Goal: Task Accomplishment & Management: Use online tool/utility

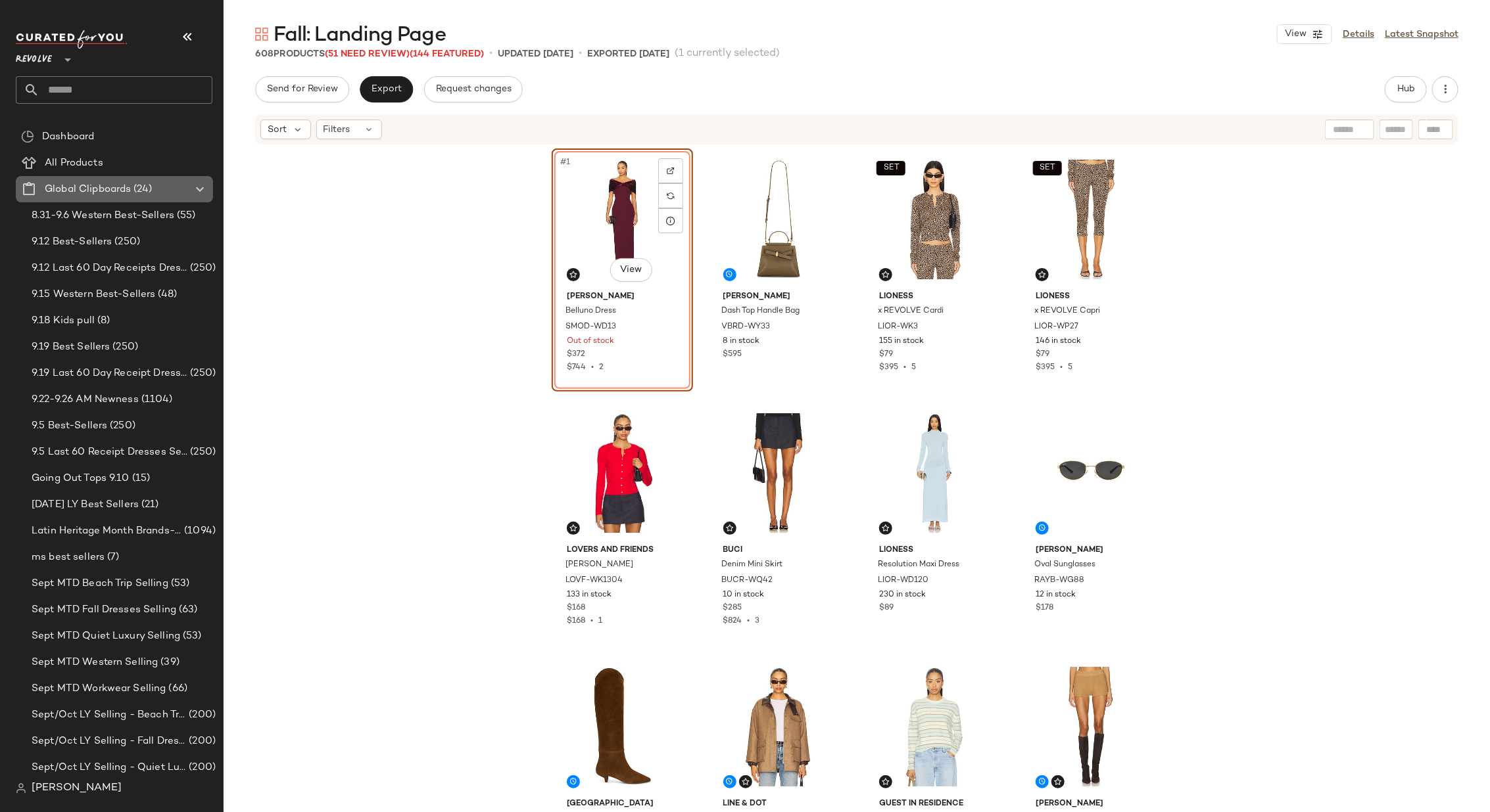
click at [196, 183] on icon at bounding box center [199, 190] width 15 height 15
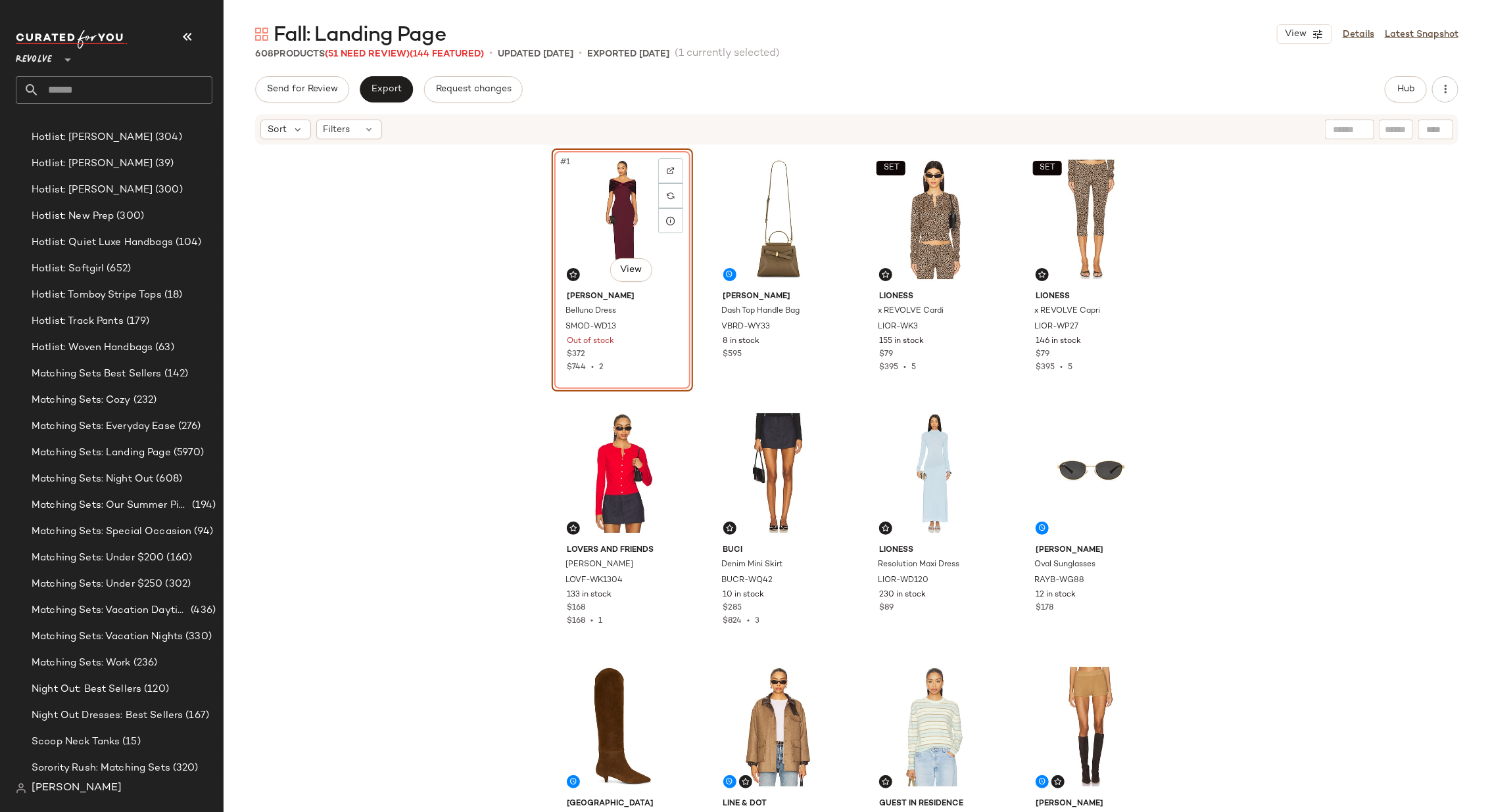
scroll to position [665, 0]
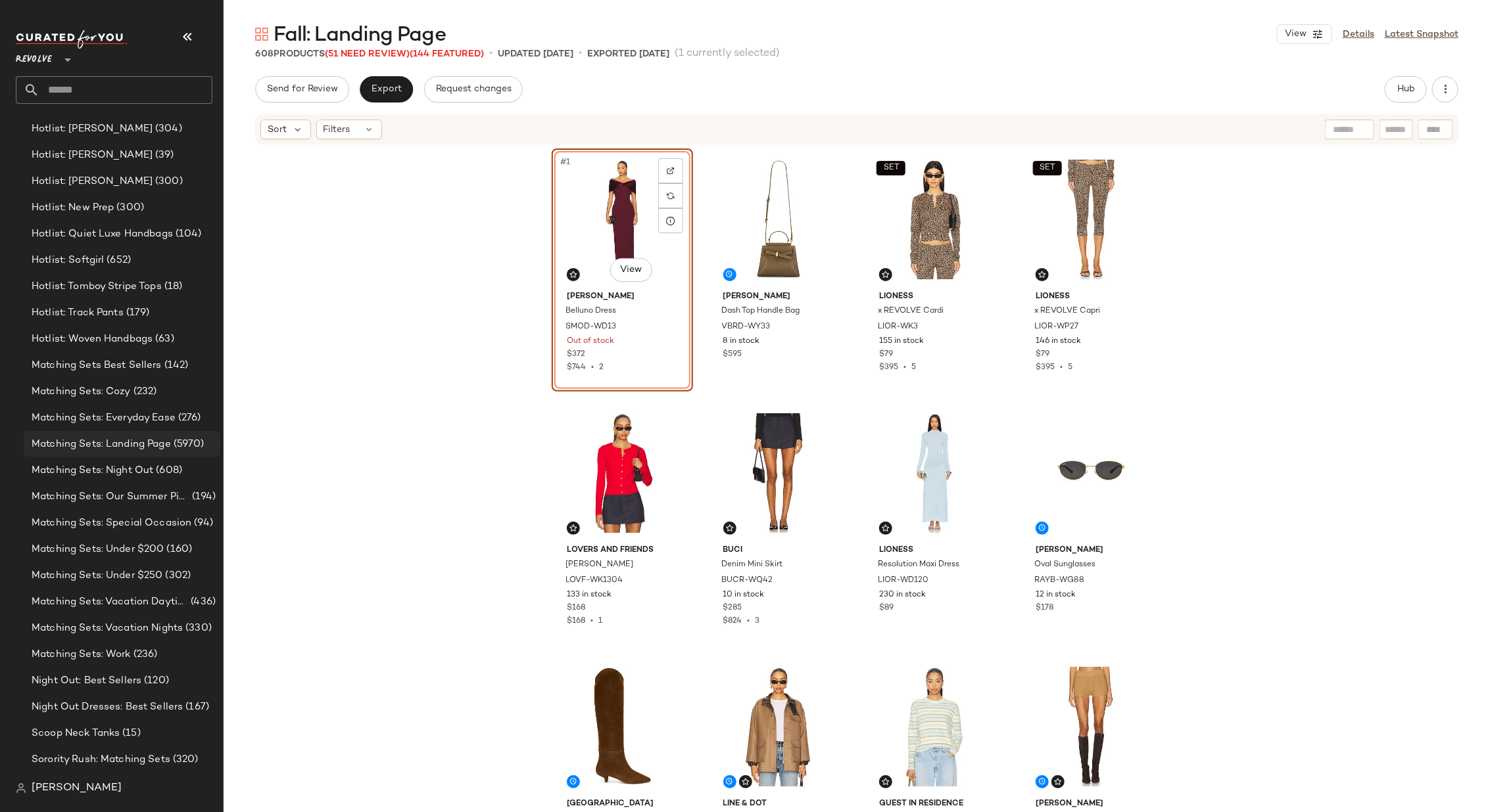
click at [128, 444] on span "Matching Sets: Landing Page" at bounding box center [101, 444] width 140 height 15
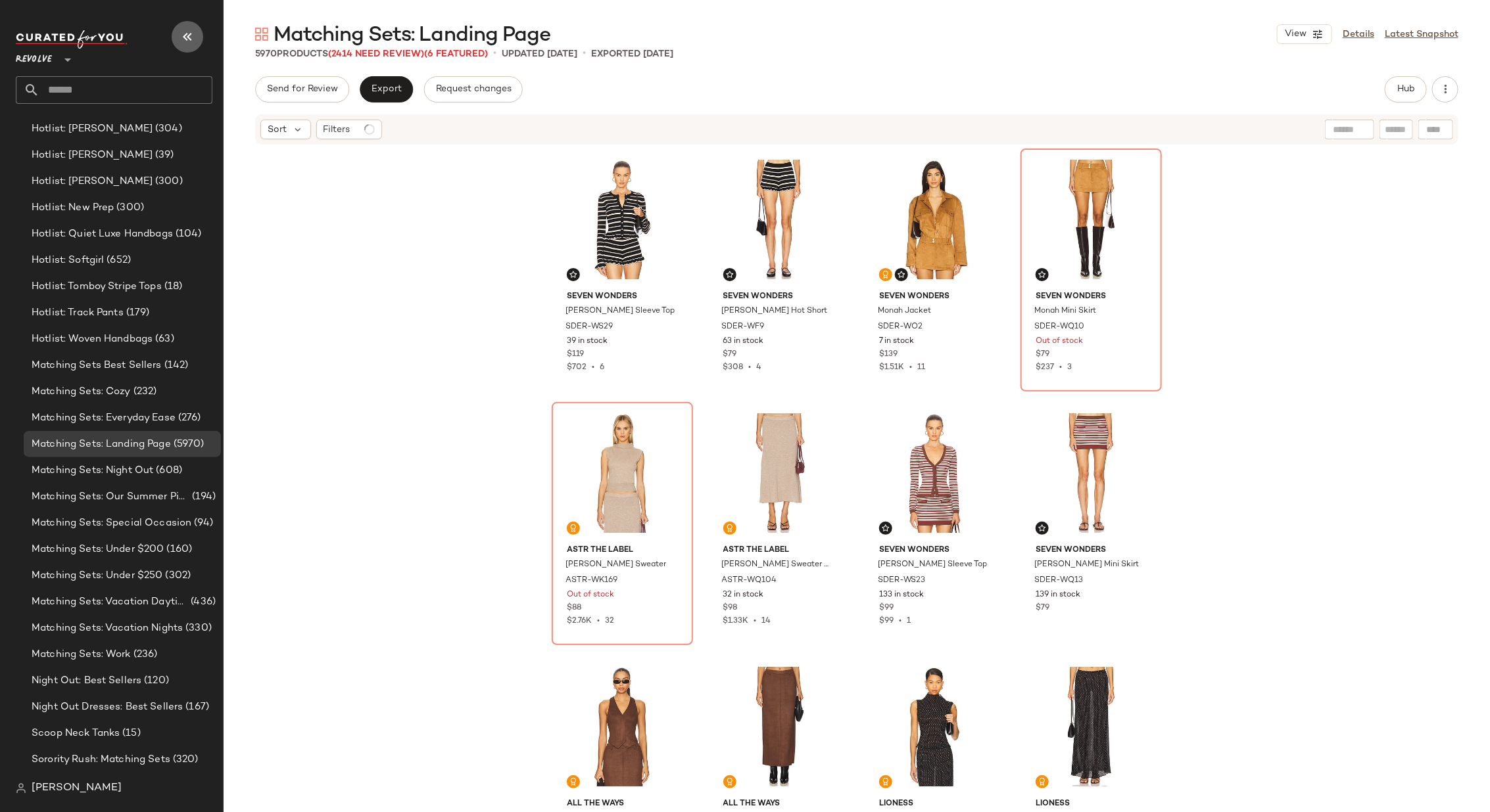
click at [188, 35] on icon "button" at bounding box center [188, 37] width 15 height 15
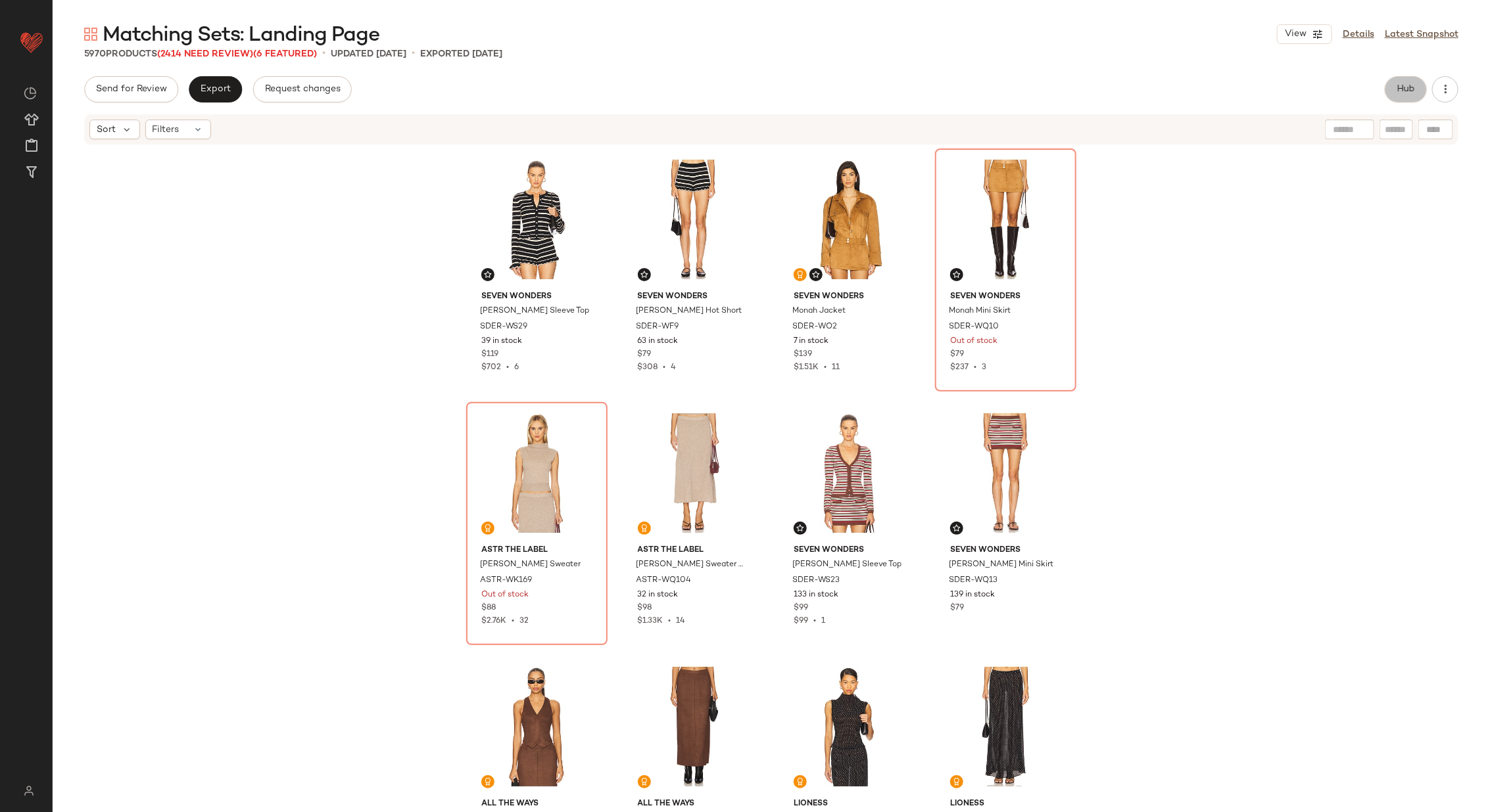
click at [1403, 90] on span "Hub" at bounding box center [1405, 89] width 18 height 11
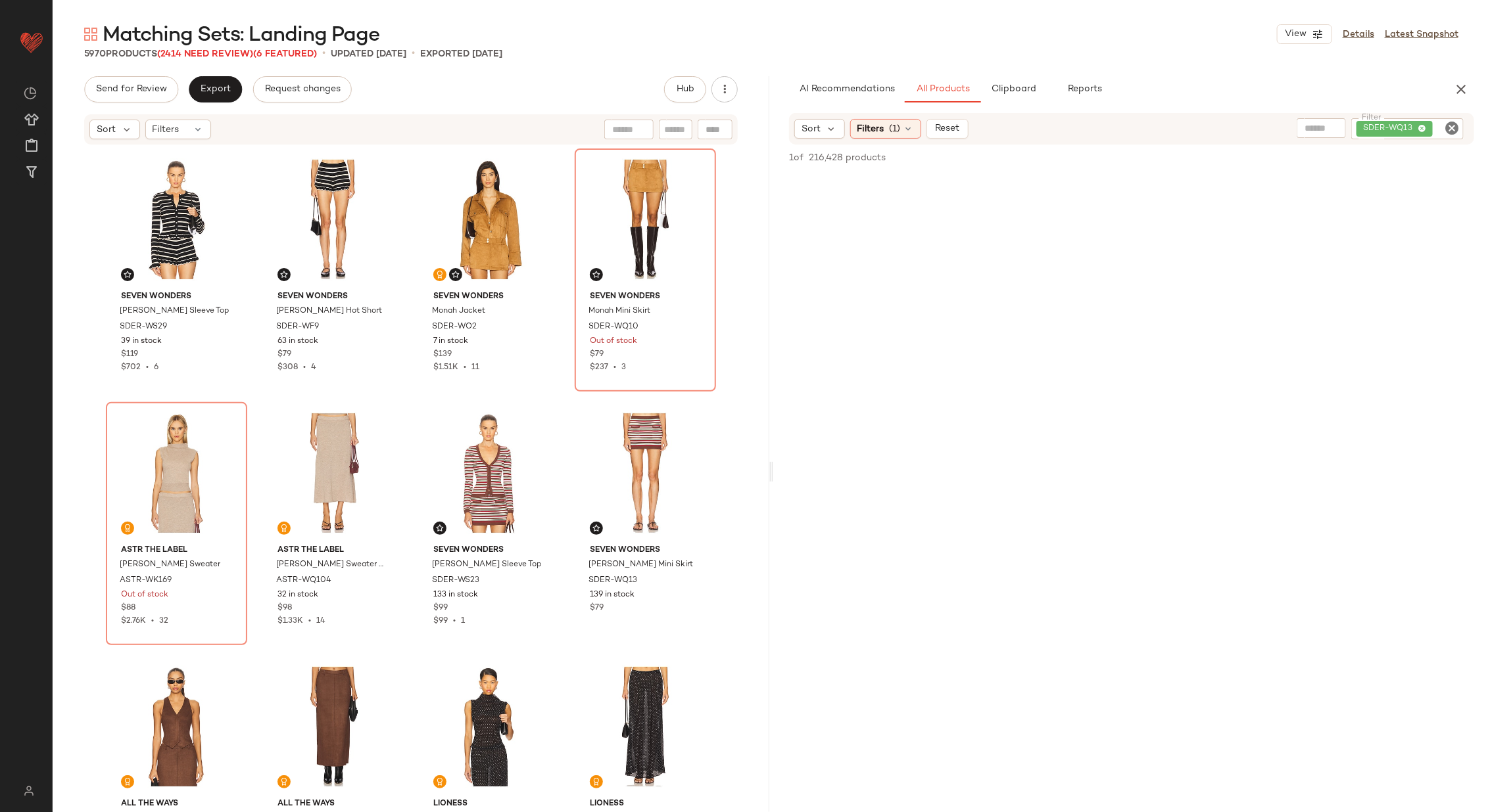
click at [1447, 125] on icon "Clear Filter" at bounding box center [1451, 128] width 15 height 15
click at [906, 126] on icon at bounding box center [909, 128] width 11 height 11
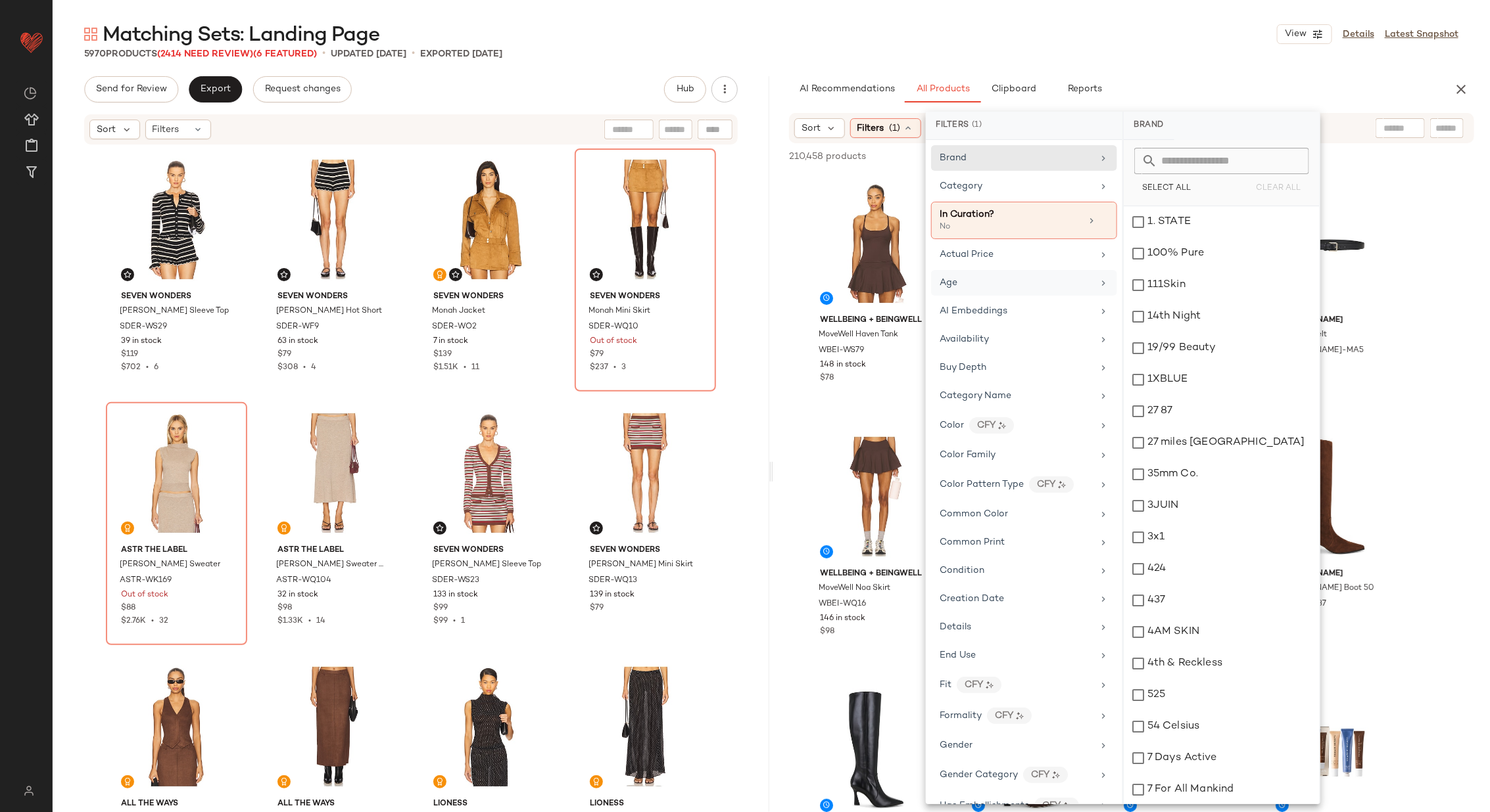
click at [1066, 277] on div "Age" at bounding box center [1015, 283] width 153 height 13
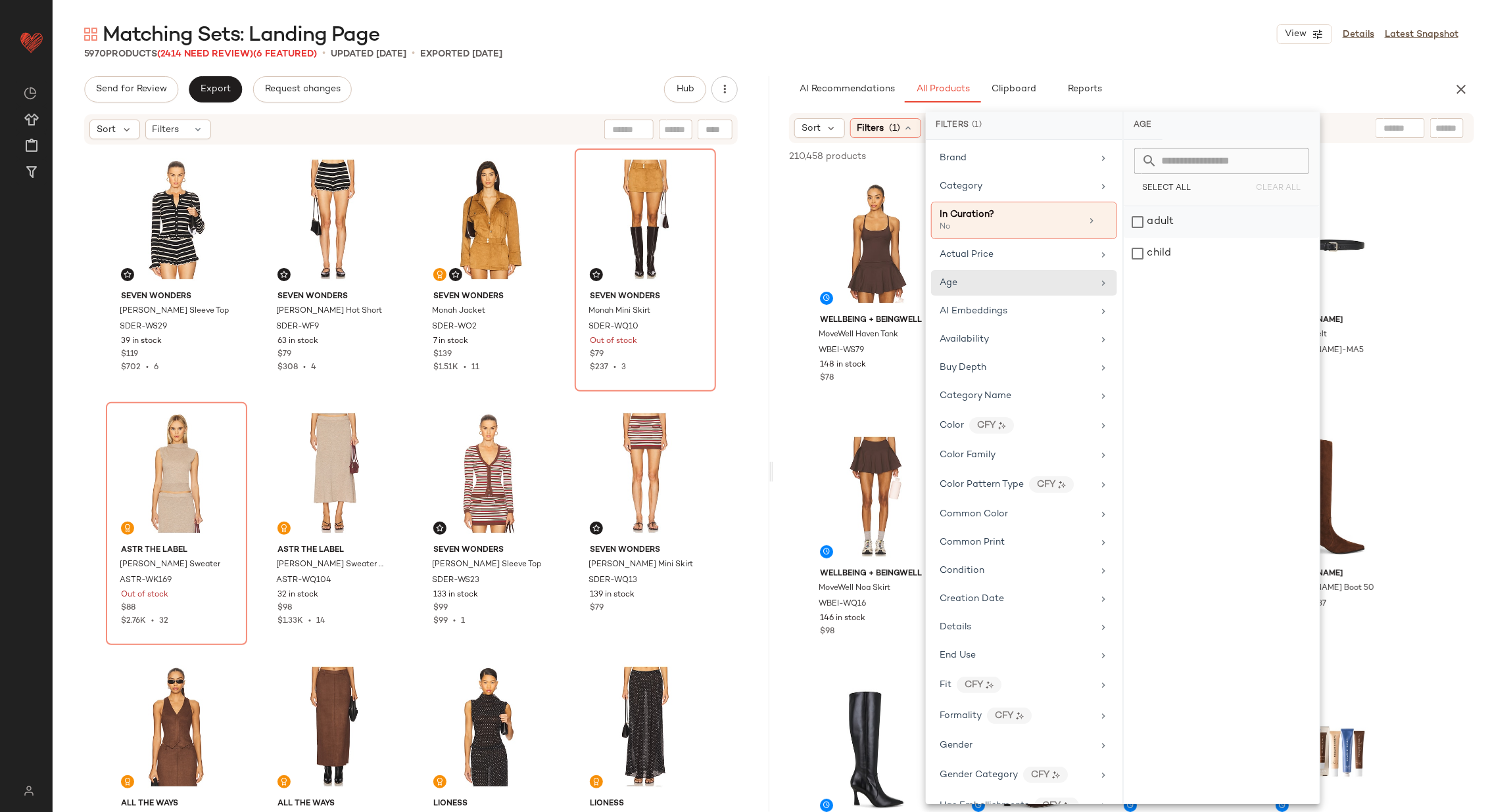
click at [1195, 216] on div "adult" at bounding box center [1222, 222] width 196 height 32
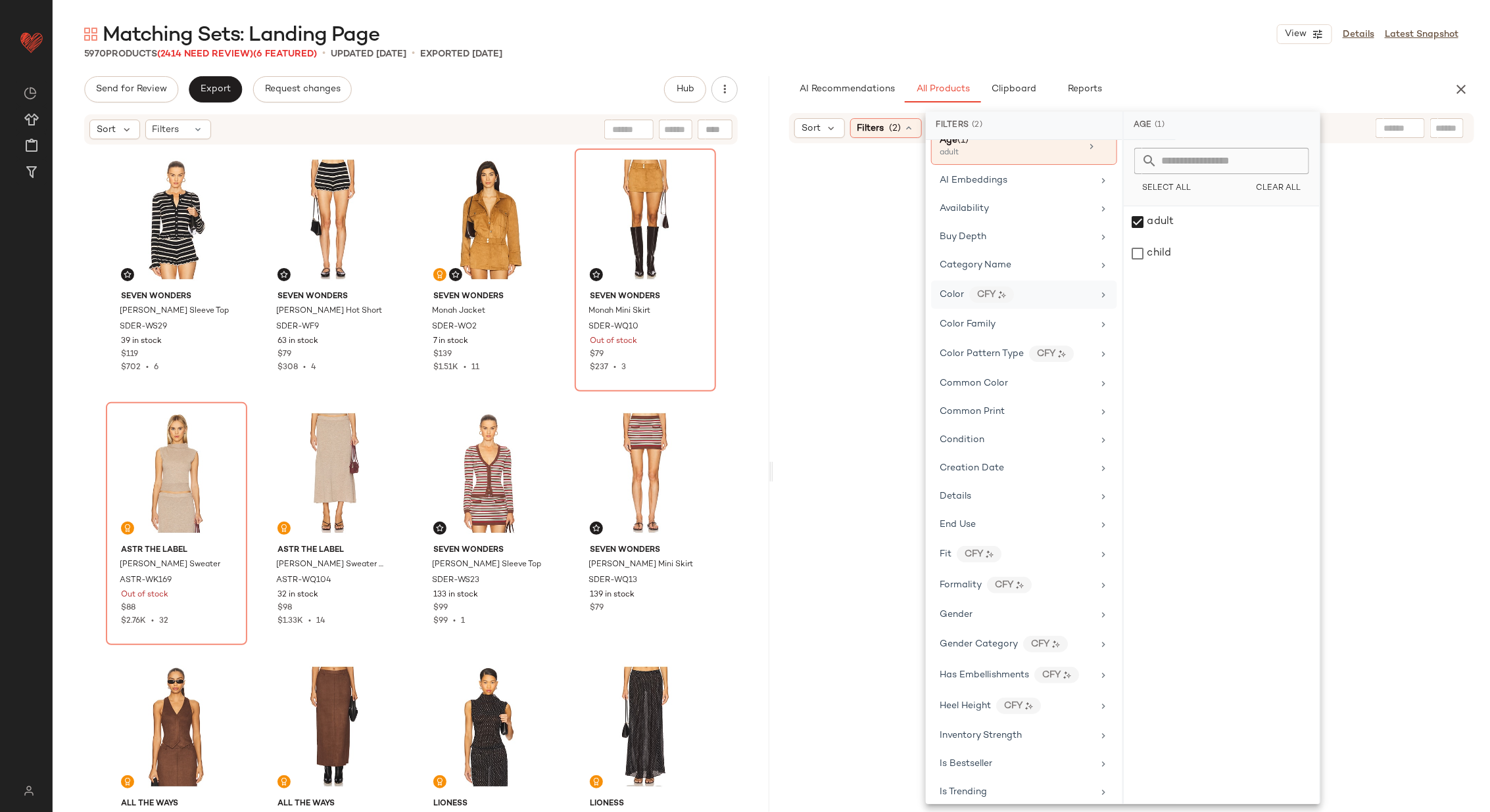
scroll to position [177, 0]
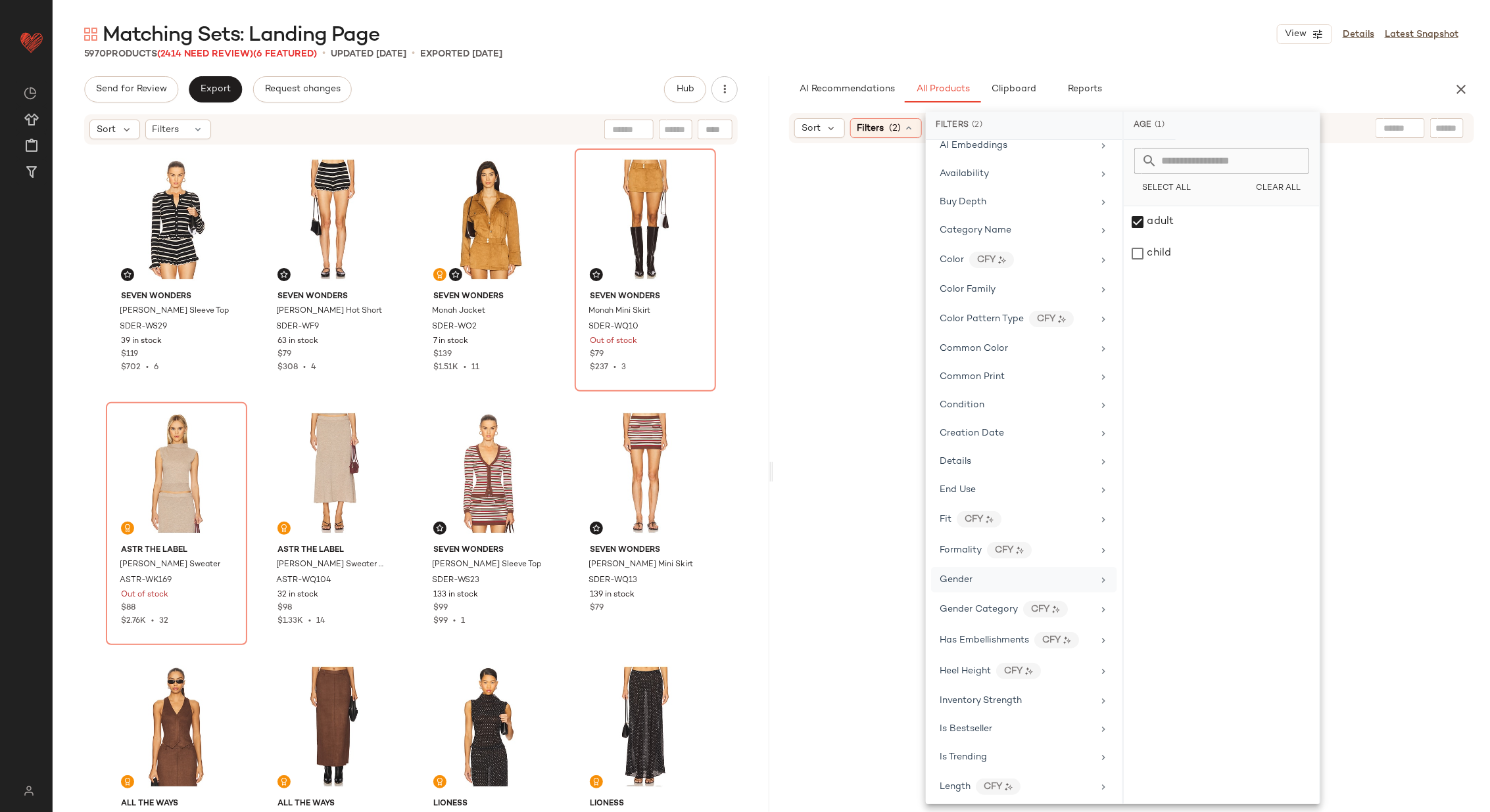
click at [1058, 578] on div "Gender" at bounding box center [1015, 580] width 153 height 13
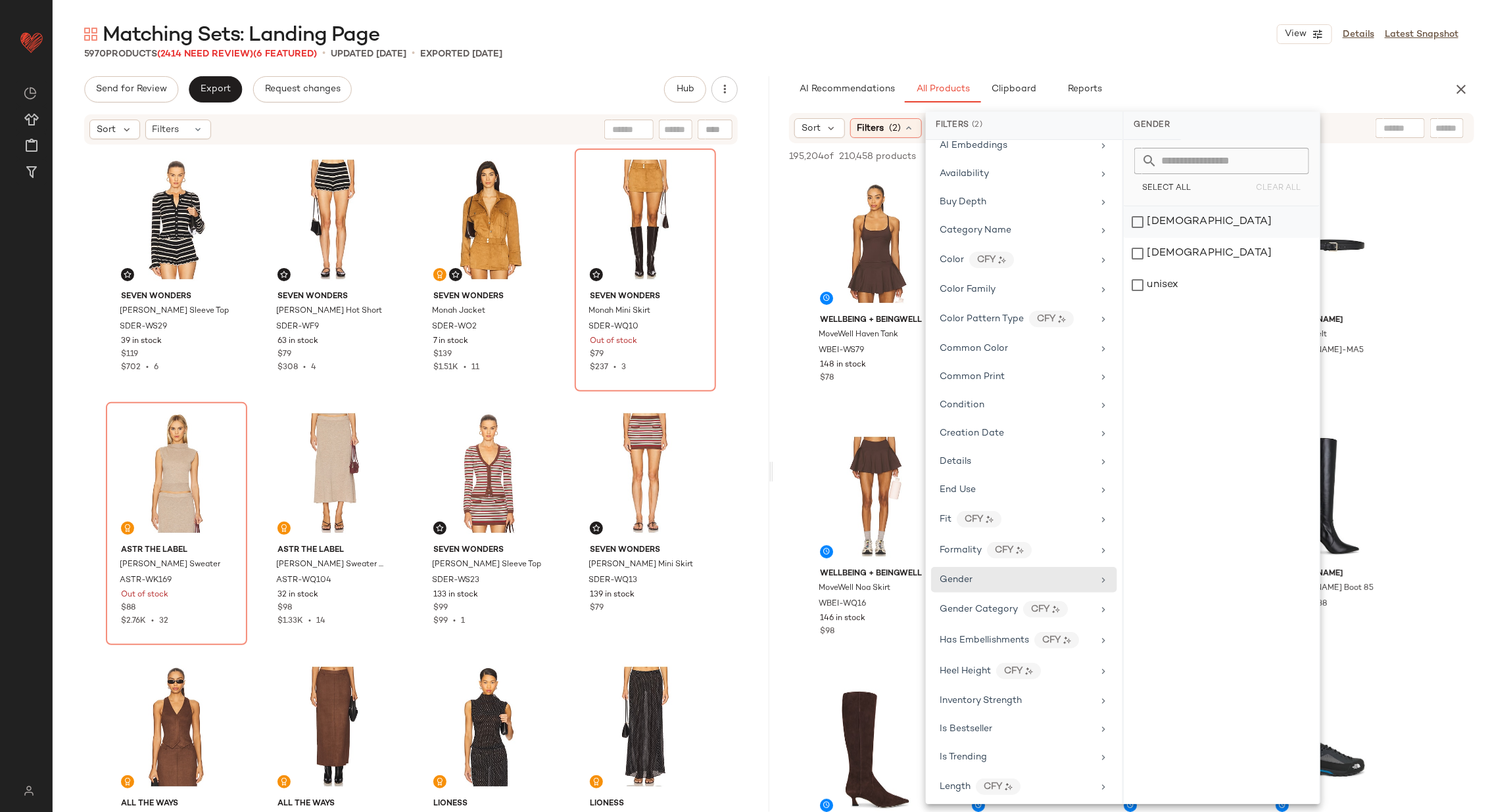
click at [1188, 222] on div "female" at bounding box center [1222, 222] width 196 height 32
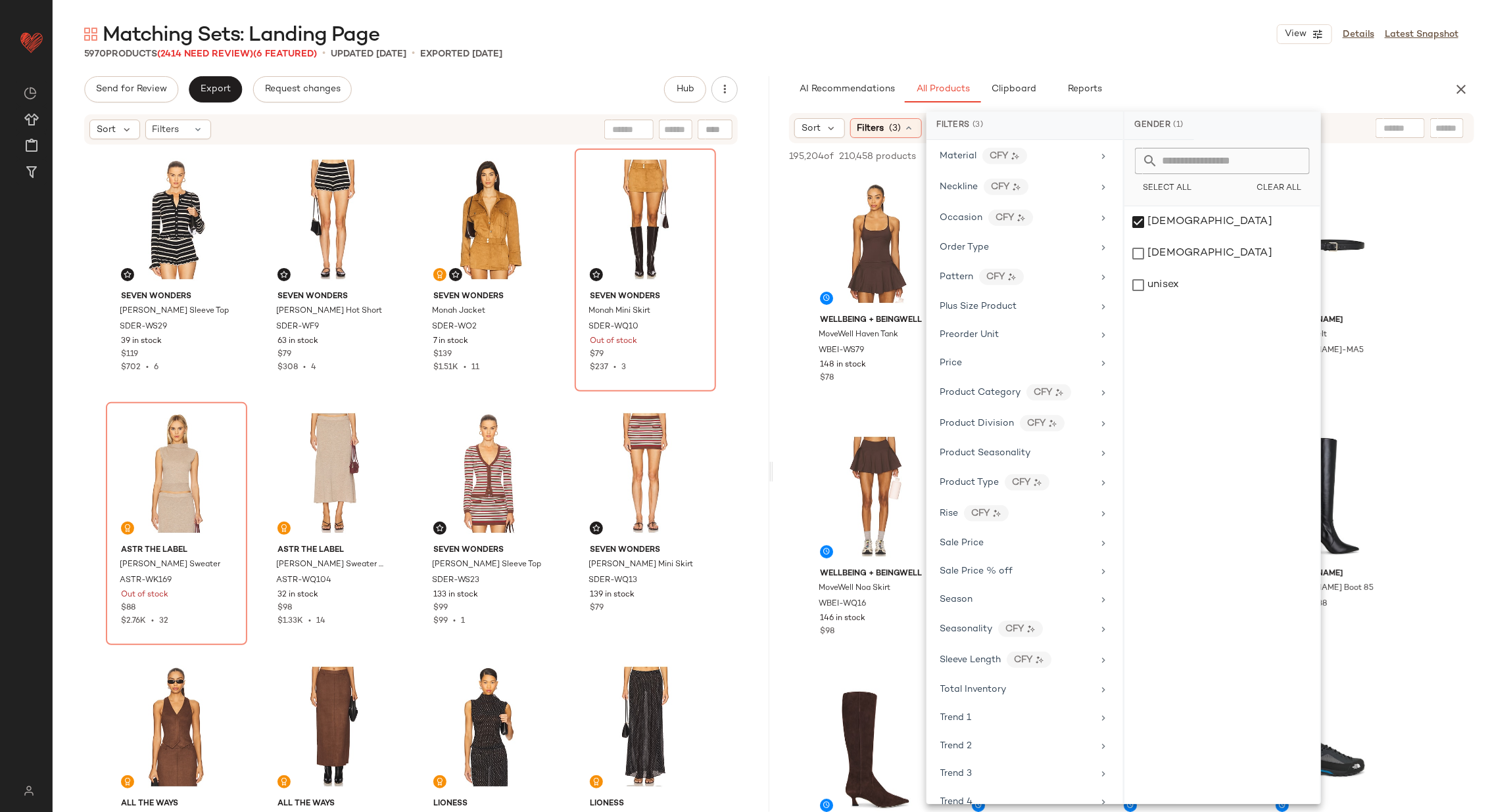
scroll to position [1051, 0]
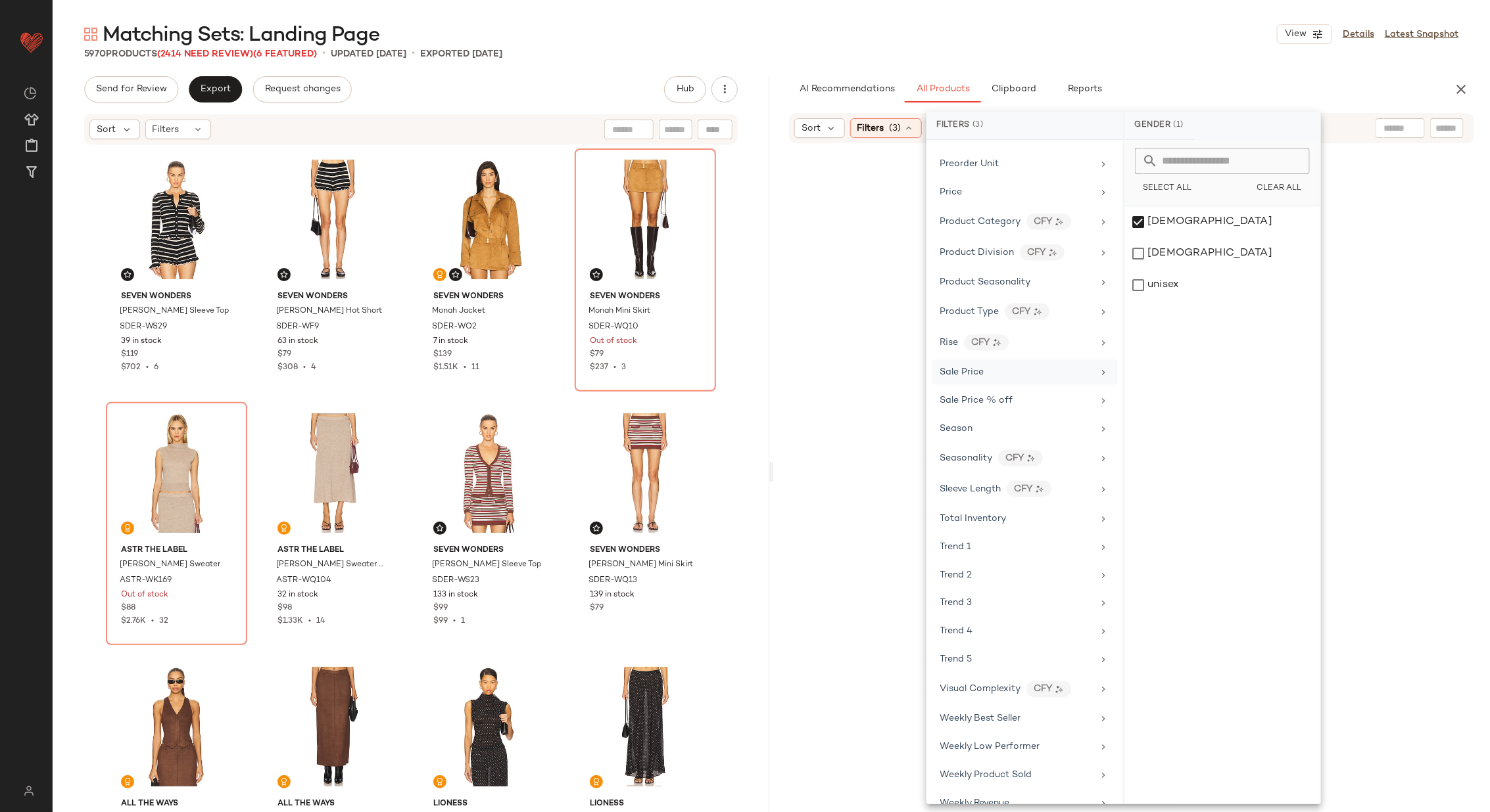
click at [1047, 366] on div "Sale Price" at bounding box center [1016, 372] width 153 height 13
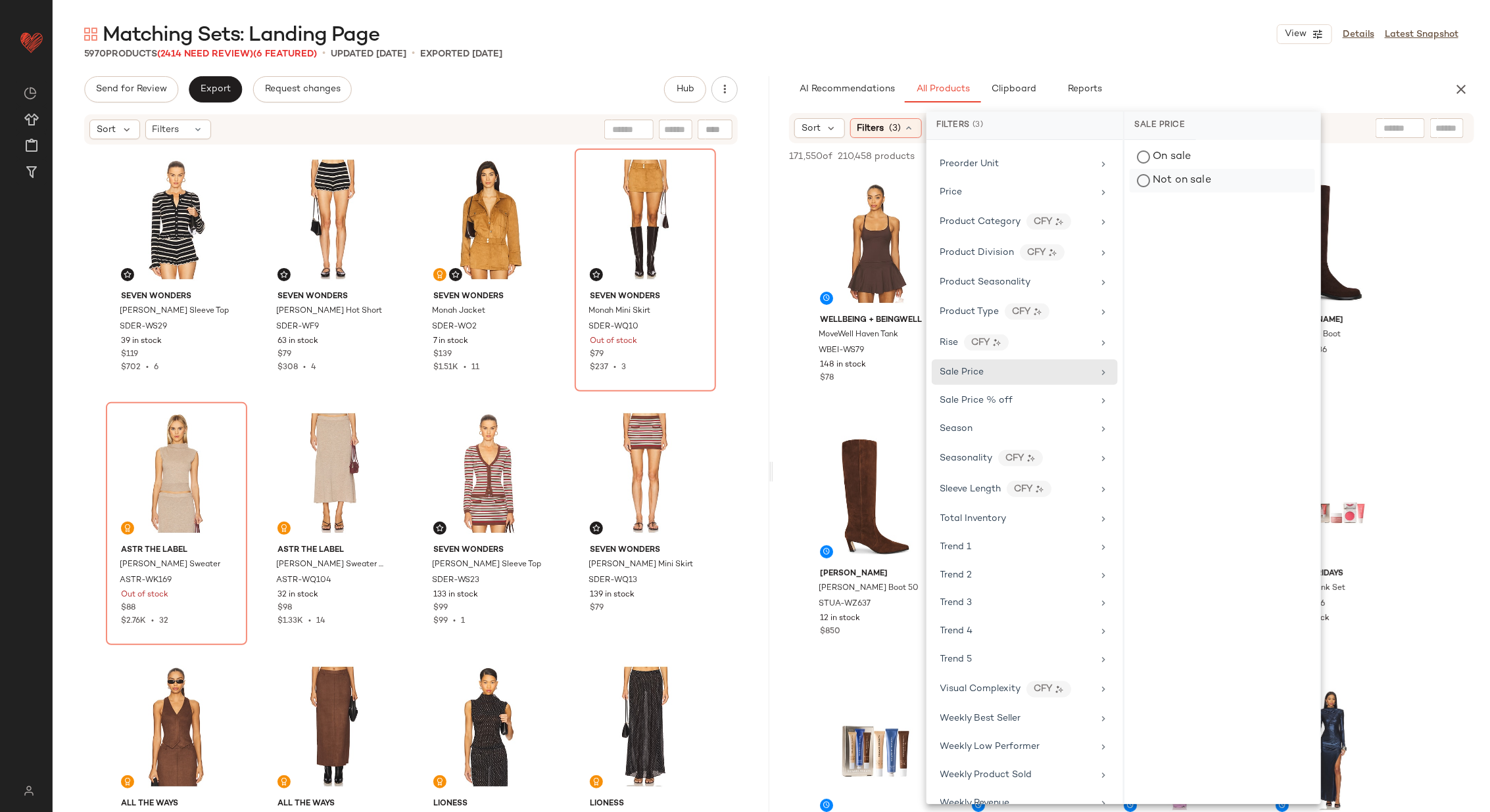
click at [1191, 173] on div "Not on sale" at bounding box center [1222, 181] width 186 height 24
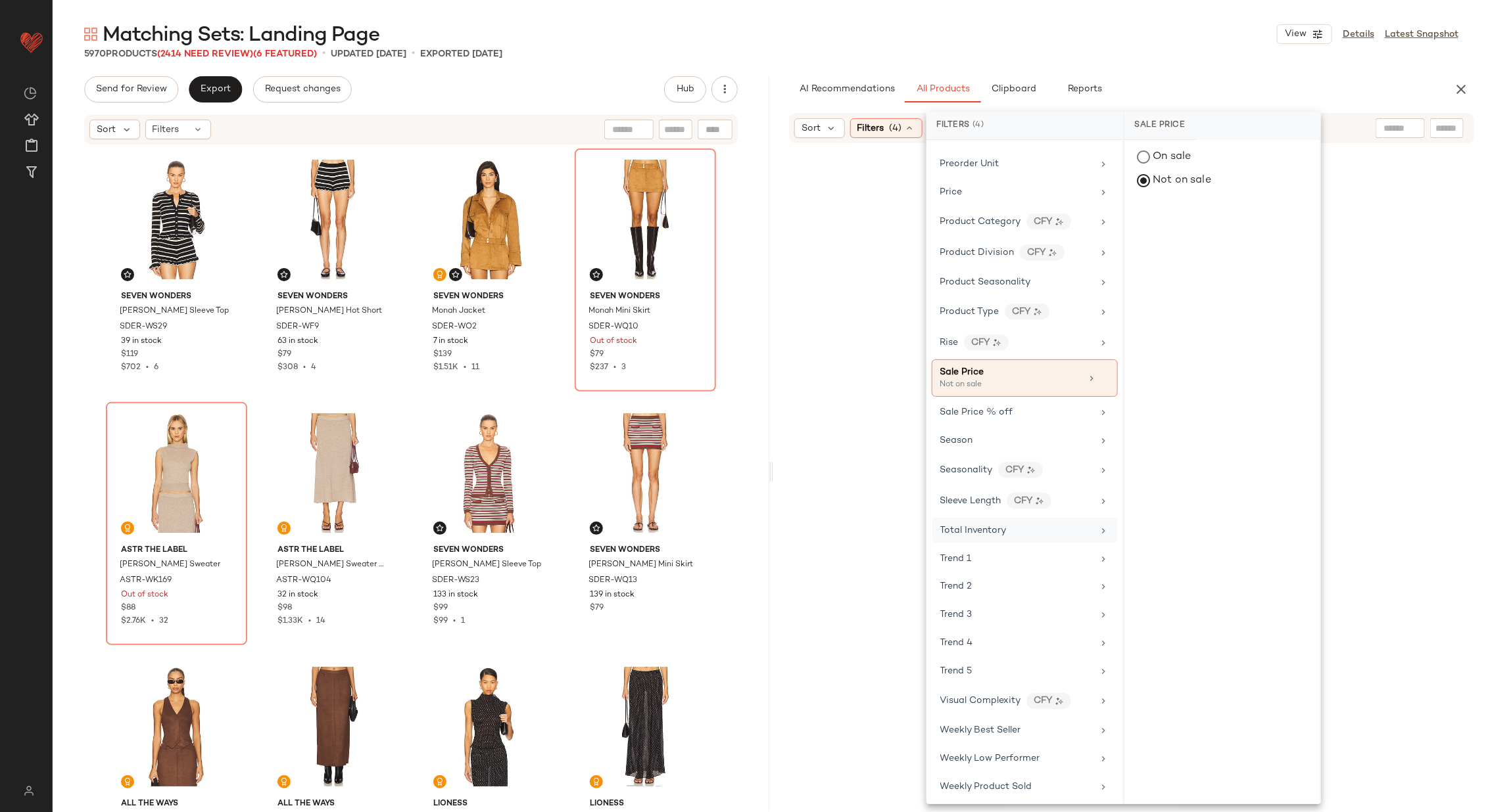
click at [1033, 518] on div "Total Inventory" at bounding box center [1024, 530] width 186 height 26
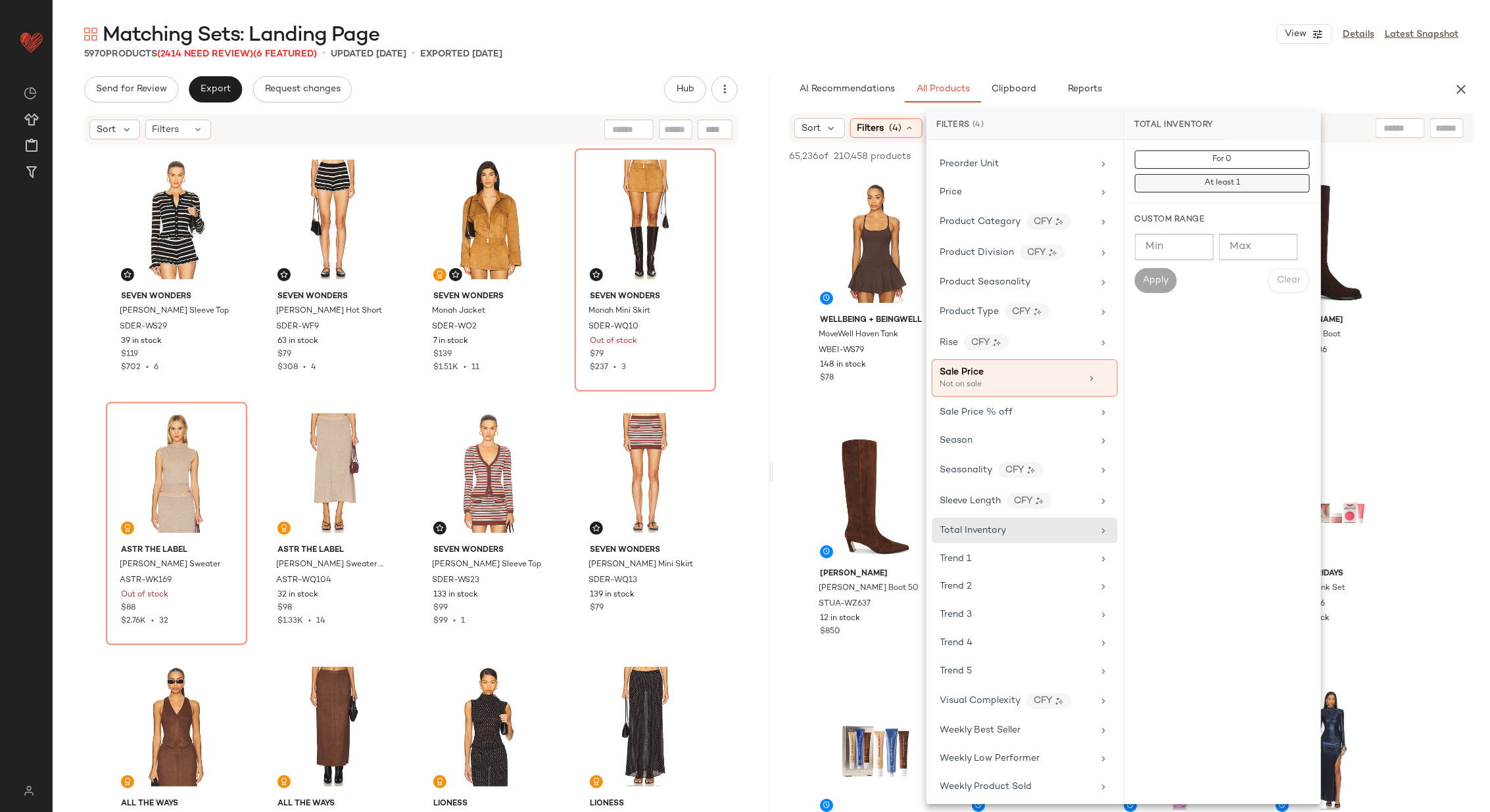
click at [1181, 182] on button "At least 1" at bounding box center [1222, 183] width 175 height 18
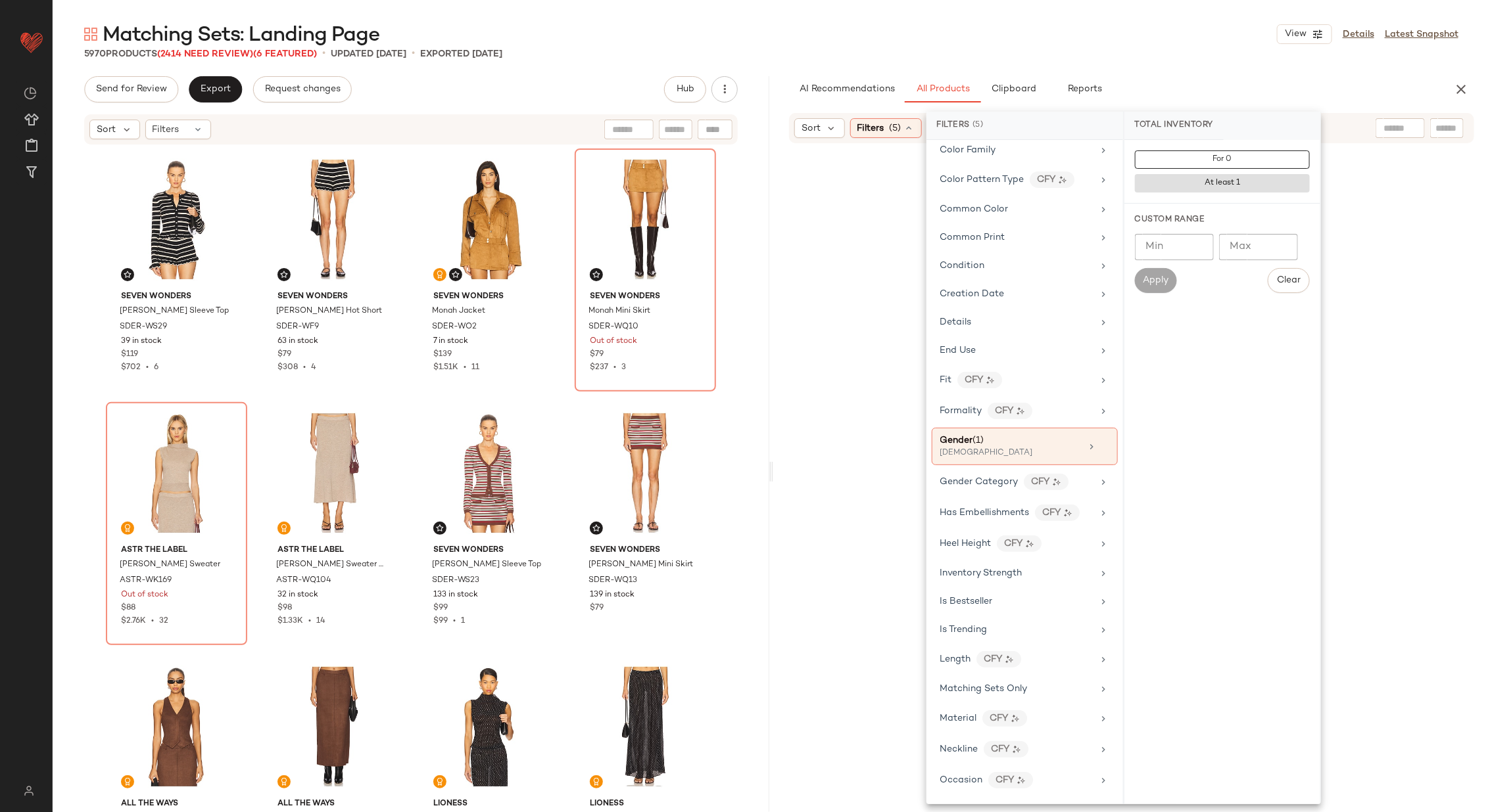
scroll to position [0, 0]
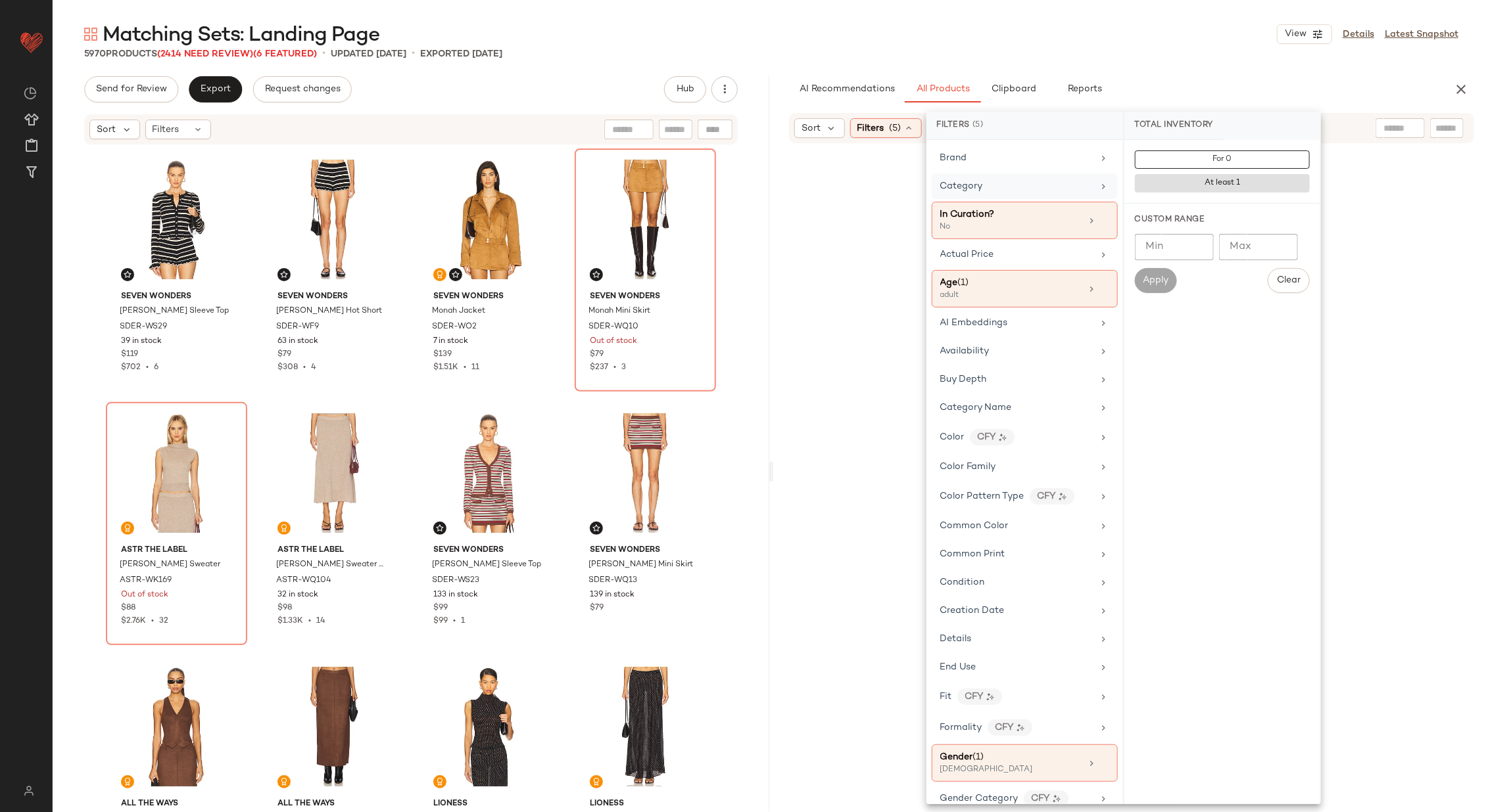
click at [1014, 186] on div "Category" at bounding box center [1016, 187] width 153 height 13
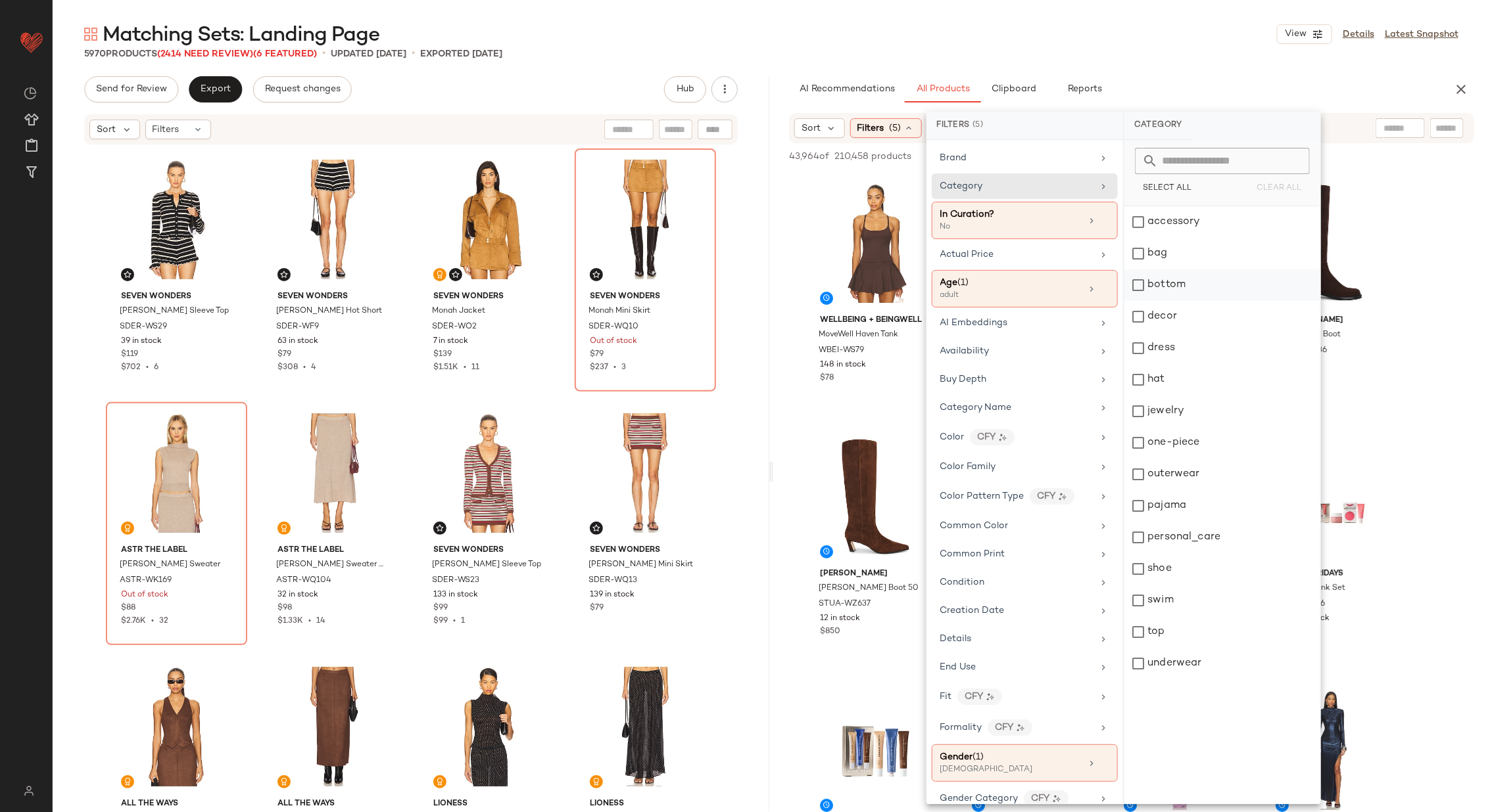
click at [1185, 278] on div "bottom" at bounding box center [1222, 285] width 196 height 32
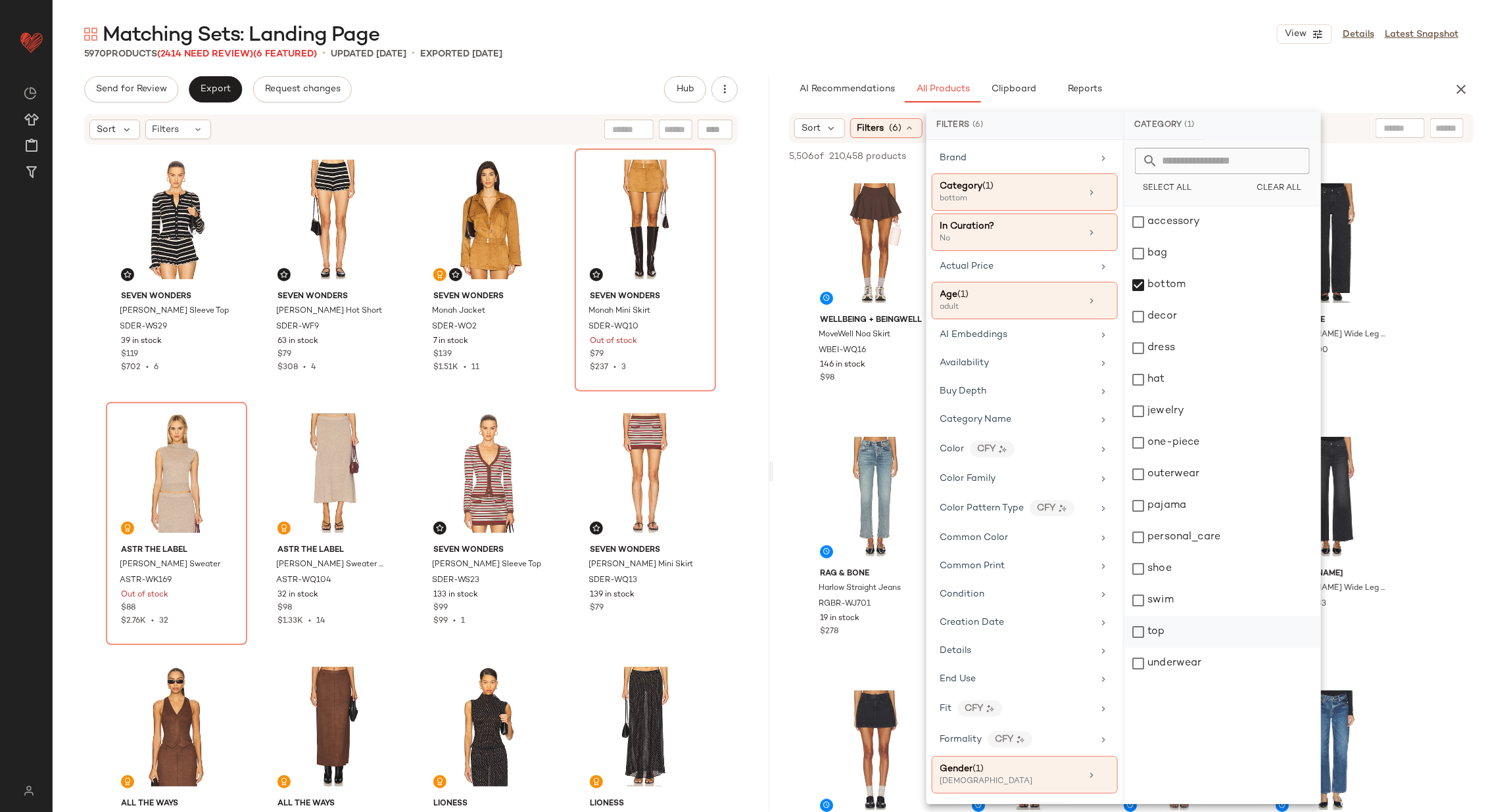
click at [1204, 629] on div "top" at bounding box center [1222, 632] width 196 height 32
click at [1212, 479] on div "outerwear" at bounding box center [1222, 474] width 196 height 32
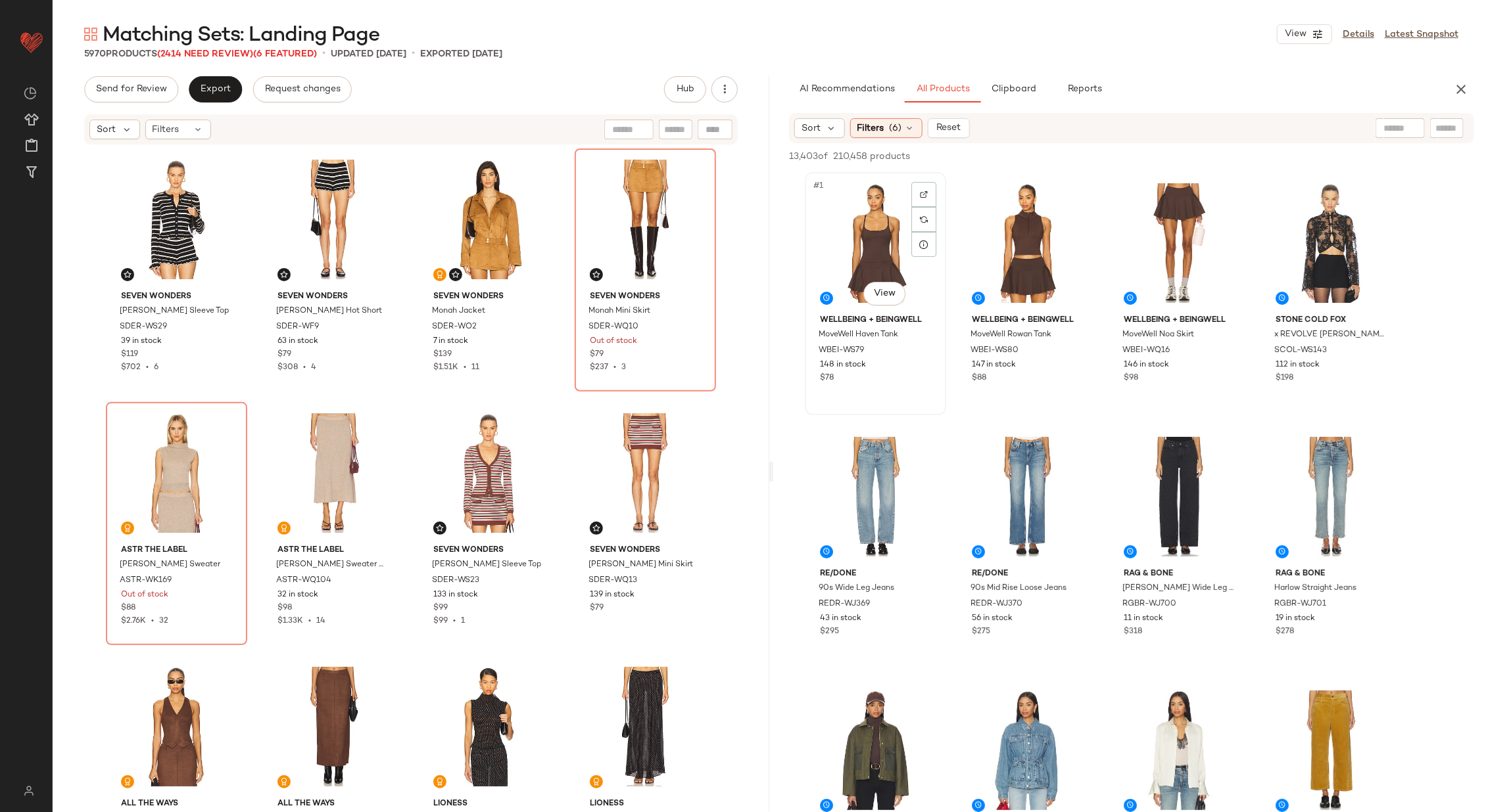
click at [871, 248] on div "#1 View" at bounding box center [875, 243] width 132 height 133
click at [1171, 237] on div "#3 View" at bounding box center [1179, 243] width 132 height 133
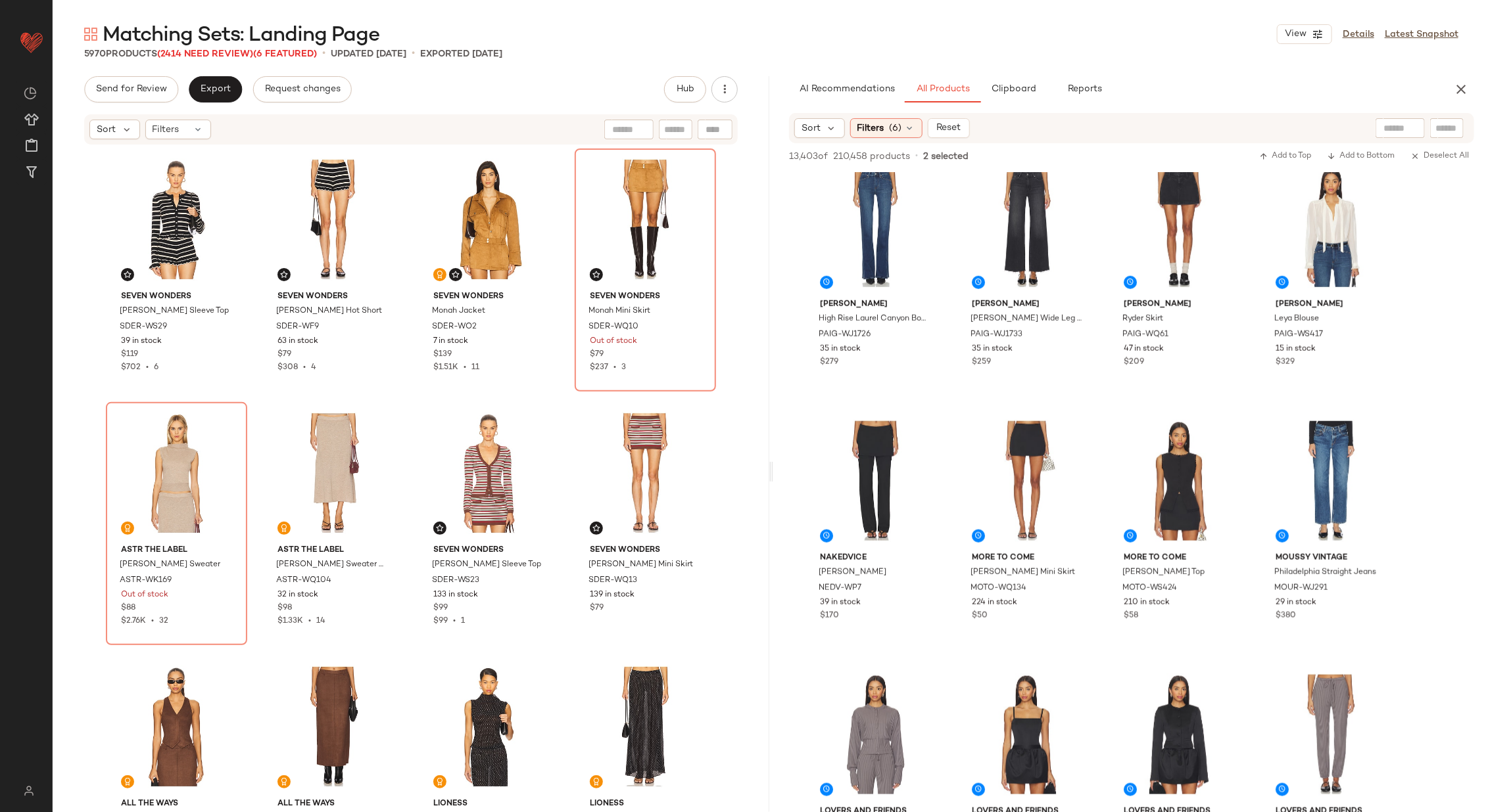
scroll to position [781, 0]
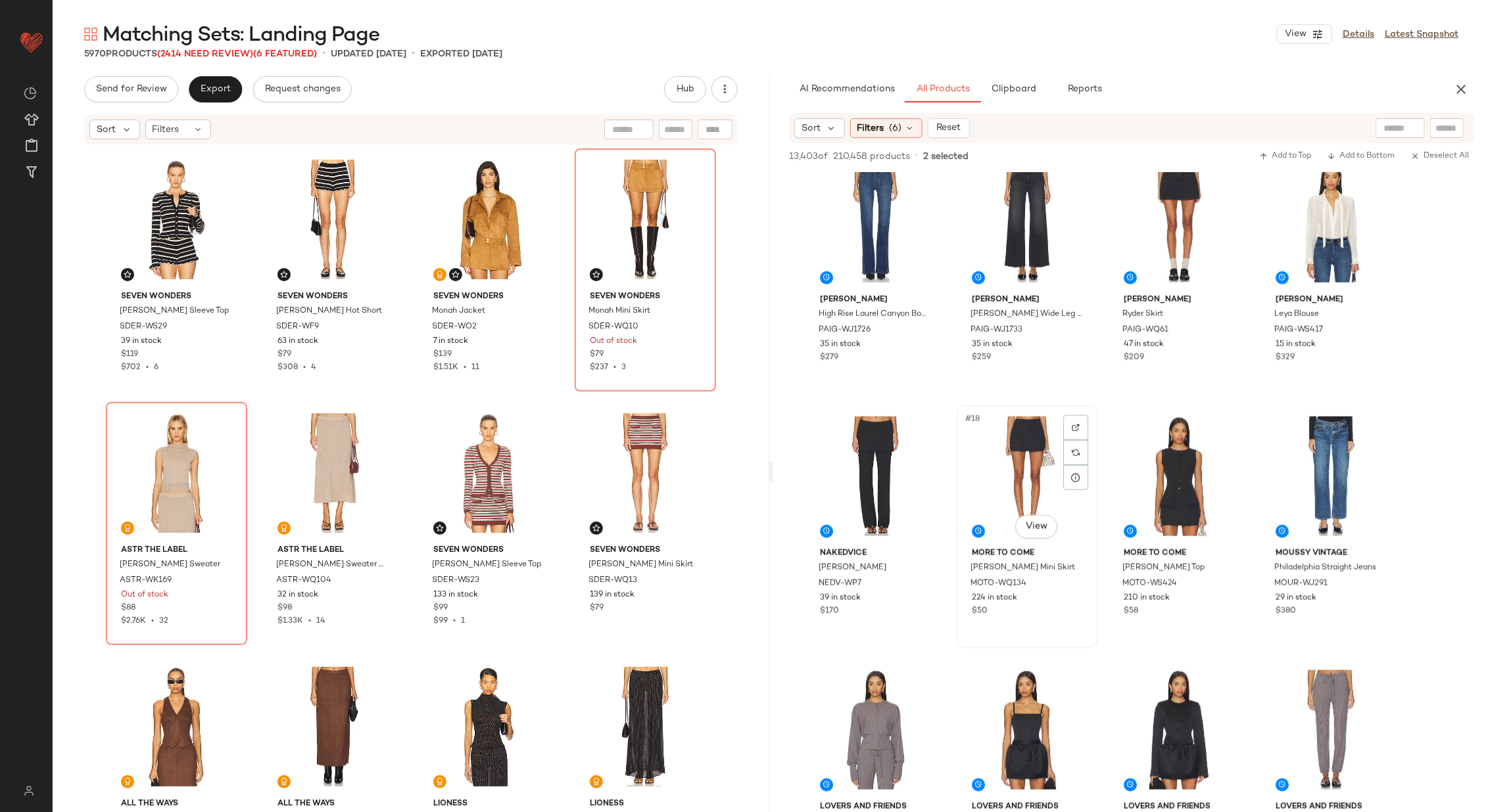
click at [1035, 480] on div "#18 View" at bounding box center [1027, 476] width 132 height 133
click at [1161, 472] on div "#19 View" at bounding box center [1179, 476] width 132 height 133
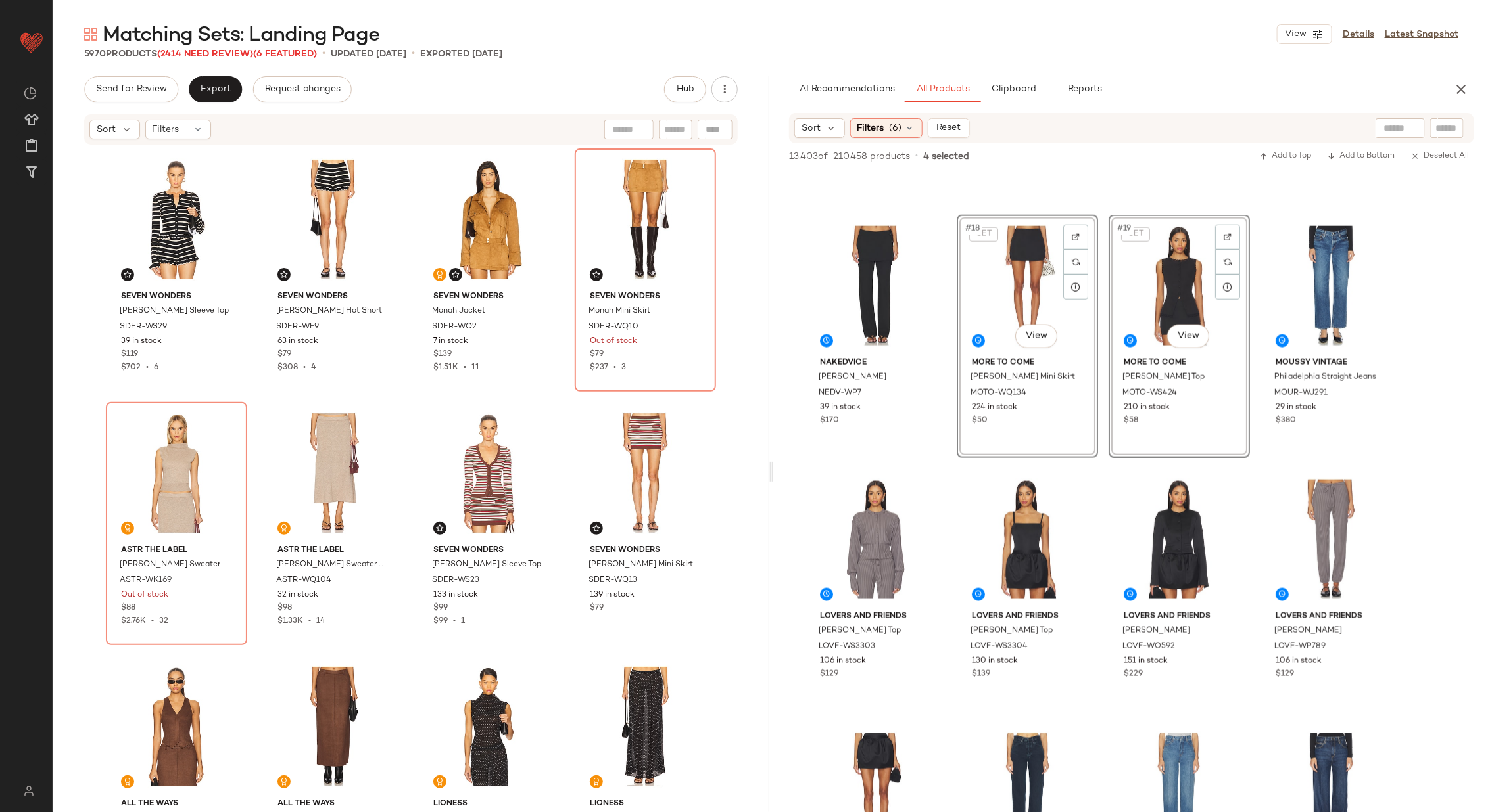
scroll to position [1039, 0]
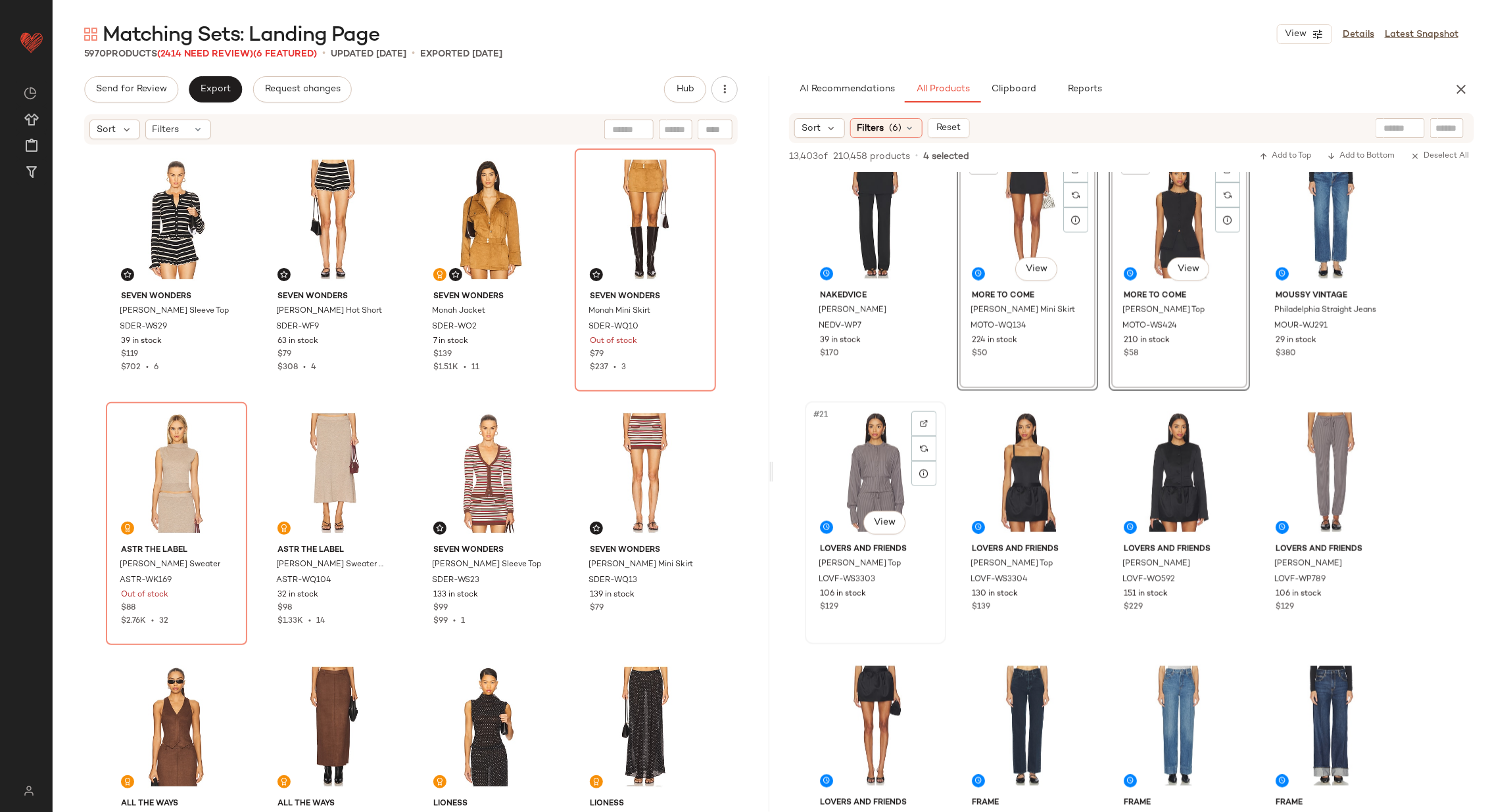
click at [869, 488] on div "#21 View" at bounding box center [875, 472] width 132 height 133
click at [1338, 460] on div "#24 View" at bounding box center [1330, 472] width 132 height 133
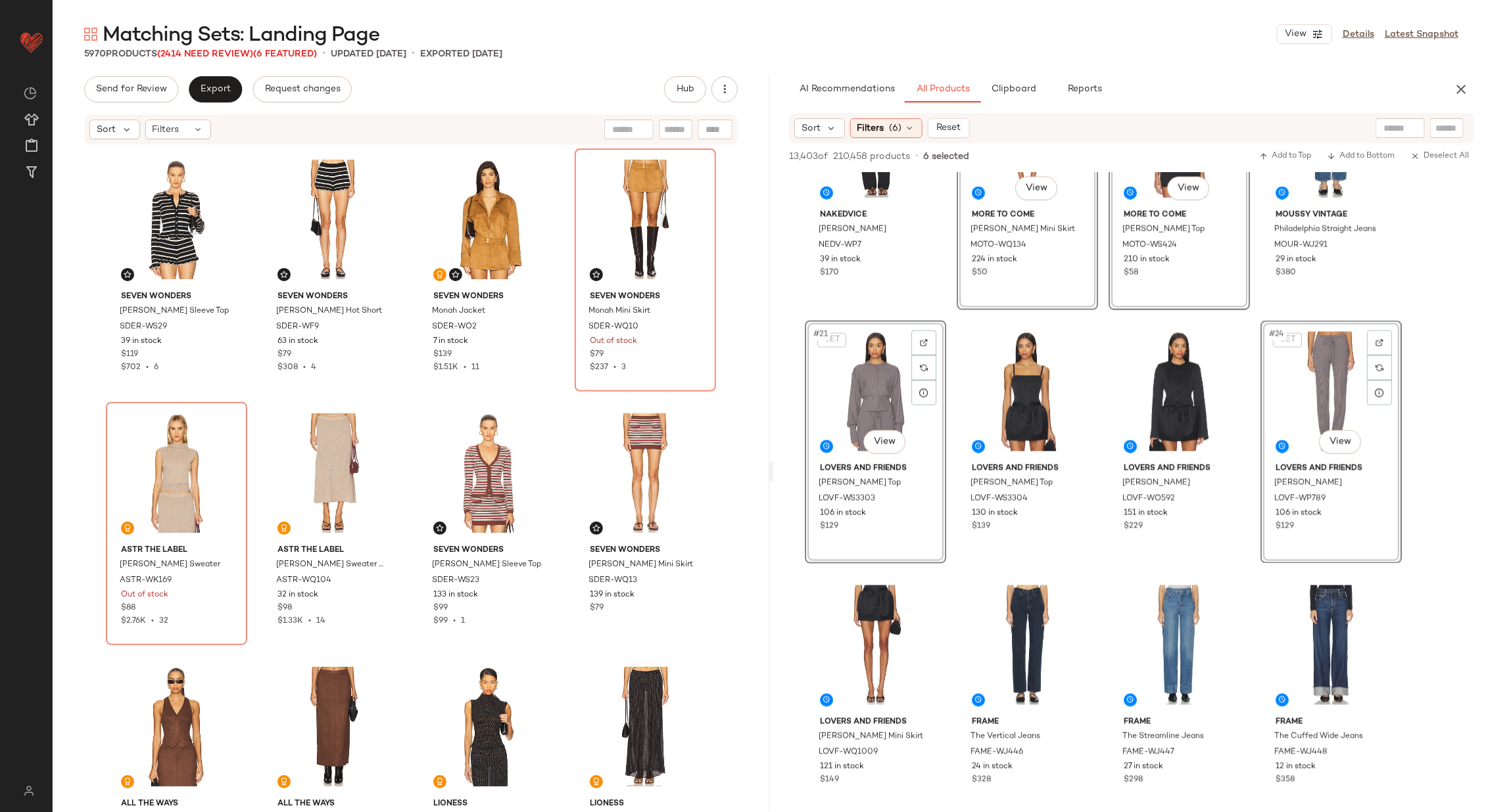
scroll to position [1124, 0]
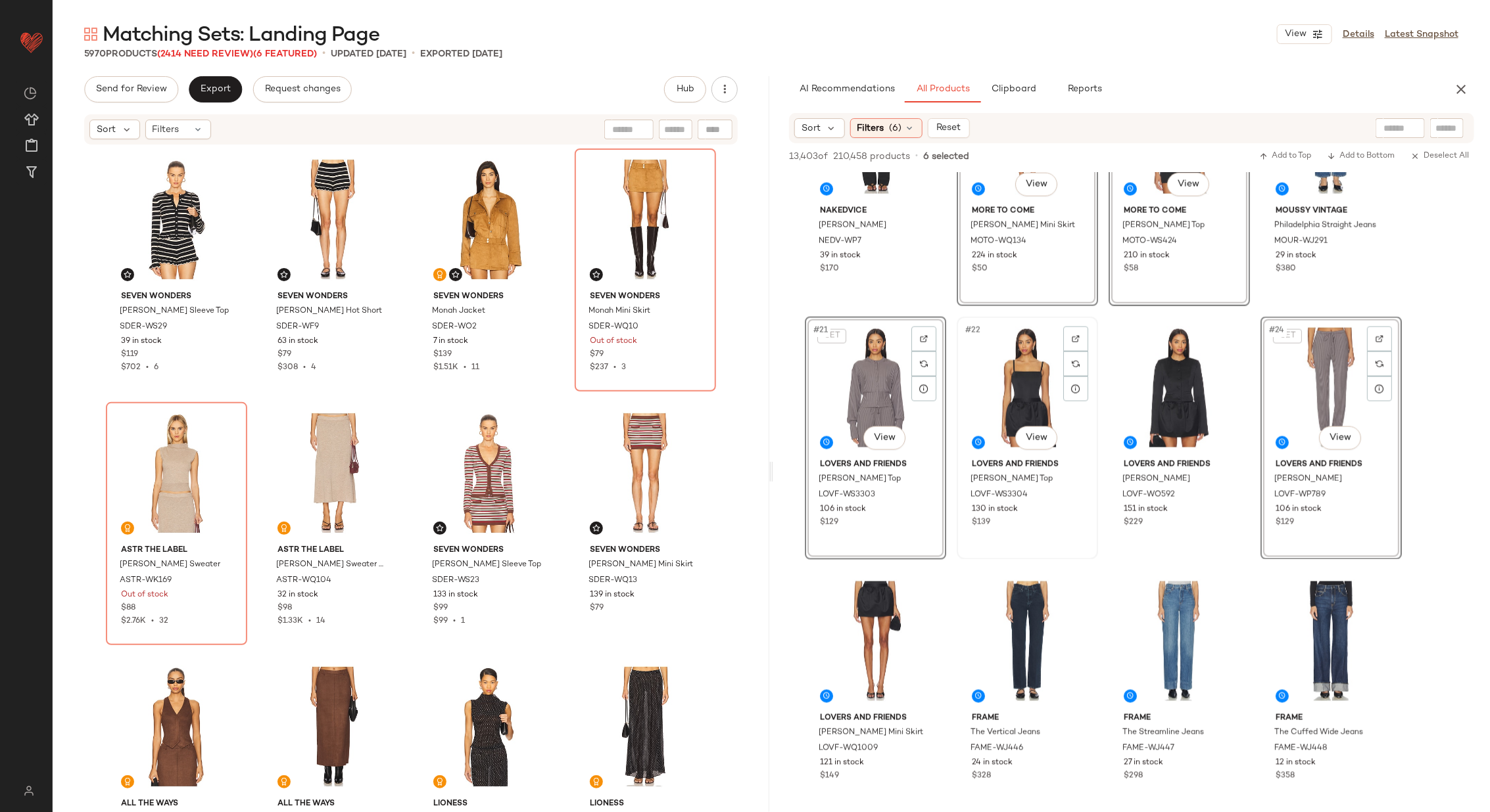
click at [1031, 389] on div "#22 View" at bounding box center [1027, 388] width 132 height 133
click at [885, 613] on div "#25 View" at bounding box center [875, 642] width 132 height 133
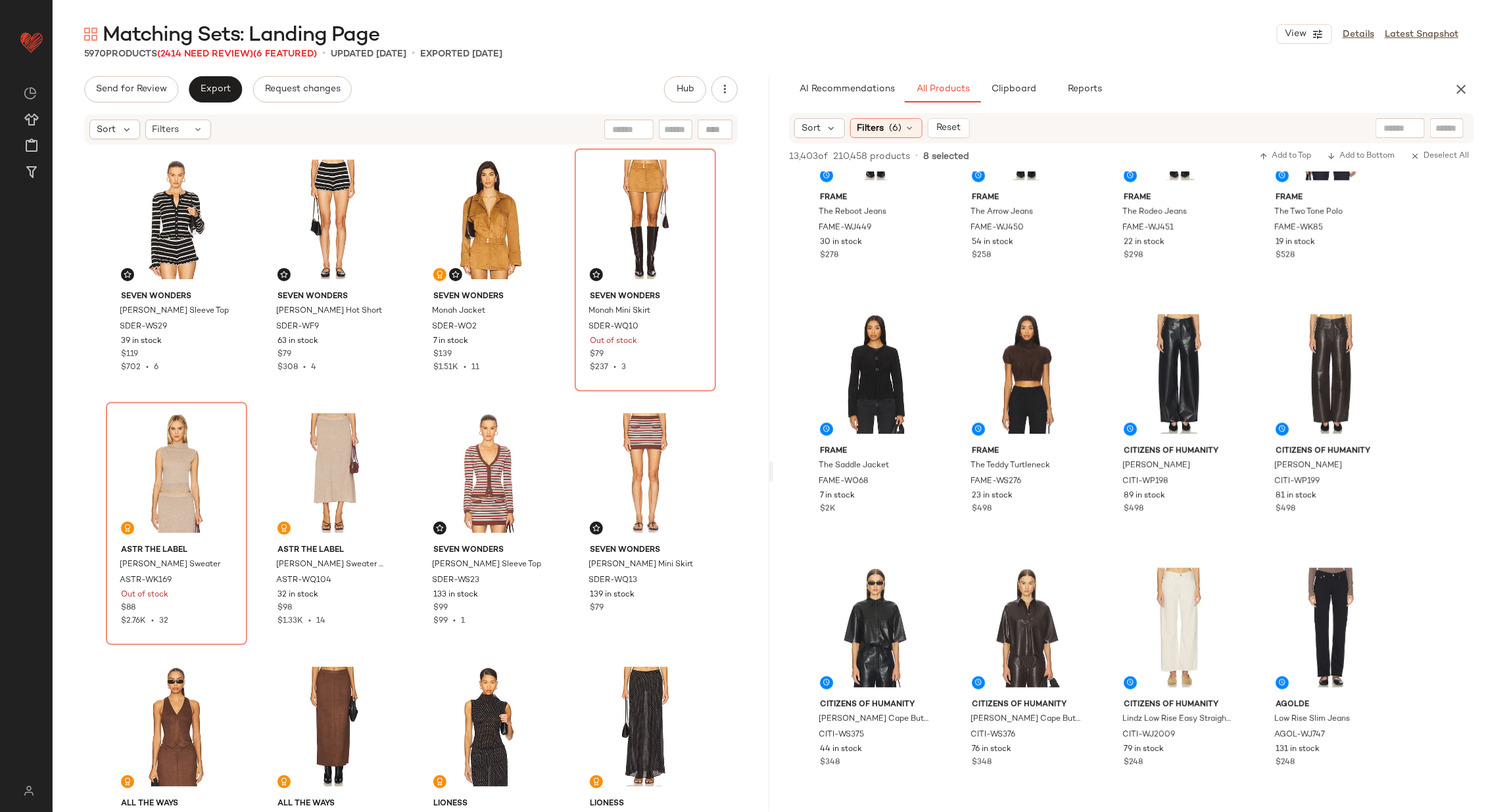
scroll to position [1910, 0]
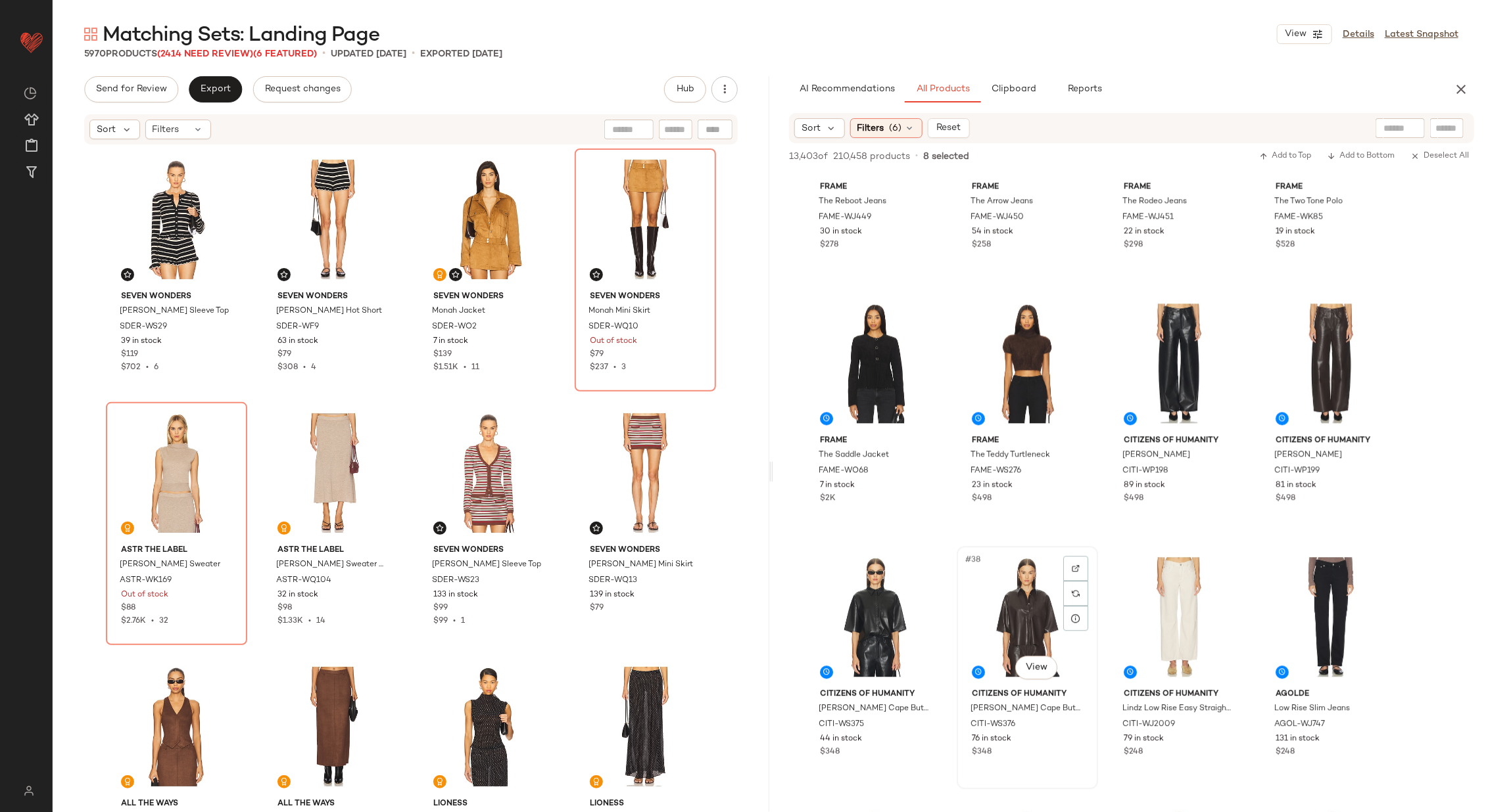
click at [1035, 615] on div "#38 View" at bounding box center [1027, 618] width 132 height 133
click at [867, 620] on div "#37 View" at bounding box center [875, 618] width 132 height 133
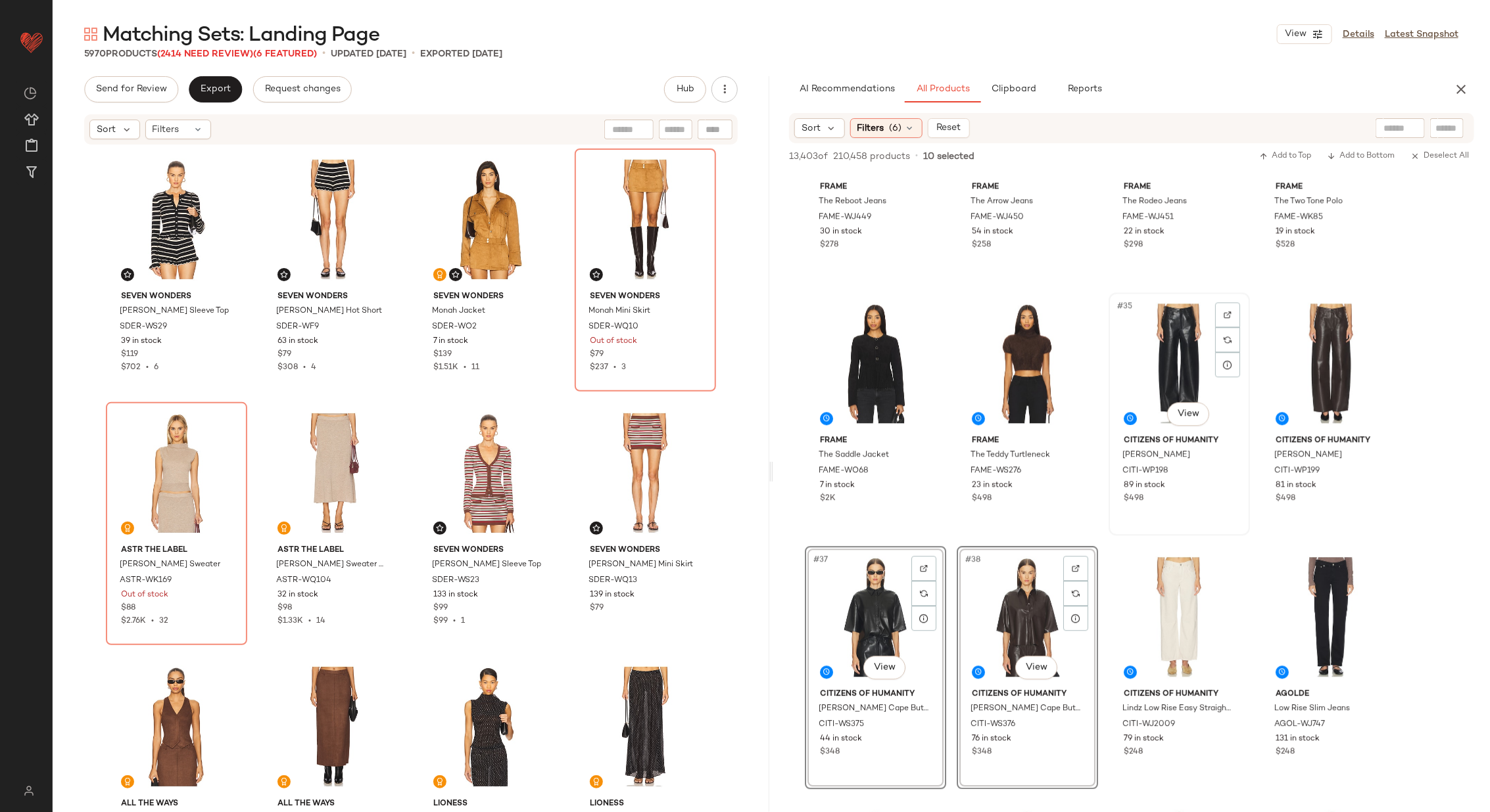
click at [1154, 373] on div "#35 View" at bounding box center [1179, 364] width 132 height 133
click at [1338, 354] on div "#36 View" at bounding box center [1330, 364] width 132 height 133
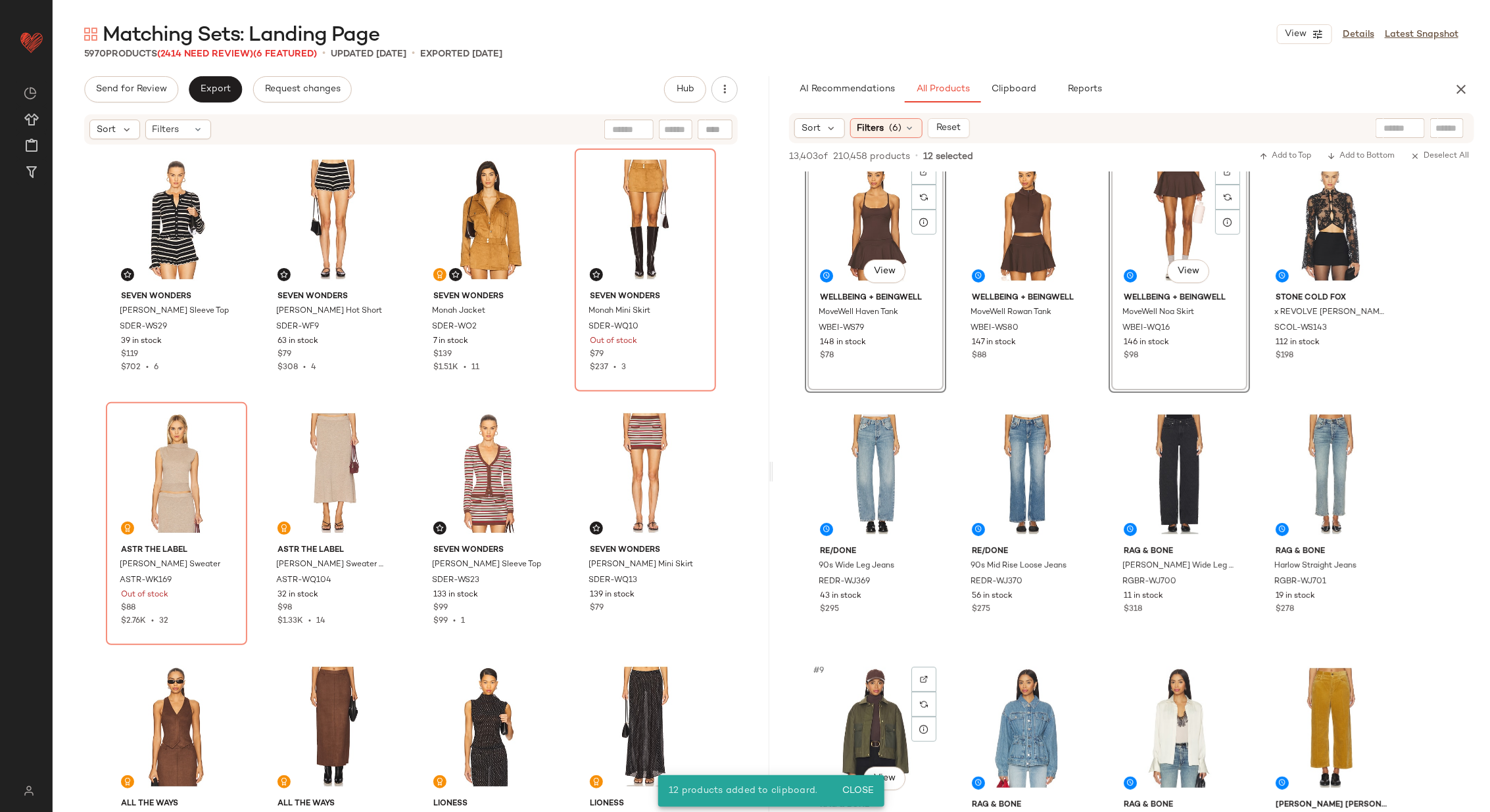
scroll to position [0, 0]
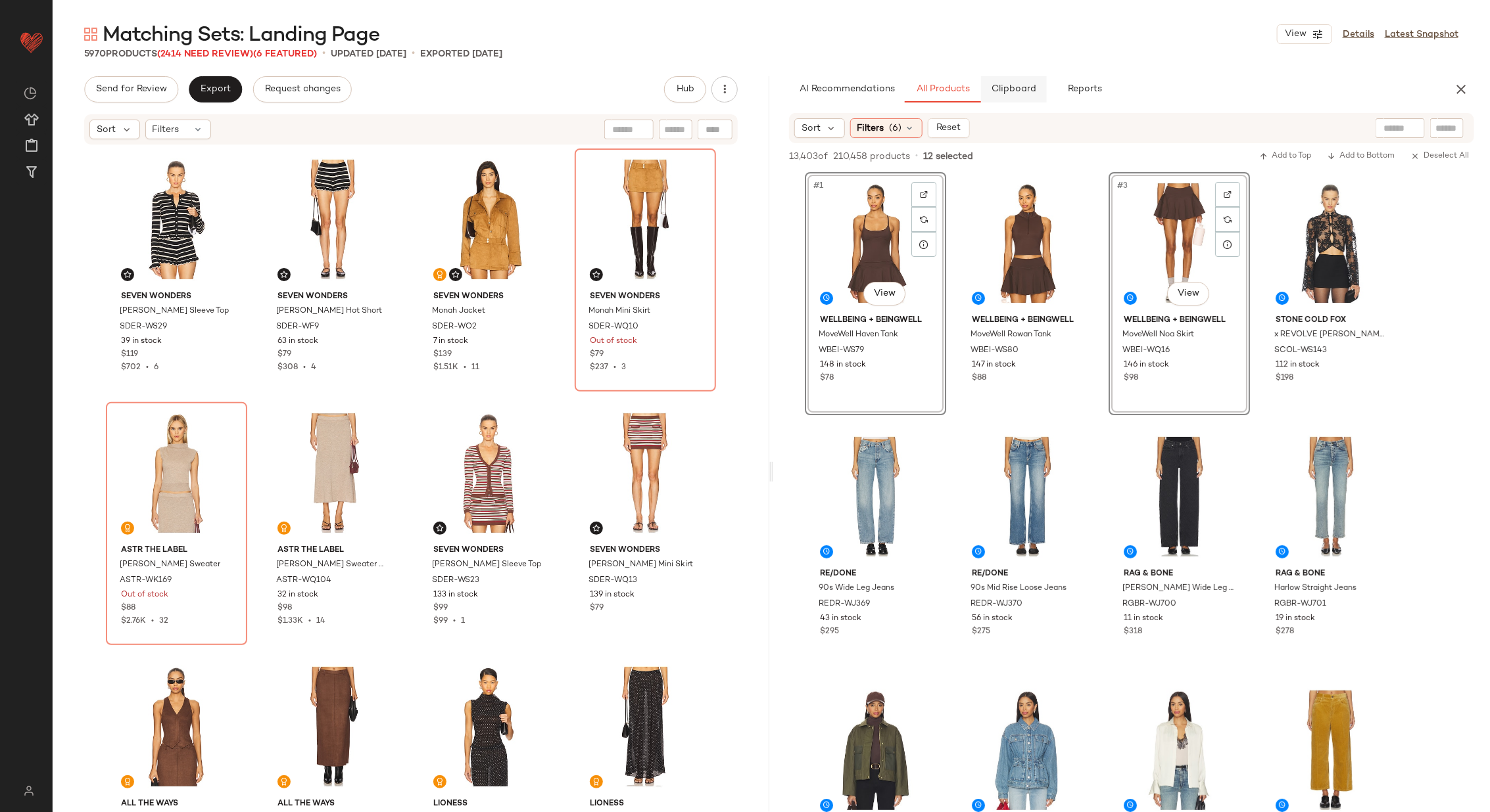
click at [1003, 88] on span "Clipboard" at bounding box center [1014, 89] width 45 height 11
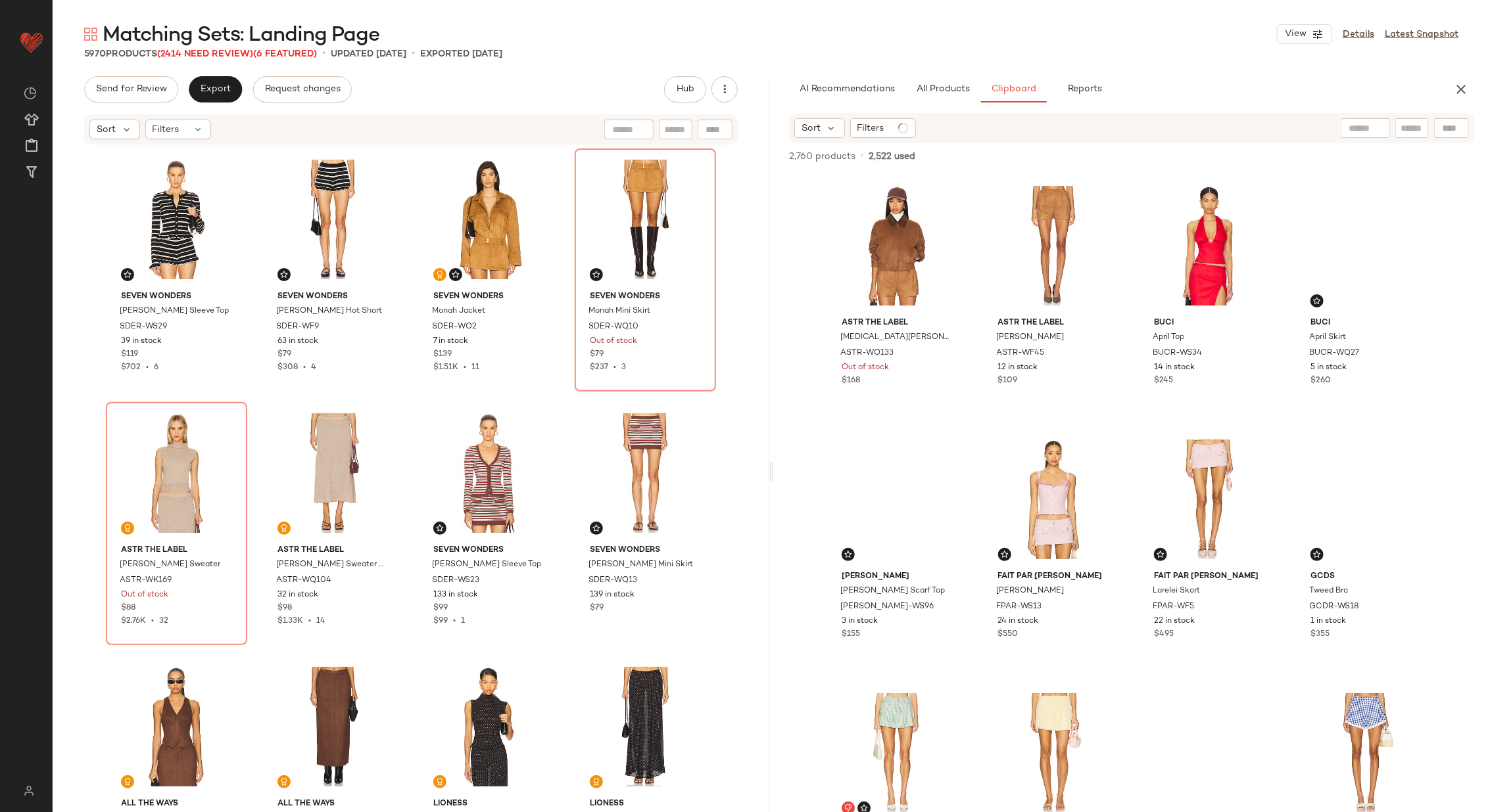
click at [565, 397] on div "SEVEN WONDERS Donna Long Sleeve Top SDER-WS29 39 in stock $119 $702 • 6 SEVEN W…" at bounding box center [411, 478] width 610 height 660
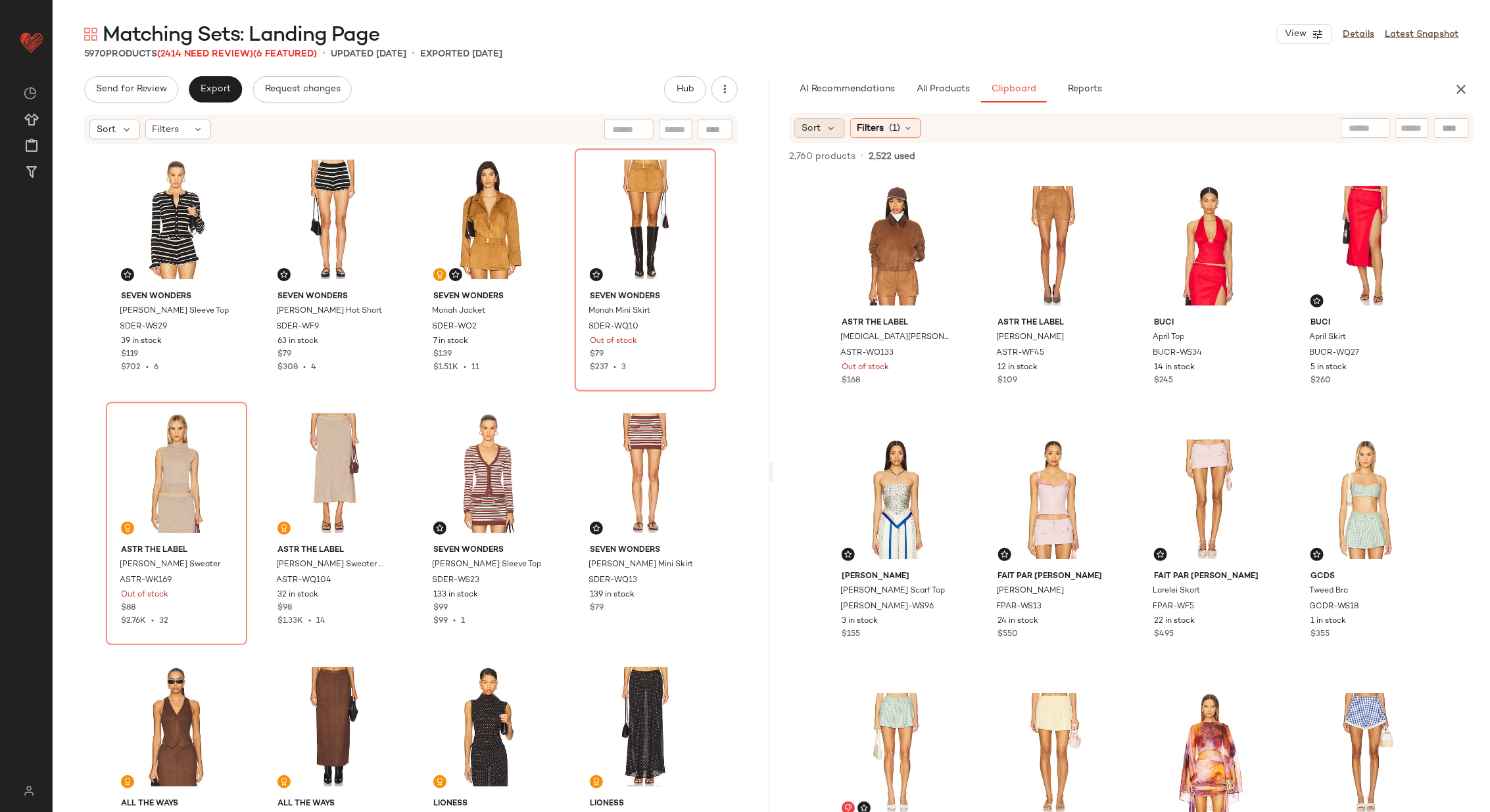
click at [824, 130] on div "Sort" at bounding box center [819, 128] width 51 height 19
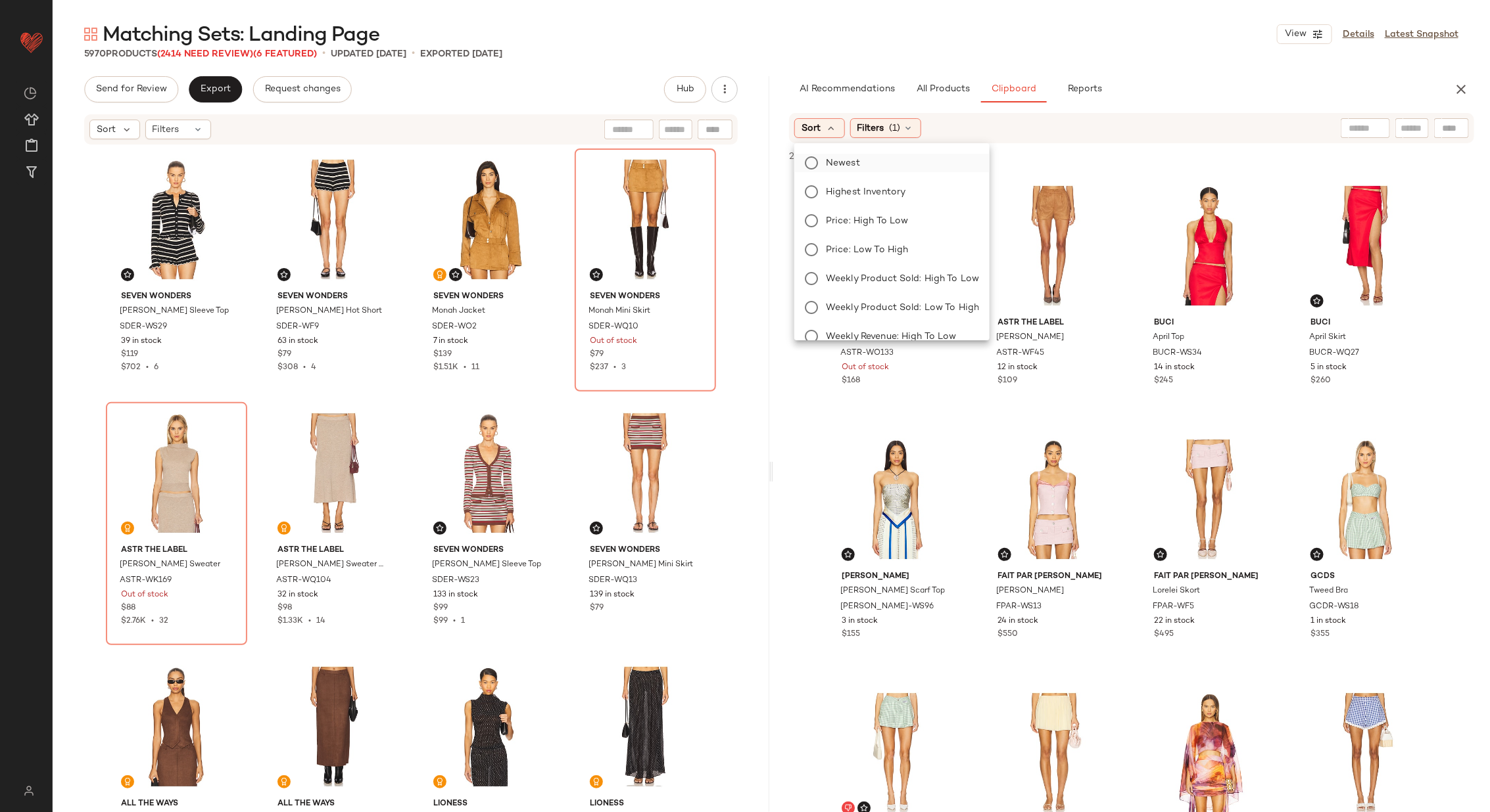
click at [875, 159] on label "Newest" at bounding box center [900, 163] width 159 height 18
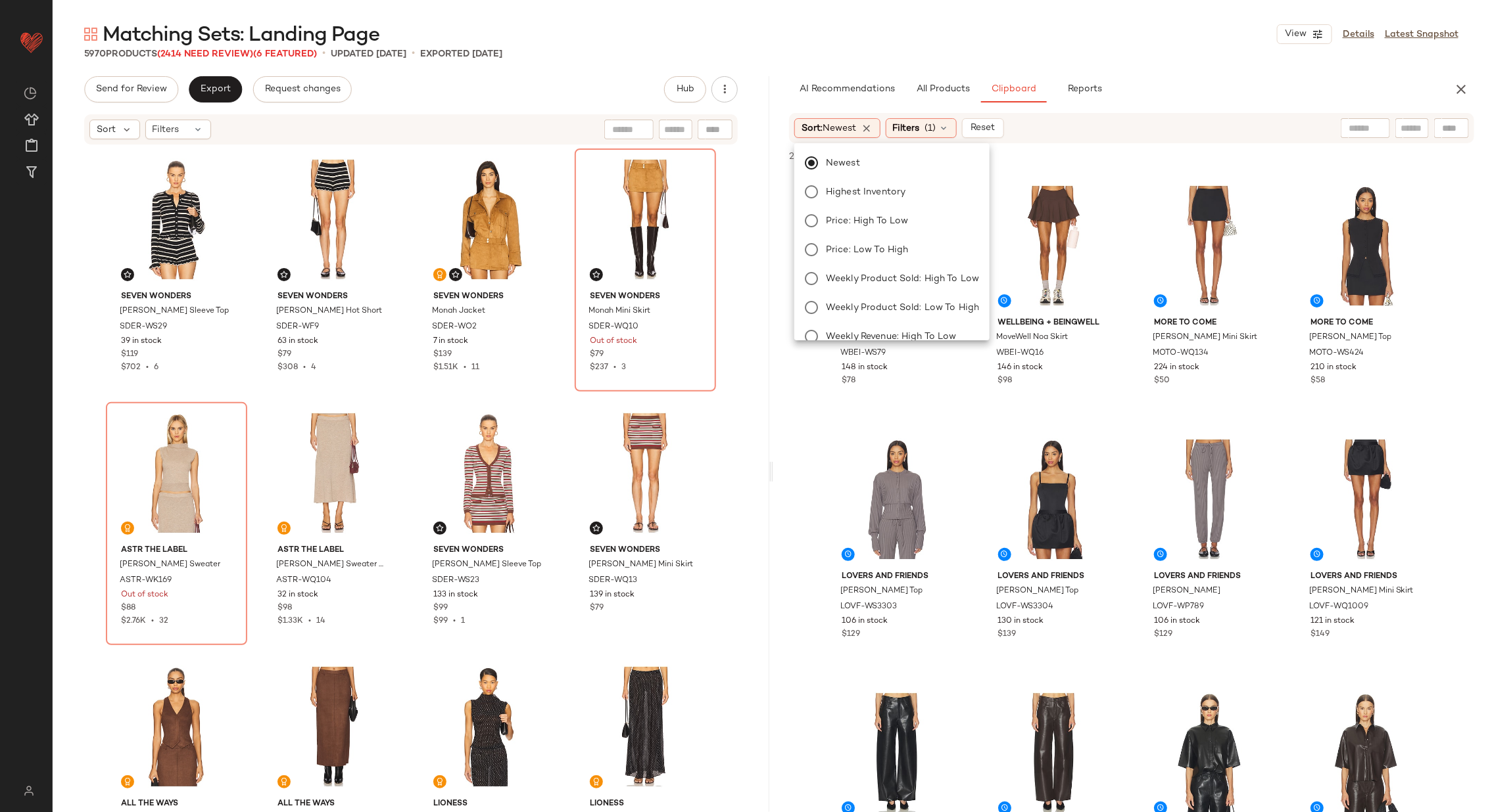
click at [1111, 157] on div "2,760 products • 2,522 used • 0 selected Add to Top Add to Bottom Deselect All" at bounding box center [1131, 158] width 717 height 29
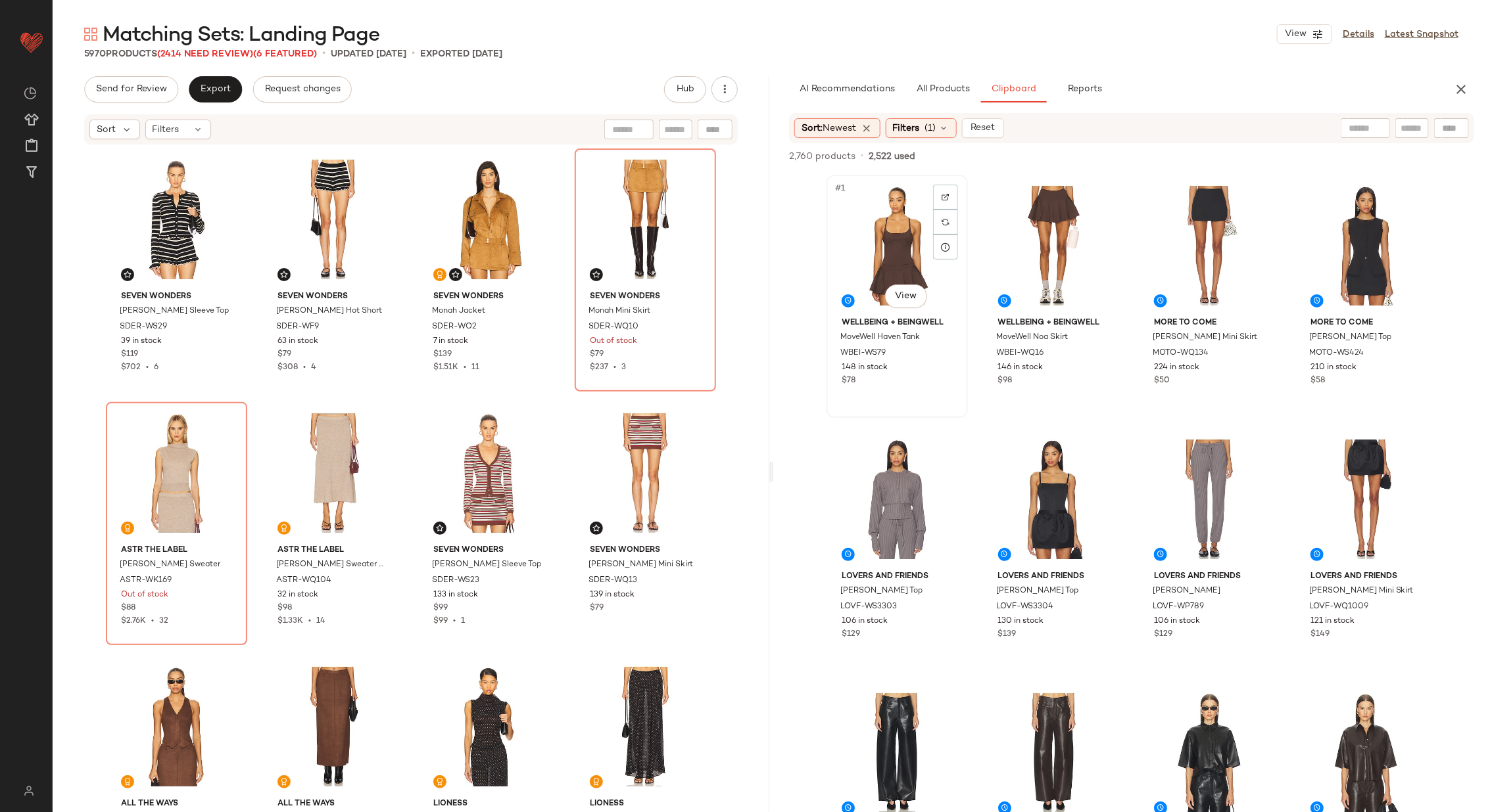
click at [888, 245] on div "#1 View" at bounding box center [897, 246] width 132 height 133
click at [1313, 224] on div "#4 View" at bounding box center [1366, 246] width 132 height 133
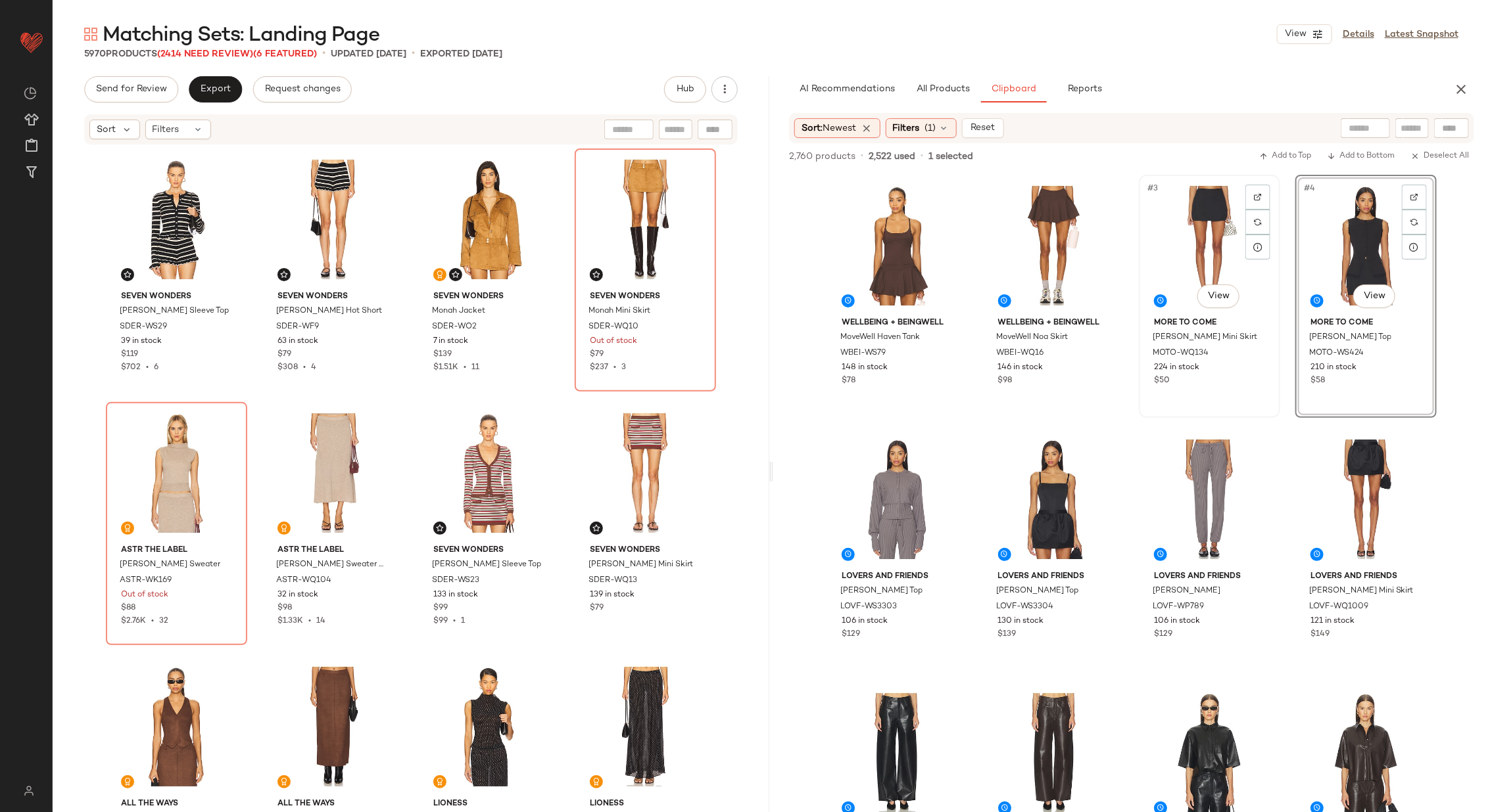
click at [1184, 243] on div "#3 View" at bounding box center [1209, 246] width 132 height 133
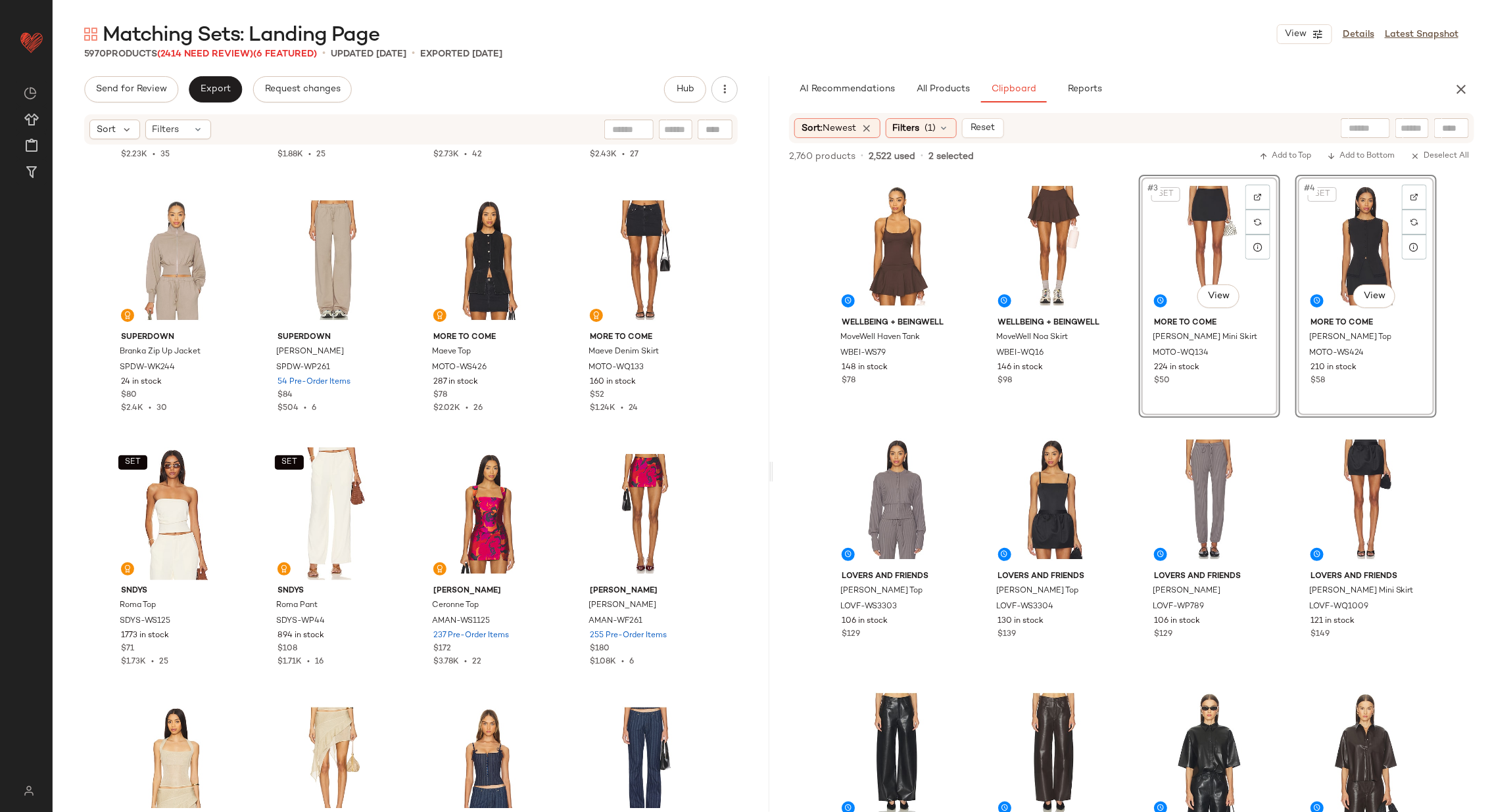
scroll to position [858, 0]
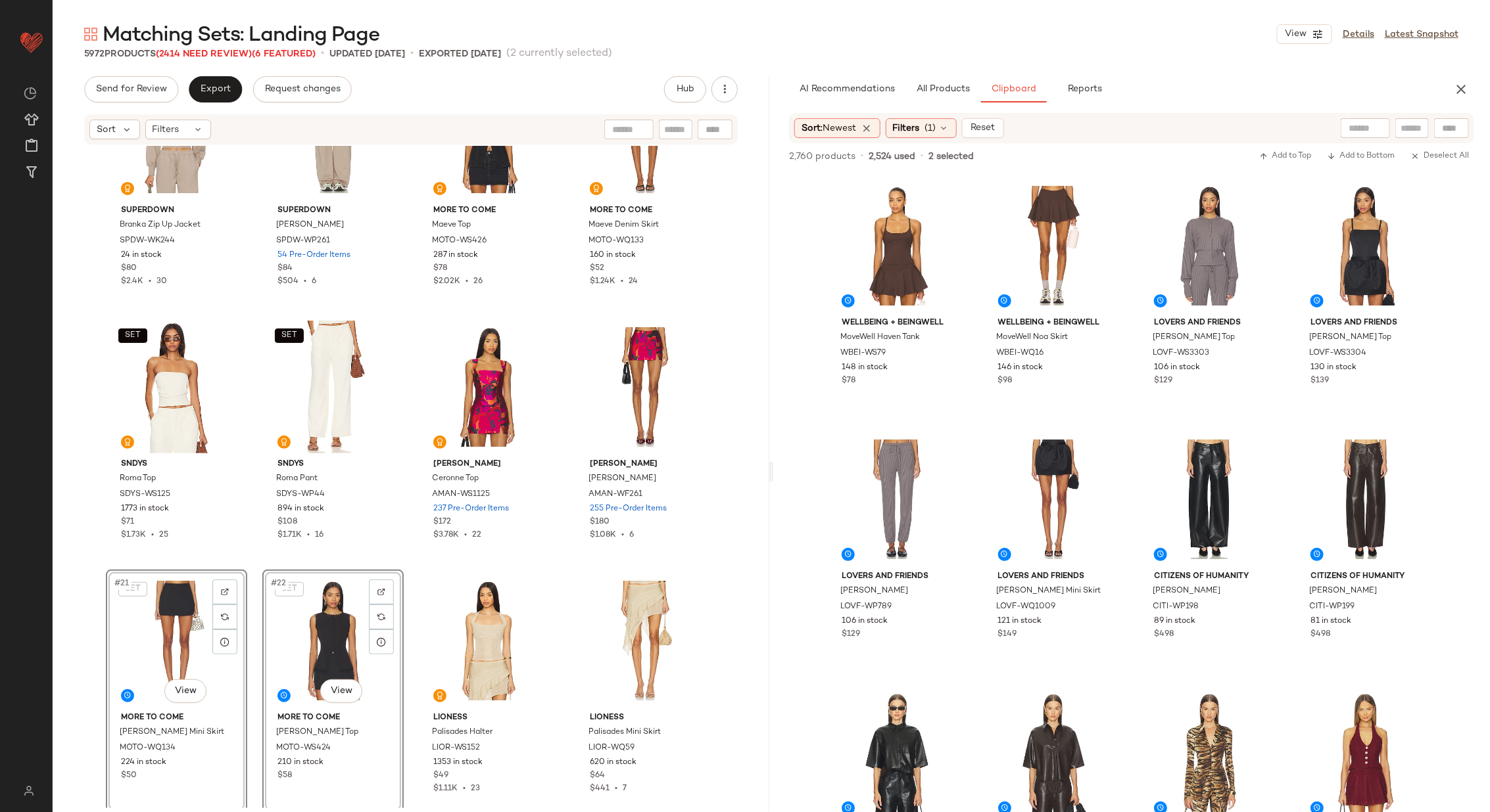
click at [562, 510] on div "ALL THE WAYS Bailey Faux Suede Vest AAYR-WS263 26 in stock $64 $2.23K • 35 ALL …" at bounding box center [411, 477] width 717 height 663
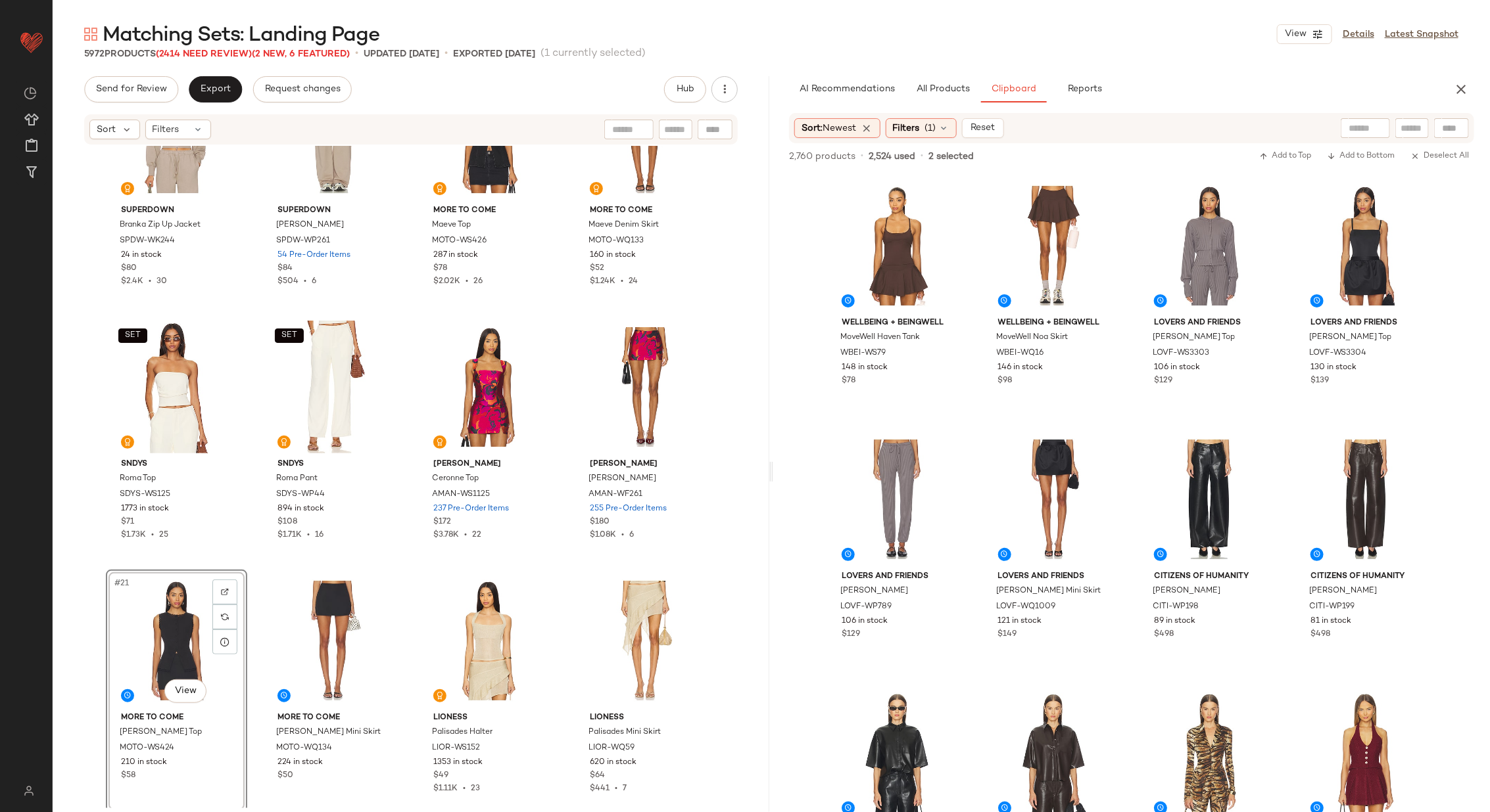
click at [397, 558] on div "SET SNDYS Roma Pant SDYS-WP44 894 in stock $108 $1.71K • 16" at bounding box center [333, 438] width 141 height 243
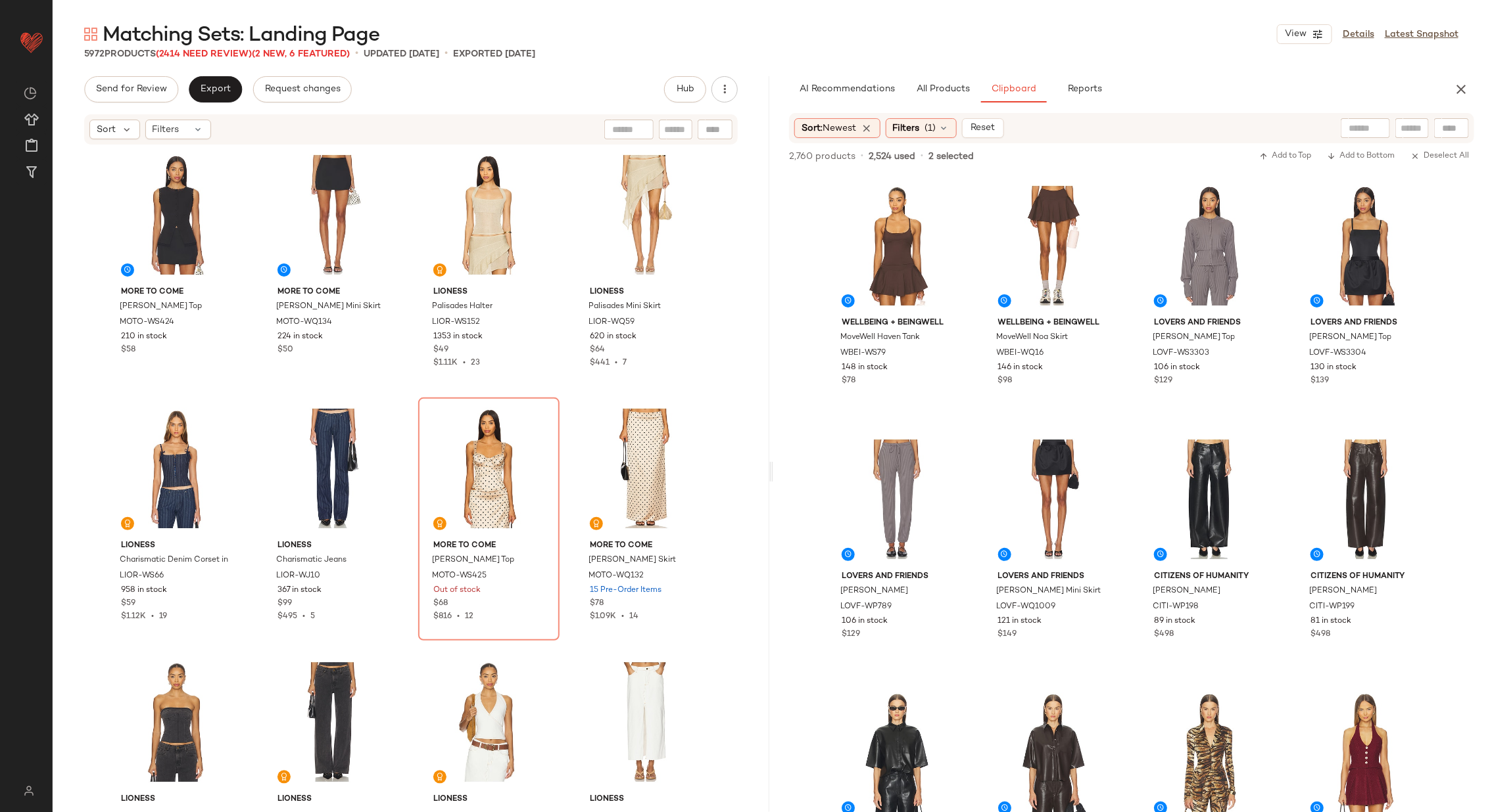
scroll to position [1280, 0]
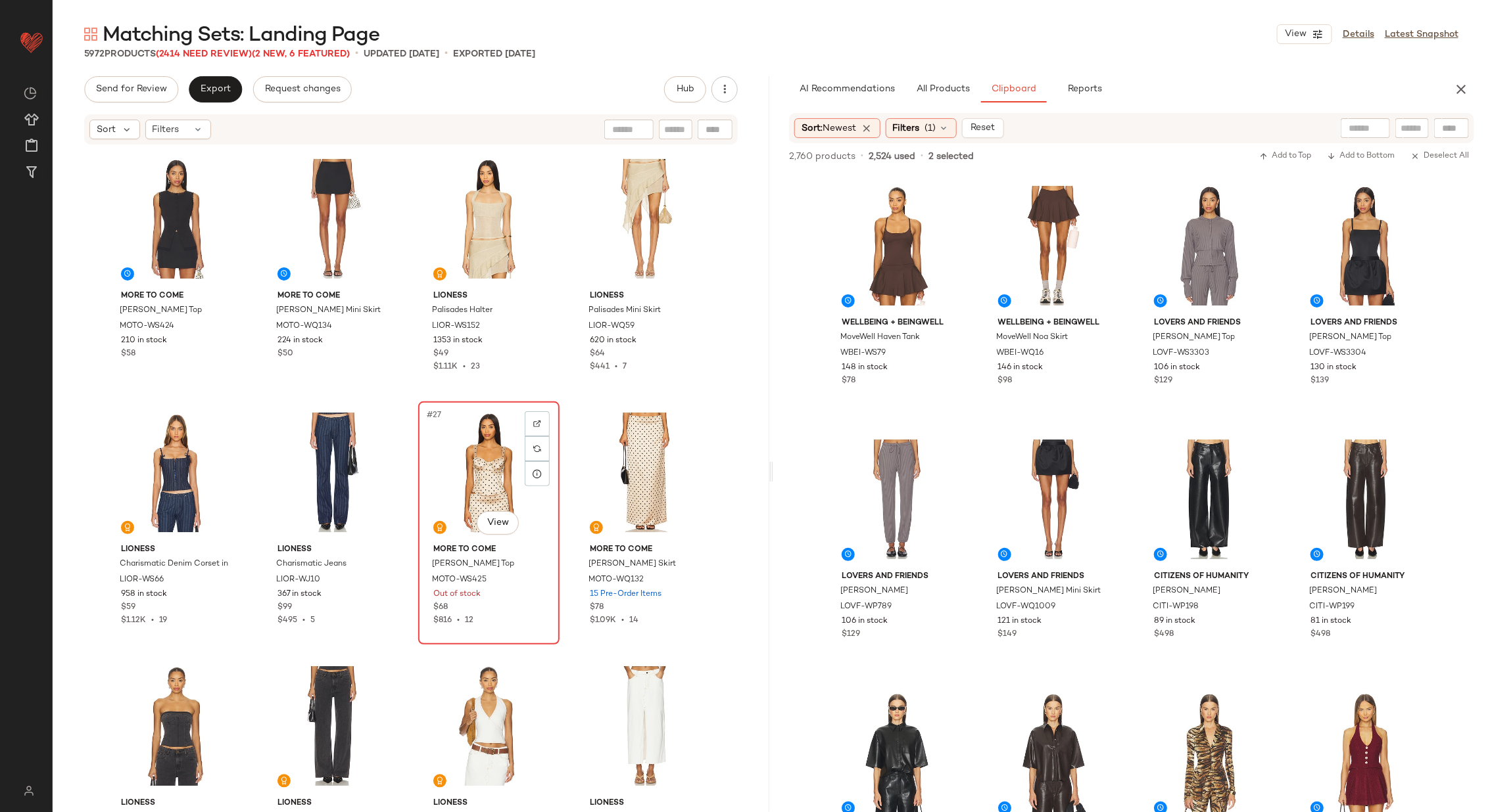
click at [485, 487] on div "#27 View" at bounding box center [488, 472] width 132 height 133
click at [603, 480] on div "#28 View" at bounding box center [645, 472] width 132 height 133
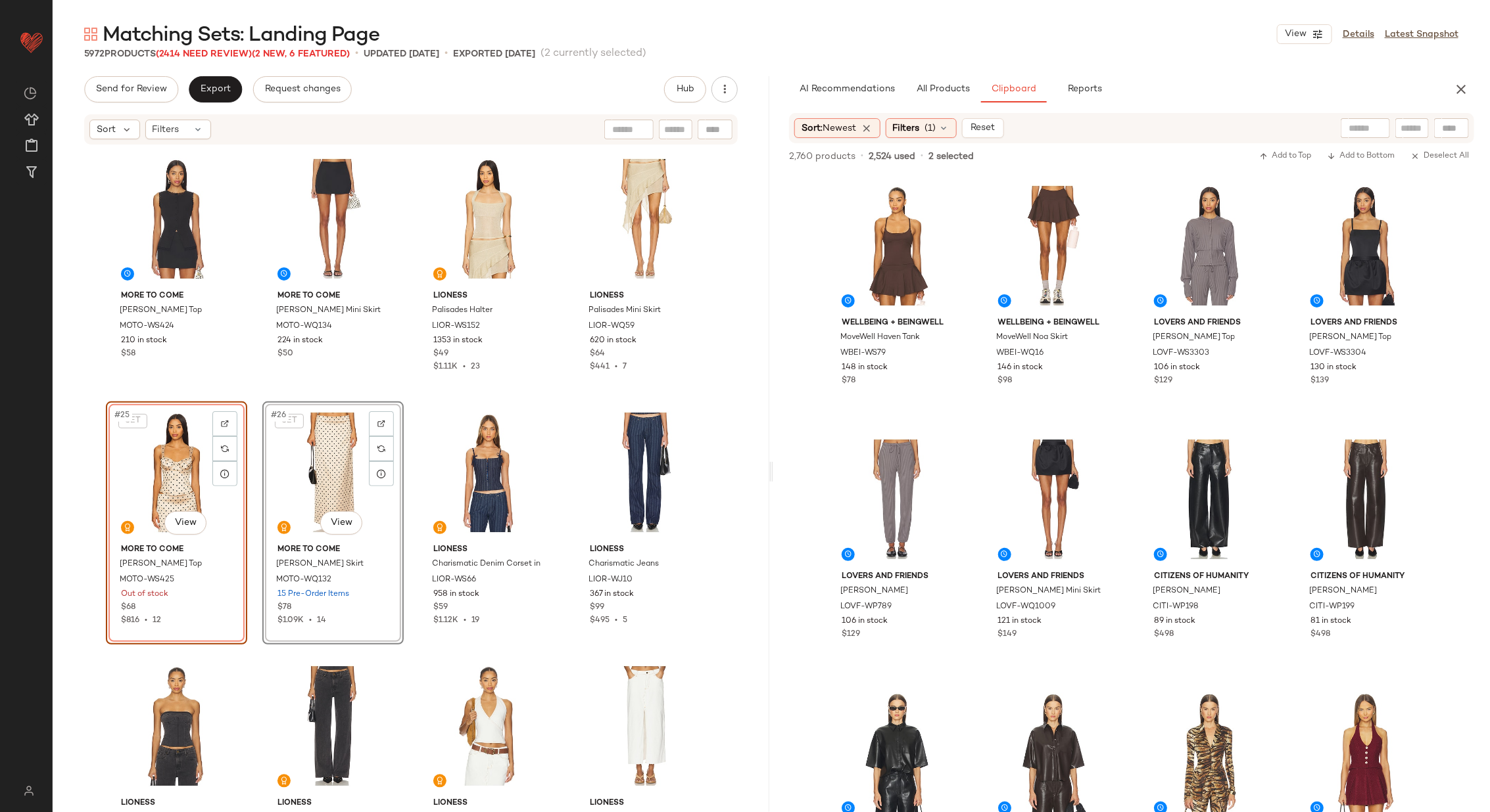
click at [410, 469] on div "MORE TO COME Monica Top MOTO-WS424 210 in stock $58 MORE TO COME Monica Mini Sk…" at bounding box center [411, 477] width 717 height 663
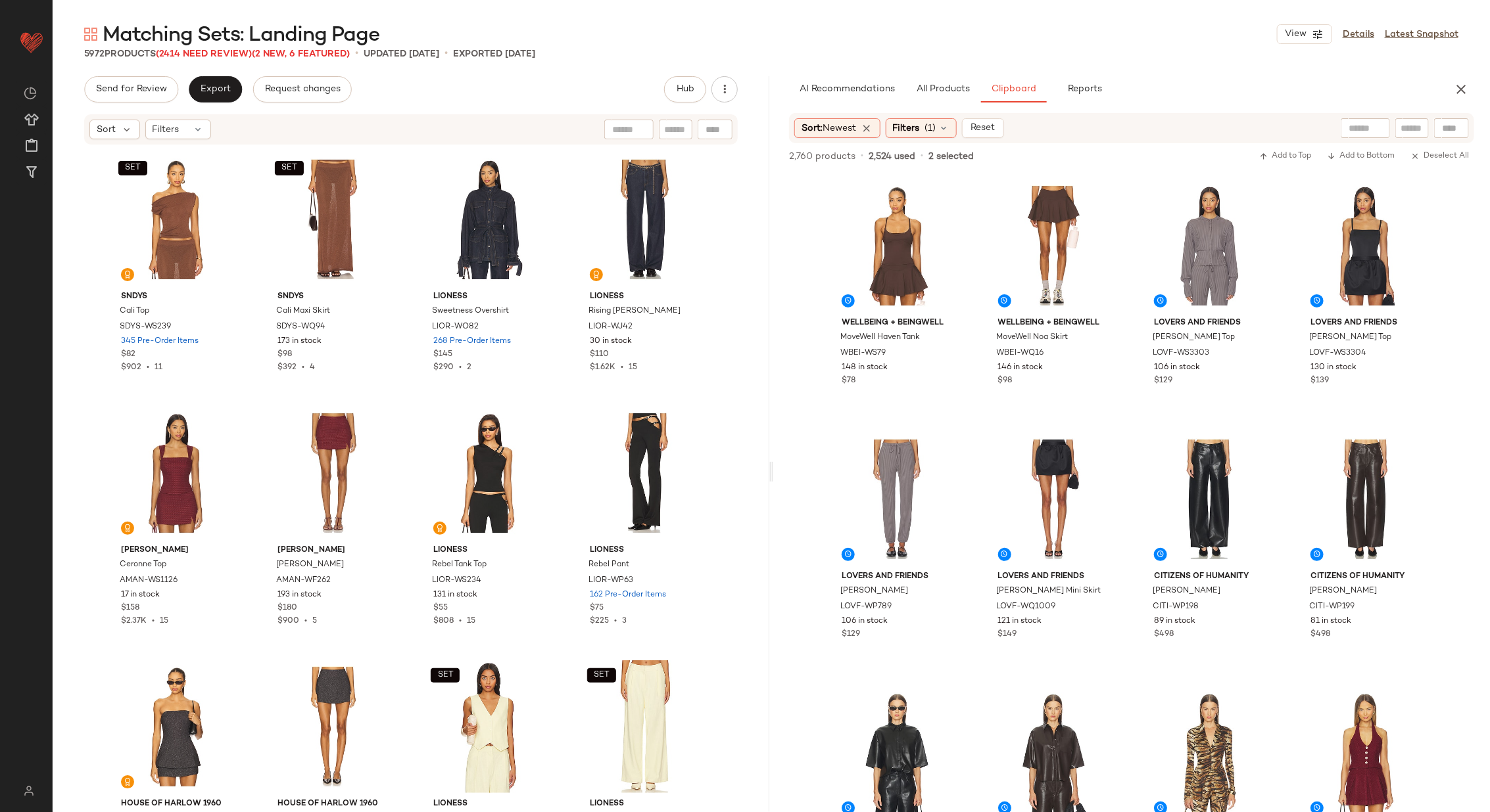
scroll to position [2032, 0]
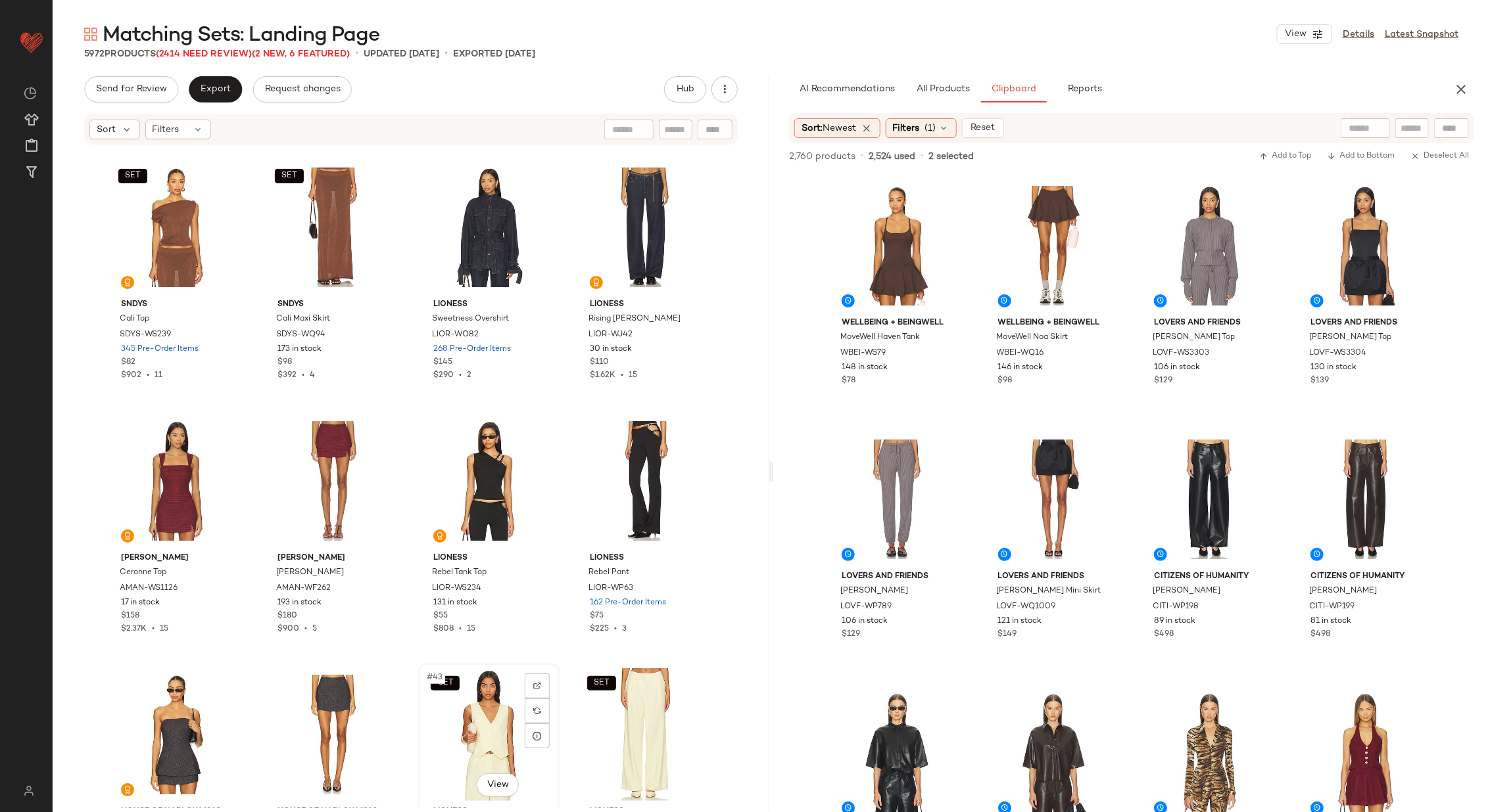
click at [474, 748] on div "SET #43 View" at bounding box center [488, 735] width 132 height 133
click at [643, 711] on div "SET #44 View" at bounding box center [645, 735] width 132 height 133
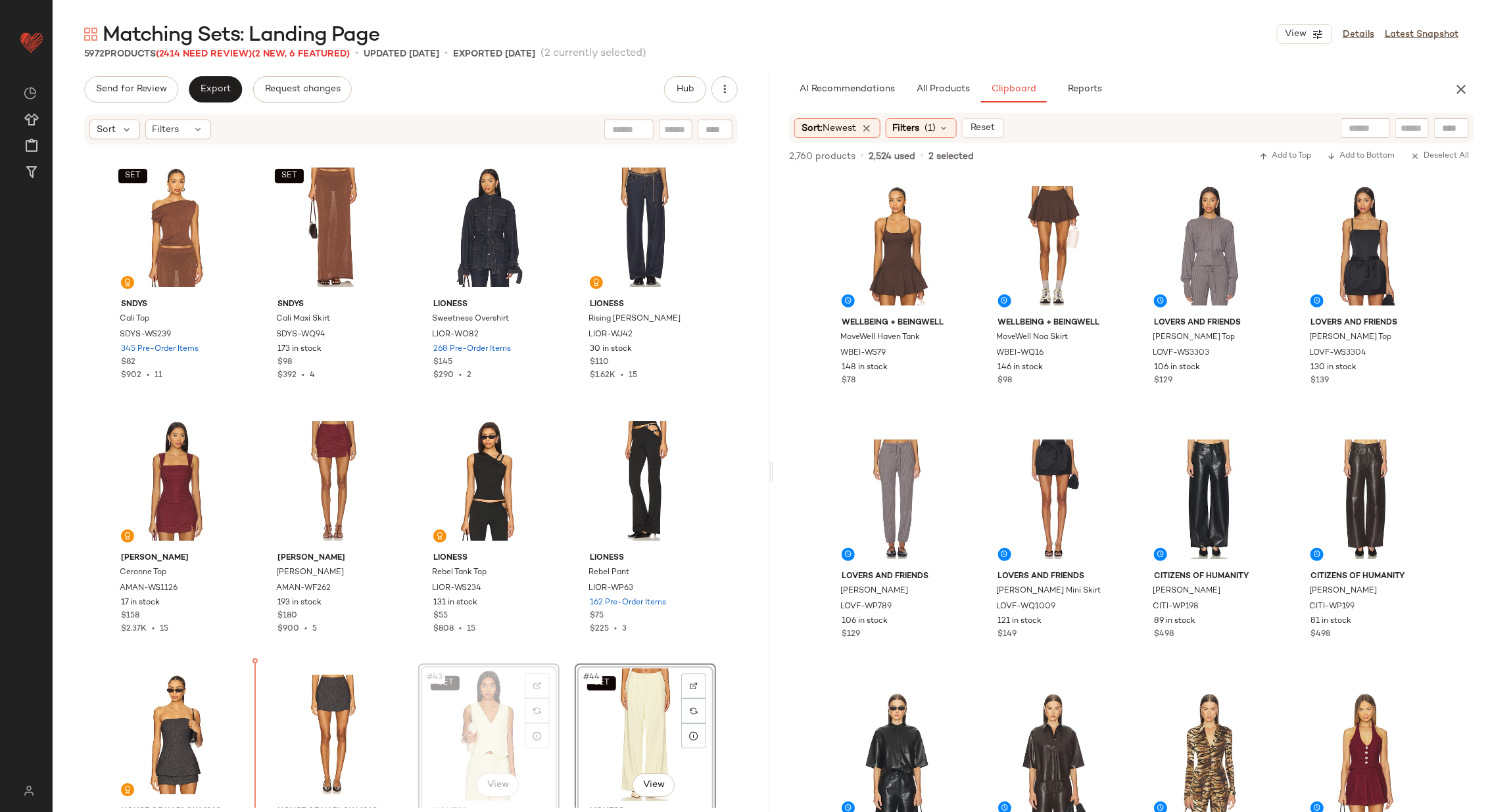
scroll to position [2035, 0]
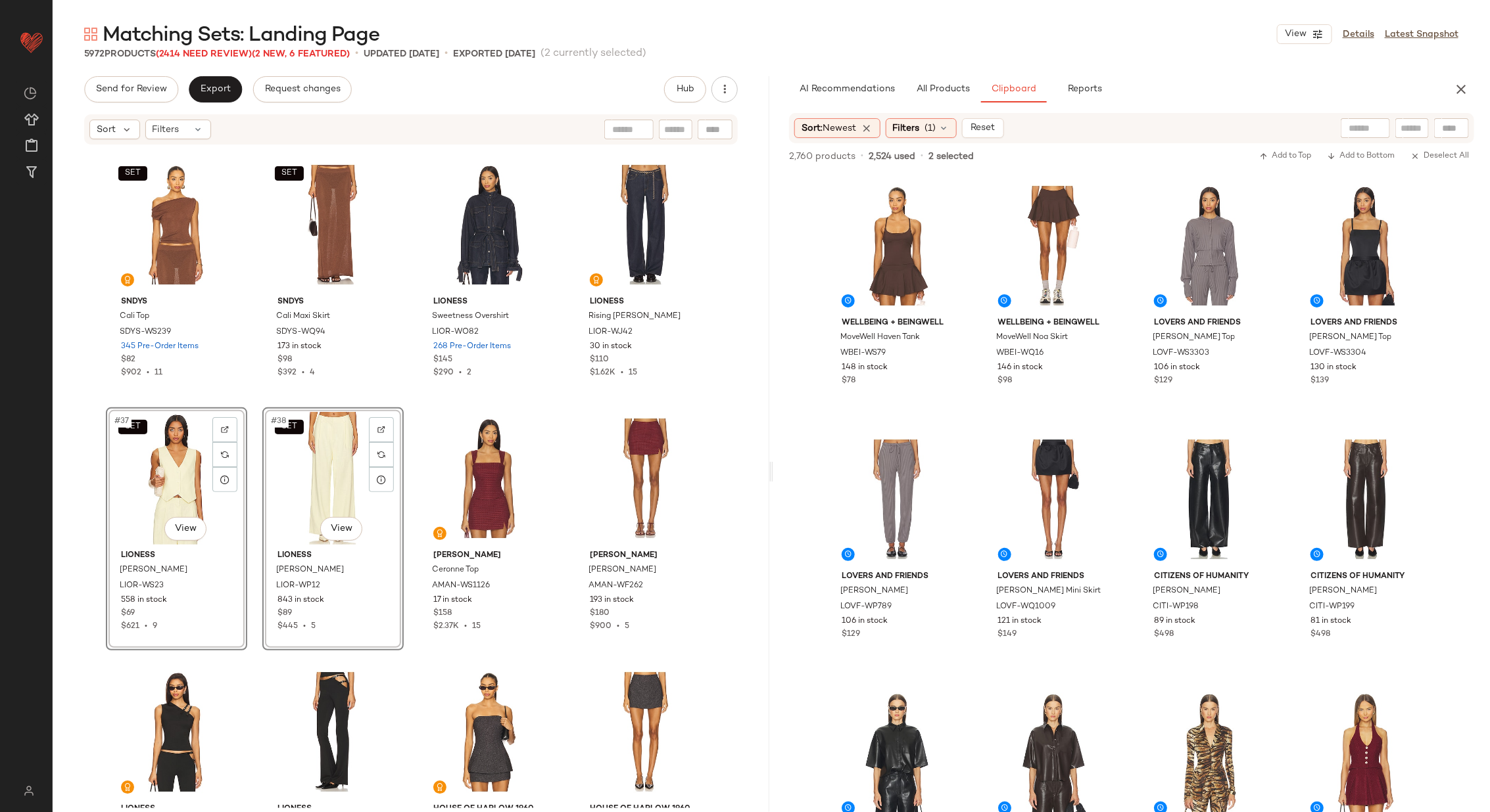
click at [402, 474] on div "SET SNDYS Cali Top SDYS-WS239 345 Pre-Order Items $82 $902 • 11 SET SNDYS Cali …" at bounding box center [411, 477] width 717 height 663
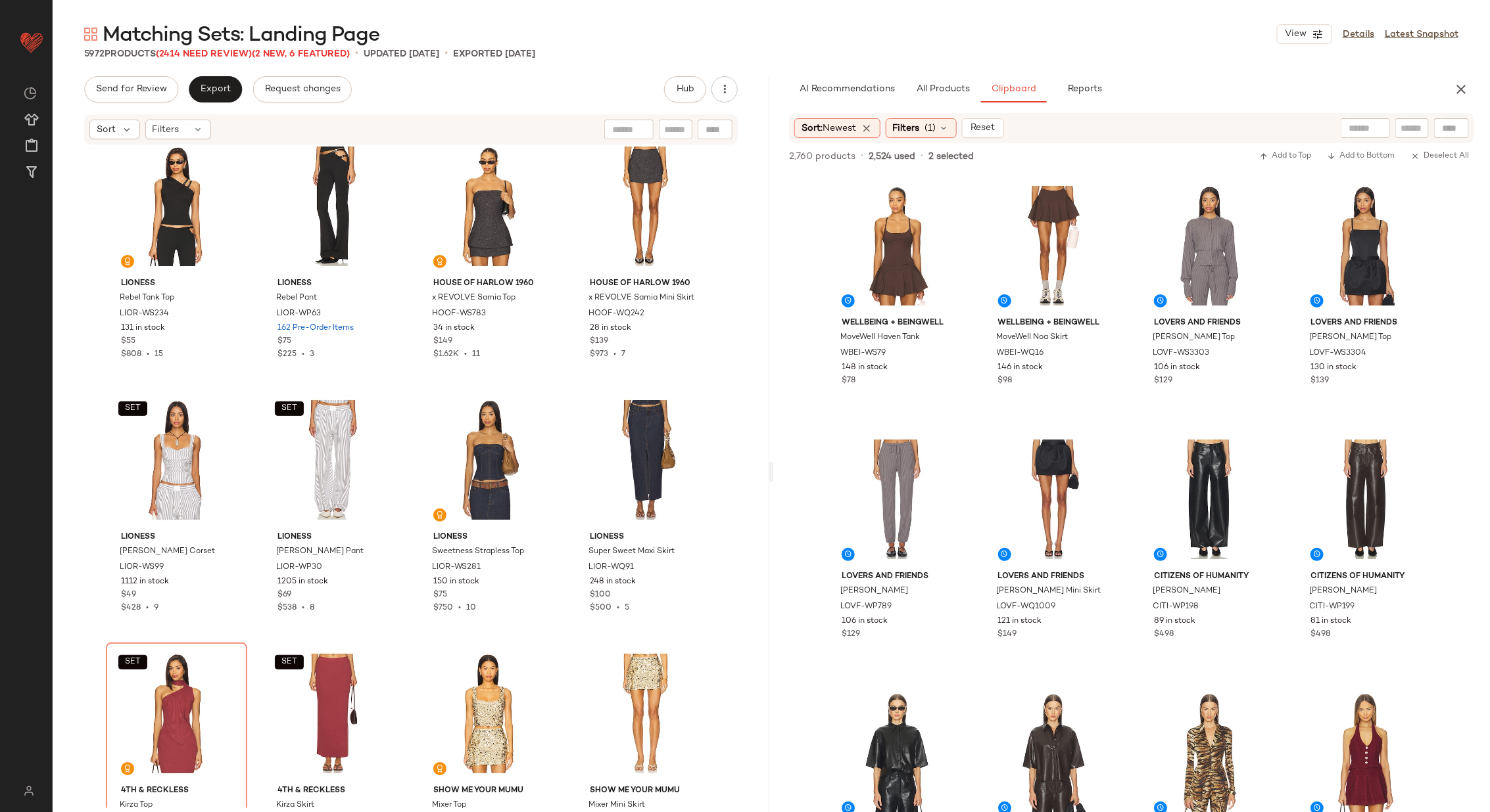
scroll to position [2567, 0]
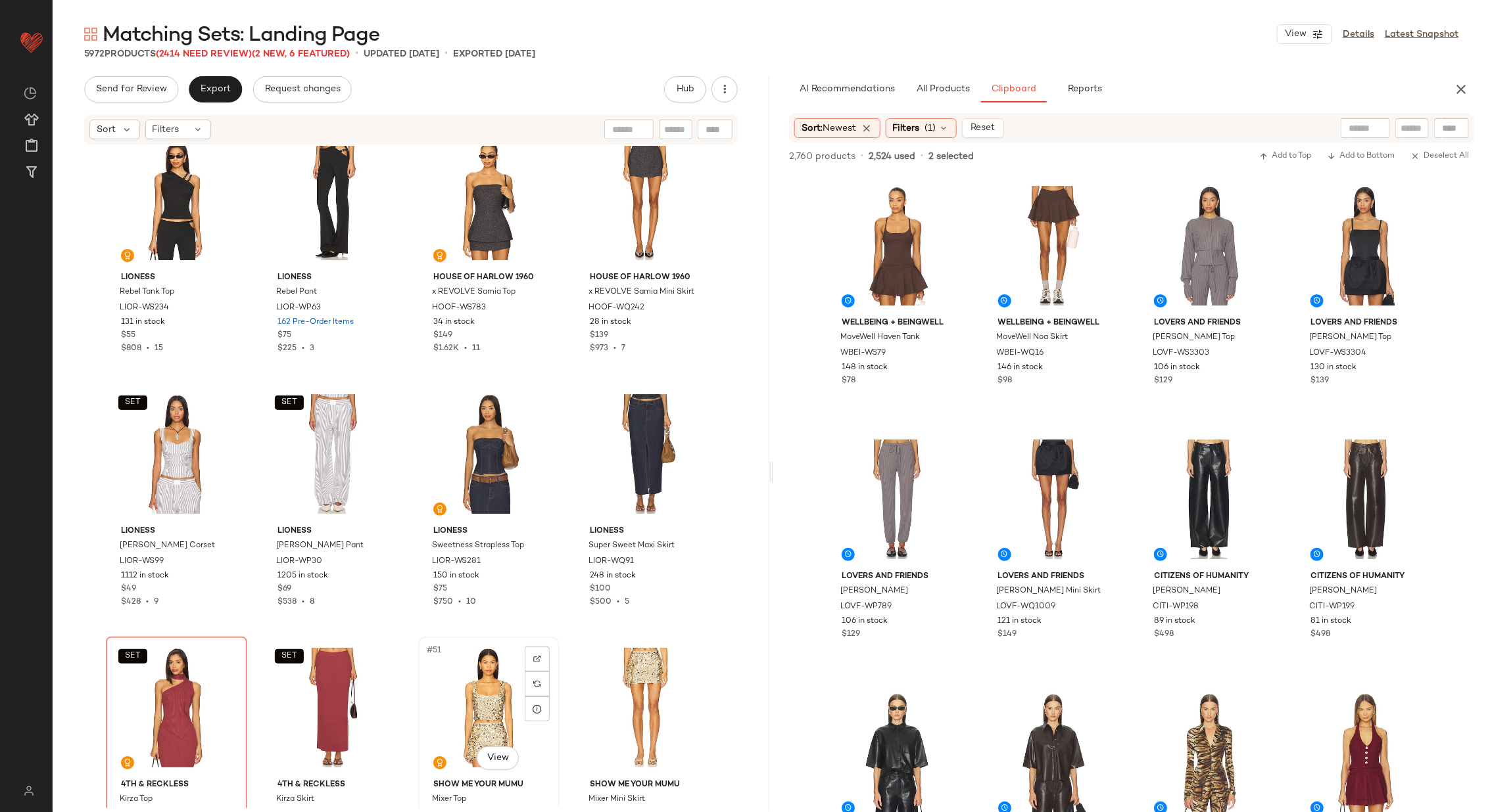
click at [466, 688] on div "#51 View" at bounding box center [488, 708] width 132 height 133
click at [624, 686] on div "#52 View" at bounding box center [645, 708] width 132 height 133
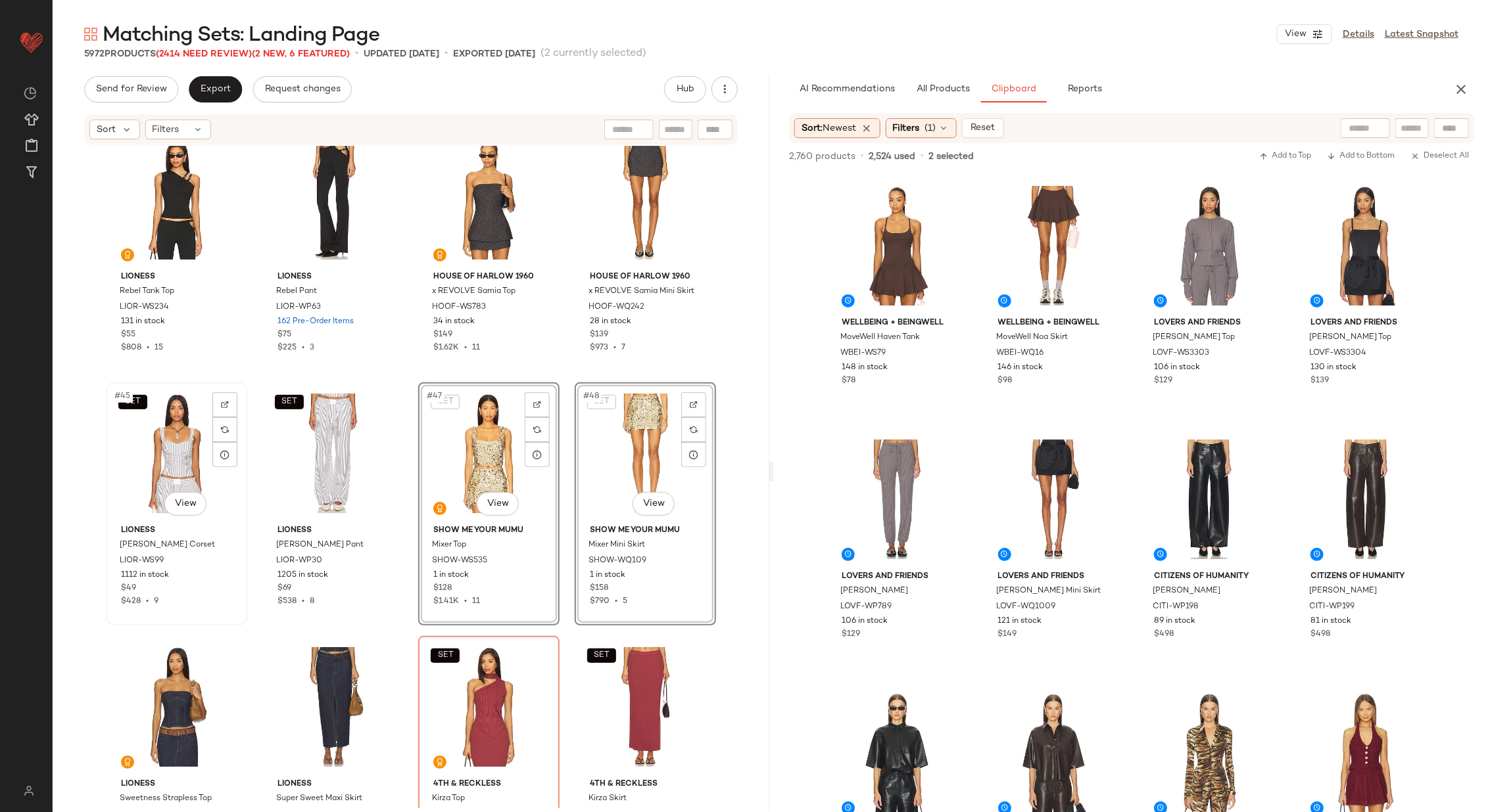
click at [179, 470] on div "SET #45 View" at bounding box center [176, 453] width 132 height 133
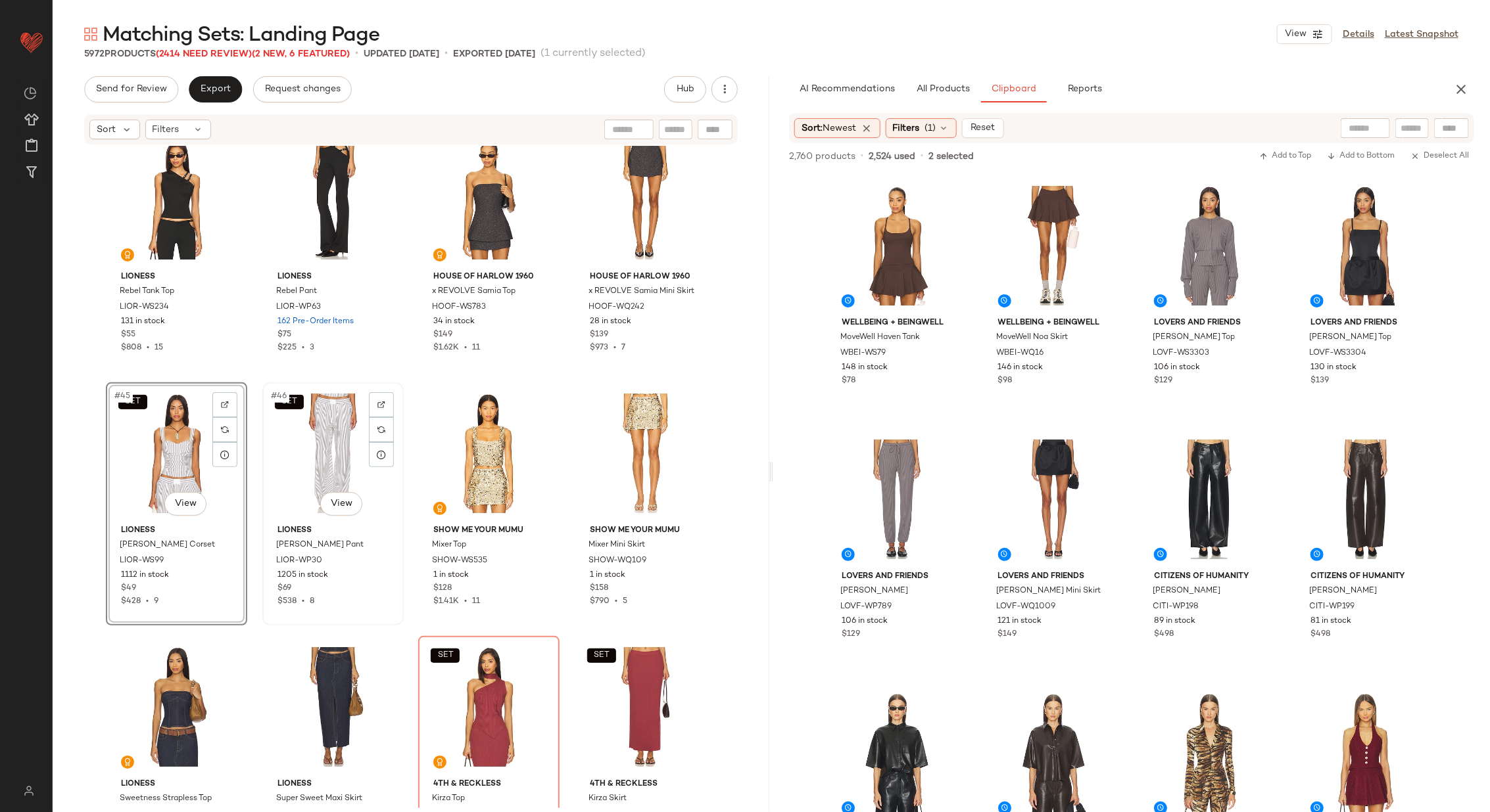
click at [299, 446] on div "SET #46 View" at bounding box center [332, 453] width 132 height 133
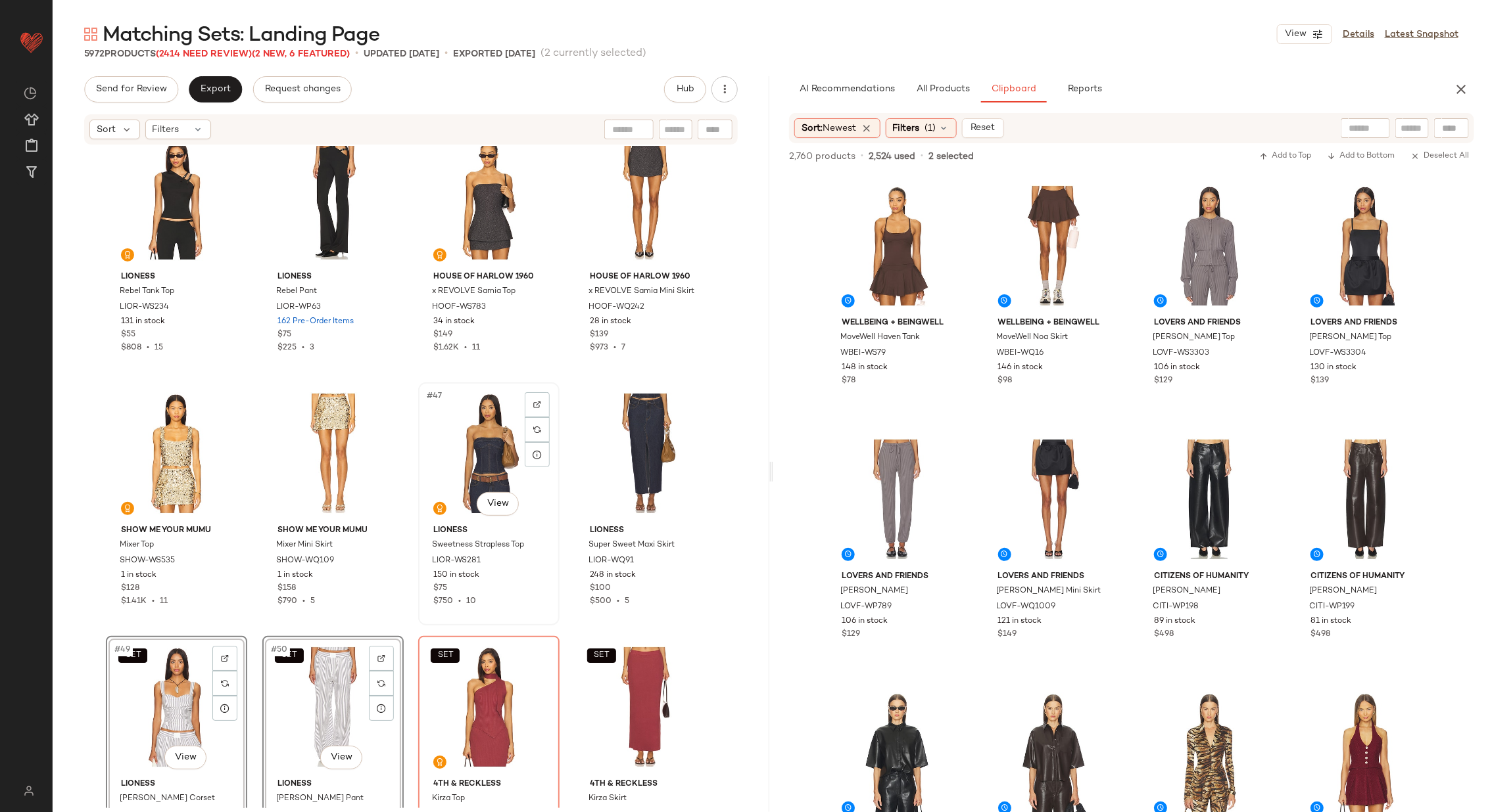
click at [453, 450] on div "#47 View" at bounding box center [488, 453] width 132 height 133
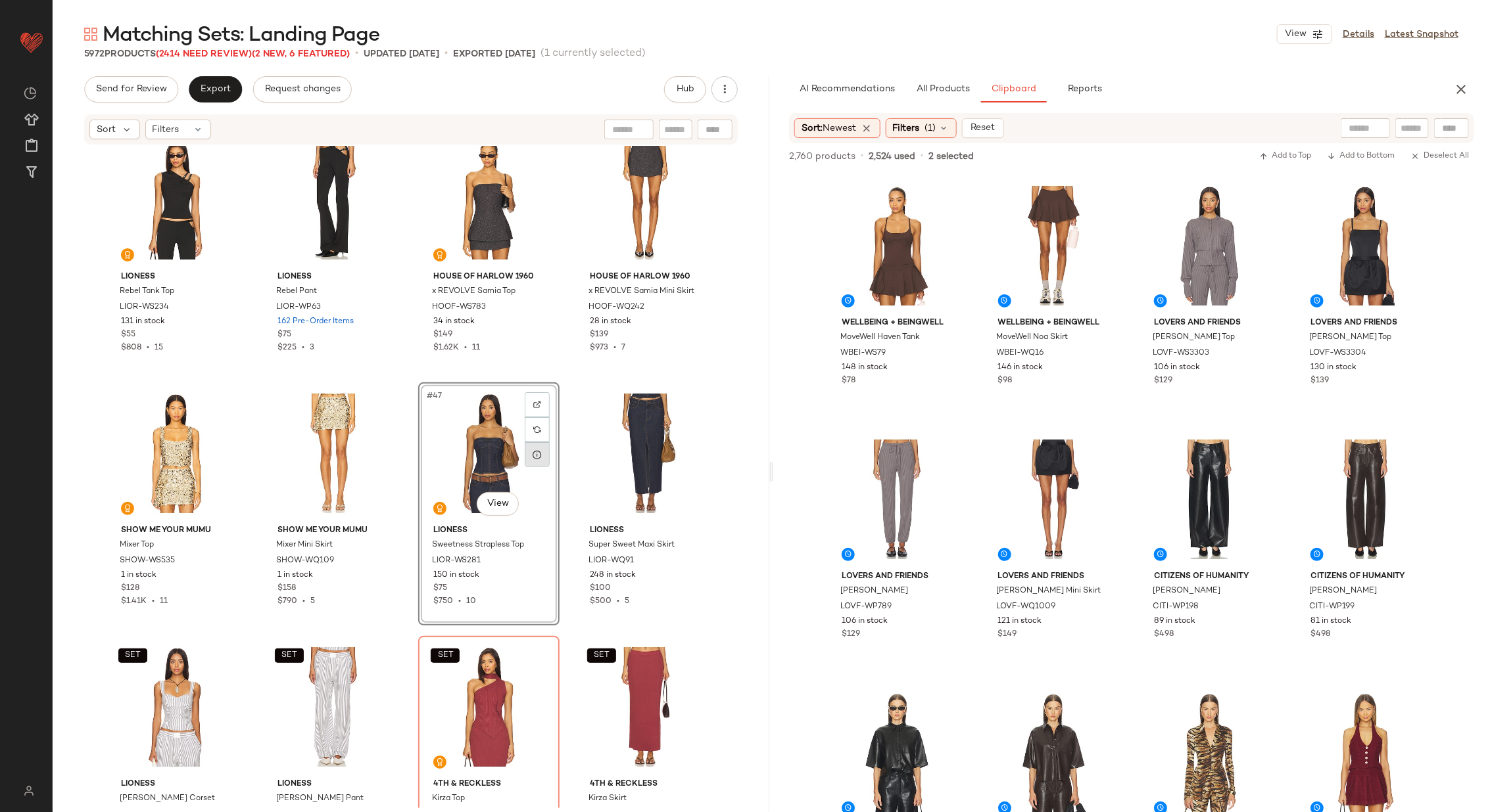
click at [623, 462] on div at bounding box center [645, 453] width 132 height 133
click at [169, 692] on div "SET #49 View" at bounding box center [176, 707] width 132 height 133
click at [442, 686] on div "SET #51 View" at bounding box center [488, 707] width 132 height 133
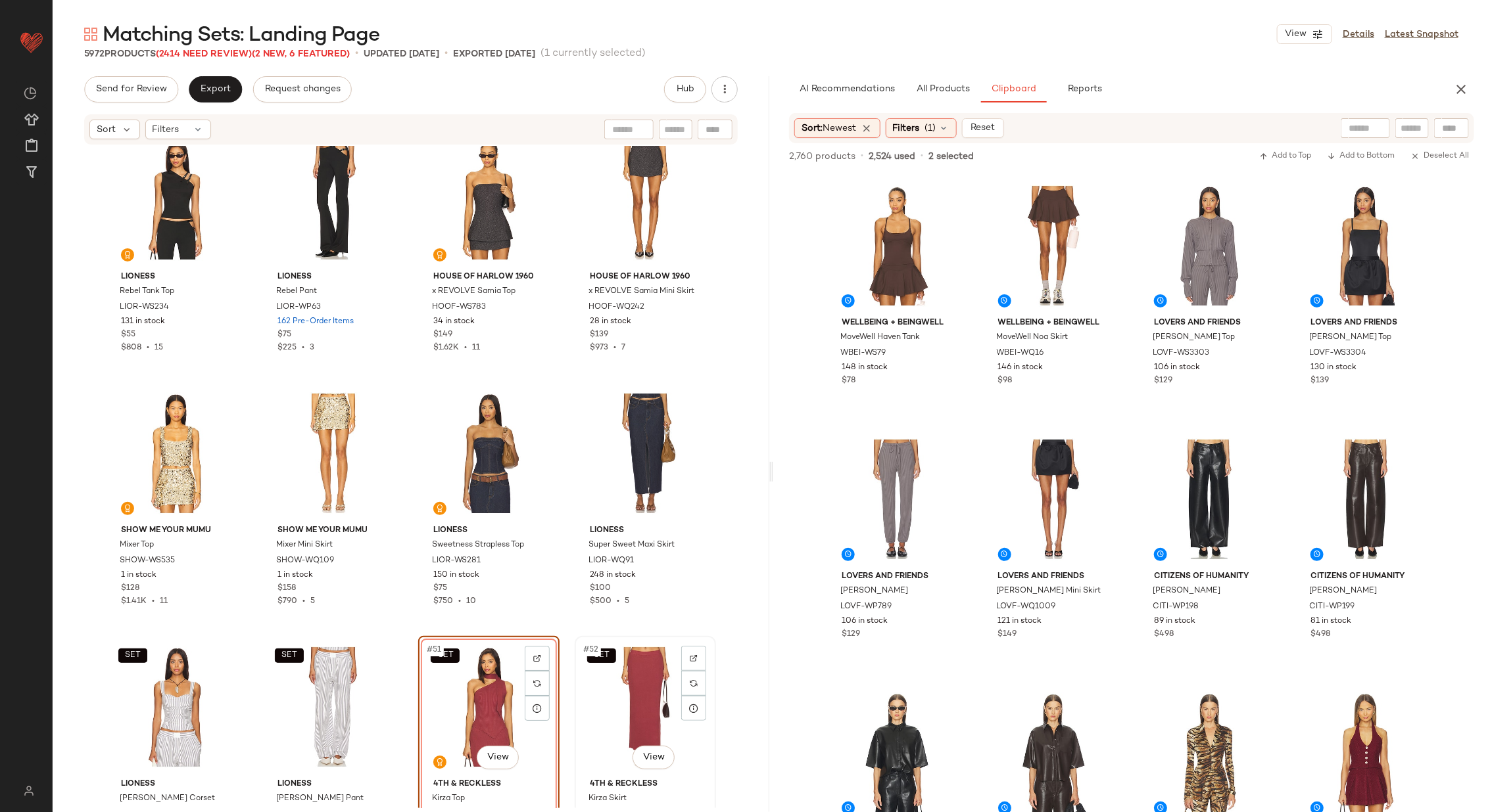
click at [620, 696] on div "SET #52 View" at bounding box center [645, 707] width 132 height 133
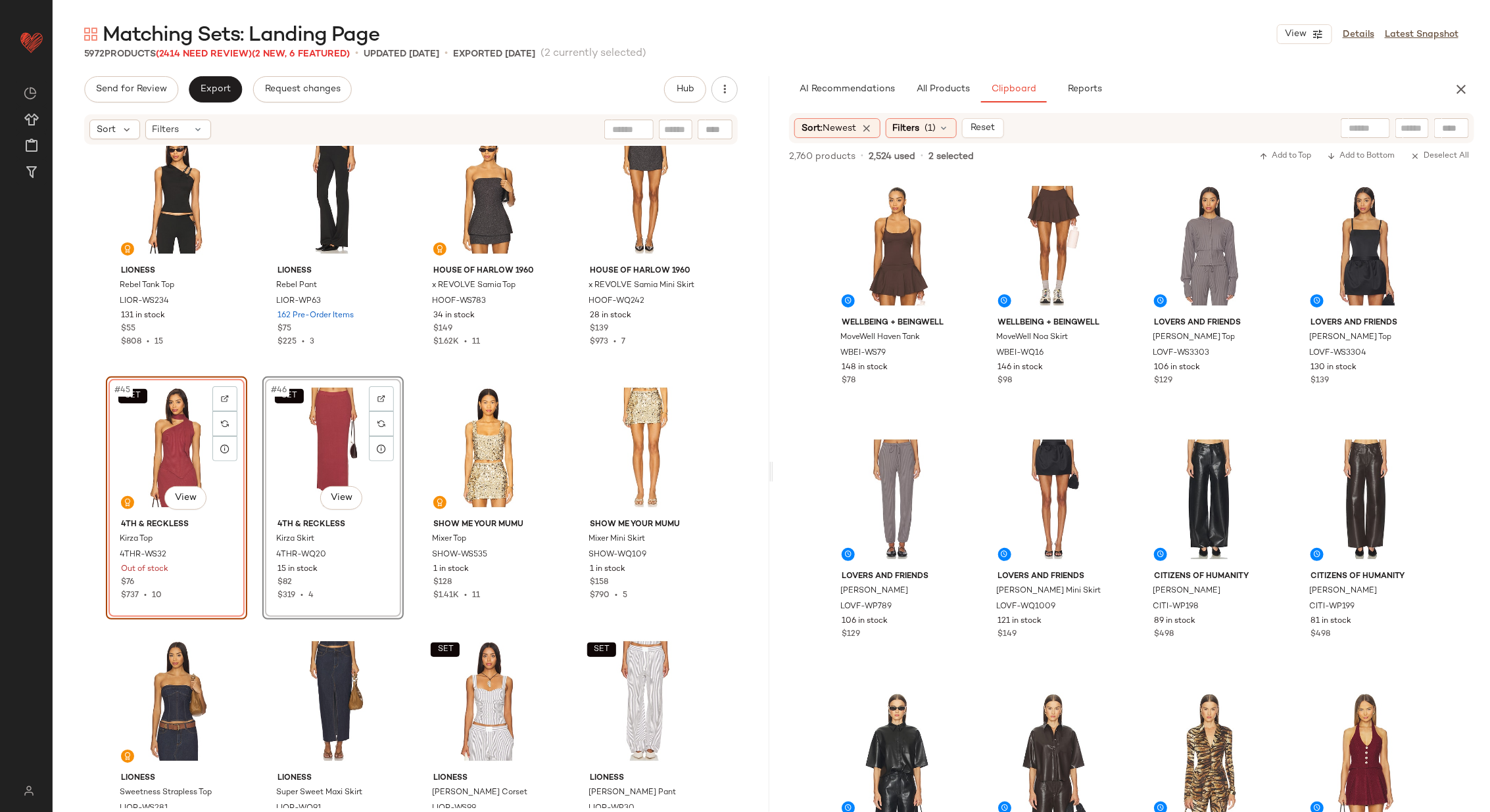
click at [408, 517] on div "SET LIONESS Leo Vest LIOR-WS23 558 in stock $69 $621 • 9 SET LIONESS Leo Pant L…" at bounding box center [411, 477] width 717 height 663
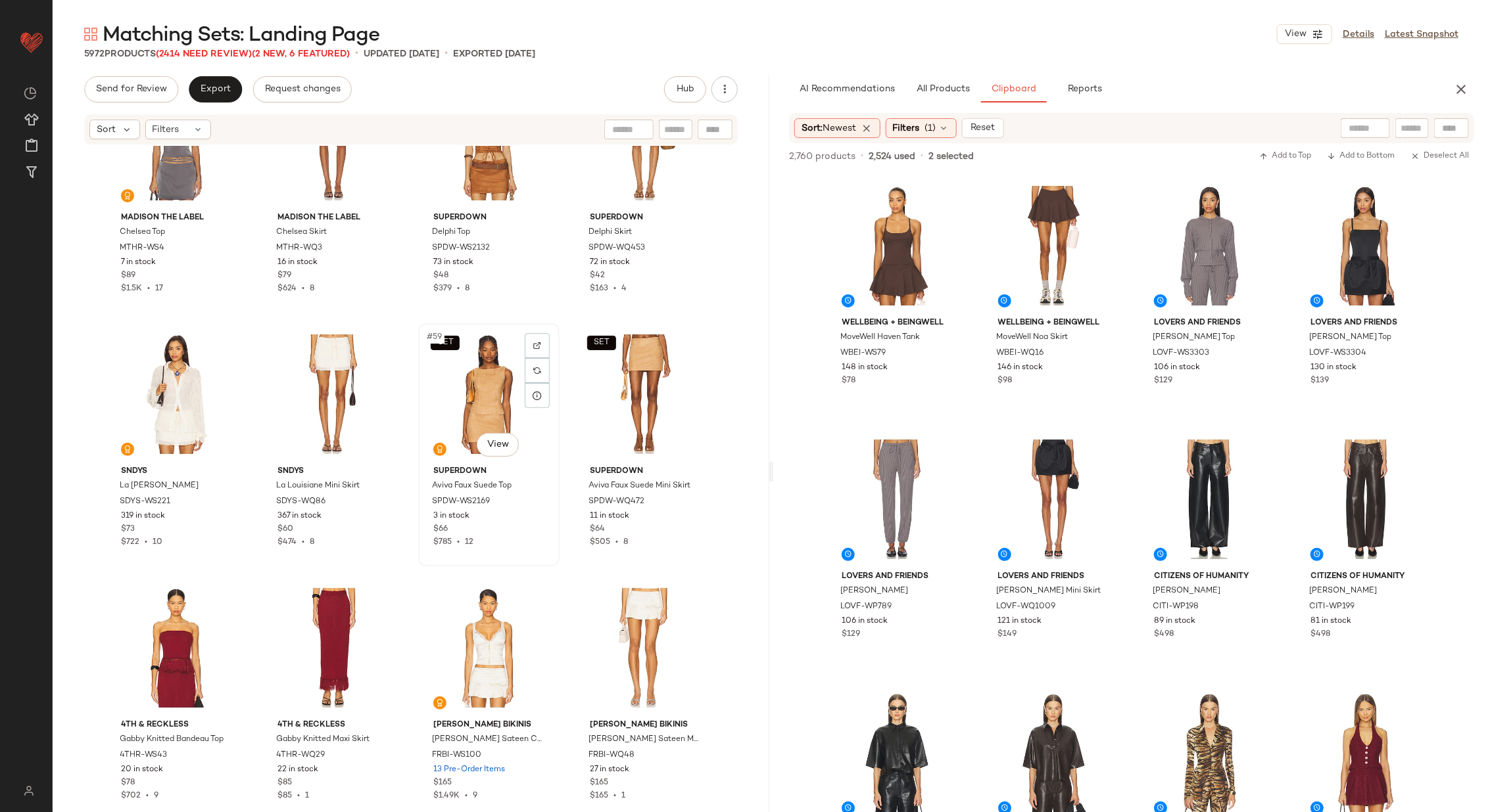
scroll to position [3389, 0]
click at [482, 404] on div "SET #59 View" at bounding box center [488, 393] width 132 height 133
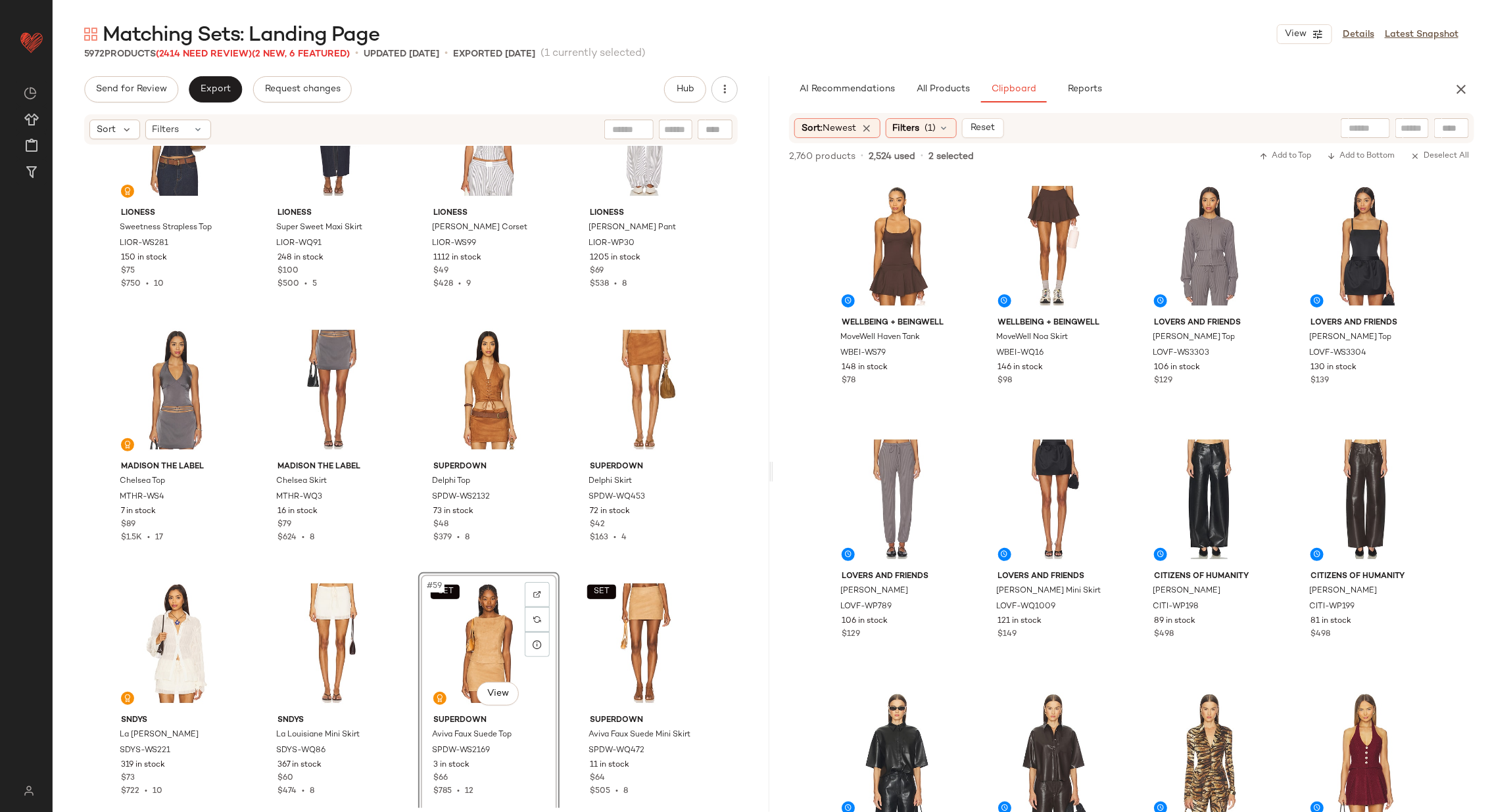
scroll to position [3113, 0]
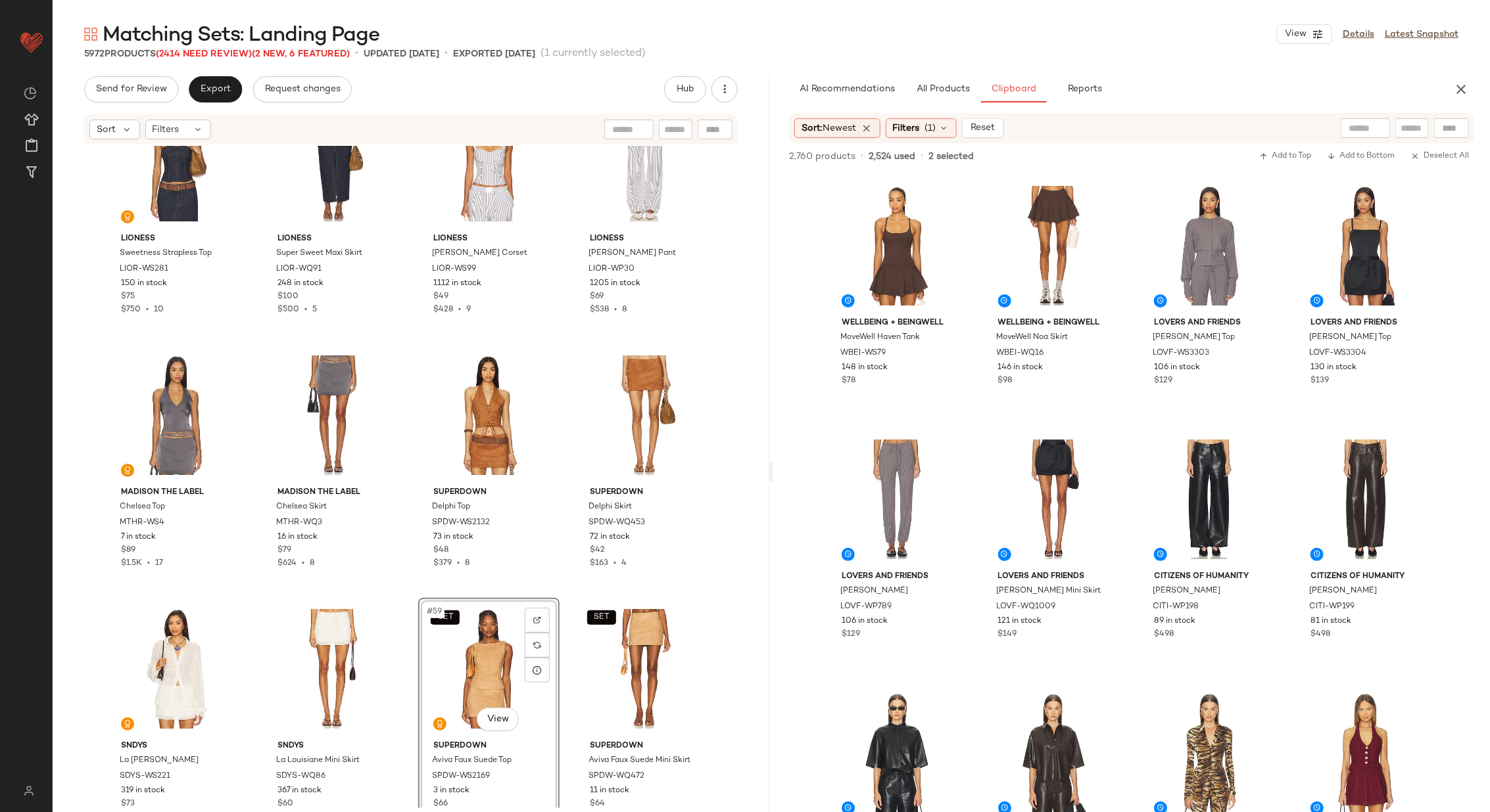
click at [403, 423] on div "LIONESS Sweetness Strapless Top LIOR-WS281 150 in stock $75 $750 • 10 LIONESS S…" at bounding box center [411, 477] width 717 height 663
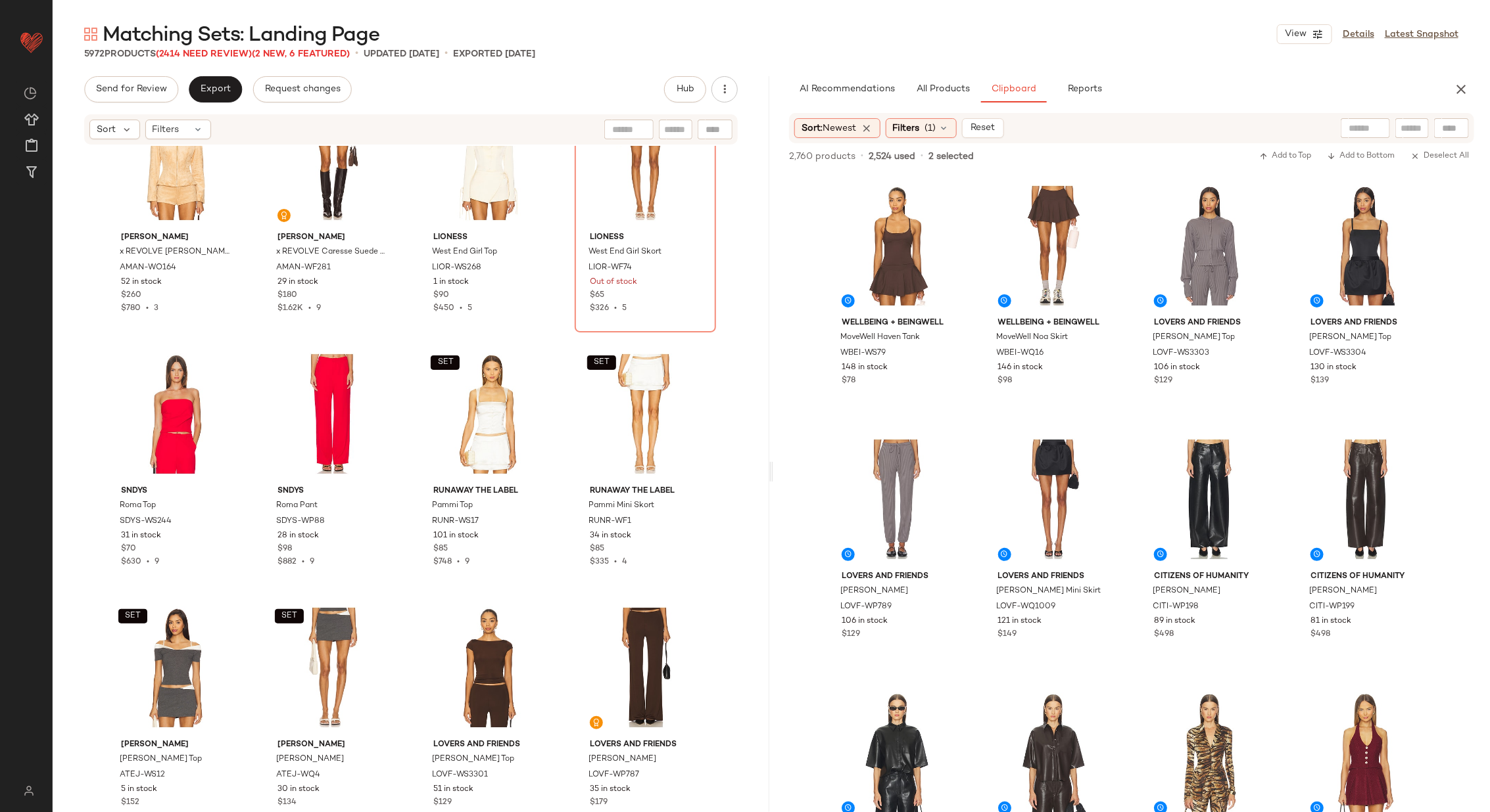
scroll to position [4121, 0]
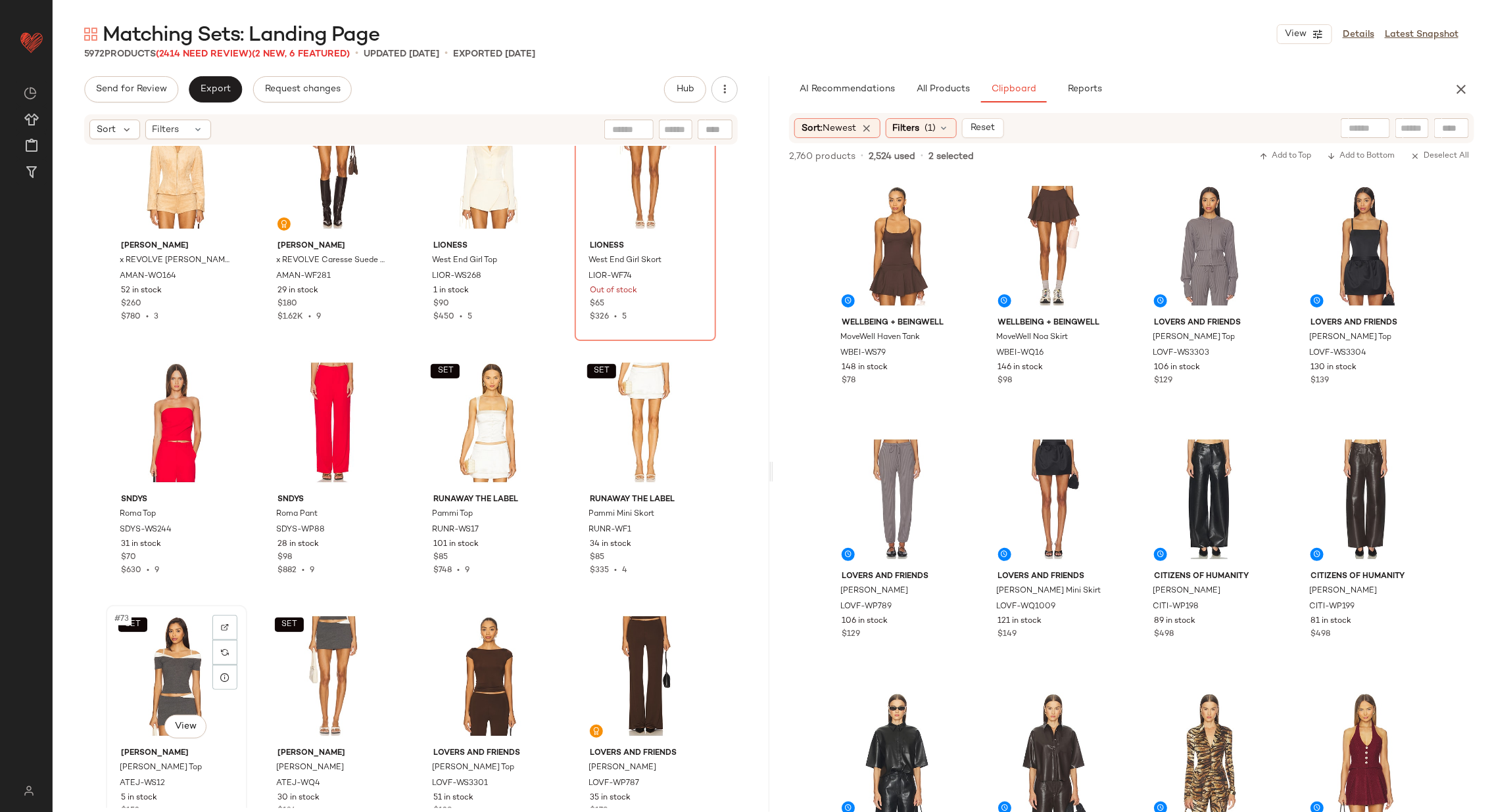
click at [169, 681] on div "SET #73 View" at bounding box center [176, 676] width 132 height 133
click at [267, 680] on div "SET #74 View" at bounding box center [332, 676] width 132 height 133
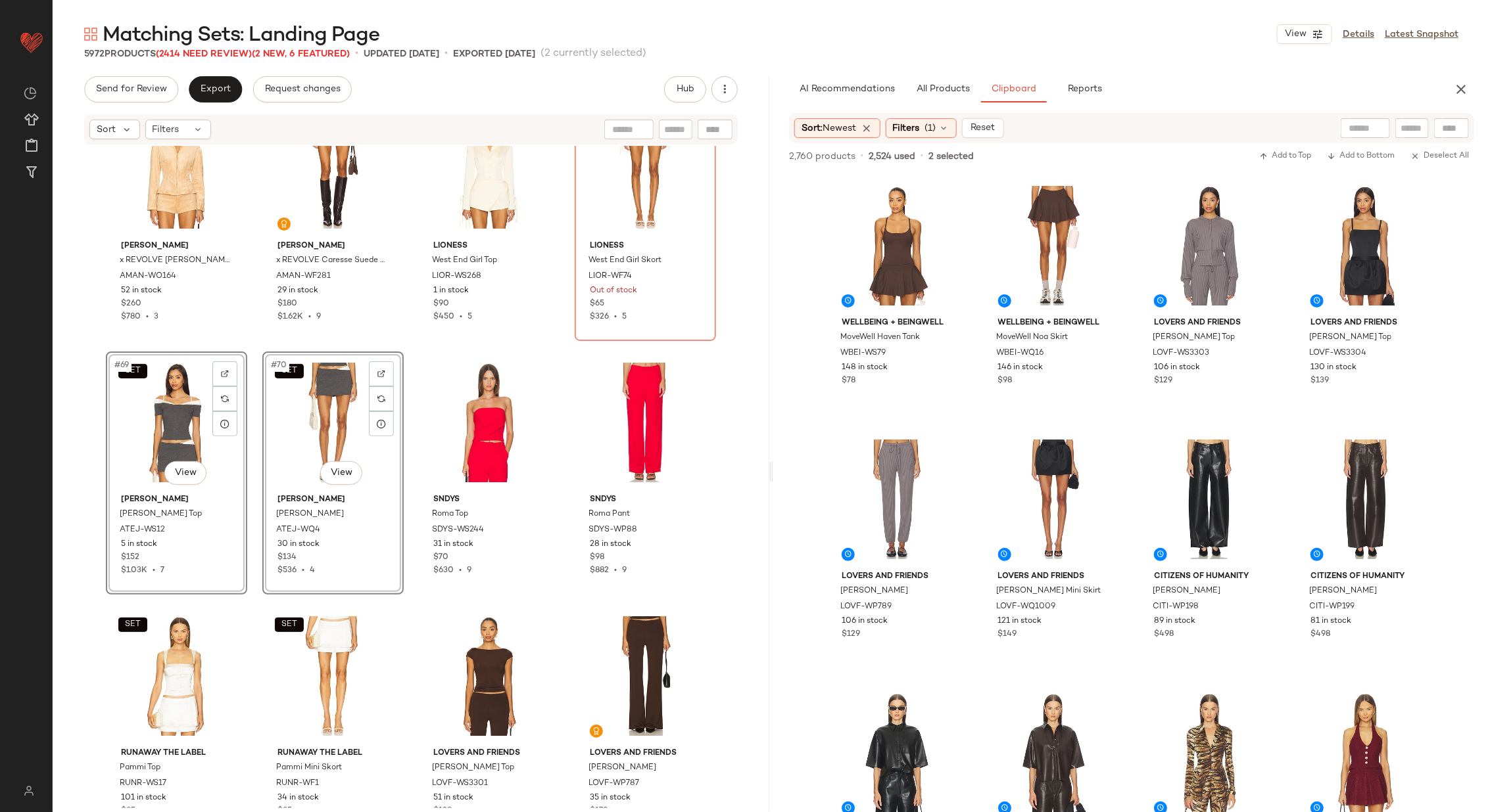
click at [410, 445] on div "Amanda Uprichard x REVOLVE Grace Jacket AMAN-WO164 52 in stock $260 $780 • 3 Am…" at bounding box center [411, 477] width 717 height 663
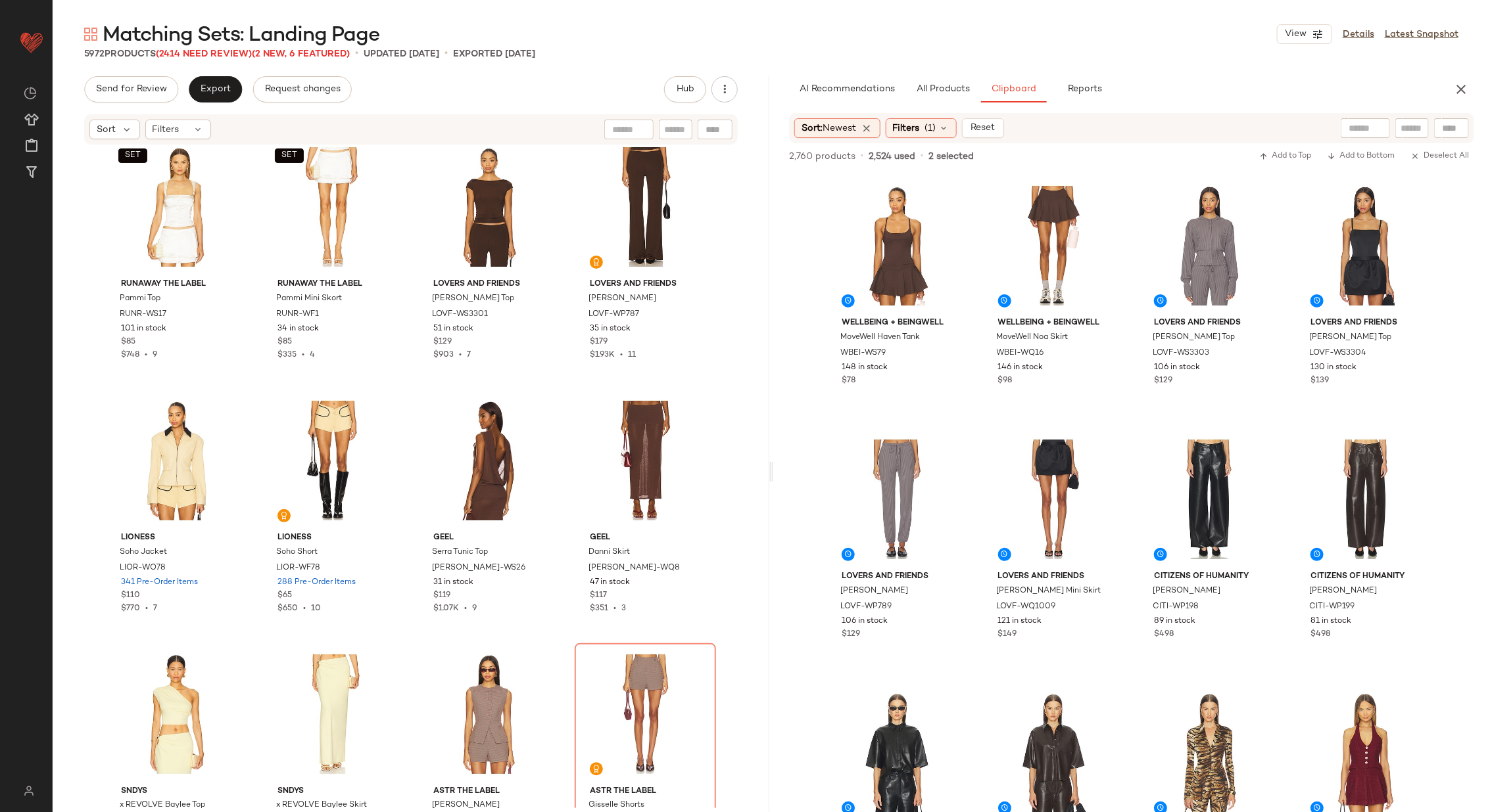
scroll to position [4626, 0]
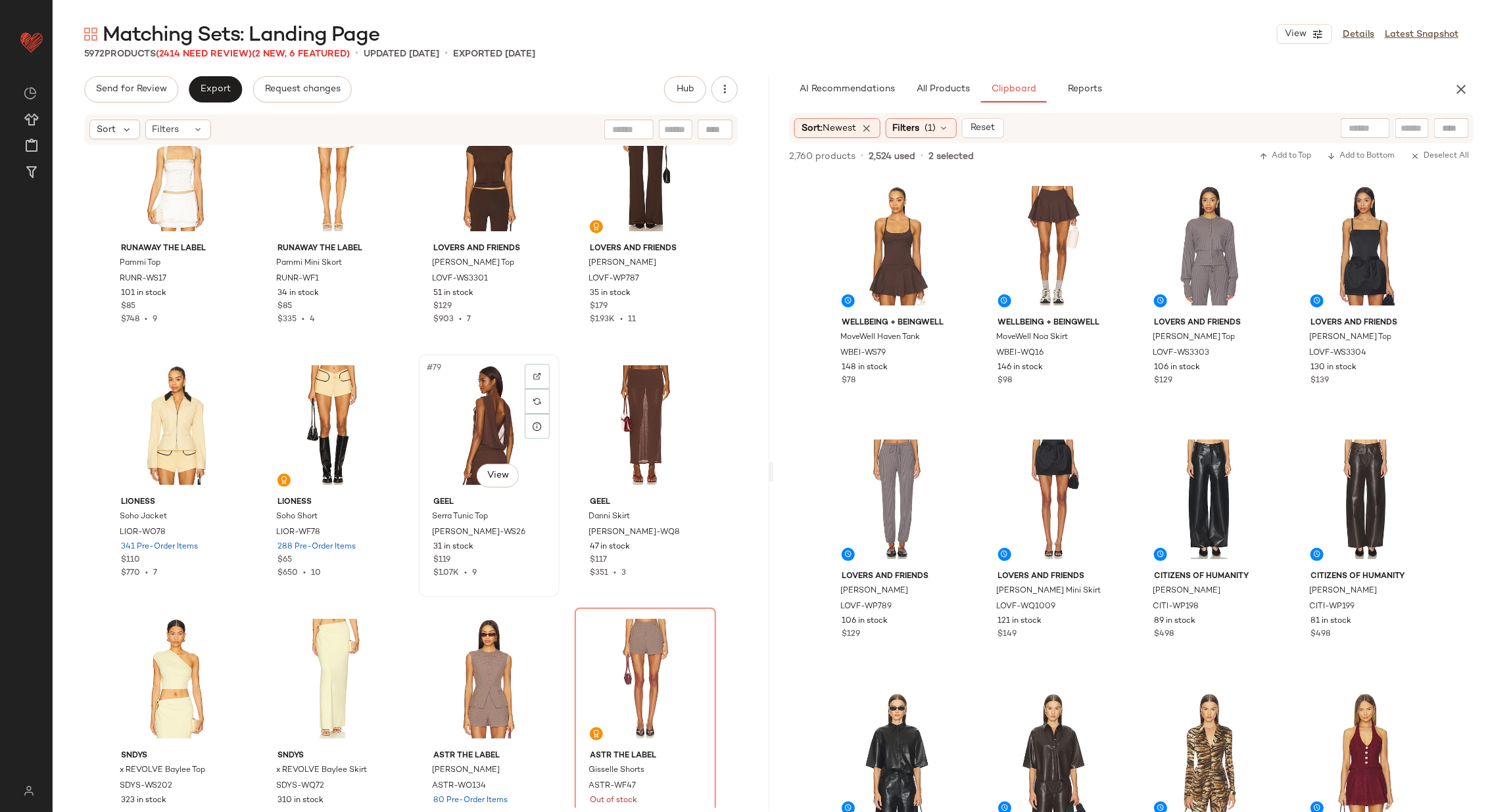
click at [492, 408] on div "#79 View" at bounding box center [488, 425] width 132 height 133
click at [655, 444] on div "#80 View" at bounding box center [645, 425] width 132 height 133
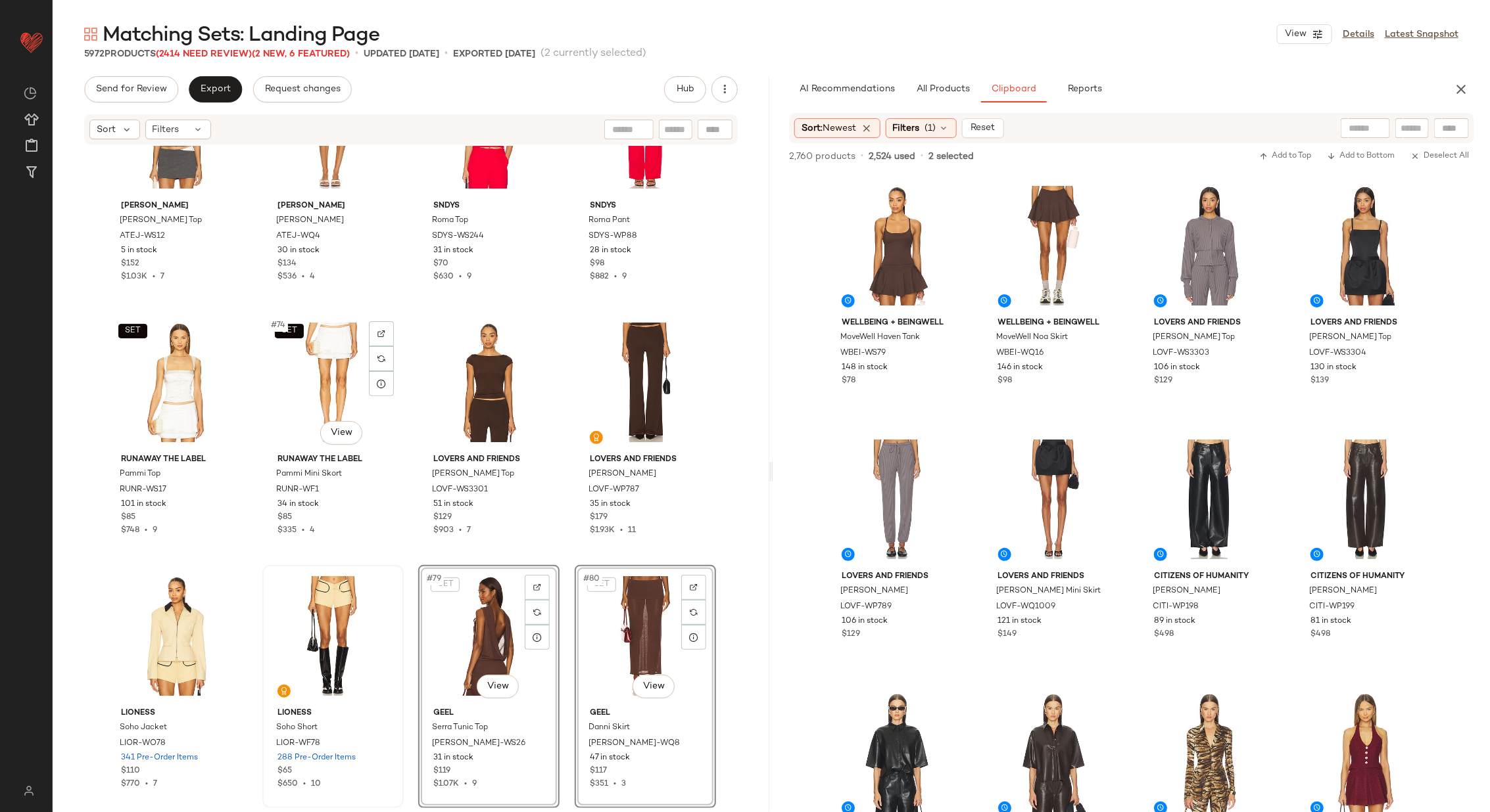
scroll to position [4434, 0]
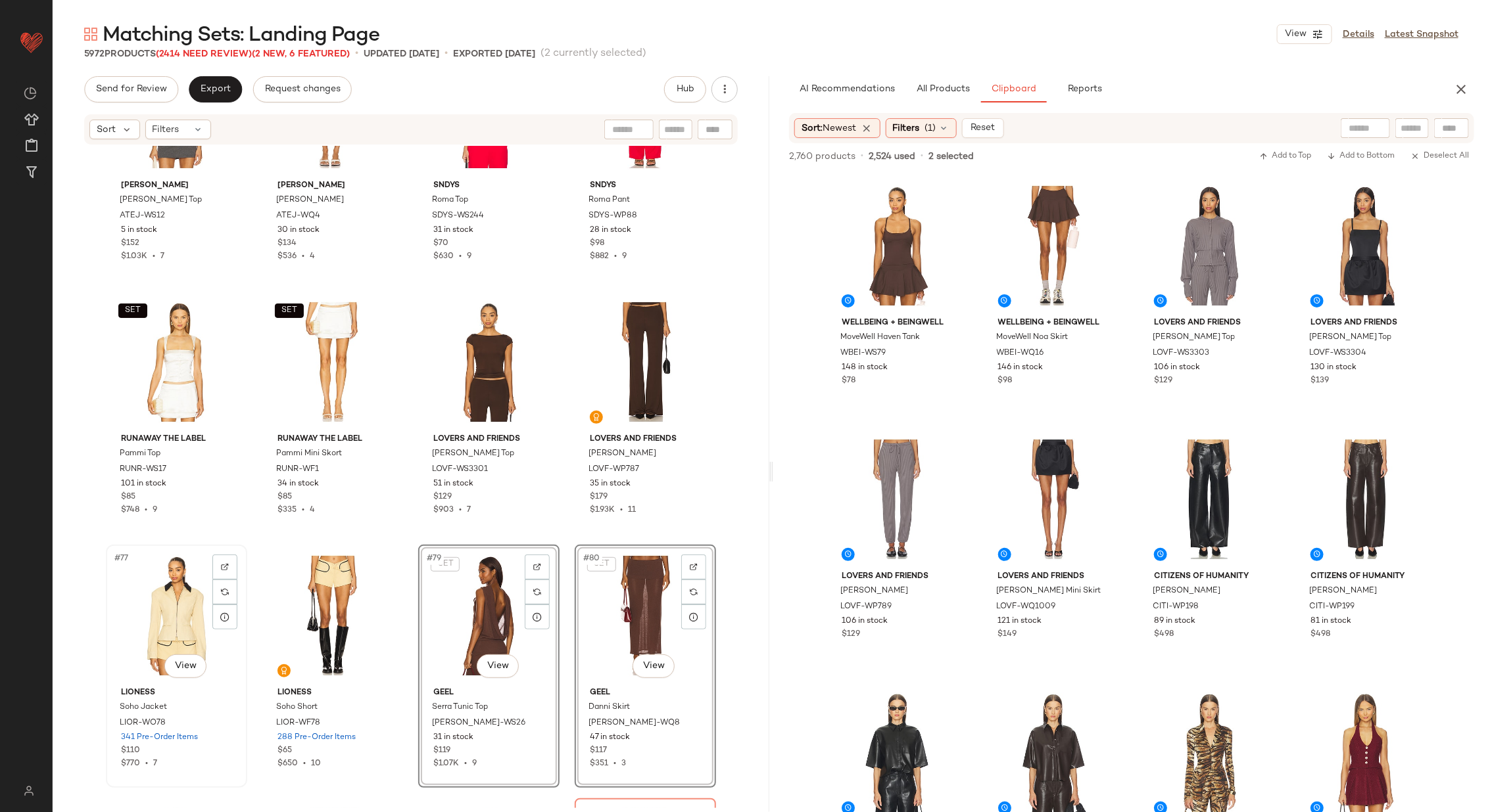
click at [170, 619] on div "#77 View" at bounding box center [176, 616] width 132 height 133
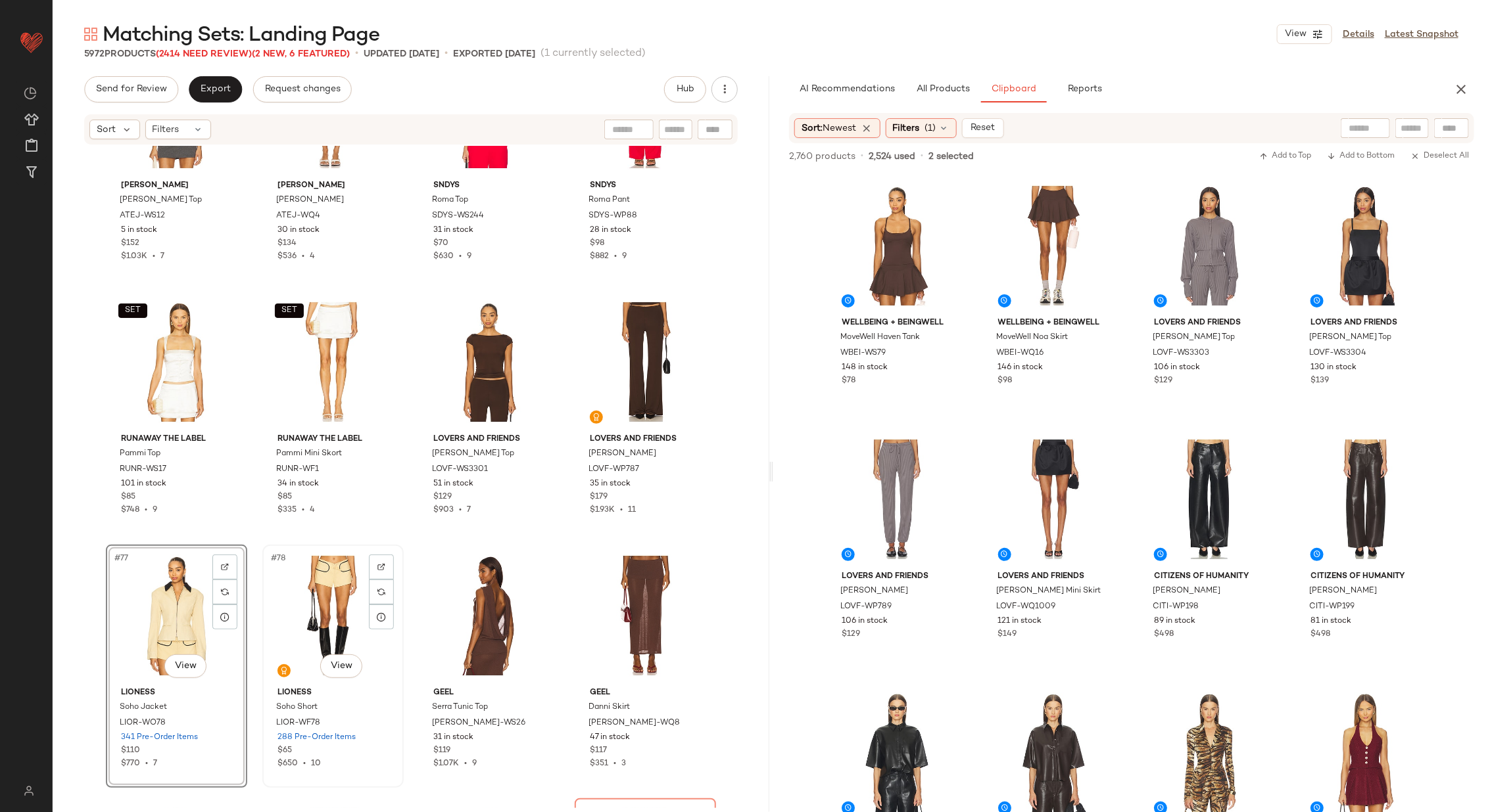
click at [295, 608] on div "#78 View" at bounding box center [332, 616] width 132 height 133
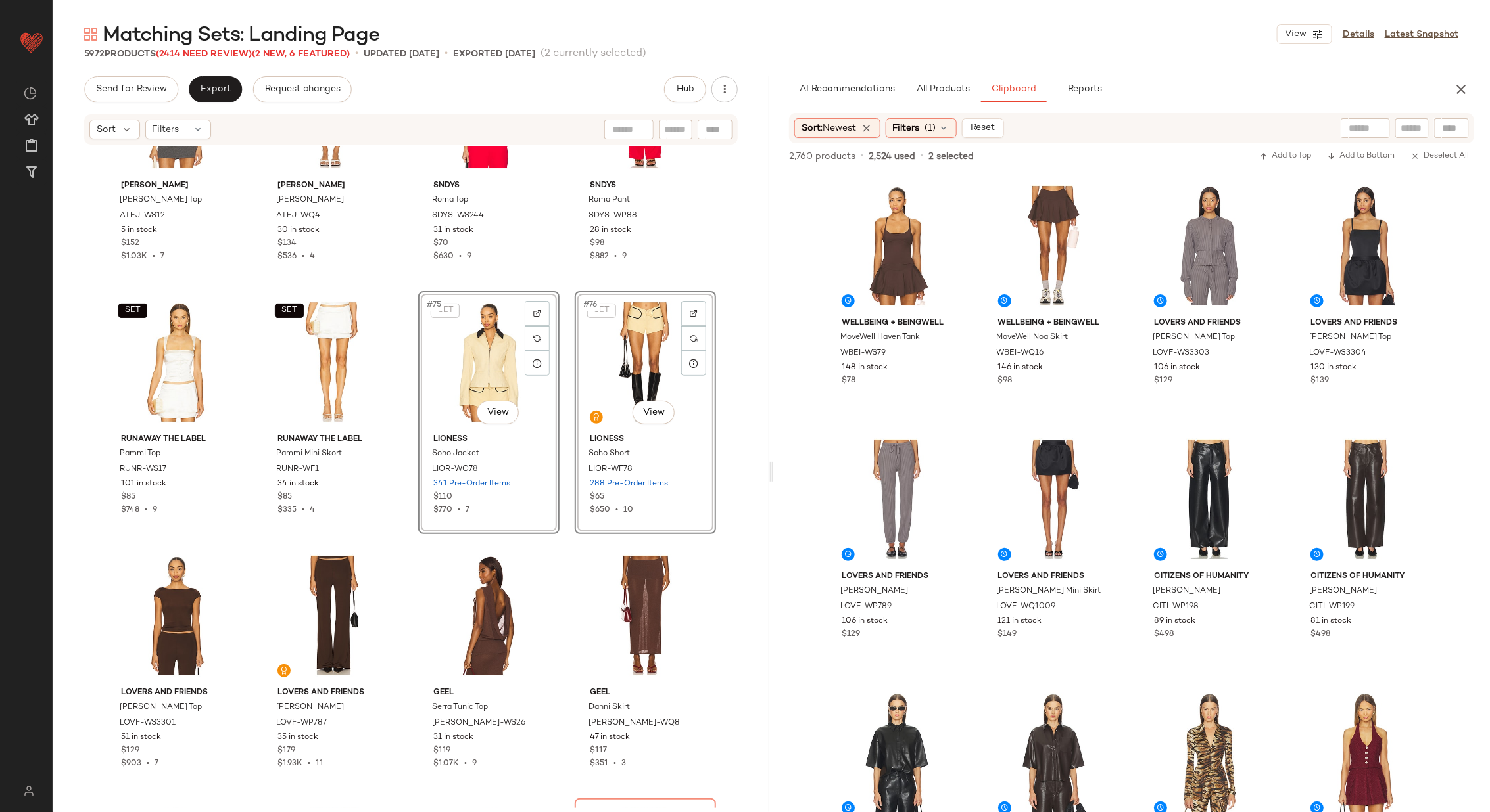
click at [409, 497] on div "SET Amelie Teje Kenny Top ATEJ-WS12 5 in stock $152 $1.03K • 7 SET Amelie Teje …" at bounding box center [411, 477] width 717 height 663
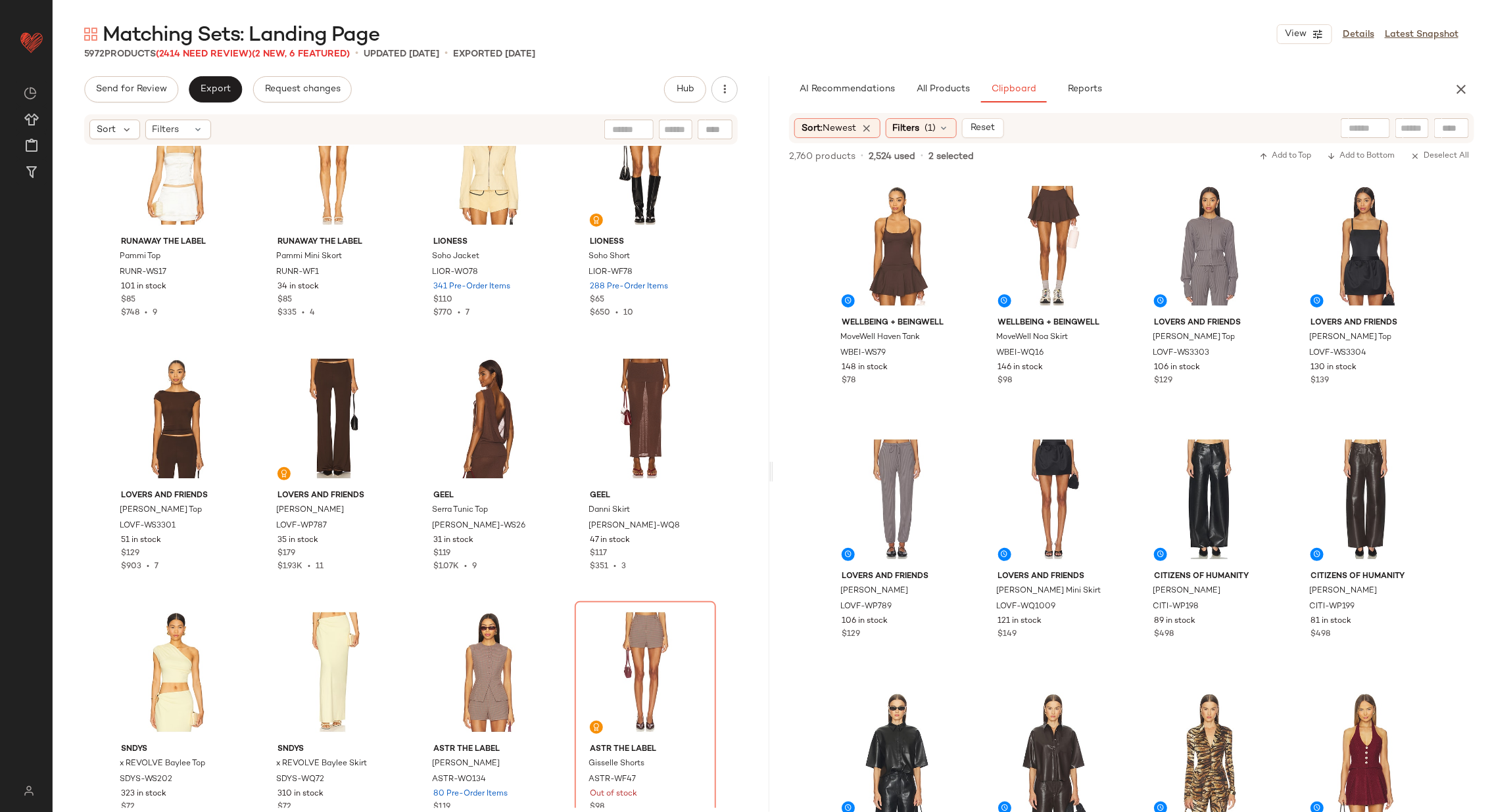
scroll to position [4702, 0]
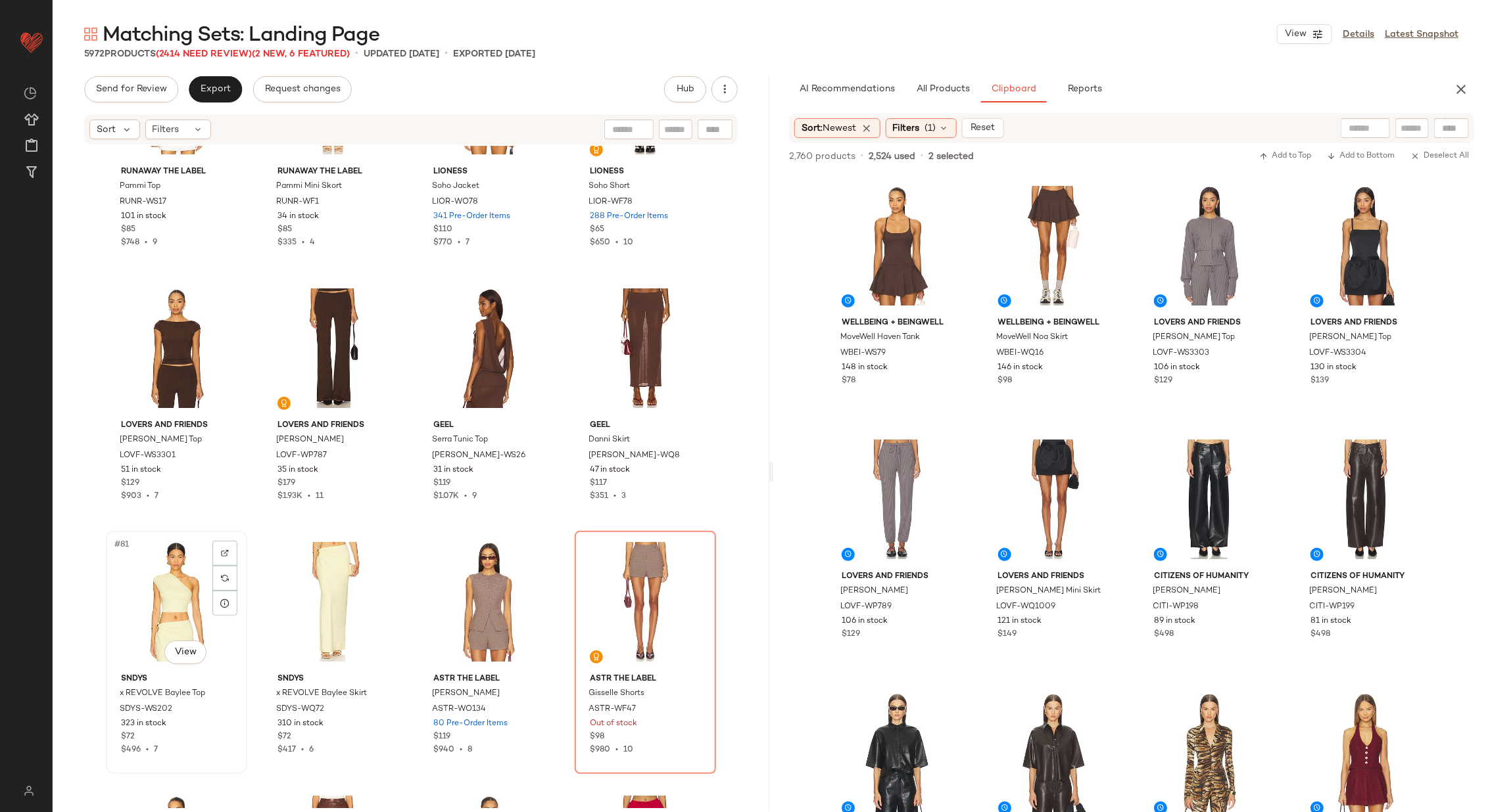
click at [148, 598] on div "#81 View" at bounding box center [176, 602] width 132 height 133
click at [334, 590] on div "#82 View" at bounding box center [332, 602] width 132 height 133
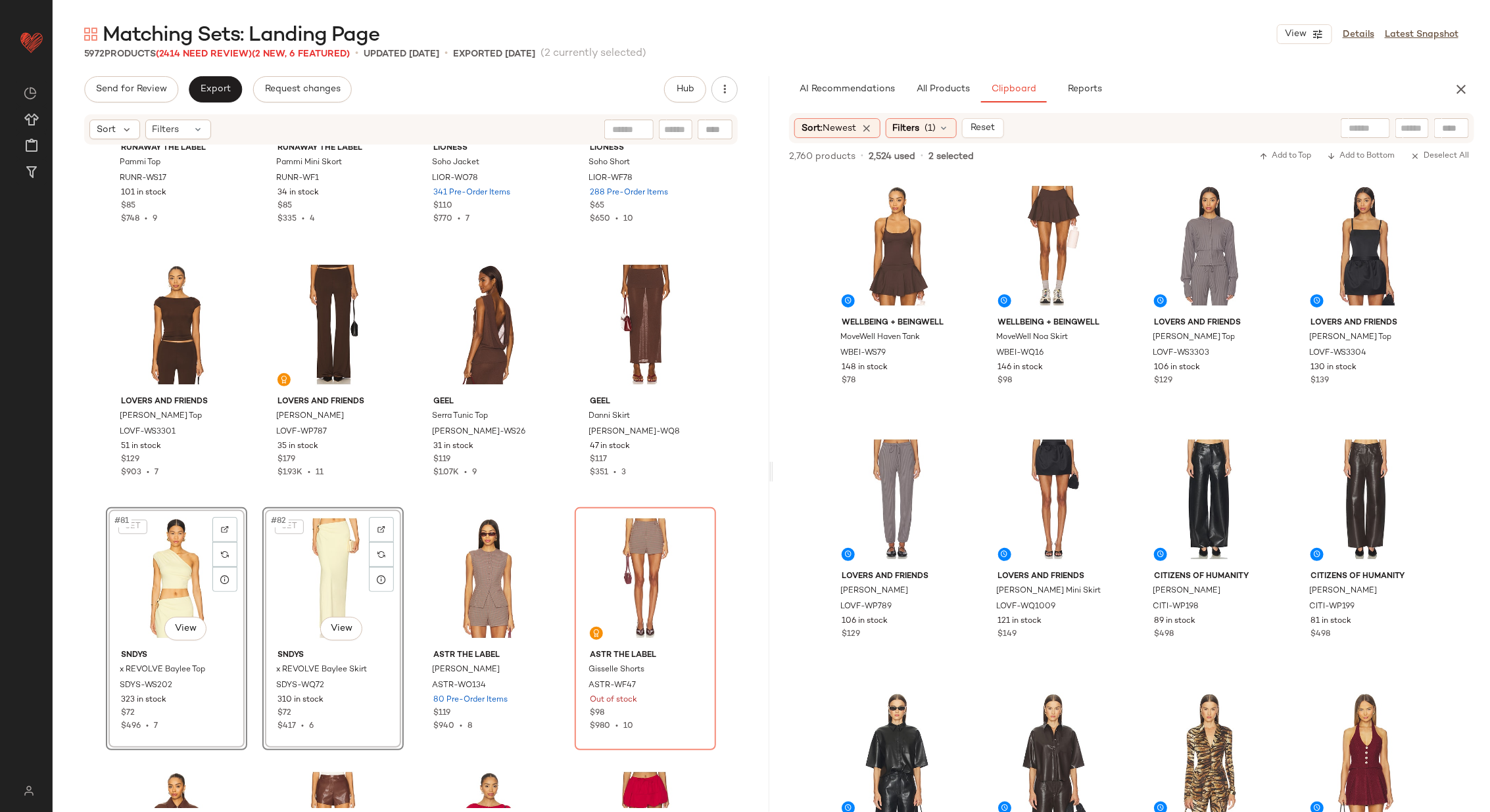
scroll to position [4767, 0]
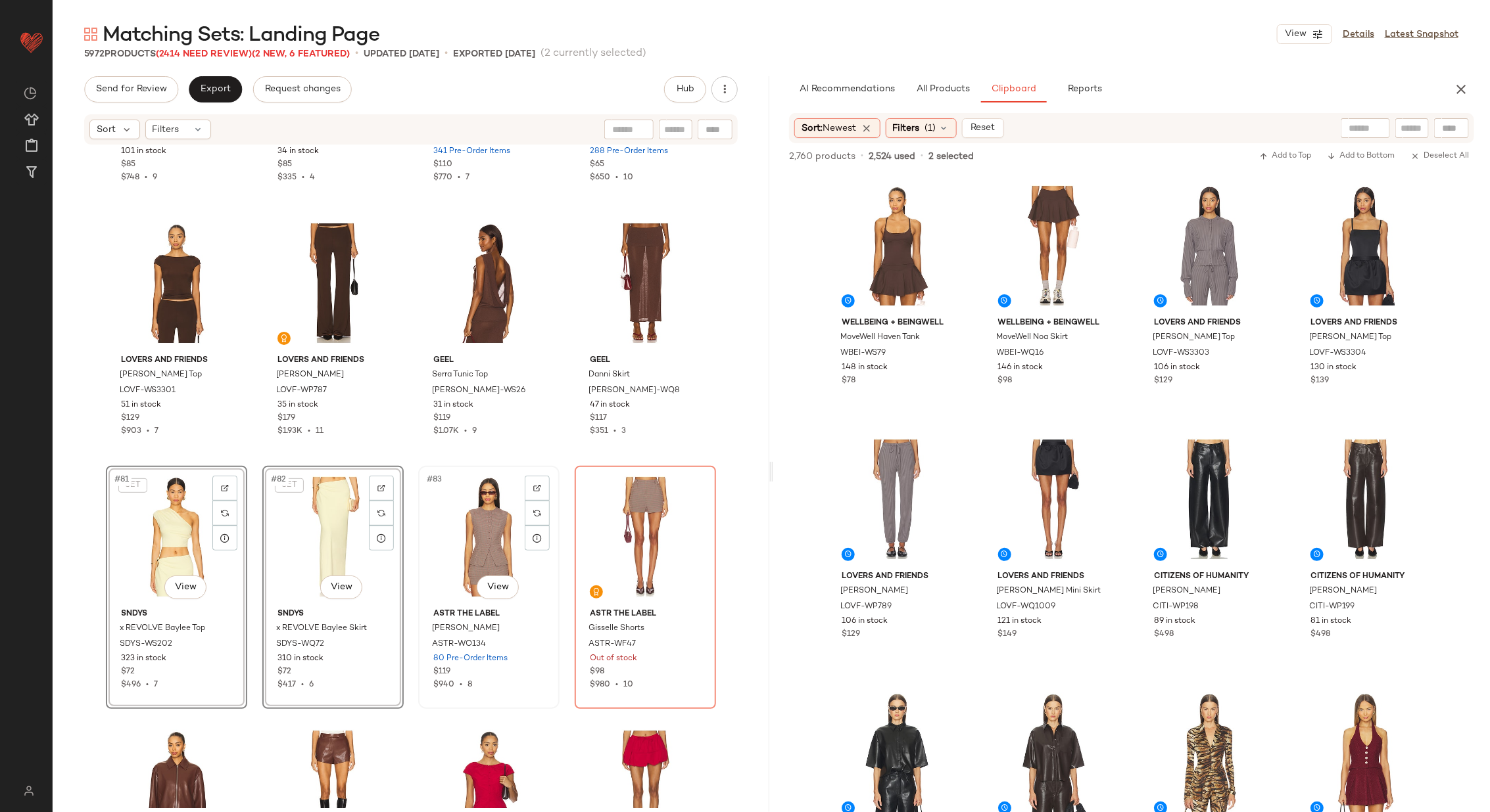
click at [491, 523] on div "#83 View" at bounding box center [488, 537] width 132 height 133
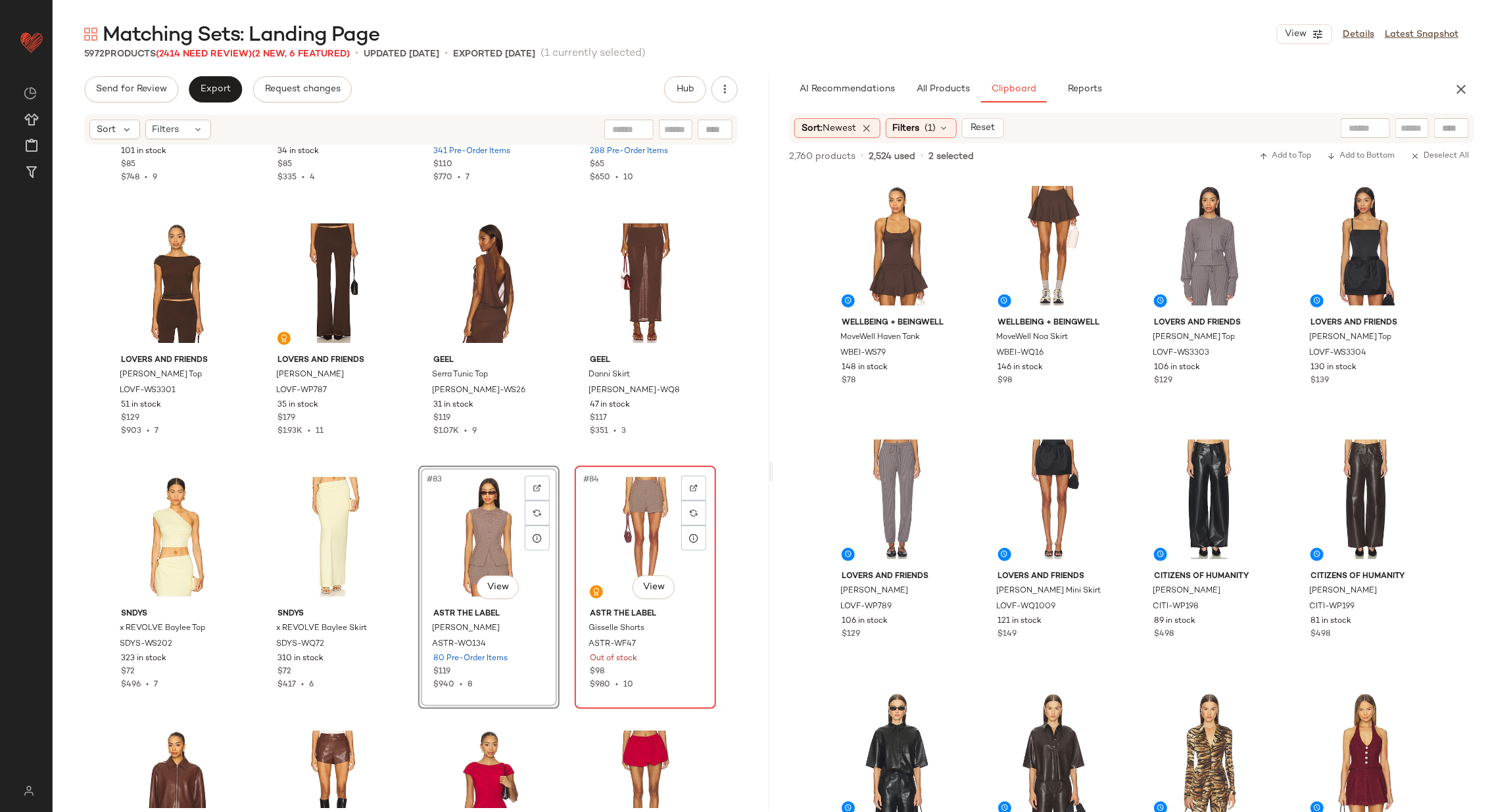
click at [622, 533] on div "#84 View" at bounding box center [645, 537] width 132 height 133
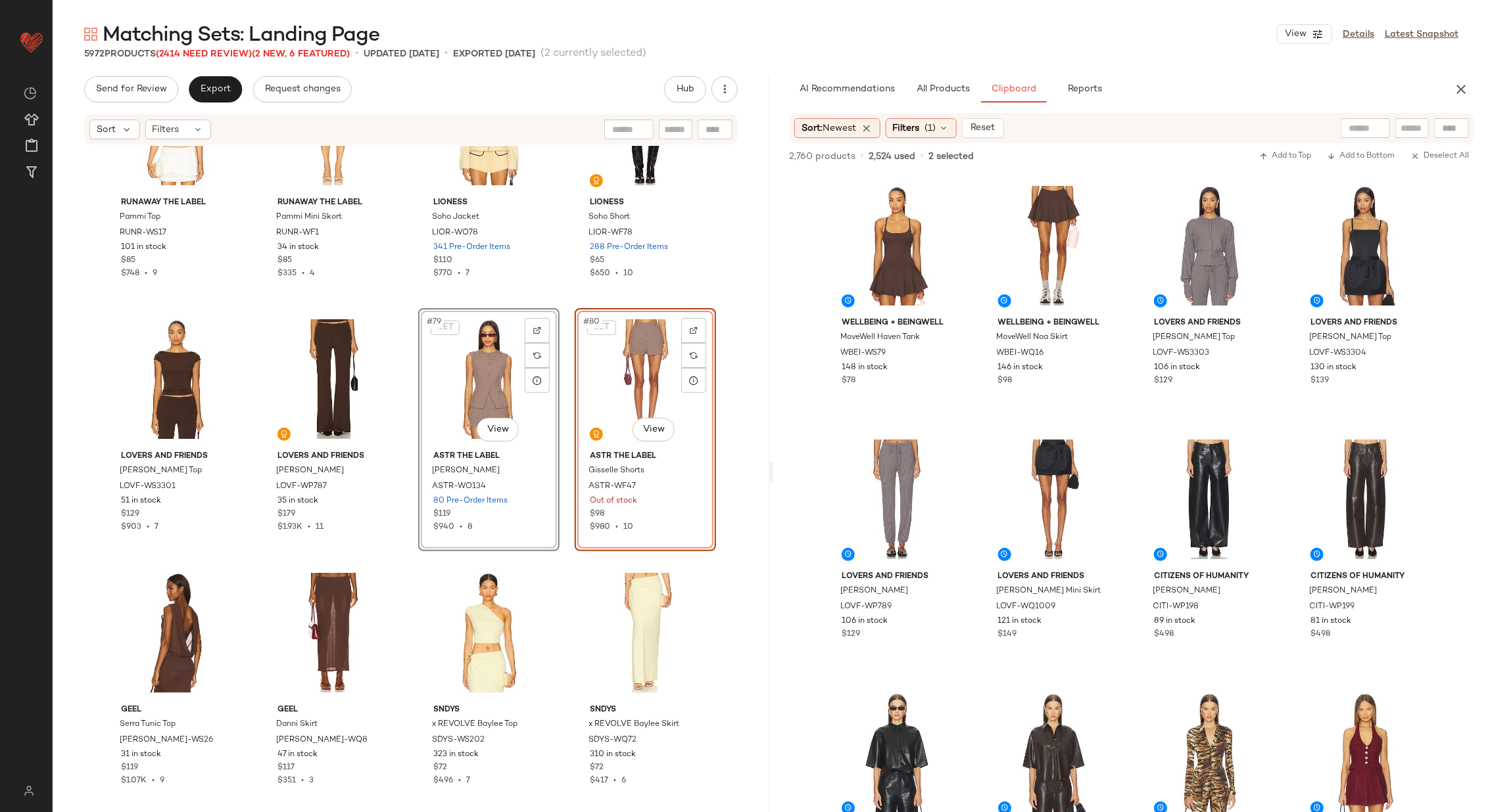
scroll to position [4658, 0]
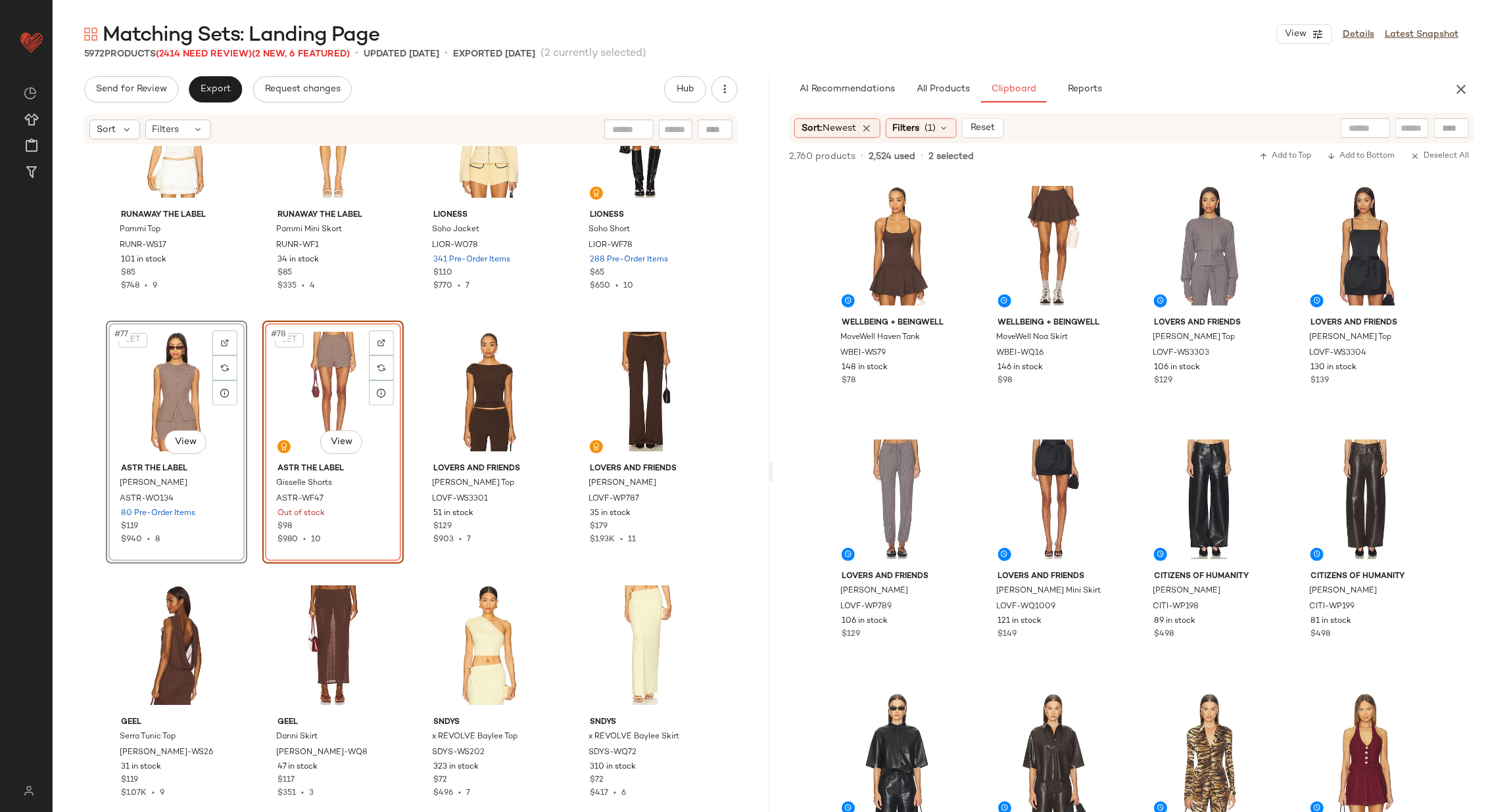
click at [412, 422] on div "SET Runaway The Label Pammi Top RUNR-WS17 101 in stock $85 $748 • 9 SET Runaway…" at bounding box center [411, 477] width 717 height 663
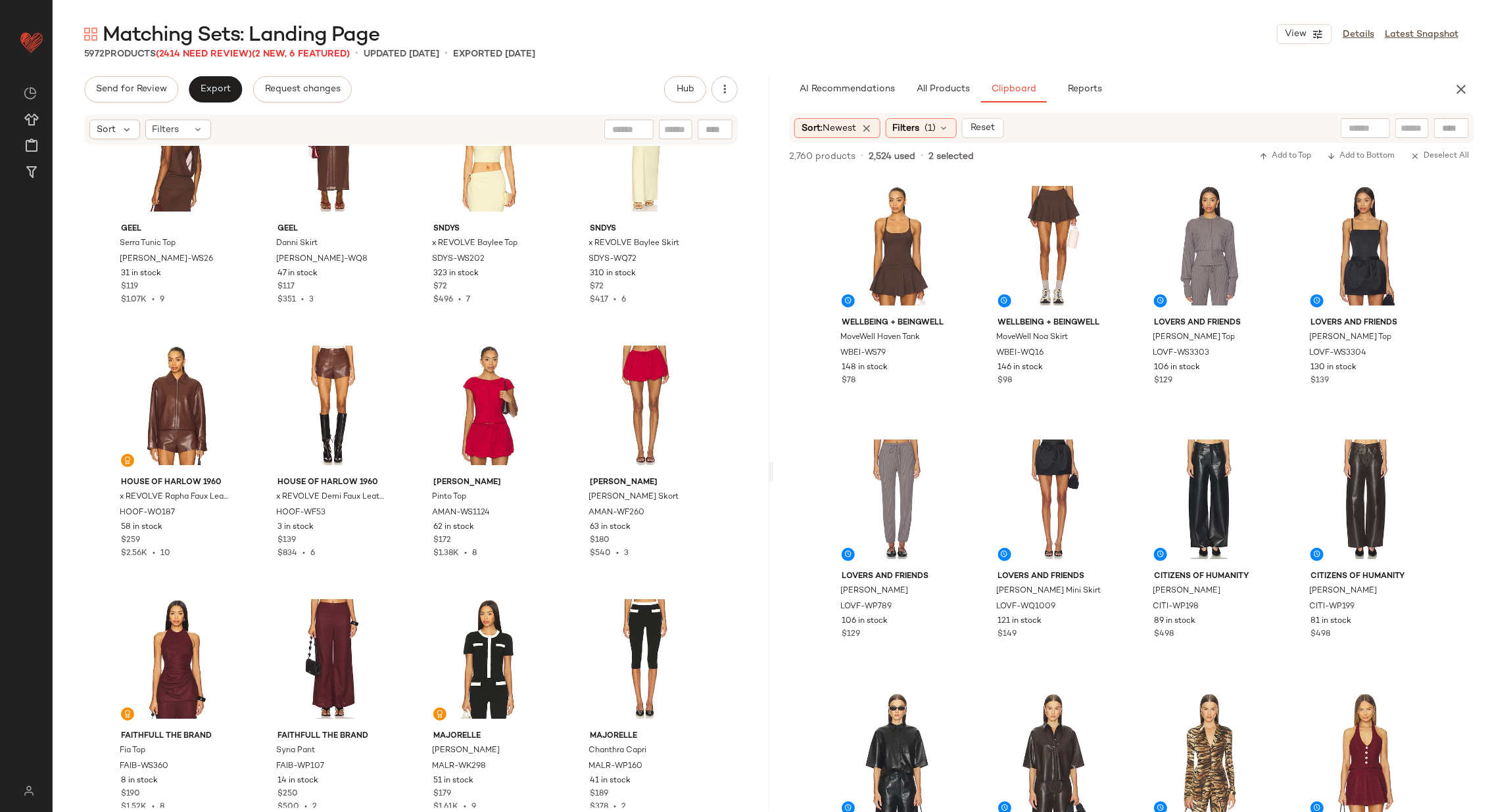
scroll to position [5135, 0]
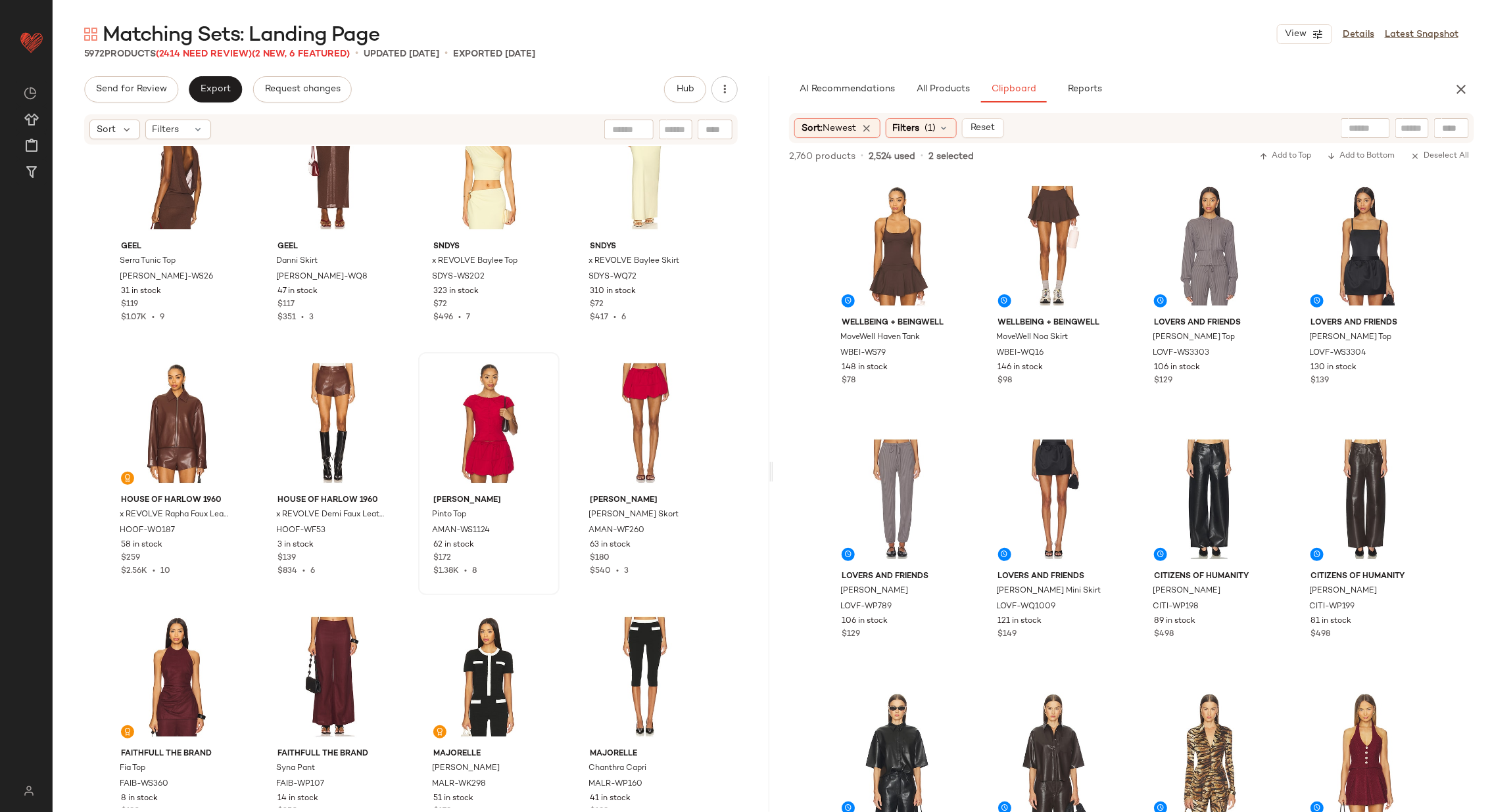
click at [493, 412] on div at bounding box center [488, 423] width 132 height 133
click at [636, 427] on div at bounding box center [645, 423] width 132 height 133
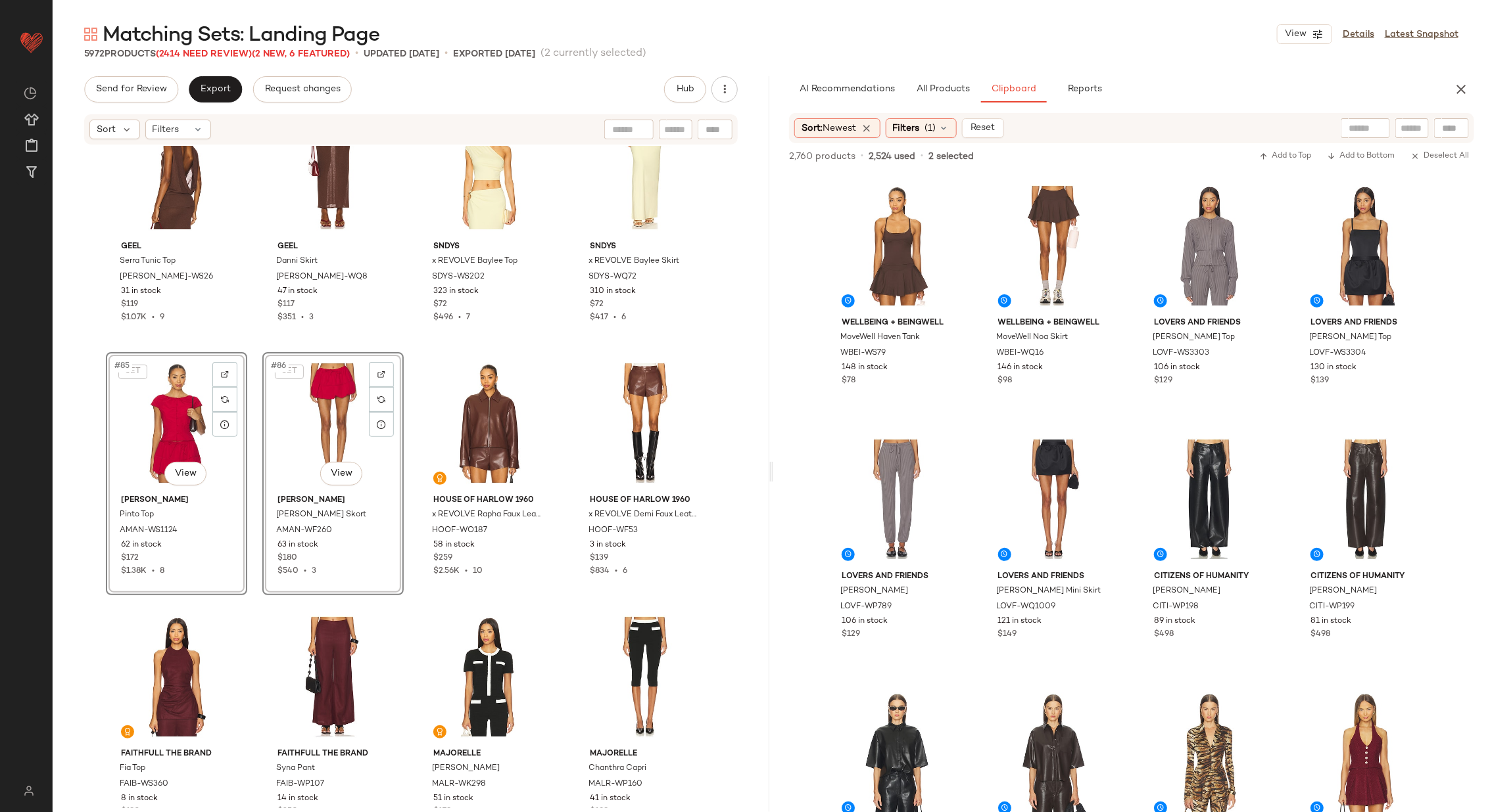
click at [403, 438] on div "Geel Serra Tunic Top GEER-WS26 31 in stock $119 $1.07K • 9 Geel Danni Skirt GEE…" at bounding box center [411, 477] width 717 height 663
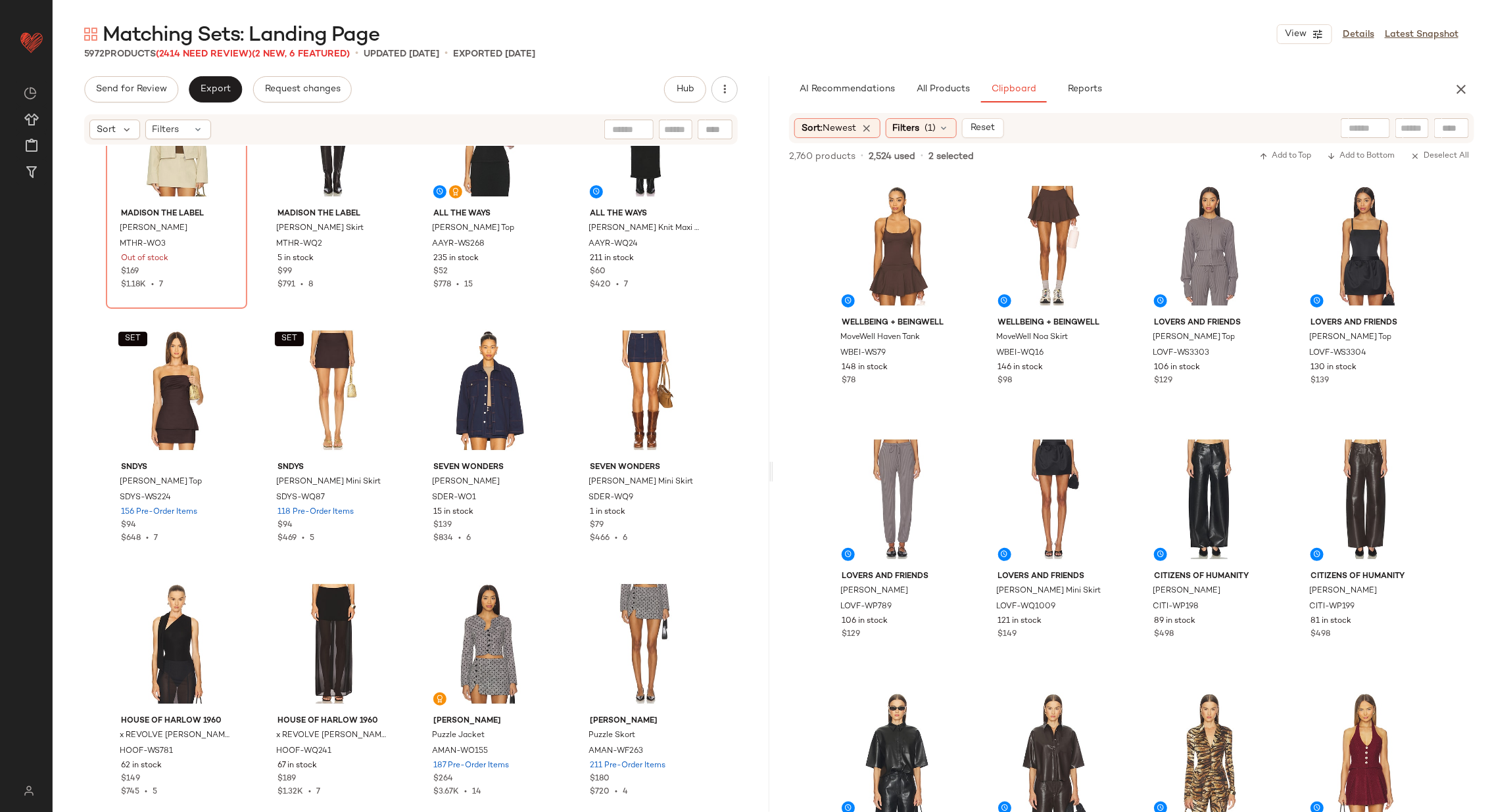
scroll to position [5975, 0]
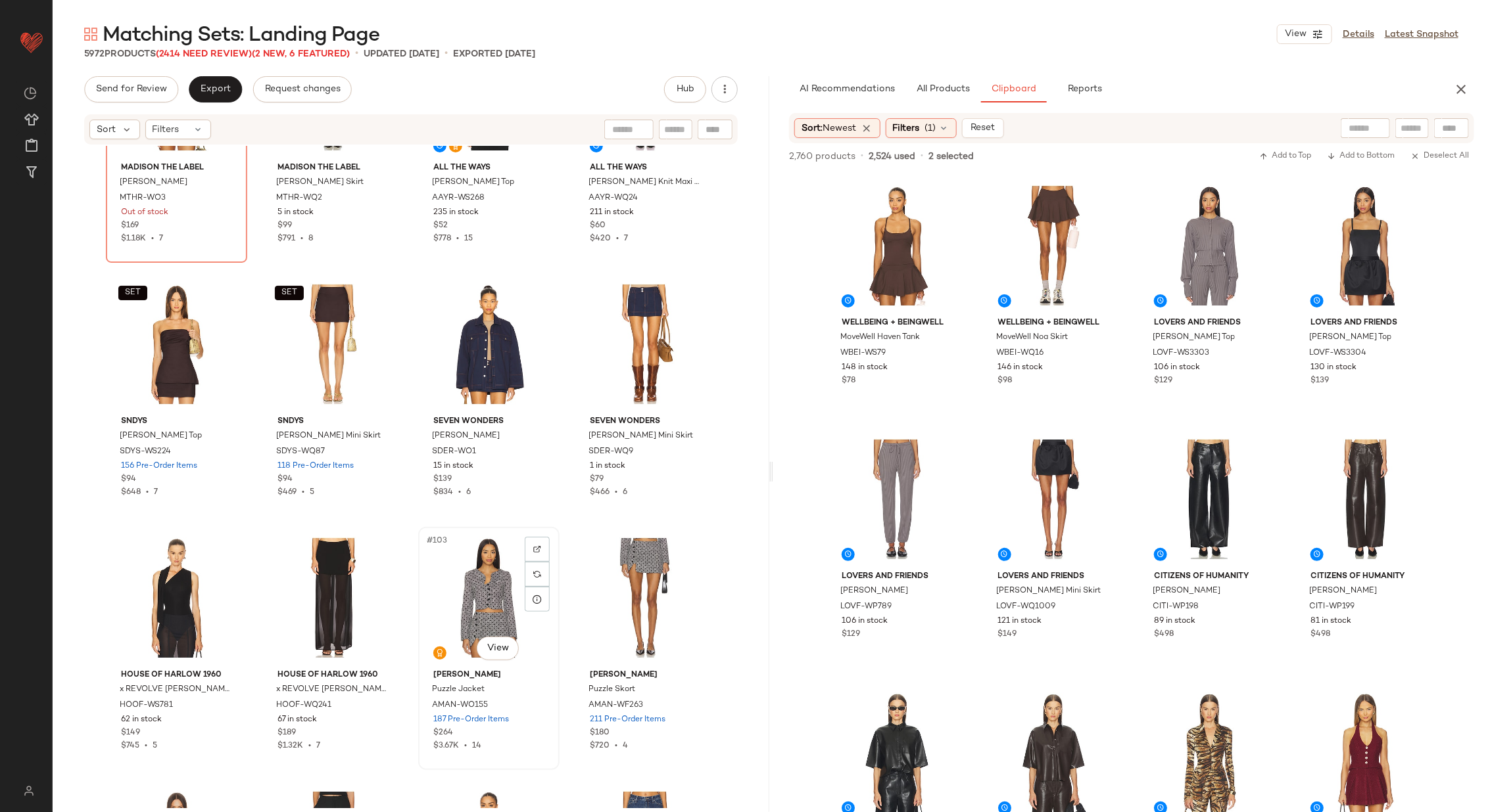
click at [474, 594] on div "#103 View" at bounding box center [488, 598] width 132 height 133
click at [643, 595] on div "#104 View" at bounding box center [645, 598] width 132 height 133
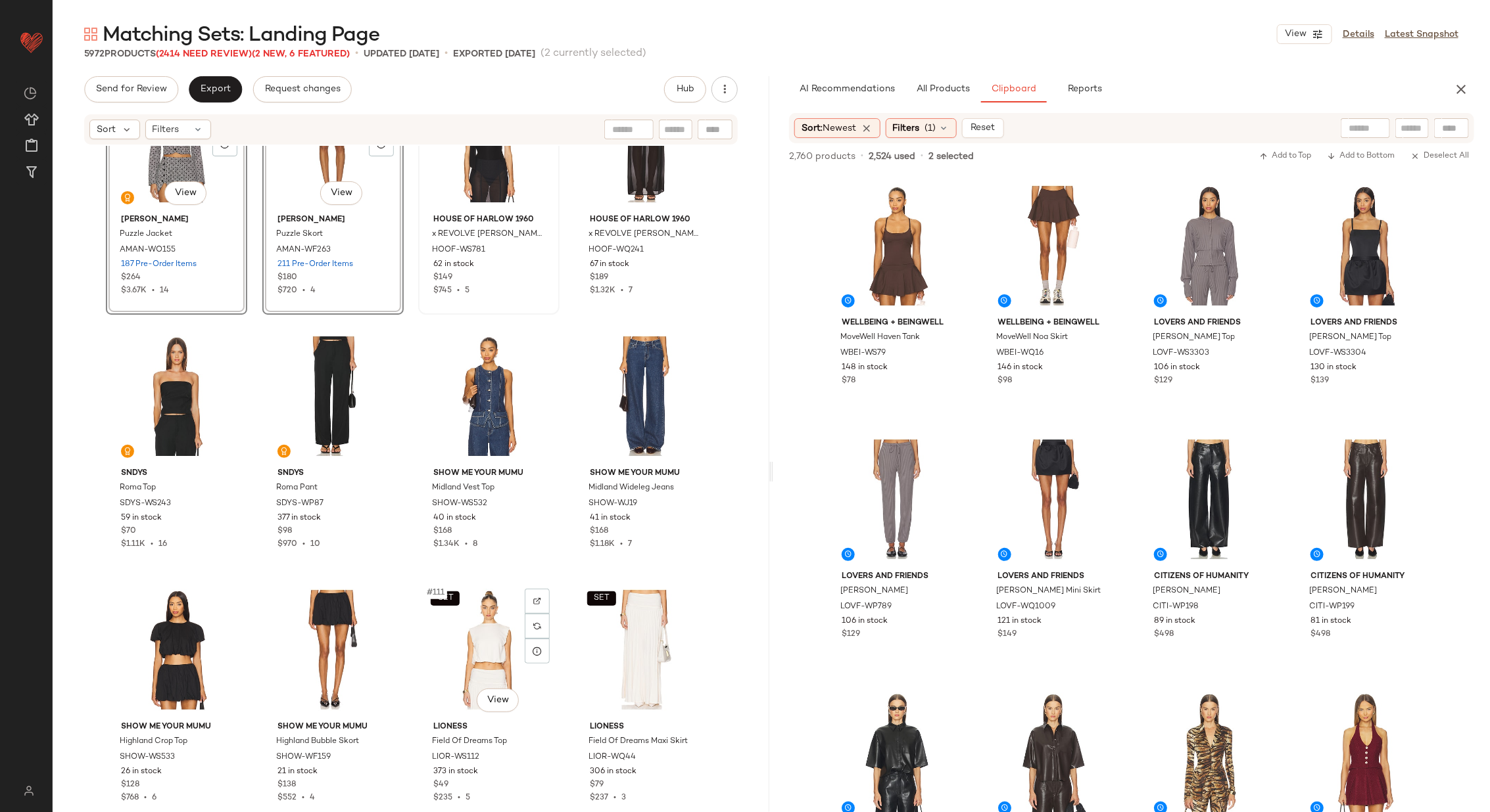
scroll to position [6480, 0]
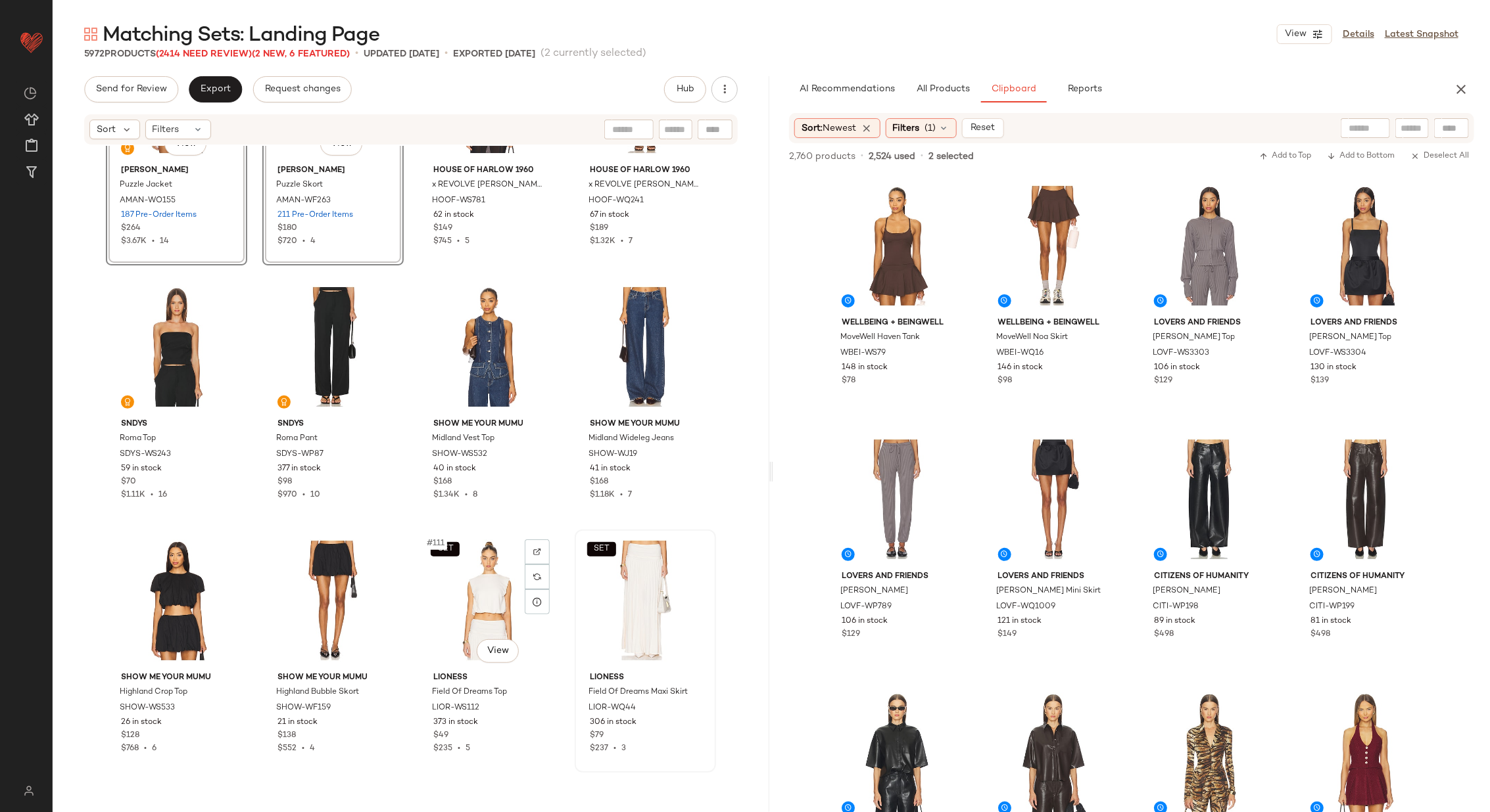
click at [476, 601] on div "SET #111 View" at bounding box center [488, 600] width 132 height 133
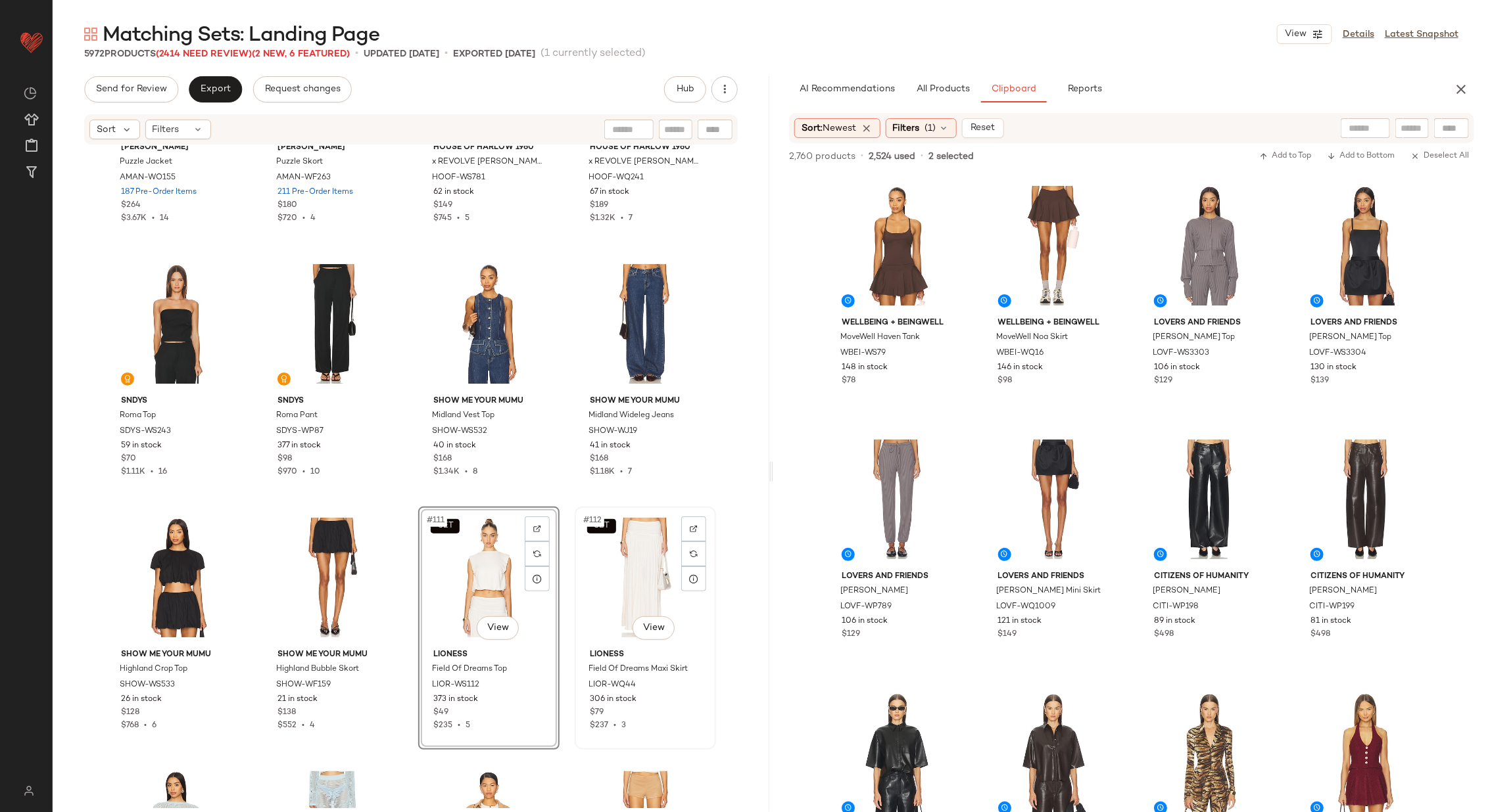
click at [653, 566] on div "SET #112 View" at bounding box center [645, 578] width 132 height 133
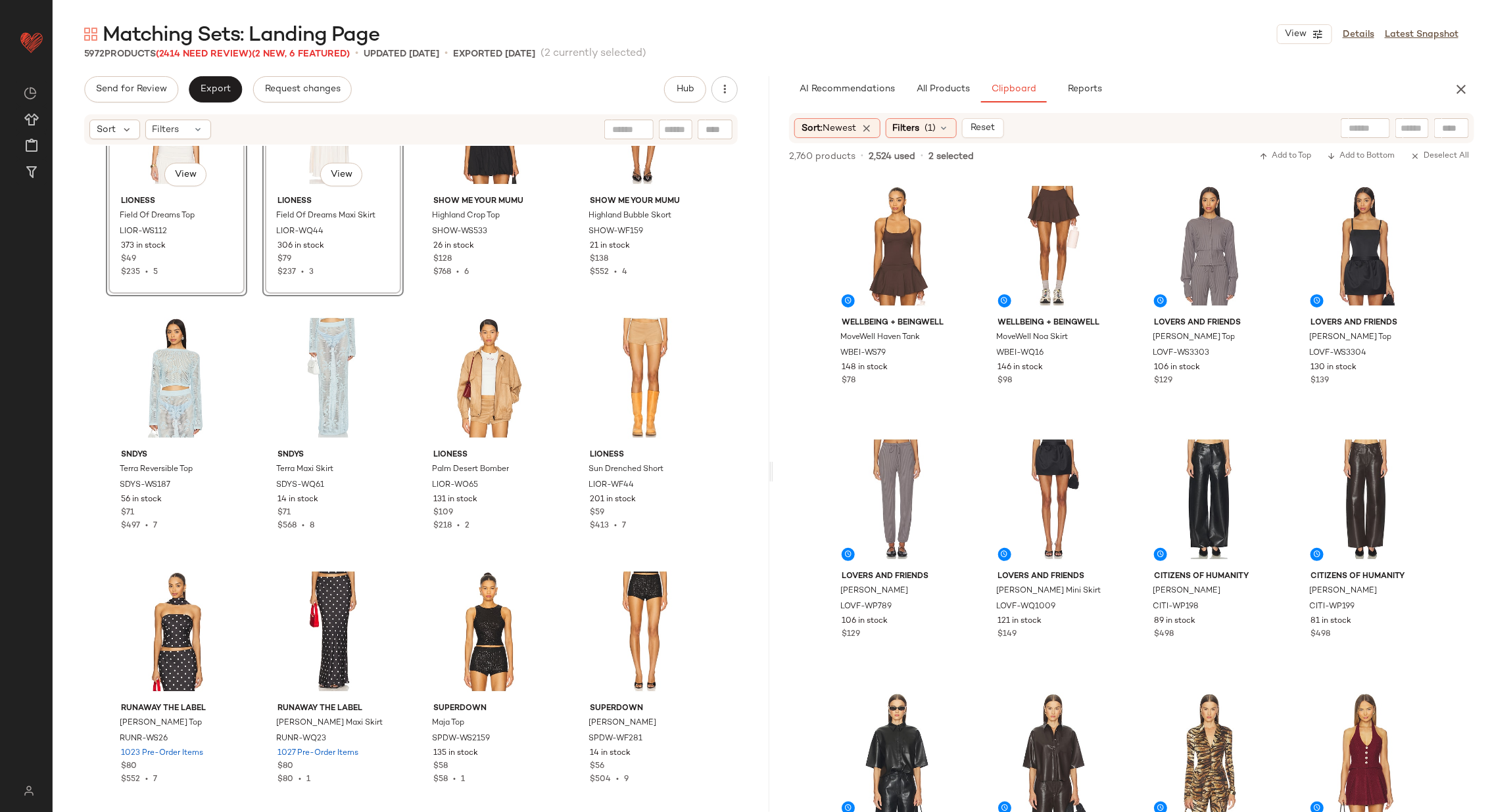
click at [415, 552] on div "SET #109 View LIONESS Field Of Dreams Top LIOR-WS112 373 in stock $49 $235 • 5 …" at bounding box center [411, 477] width 717 height 663
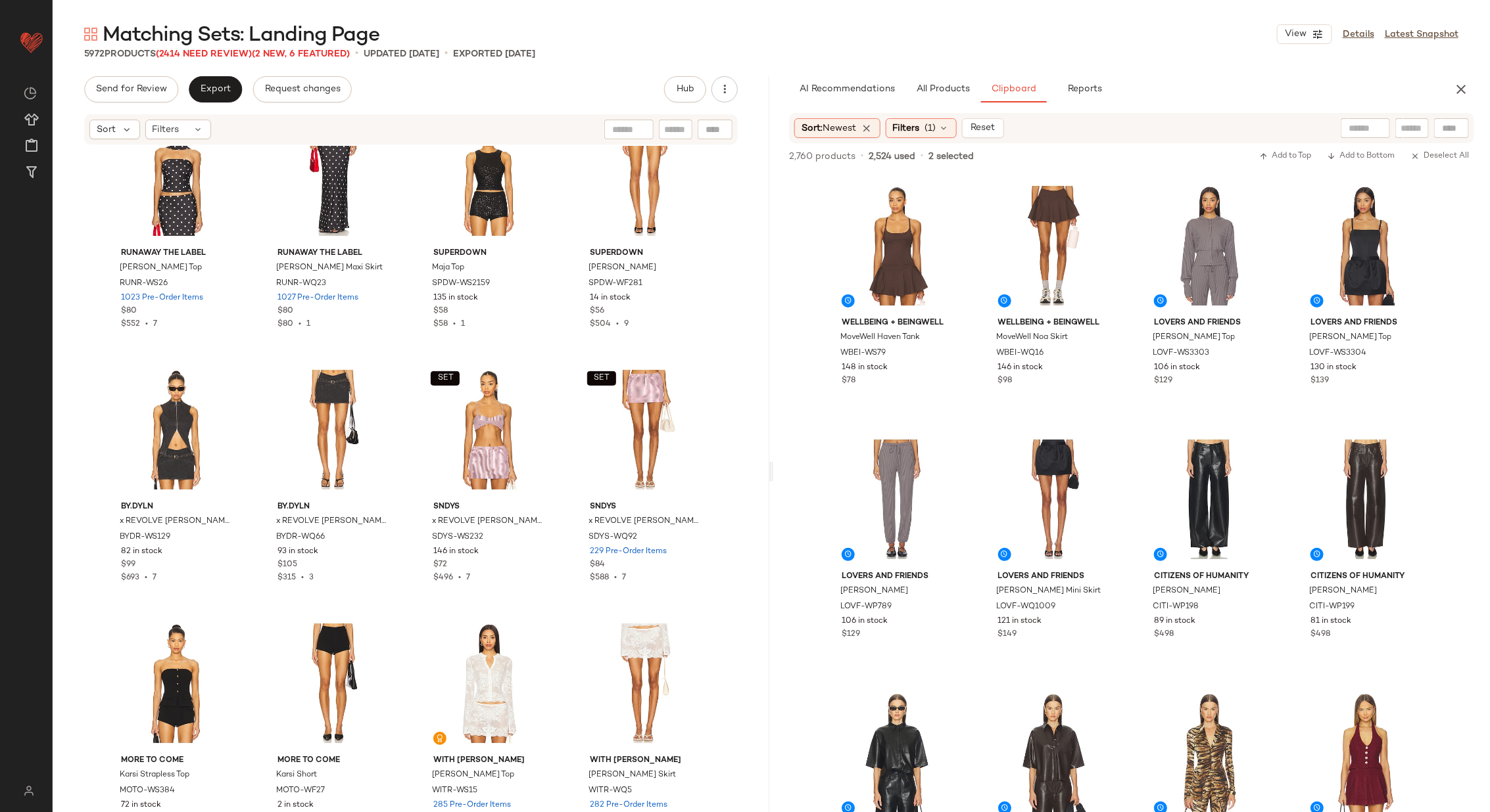
scroll to position [7392, 0]
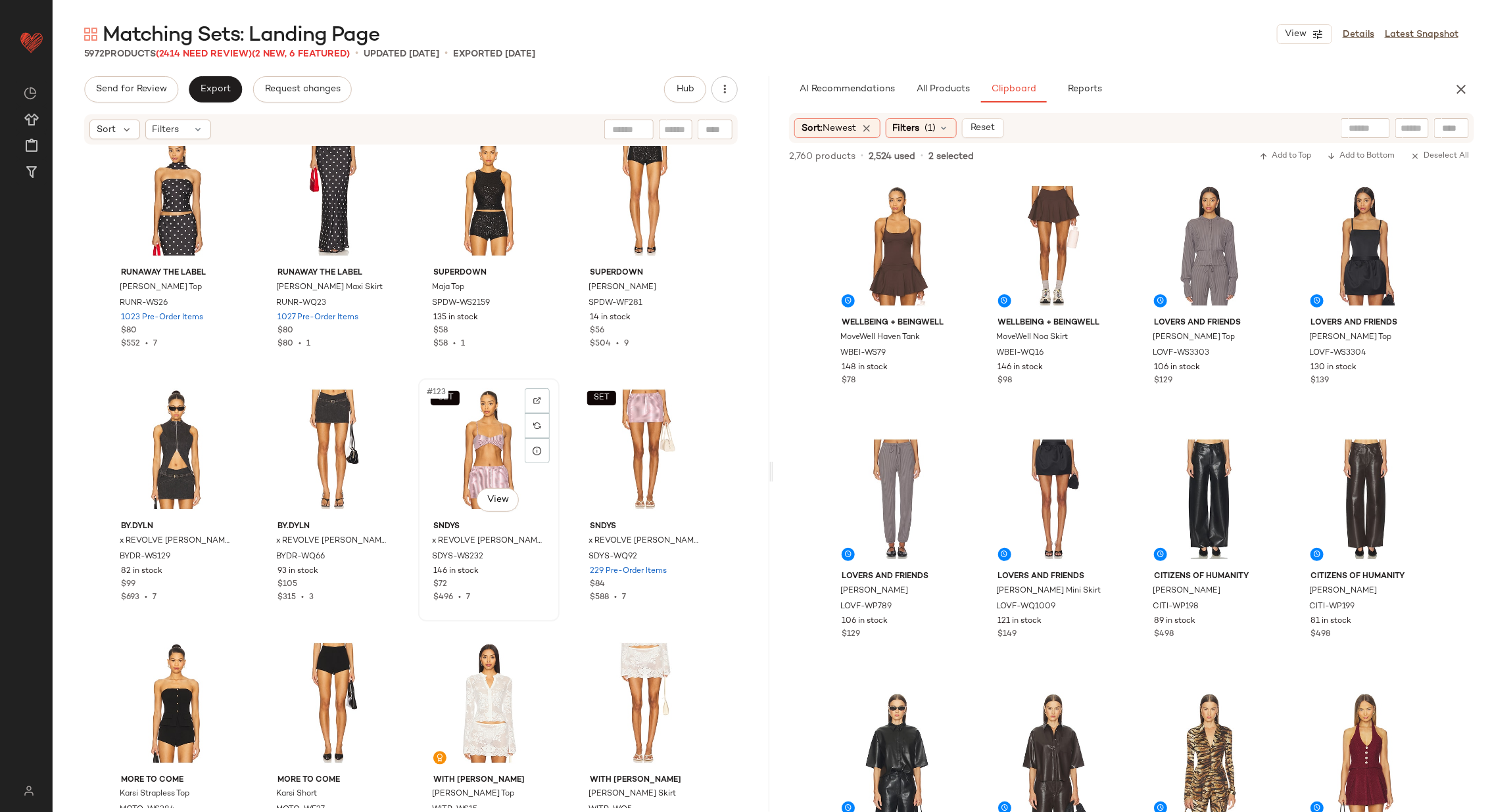
click at [472, 455] on div "SET #123 View" at bounding box center [488, 449] width 132 height 133
click at [618, 462] on div "SET #124 View" at bounding box center [645, 449] width 132 height 133
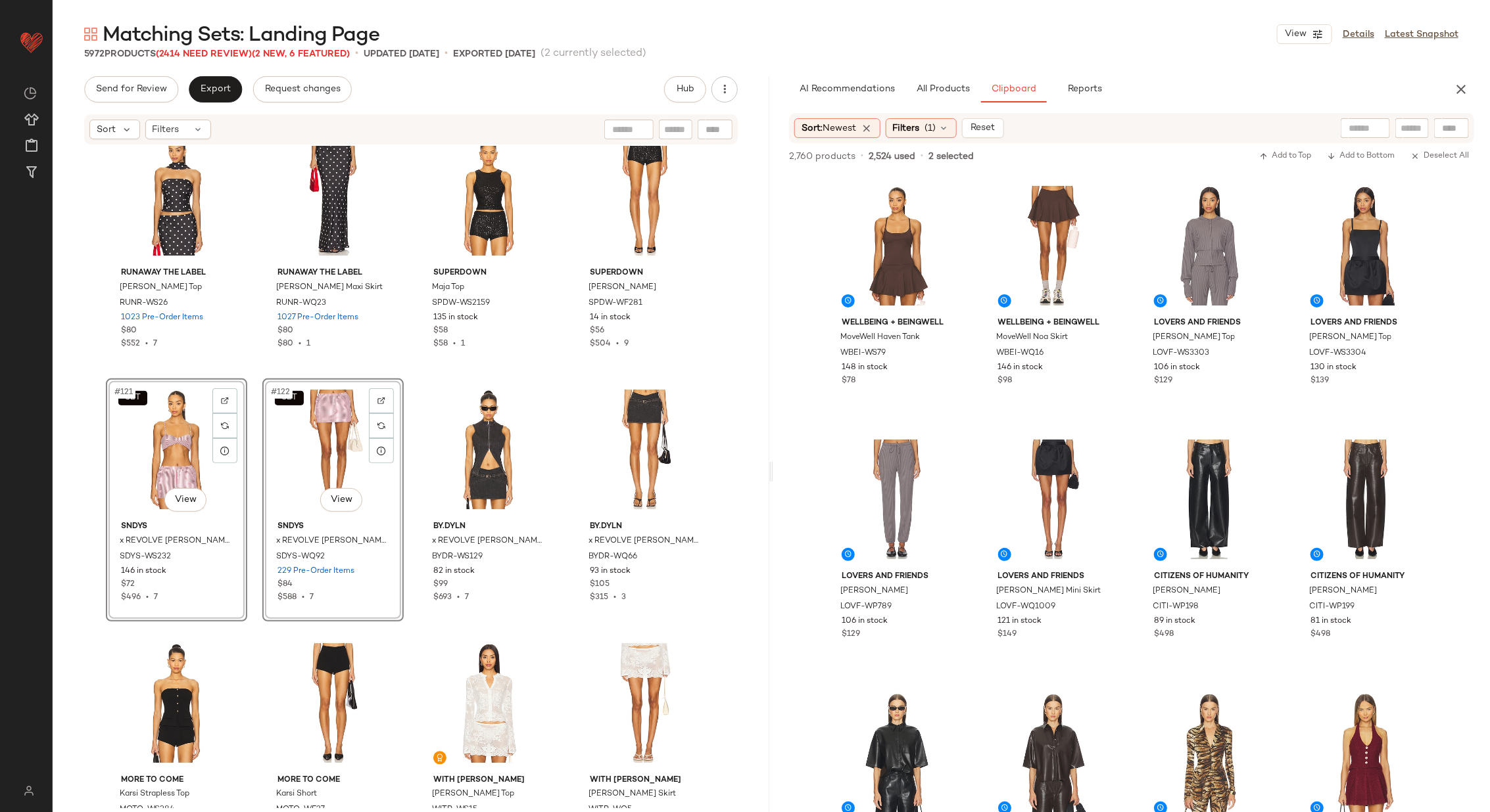
click at [407, 468] on div "Runaway The Label Blaine Top RUNR-WS26 1023 Pre-Order Items $80 $552 • 7 Runawa…" at bounding box center [411, 477] width 717 height 663
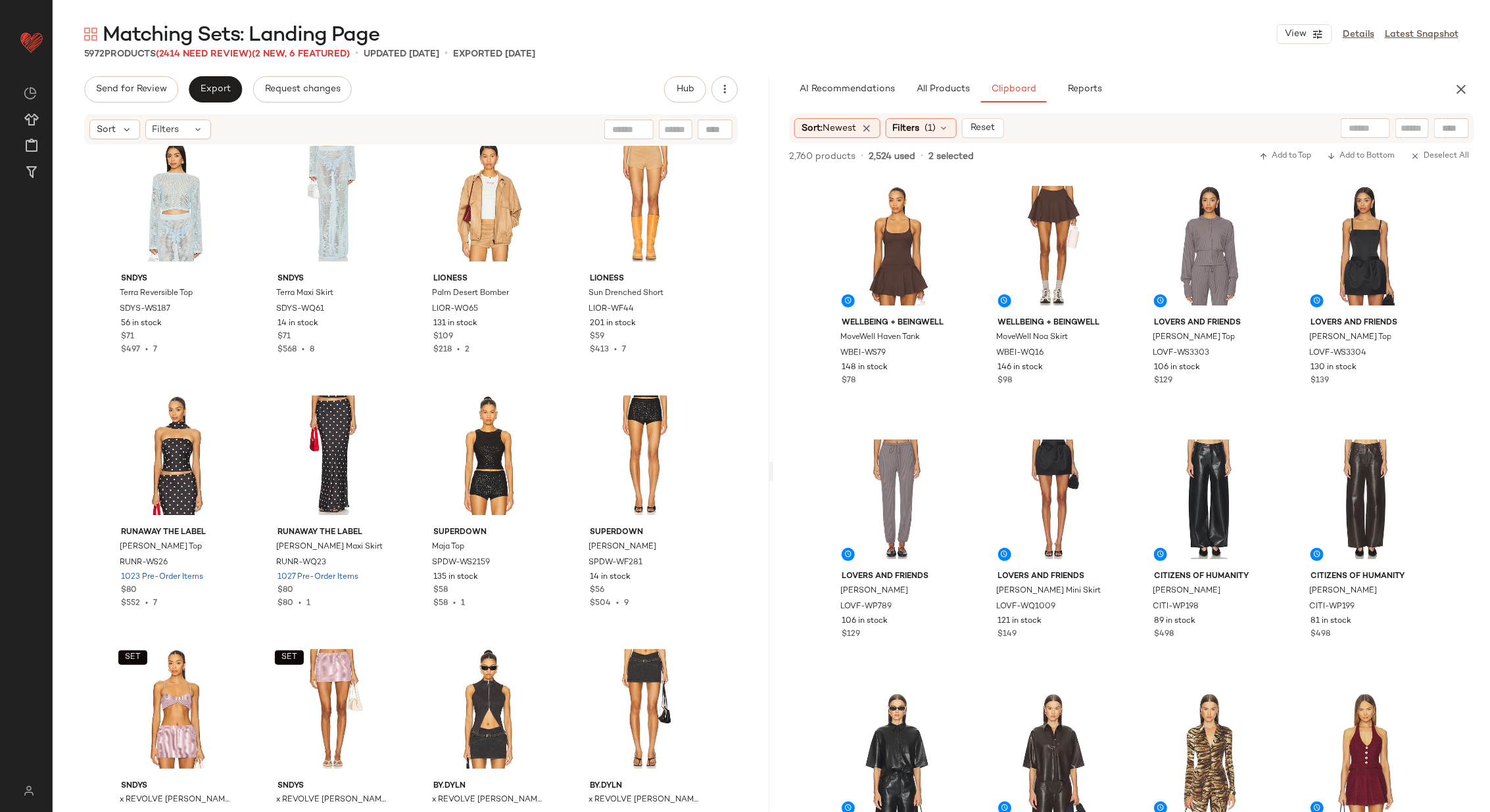
scroll to position [7136, 0]
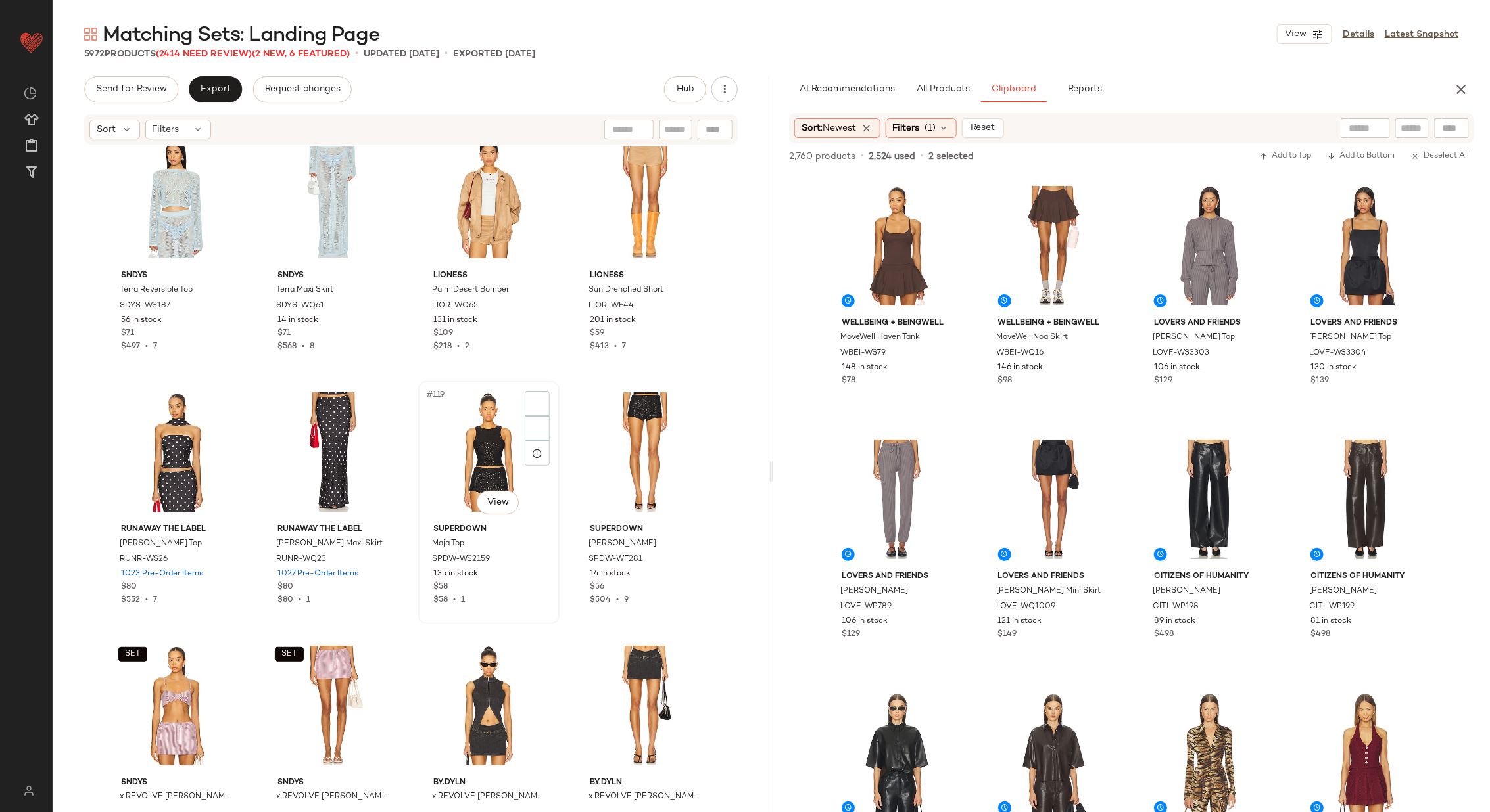
click at [467, 455] on div "#119 View" at bounding box center [488, 452] width 132 height 133
click at [615, 449] on div "#120 View" at bounding box center [645, 452] width 132 height 133
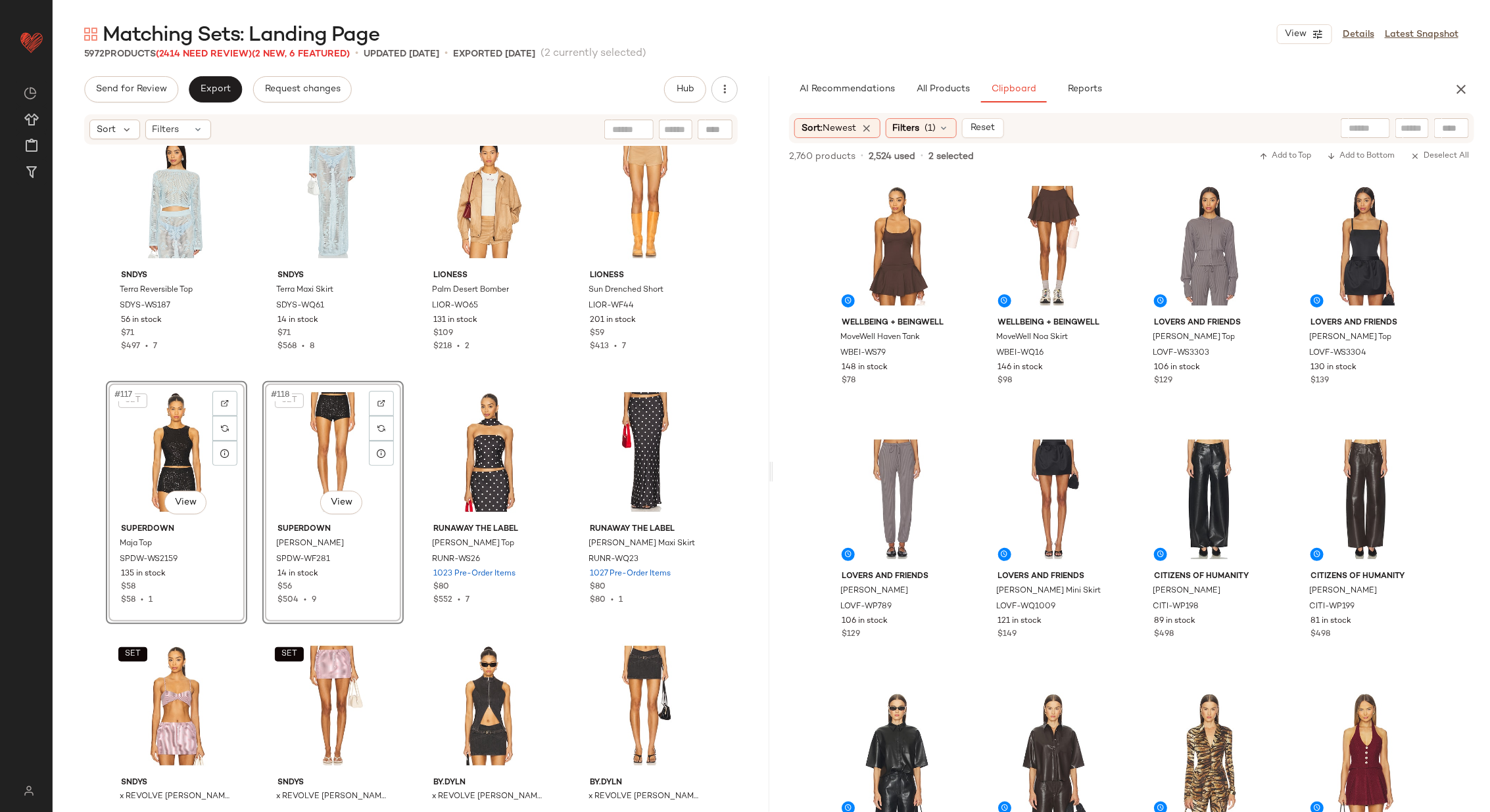
click at [411, 454] on div "SNDYS Terra Reversible Top SDYS-WS187 56 in stock $71 $497 • 7 SNDYS Terra Maxi…" at bounding box center [411, 477] width 717 height 663
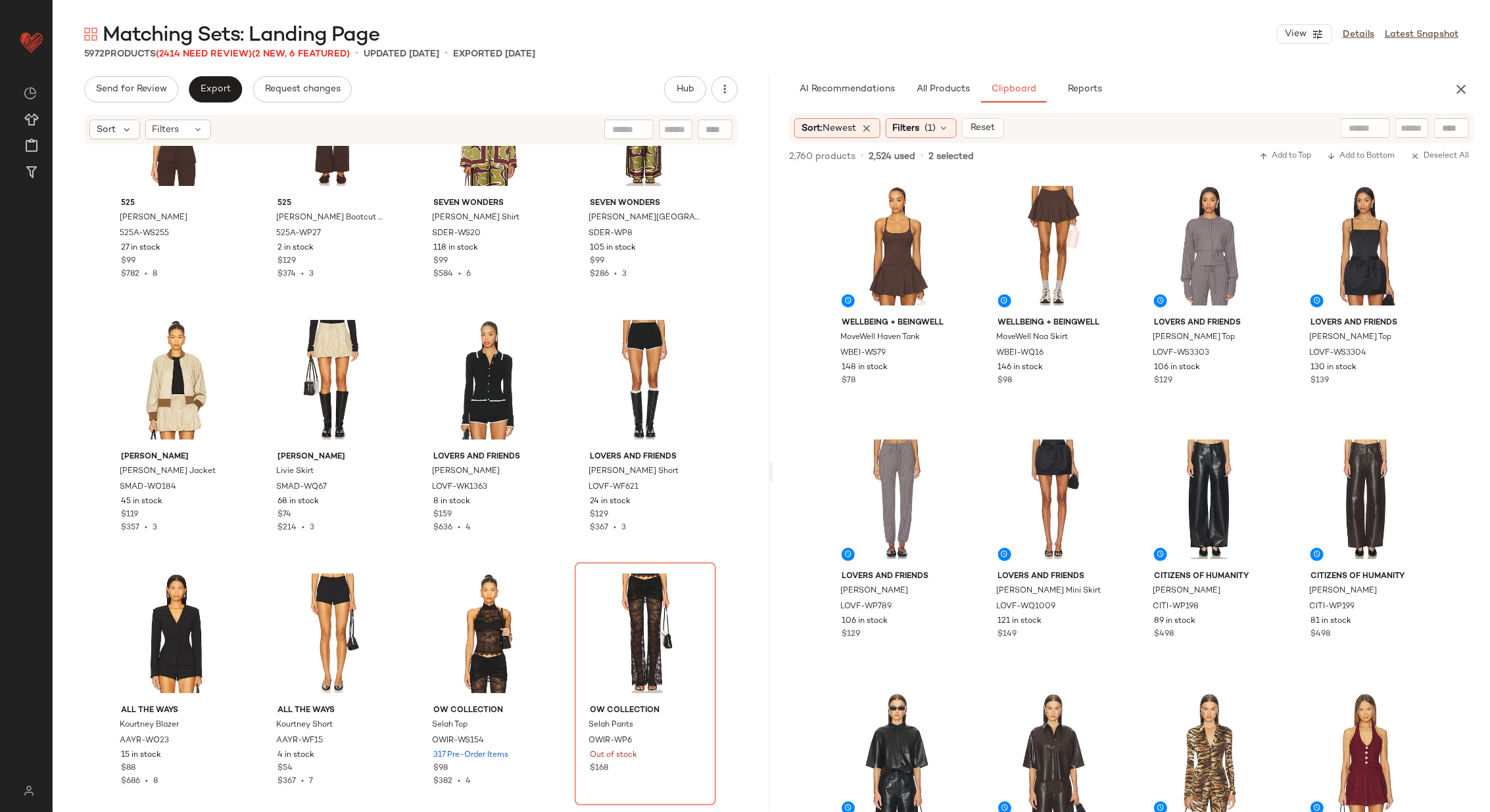
scroll to position [8477, 0]
click at [879, 243] on div "#1 View" at bounding box center [897, 246] width 132 height 133
click at [1023, 234] on div "#2 View" at bounding box center [1053, 246] width 132 height 133
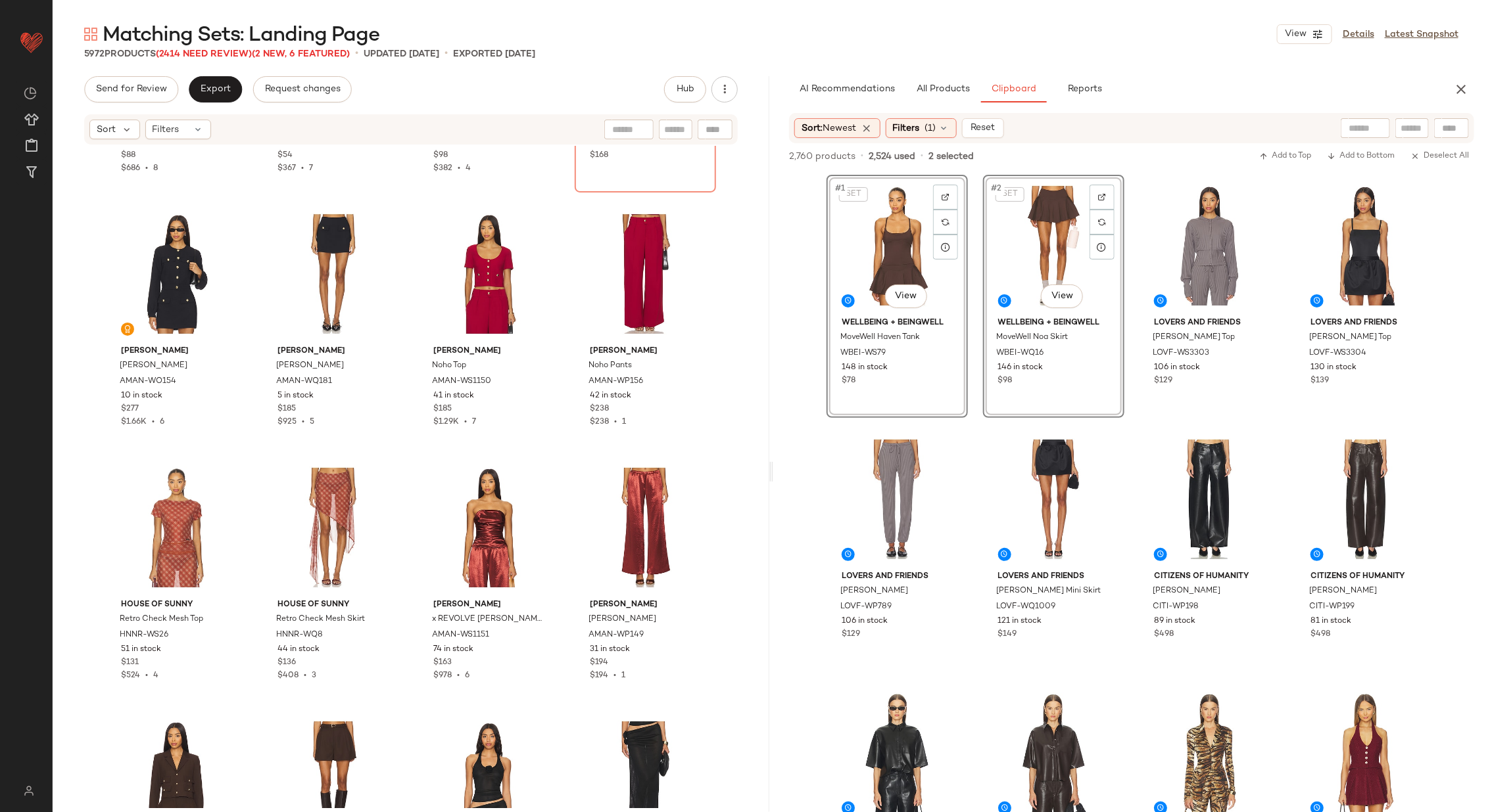
scroll to position [9105, 0]
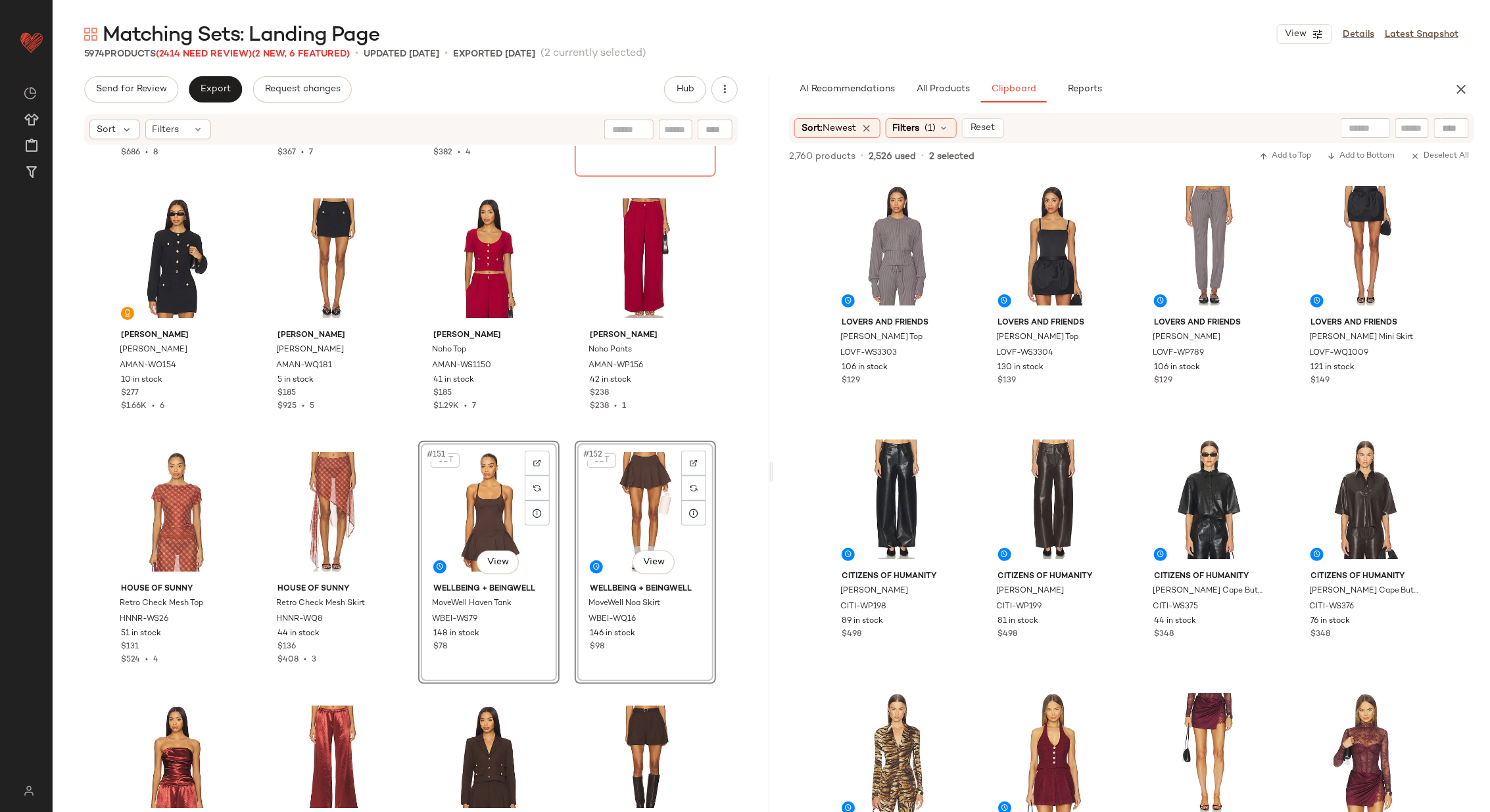
click at [564, 540] on div "ALL THE WAYS Kourtney Blazer AAYR-WO23 15 in stock $88 $686 • 8 ALL THE WAYS Ko…" at bounding box center [411, 477] width 717 height 663
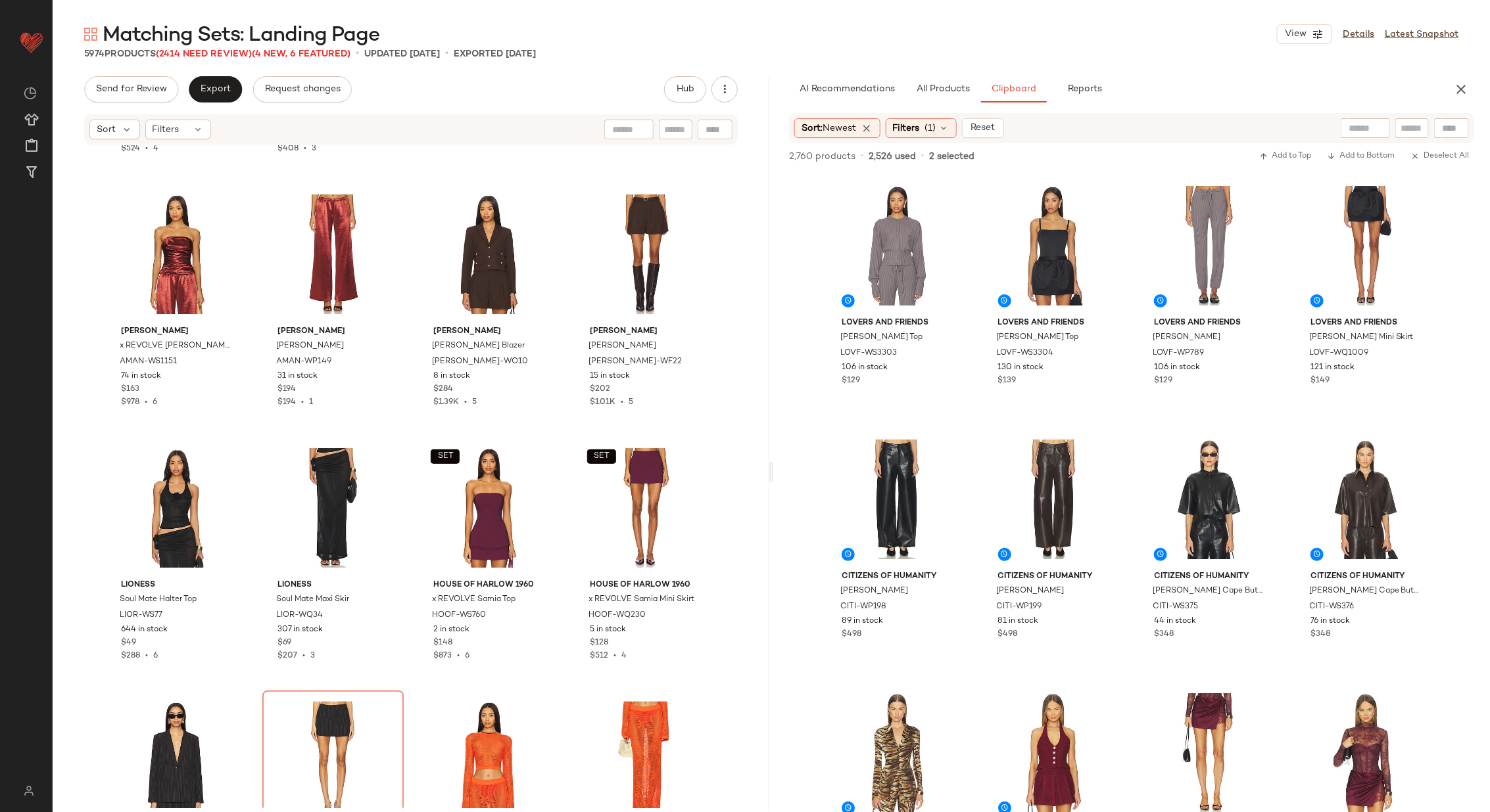
scroll to position [9604, 0]
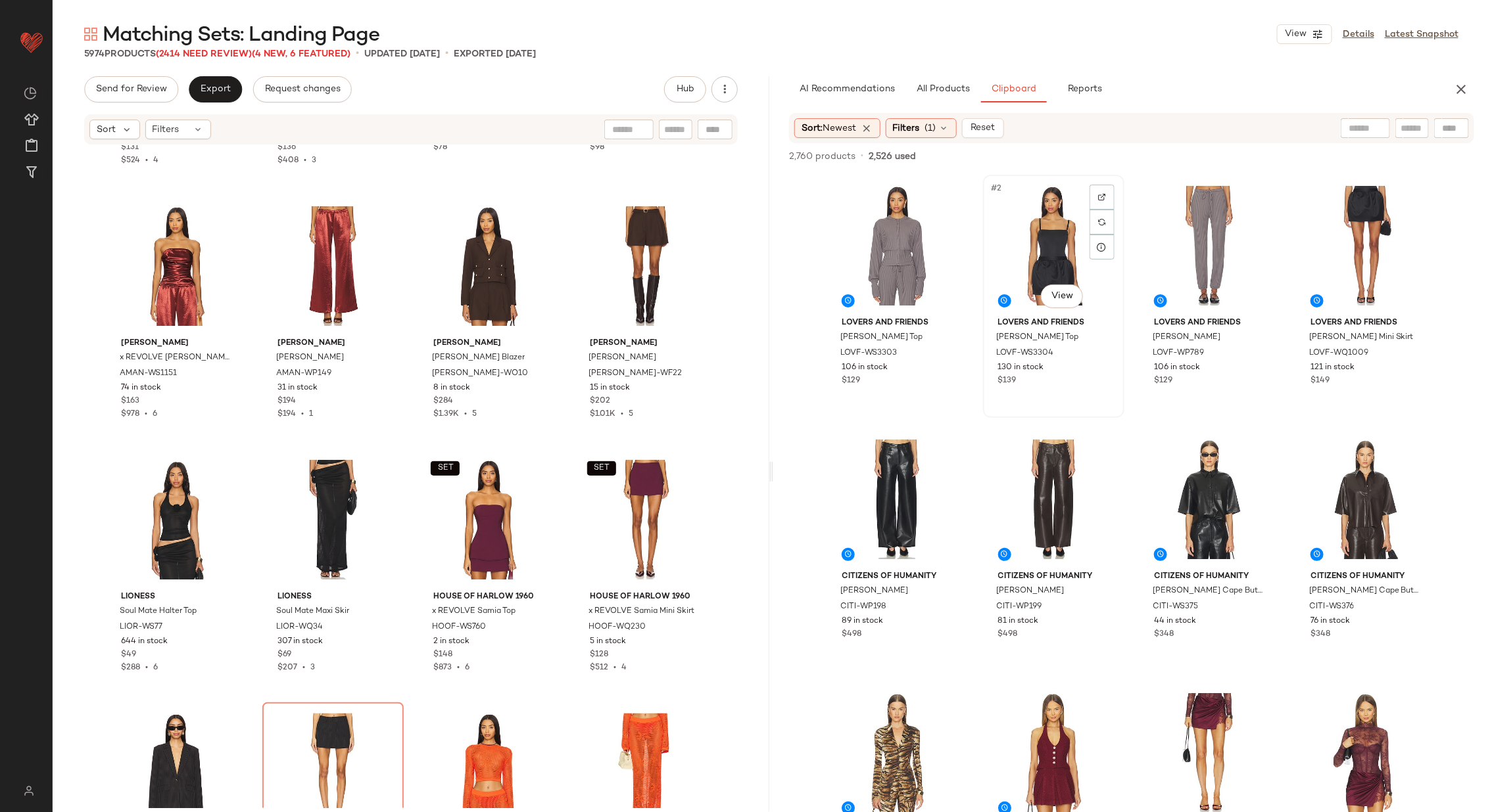
click at [1016, 254] on div "#2 View" at bounding box center [1053, 246] width 132 height 133
click at [1352, 249] on div "#4 View" at bounding box center [1366, 246] width 132 height 133
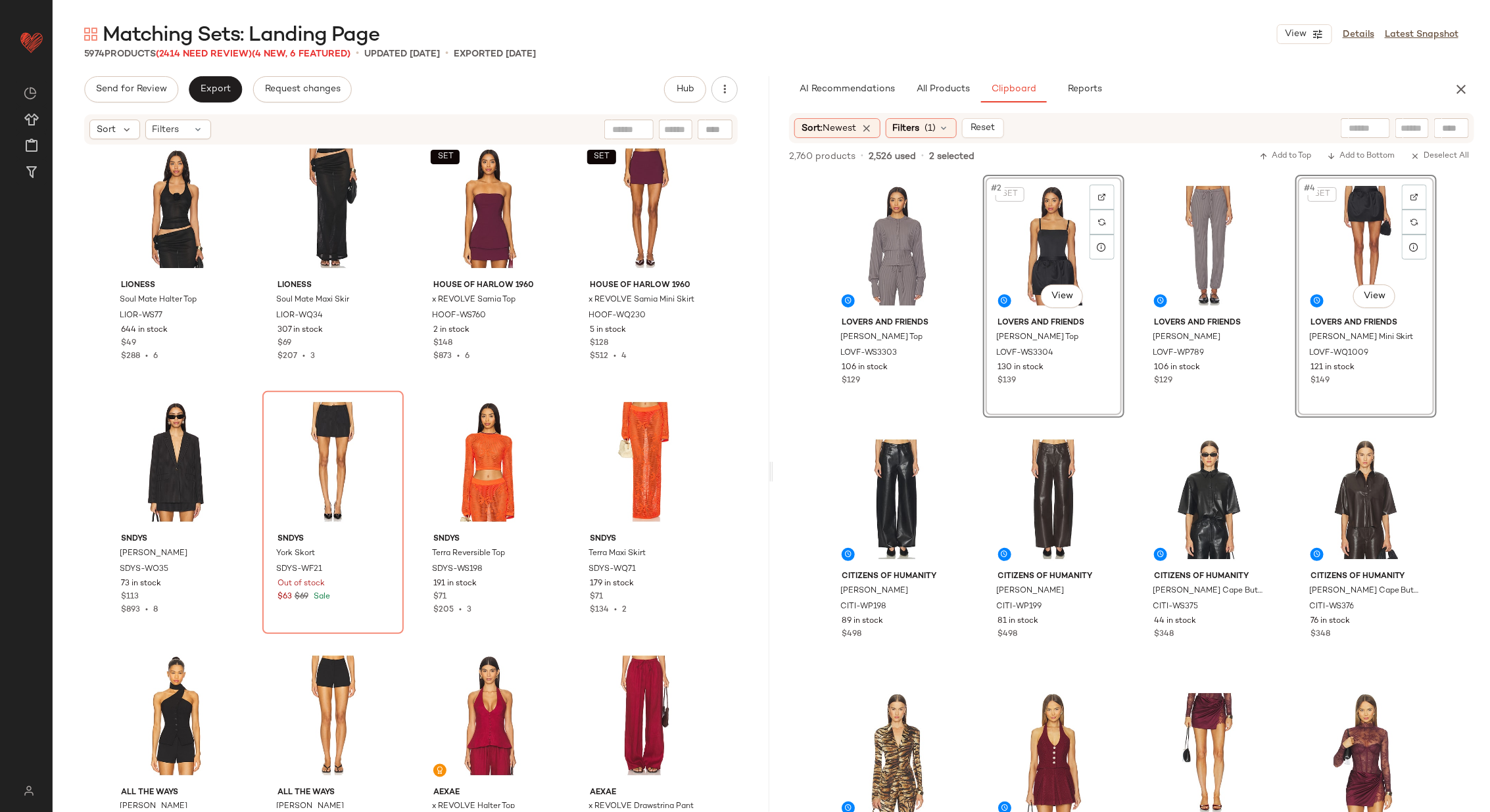
scroll to position [9984, 0]
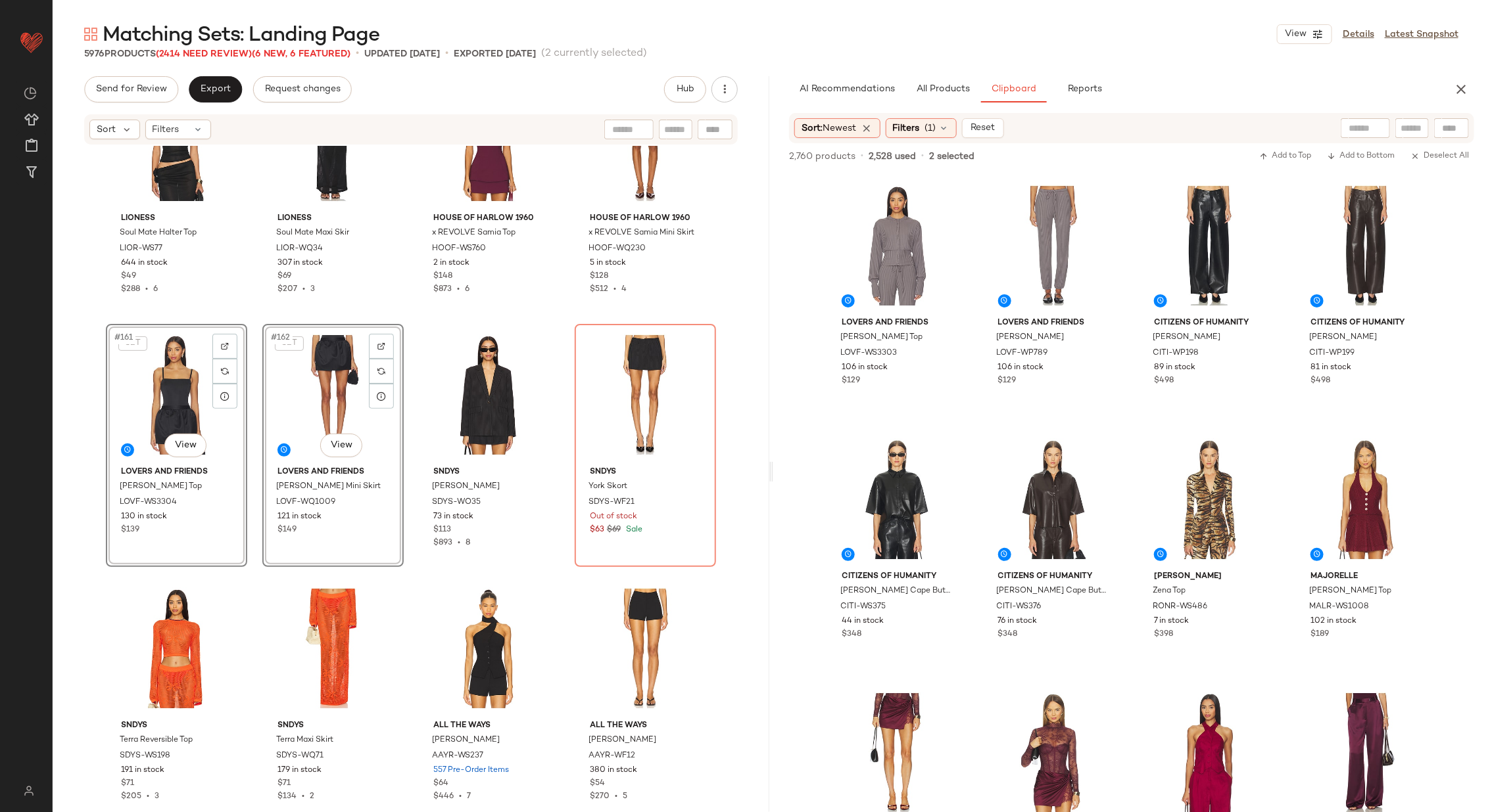
click at [561, 399] on div "LIONESS Soul Mate Halter Top LIOR-WS77 644 in stock $49 $288 • 6 LIONESS Soul M…" at bounding box center [411, 477] width 717 height 663
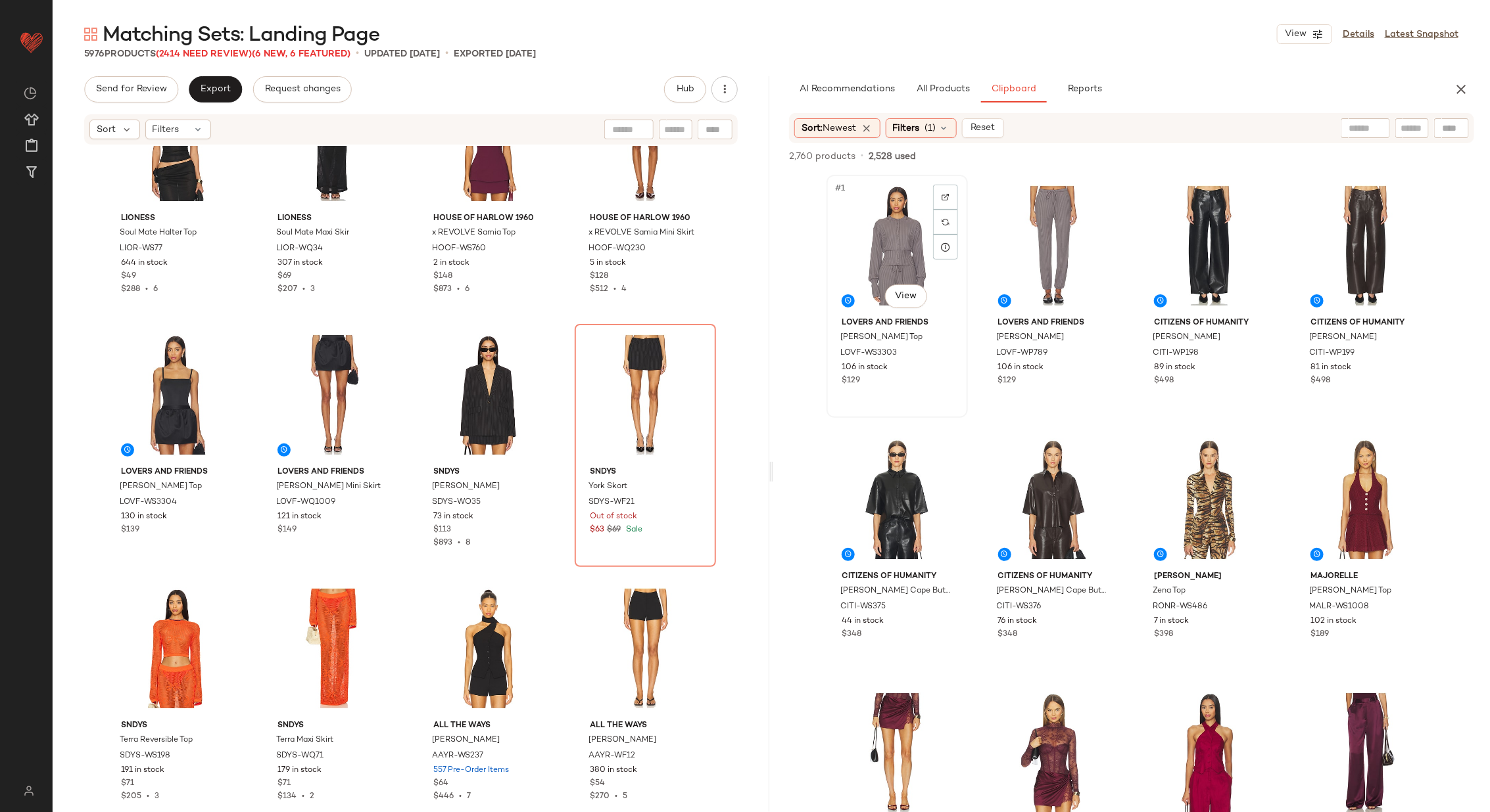
click at [905, 253] on div "#1 View" at bounding box center [897, 246] width 132 height 133
click at [1031, 264] on div "#2 View" at bounding box center [1053, 246] width 132 height 133
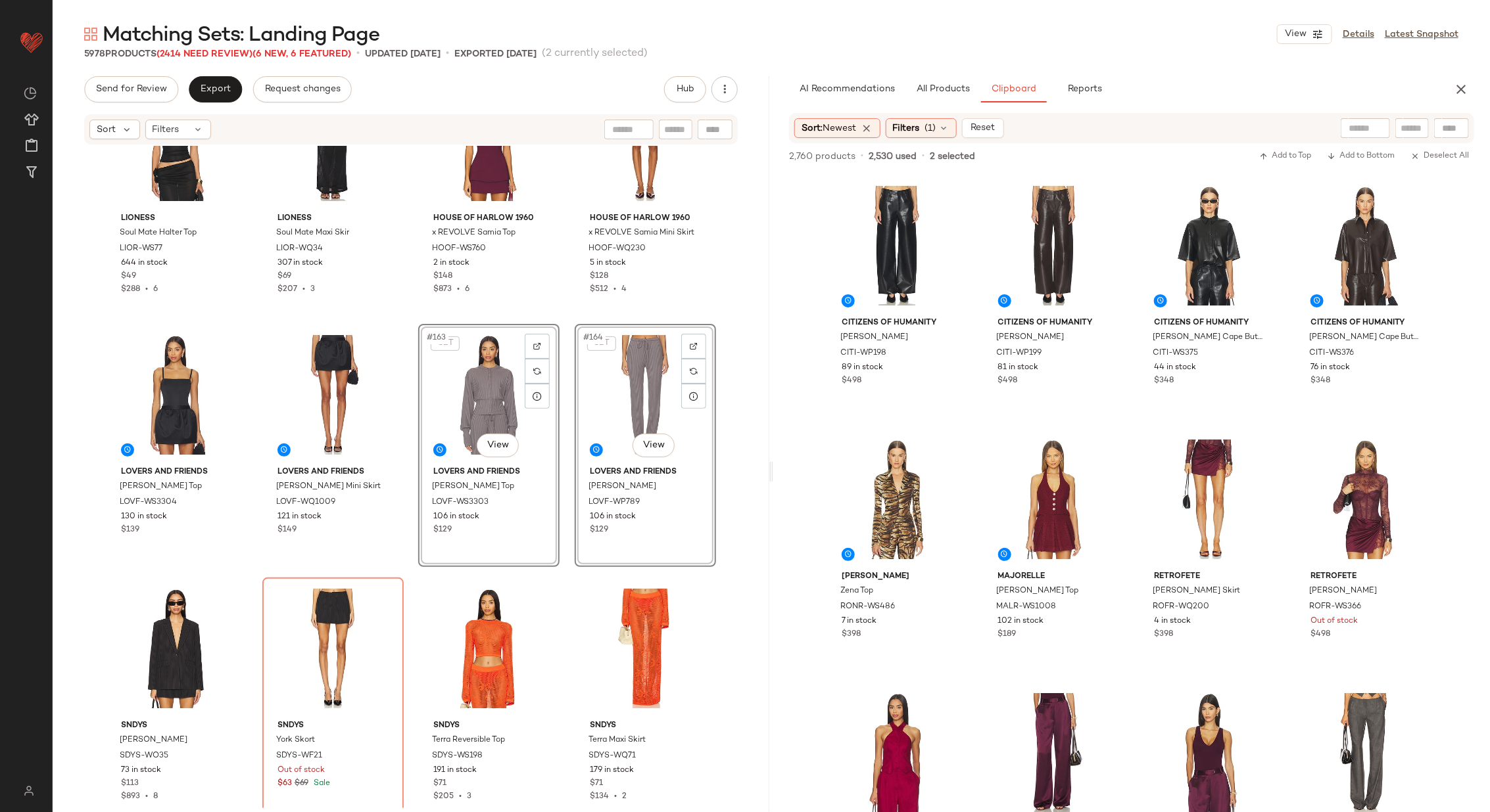
click at [563, 464] on div "LIONESS Soul Mate Halter Top LIOR-WS77 644 in stock $49 $288 • 6 LIONESS Soul M…" at bounding box center [411, 477] width 717 height 663
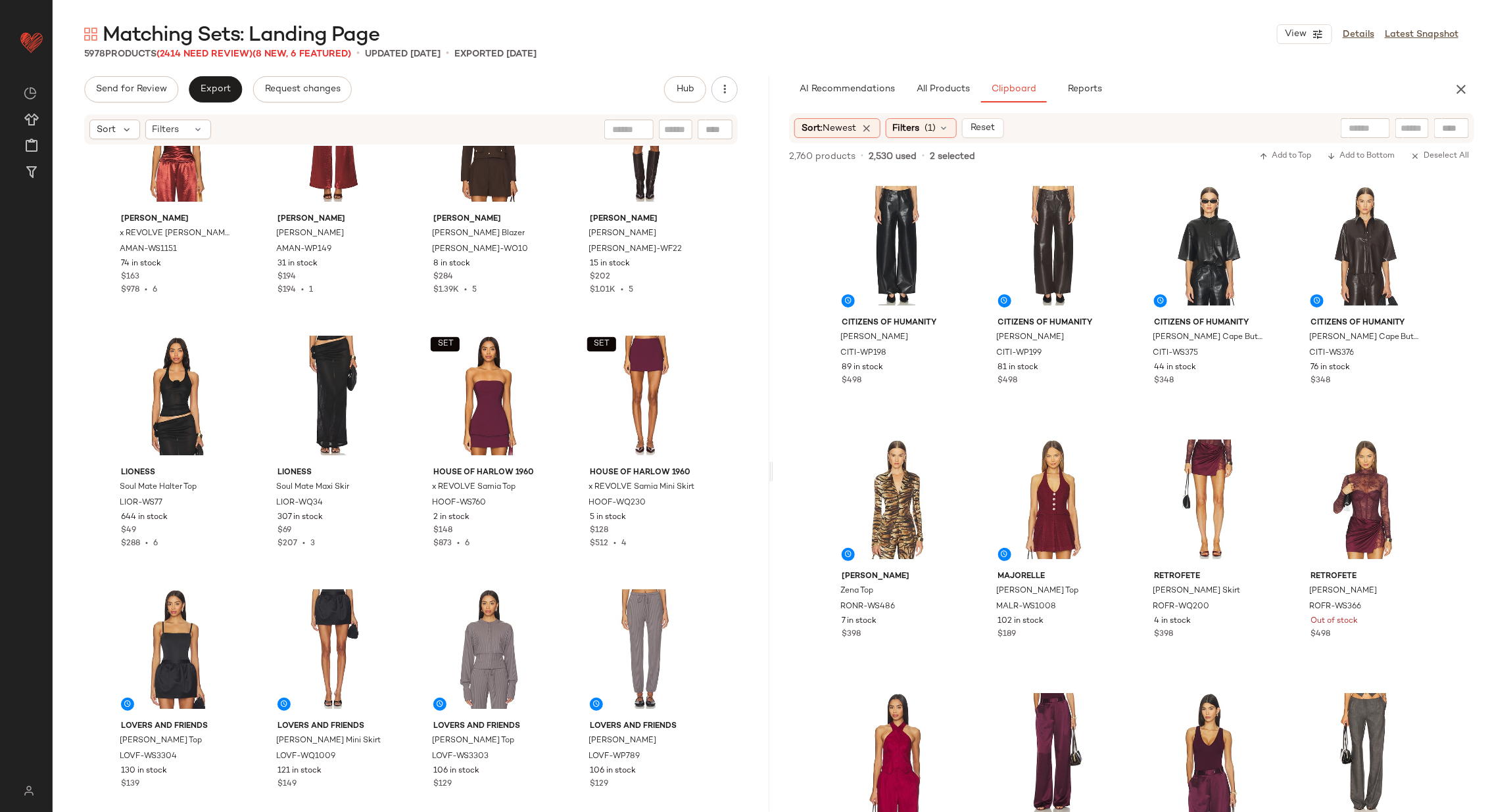
scroll to position [9725, 0]
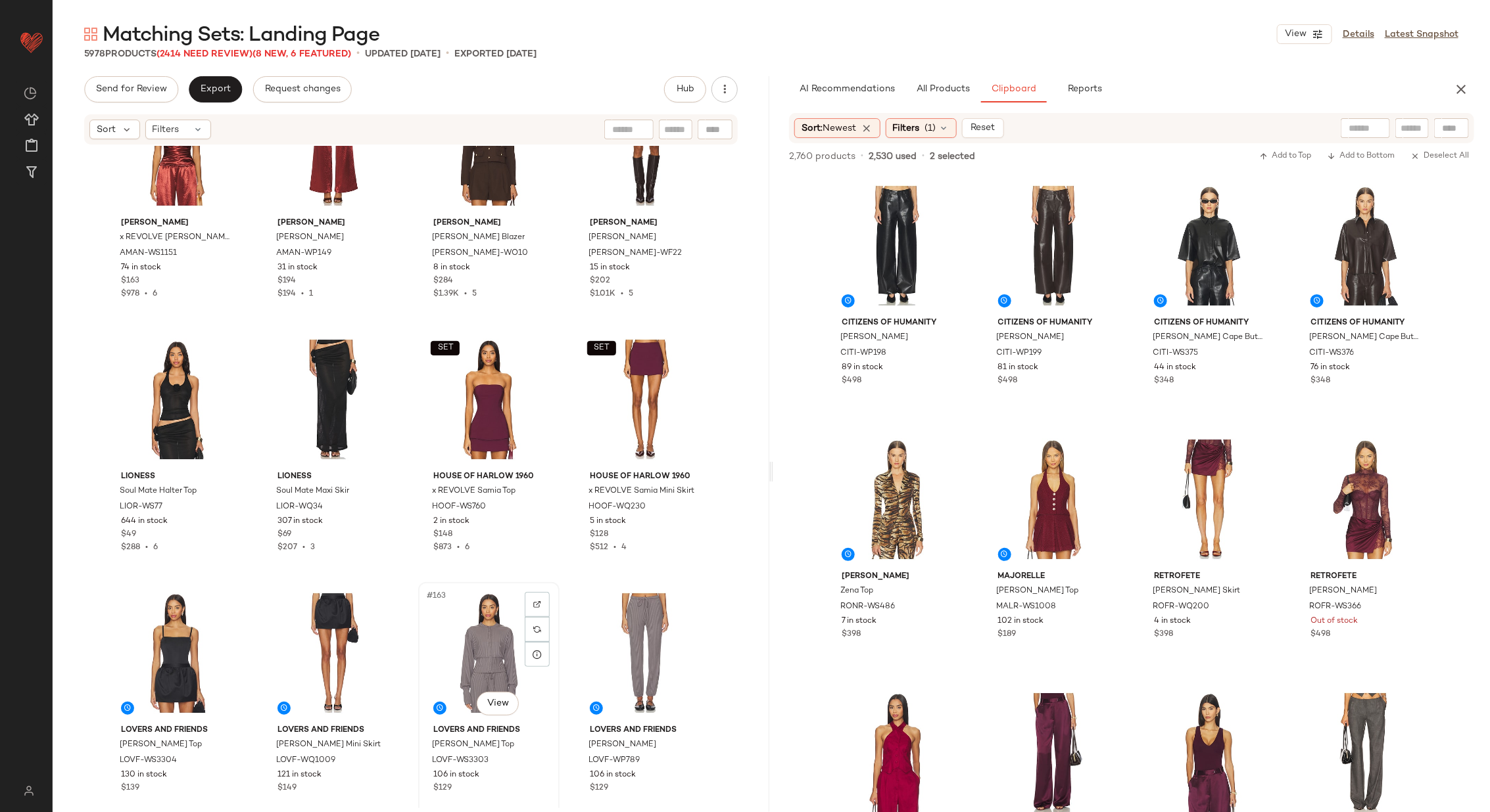
click at [484, 650] on div "#163 View" at bounding box center [488, 653] width 132 height 133
click at [609, 650] on div "#164 View" at bounding box center [645, 653] width 132 height 133
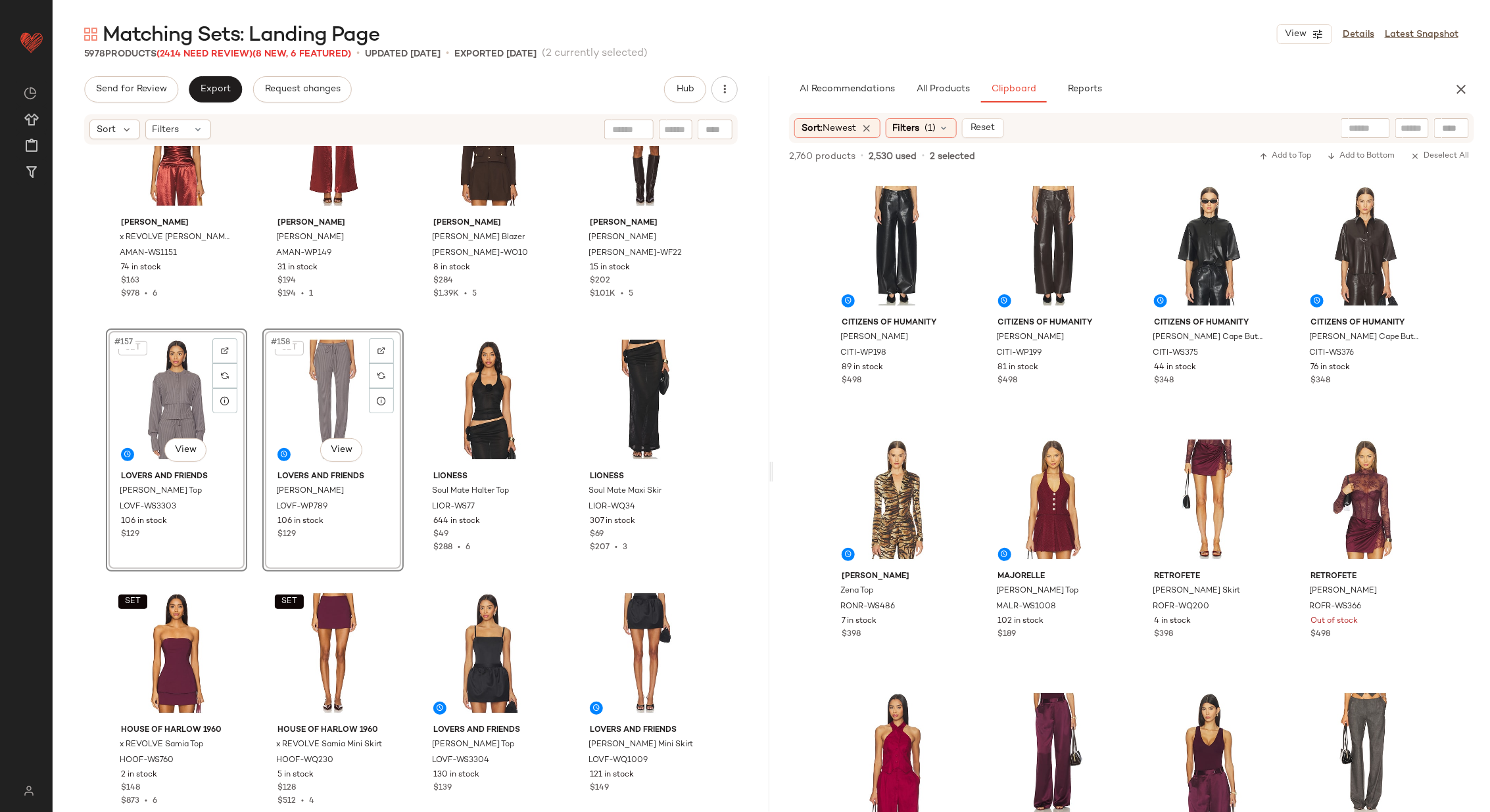
click at [406, 499] on div "Amanda Uprichard x REVOLVE Sofia Top AMAN-WS1151 74 in stock $163 $978 • 6 Aman…" at bounding box center [411, 477] width 717 height 663
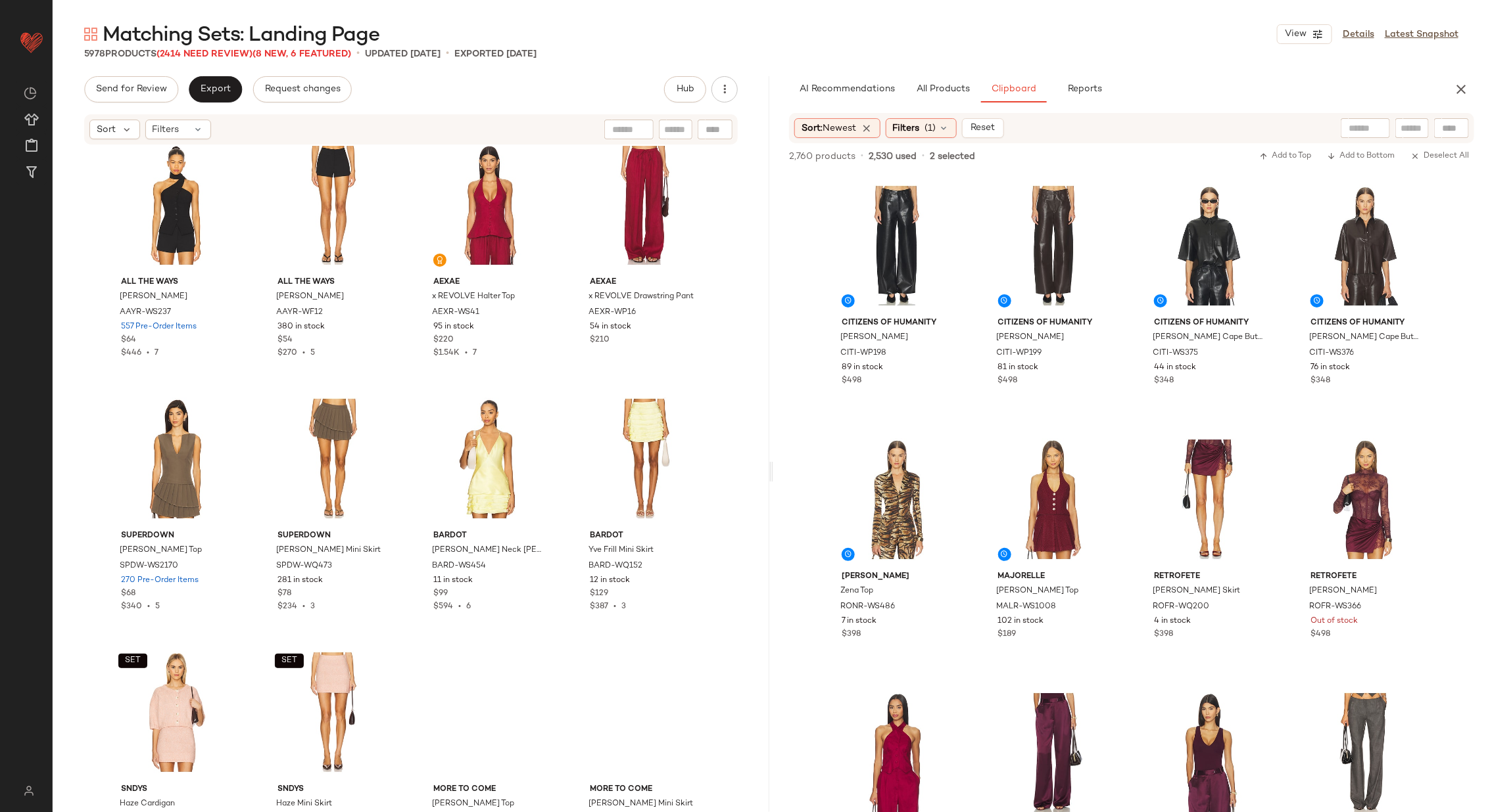
scroll to position [10740, 0]
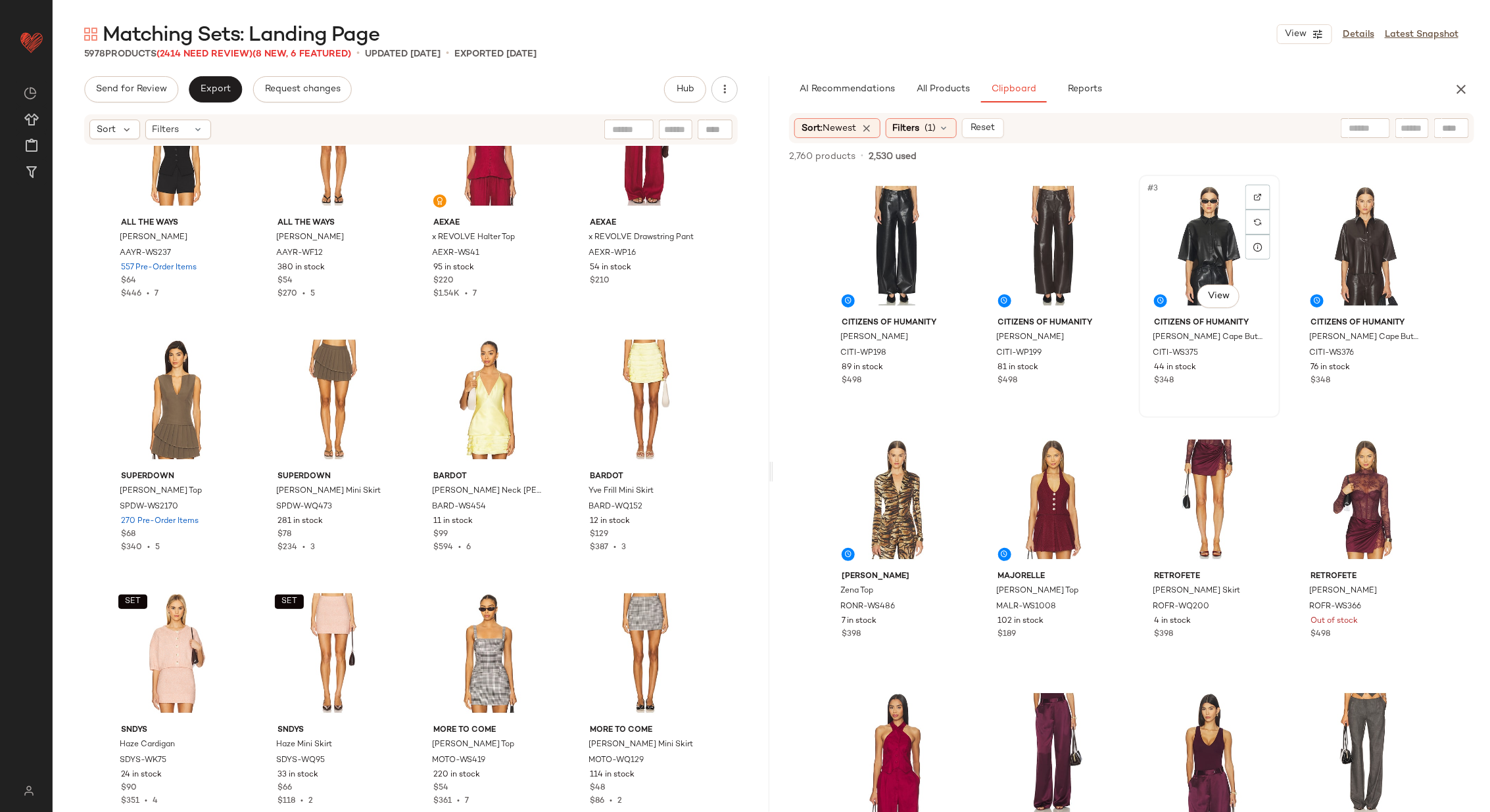
click at [1191, 227] on div "#3 View" at bounding box center [1209, 246] width 132 height 133
click at [1055, 247] on div "#2 View" at bounding box center [1053, 246] width 132 height 133
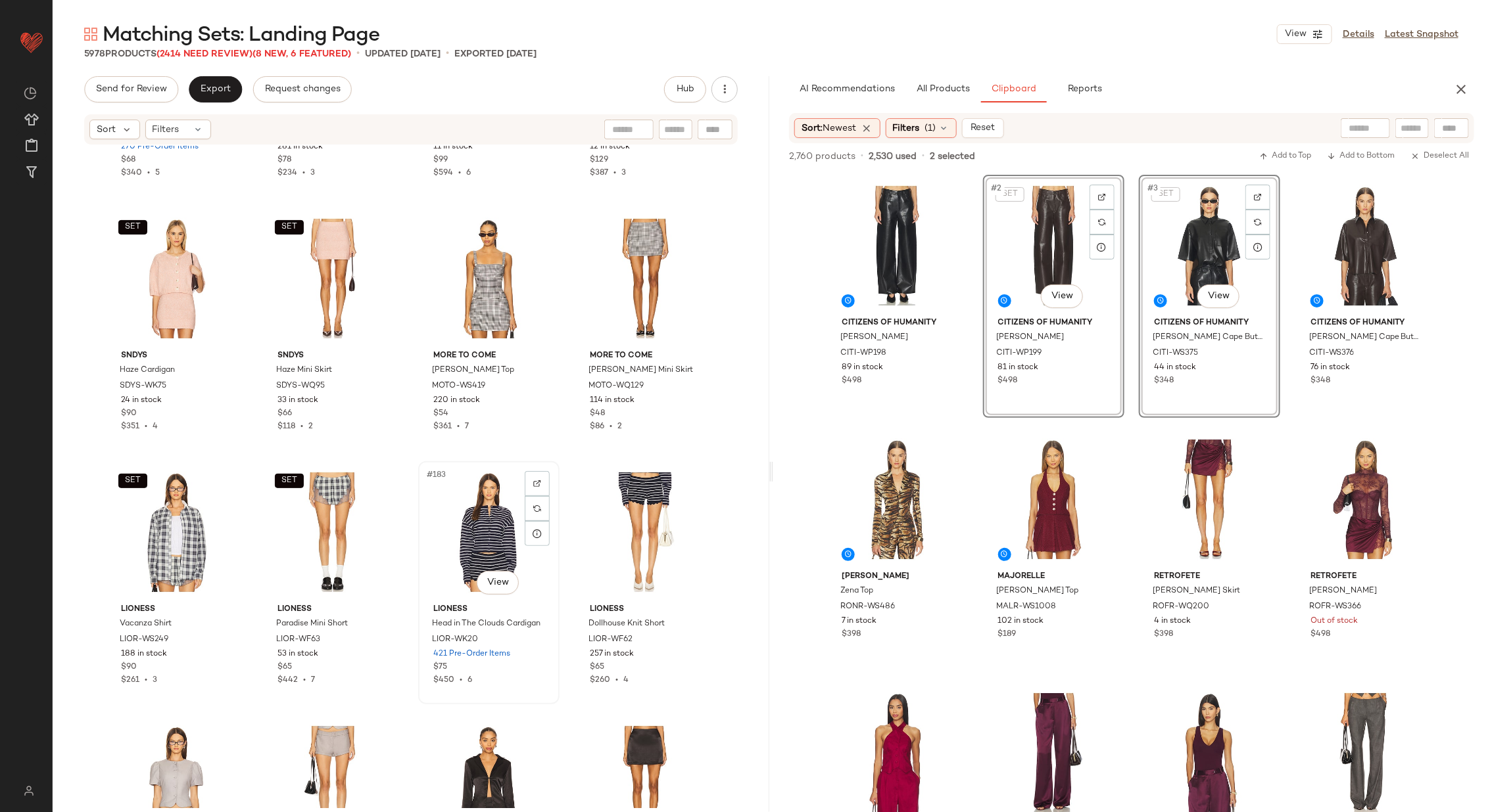
scroll to position [11127, 0]
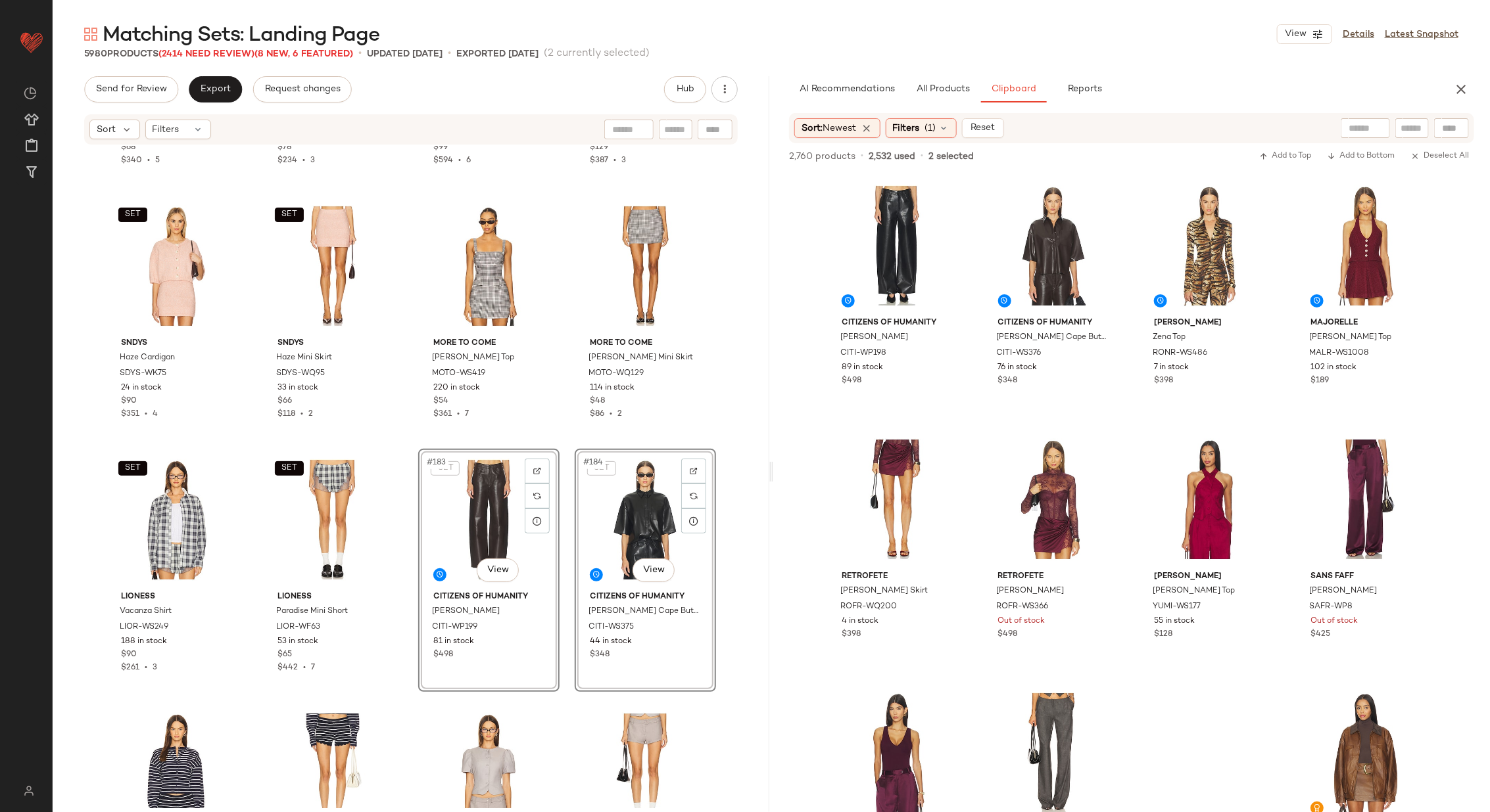
click at [563, 435] on div "superdown Marlowe Top SPDW-WS2170 270 Pre-Order Items $68 $340 • 5 superdown Ma…" at bounding box center [411, 477] width 717 height 663
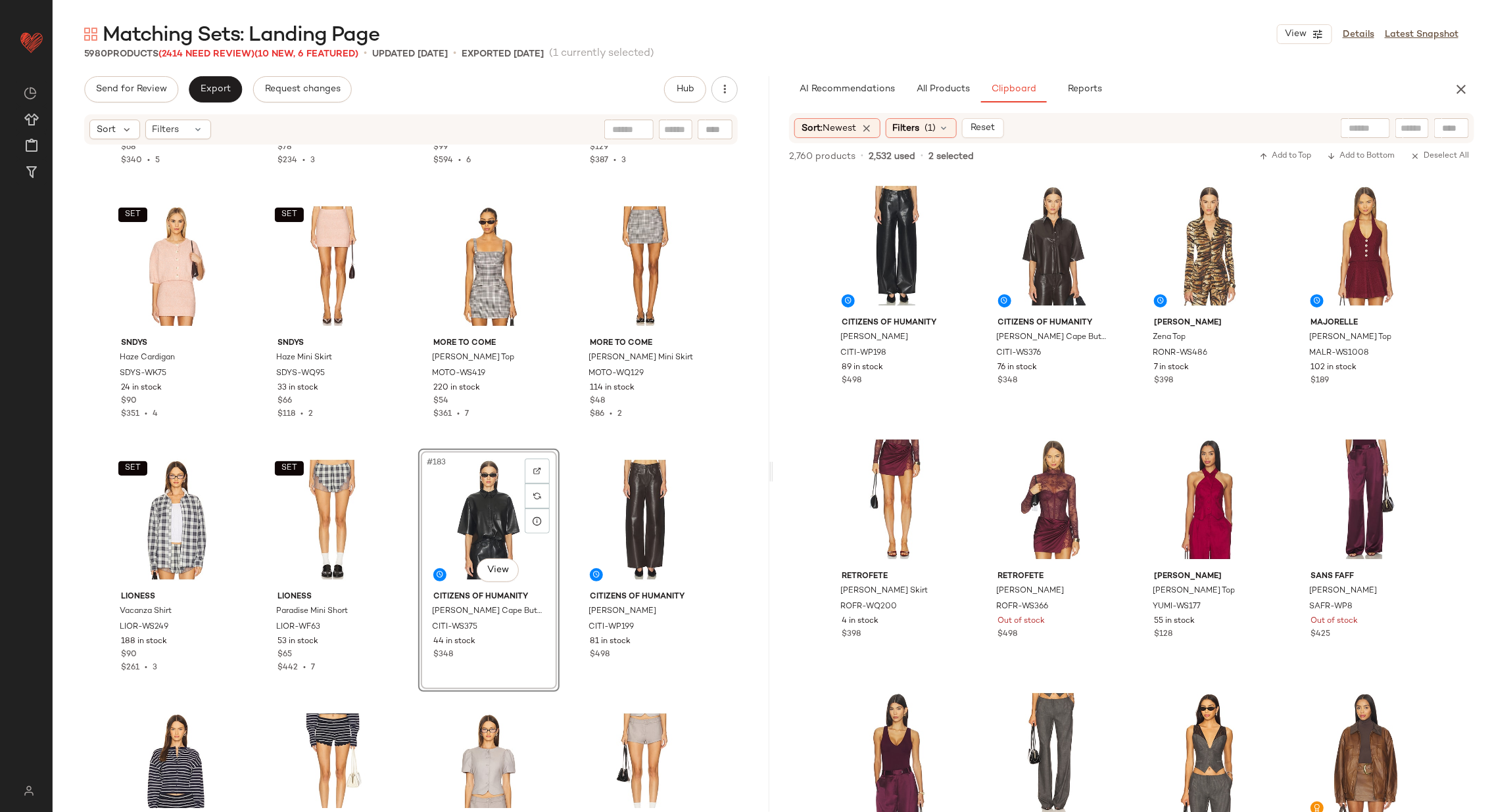
click at [559, 448] on div "superdown Marlowe Top SPDW-WS2170 270 Pre-Order Items $68 $340 • 5 superdown Ma…" at bounding box center [411, 477] width 717 height 663
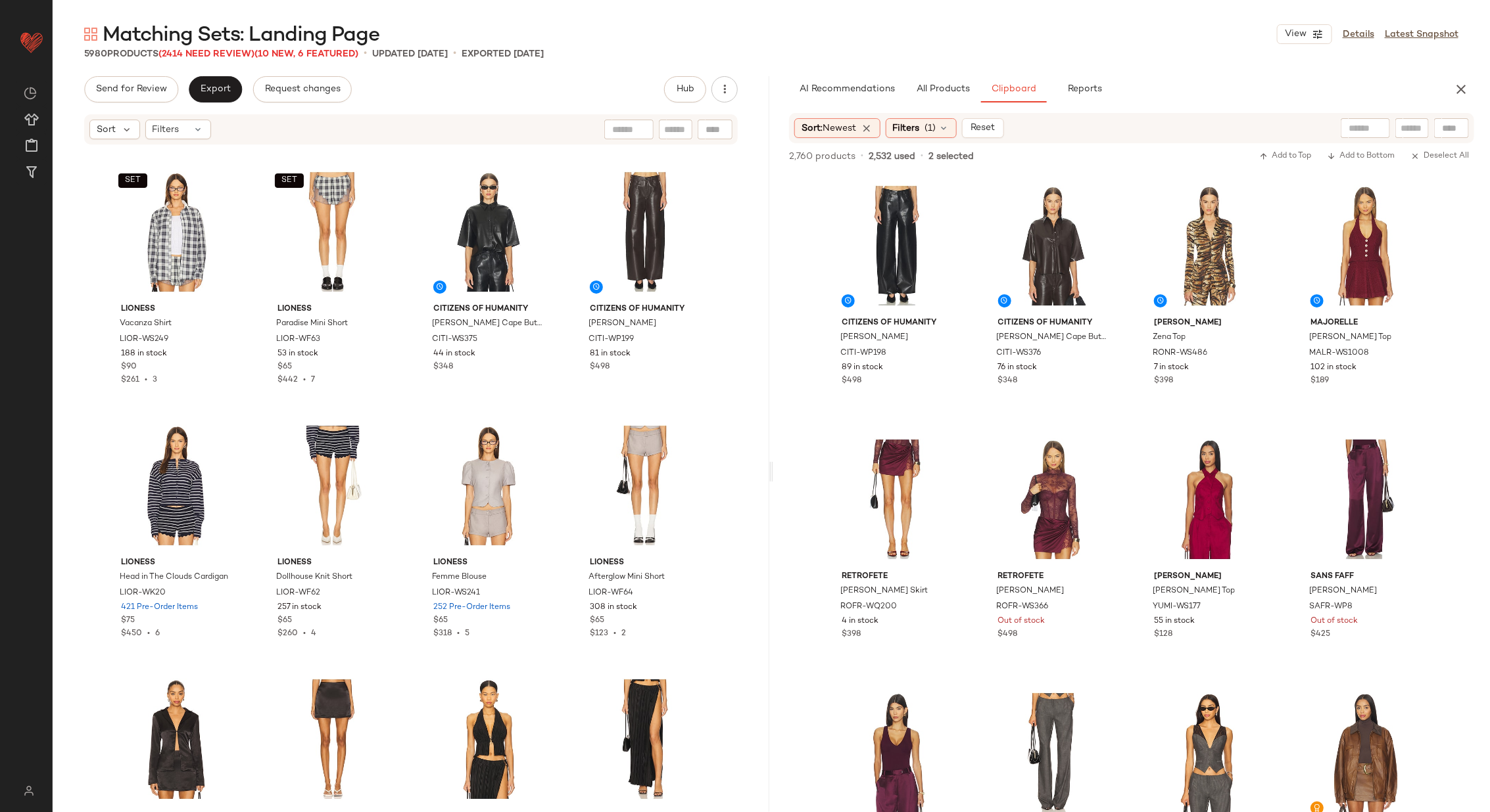
scroll to position [11418, 0]
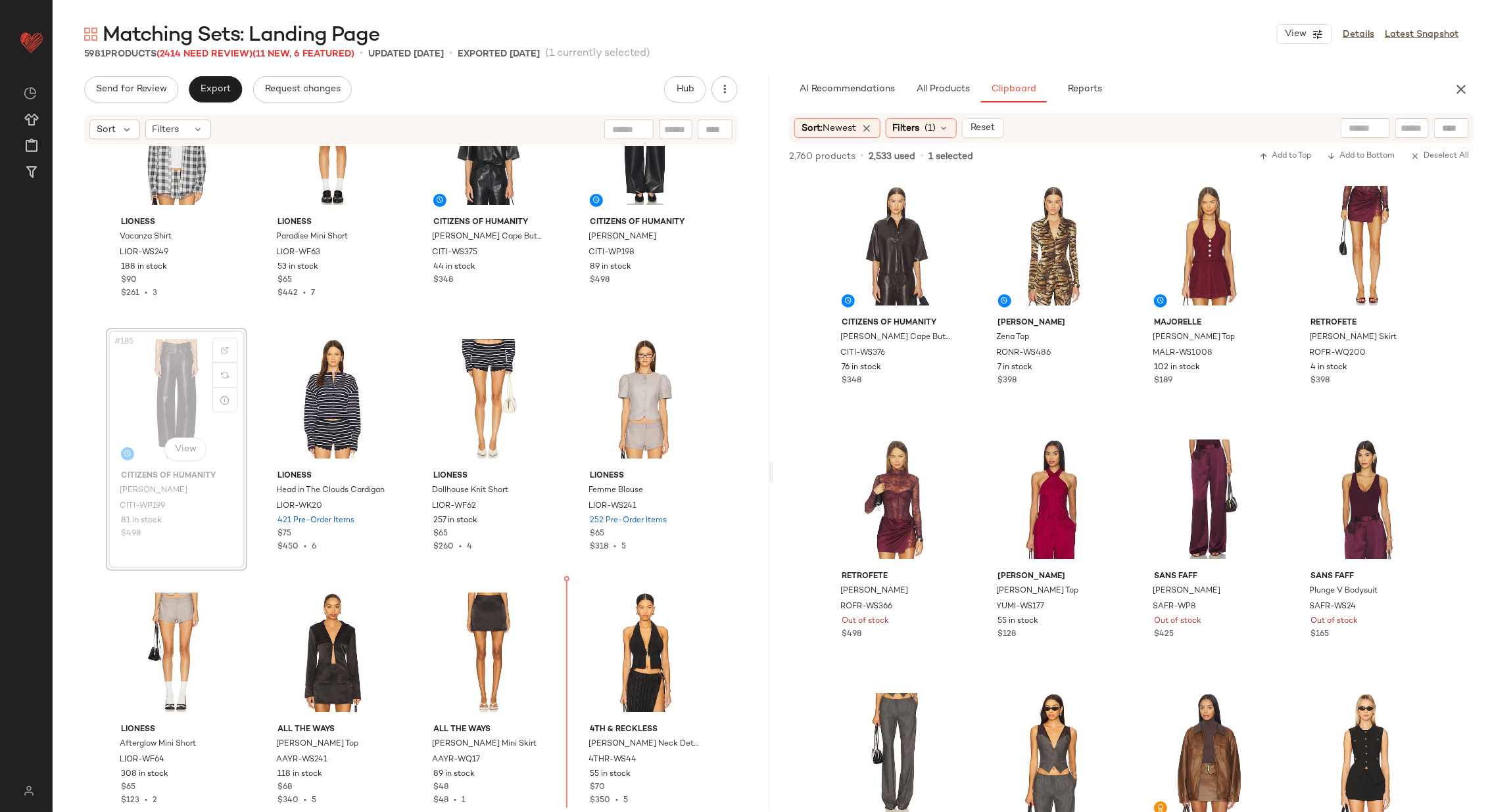
scroll to position [11510, 0]
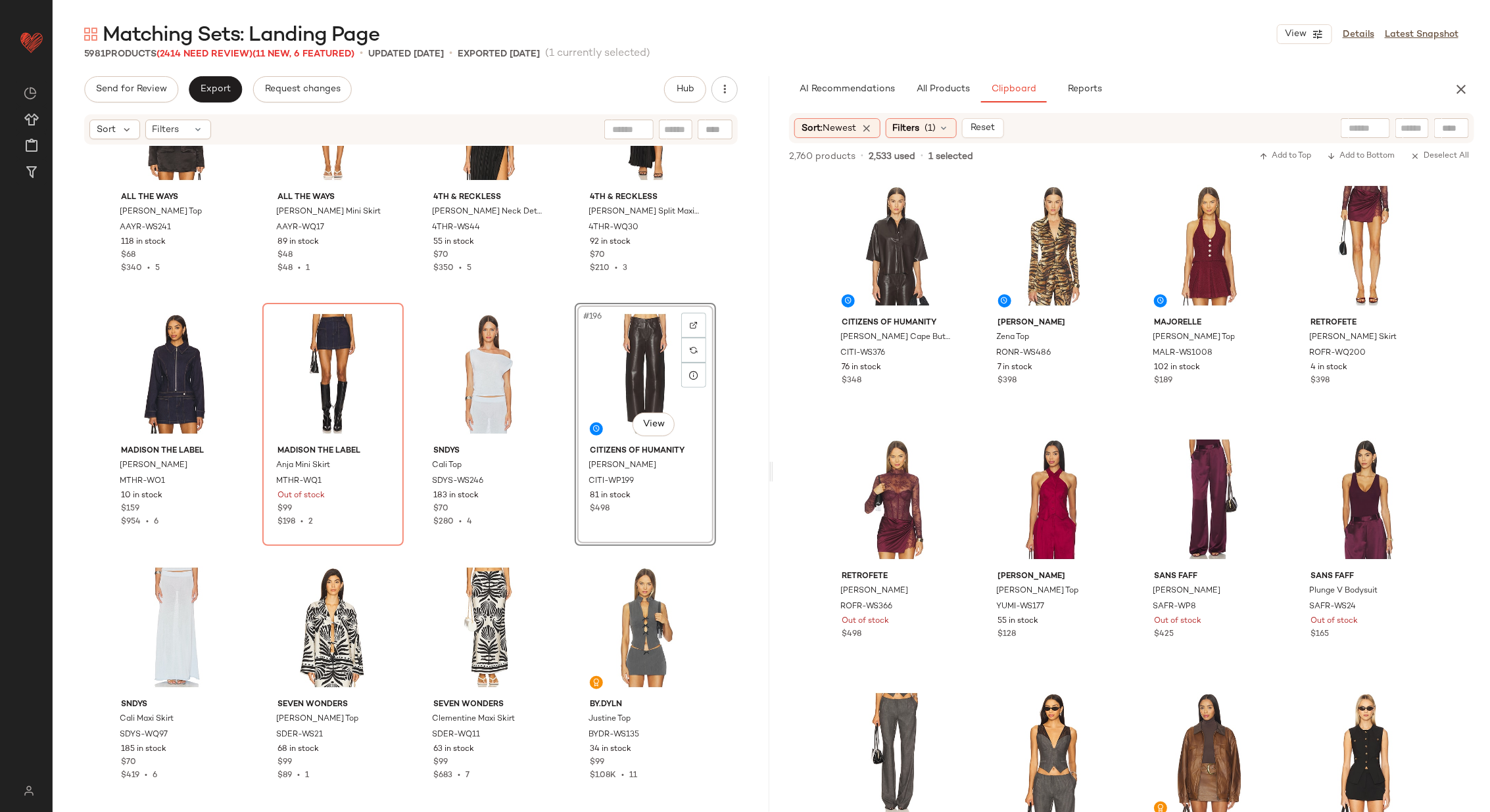
scroll to position [12044, 0]
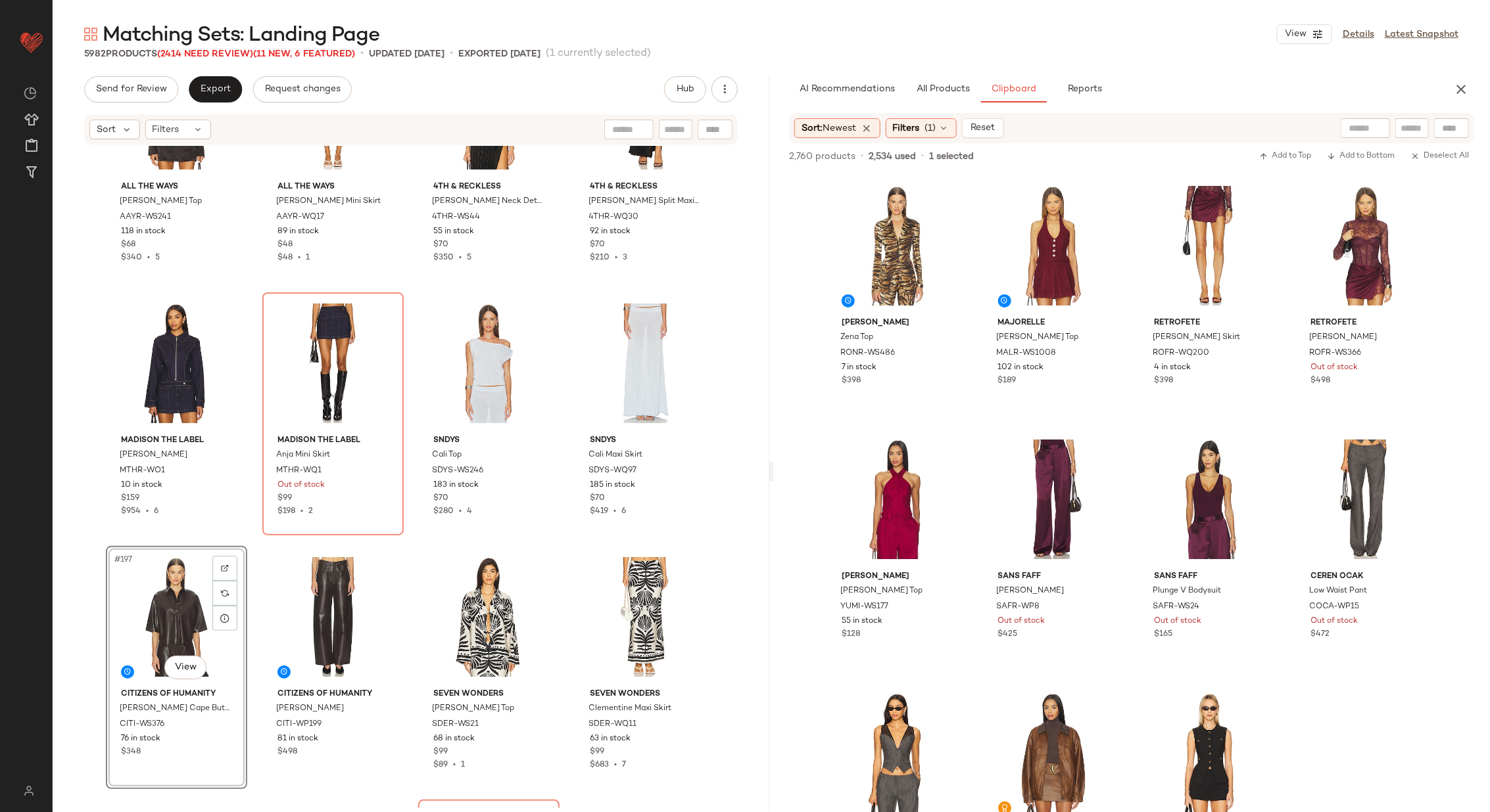
click at [561, 428] on div "ALL THE WAYS Leslie Top AAYR-WS241 118 in stock $68 $340 • 5 ALL THE WAYS Lesli…" at bounding box center [411, 477] width 717 height 663
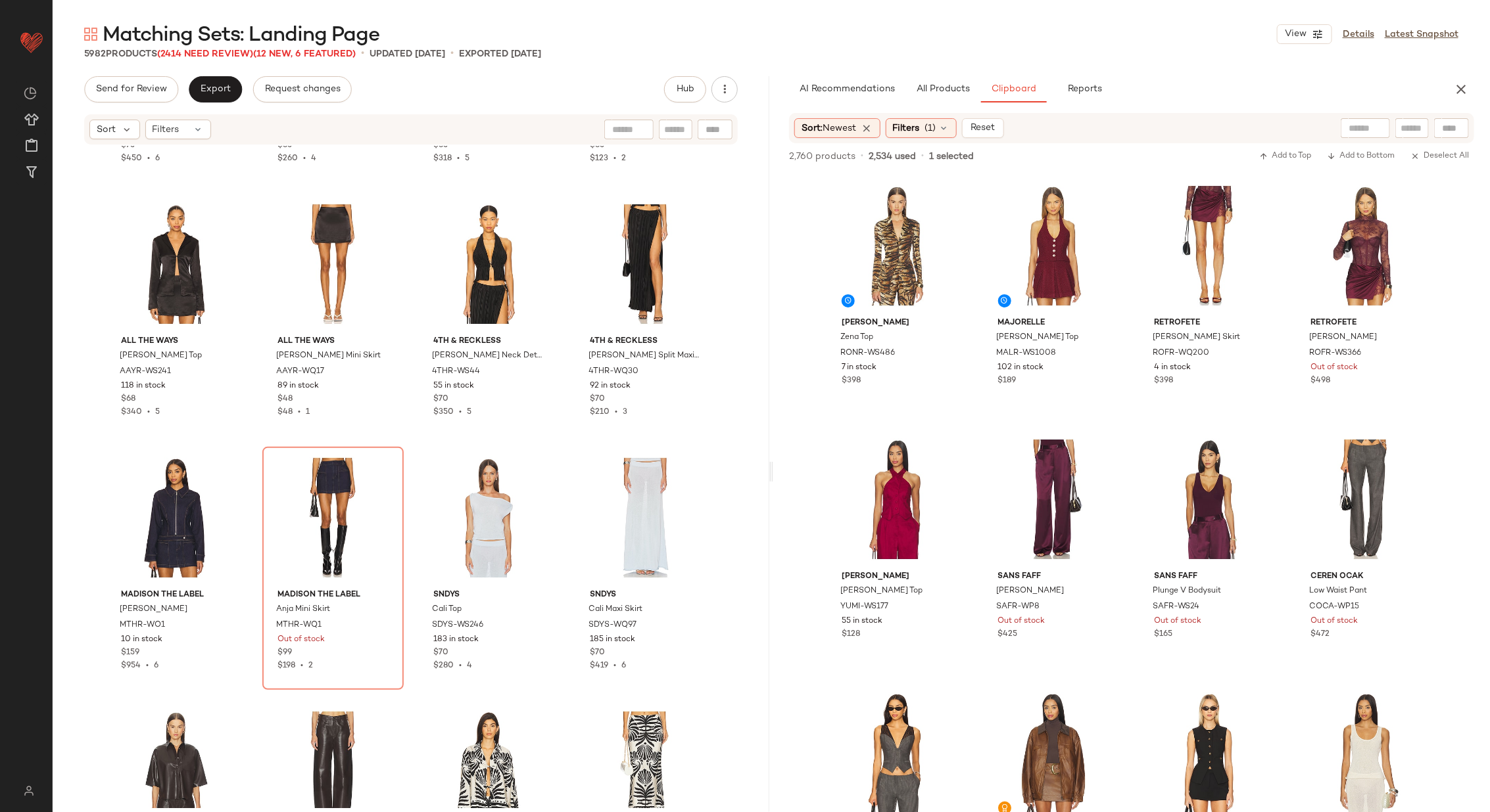
scroll to position [11900, 0]
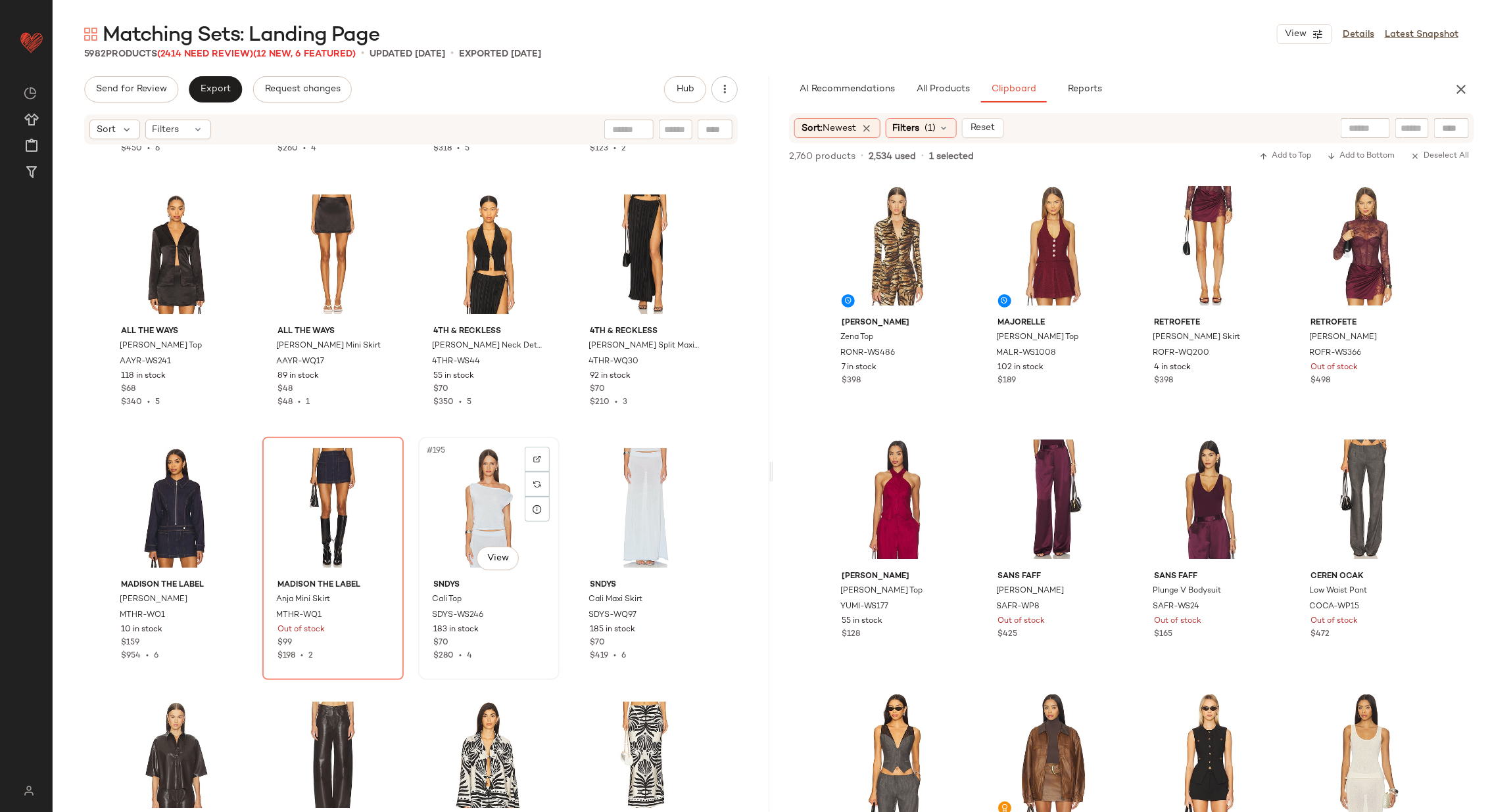
click at [493, 499] on div "#195 View" at bounding box center [488, 508] width 132 height 133
click at [622, 503] on div "#196 View" at bounding box center [645, 508] width 132 height 133
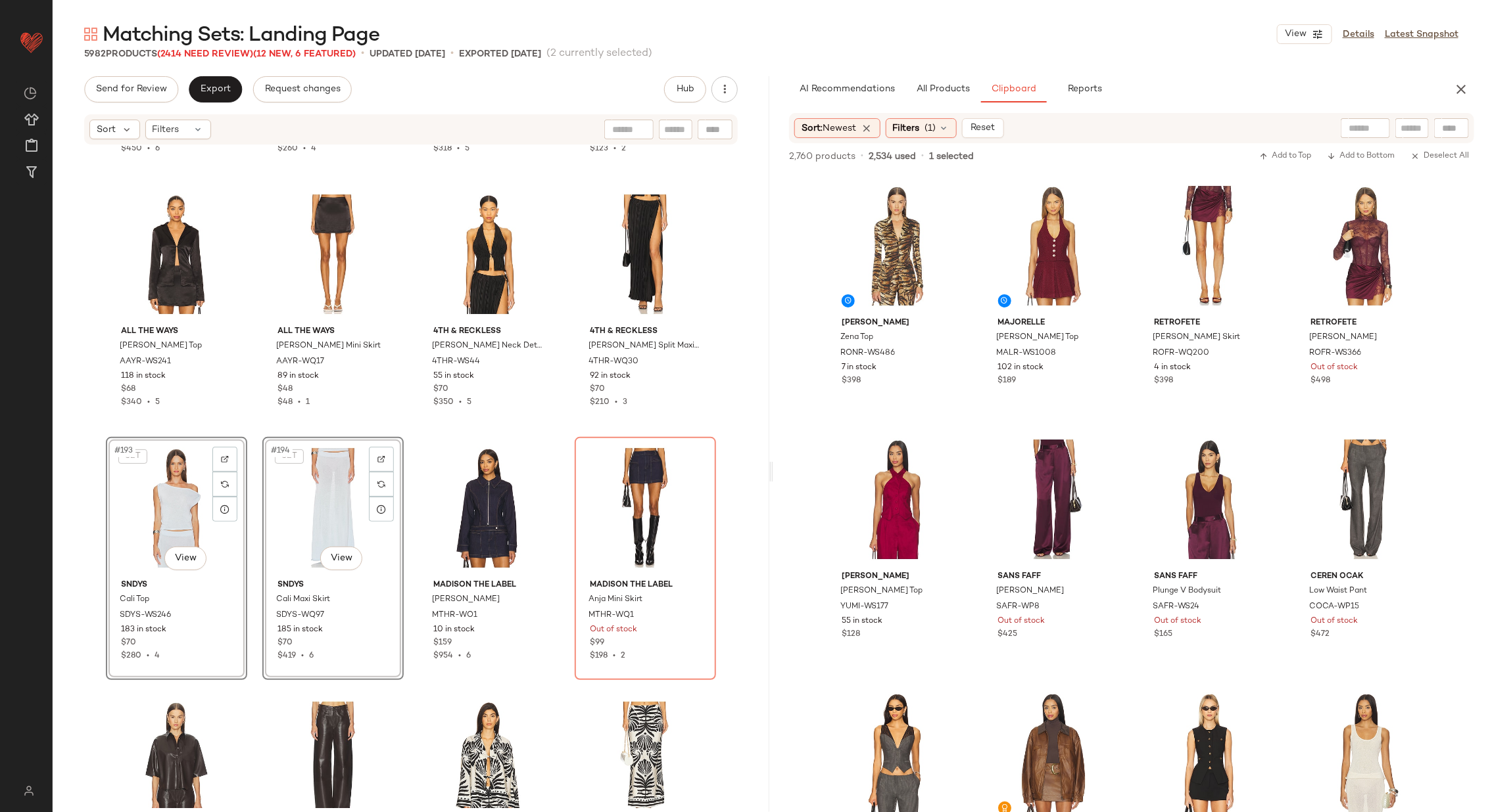
click at [411, 427] on div "LIONESS Head in The Clouds Cardigan LIOR-WK20 421 Pre-Order Items $75 $450 • 6 …" at bounding box center [411, 477] width 717 height 663
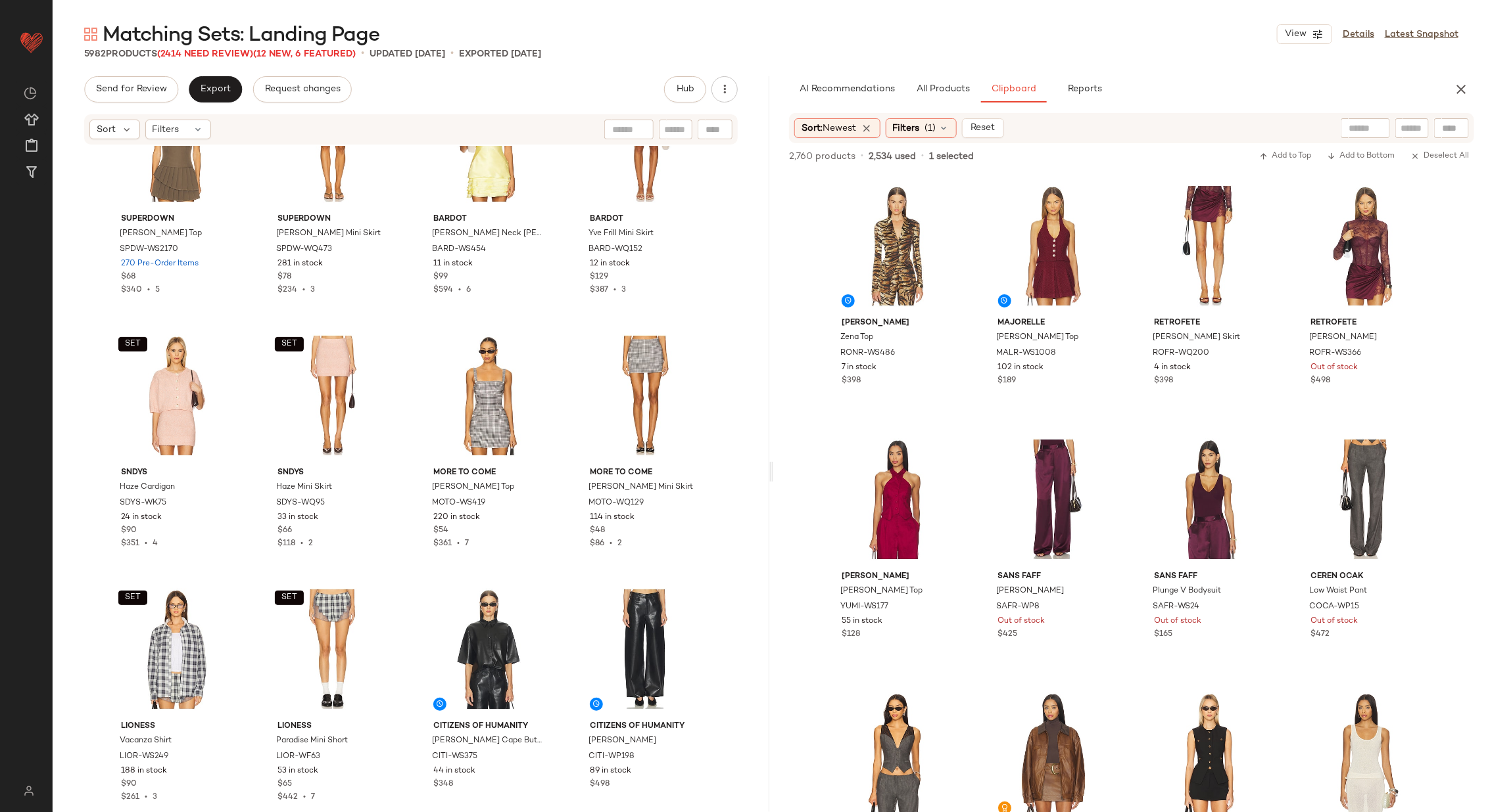
scroll to position [10986, 0]
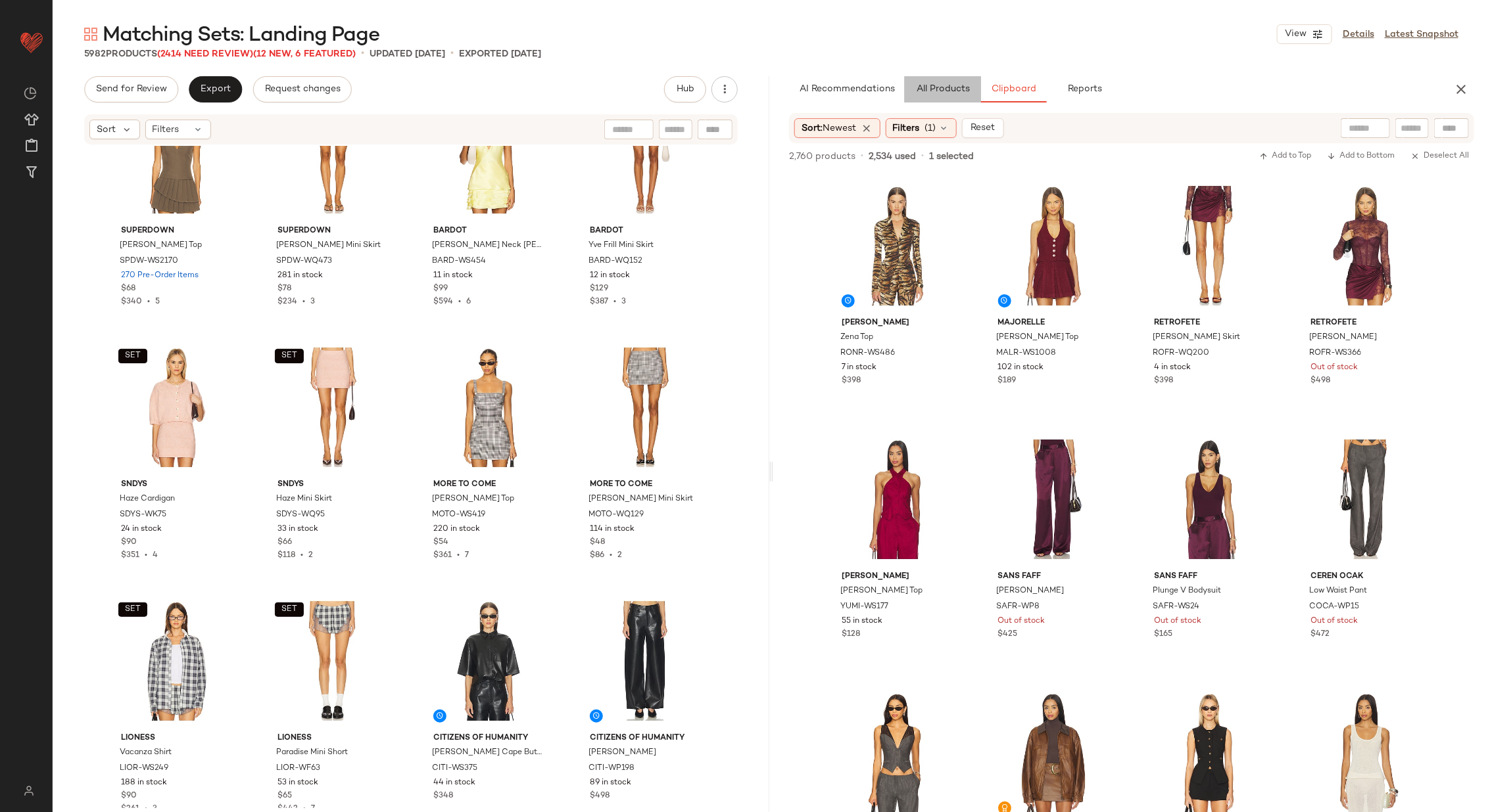
click at [944, 83] on button "All Products" at bounding box center [942, 89] width 76 height 26
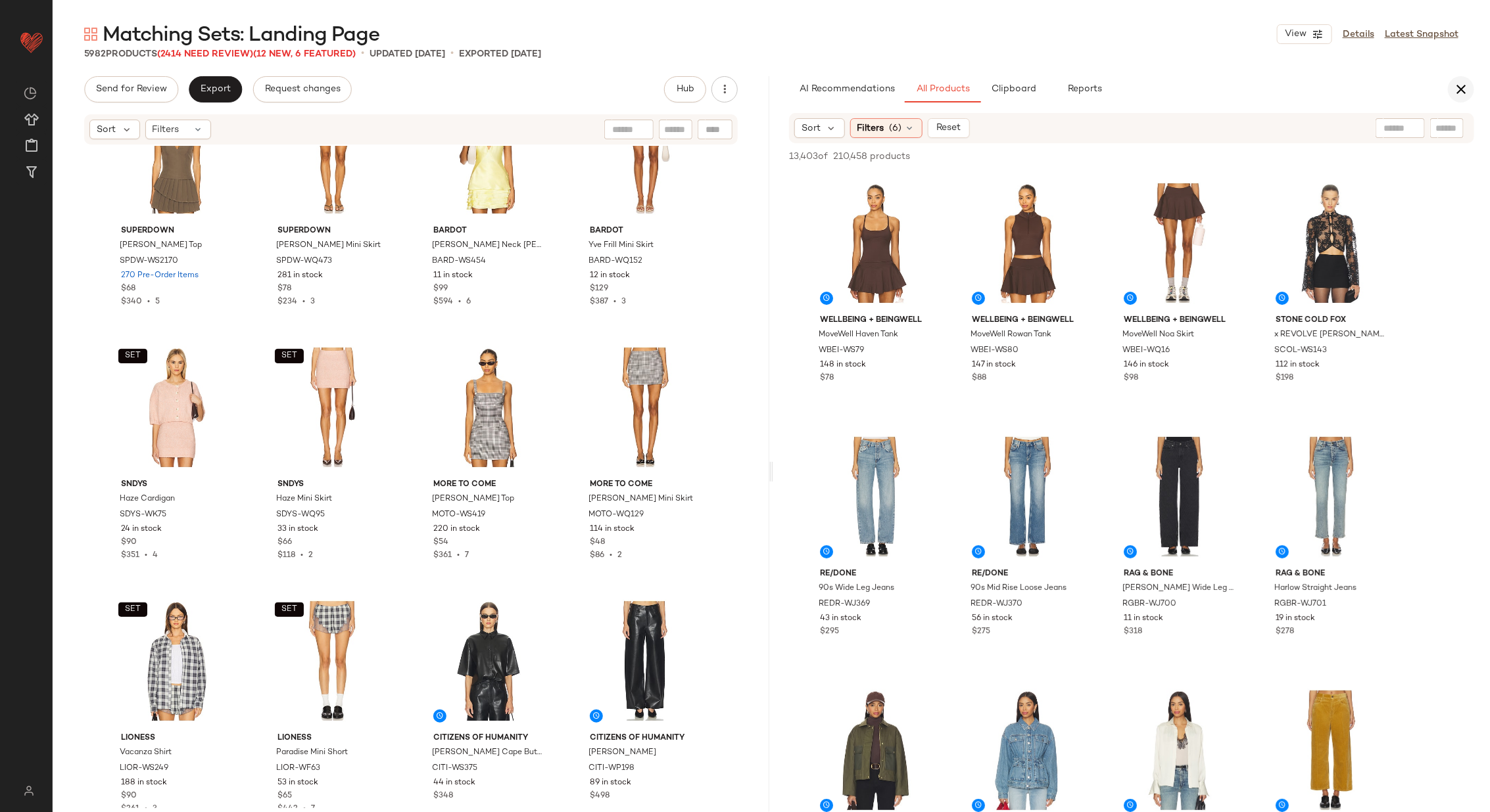
click at [1460, 89] on icon "button" at bounding box center [1461, 89] width 15 height 15
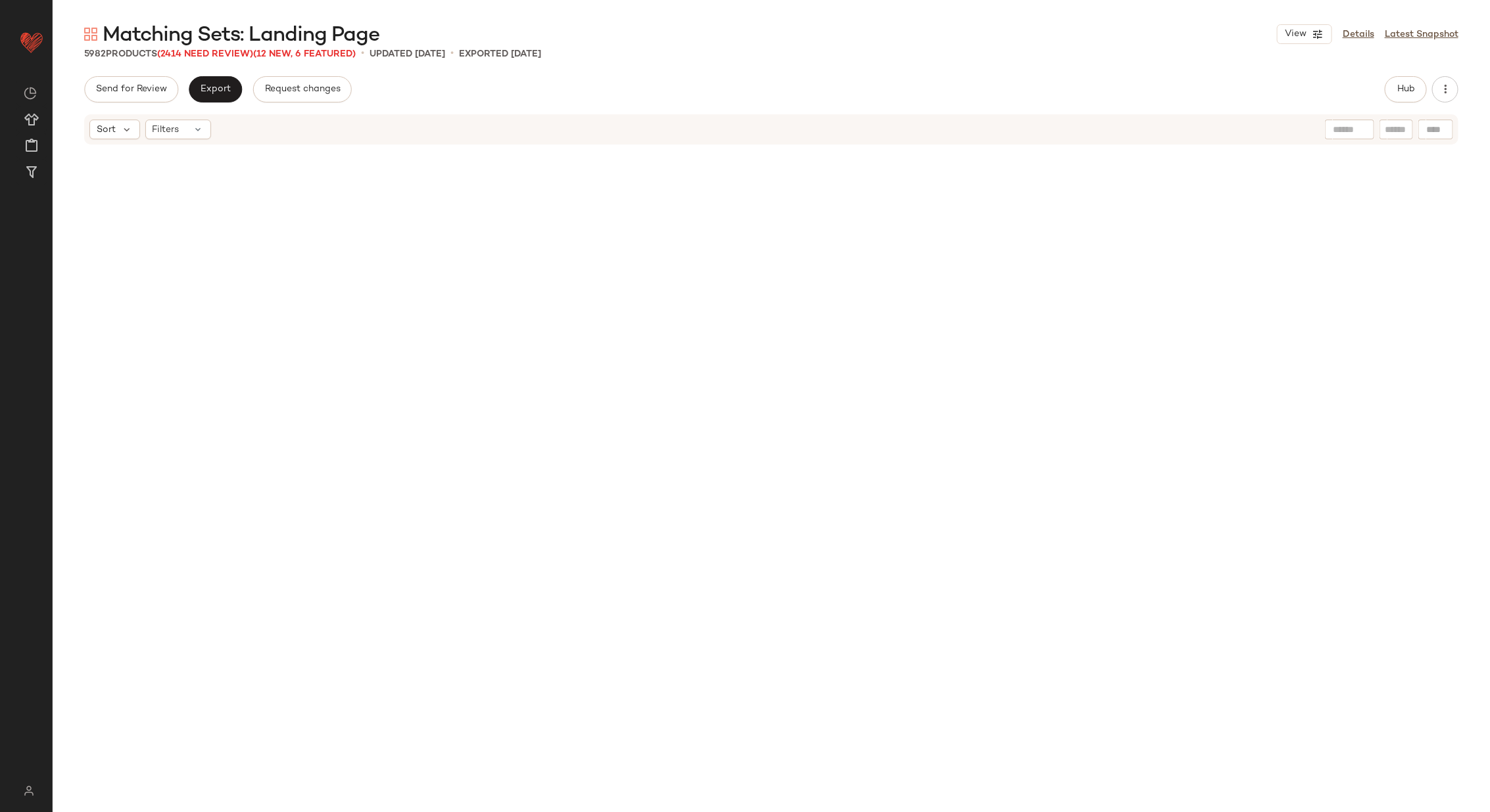
scroll to position [0, 0]
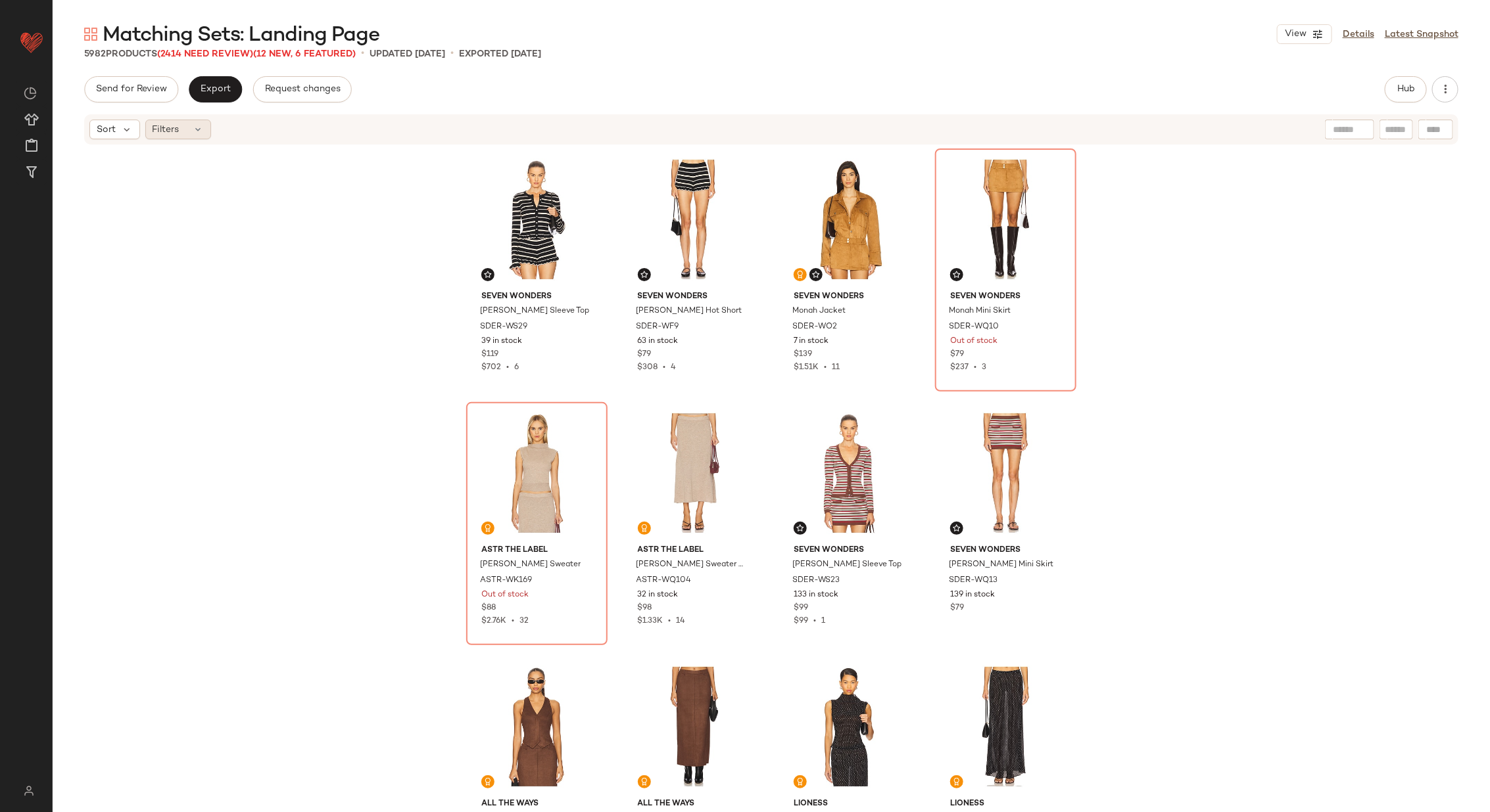
click at [193, 128] on icon at bounding box center [198, 129] width 11 height 11
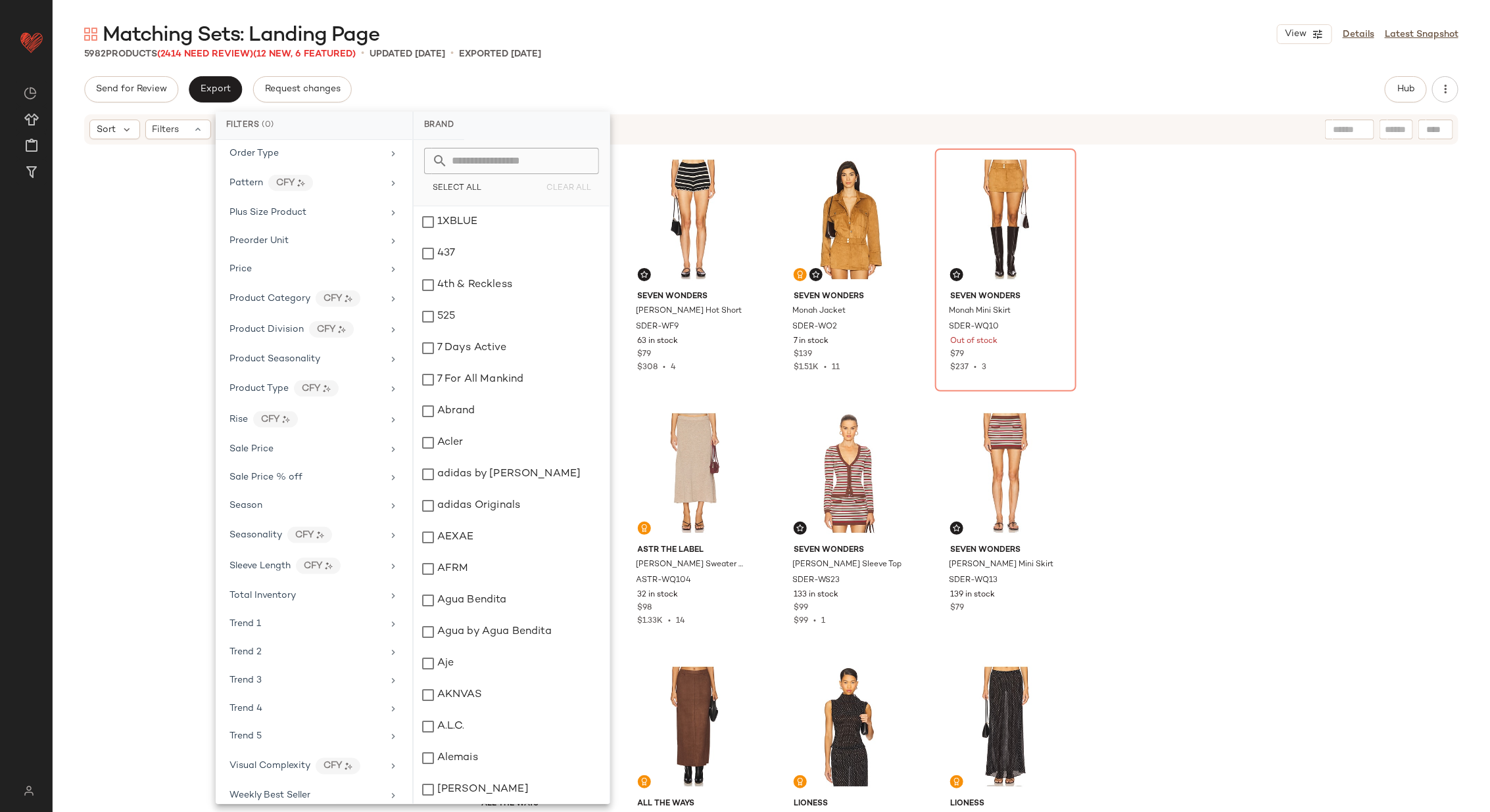
scroll to position [909, 0]
click at [322, 441] on div "Sale Price" at bounding box center [305, 447] width 153 height 13
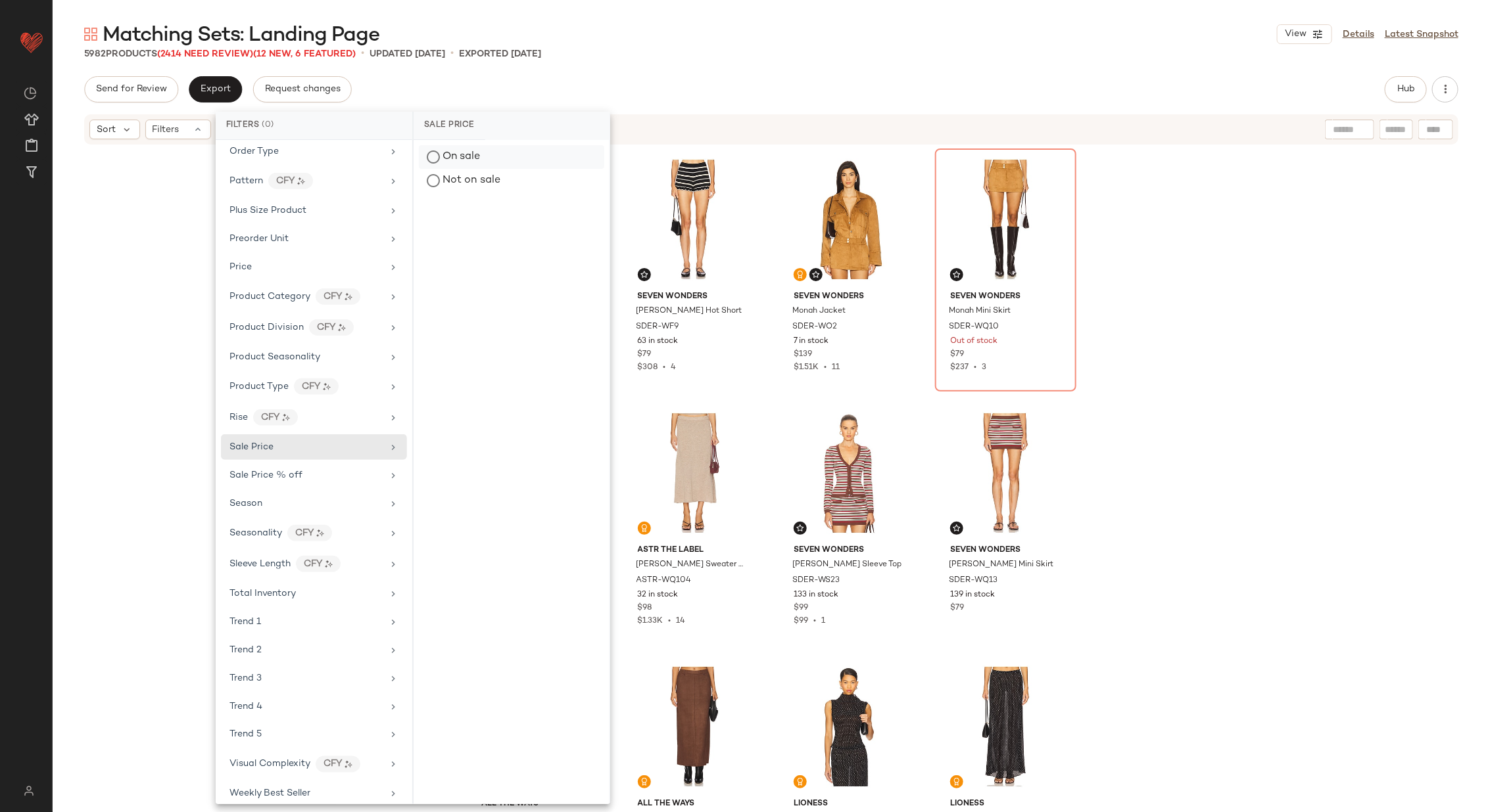
click at [482, 159] on div "On sale" at bounding box center [511, 157] width 186 height 24
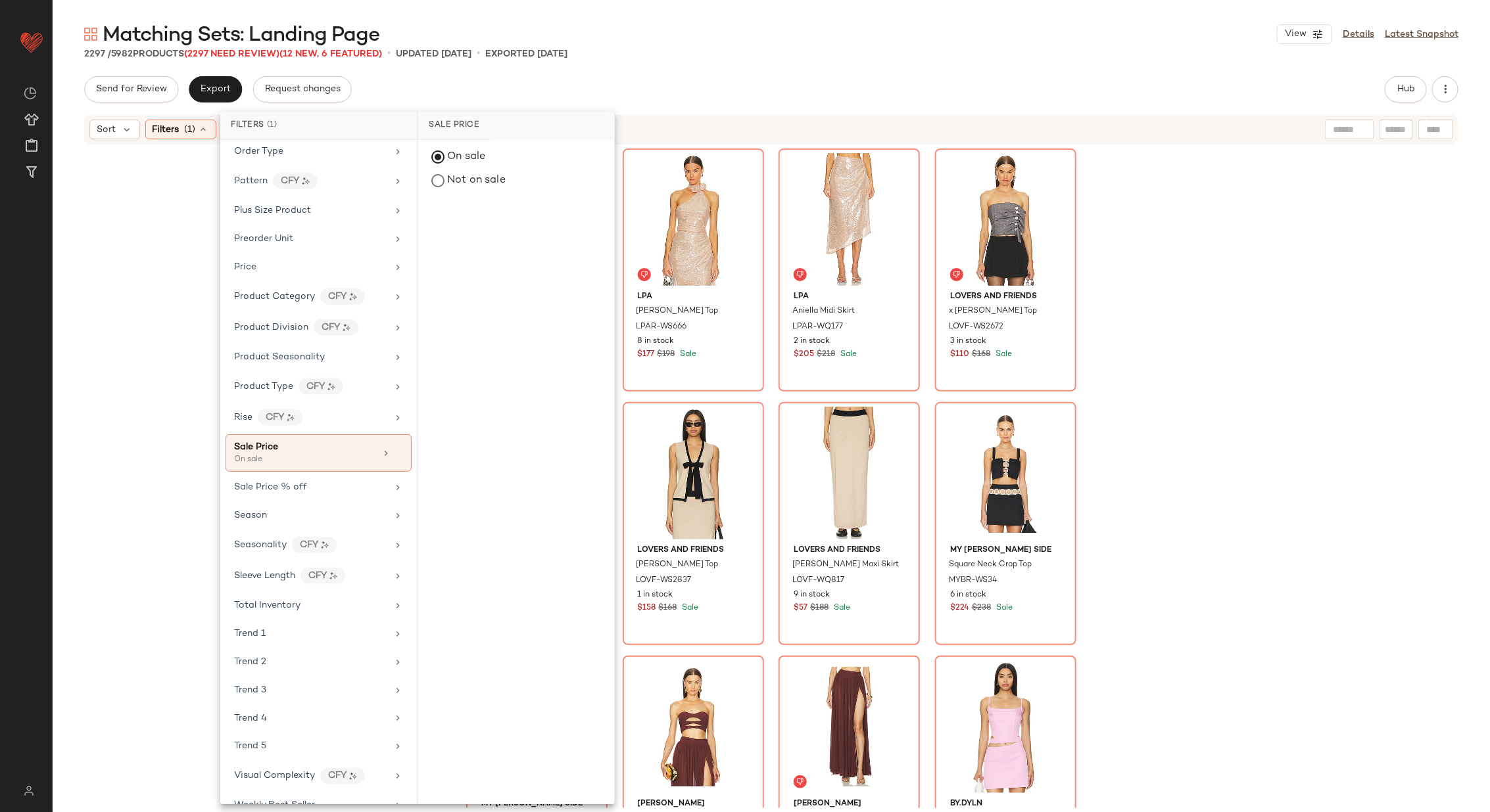
click at [1236, 354] on div "SNDYS York Skort SDYS-WF21 Out of stock $63 $69 Sale LPA Aniella Halter Top LPA…" at bounding box center [771, 477] width 1437 height 663
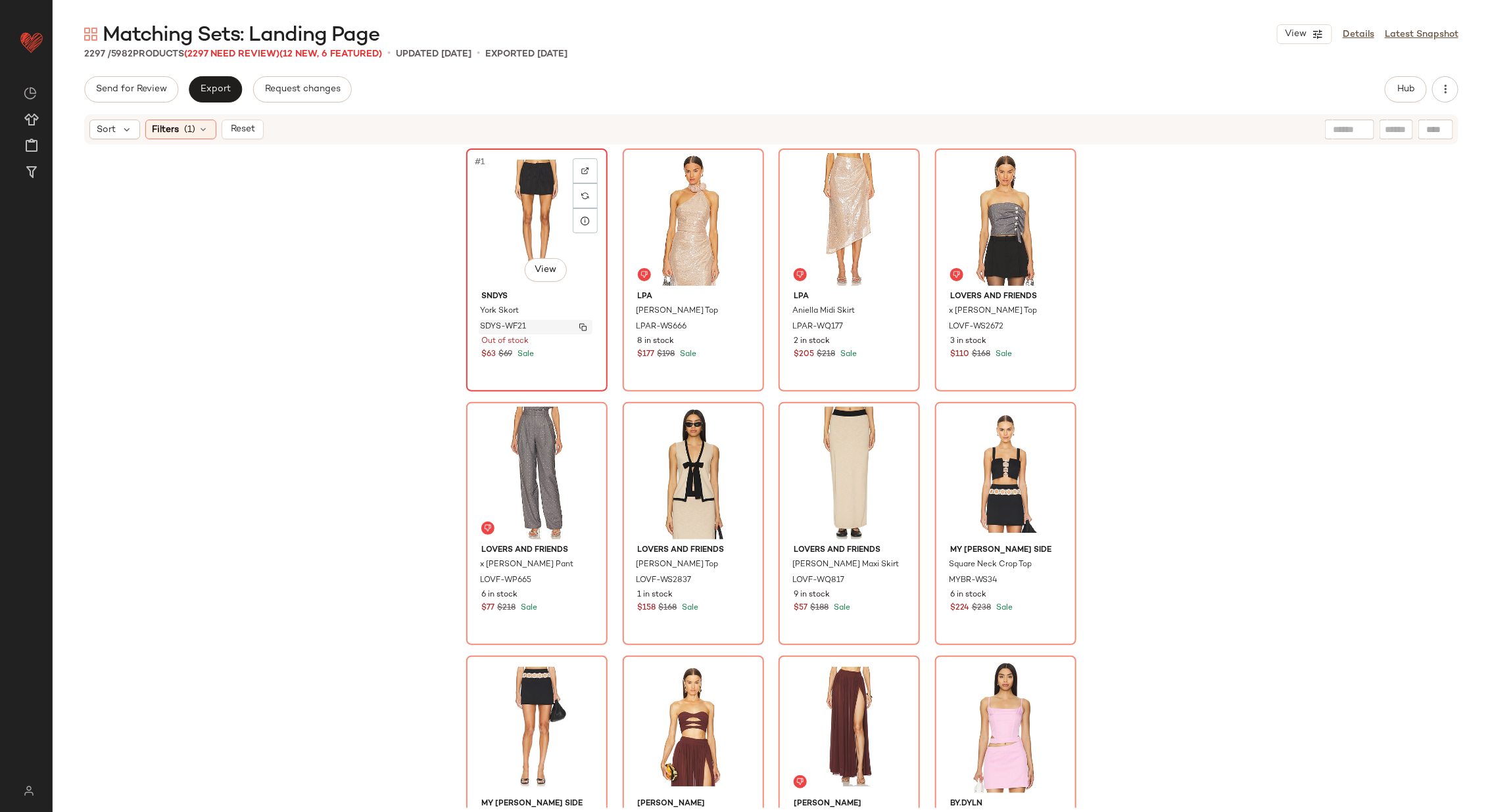
click at [580, 324] on img "button" at bounding box center [583, 327] width 8 height 8
click at [241, 134] on span "Reset" at bounding box center [242, 129] width 25 height 11
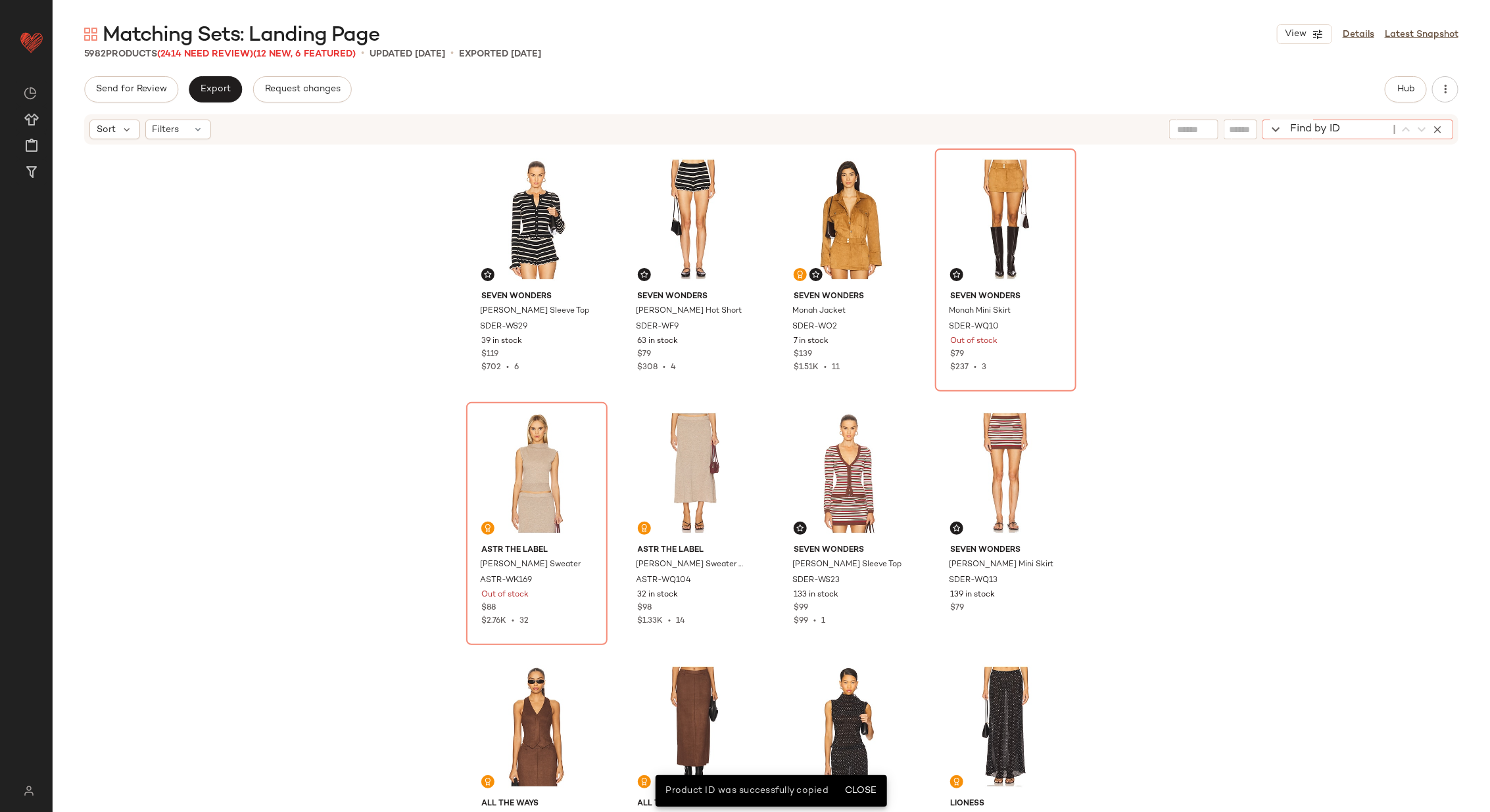
click at [1439, 127] on div "Find by ID Find by ID" at bounding box center [1358, 129] width 191 height 19
paste input "*********"
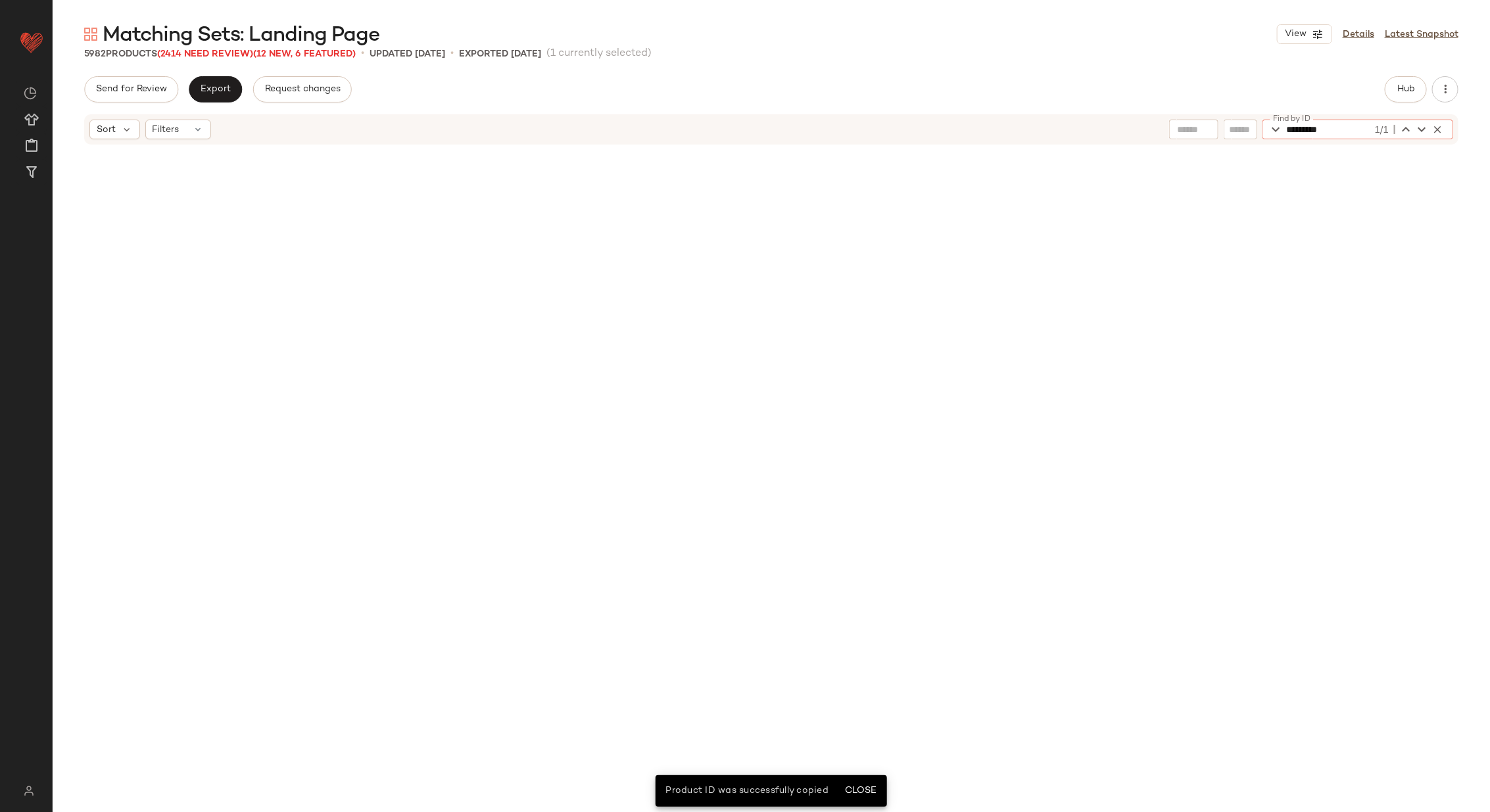
scroll to position [10148, 0]
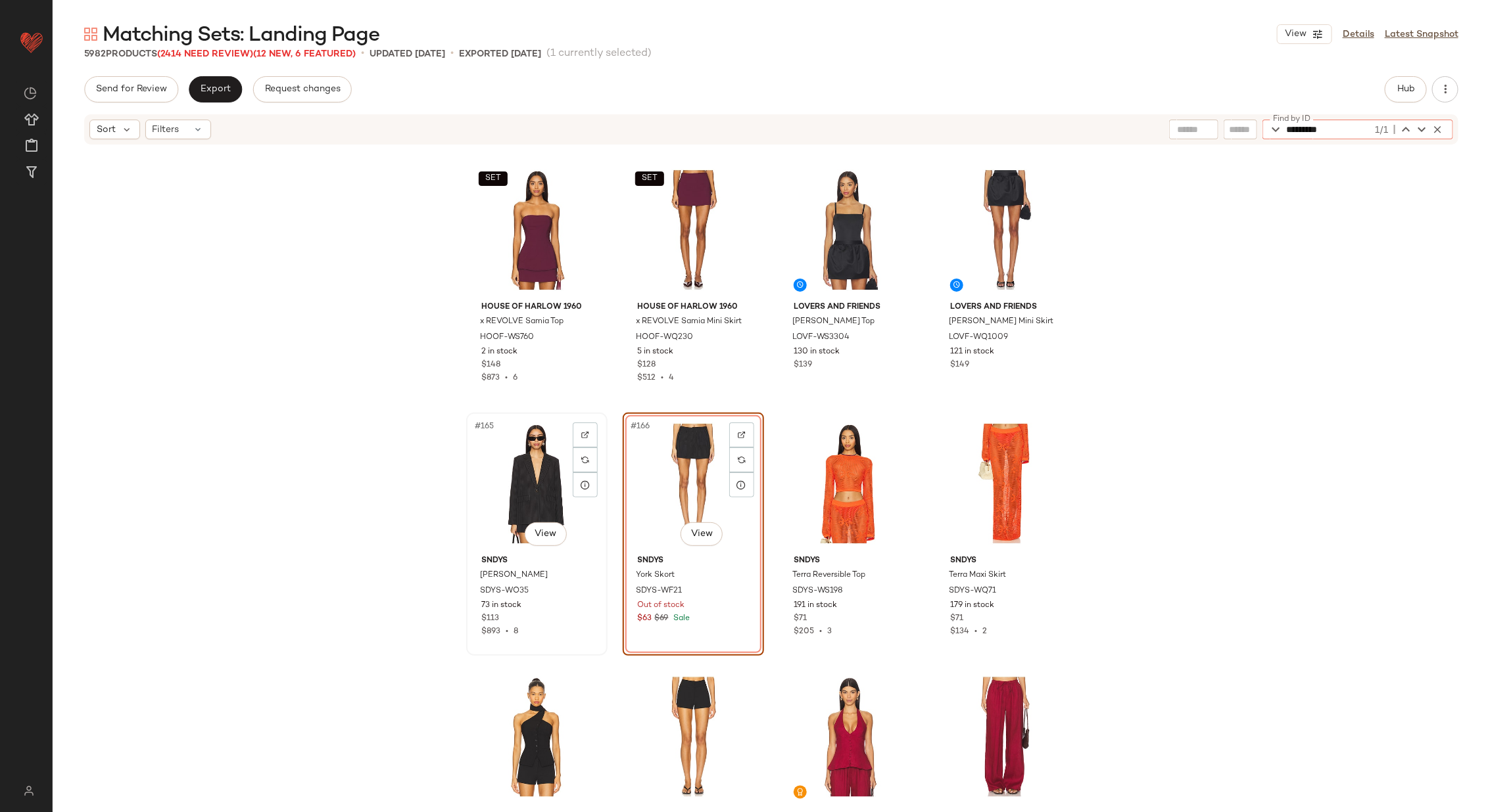
type input "*********"
click at [512, 483] on div "#165 View" at bounding box center [536, 484] width 132 height 133
click at [698, 487] on div "#166 View" at bounding box center [693, 484] width 132 height 133
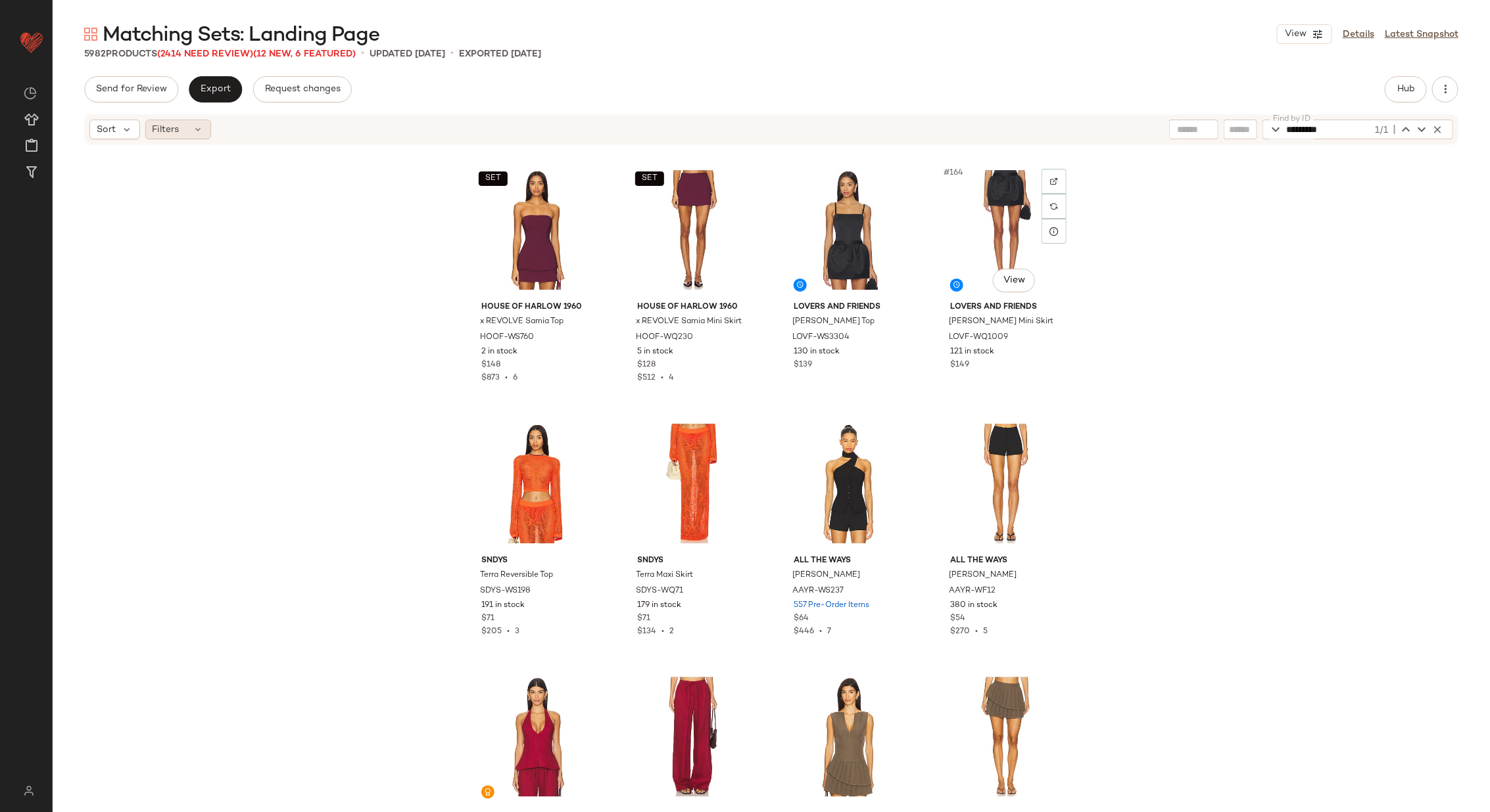
click at [201, 132] on icon at bounding box center [198, 129] width 11 height 11
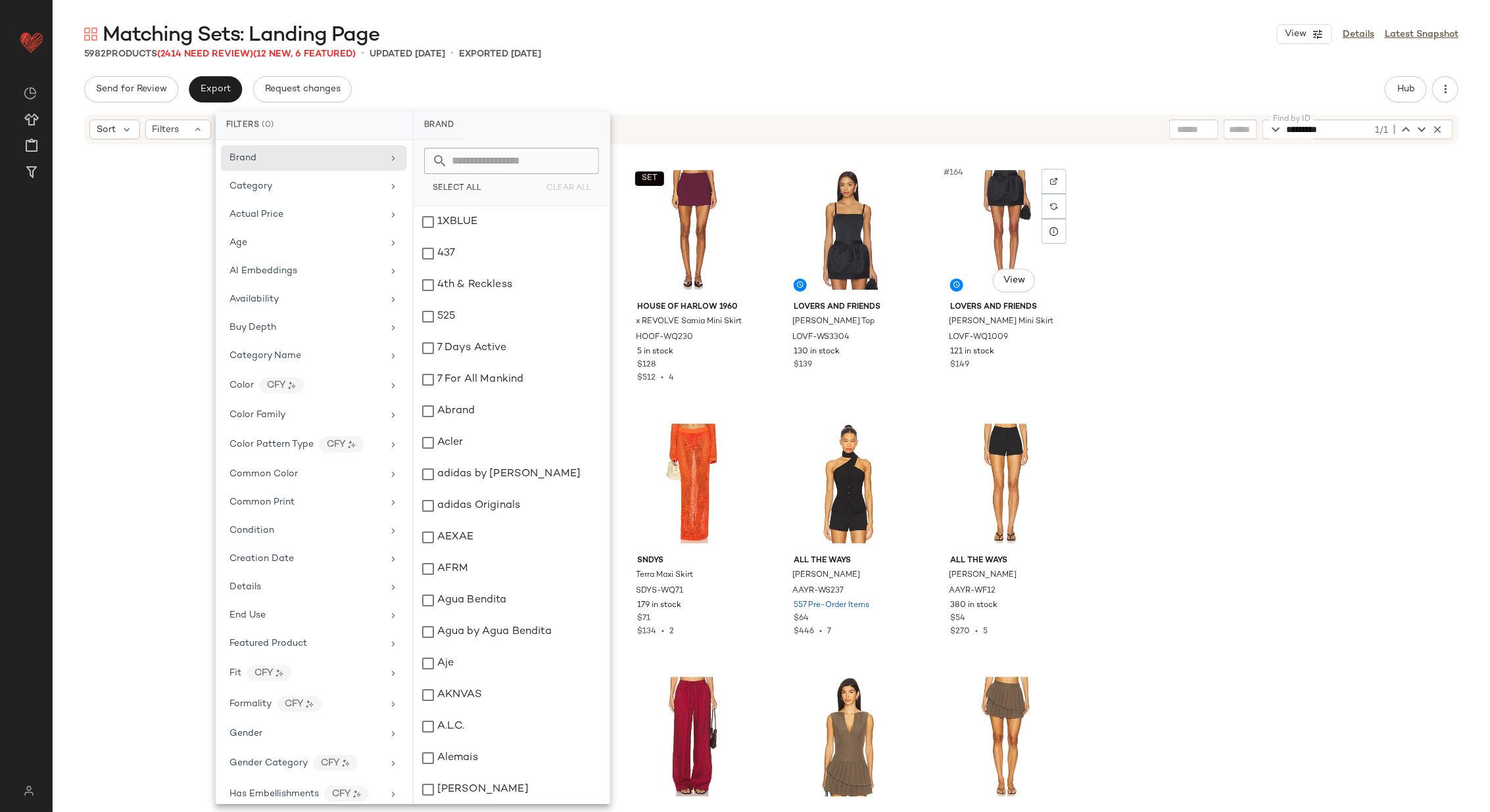
click at [187, 204] on div "SET House of Harlow 1960 x REVOLVE Samia Top HOOF-WS760 2 in stock $148 $873 • …" at bounding box center [771, 477] width 1437 height 663
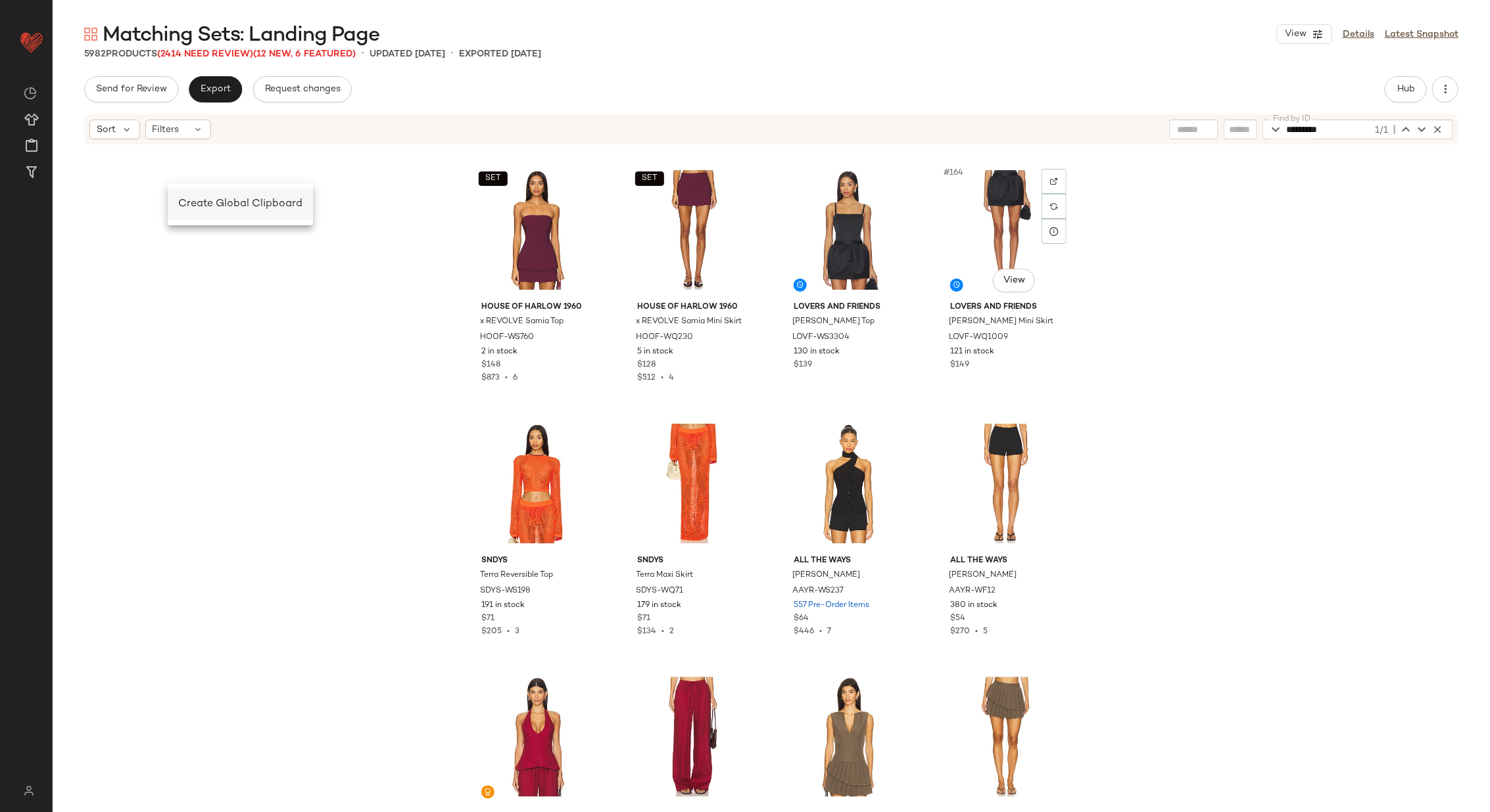
click at [196, 200] on span "Create Global Clipboard" at bounding box center [240, 204] width 124 height 12
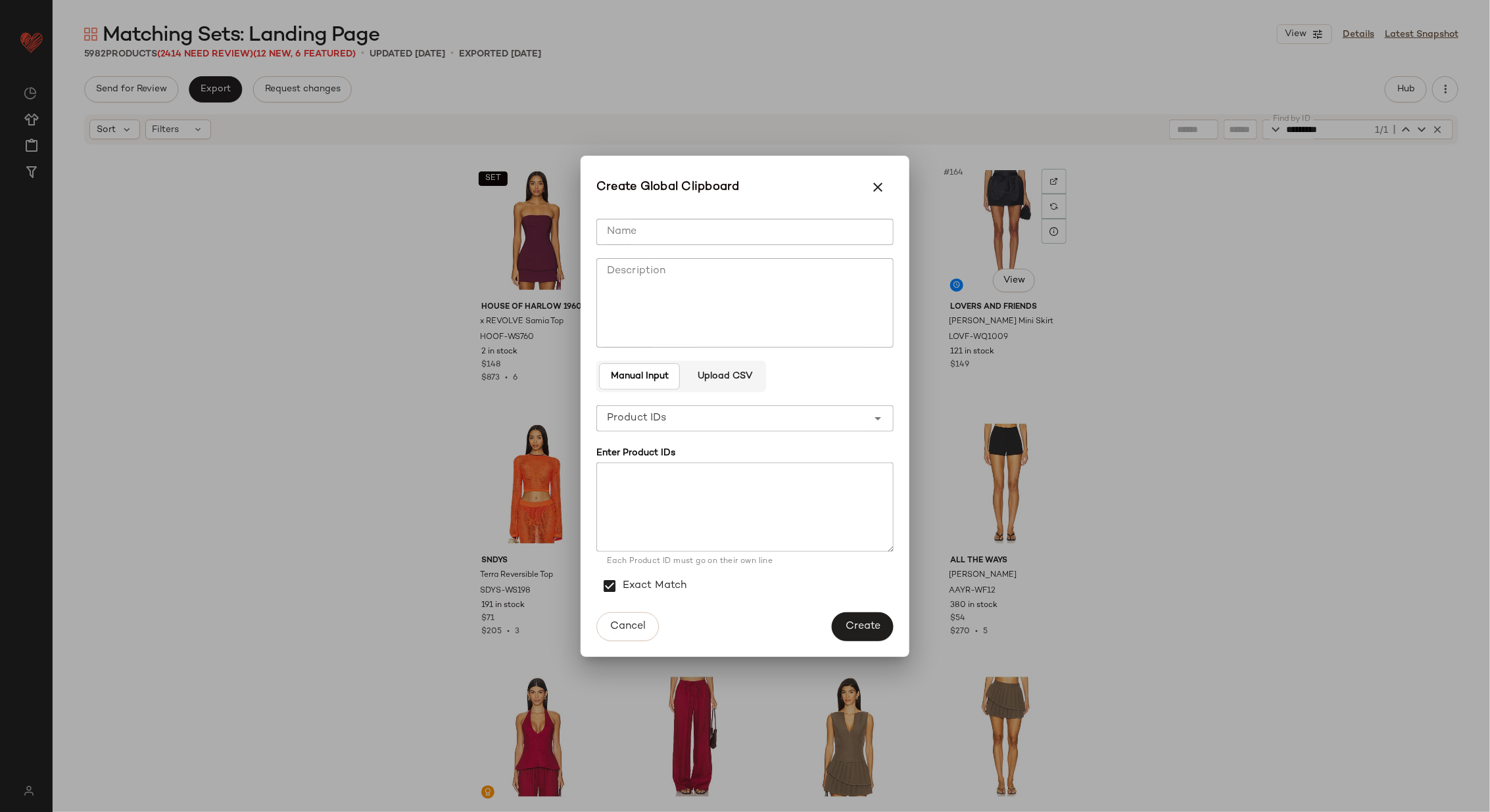
click at [629, 238] on input "Name" at bounding box center [745, 231] width 297 height 26
type input "******"
click at [873, 629] on span "Create" at bounding box center [862, 626] width 36 height 13
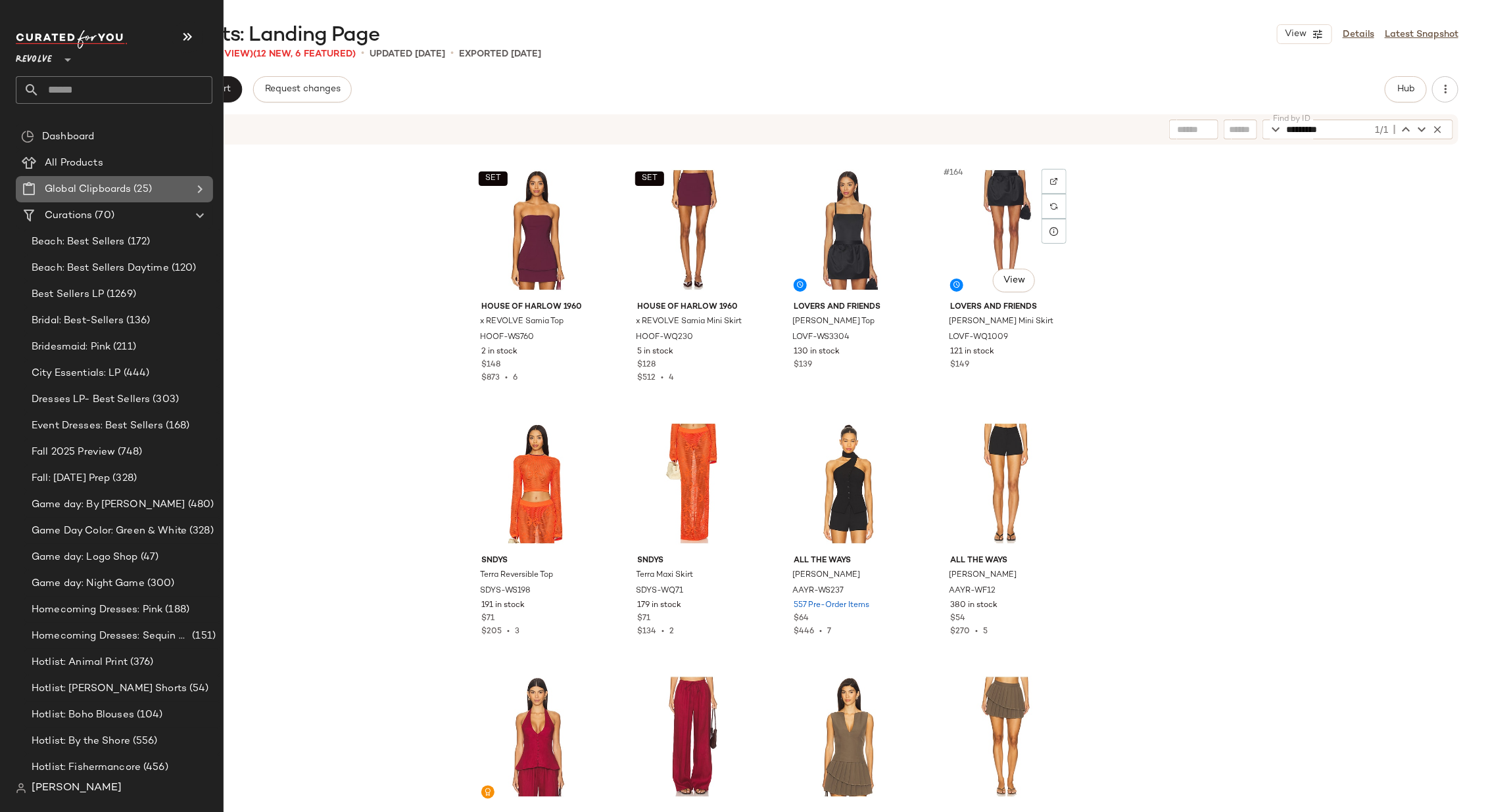
click at [198, 190] on icon at bounding box center [199, 190] width 15 height 15
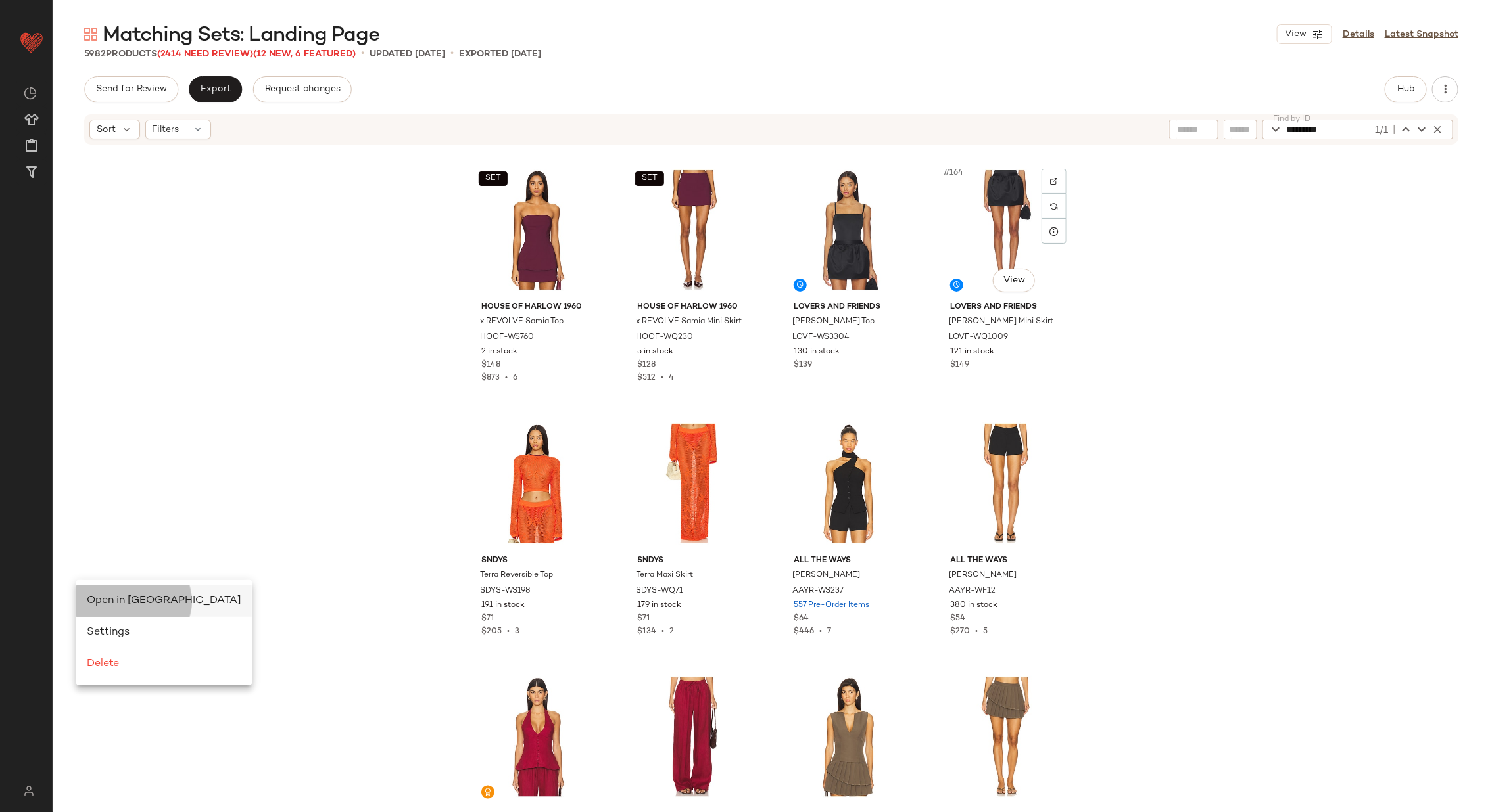
click at [94, 597] on span "Open in Split View" at bounding box center [164, 601] width 155 height 12
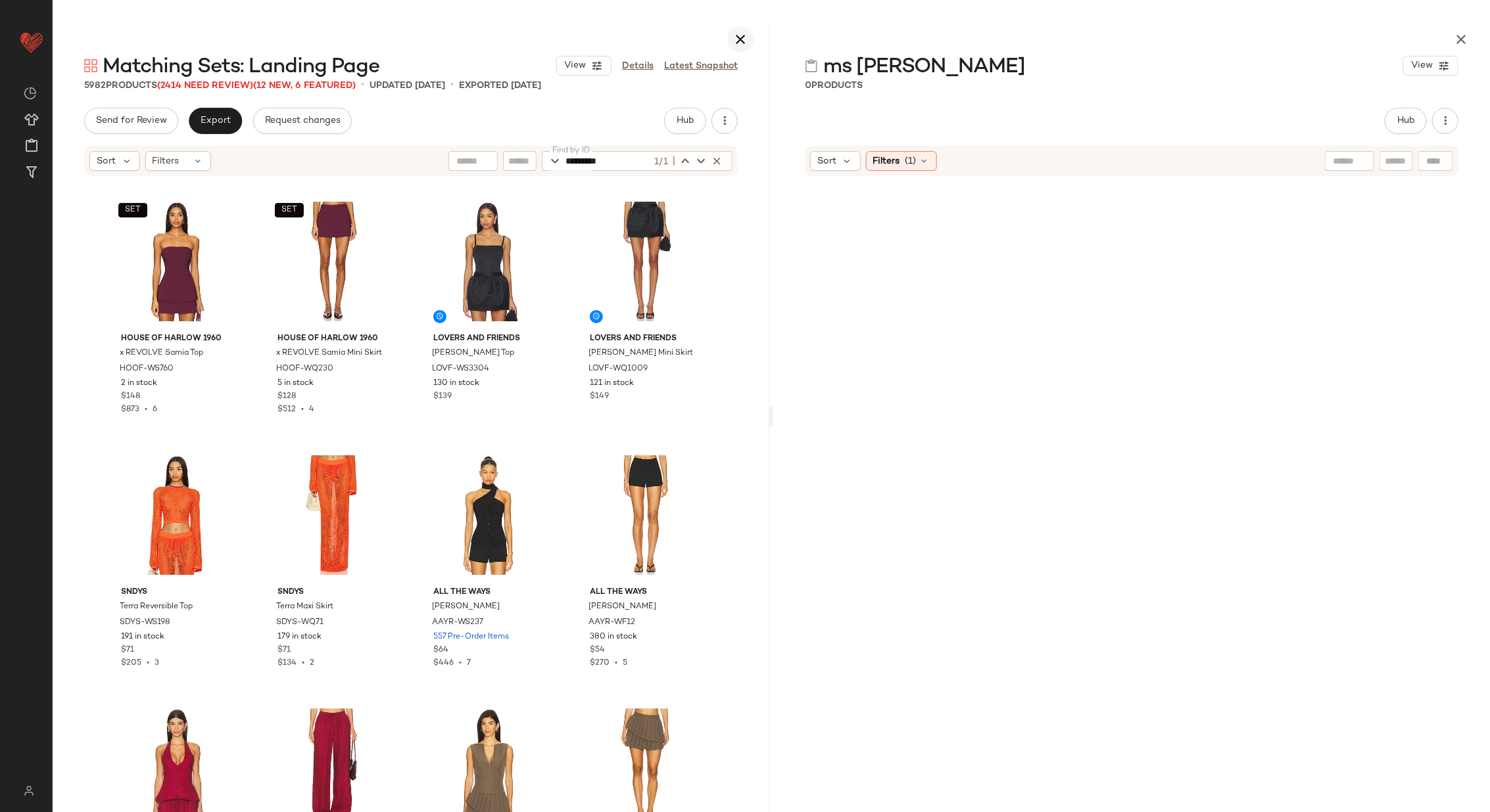
click at [742, 37] on icon "button" at bounding box center [740, 39] width 15 height 15
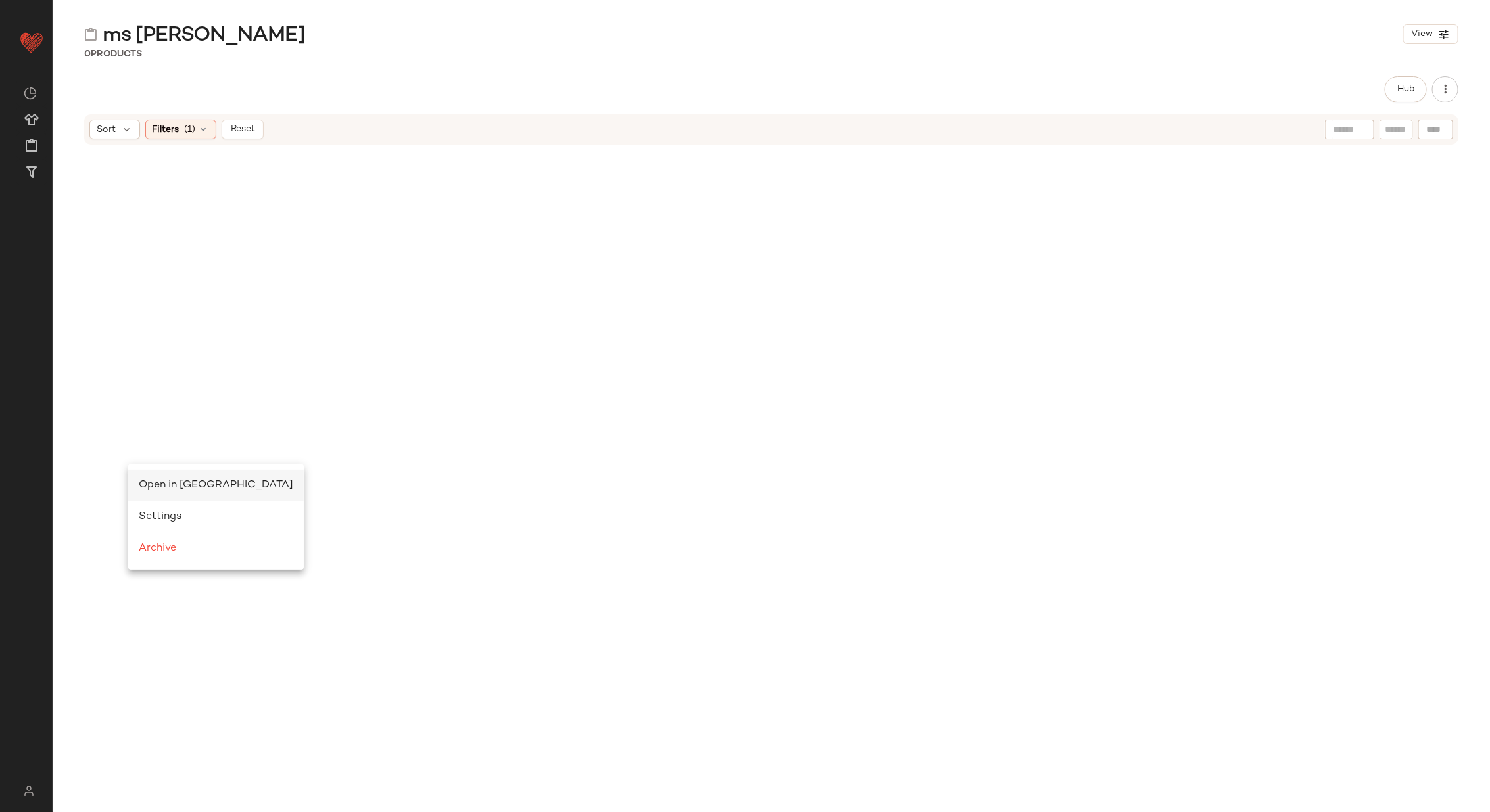
click at [161, 487] on span "Open in Split View" at bounding box center [216, 486] width 155 height 12
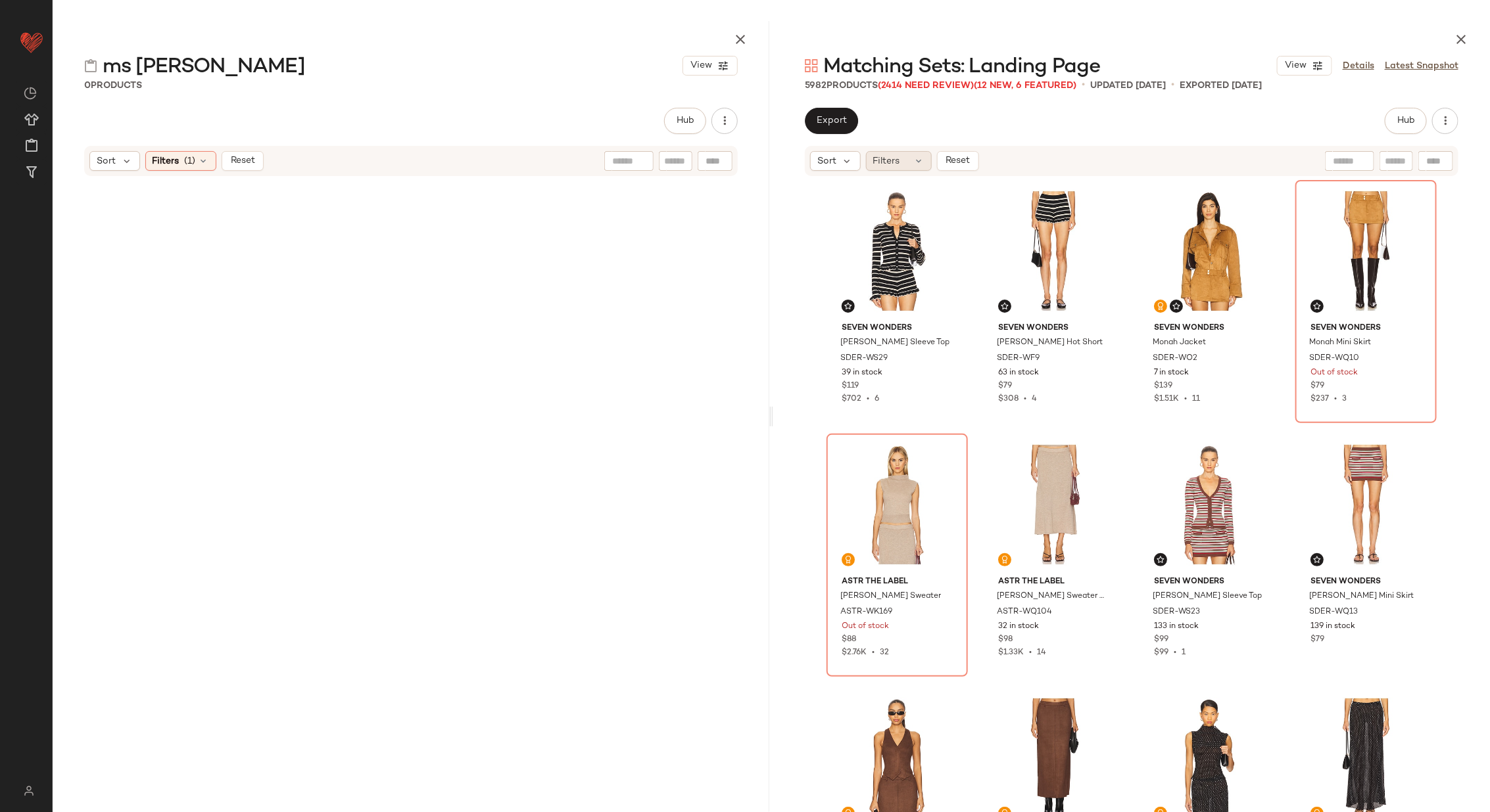
click at [917, 151] on div "Filters" at bounding box center [899, 161] width 65 height 19
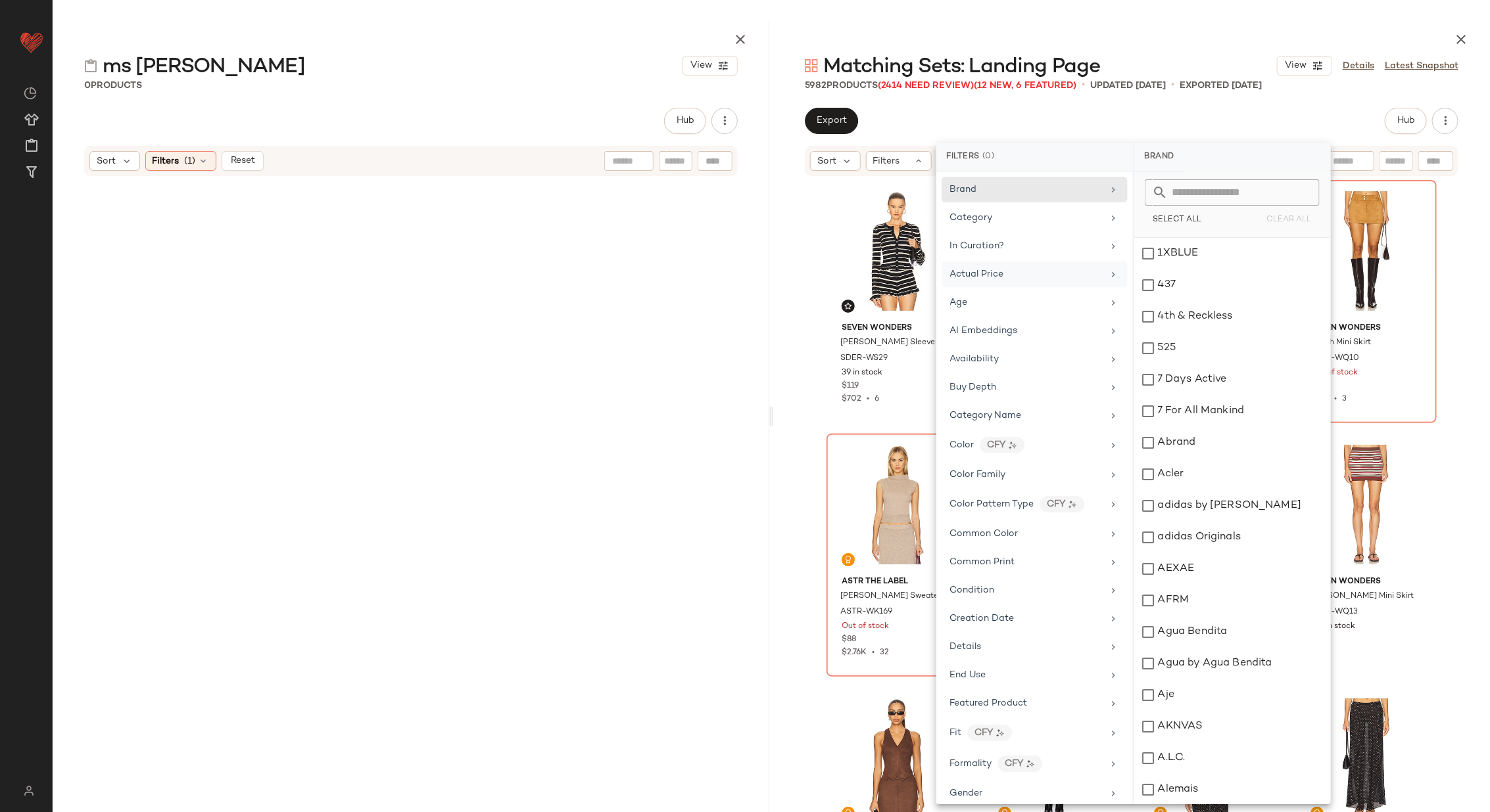
scroll to position [1044, 0]
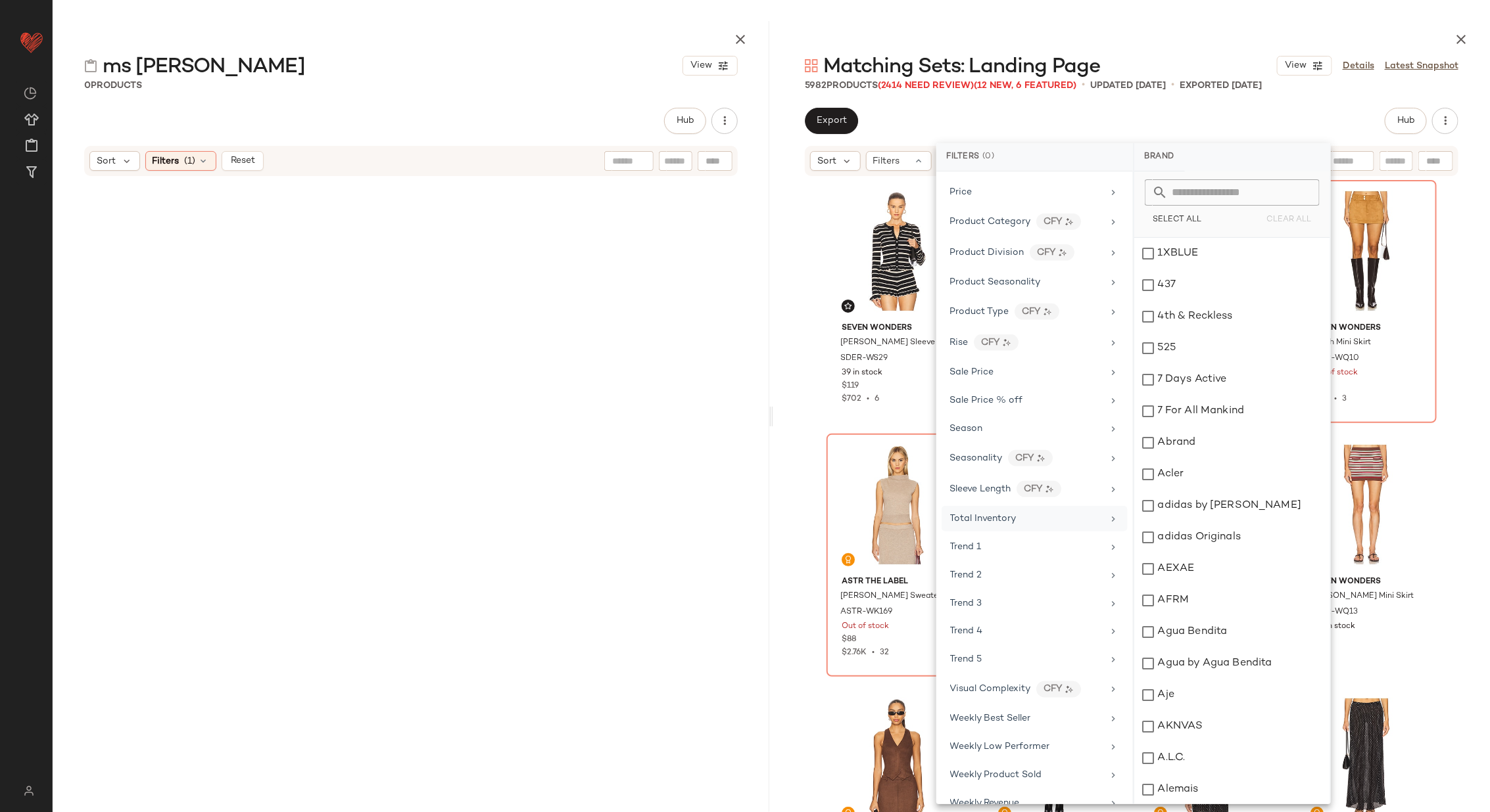
click at [1021, 512] on div "Total Inventory" at bounding box center [1026, 519] width 153 height 13
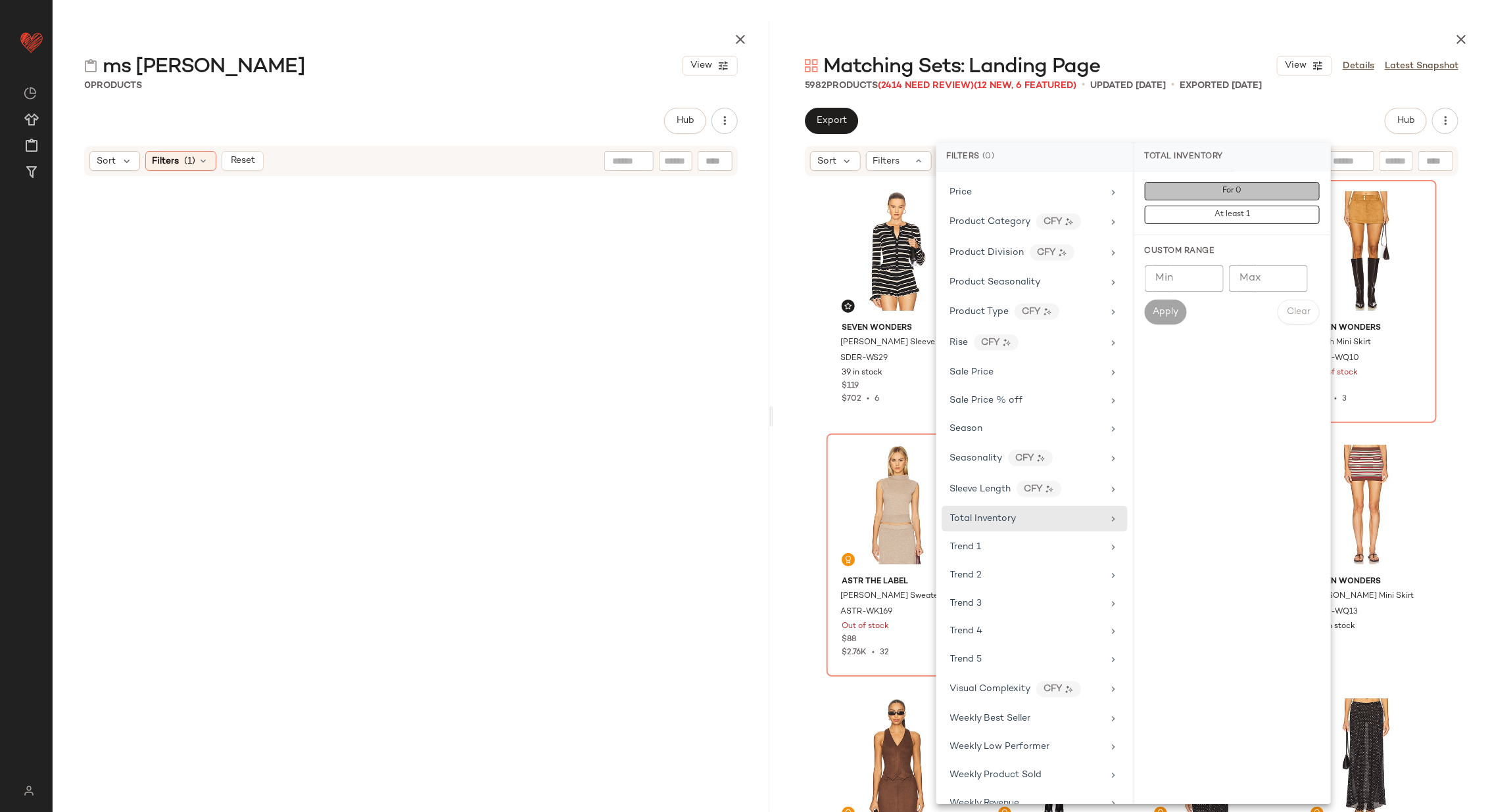
click at [1251, 188] on button "For 0" at bounding box center [1232, 190] width 175 height 18
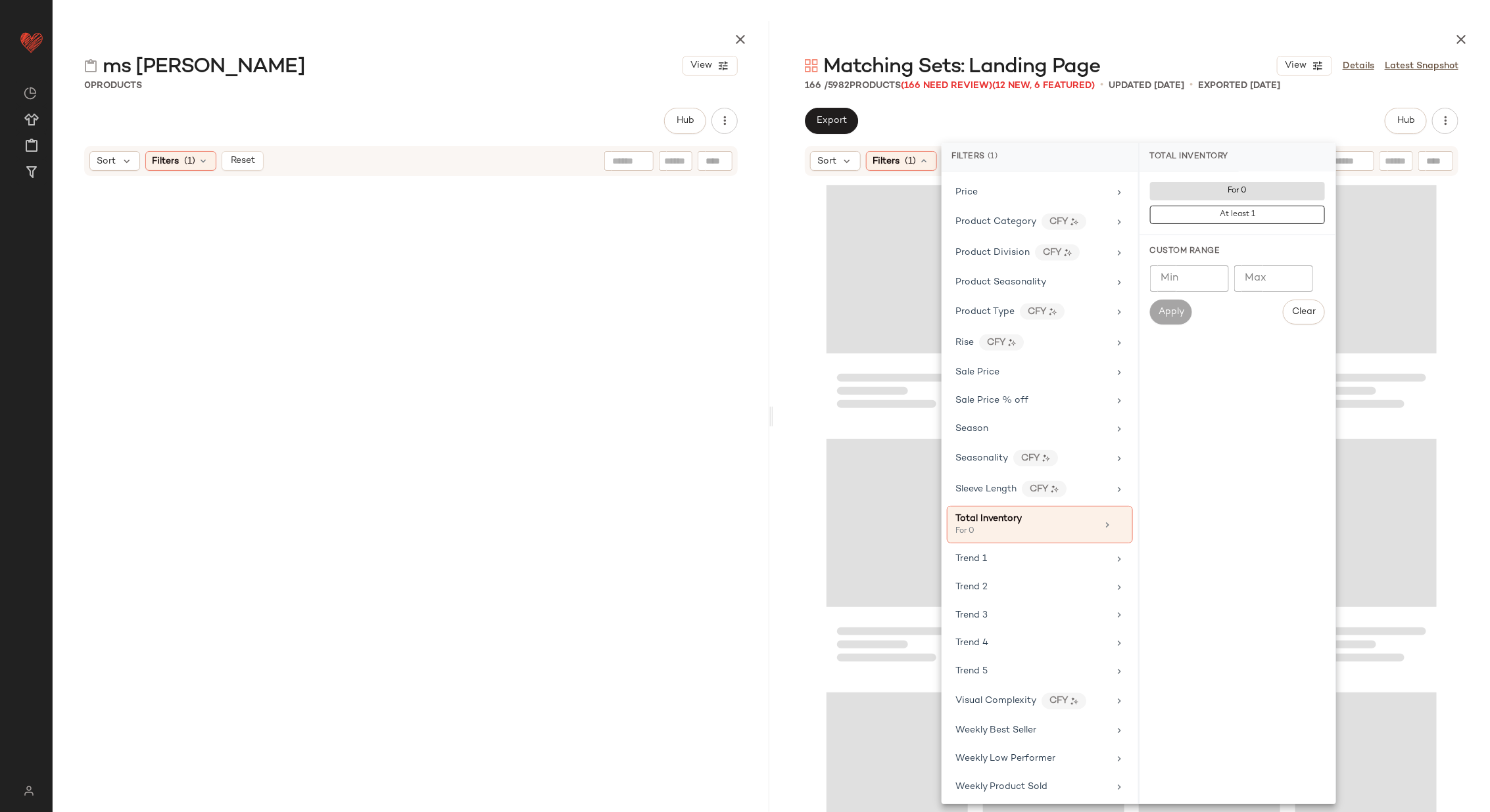
click at [800, 293] on div at bounding box center [1131, 508] width 717 height 663
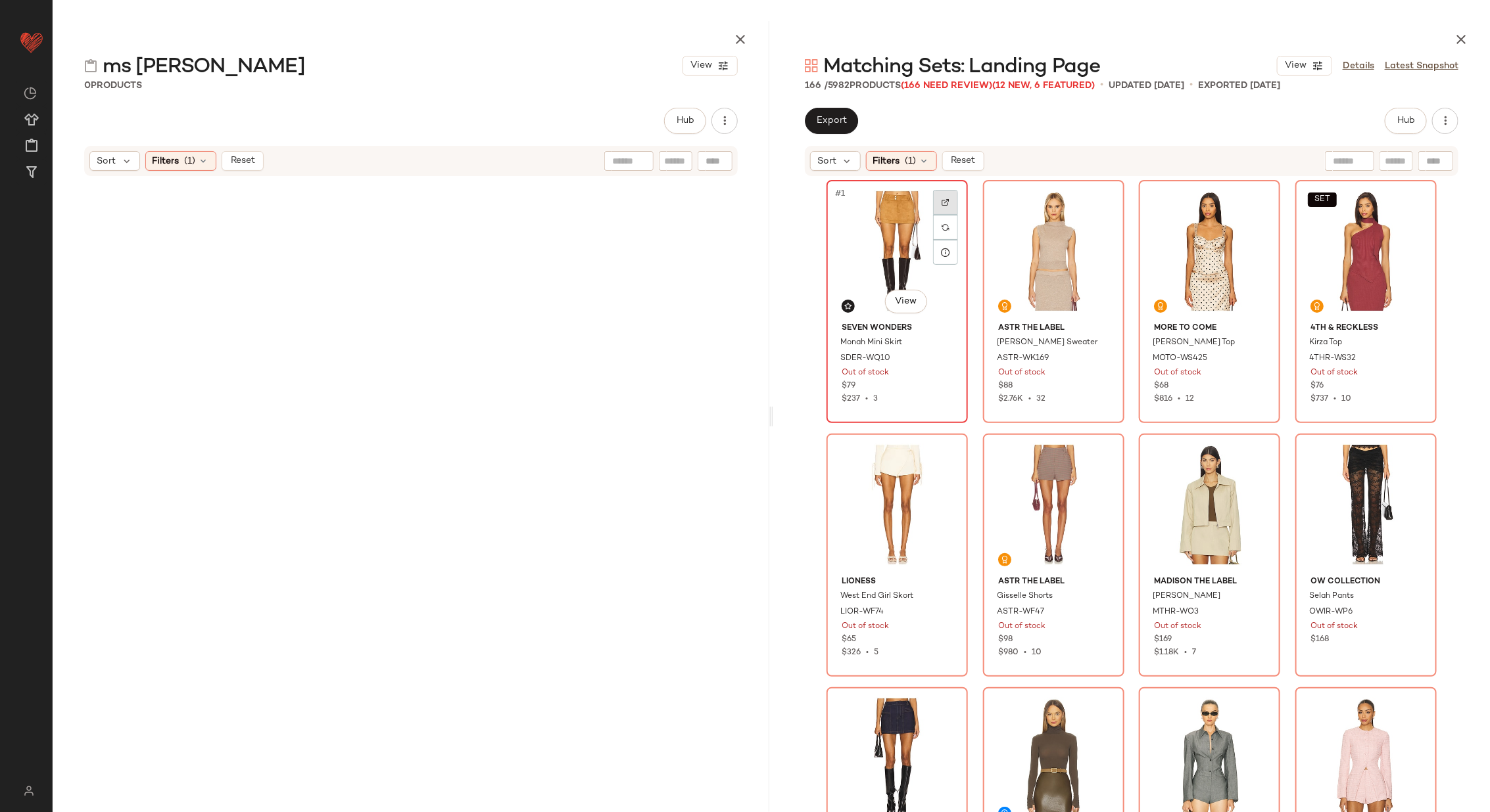
click at [939, 196] on div at bounding box center [945, 202] width 25 height 25
click at [1105, 205] on div at bounding box center [1102, 202] width 25 height 25
click at [1257, 194] on div at bounding box center [1258, 202] width 25 height 25
click at [1412, 201] on img at bounding box center [1414, 202] width 8 height 8
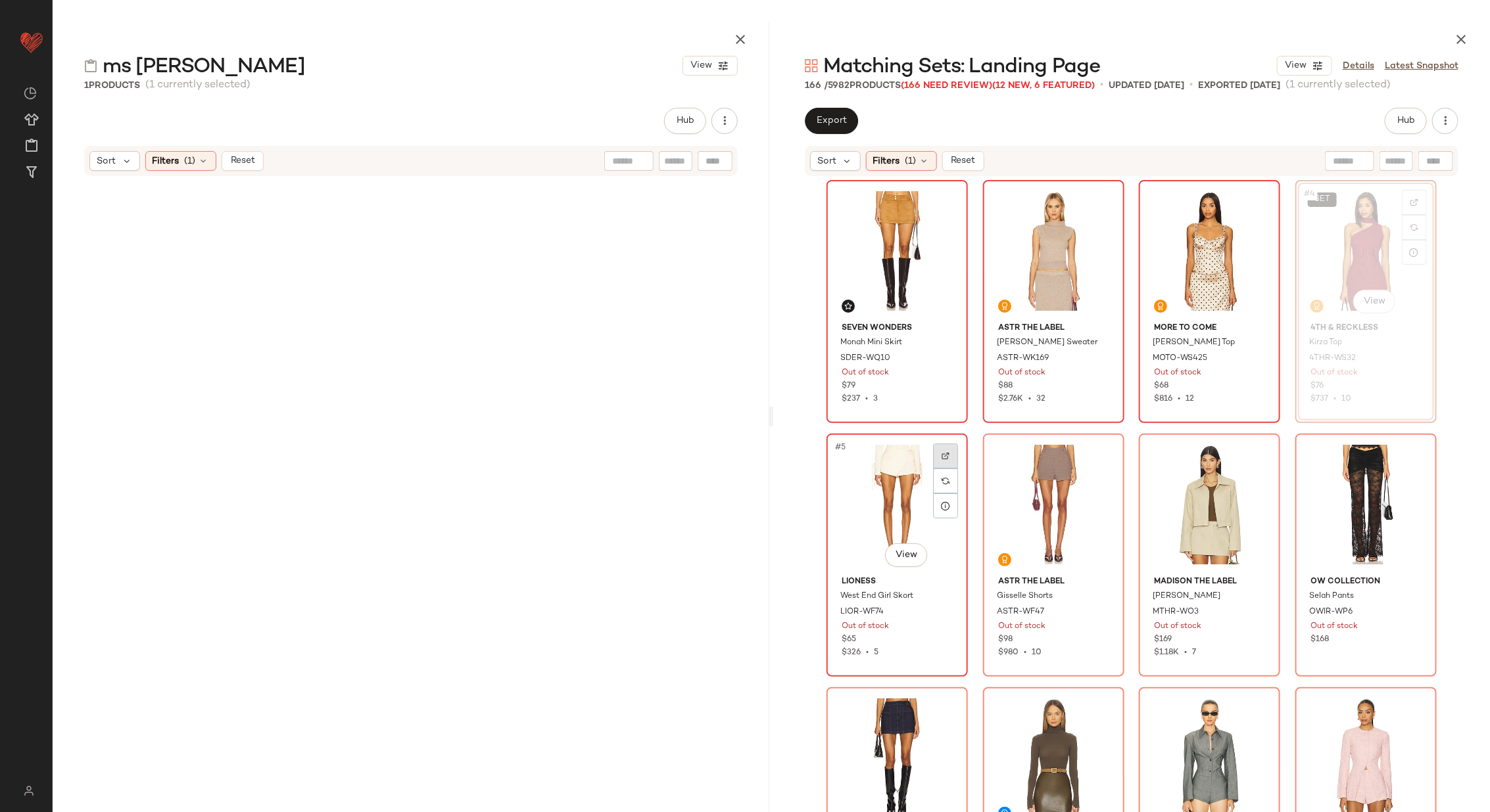
click at [941, 451] on div at bounding box center [945, 456] width 25 height 25
click at [1101, 449] on div at bounding box center [1102, 456] width 25 height 25
click at [1254, 455] on img at bounding box center [1258, 456] width 8 height 8
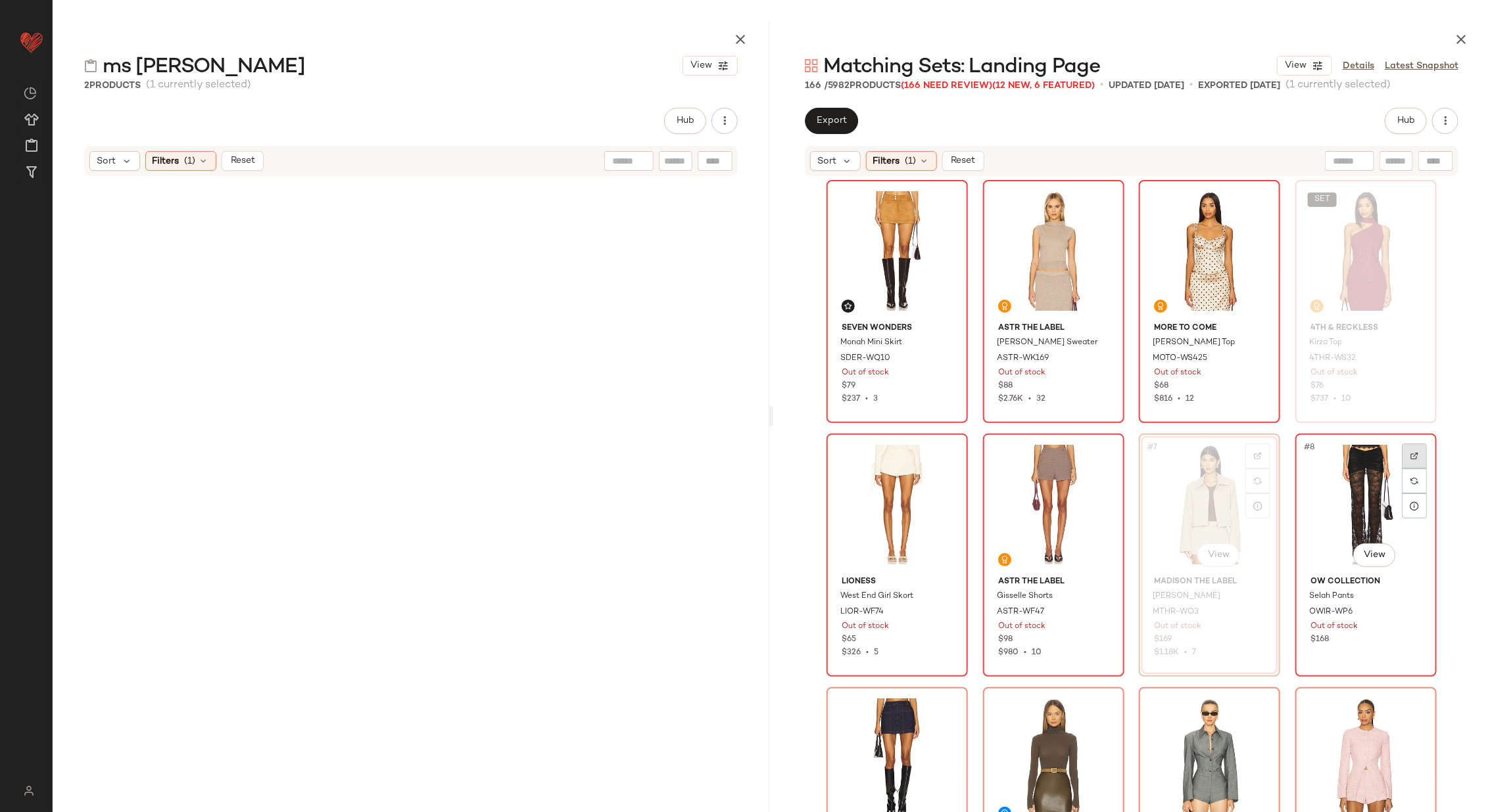
click at [1412, 452] on img at bounding box center [1414, 456] width 8 height 8
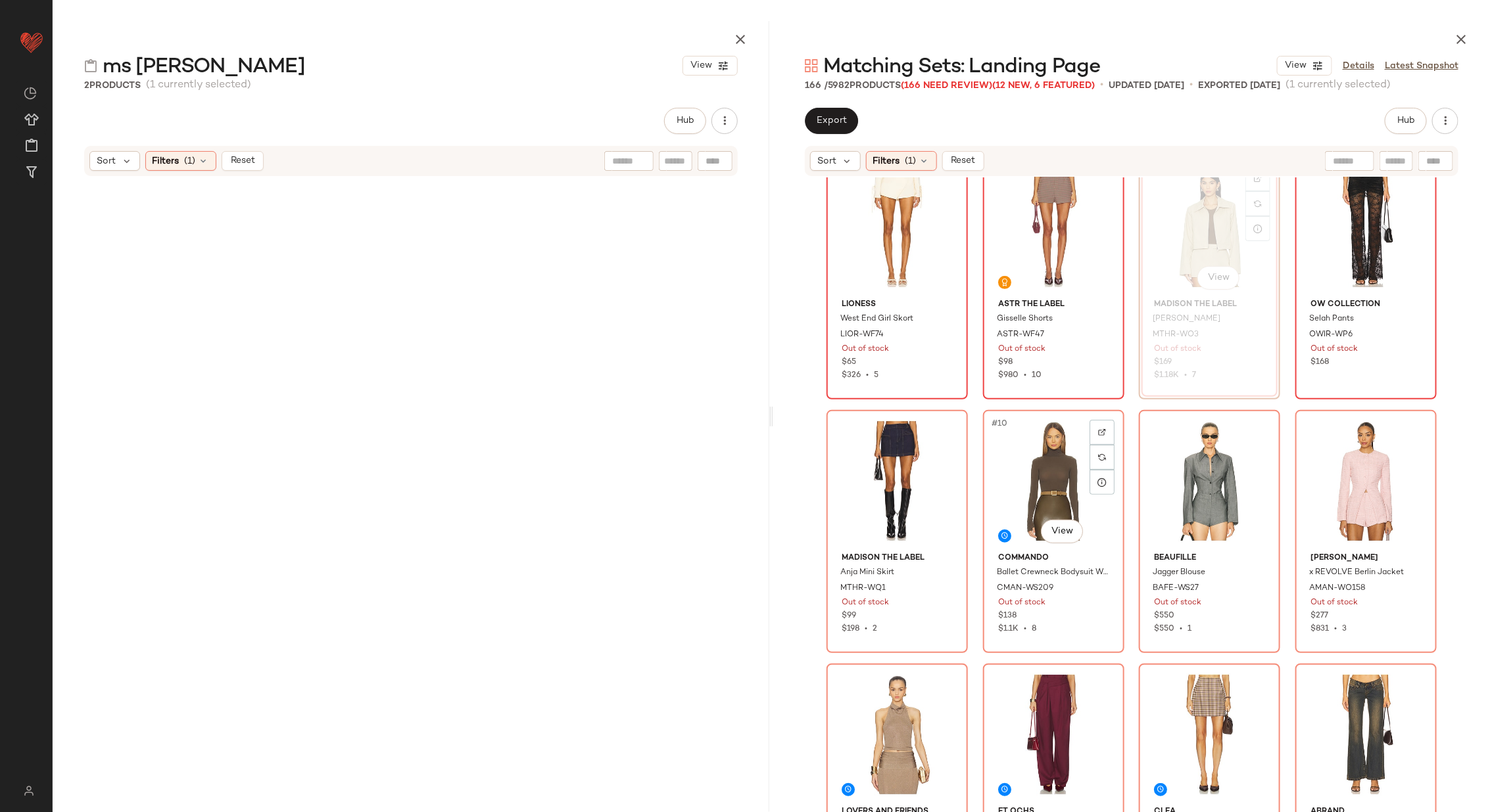
scroll to position [290, 0]
click at [945, 431] on img at bounding box center [945, 431] width 8 height 8
click at [1101, 419] on div at bounding box center [1102, 431] width 25 height 25
click at [1248, 432] on div at bounding box center [1258, 431] width 25 height 25
drag, startPoint x: 1424, startPoint y: 416, endPoint x: 1408, endPoint y: 425, distance: 18.4
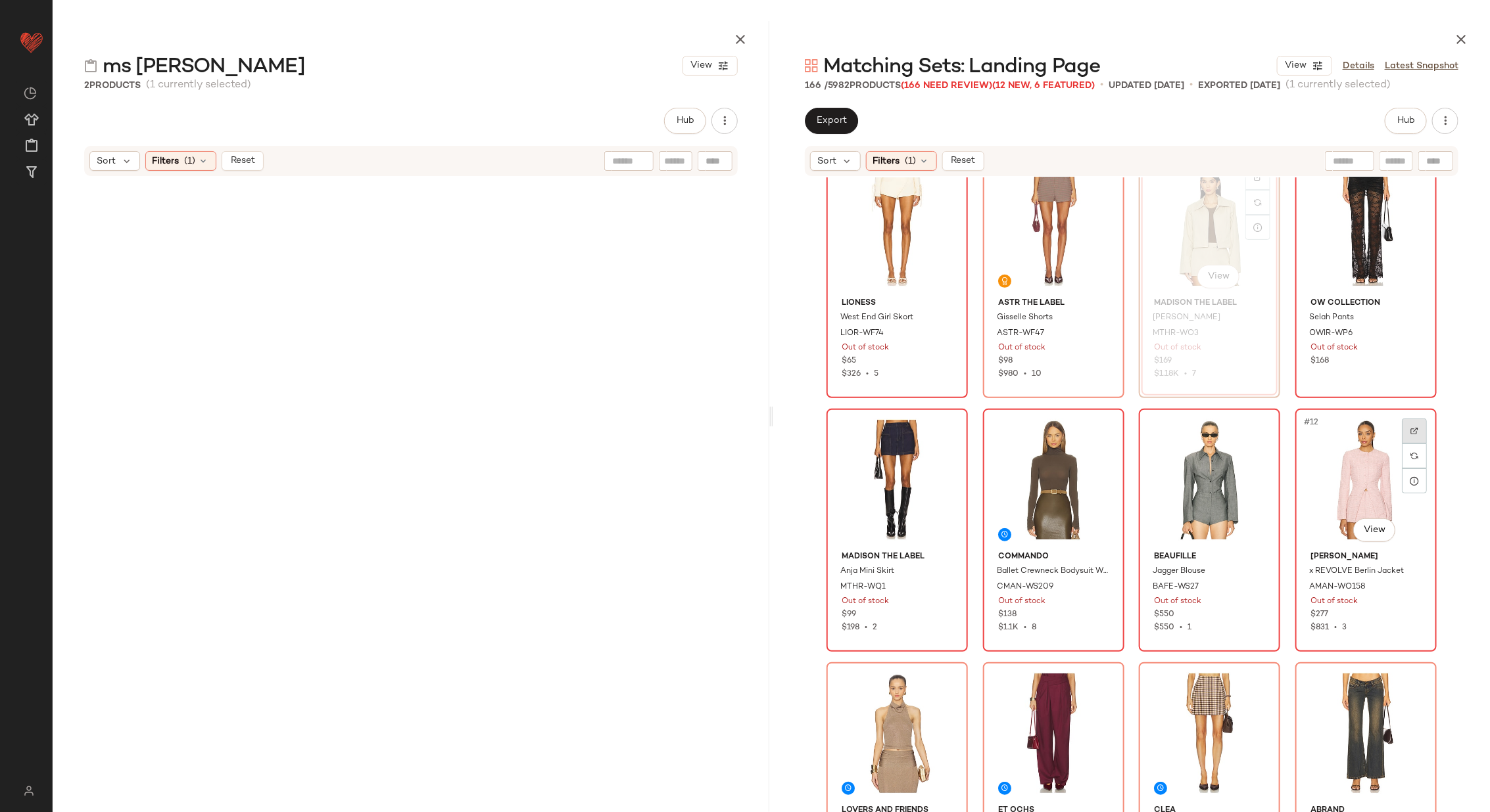
click at [1408, 425] on div at bounding box center [1415, 431] width 25 height 25
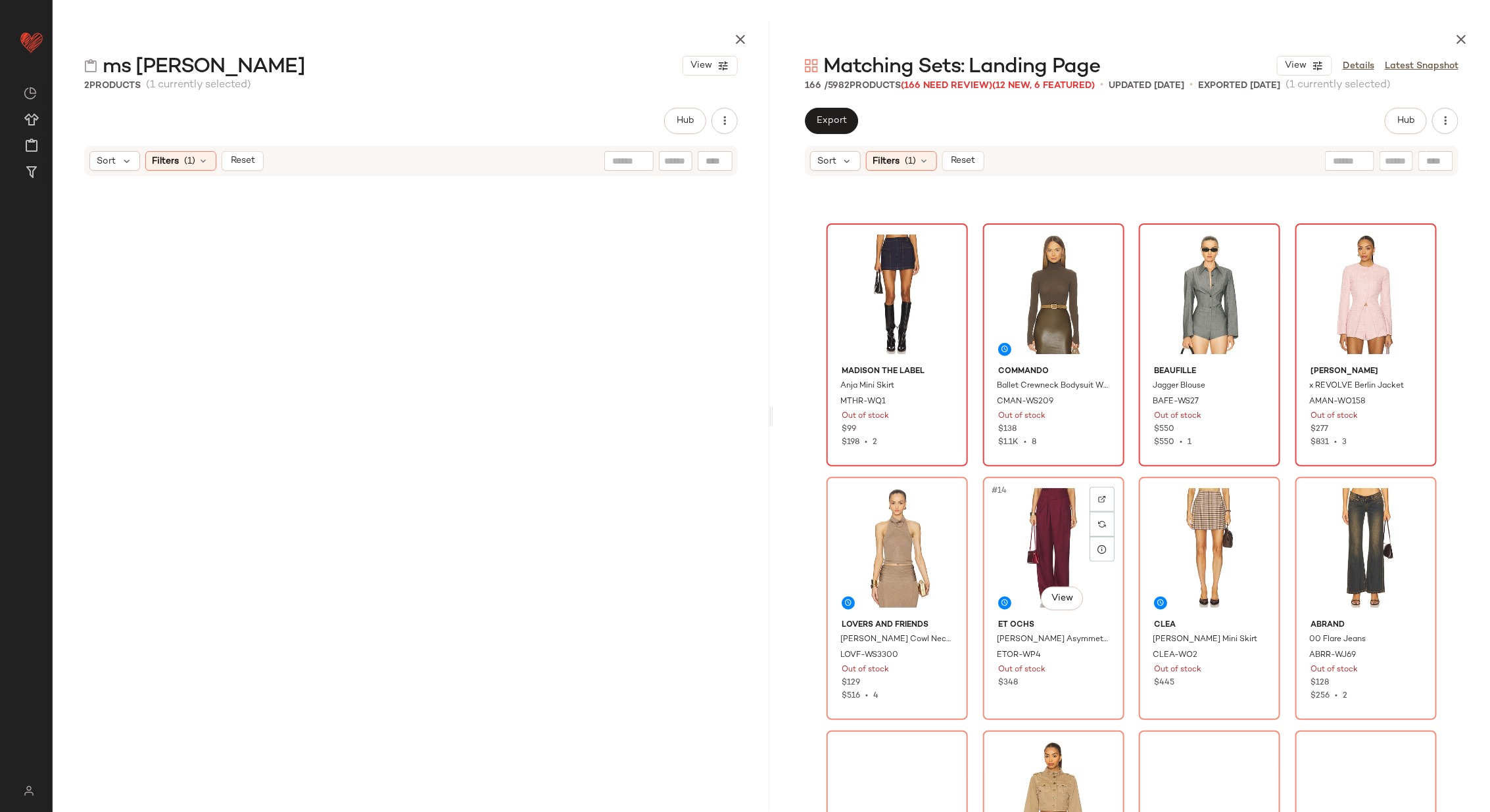
scroll to position [547, 0]
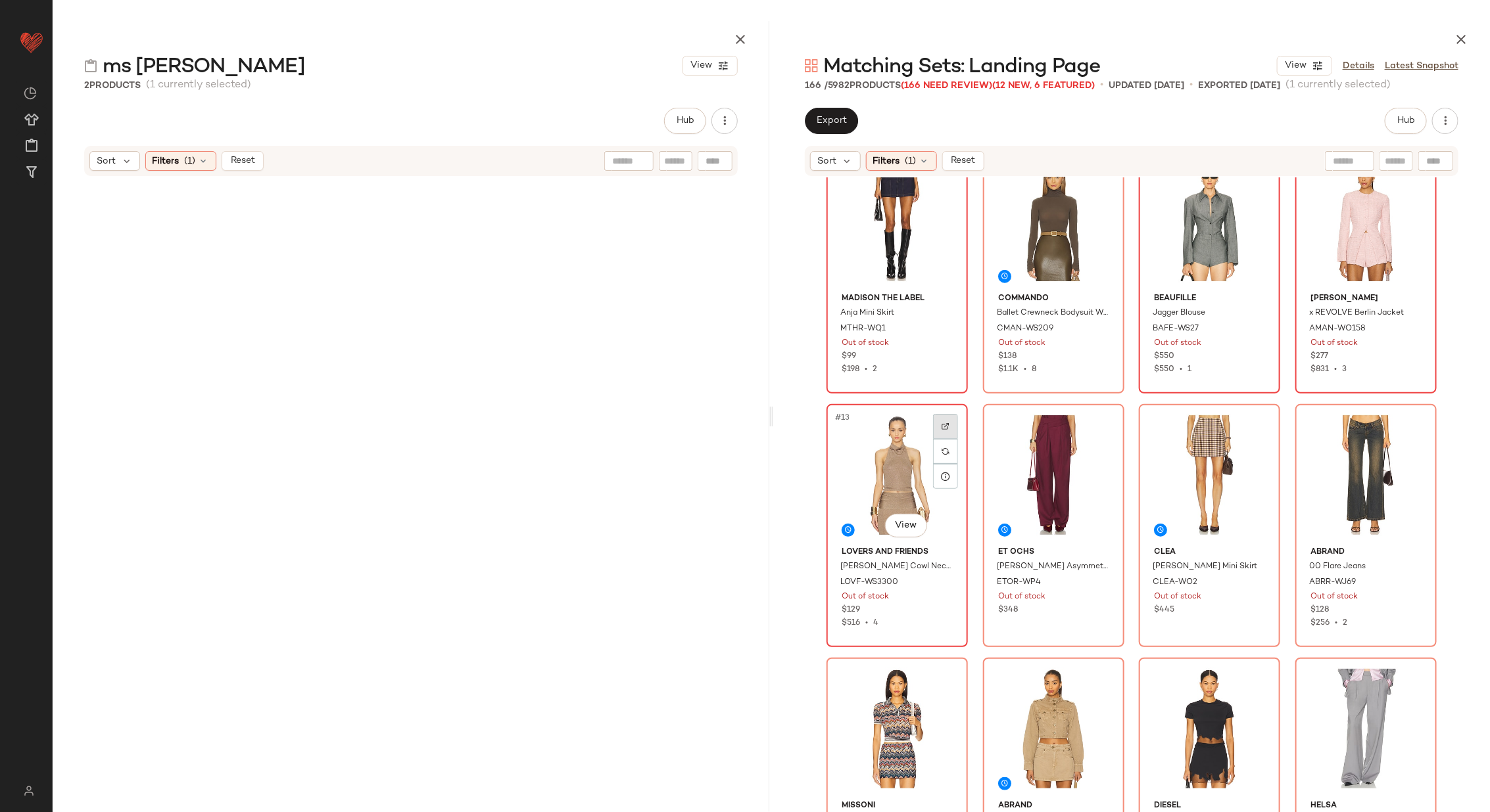
click at [950, 420] on div at bounding box center [945, 426] width 25 height 25
click at [1098, 424] on img at bounding box center [1102, 426] width 8 height 8
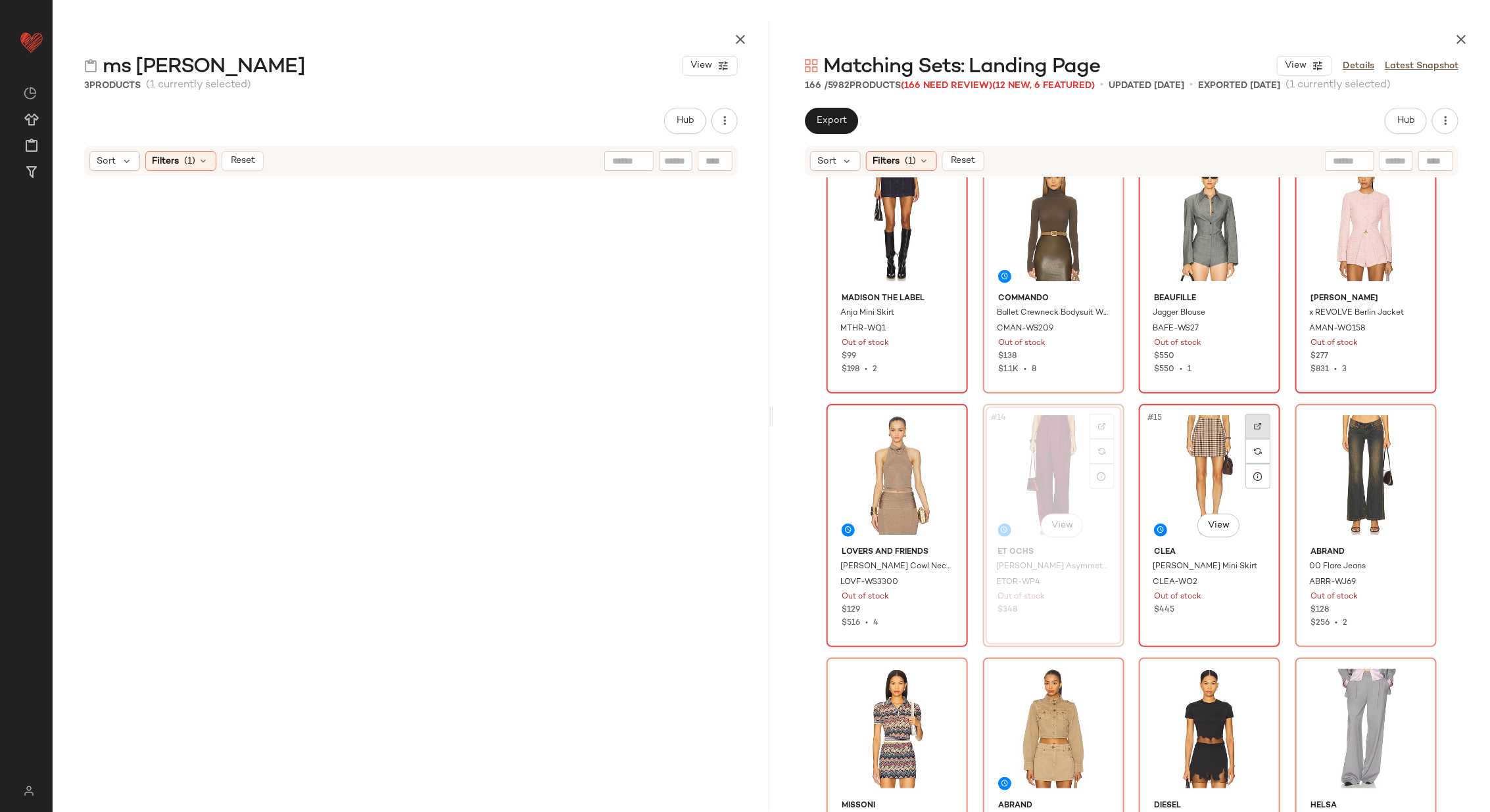
click at [1246, 423] on div at bounding box center [1258, 426] width 25 height 25
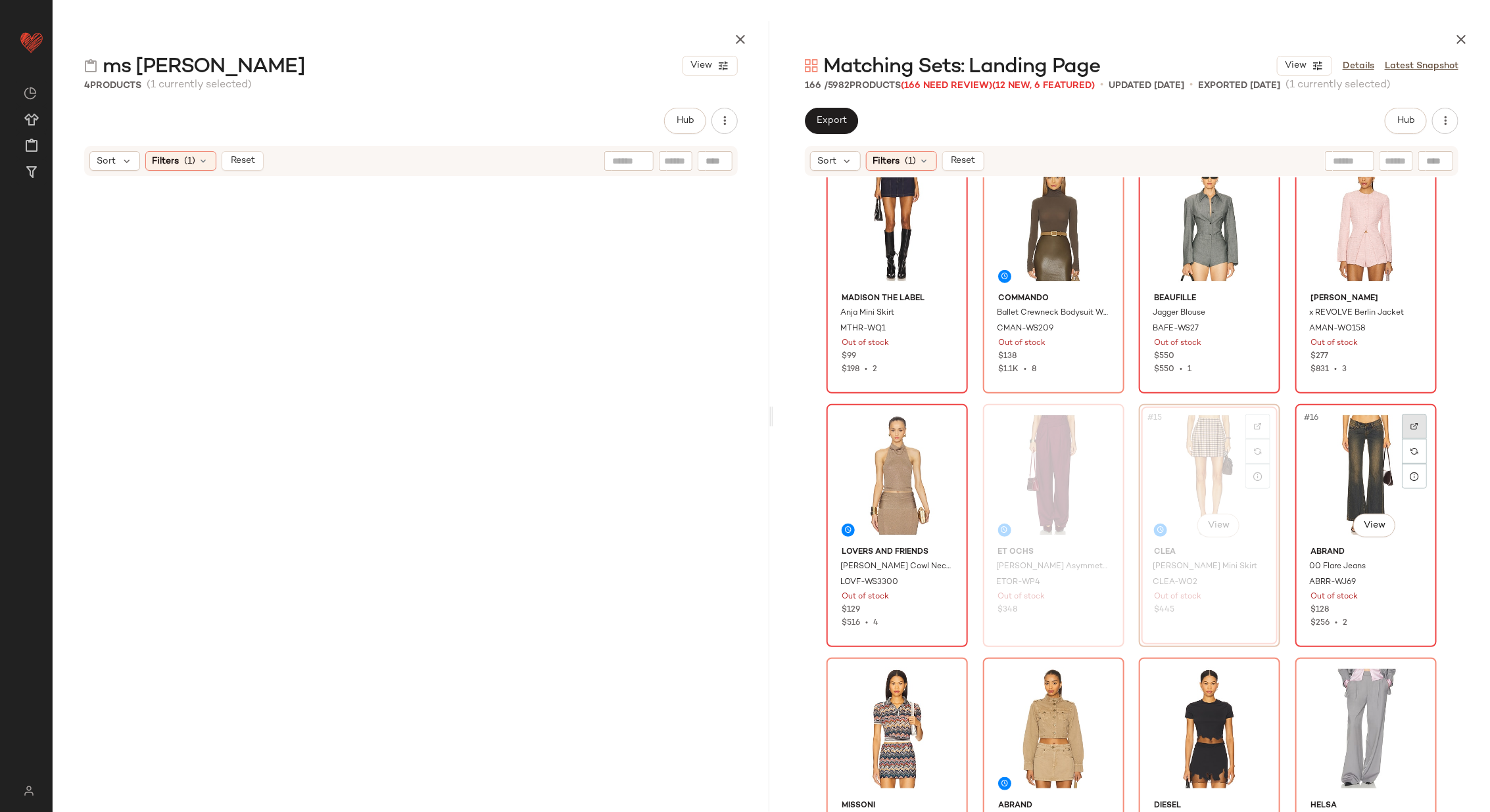
click at [1416, 420] on div at bounding box center [1415, 426] width 25 height 25
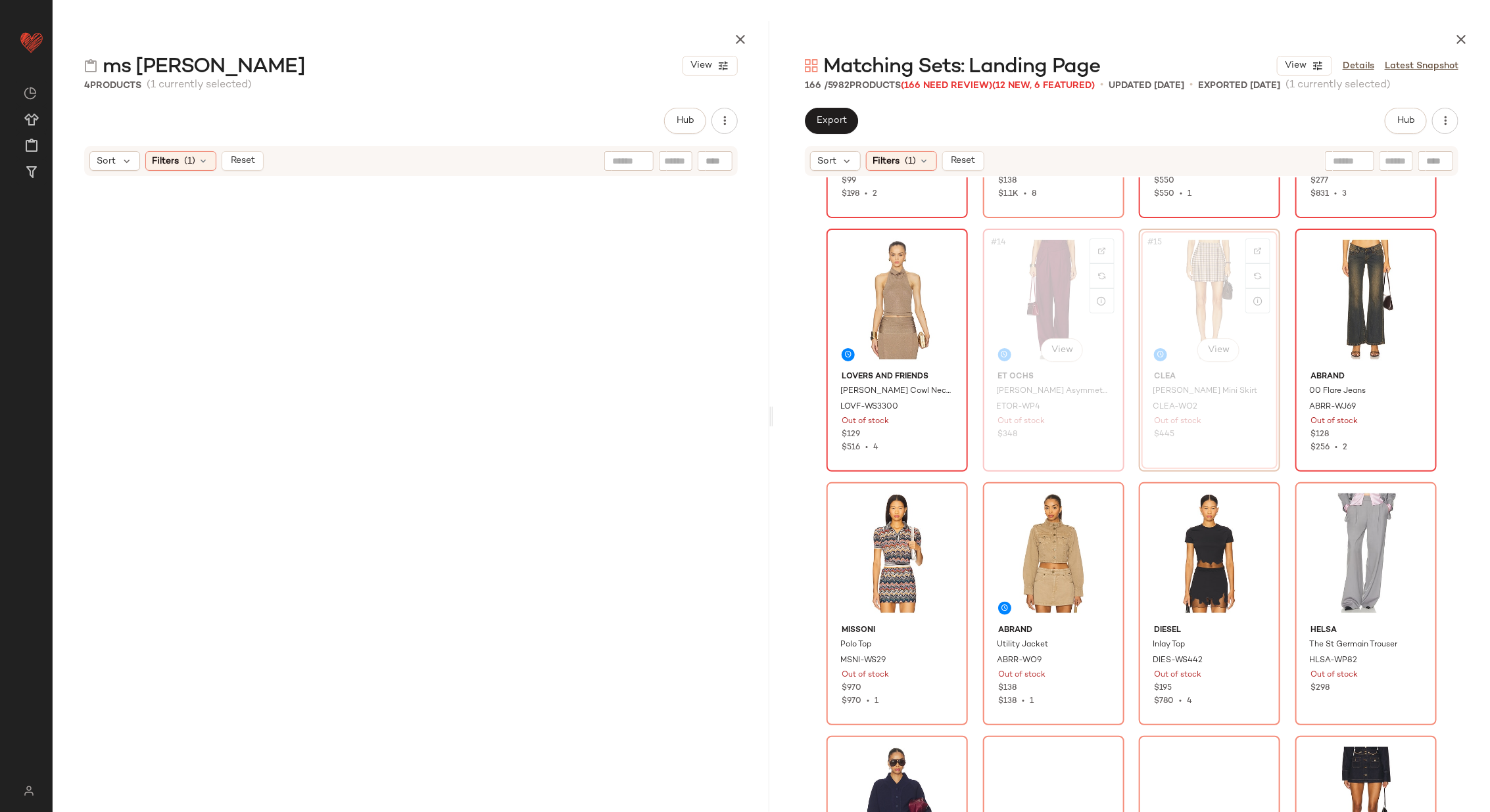
scroll to position [794, 0]
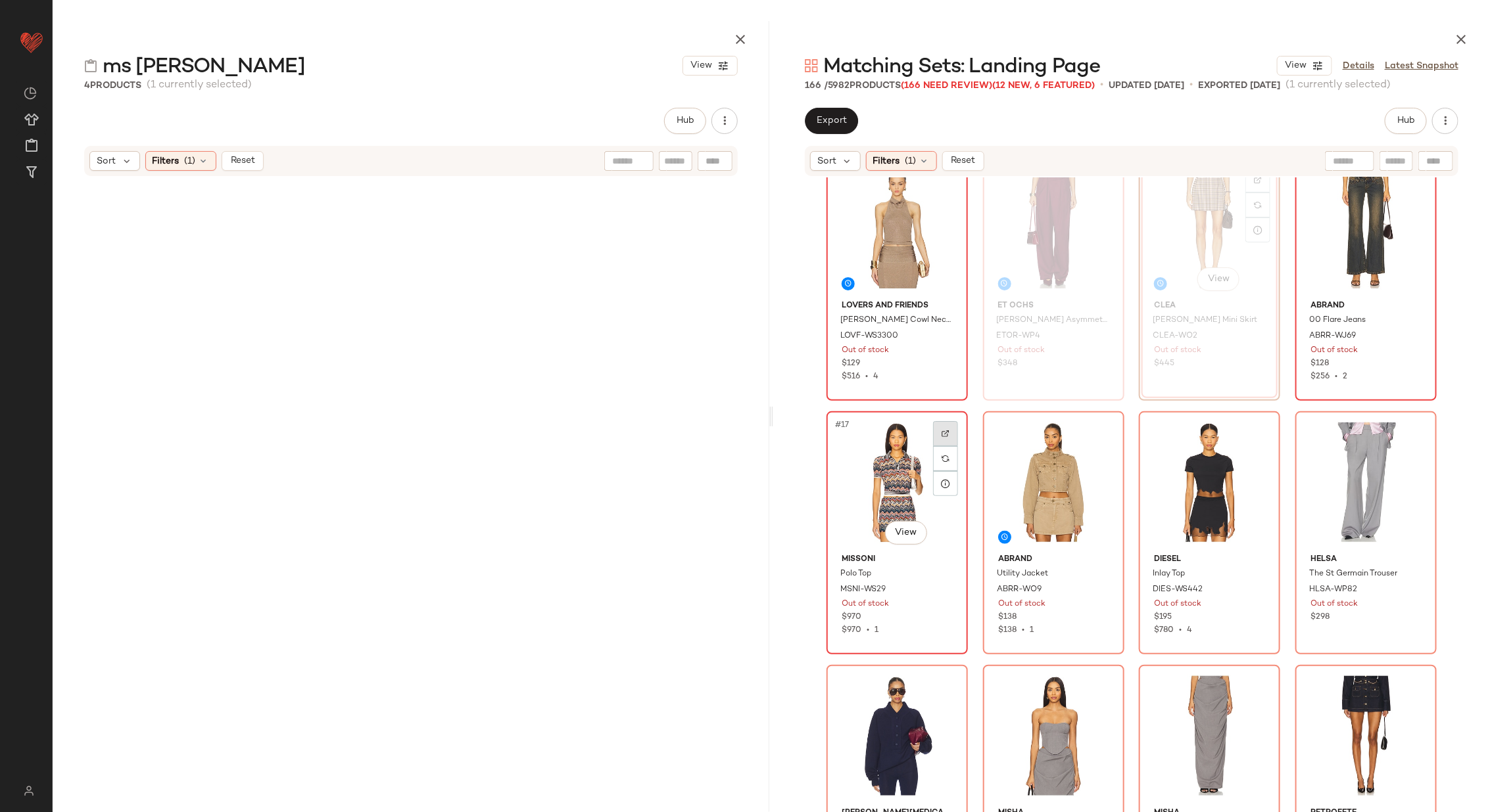
click at [938, 426] on div at bounding box center [945, 434] width 25 height 25
click at [1101, 426] on div at bounding box center [1102, 434] width 25 height 25
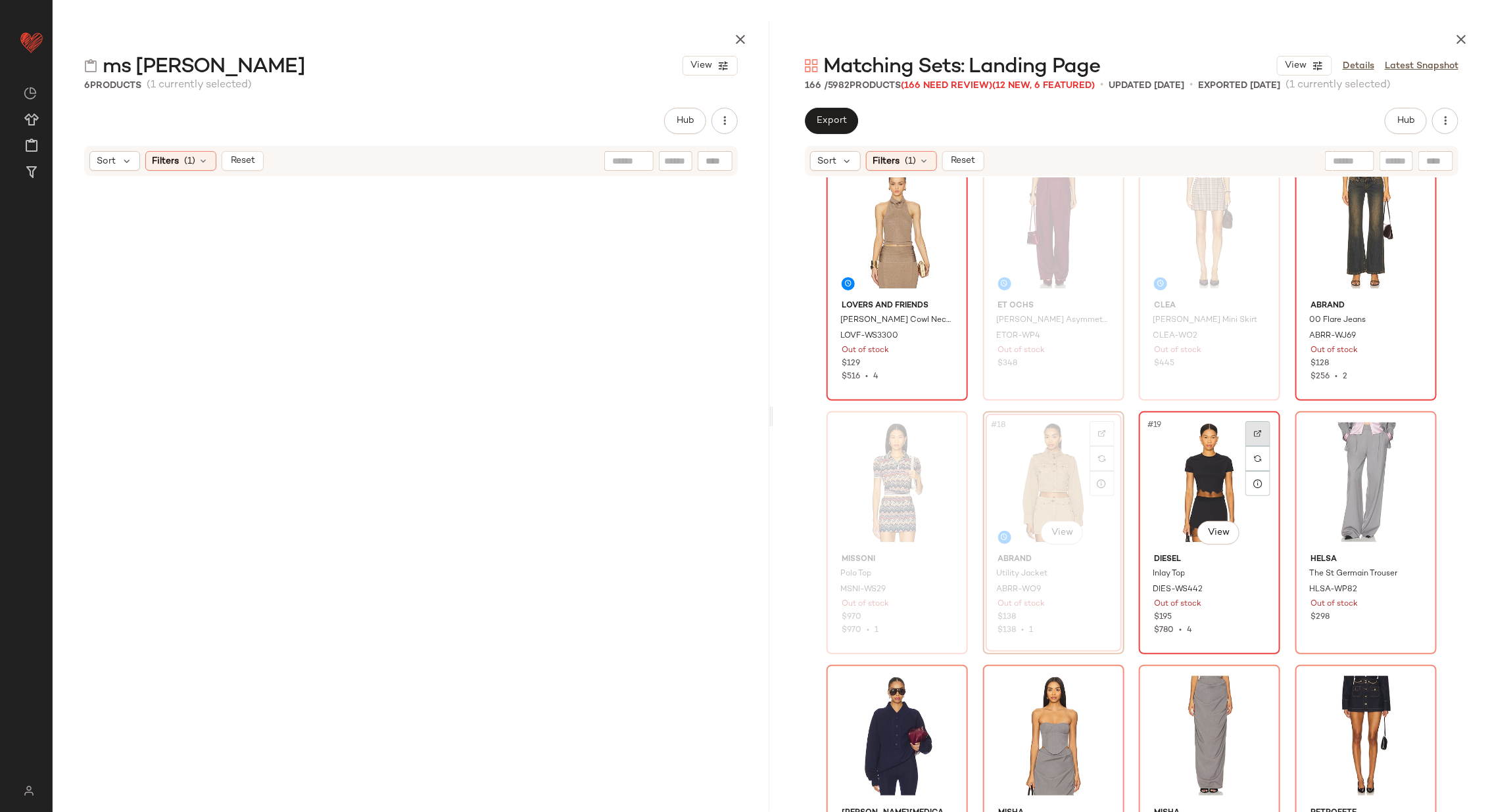
click at [1260, 437] on div at bounding box center [1258, 434] width 25 height 25
click at [1408, 438] on div at bounding box center [1415, 434] width 25 height 25
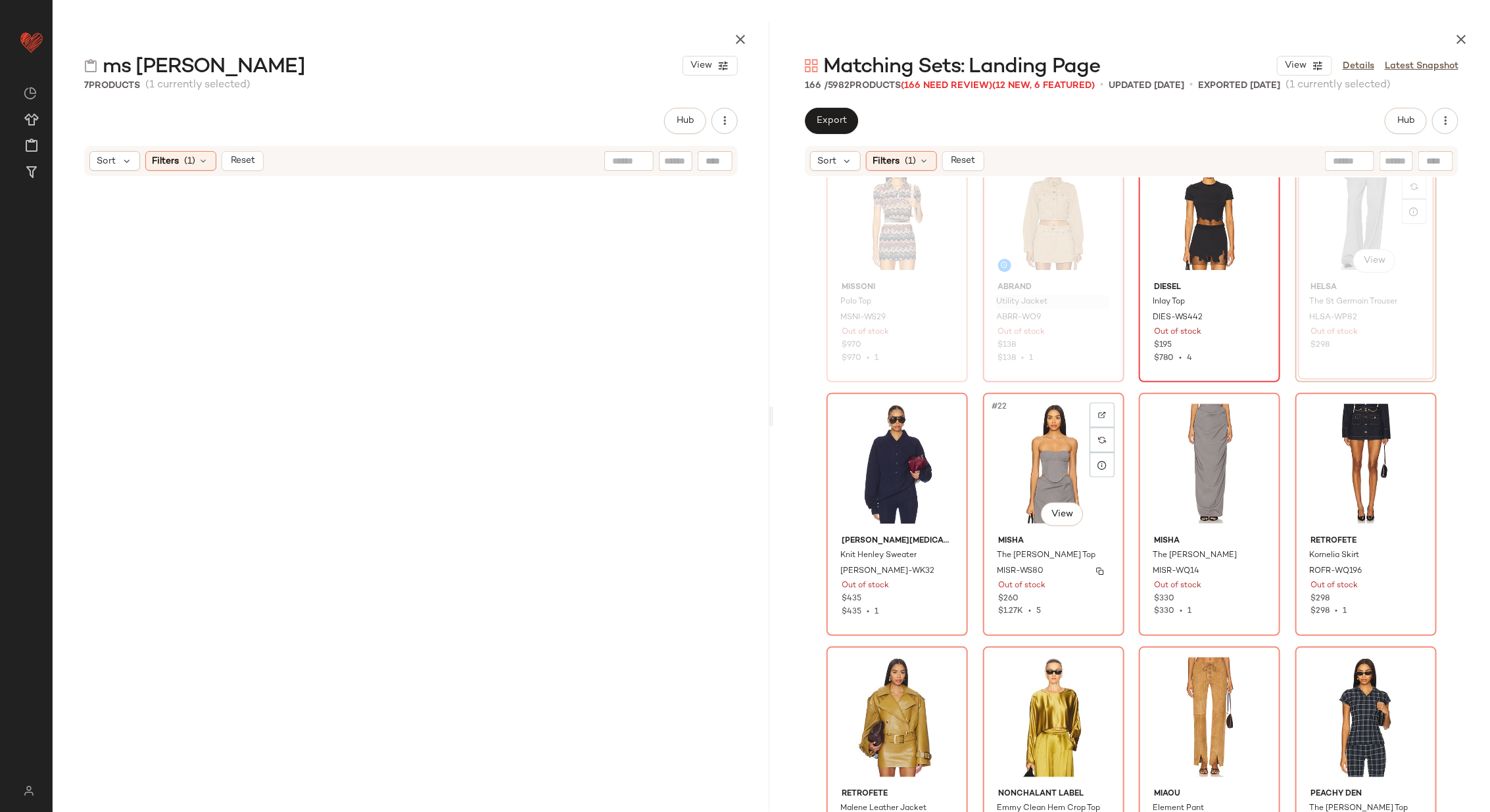
scroll to position [1069, 0]
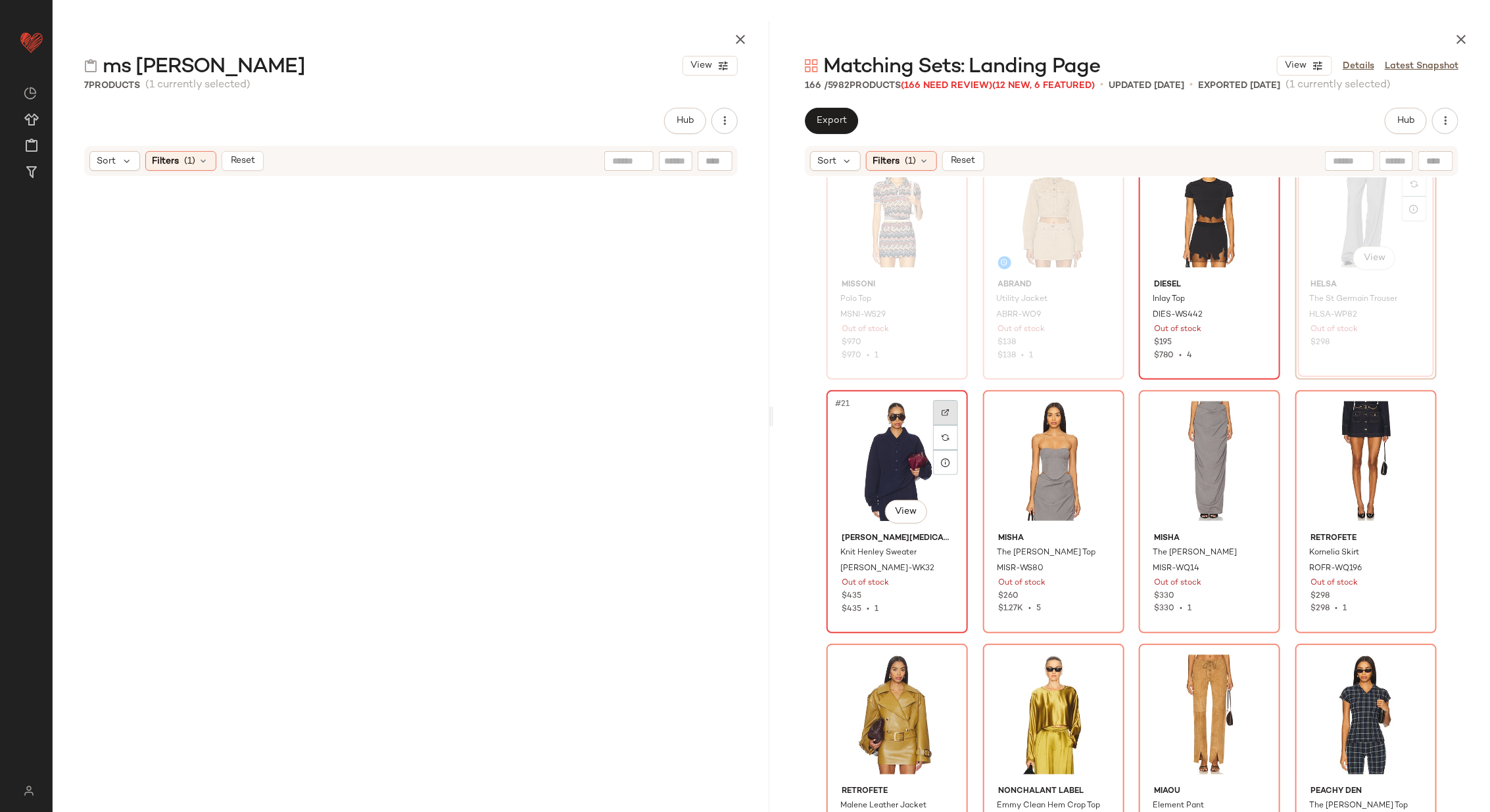
click at [947, 407] on div at bounding box center [945, 413] width 25 height 25
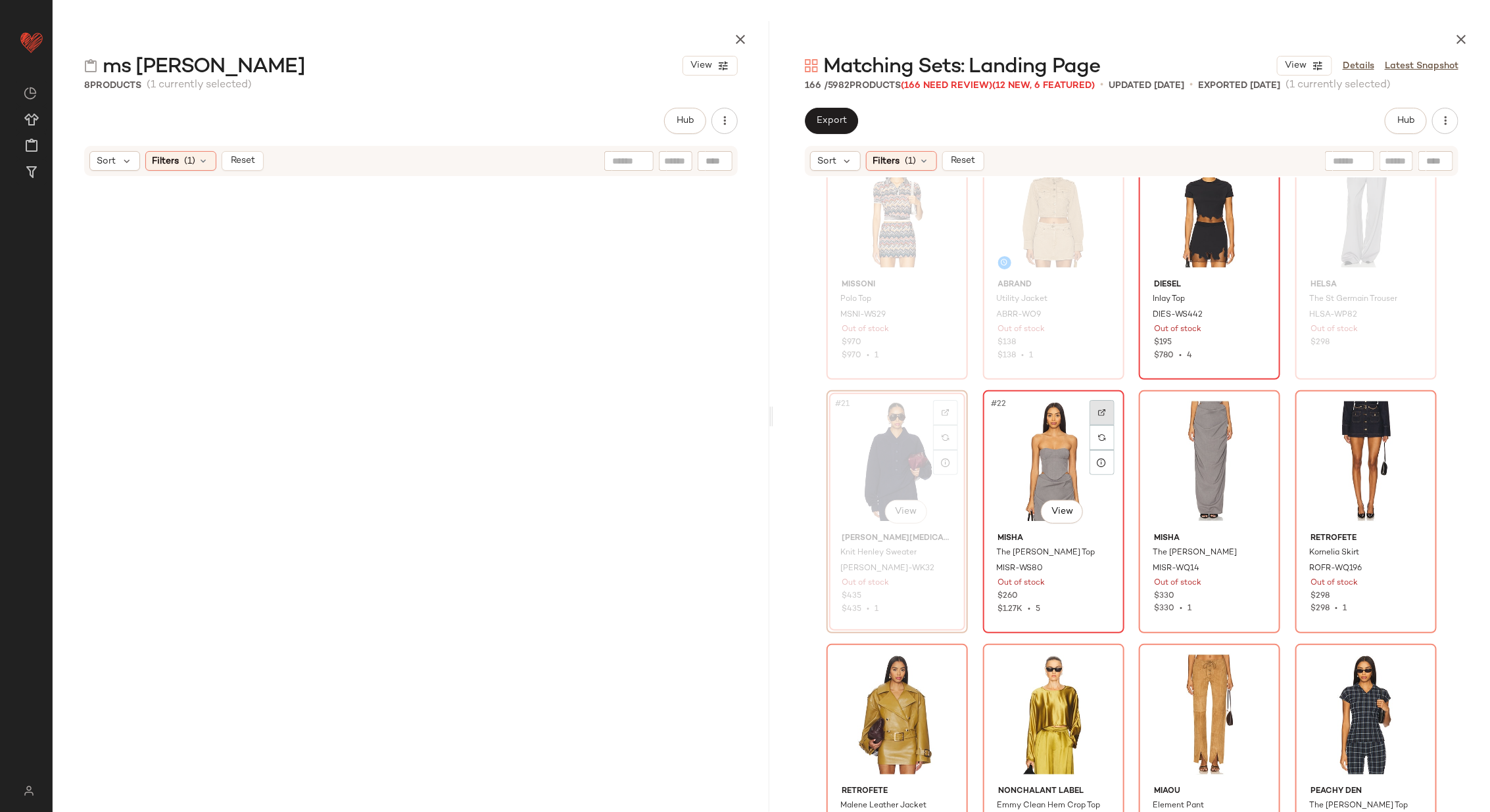
click at [1100, 410] on img at bounding box center [1102, 413] width 8 height 8
click at [1248, 406] on div at bounding box center [1258, 413] width 25 height 25
click at [1414, 412] on img at bounding box center [1414, 413] width 8 height 8
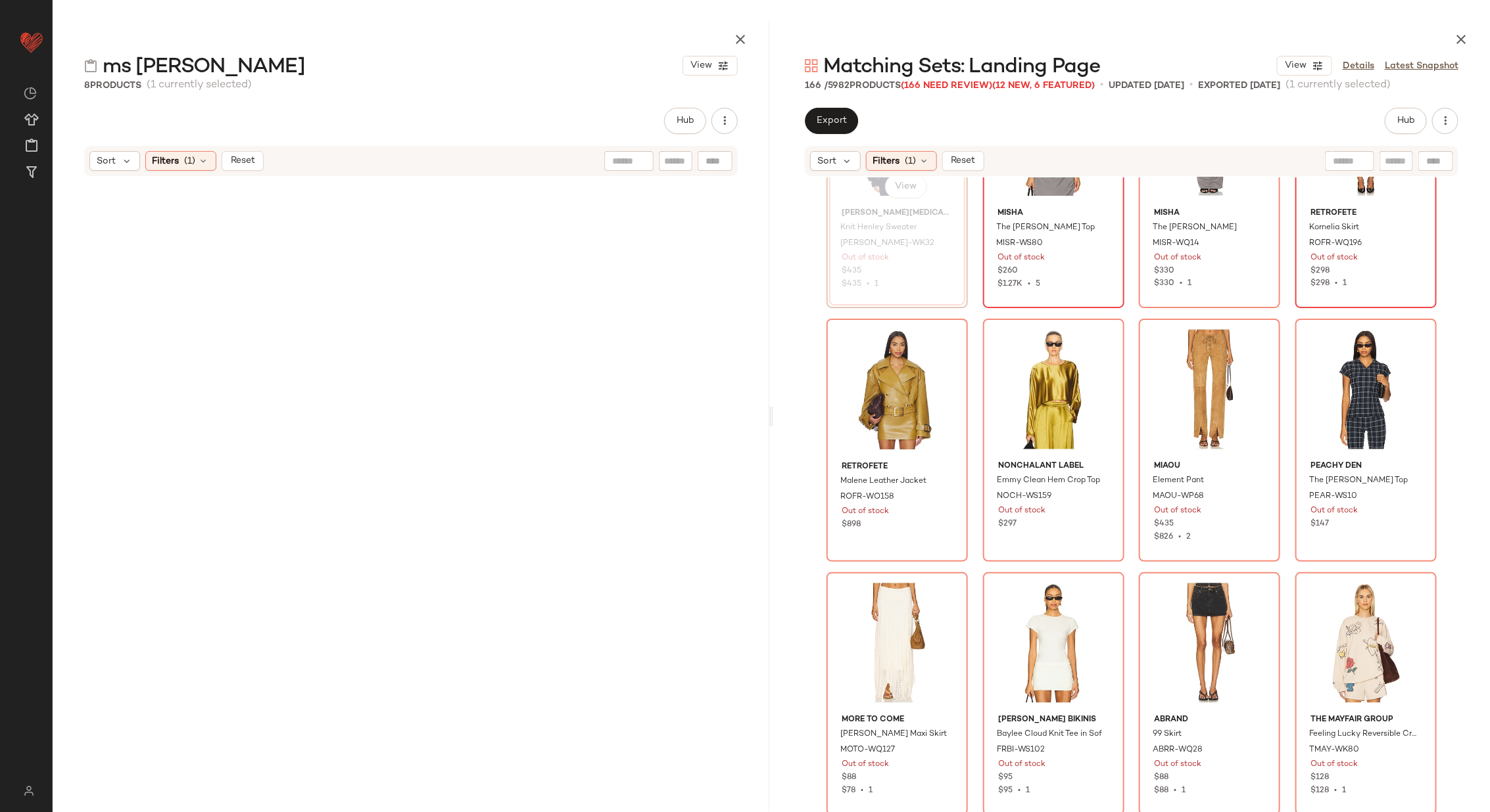
scroll to position [1408, 0]
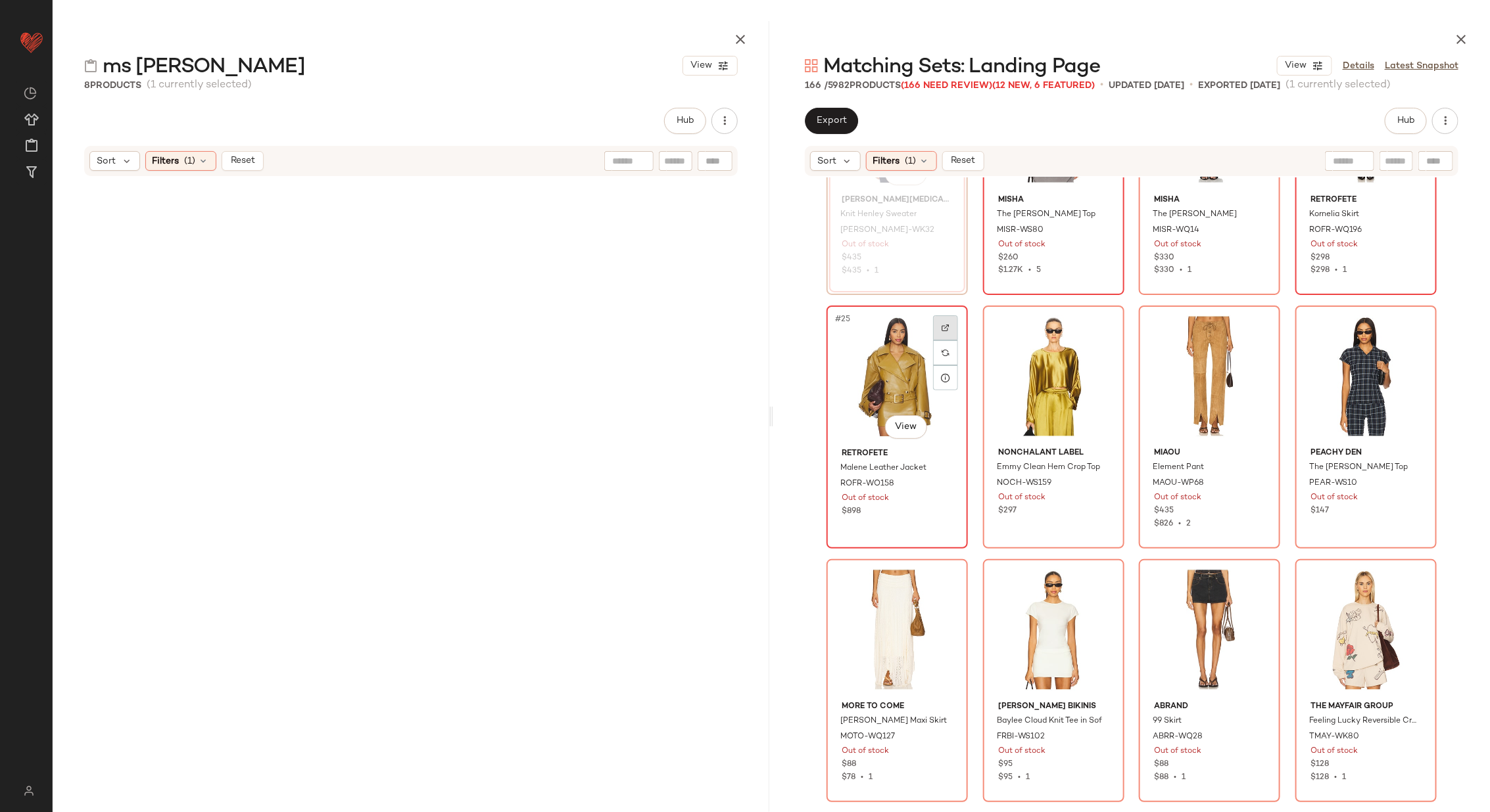
click at [944, 322] on div at bounding box center [945, 328] width 25 height 25
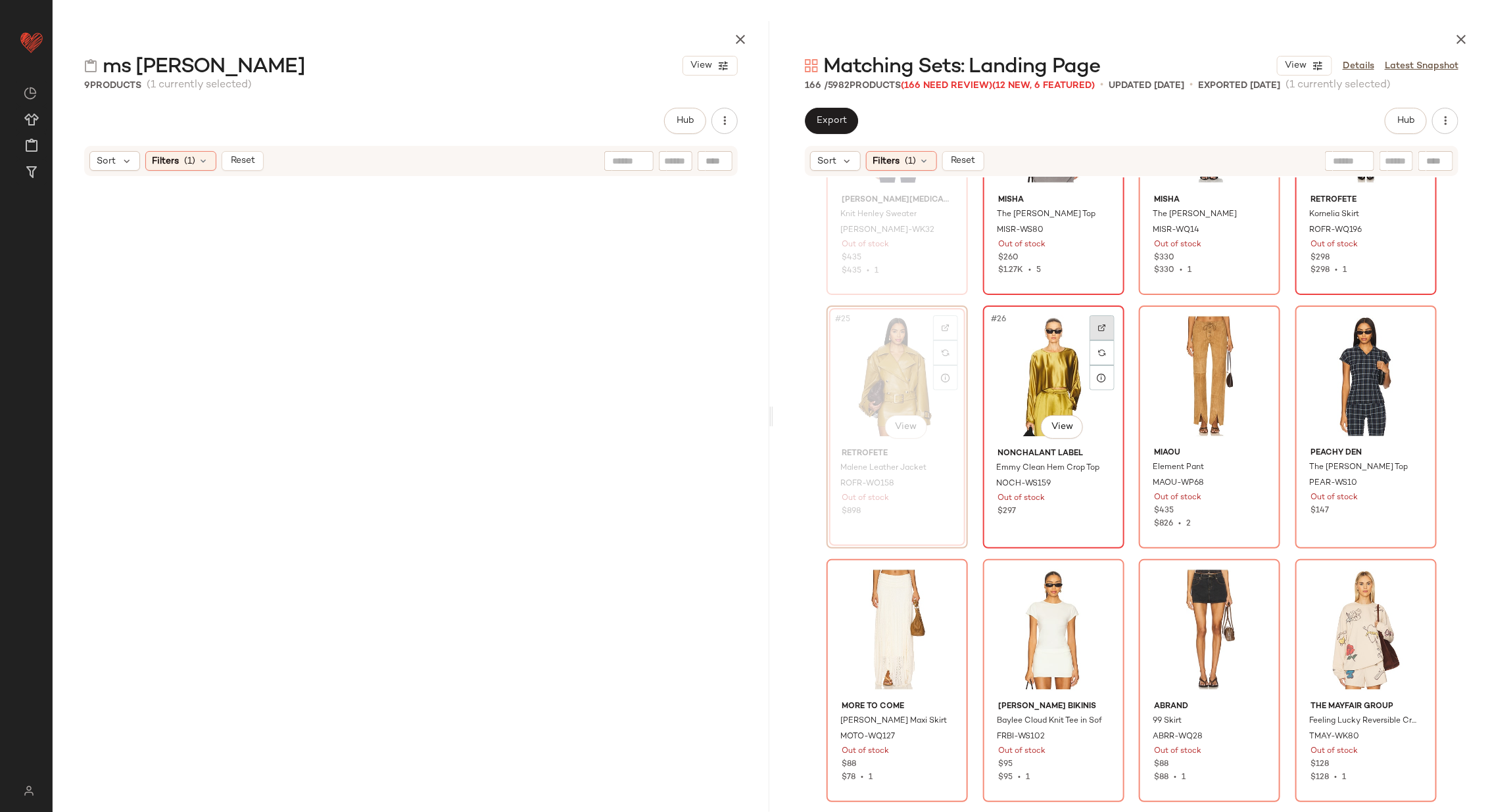
click at [1105, 326] on div at bounding box center [1102, 328] width 25 height 25
click at [1255, 327] on img at bounding box center [1258, 328] width 8 height 8
click at [1414, 325] on img at bounding box center [1414, 328] width 8 height 8
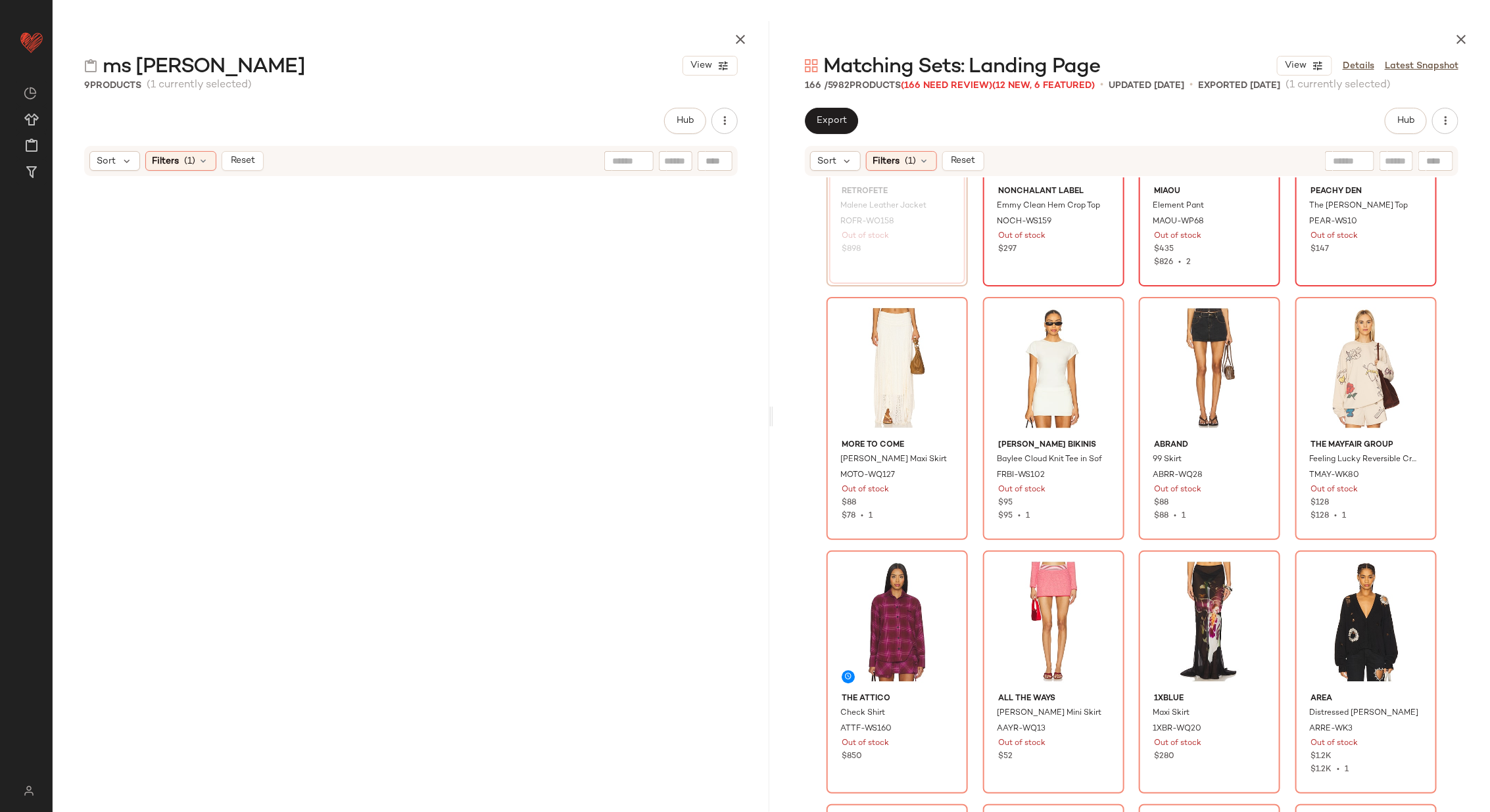
scroll to position [1670, 0]
click at [947, 317] on div at bounding box center [945, 318] width 25 height 25
click at [1103, 316] on div at bounding box center [1102, 318] width 25 height 25
click at [1257, 312] on div at bounding box center [1258, 318] width 25 height 25
click at [1410, 315] on img at bounding box center [1414, 318] width 8 height 8
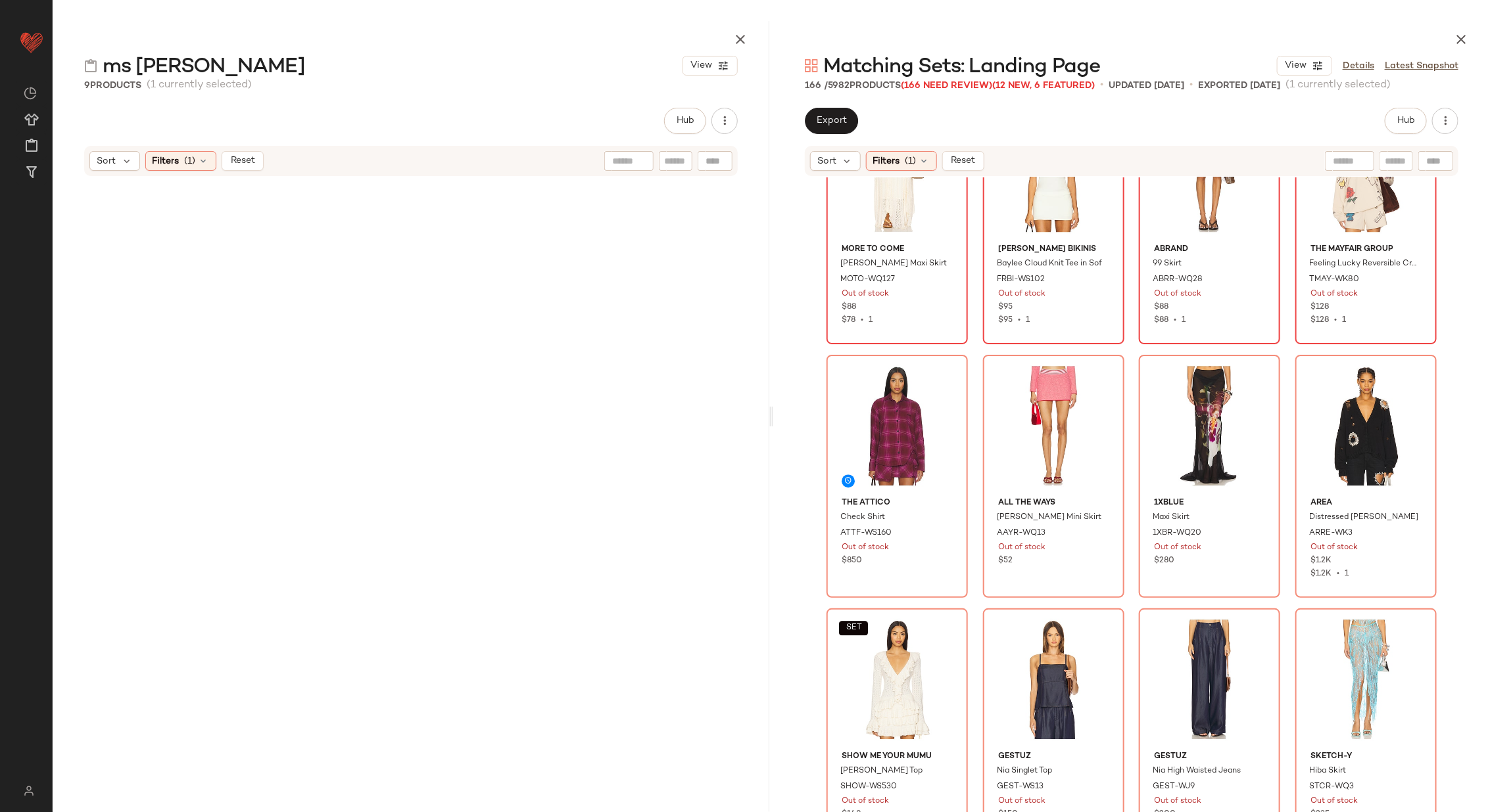
scroll to position [1966, 0]
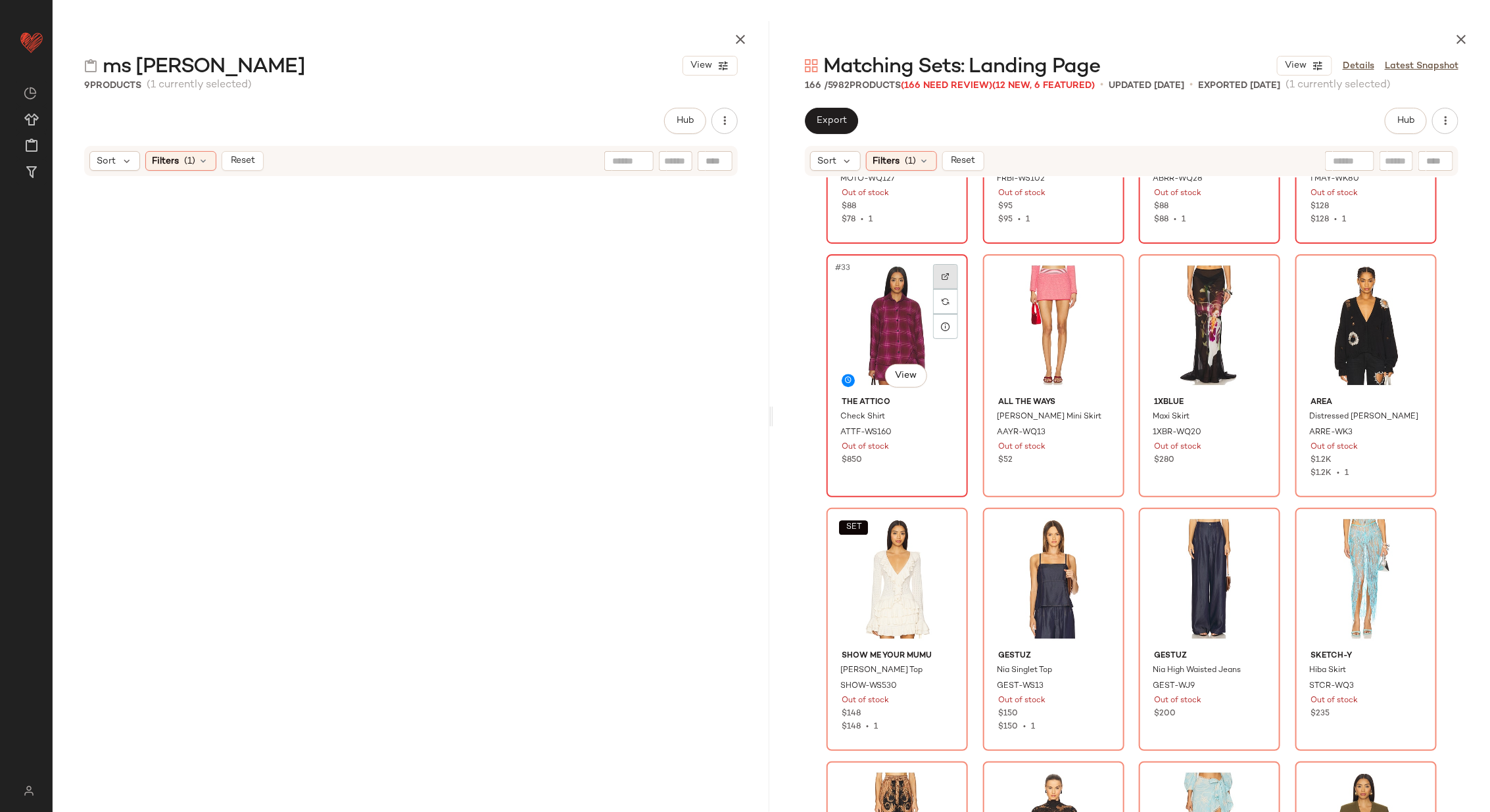
click at [946, 274] on div at bounding box center [945, 277] width 25 height 25
click at [1101, 273] on img at bounding box center [1102, 277] width 8 height 8
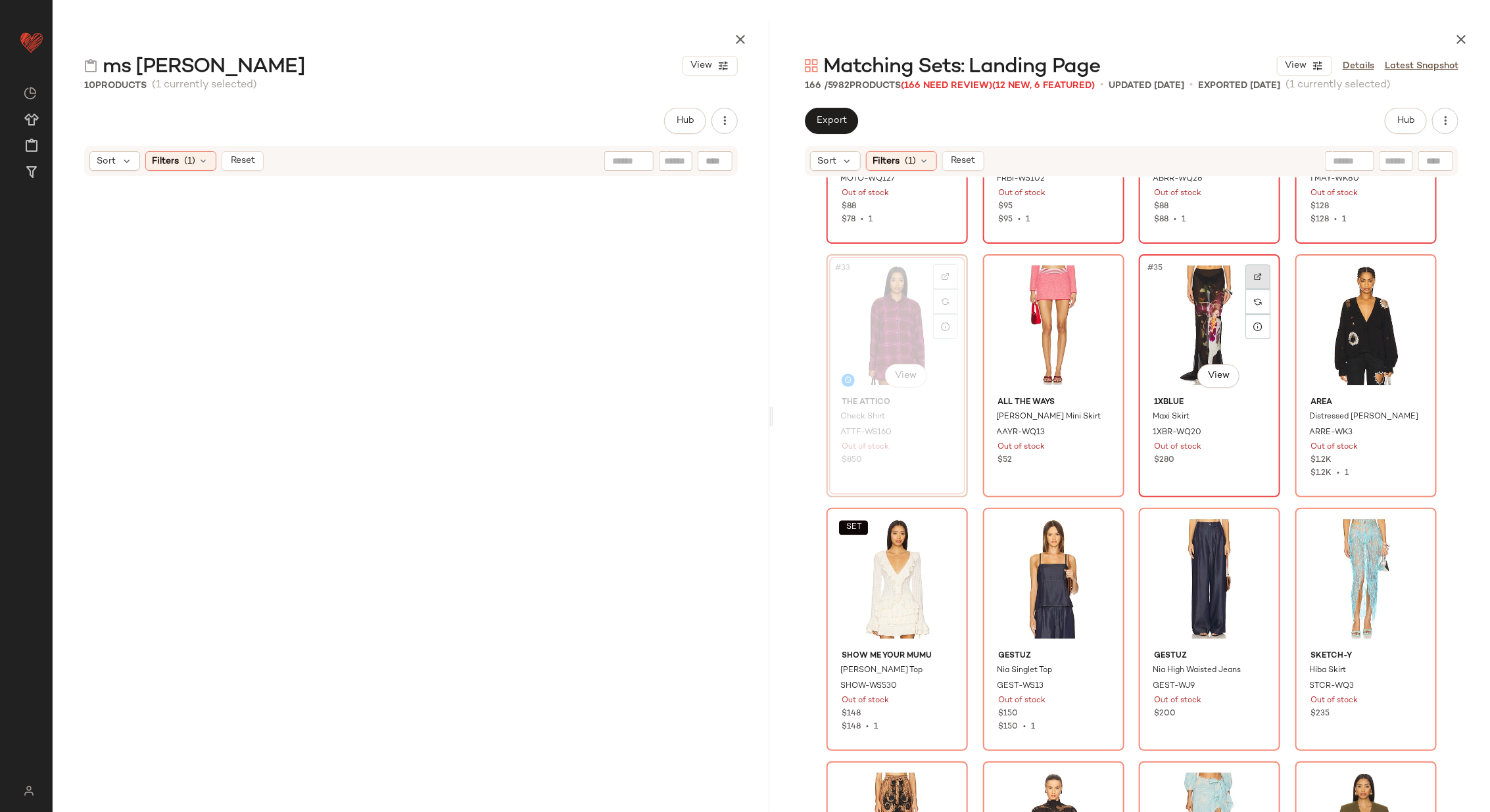
click at [1253, 270] on div at bounding box center [1258, 277] width 25 height 25
click at [1410, 273] on img at bounding box center [1414, 277] width 8 height 8
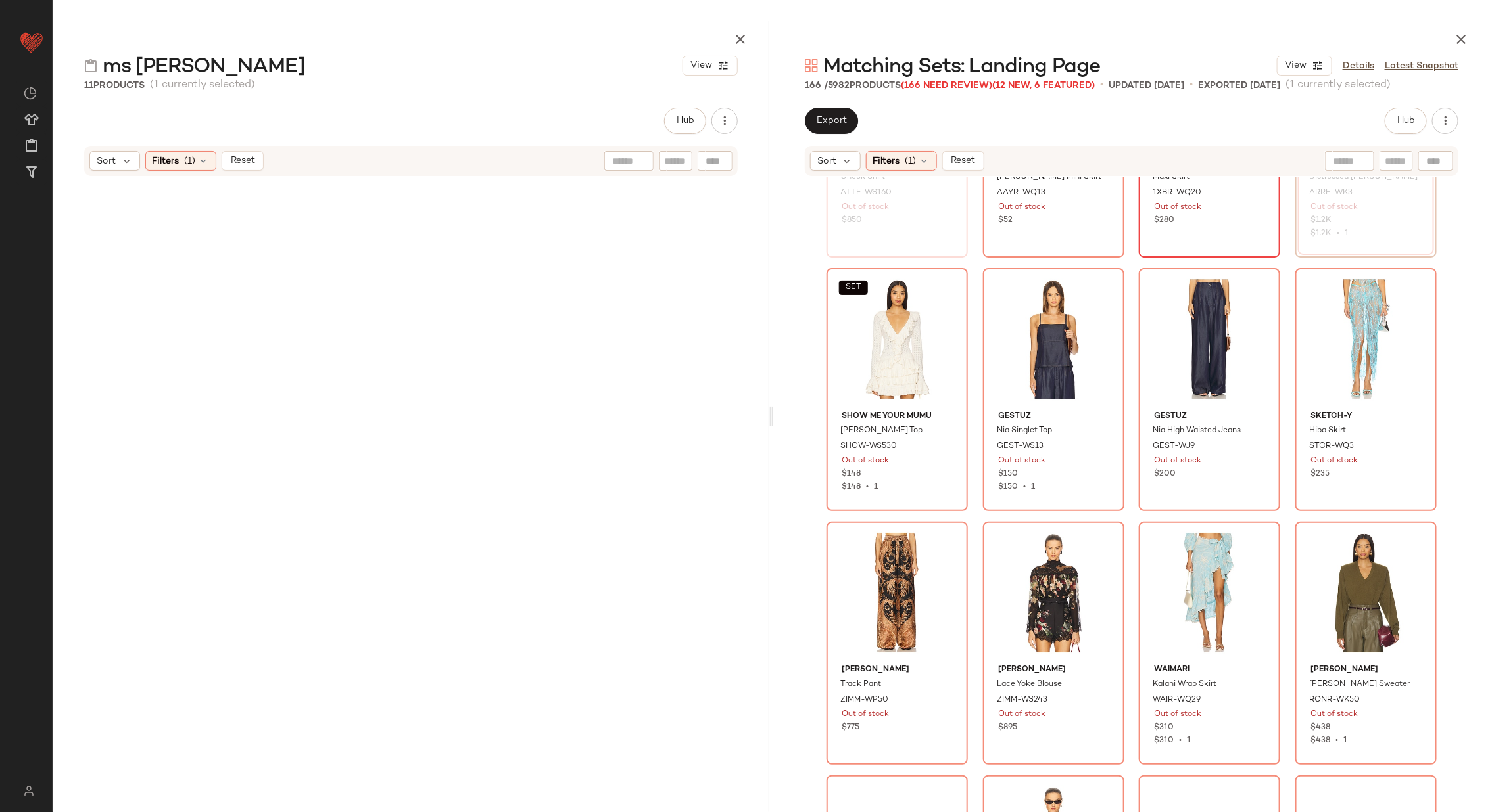
scroll to position [2220, 0]
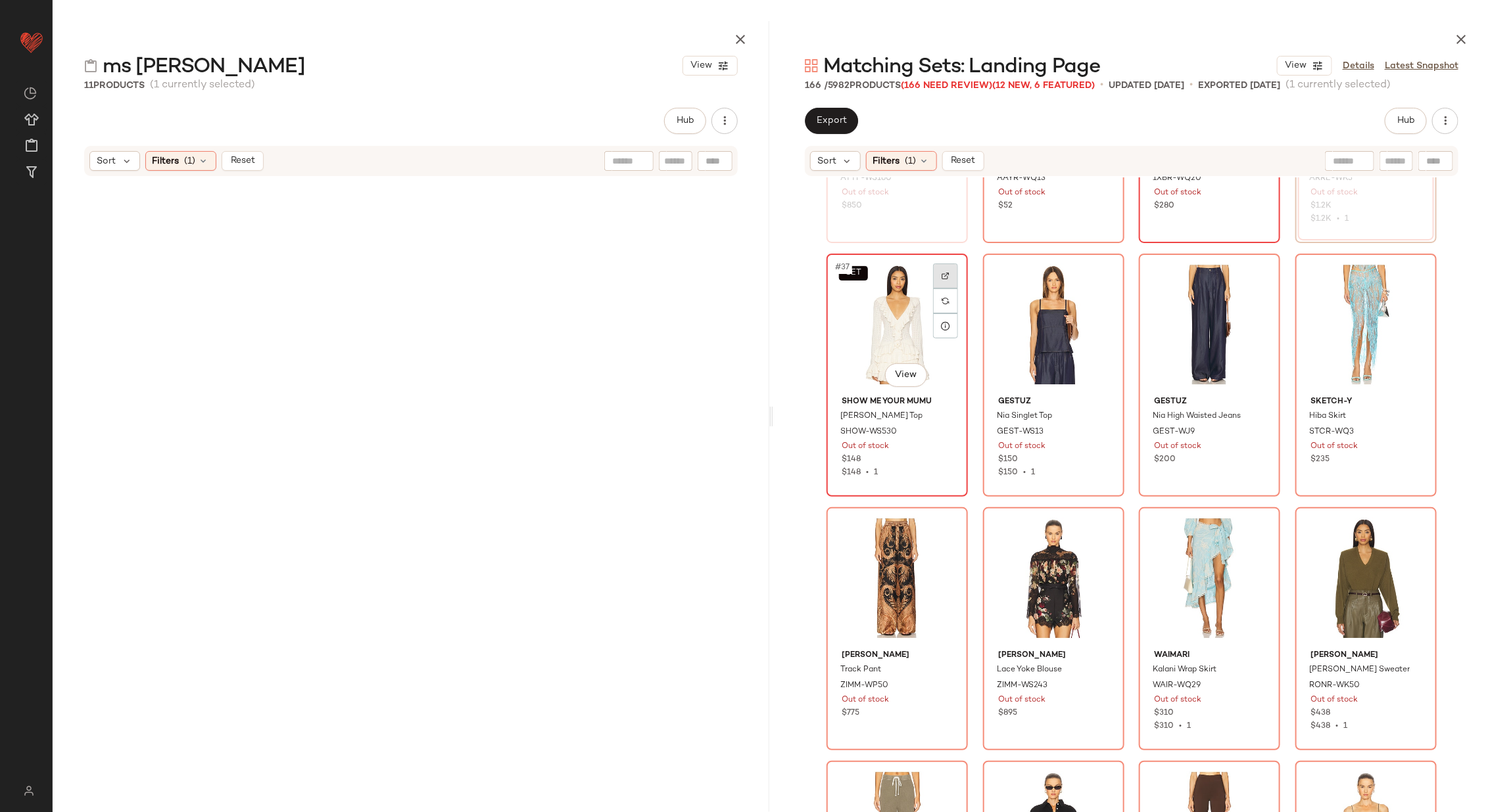
click at [943, 274] on img at bounding box center [945, 276] width 8 height 8
click at [1104, 275] on div at bounding box center [1102, 276] width 25 height 25
click at [1257, 274] on img at bounding box center [1258, 276] width 8 height 8
click at [1415, 275] on img at bounding box center [1414, 276] width 8 height 8
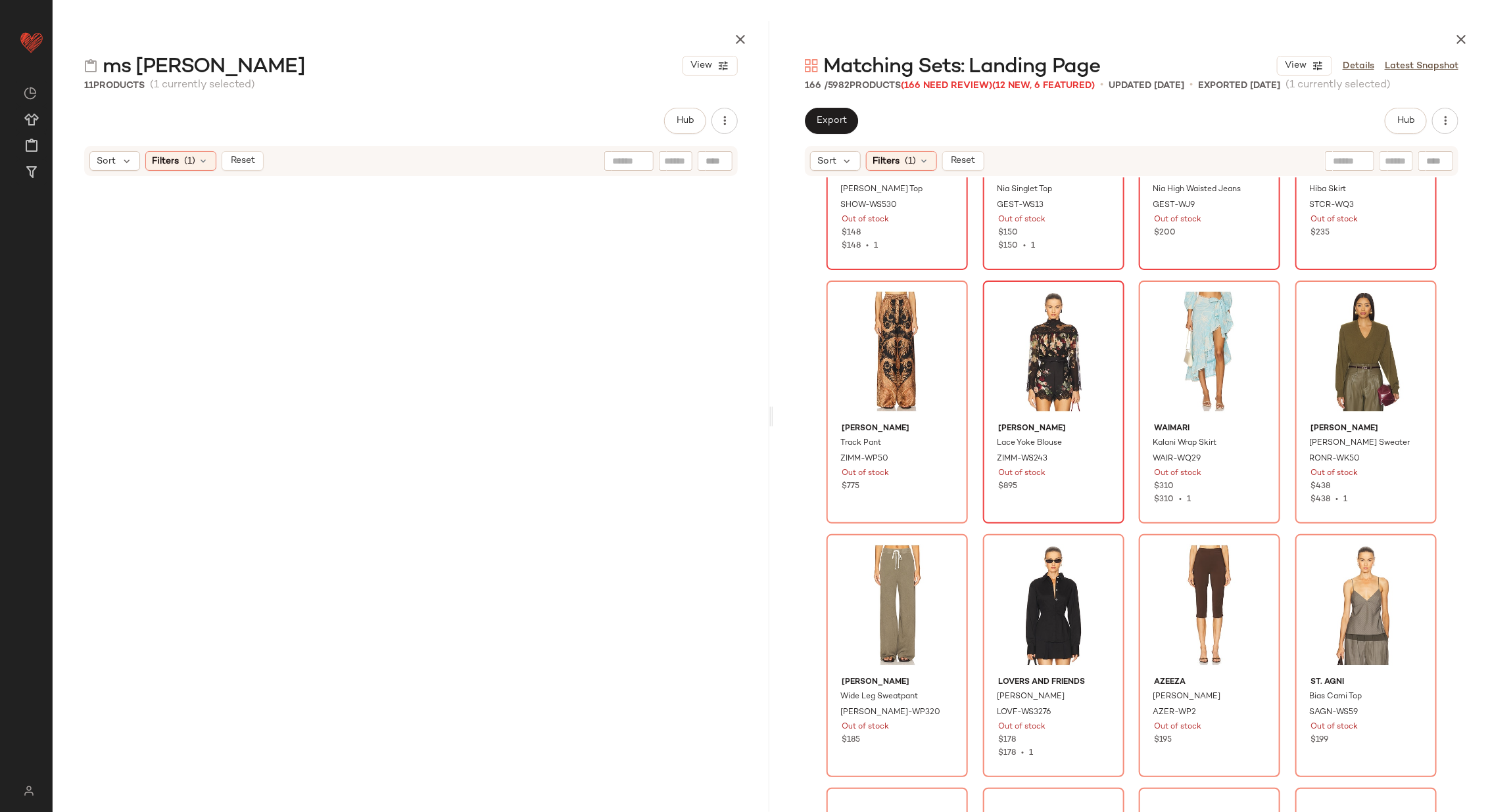
scroll to position [2471, 0]
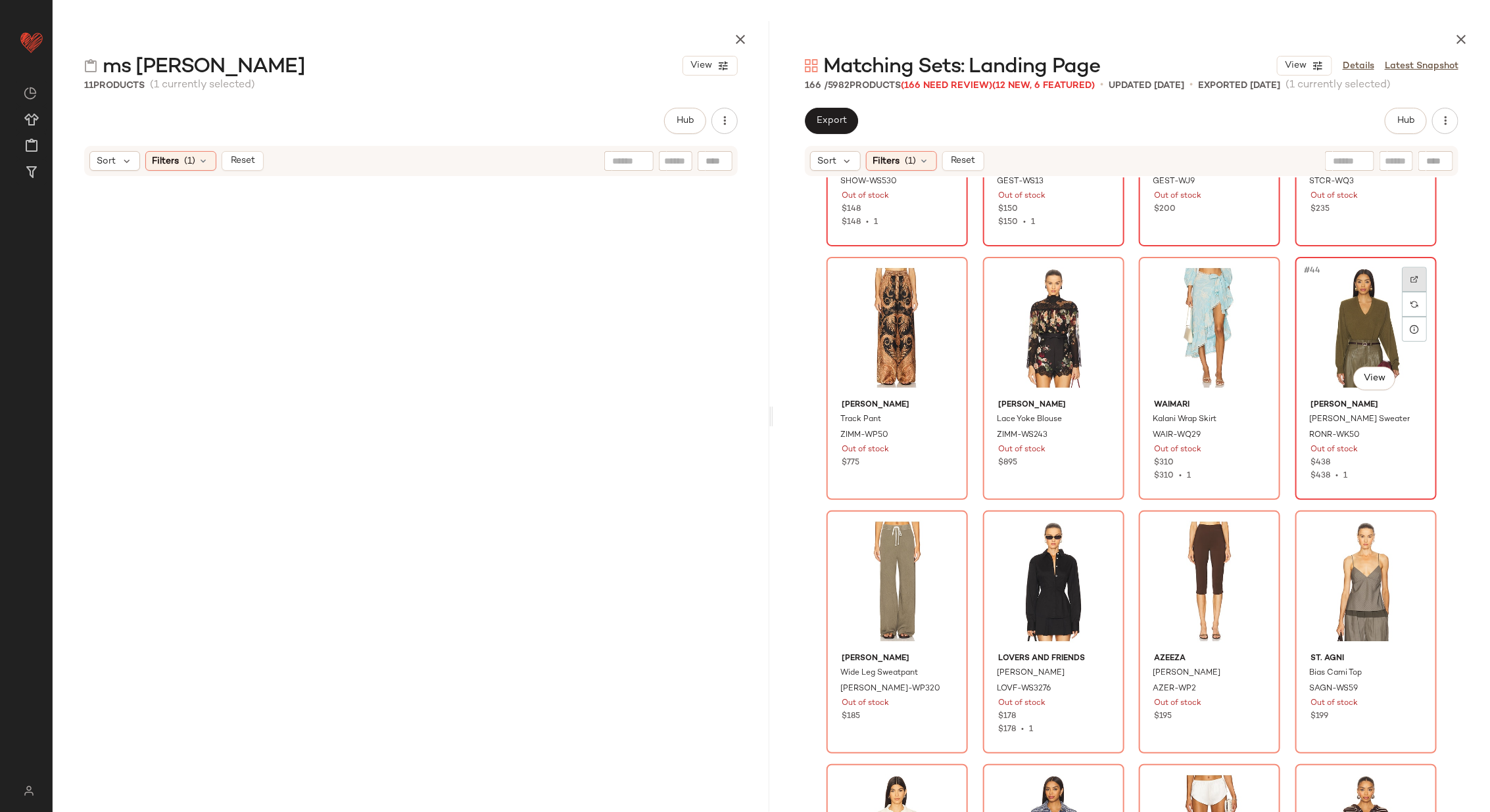
click at [1404, 281] on div at bounding box center [1415, 279] width 25 height 25
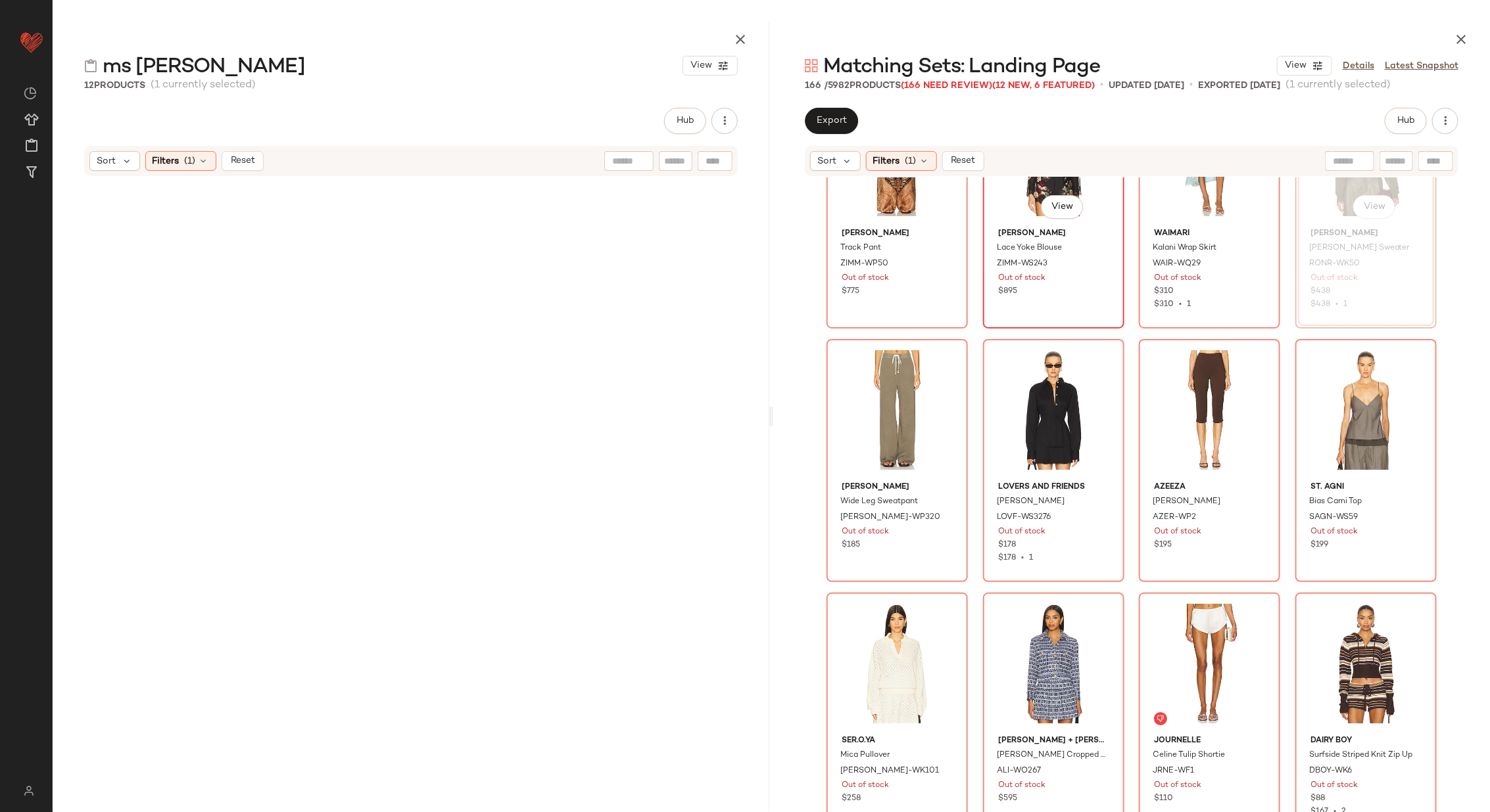
scroll to position [2648, 0]
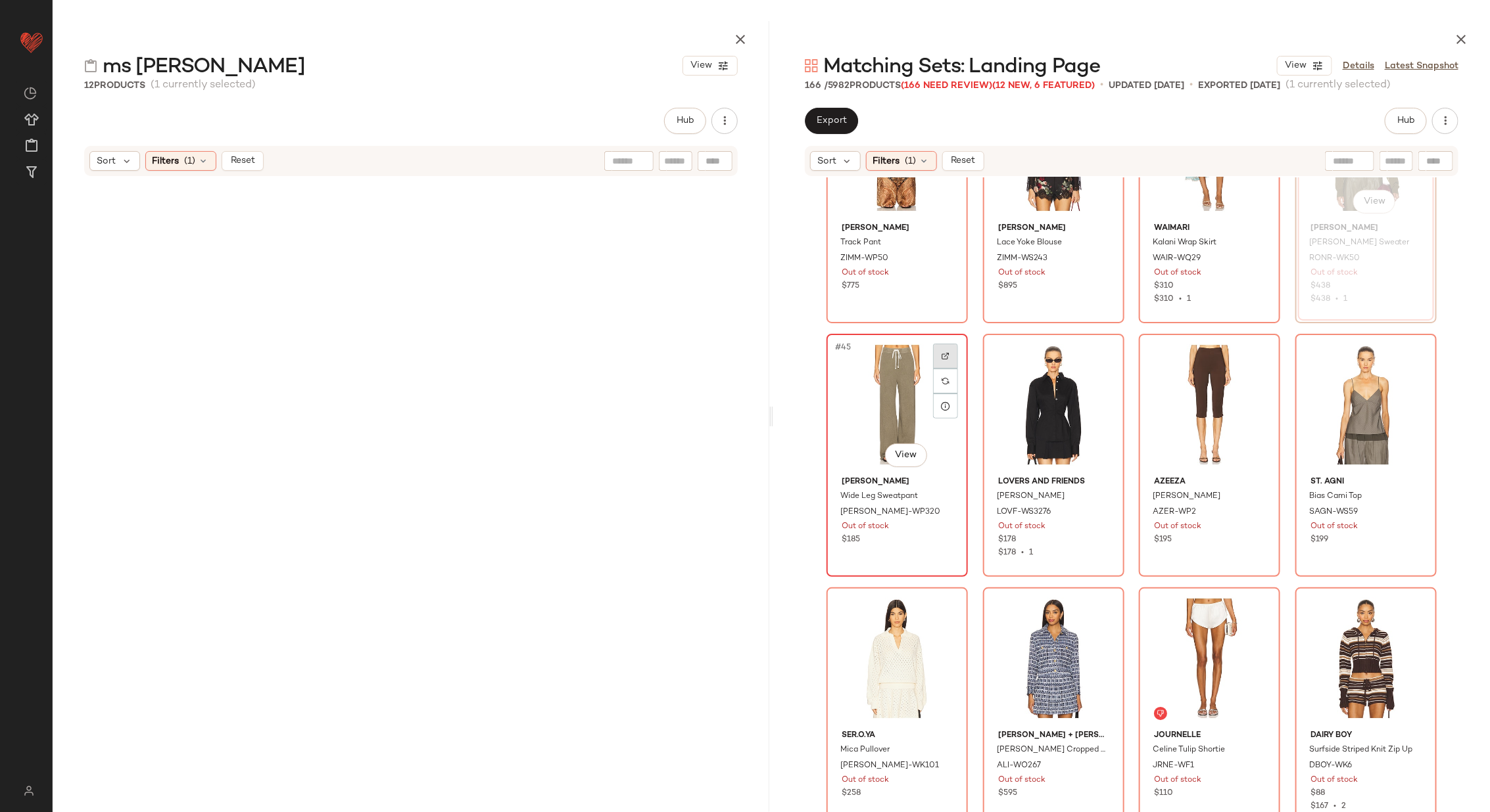
click at [943, 352] on img at bounding box center [945, 356] width 8 height 8
click at [1103, 355] on div at bounding box center [1102, 356] width 25 height 25
click at [1254, 352] on img at bounding box center [1258, 356] width 8 height 8
click at [1410, 354] on img at bounding box center [1414, 356] width 8 height 8
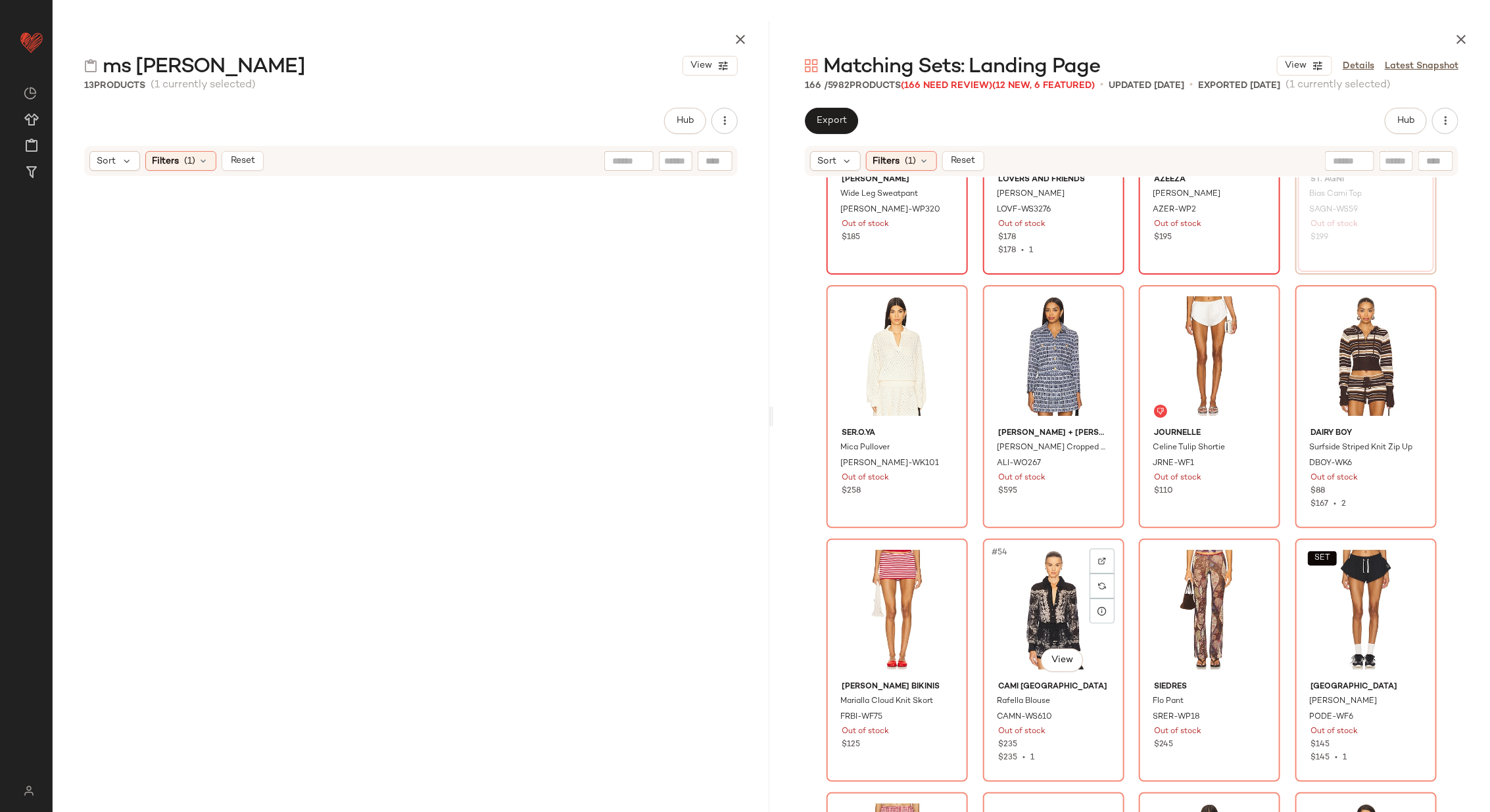
scroll to position [2982, 0]
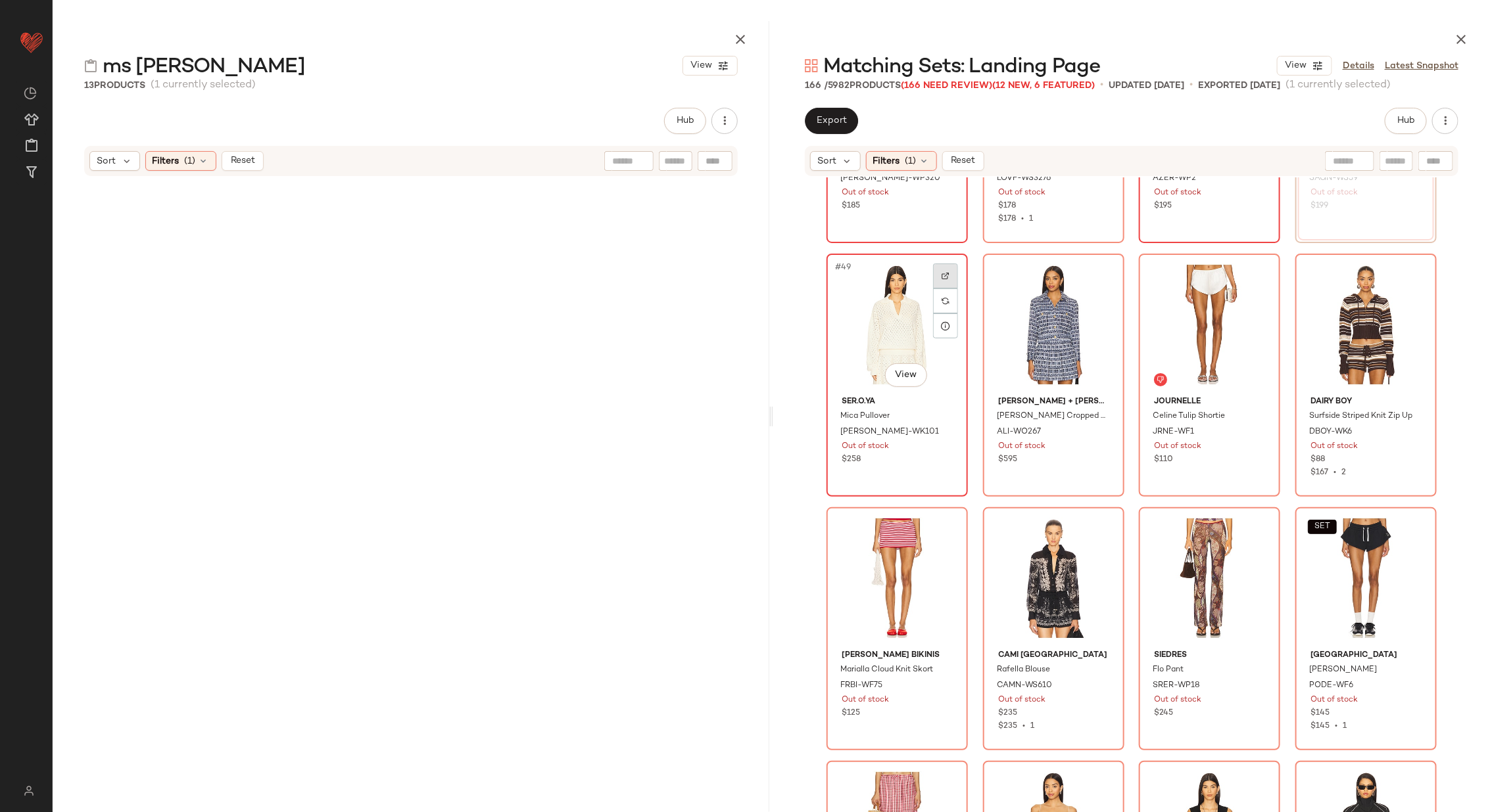
click at [941, 273] on img at bounding box center [945, 276] width 8 height 8
click at [1098, 277] on img at bounding box center [1102, 276] width 8 height 8
drag, startPoint x: 1270, startPoint y: 292, endPoint x: 1245, endPoint y: 270, distance: 33.3
click at [1246, 270] on div at bounding box center [1258, 276] width 25 height 25
drag, startPoint x: 1166, startPoint y: 306, endPoint x: 645, endPoint y: 10, distance: 599.2
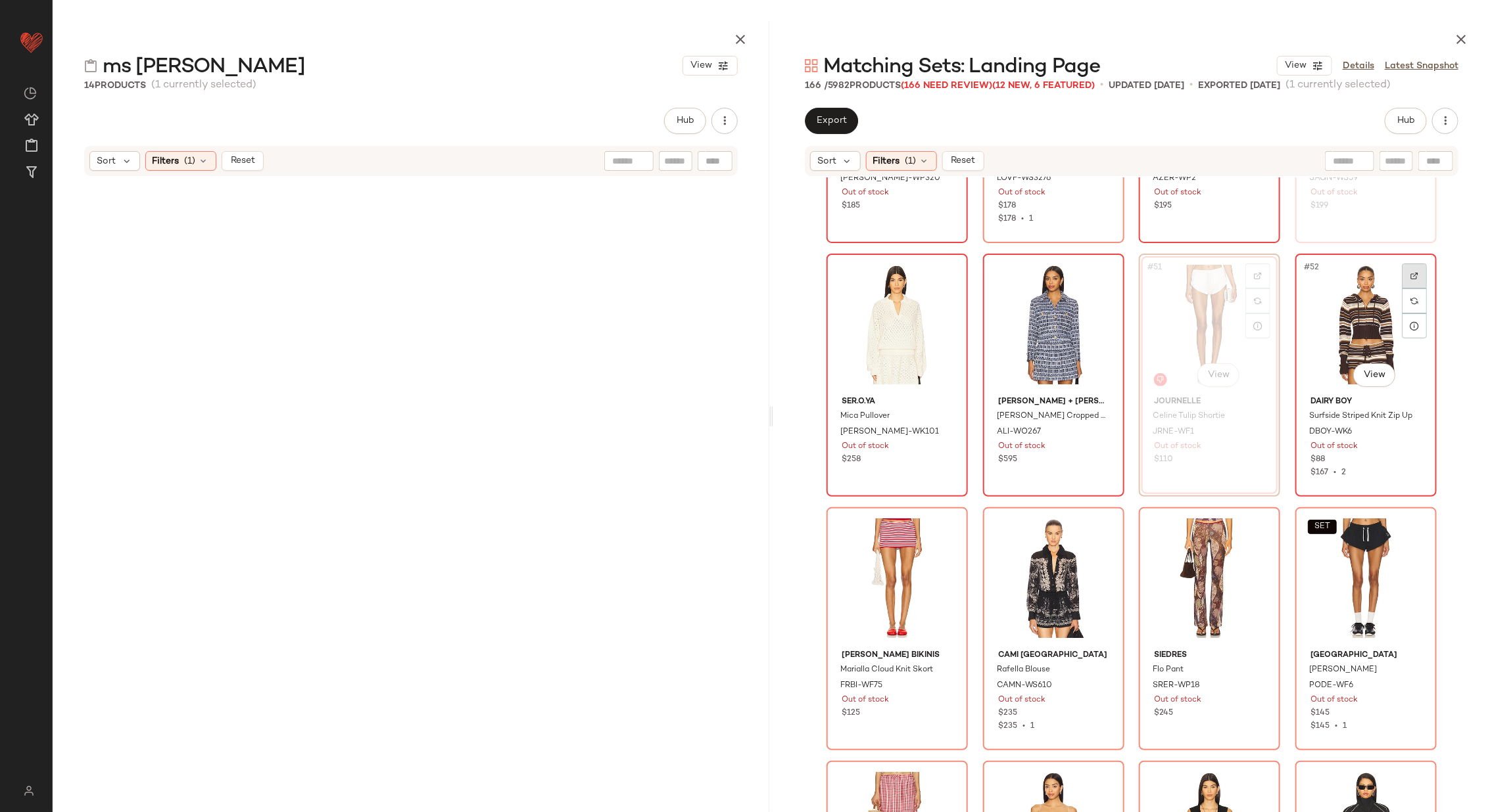
click at [1415, 279] on div at bounding box center [1415, 276] width 25 height 25
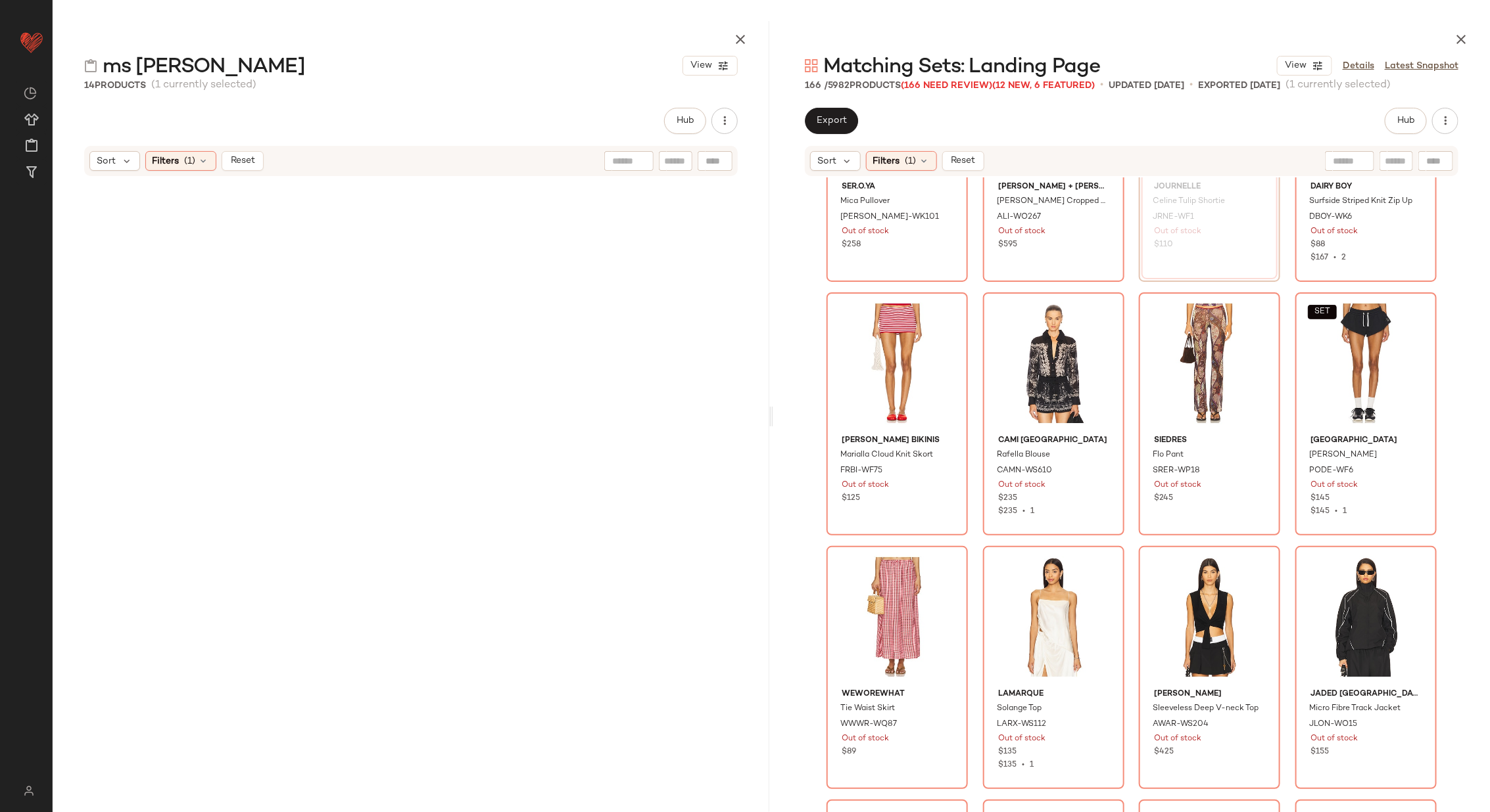
scroll to position [3213, 0]
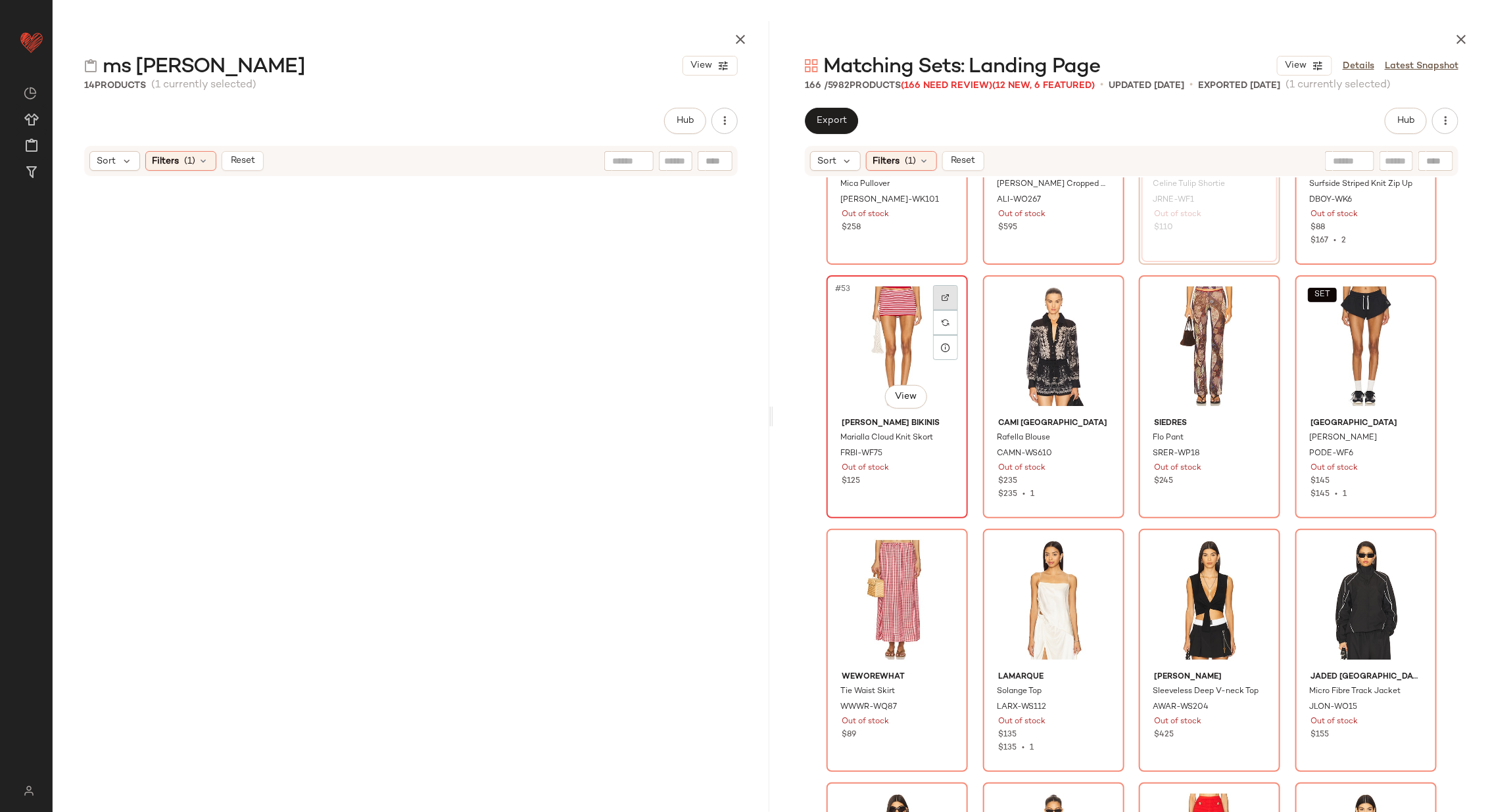
click at [943, 301] on div at bounding box center [945, 297] width 25 height 25
click at [1093, 299] on div at bounding box center [1102, 297] width 25 height 25
click at [1254, 295] on img at bounding box center [1258, 297] width 8 height 8
click at [1410, 292] on div at bounding box center [1415, 297] width 25 height 25
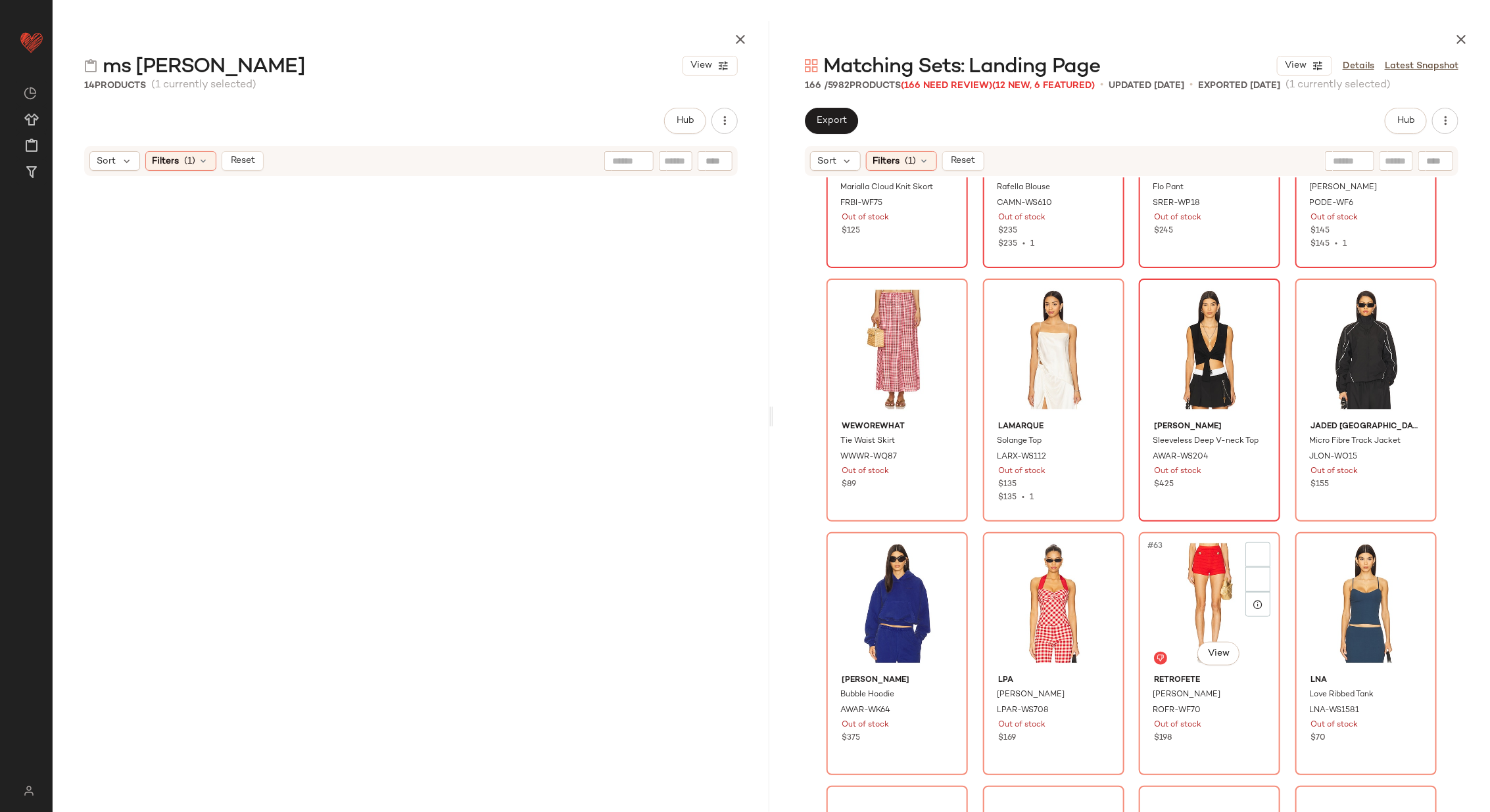
scroll to position [3499, 0]
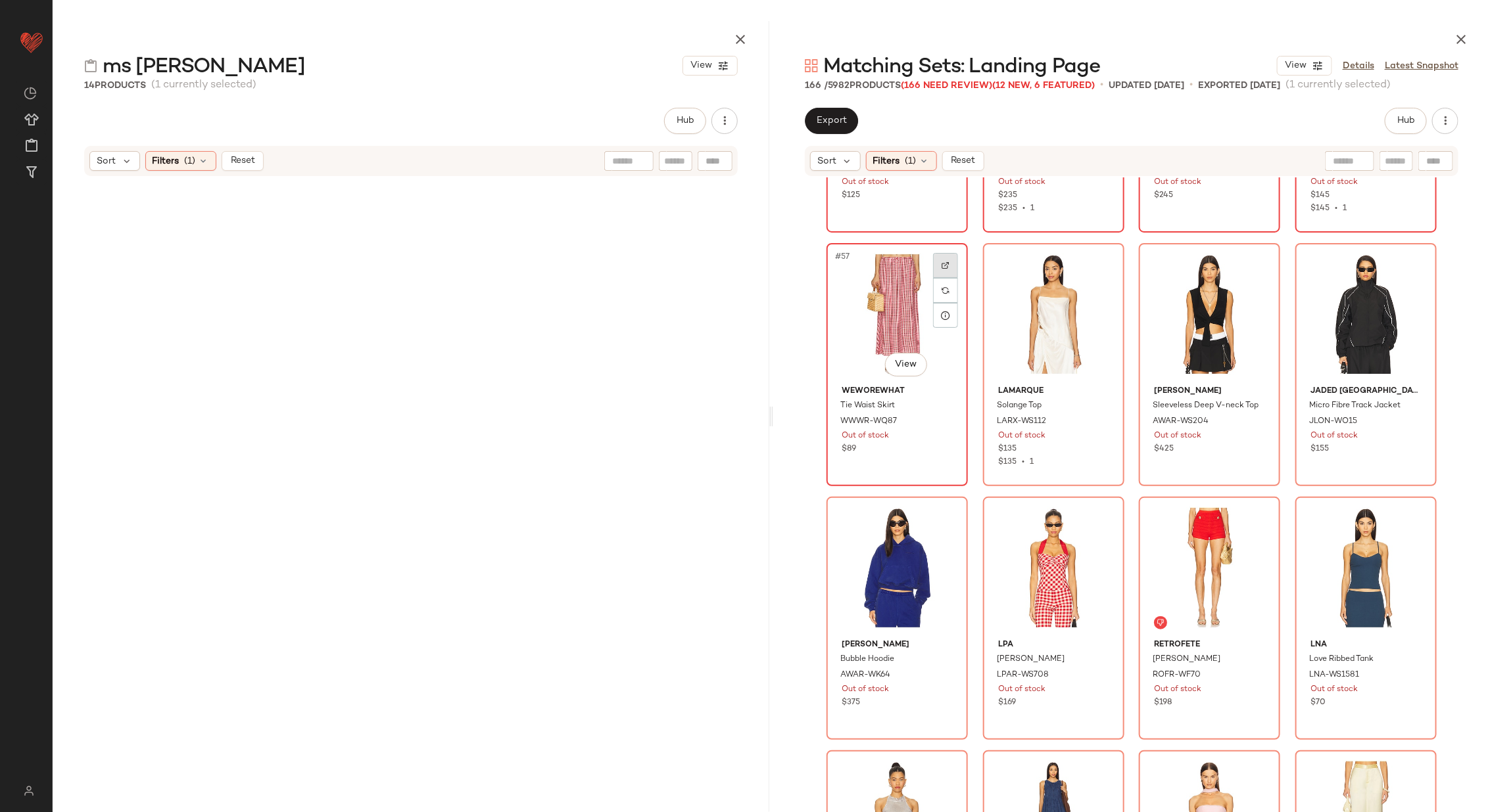
click at [945, 264] on img at bounding box center [945, 266] width 8 height 8
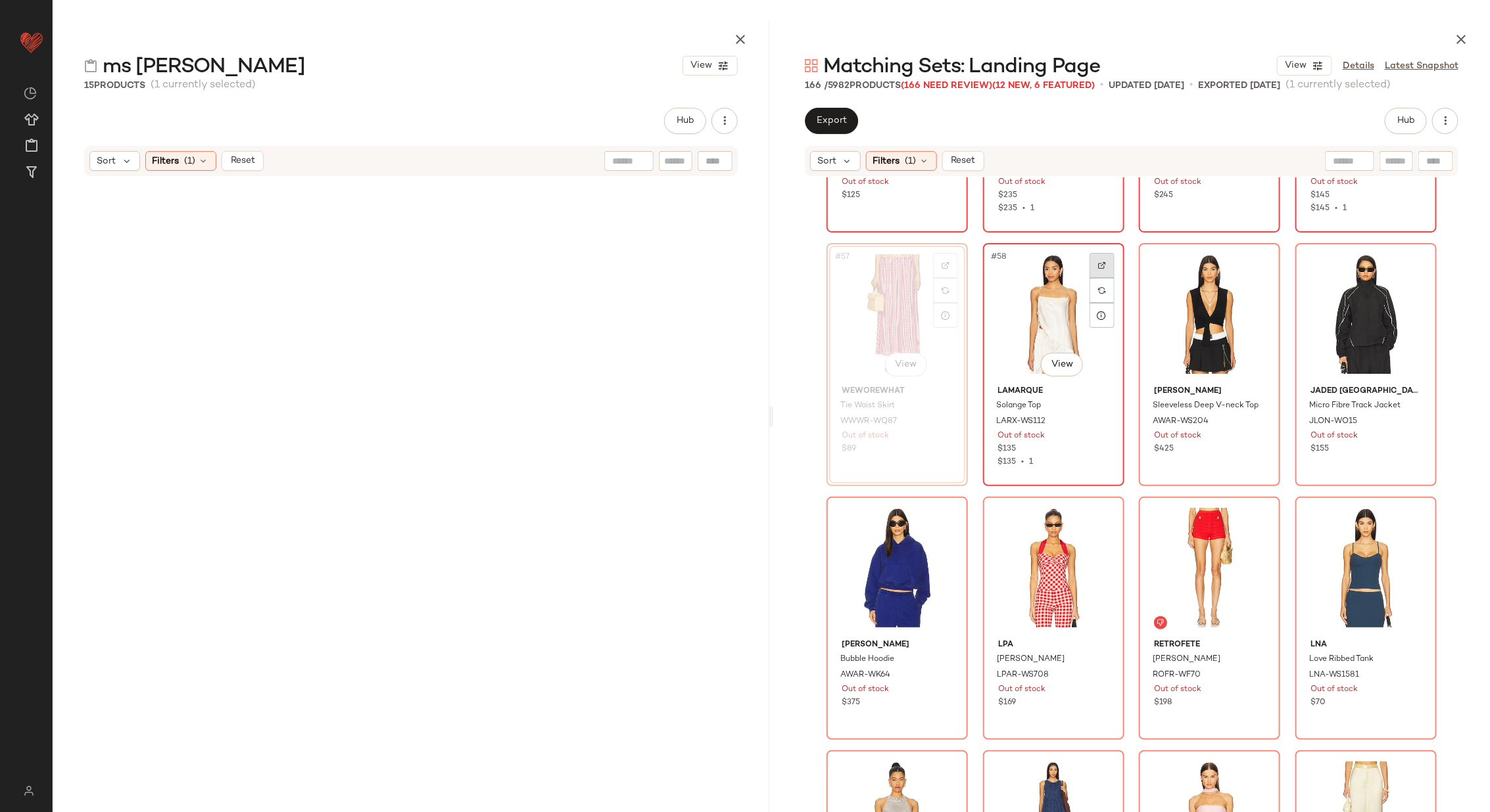
click at [1098, 265] on img at bounding box center [1102, 266] width 8 height 8
click at [1249, 253] on div at bounding box center [1258, 266] width 25 height 25
click at [1402, 264] on div at bounding box center [1415, 266] width 25 height 25
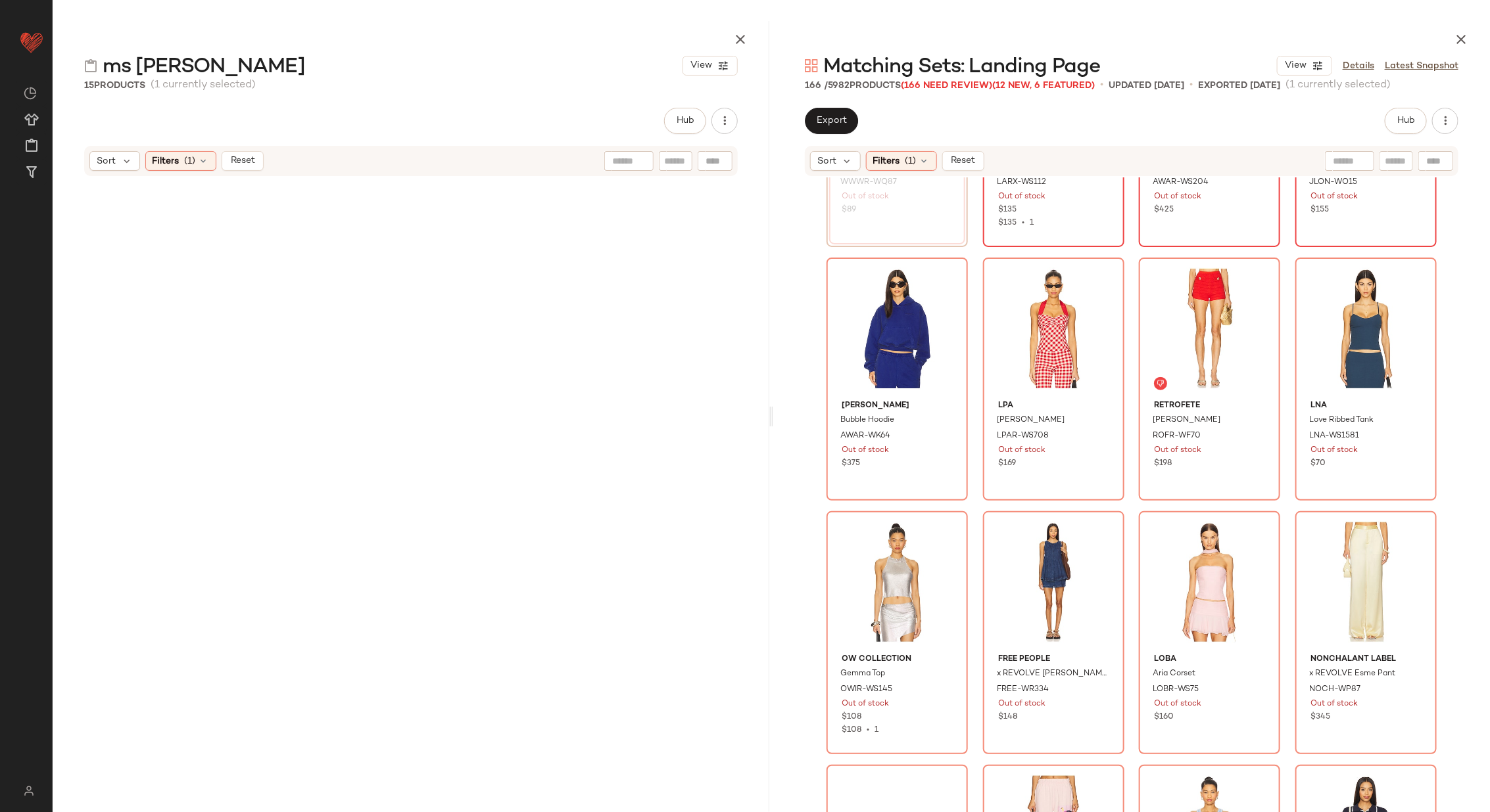
scroll to position [3742, 0]
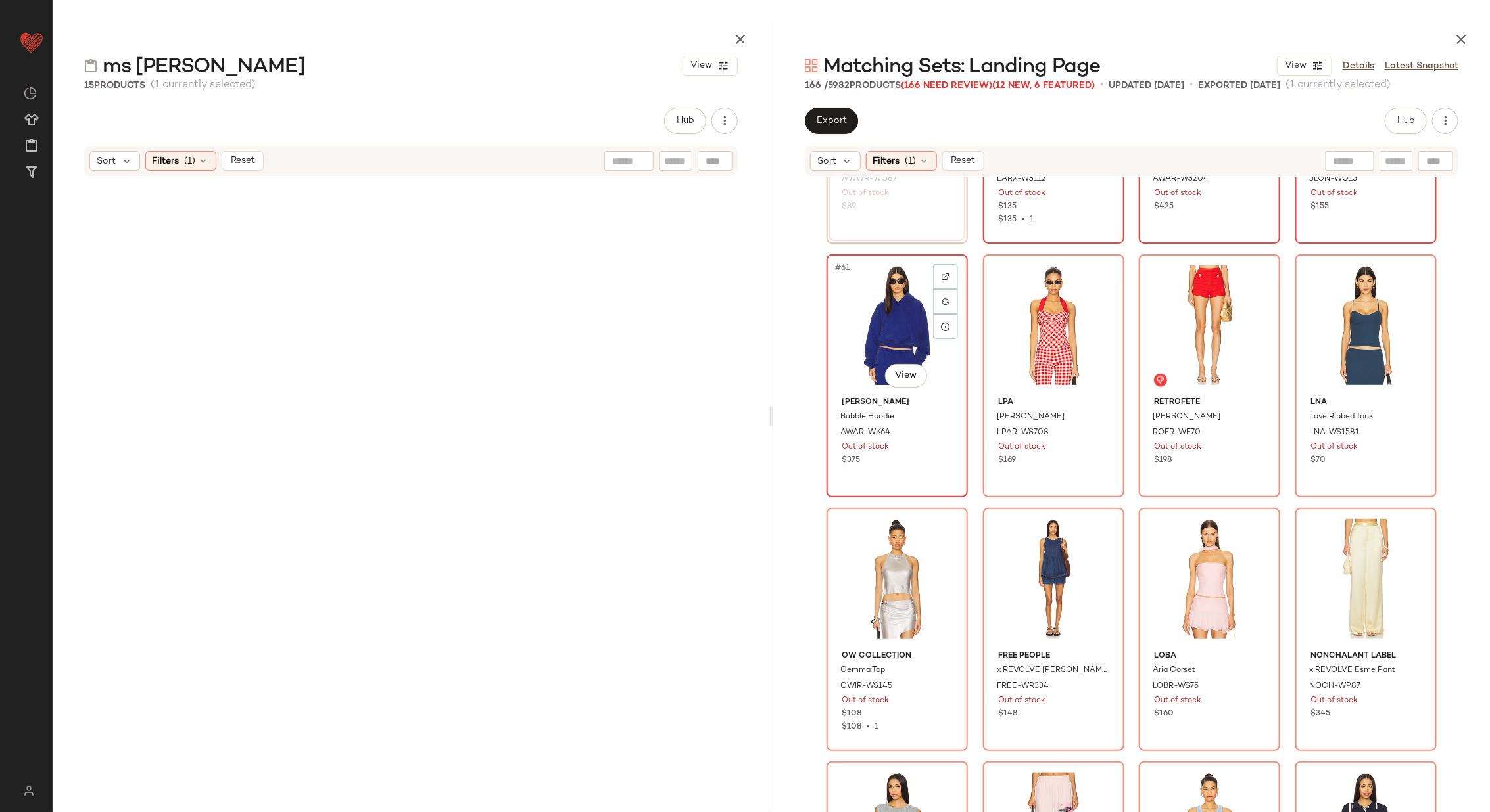
click at [945, 274] on img at bounding box center [945, 277] width 8 height 8
click at [1091, 268] on div at bounding box center [1102, 277] width 25 height 25
click at [1254, 275] on img at bounding box center [1258, 277] width 8 height 8
click at [1406, 279] on div at bounding box center [1415, 277] width 25 height 25
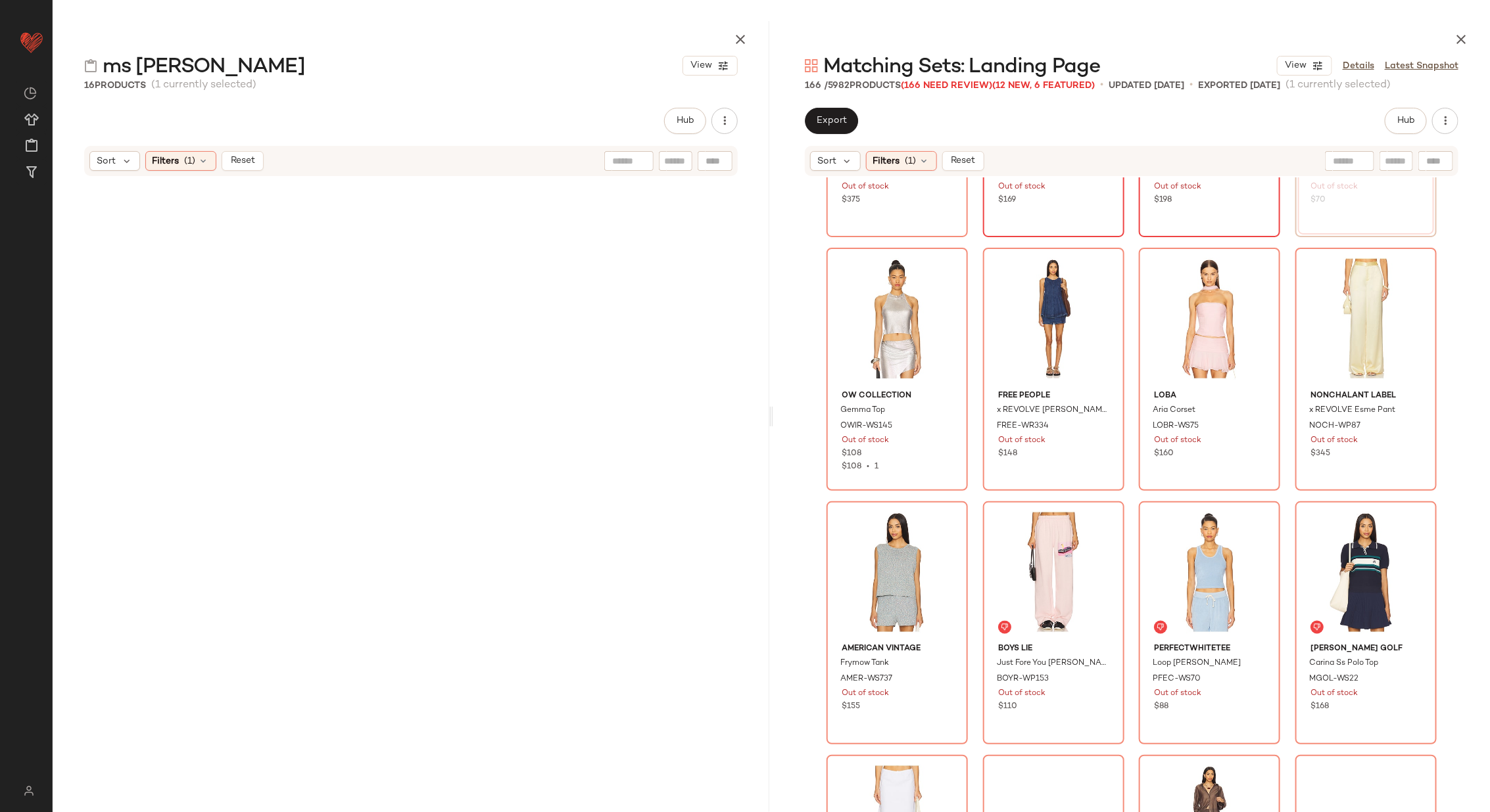
scroll to position [4012, 0]
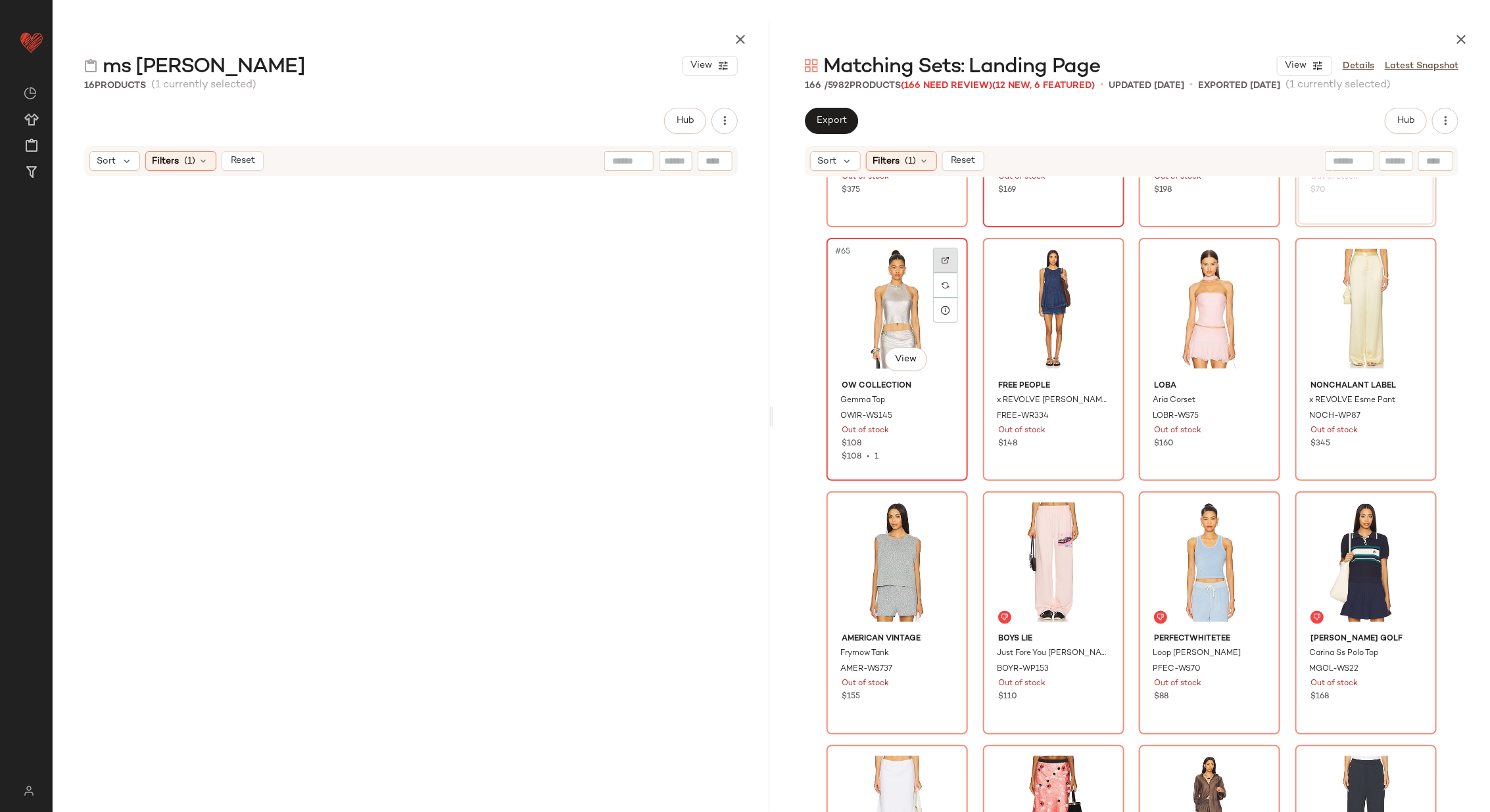
click at [946, 254] on div at bounding box center [945, 261] width 25 height 25
click at [1110, 256] on div at bounding box center [1102, 261] width 25 height 25
click at [1246, 261] on div at bounding box center [1258, 261] width 25 height 25
click at [1410, 254] on div at bounding box center [1415, 261] width 25 height 25
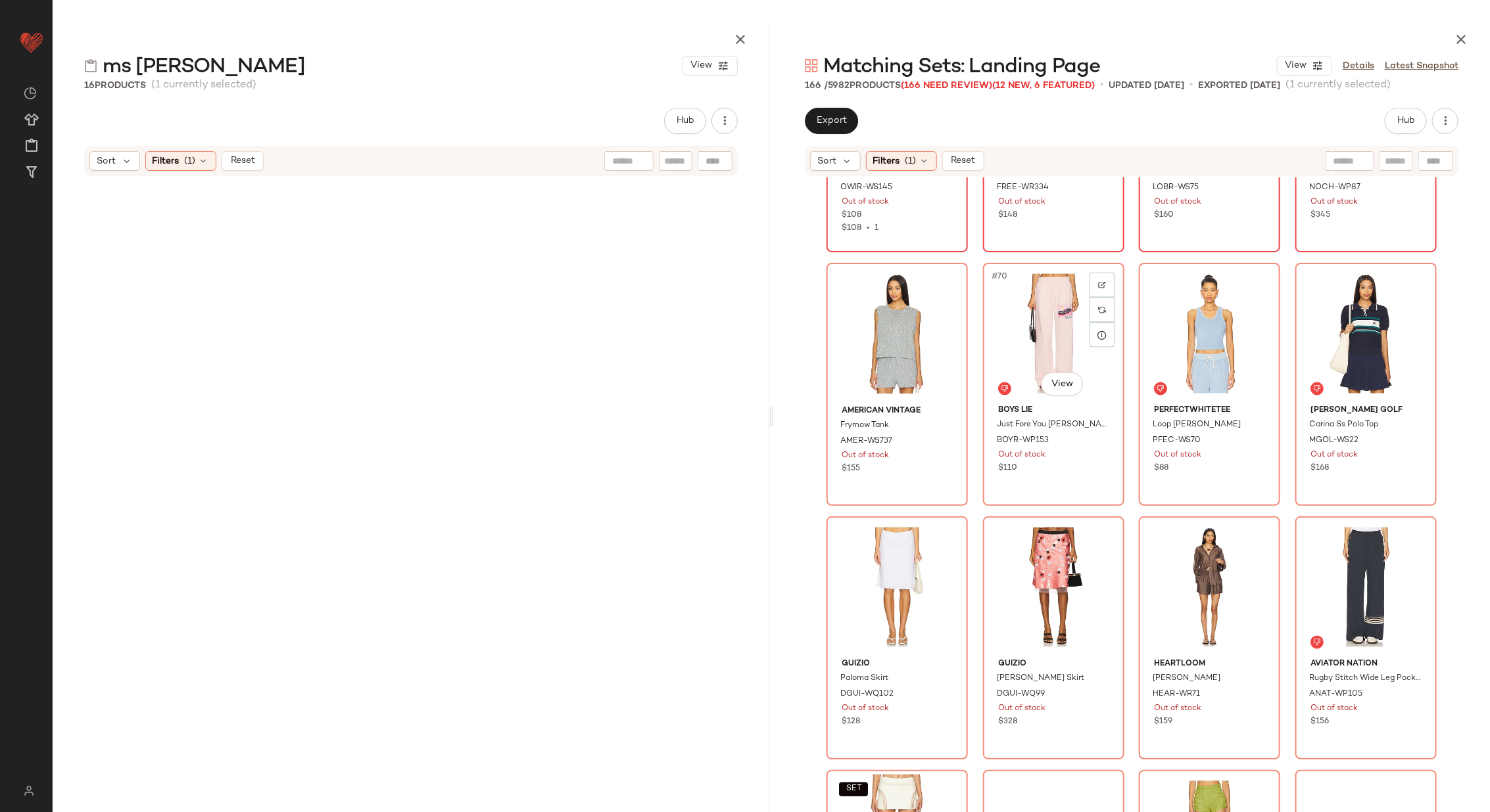
scroll to position [4247, 0]
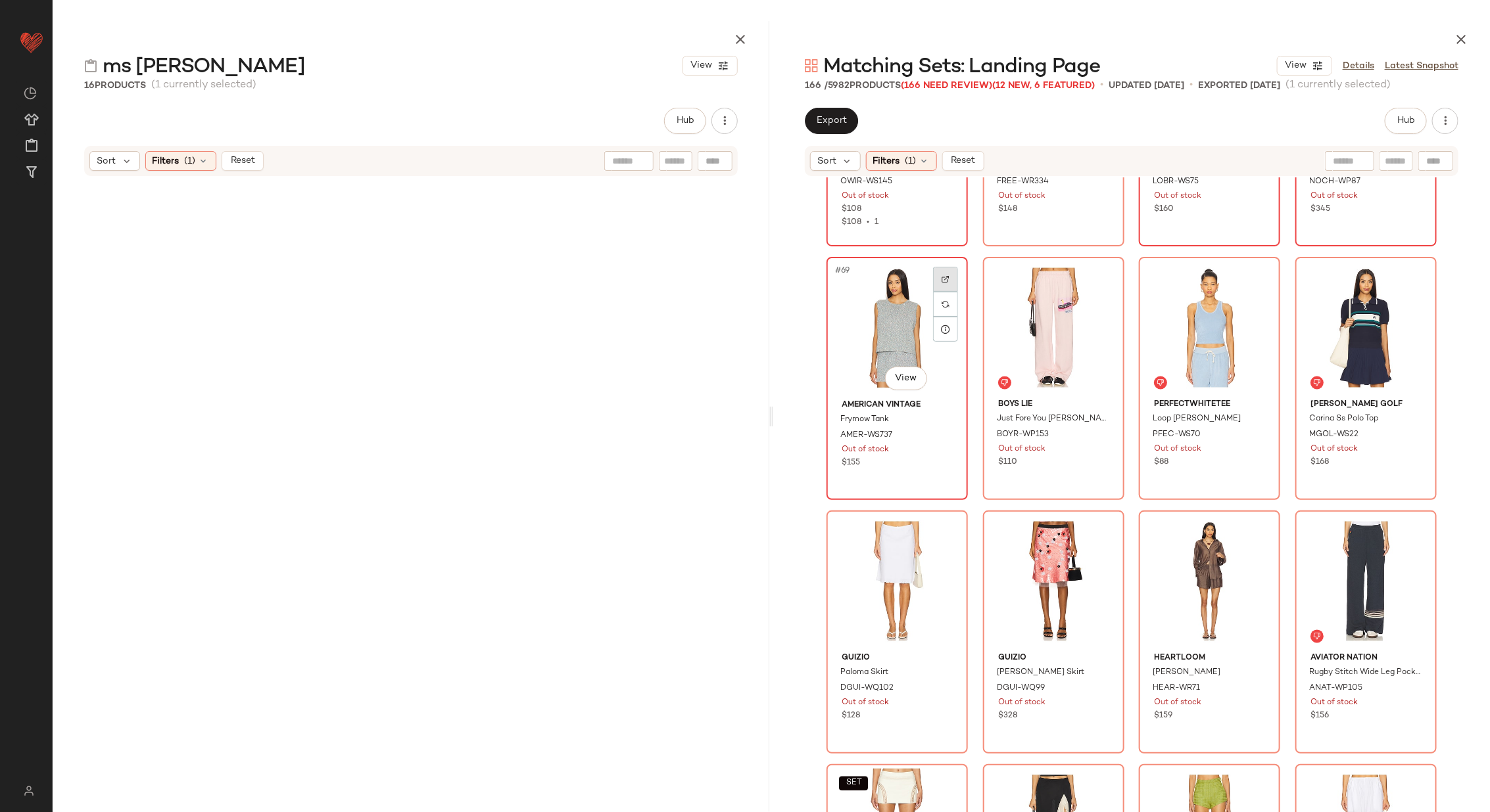
click at [939, 273] on div at bounding box center [945, 279] width 25 height 25
click at [1092, 268] on div at bounding box center [1102, 279] width 25 height 25
click at [1262, 274] on div at bounding box center [1258, 279] width 25 height 25
click at [1416, 276] on div at bounding box center [1415, 279] width 25 height 25
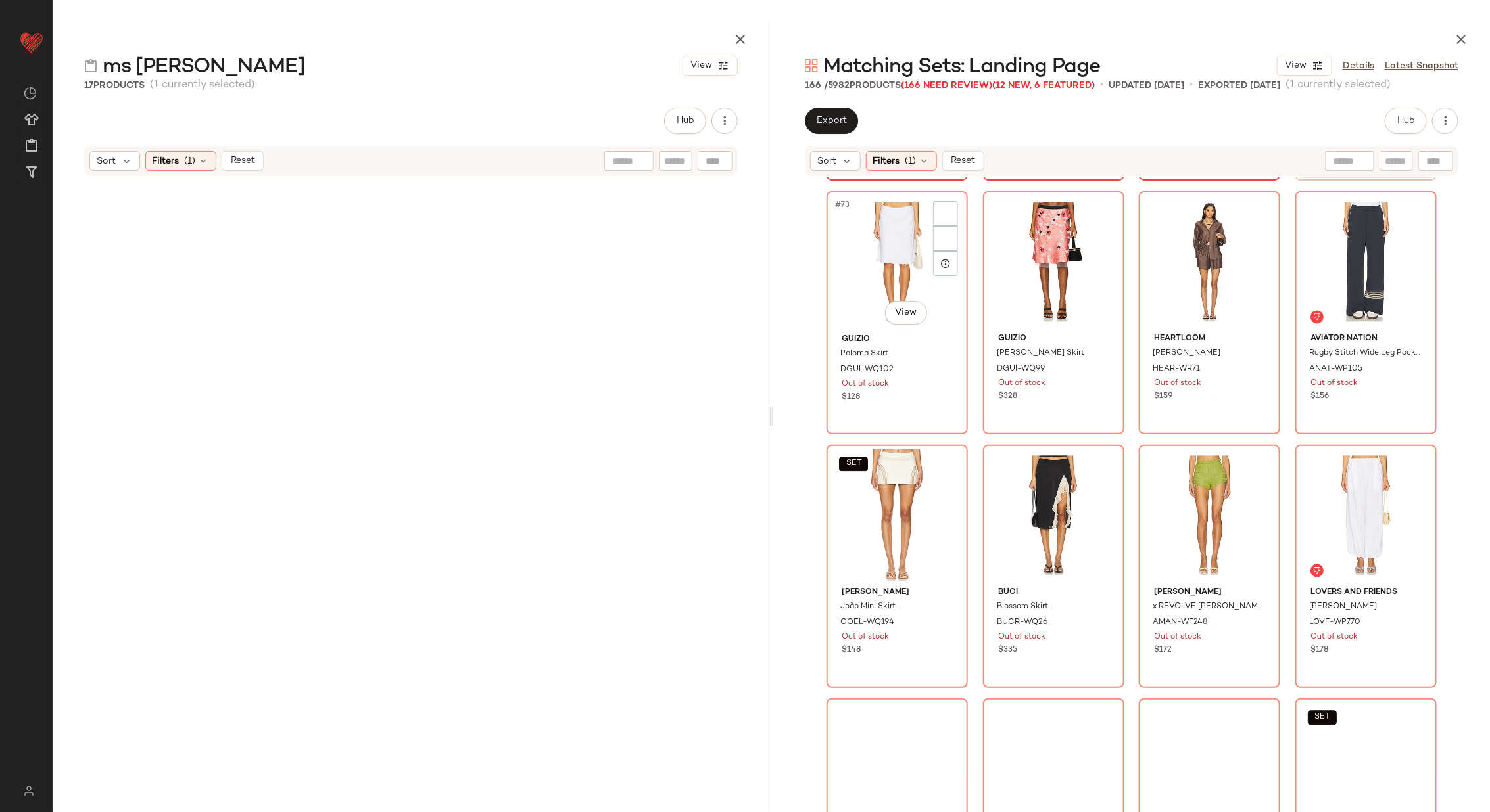
scroll to position [4567, 0]
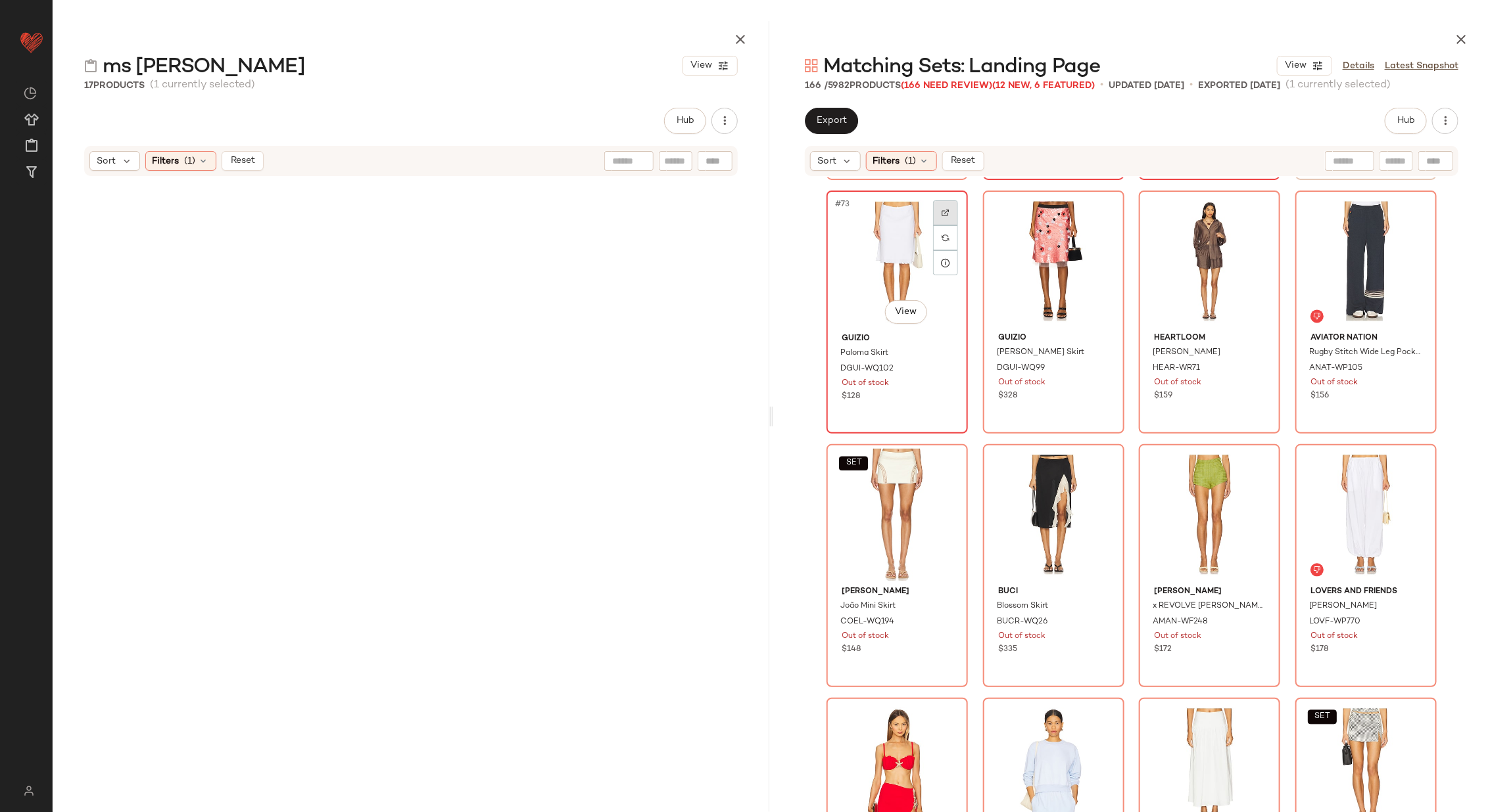
click at [941, 209] on img at bounding box center [945, 213] width 8 height 8
click at [1093, 202] on div at bounding box center [1102, 213] width 25 height 25
click at [1256, 213] on img at bounding box center [1258, 213] width 8 height 8
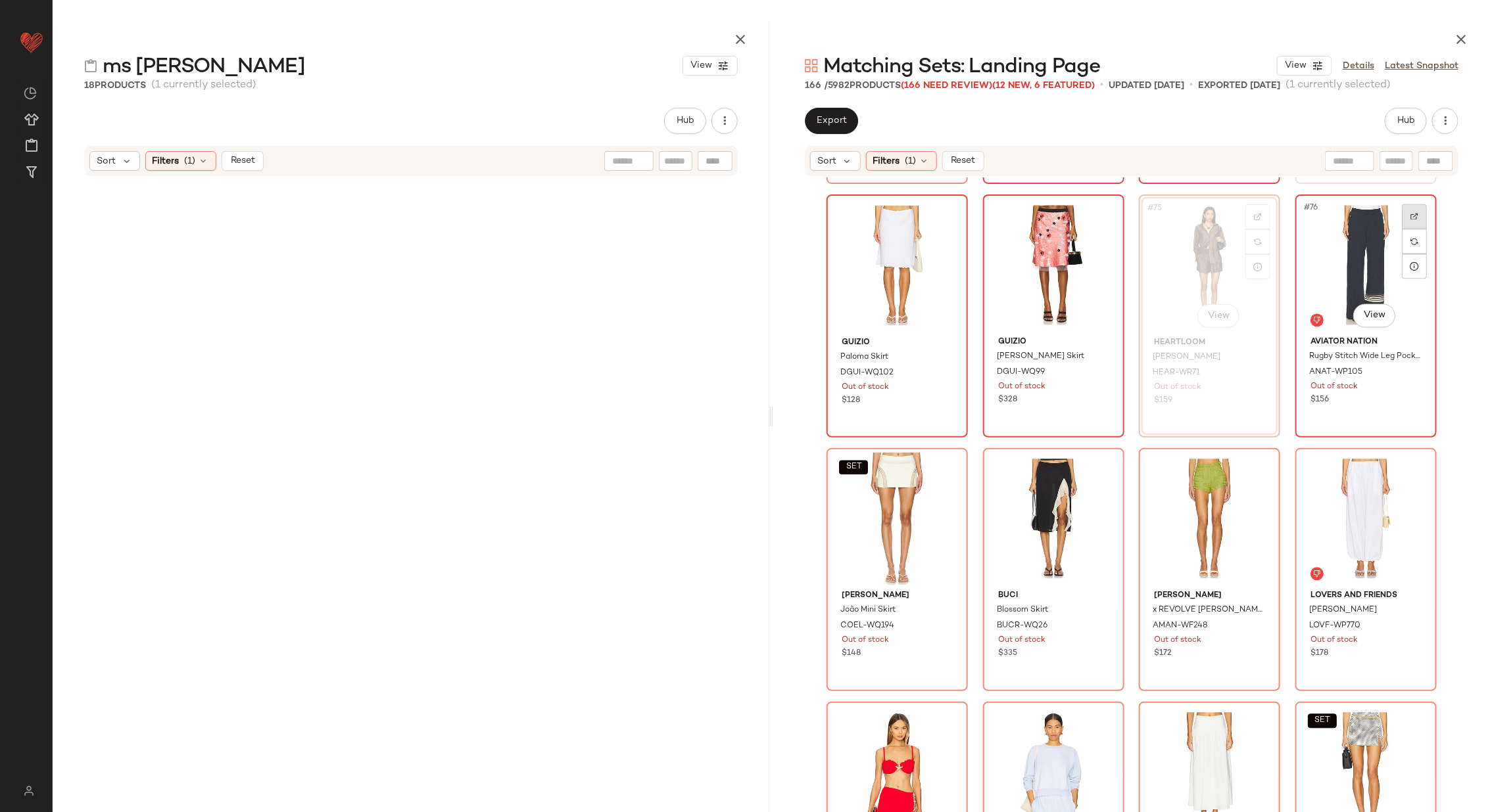
click at [1416, 209] on div at bounding box center [1415, 216] width 25 height 25
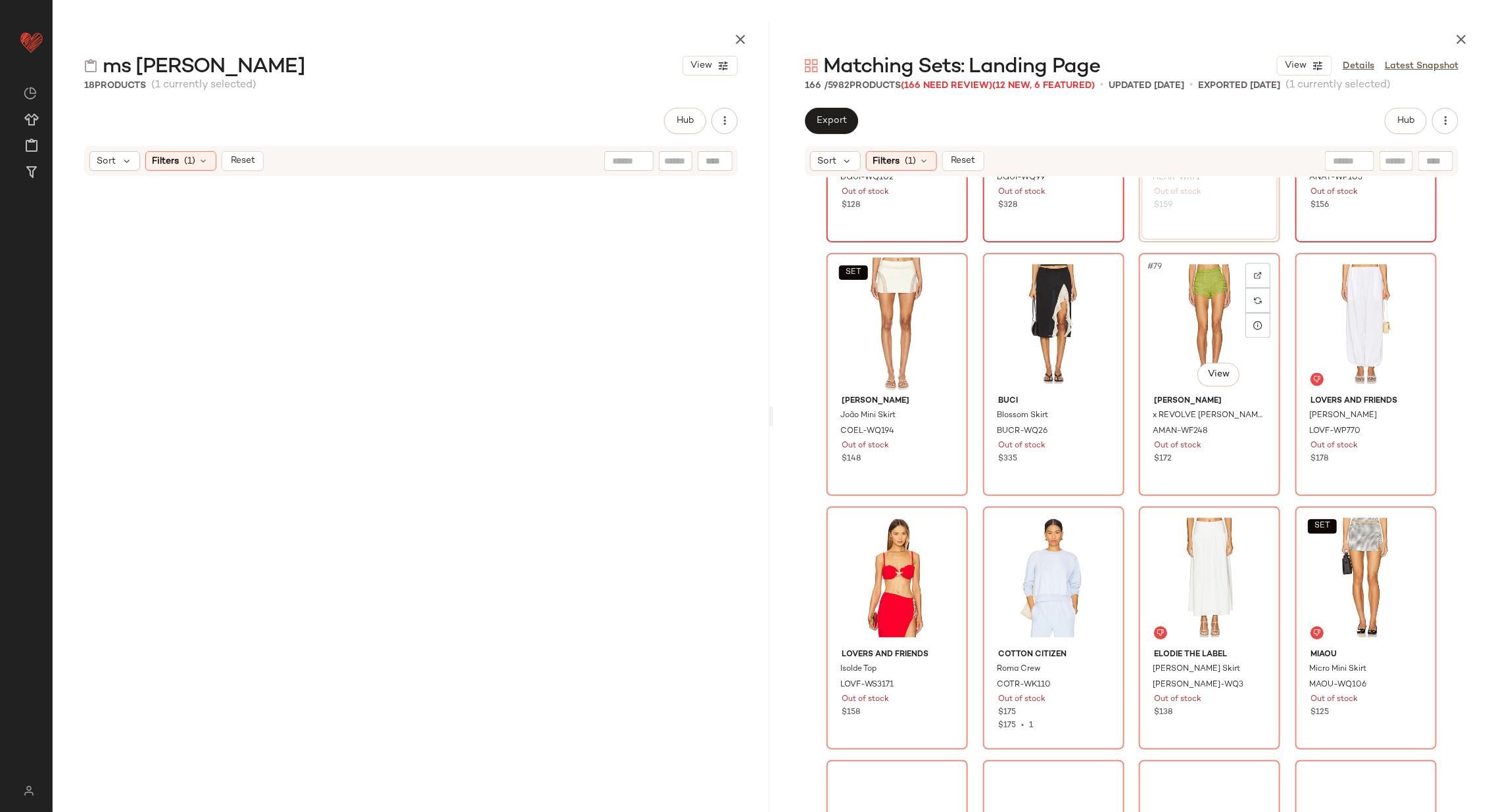
scroll to position [4778, 0]
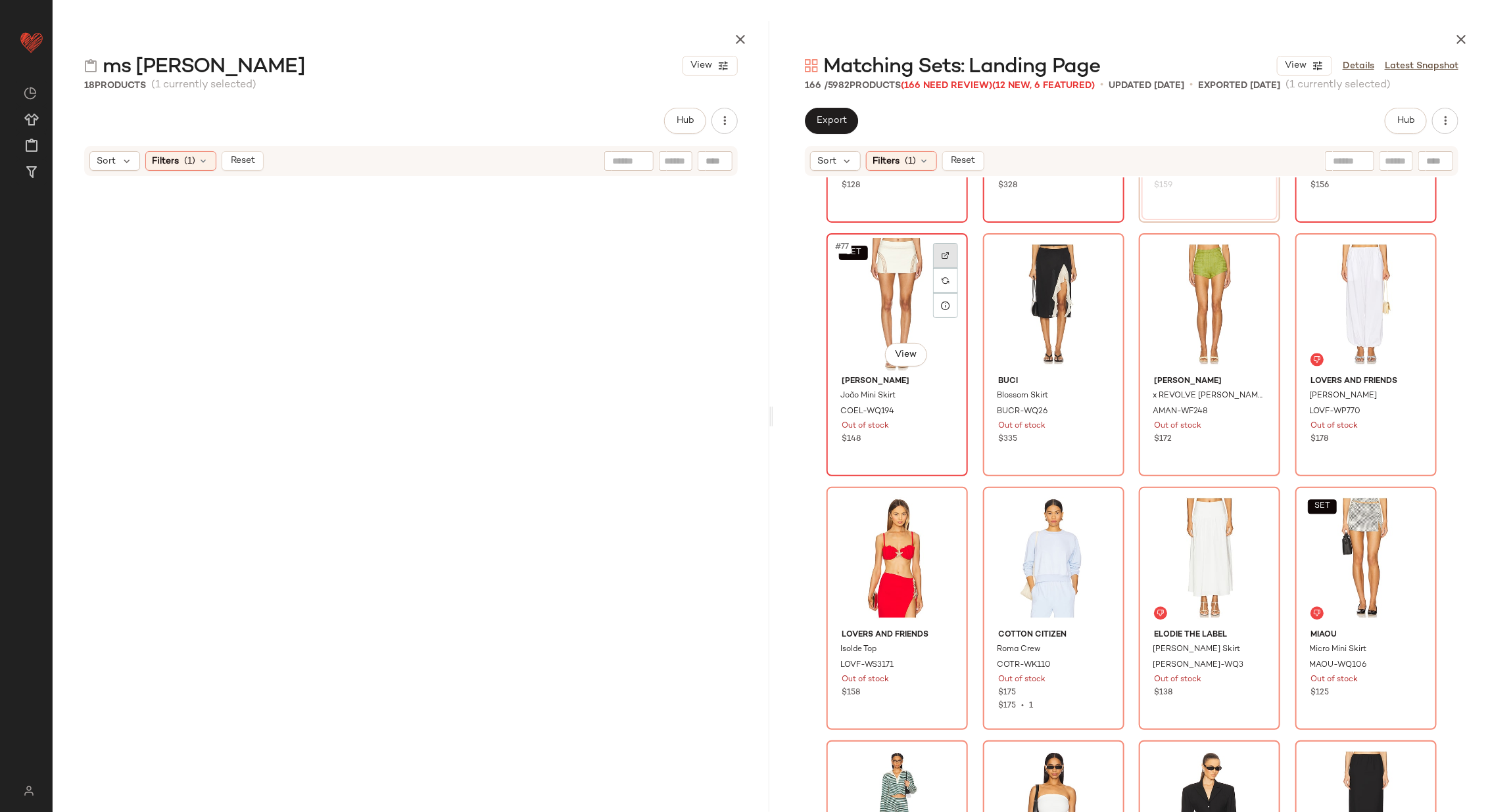
click at [949, 252] on div at bounding box center [945, 256] width 25 height 25
click at [1100, 252] on img at bounding box center [1102, 256] width 8 height 8
click at [1252, 244] on div at bounding box center [1258, 256] width 25 height 25
click at [1410, 256] on img at bounding box center [1414, 256] width 8 height 8
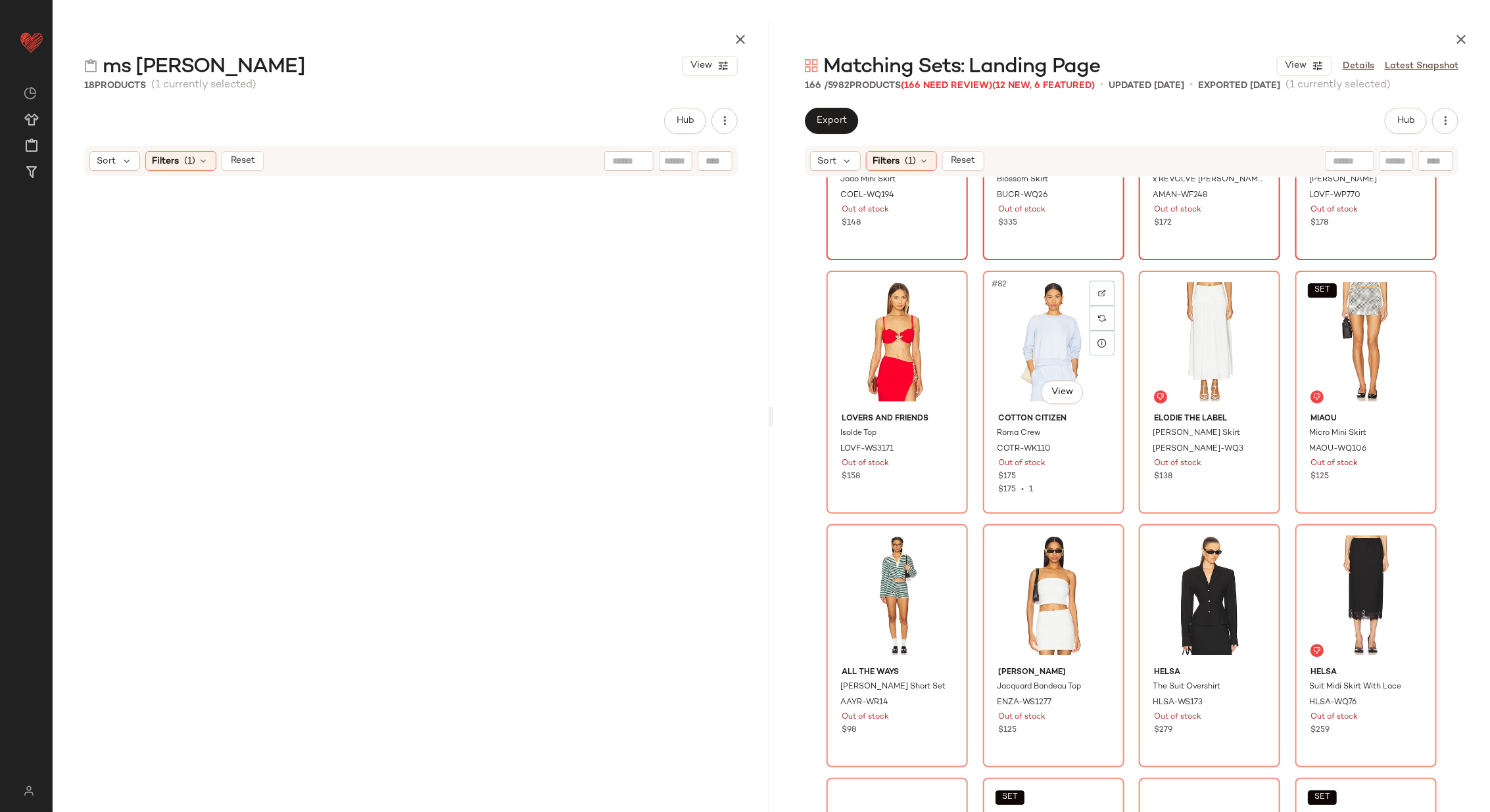
scroll to position [5002, 0]
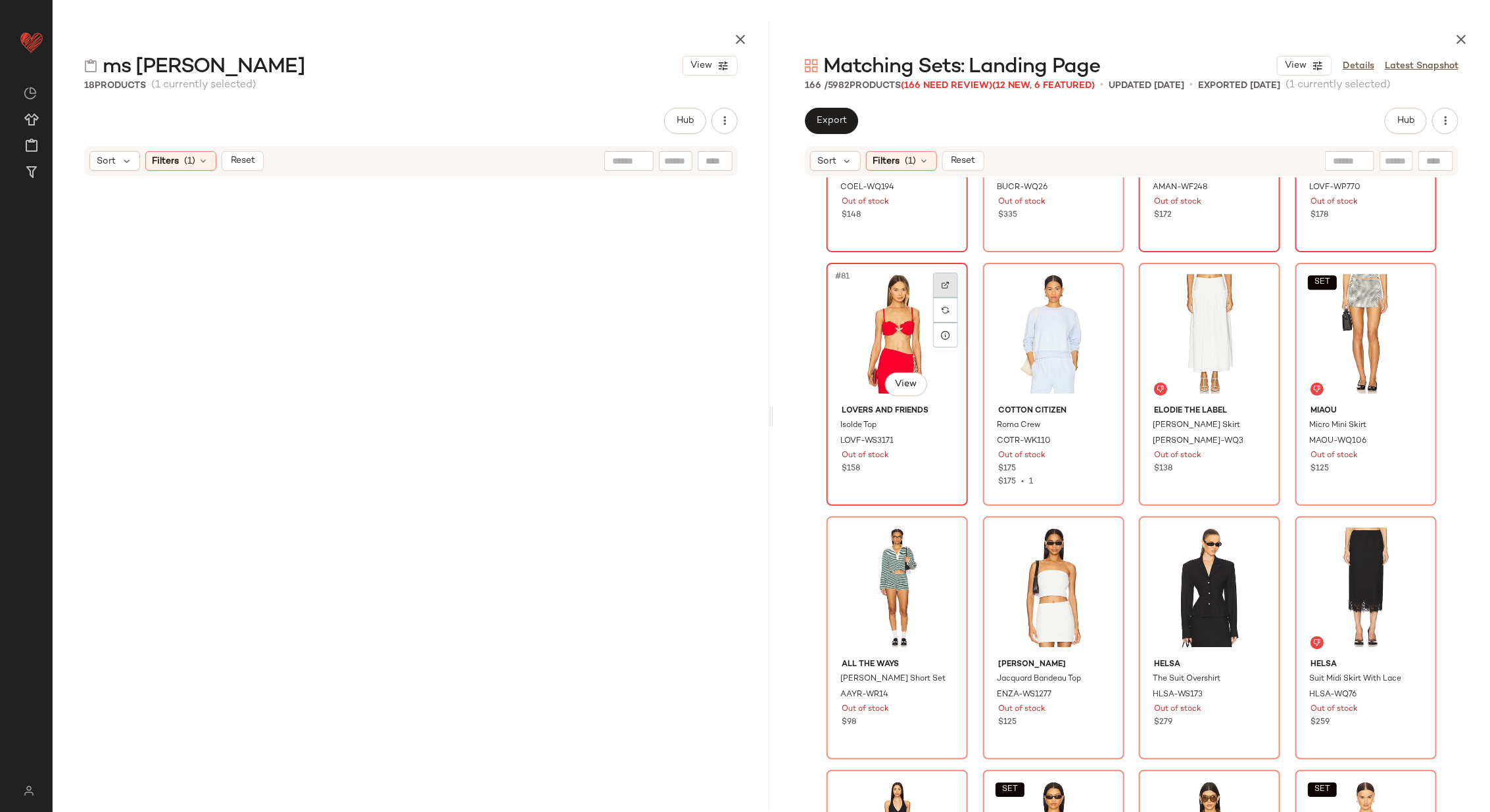
click at [935, 285] on div at bounding box center [945, 286] width 25 height 25
click at [1099, 281] on img at bounding box center [1102, 285] width 8 height 8
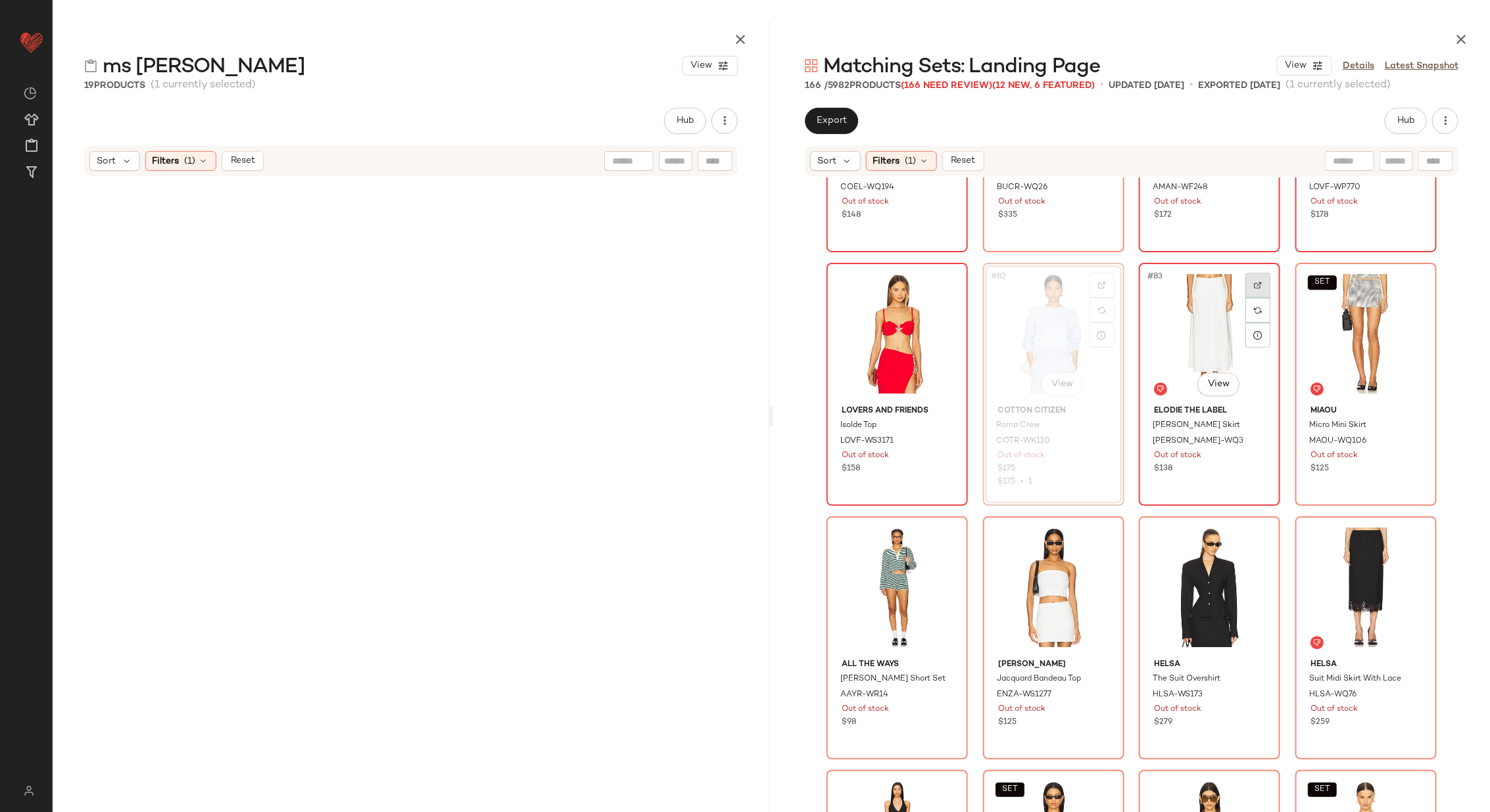
click at [1263, 283] on div at bounding box center [1258, 286] width 25 height 25
click at [1410, 284] on img at bounding box center [1414, 285] width 8 height 8
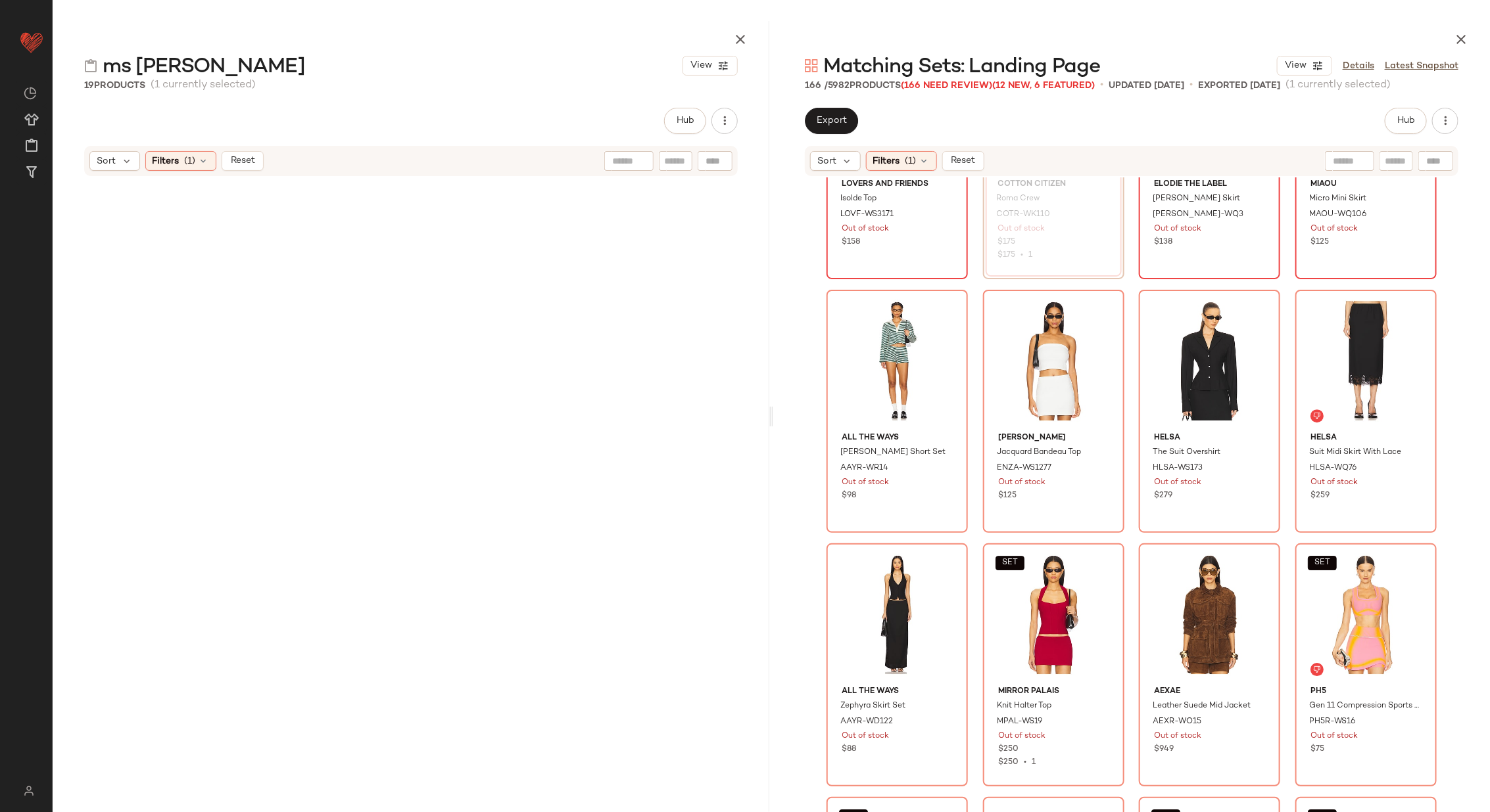
scroll to position [5239, 0]
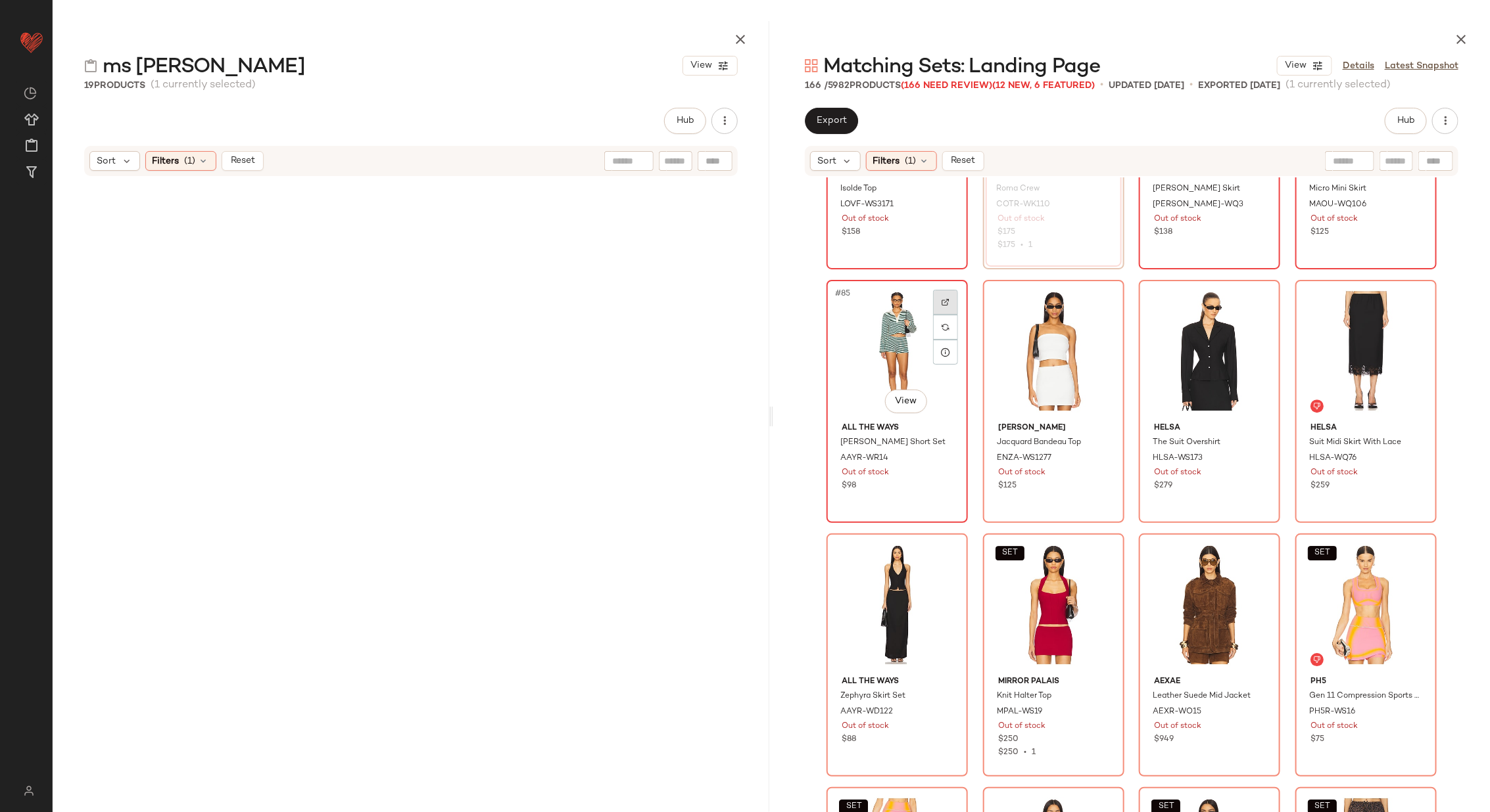
click at [941, 302] on img at bounding box center [945, 302] width 8 height 8
click at [1099, 293] on div at bounding box center [1102, 302] width 25 height 25
click at [1252, 295] on div at bounding box center [1258, 302] width 25 height 25
click at [1404, 295] on div at bounding box center [1415, 302] width 25 height 25
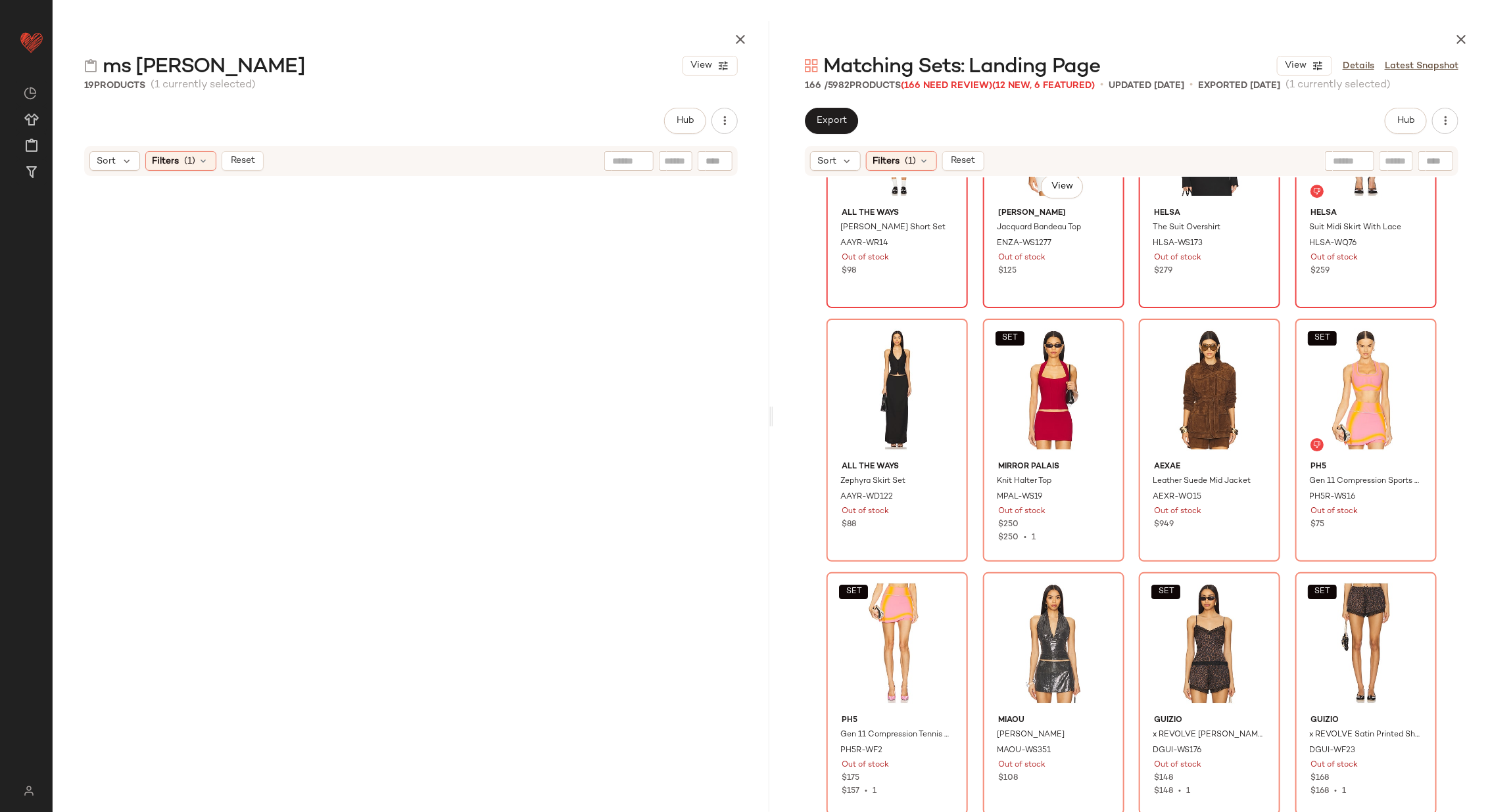
scroll to position [5471, 0]
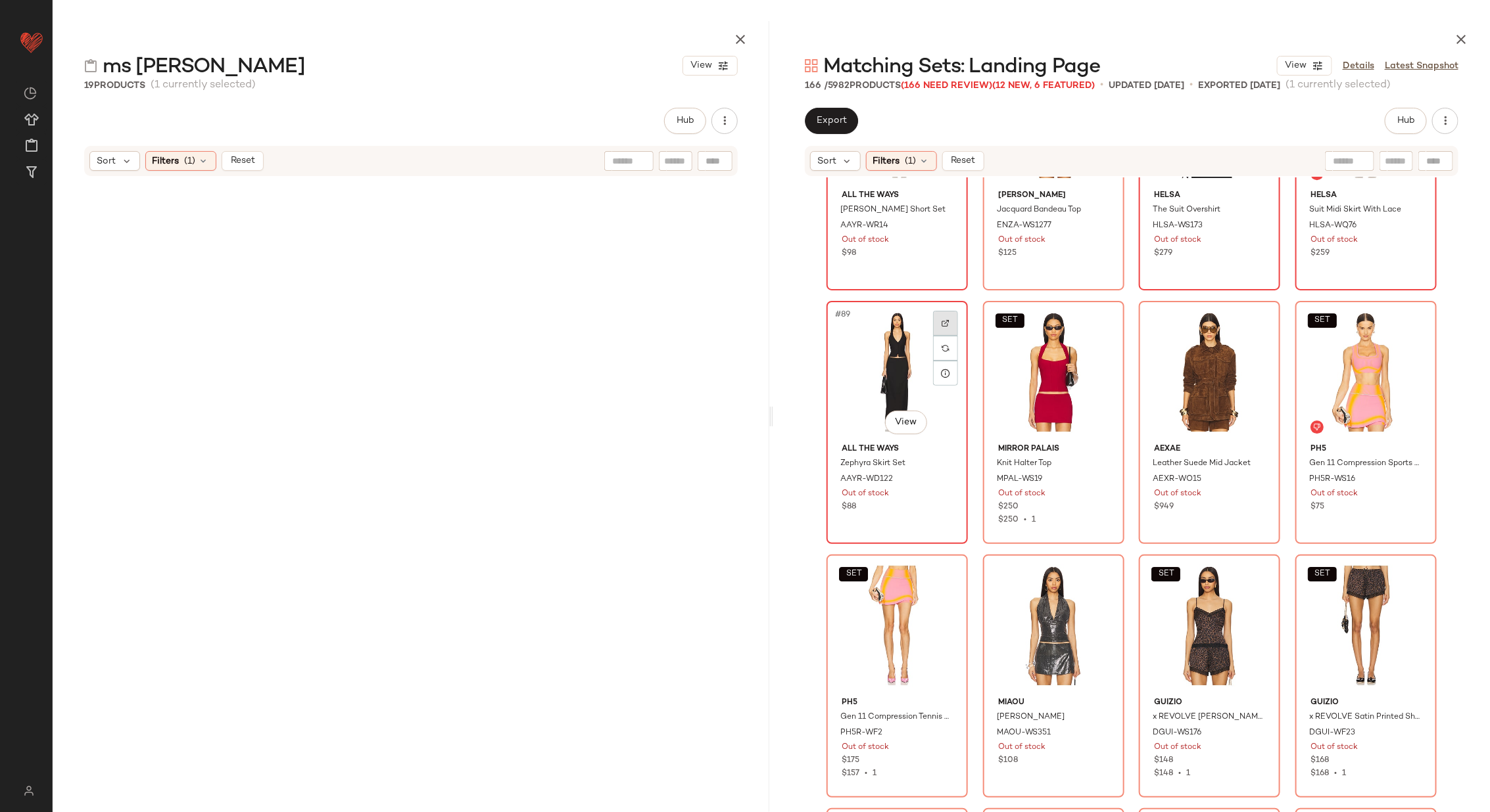
click at [949, 312] on div at bounding box center [945, 323] width 25 height 25
click at [1101, 317] on div at bounding box center [1102, 323] width 25 height 25
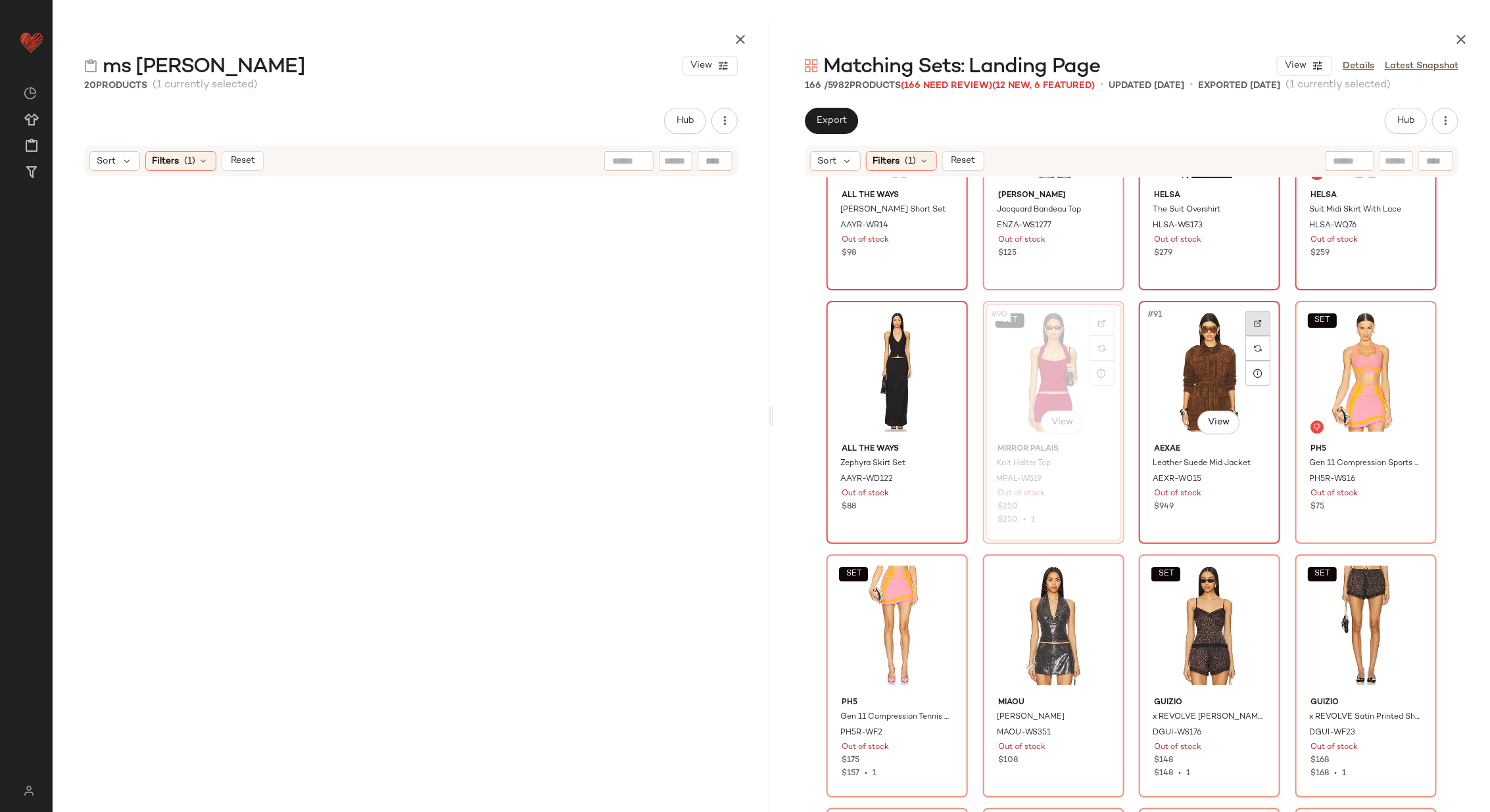
click at [1258, 320] on img at bounding box center [1258, 323] width 8 height 8
click at [1414, 322] on img at bounding box center [1414, 323] width 8 height 8
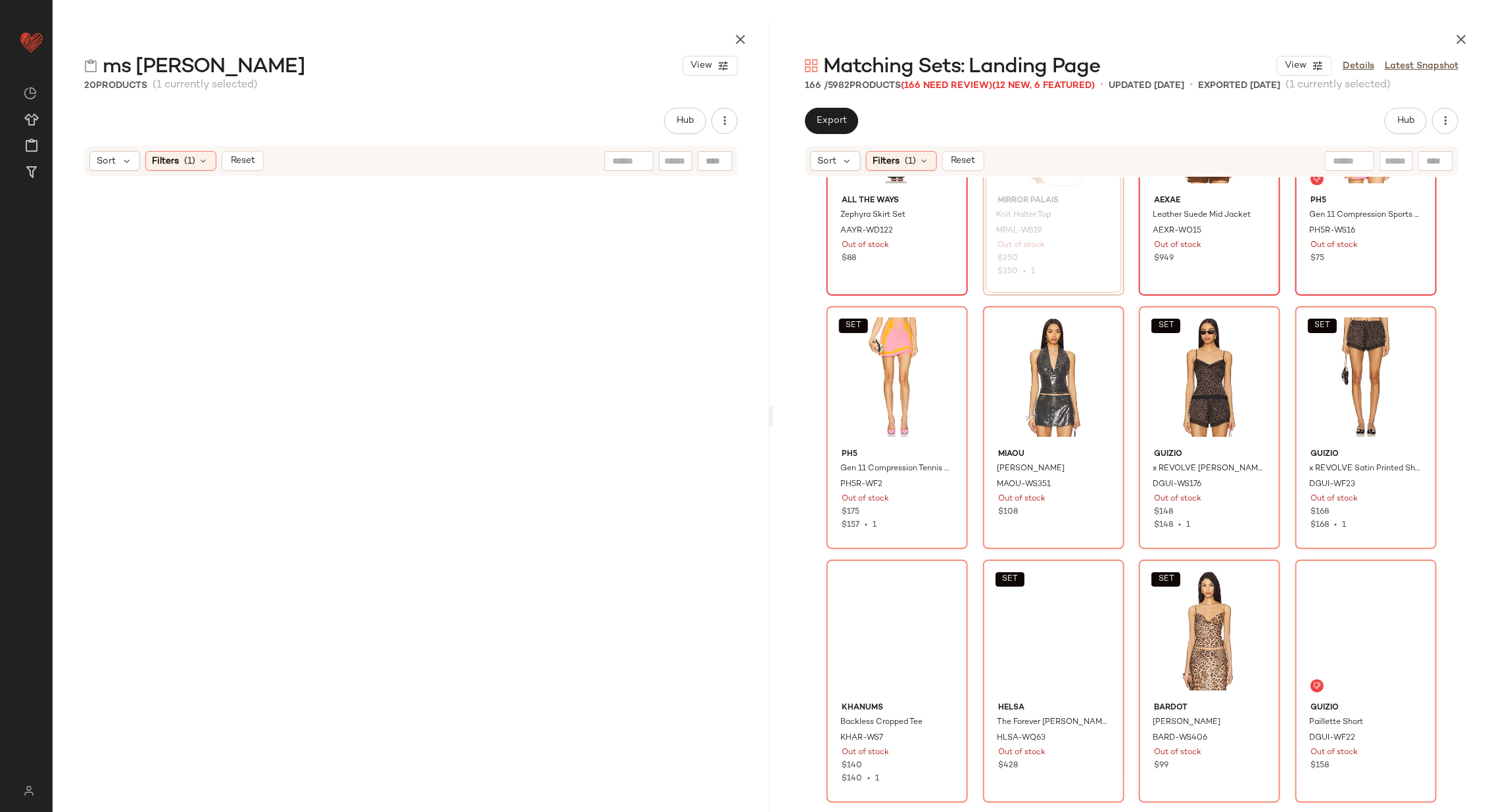
scroll to position [5723, 0]
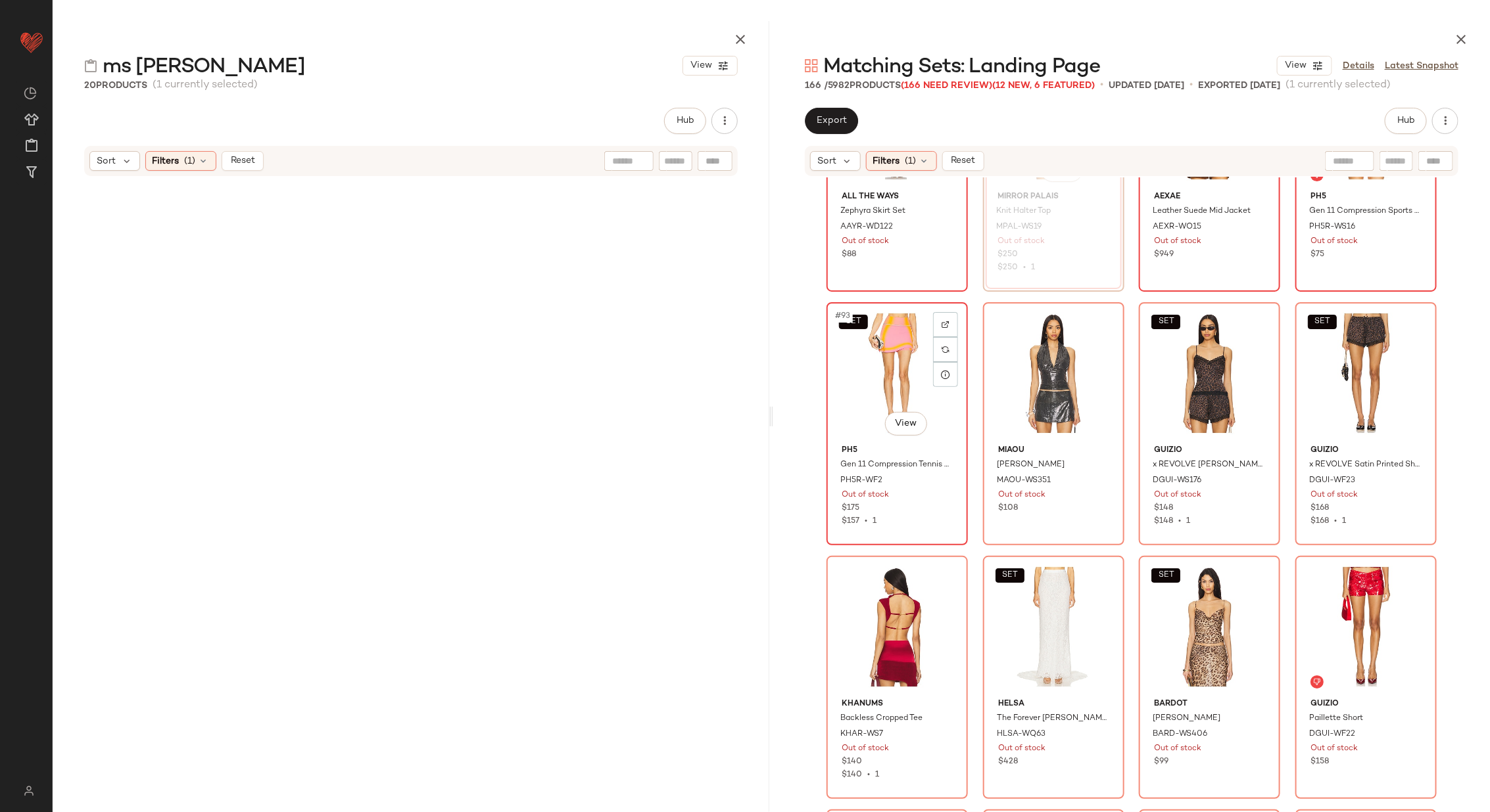
click at [945, 324] on img at bounding box center [945, 324] width 8 height 8
click at [1098, 320] on img at bounding box center [1102, 324] width 8 height 8
click at [1260, 317] on div at bounding box center [1258, 325] width 25 height 25
click at [1406, 322] on div at bounding box center [1415, 325] width 25 height 25
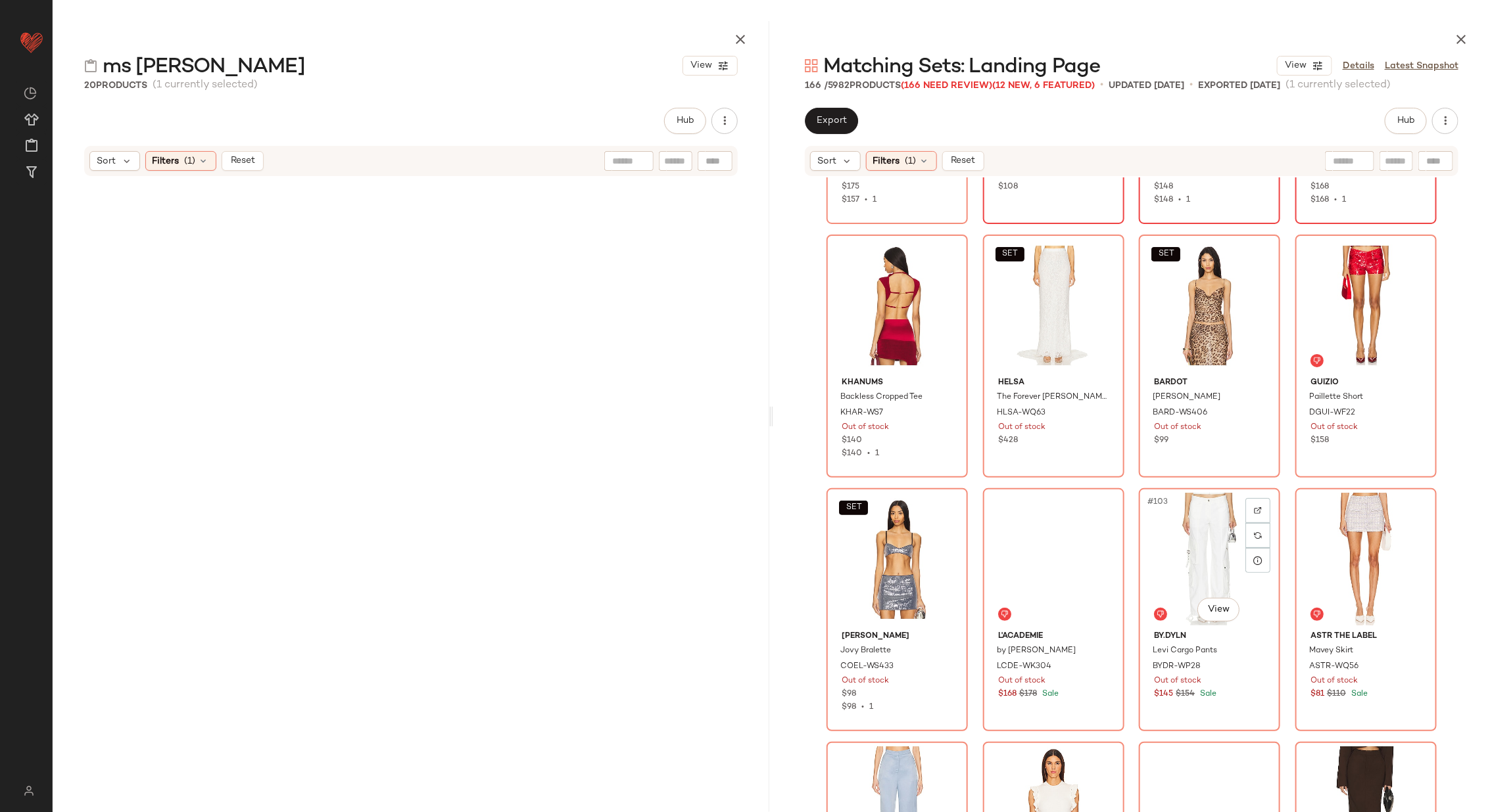
scroll to position [6071, 0]
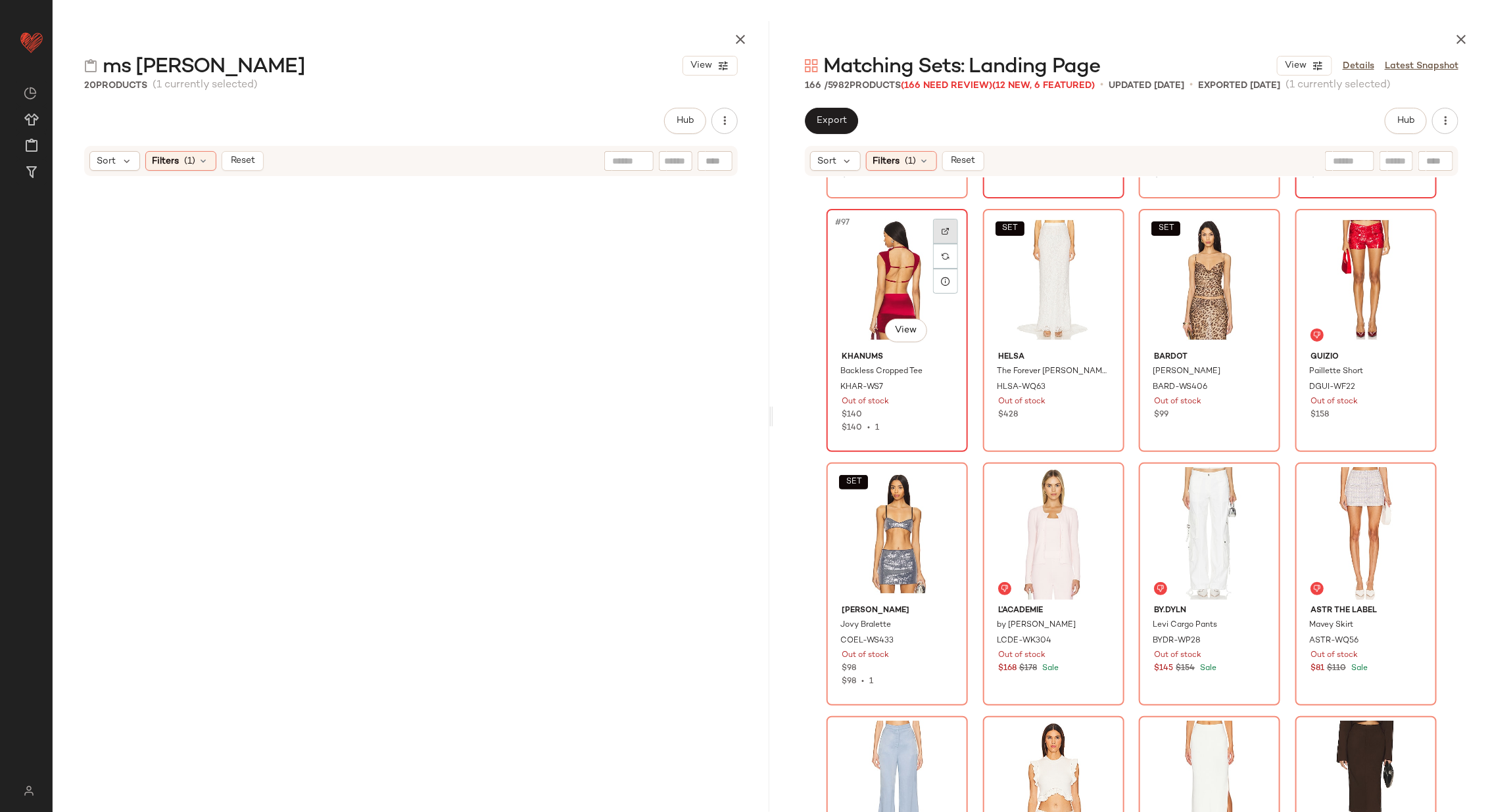
click at [943, 223] on div at bounding box center [945, 231] width 25 height 25
click at [1098, 225] on div at bounding box center [1102, 231] width 25 height 25
click at [1255, 222] on div at bounding box center [1258, 231] width 25 height 25
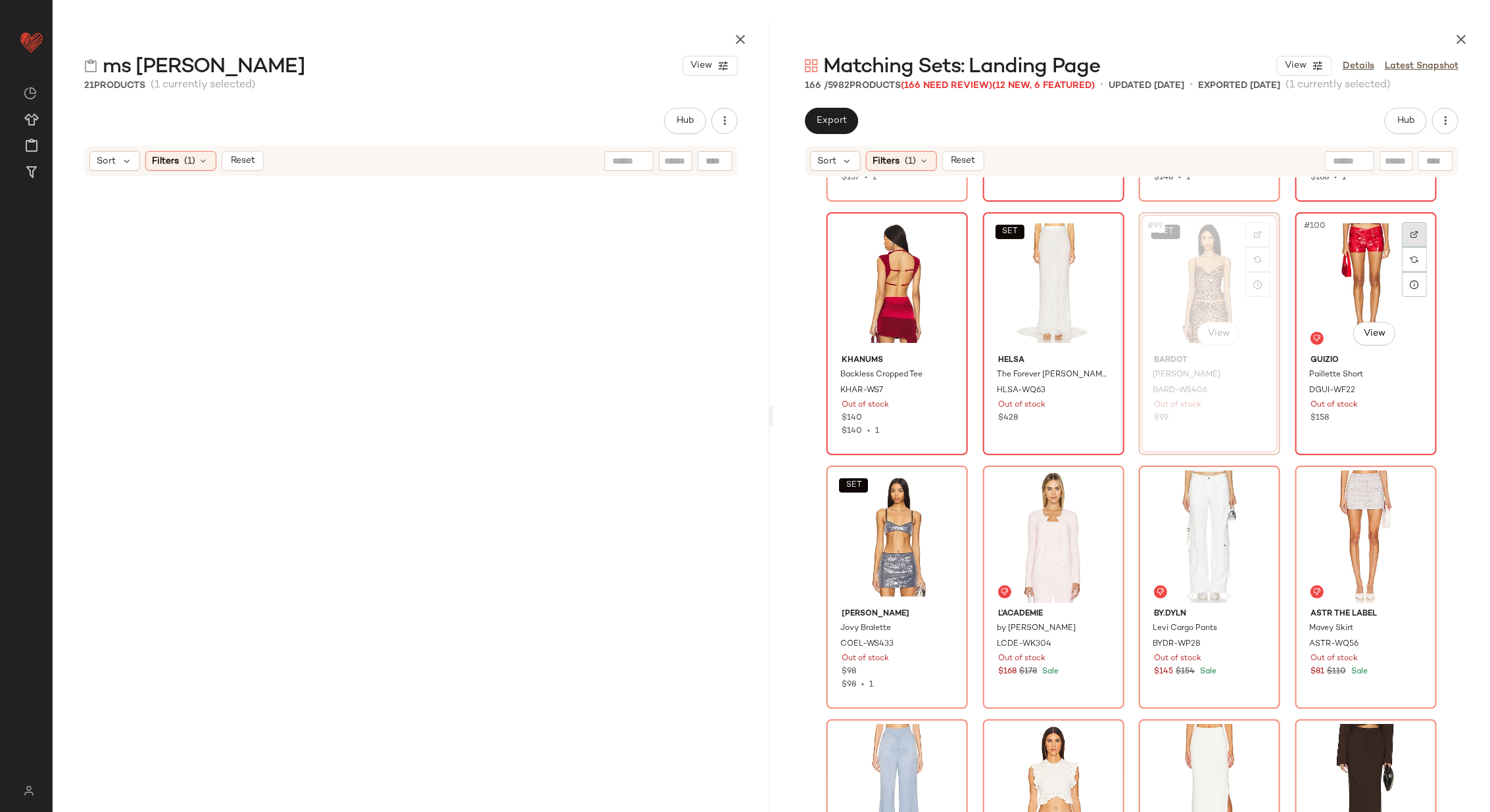
click at [1410, 237] on img at bounding box center [1414, 235] width 8 height 8
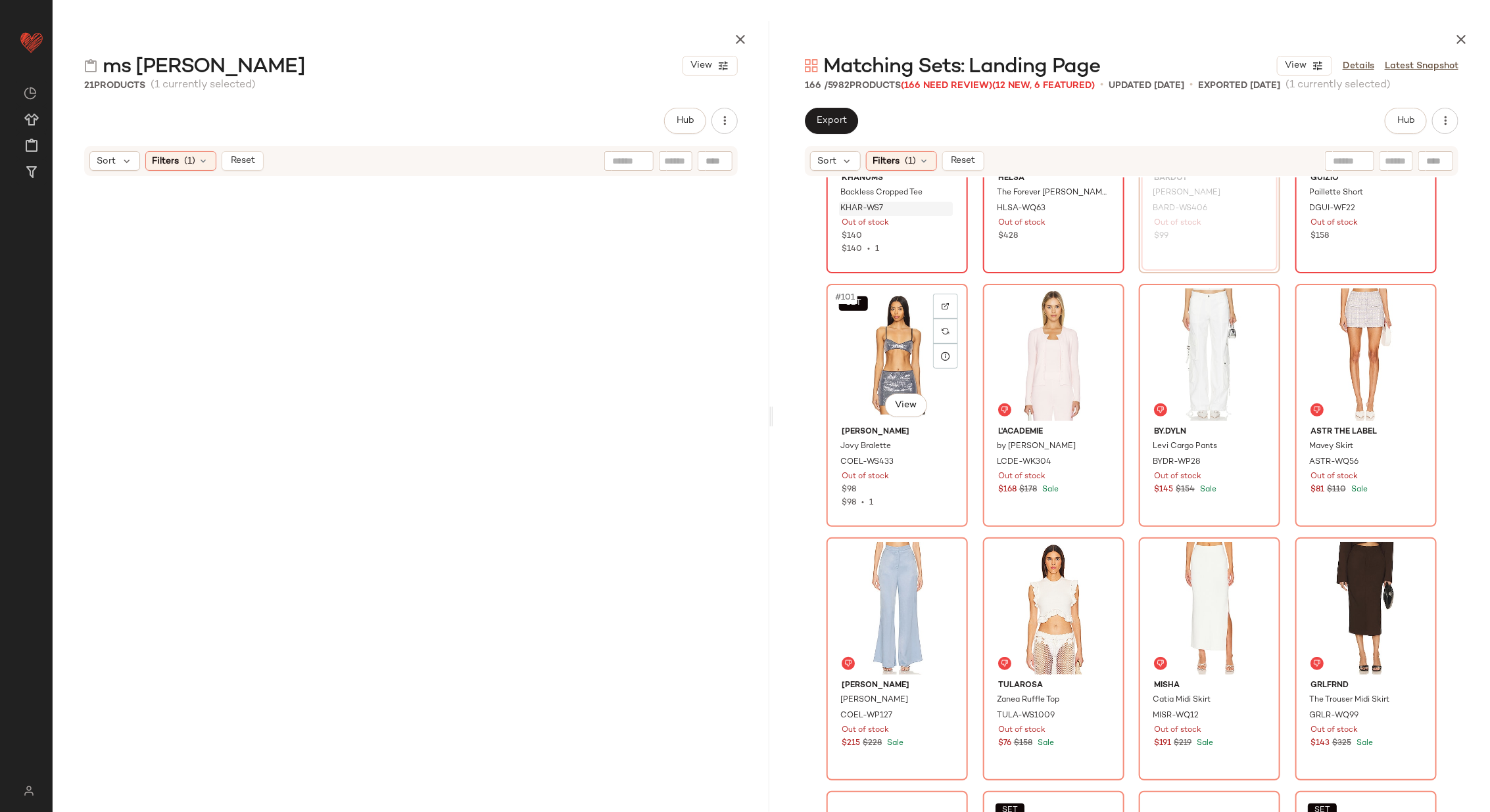
scroll to position [6271, 0]
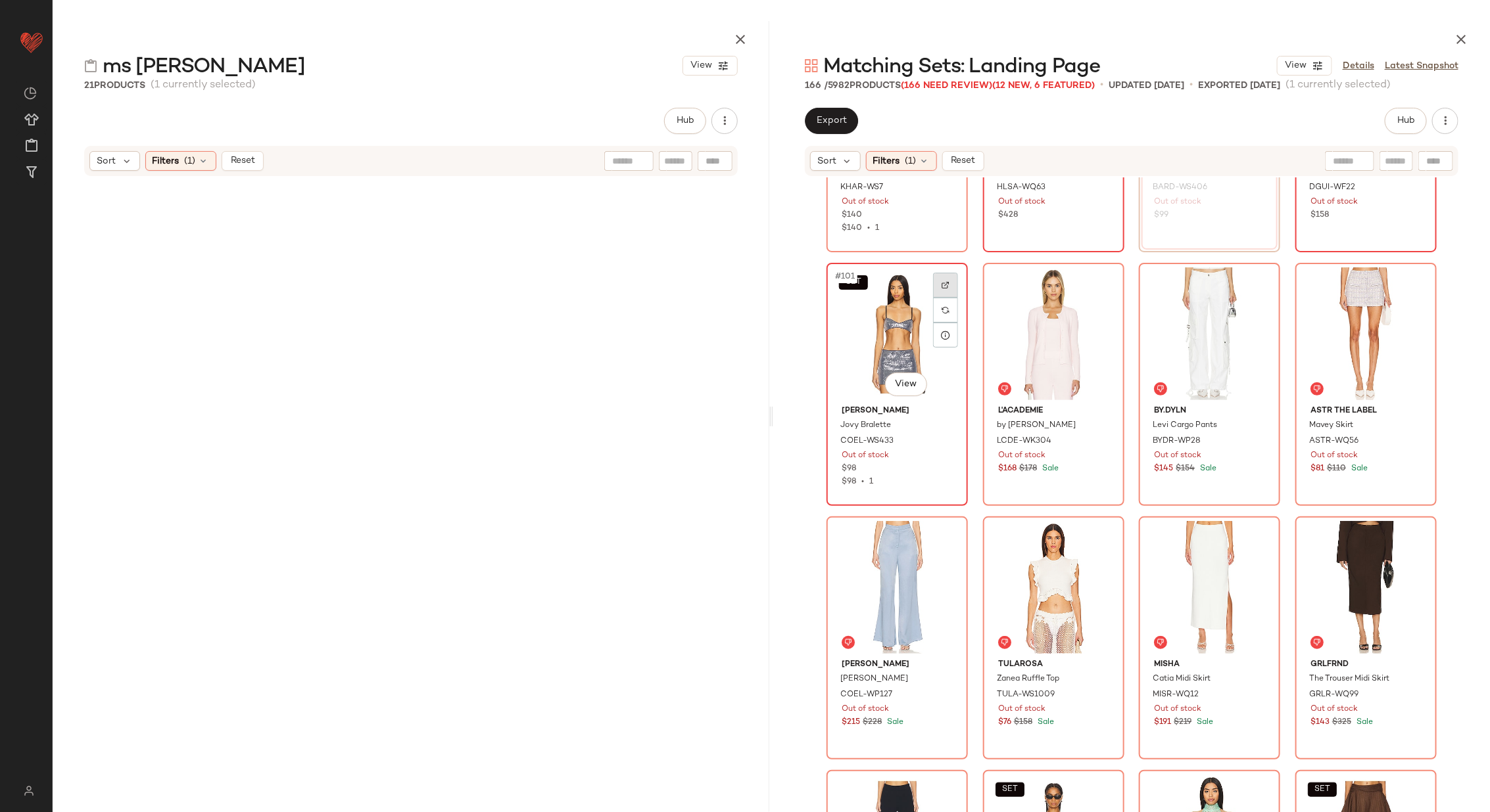
click at [943, 277] on div at bounding box center [945, 286] width 25 height 25
click at [1105, 283] on div at bounding box center [1102, 286] width 25 height 25
click at [1246, 290] on div at bounding box center [1258, 286] width 25 height 25
click at [1406, 282] on div at bounding box center [1415, 286] width 25 height 25
click at [941, 283] on img at bounding box center [945, 285] width 8 height 8
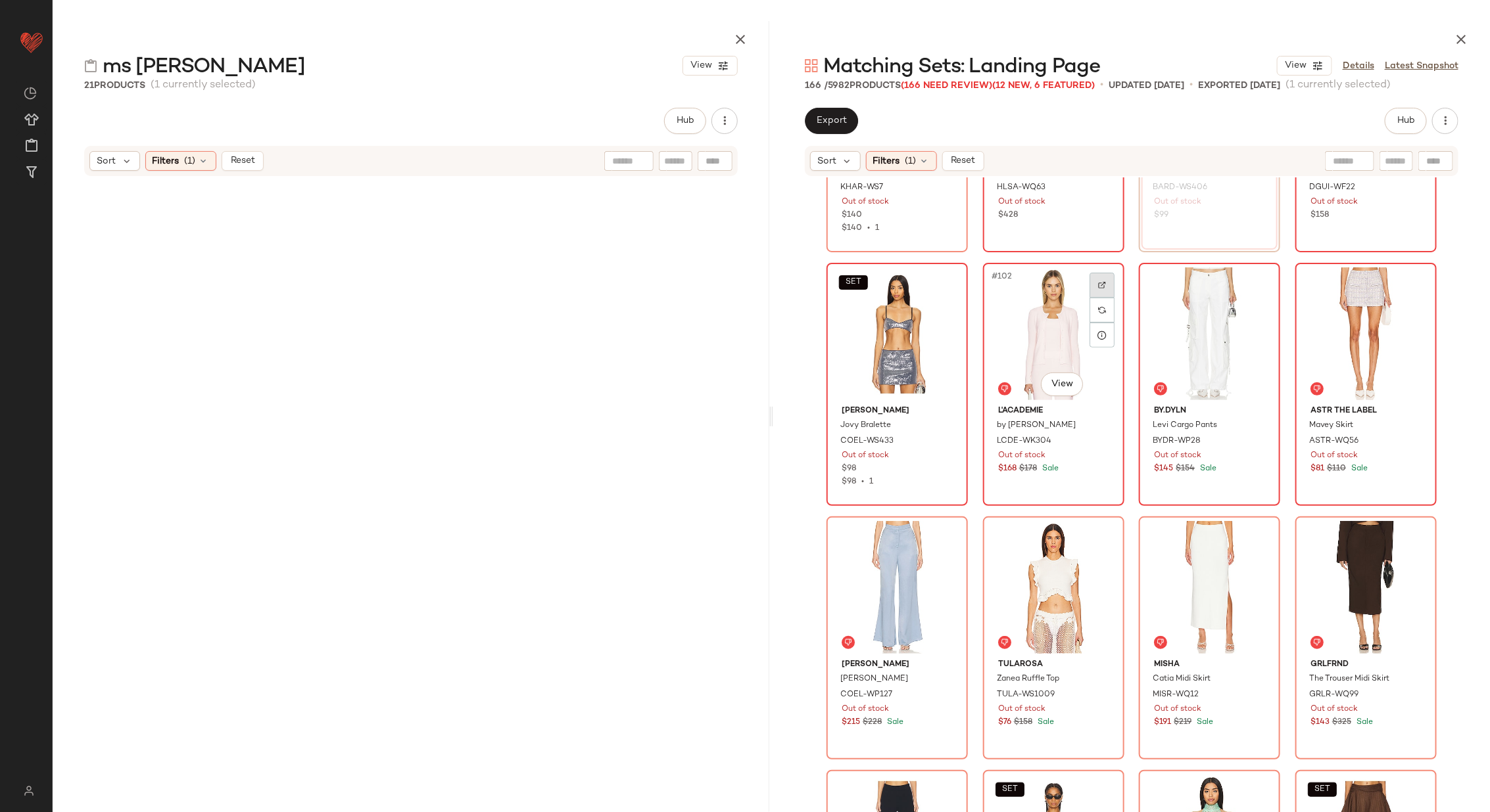
click at [1098, 283] on img at bounding box center [1102, 285] width 8 height 8
click at [1250, 284] on div at bounding box center [1258, 286] width 25 height 25
click at [1421, 280] on div at bounding box center [1415, 286] width 25 height 25
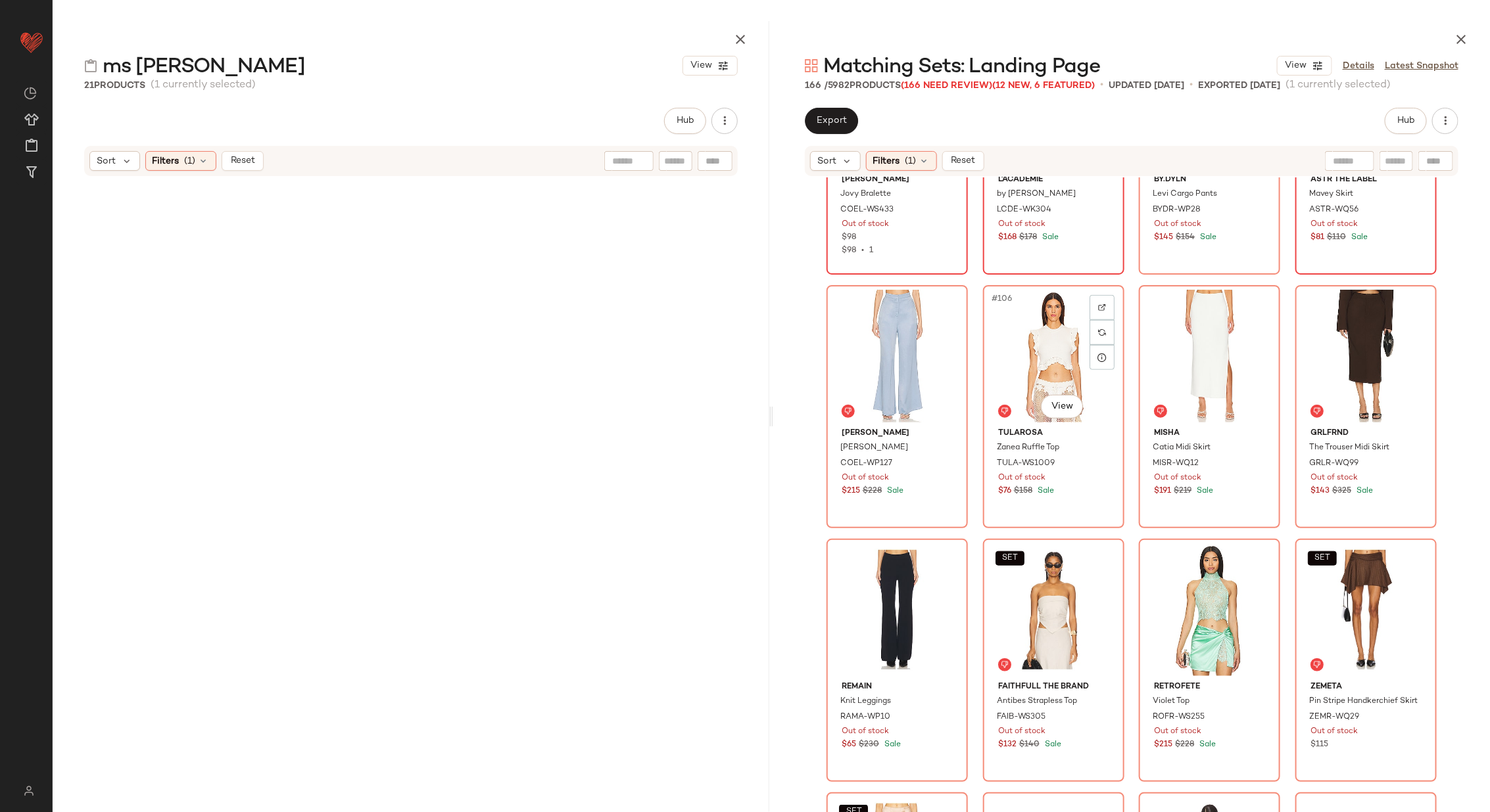
scroll to position [6519, 0]
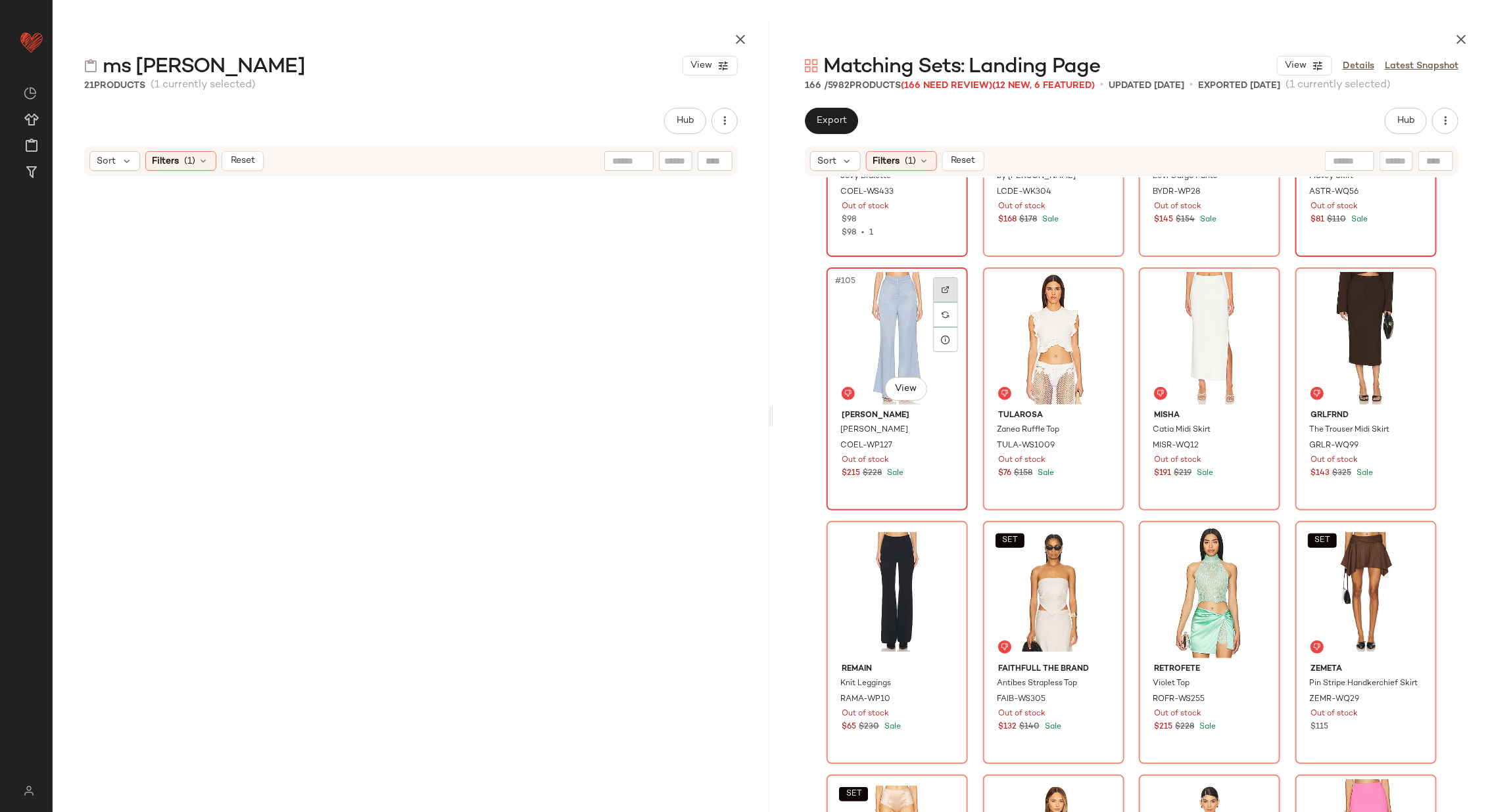
click at [941, 283] on div at bounding box center [945, 290] width 25 height 25
click at [1105, 295] on div at bounding box center [1102, 290] width 25 height 25
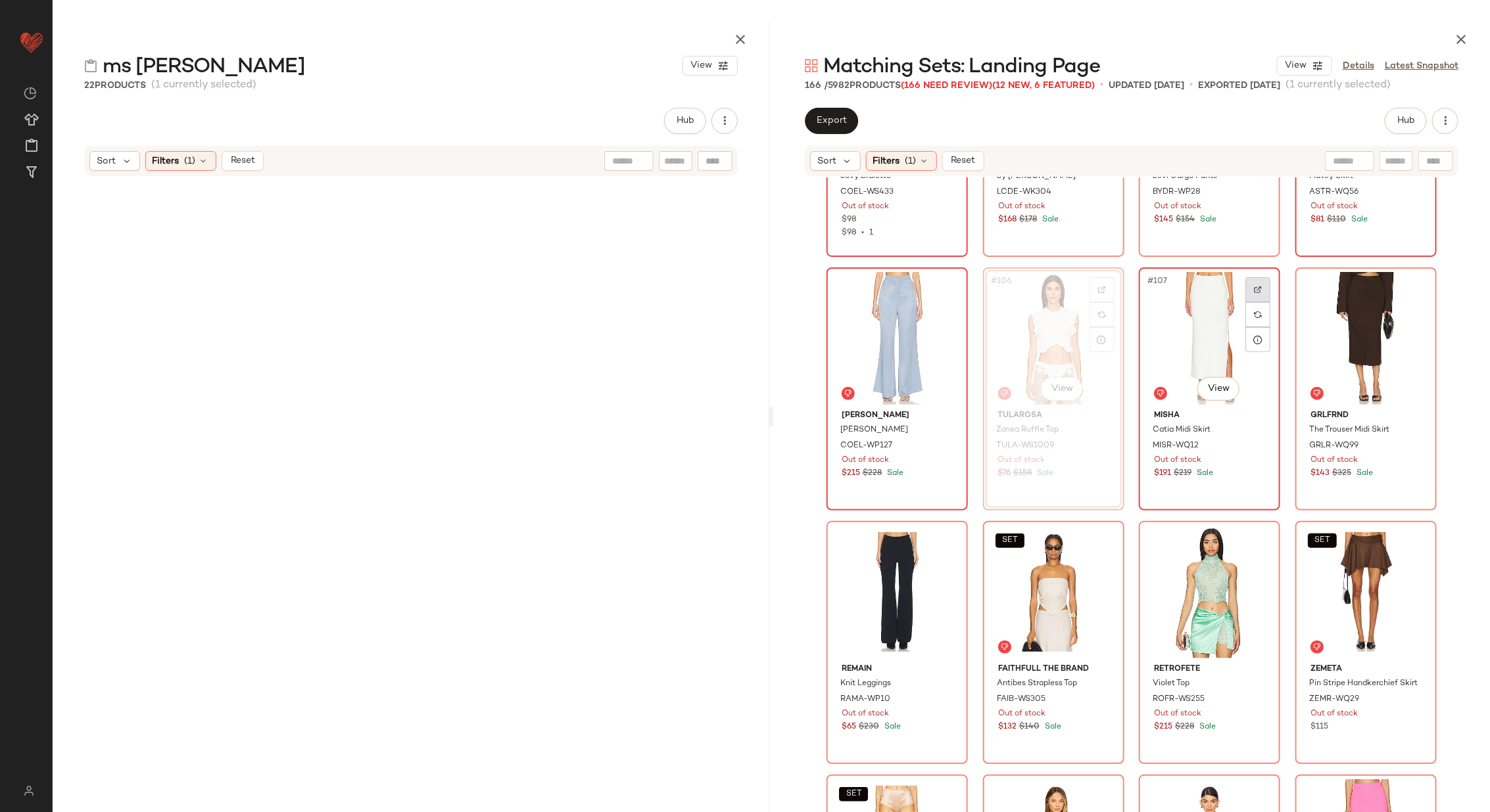
click at [1254, 295] on div at bounding box center [1258, 290] width 25 height 25
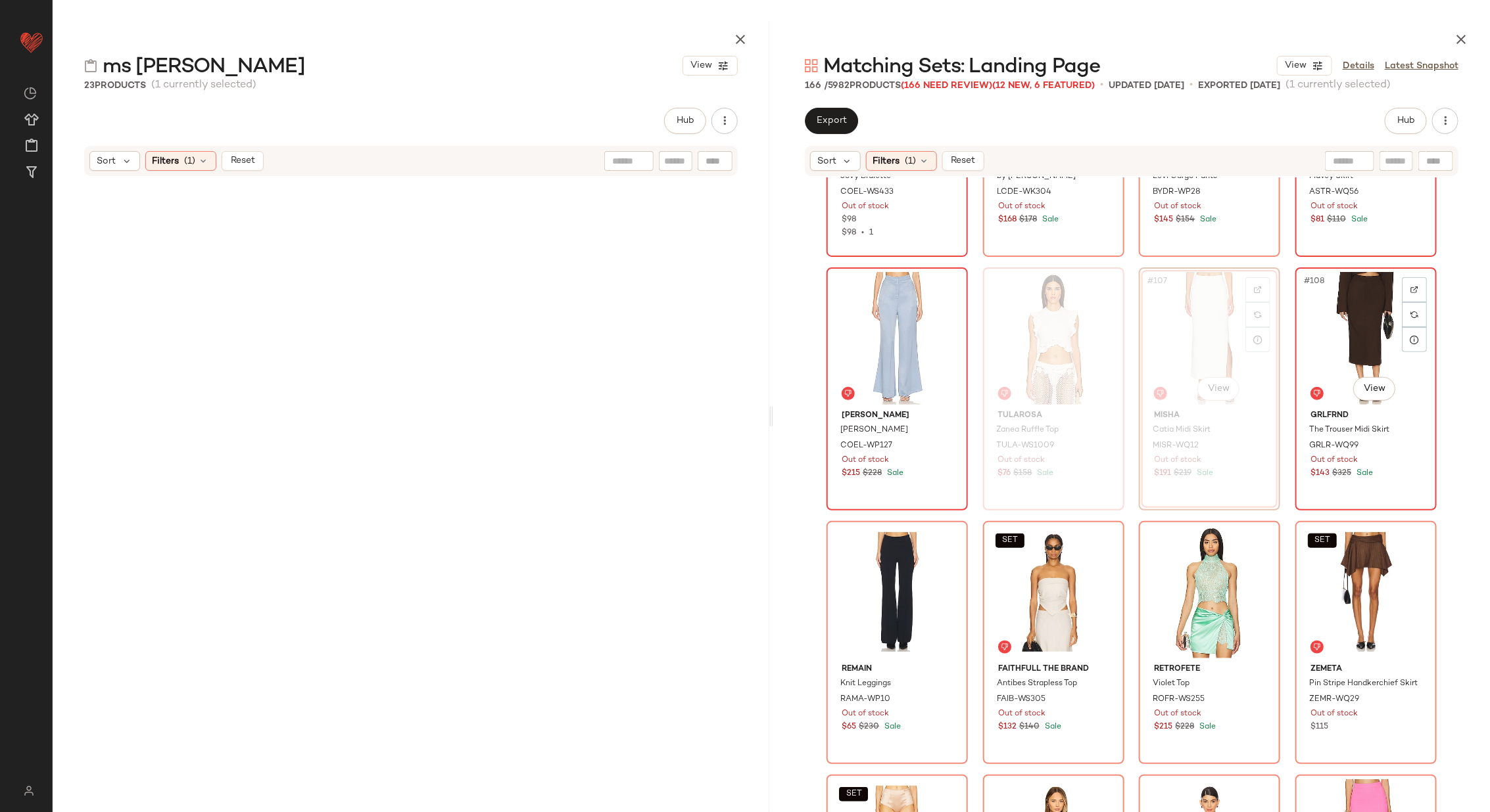
click at [1417, 282] on div at bounding box center [1415, 290] width 25 height 25
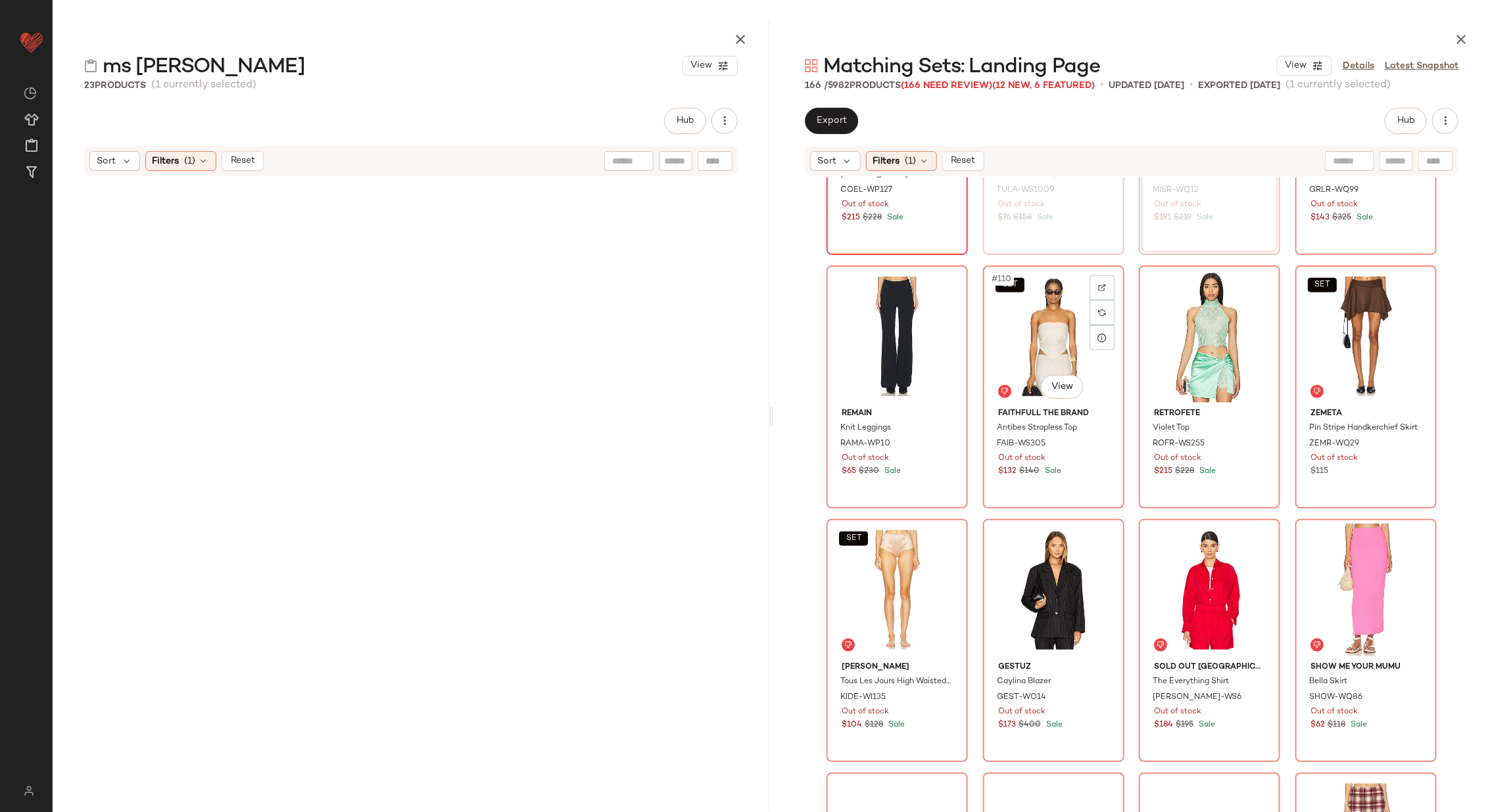
scroll to position [6791, 0]
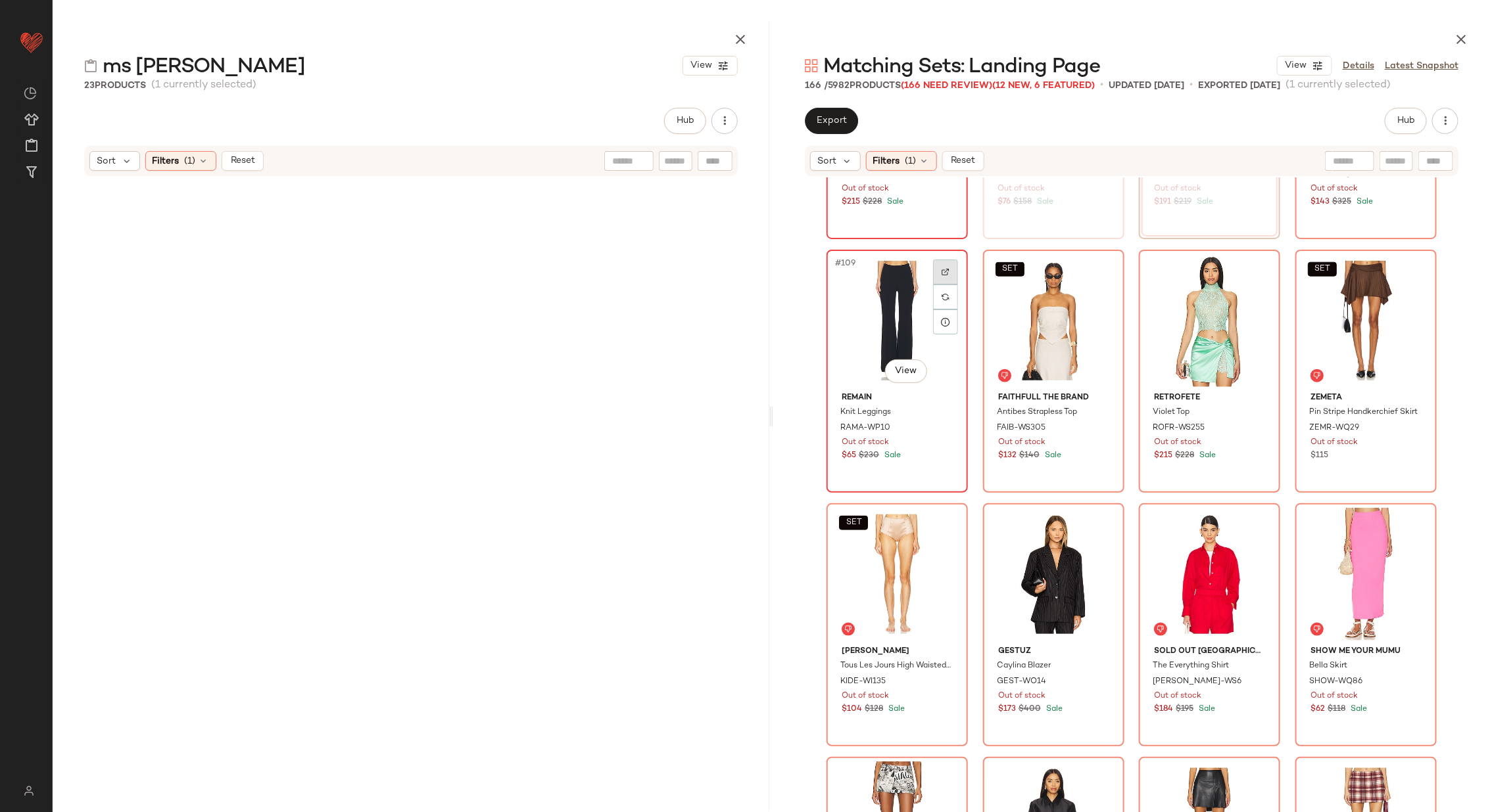
click at [940, 267] on div at bounding box center [945, 272] width 25 height 25
click at [1096, 266] on div at bounding box center [1102, 272] width 25 height 25
click at [1250, 275] on div at bounding box center [1258, 272] width 25 height 25
click at [1414, 270] on img at bounding box center [1414, 272] width 8 height 8
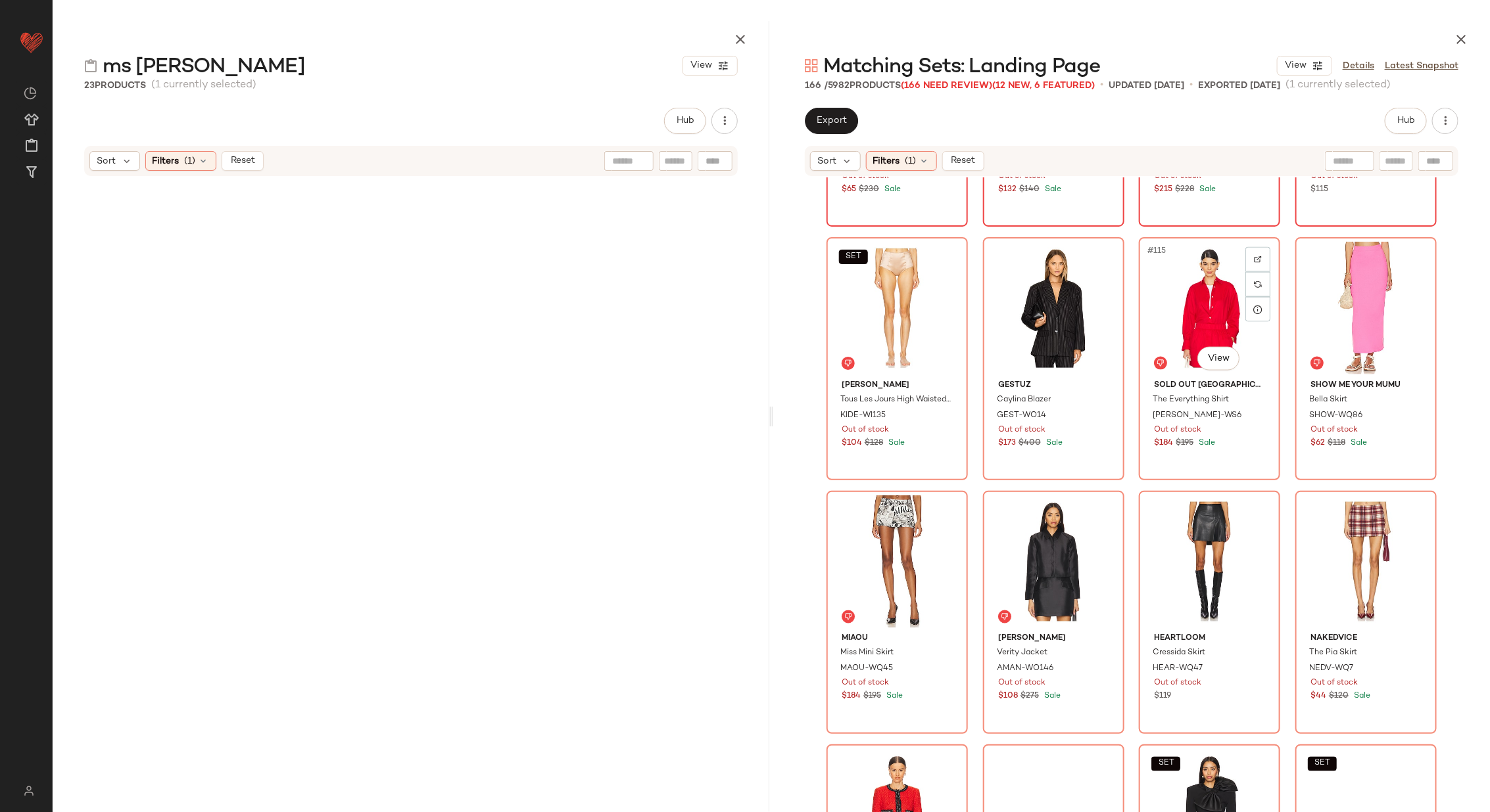
scroll to position [7067, 0]
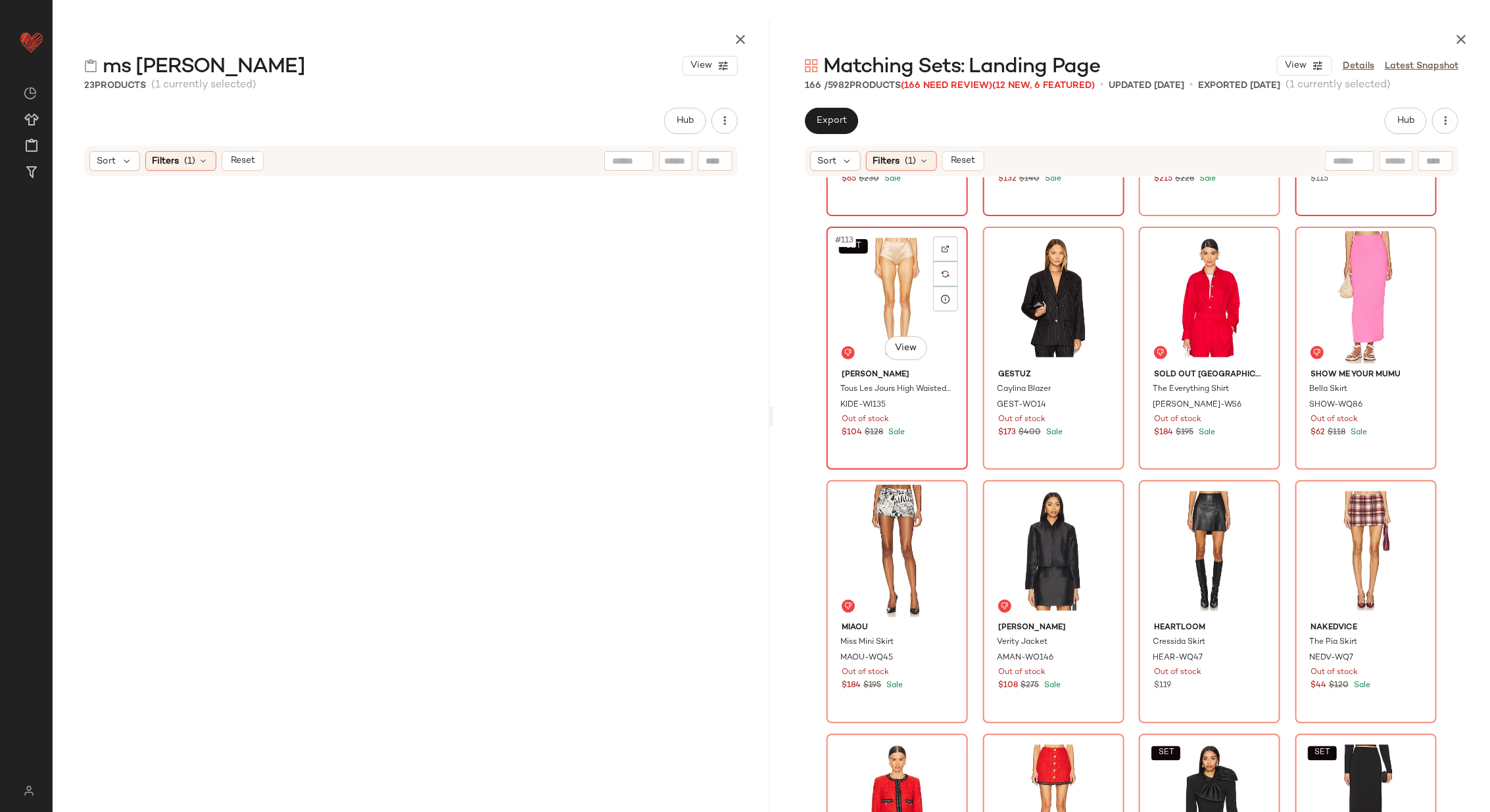
click at [943, 245] on img at bounding box center [945, 249] width 8 height 8
click at [1098, 246] on img at bounding box center [1102, 249] width 8 height 8
click at [1248, 255] on div at bounding box center [1258, 249] width 25 height 25
click at [1419, 243] on div at bounding box center [1415, 249] width 25 height 25
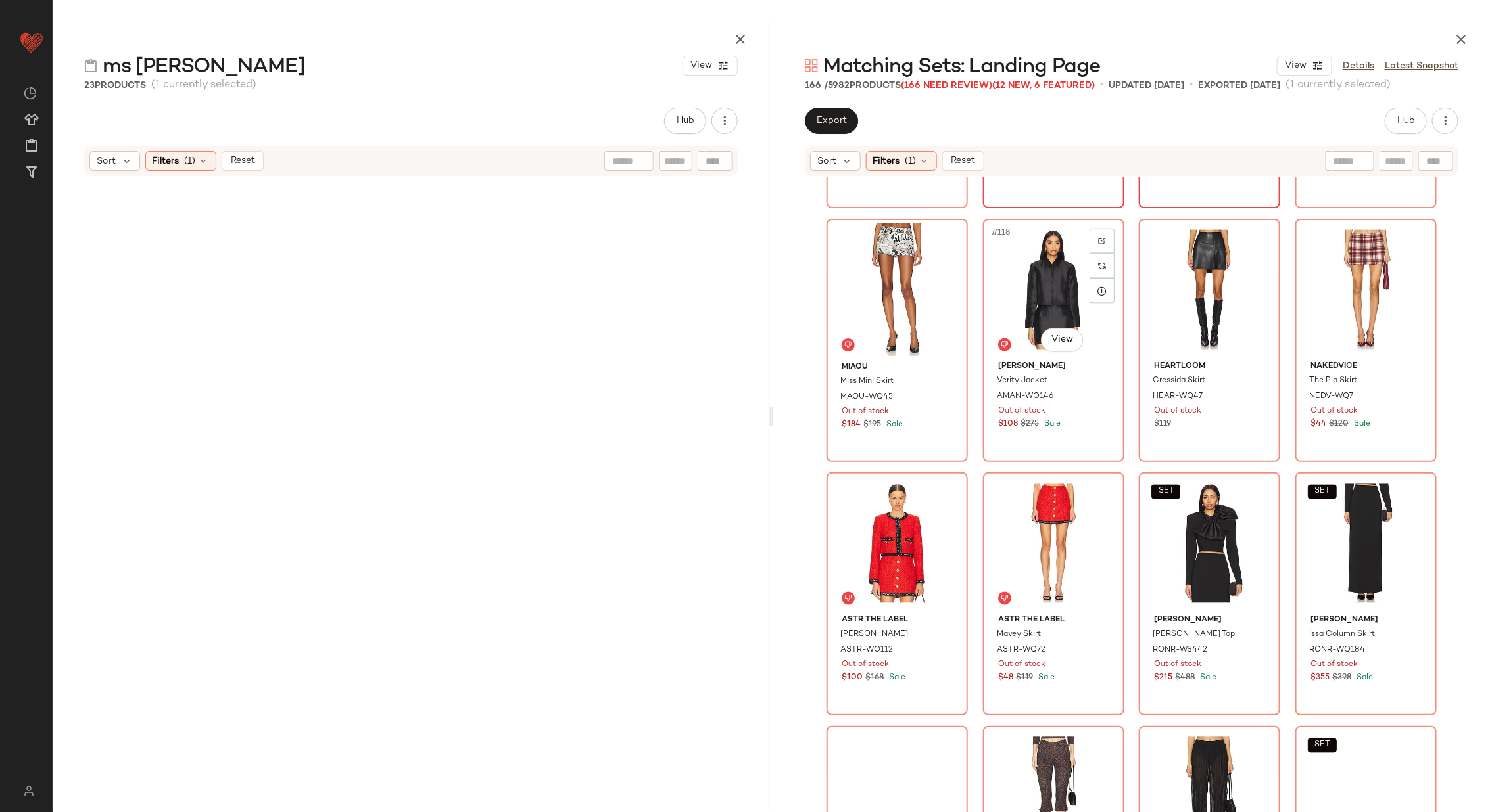
scroll to position [7334, 0]
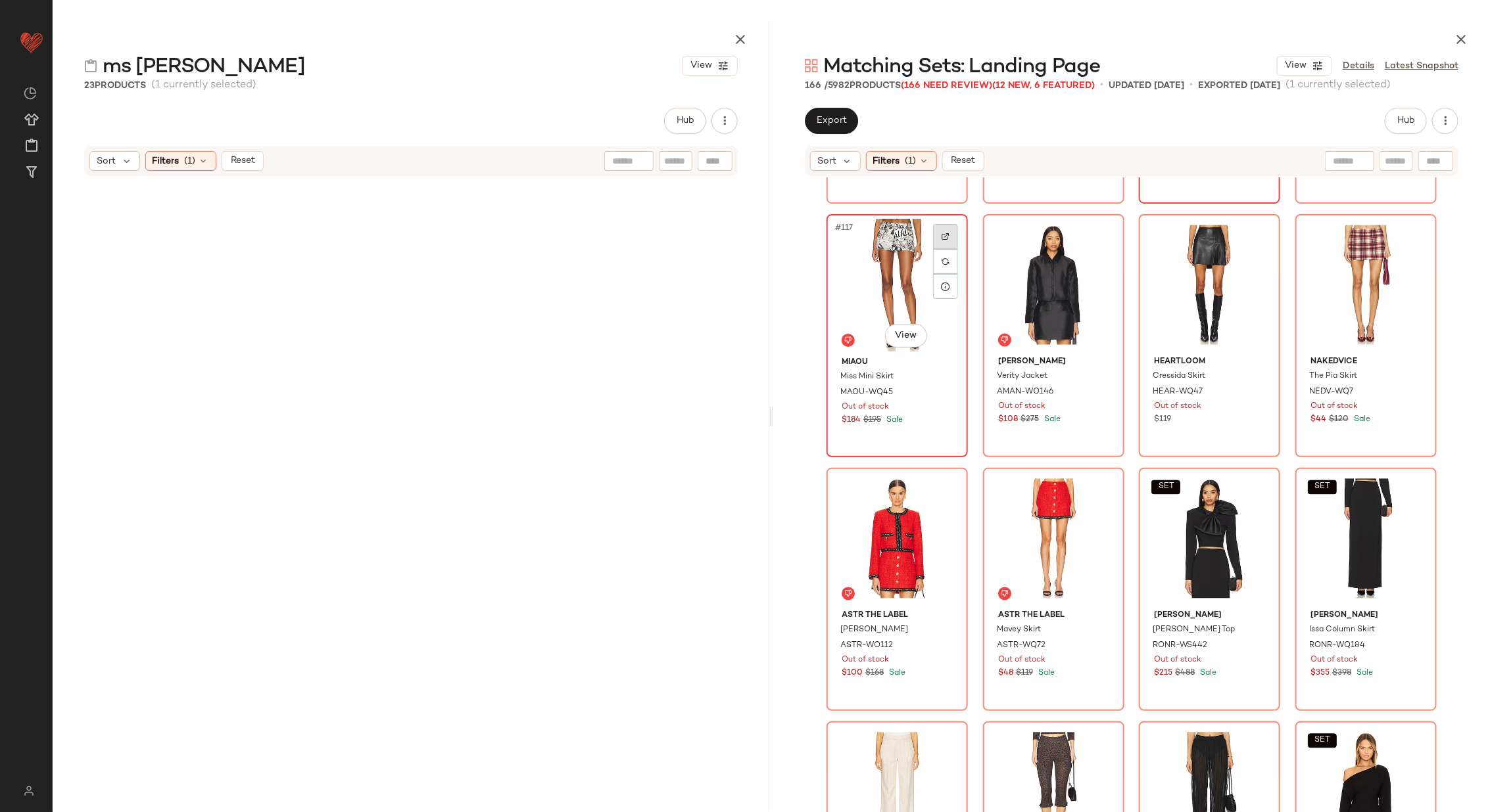
click at [950, 229] on div at bounding box center [945, 237] width 25 height 25
click at [1100, 234] on img at bounding box center [1102, 237] width 8 height 8
click at [1254, 236] on img at bounding box center [1258, 237] width 8 height 8
click at [1413, 233] on img at bounding box center [1414, 237] width 8 height 8
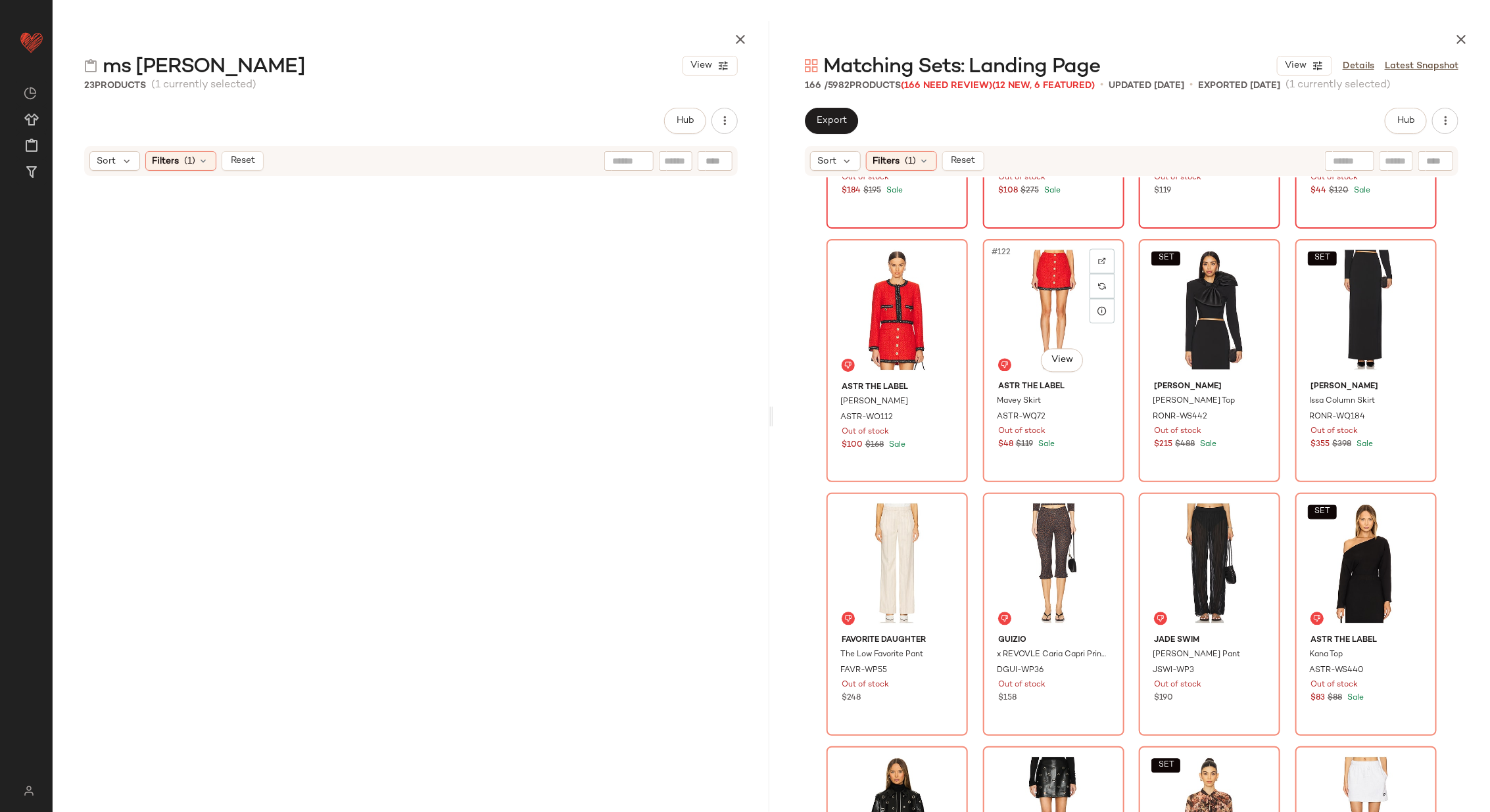
scroll to position [7574, 0]
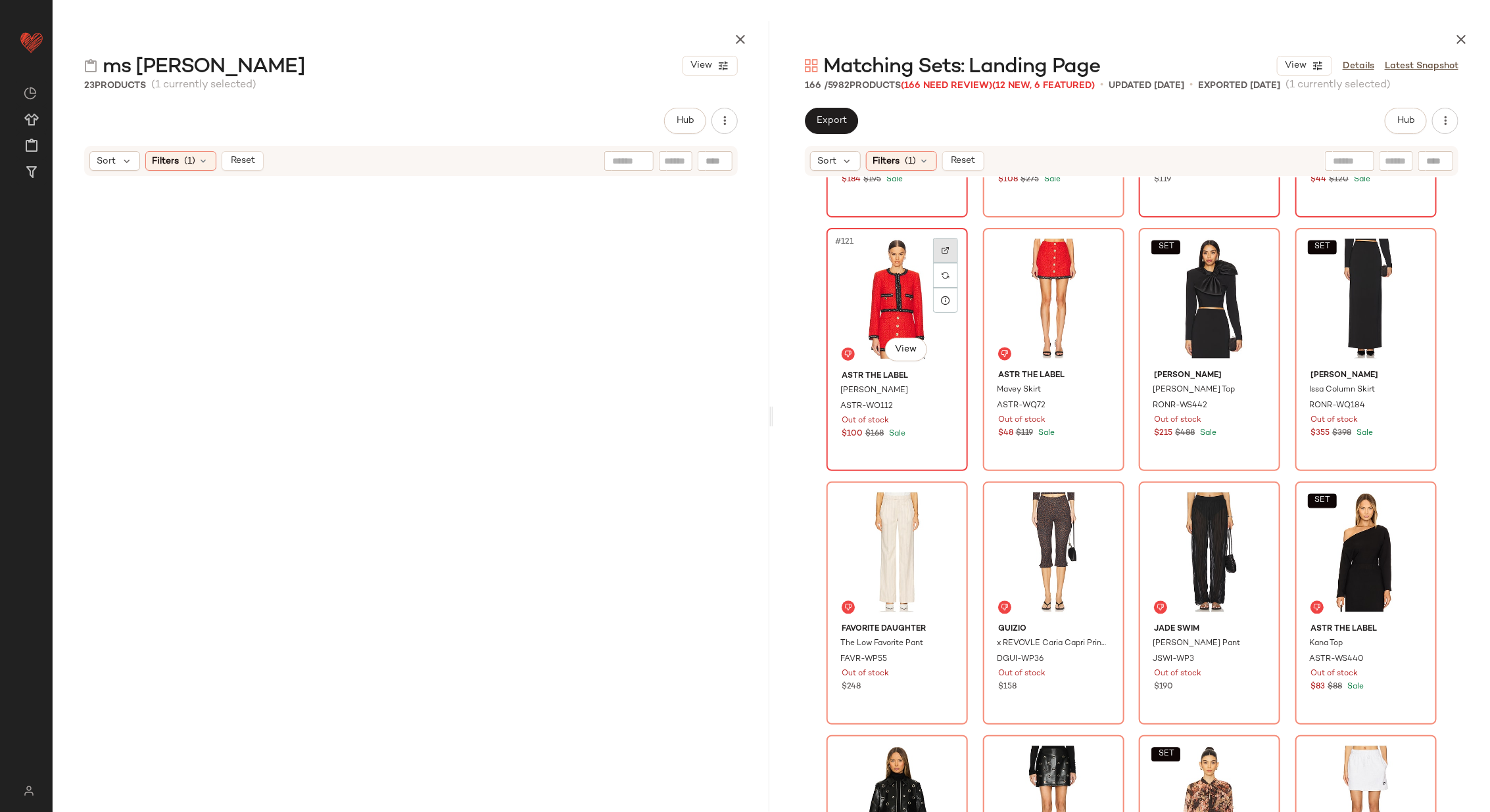
click at [938, 241] on div at bounding box center [945, 250] width 25 height 25
click at [1102, 246] on img at bounding box center [1102, 250] width 8 height 8
click at [1246, 244] on div at bounding box center [1258, 250] width 25 height 25
click at [1415, 251] on div at bounding box center [1415, 250] width 25 height 25
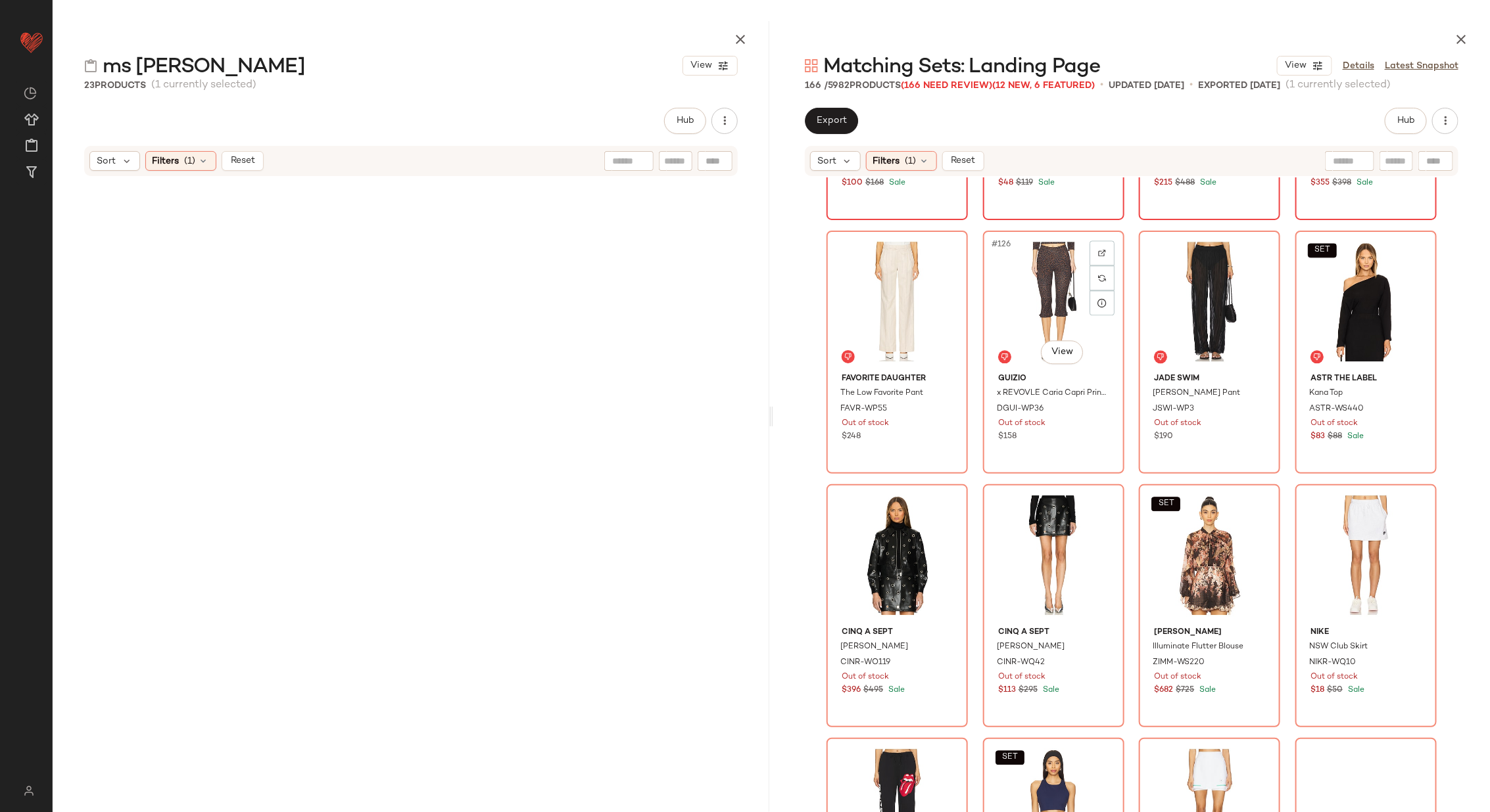
scroll to position [7828, 0]
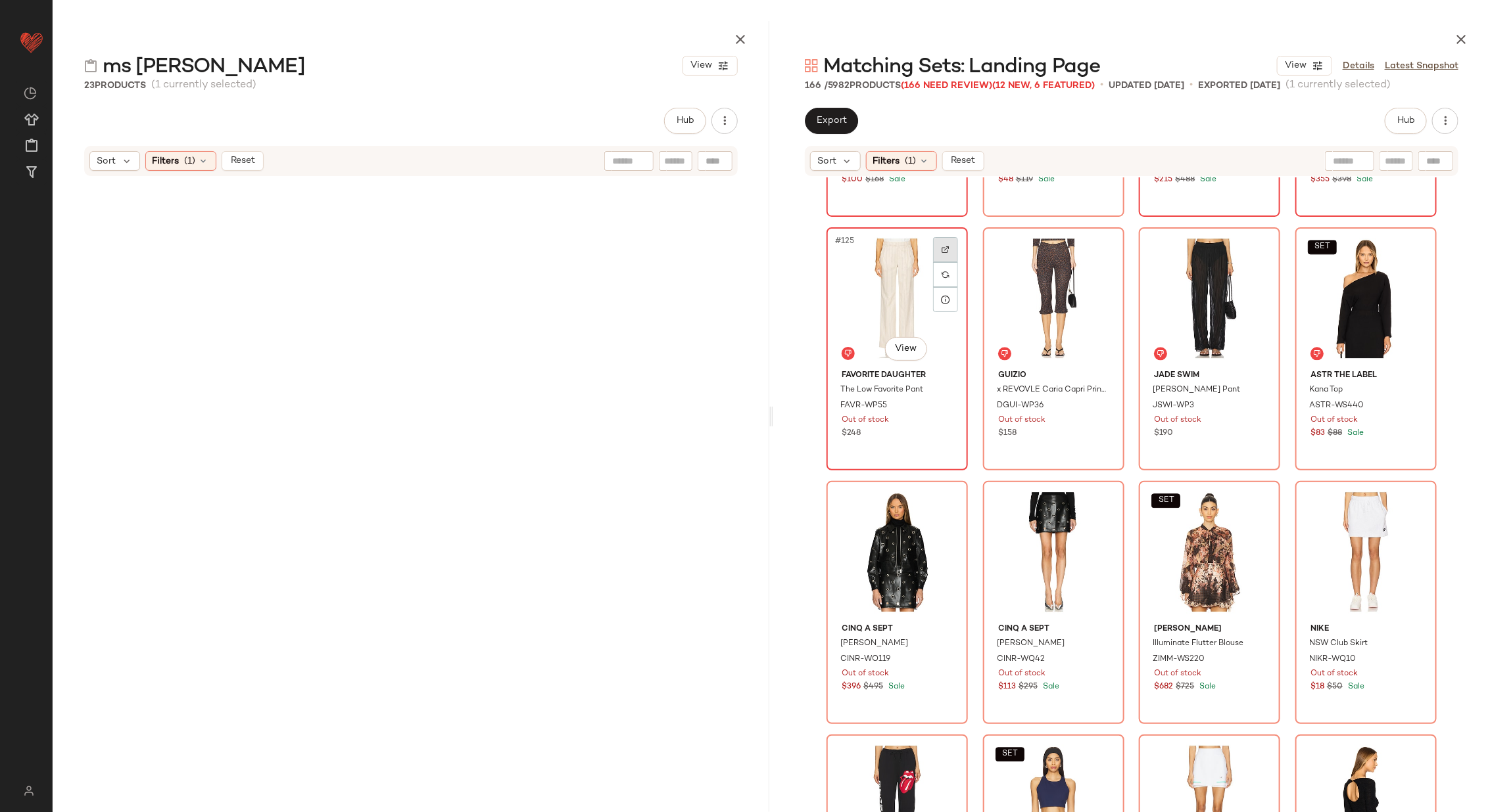
click at [939, 243] on div at bounding box center [945, 250] width 25 height 25
click at [1102, 248] on div at bounding box center [1102, 250] width 25 height 25
click at [1255, 256] on div at bounding box center [1258, 250] width 25 height 25
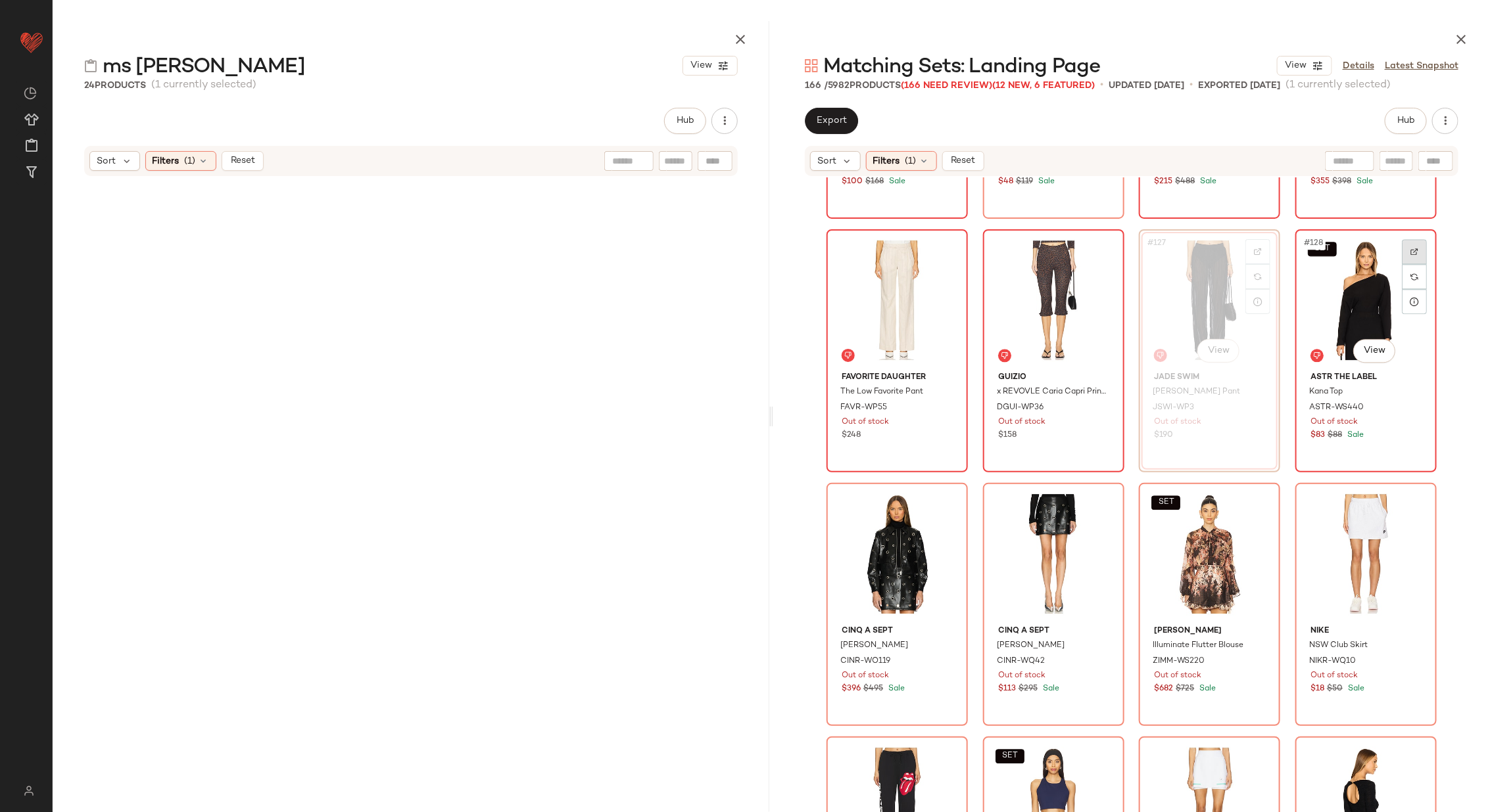
click at [1410, 257] on div at bounding box center [1415, 252] width 25 height 25
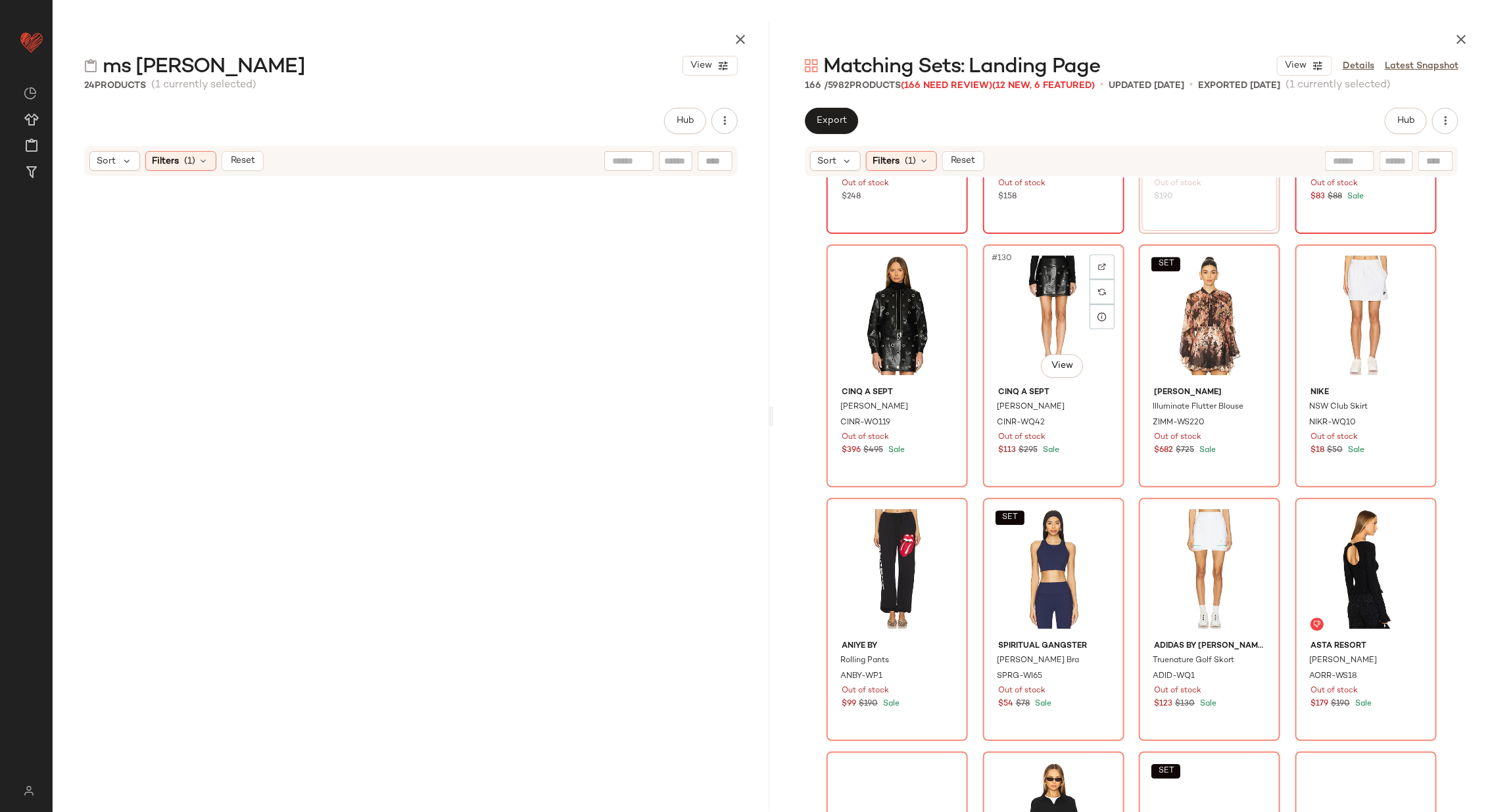
scroll to position [8069, 0]
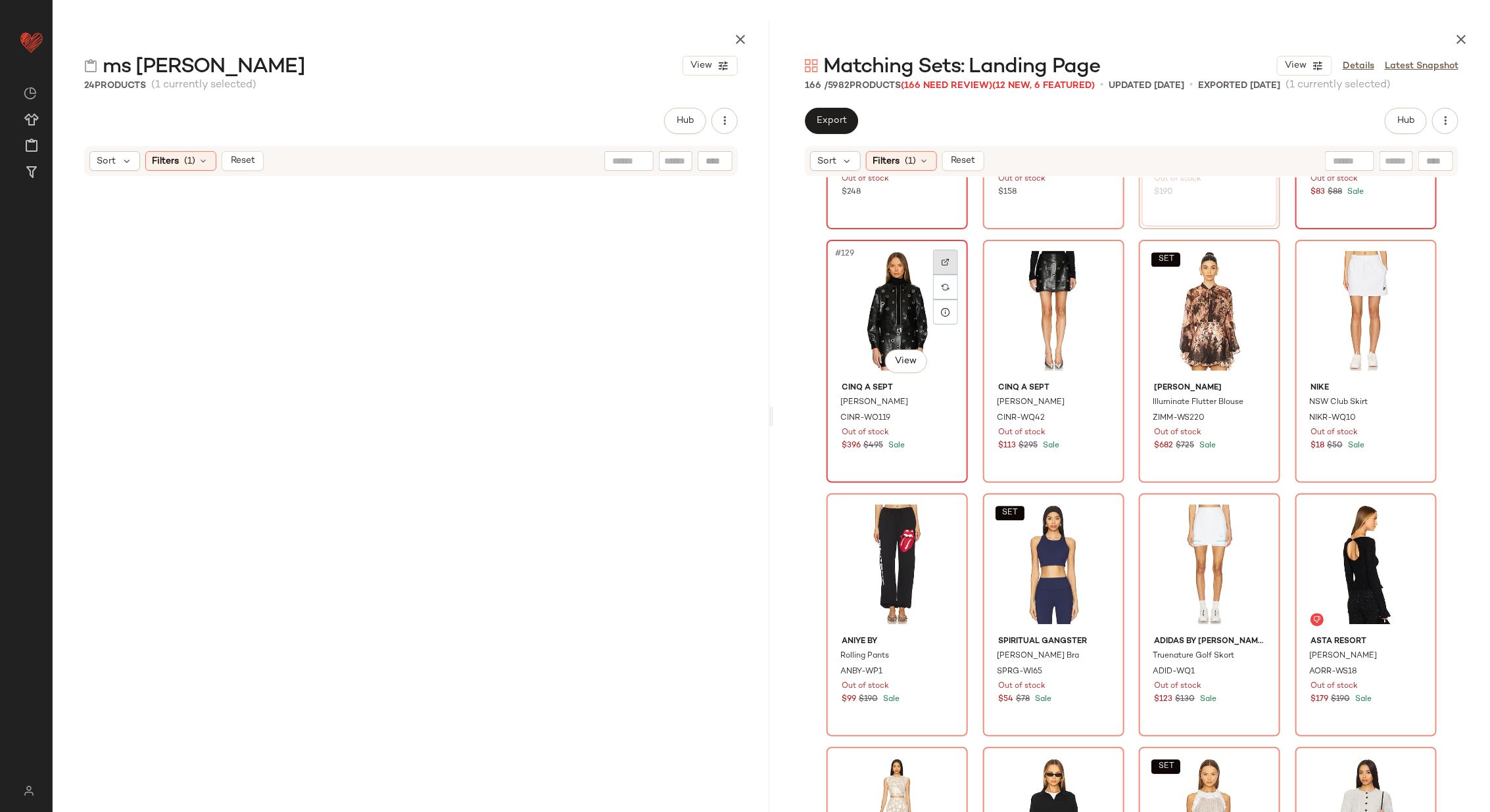
click at [941, 263] on img at bounding box center [945, 262] width 8 height 8
click at [1092, 266] on div at bounding box center [1102, 263] width 25 height 25
click at [1259, 257] on div at bounding box center [1258, 263] width 25 height 25
click at [1415, 259] on img at bounding box center [1414, 262] width 8 height 8
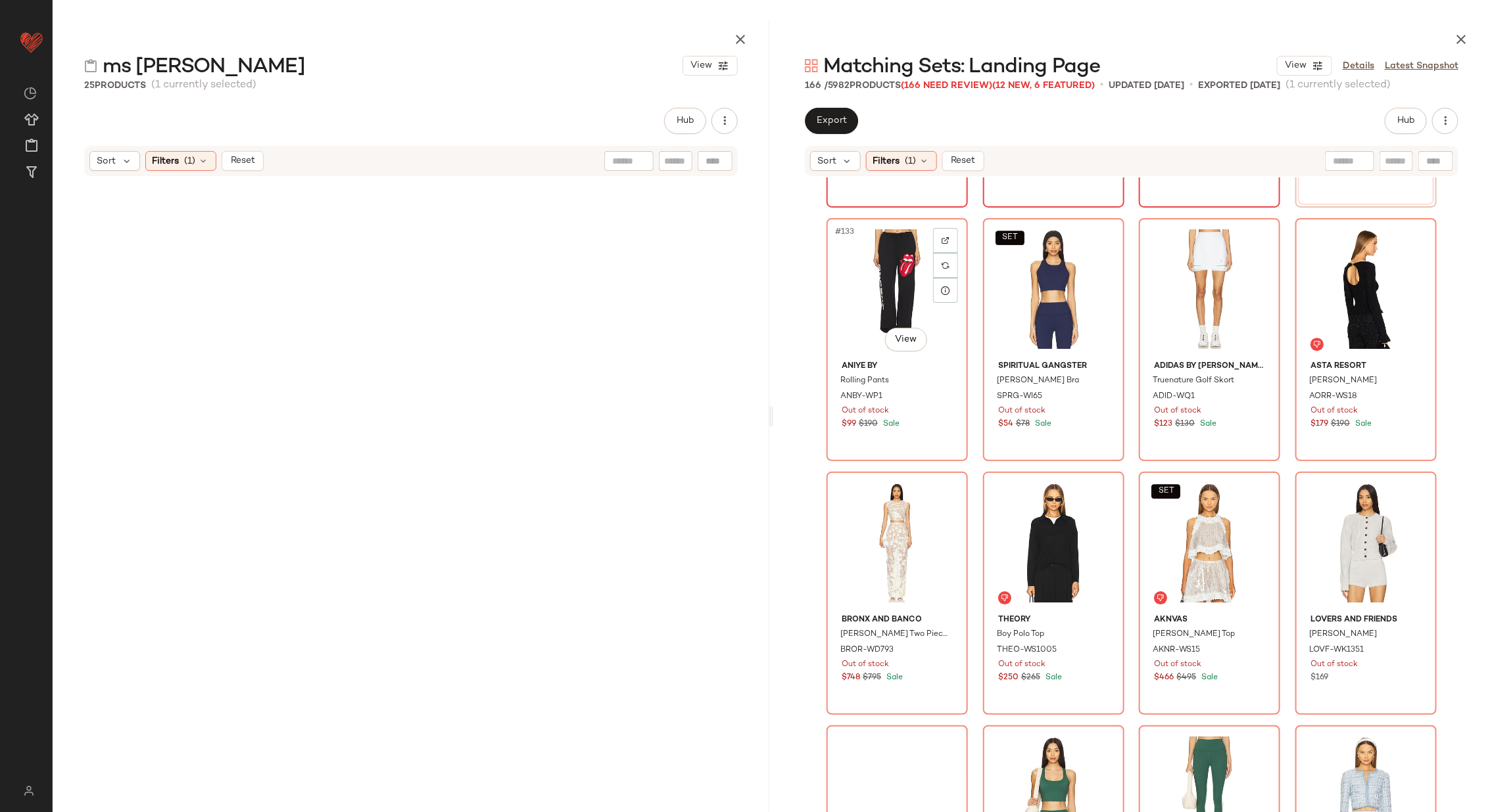
scroll to position [8347, 0]
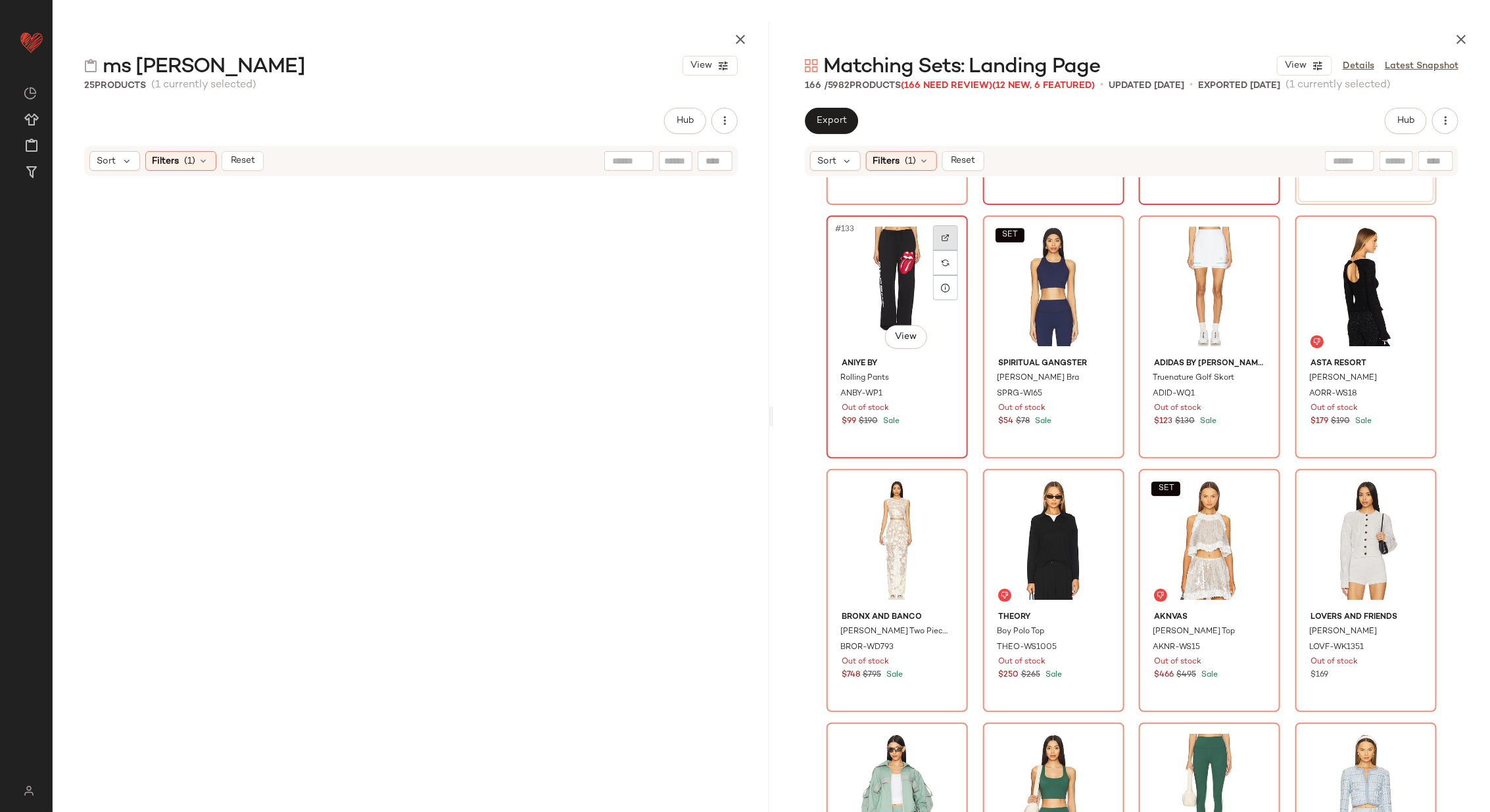
click at [941, 234] on img at bounding box center [945, 238] width 8 height 8
click at [1103, 240] on div at bounding box center [1102, 238] width 25 height 25
click at [1248, 236] on div at bounding box center [1258, 238] width 25 height 25
click at [1415, 236] on div at bounding box center [1415, 238] width 25 height 25
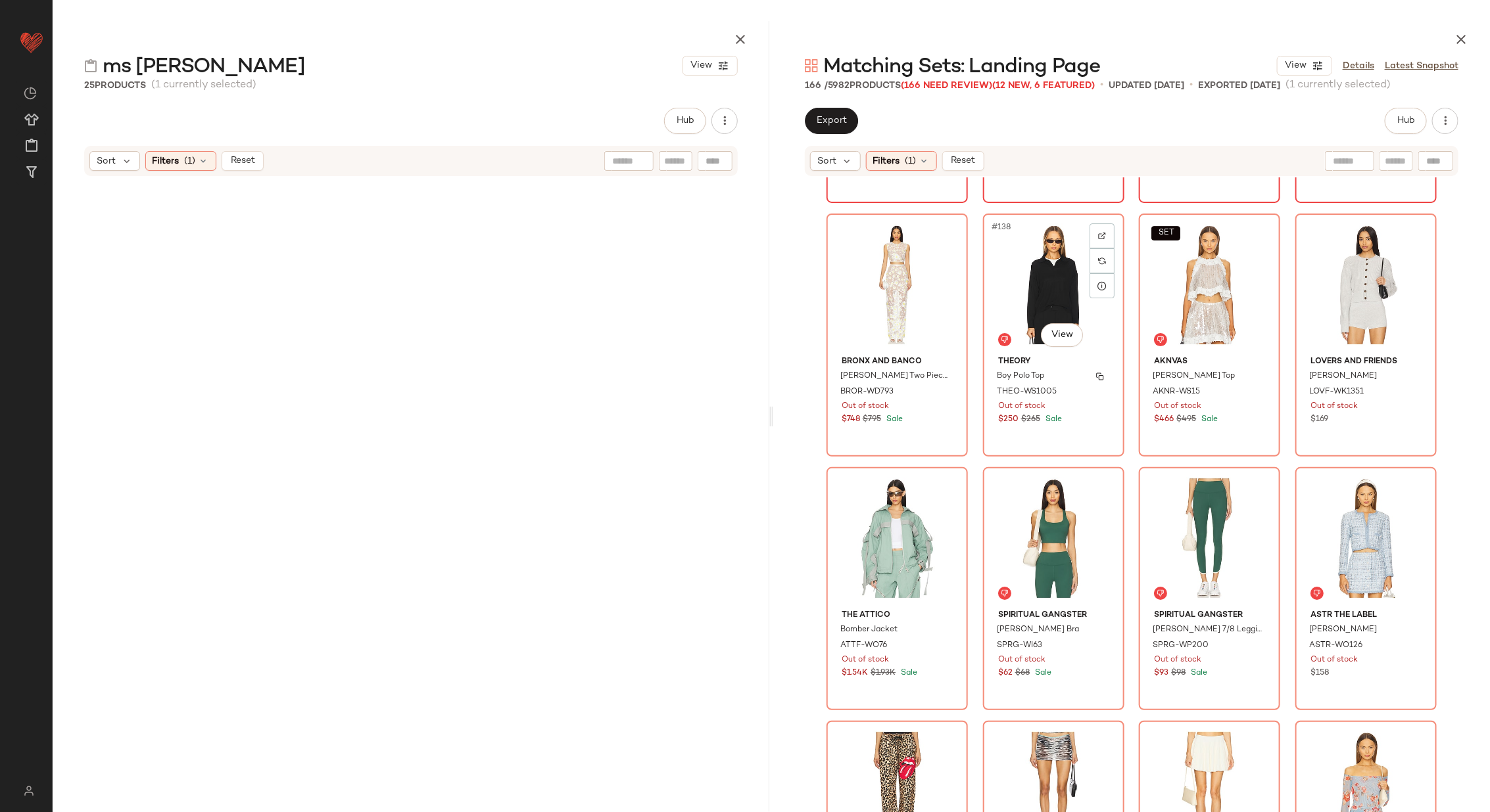
scroll to position [8613, 0]
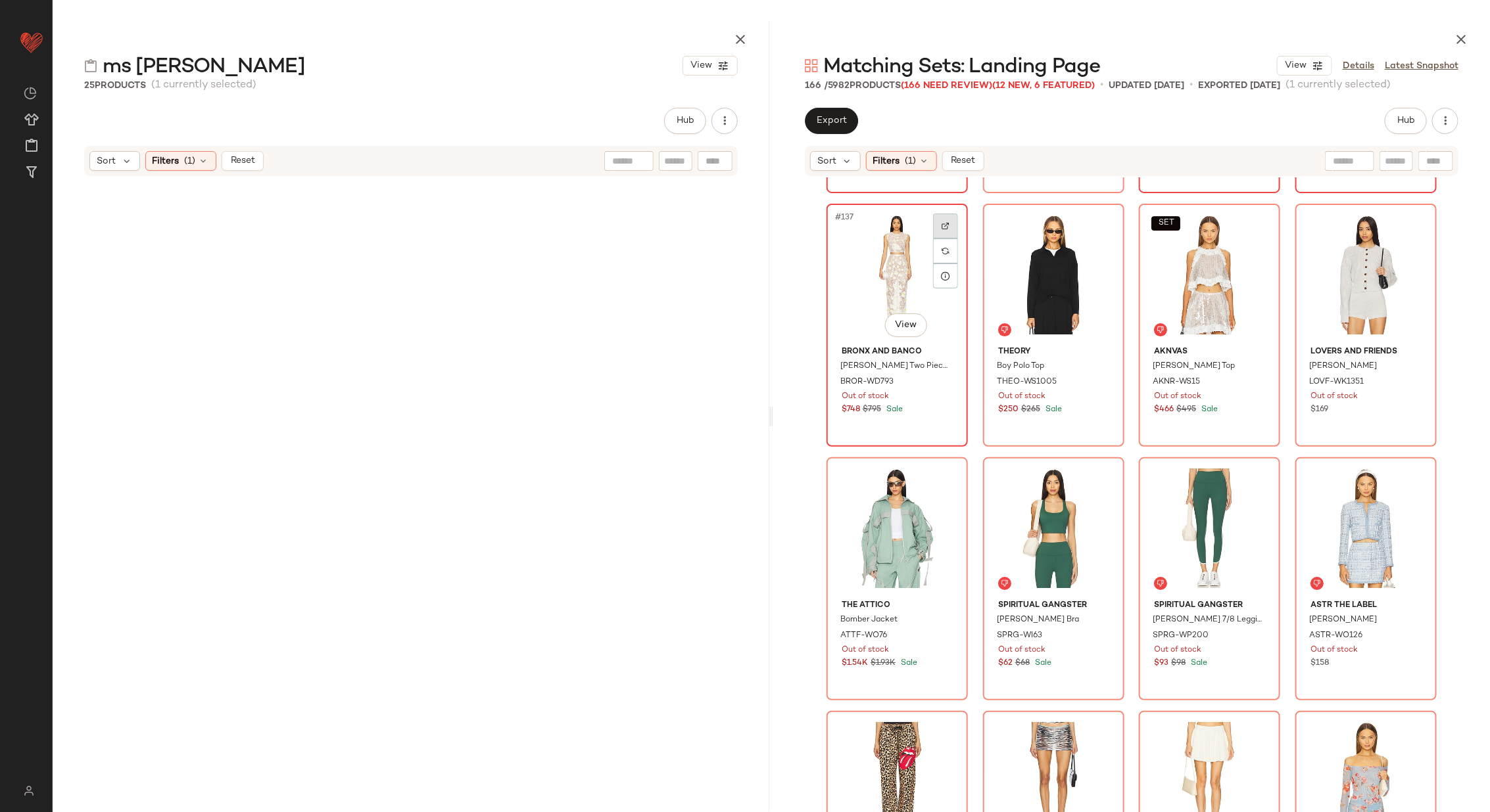
click at [943, 224] on img at bounding box center [945, 226] width 8 height 8
click at [1100, 224] on img at bounding box center [1102, 226] width 8 height 8
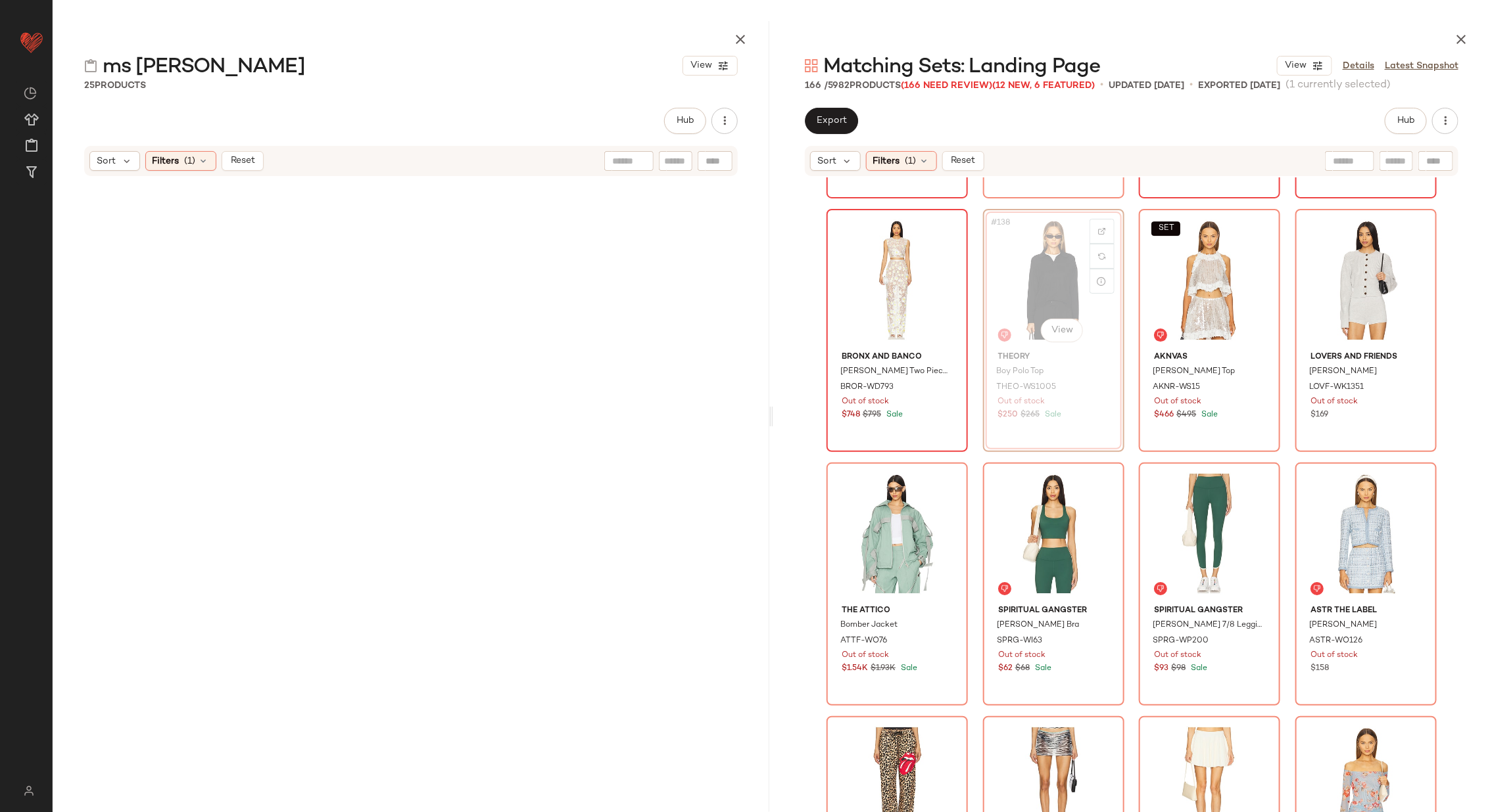
scroll to position [8605, 0]
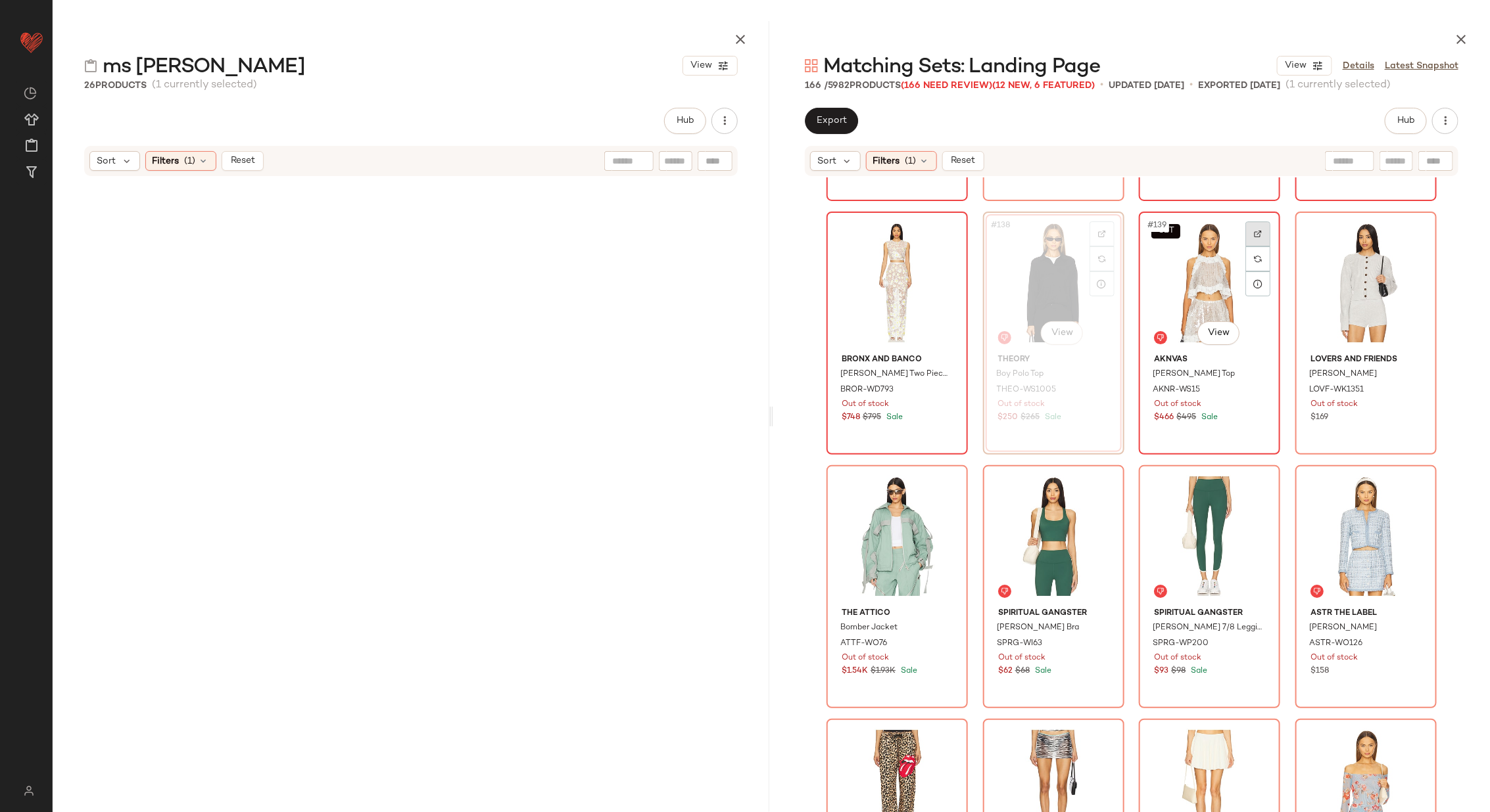
click at [1255, 232] on img at bounding box center [1258, 234] width 8 height 8
click at [1412, 230] on img at bounding box center [1414, 234] width 8 height 8
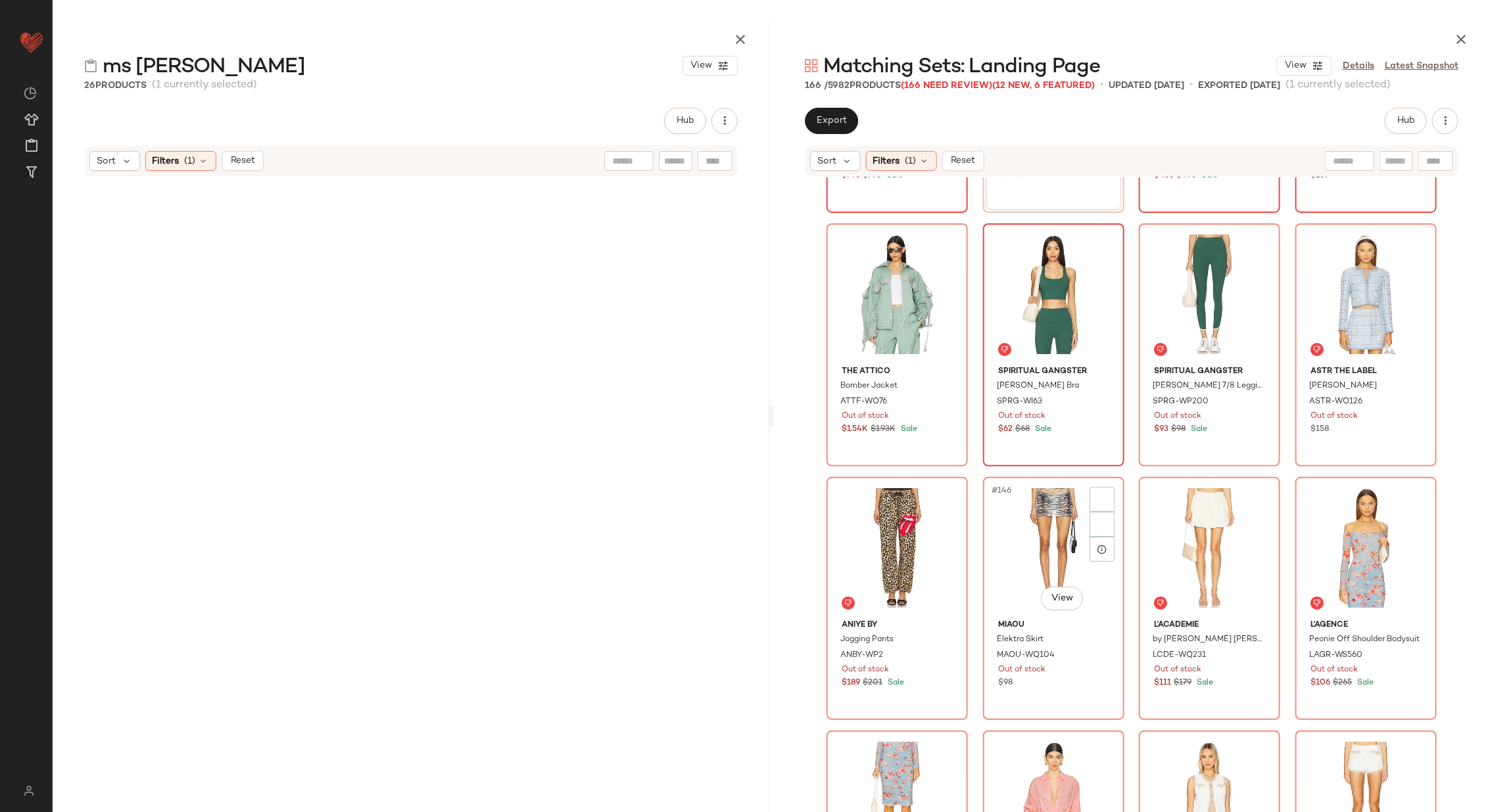
scroll to position [8847, 0]
click at [943, 243] on img at bounding box center [945, 245] width 8 height 8
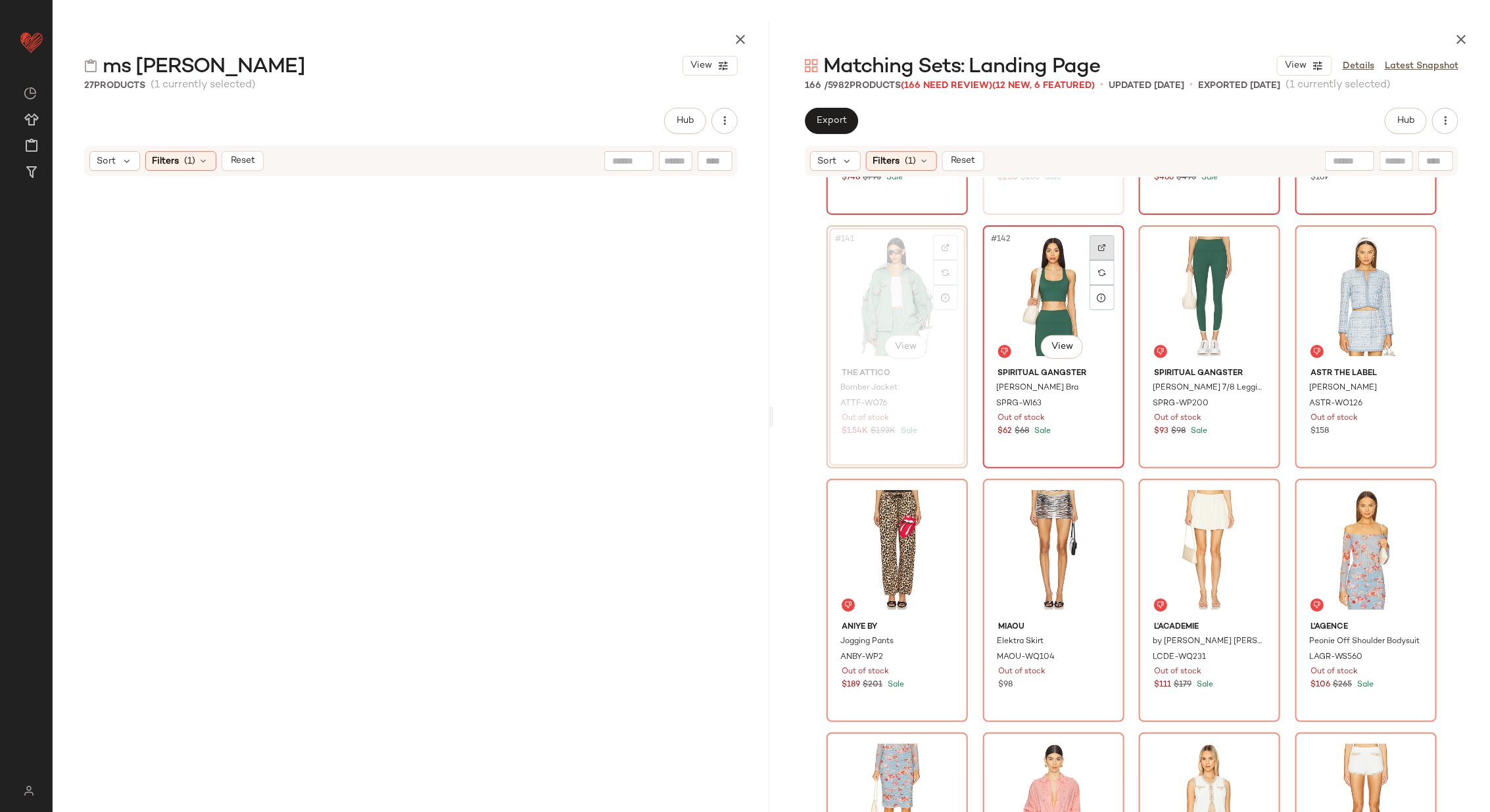
click at [1098, 246] on img at bounding box center [1102, 247] width 8 height 8
click at [1255, 243] on img at bounding box center [1258, 247] width 8 height 8
click at [1414, 247] on img at bounding box center [1414, 247] width 8 height 8
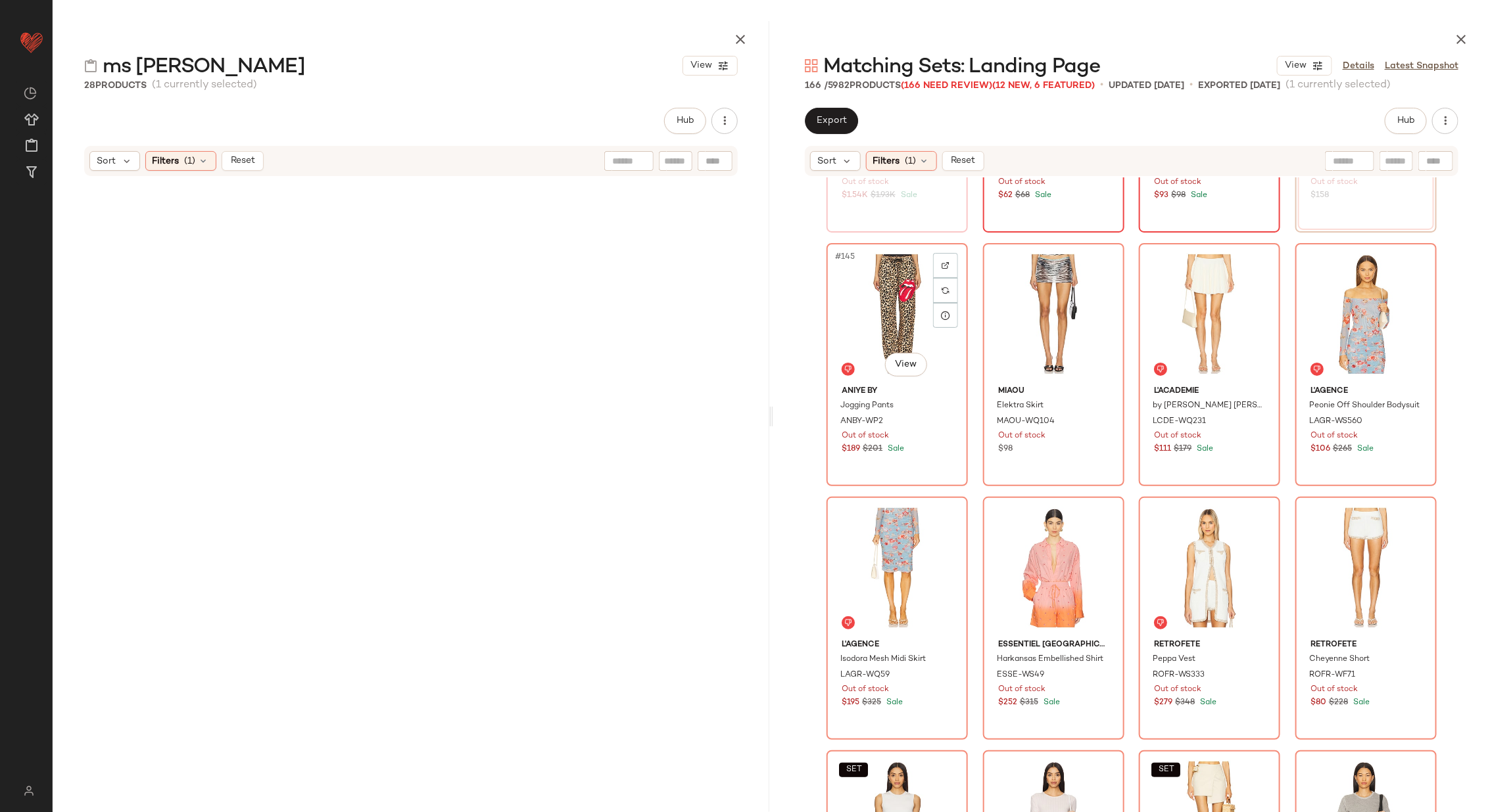
scroll to position [9095, 0]
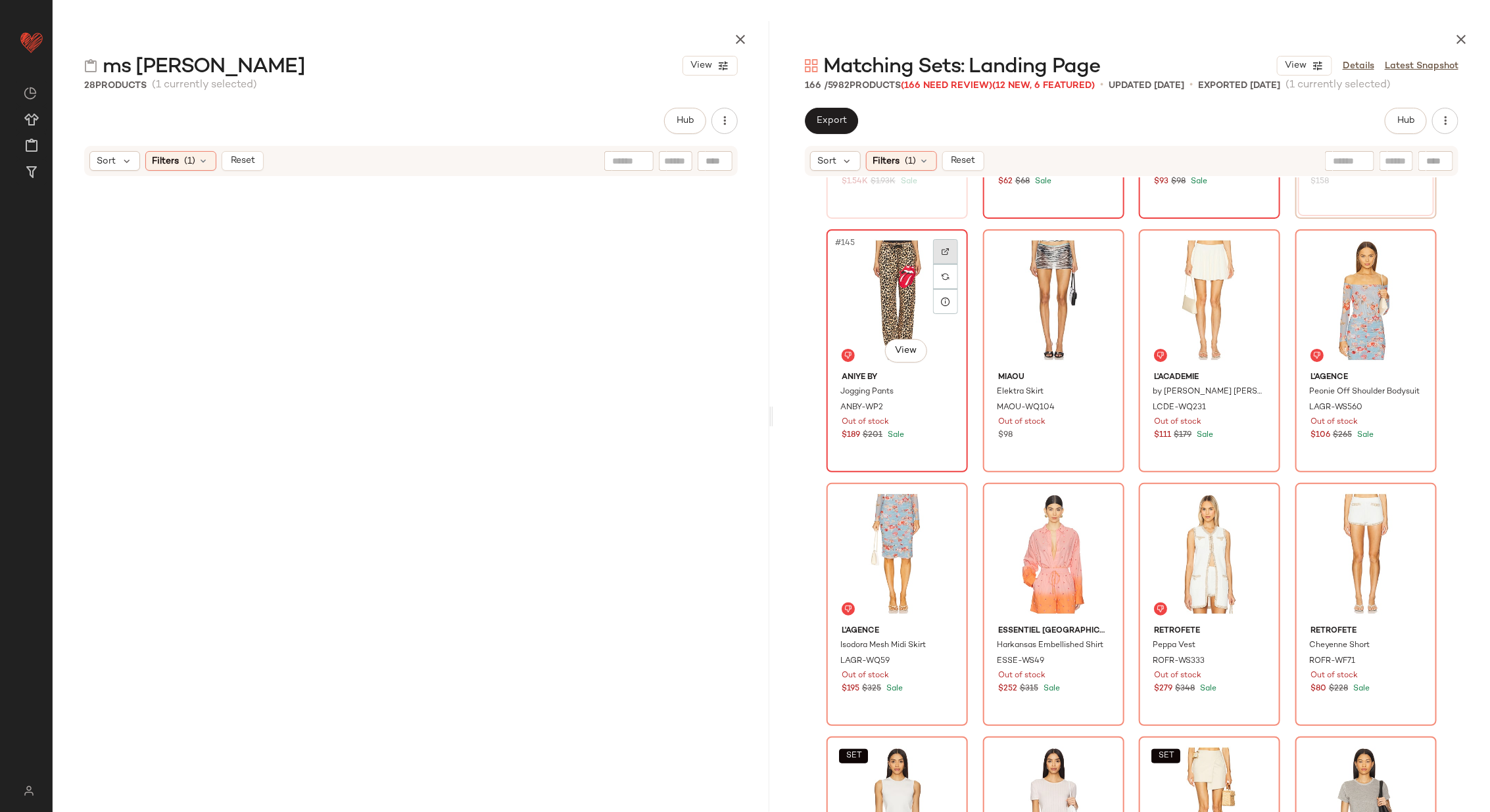
click at [945, 243] on div at bounding box center [945, 252] width 25 height 25
click at [1090, 248] on div at bounding box center [1102, 252] width 25 height 25
click at [1246, 242] on div at bounding box center [1258, 252] width 25 height 25
click at [1415, 252] on div at bounding box center [1415, 252] width 25 height 25
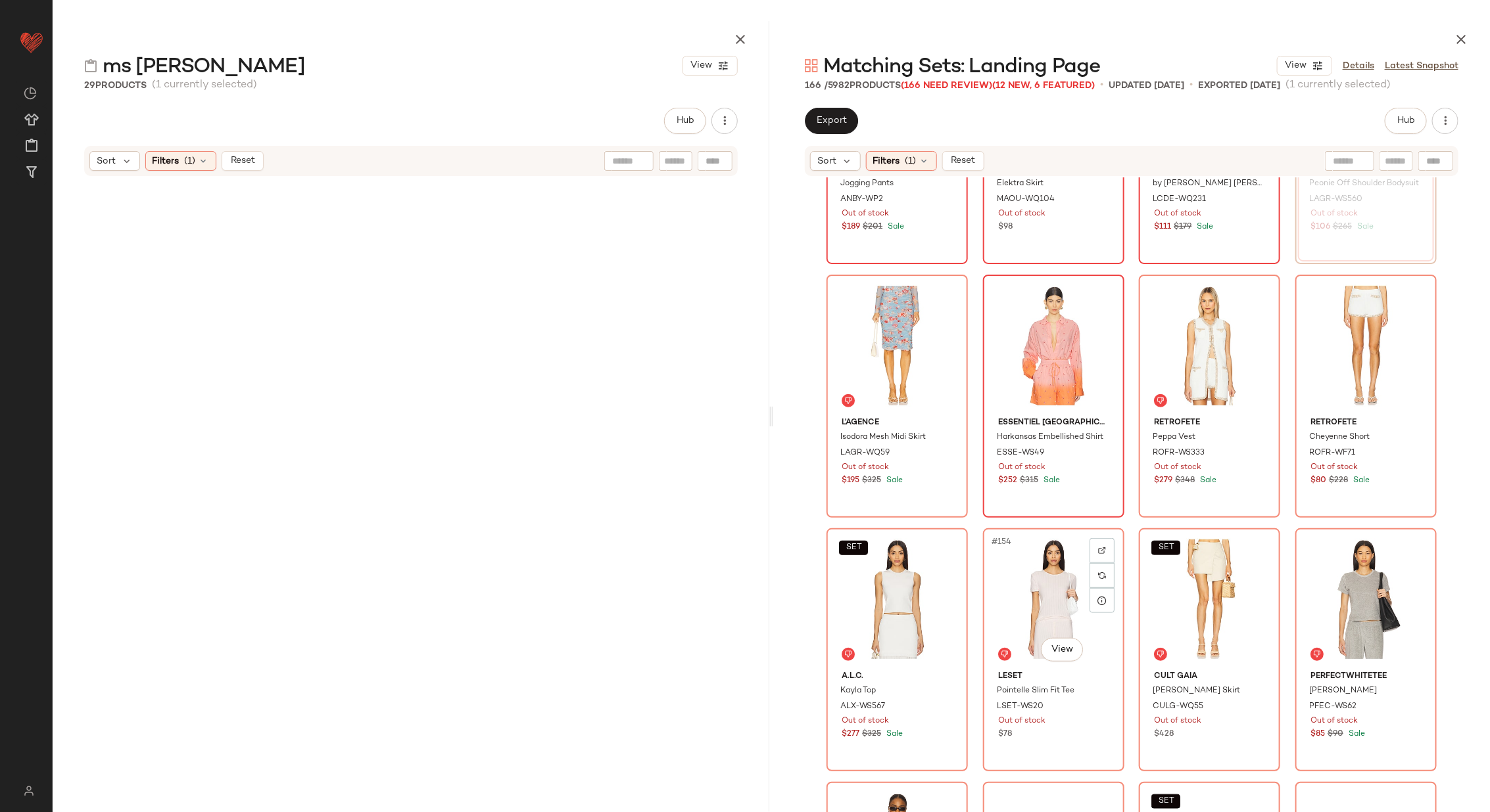
scroll to position [9305, 0]
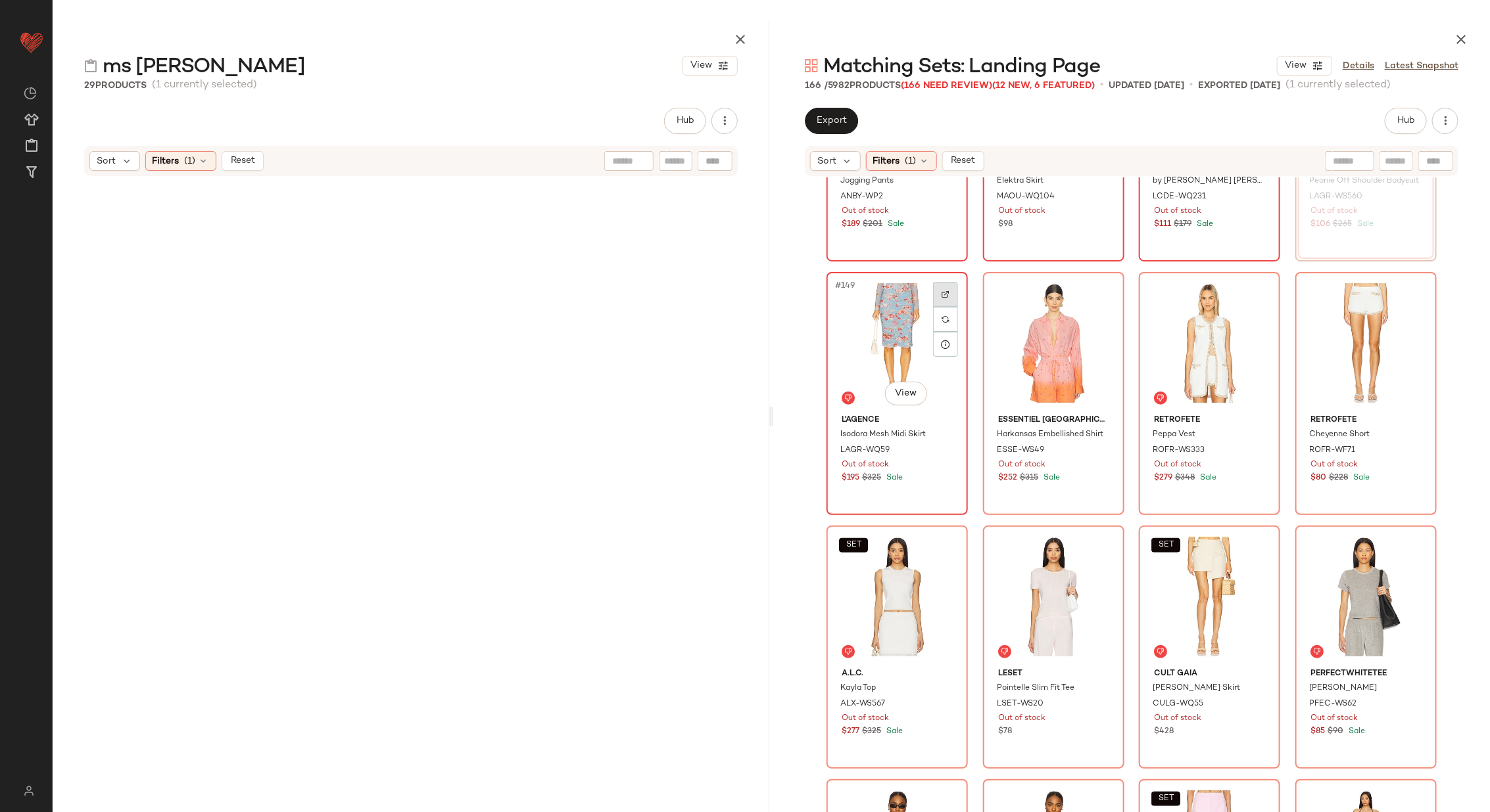
click at [940, 286] on div at bounding box center [945, 294] width 25 height 25
click at [1093, 293] on div at bounding box center [1102, 294] width 25 height 25
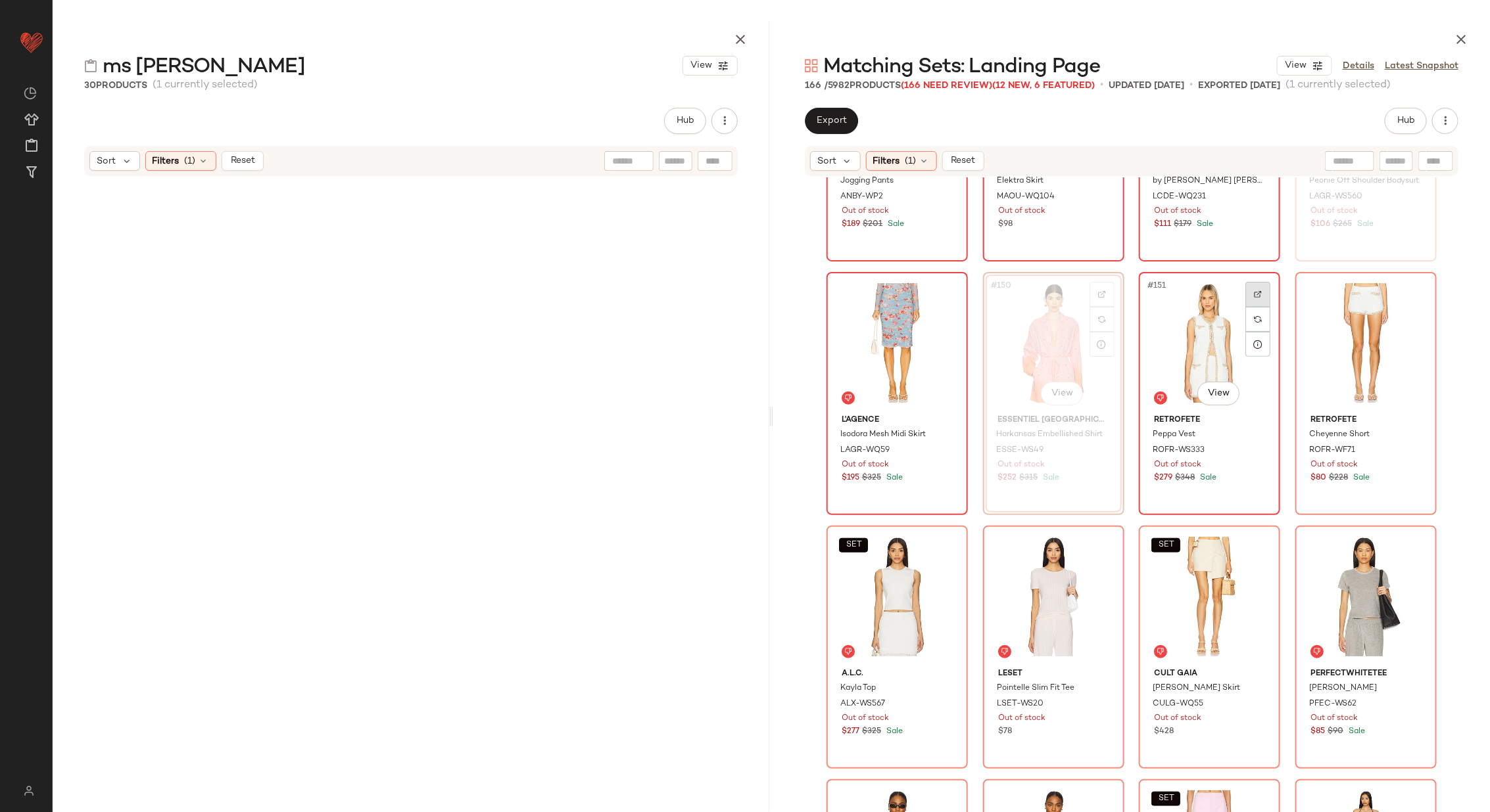
click at [1252, 288] on div at bounding box center [1258, 294] width 25 height 25
click at [1410, 297] on img at bounding box center [1414, 294] width 8 height 8
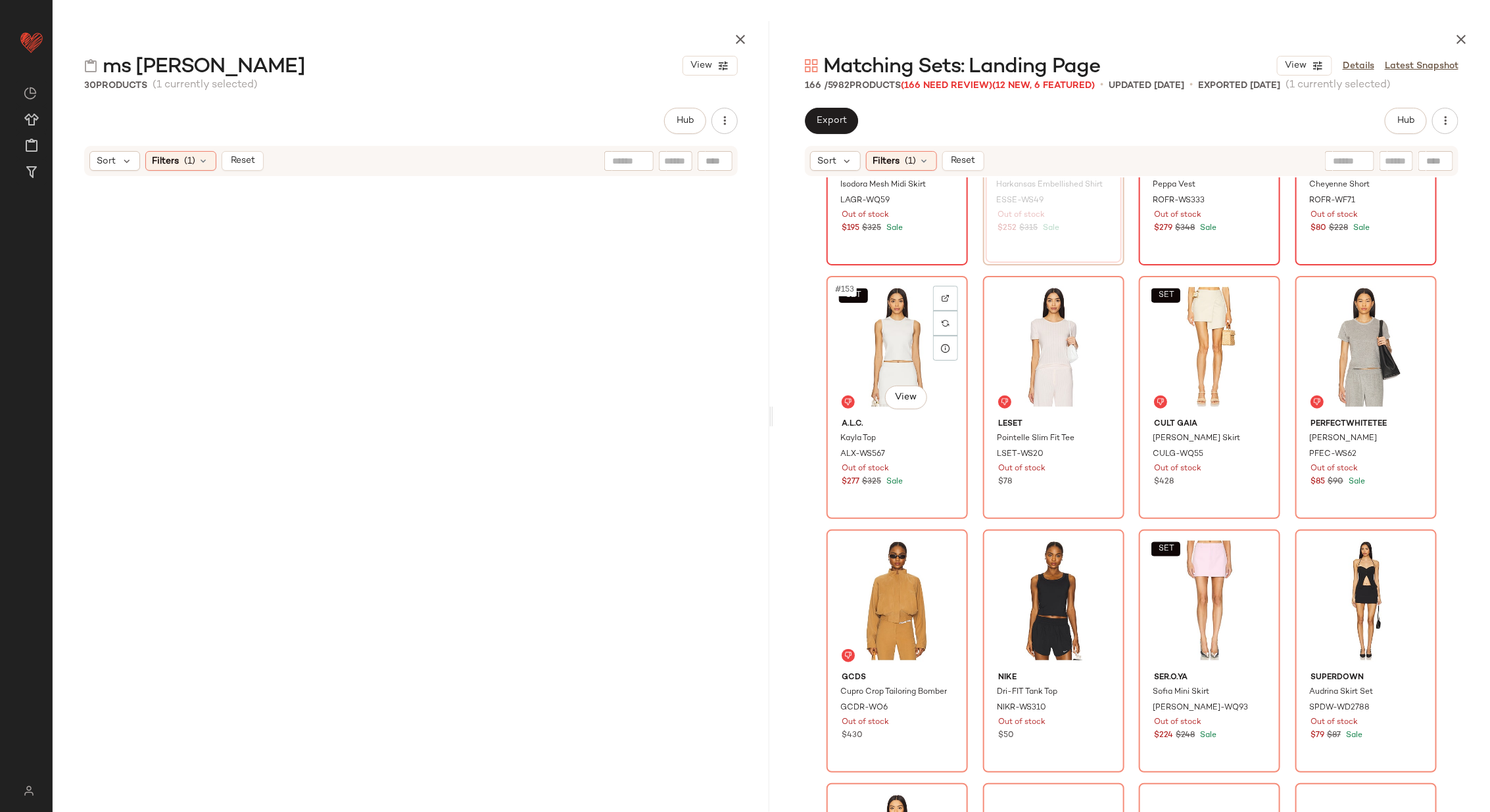
scroll to position [9559, 0]
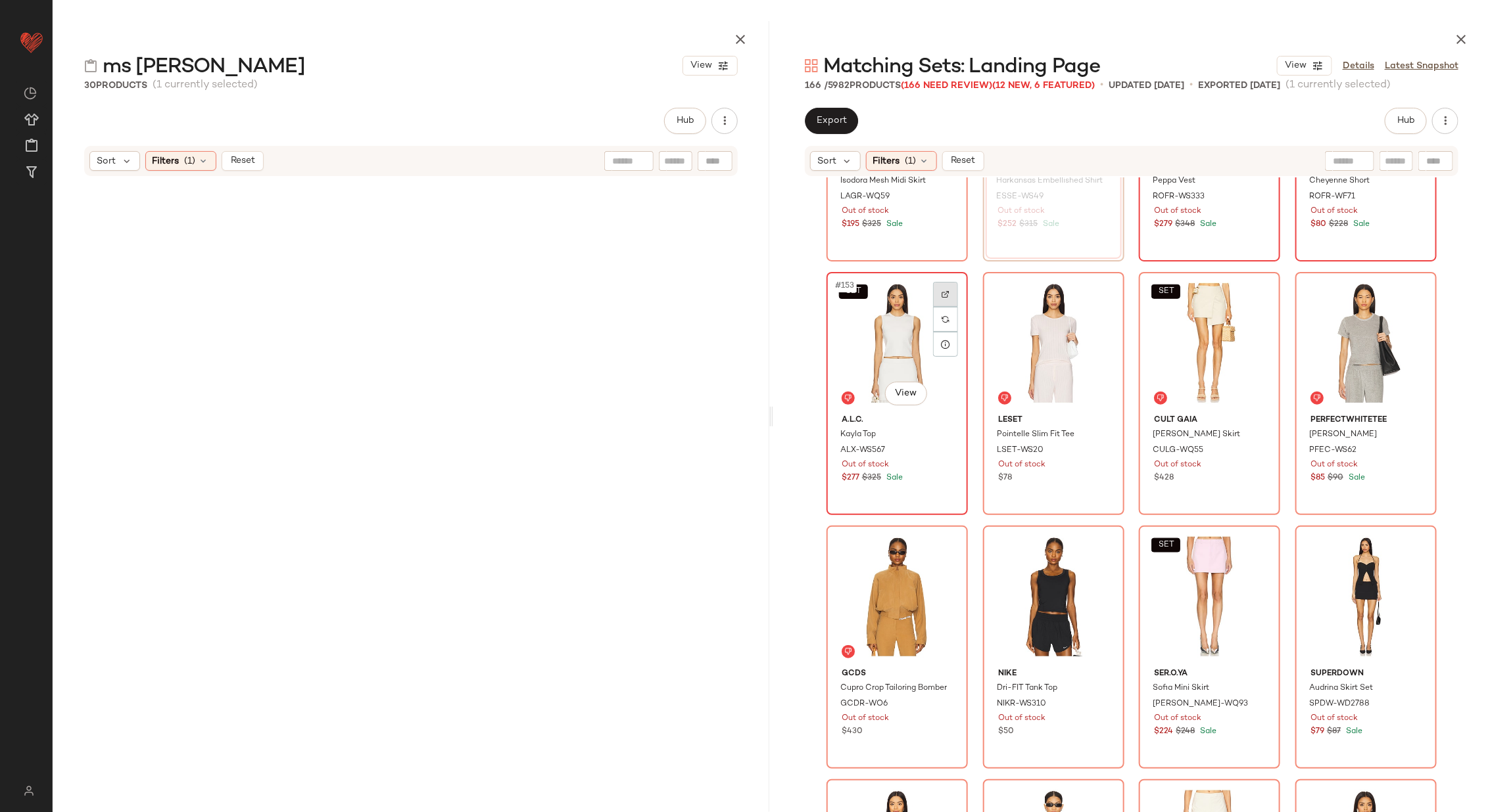
click at [941, 291] on img at bounding box center [945, 294] width 8 height 8
click at [1101, 295] on img at bounding box center [1102, 294] width 8 height 8
click at [1259, 289] on div at bounding box center [1258, 294] width 25 height 25
click at [1410, 294] on img at bounding box center [1414, 294] width 8 height 8
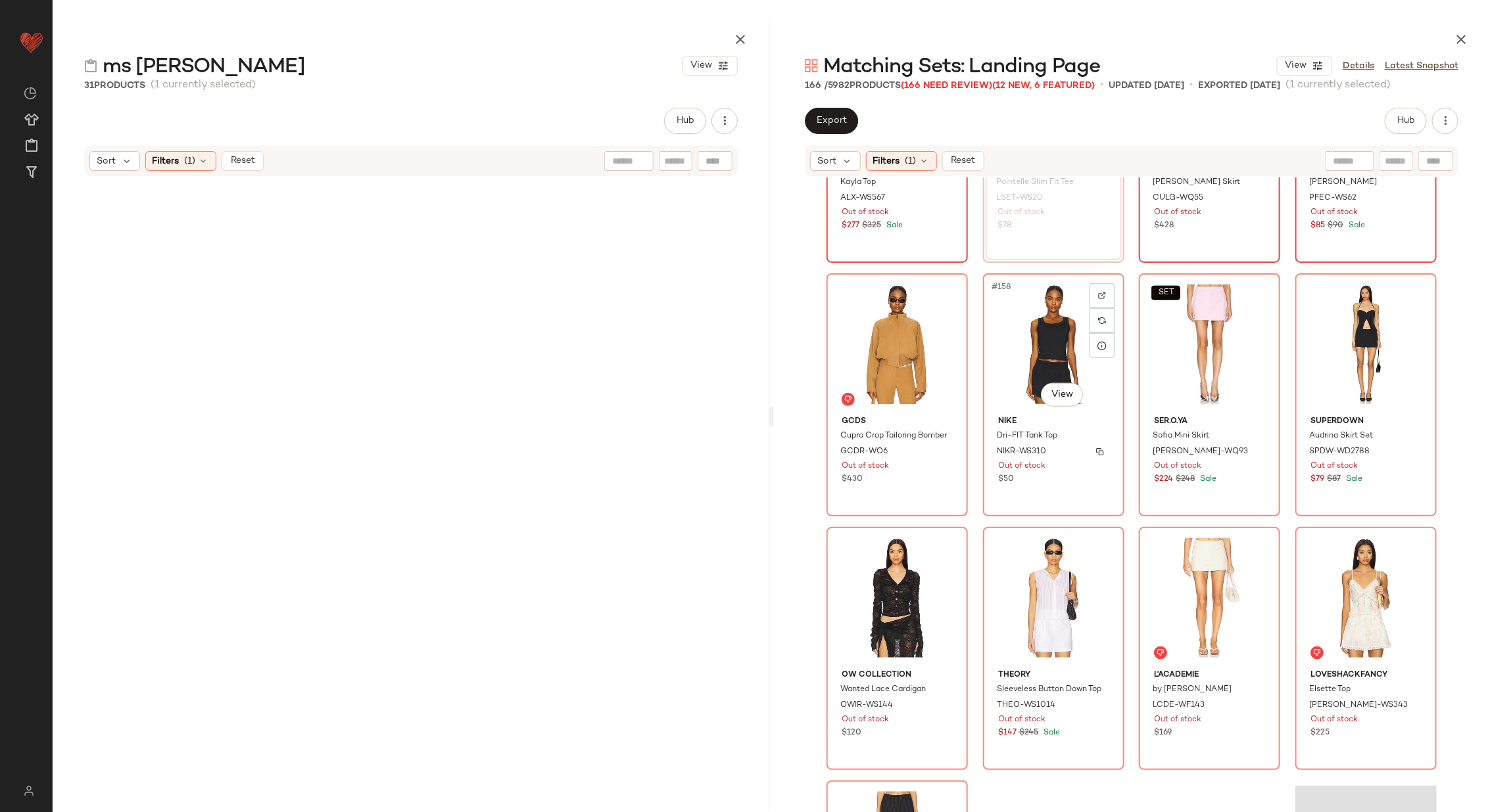
scroll to position [9829, 0]
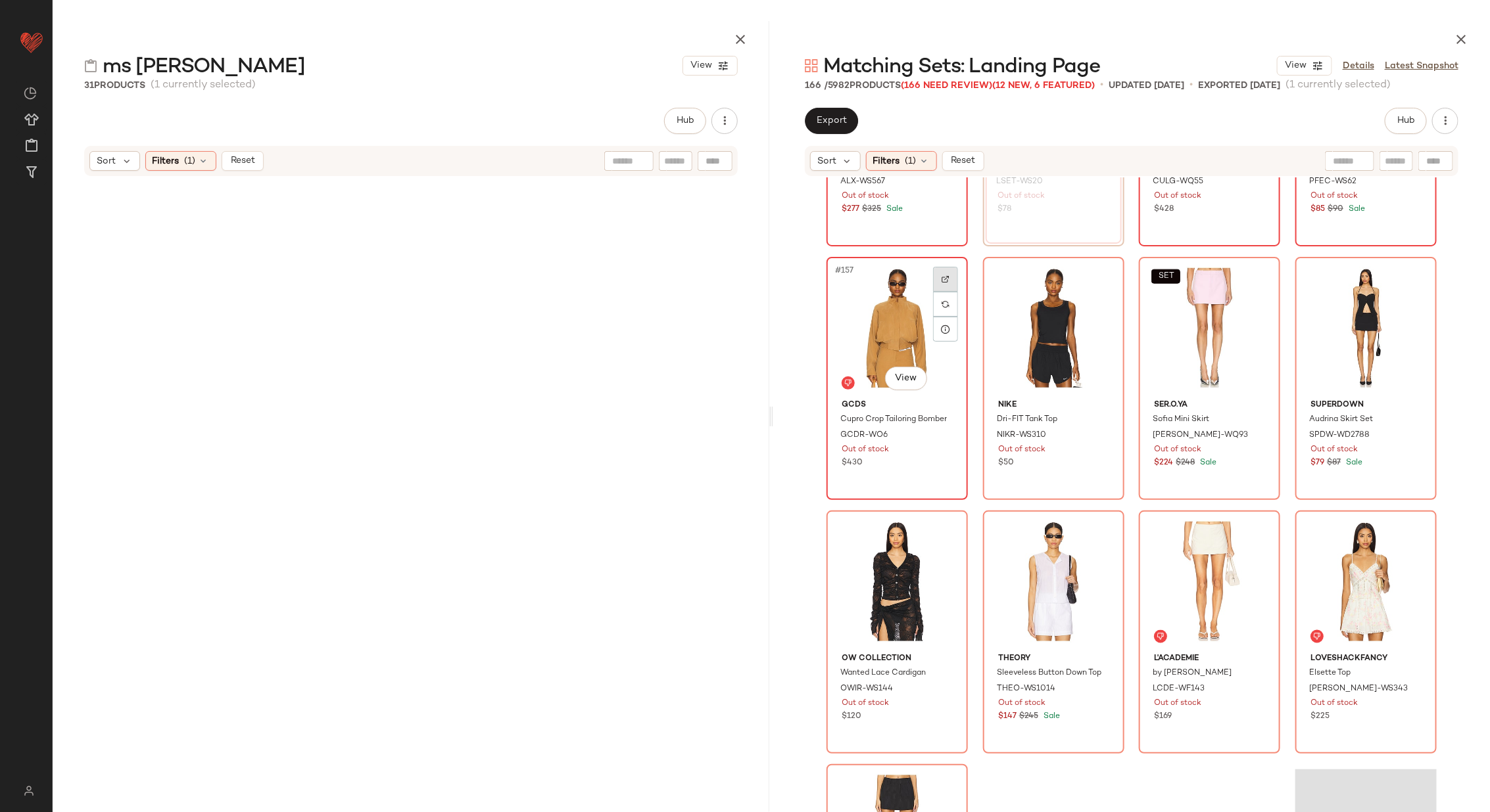
click at [941, 278] on img at bounding box center [945, 279] width 8 height 8
click at [1098, 275] on img at bounding box center [1102, 279] width 8 height 8
click at [1265, 282] on div at bounding box center [1258, 279] width 25 height 25
click at [1402, 271] on div at bounding box center [1415, 279] width 25 height 25
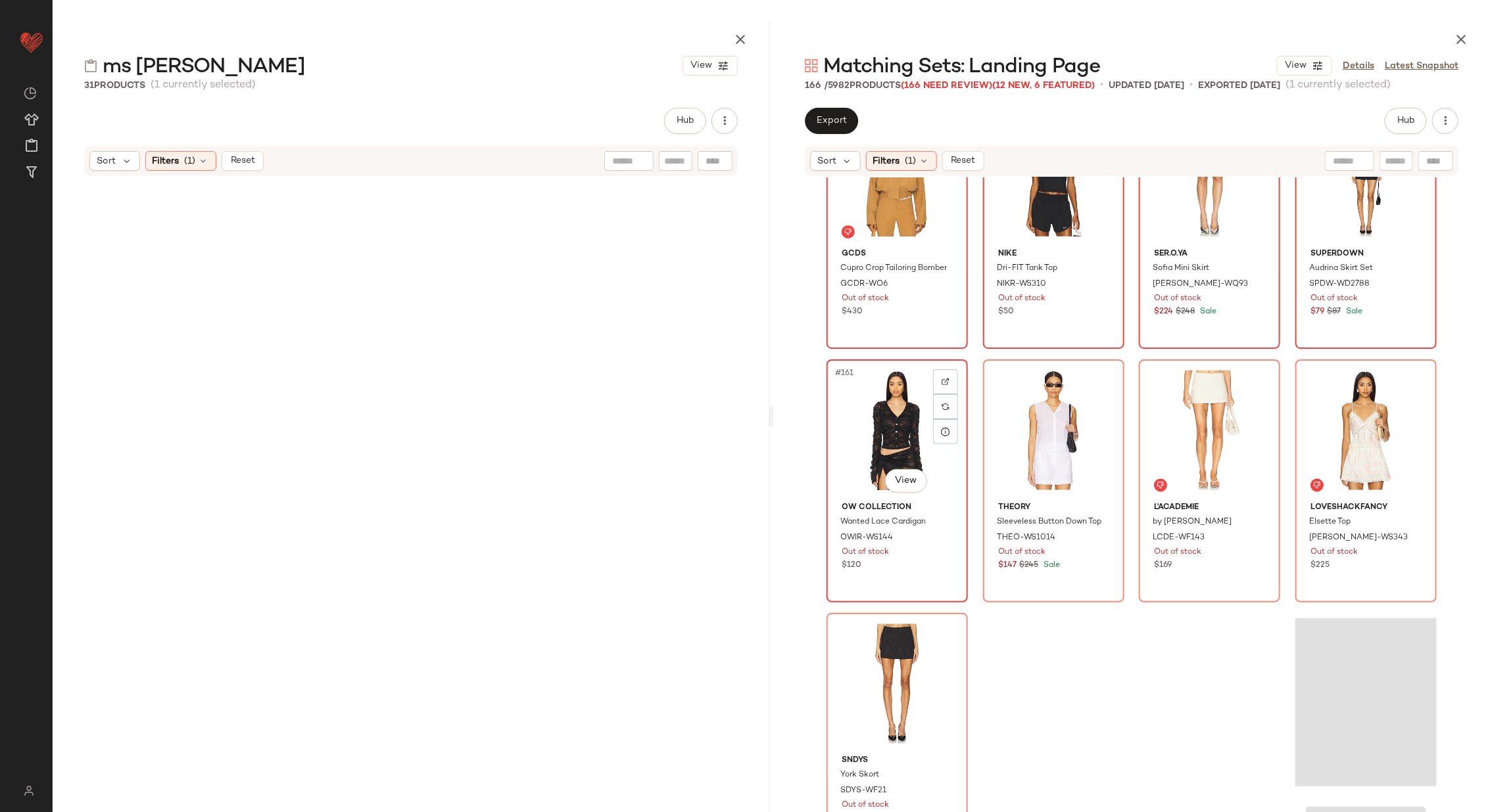
scroll to position [9995, 0]
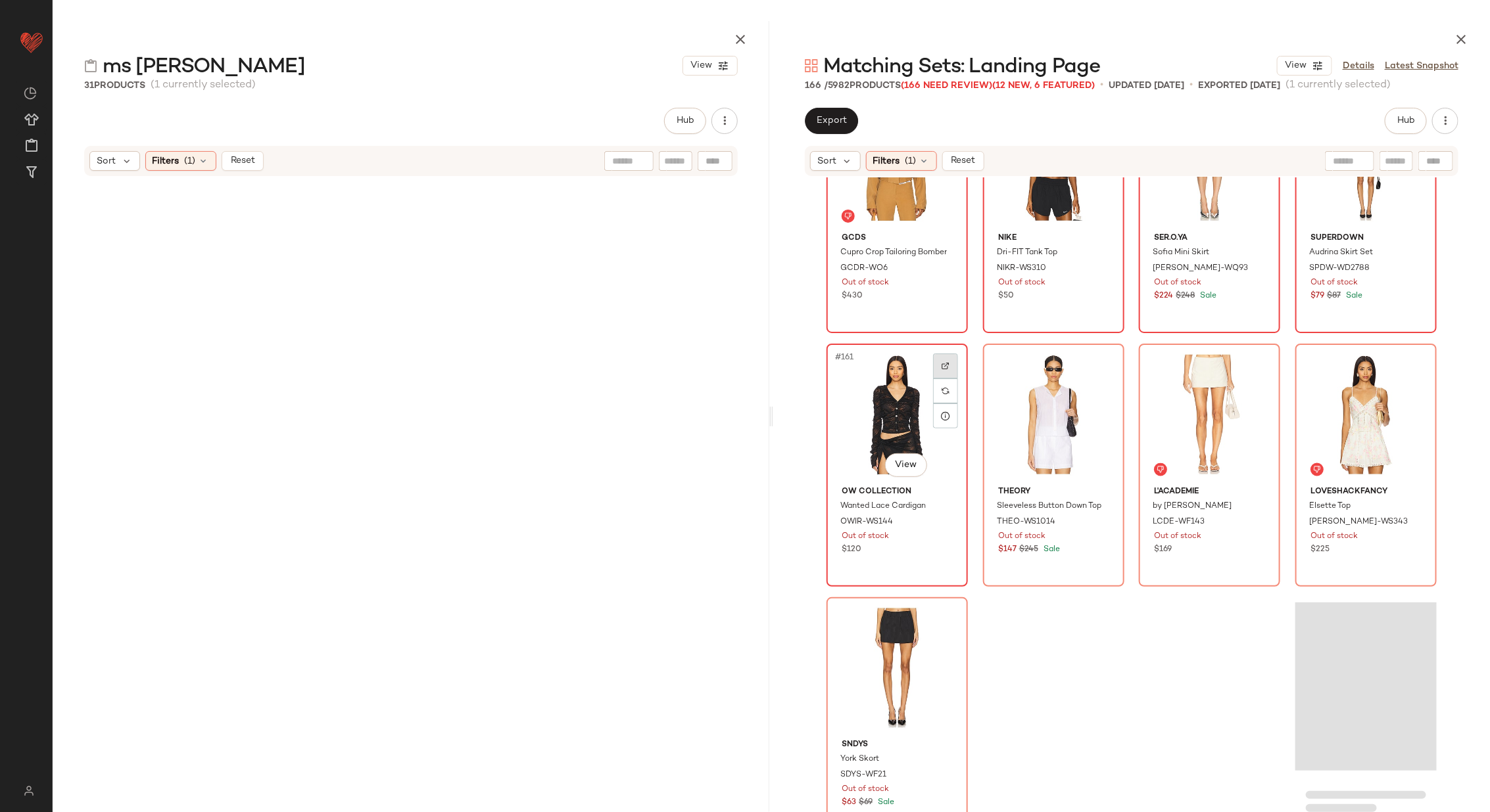
click at [941, 368] on img at bounding box center [945, 366] width 8 height 8
click at [1100, 362] on img at bounding box center [1102, 366] width 8 height 8
click at [1246, 364] on div at bounding box center [1258, 367] width 25 height 25
click at [1406, 367] on div at bounding box center [1415, 367] width 25 height 25
click at [943, 620] on img at bounding box center [945, 620] width 8 height 8
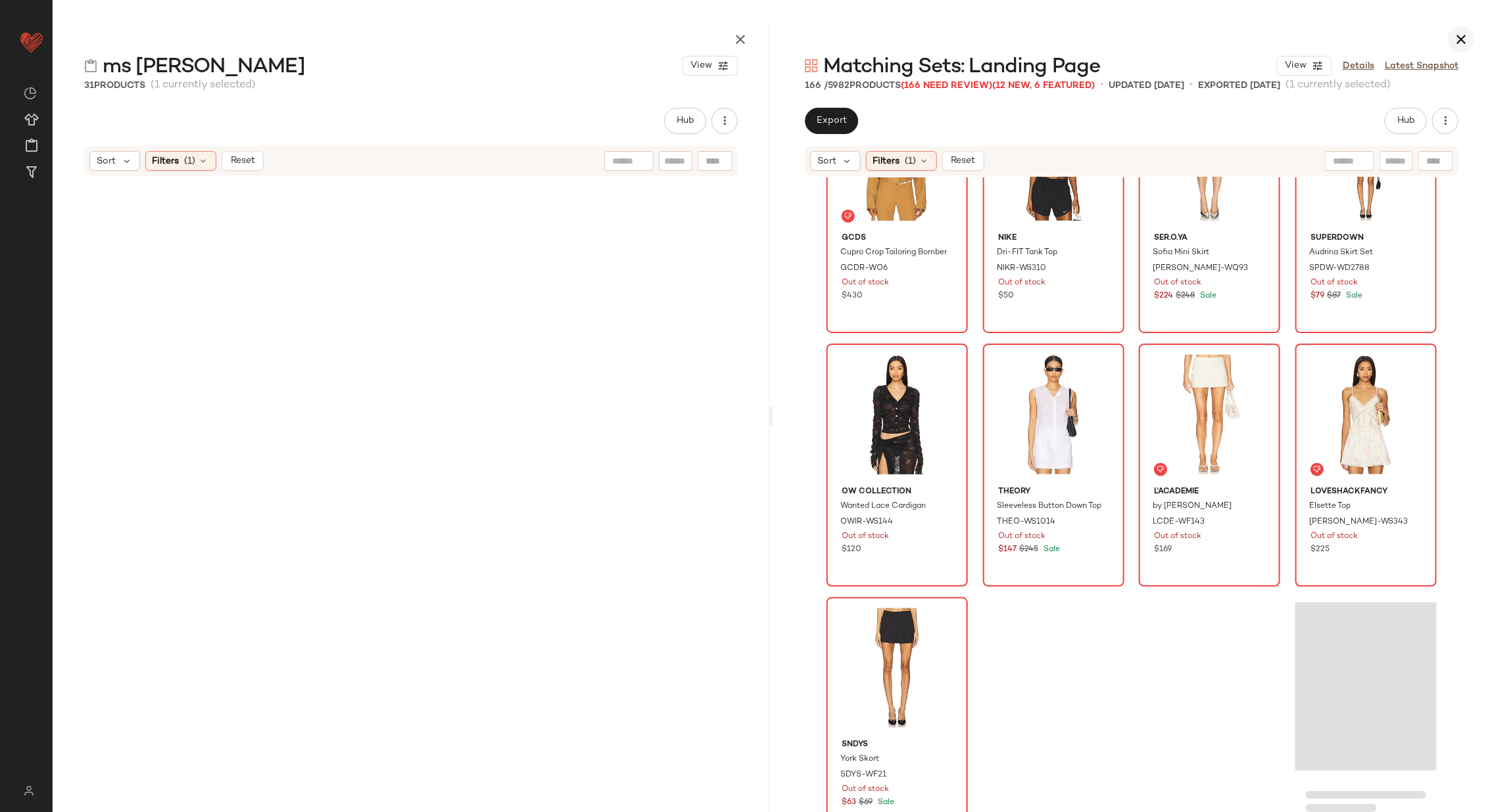
click at [1462, 35] on icon "button" at bounding box center [1461, 39] width 15 height 15
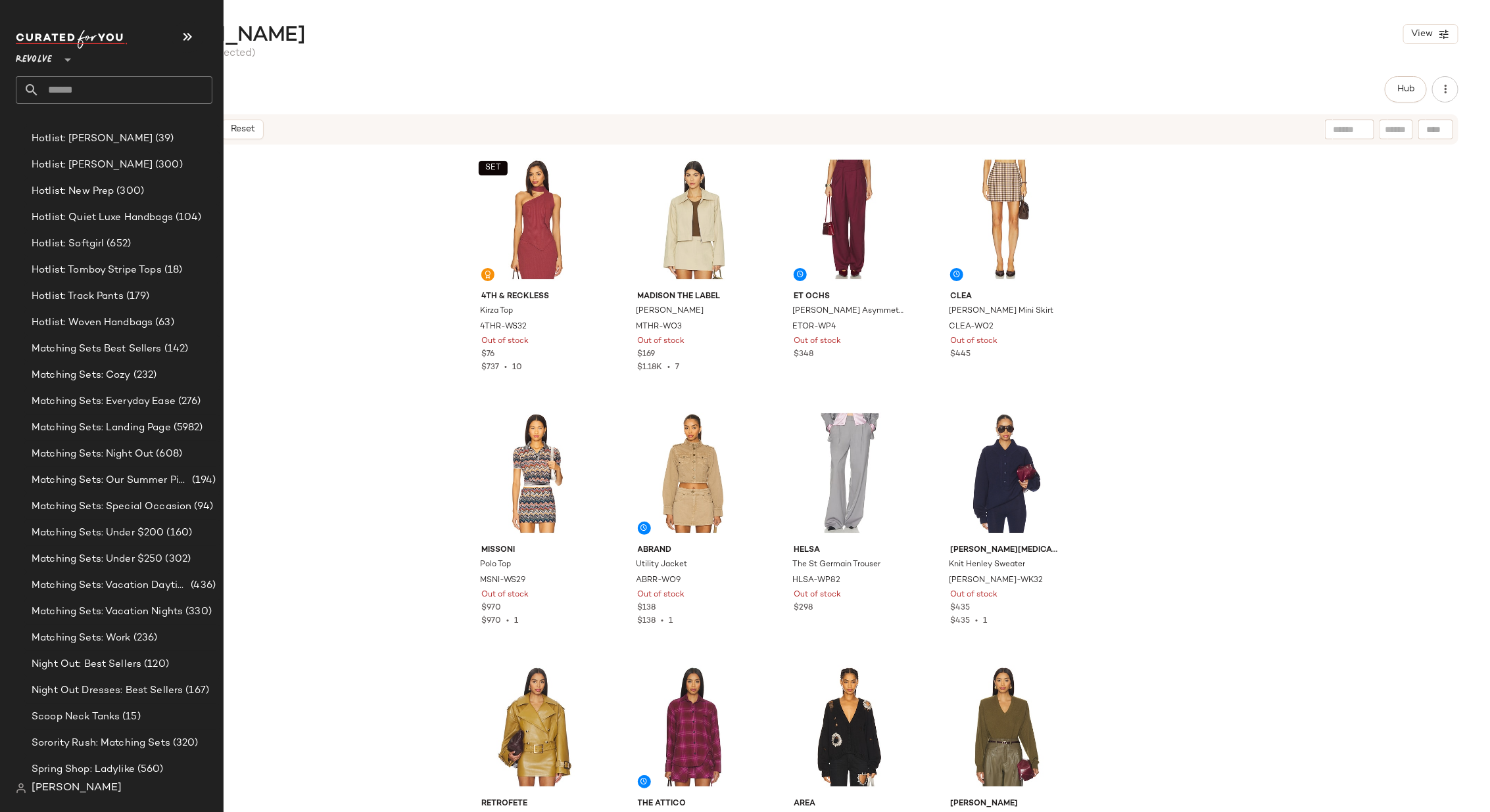
scroll to position [1345, 0]
click at [116, 421] on span "Matching Sets: Landing Page" at bounding box center [101, 422] width 140 height 15
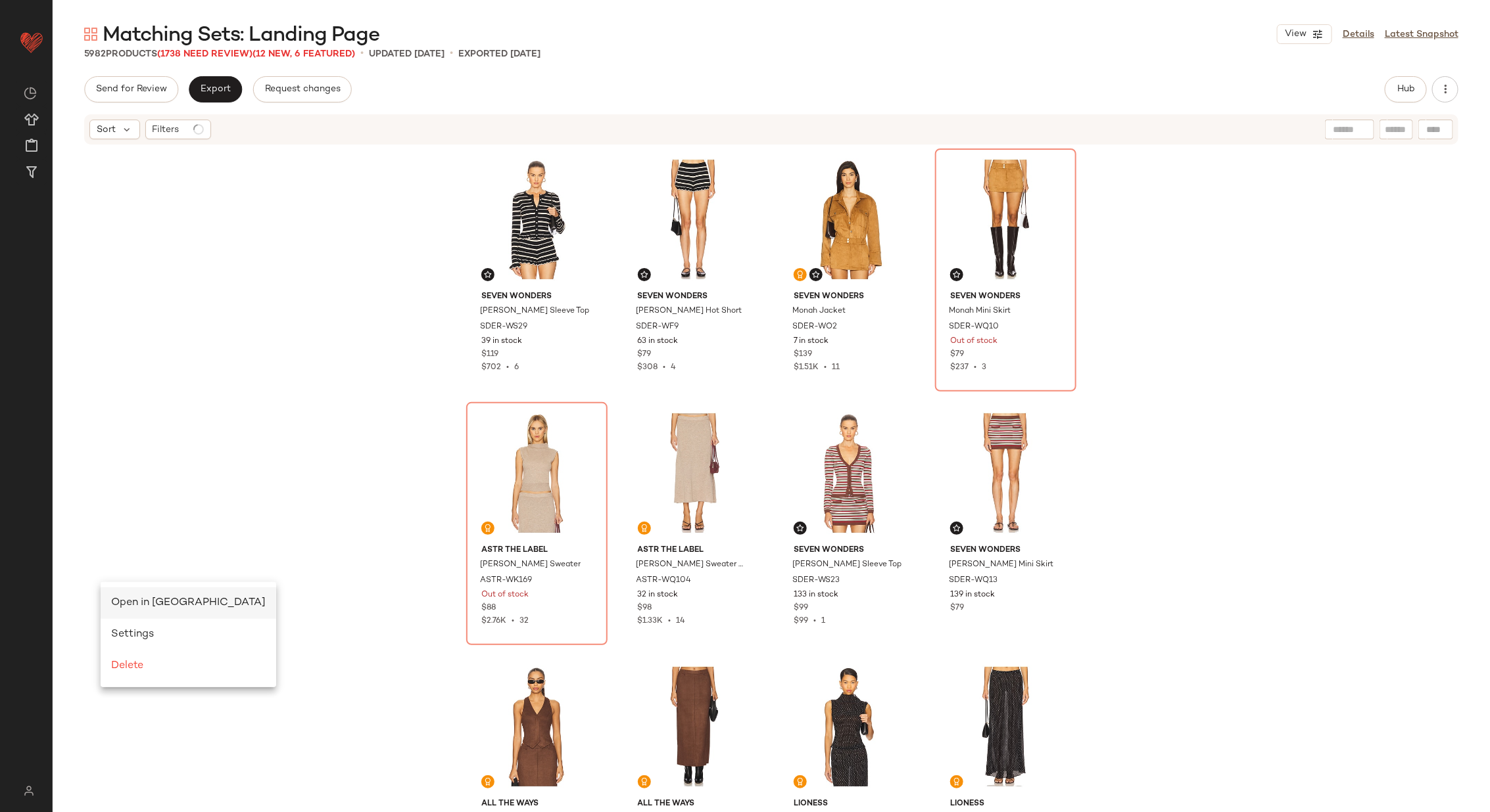
click at [119, 596] on div "Open in Split View" at bounding box center [188, 603] width 155 height 15
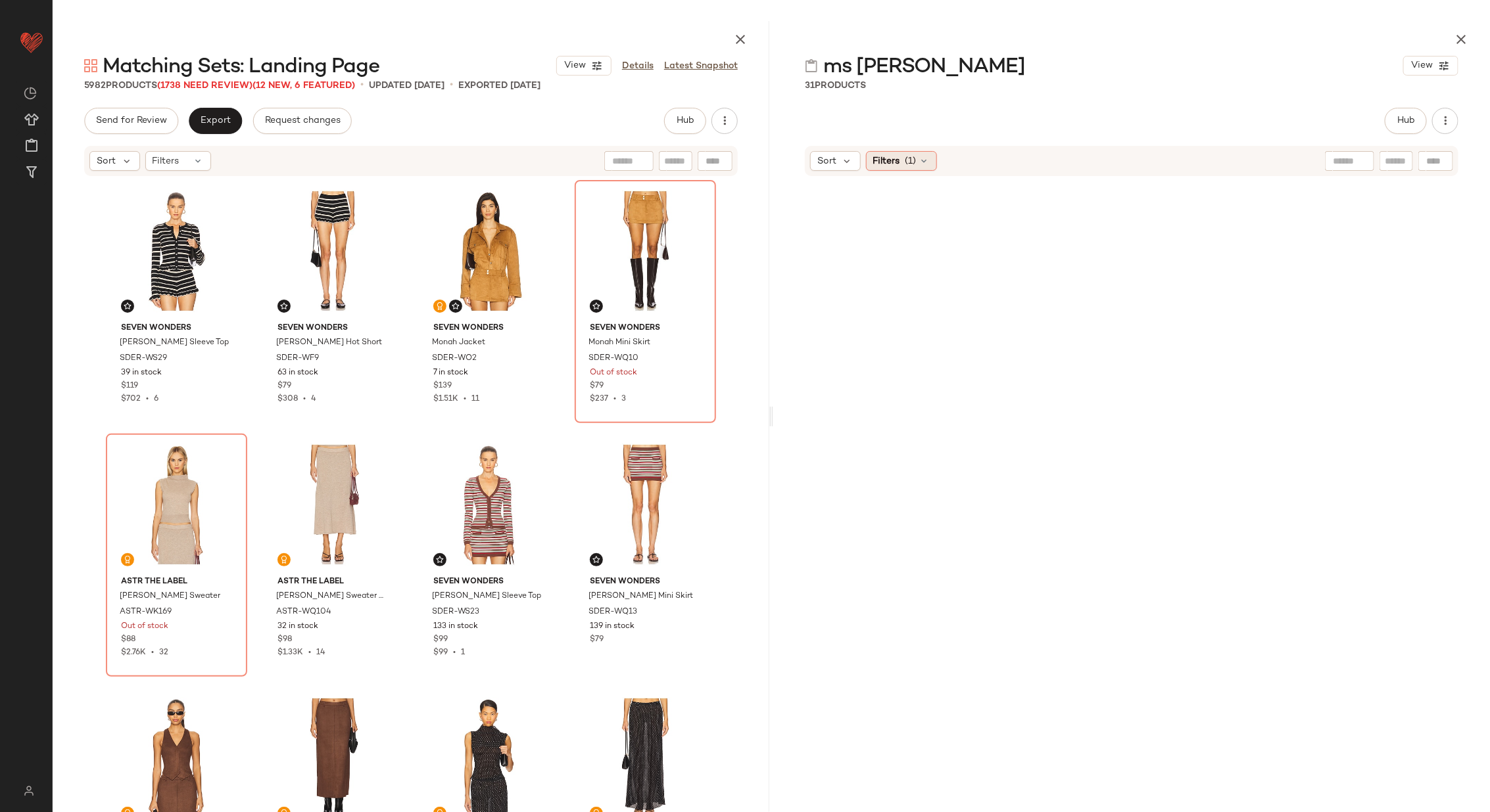
click at [889, 161] on span "Filters" at bounding box center [886, 162] width 27 height 13
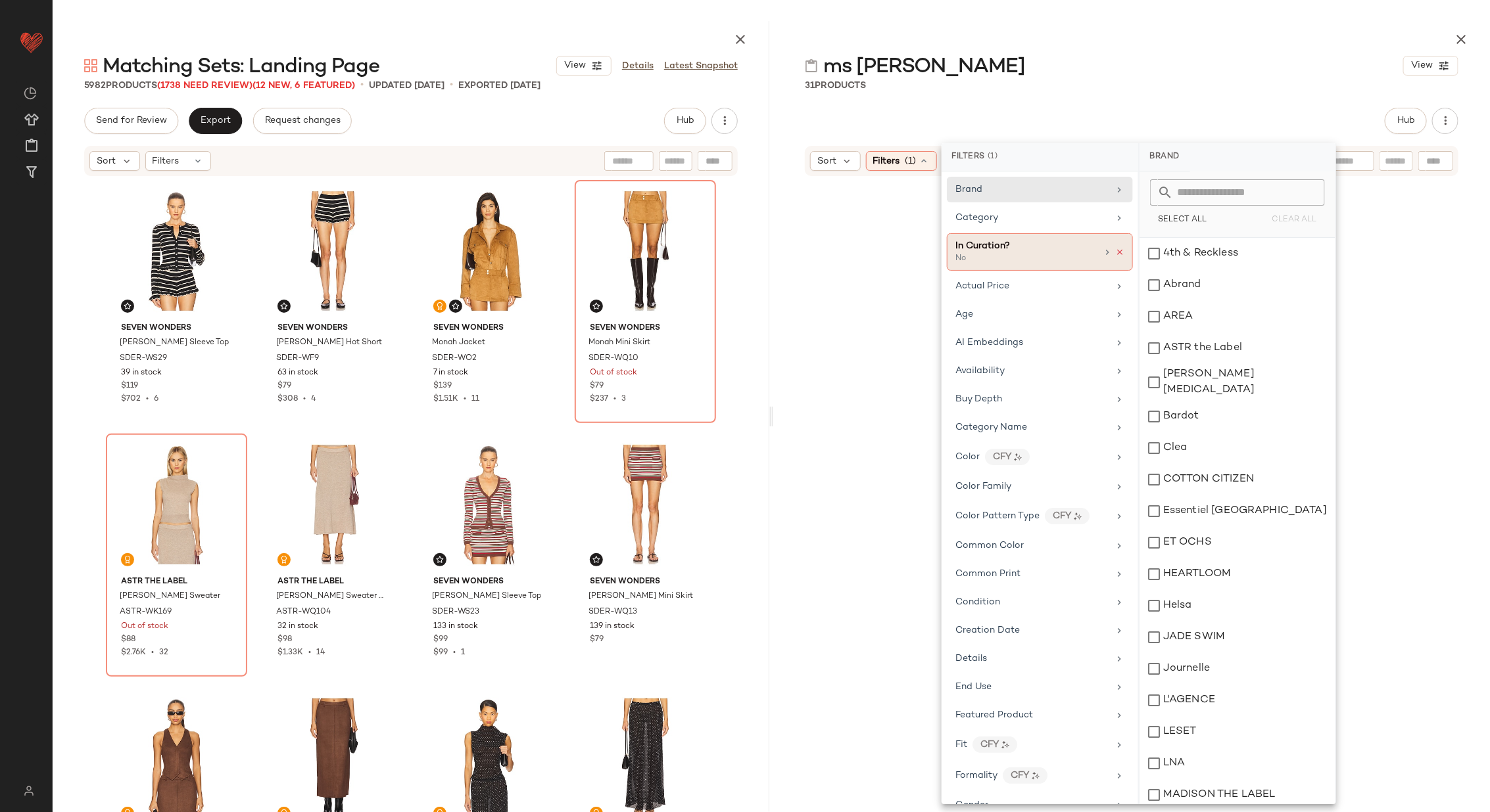
click at [1116, 248] on icon at bounding box center [1120, 253] width 10 height 10
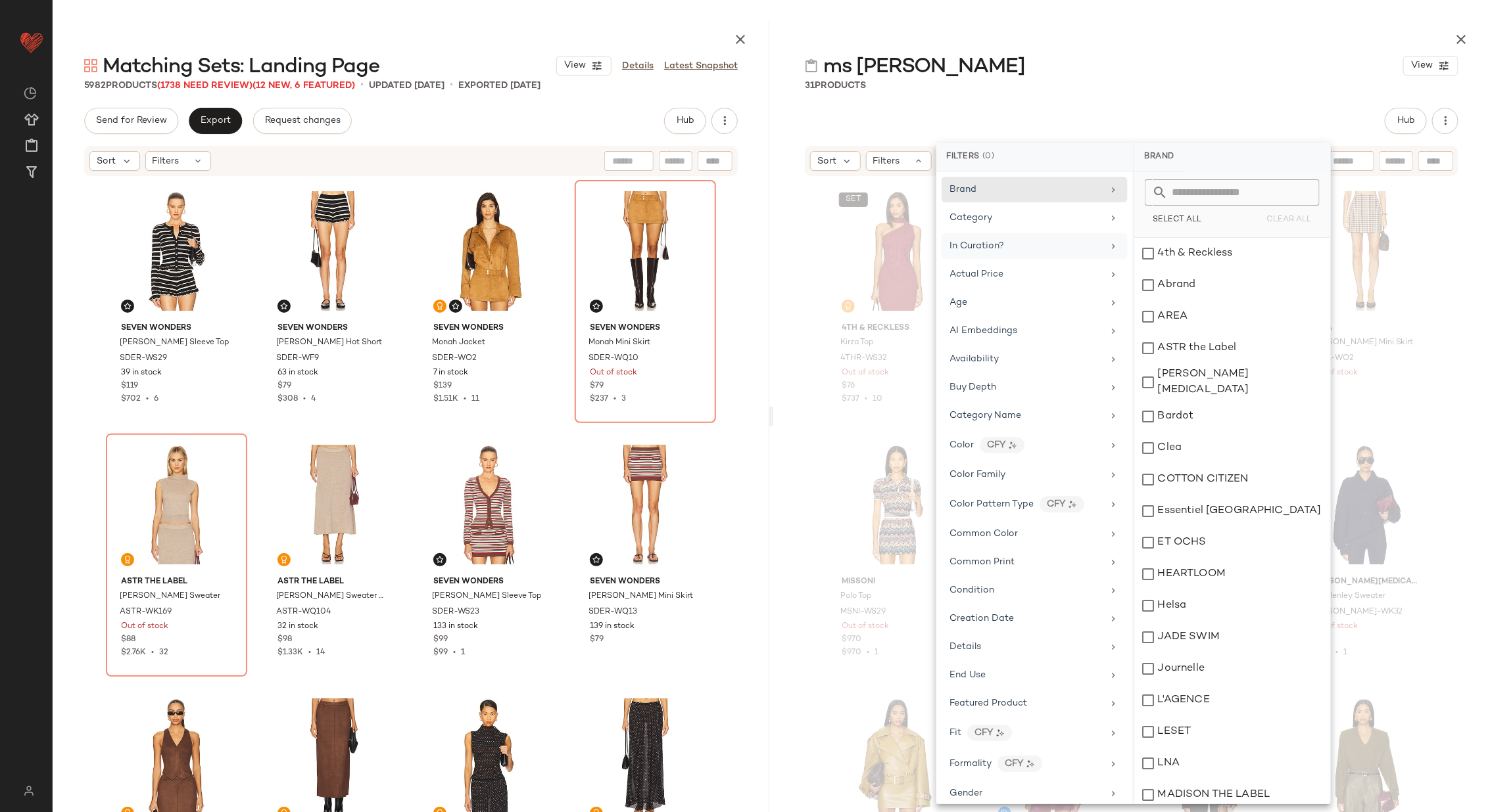
click at [809, 292] on div "SET 4th & Reckless Kirza Top 4THR-WS32 Out of stock $76 $737 • 10 MADISON THE L…" at bounding box center [1131, 508] width 717 height 663
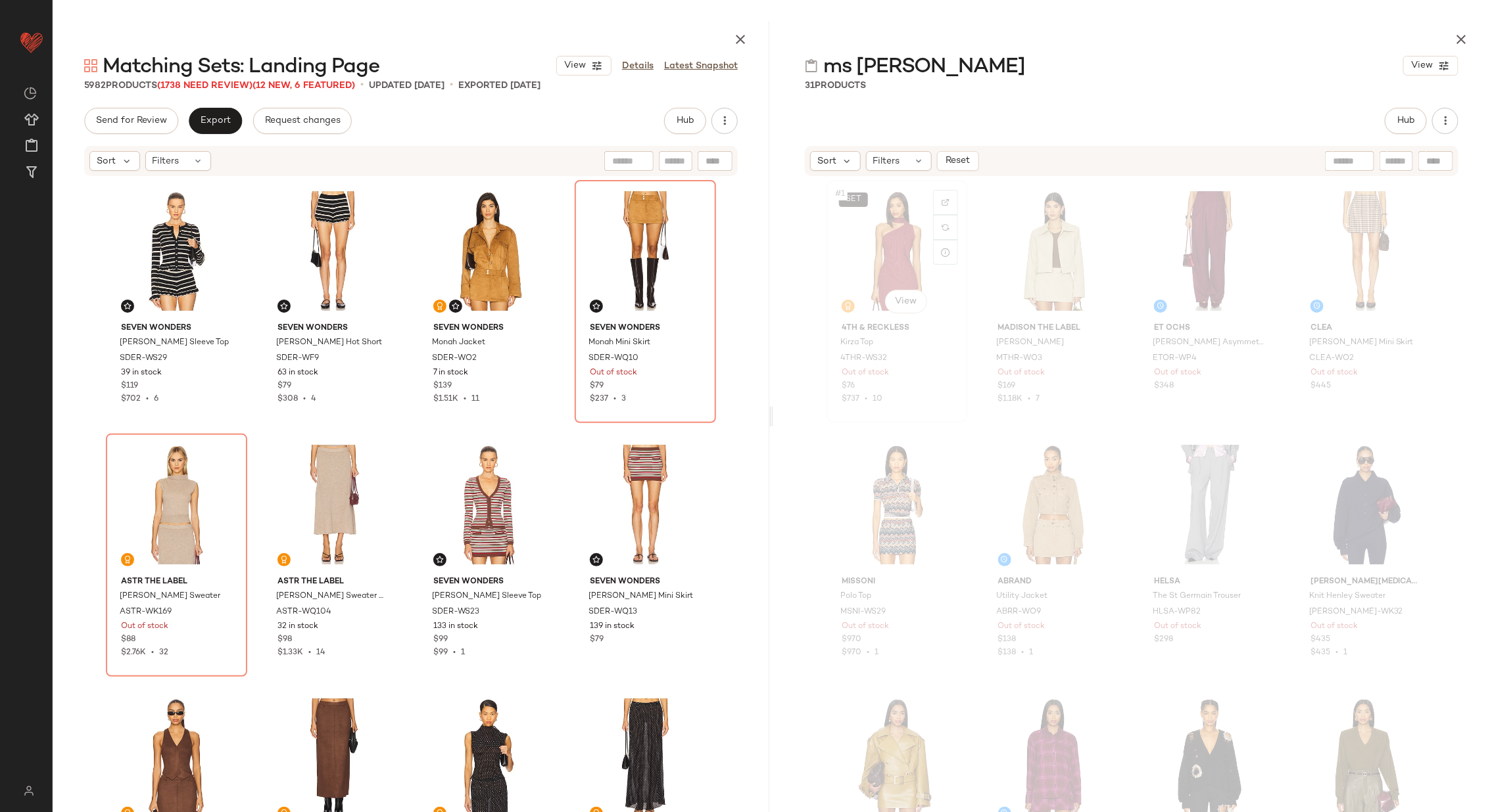
click at [879, 265] on div "SET #1 View" at bounding box center [897, 251] width 132 height 133
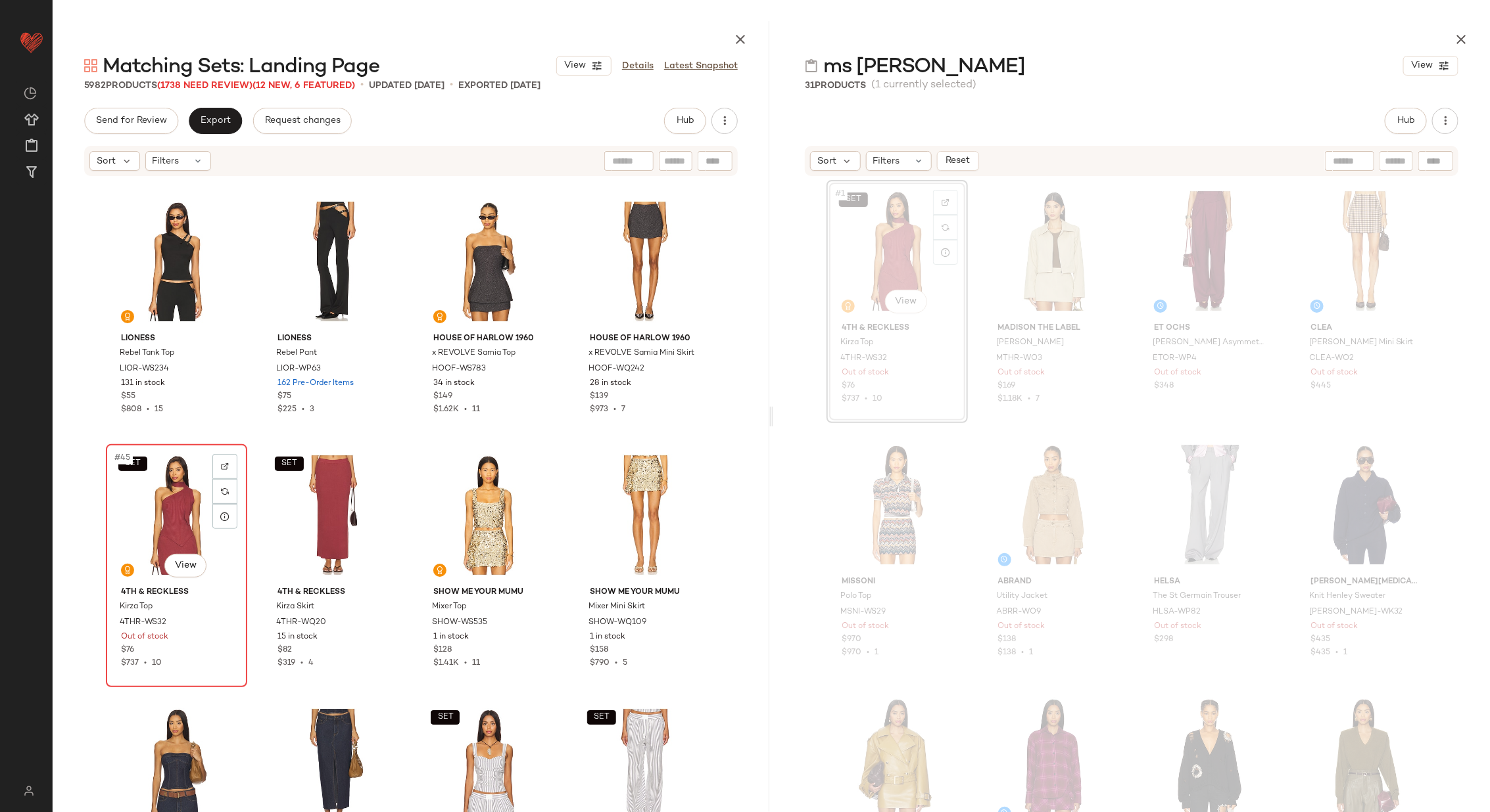
click at [180, 507] on div "SET #45 View" at bounding box center [176, 516] width 132 height 133
click at [317, 510] on div "SET #46 View" at bounding box center [332, 516] width 132 height 133
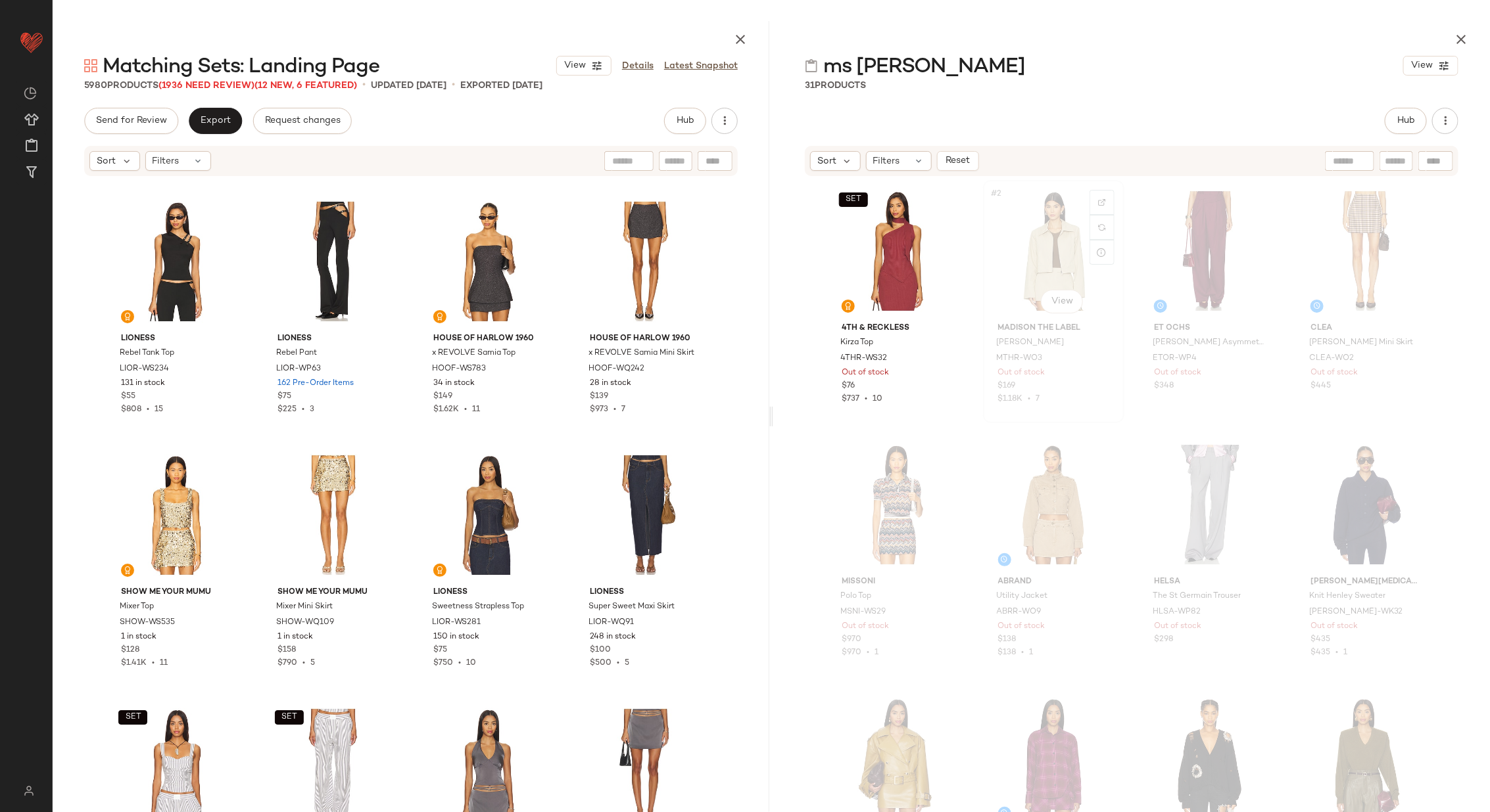
click at [1016, 254] on div "#2 View" at bounding box center [1053, 251] width 132 height 133
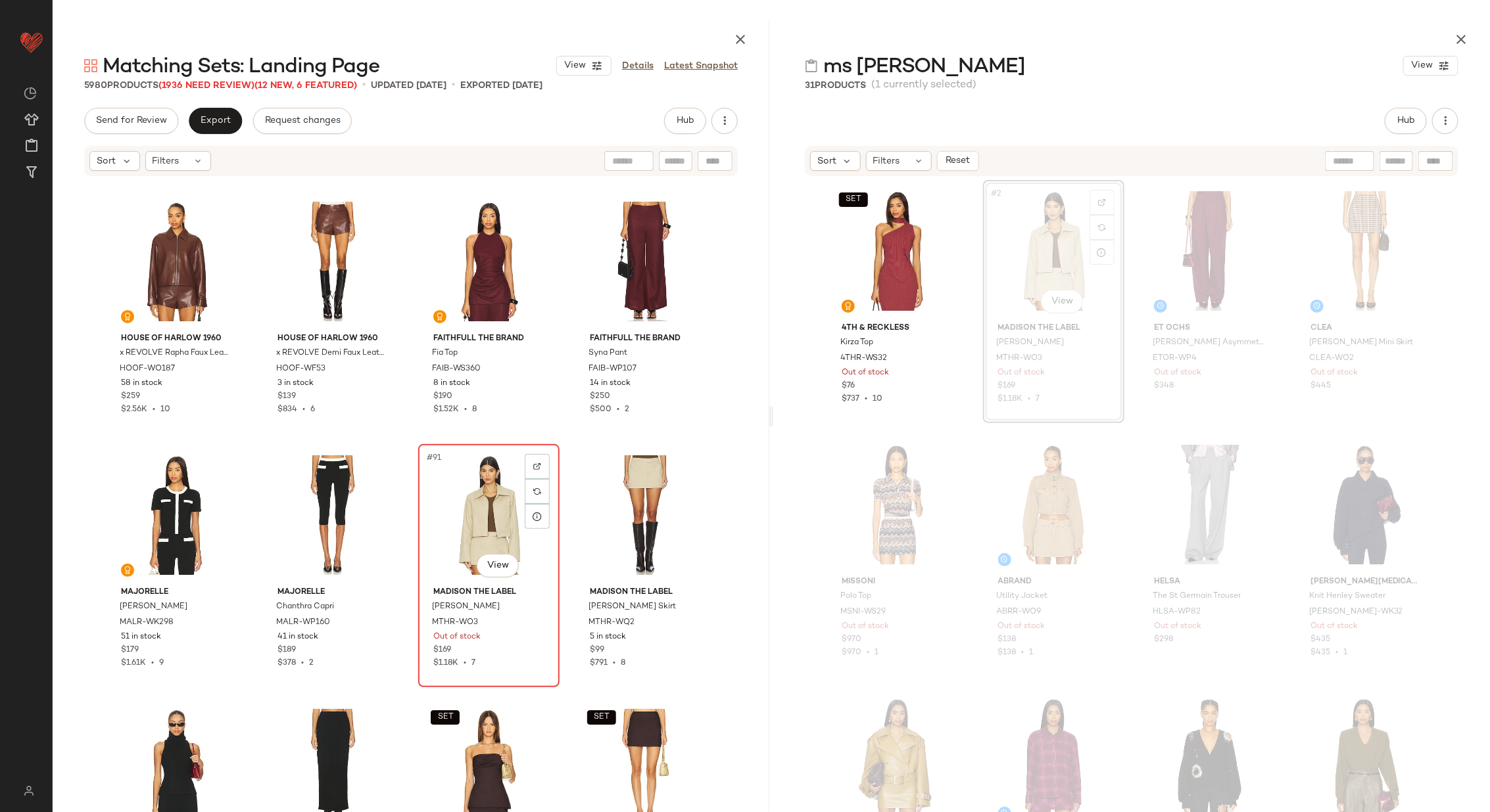
click at [501, 519] on div "#91 View" at bounding box center [488, 516] width 132 height 133
click at [613, 518] on div "#92 View" at bounding box center [645, 516] width 132 height 133
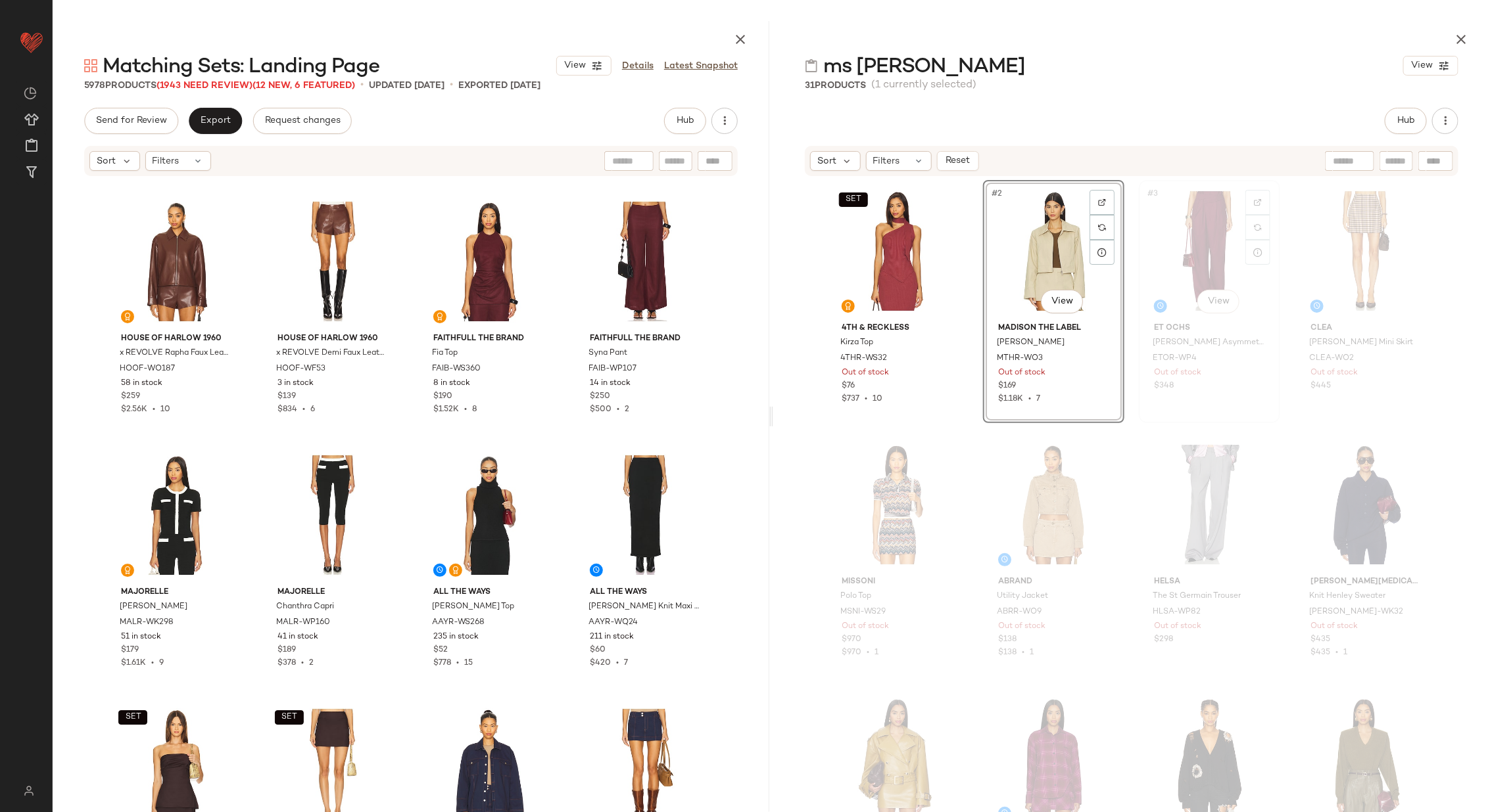
click at [1167, 246] on div "#3 View" at bounding box center [1209, 251] width 132 height 133
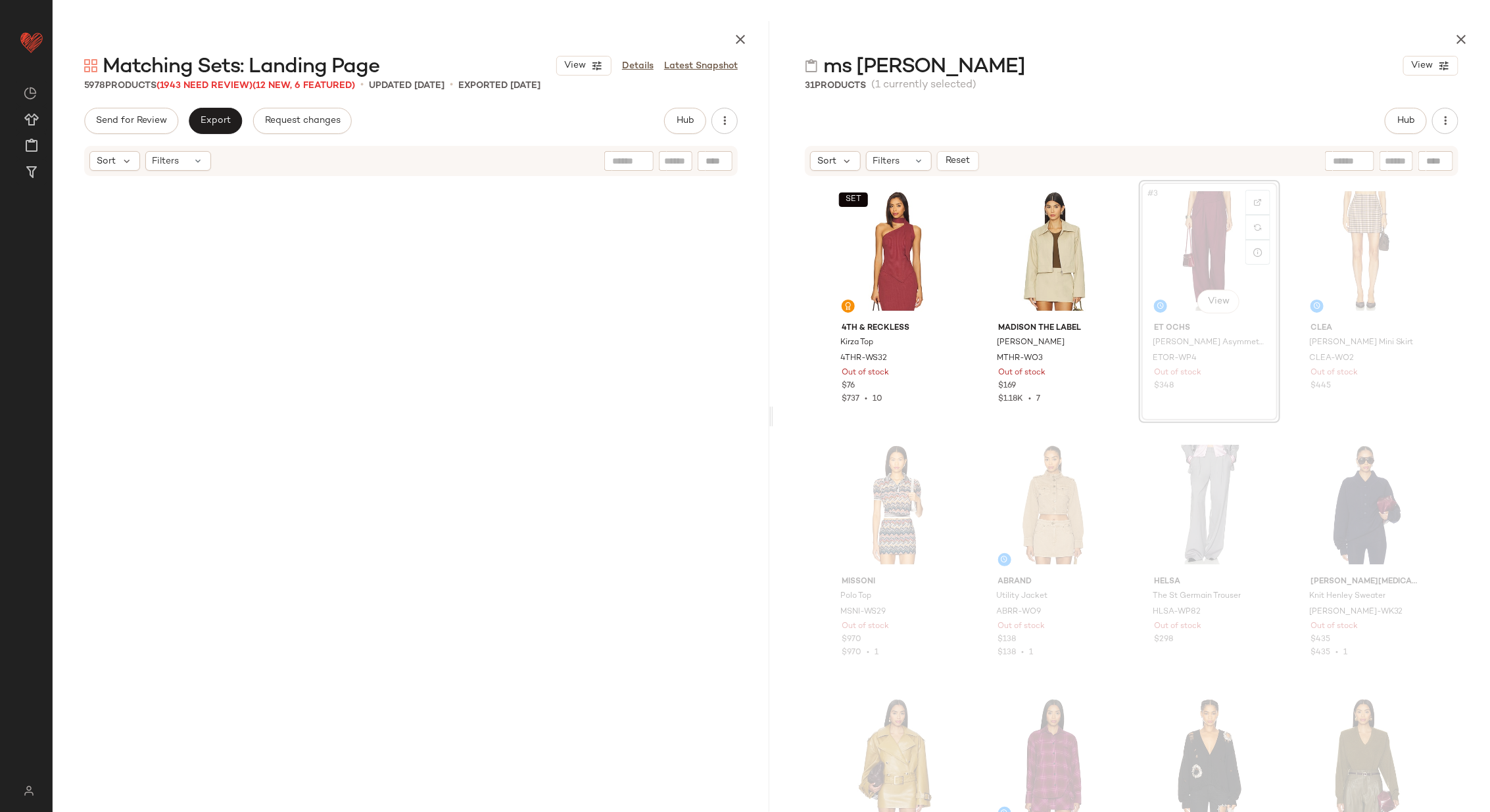
scroll to position [18267, 0]
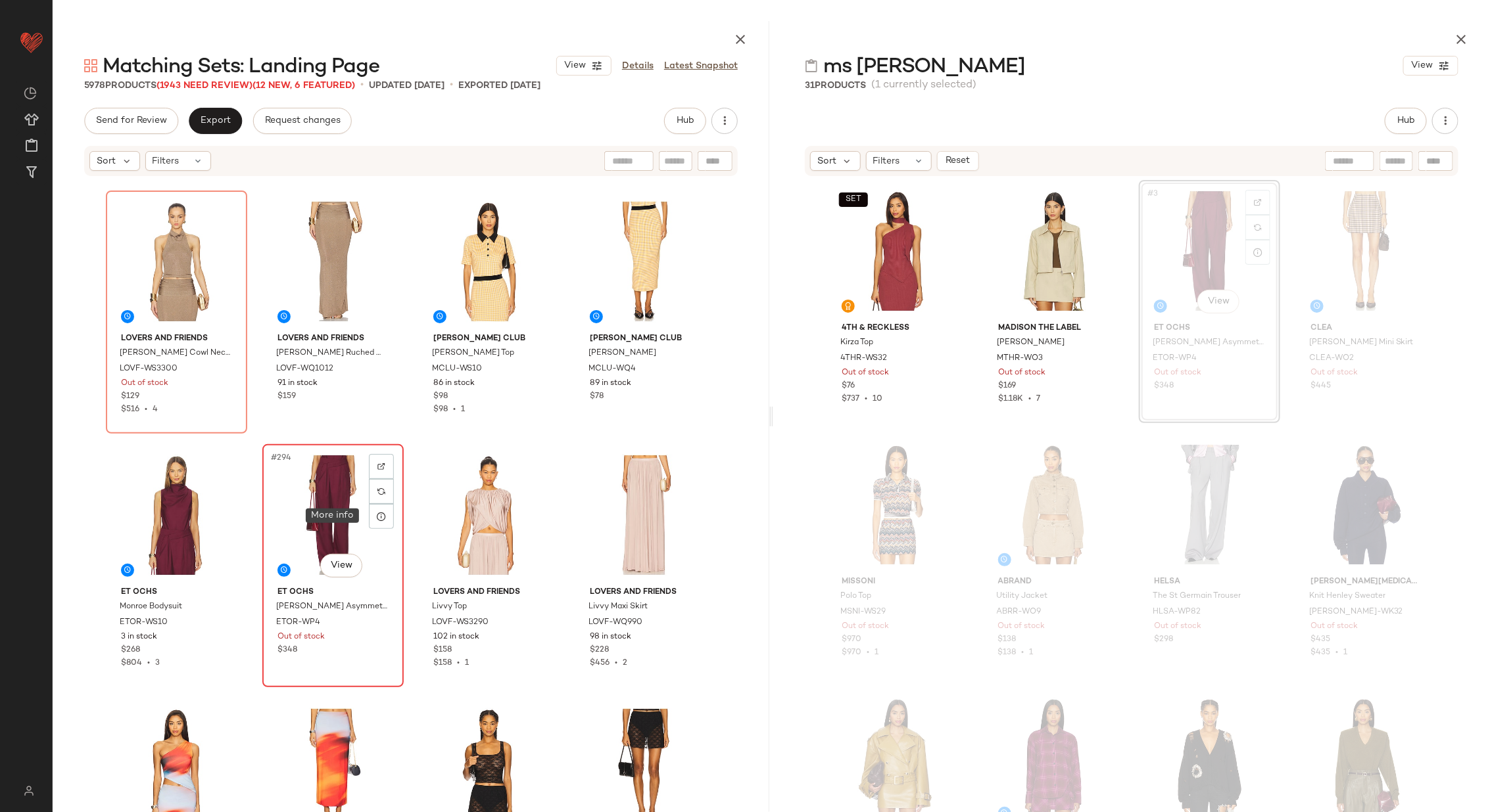
click at [323, 502] on div "#294 View" at bounding box center [332, 516] width 132 height 133
click at [170, 520] on div "#293 View" at bounding box center [176, 516] width 132 height 133
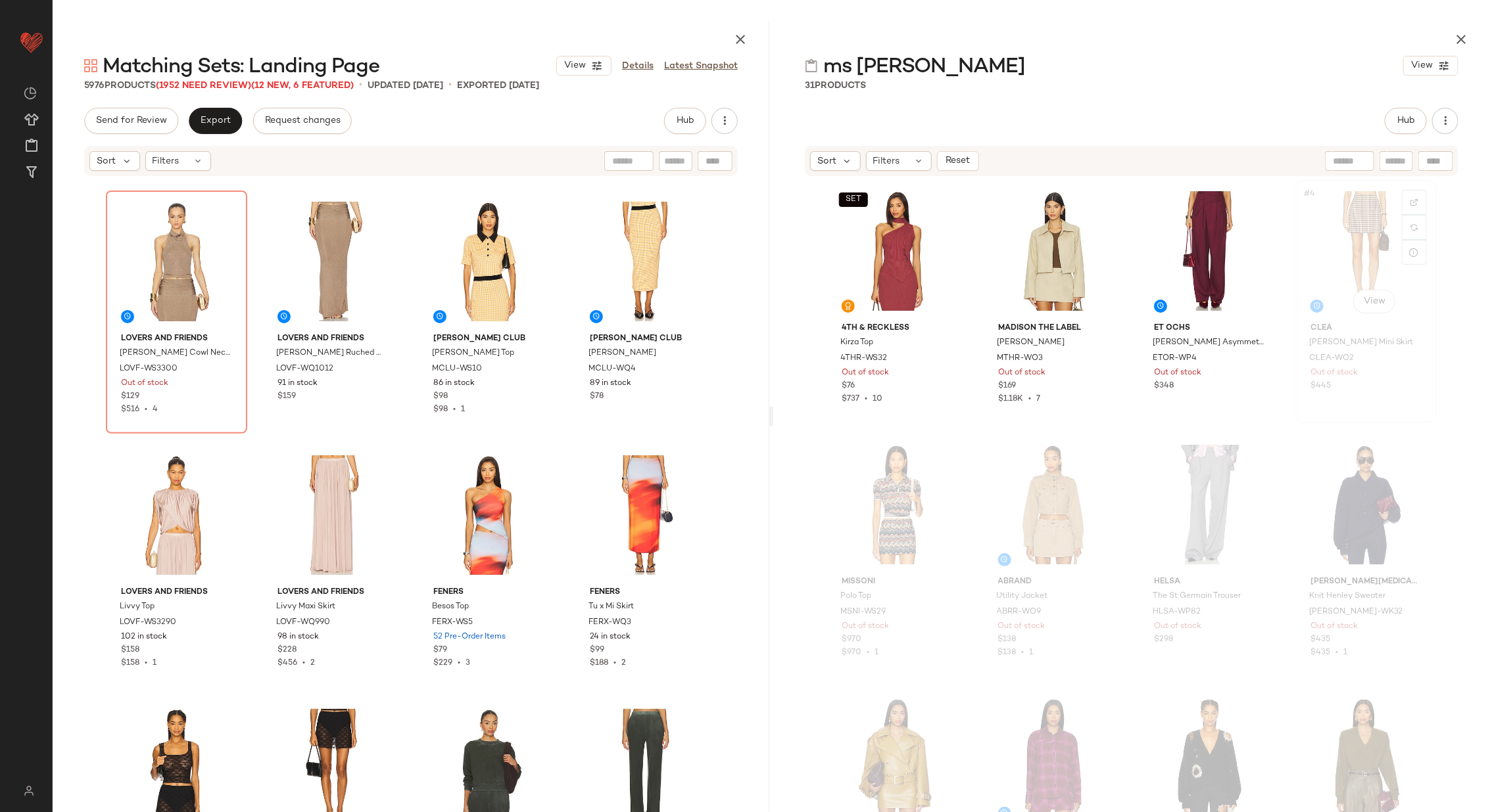
click at [1318, 255] on div "#4 View" at bounding box center [1366, 251] width 132 height 133
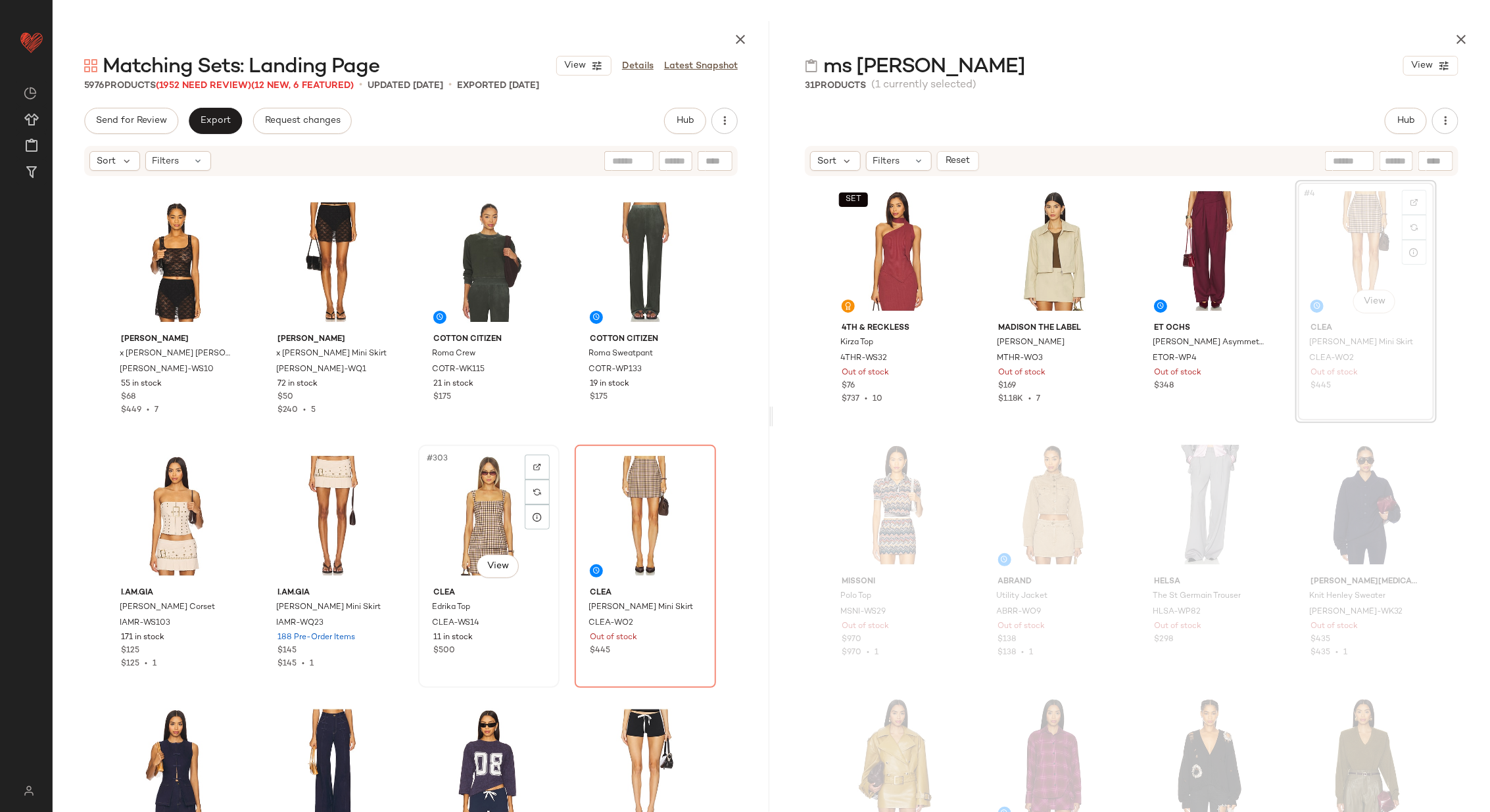
click at [501, 521] on div "#303 View" at bounding box center [488, 516] width 132 height 133
click at [605, 518] on div "#304 View" at bounding box center [645, 516] width 132 height 133
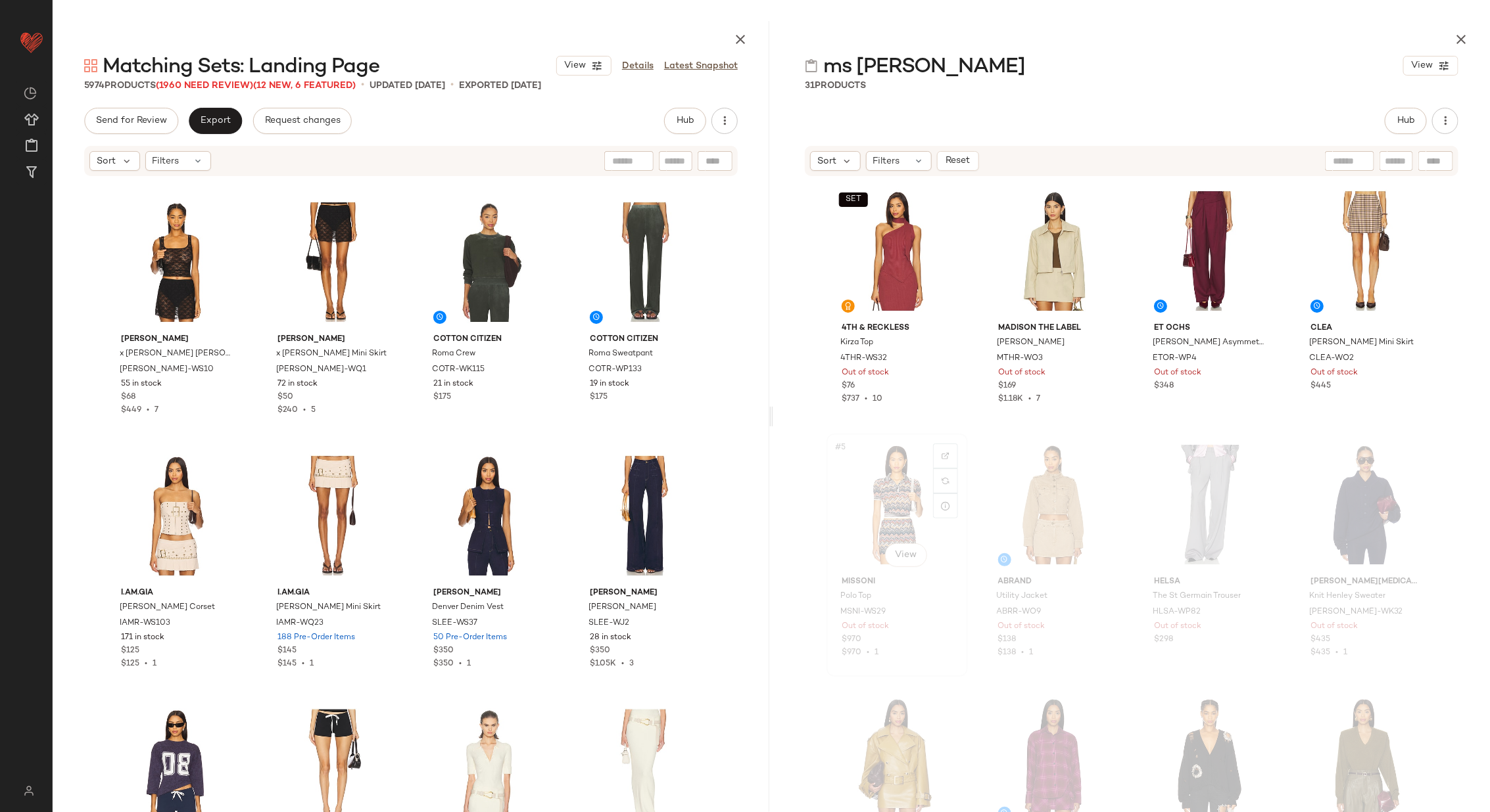
click at [891, 493] on div "#5 View" at bounding box center [897, 505] width 132 height 133
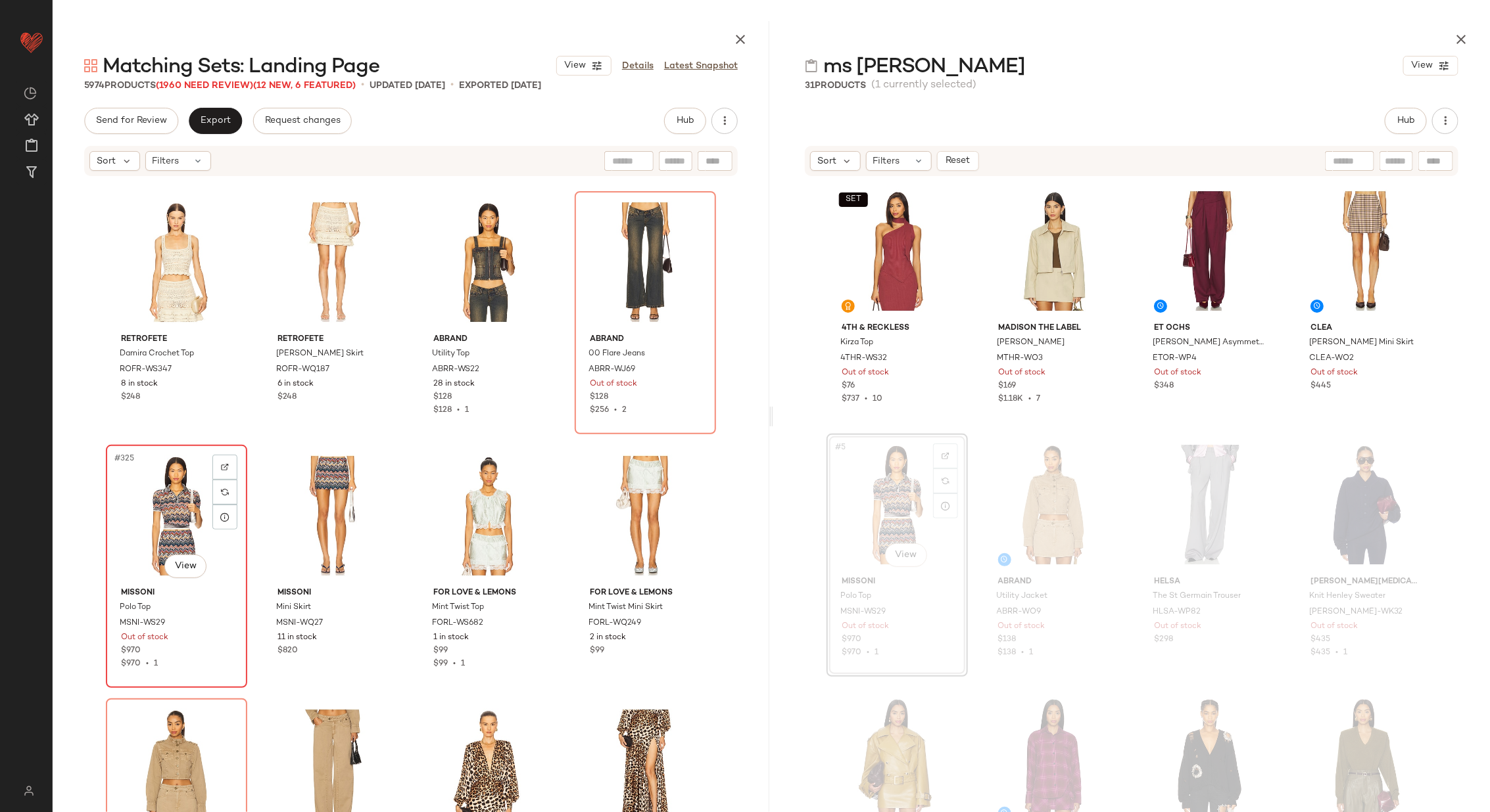
click at [184, 500] on div "#325 View" at bounding box center [176, 516] width 132 height 133
click at [314, 495] on div "#326 View" at bounding box center [332, 516] width 132 height 133
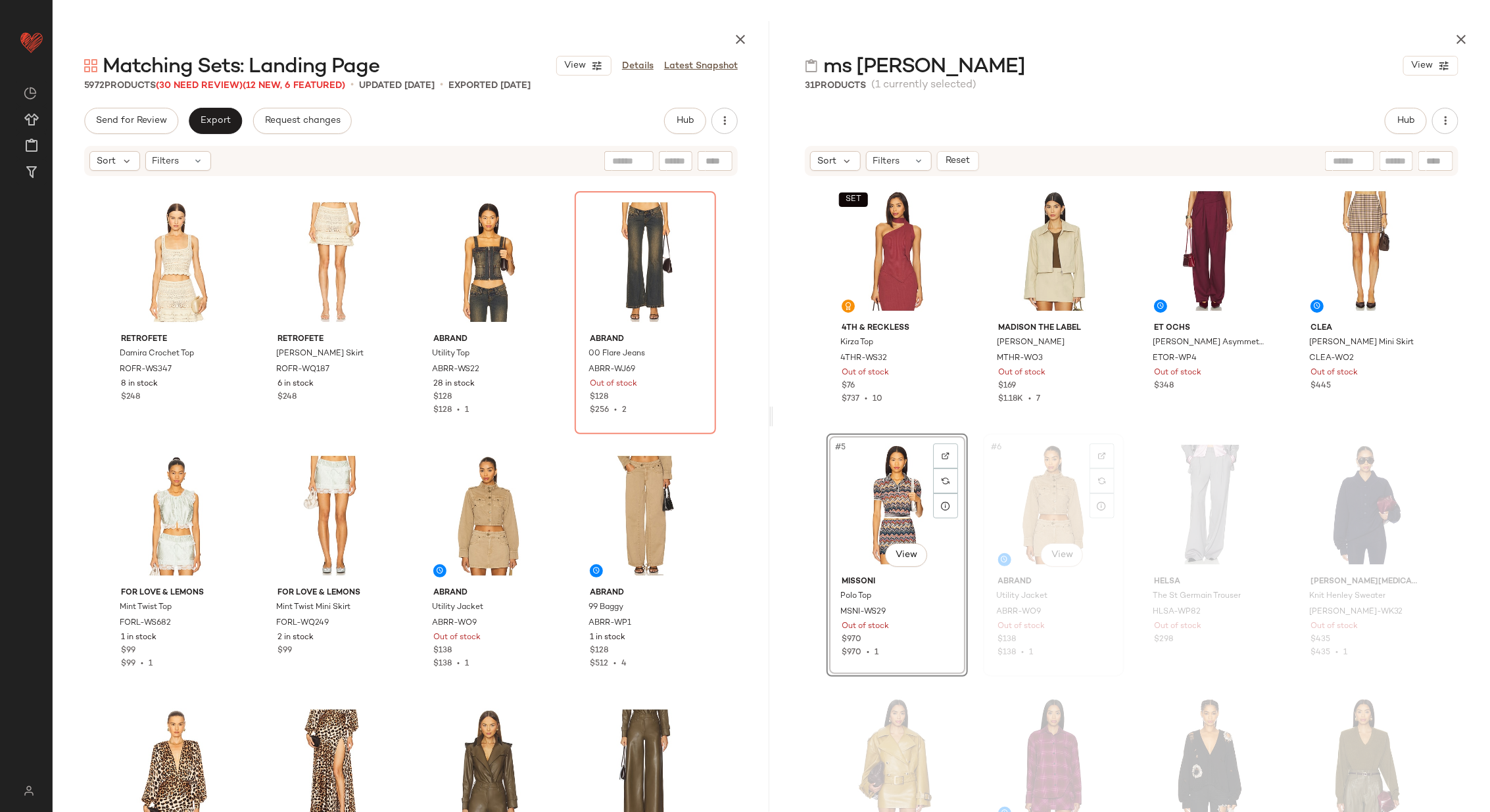
click at [1045, 496] on div "#6 View" at bounding box center [1053, 505] width 132 height 133
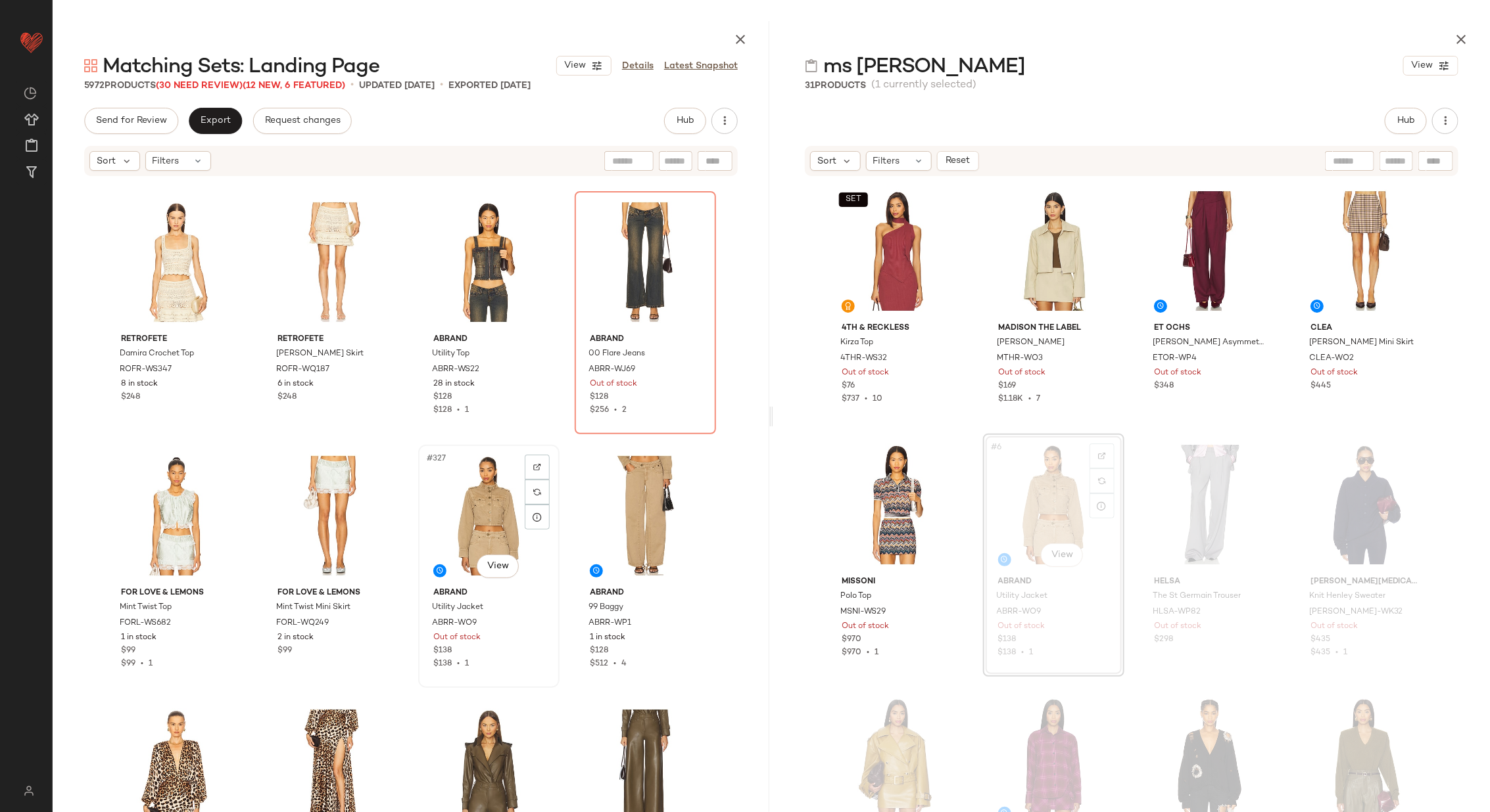
click at [485, 520] on div "#327 View" at bounding box center [488, 516] width 132 height 133
click at [607, 516] on div "#328 View" at bounding box center [645, 516] width 132 height 133
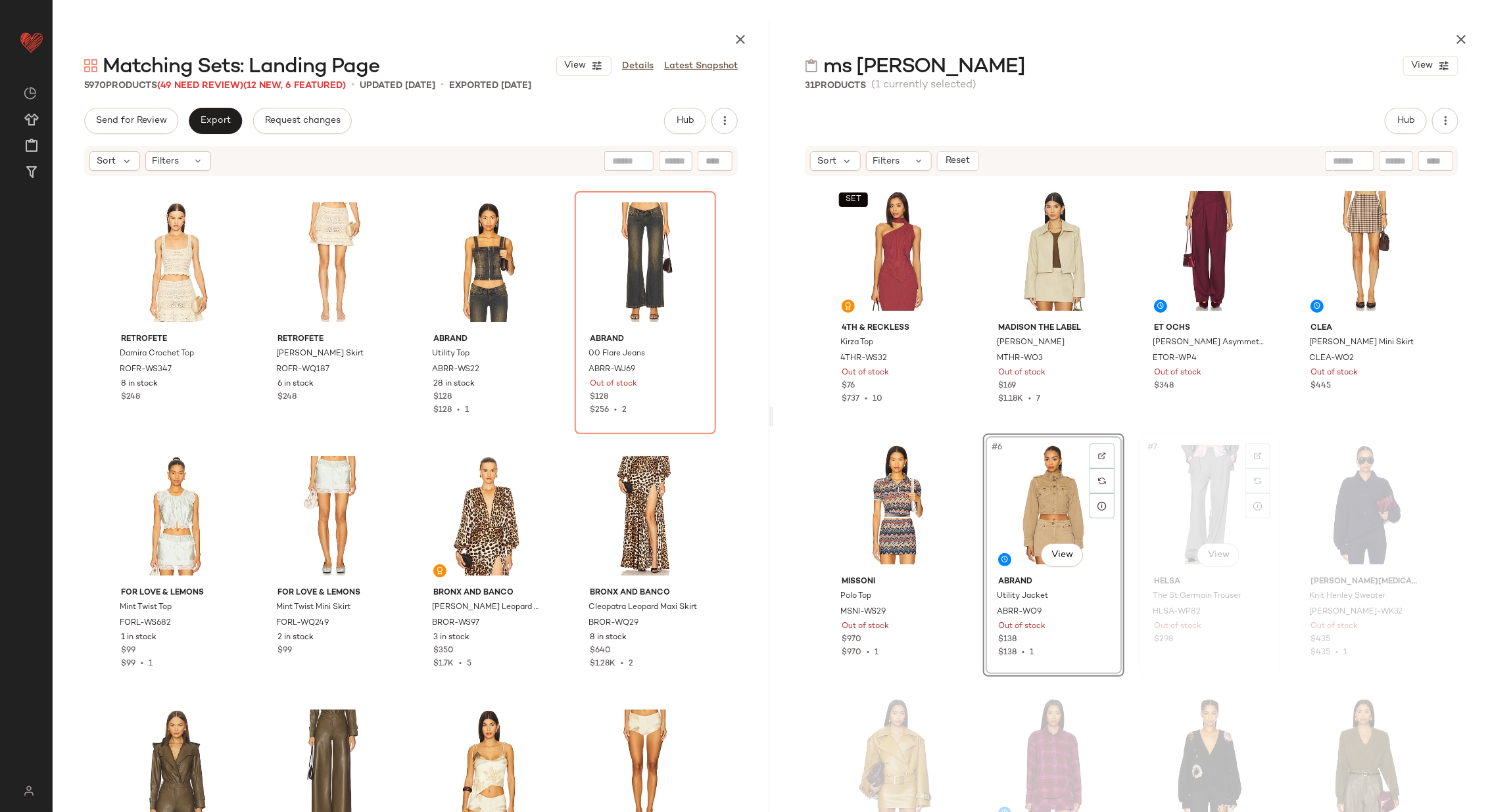
click at [1215, 497] on div "#7 View" at bounding box center [1209, 505] width 132 height 133
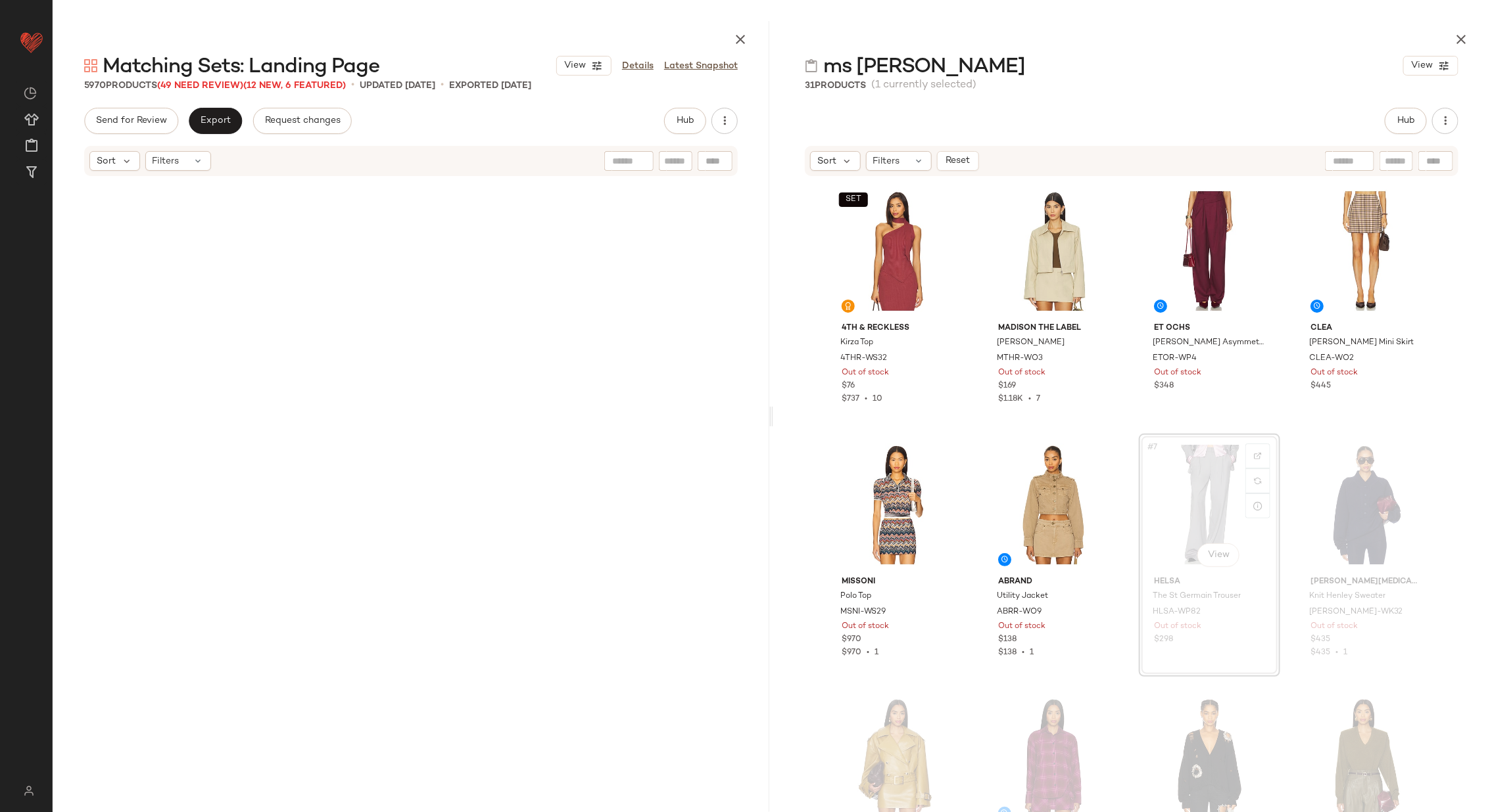
scroll to position [25117, 0]
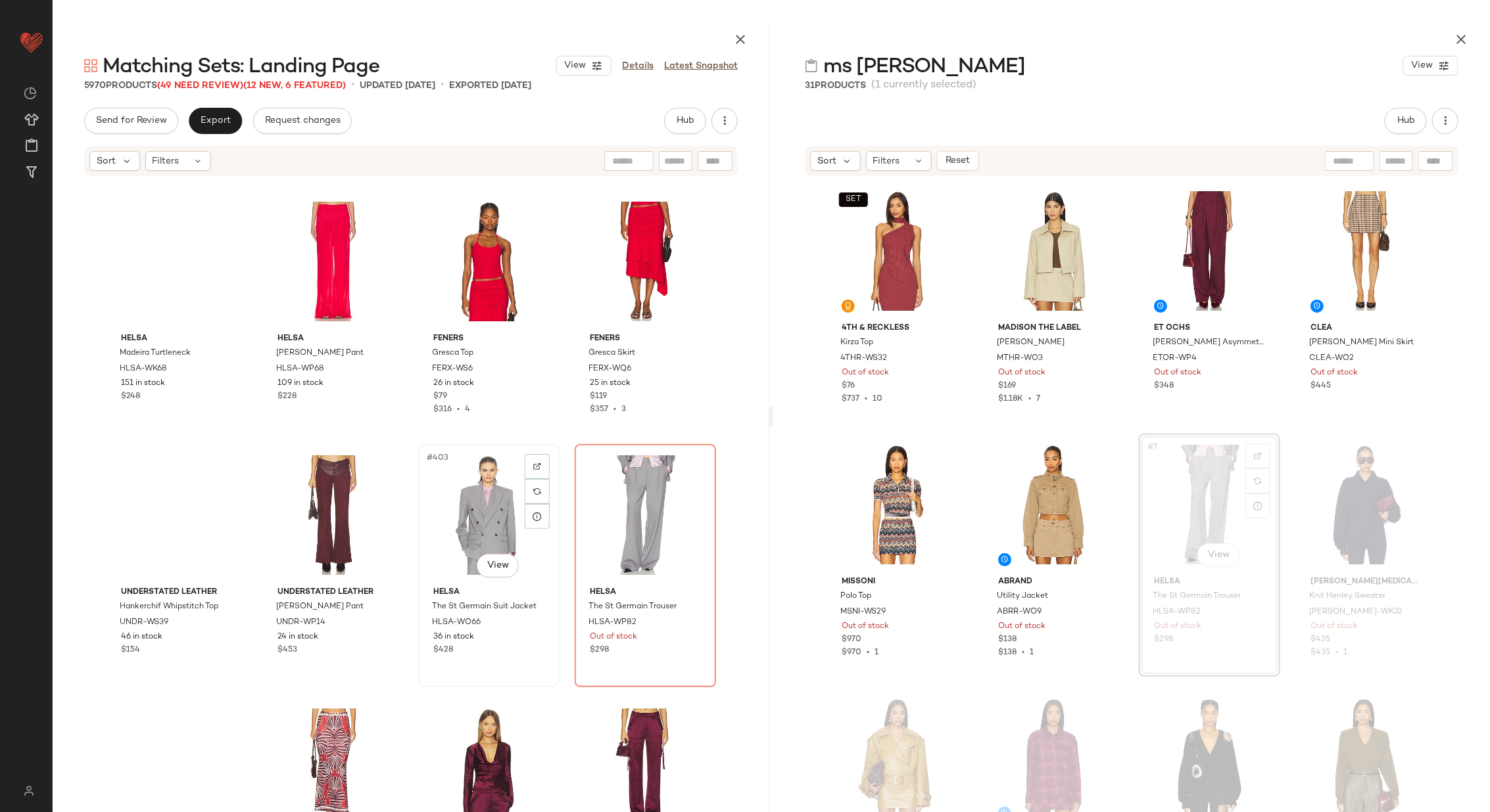
click at [426, 520] on div "#403 View" at bounding box center [488, 516] width 132 height 133
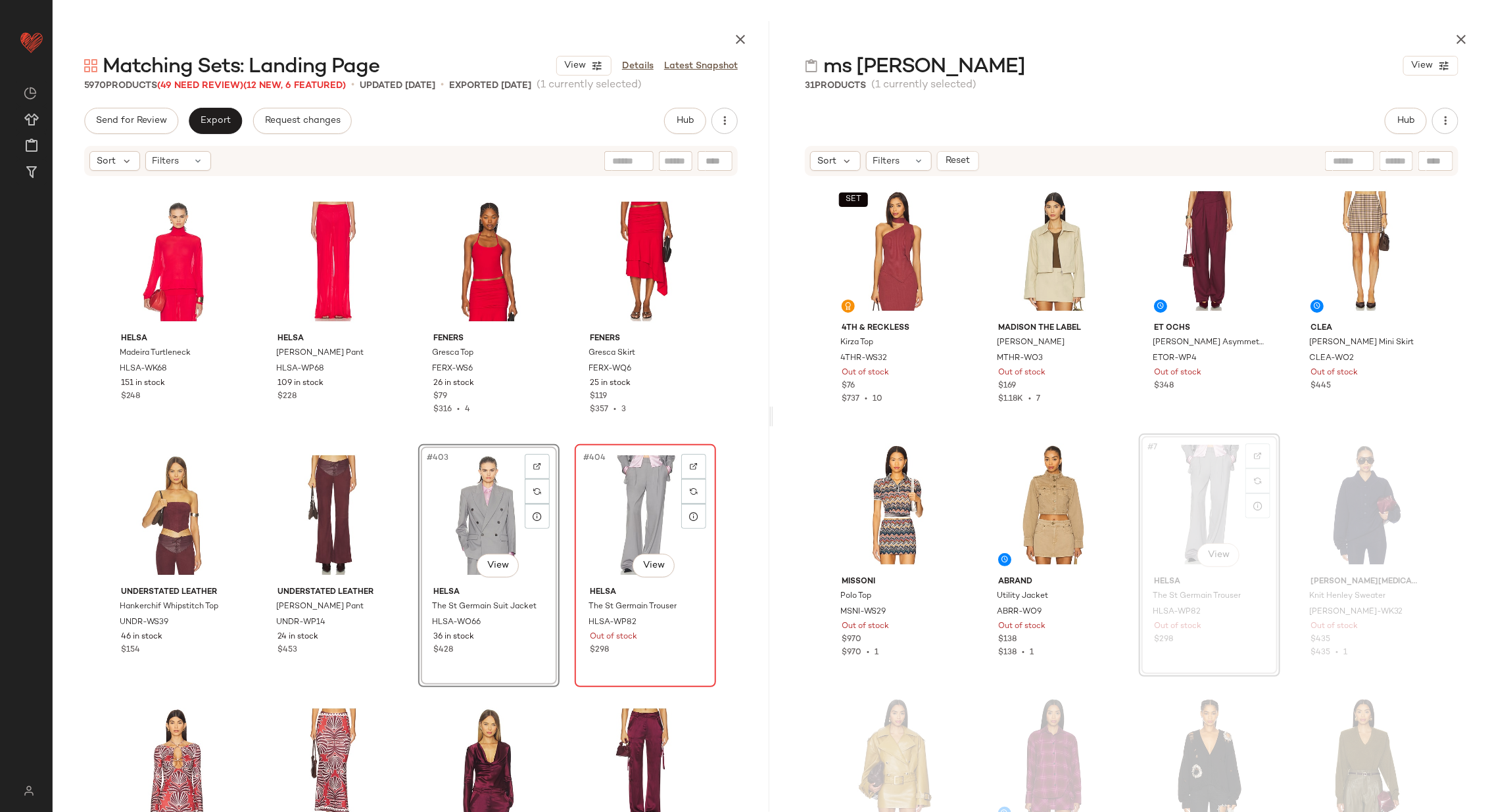
click at [656, 505] on div "#404 View" at bounding box center [645, 516] width 132 height 133
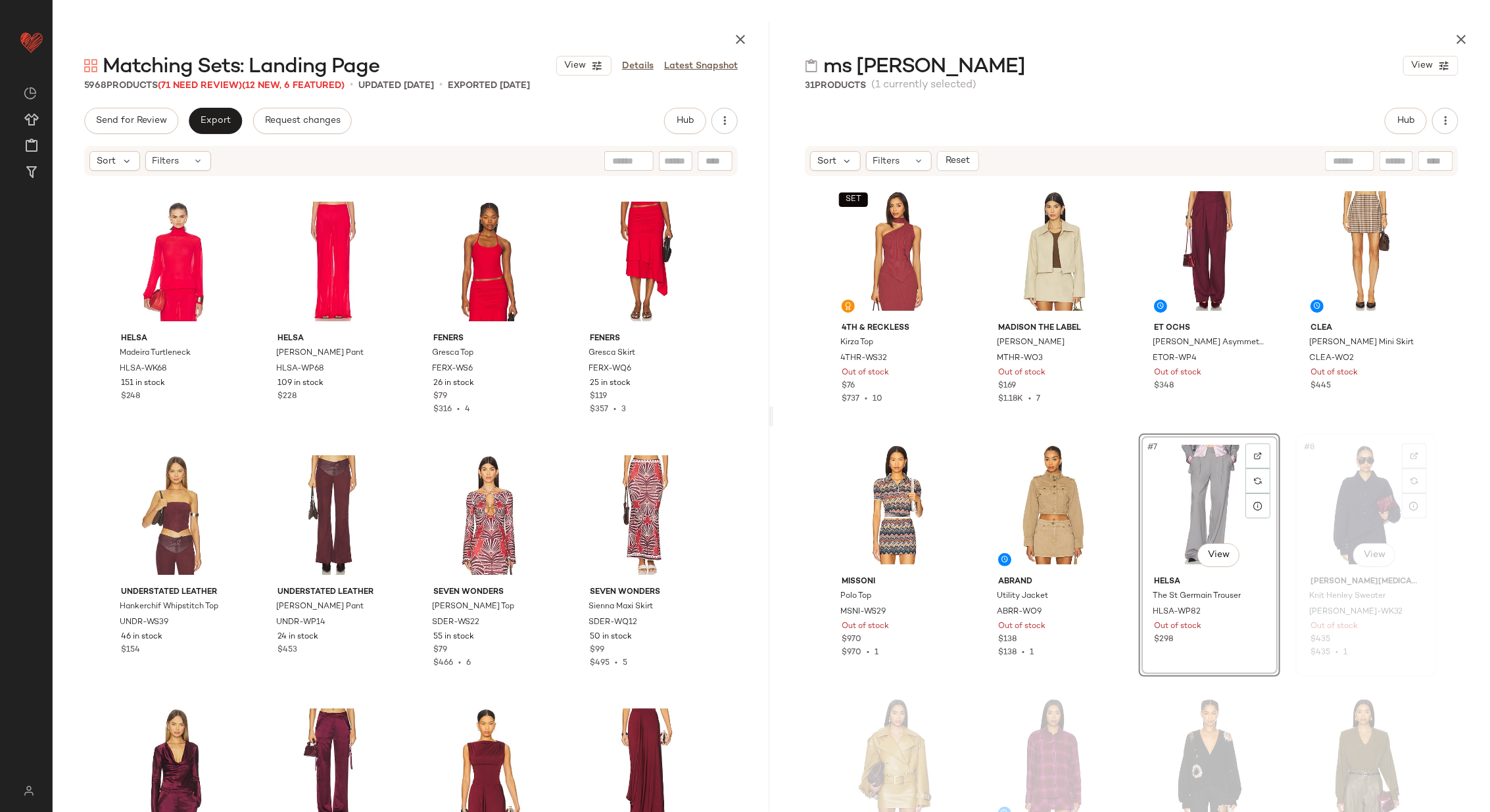
click at [1349, 489] on div "#8 View" at bounding box center [1366, 505] width 132 height 133
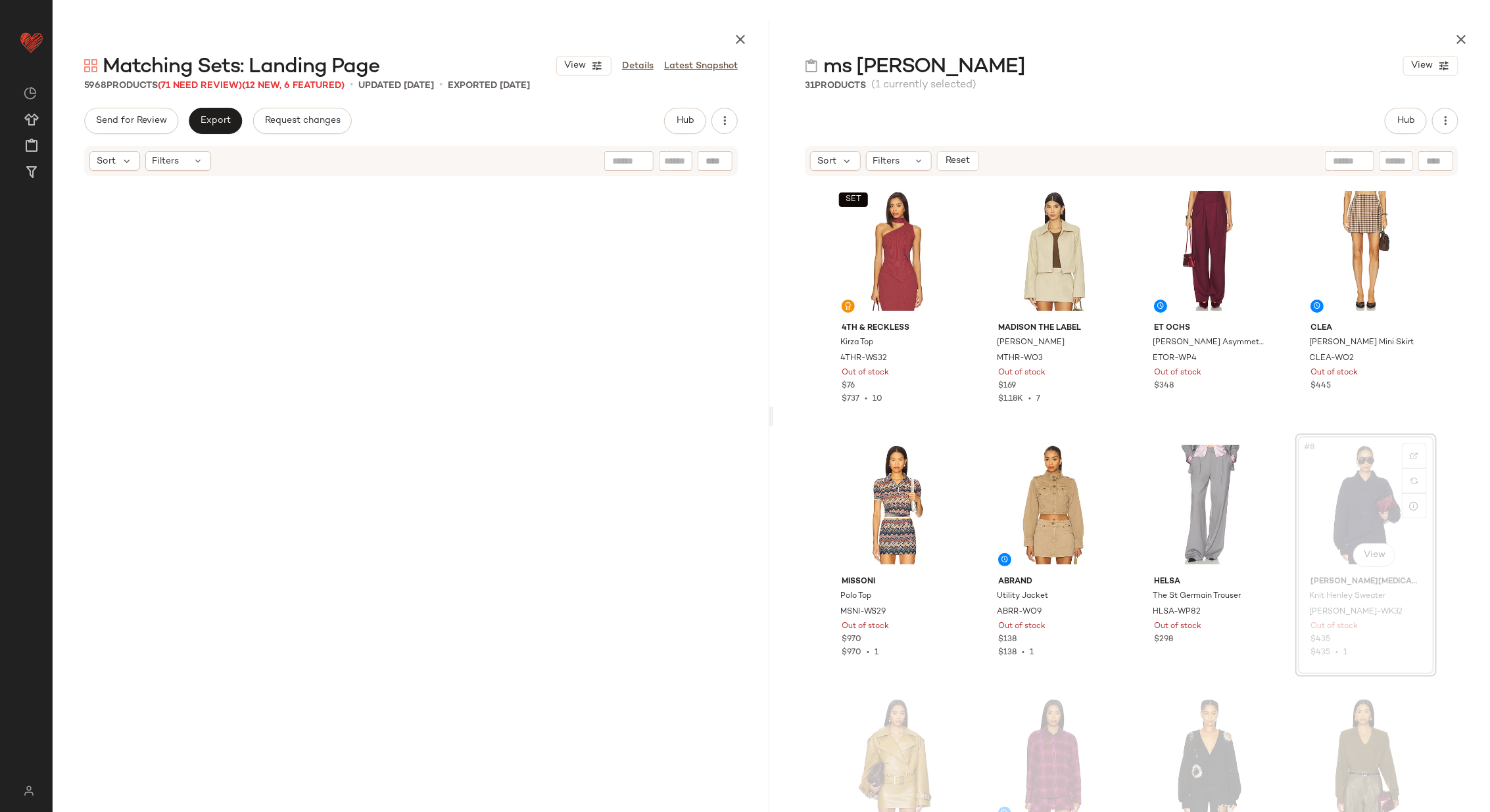
scroll to position [26132, 0]
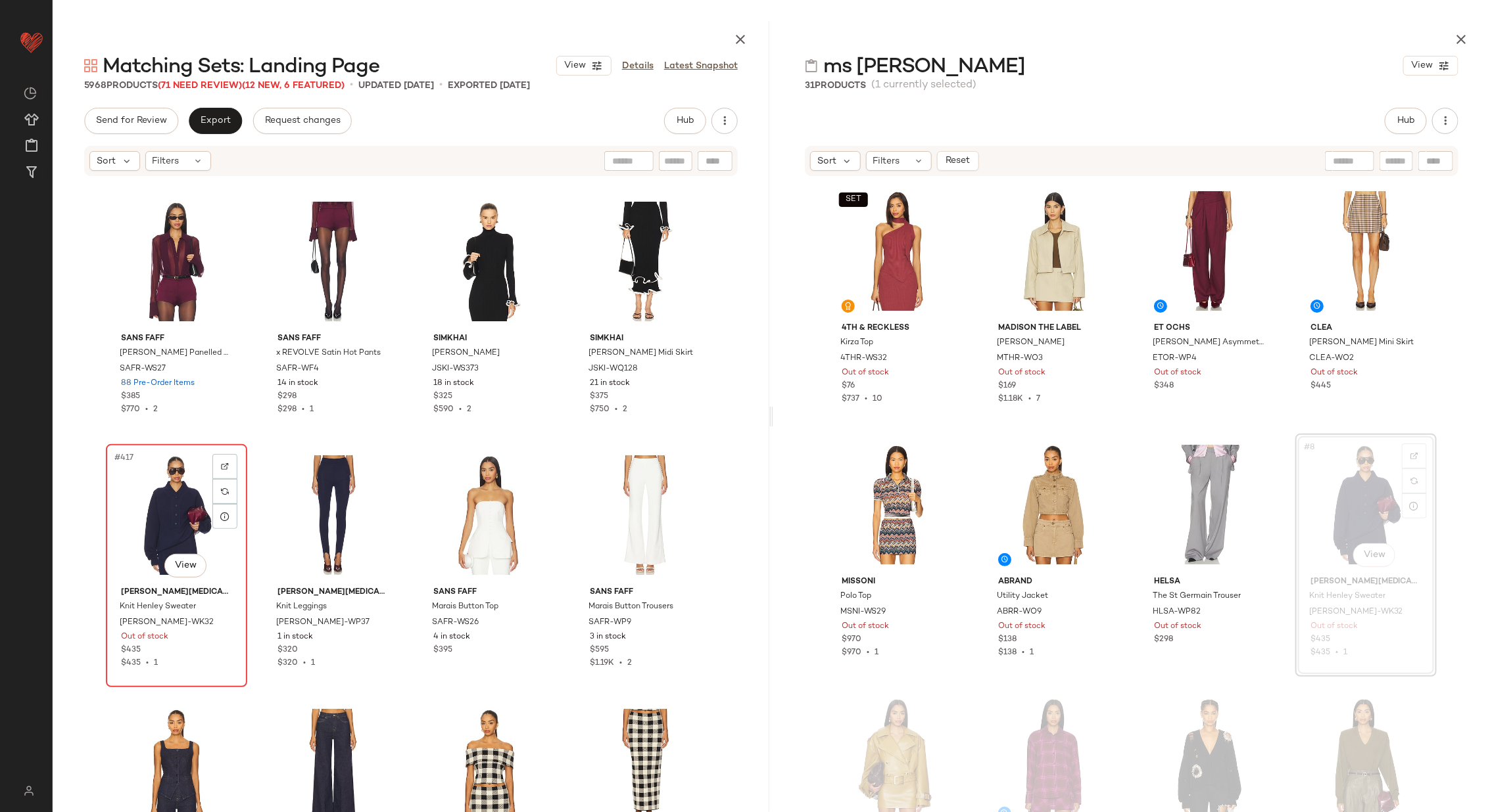
click at [192, 520] on div "#417 View" at bounding box center [176, 516] width 132 height 133
click at [330, 509] on div "#418 View" at bounding box center [332, 516] width 132 height 133
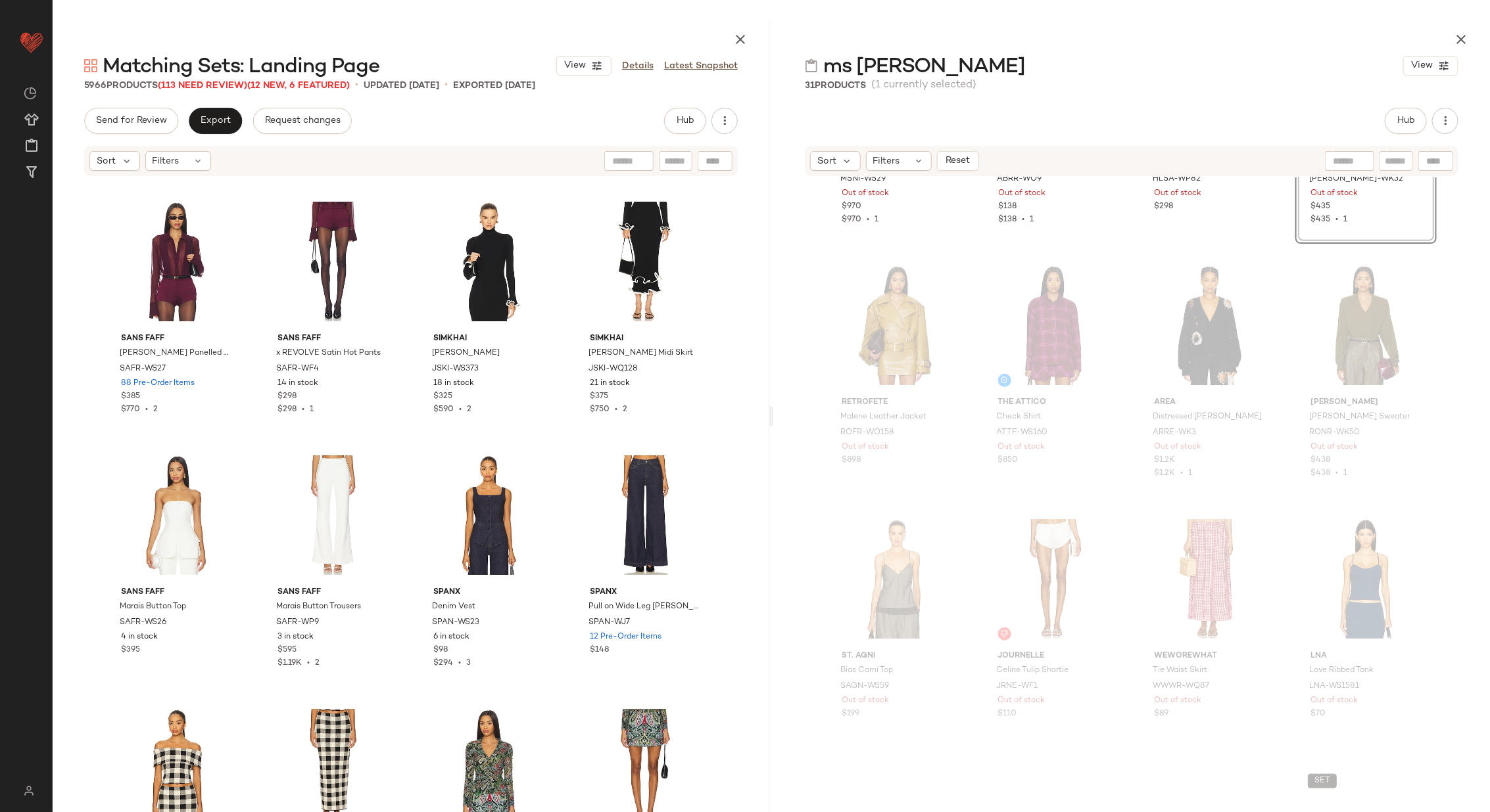
scroll to position [445, 0]
click at [904, 348] on div "#9 View" at bounding box center [897, 324] width 132 height 133
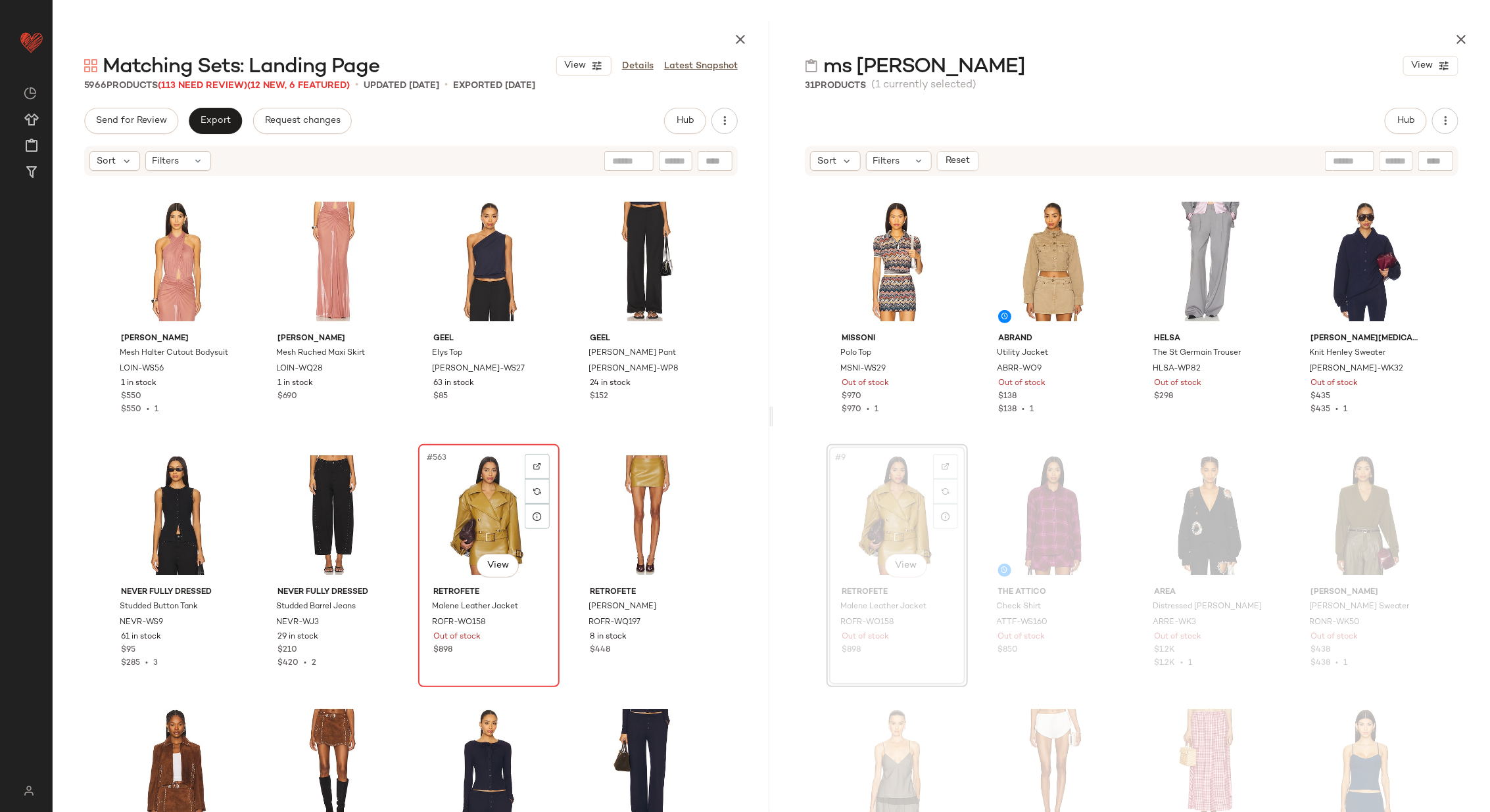
click at [479, 516] on div "#563 View" at bounding box center [488, 516] width 132 height 133
click at [625, 519] on div "#564 View" at bounding box center [645, 516] width 132 height 133
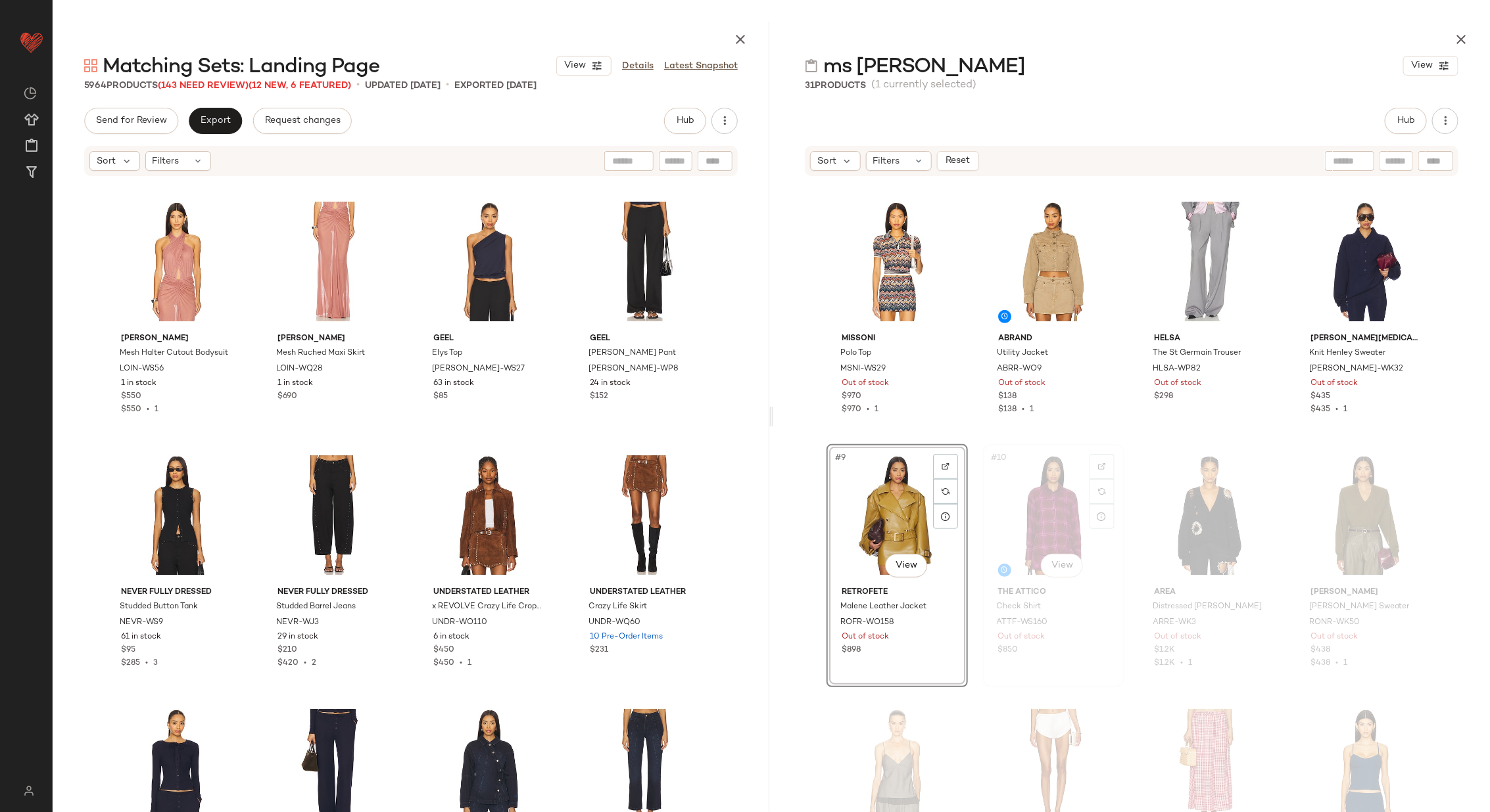
click at [1010, 501] on div "#10 View" at bounding box center [1053, 516] width 132 height 133
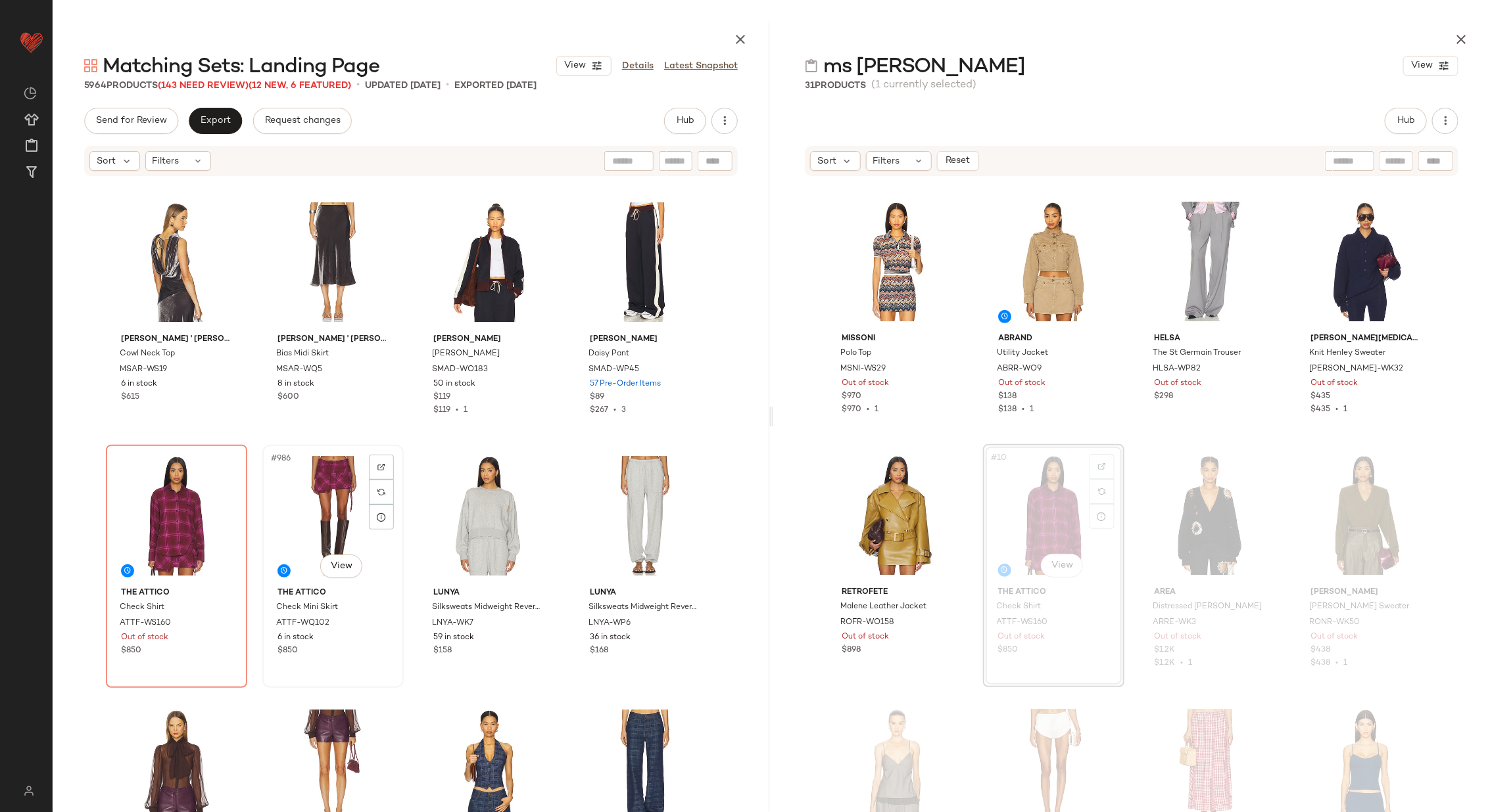
click at [333, 512] on div "#986 View" at bounding box center [332, 516] width 132 height 133
click at [167, 515] on div "#985 View" at bounding box center [176, 516] width 132 height 133
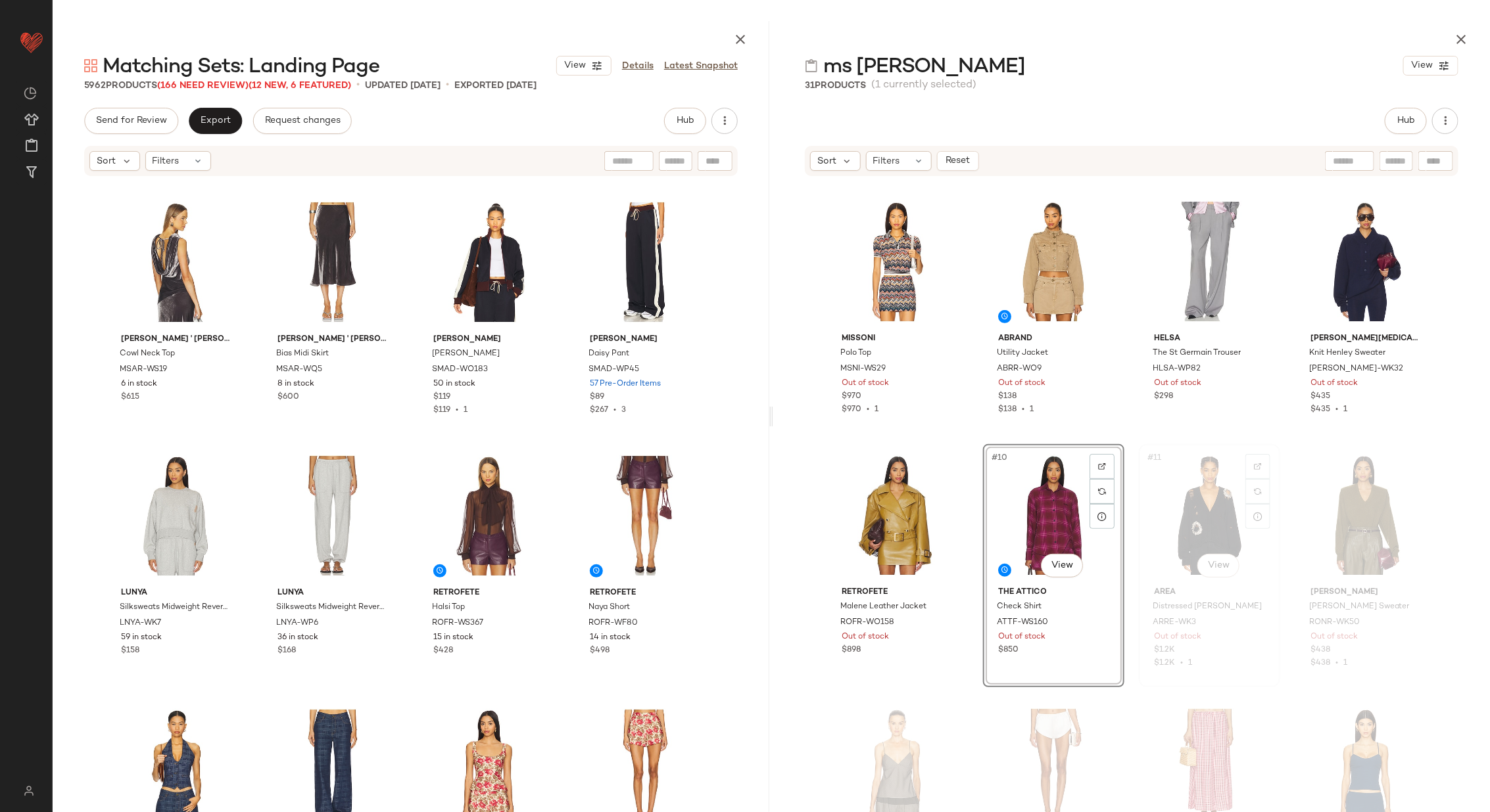
click at [1182, 486] on div "#11 View" at bounding box center [1209, 516] width 132 height 133
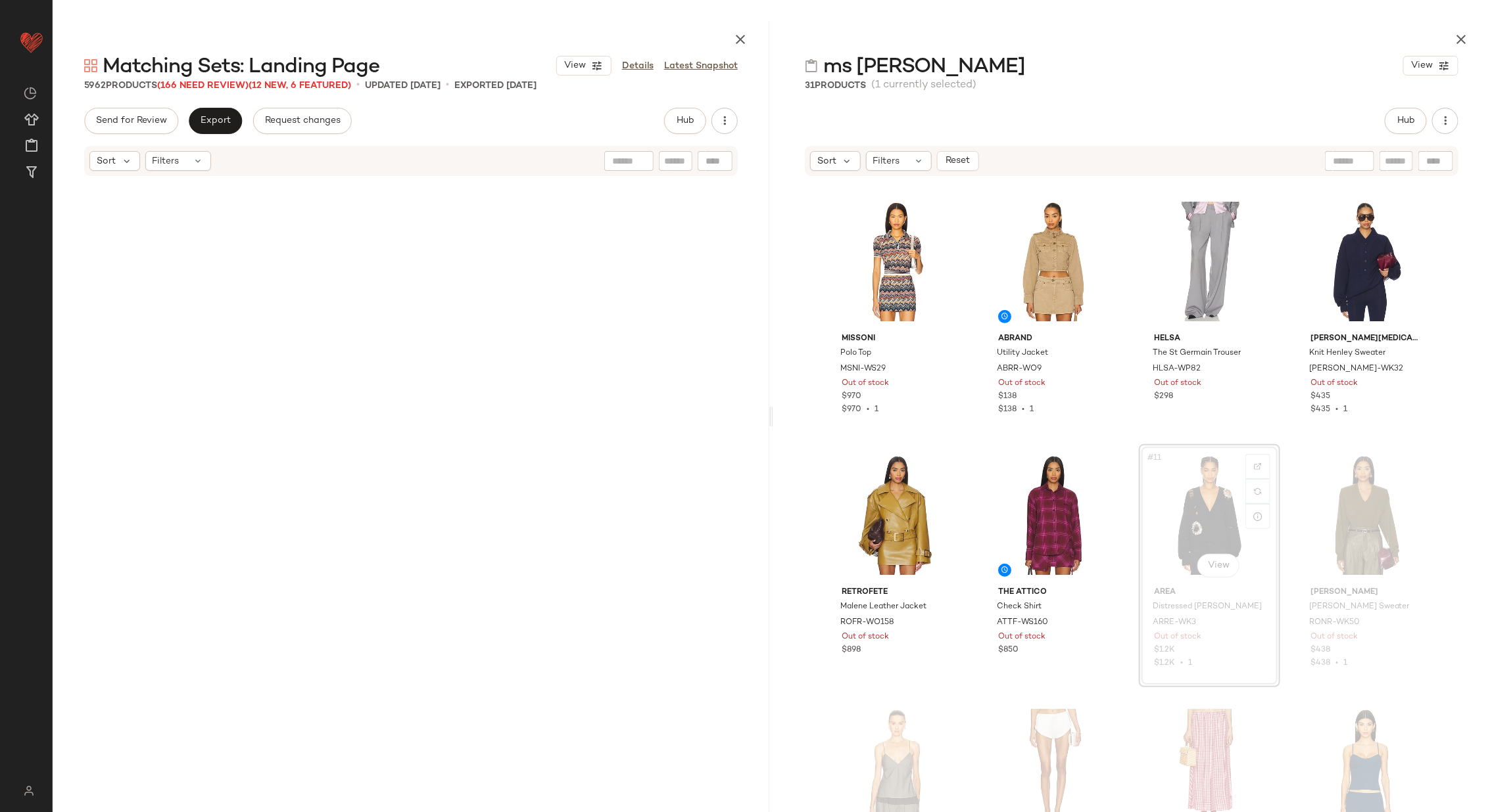
scroll to position [74844, 0]
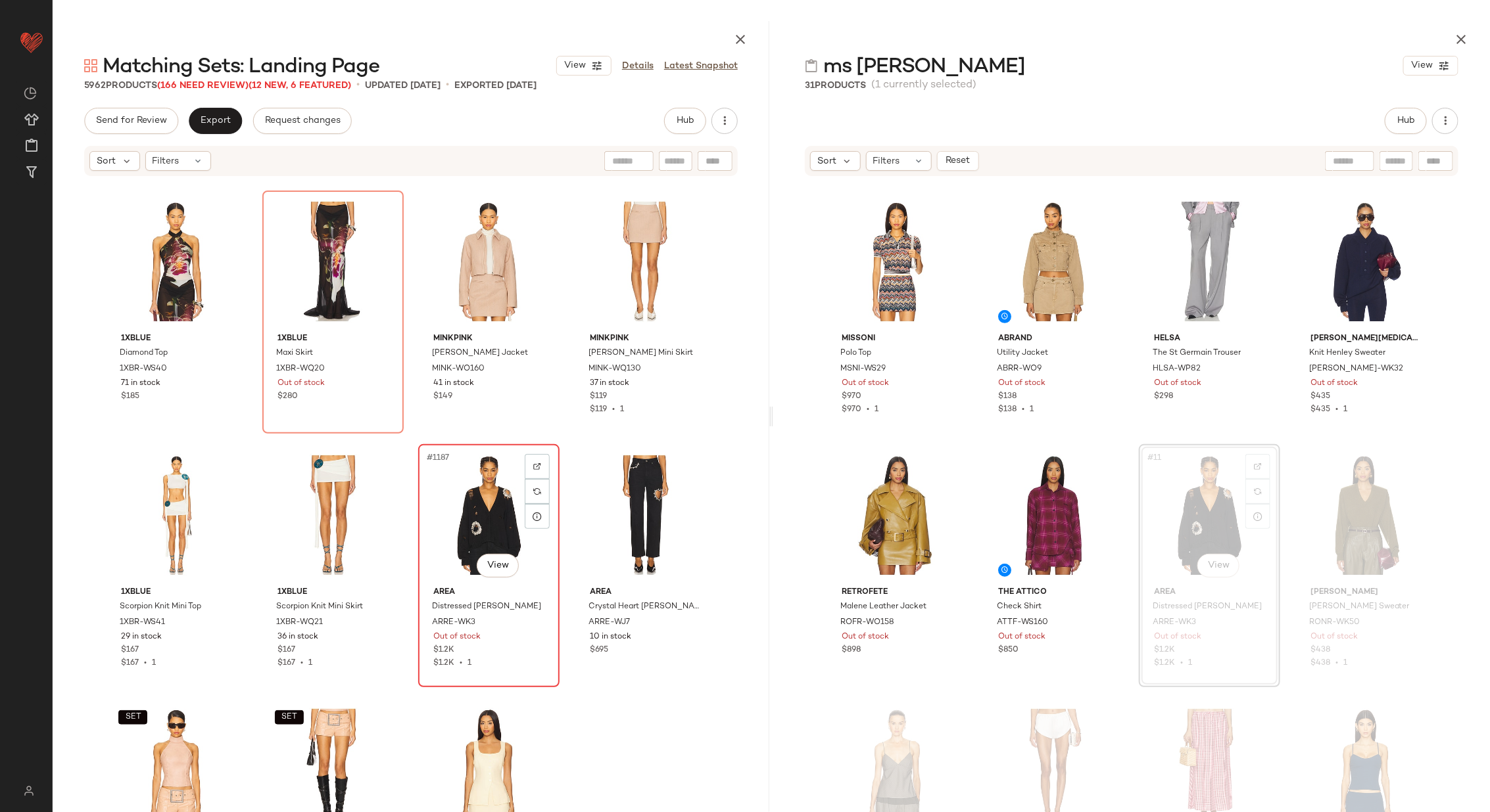
click at [497, 535] on div "#1187 View" at bounding box center [488, 516] width 132 height 133
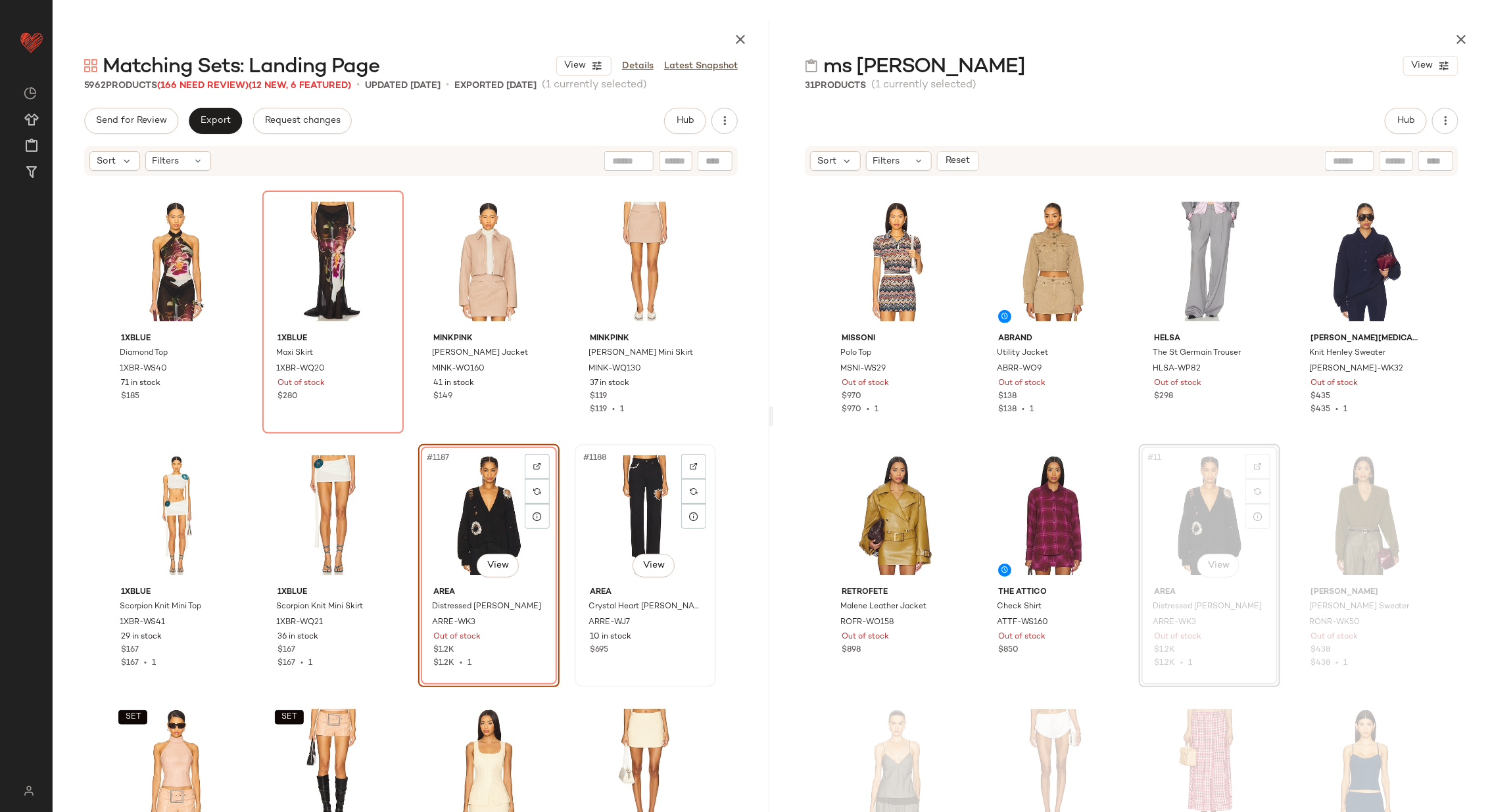
click at [620, 517] on div "#1188 View" at bounding box center [645, 516] width 132 height 133
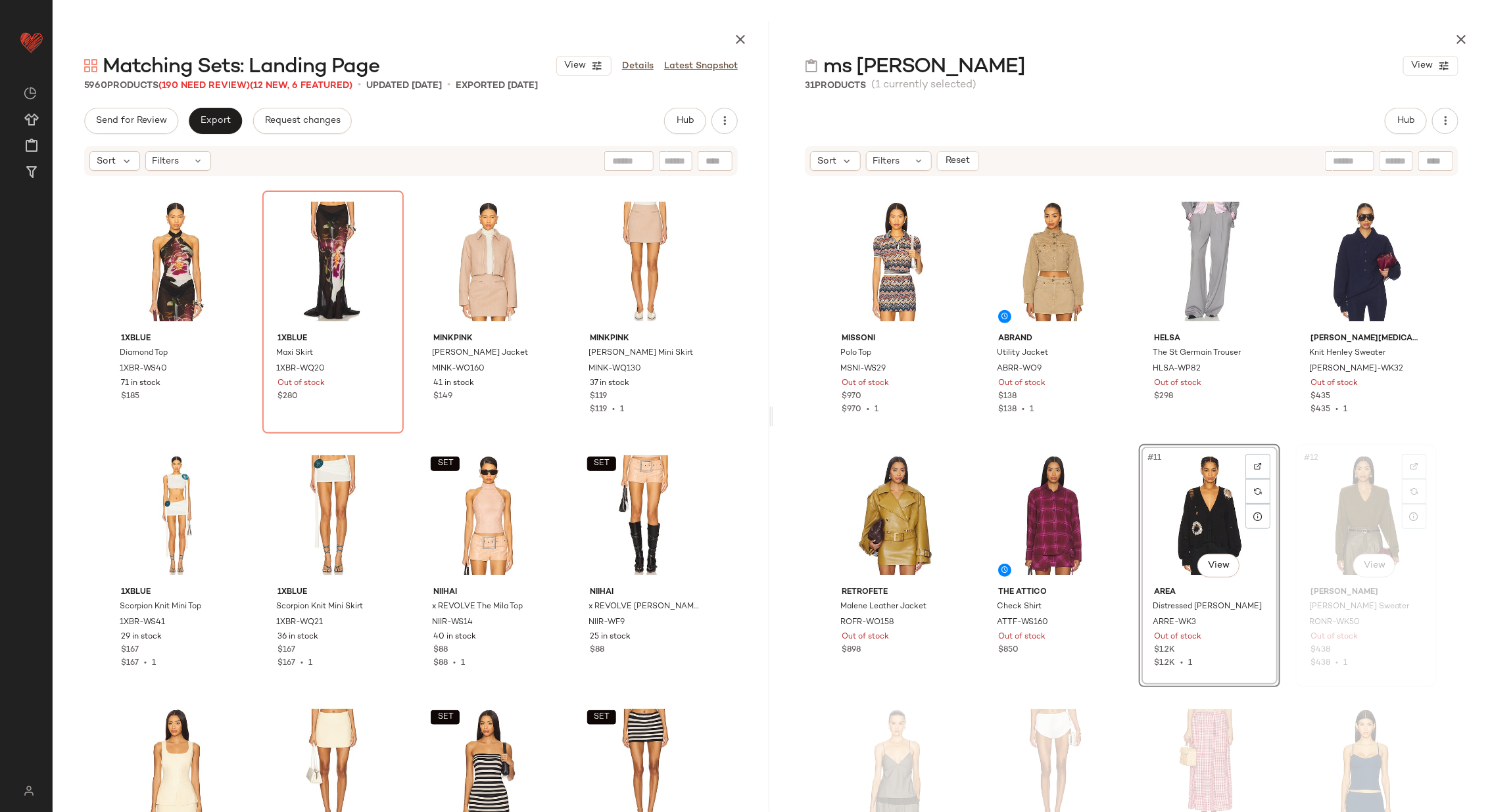
click at [1334, 505] on div "#12 View" at bounding box center [1366, 516] width 132 height 133
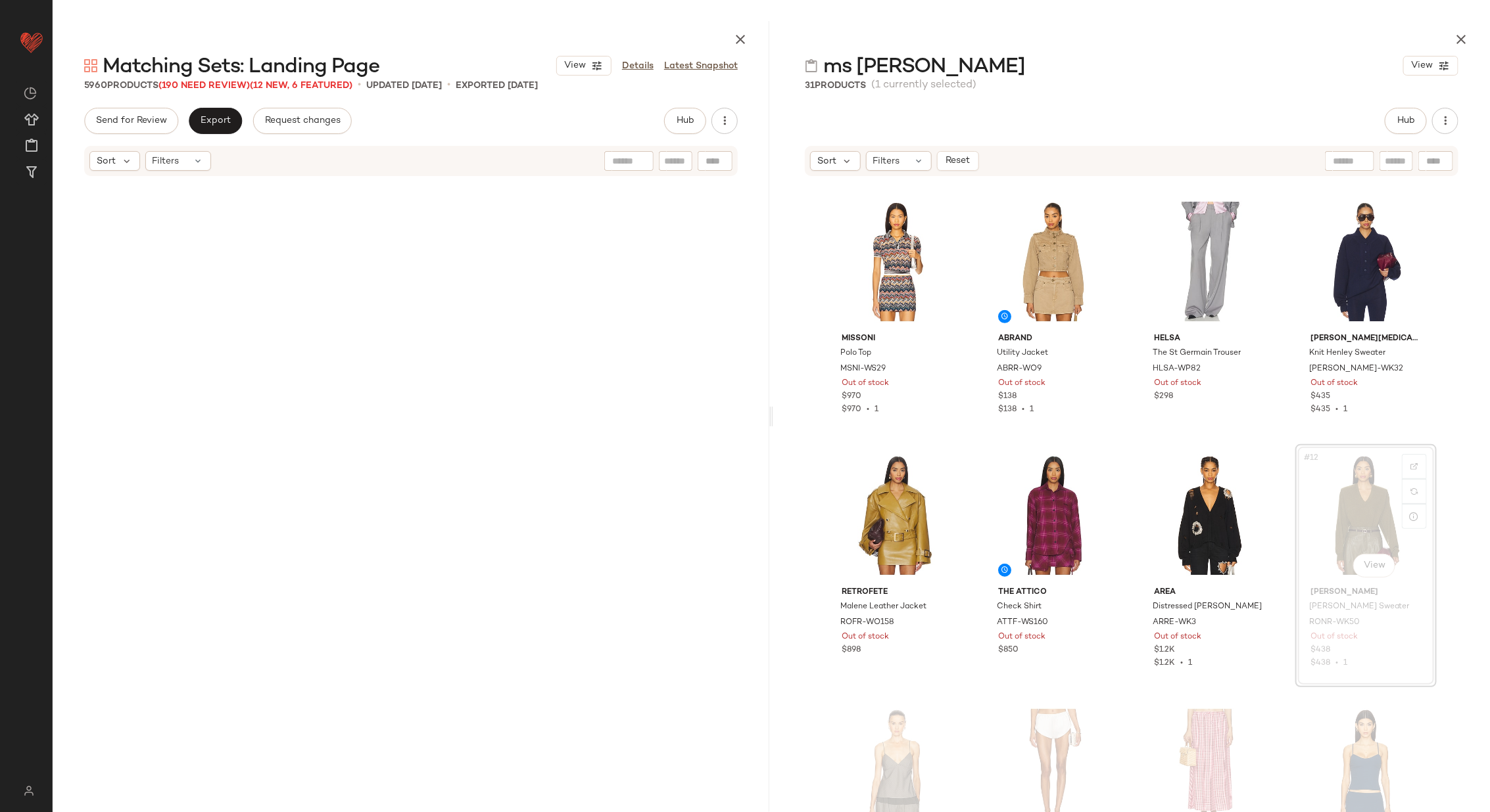
scroll to position [93364, 0]
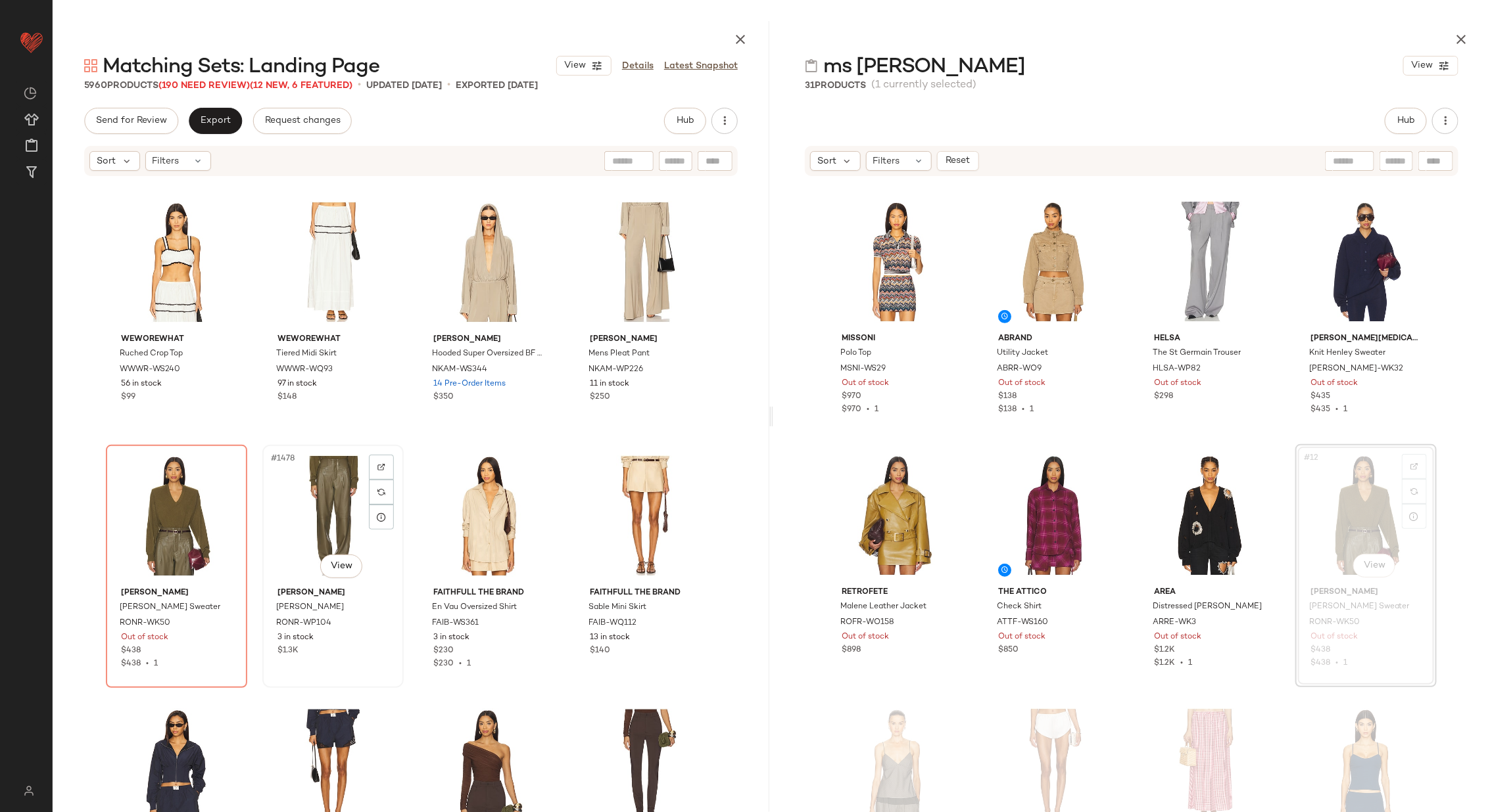
click at [319, 520] on div "#1478 View" at bounding box center [332, 516] width 132 height 133
click at [183, 512] on div "#1477 View" at bounding box center [176, 516] width 132 height 133
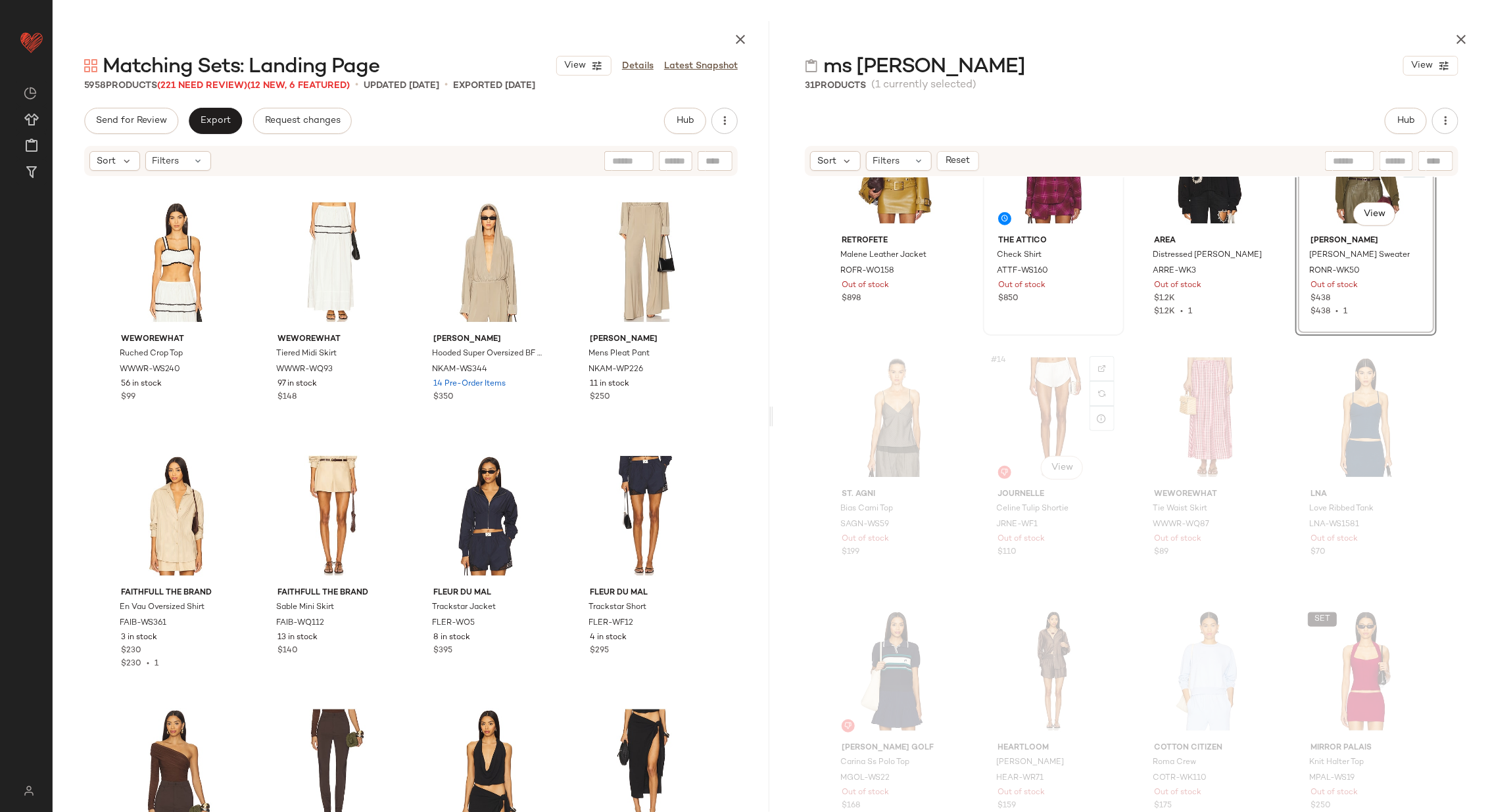
scroll to position [607, 0]
click at [887, 416] on div "#13 View" at bounding box center [897, 416] width 132 height 133
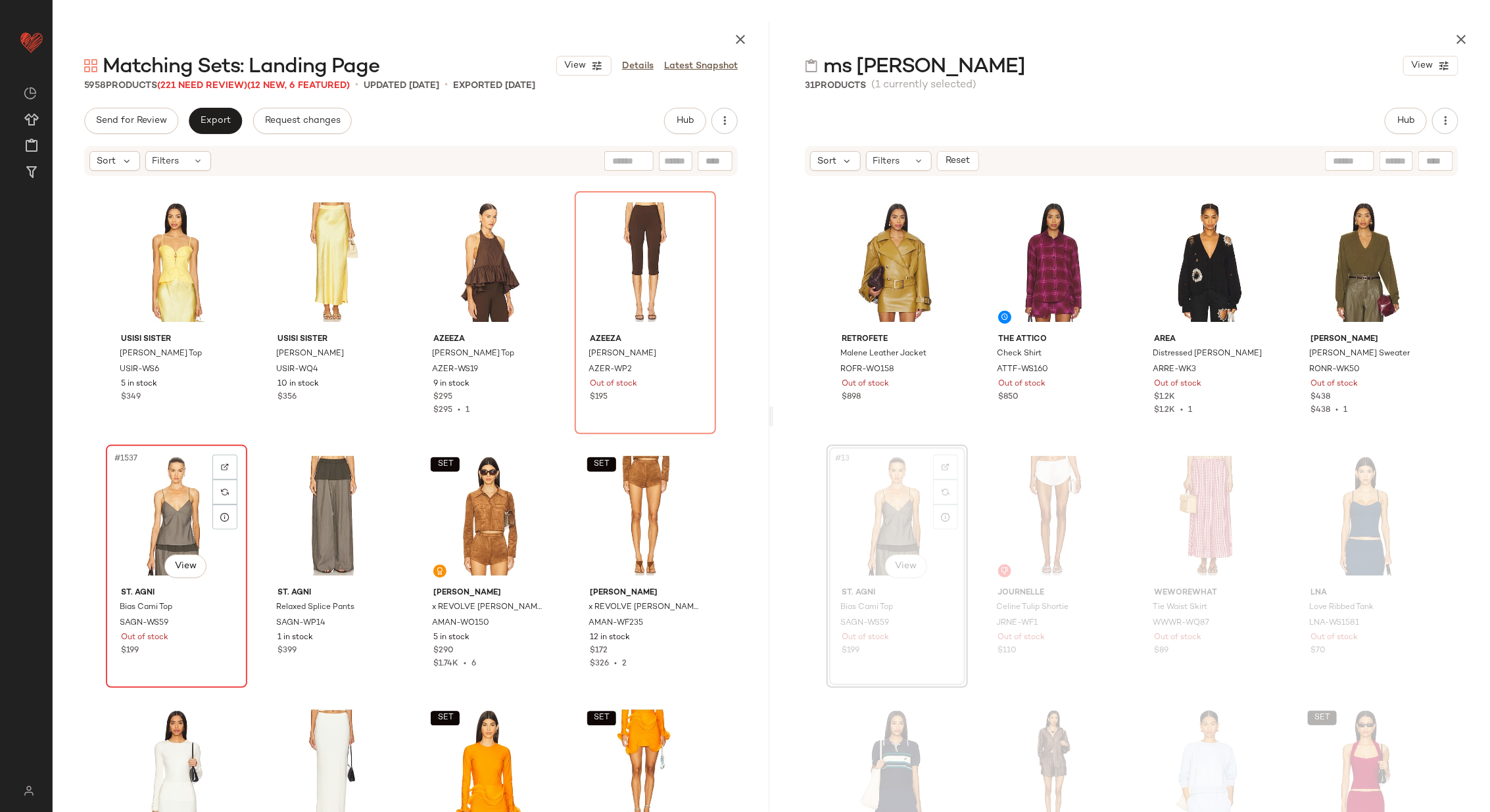
click at [169, 522] on div "#1537 View" at bounding box center [176, 516] width 132 height 133
click at [313, 507] on div "#1538 View" at bounding box center [332, 516] width 132 height 133
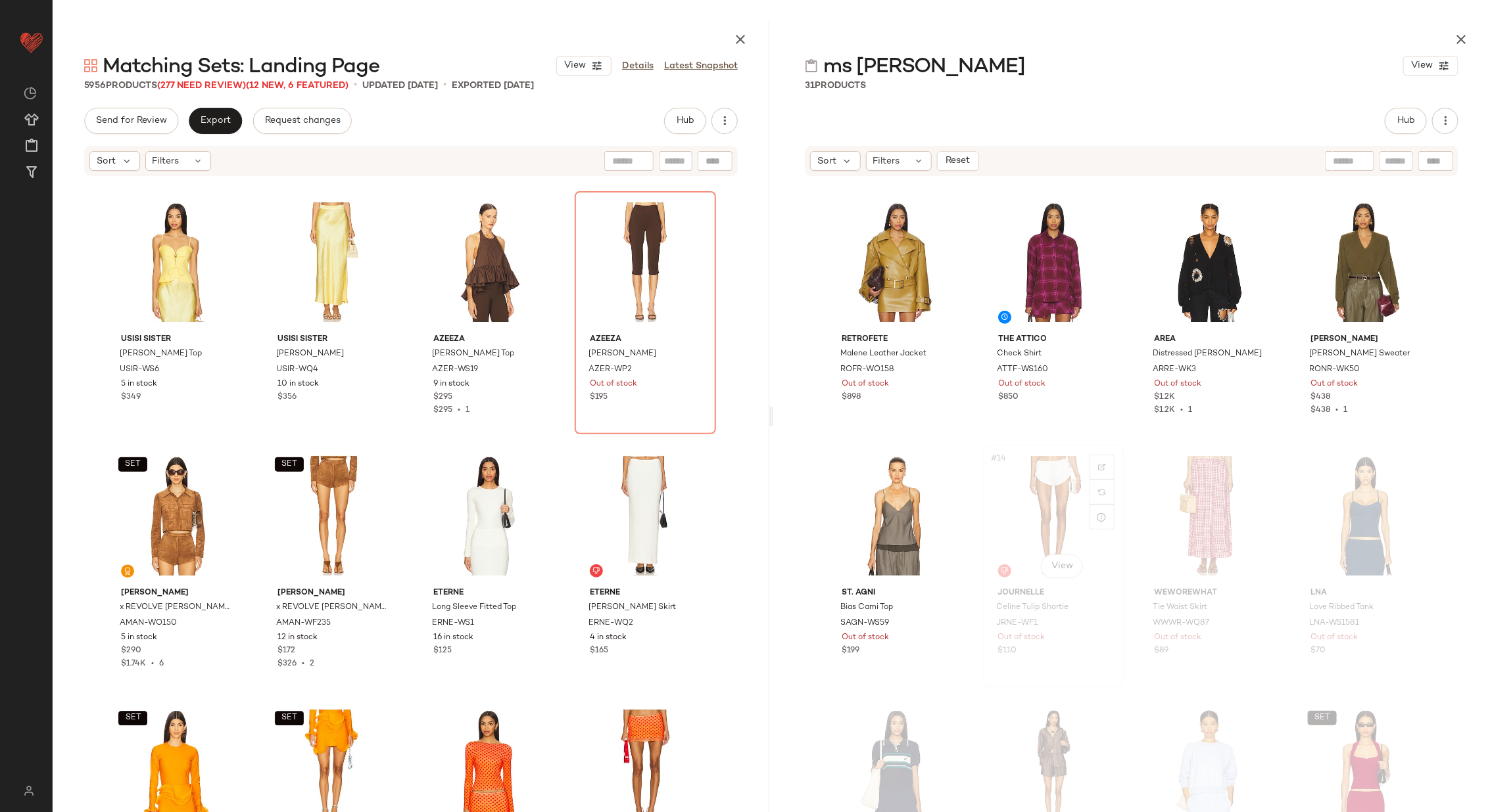
click at [1009, 503] on div "#14 View" at bounding box center [1053, 516] width 132 height 133
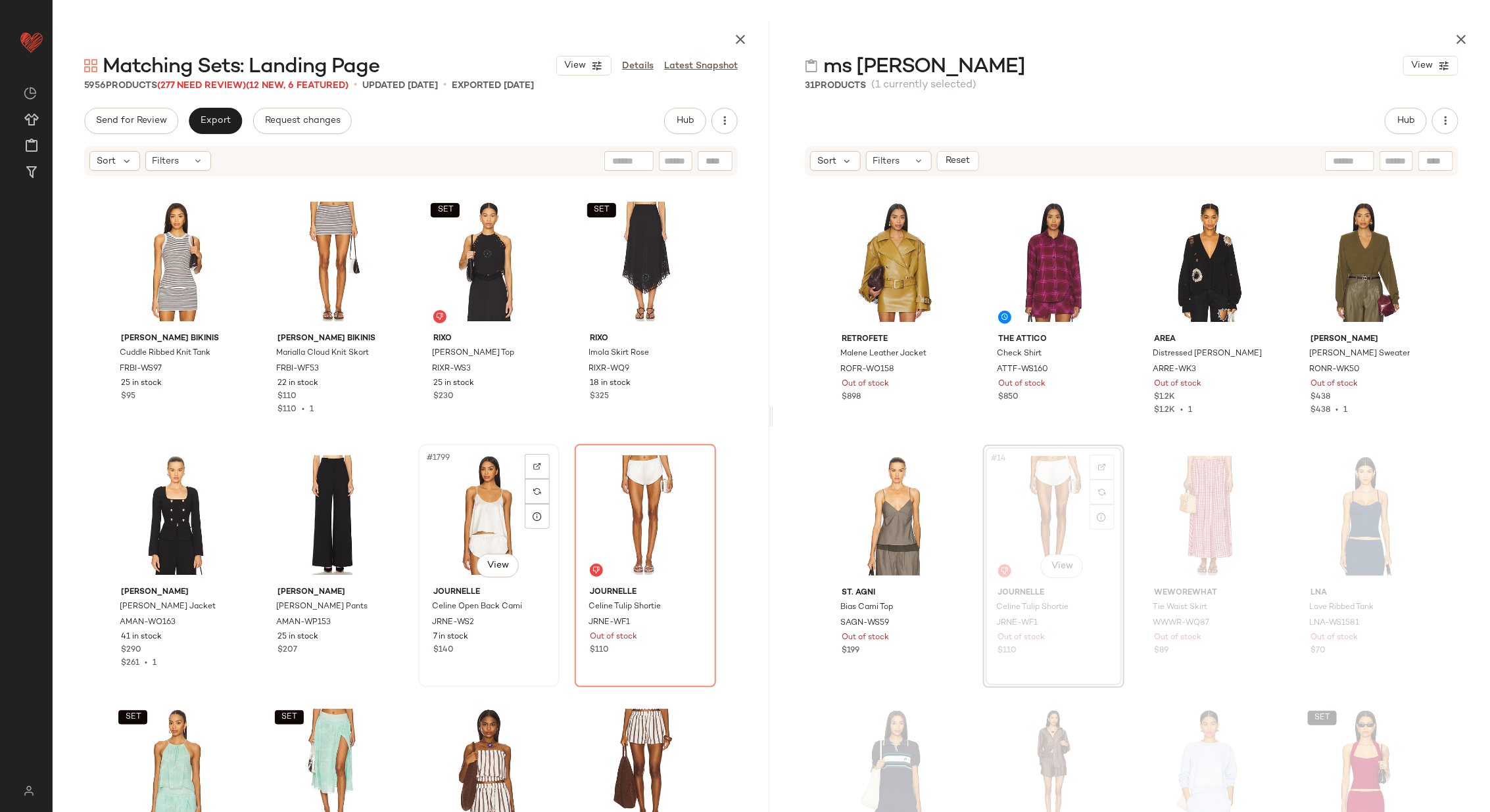
click at [430, 499] on div "#1799 View" at bounding box center [488, 516] width 132 height 133
click at [637, 498] on div "#1800 View" at bounding box center [645, 516] width 132 height 133
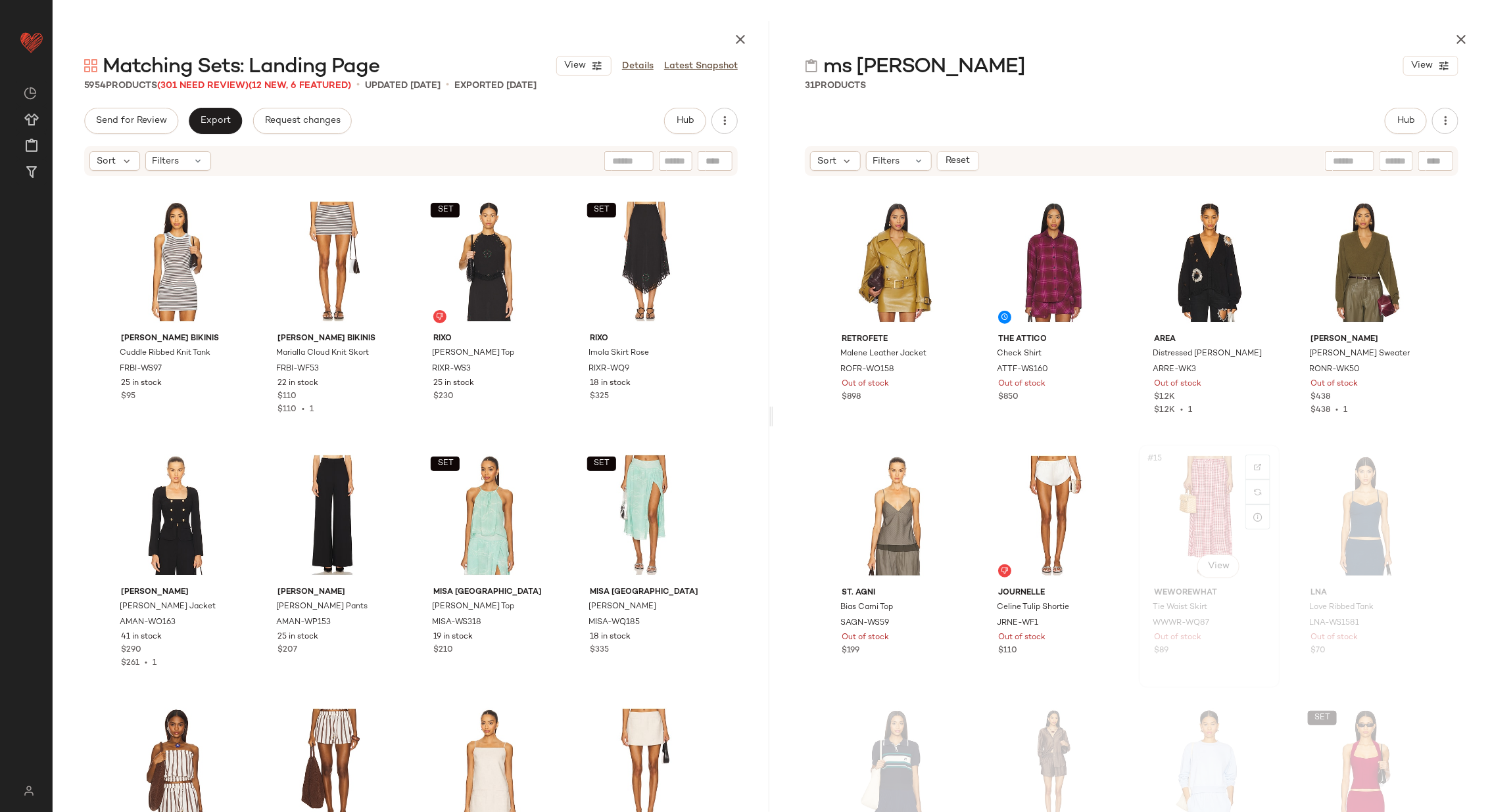
click at [1210, 506] on div "#15 View" at bounding box center [1209, 516] width 132 height 133
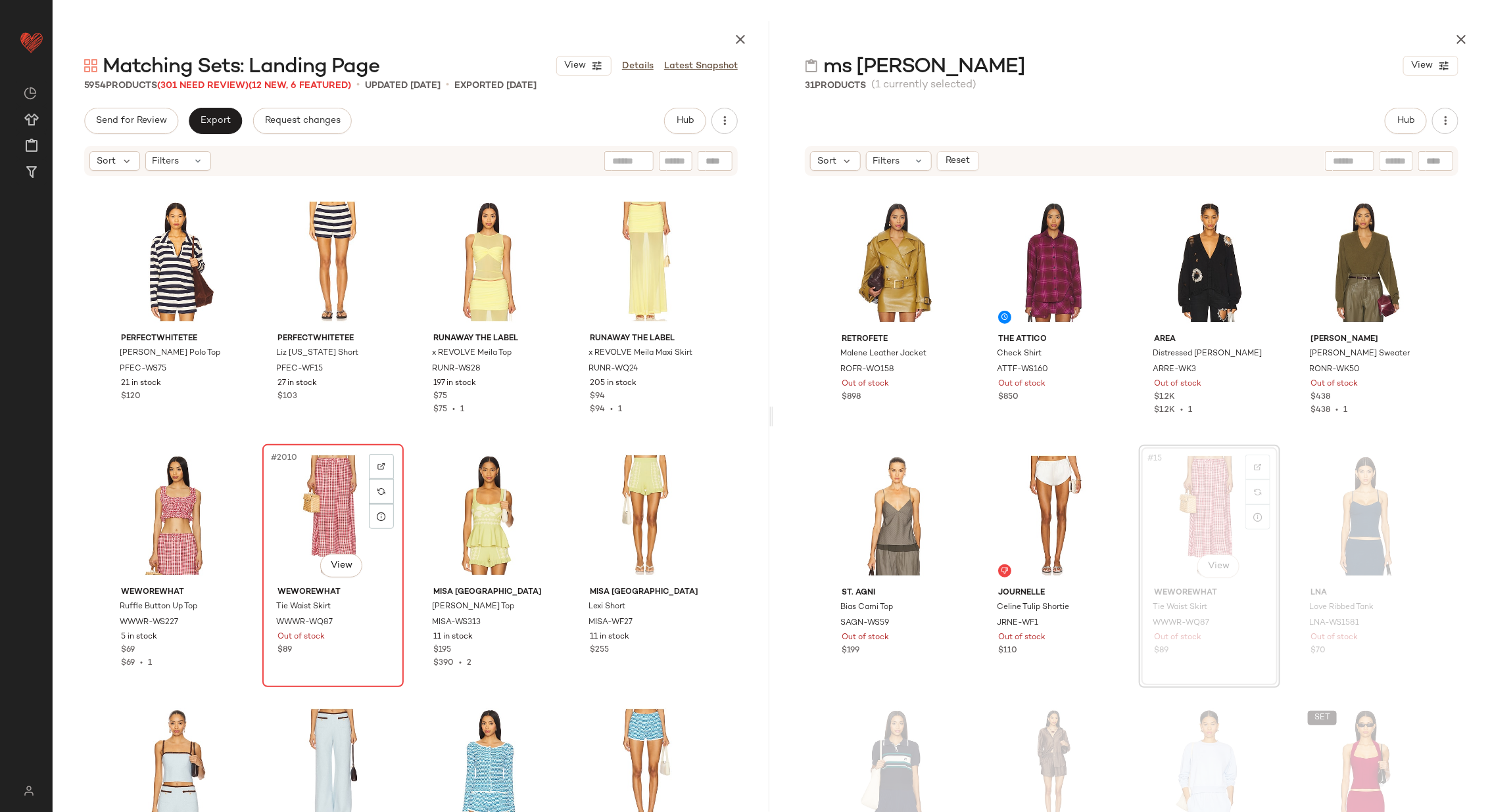
click at [324, 516] on div "#2010 View" at bounding box center [332, 516] width 132 height 133
click at [177, 525] on div "#2009 View" at bounding box center [176, 516] width 132 height 133
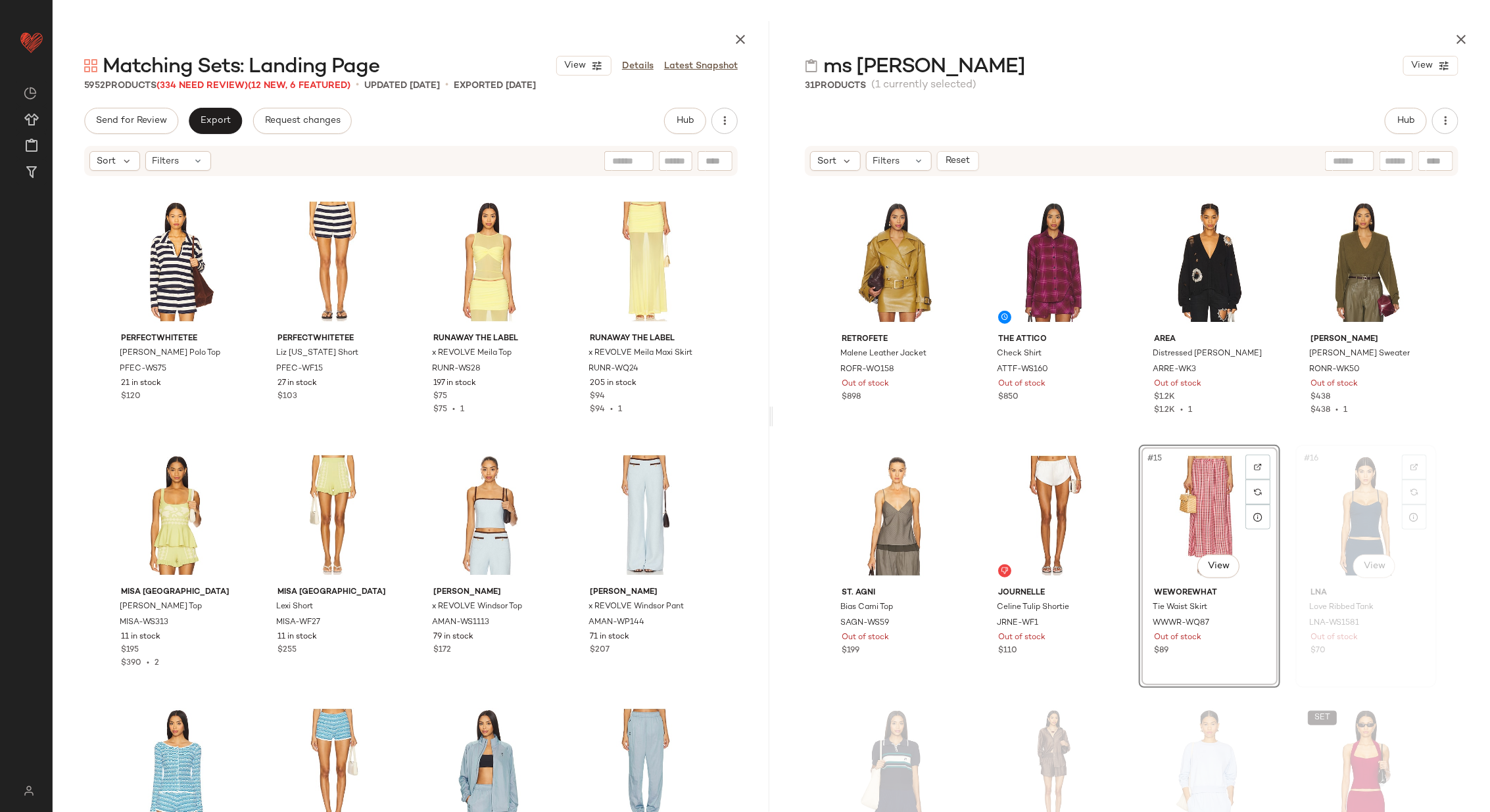
click at [1346, 488] on div "#16 View" at bounding box center [1366, 516] width 132 height 133
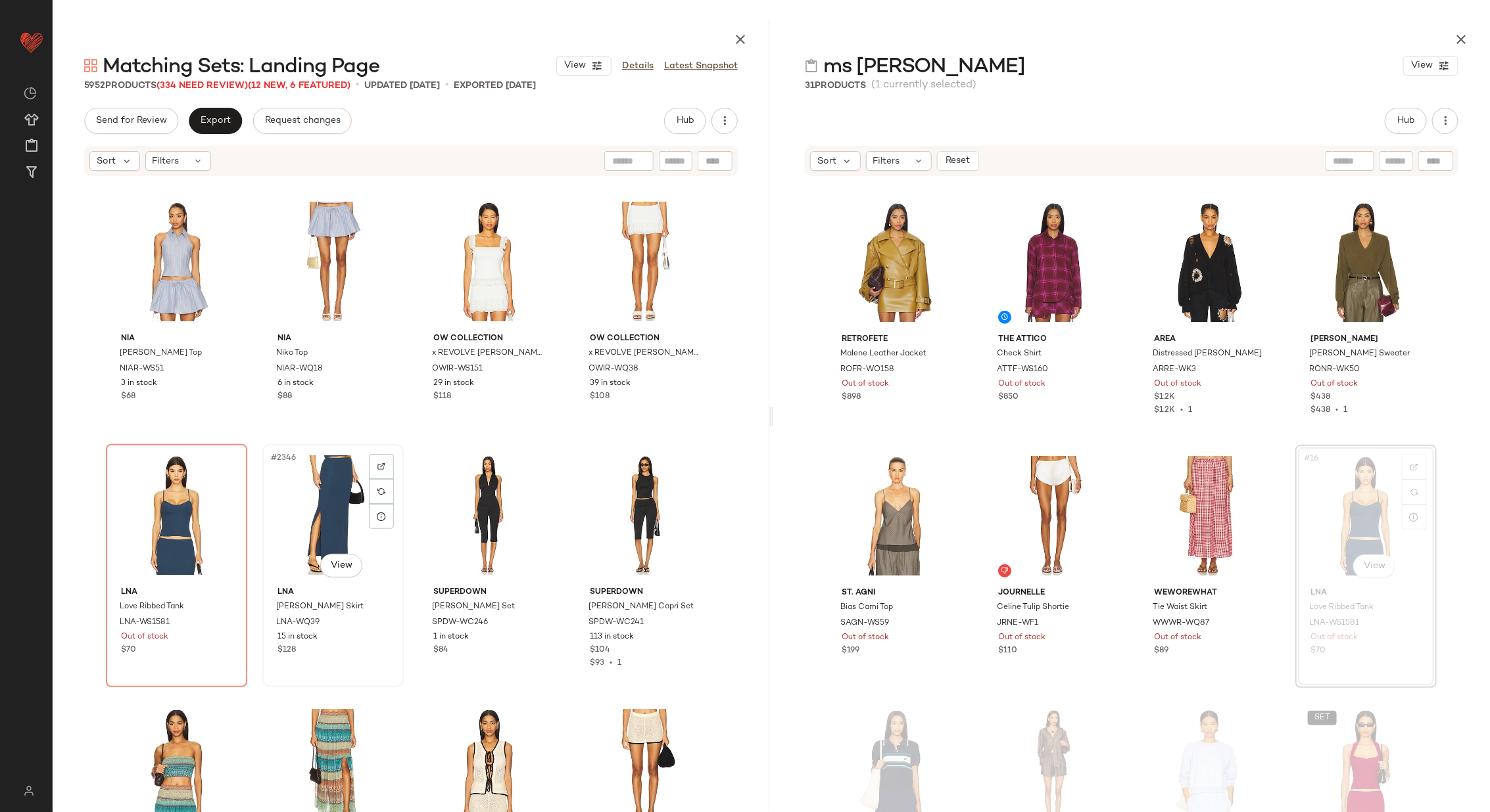
click at [311, 520] on div "#2346 View" at bounding box center [332, 516] width 132 height 133
click at [170, 525] on div "#2345 View" at bounding box center [176, 516] width 132 height 133
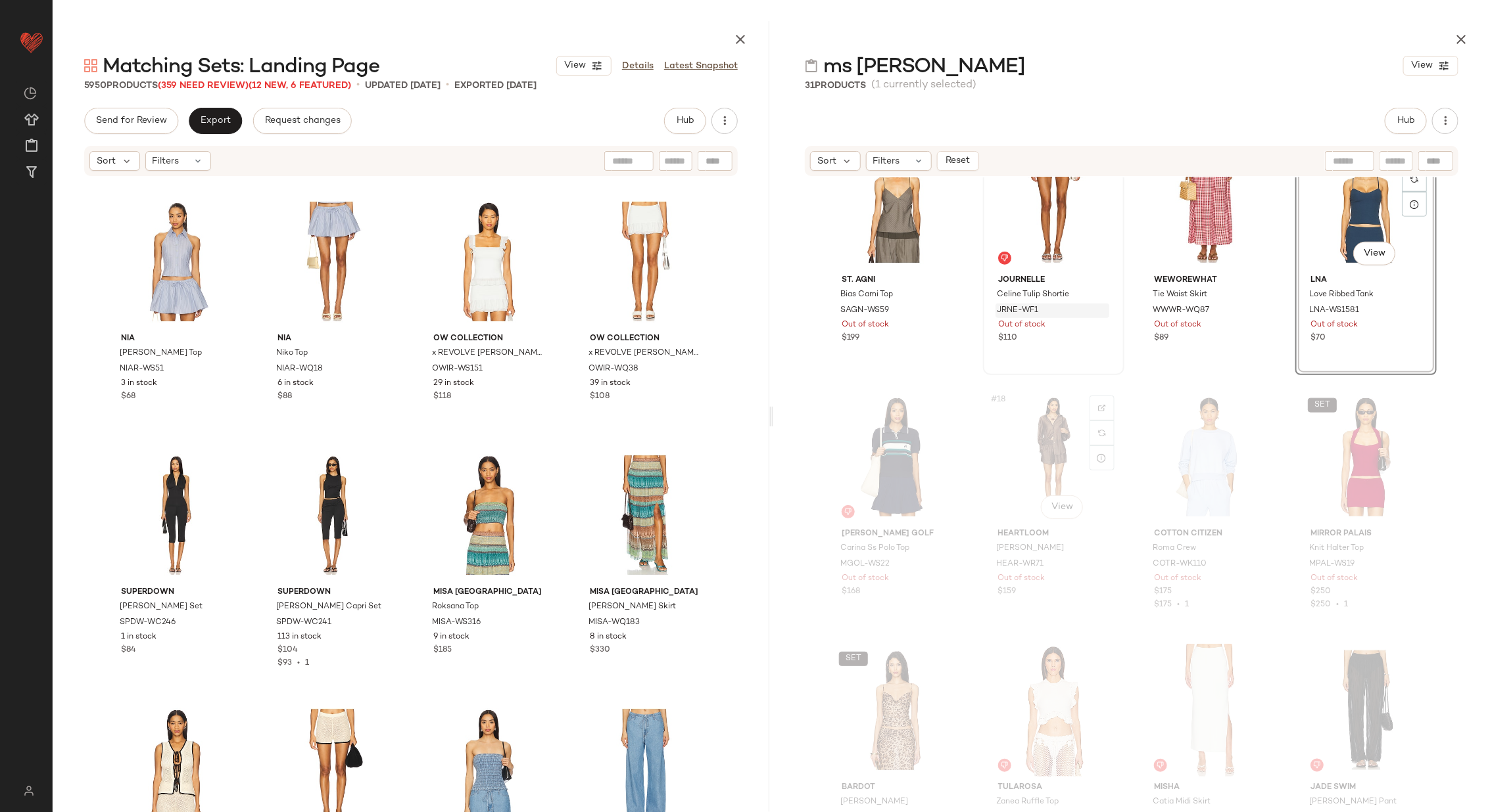
scroll to position [842, 0]
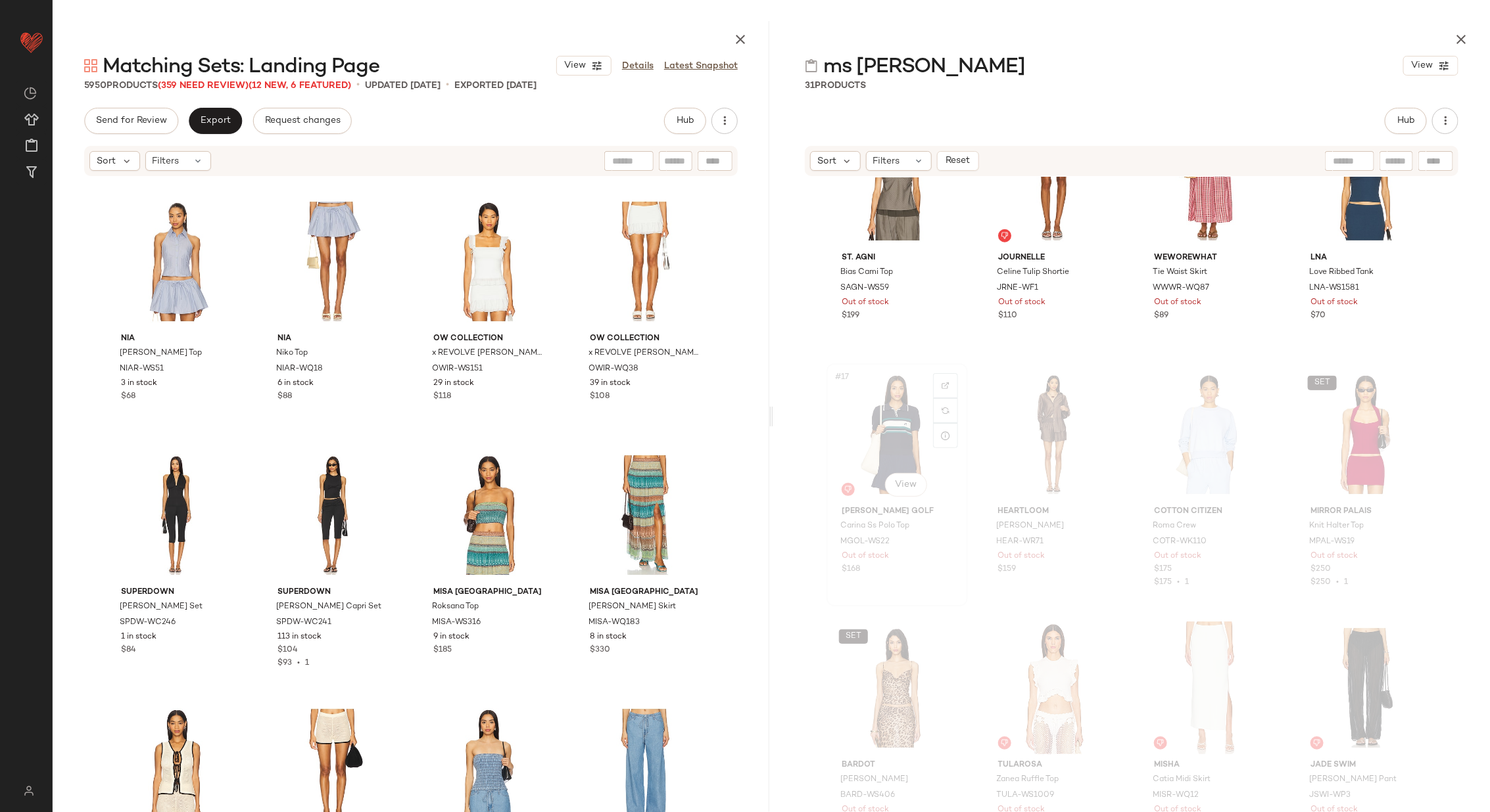
click at [901, 433] on div "#17 View" at bounding box center [897, 435] width 132 height 133
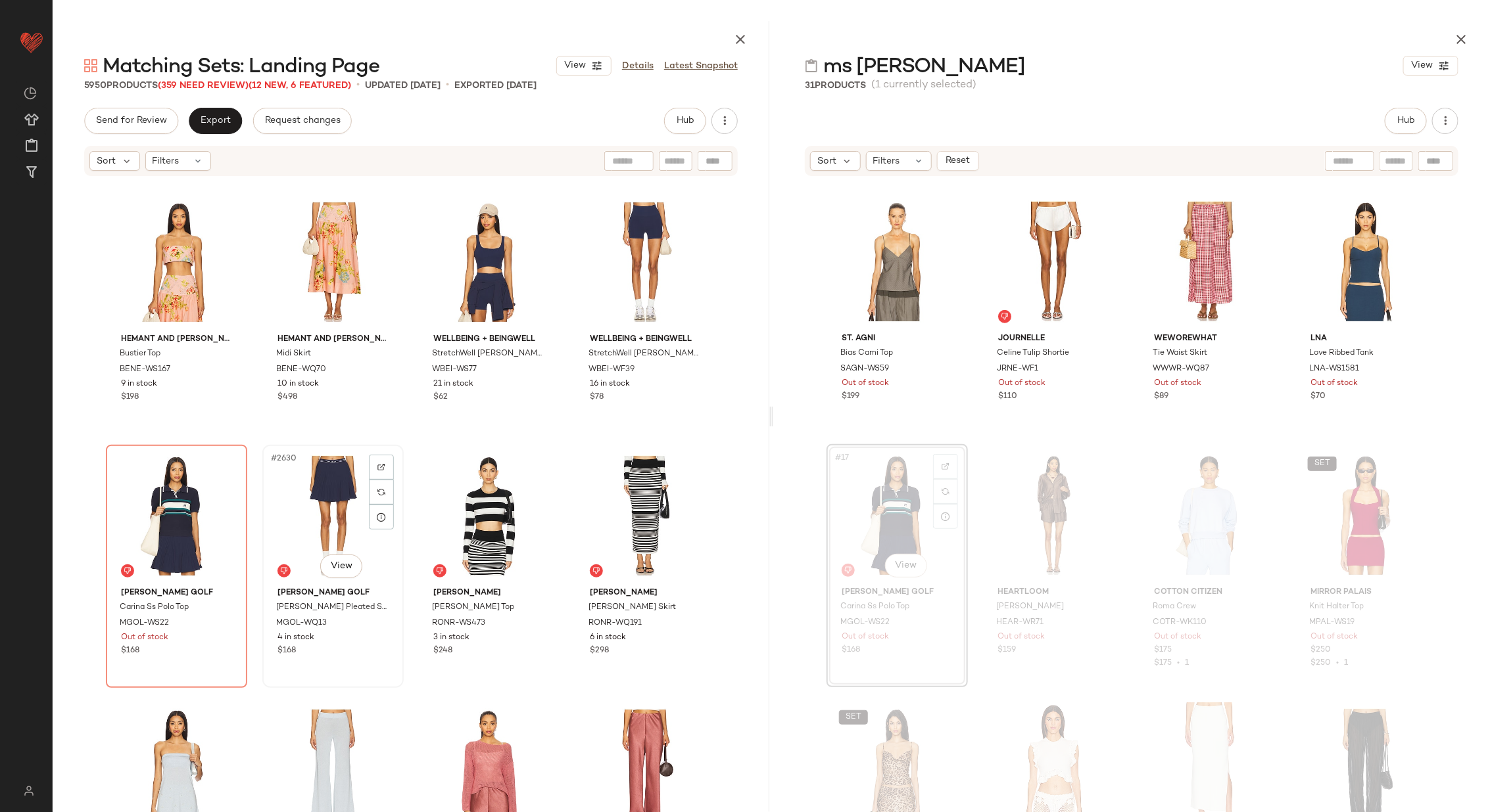
click at [297, 516] on div "#2630 View" at bounding box center [332, 516] width 132 height 133
click at [178, 511] on div "#2629 View" at bounding box center [176, 516] width 132 height 133
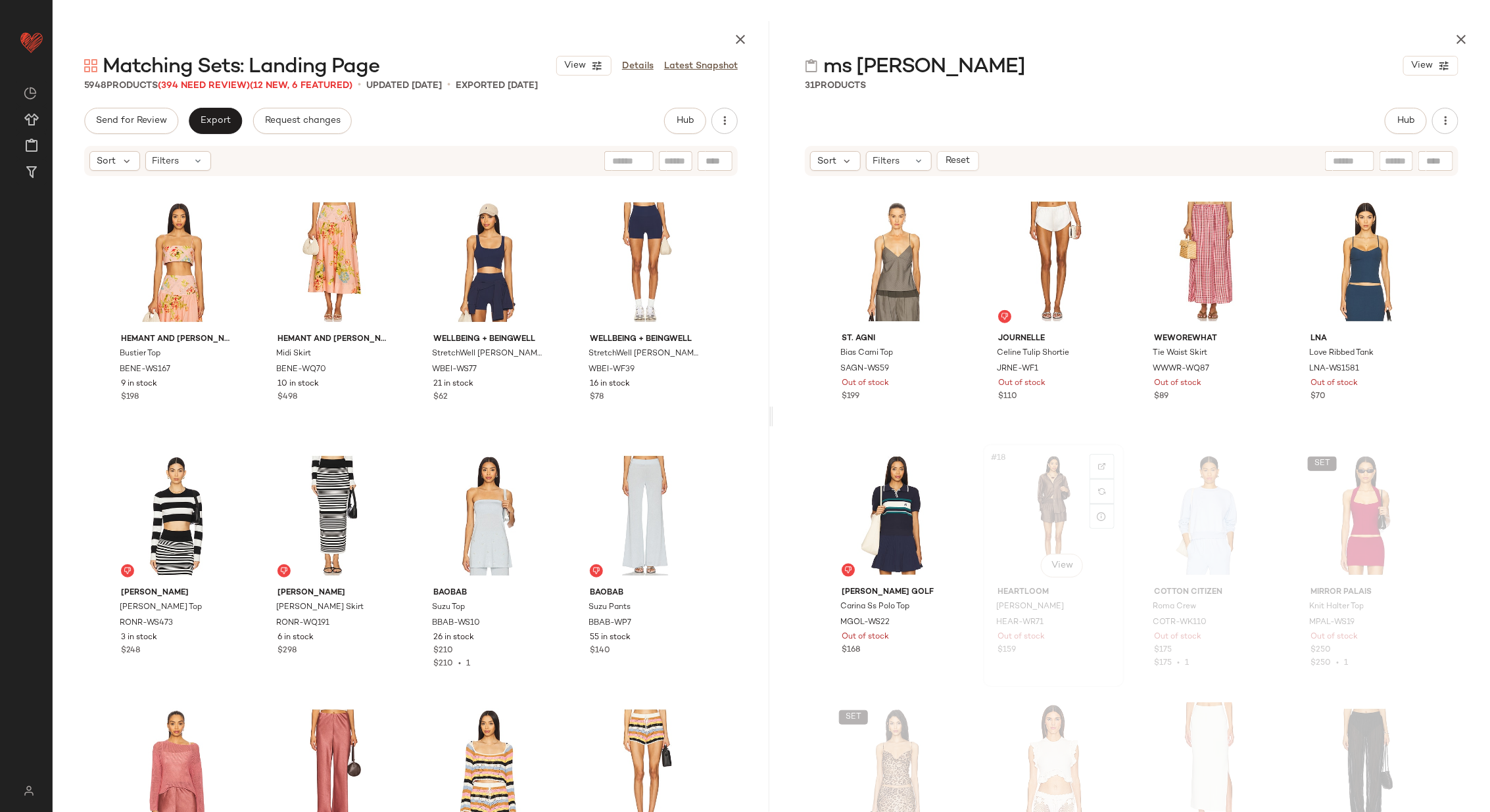
click at [1008, 504] on div "#18 View" at bounding box center [1053, 516] width 132 height 133
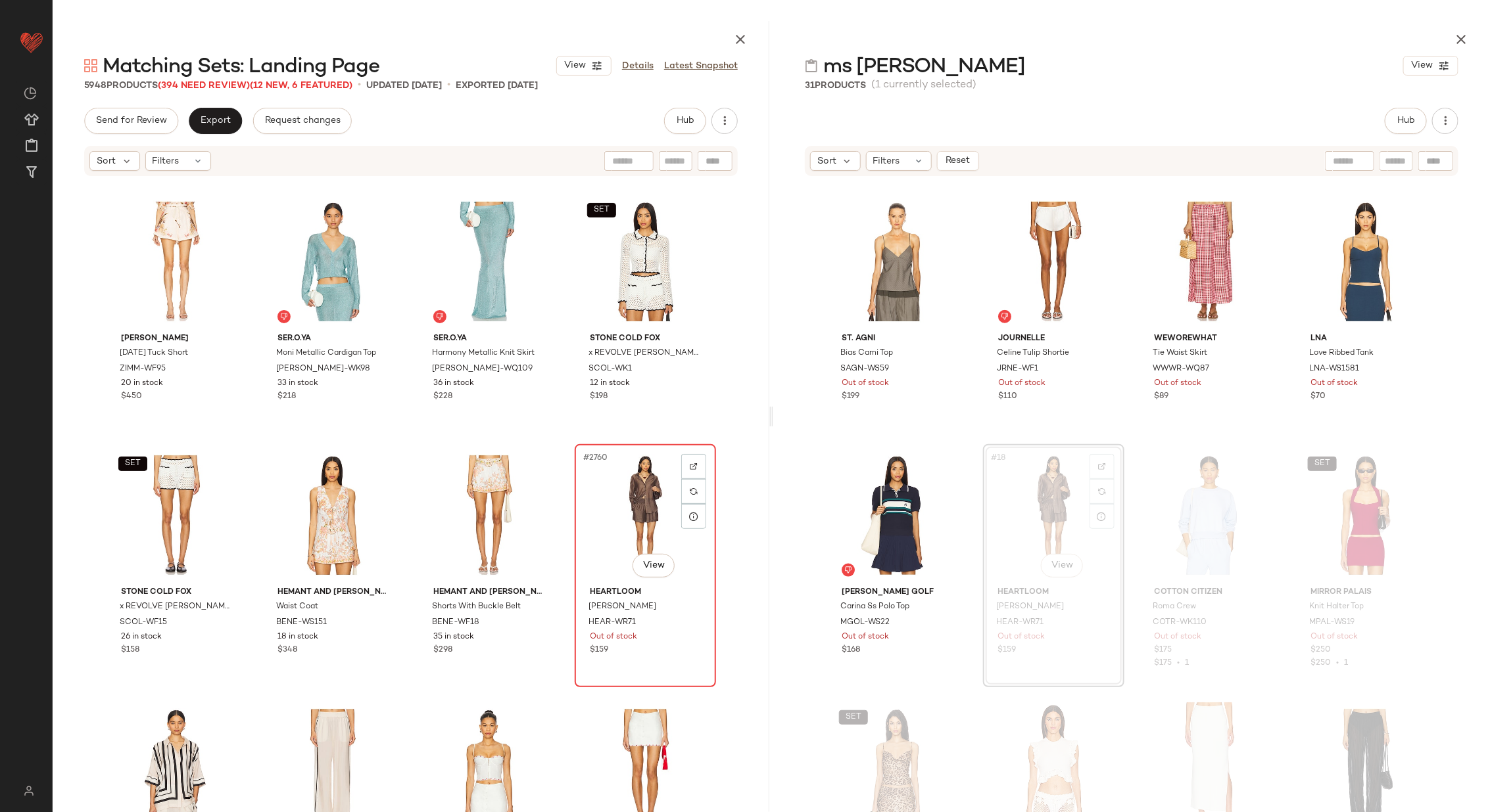
click at [605, 516] on div "#2760 View" at bounding box center [645, 516] width 132 height 133
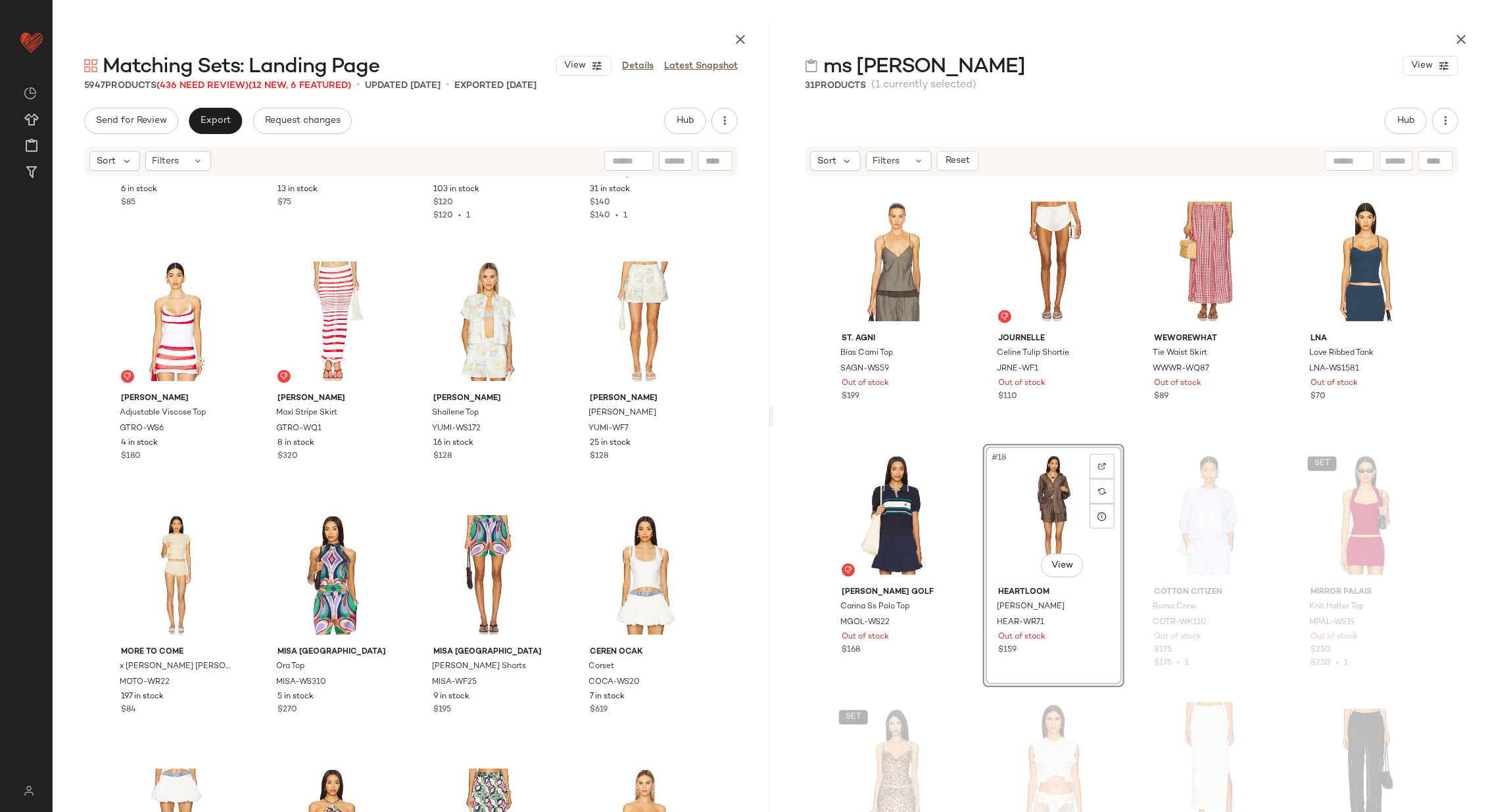
scroll to position [173238, 0]
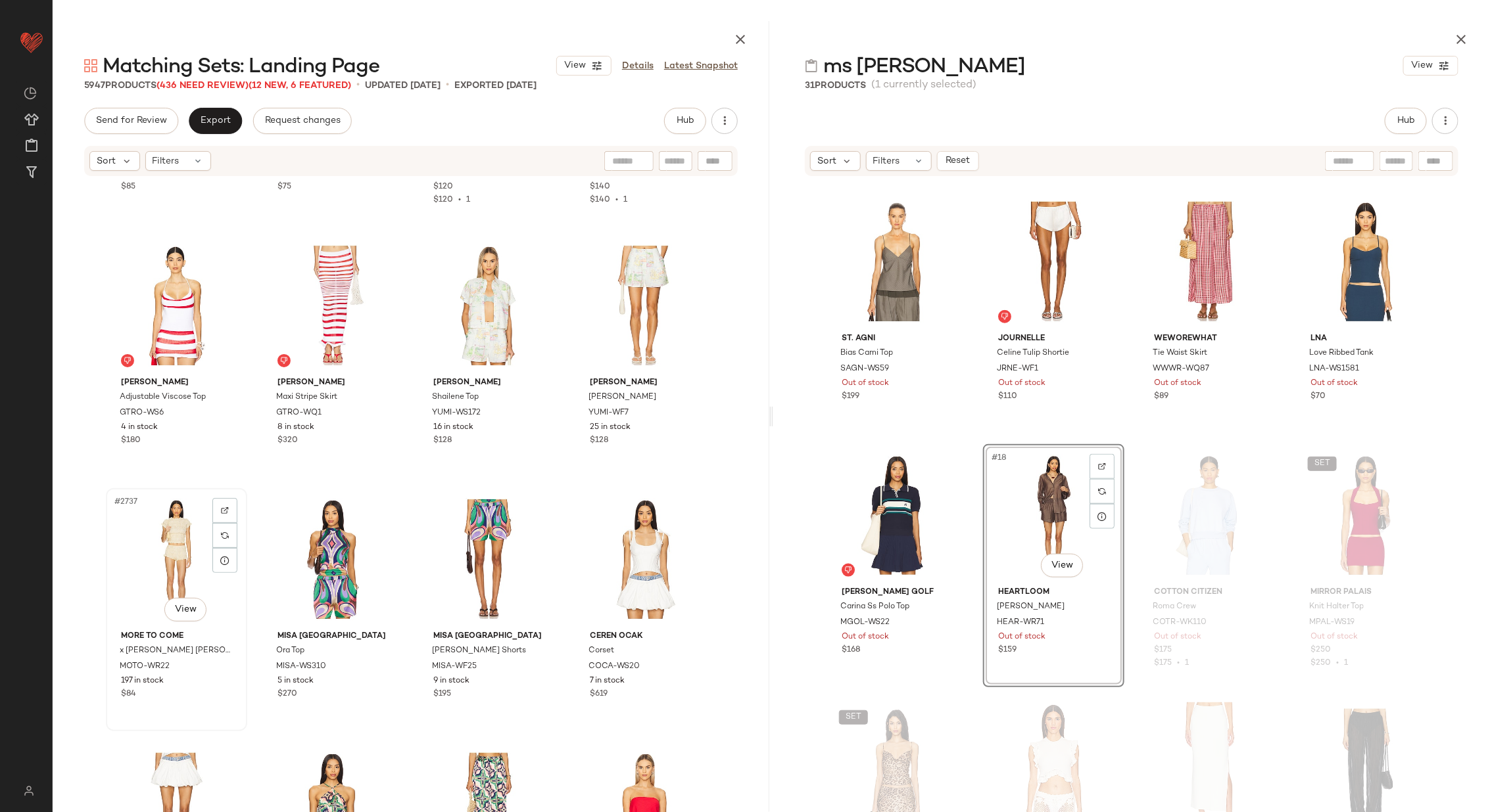
click at [177, 563] on div "#2737 View" at bounding box center [176, 559] width 132 height 133
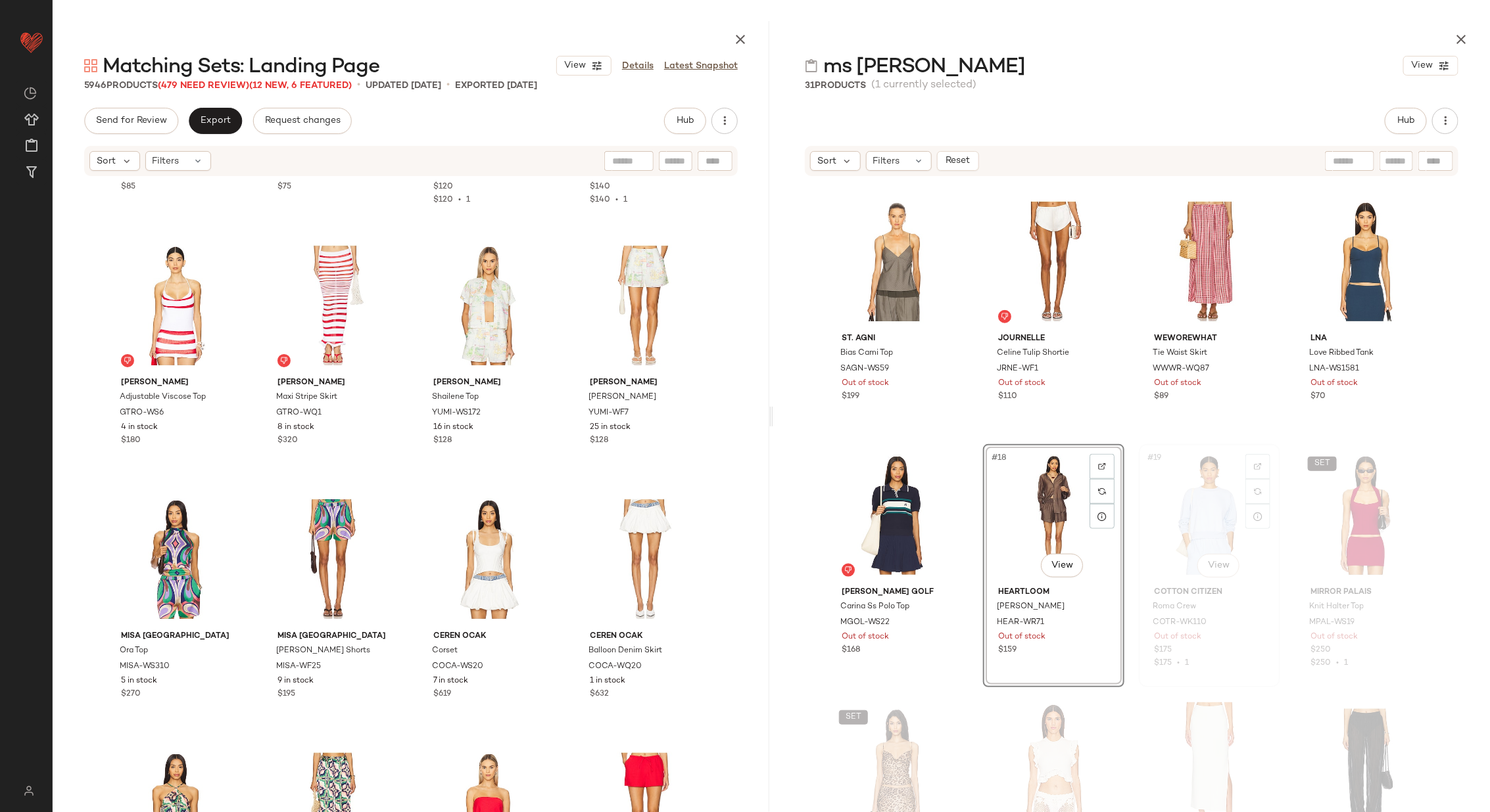
click at [1197, 514] on div "#19 View" at bounding box center [1209, 516] width 132 height 133
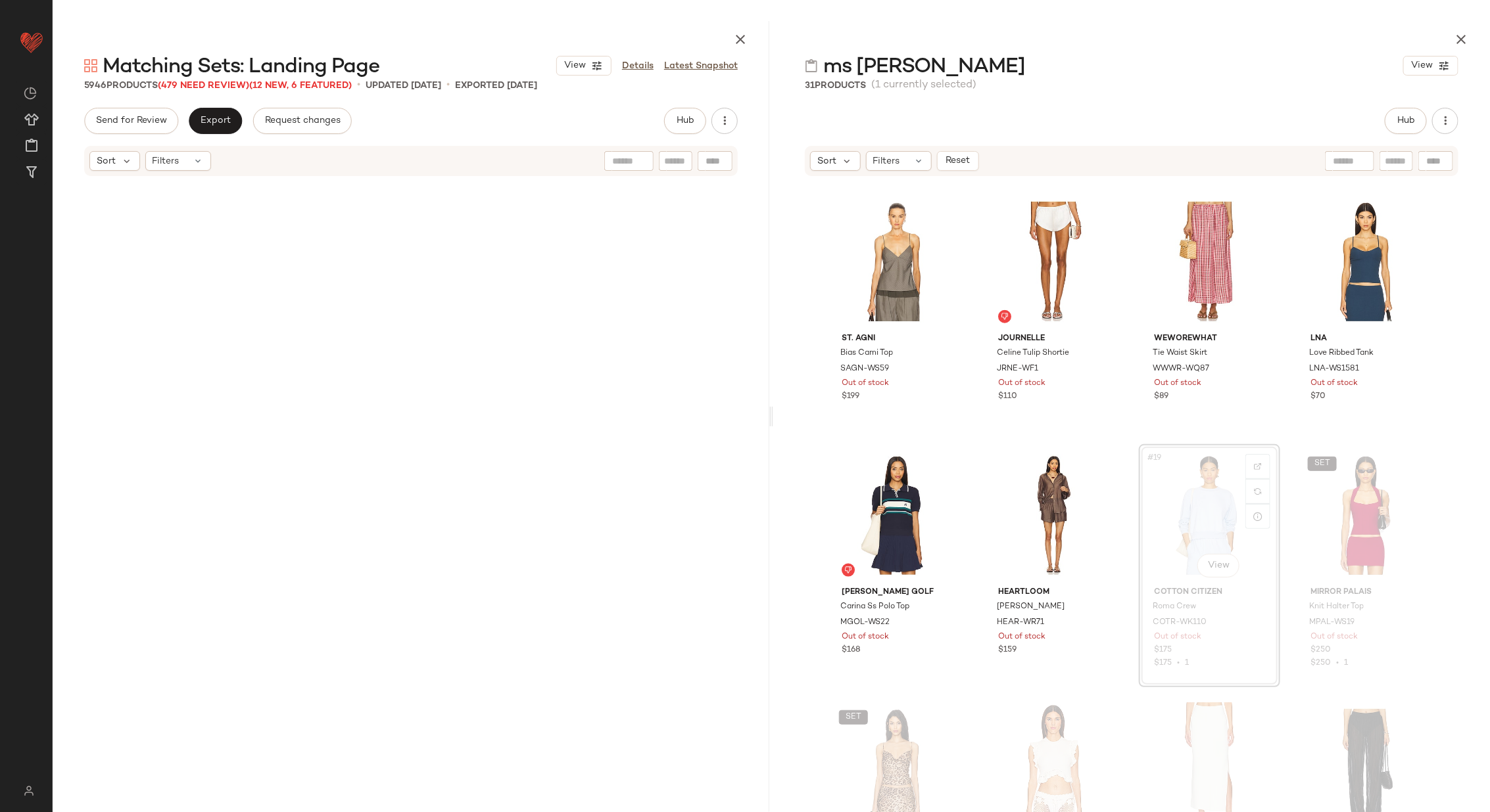
scroll to position [184192, 0]
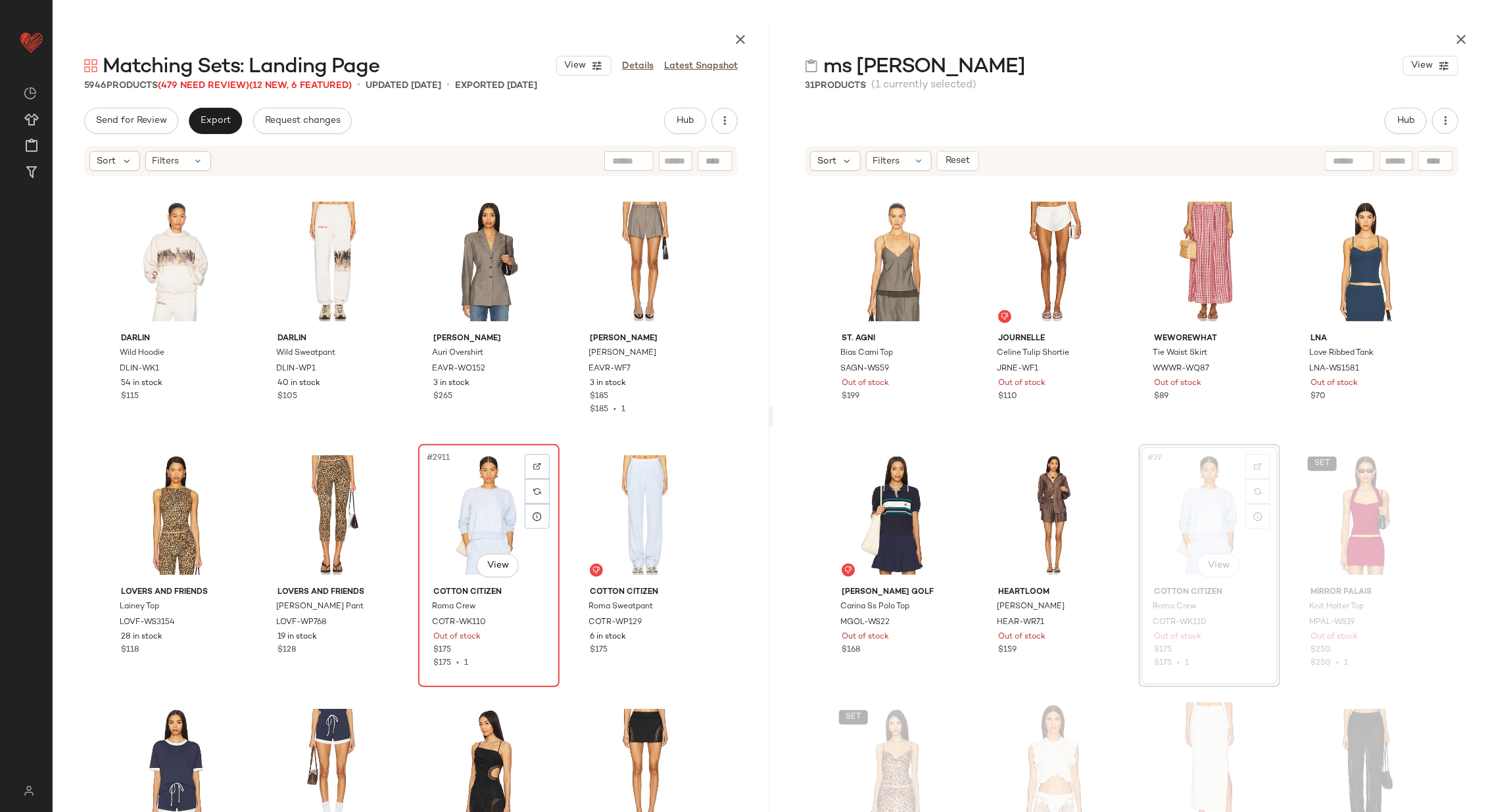
click at [446, 521] on div "#2911 View" at bounding box center [488, 516] width 132 height 133
click at [632, 507] on div "#2912 View" at bounding box center [645, 516] width 132 height 133
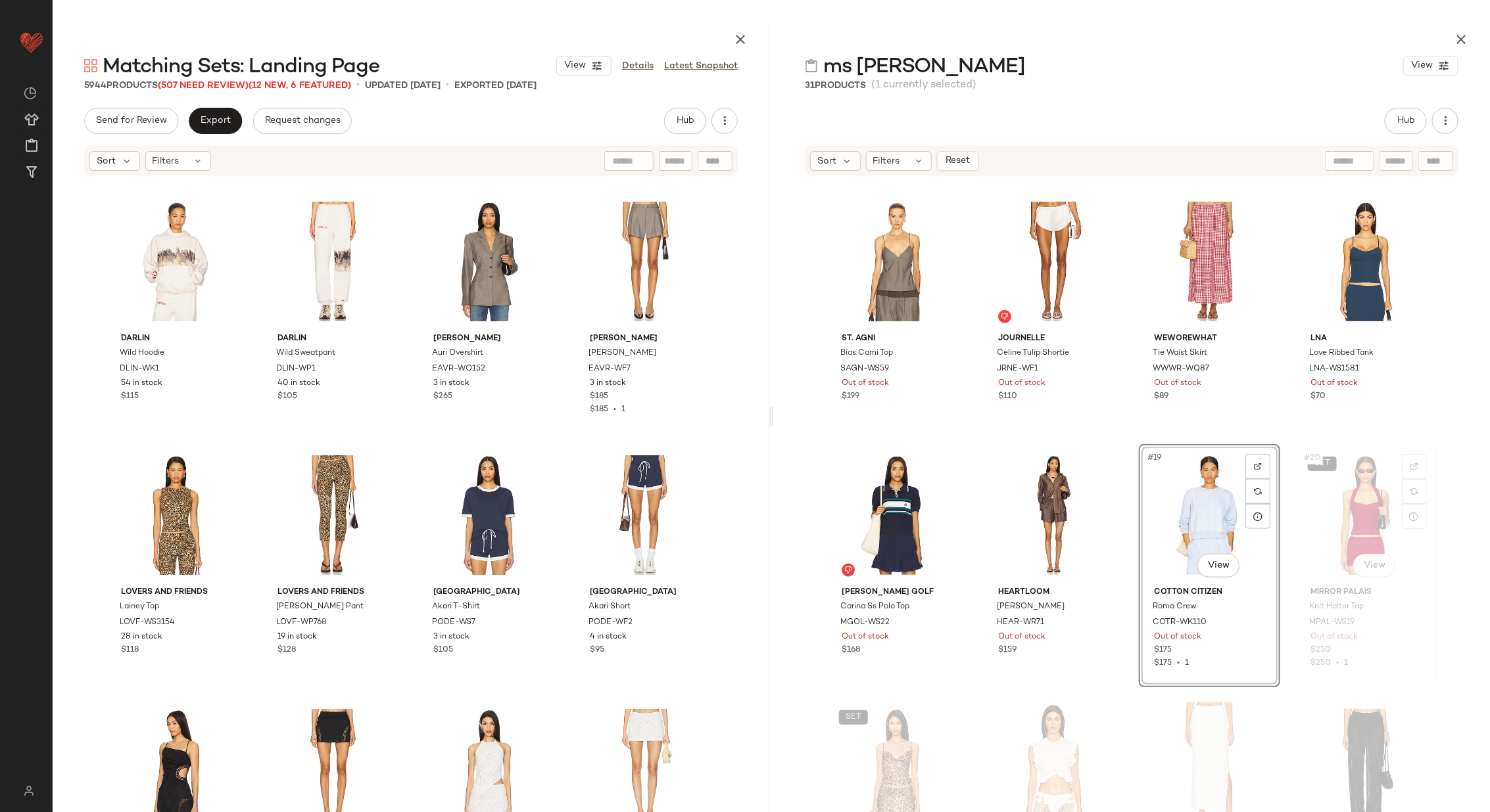
click at [1382, 521] on div "SET #20 View" at bounding box center [1366, 516] width 132 height 133
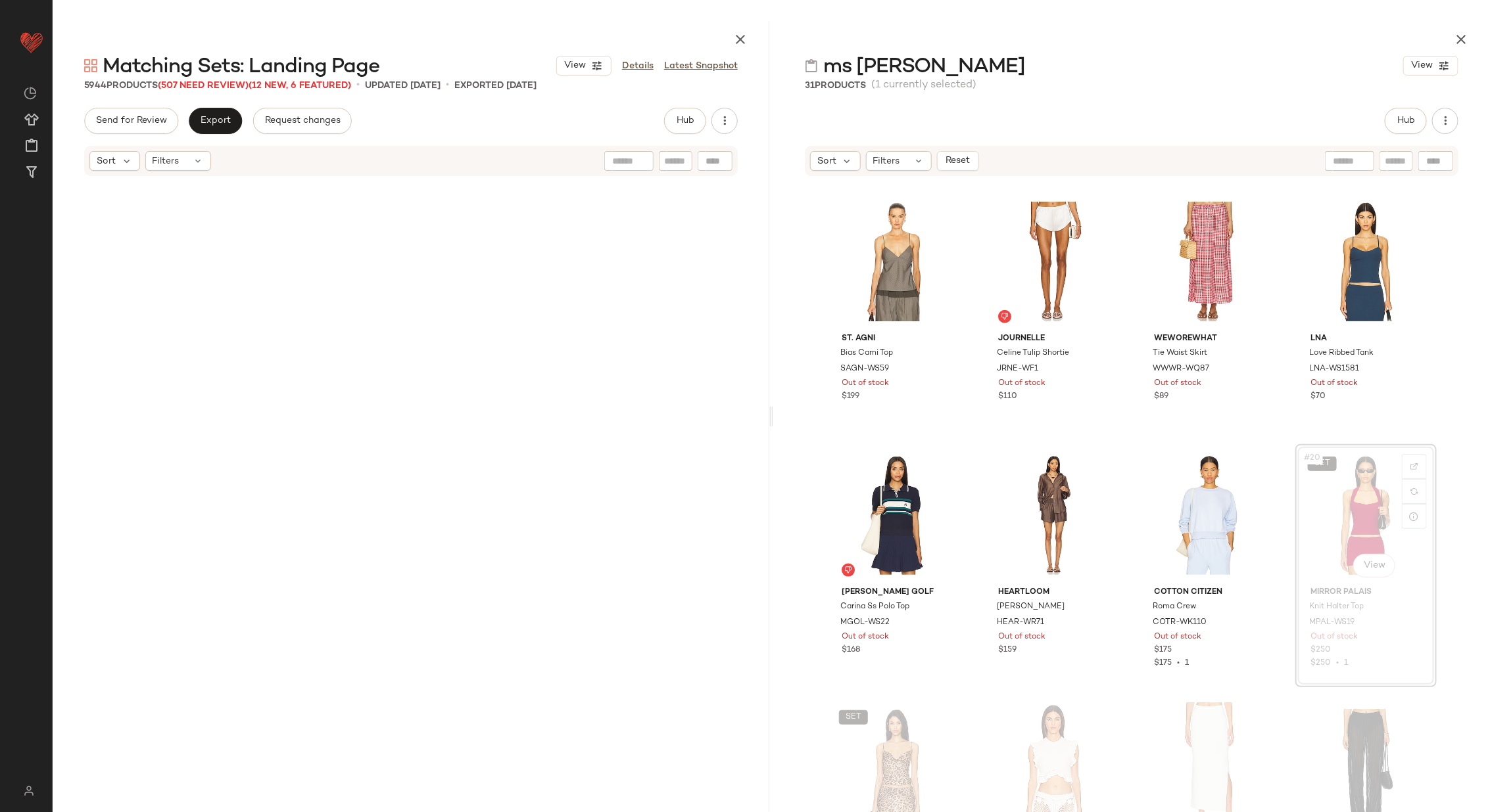
scroll to position [194340, 0]
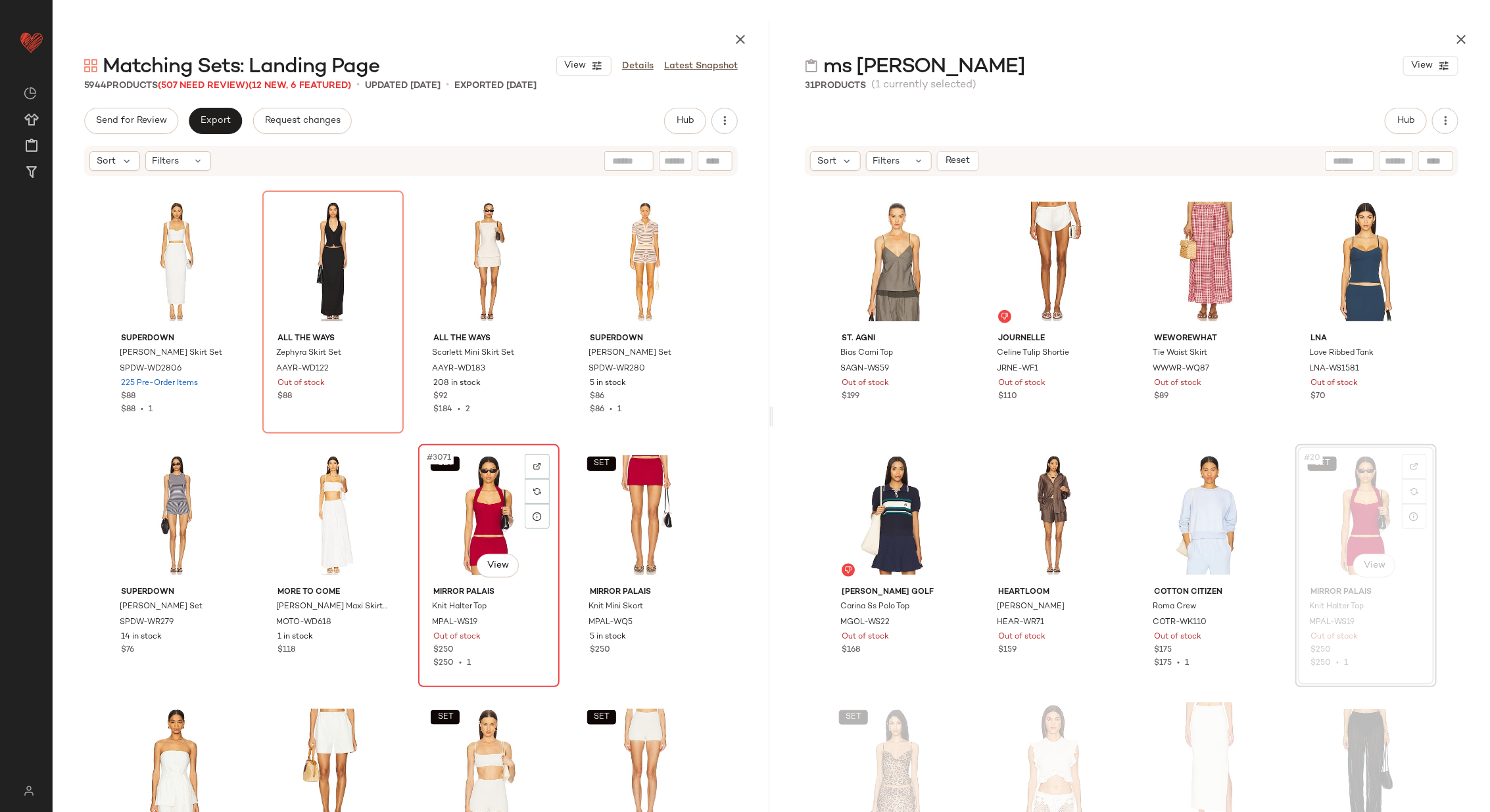
click at [463, 521] on div "SET #3071 View" at bounding box center [488, 516] width 132 height 133
click at [630, 515] on div "SET #3072 View" at bounding box center [645, 516] width 132 height 133
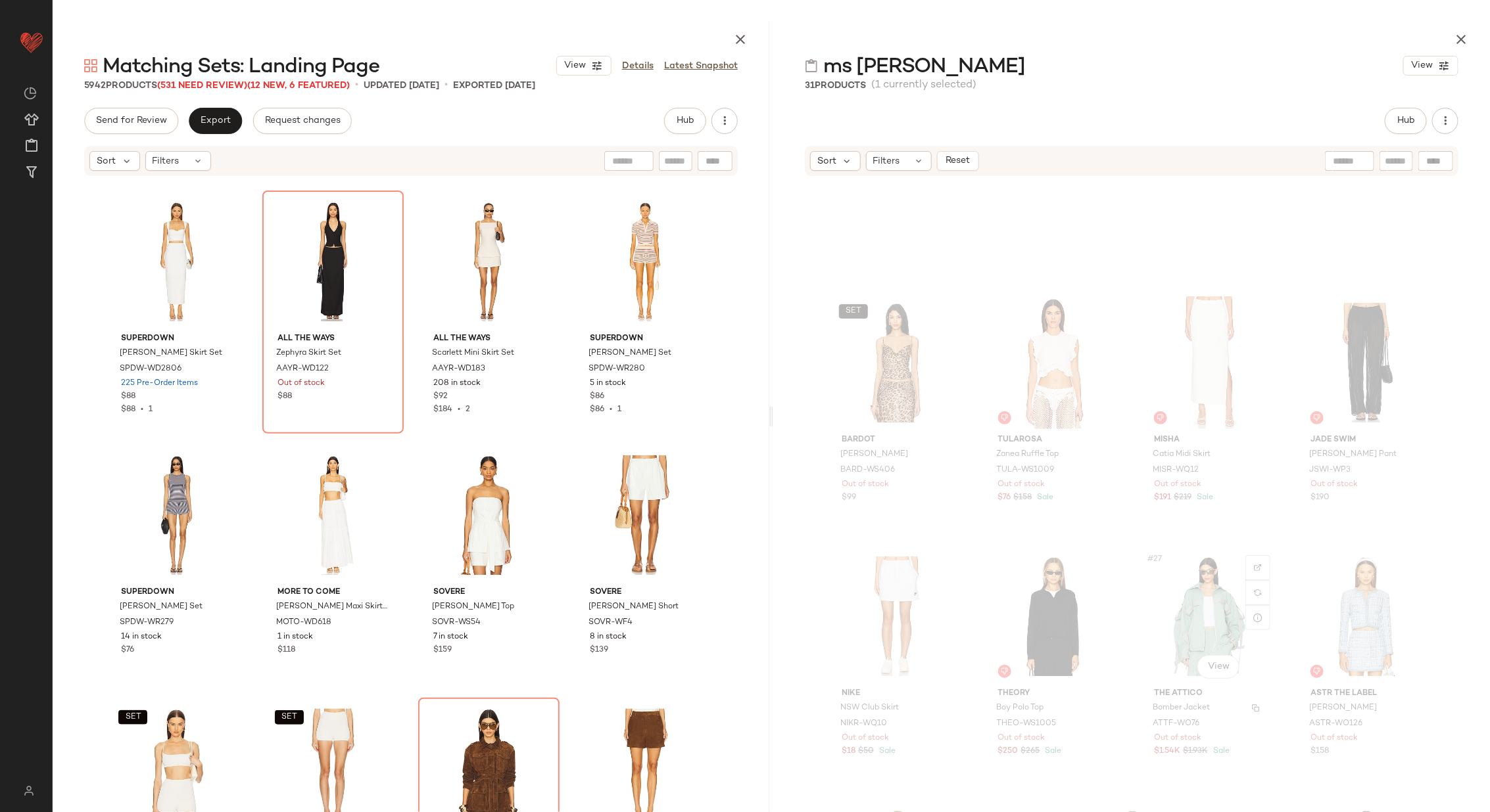
scroll to position [1162, 0]
click at [891, 356] on div "SET #21 View" at bounding box center [897, 368] width 132 height 133
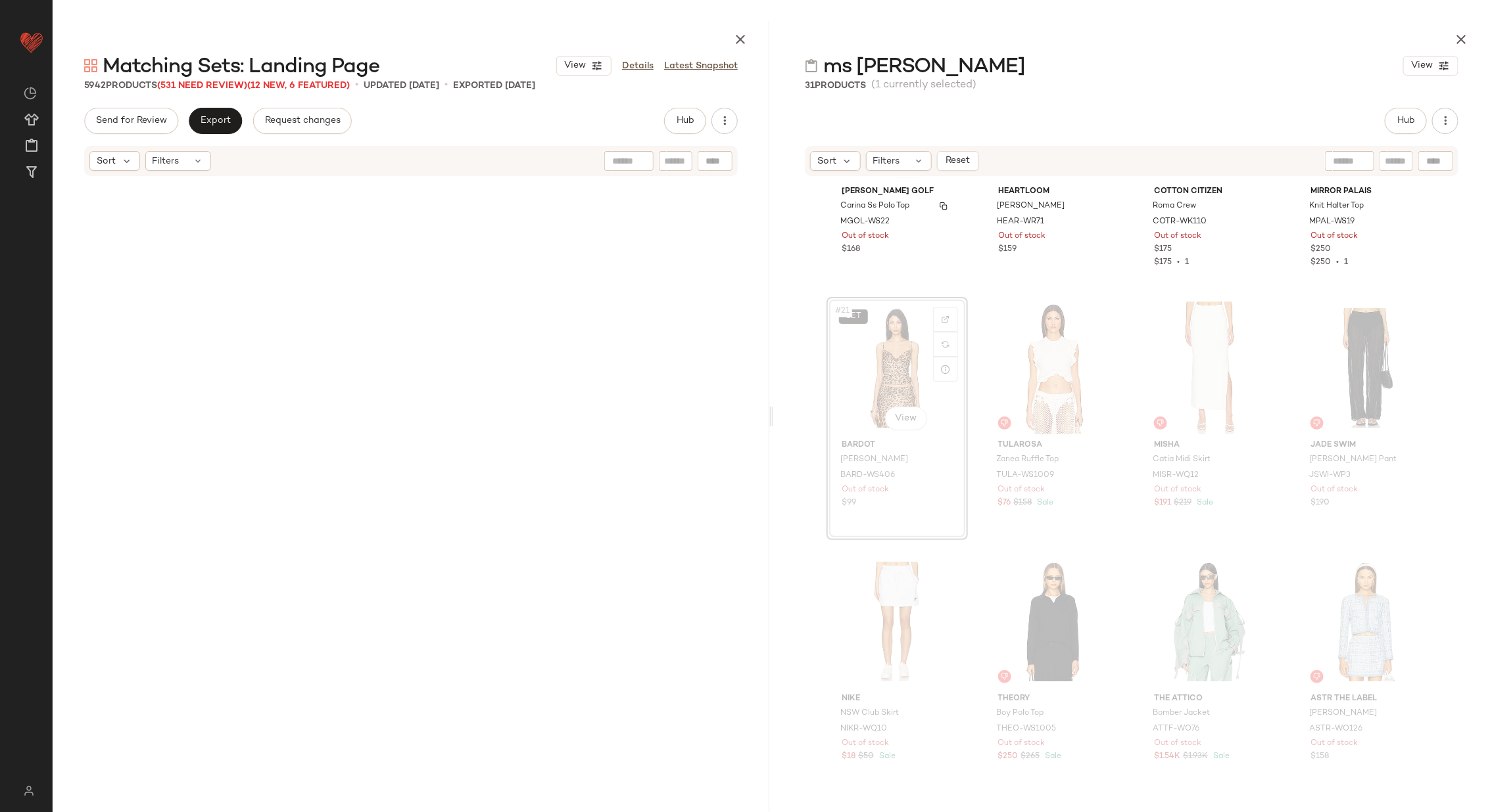
scroll to position [1015, 0]
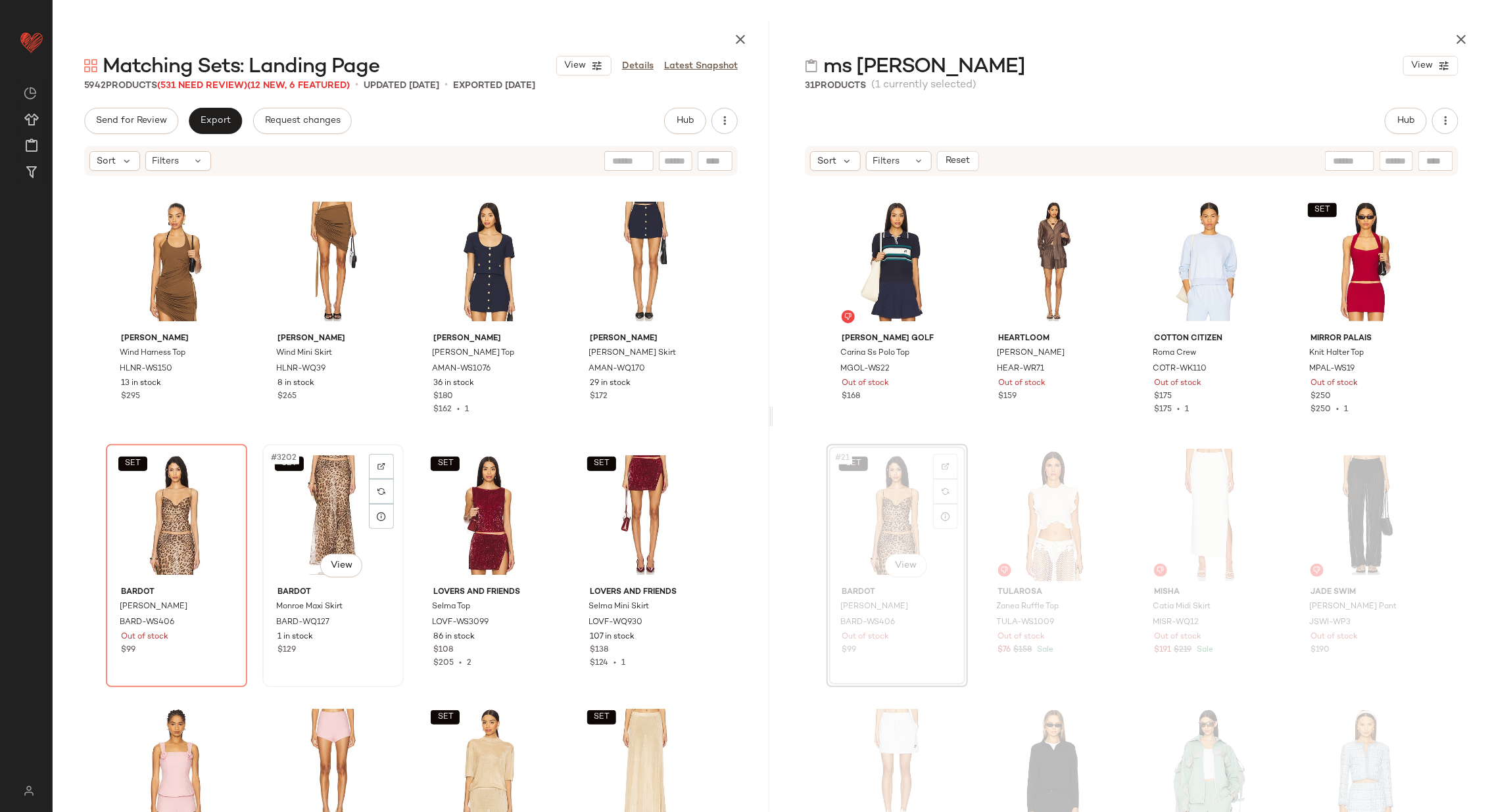
click at [319, 506] on div "SET #3202 View" at bounding box center [332, 516] width 132 height 133
click at [174, 517] on div "SET #3201 View" at bounding box center [176, 516] width 132 height 133
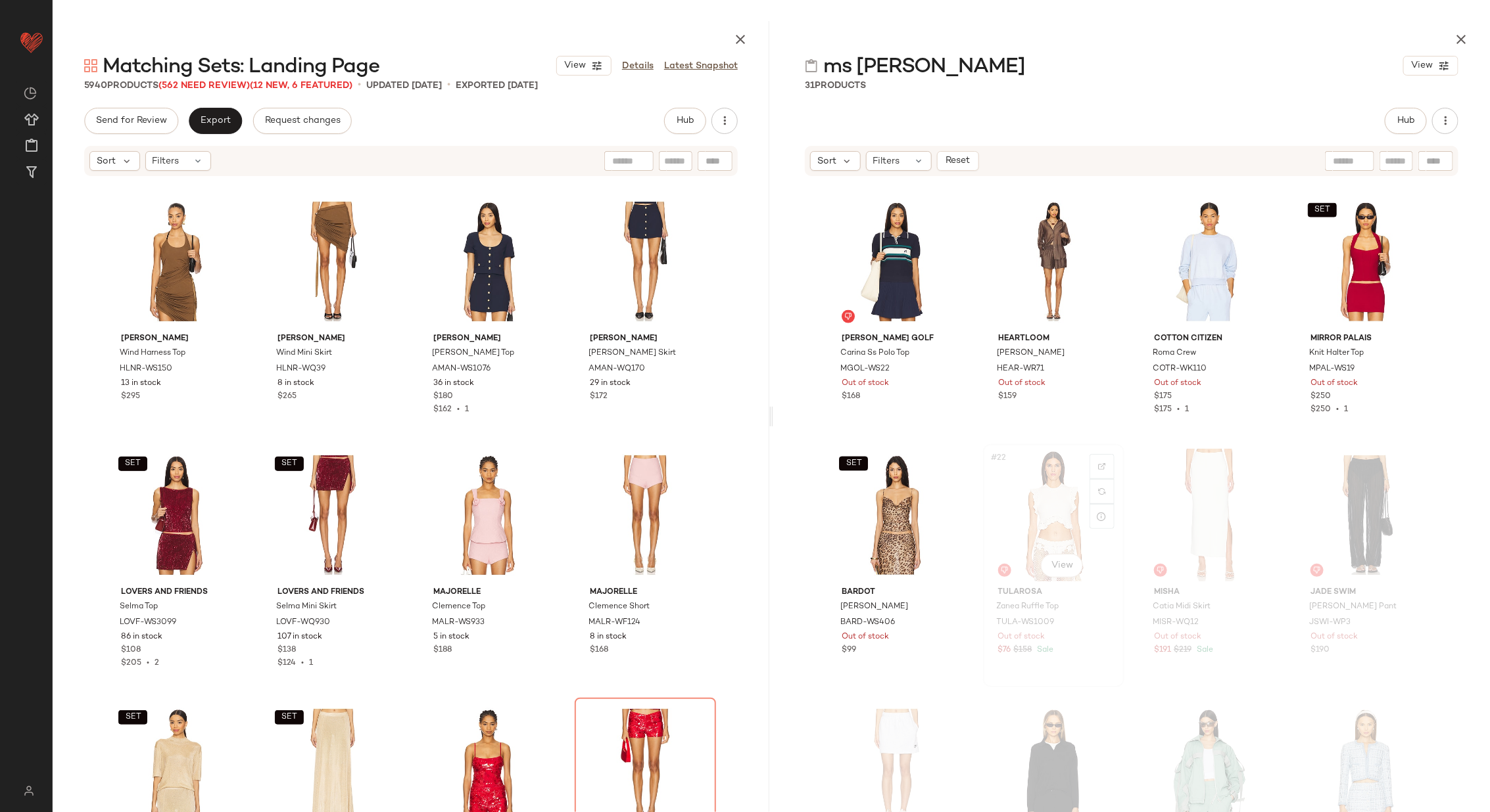
click at [1026, 493] on div "#22 View" at bounding box center [1053, 516] width 132 height 133
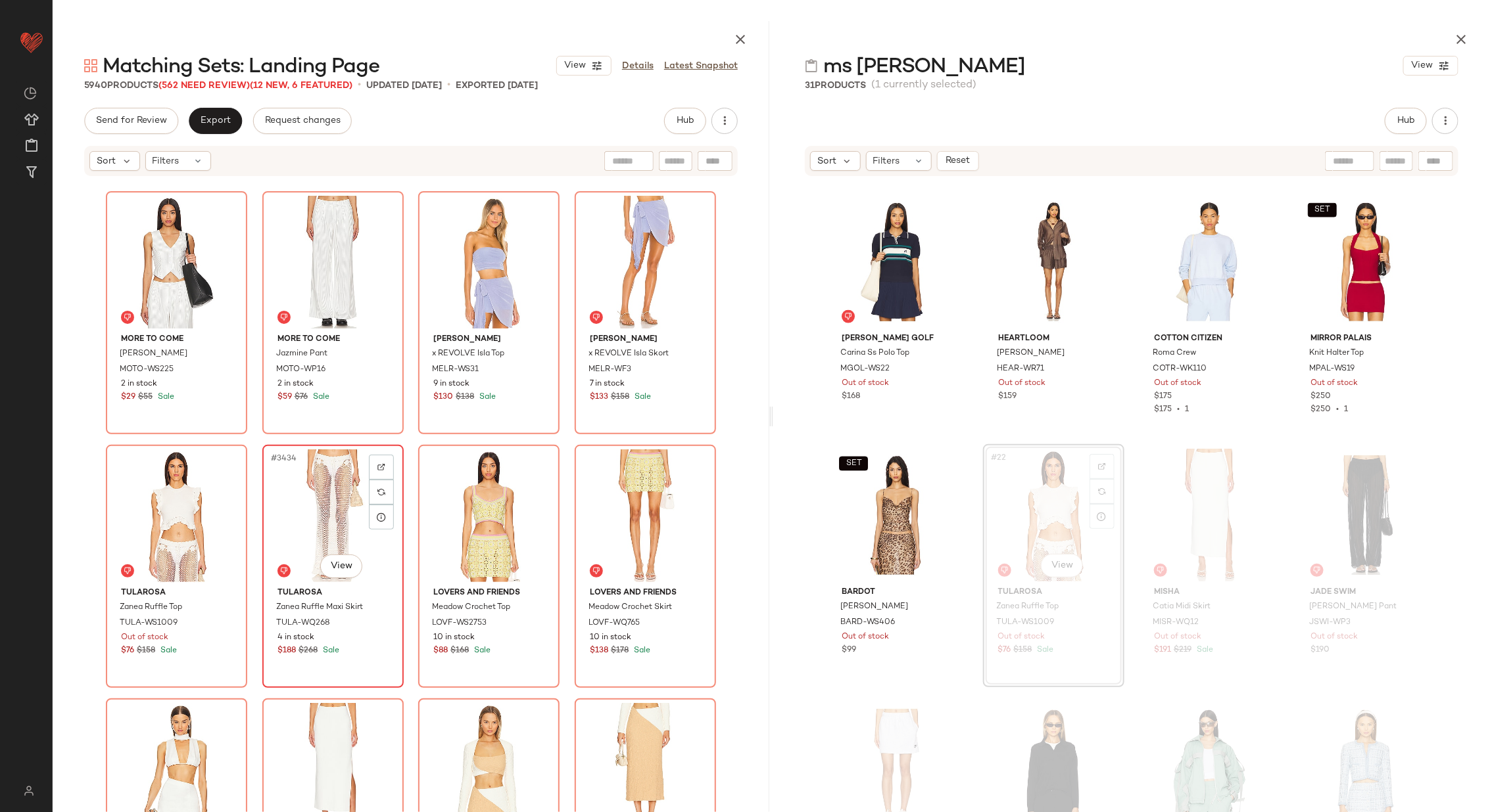
click at [298, 525] on div "#3434 View" at bounding box center [332, 516] width 132 height 133
click at [170, 516] on div "#3433 View" at bounding box center [176, 516] width 132 height 133
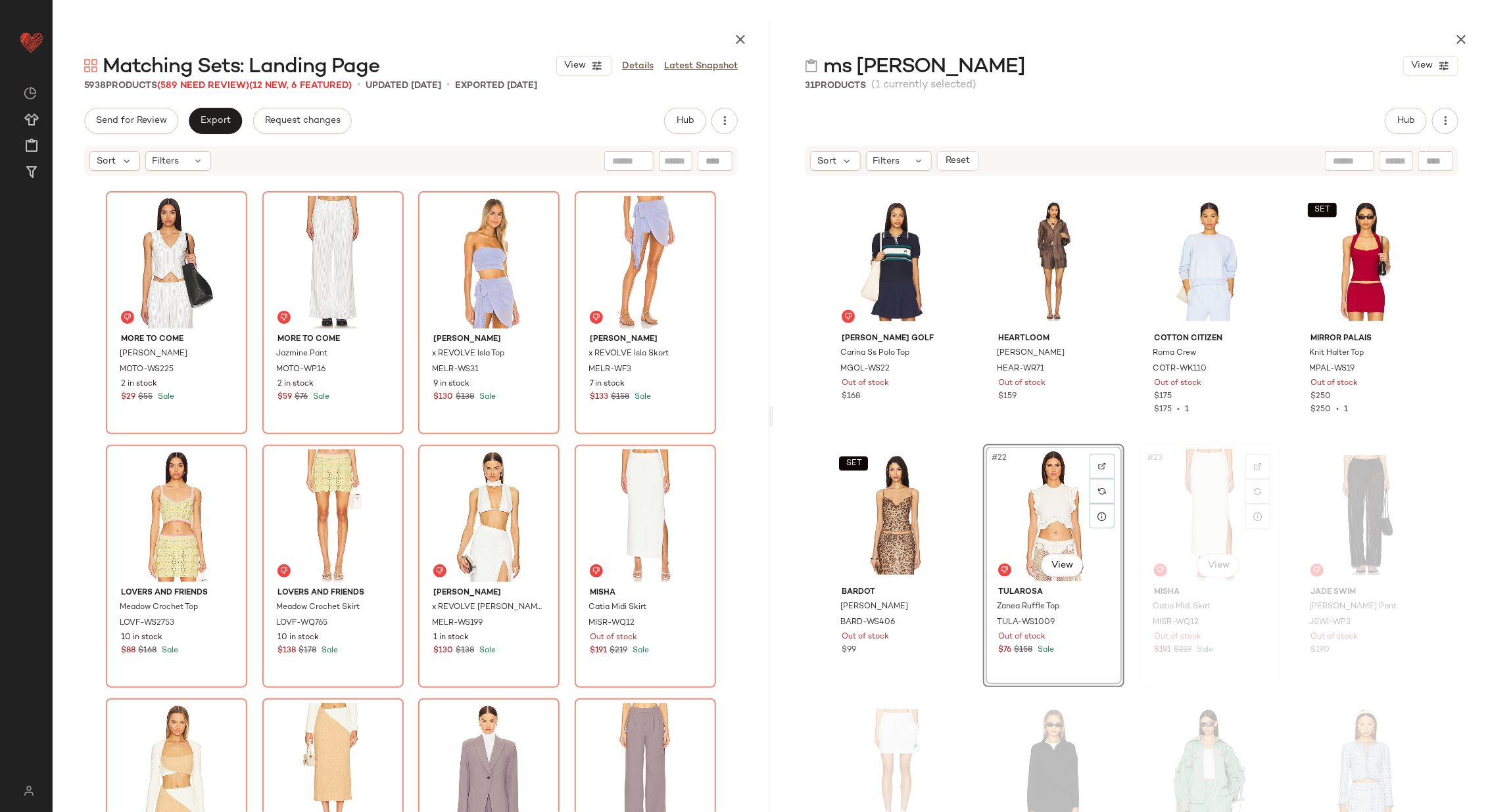
click at [1178, 530] on div "#23 View" at bounding box center [1209, 516] width 132 height 133
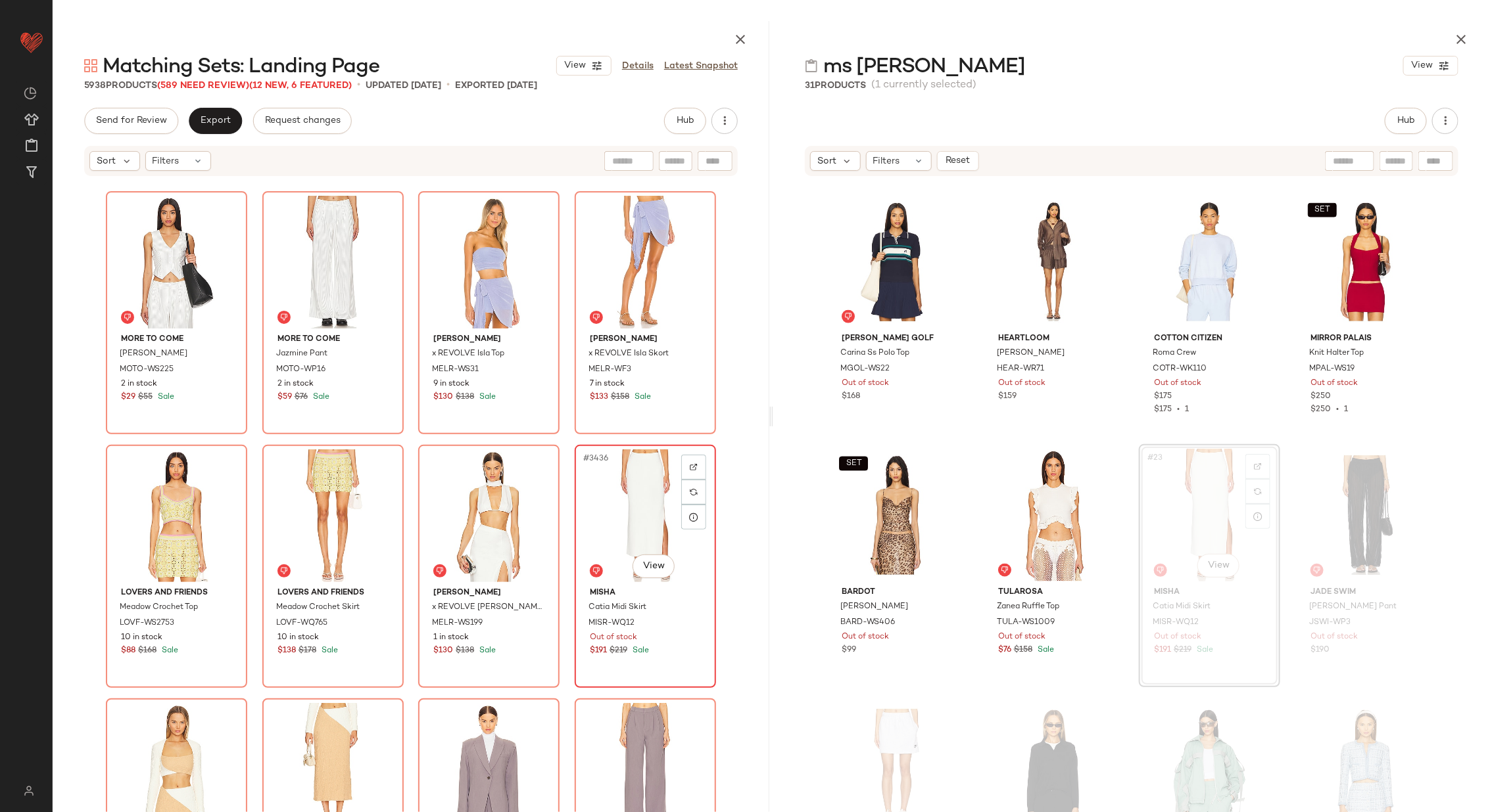
click at [643, 520] on div "#3436 View" at bounding box center [645, 516] width 132 height 133
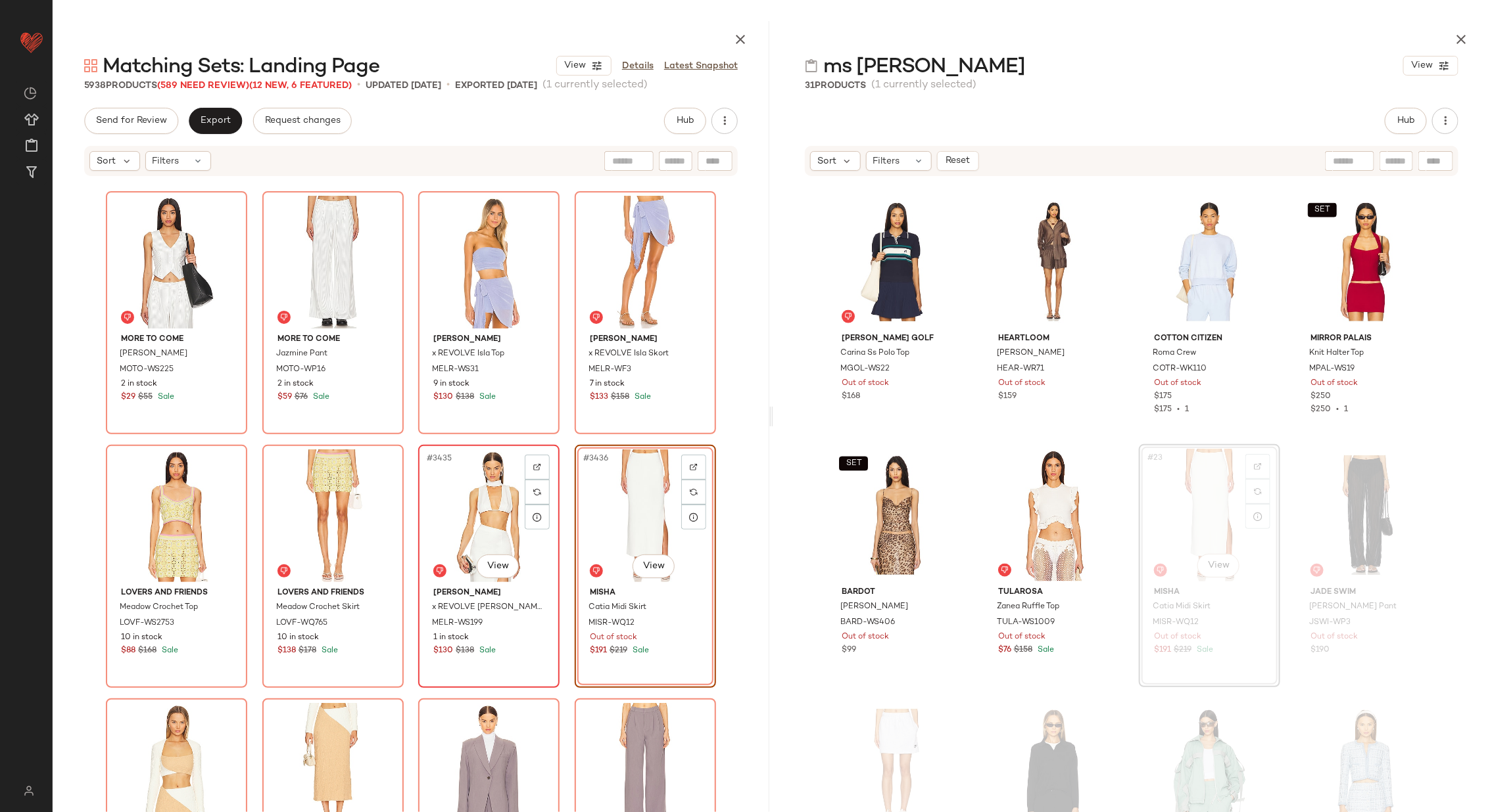
click at [483, 518] on div "#3435 View" at bounding box center [488, 516] width 132 height 133
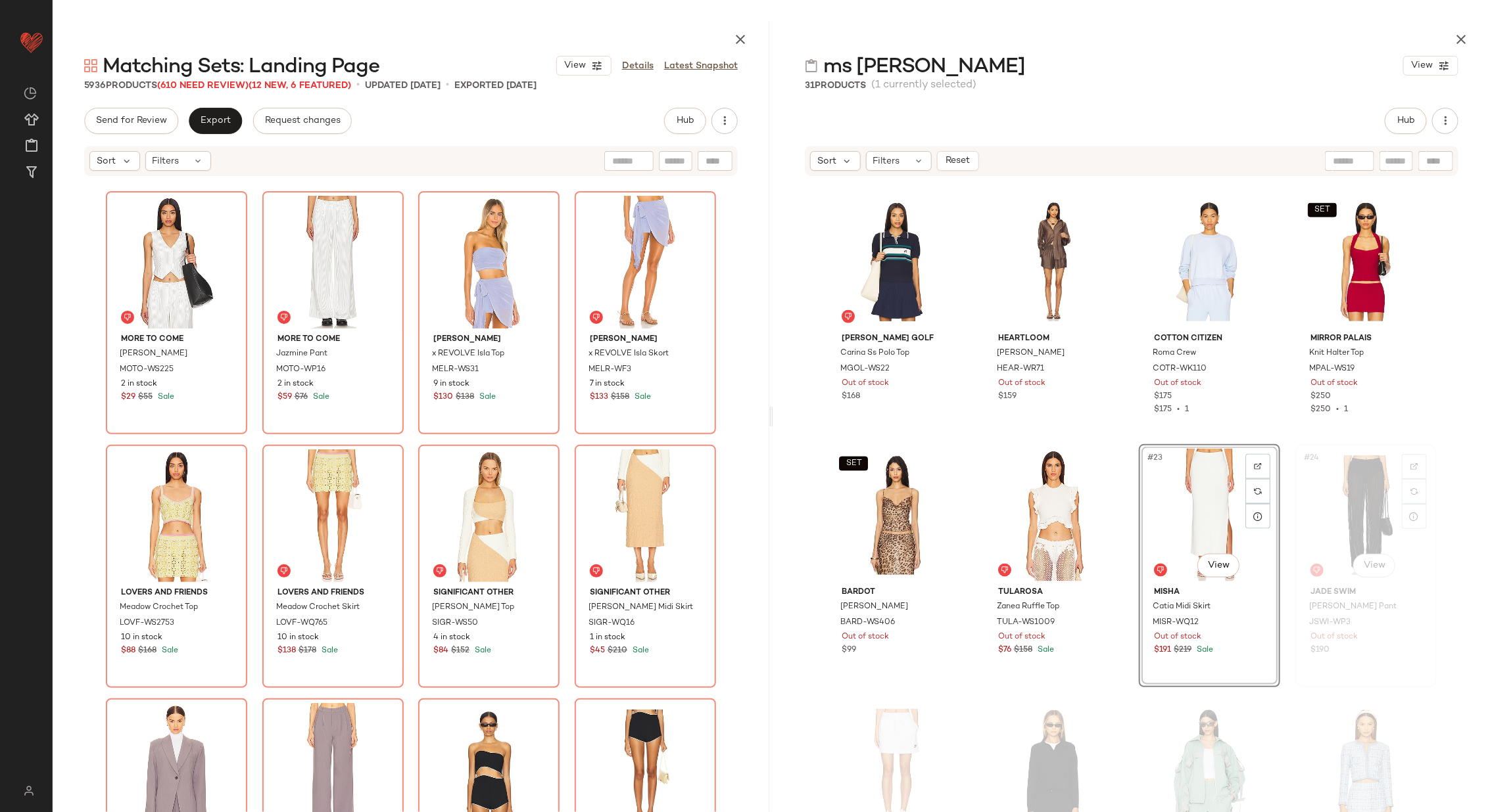
click at [1353, 539] on div "#24 View" at bounding box center [1366, 516] width 132 height 133
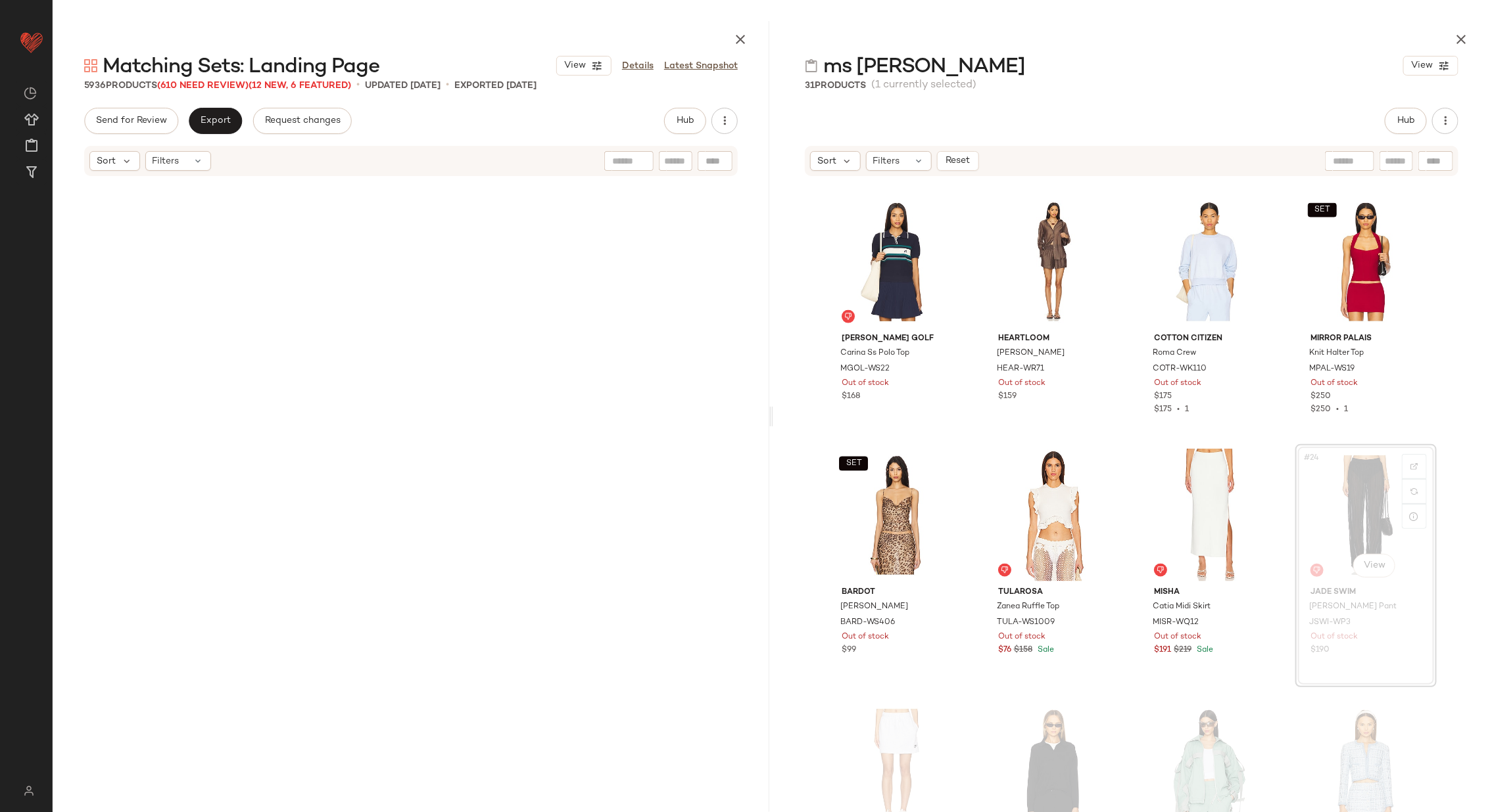
scroll to position [251425, 0]
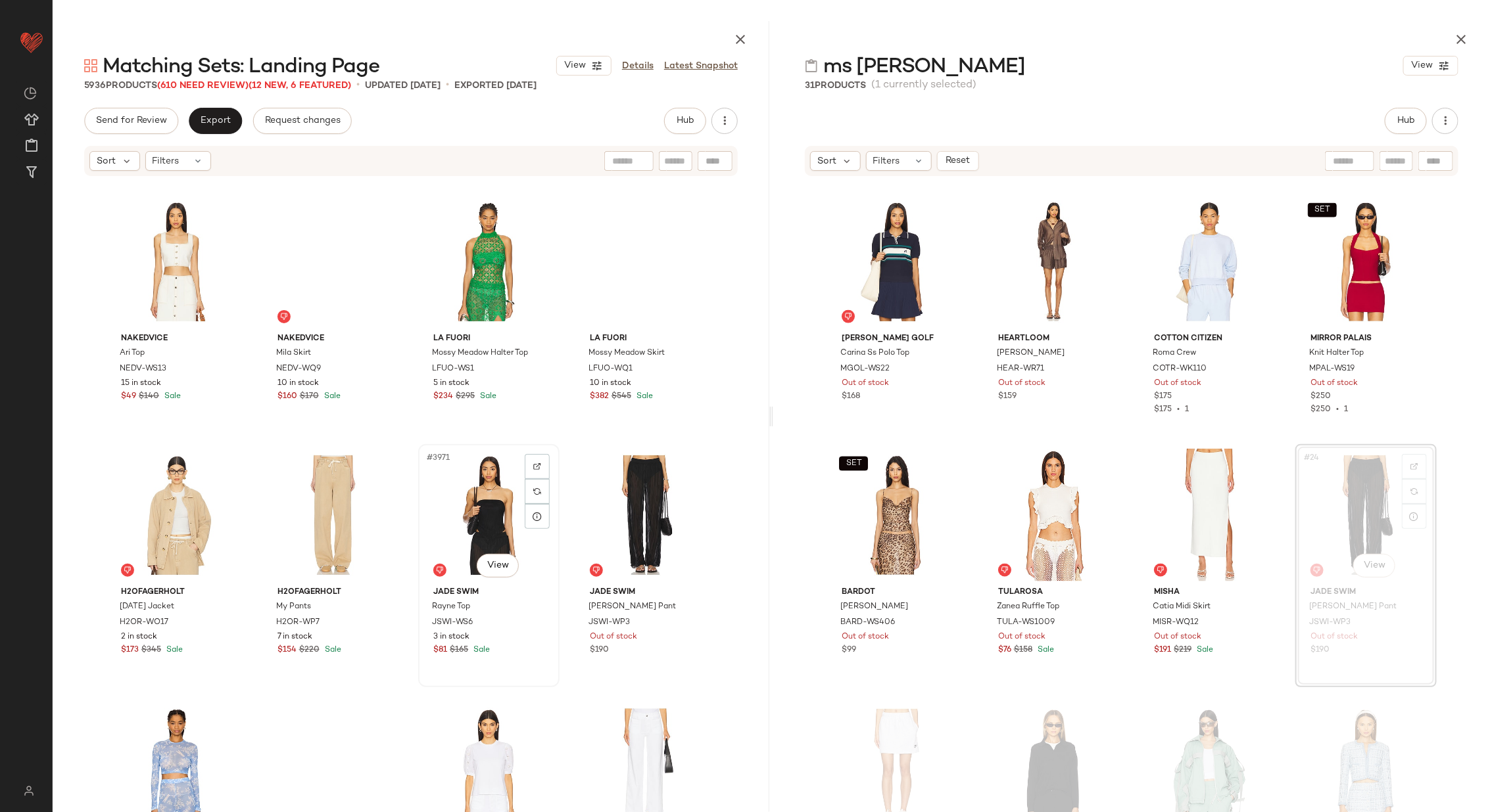
click at [485, 524] on div "#3971 View" at bounding box center [488, 516] width 132 height 133
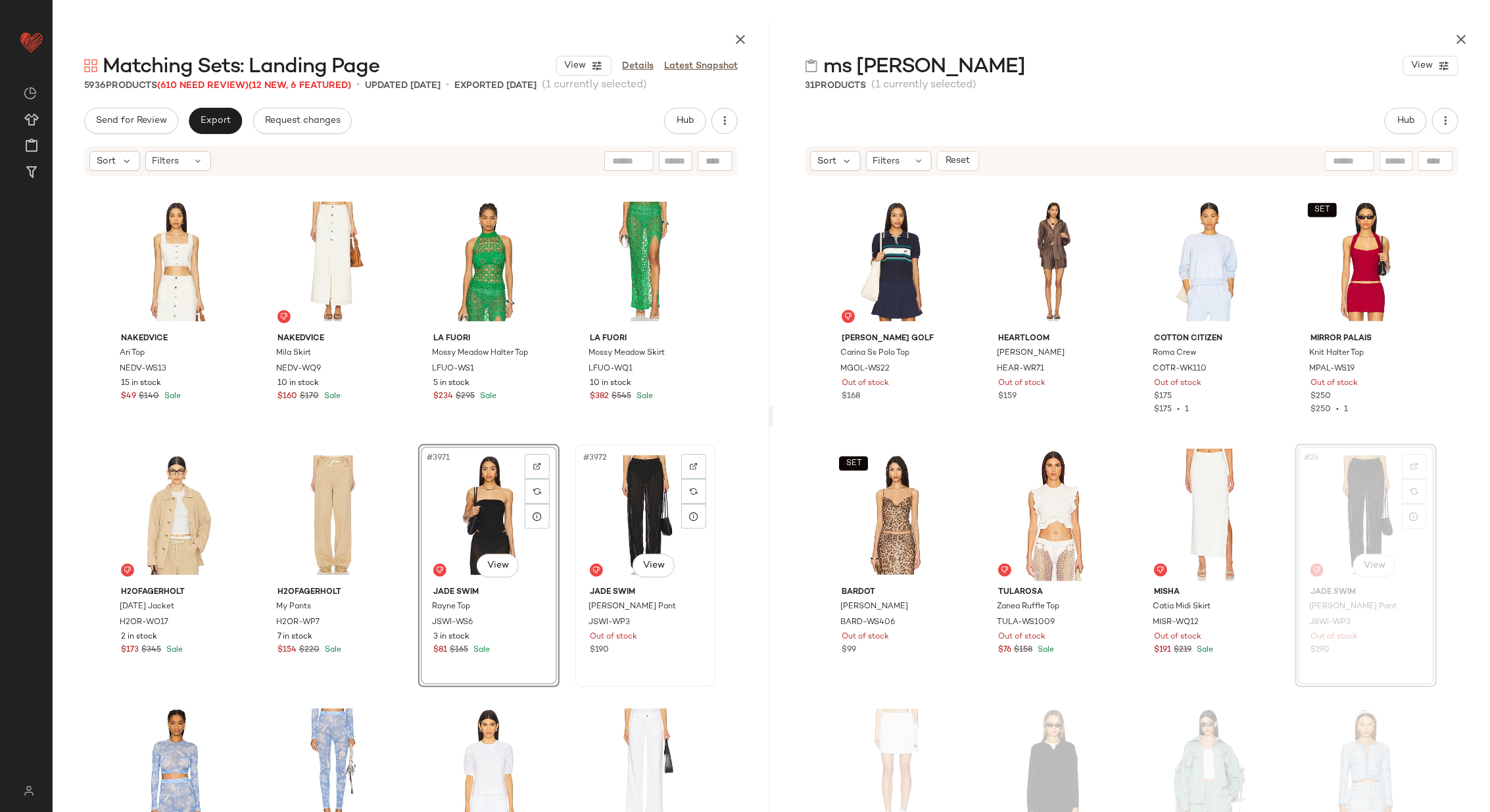
click at [619, 496] on div "#3972 View" at bounding box center [645, 516] width 132 height 133
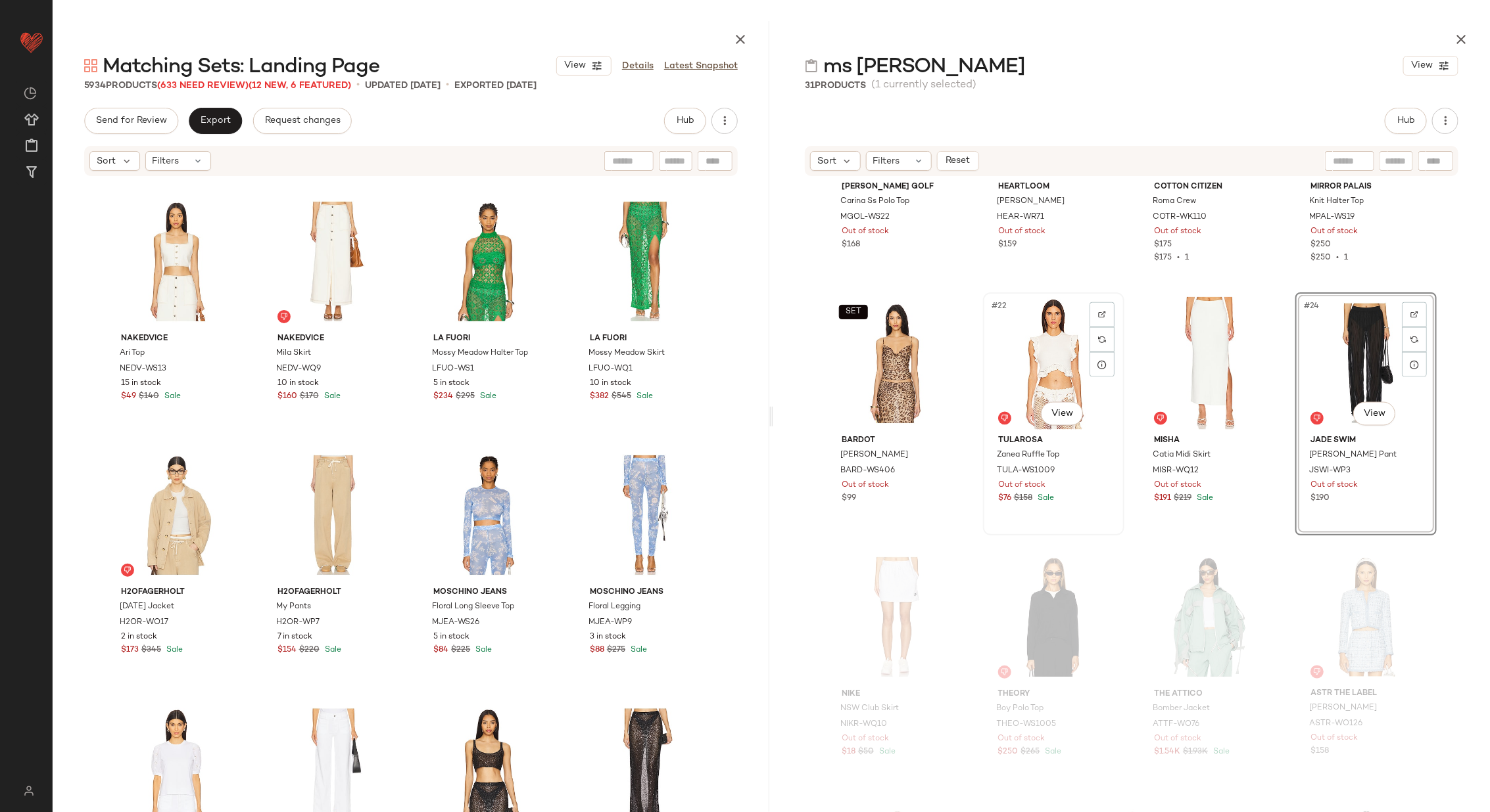
scroll to position [1370, 0]
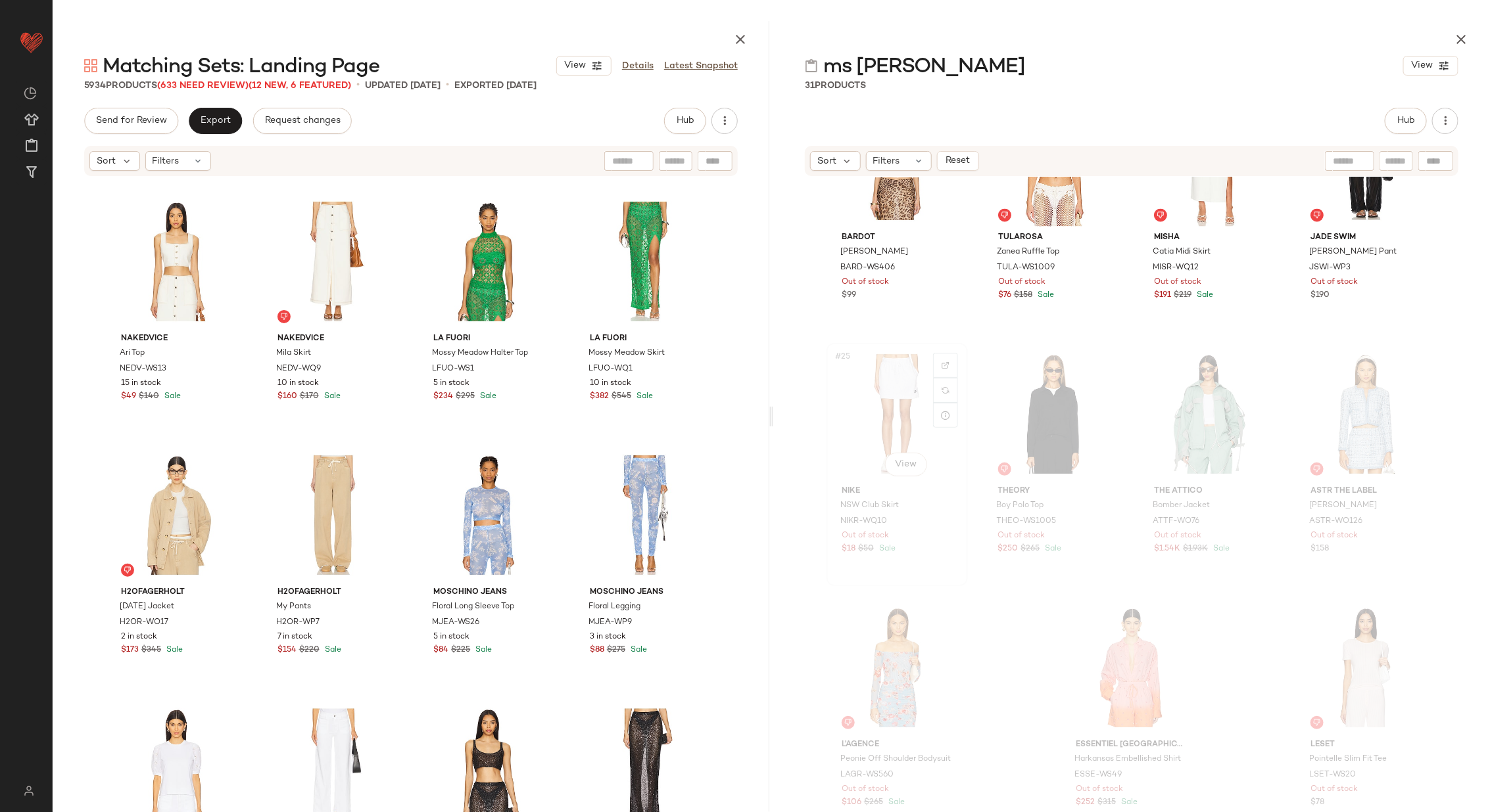
click at [860, 406] on div "#25 View" at bounding box center [897, 414] width 132 height 133
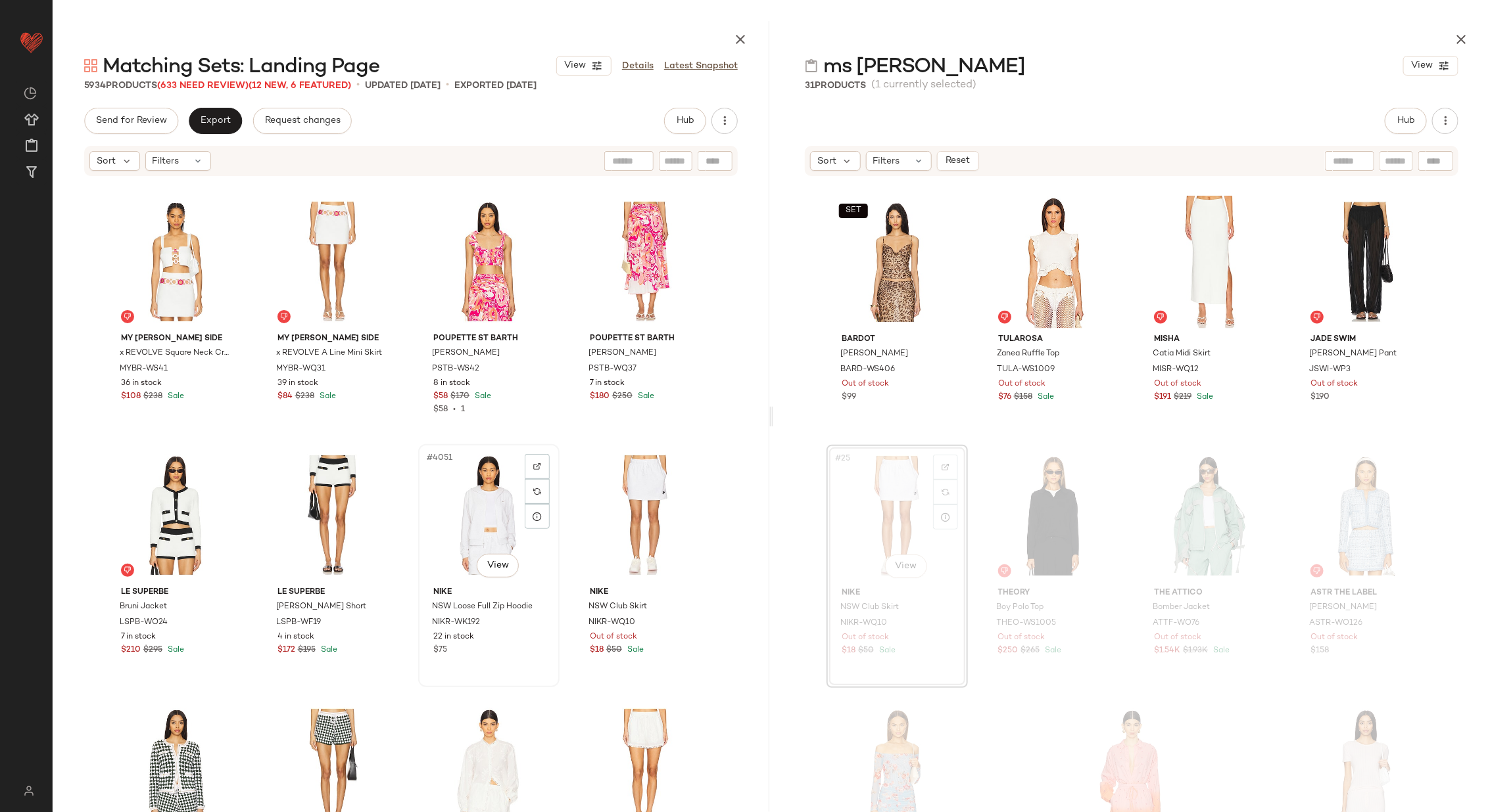
click at [481, 505] on div "#4051 View" at bounding box center [488, 516] width 132 height 133
click at [629, 507] on div "#4052 View" at bounding box center [645, 516] width 132 height 133
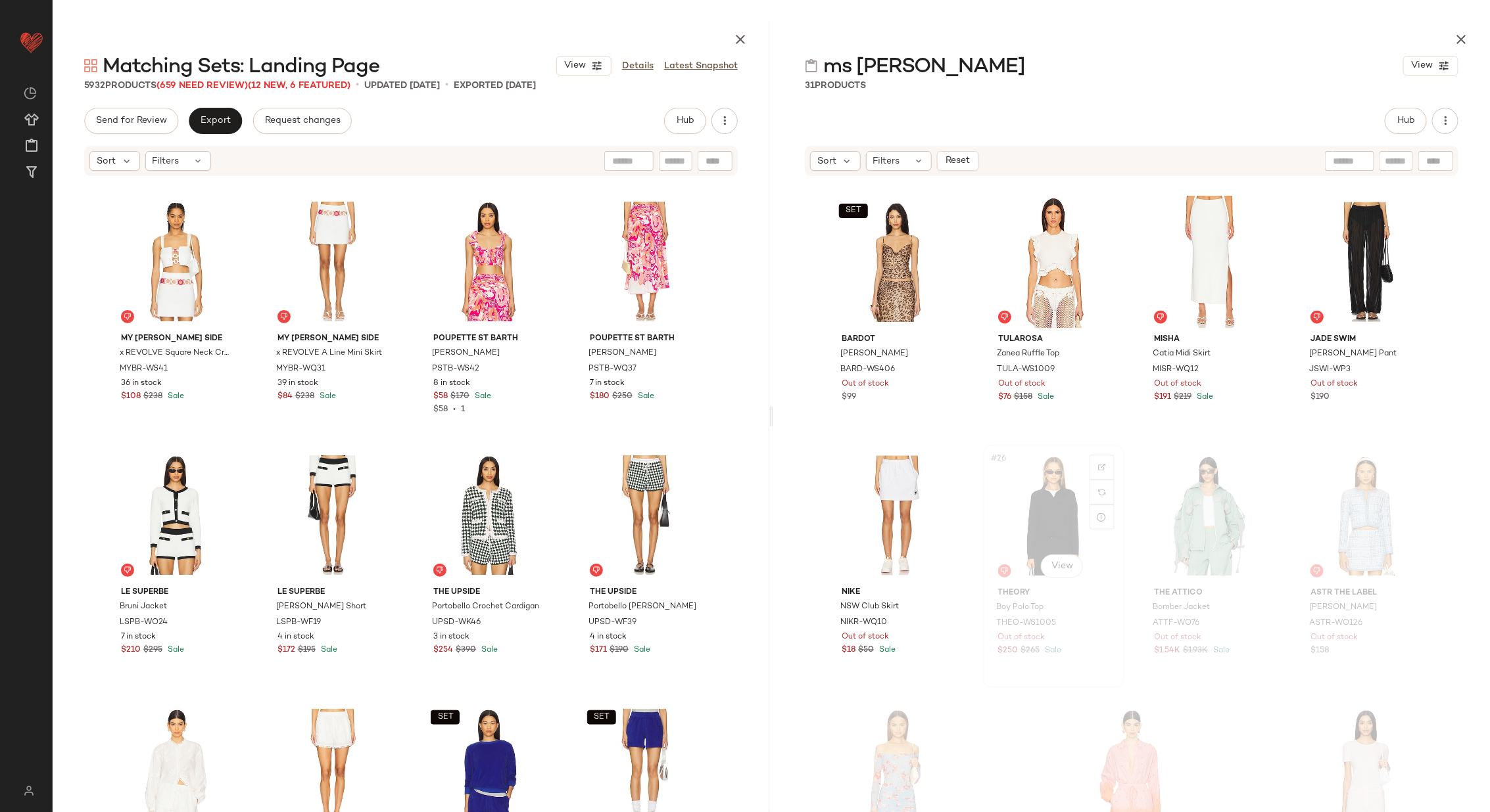
click at [1015, 507] on div "#26 View" at bounding box center [1053, 516] width 132 height 133
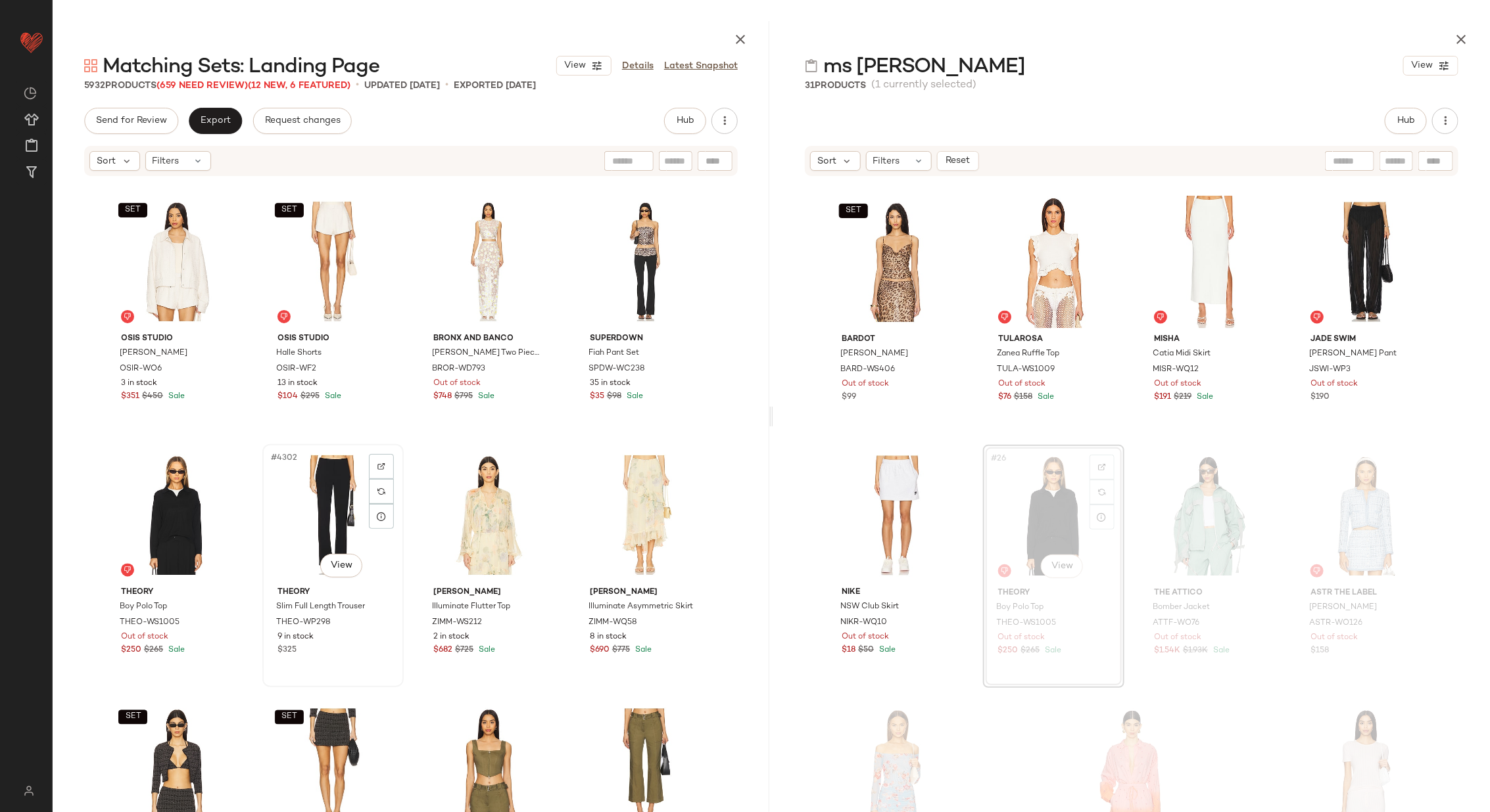
click at [322, 512] on div "#4302 View" at bounding box center [332, 516] width 132 height 133
click at [141, 523] on div "#4301 View" at bounding box center [176, 516] width 132 height 133
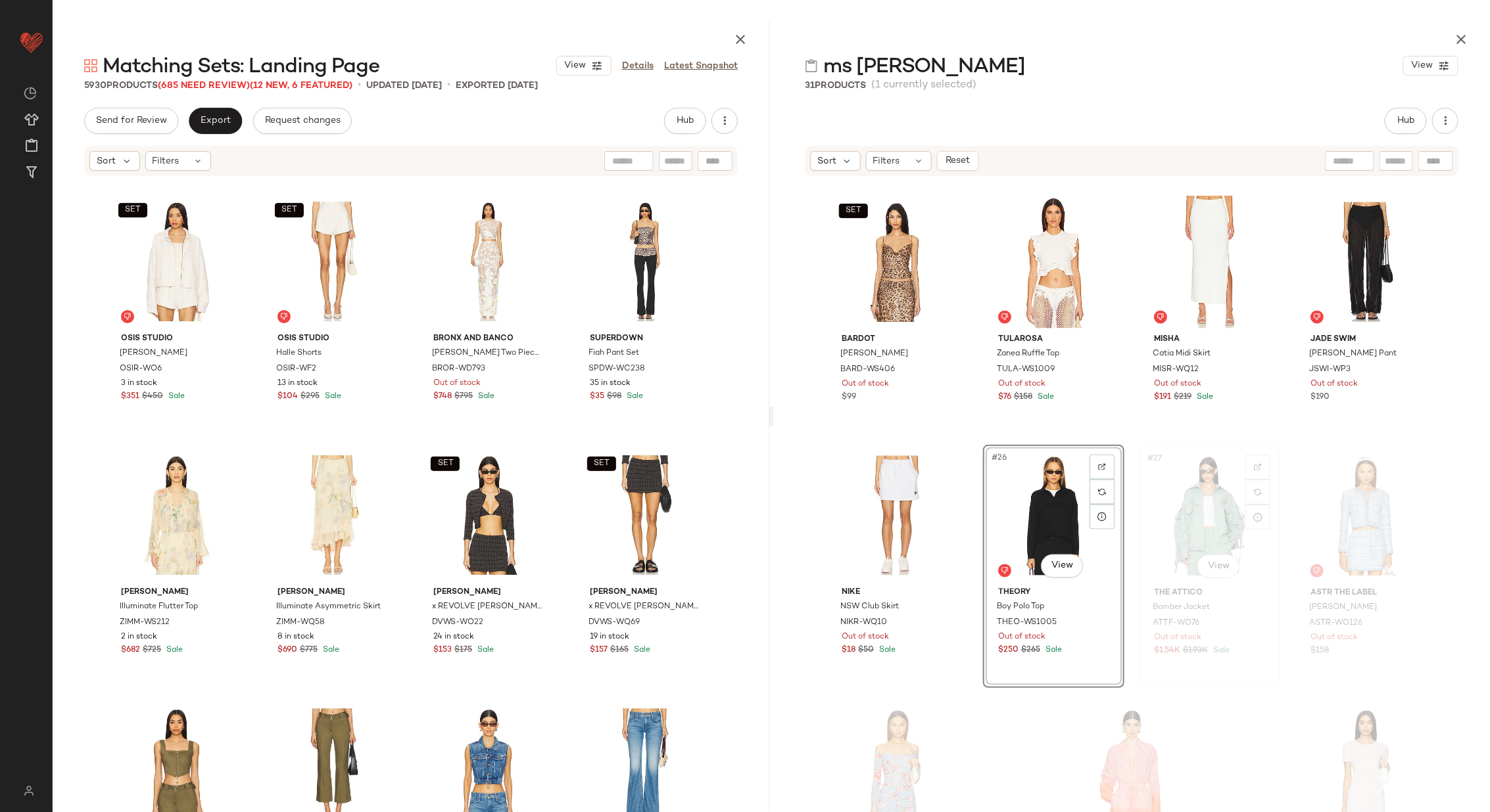
click at [1181, 491] on div "#27 View" at bounding box center [1209, 516] width 132 height 133
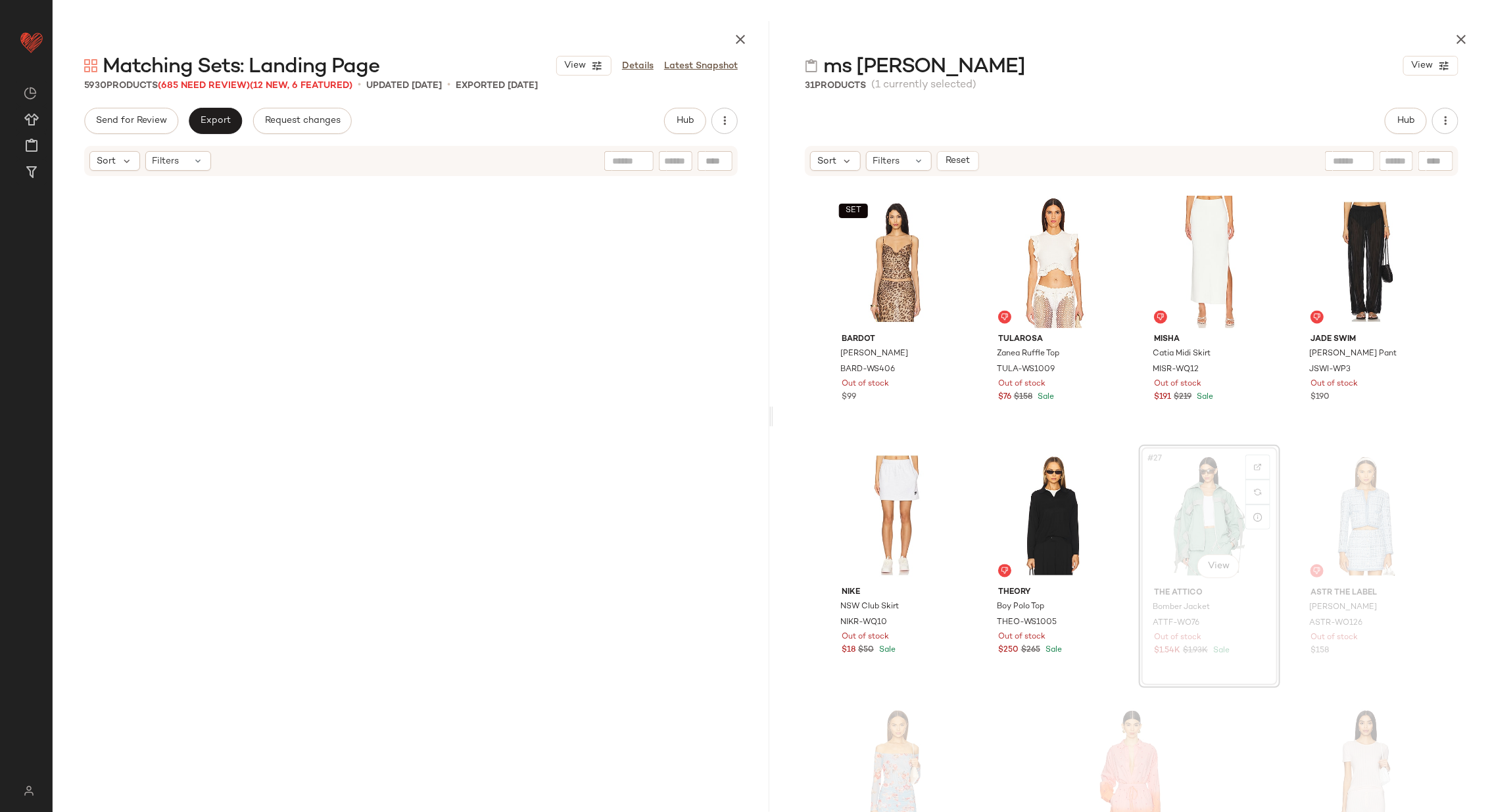
scroll to position [276288, 0]
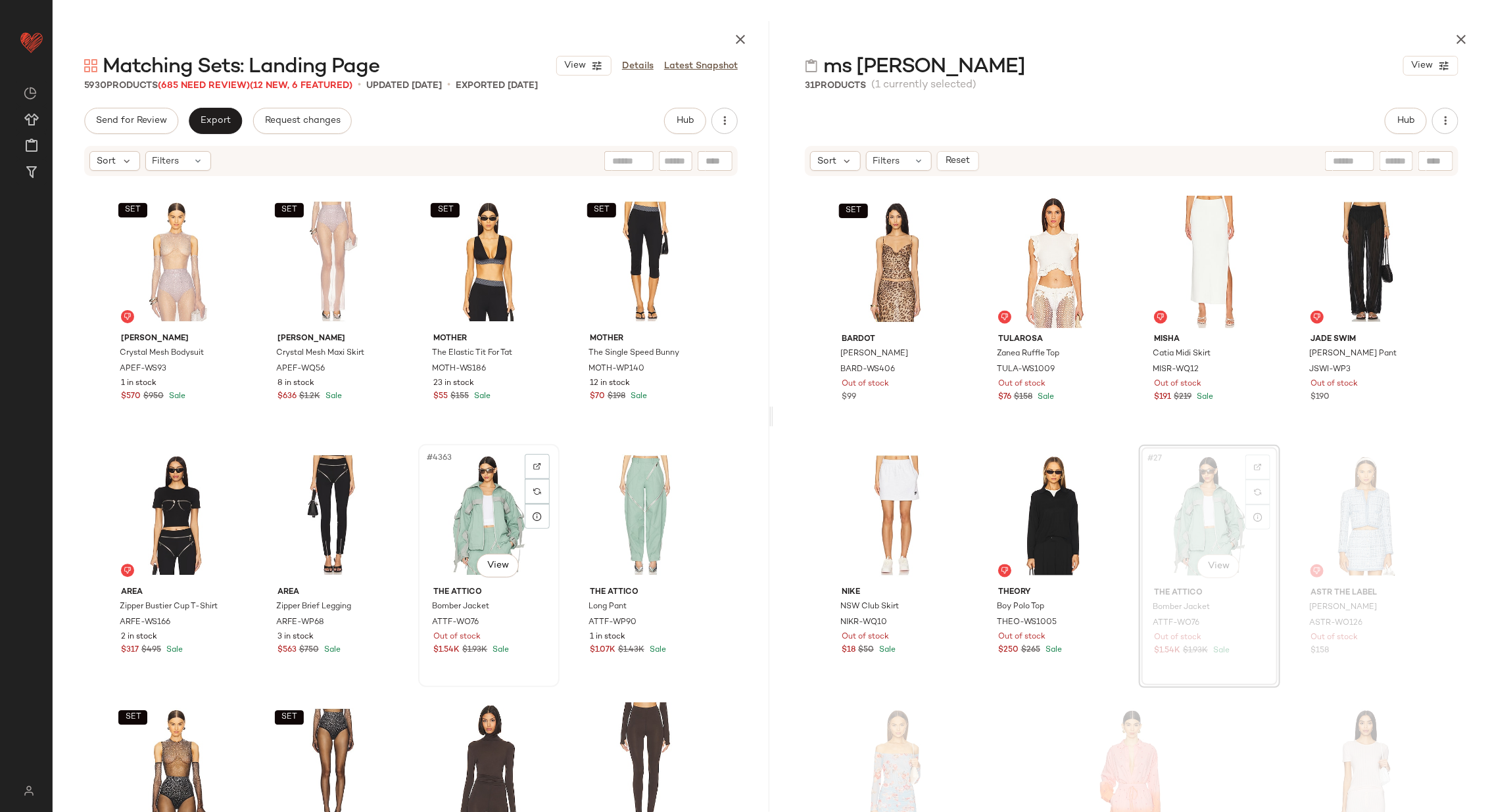
click at [493, 521] on div "#4363 View" at bounding box center [488, 516] width 132 height 133
click at [611, 518] on div "#4364 View" at bounding box center [645, 516] width 132 height 133
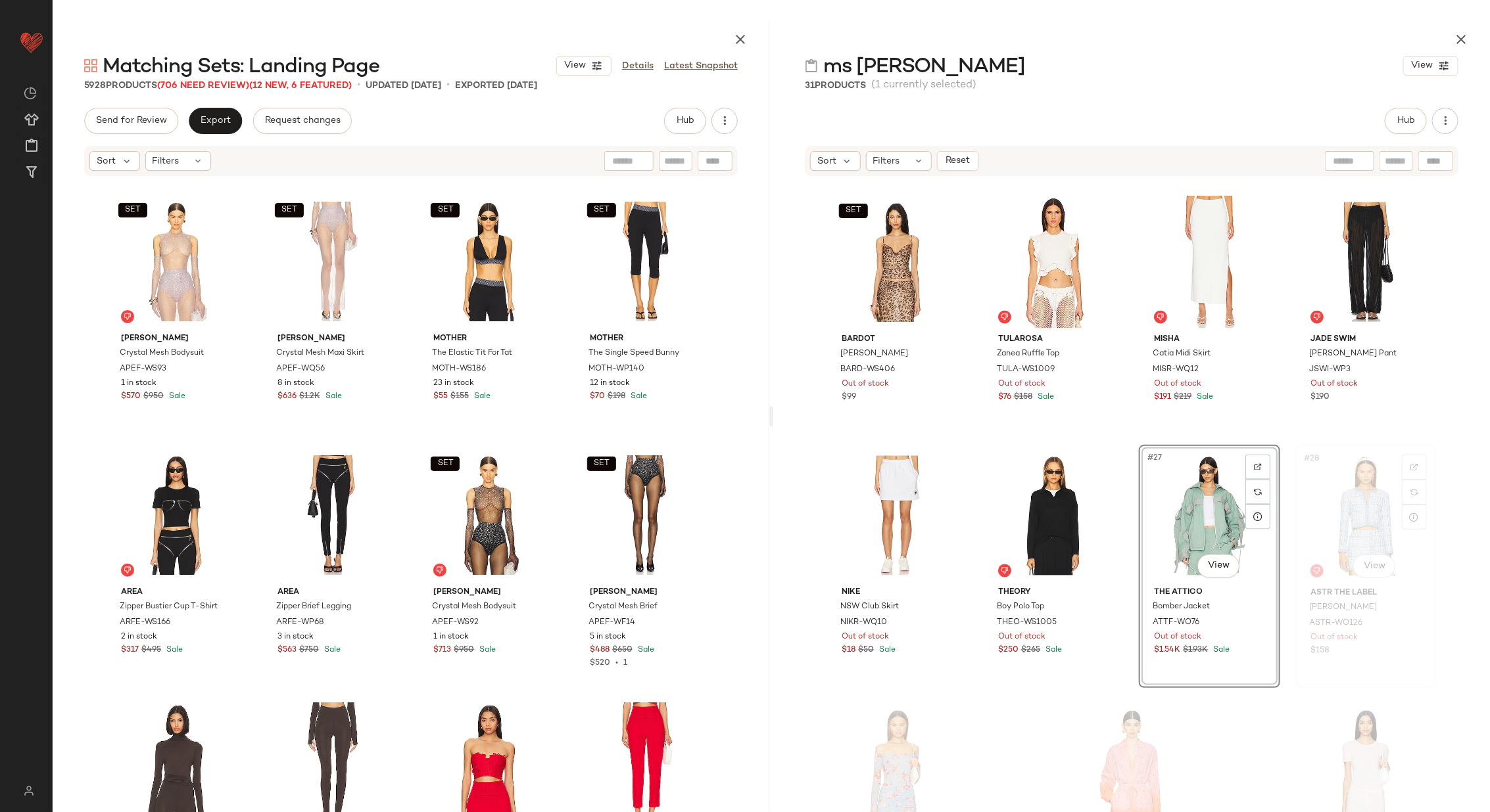
click at [1343, 522] on div "#28 View" at bounding box center [1366, 516] width 132 height 133
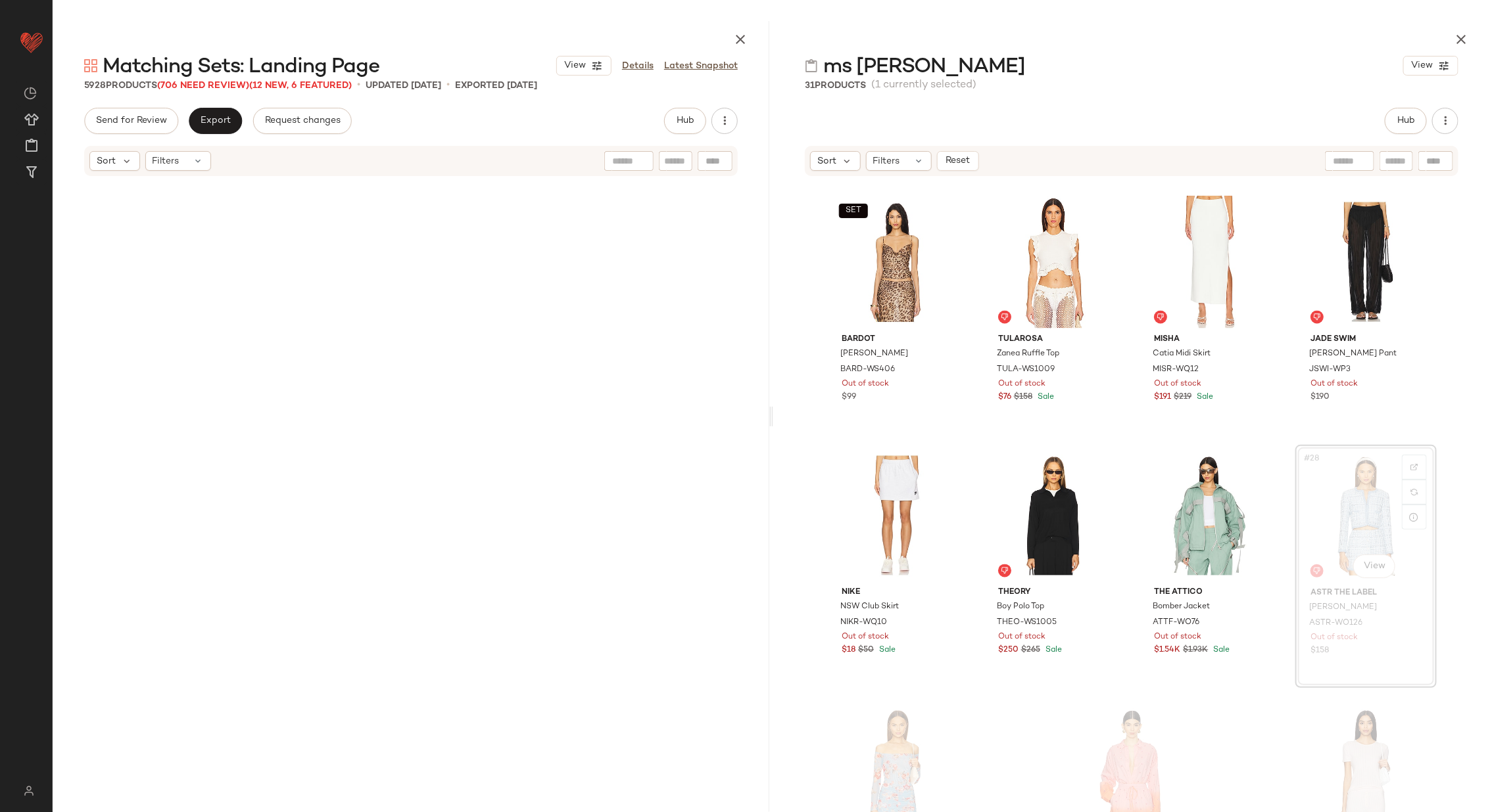
scroll to position [281616, 0]
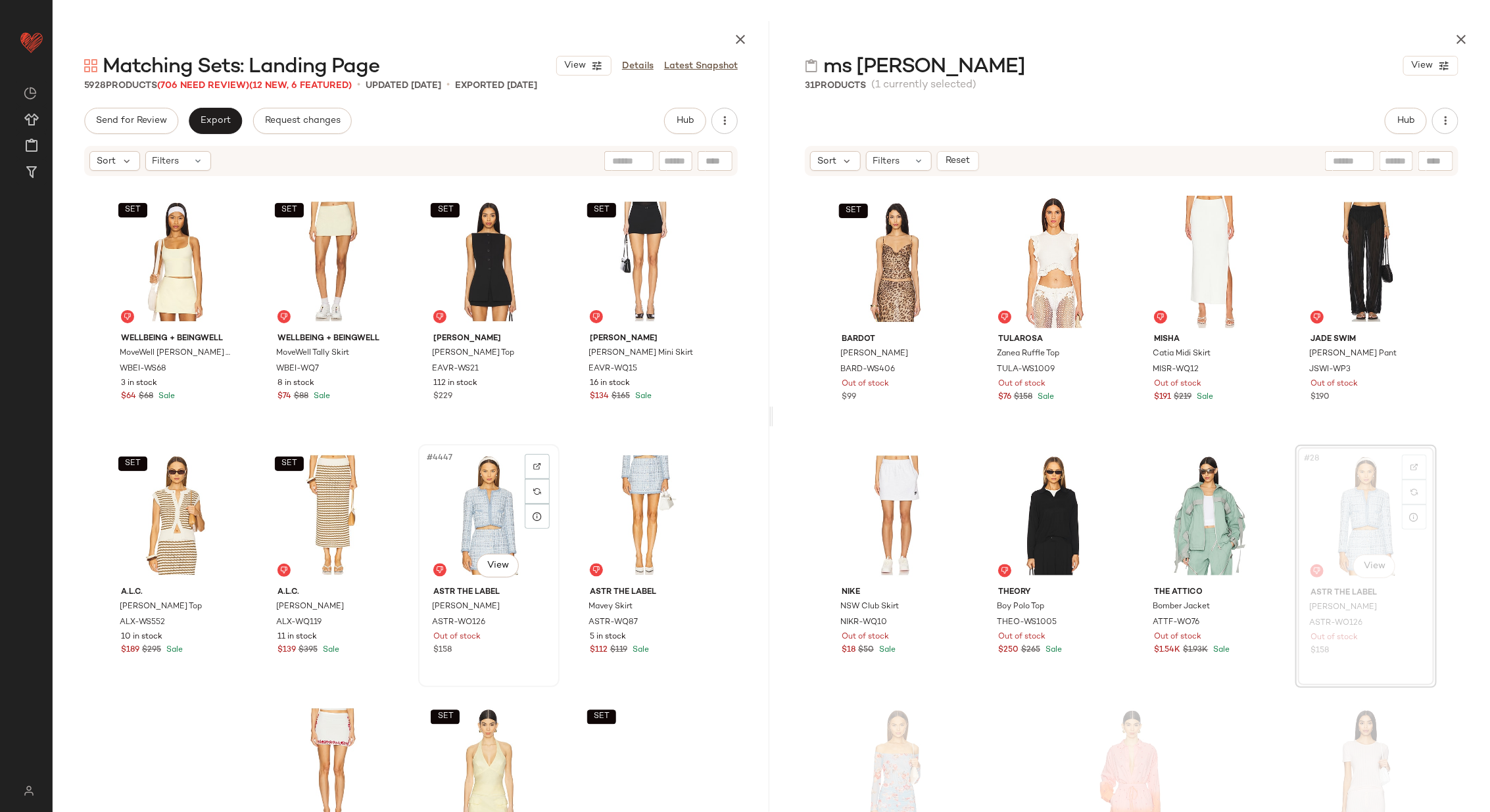
click at [455, 538] on div "#4447 View" at bounding box center [488, 516] width 132 height 133
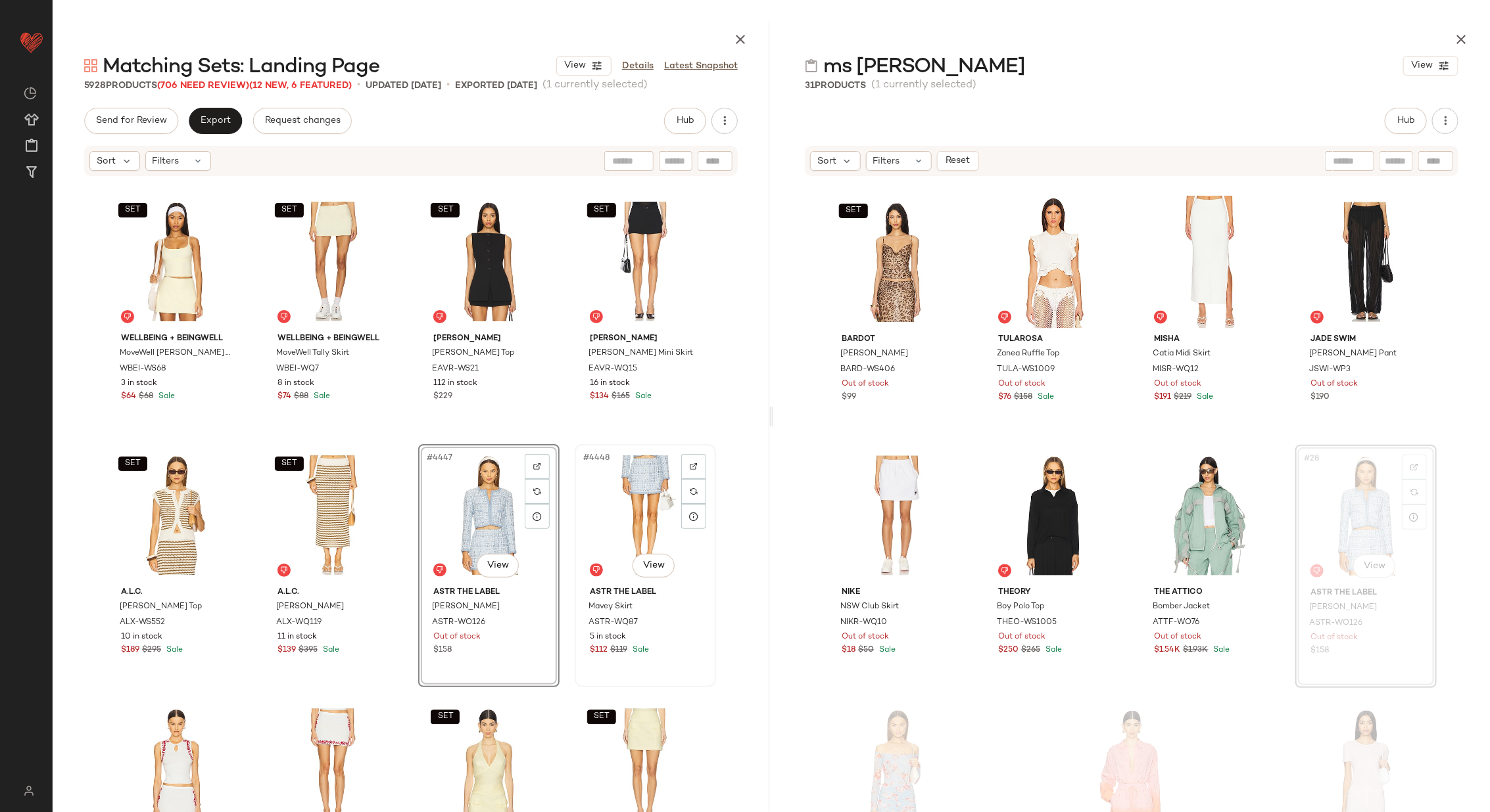
click at [628, 520] on div "#4448 View" at bounding box center [645, 516] width 132 height 133
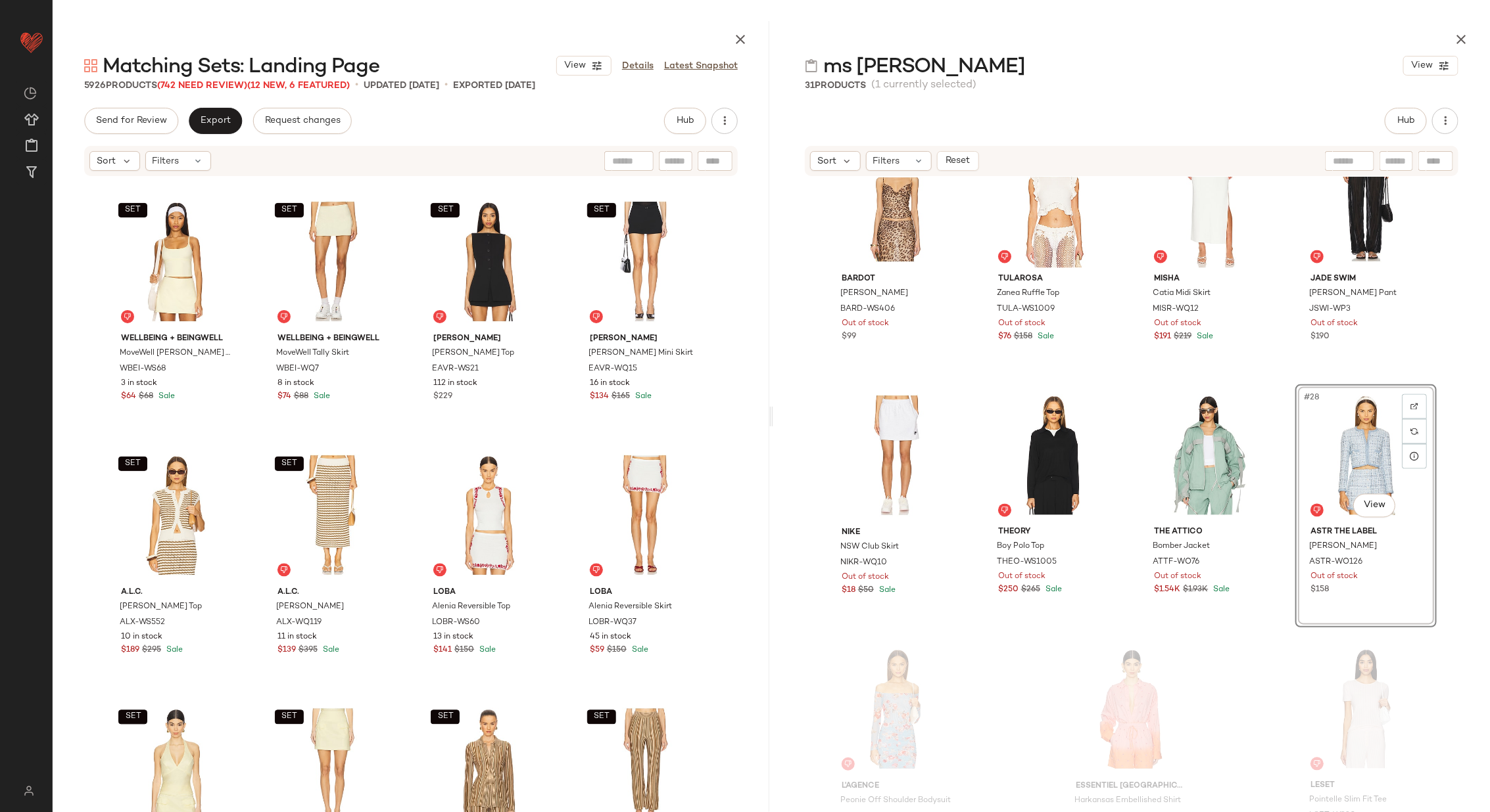
scroll to position [1370, 0]
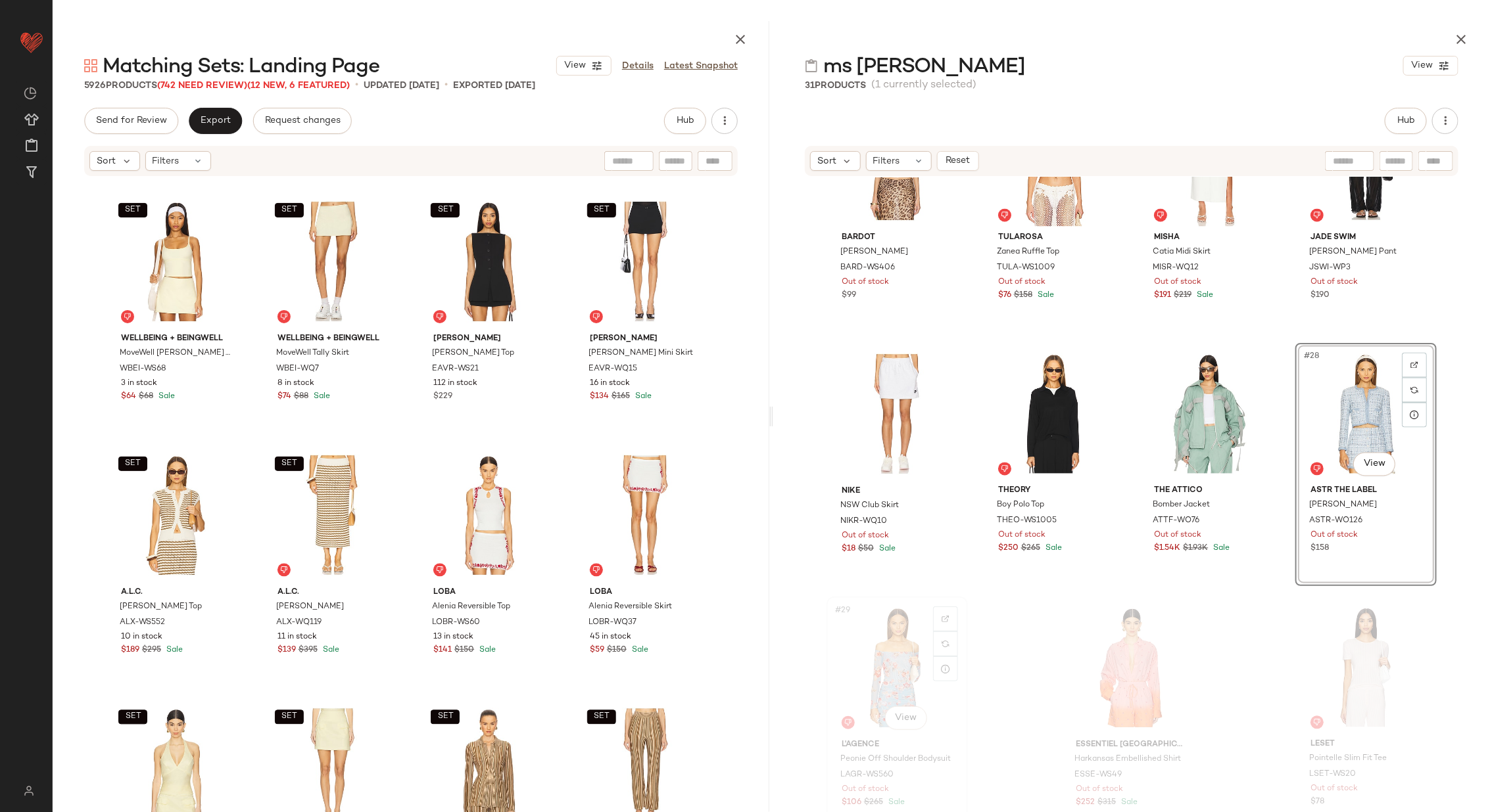
click at [879, 661] on div "#29 View" at bounding box center [897, 668] width 132 height 133
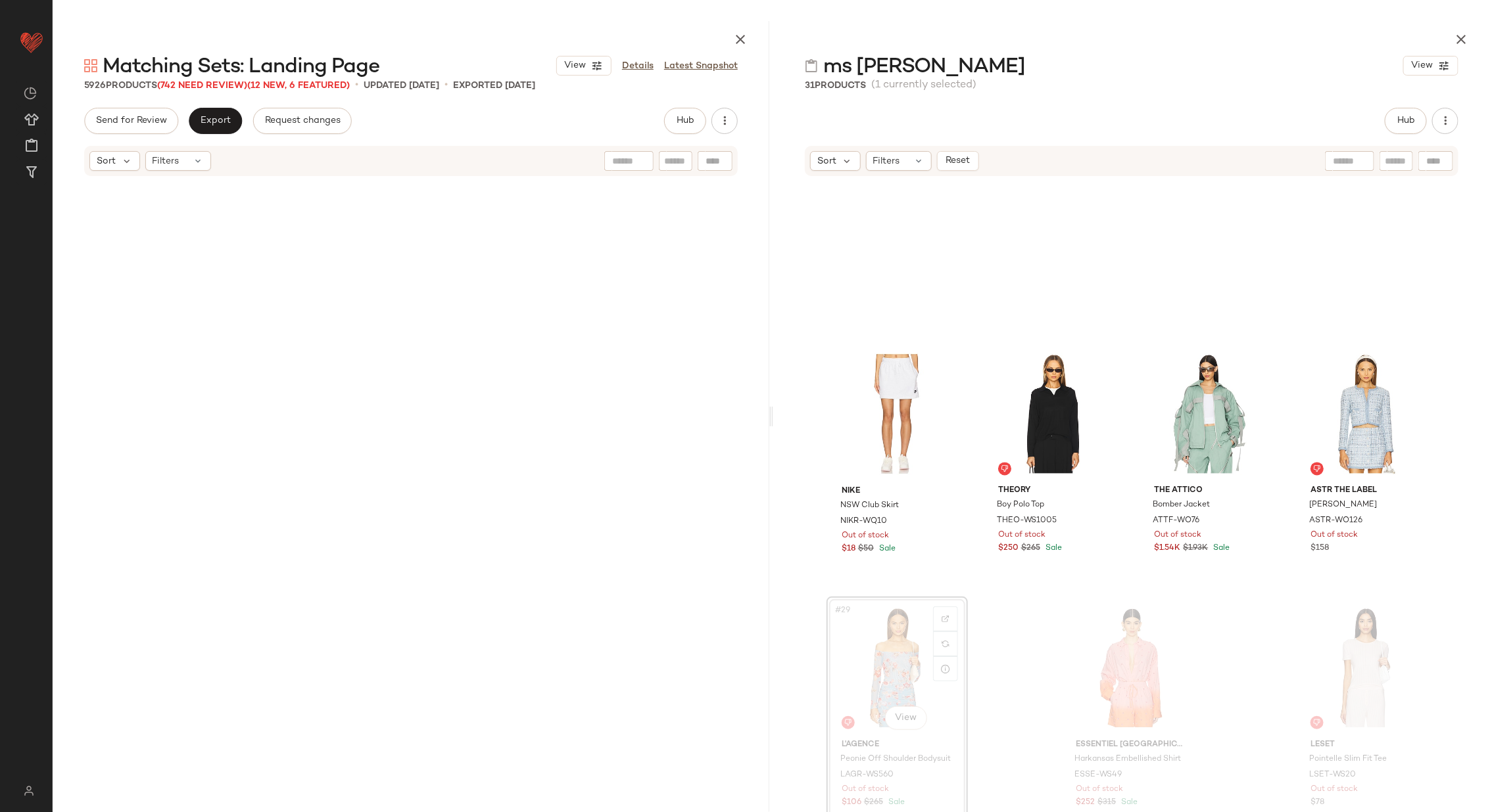
scroll to position [298106, 0]
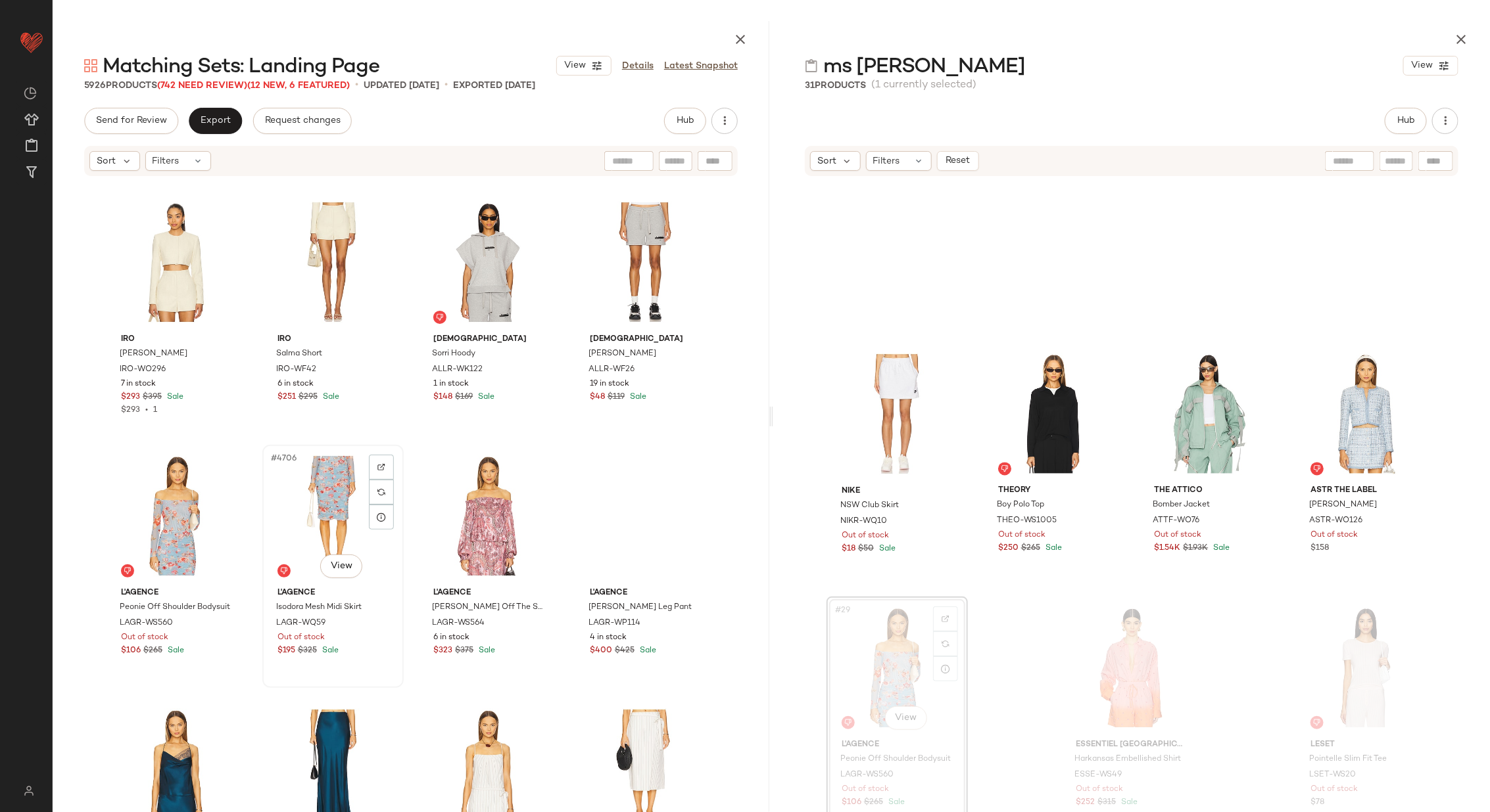
click at [267, 502] on div "#4706 View" at bounding box center [332, 516] width 132 height 133
click at [167, 520] on div "#4705 View" at bounding box center [176, 516] width 132 height 133
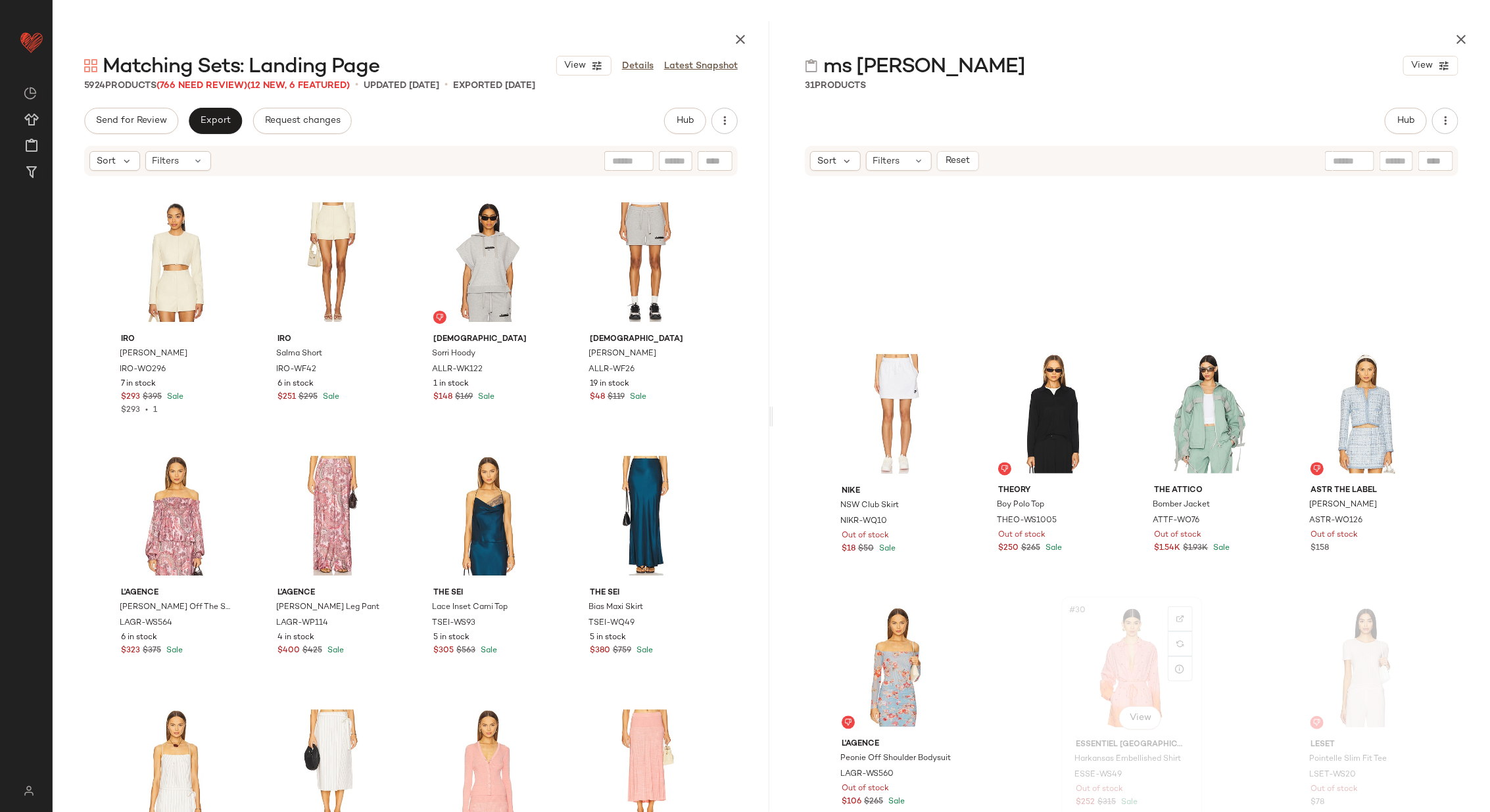
click at [1121, 667] on div "#30 View" at bounding box center [1131, 668] width 132 height 133
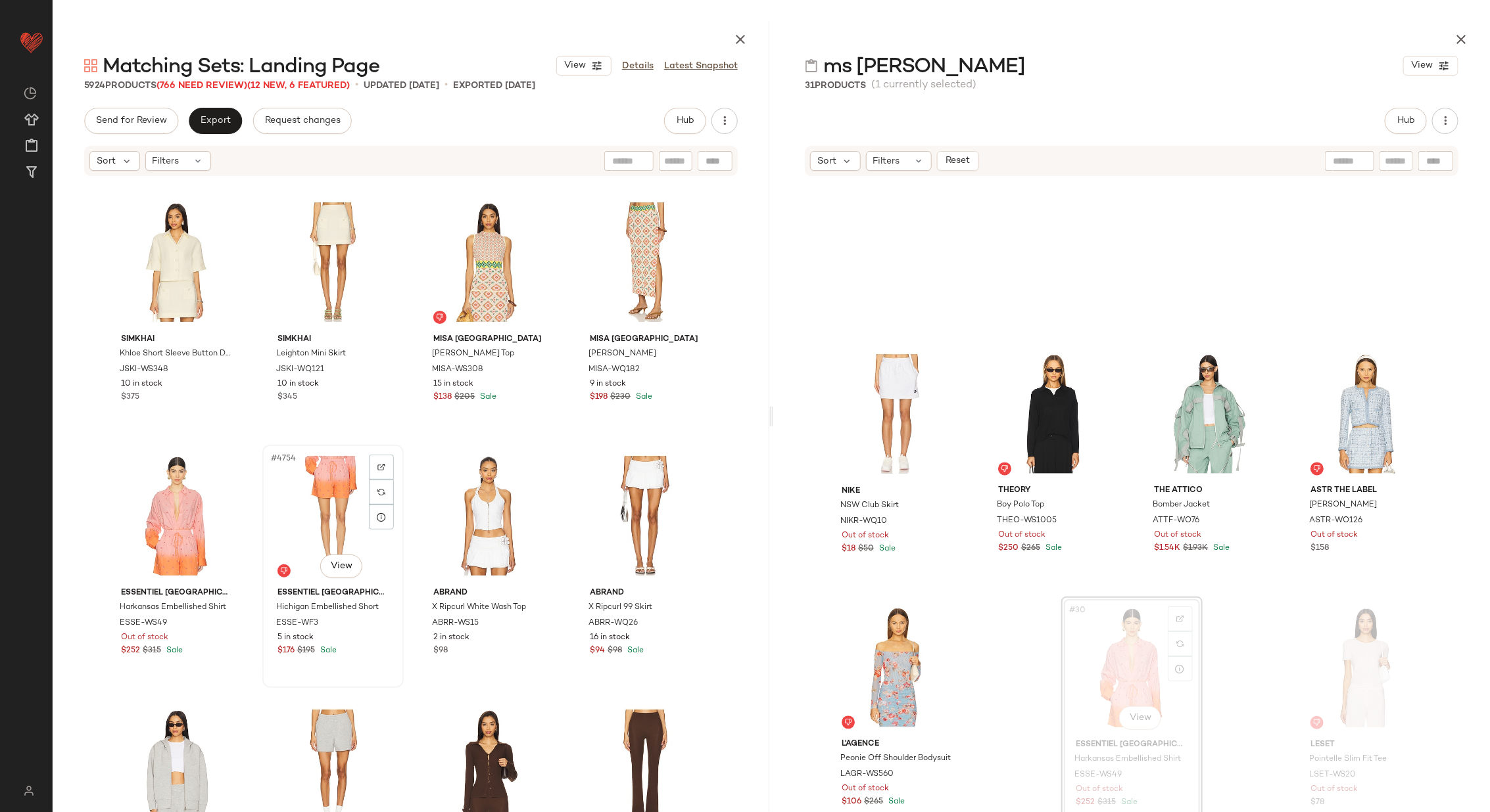
click at [302, 510] on div "#4754 View" at bounding box center [332, 516] width 132 height 133
click at [163, 523] on div "#4753 View" at bounding box center [176, 516] width 132 height 133
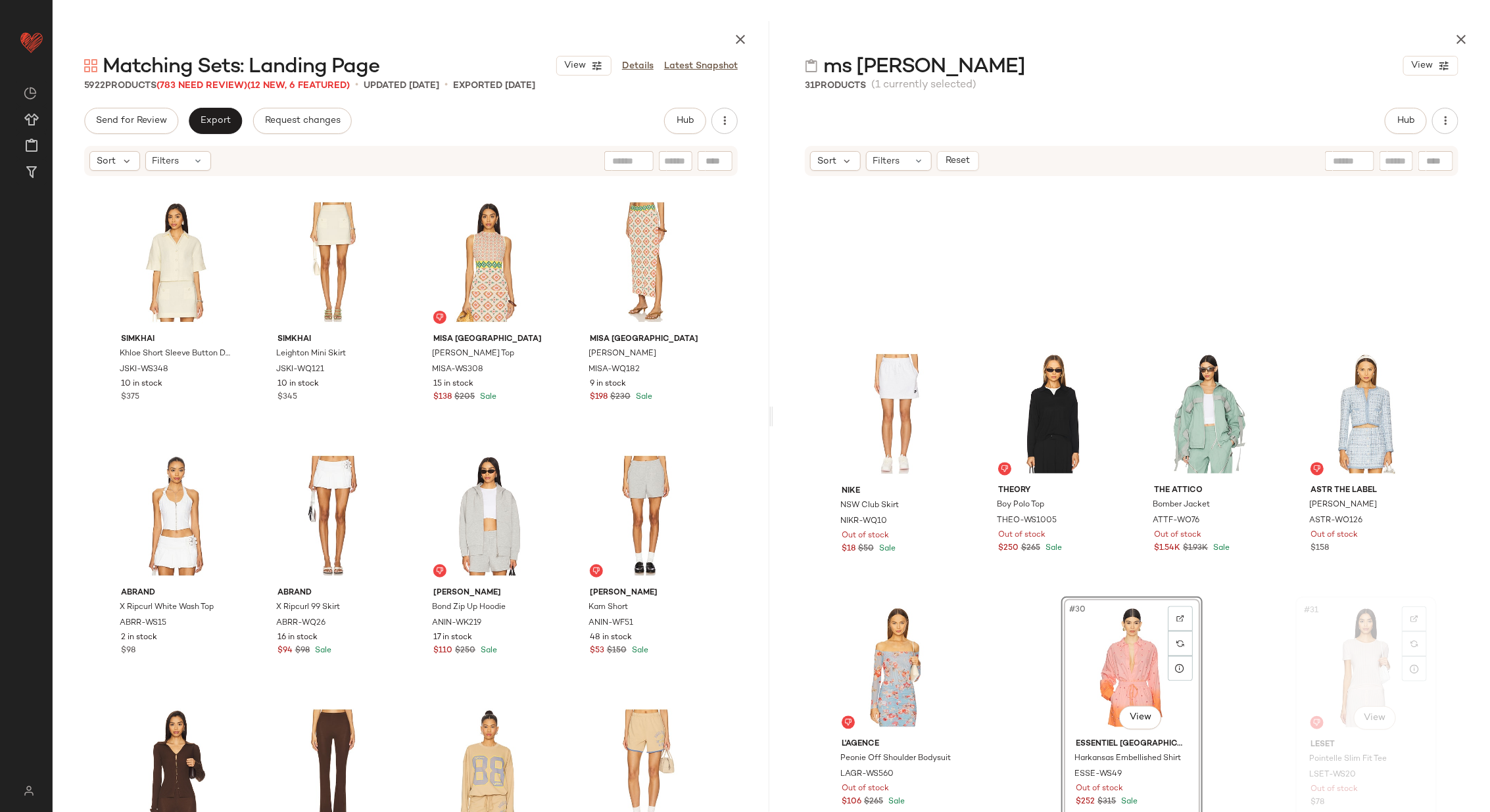
click at [1355, 645] on div "#31 View" at bounding box center [1366, 668] width 132 height 133
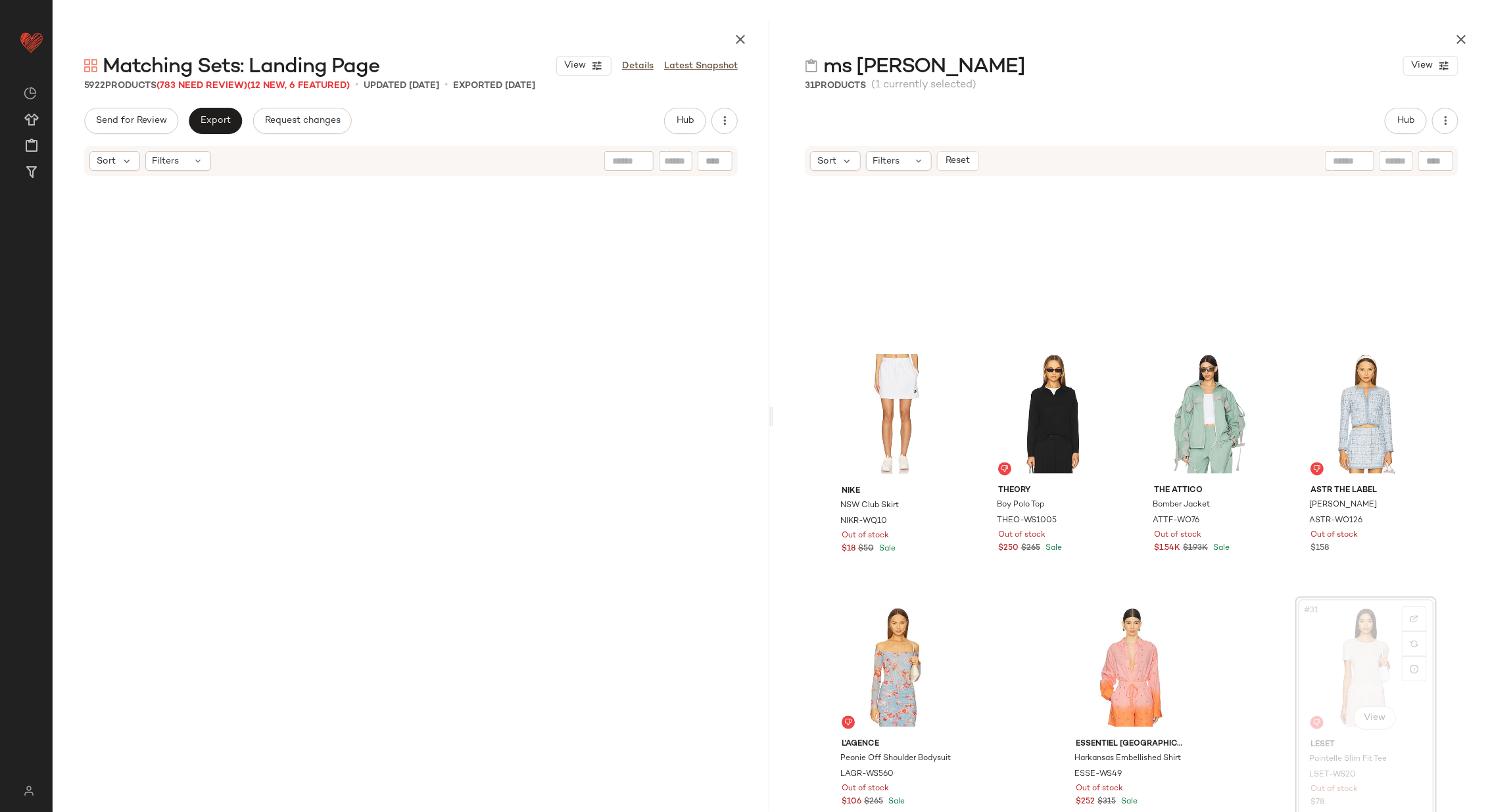
scroll to position [316120, 0]
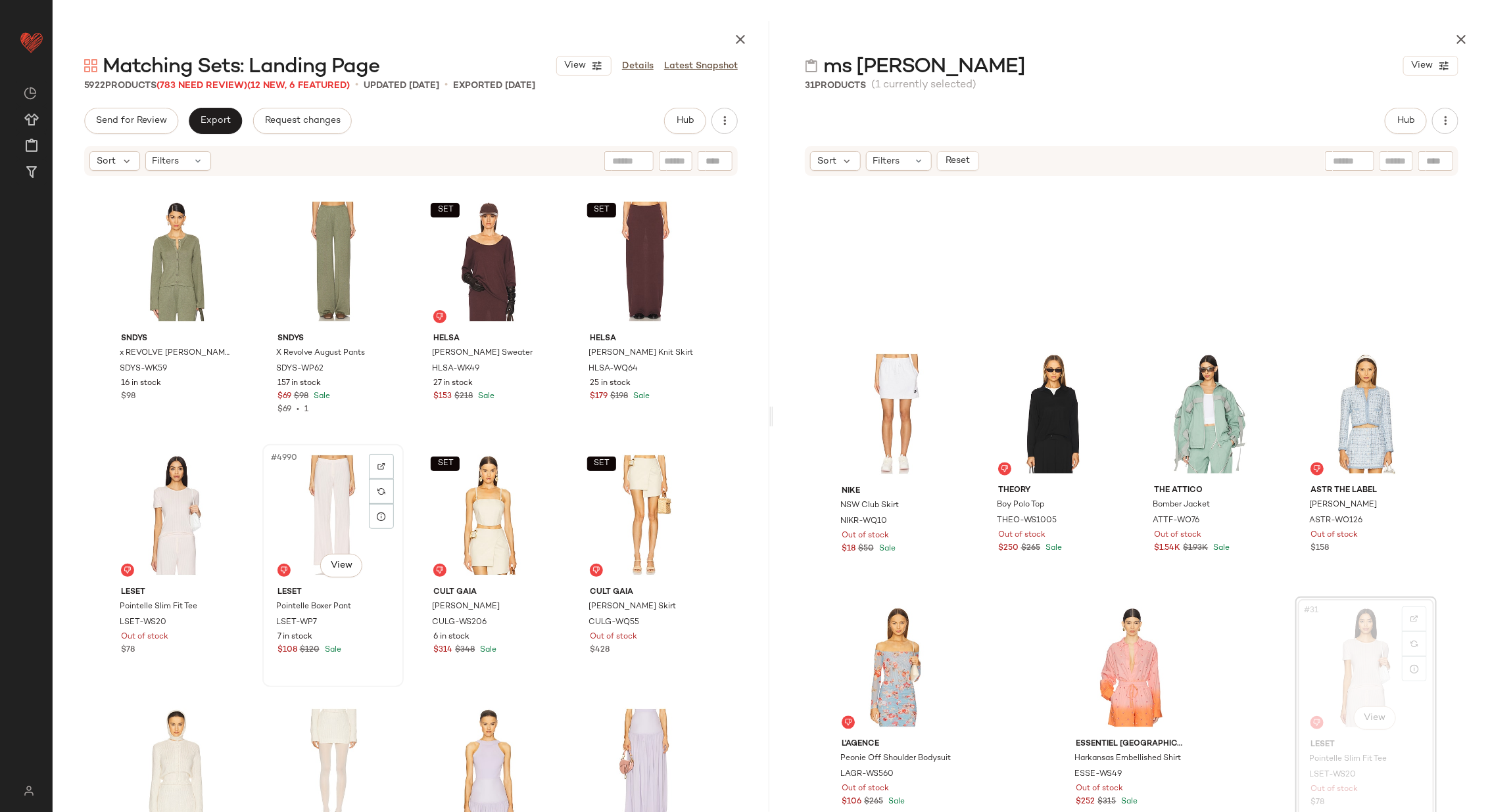
click at [323, 517] on div "#4990 View" at bounding box center [332, 516] width 132 height 133
click at [198, 509] on div "#4989 View" at bounding box center [176, 516] width 132 height 133
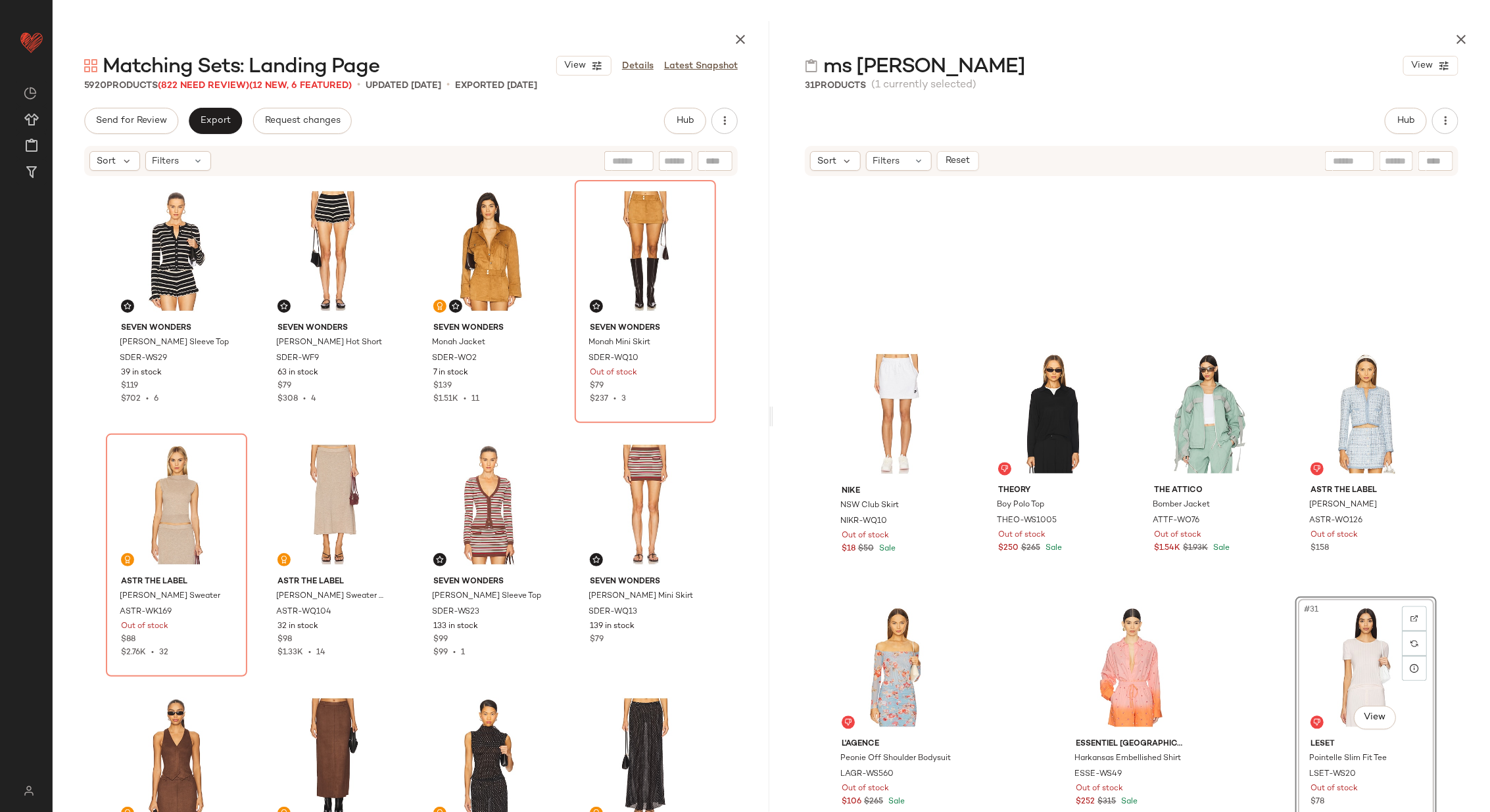
click at [561, 338] on div "SEVEN WONDERS Donna Long Sleeve Top SDER-WS29 39 in stock $119 $702 • 6 SEVEN W…" at bounding box center [411, 510] width 610 height 660
click at [215, 122] on span "Export" at bounding box center [216, 120] width 31 height 11
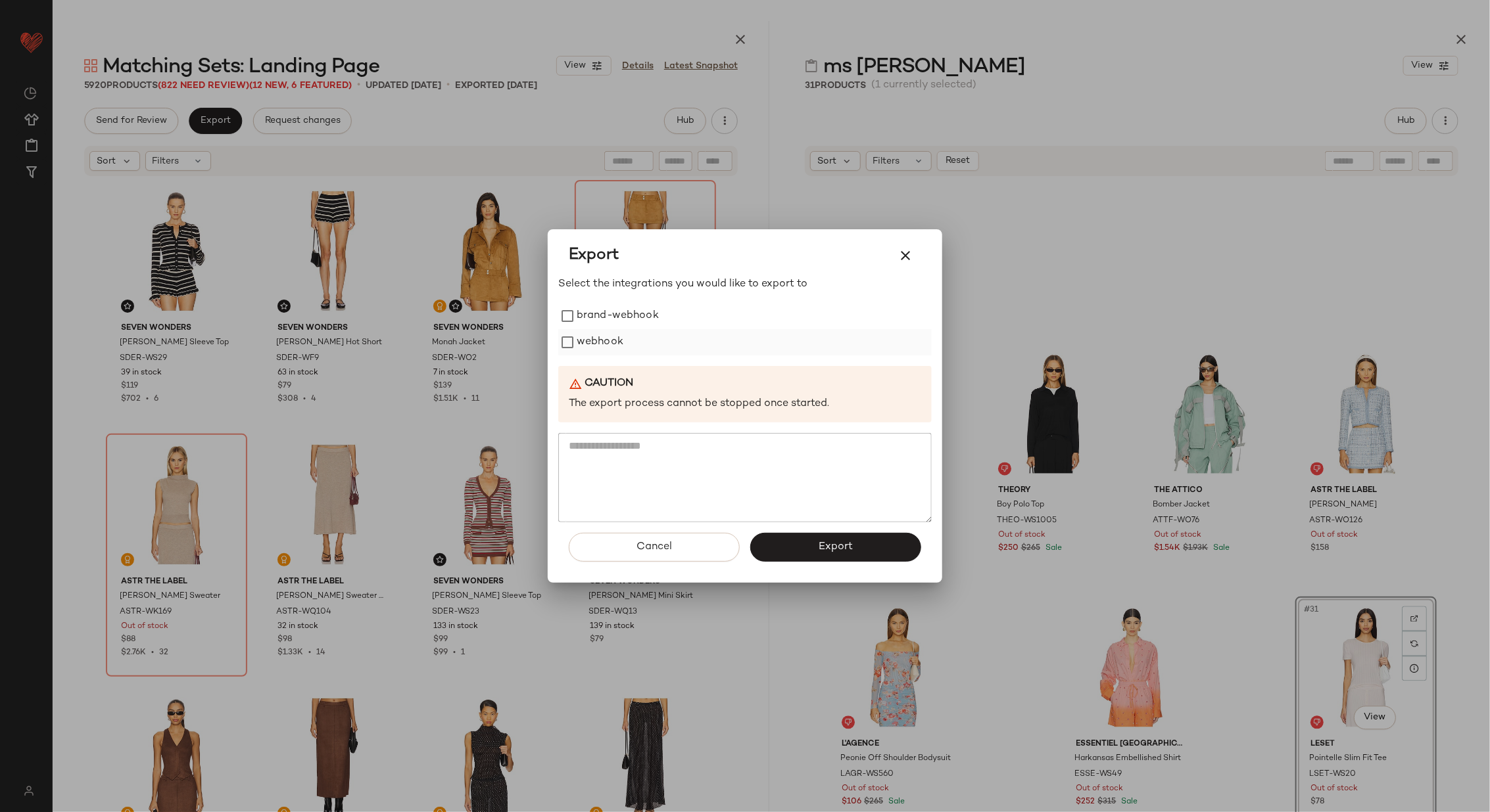
click at [602, 340] on label "webhook" at bounding box center [600, 342] width 47 height 26
click at [847, 546] on span "Export" at bounding box center [835, 546] width 35 height 13
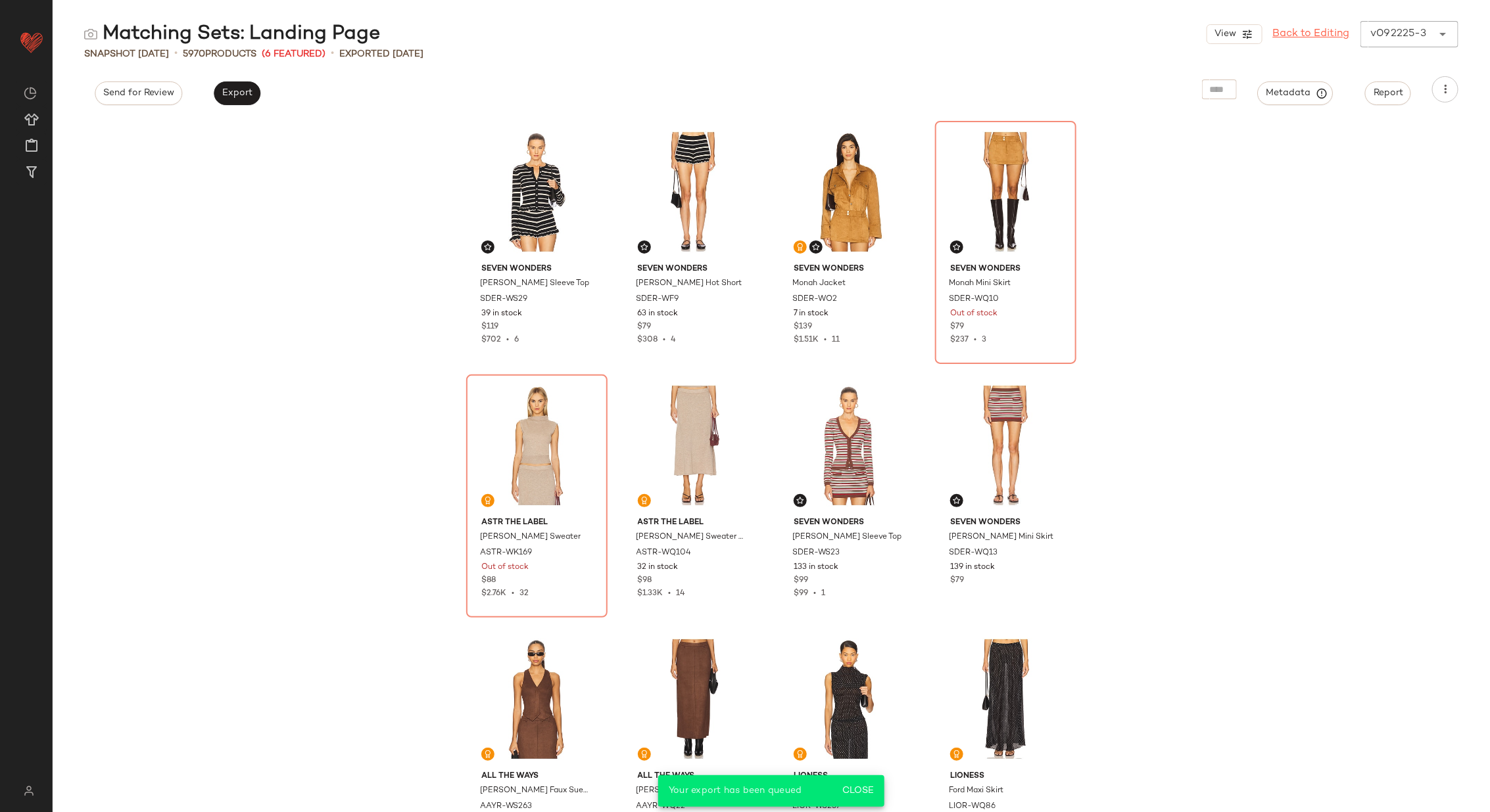
click at [1305, 32] on link "Back to Editing" at bounding box center [1312, 34] width 77 height 15
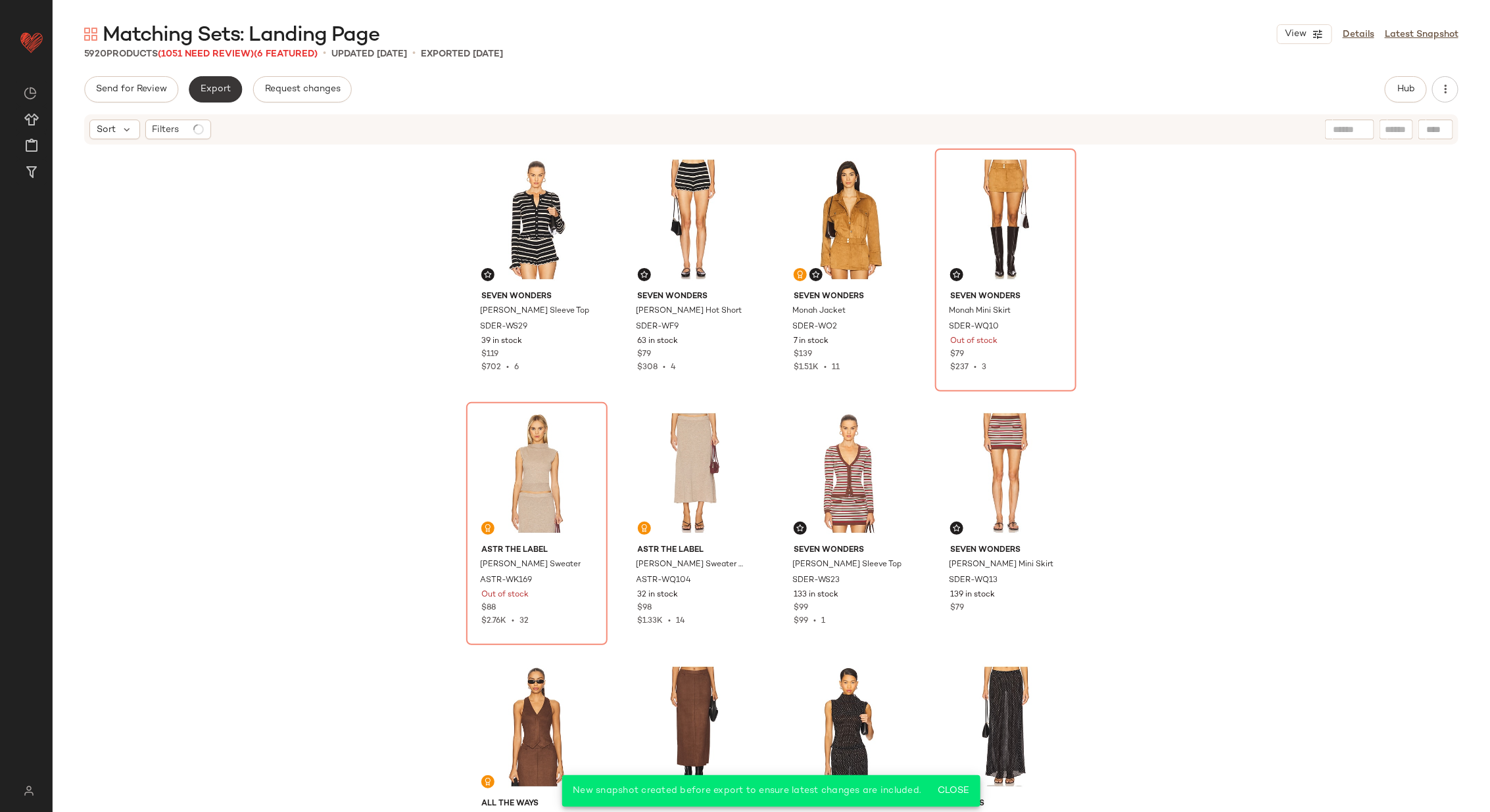
click at [219, 89] on span "Export" at bounding box center [216, 89] width 31 height 11
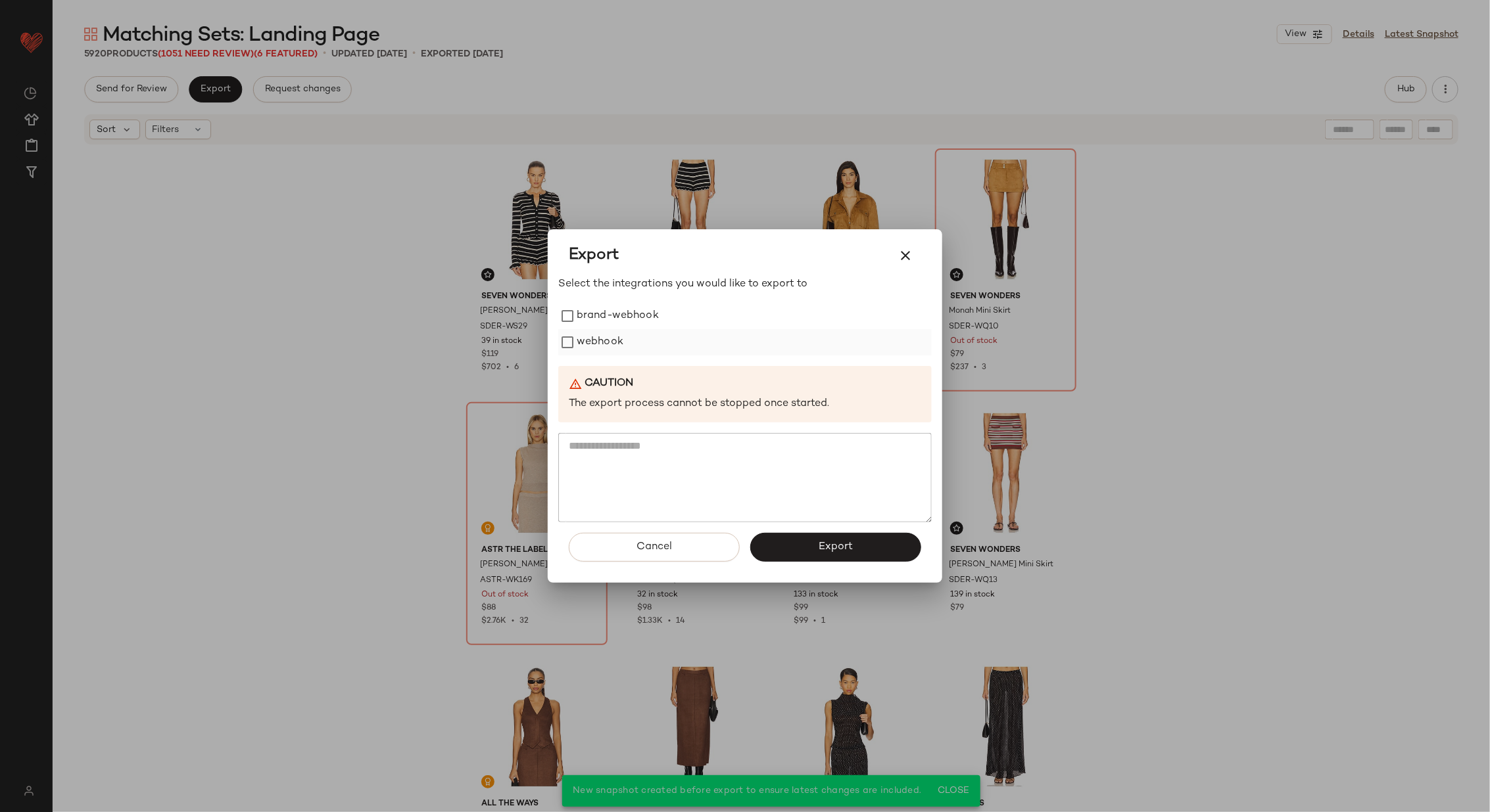
click at [603, 343] on label "webhook" at bounding box center [600, 342] width 47 height 26
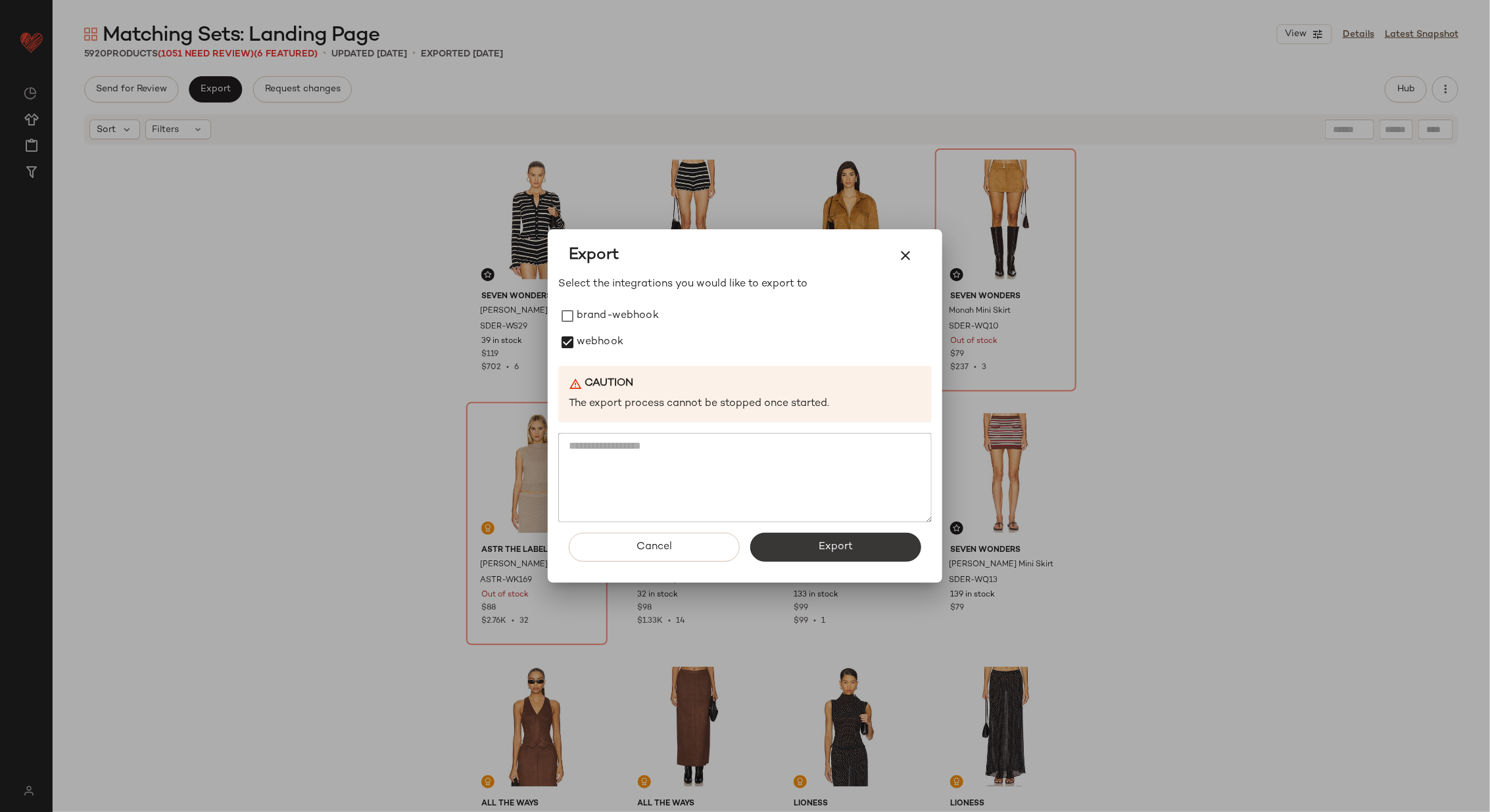
click at [834, 544] on span "Export" at bounding box center [835, 546] width 35 height 13
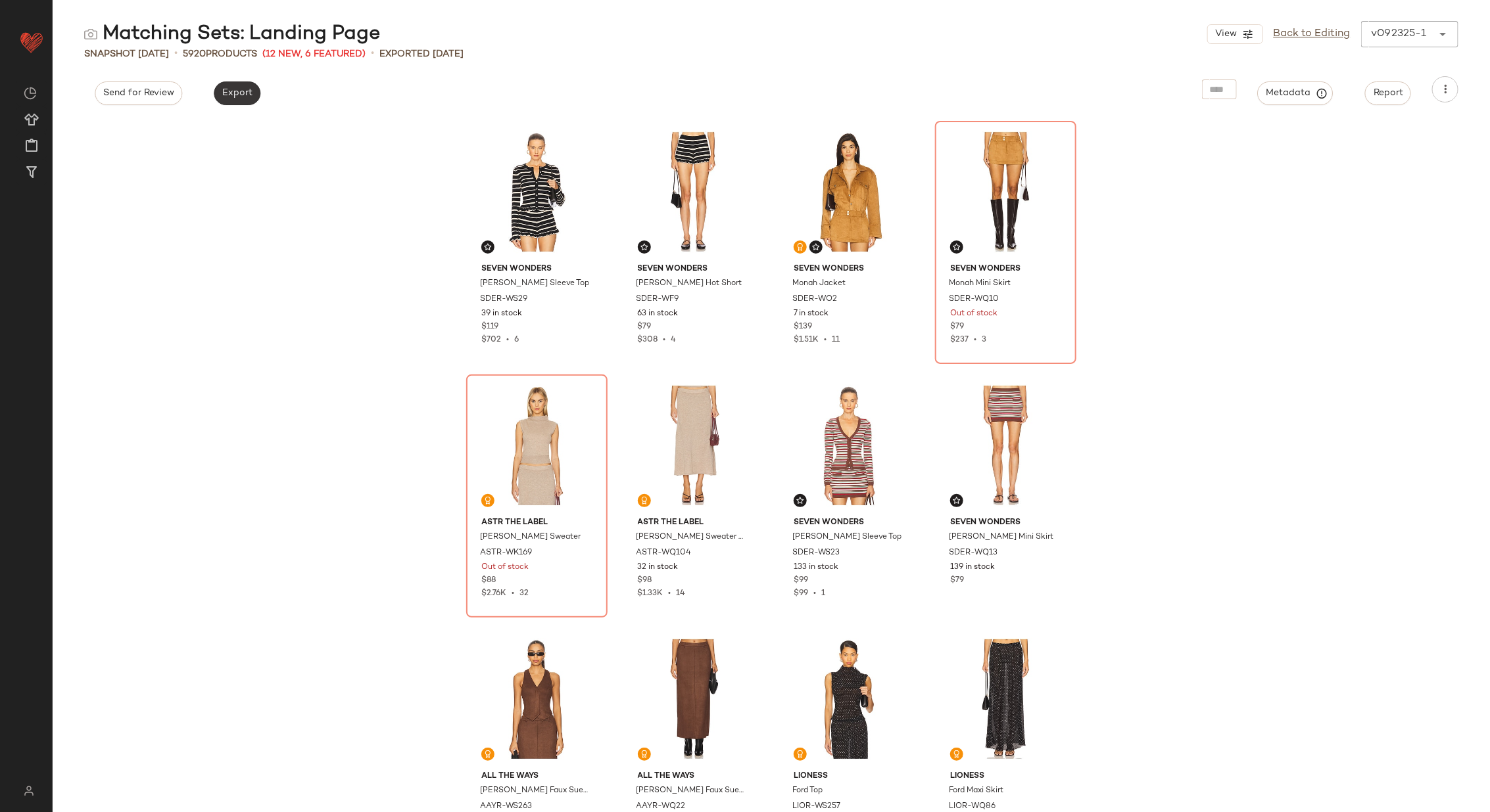
click at [232, 96] on span "Export" at bounding box center [237, 93] width 31 height 11
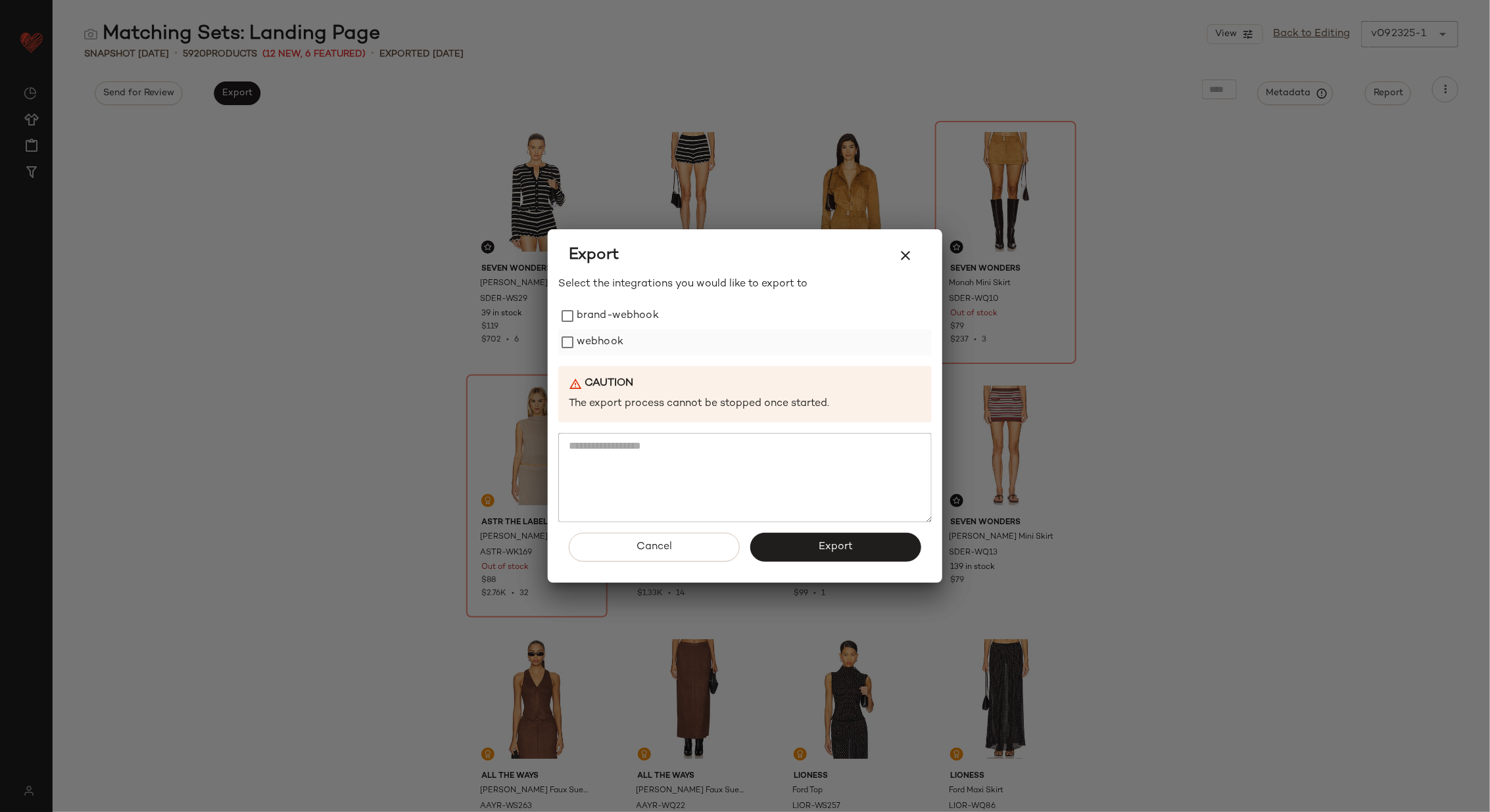
click at [588, 347] on label "webhook" at bounding box center [600, 342] width 47 height 26
click at [852, 548] on span "Export" at bounding box center [835, 546] width 35 height 13
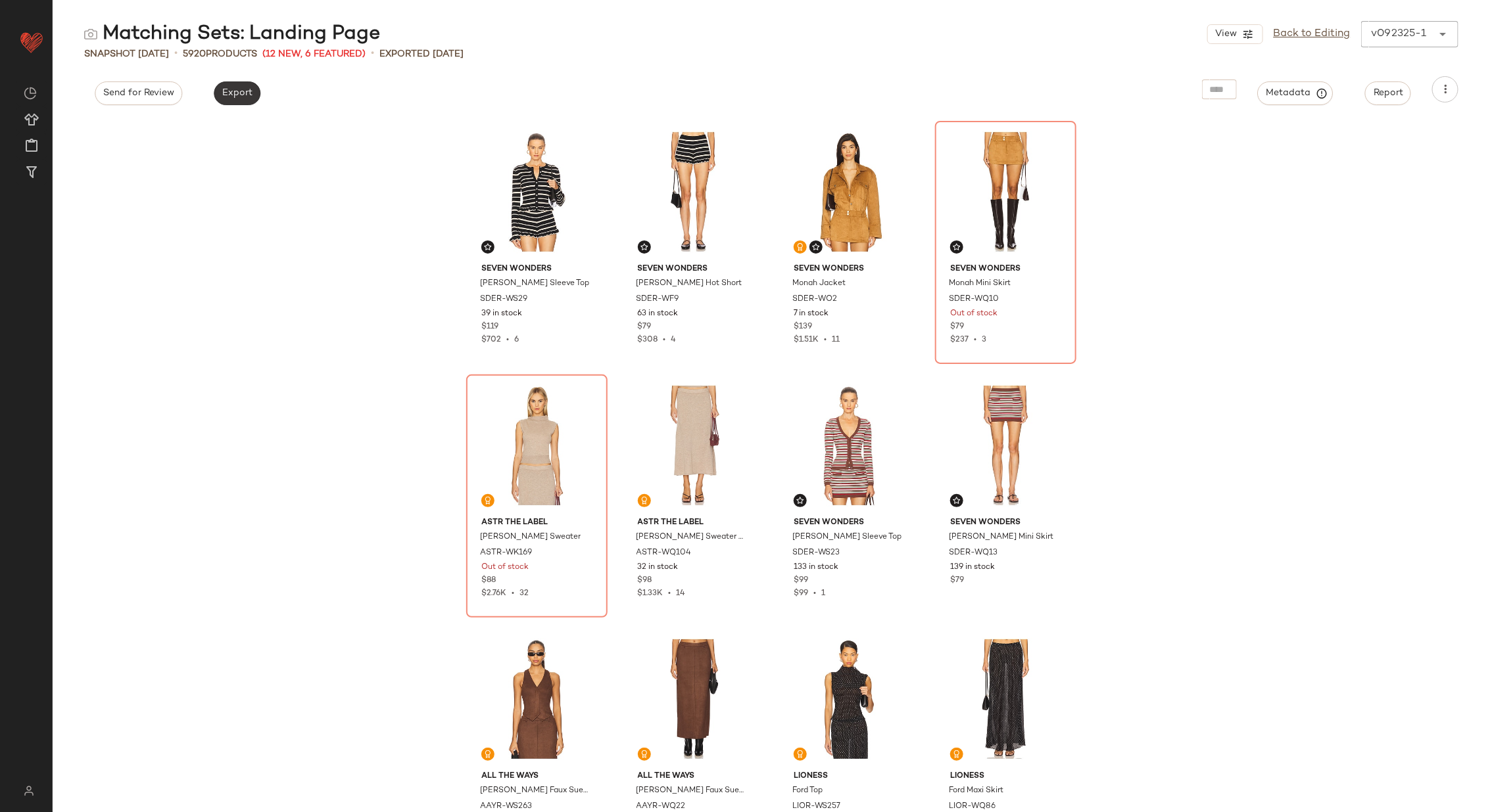
click at [226, 102] on button "Export" at bounding box center [237, 93] width 47 height 24
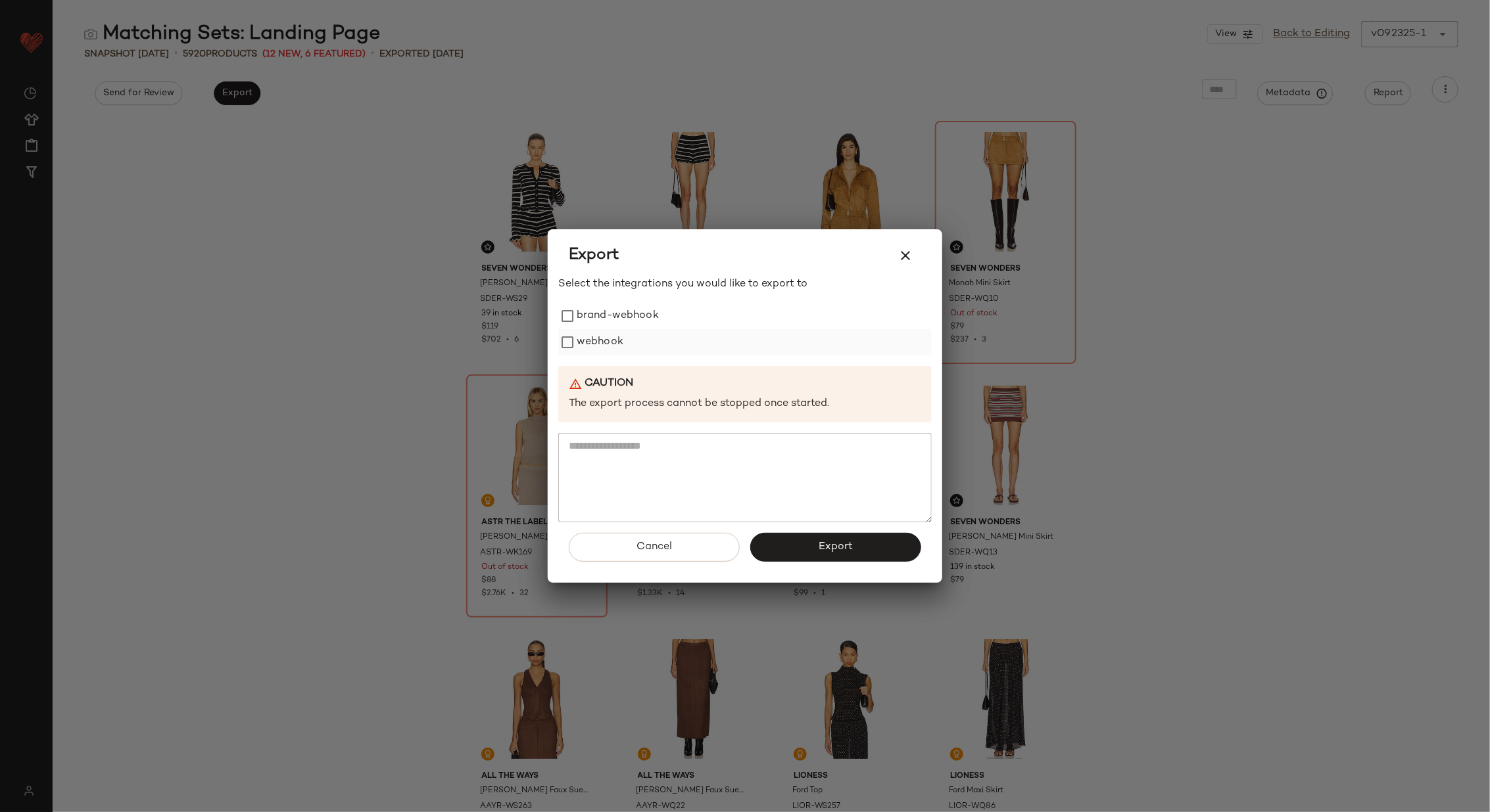
click at [607, 344] on label "webhook" at bounding box center [600, 342] width 47 height 26
click at [839, 547] on span "Export" at bounding box center [835, 546] width 35 height 13
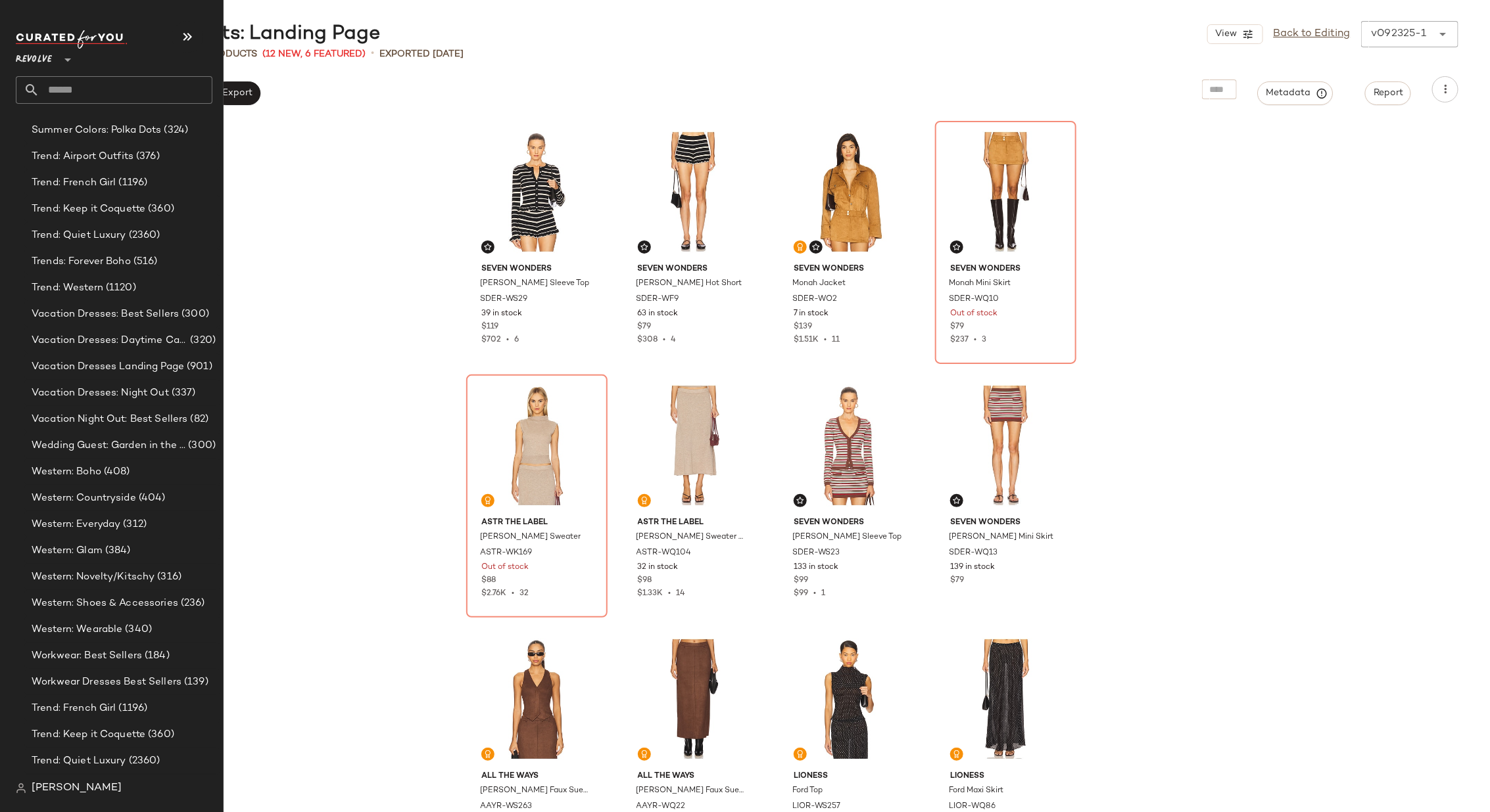
scroll to position [2035, 0]
click at [128, 228] on span "(2360)" at bounding box center [143, 232] width 35 height 15
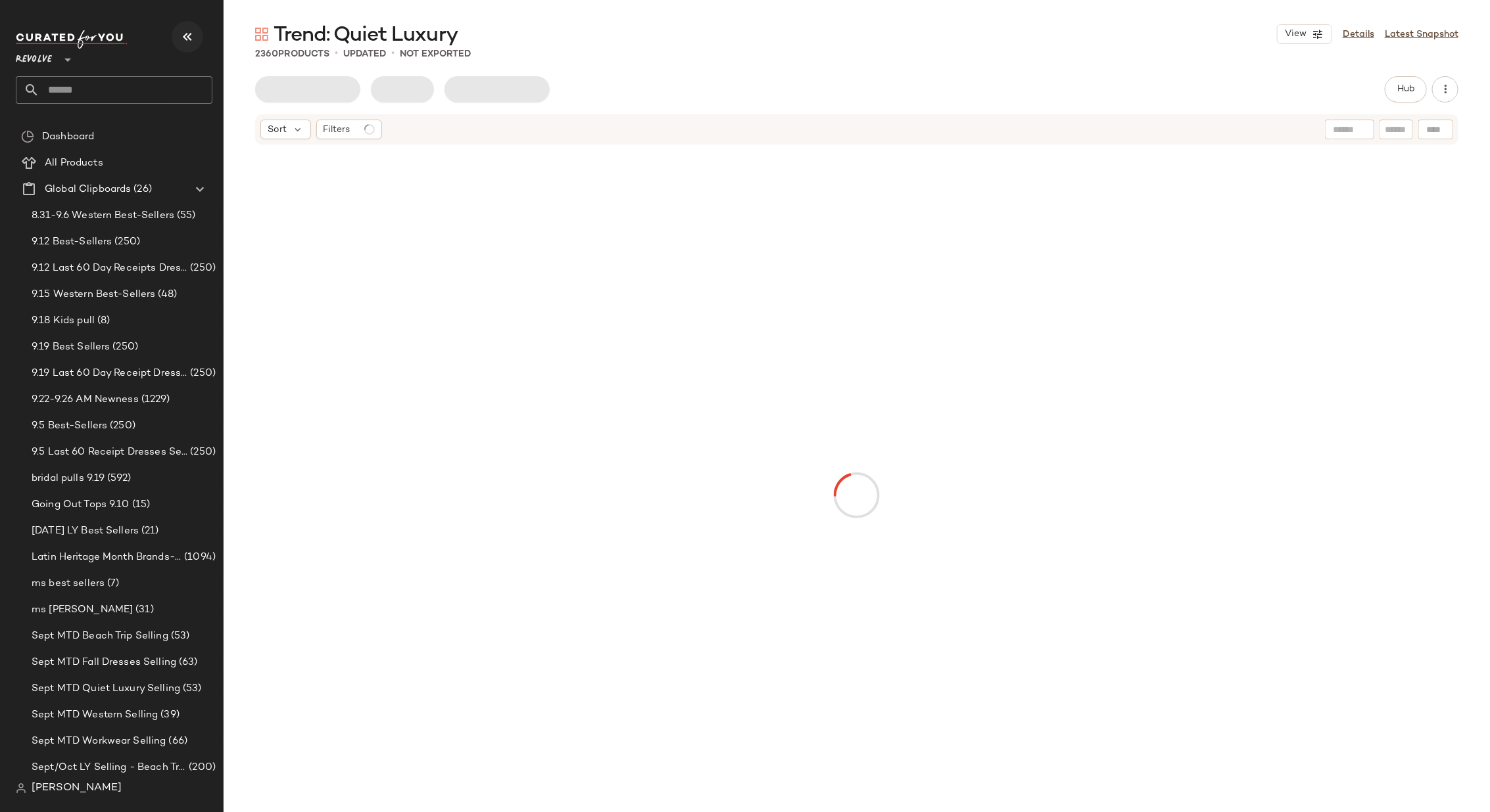
click at [195, 36] on button "button" at bounding box center [187, 37] width 32 height 32
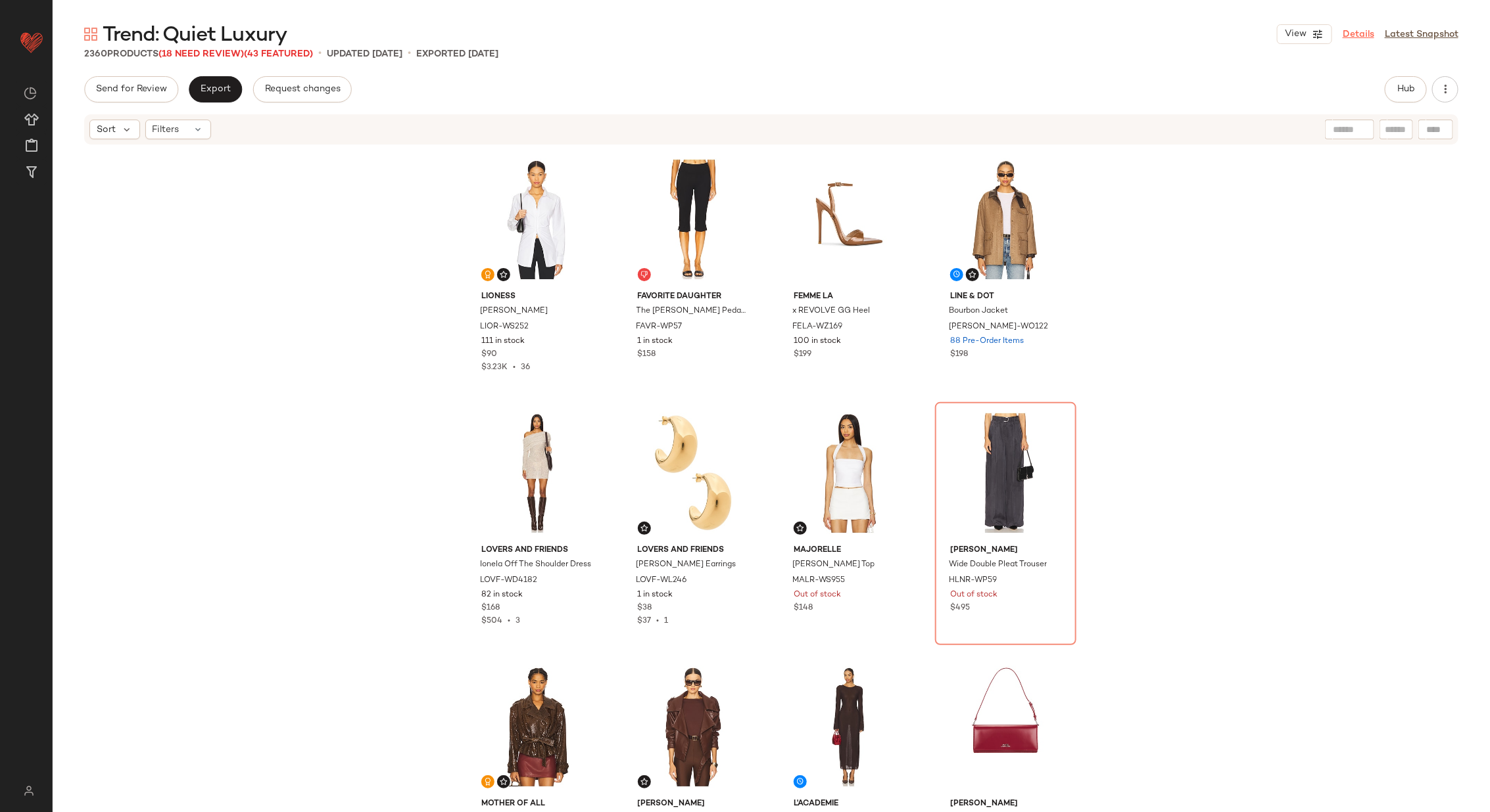
click at [1354, 28] on link "Details" at bounding box center [1358, 35] width 32 height 13
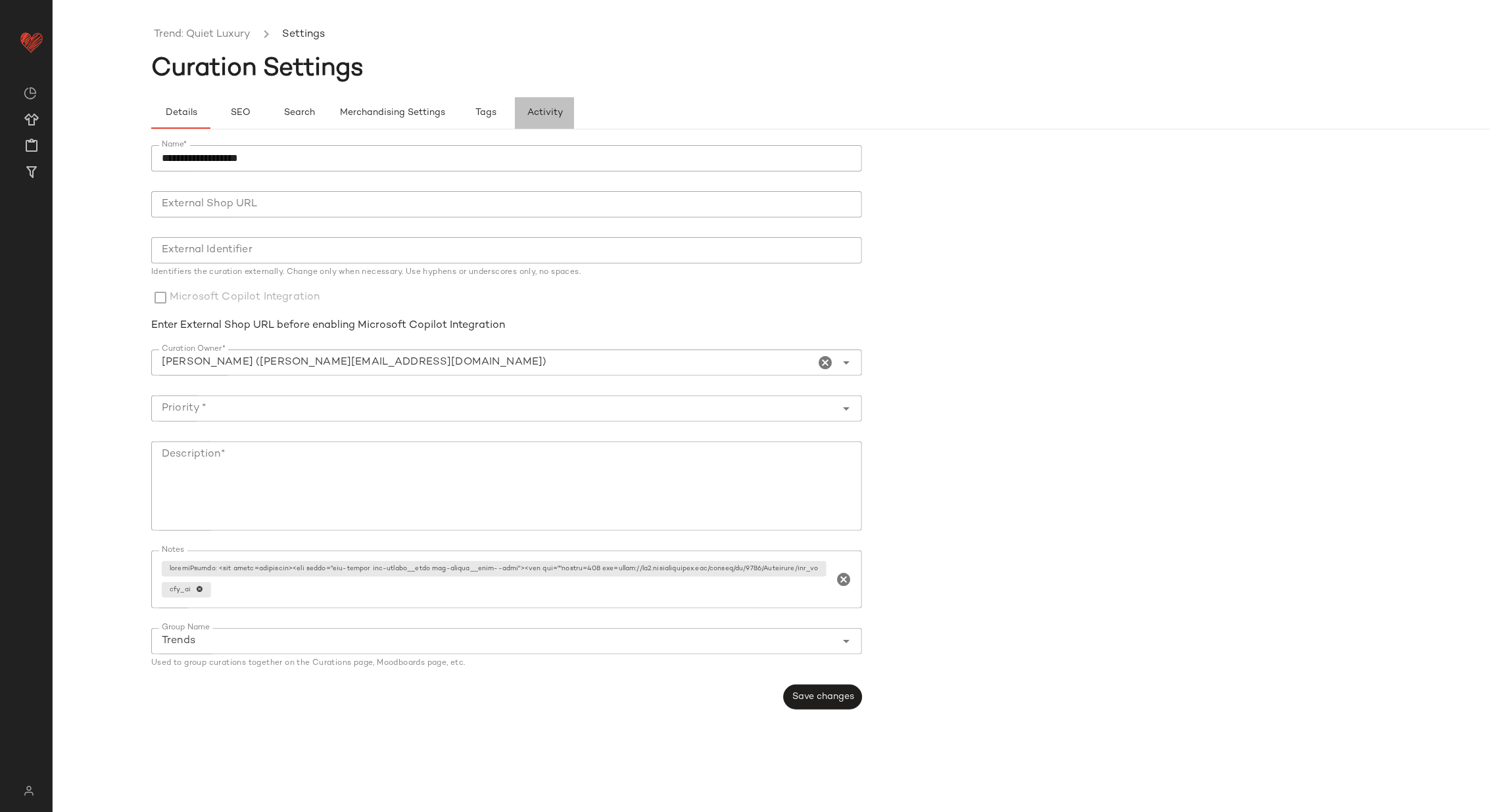
click at [520, 115] on button "Activity" at bounding box center [544, 113] width 59 height 32
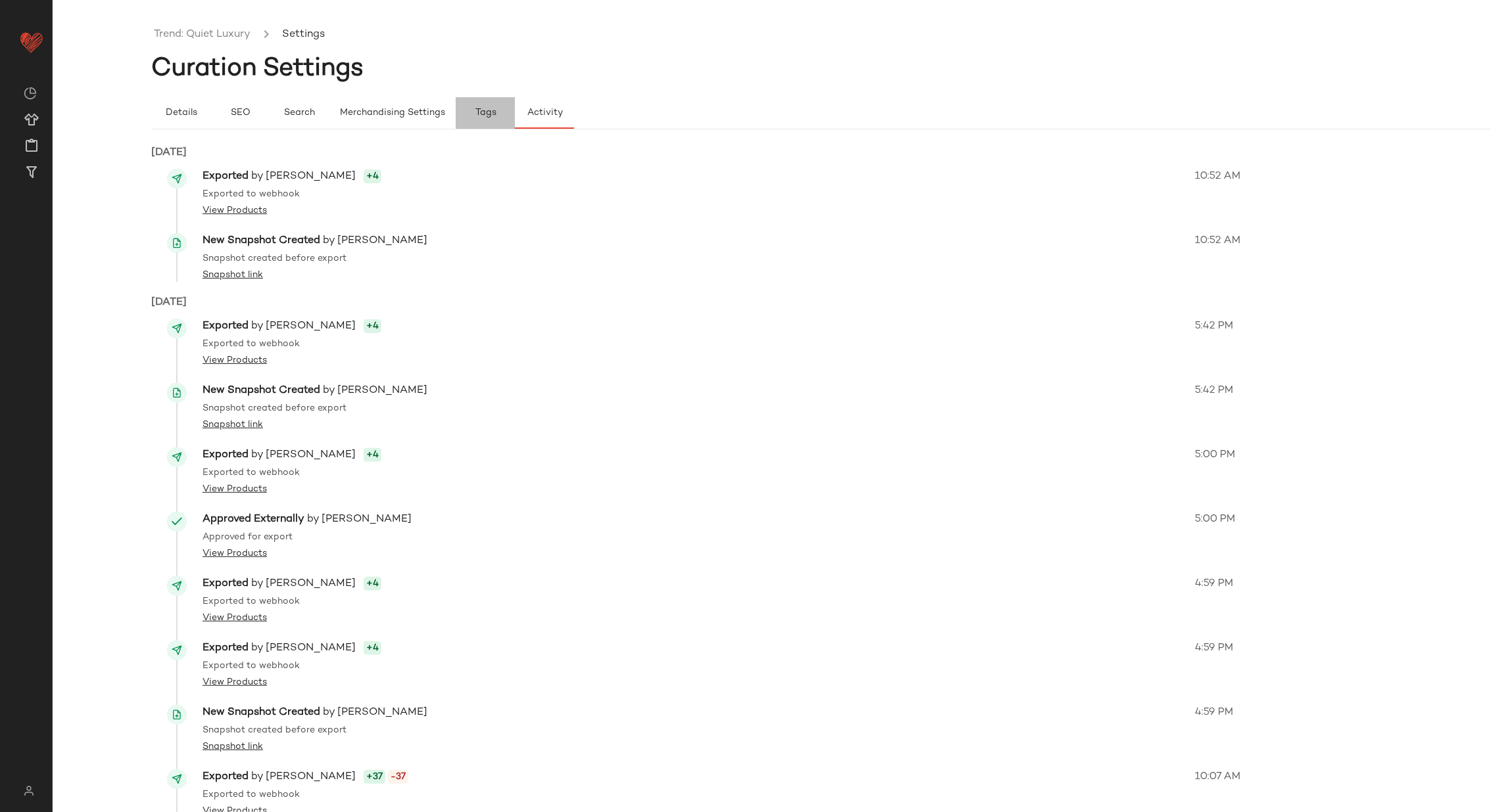
click at [485, 111] on span "Tags" at bounding box center [485, 113] width 22 height 11
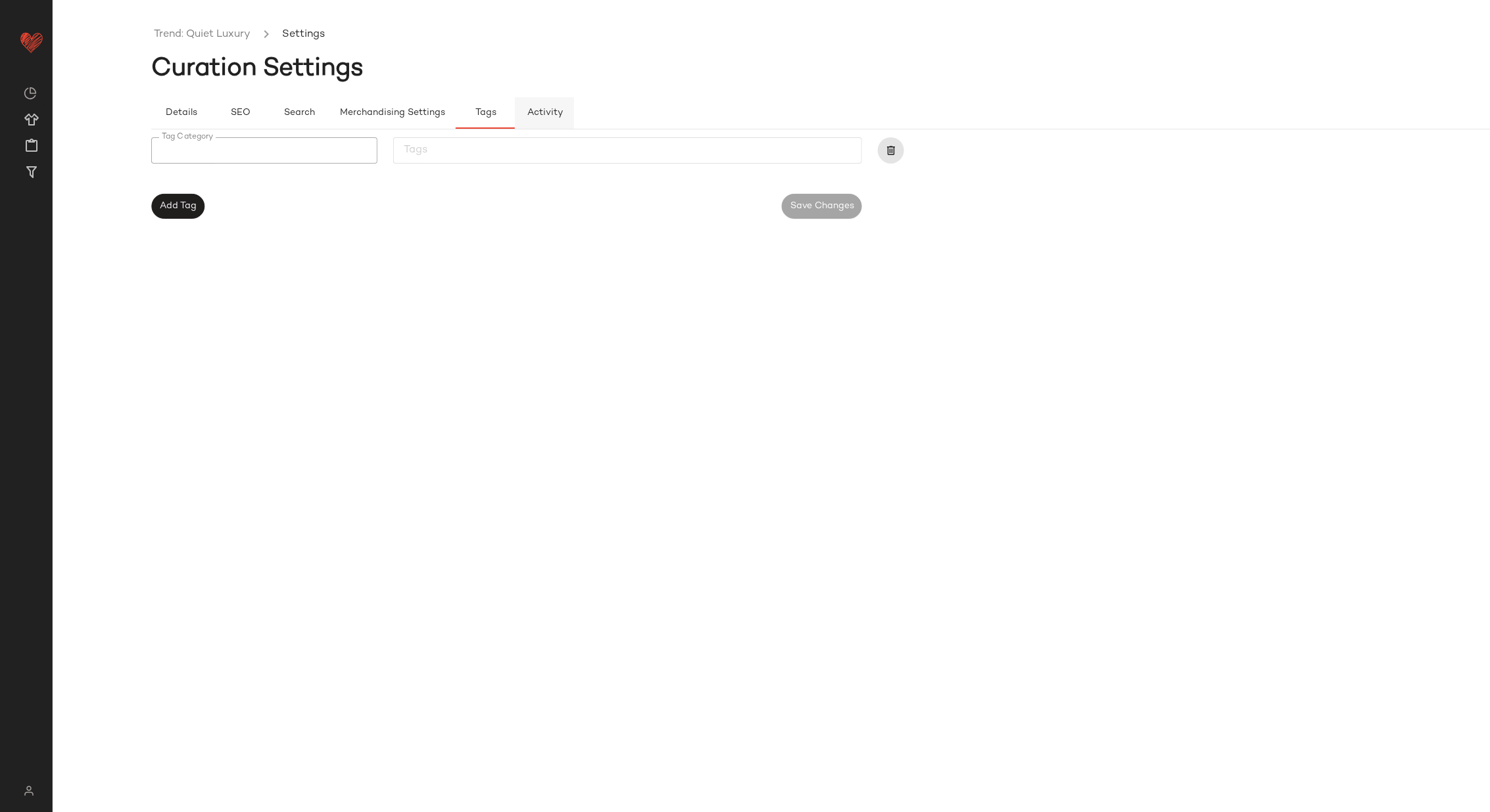
click at [530, 121] on button "Activity" at bounding box center [544, 113] width 59 height 32
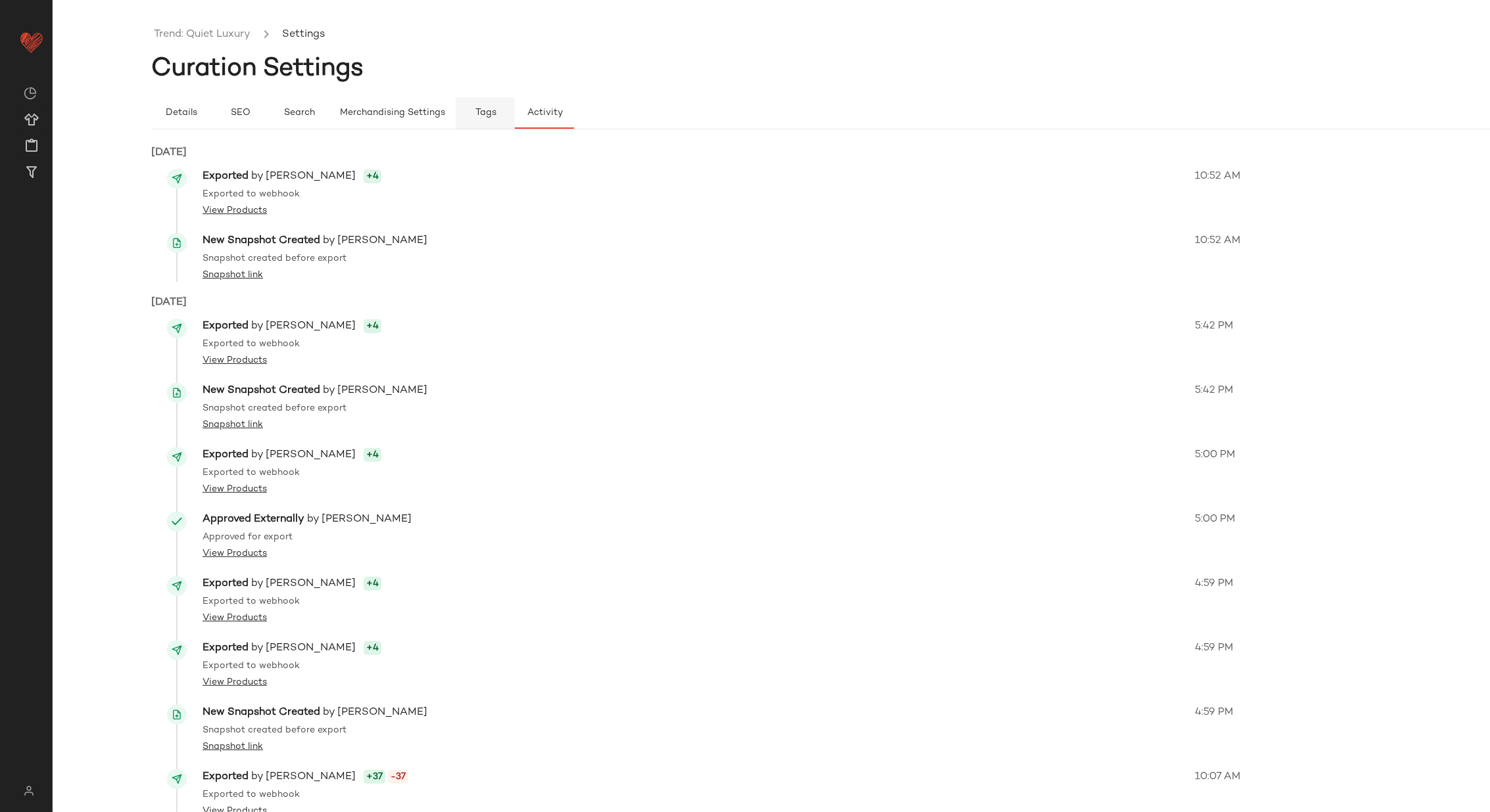
click at [490, 109] on span "Tags" at bounding box center [485, 113] width 22 height 11
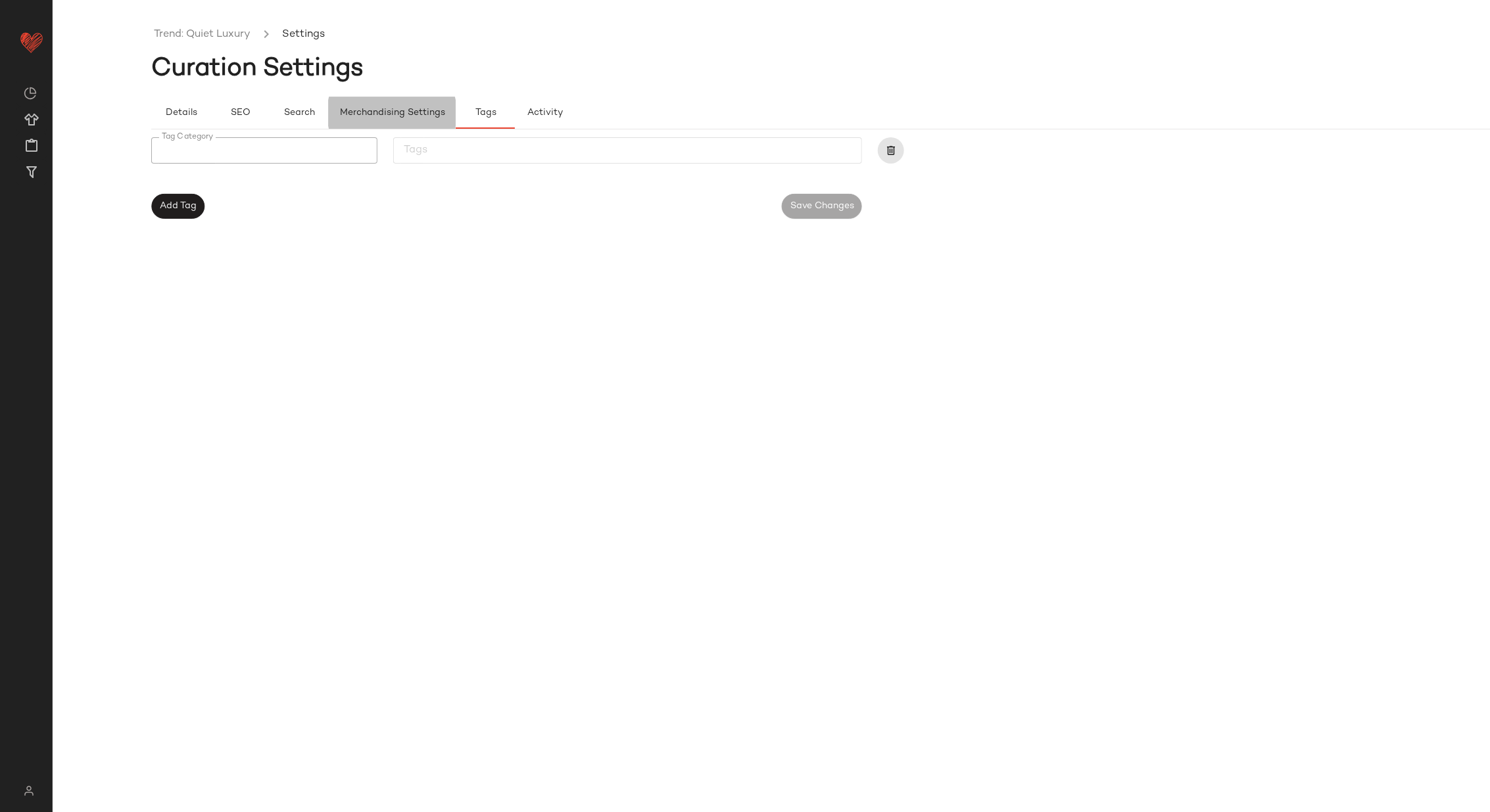
click at [396, 116] on span "Merchandising Settings" at bounding box center [393, 113] width 106 height 11
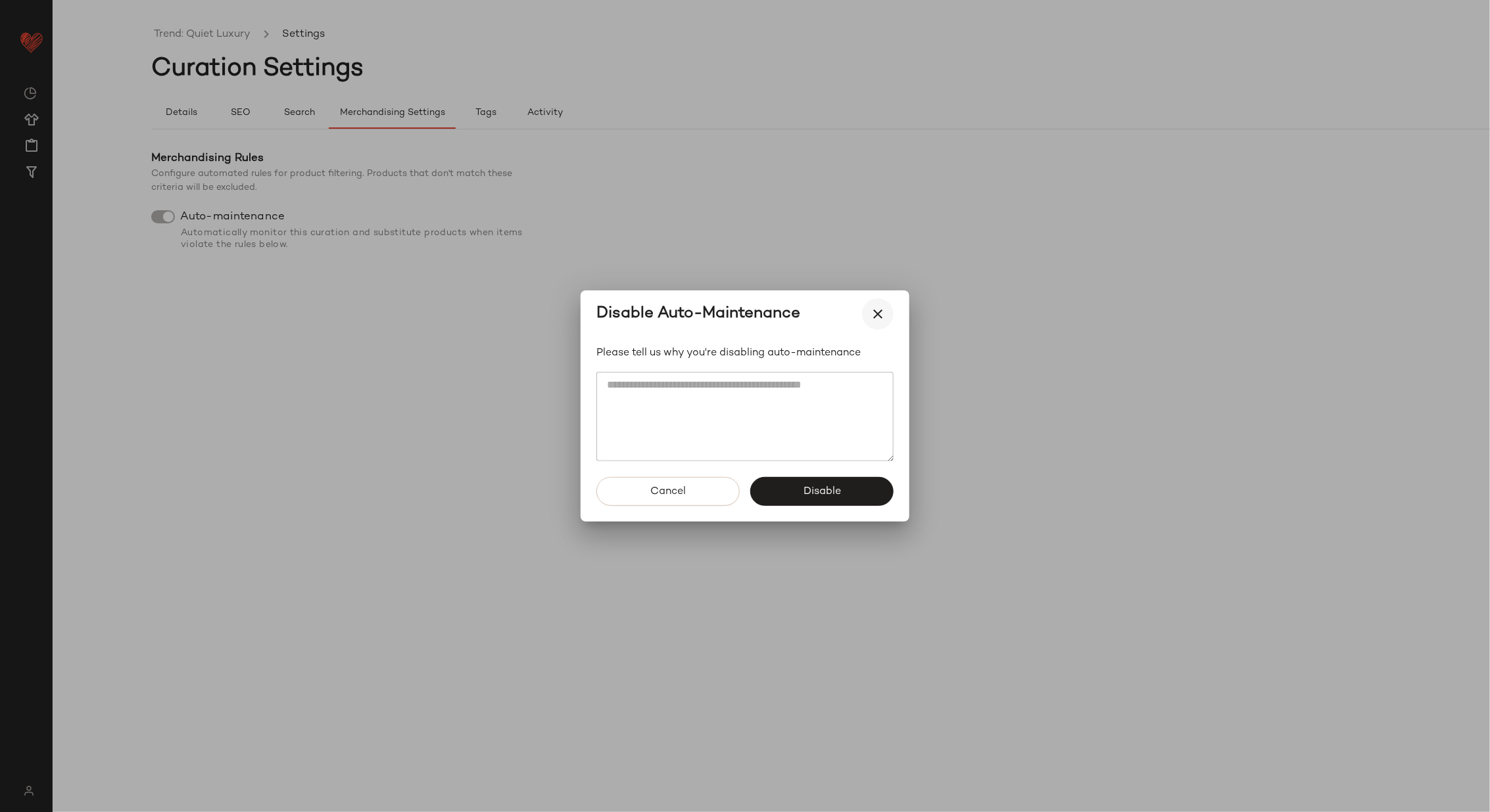
click at [881, 312] on icon "button" at bounding box center [878, 314] width 15 height 15
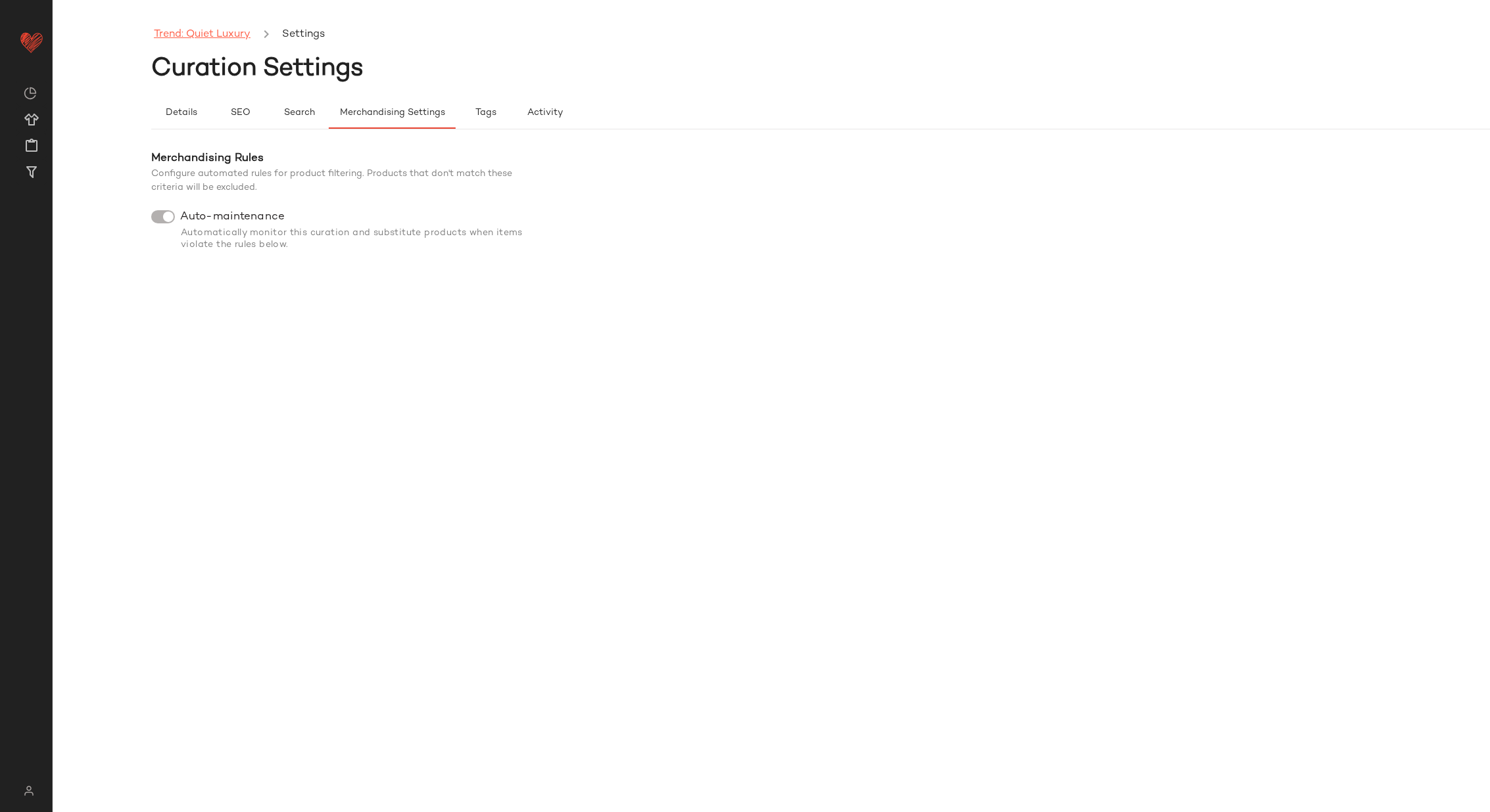
click at [193, 31] on link "Trend: Quiet Luxury" at bounding box center [202, 35] width 96 height 17
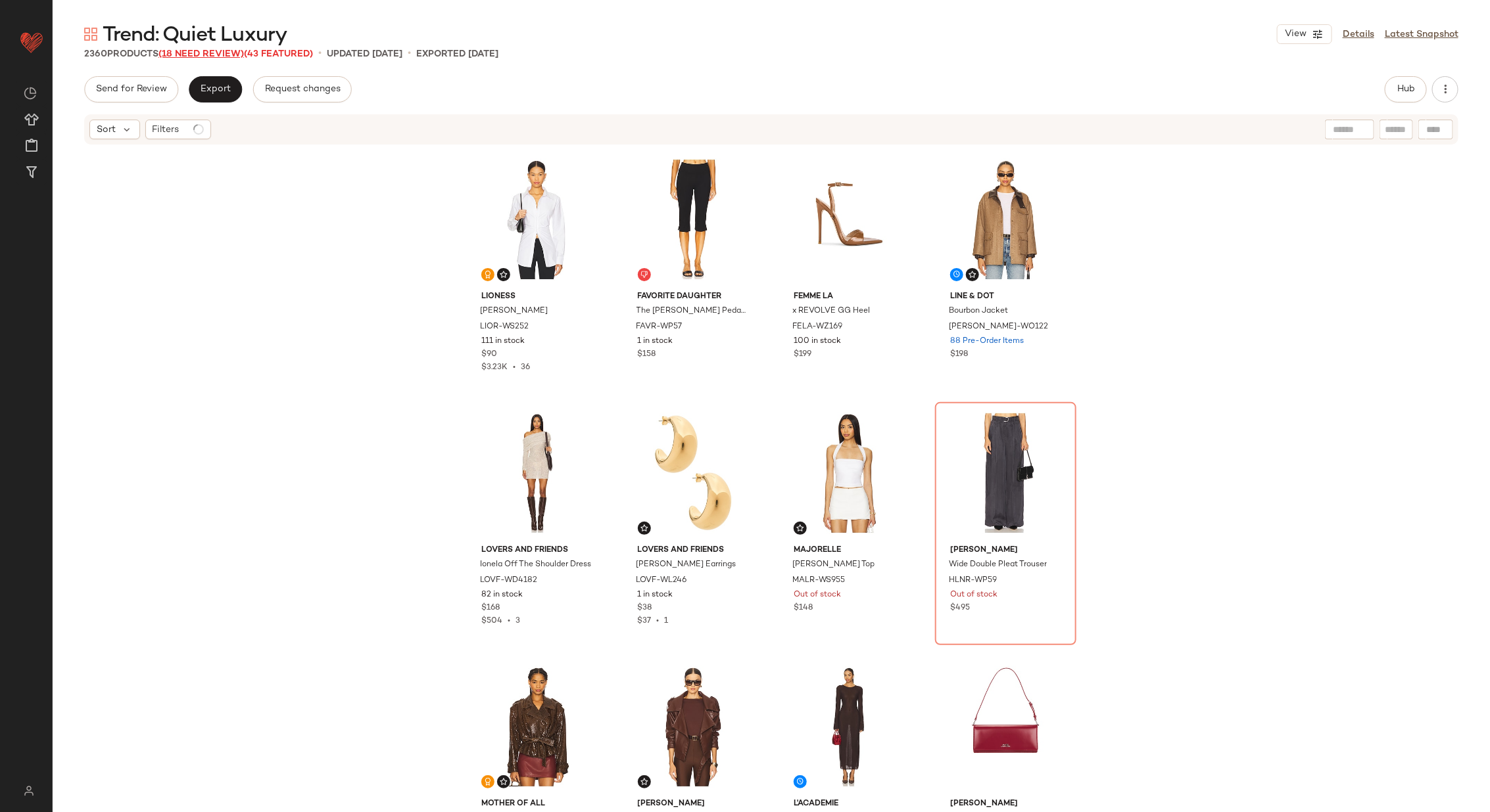
click at [210, 54] on span "(18 Need Review)" at bounding box center [201, 54] width 86 height 10
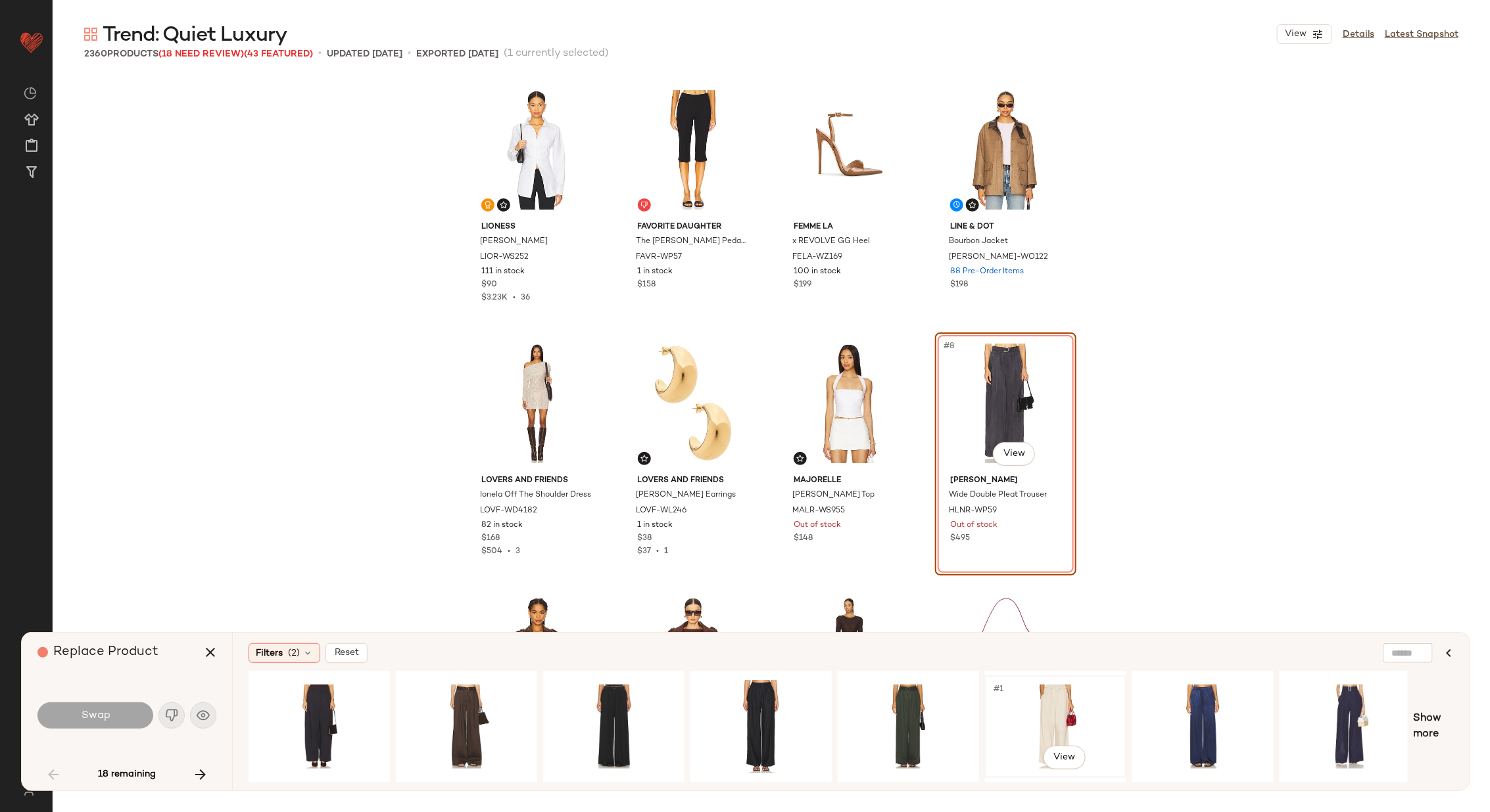
click at [1052, 709] on div "#1 View" at bounding box center [1055, 726] width 132 height 93
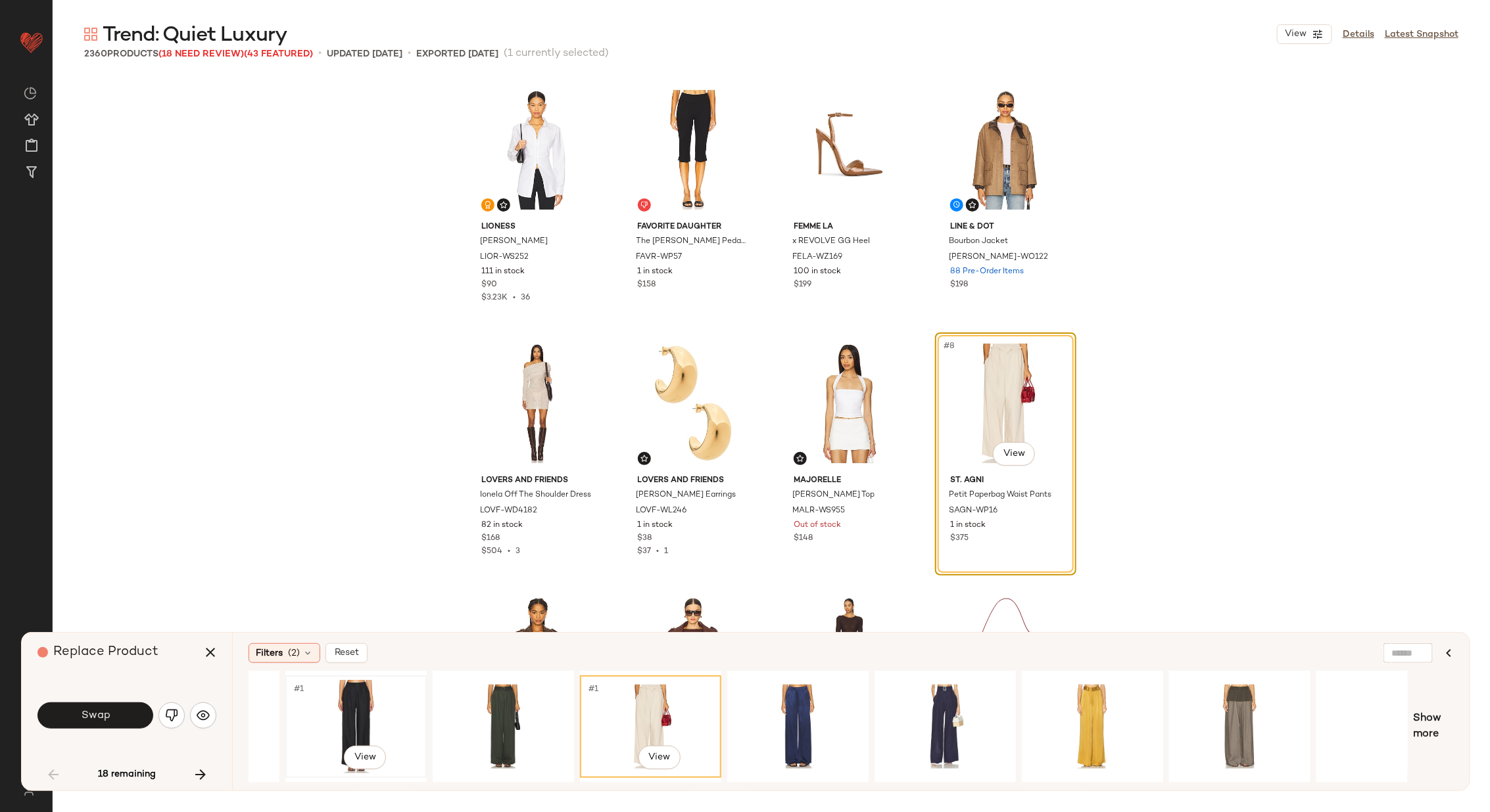
scroll to position [0, 453]
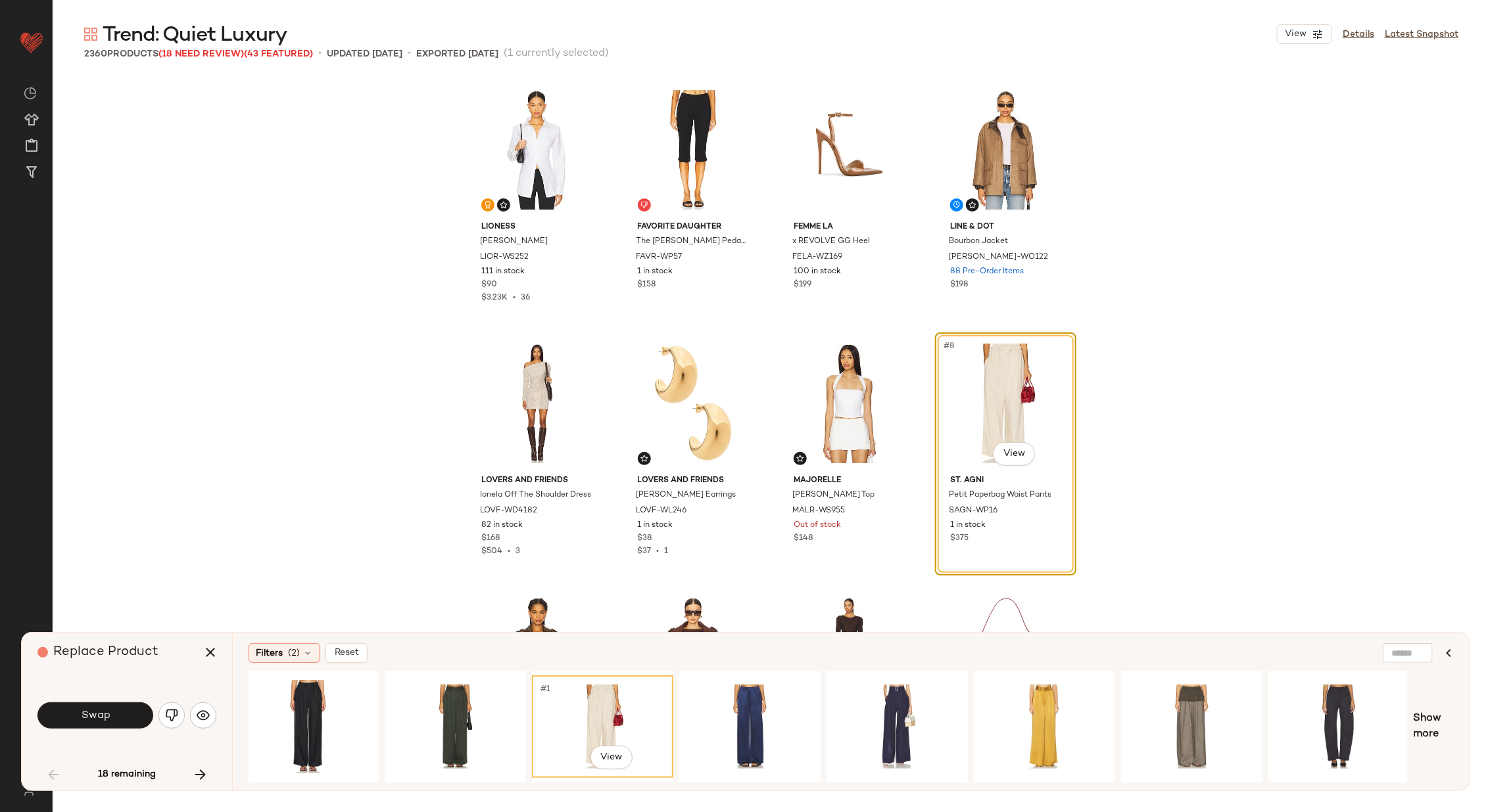
click at [1407, 649] on input "text" at bounding box center [1408, 653] width 34 height 13
type input "*****"
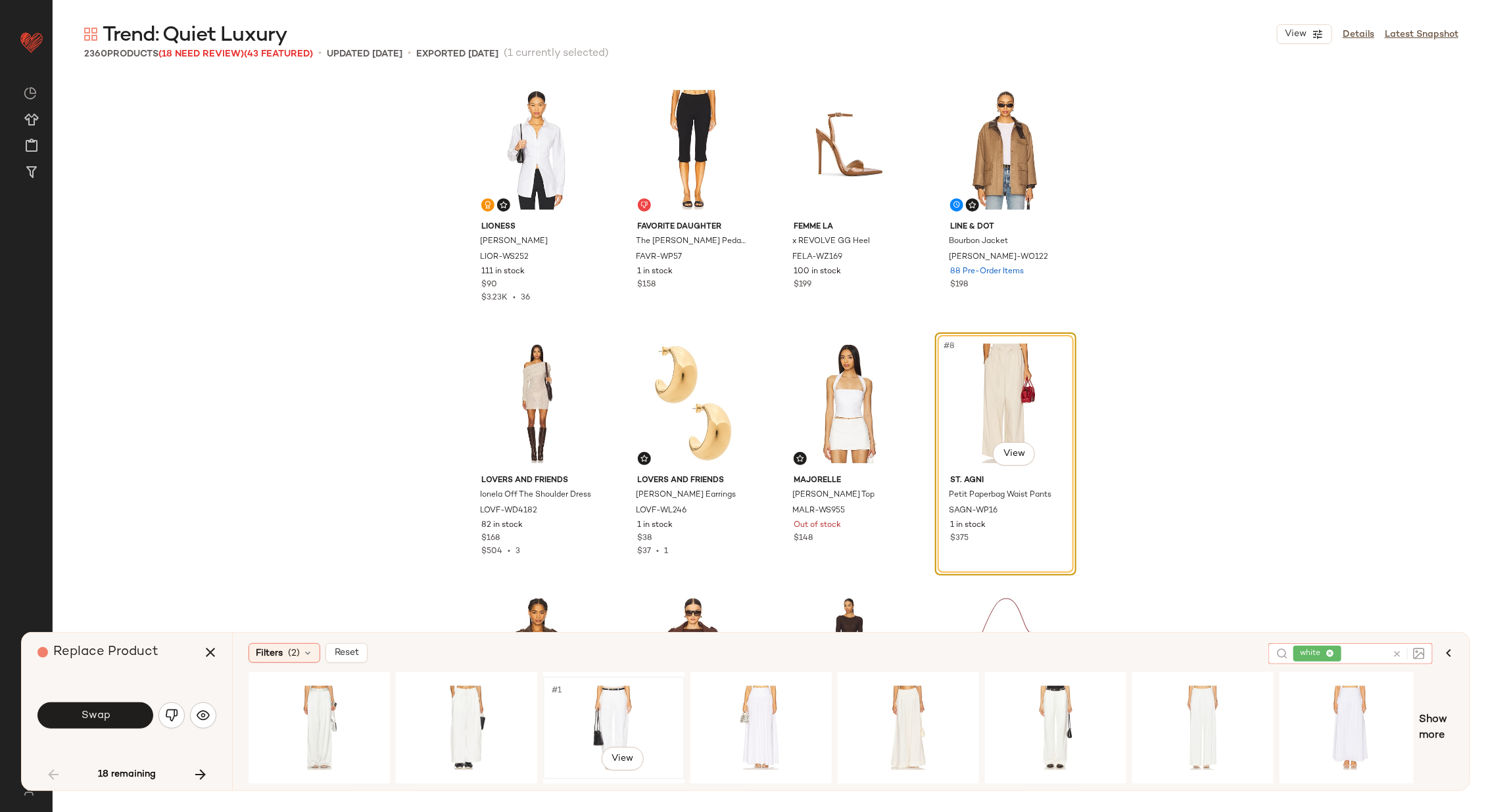
click at [624, 692] on div "#1 View" at bounding box center [613, 727] width 132 height 93
click at [504, 706] on div "#1 View" at bounding box center [466, 727] width 132 height 93
click at [1026, 682] on div "#1 View" at bounding box center [1055, 727] width 132 height 93
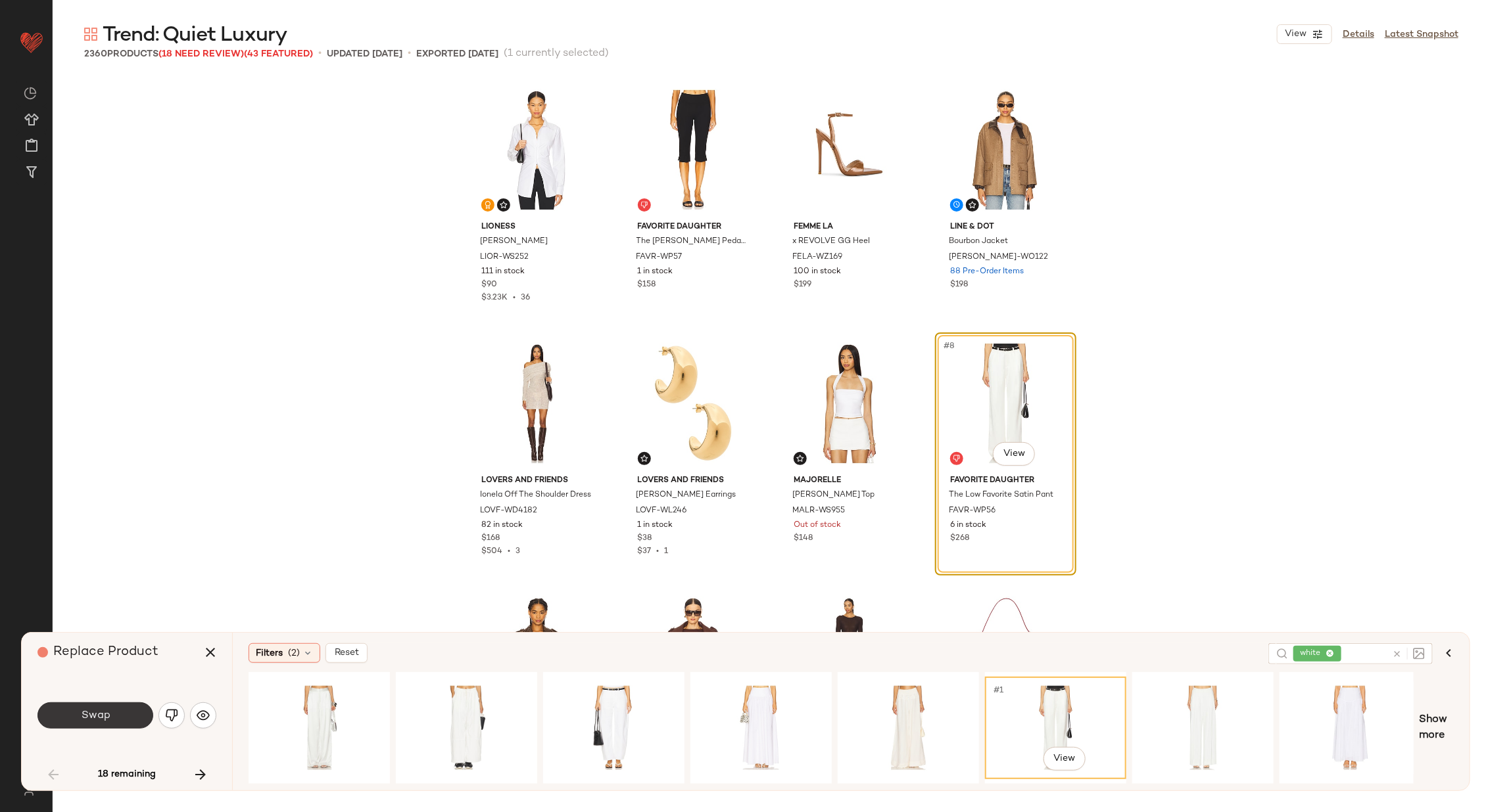
click at [108, 712] on span "Swap" at bounding box center [94, 716] width 30 height 13
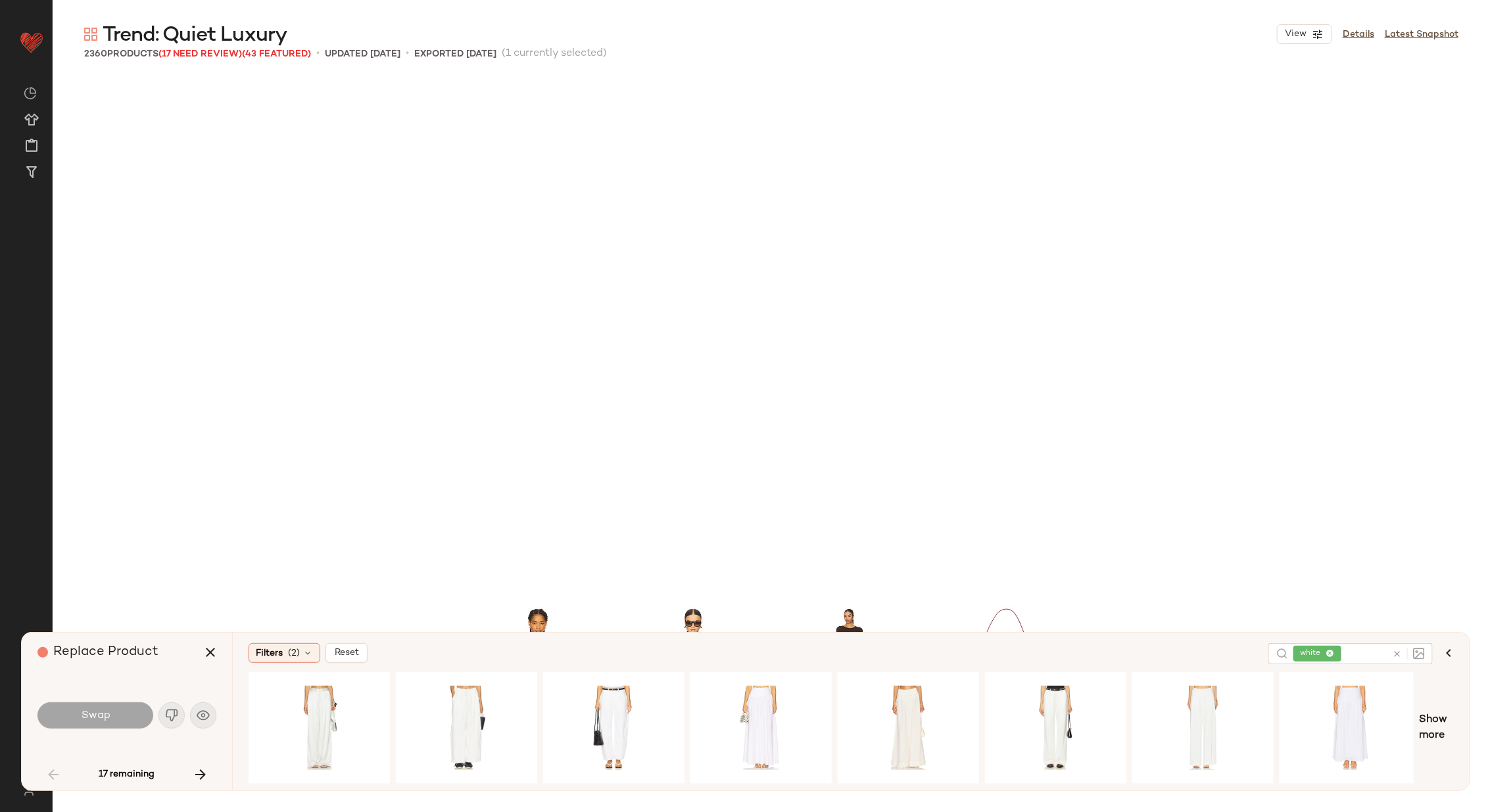
scroll to position [518, 0]
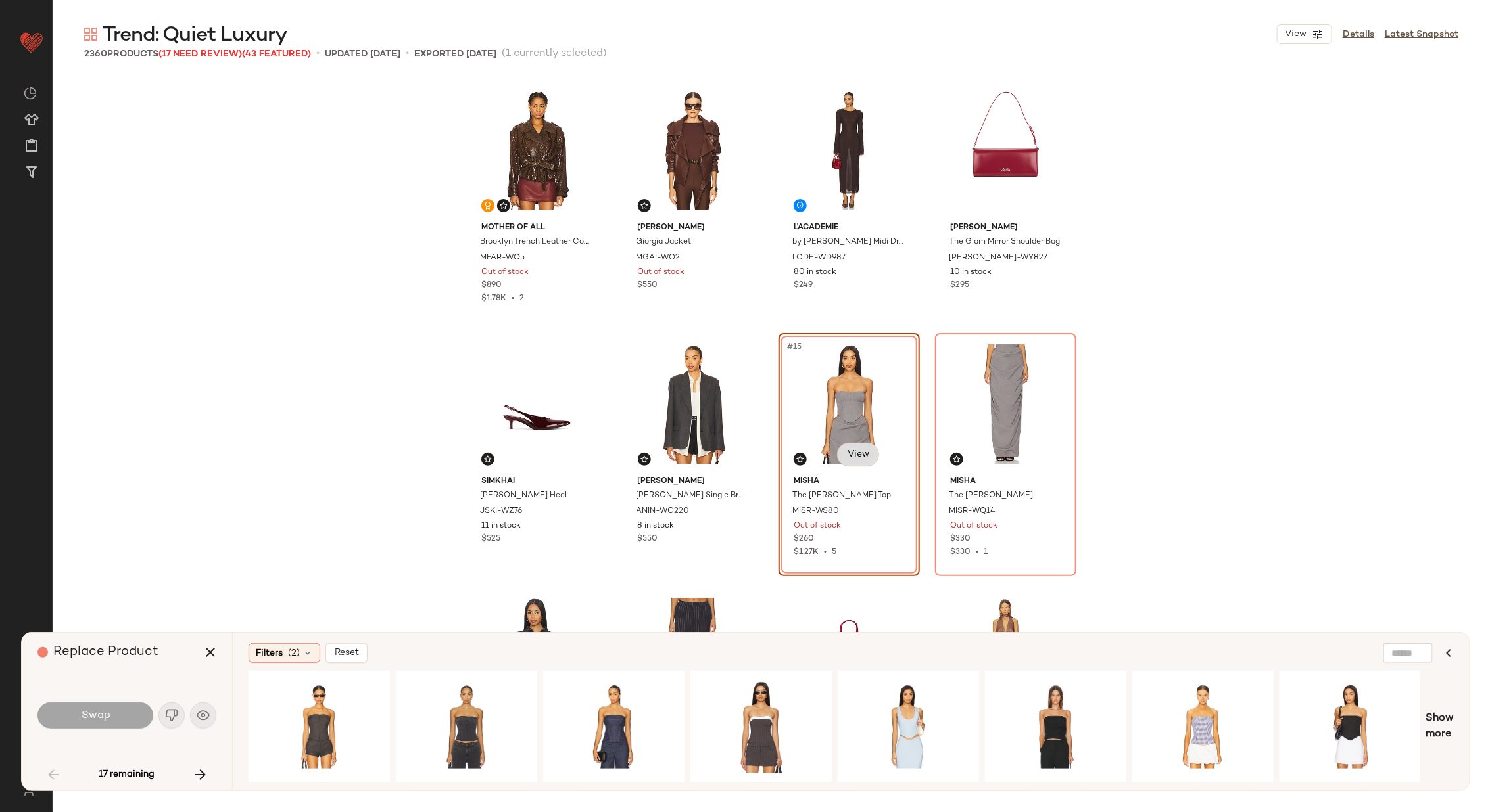
click at [844, 457] on body "Revolve ** Dashboard All Products Global Clipboards (26) Curations (70) [PERSON…" at bounding box center [745, 460] width 1490 height 920
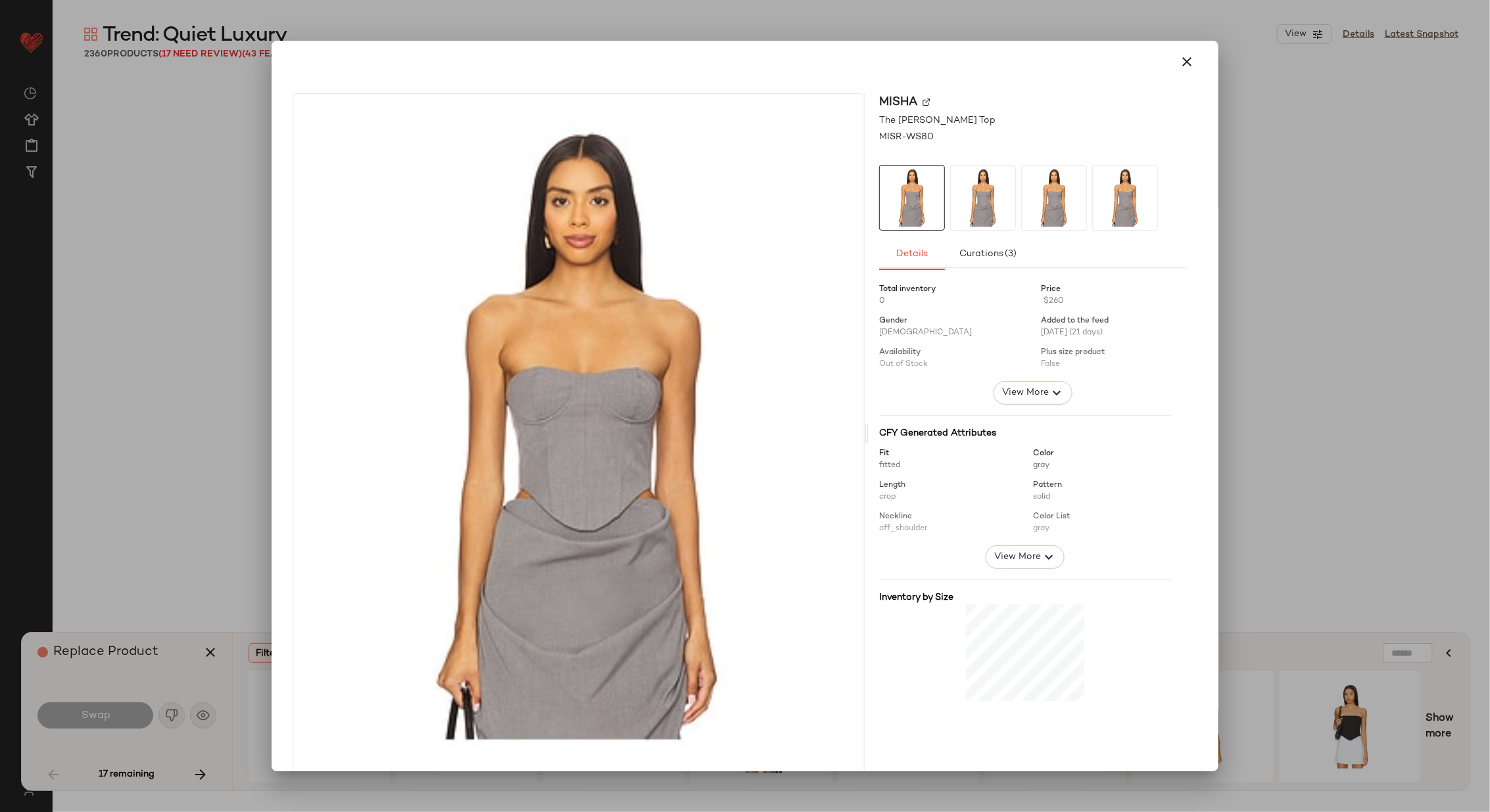
click at [918, 97] on div "MISHA" at bounding box center [1033, 102] width 308 height 17
click at [922, 100] on img at bounding box center [926, 102] width 8 height 8
click at [1179, 57] on icon "button" at bounding box center [1187, 62] width 15 height 15
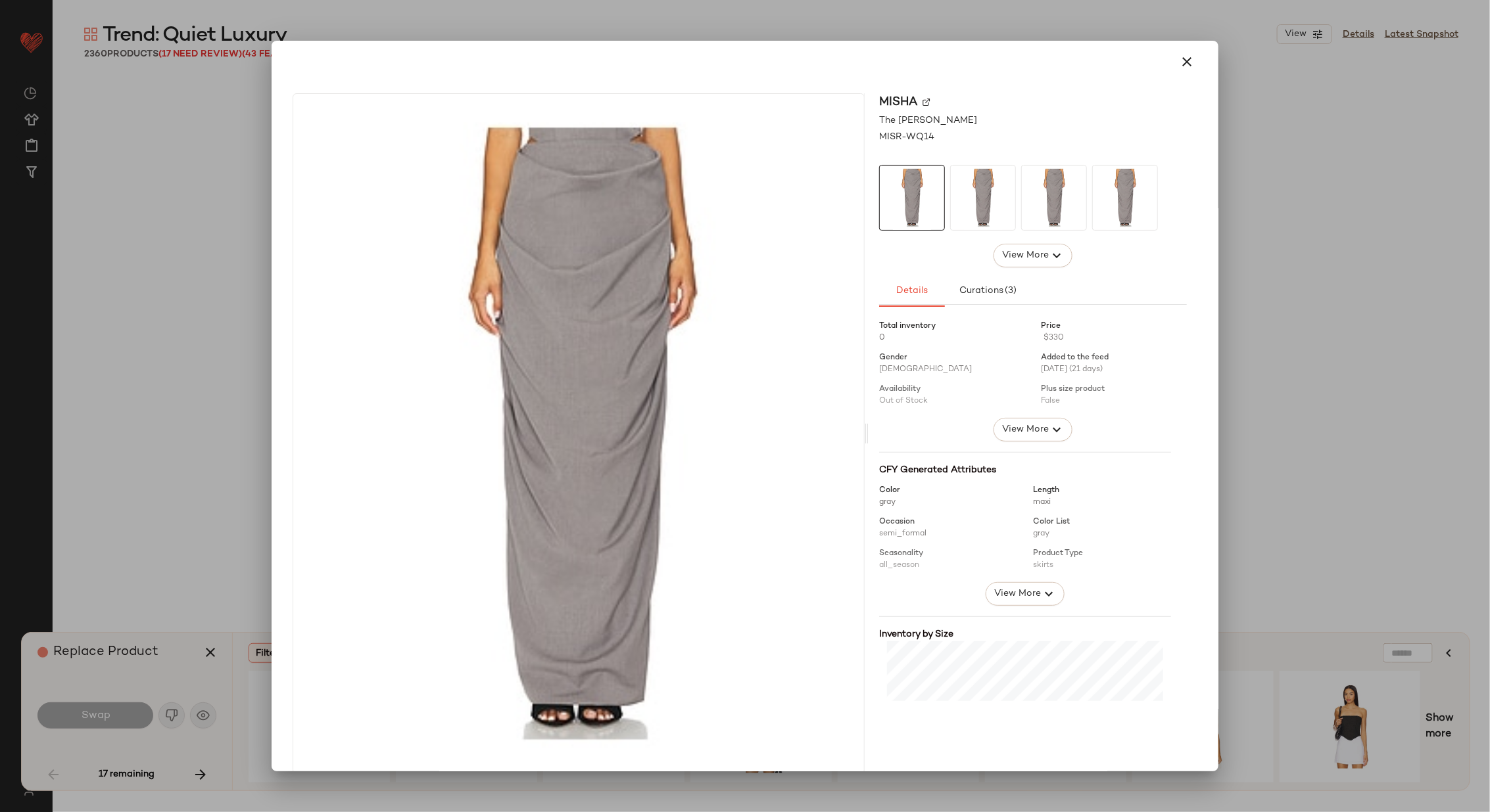
click at [922, 99] on img at bounding box center [926, 102] width 8 height 8
click at [1179, 59] on icon "button" at bounding box center [1187, 62] width 15 height 15
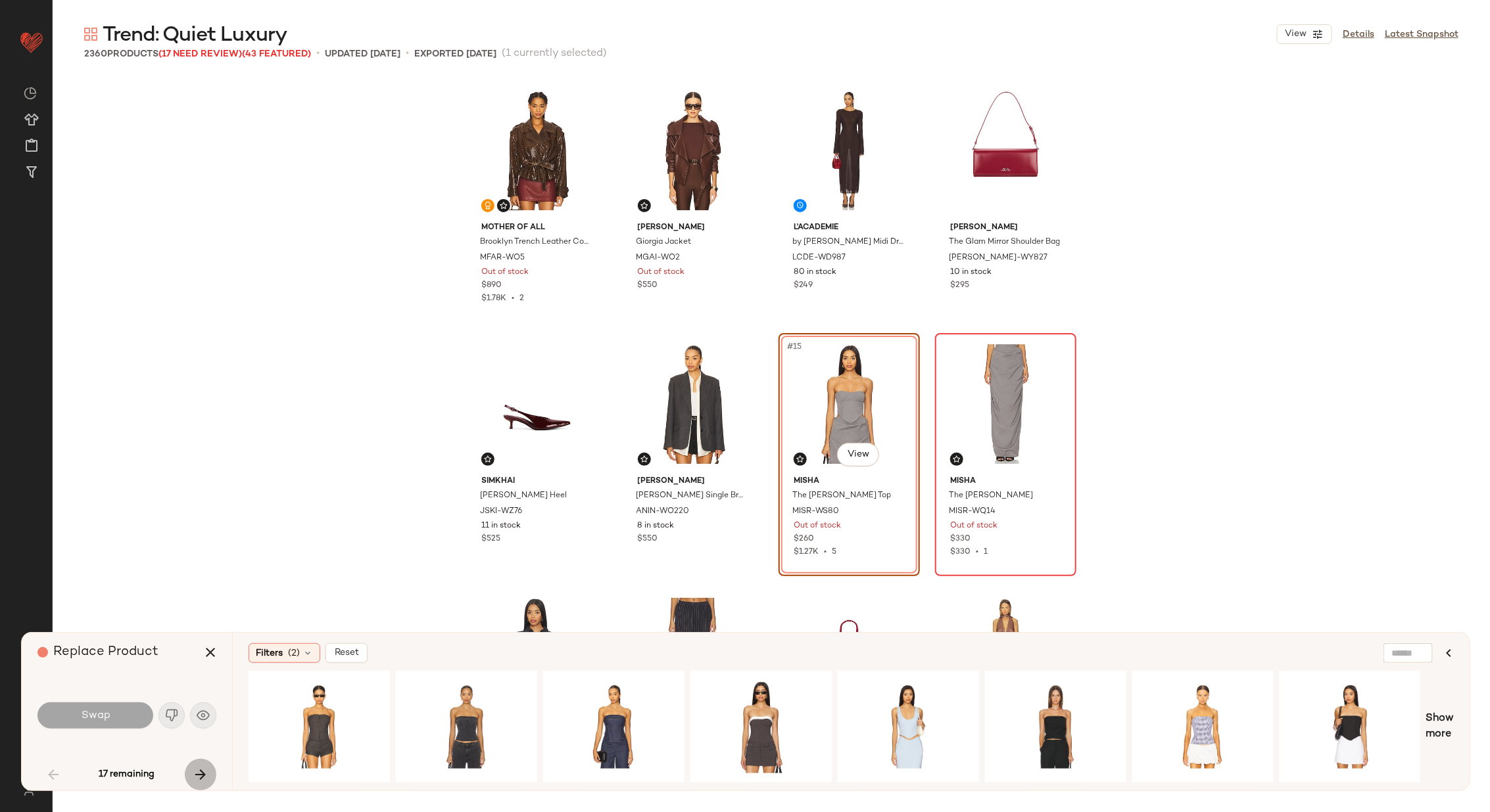
click at [202, 770] on icon "button" at bounding box center [200, 774] width 15 height 15
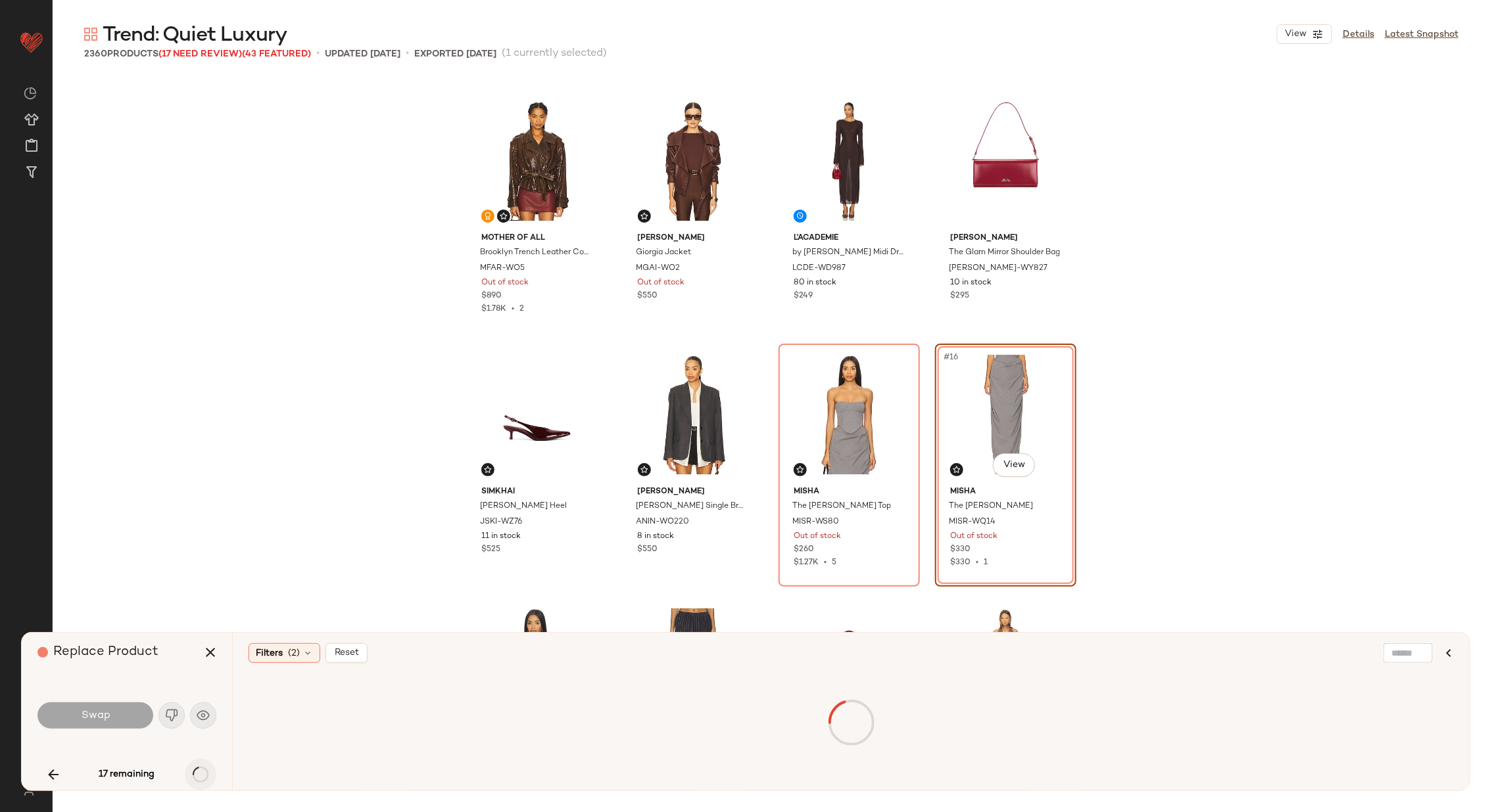
click at [202, 770] on div "17 remaining" at bounding box center [127, 774] width 179 height 32
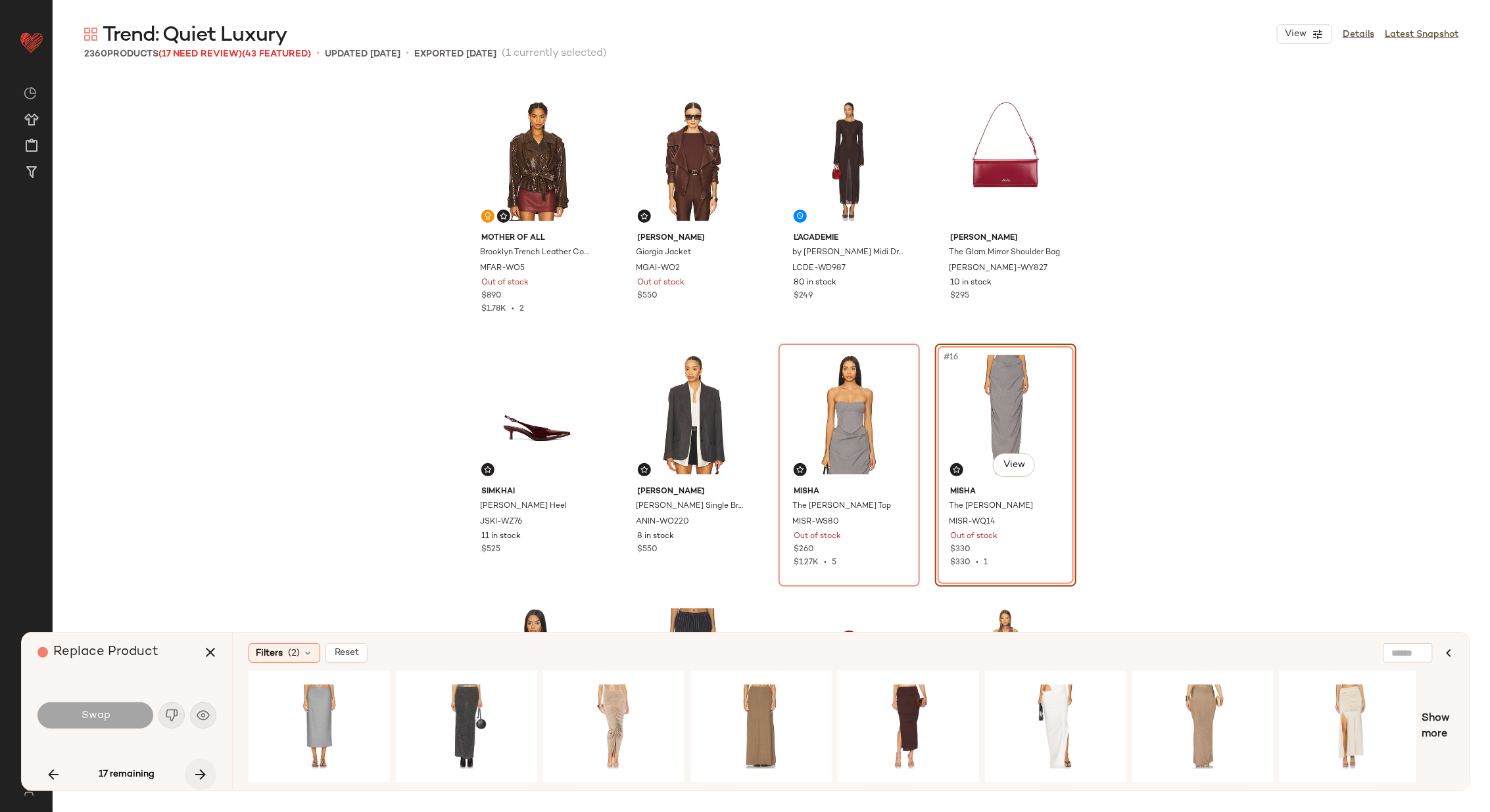
click at [195, 774] on icon "button" at bounding box center [200, 774] width 15 height 15
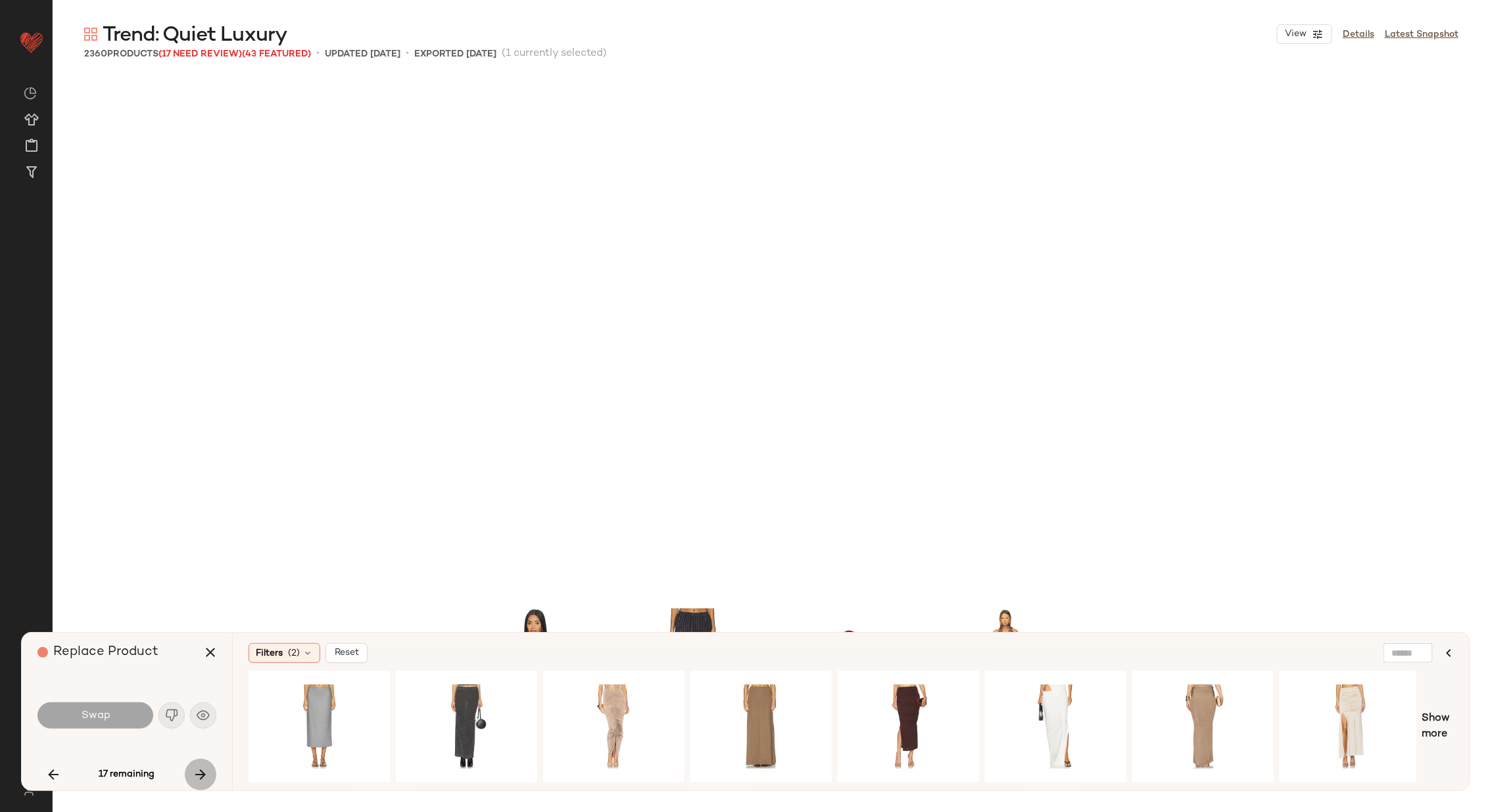
scroll to position [1015, 0]
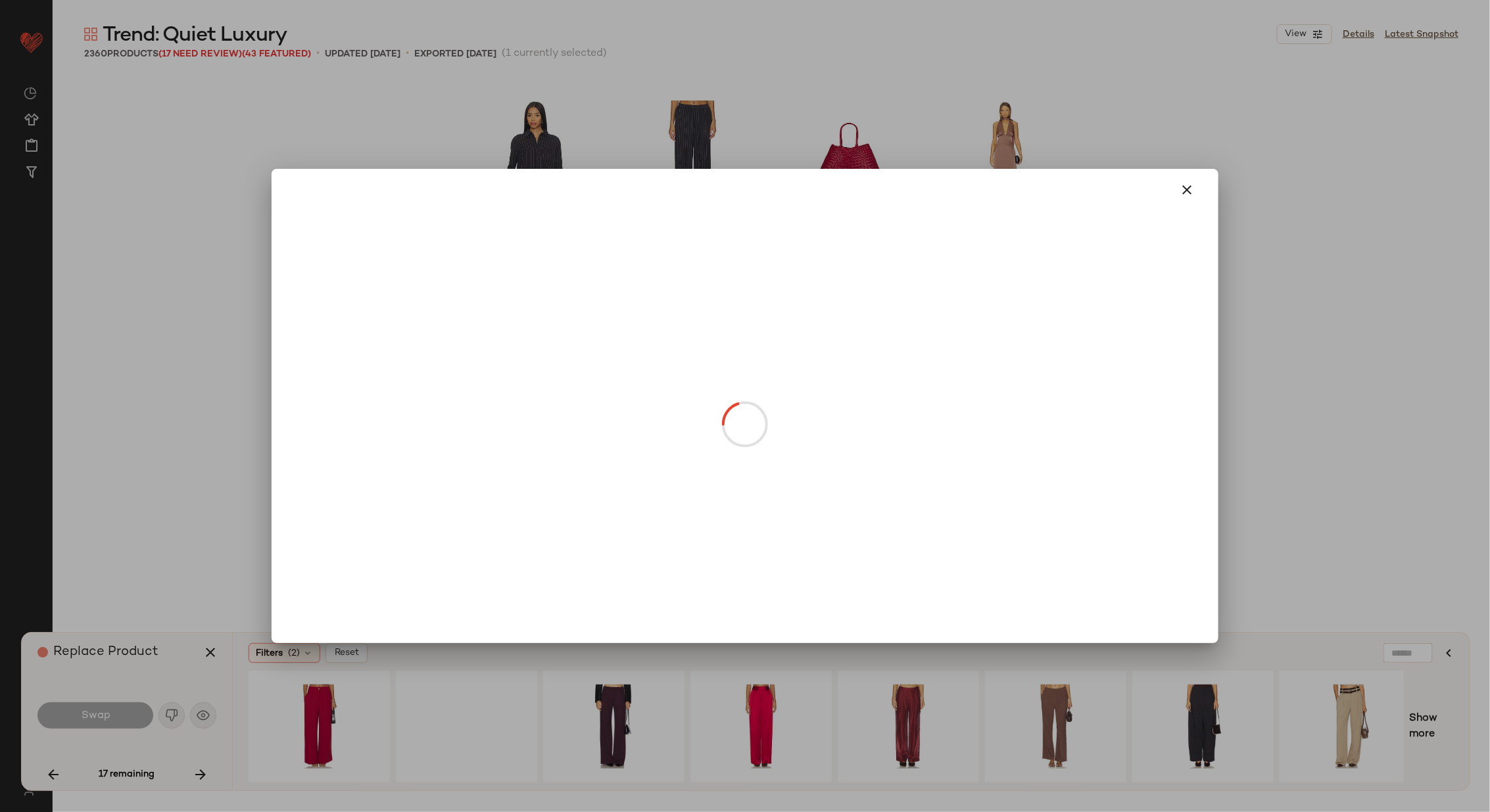
click at [1020, 458] on body "Revolve ** Dashboard All Products Global Clipboards (26) Curations (70) [PERSON…" at bounding box center [745, 460] width 1490 height 920
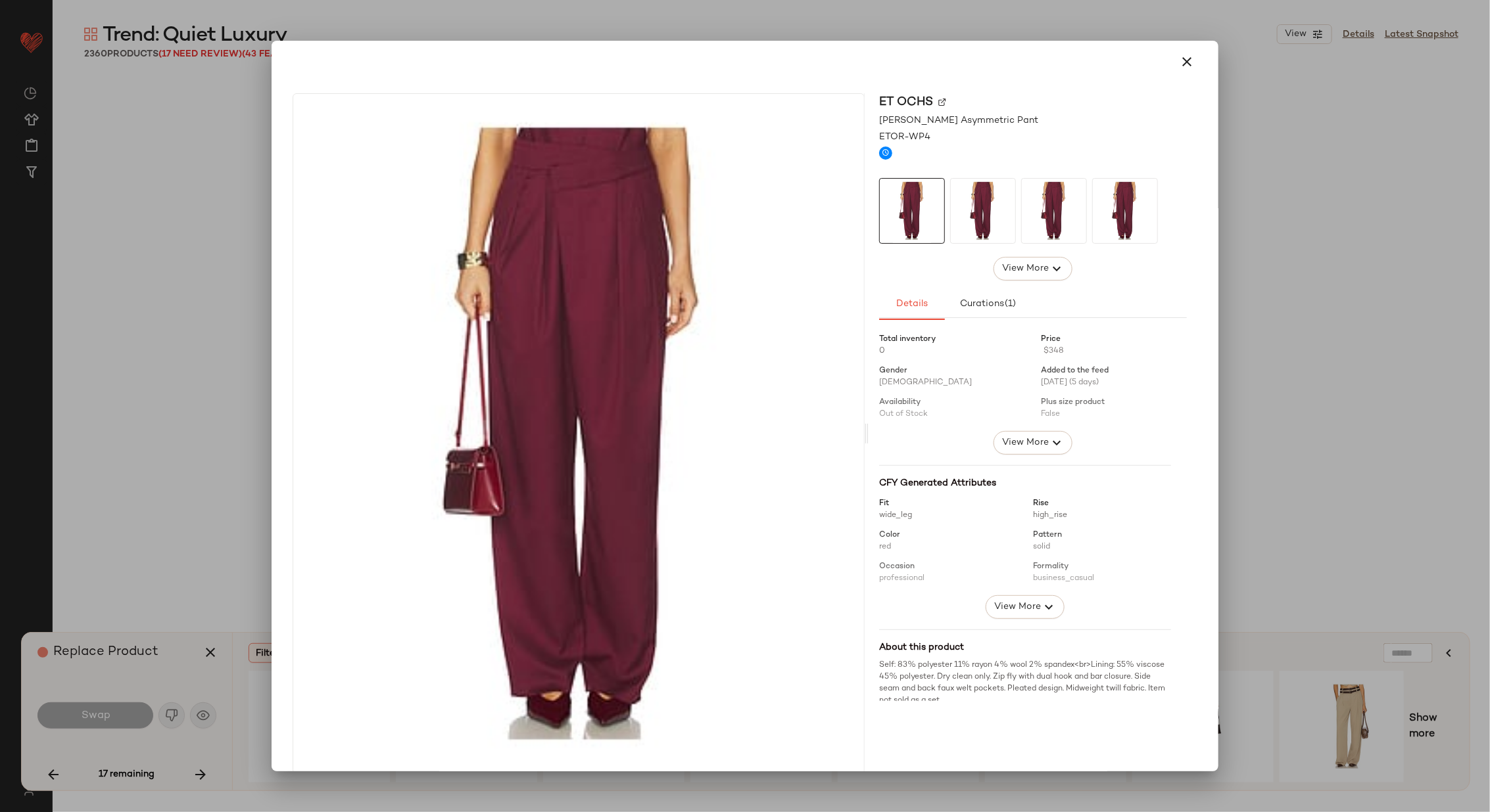
click at [938, 101] on img at bounding box center [942, 102] width 8 height 8
click at [1191, 55] on button "button" at bounding box center [1187, 62] width 32 height 32
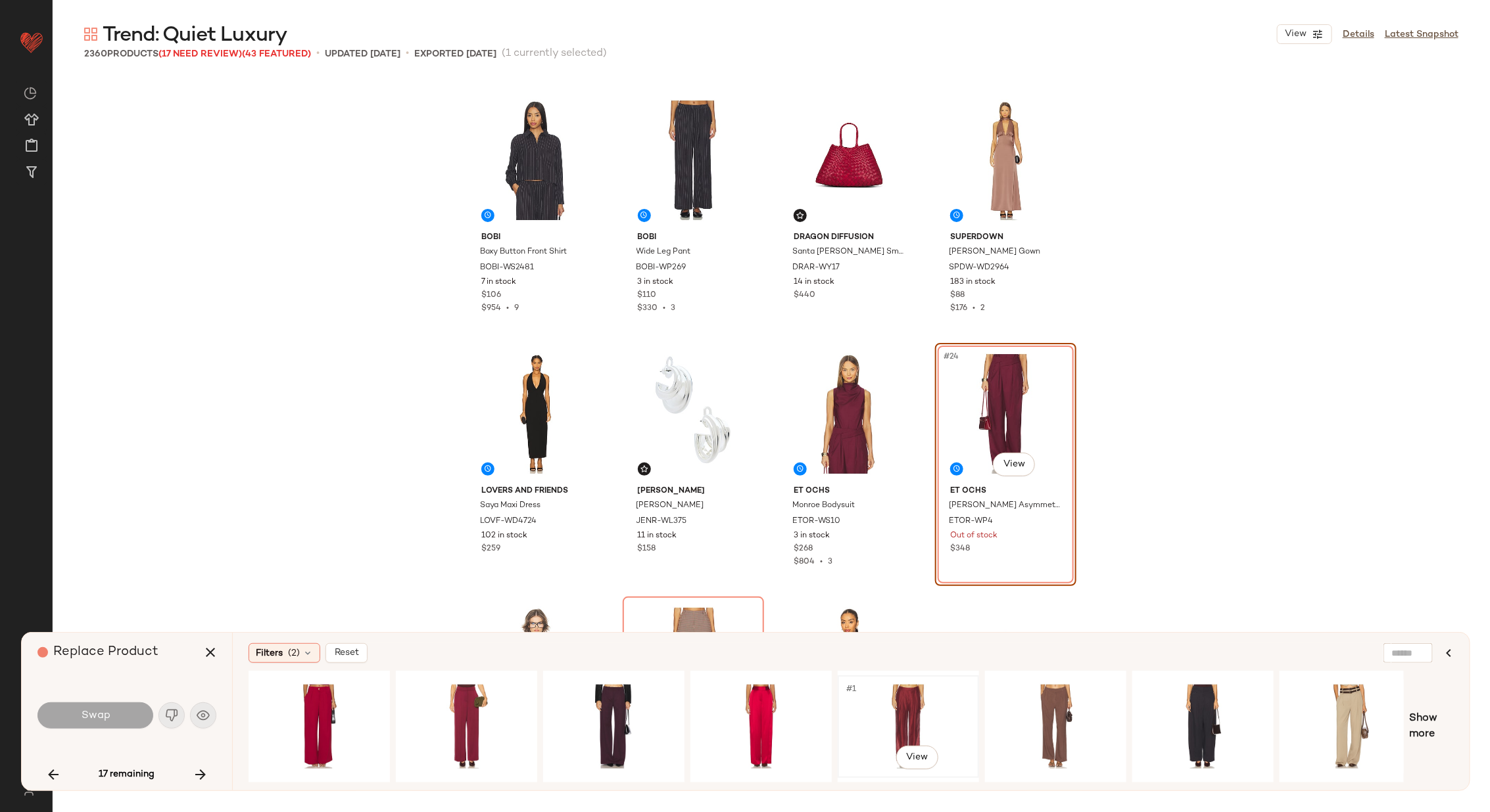
click at [913, 708] on div "#1 View" at bounding box center [908, 726] width 132 height 93
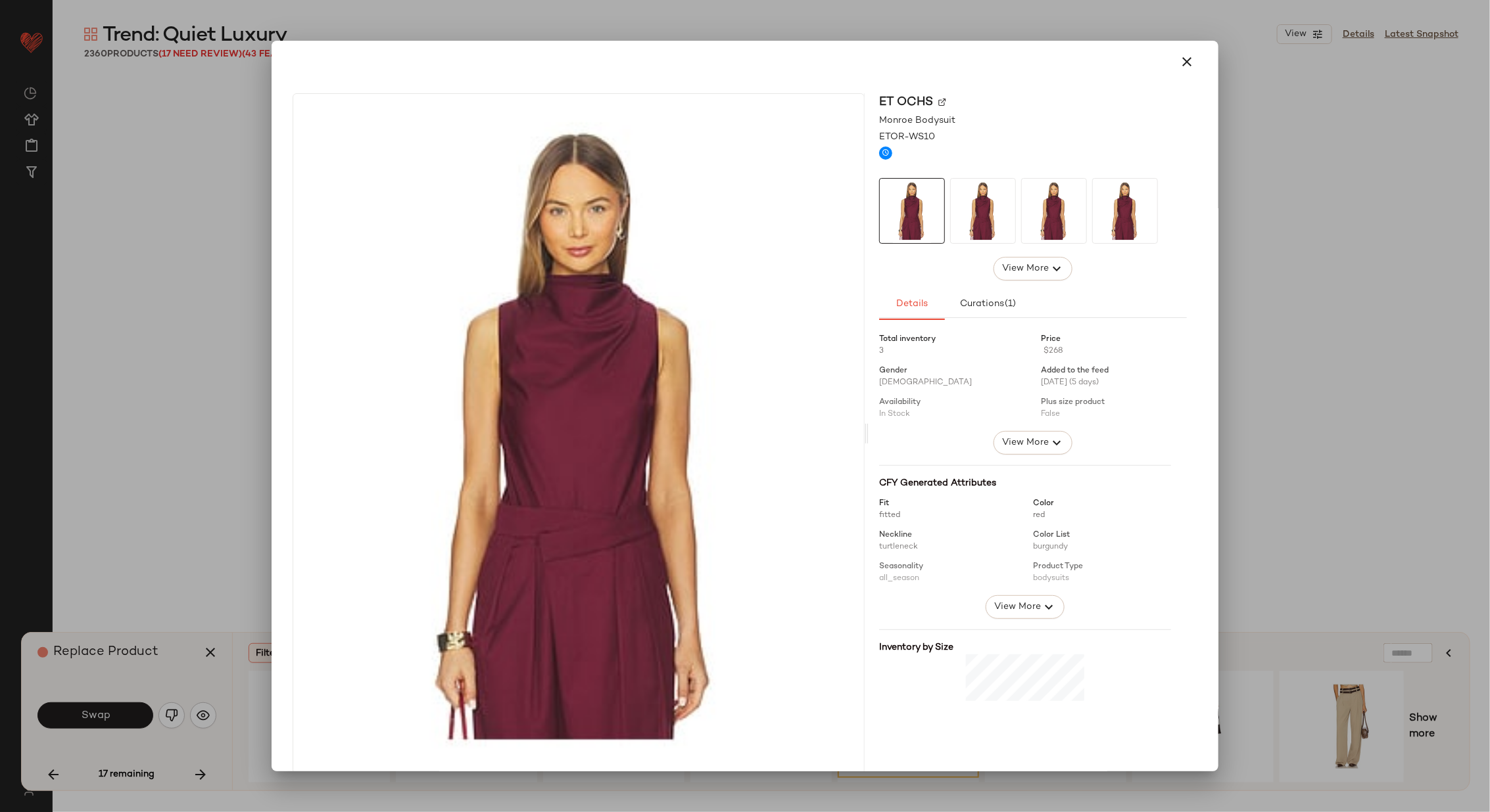
click at [938, 102] on img at bounding box center [942, 102] width 8 height 8
click at [1182, 56] on icon "button" at bounding box center [1187, 62] width 15 height 15
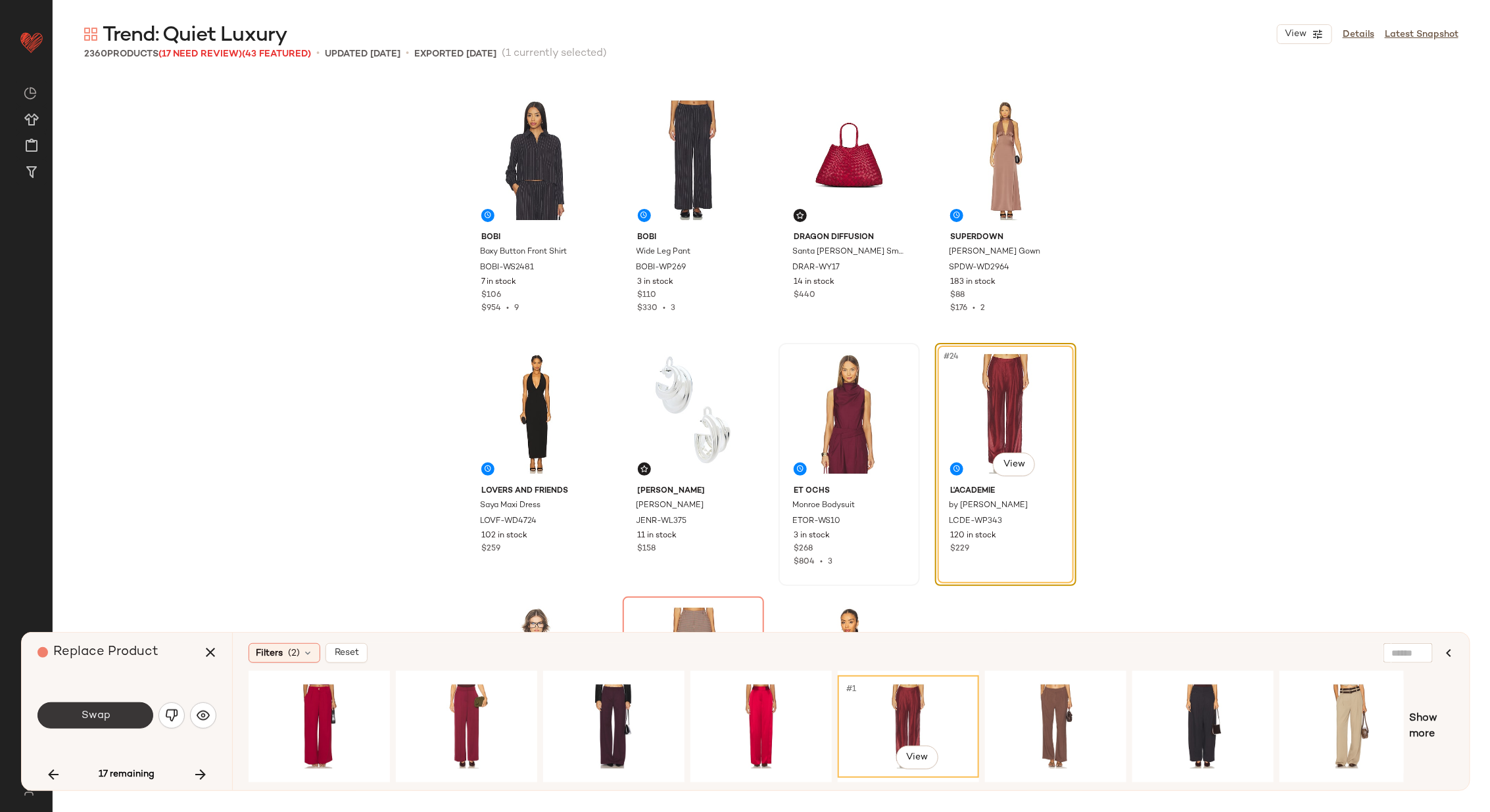
click at [111, 718] on button "Swap" at bounding box center [95, 715] width 116 height 26
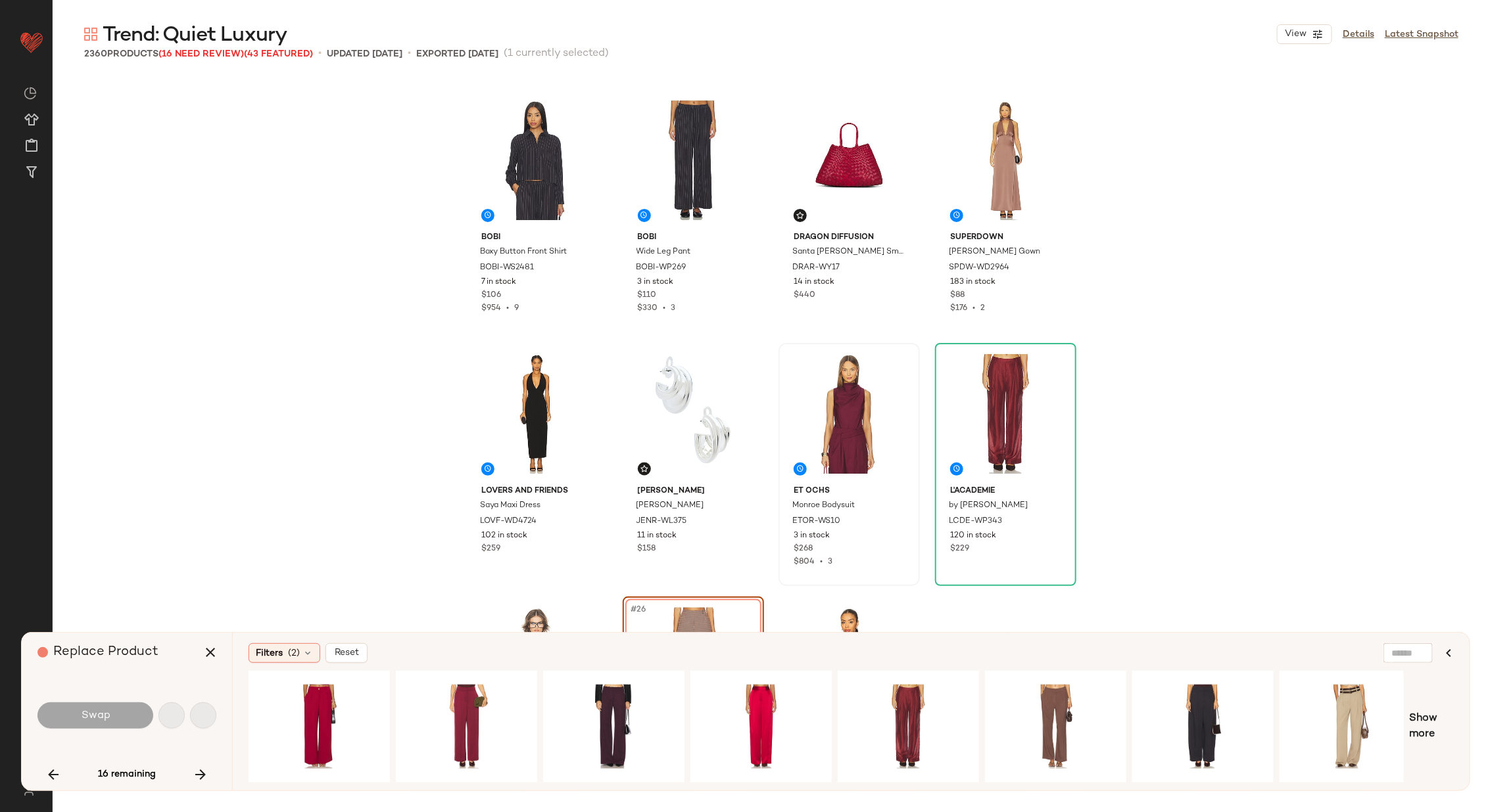
scroll to position [1268, 0]
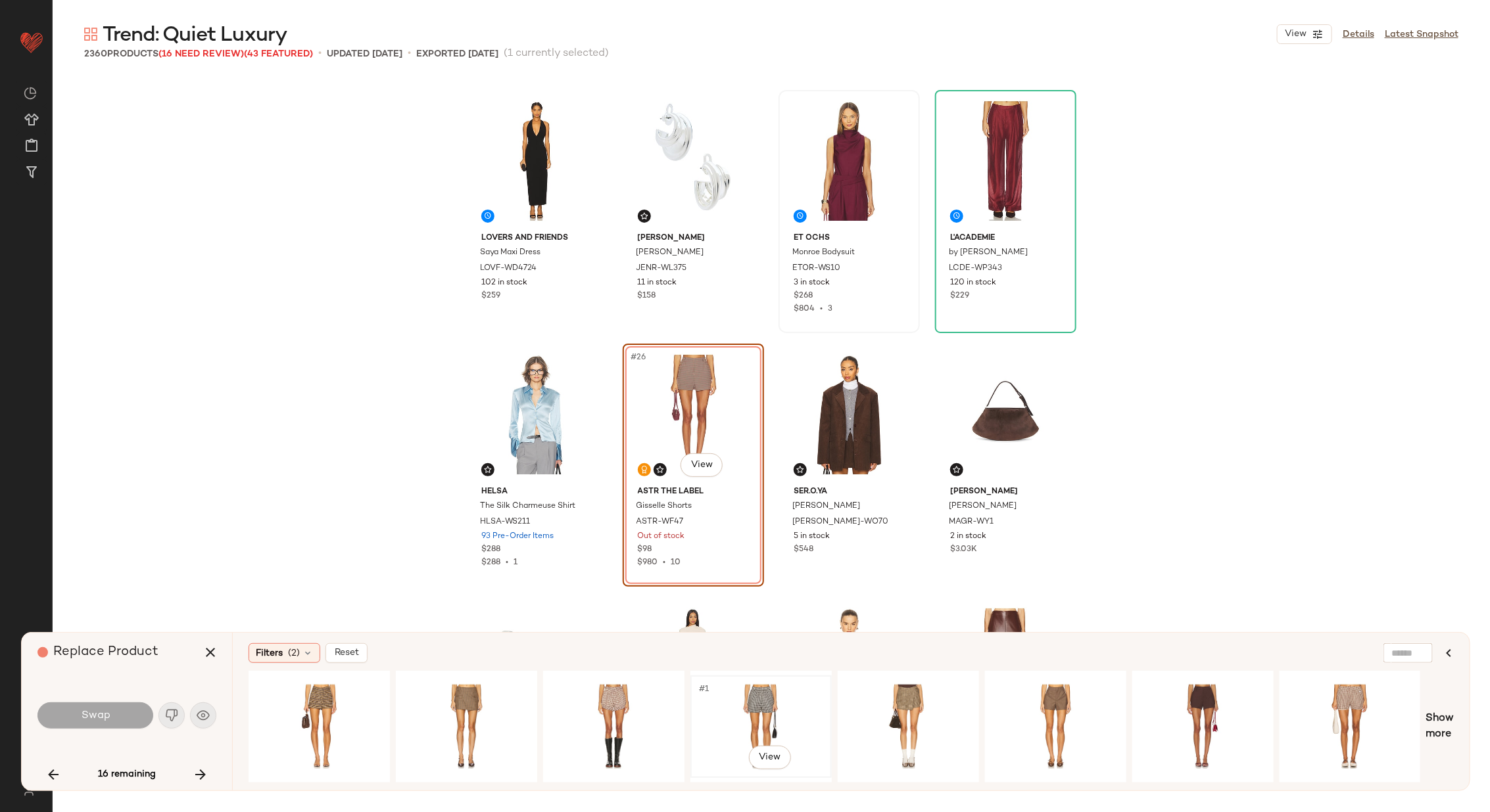
click at [728, 713] on div "#1 View" at bounding box center [760, 726] width 132 height 93
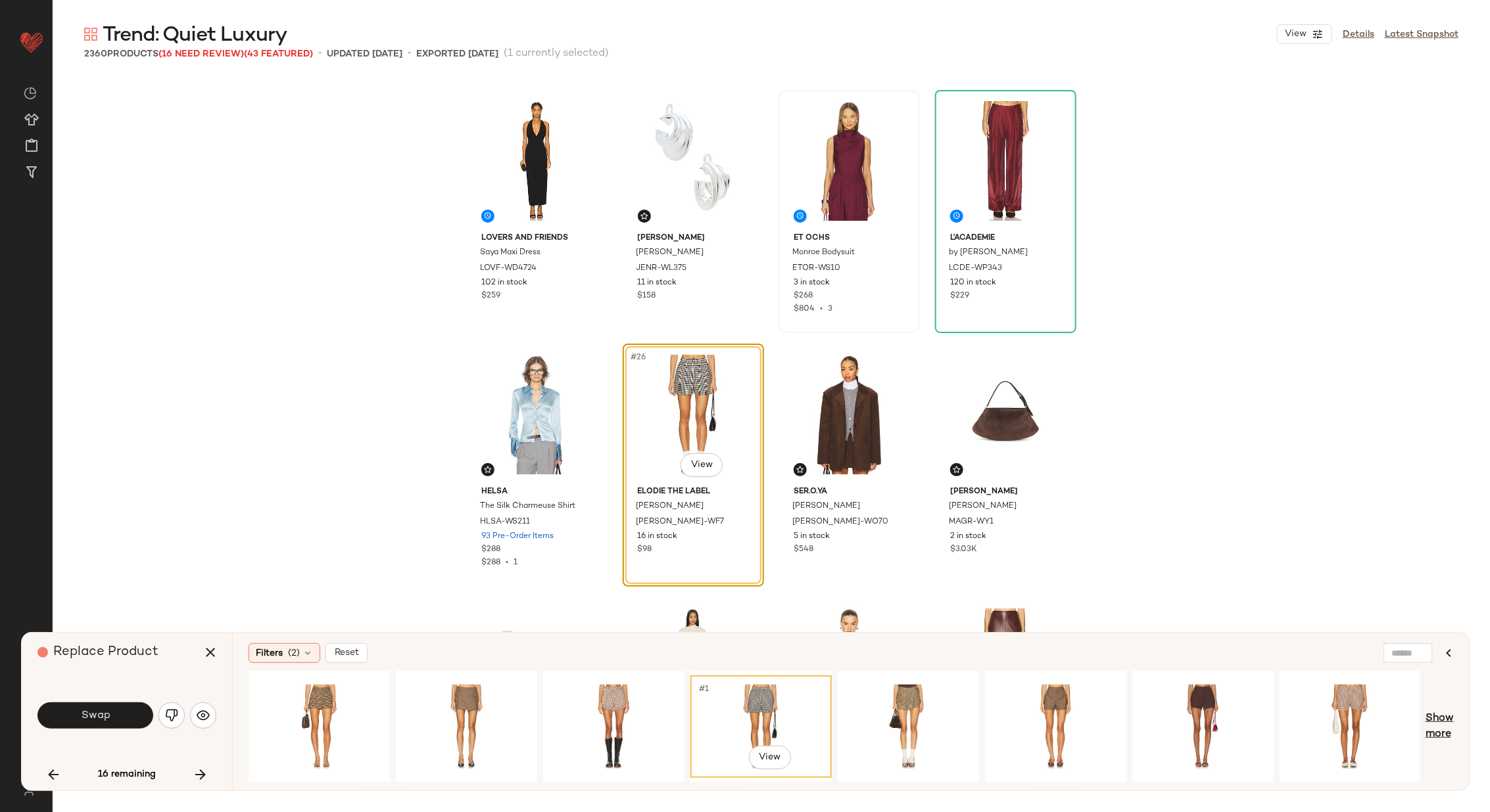
click at [1450, 719] on span "Show more" at bounding box center [1439, 726] width 28 height 32
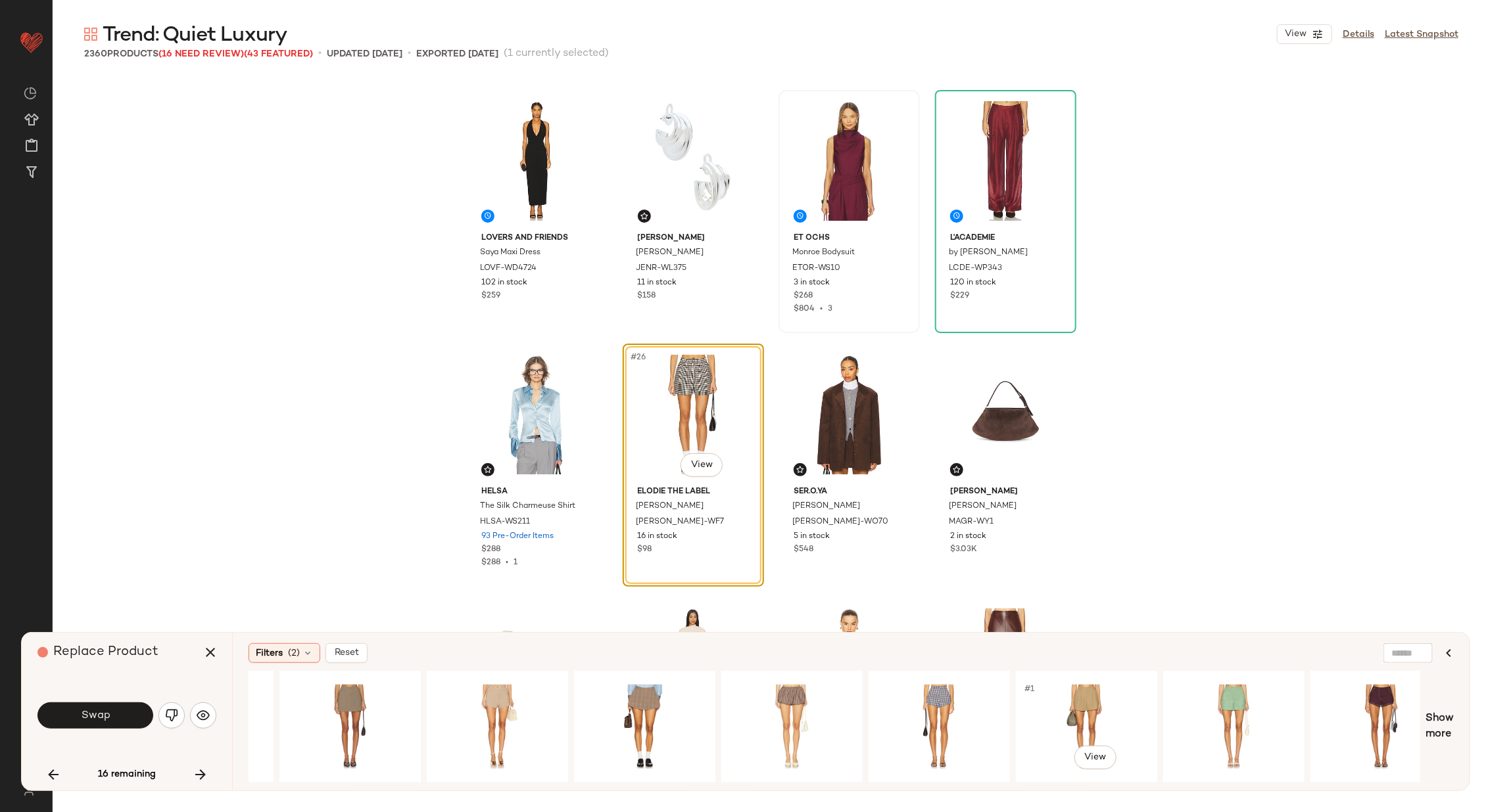
scroll to position [0, 1886]
click at [633, 703] on div "#1 View" at bounding box center [642, 726] width 132 height 93
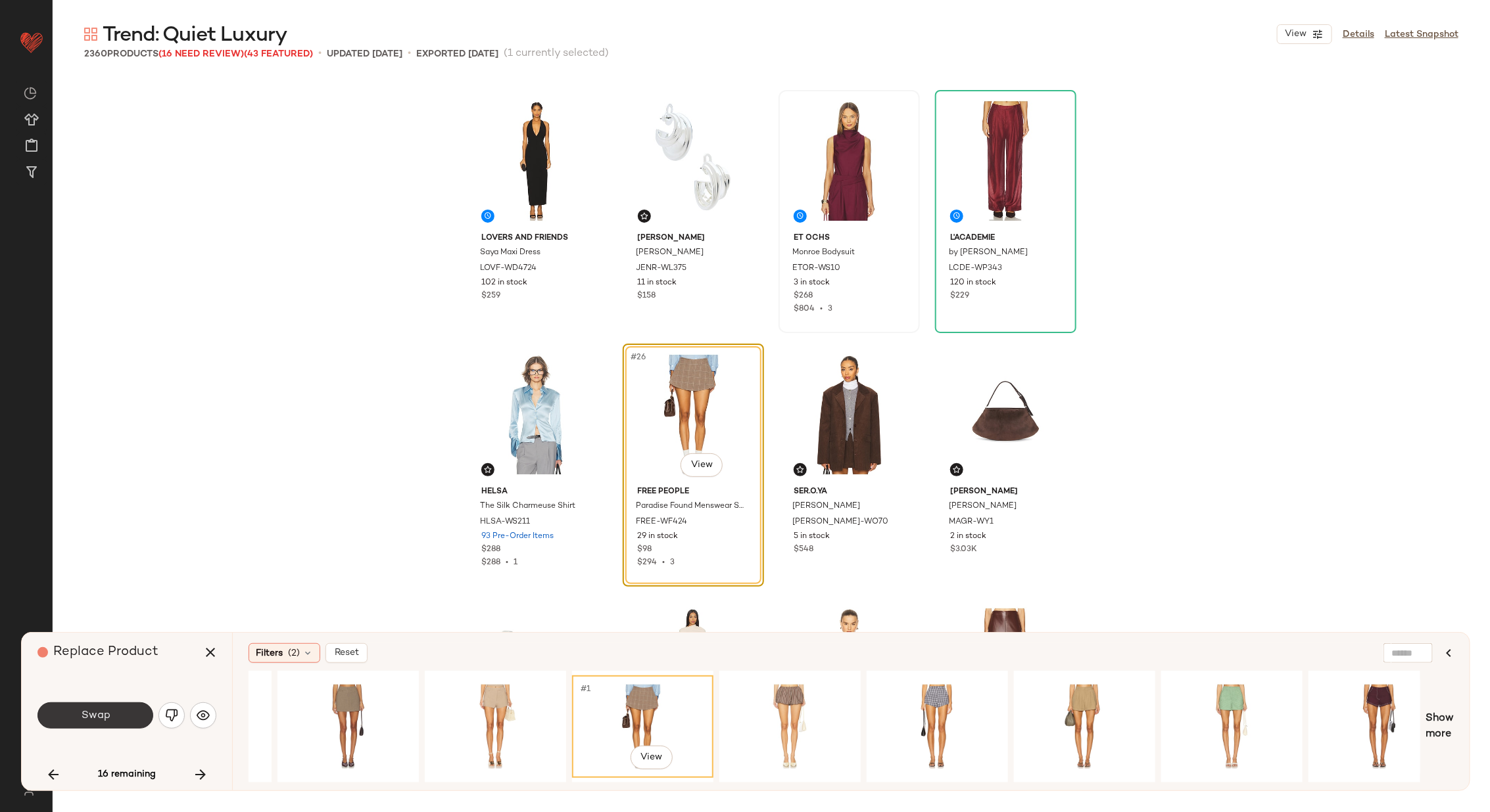
click at [123, 720] on button "Swap" at bounding box center [95, 715] width 116 height 26
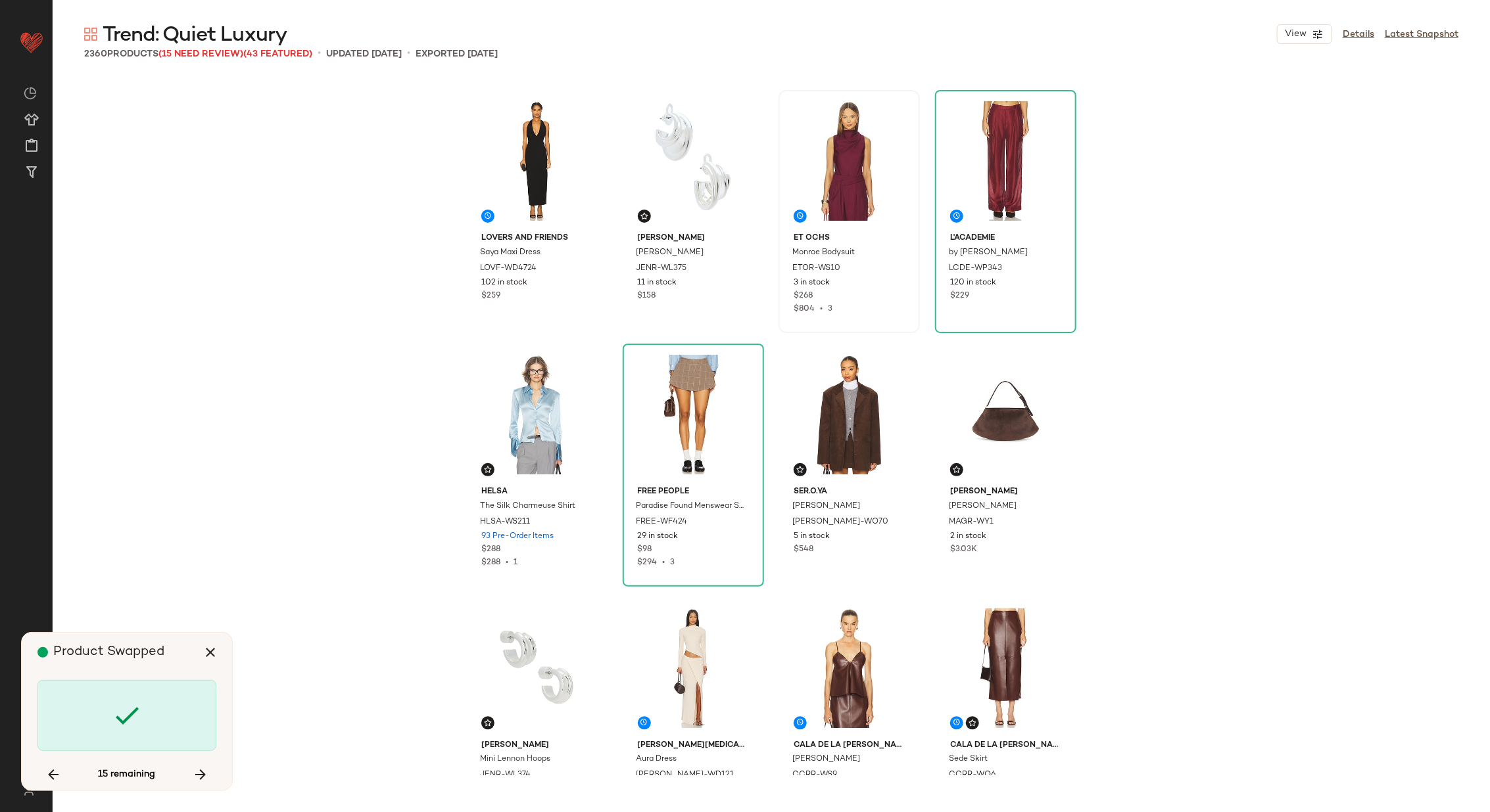
scroll to position [3044, 0]
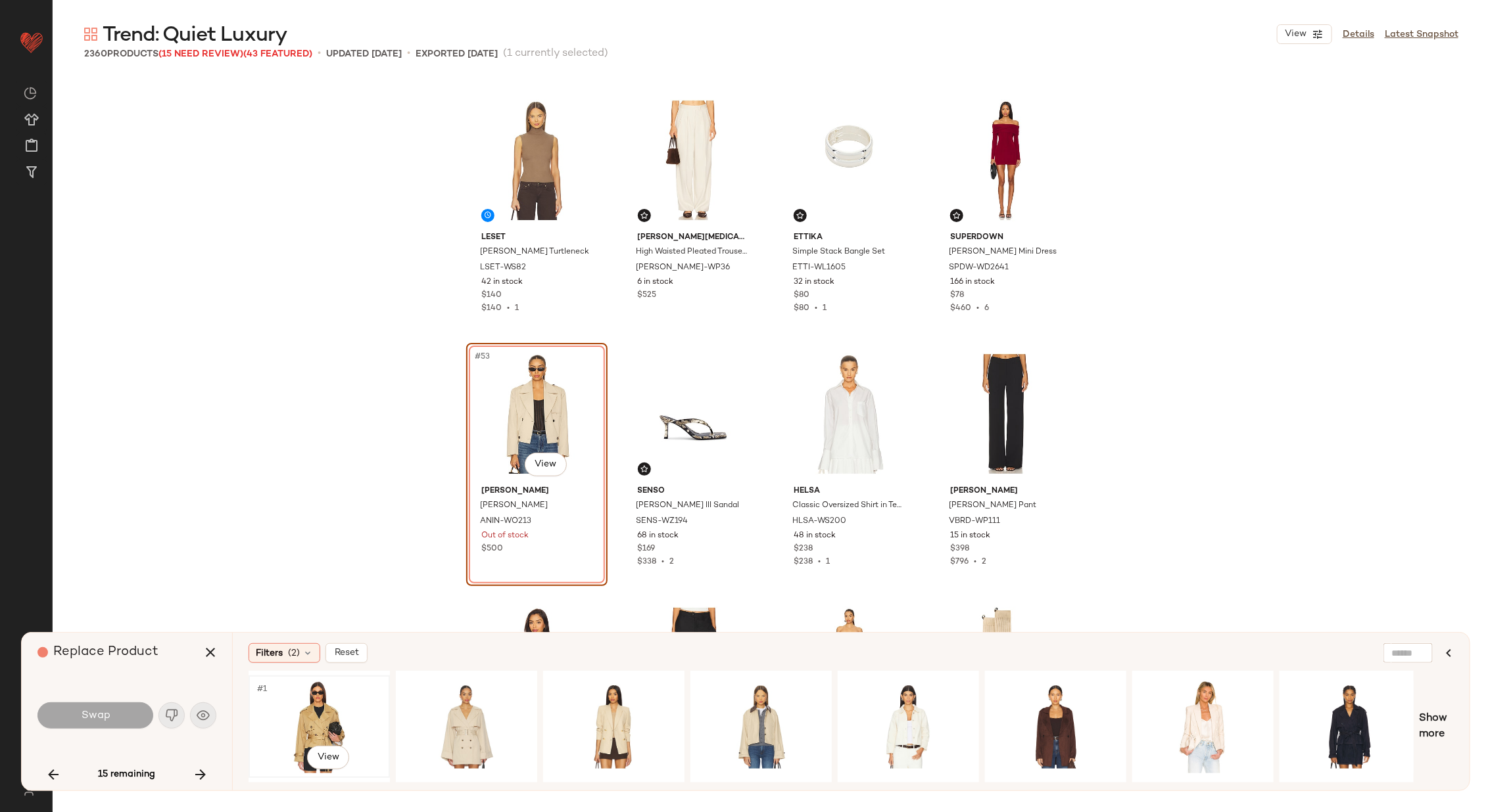
click at [329, 711] on div "#1 View" at bounding box center [319, 726] width 132 height 93
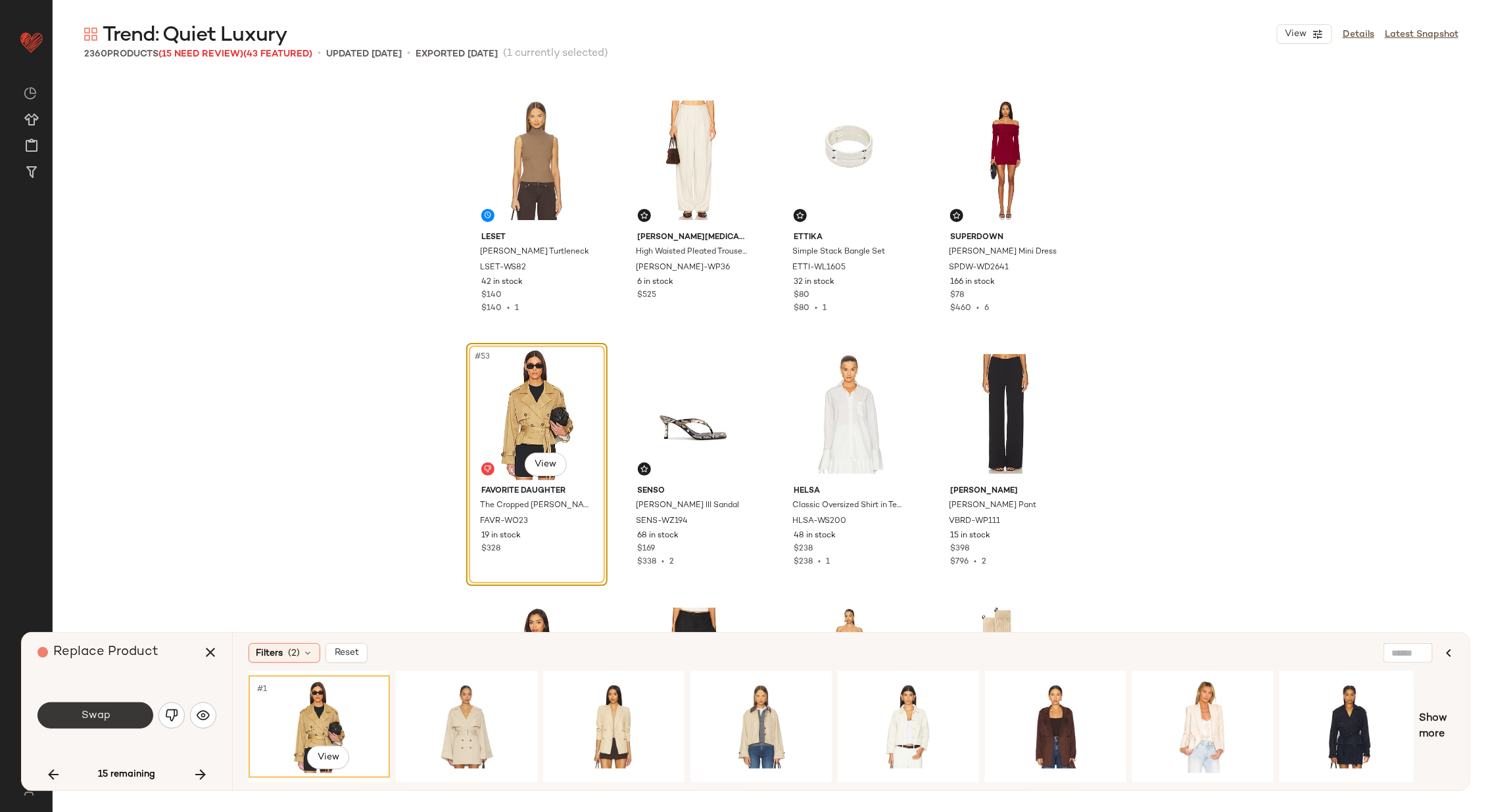
click at [129, 714] on button "Swap" at bounding box center [95, 715] width 116 height 26
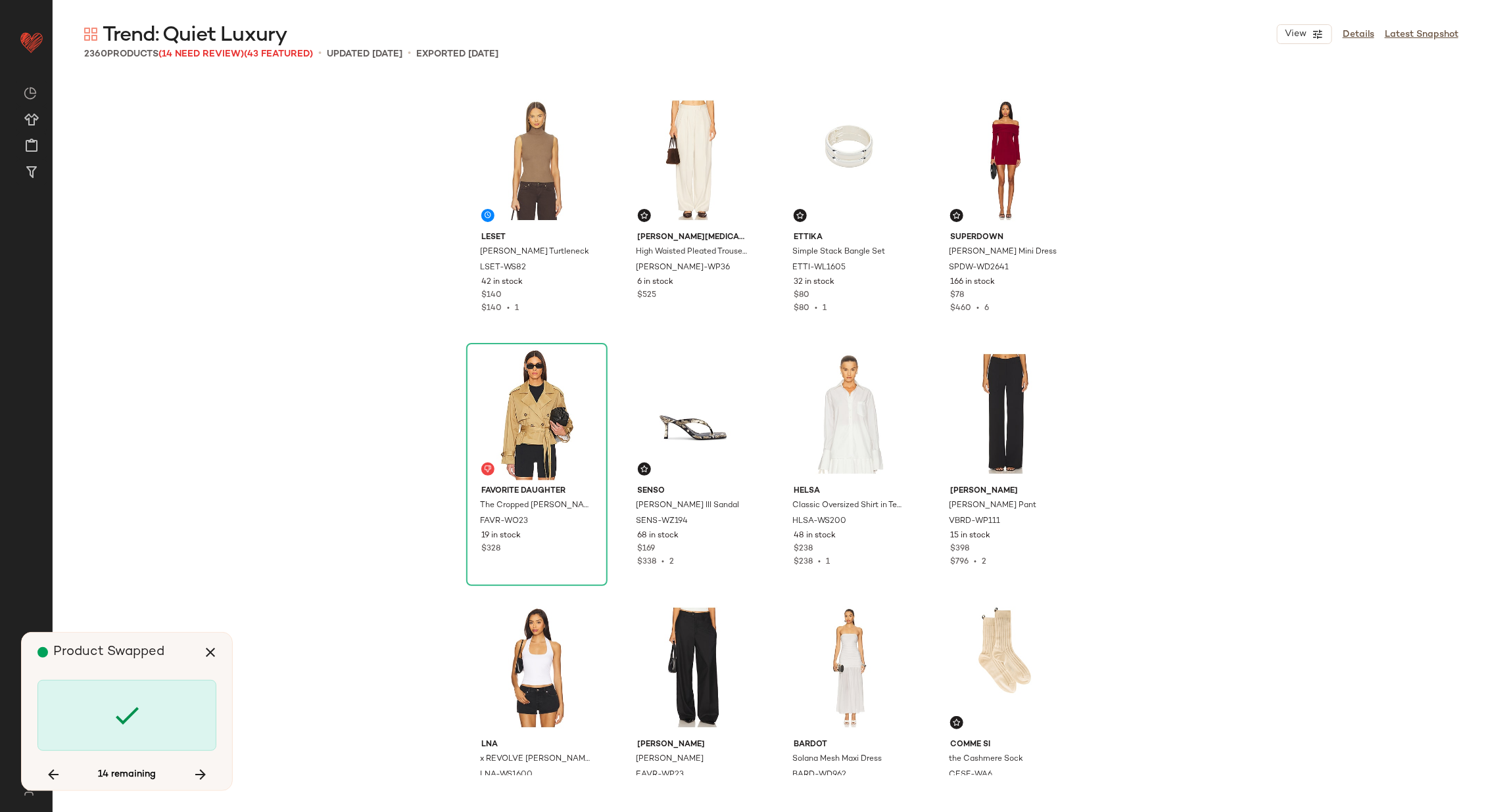
scroll to position [4059, 0]
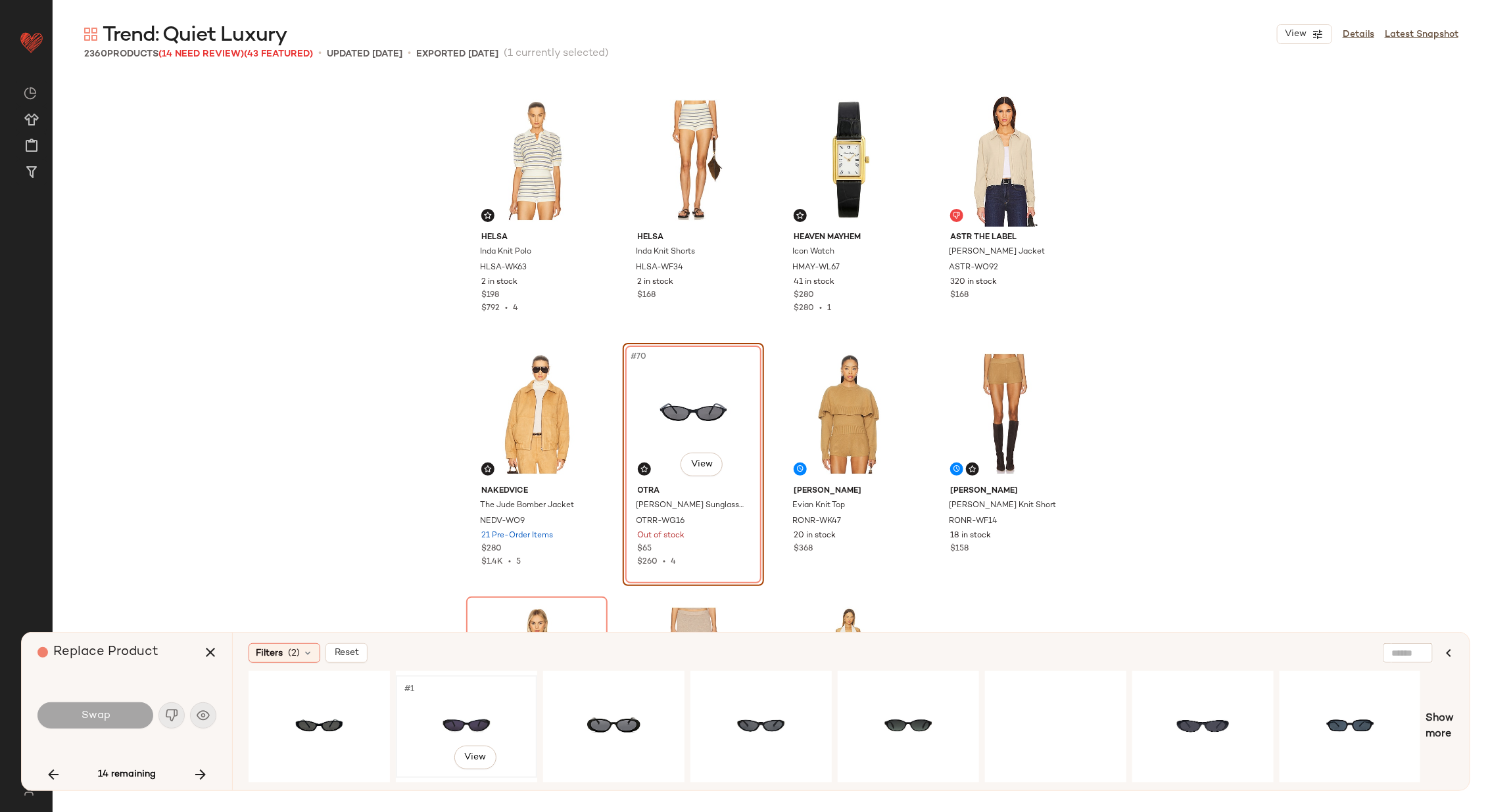
click at [476, 703] on div "#1 View" at bounding box center [466, 726] width 132 height 93
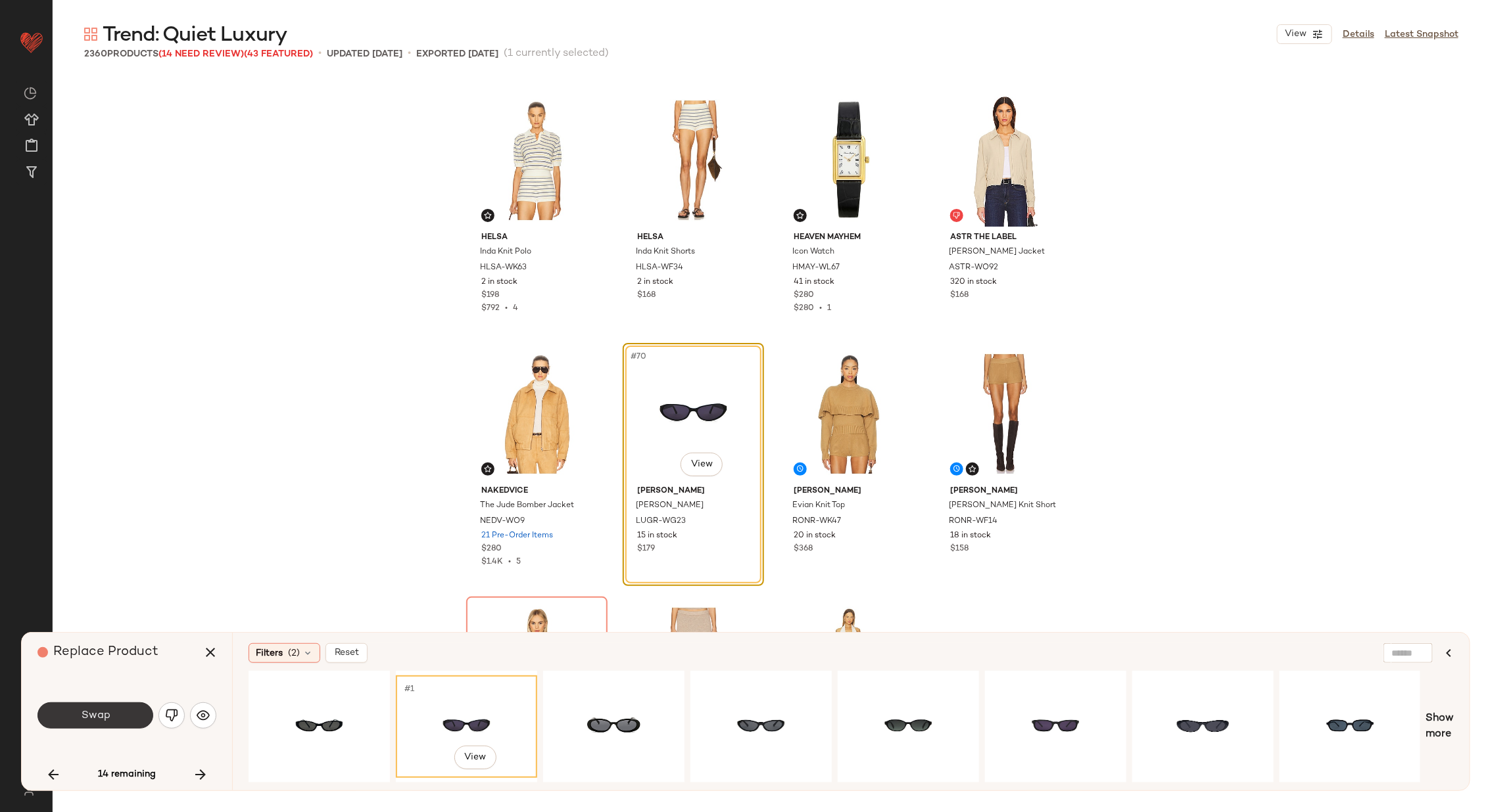
click at [132, 715] on button "Swap" at bounding box center [95, 715] width 116 height 26
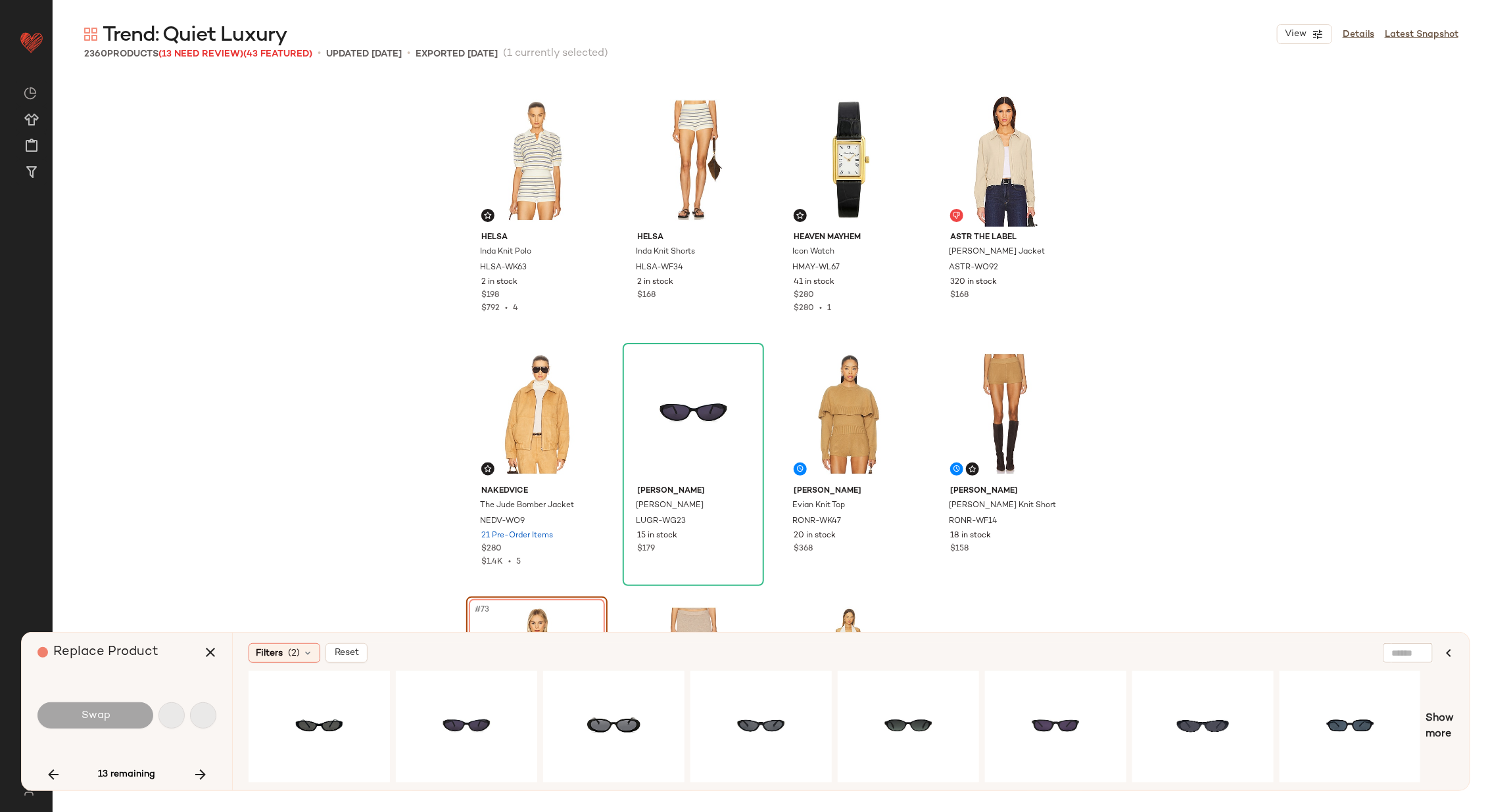
scroll to position [4312, 0]
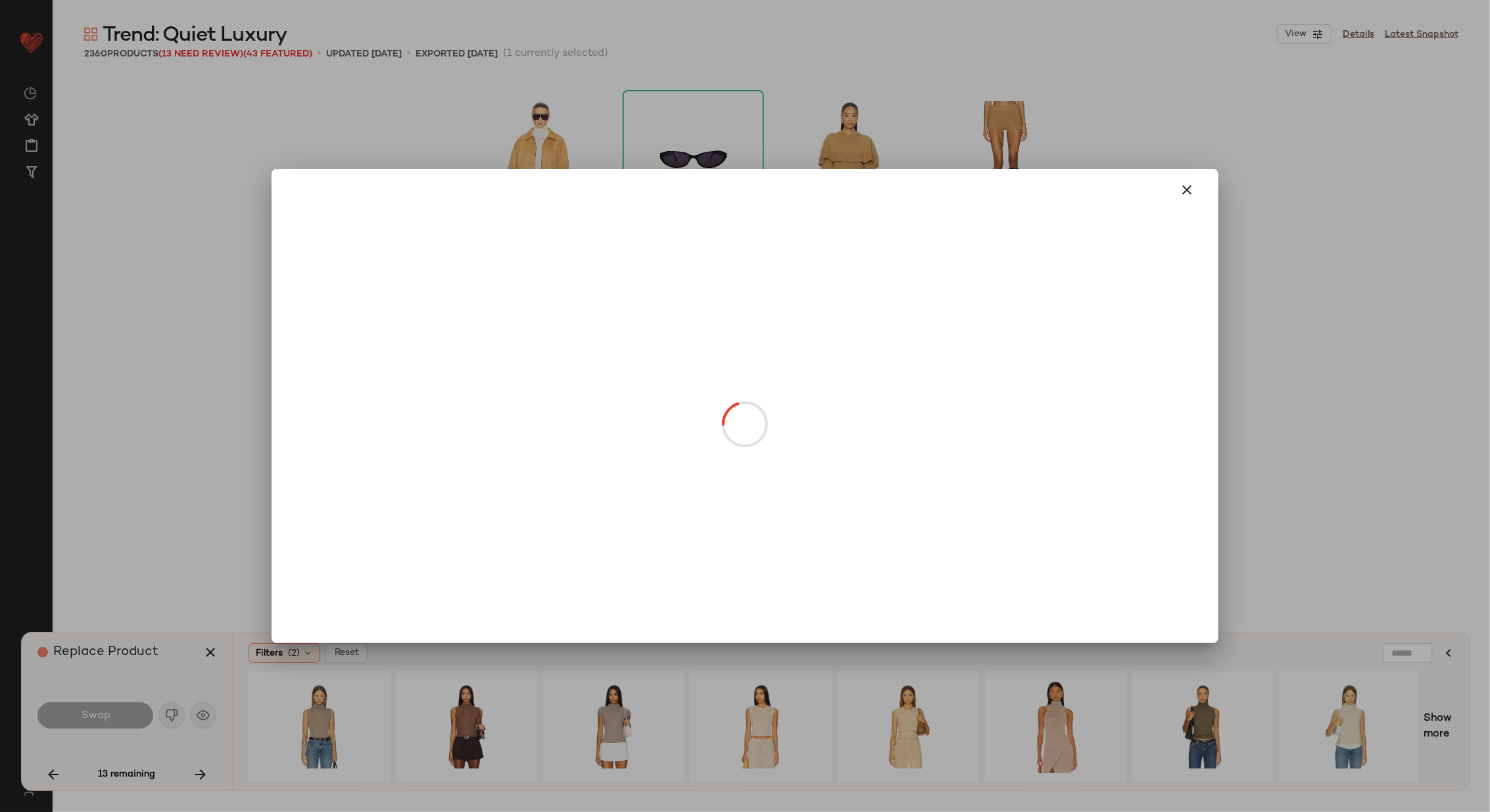
click at [537, 466] on body "Revolve ** Dashboard All Products Global Clipboards (26) Curations (70) [PERSON…" at bounding box center [745, 460] width 1490 height 920
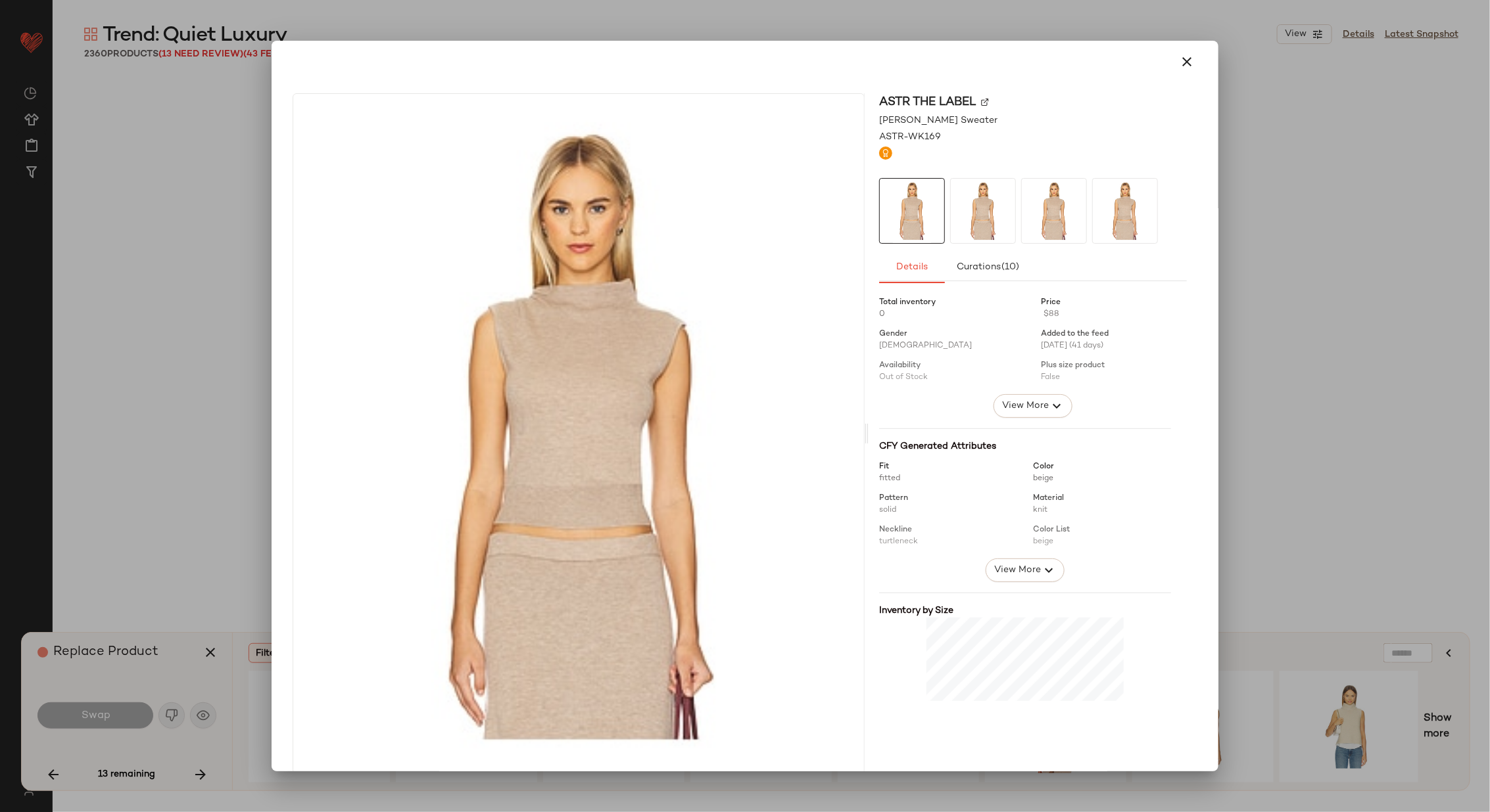
click at [982, 101] on img at bounding box center [985, 102] width 8 height 8
click at [1186, 61] on icon "button" at bounding box center [1187, 62] width 15 height 15
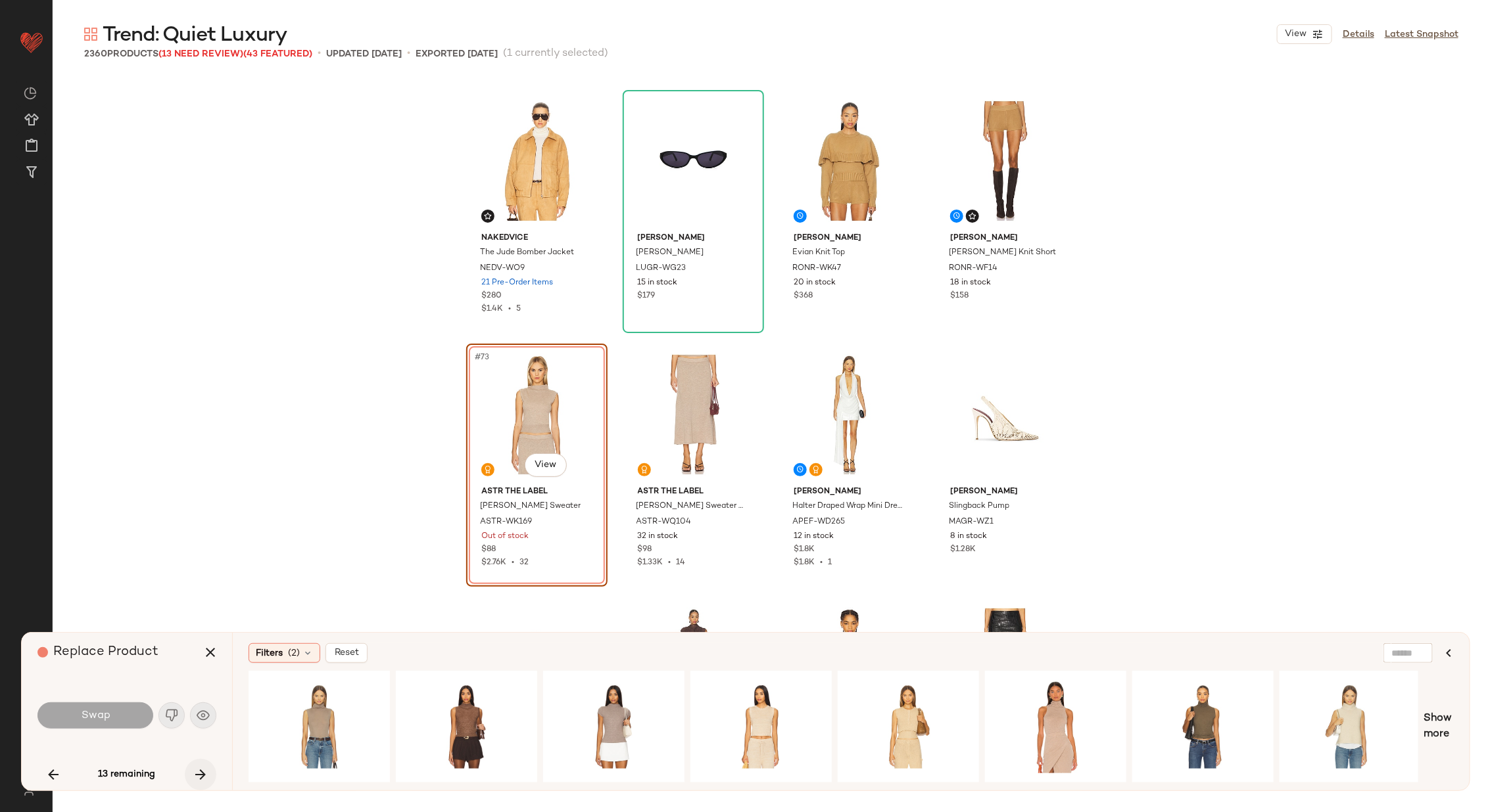
click at [195, 777] on icon "button" at bounding box center [200, 774] width 15 height 15
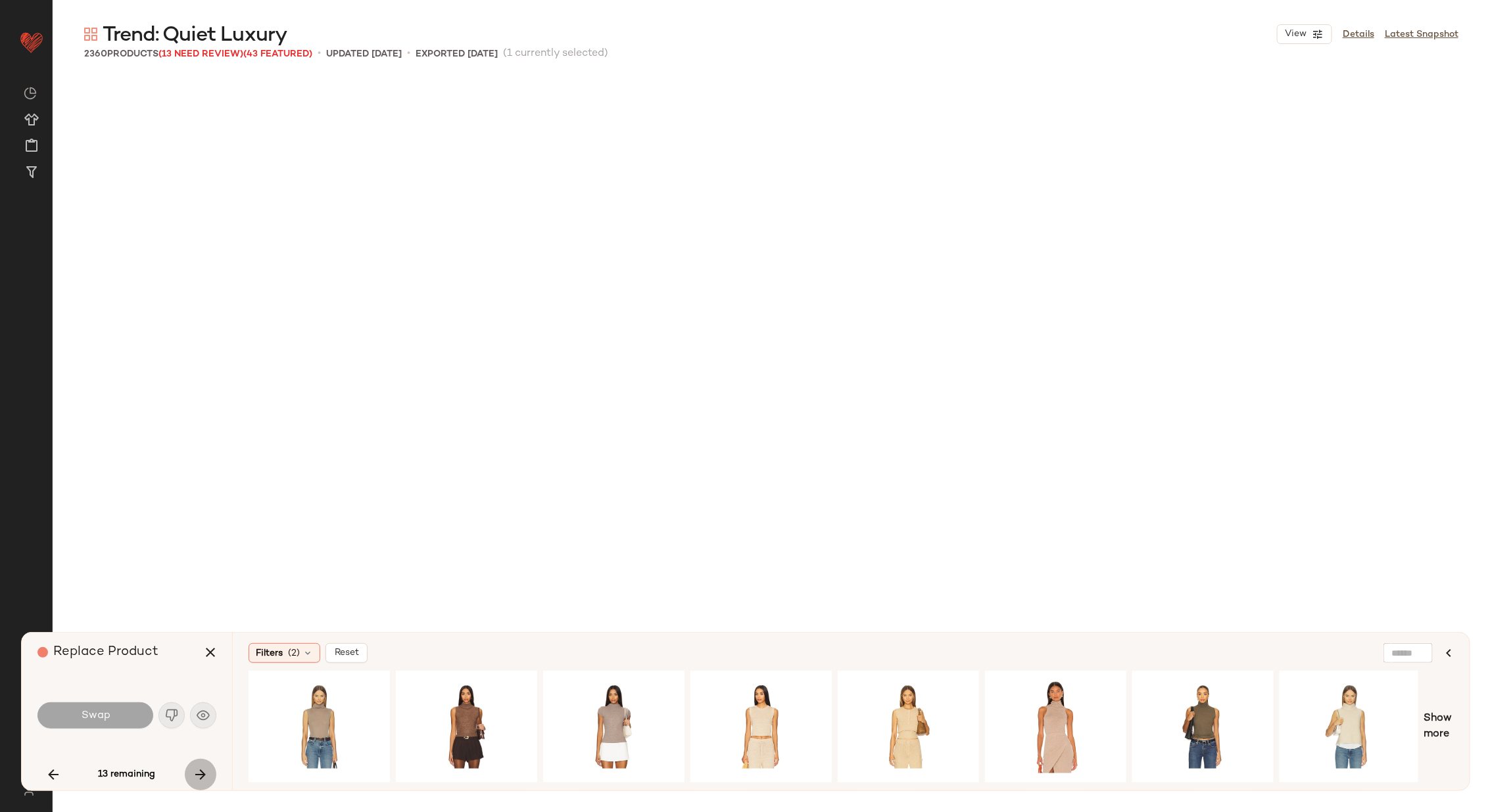
scroll to position [36026, 0]
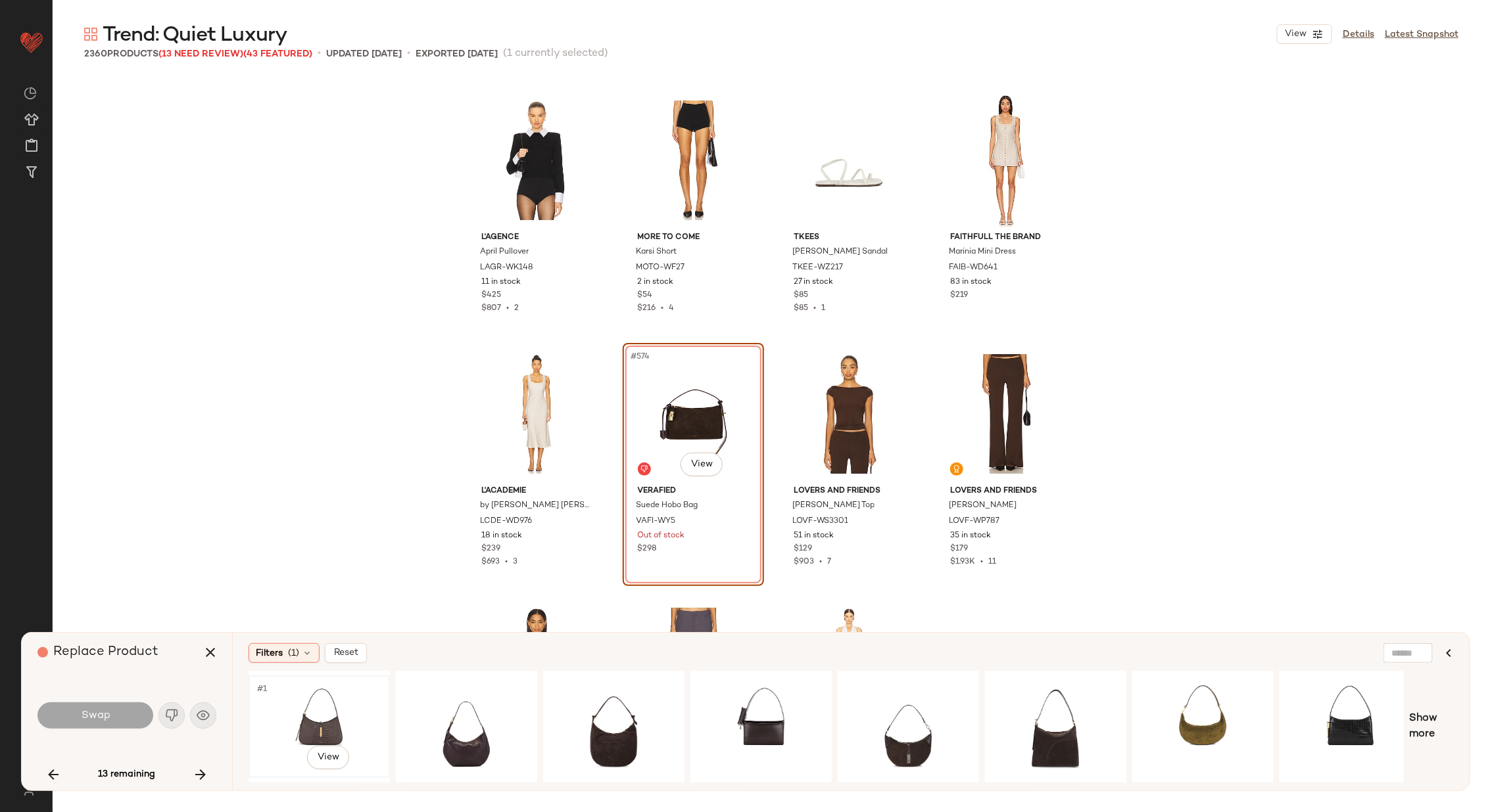
click at [330, 715] on div "#1 View" at bounding box center [319, 726] width 132 height 93
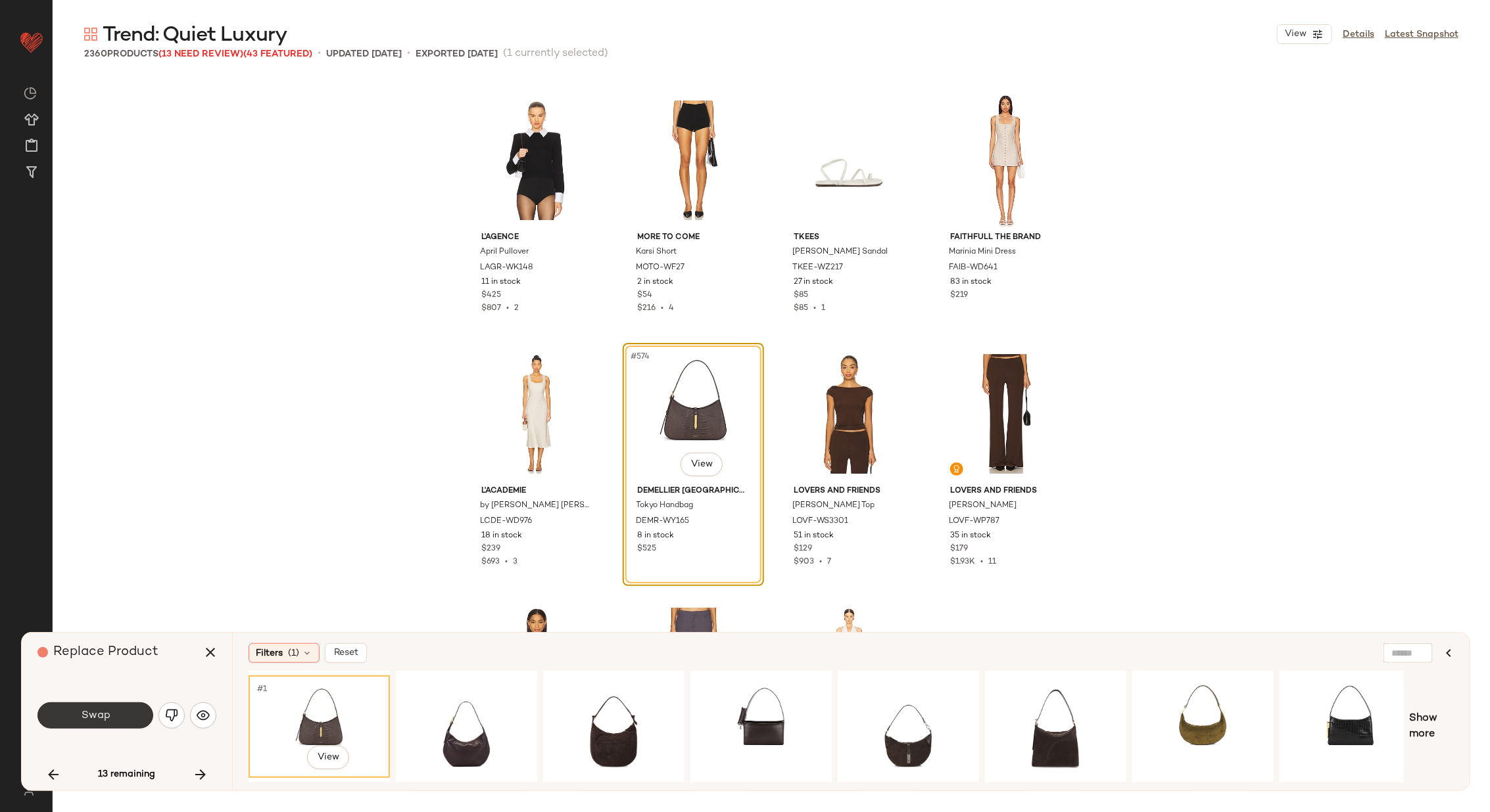
click at [118, 722] on button "Swap" at bounding box center [95, 715] width 116 height 26
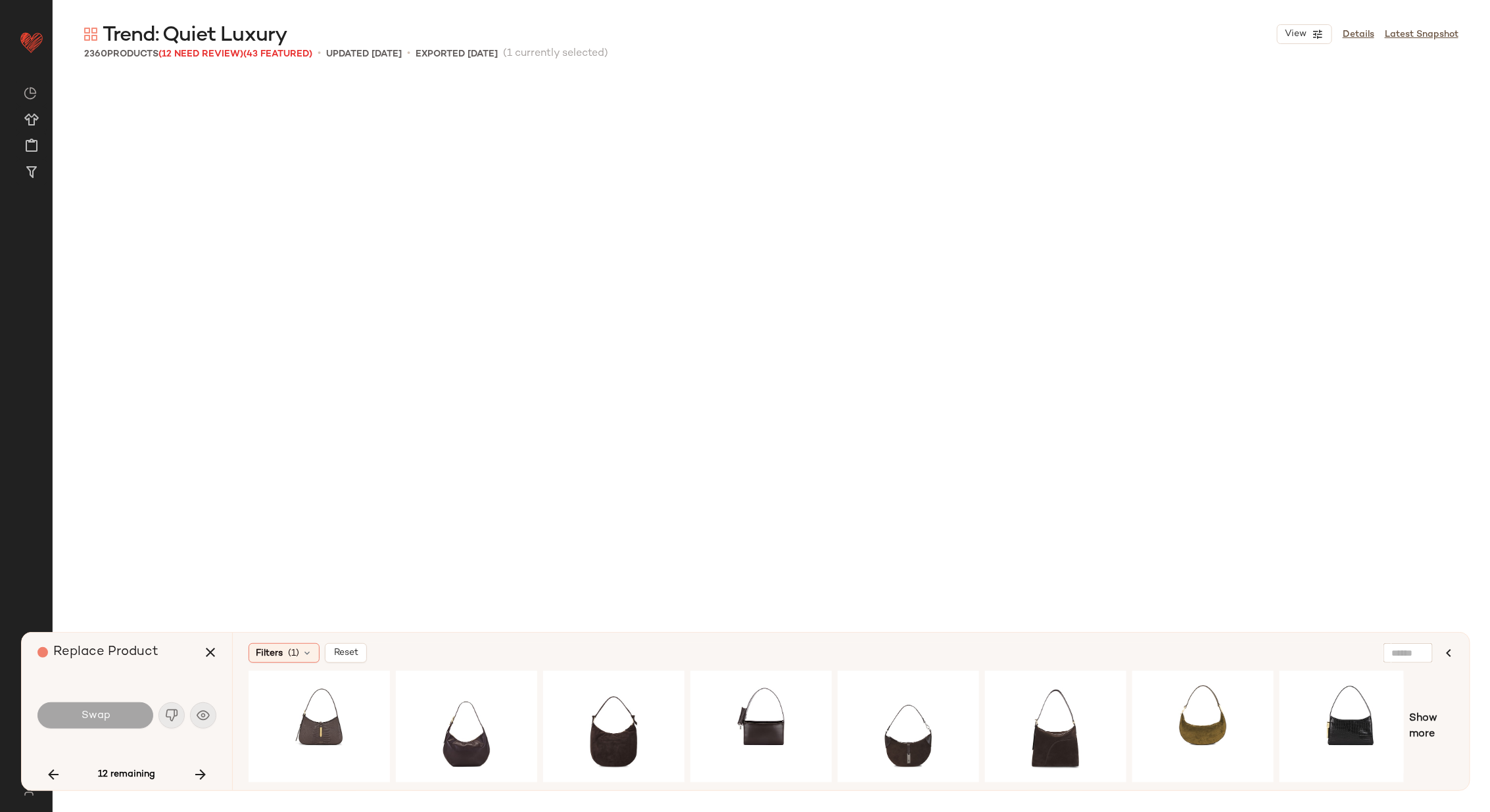
scroll to position [41100, 0]
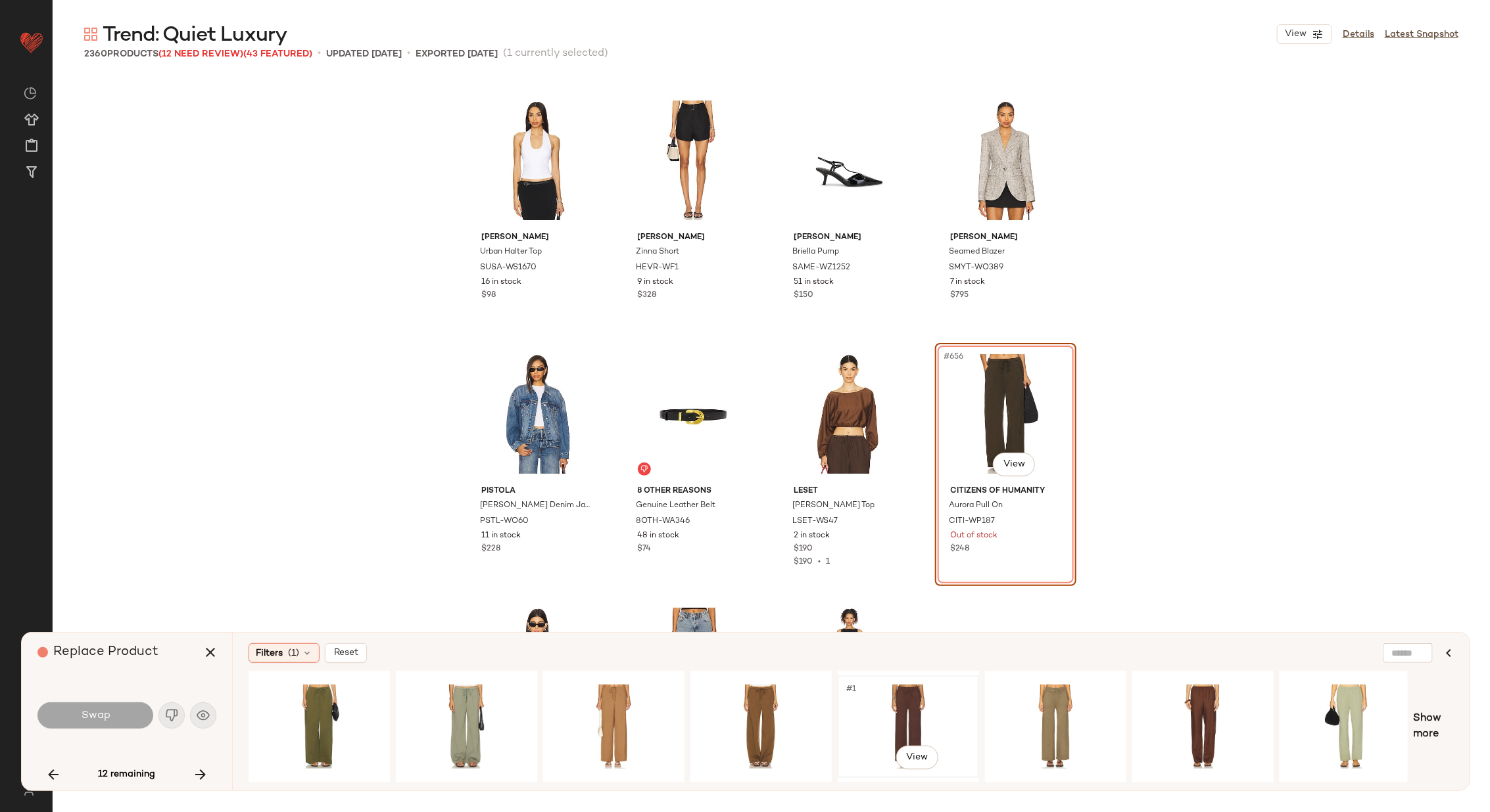
click at [874, 704] on div "#1 View" at bounding box center [908, 726] width 132 height 93
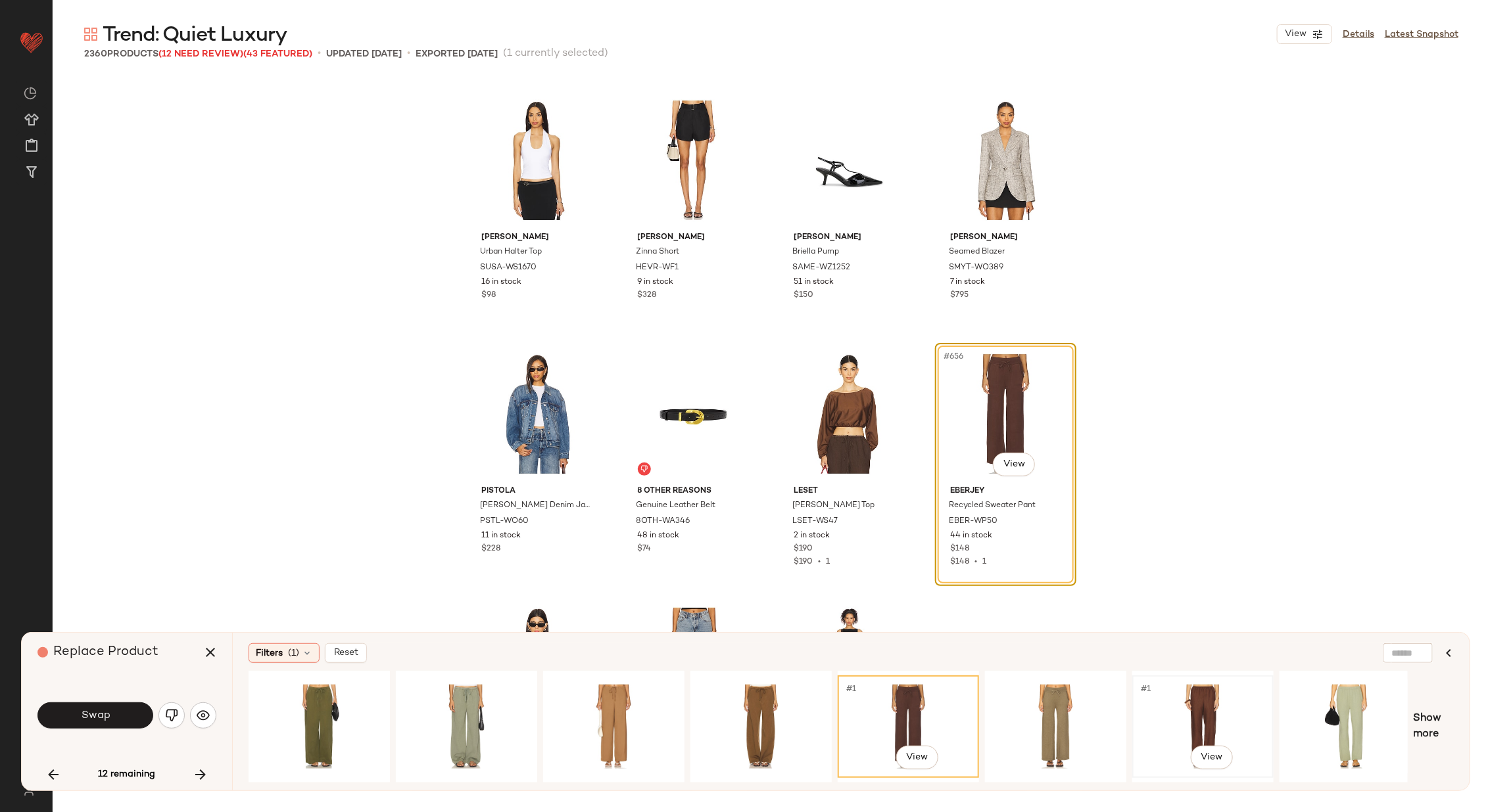
click at [1184, 708] on div "#1 View" at bounding box center [1202, 726] width 132 height 93
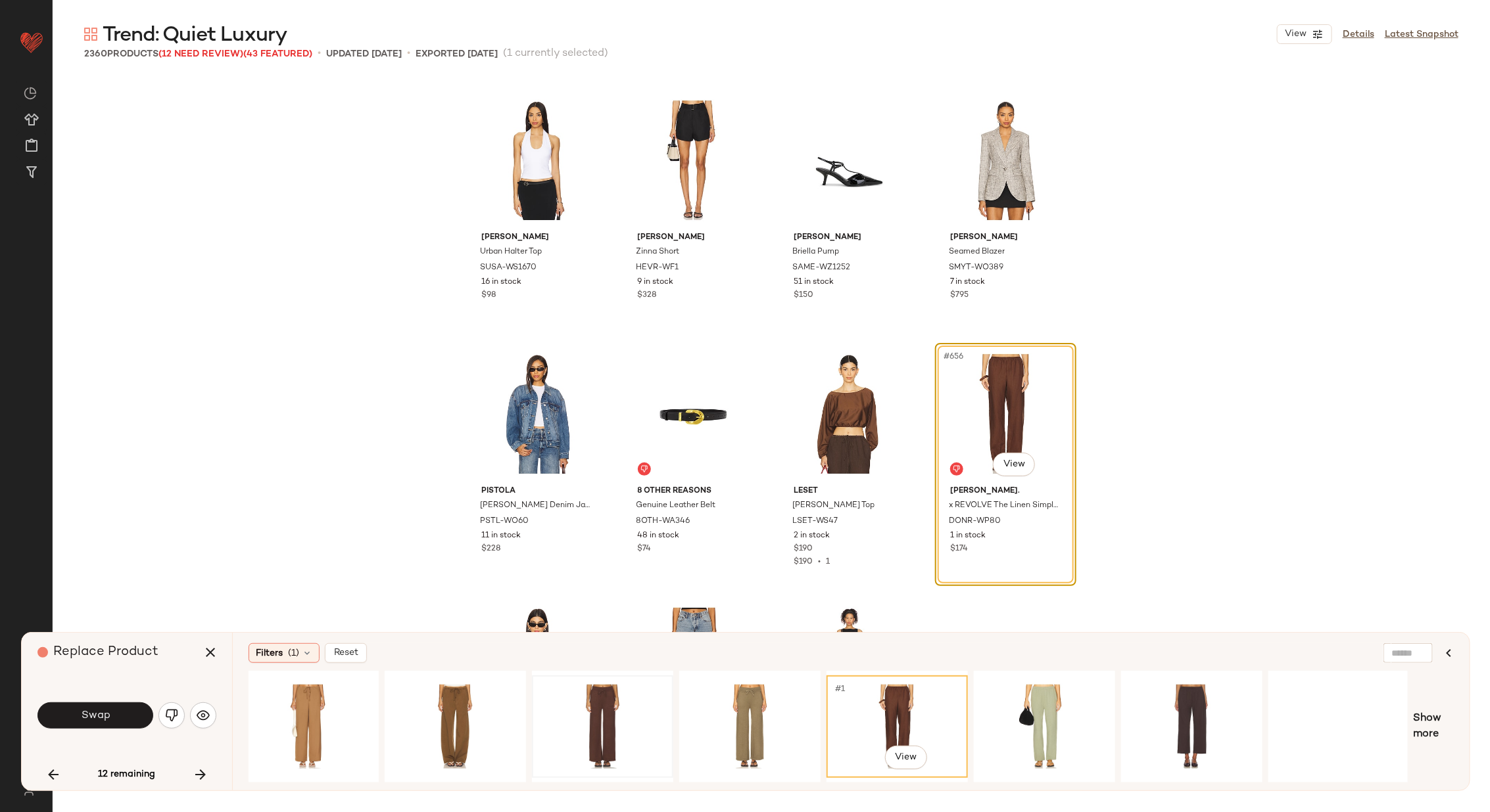
scroll to position [0, 453]
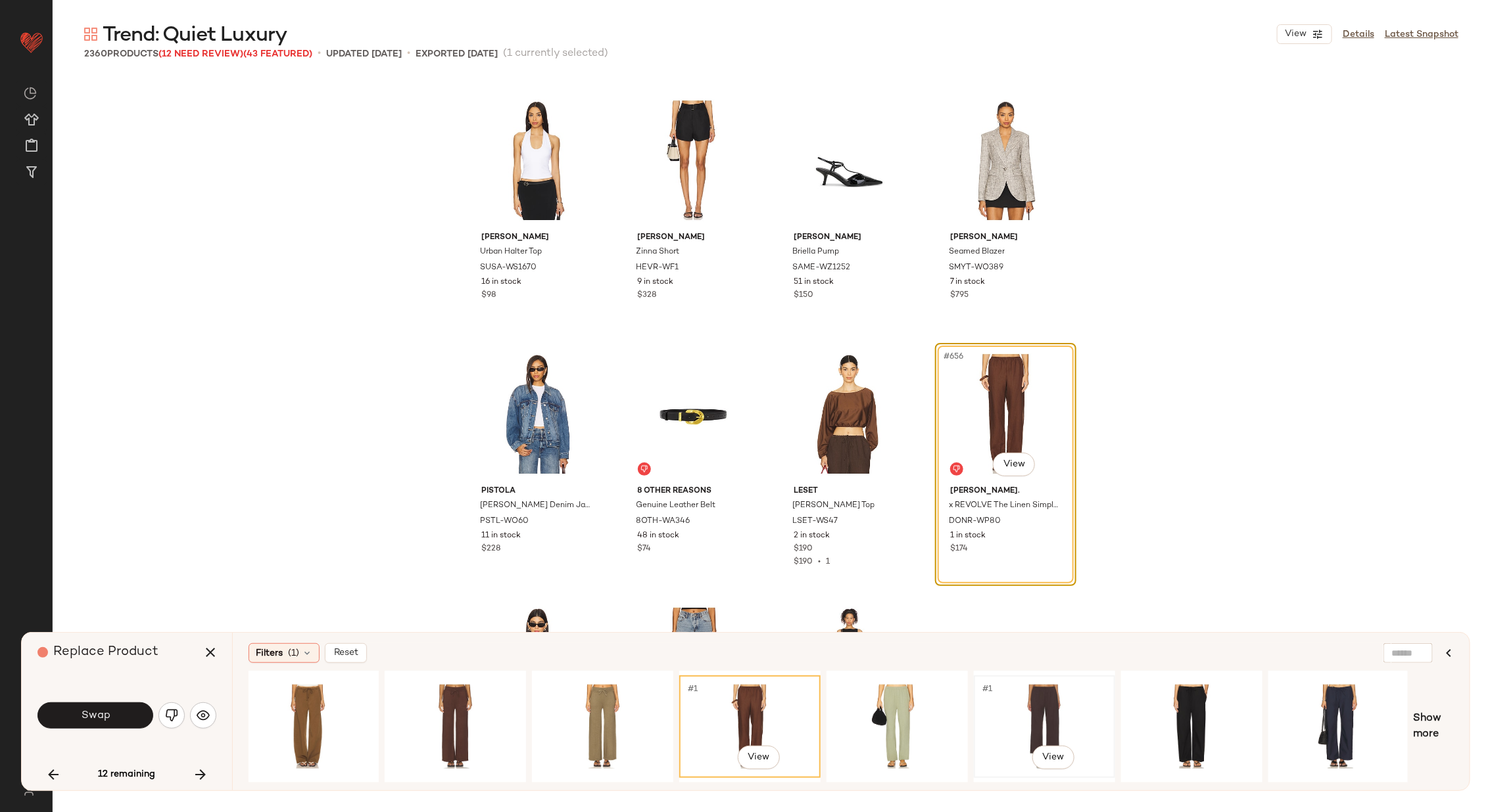
click at [1083, 708] on div "#1 View" at bounding box center [1044, 726] width 132 height 93
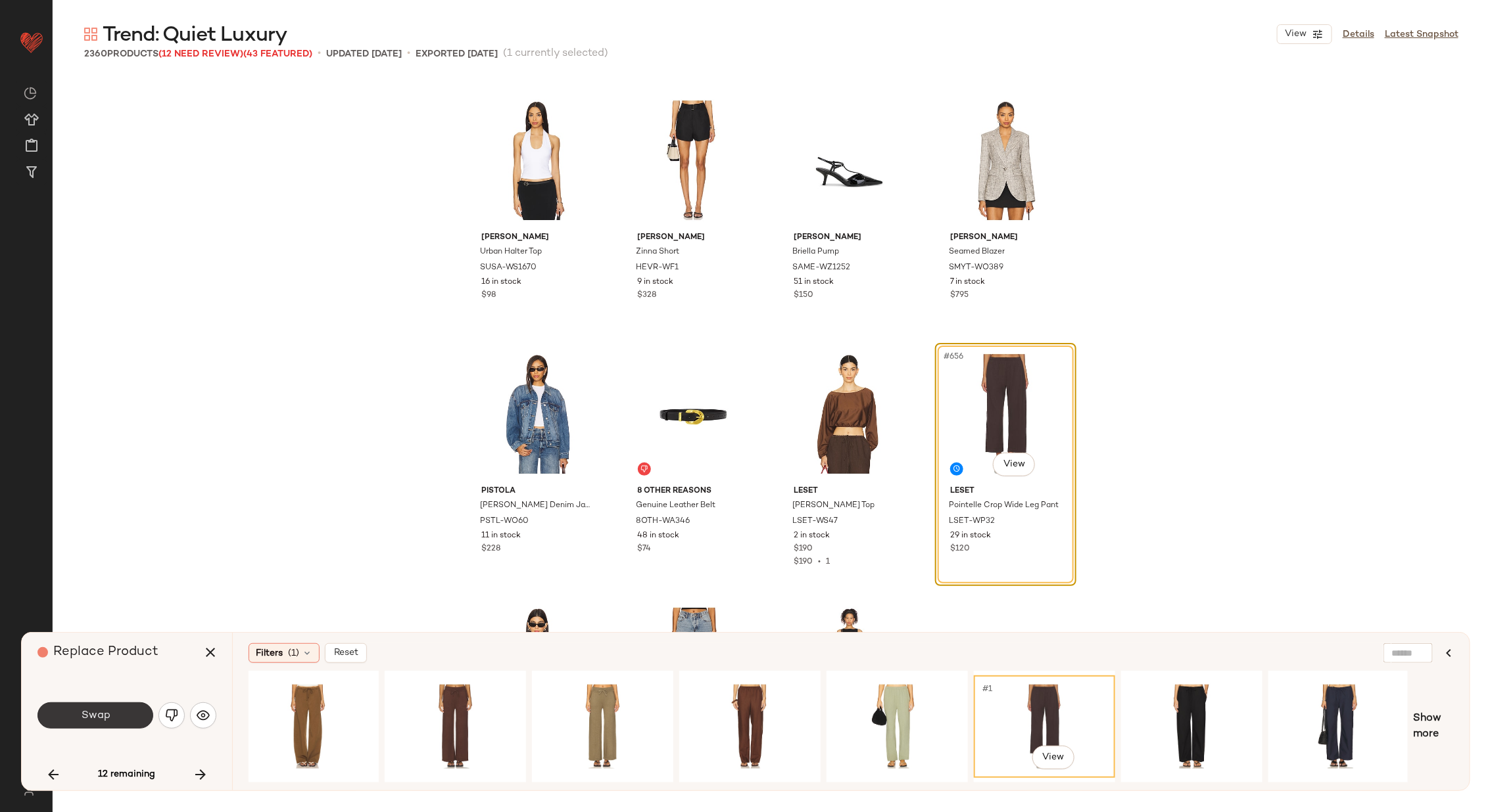
click at [103, 719] on span "Swap" at bounding box center [94, 716] width 30 height 13
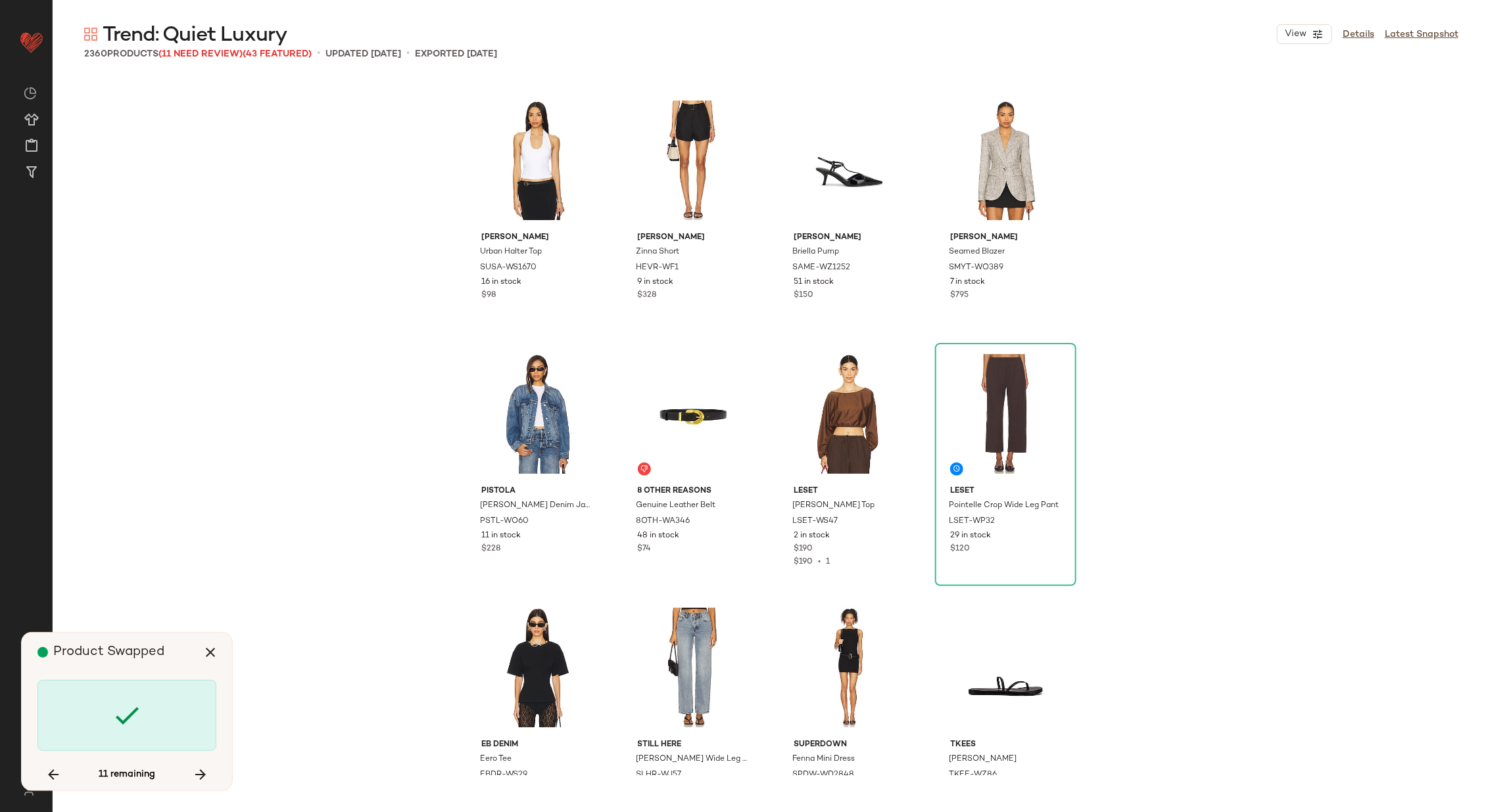
scroll to position [72052, 0]
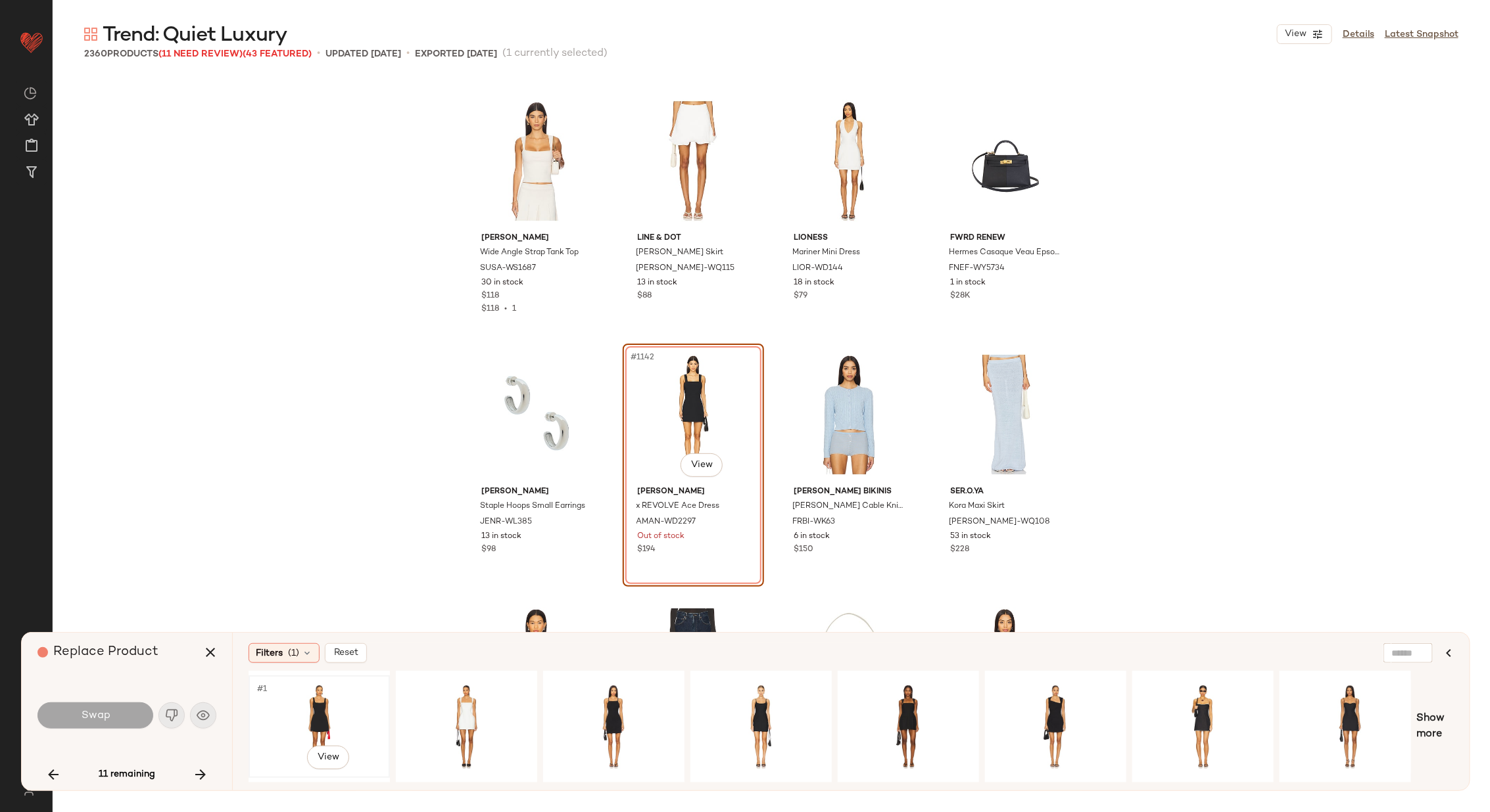
click at [305, 707] on div "#1 View" at bounding box center [319, 726] width 132 height 93
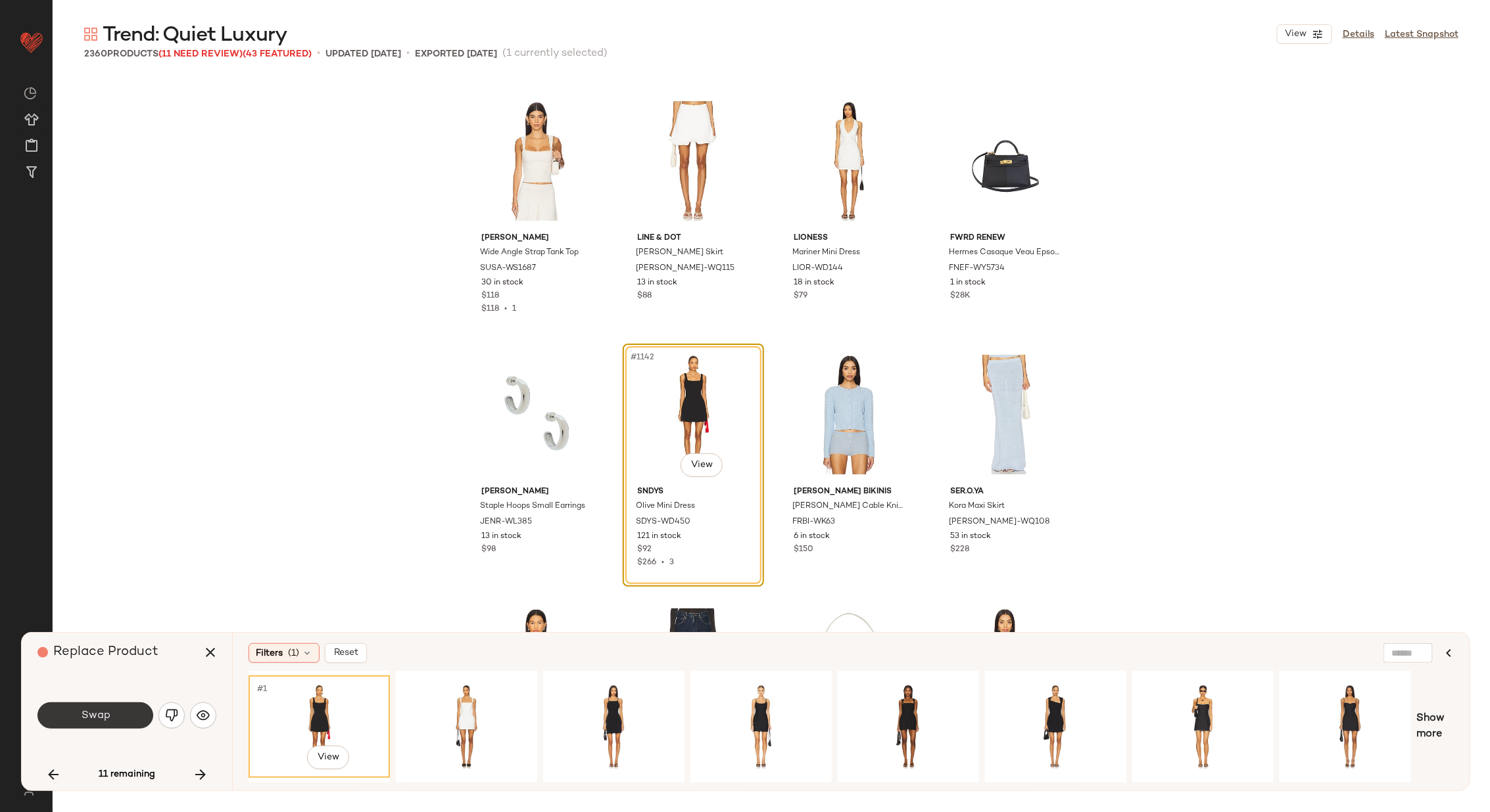
click at [109, 716] on button "Swap" at bounding box center [95, 715] width 116 height 26
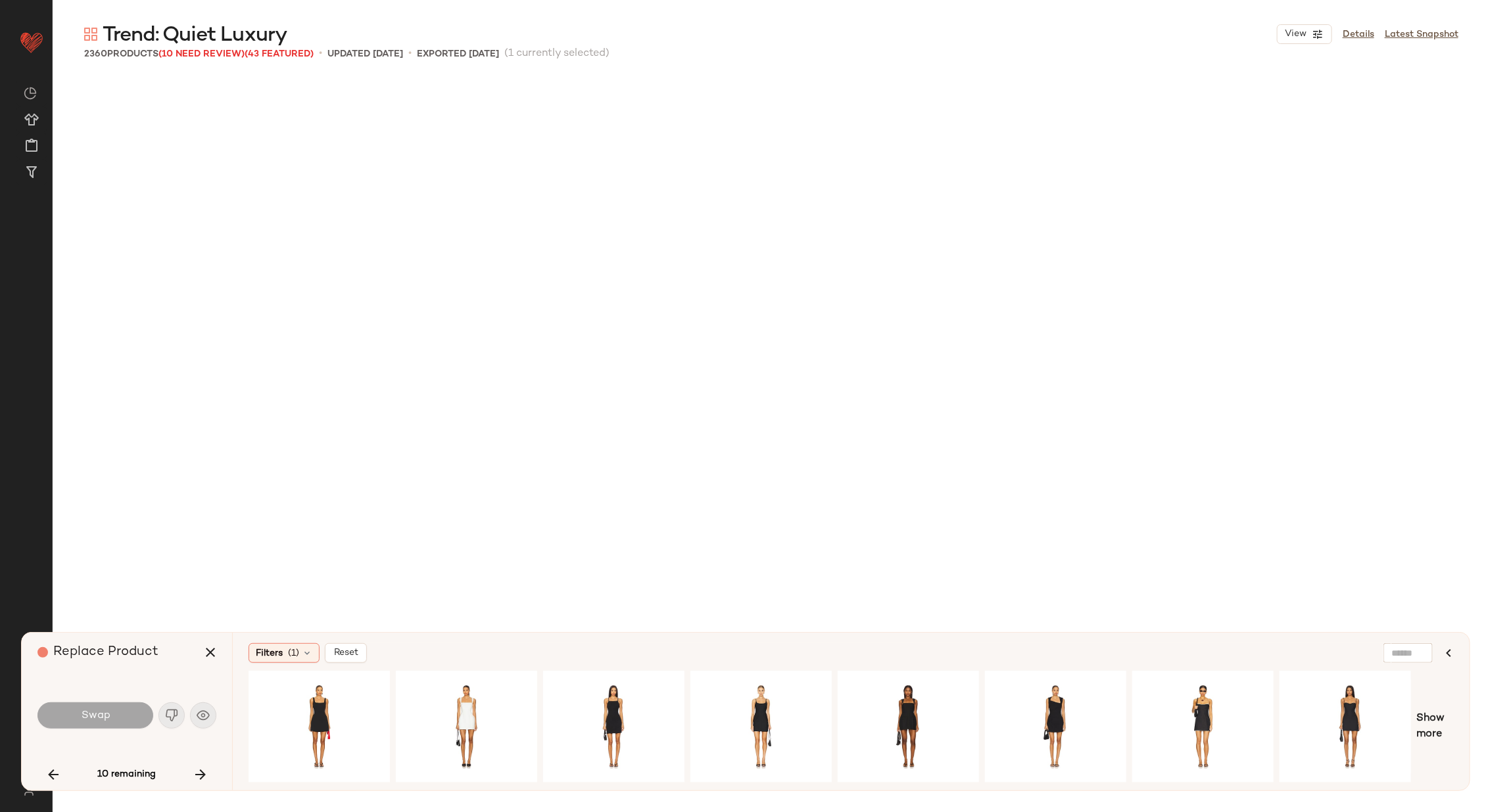
scroll to position [73067, 0]
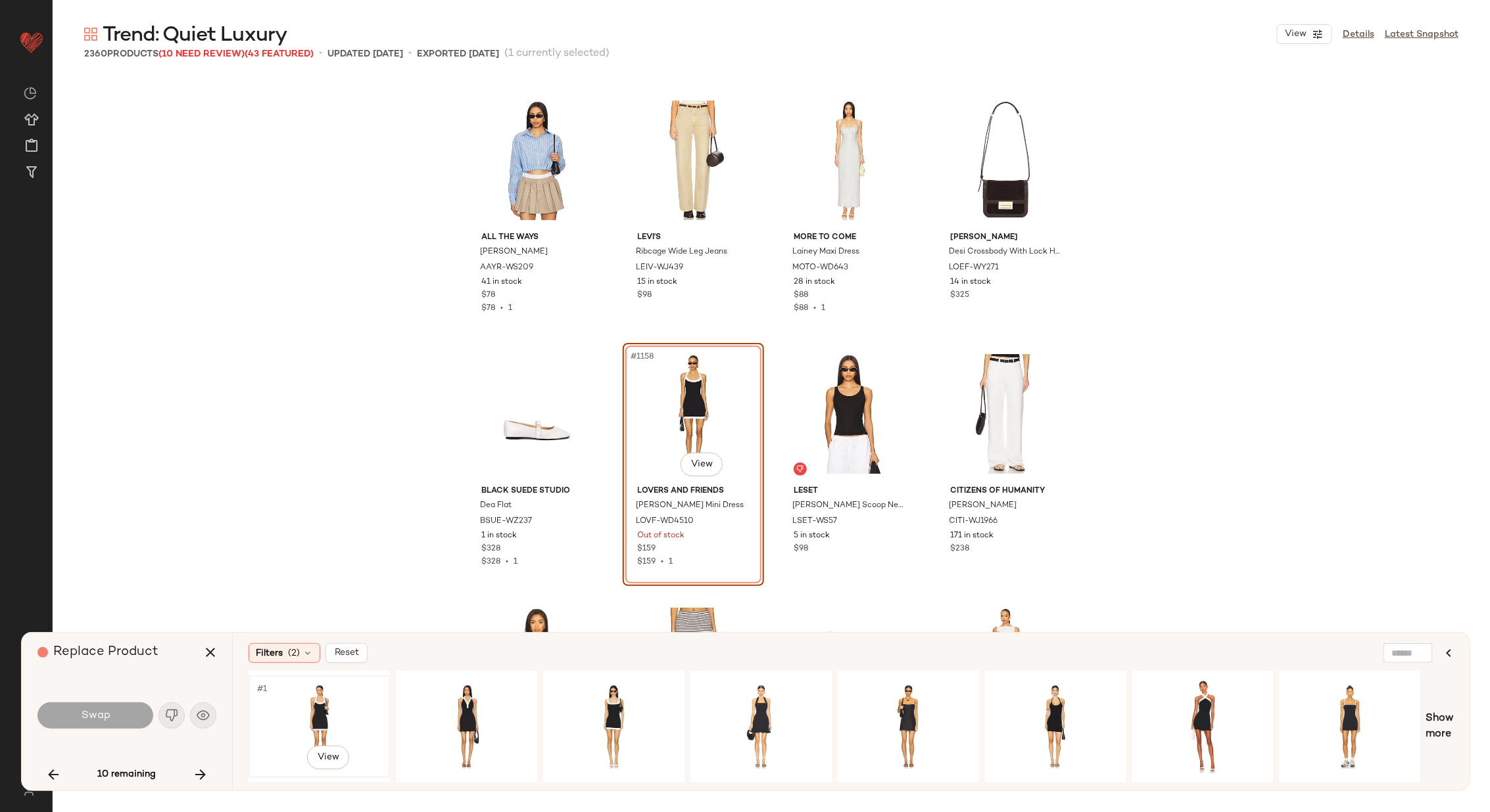
click at [348, 706] on div "#1 View" at bounding box center [319, 726] width 132 height 93
click at [94, 716] on span "Swap" at bounding box center [94, 716] width 30 height 13
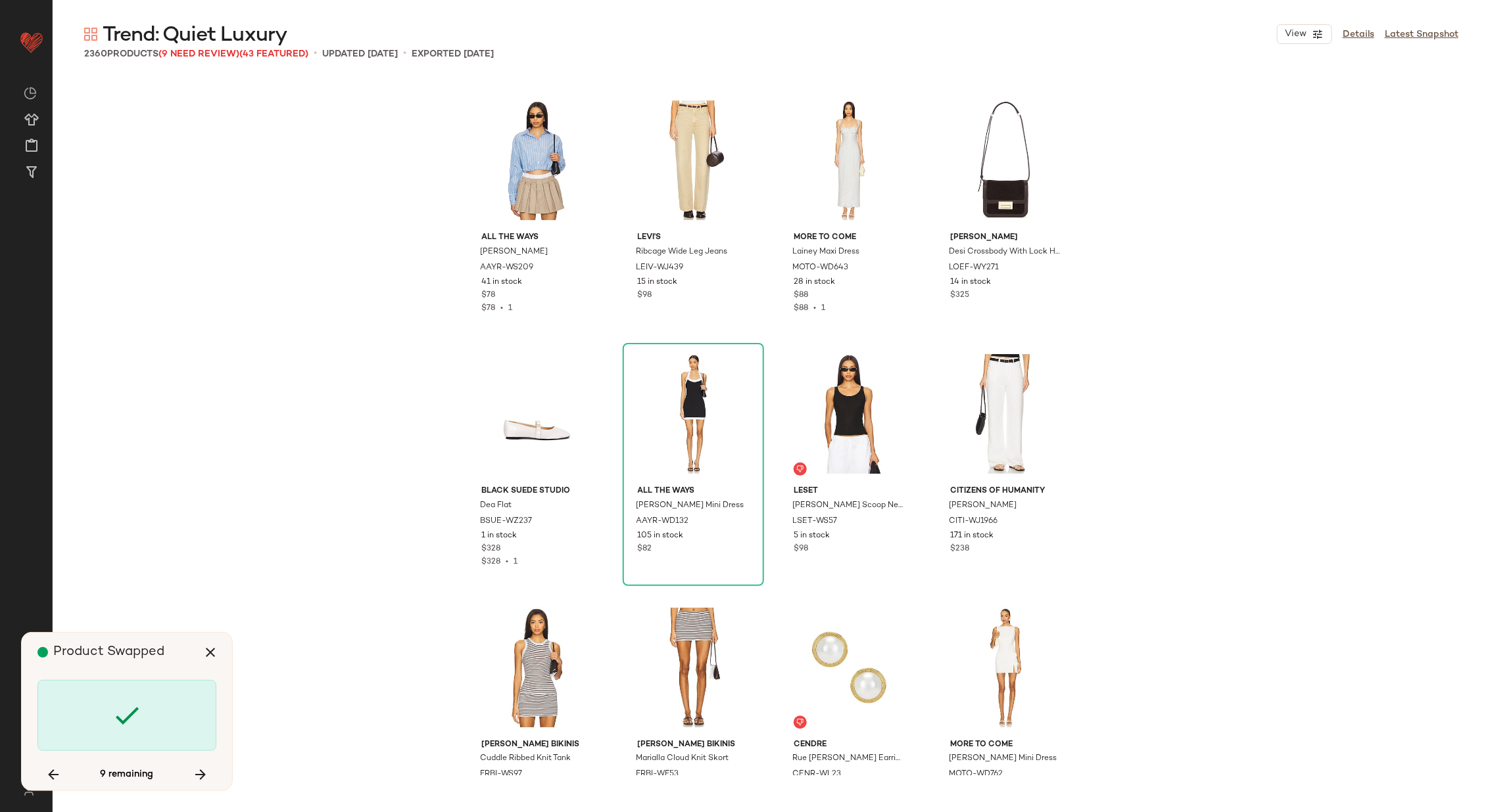
scroll to position [77889, 0]
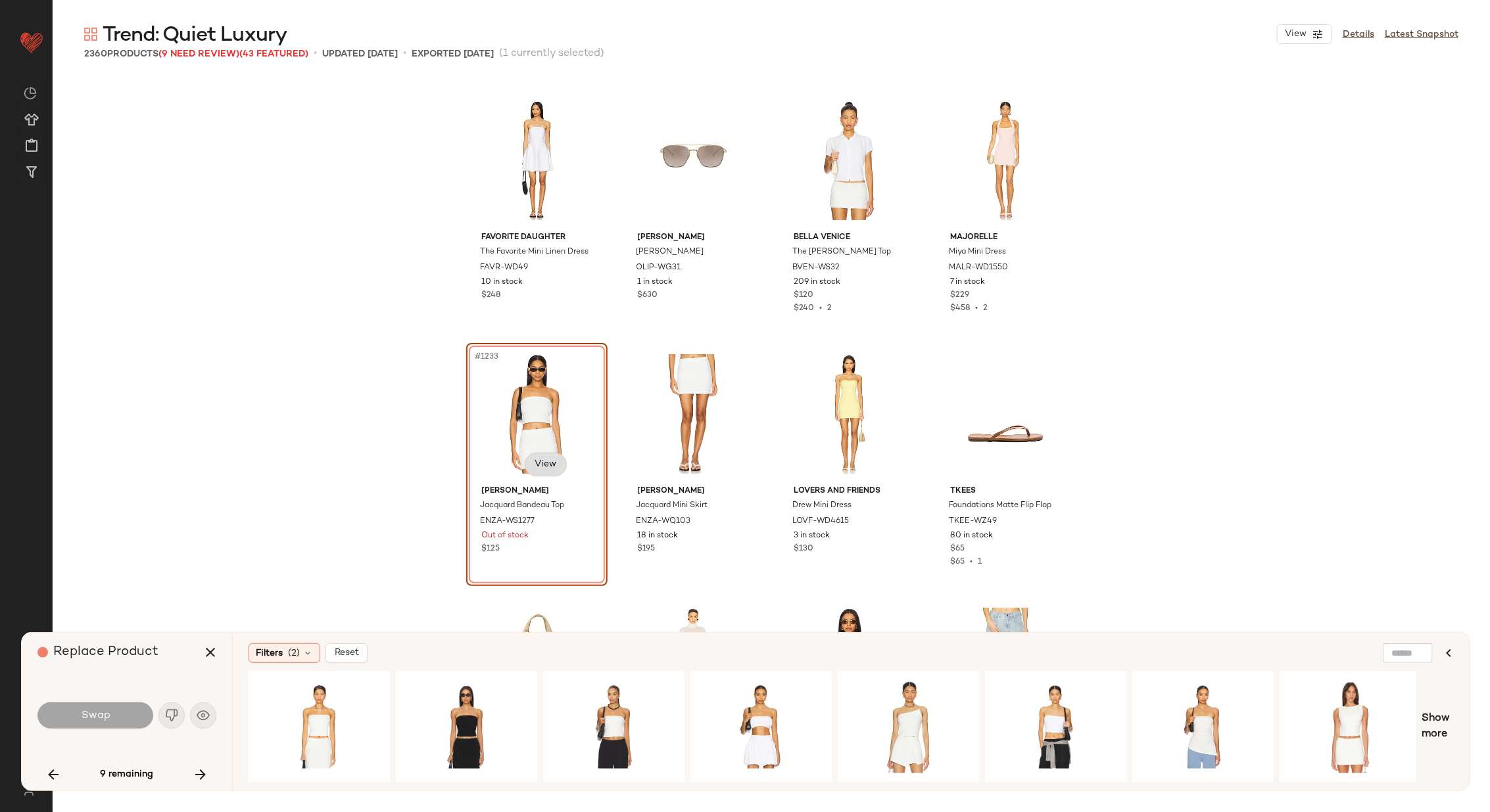
click at [542, 457] on body "Revolve ** Dashboard All Products Global Clipboards (26) Curations (70) [PERSON…" at bounding box center [745, 460] width 1490 height 920
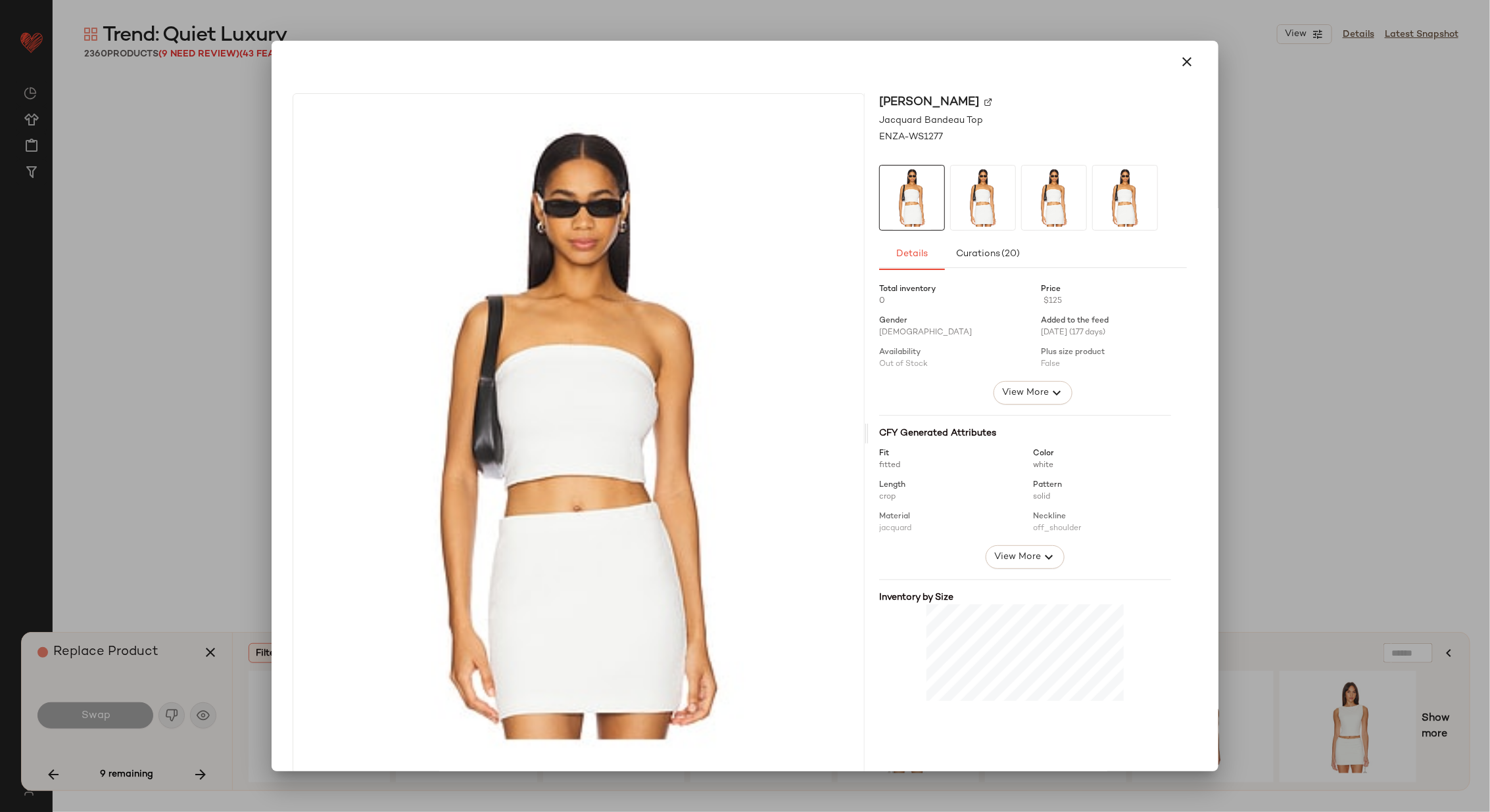
click at [985, 101] on img at bounding box center [989, 102] width 8 height 8
click at [1186, 57] on icon "button" at bounding box center [1187, 62] width 15 height 15
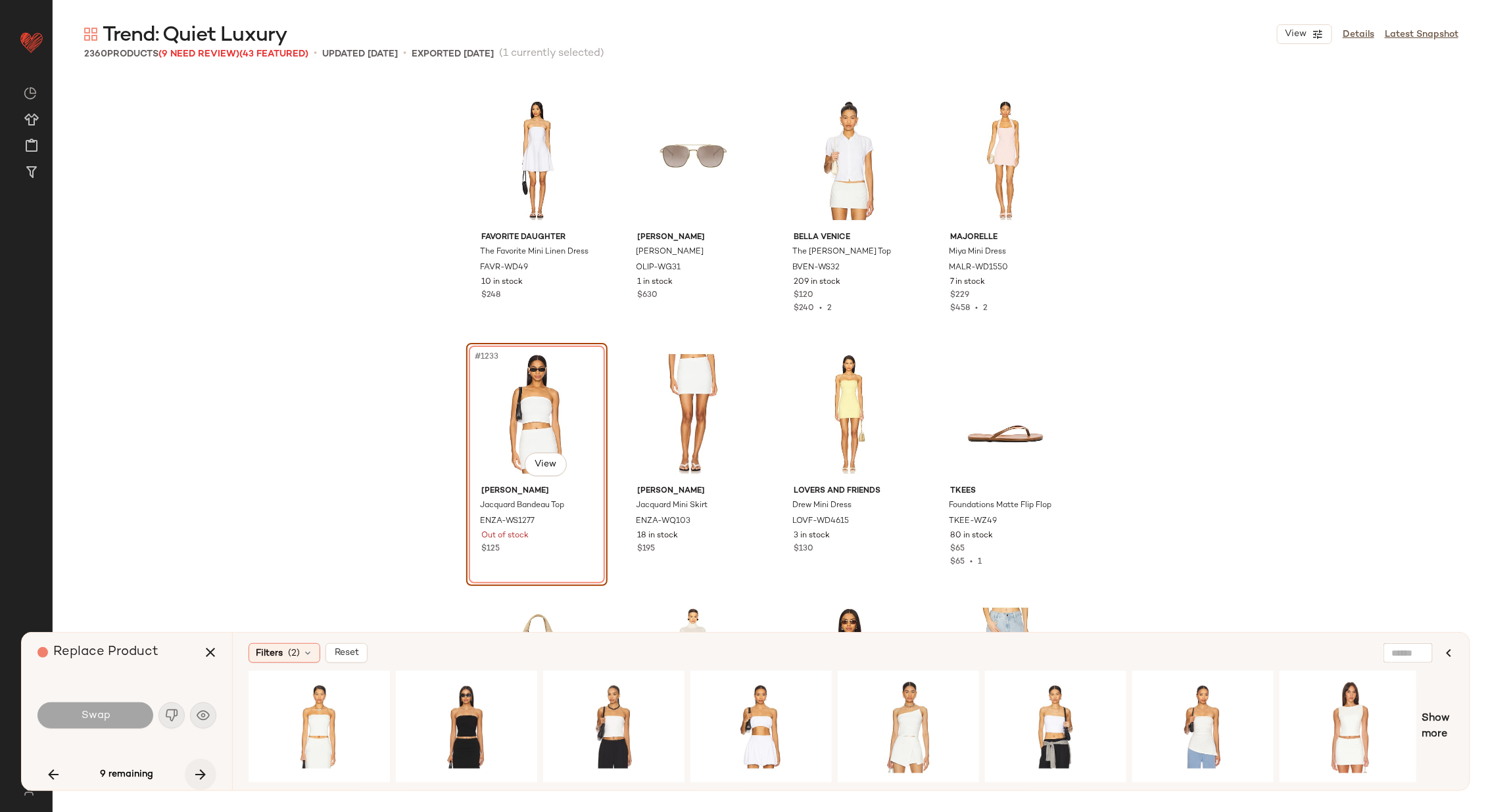
click at [193, 769] on icon "button" at bounding box center [200, 774] width 15 height 15
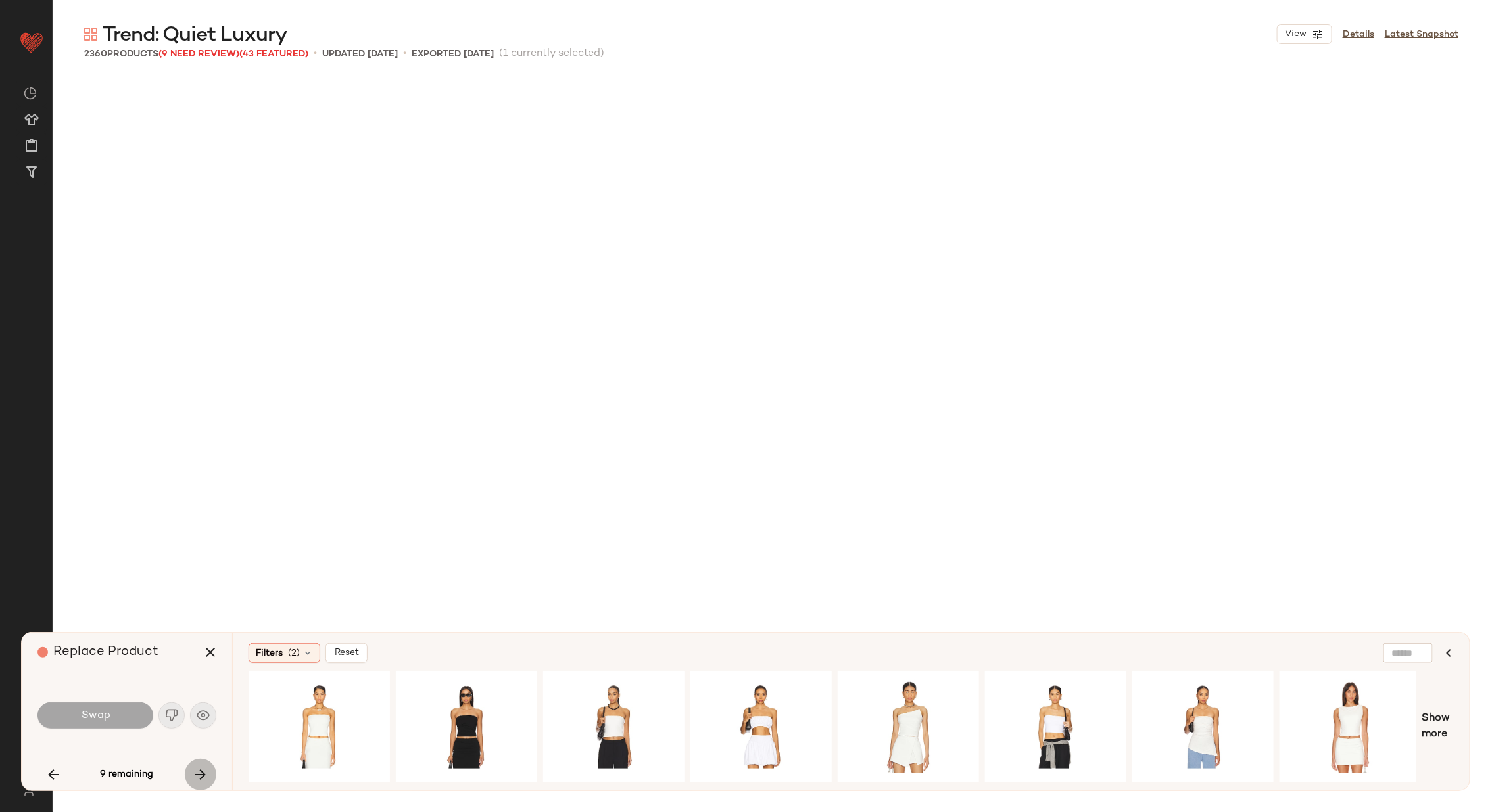
scroll to position [84485, 0]
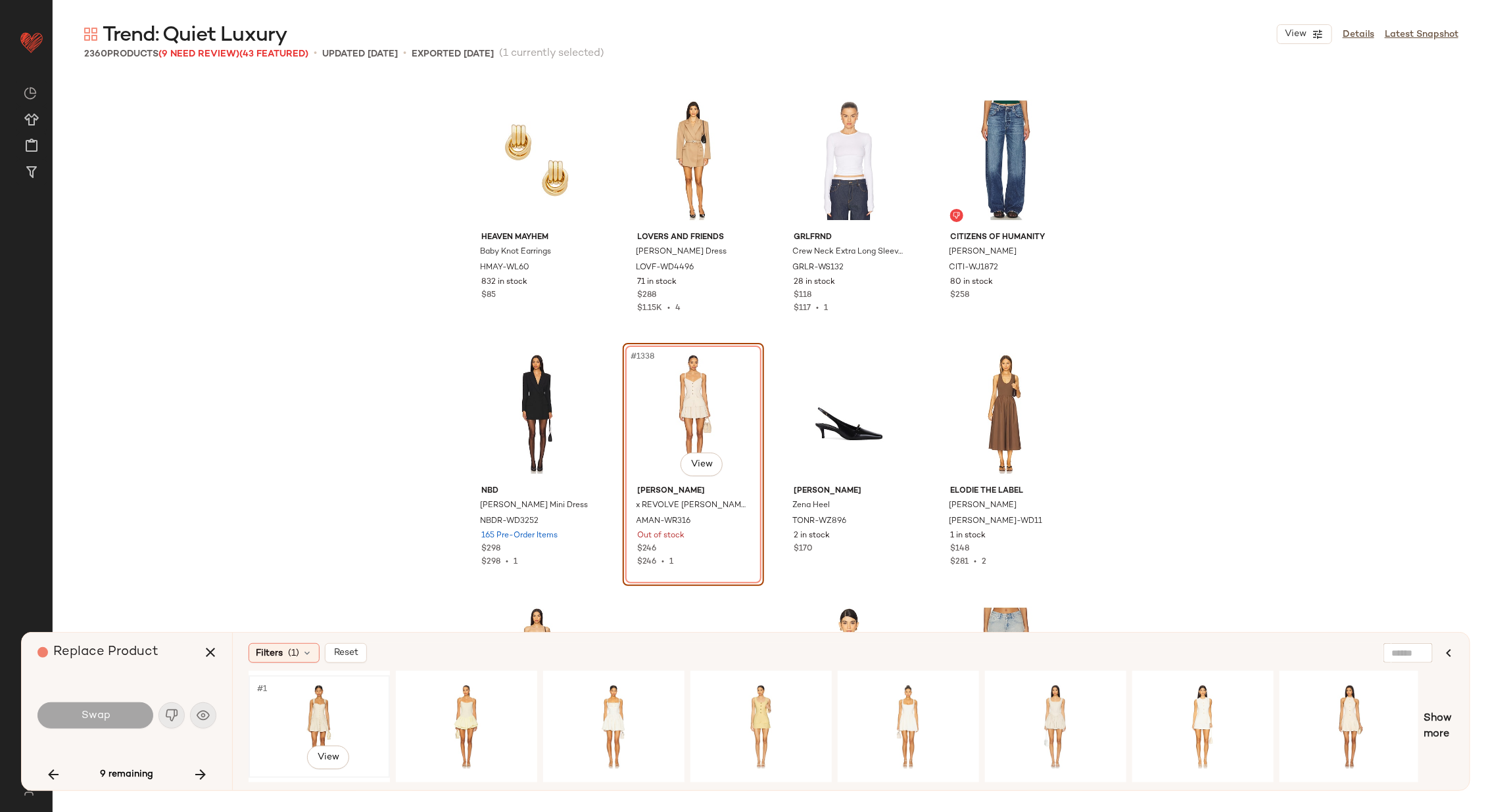
click at [332, 697] on div "#1 View" at bounding box center [319, 726] width 132 height 93
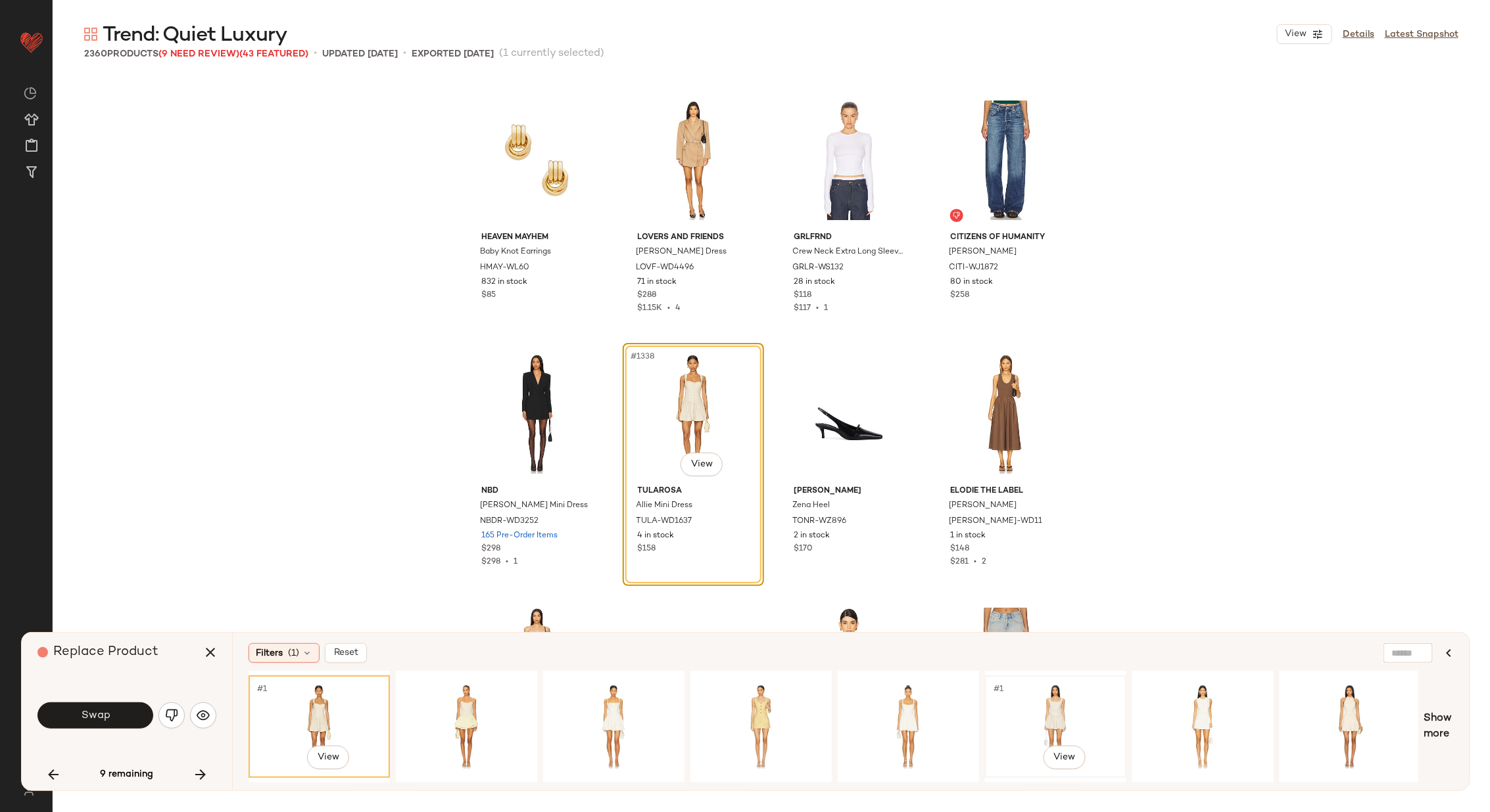
click at [1080, 721] on div "#1 View" at bounding box center [1055, 726] width 132 height 93
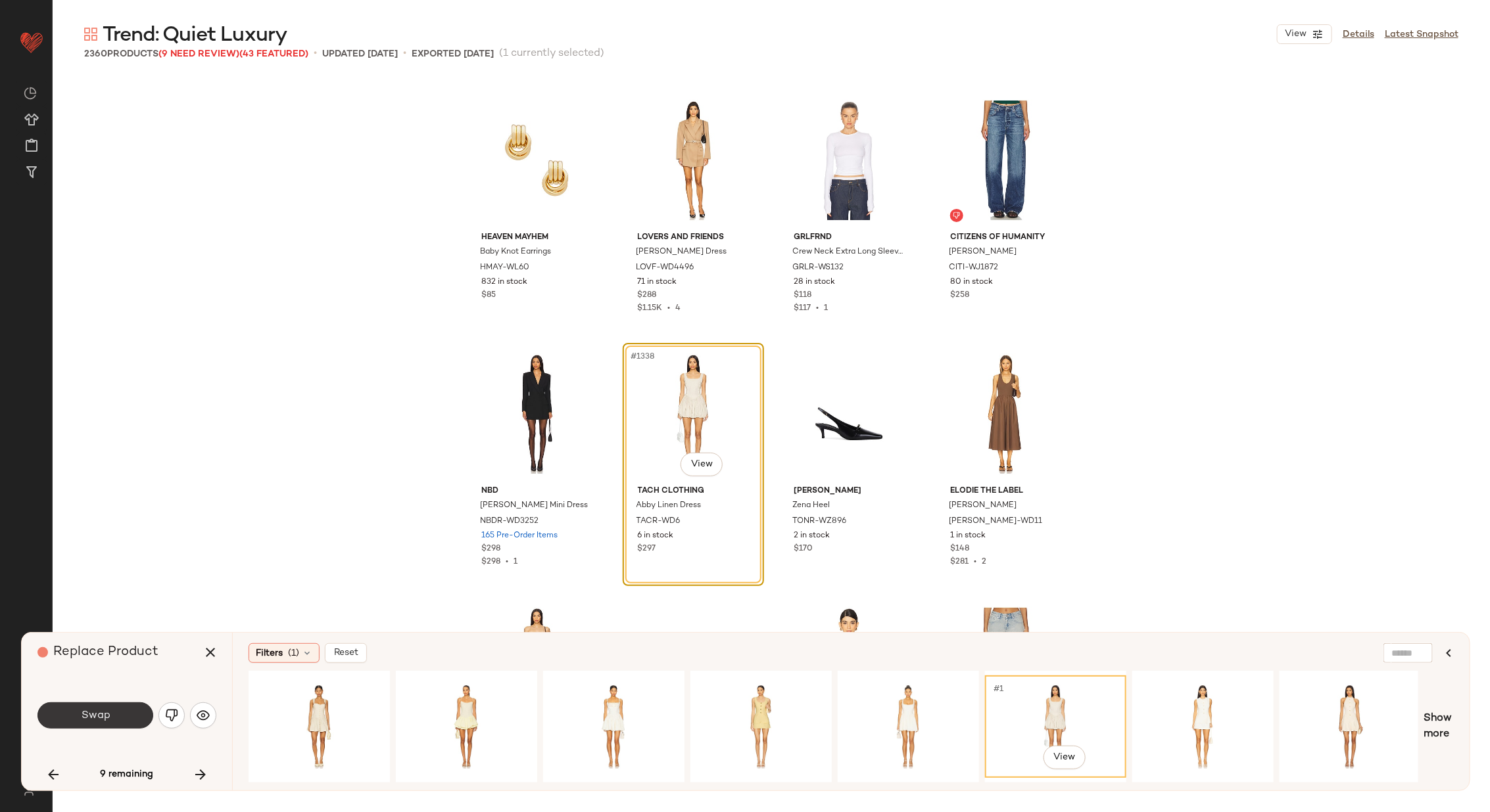
click at [124, 710] on button "Swap" at bounding box center [95, 715] width 116 height 26
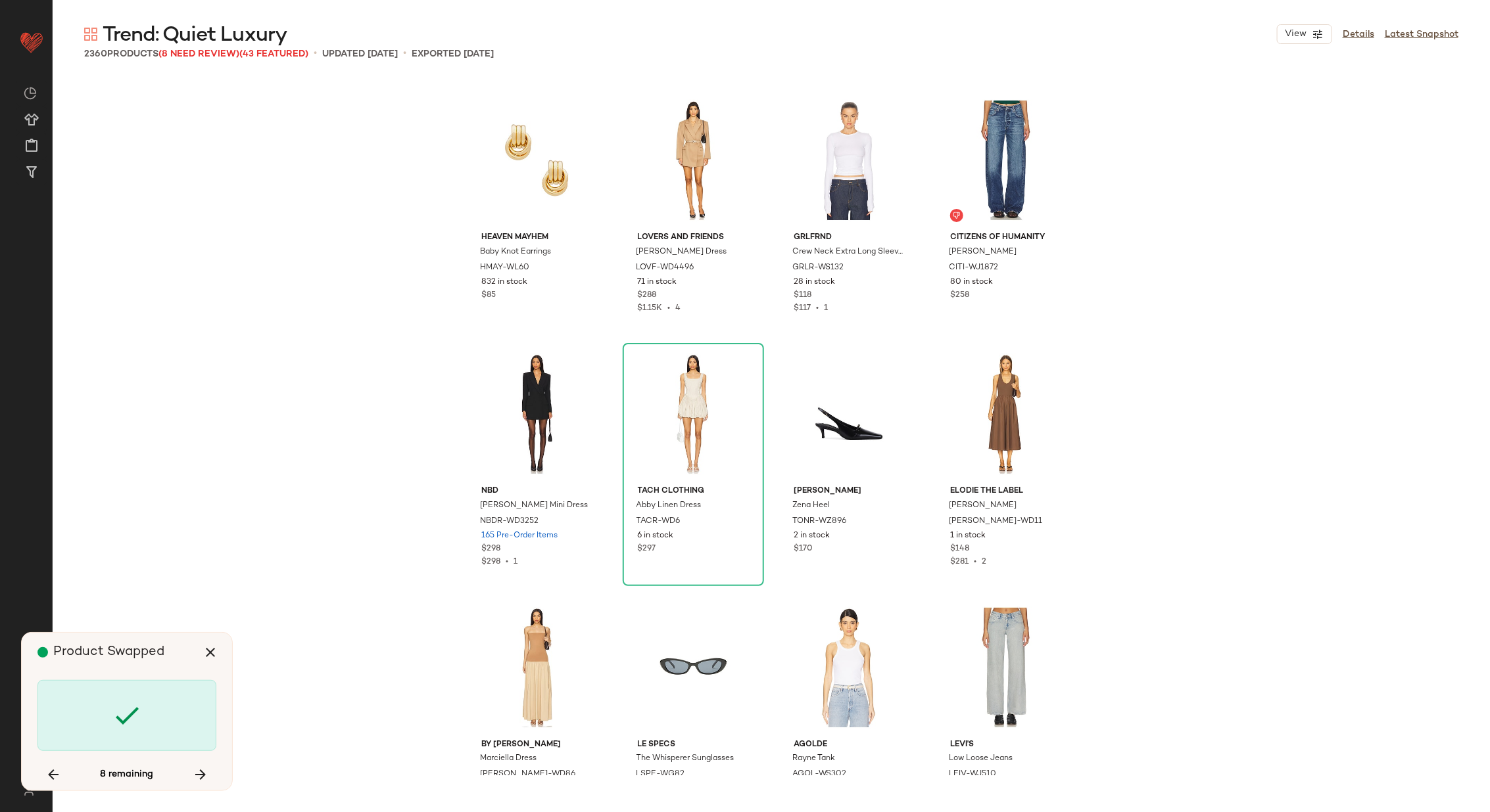
scroll to position [88291, 0]
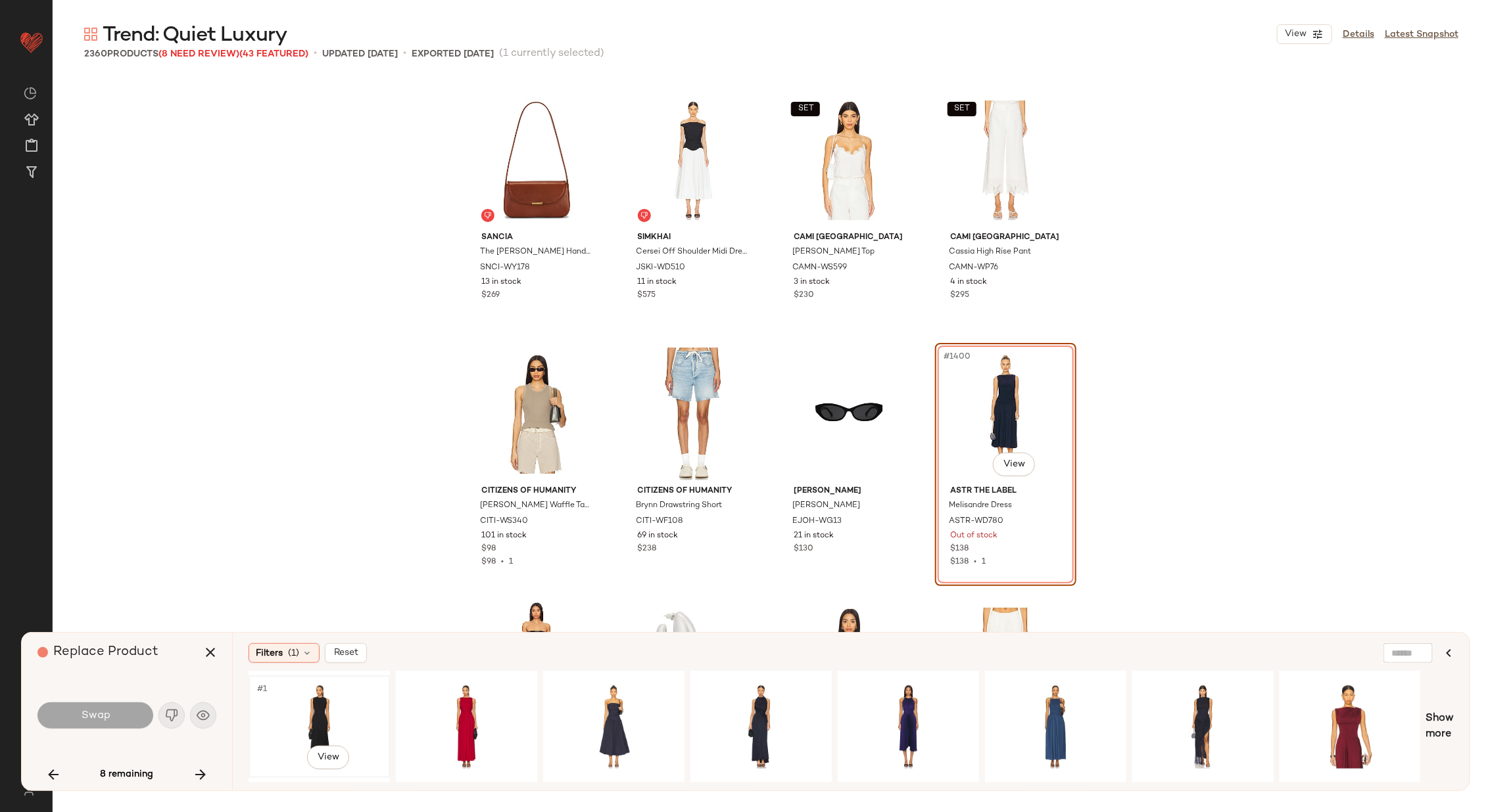
click at [279, 706] on div "#1 View" at bounding box center [319, 726] width 132 height 93
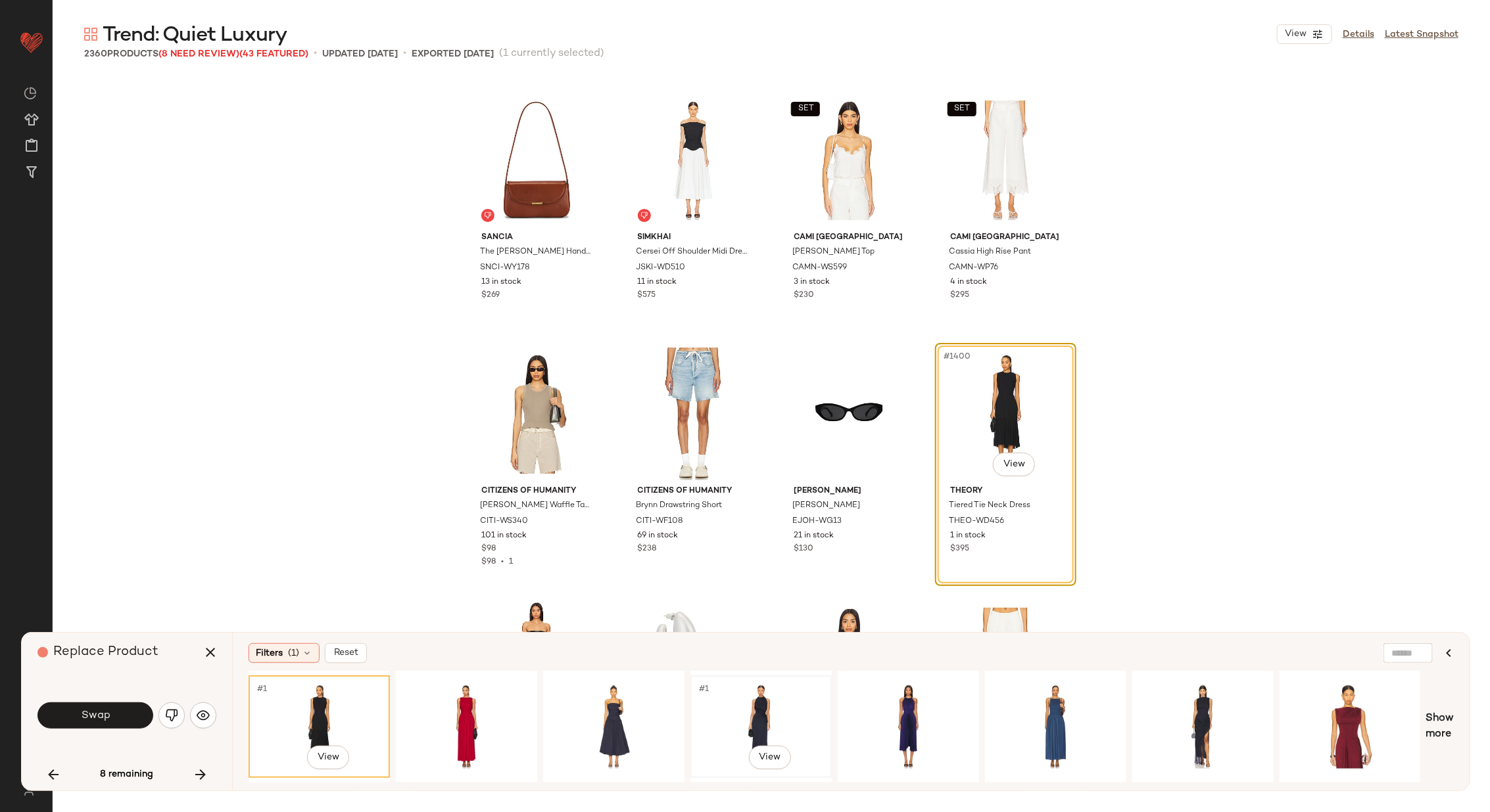
click at [728, 713] on div "#1 View" at bounding box center [760, 726] width 132 height 93
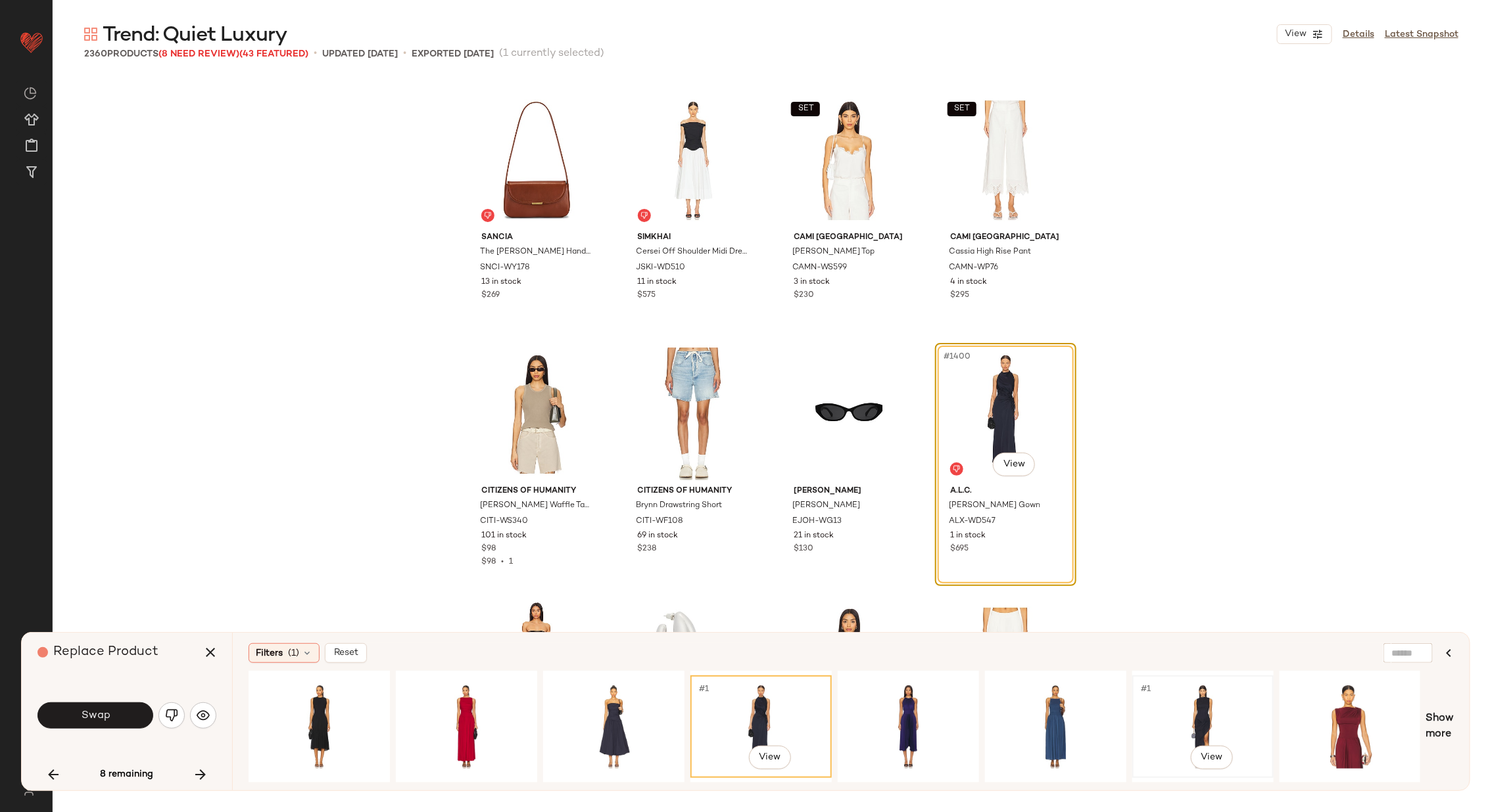
click at [1157, 696] on div "#1 View" at bounding box center [1202, 726] width 132 height 93
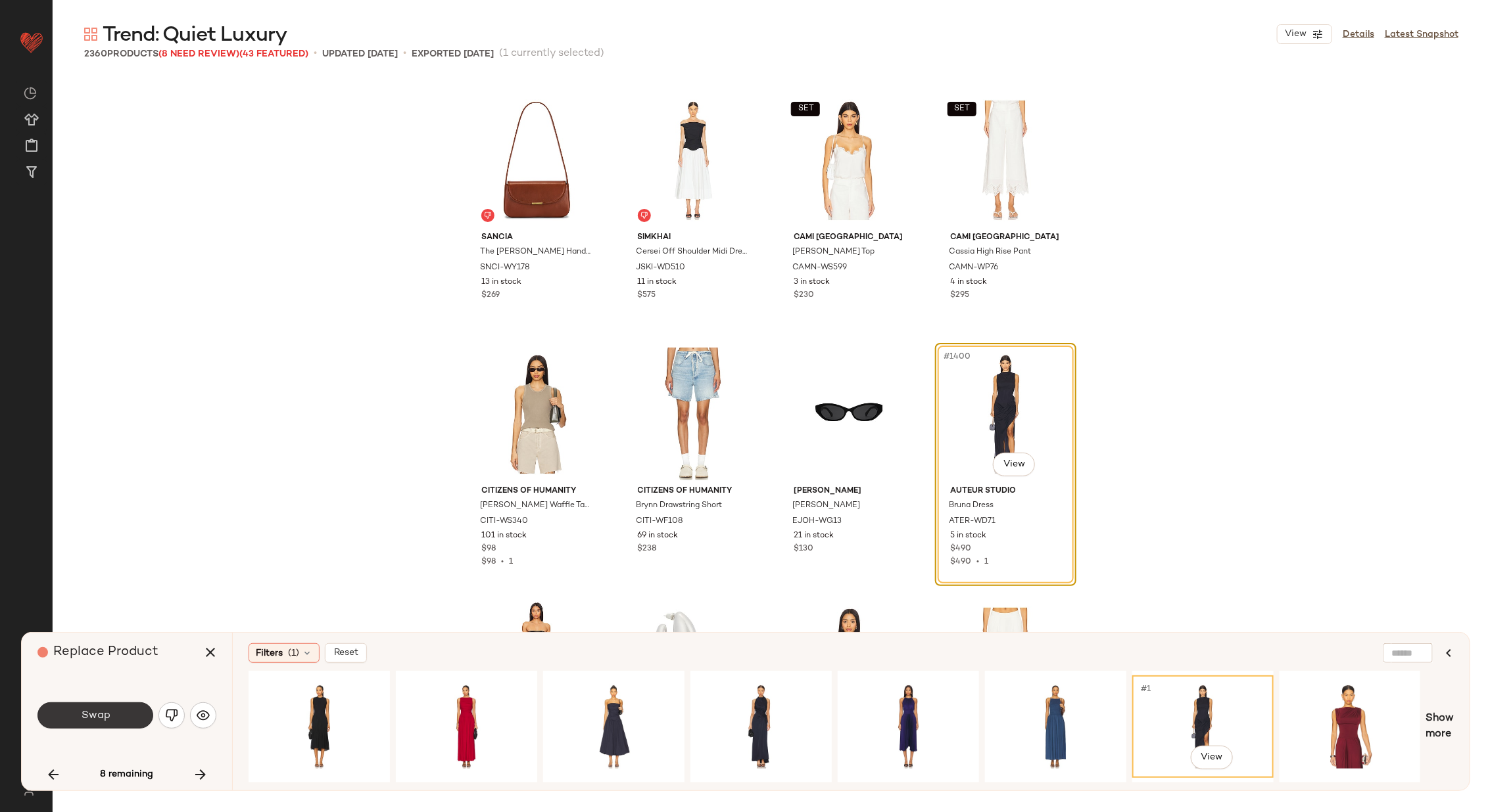
click at [102, 713] on span "Swap" at bounding box center [94, 716] width 30 height 13
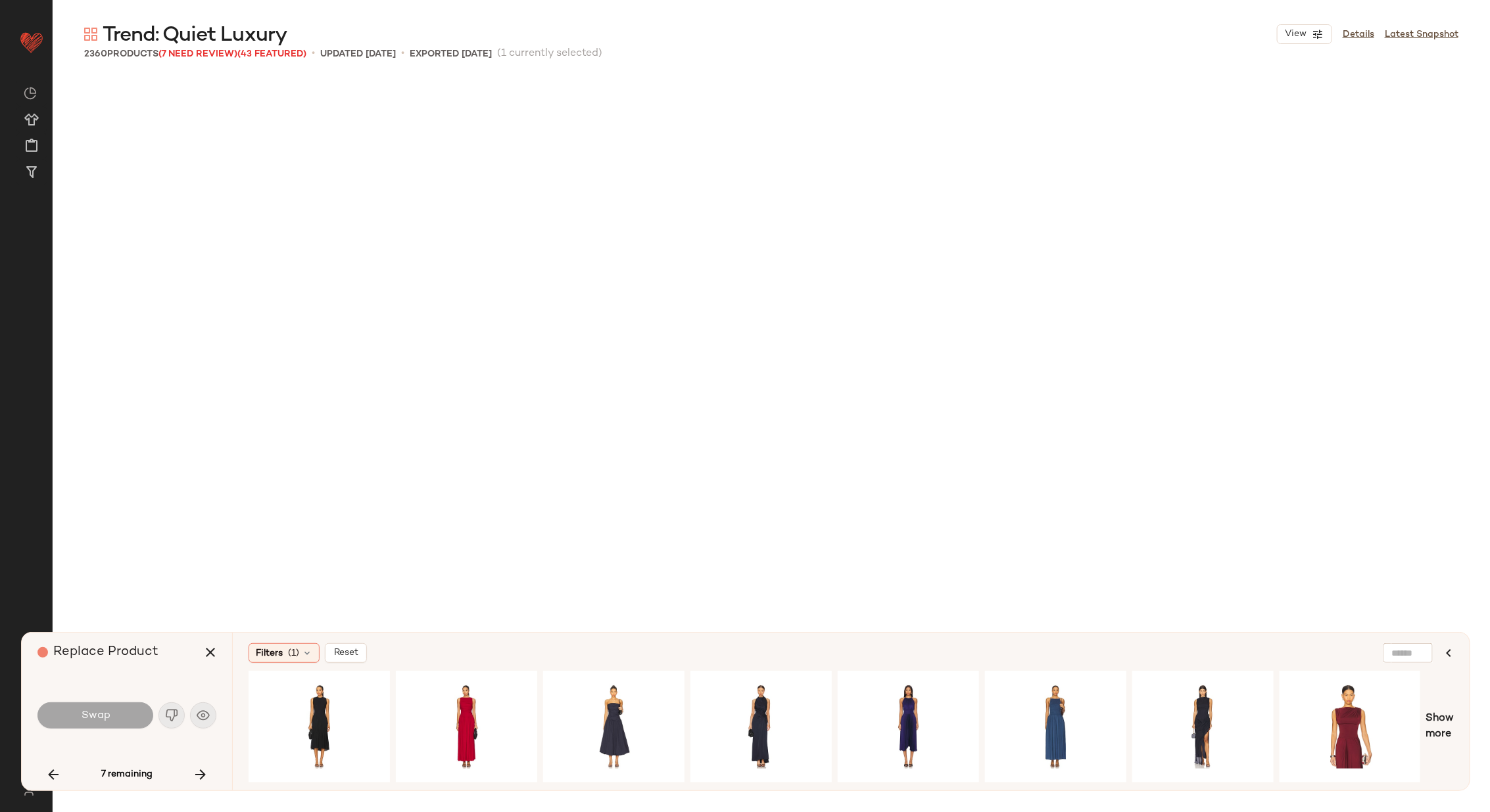
scroll to position [107572, 0]
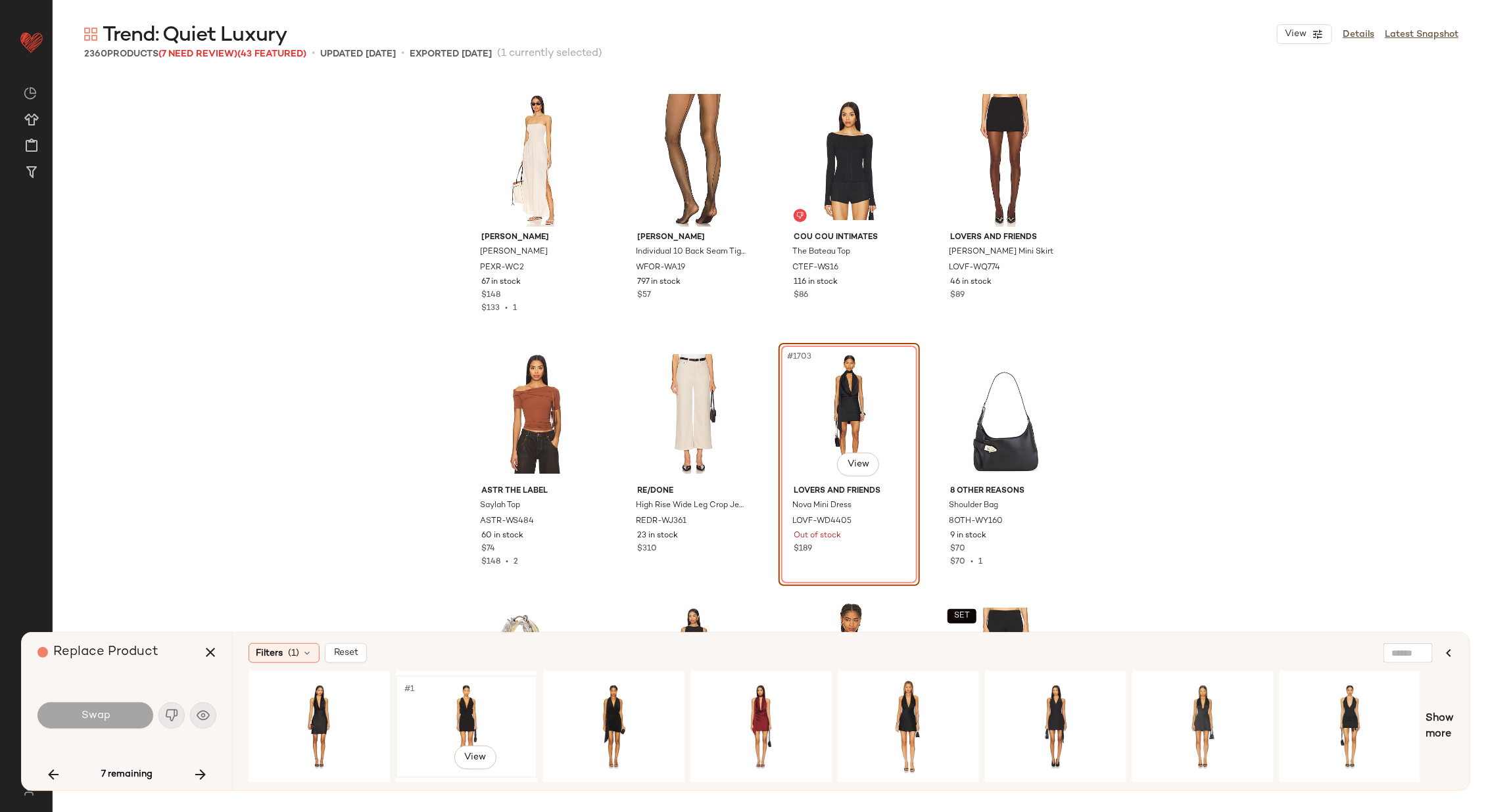
click at [448, 701] on div "#1 View" at bounding box center [466, 726] width 132 height 93
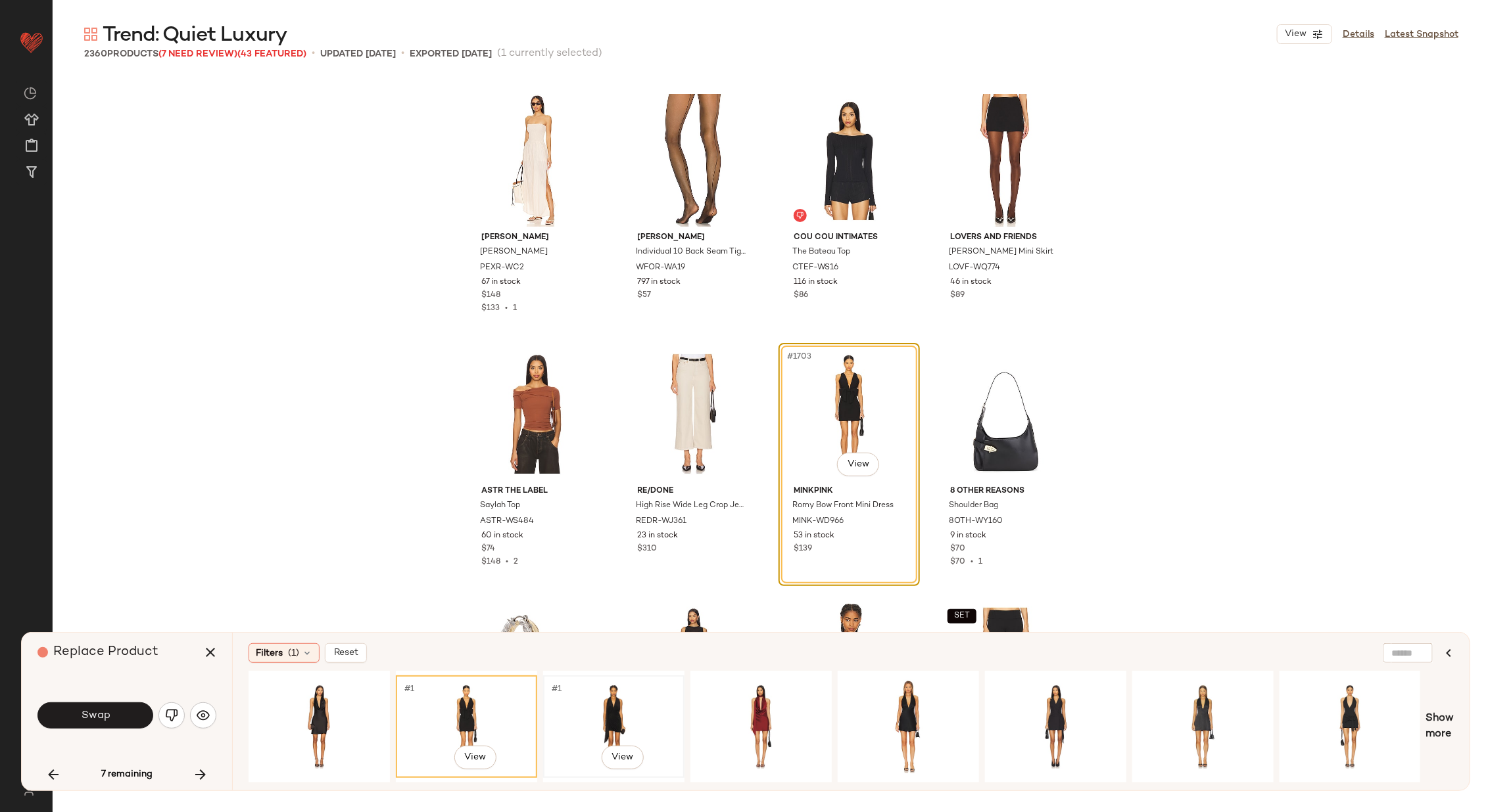
click at [629, 699] on div "#1 View" at bounding box center [613, 726] width 132 height 93
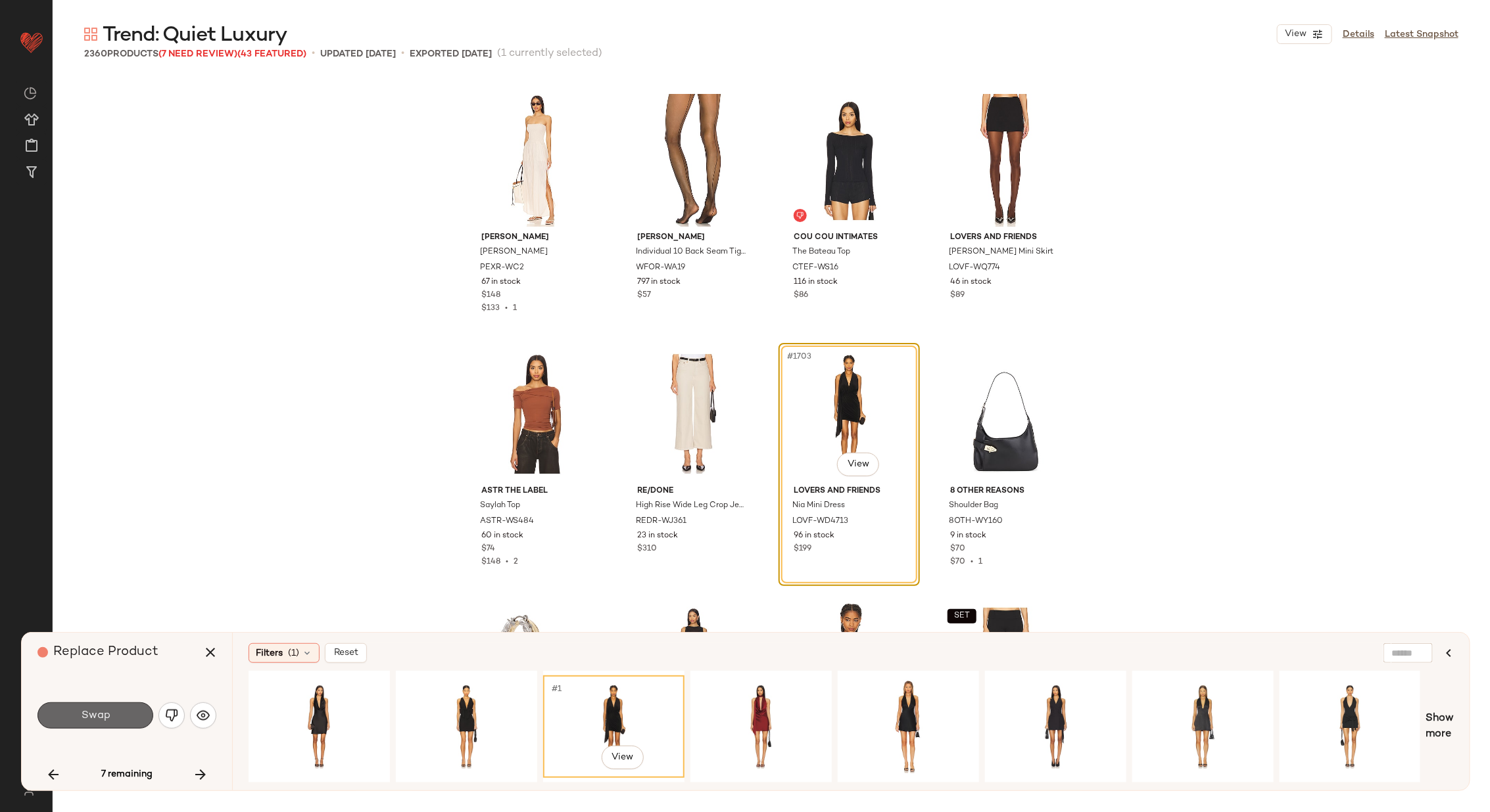
click at [107, 722] on button "Swap" at bounding box center [95, 715] width 116 height 26
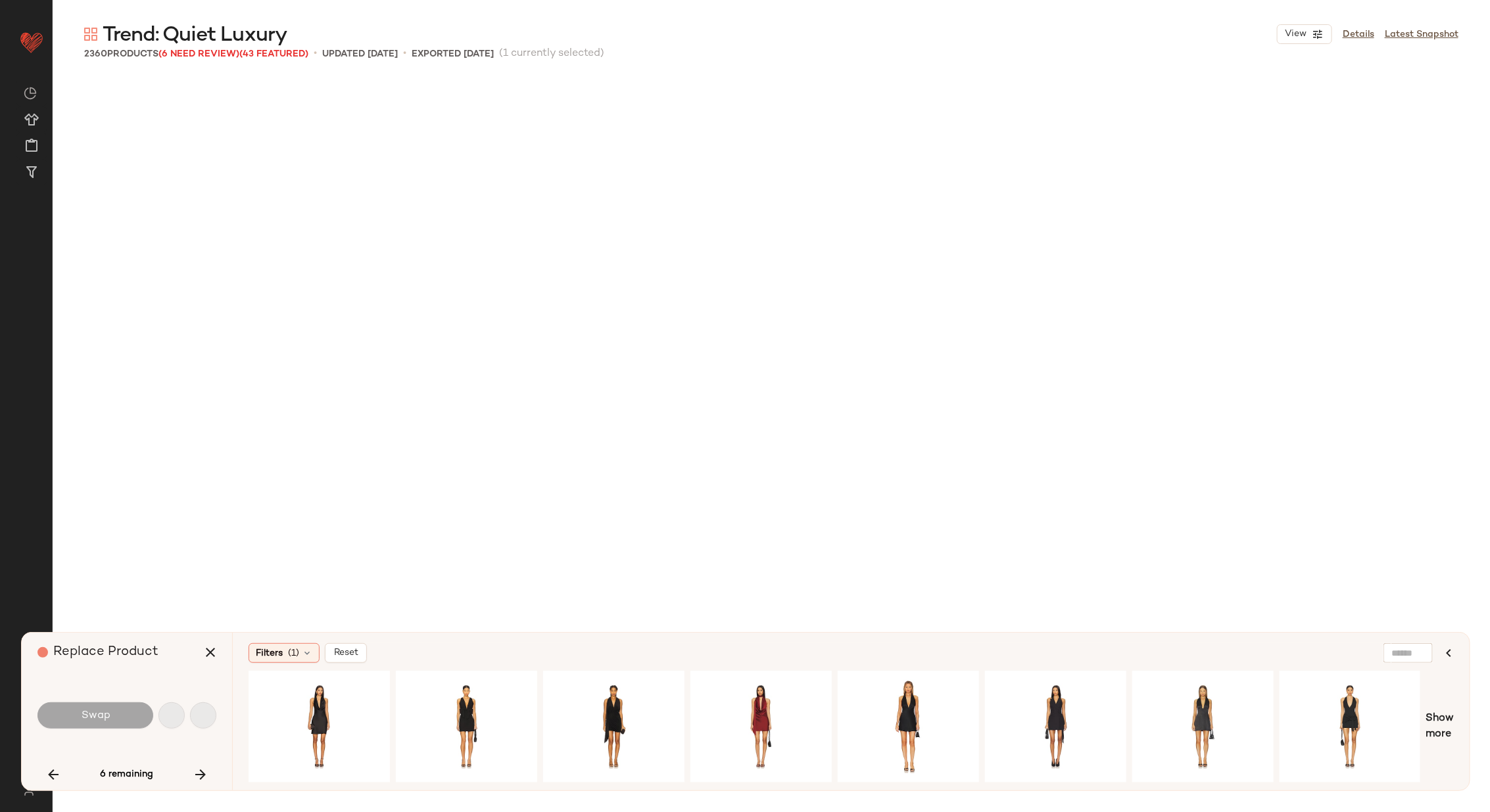
scroll to position [113153, 0]
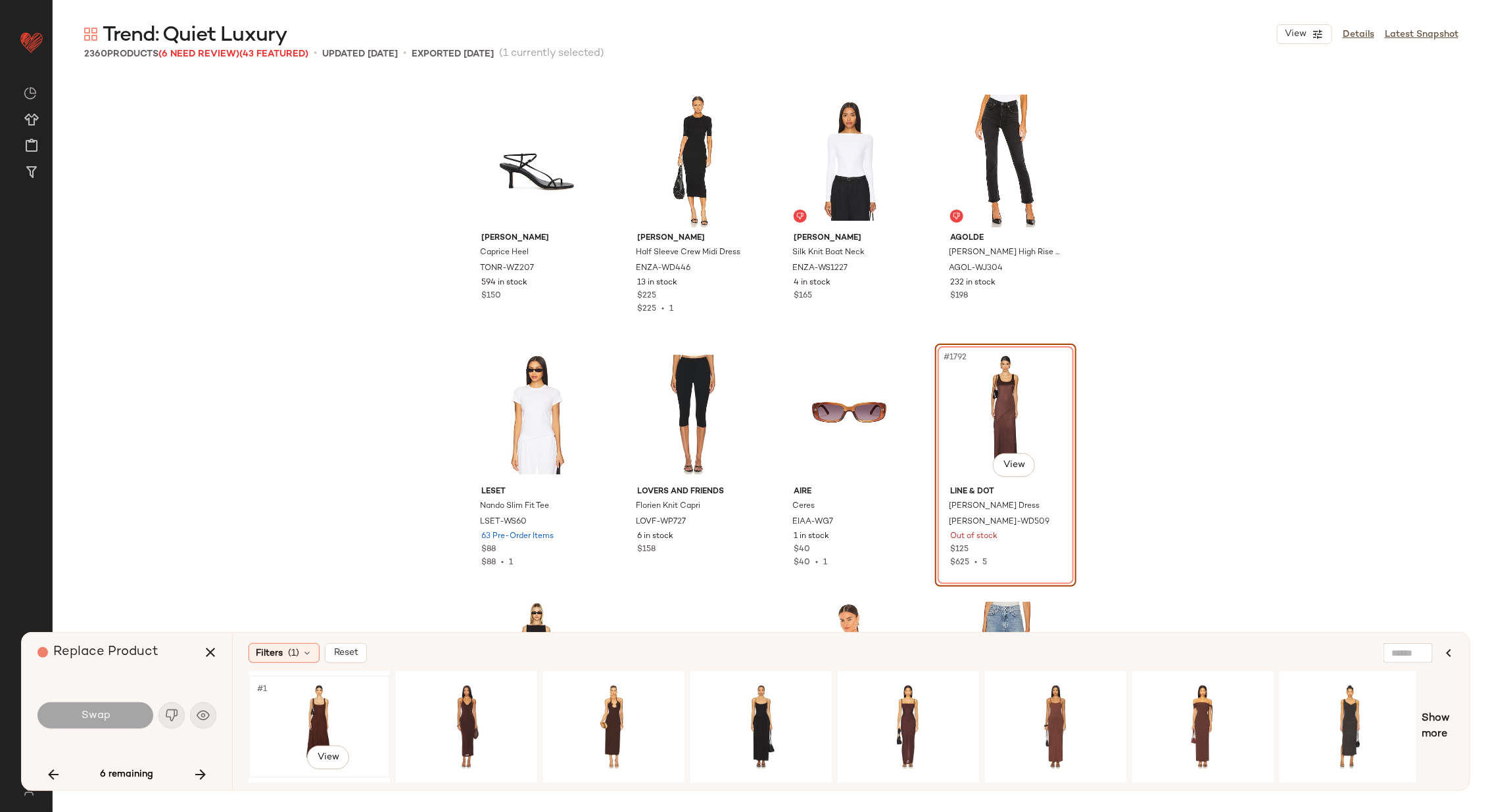
click at [362, 707] on div "#1 View" at bounding box center [319, 726] width 132 height 93
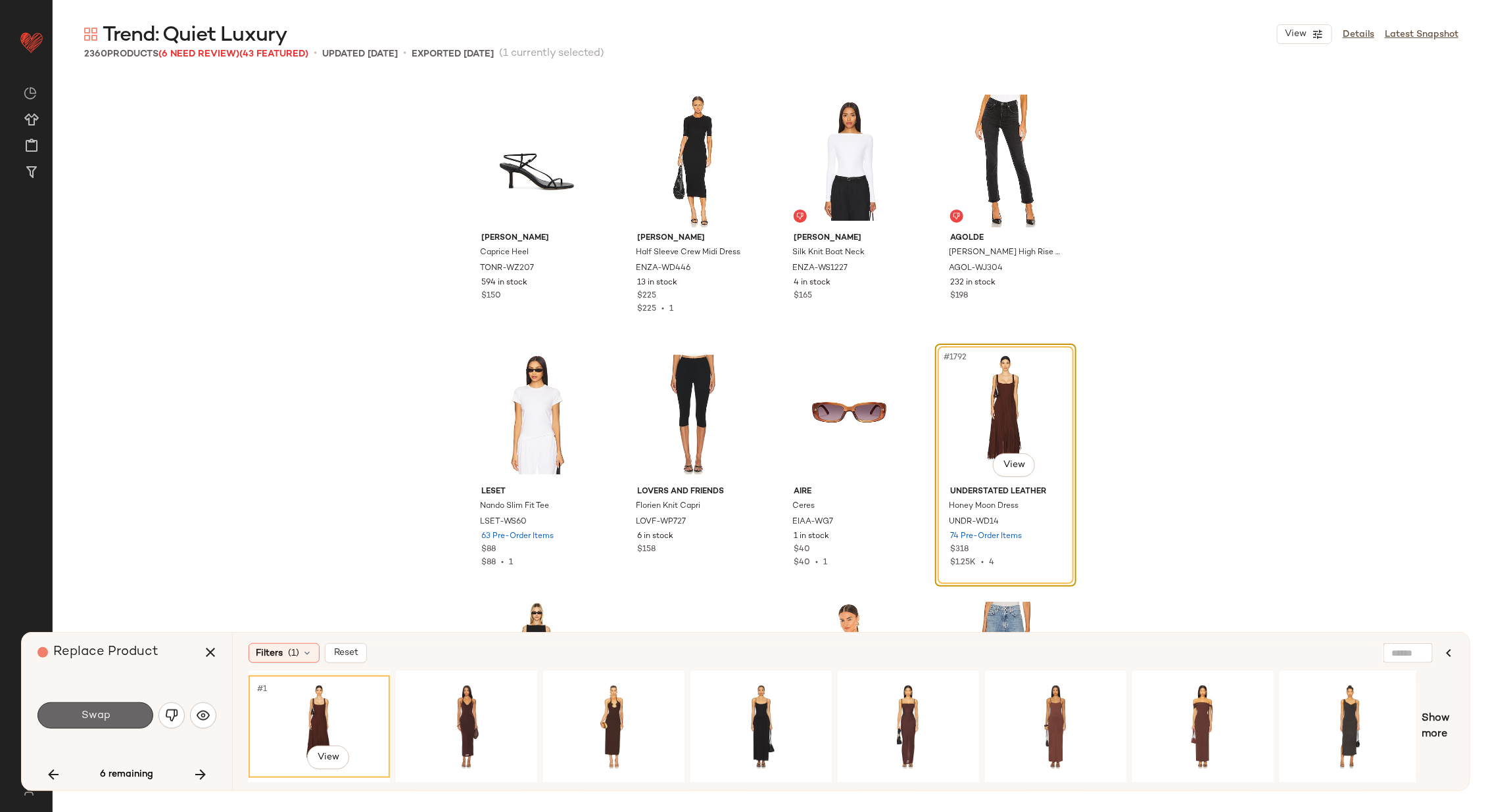
click at [118, 713] on button "Swap" at bounding box center [95, 715] width 116 height 26
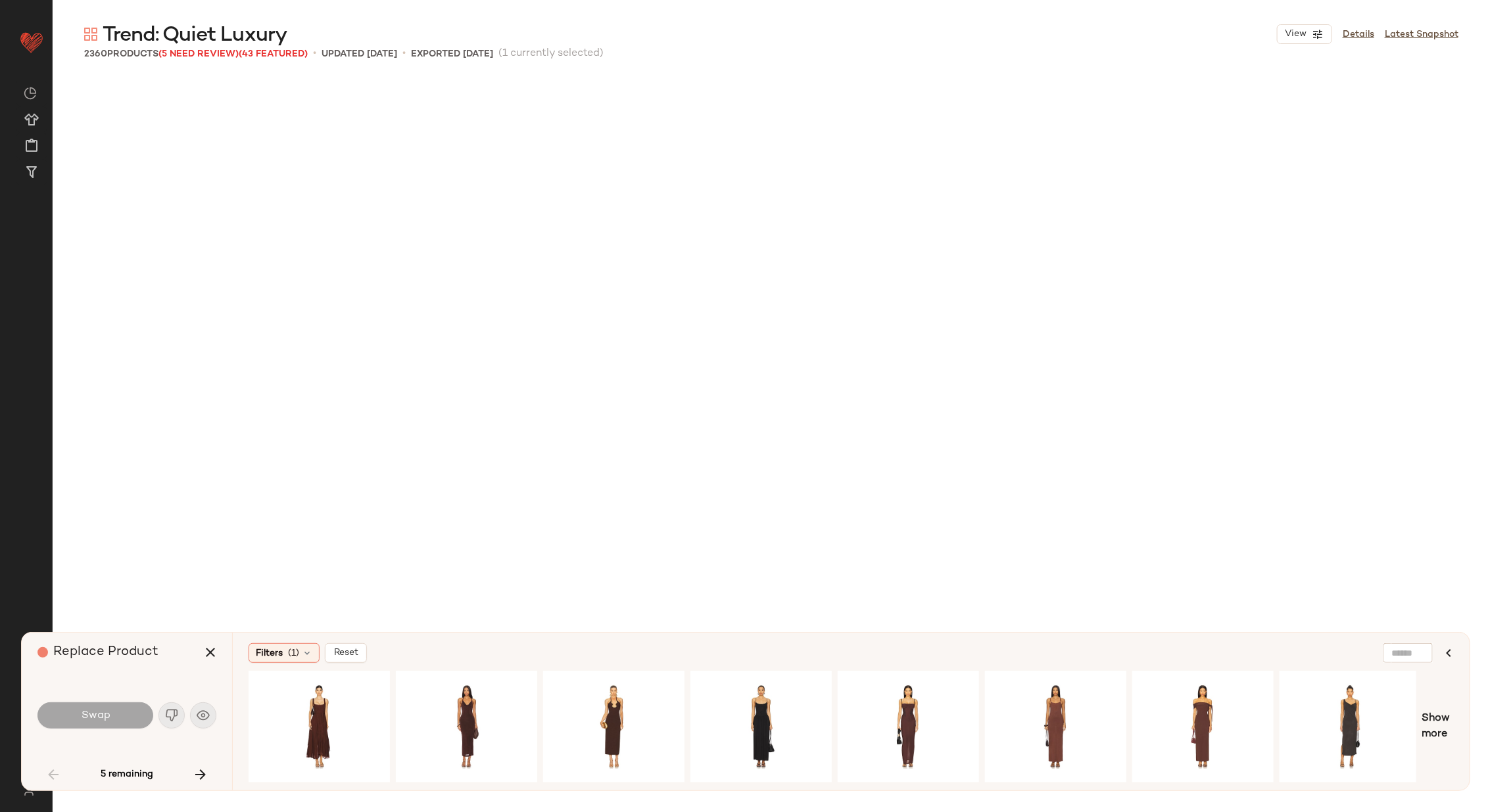
scroll to position [507, 0]
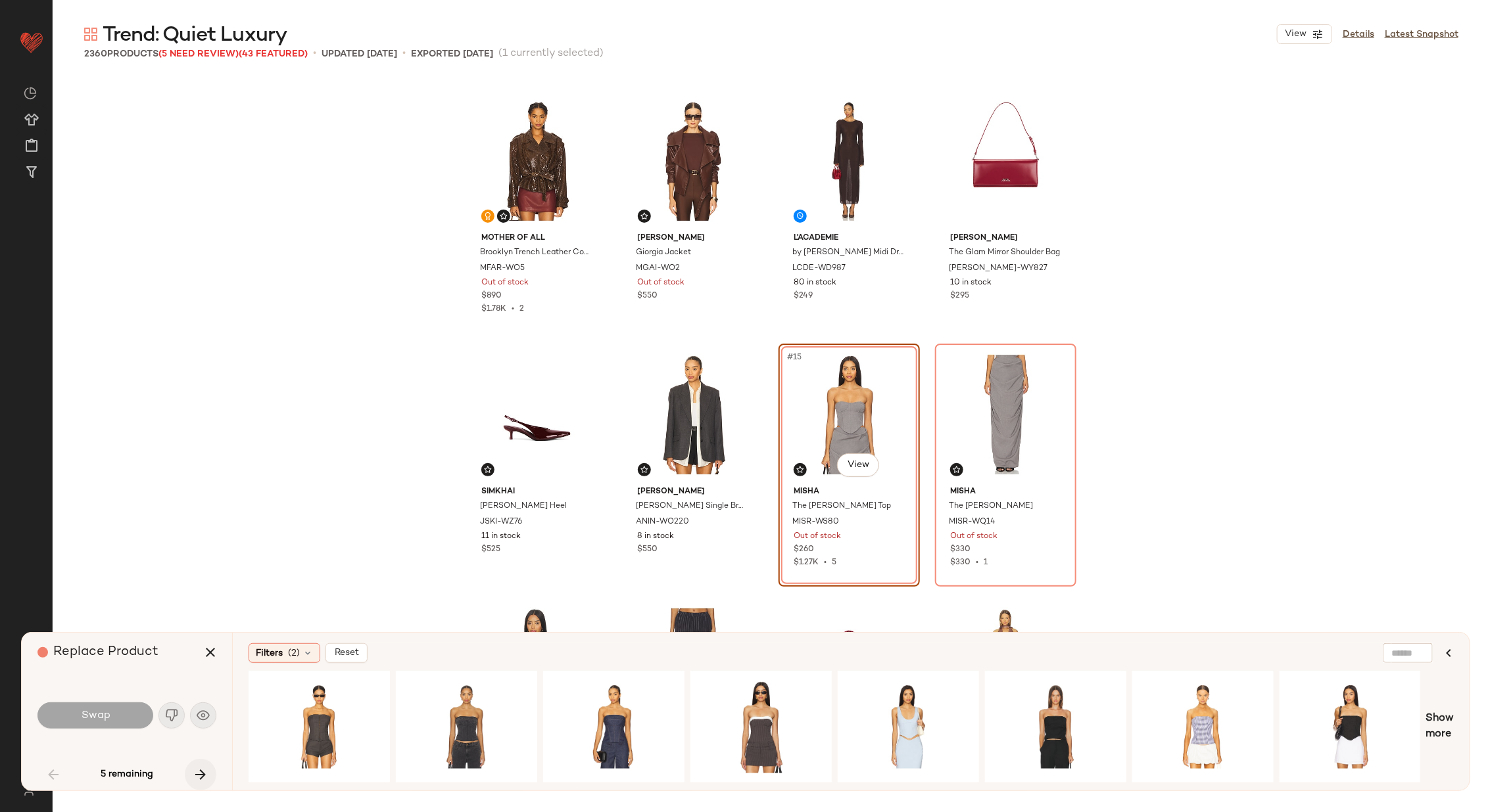
click at [200, 773] on icon "button" at bounding box center [200, 774] width 15 height 15
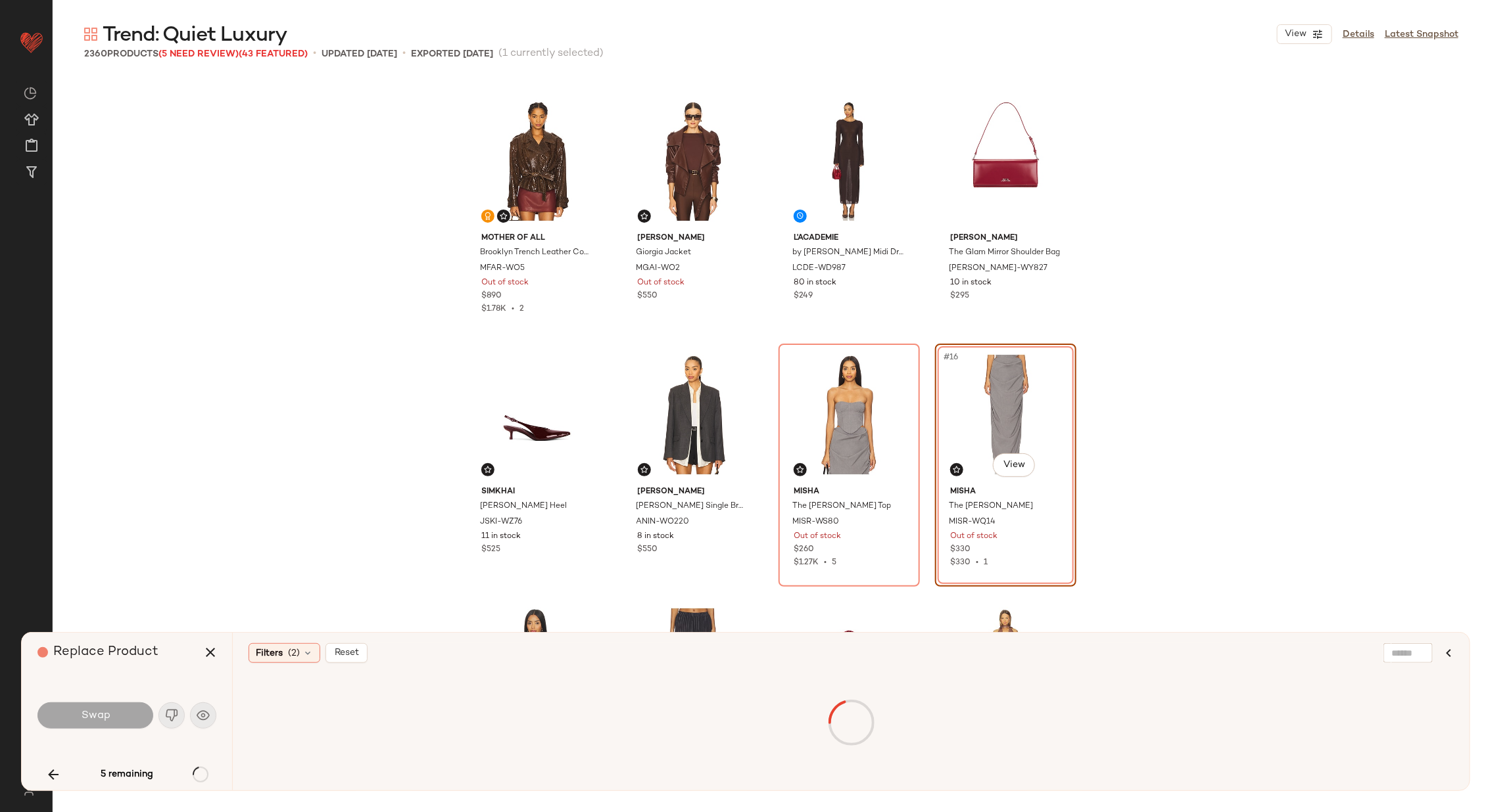
click at [202, 774] on div "5 remaining" at bounding box center [127, 774] width 179 height 32
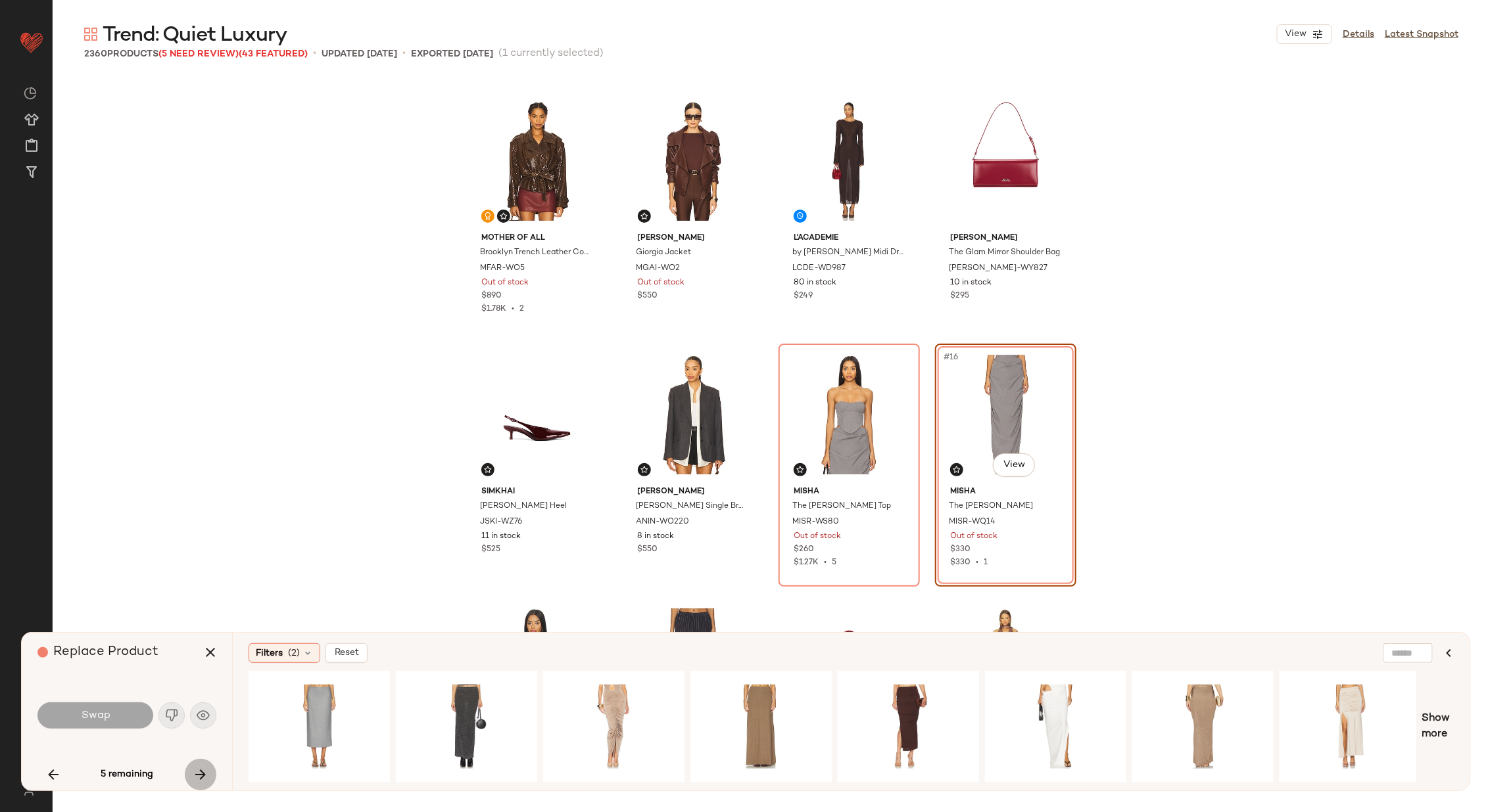
click at [202, 774] on icon "button" at bounding box center [200, 774] width 15 height 15
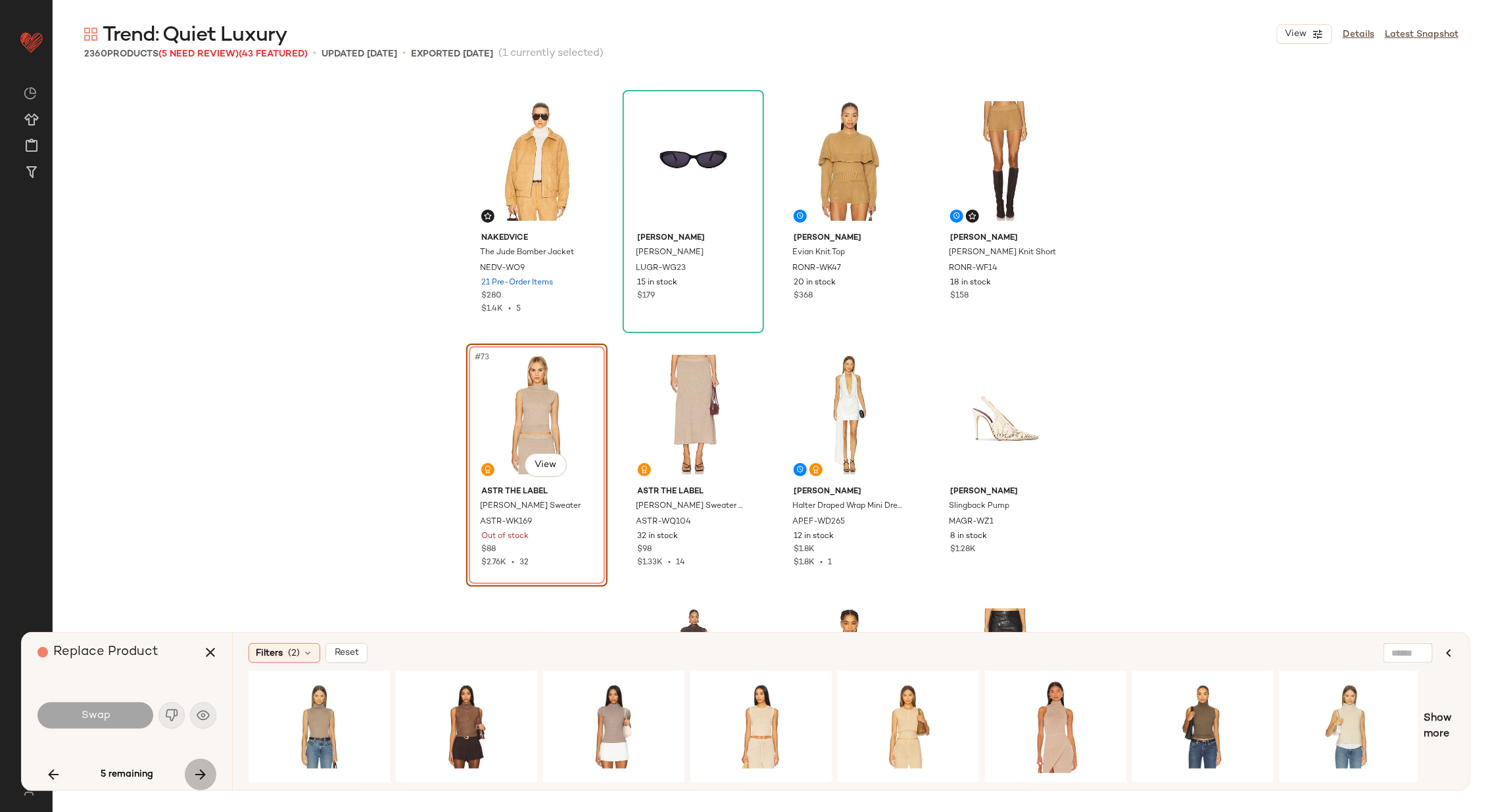
click at [202, 774] on icon "button" at bounding box center [200, 774] width 15 height 15
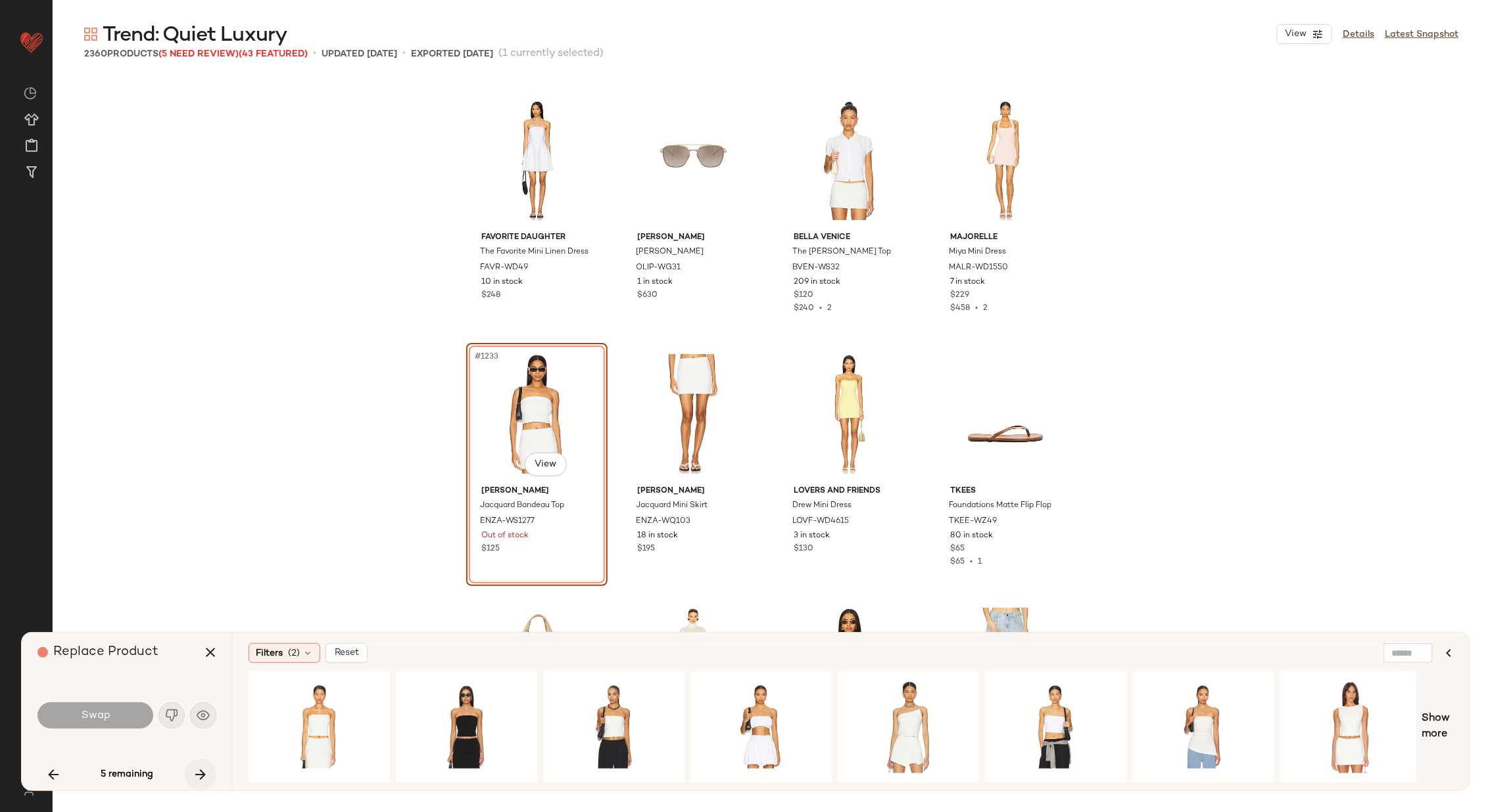
click at [202, 774] on icon "button" at bounding box center [200, 774] width 15 height 15
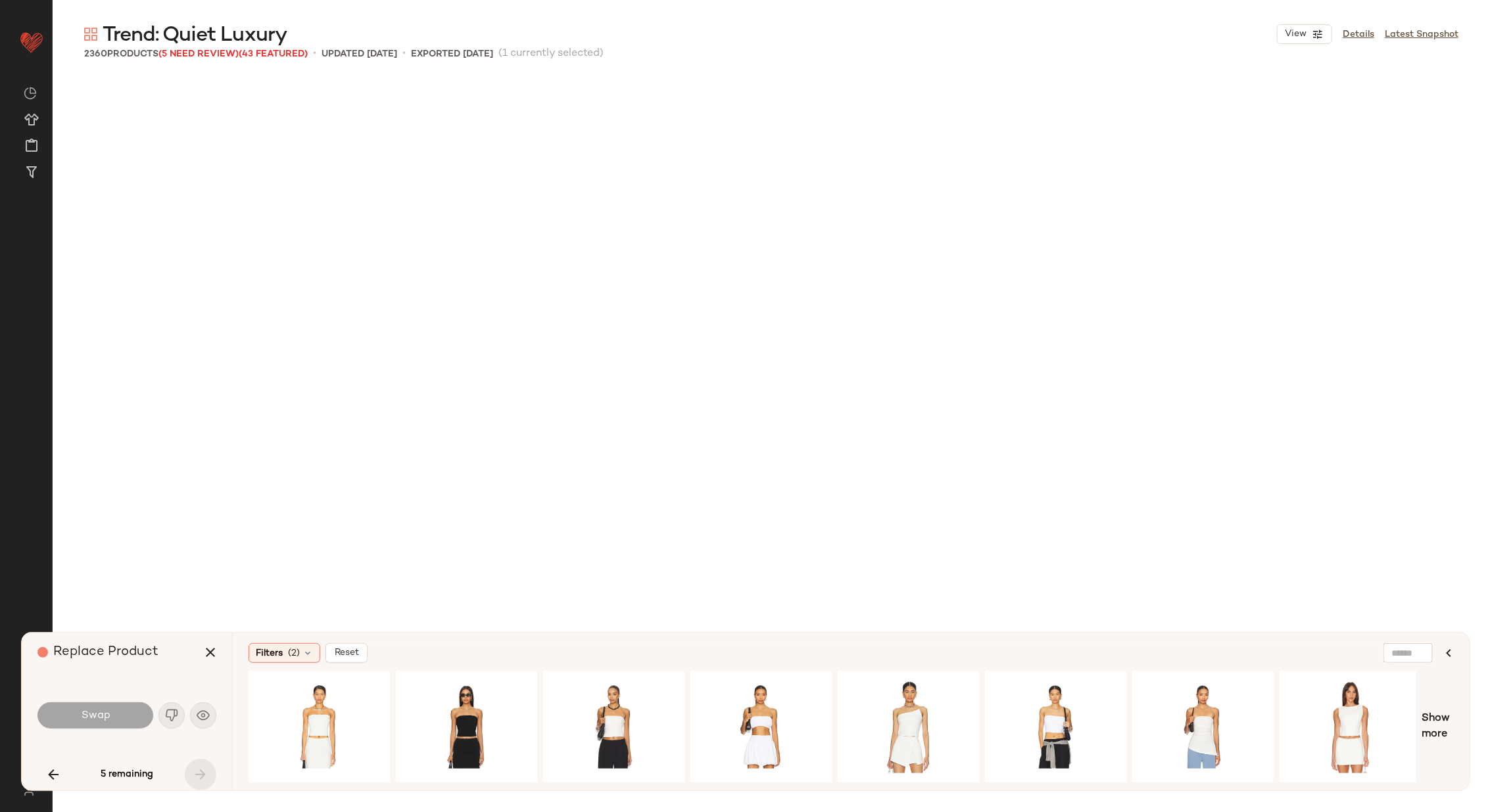
scroll to position [146897, 0]
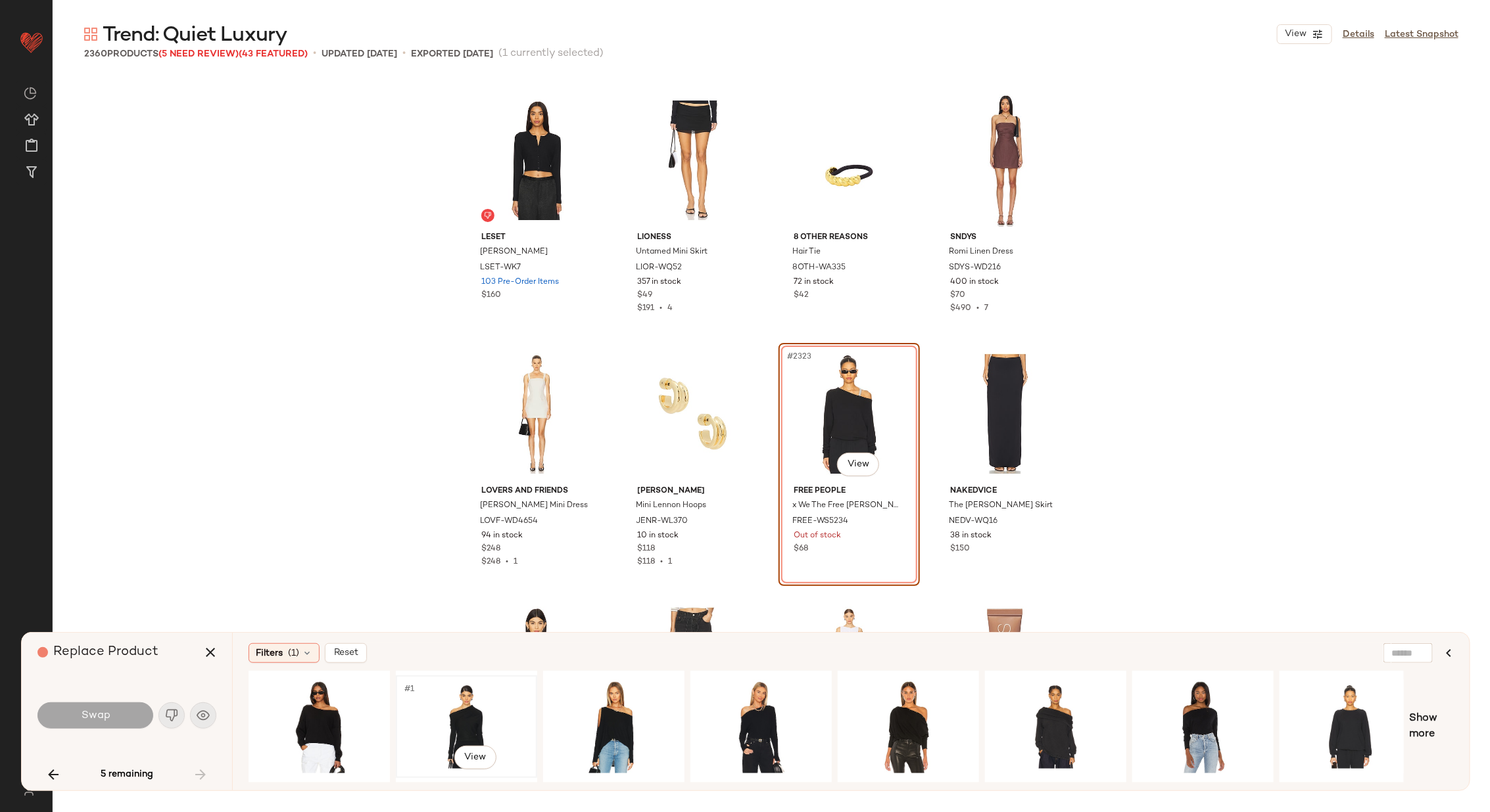
click at [476, 719] on div "#1 View" at bounding box center [466, 726] width 132 height 93
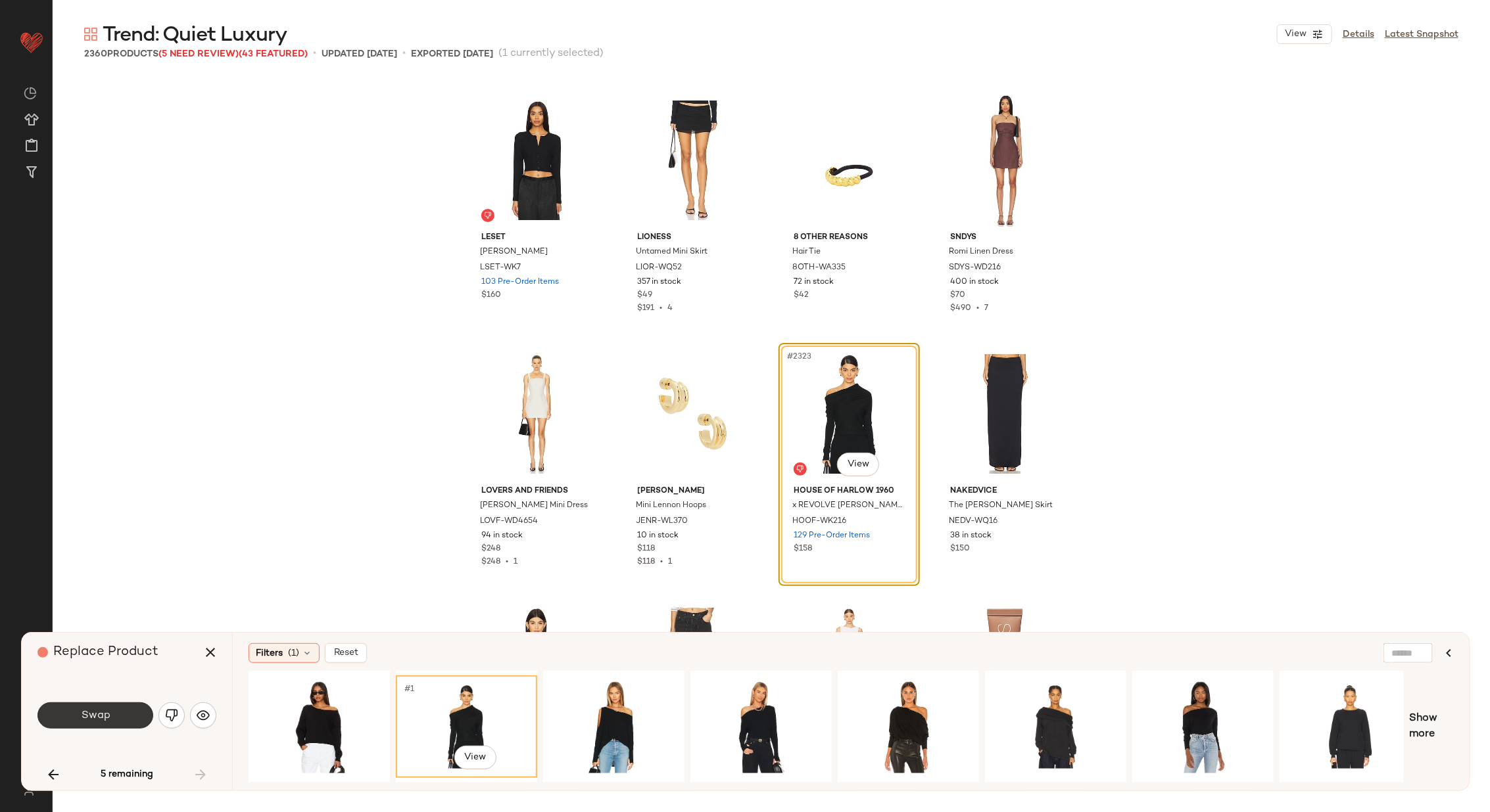
click at [109, 714] on span "Swap" at bounding box center [94, 716] width 30 height 13
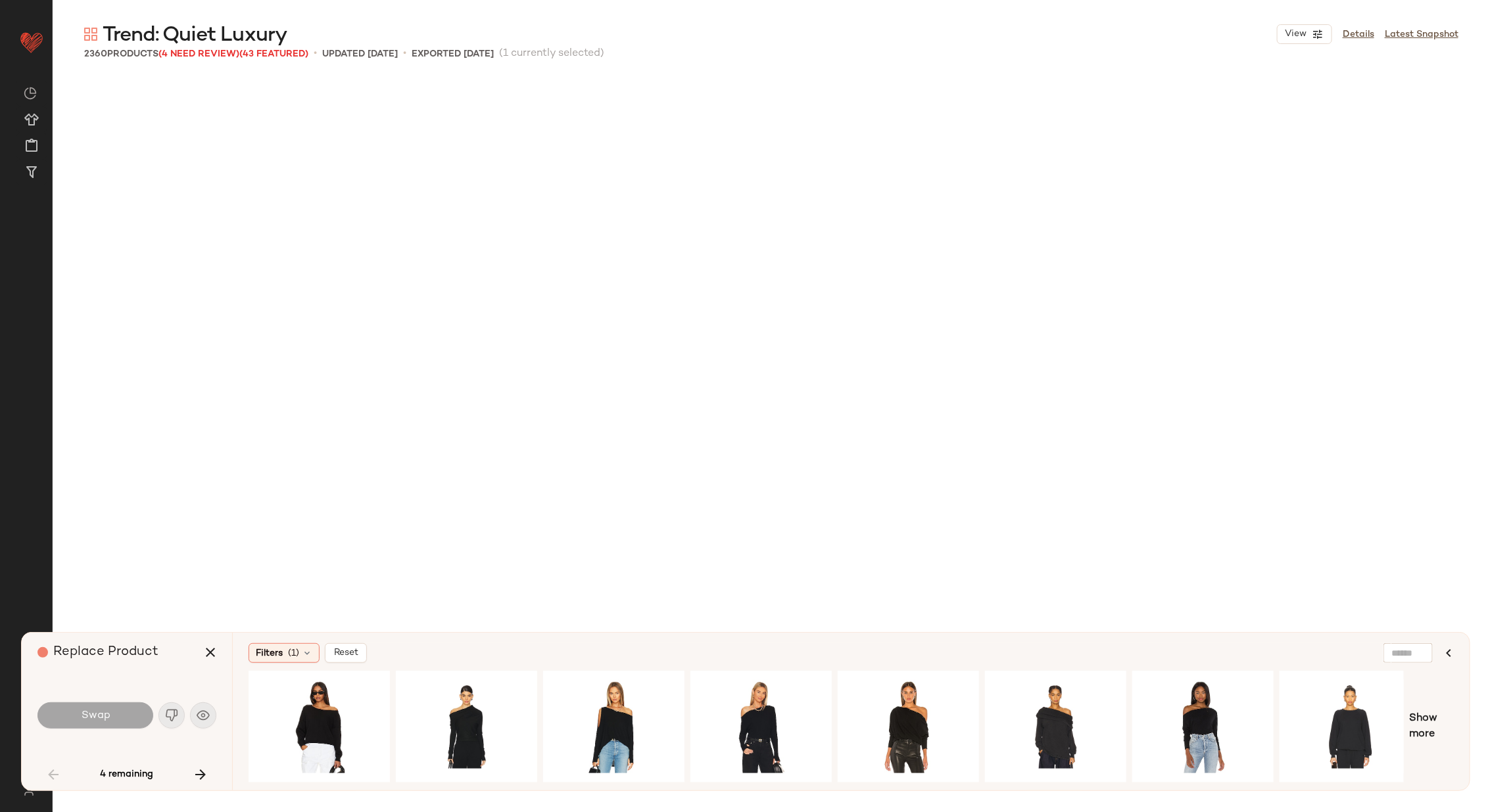
scroll to position [507, 0]
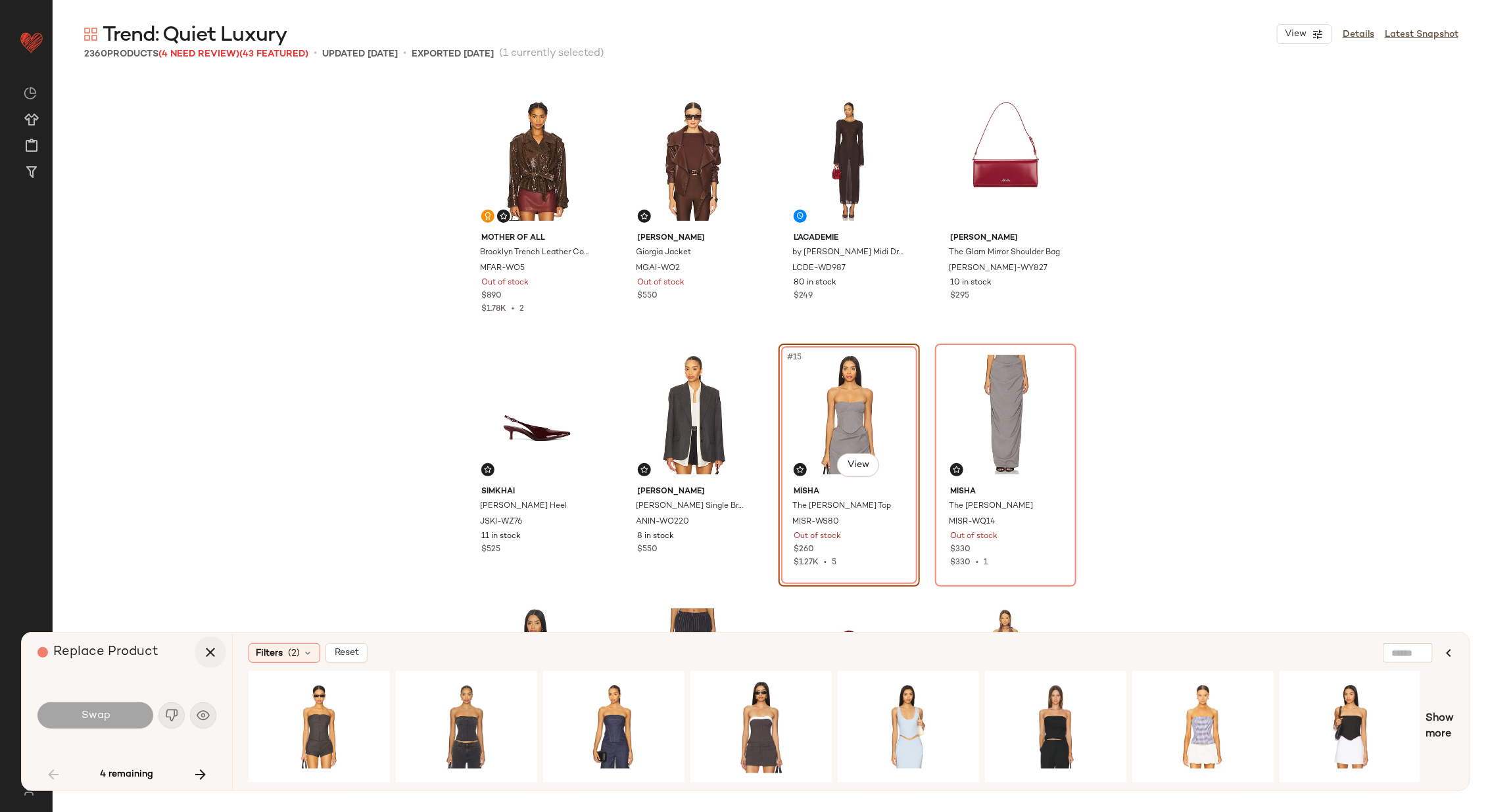
click at [213, 653] on icon "button" at bounding box center [210, 652] width 15 height 15
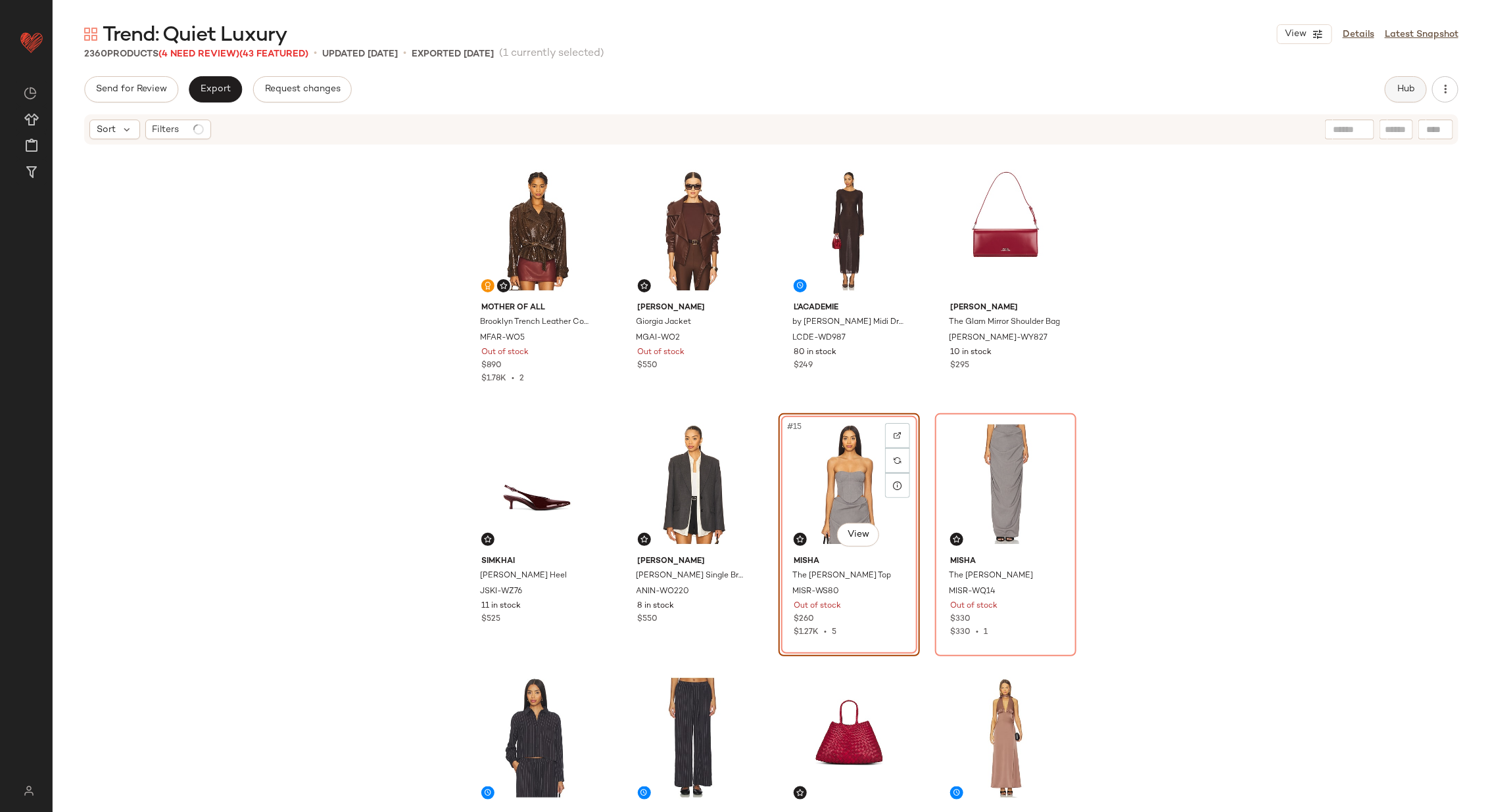
click at [1404, 91] on span "Hub" at bounding box center [1405, 89] width 18 height 11
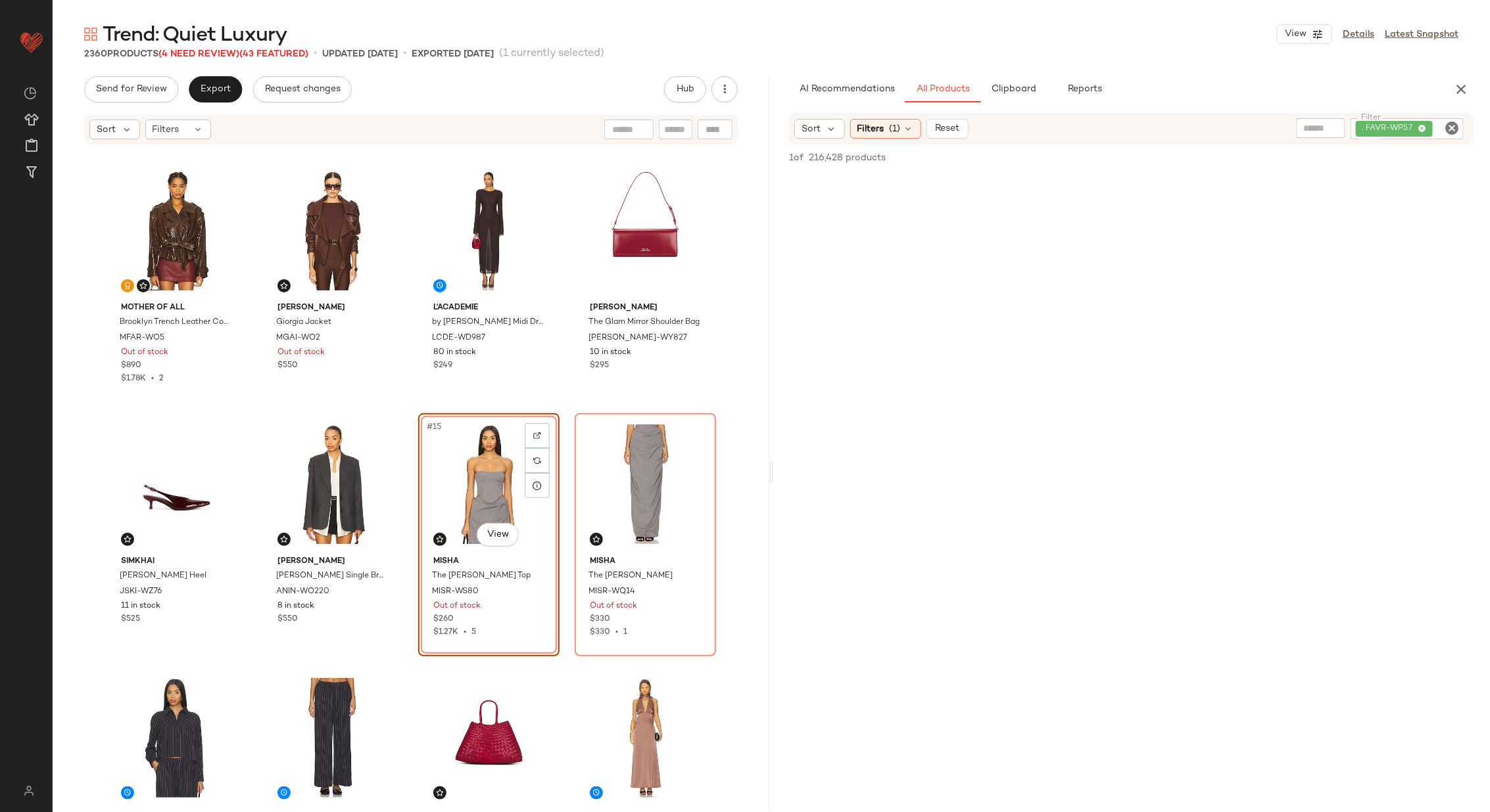
click at [720, 129] on div at bounding box center [715, 129] width 35 height 19
paste input "*********"
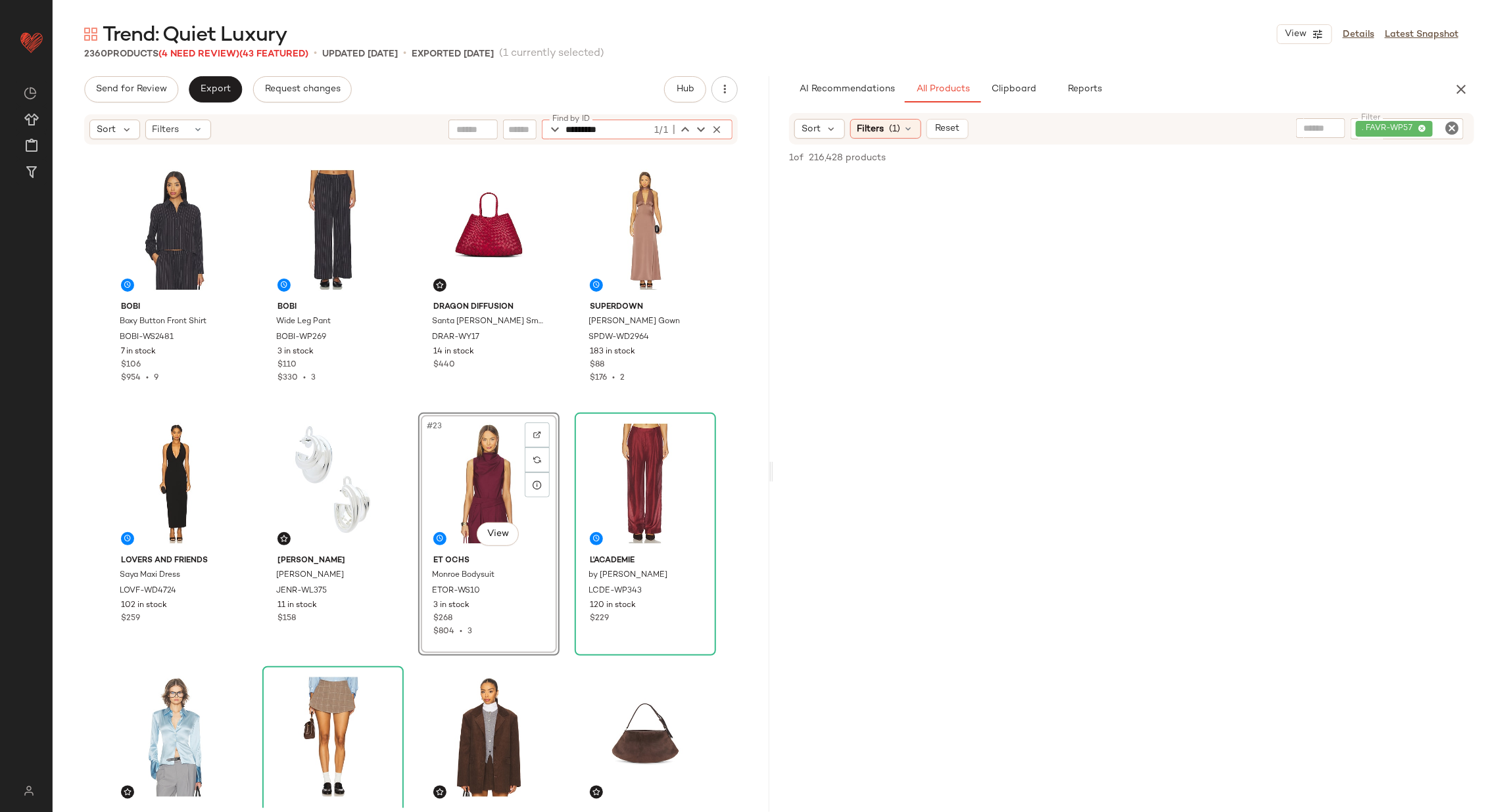
click at [1453, 126] on icon "Clear Filter" at bounding box center [1451, 128] width 15 height 15
type input "*********"
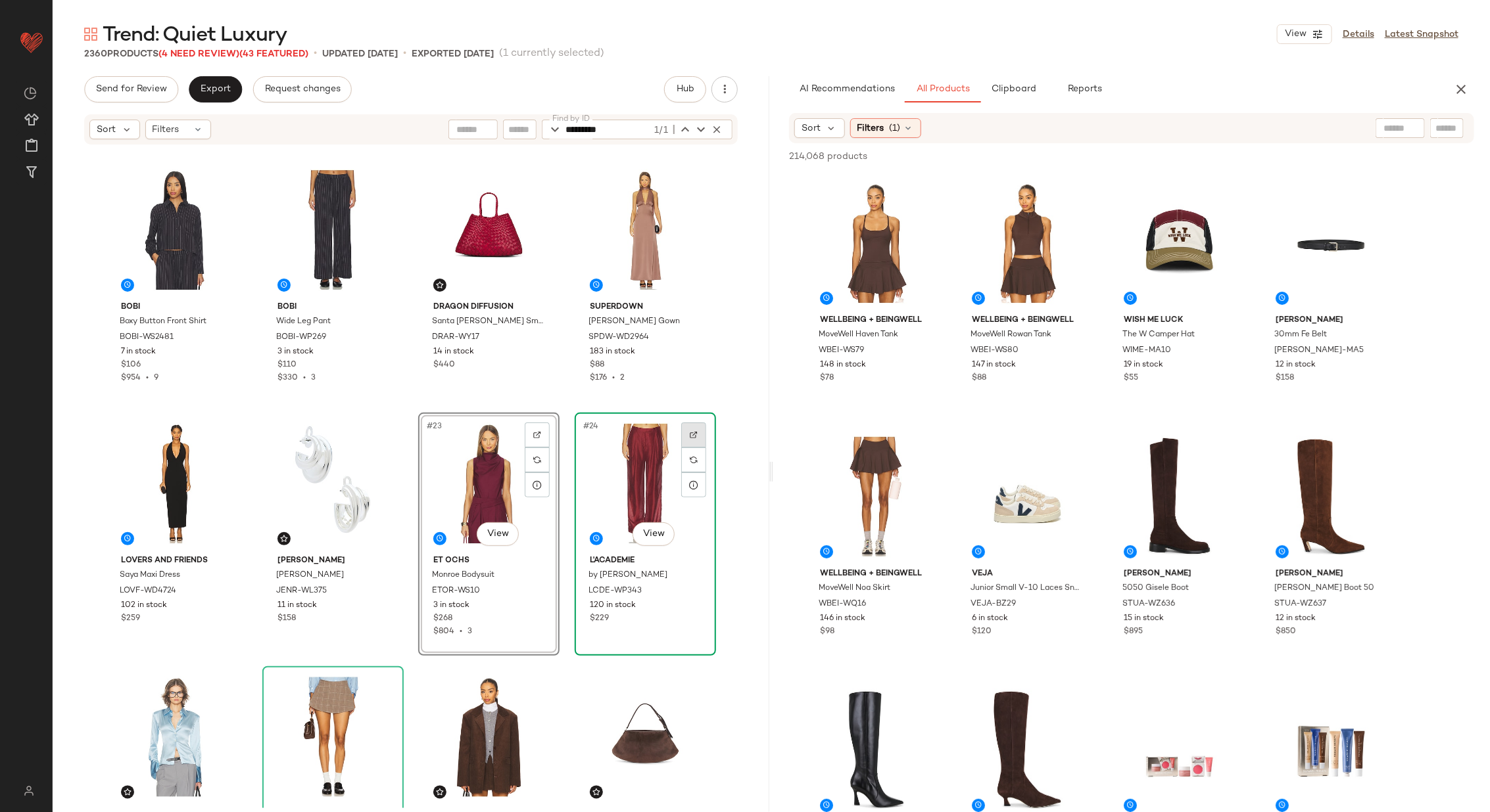
click at [695, 436] on div at bounding box center [694, 435] width 25 height 25
click at [1445, 130] on input "text" at bounding box center [1447, 128] width 23 height 13
paste input "**********"
type input "**********"
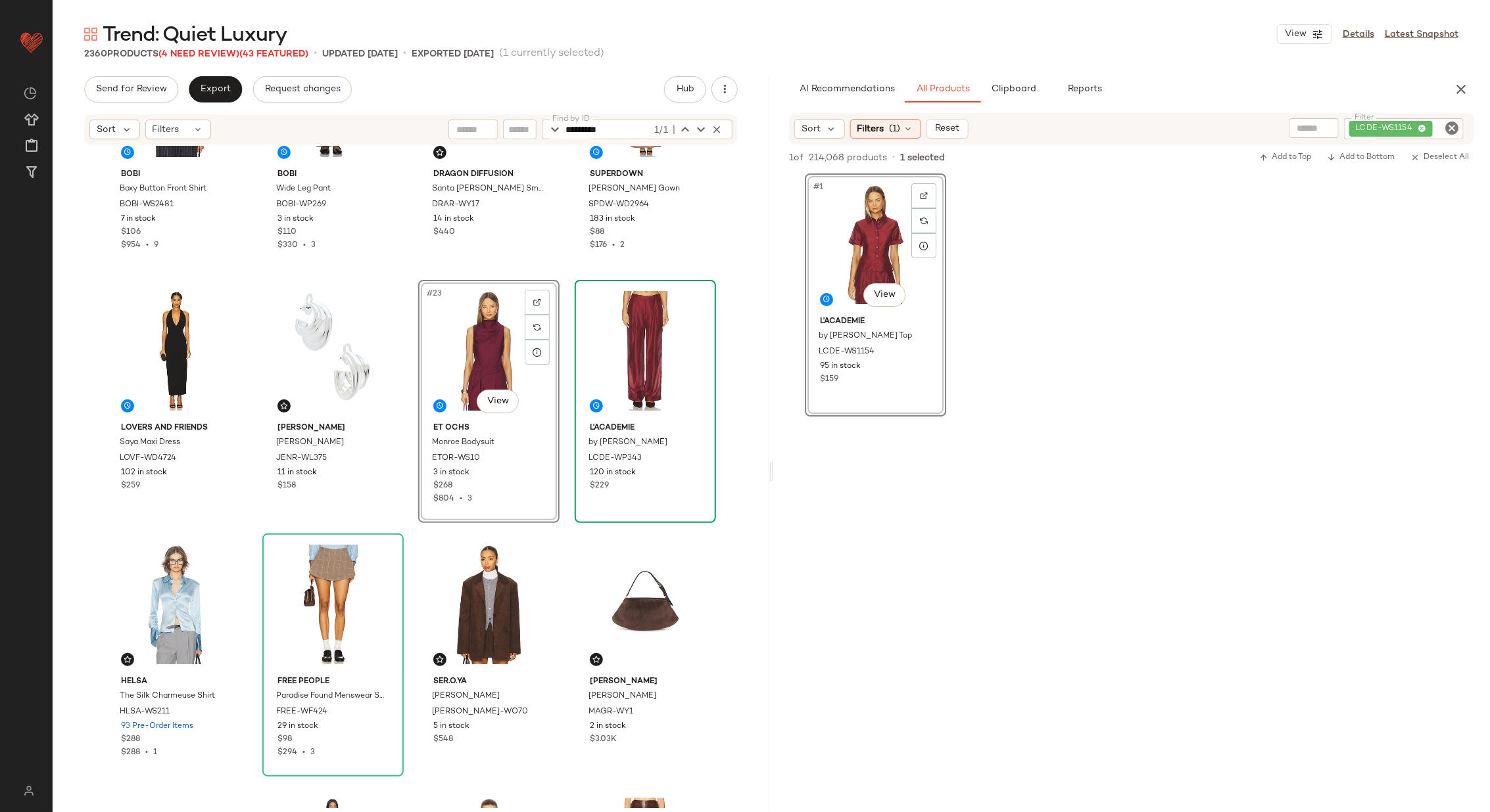
scroll to position [1146, 0]
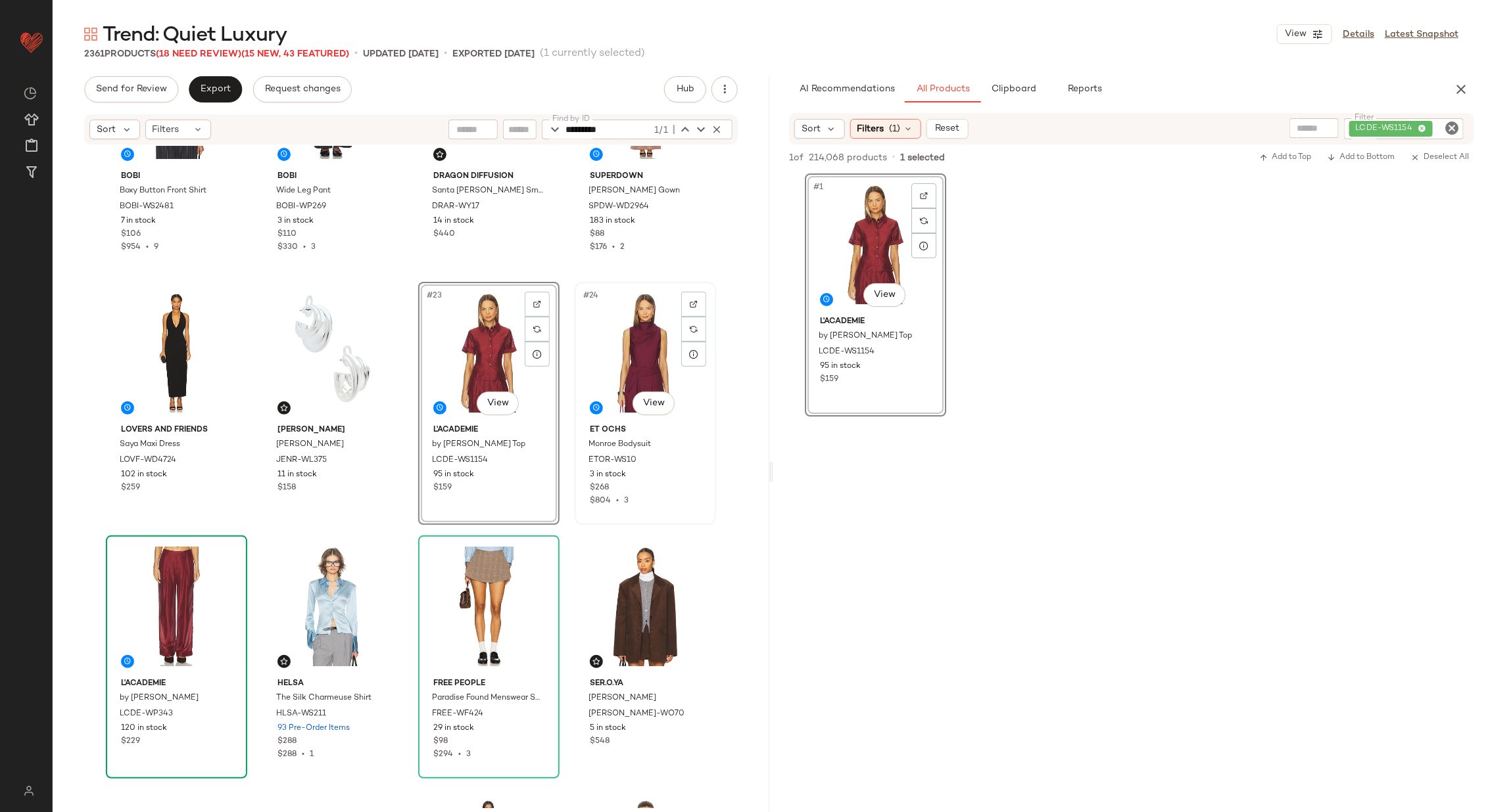
click at [619, 354] on div "#24 View" at bounding box center [645, 353] width 132 height 133
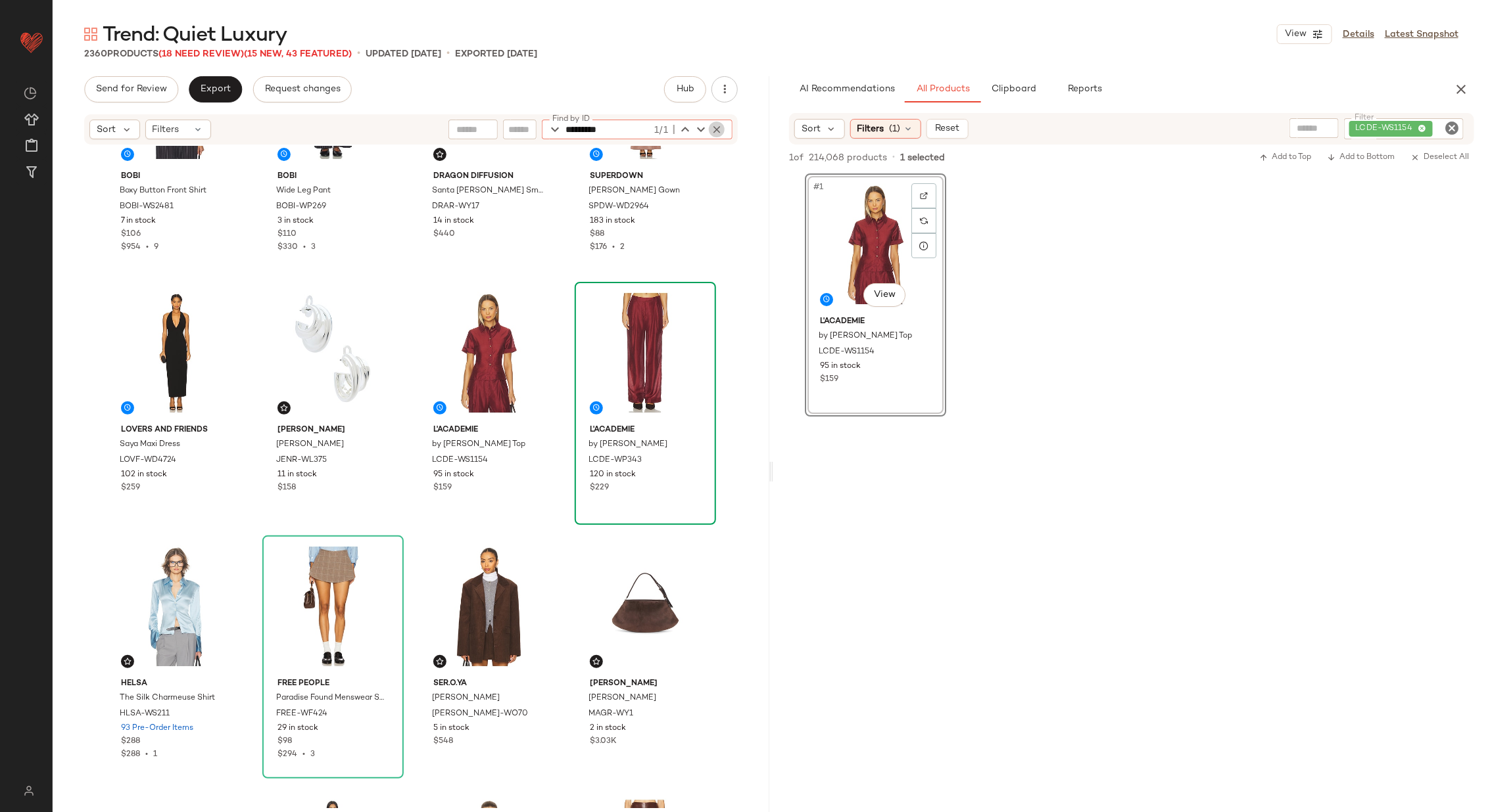
click at [721, 125] on icon "button" at bounding box center [717, 129] width 12 height 12
click at [563, 246] on div "Bobi Boxy Button Front Shirt BOBI-WS2481 7 in stock $106 $954 • 9 Bobi Wide Leg…" at bounding box center [411, 477] width 717 height 663
click at [212, 91] on span "Export" at bounding box center [216, 89] width 31 height 11
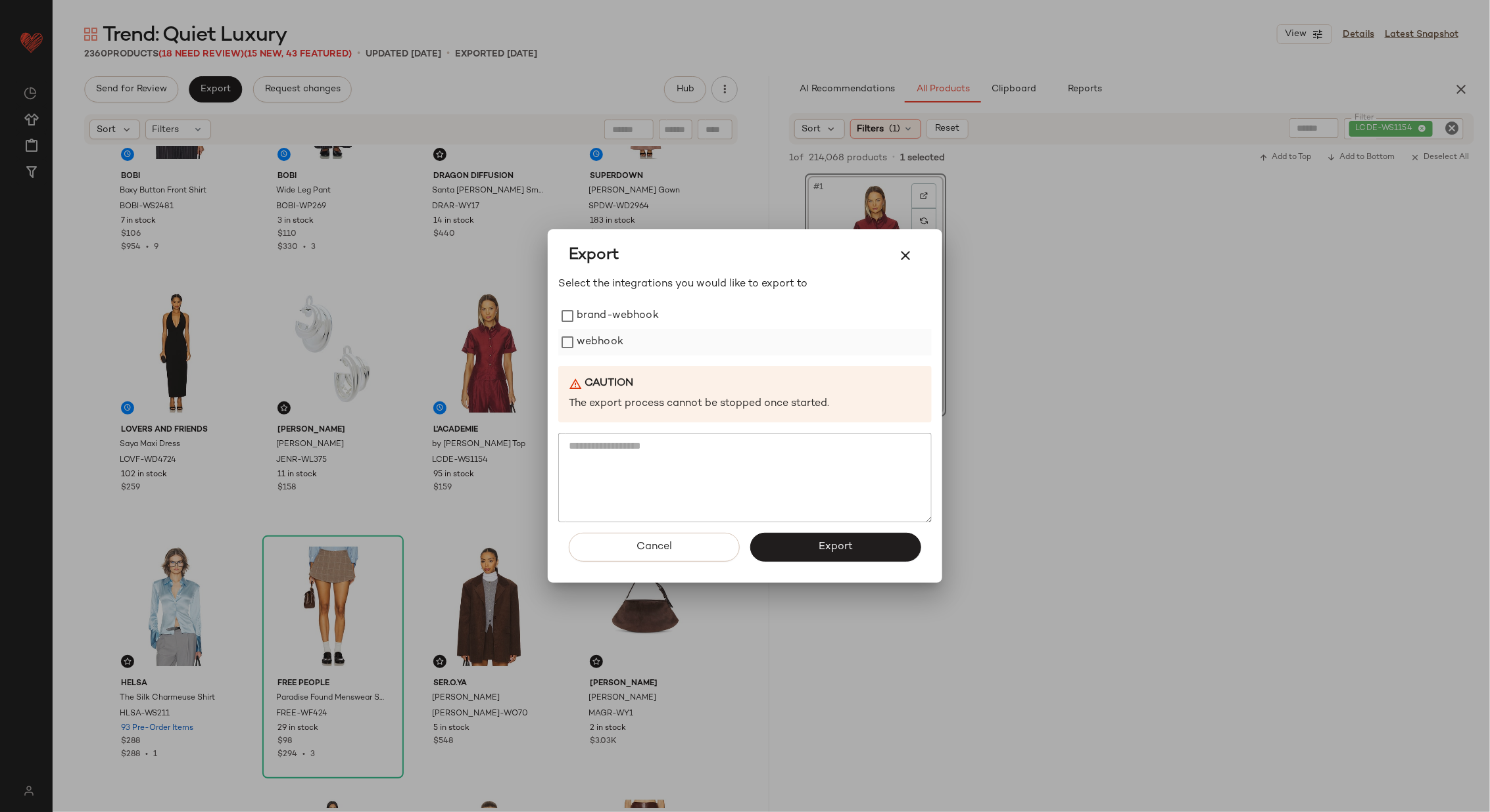
click at [577, 343] on label "webhook" at bounding box center [600, 342] width 47 height 26
click at [802, 551] on button "Export" at bounding box center [836, 547] width 171 height 29
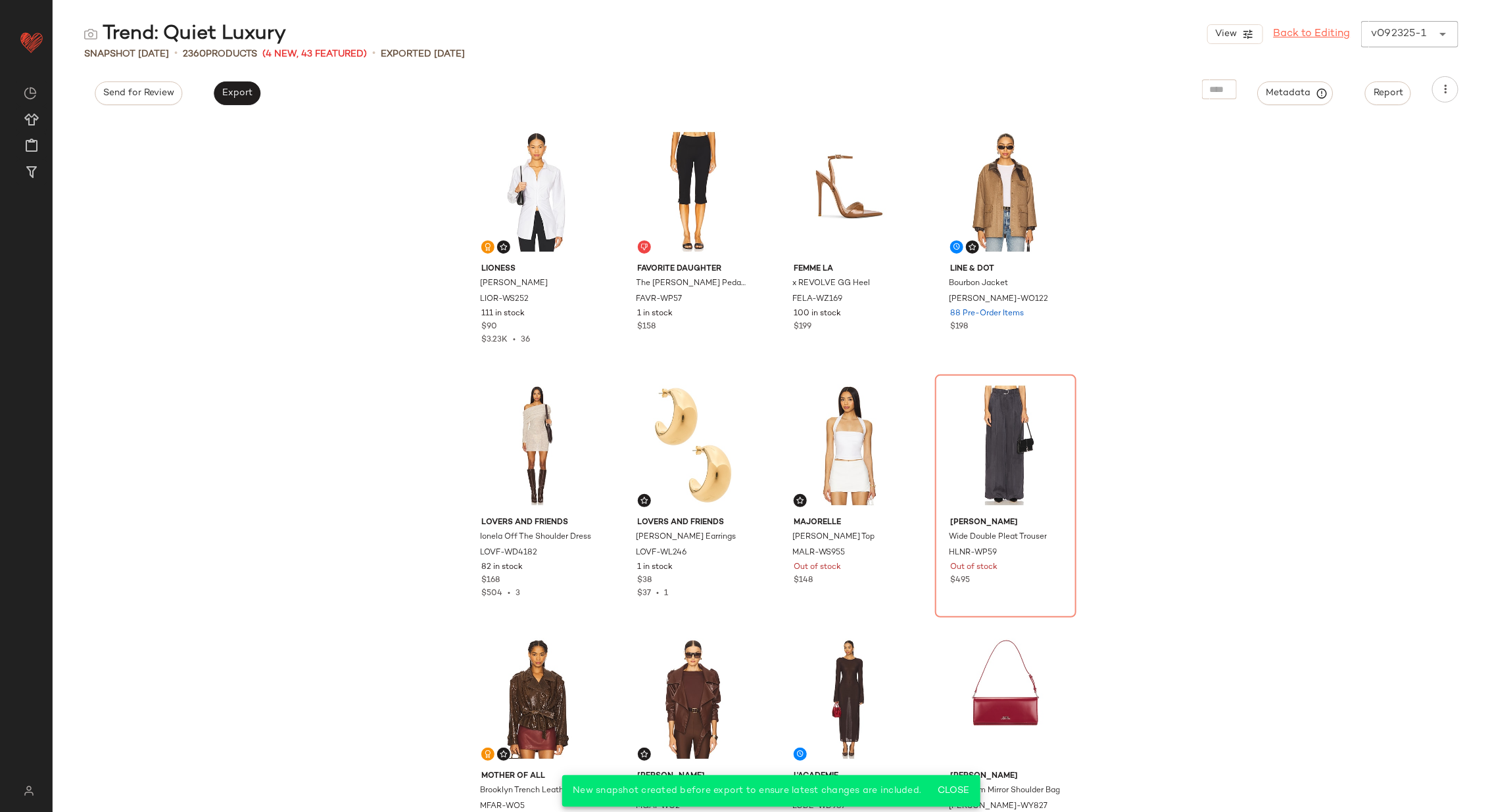
click at [1311, 35] on link "Back to Editing" at bounding box center [1312, 34] width 77 height 15
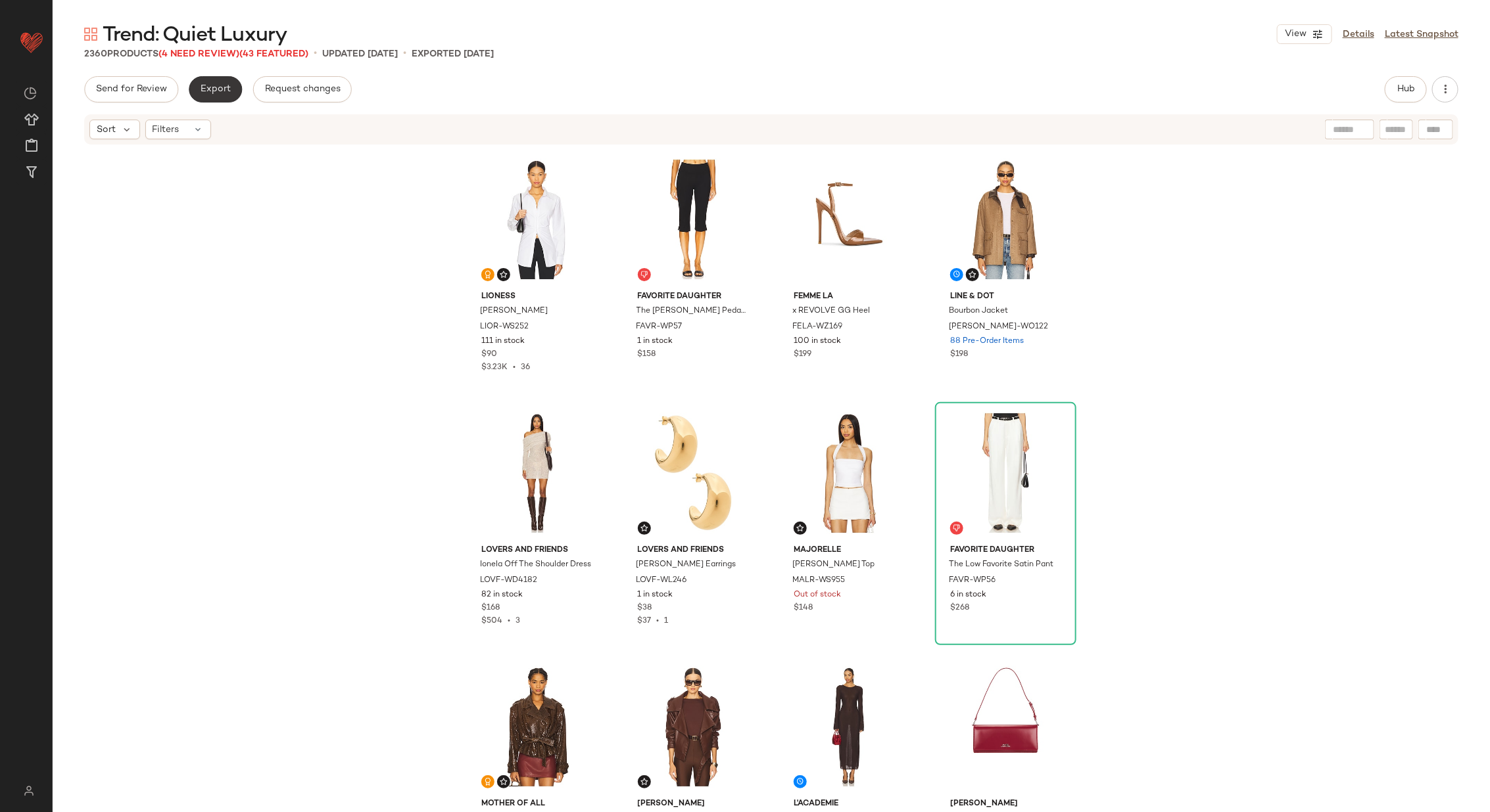
click at [220, 90] on span "Export" at bounding box center [216, 89] width 31 height 11
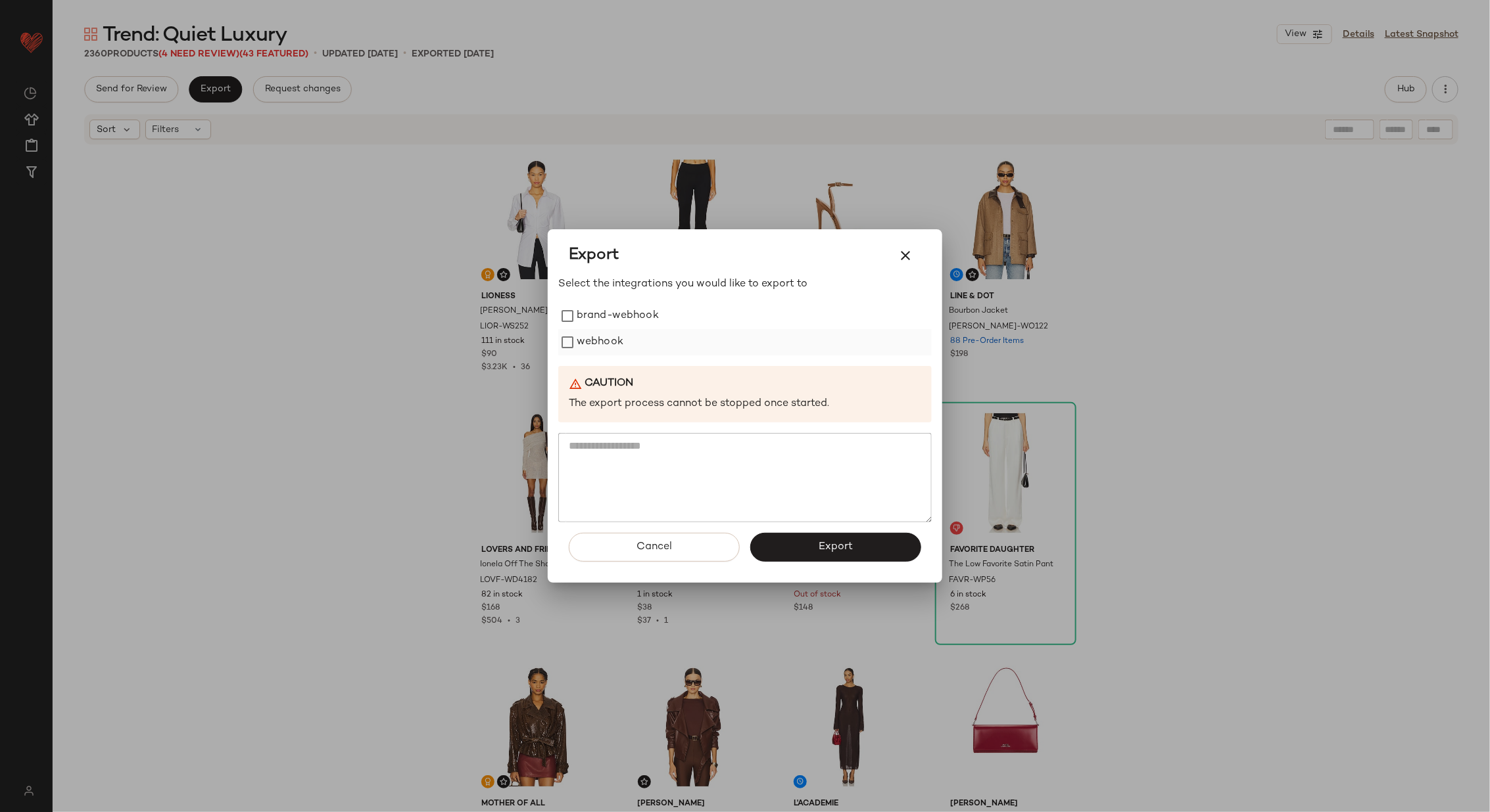
click at [593, 340] on label "webhook" at bounding box center [600, 342] width 47 height 26
click at [818, 544] on button "Export" at bounding box center [836, 547] width 171 height 29
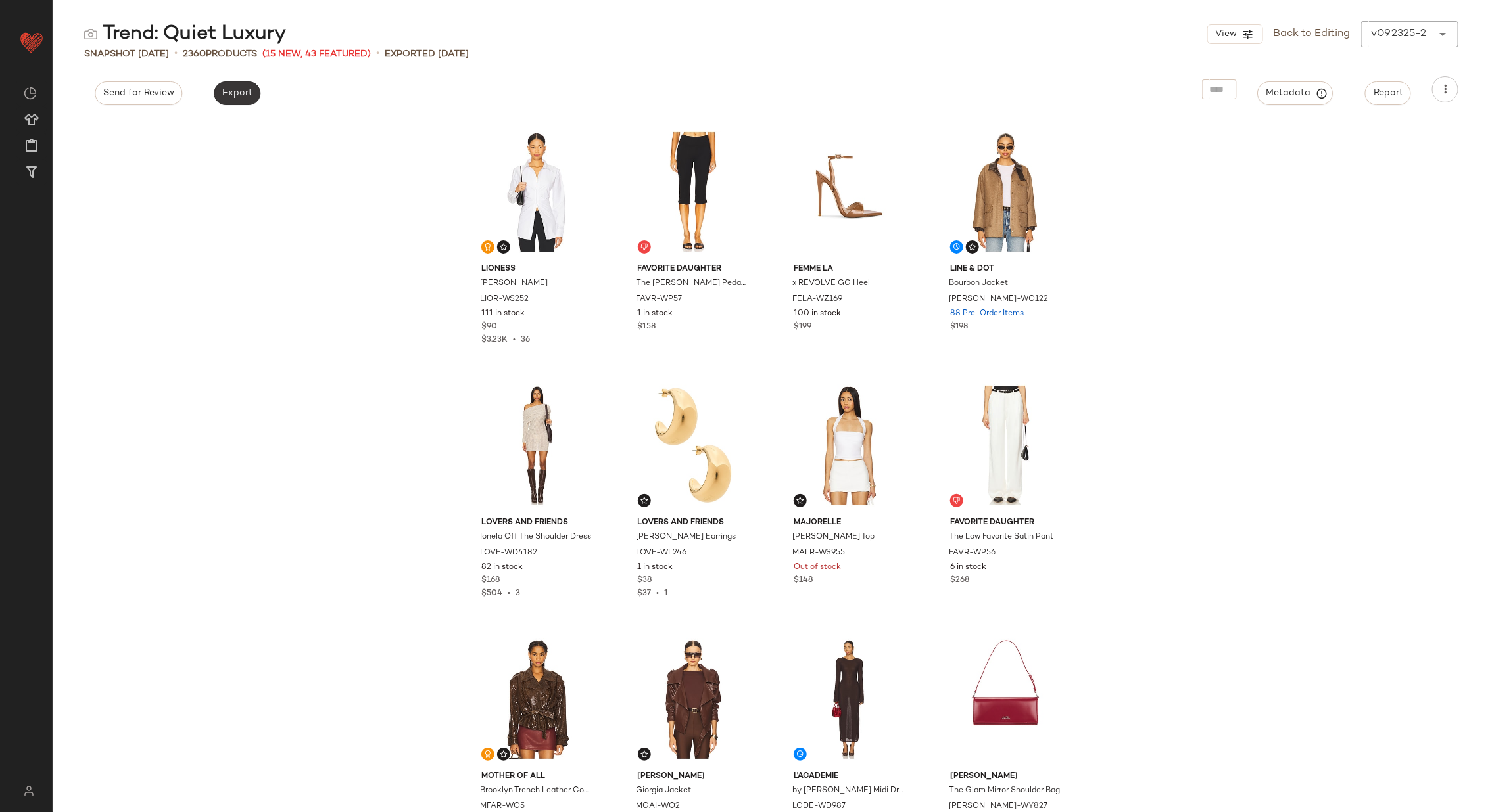
click at [246, 92] on span "Export" at bounding box center [237, 93] width 31 height 11
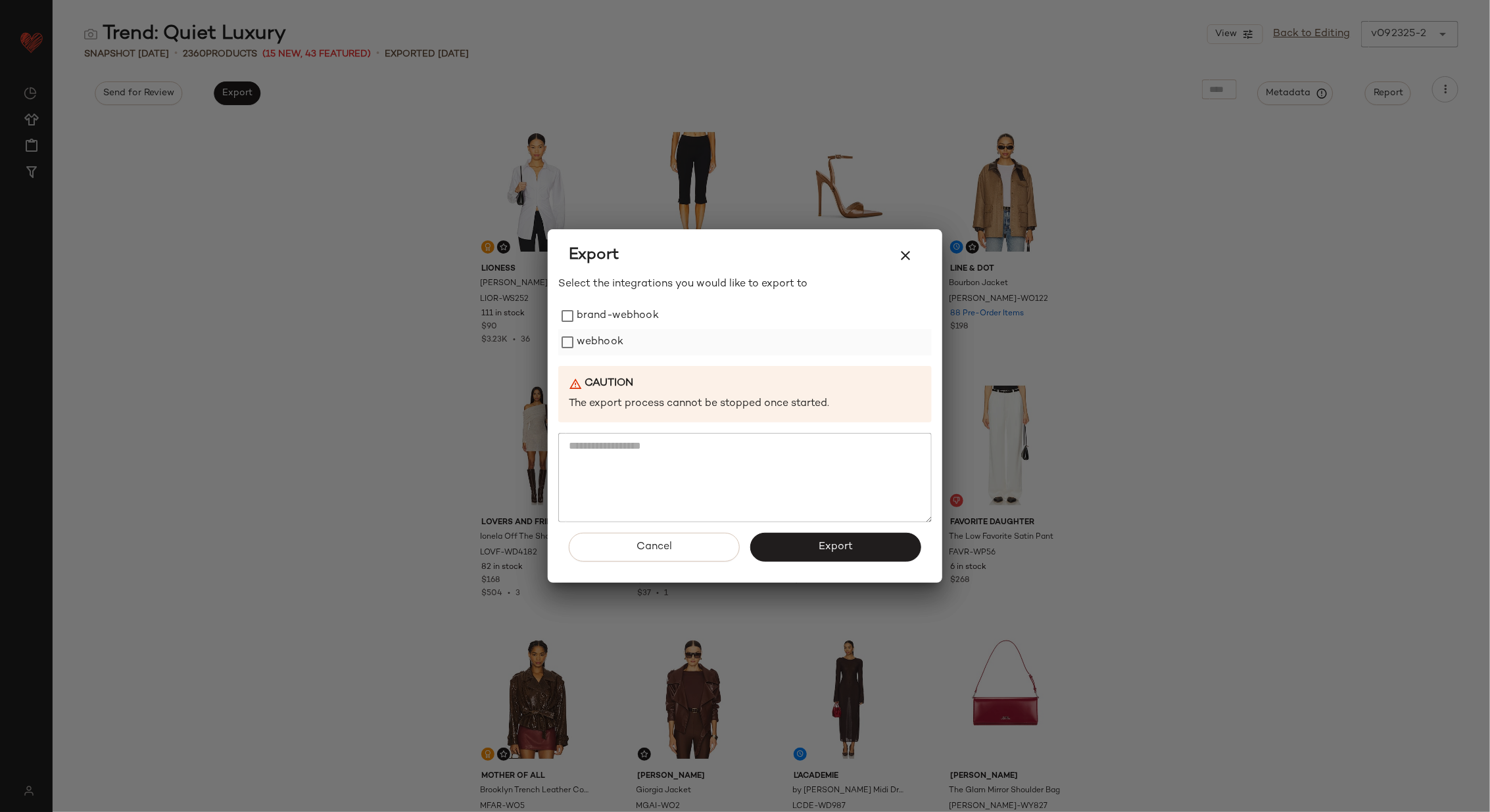
click at [582, 340] on label "webhook" at bounding box center [600, 342] width 47 height 26
click at [861, 540] on button "Export" at bounding box center [836, 547] width 171 height 29
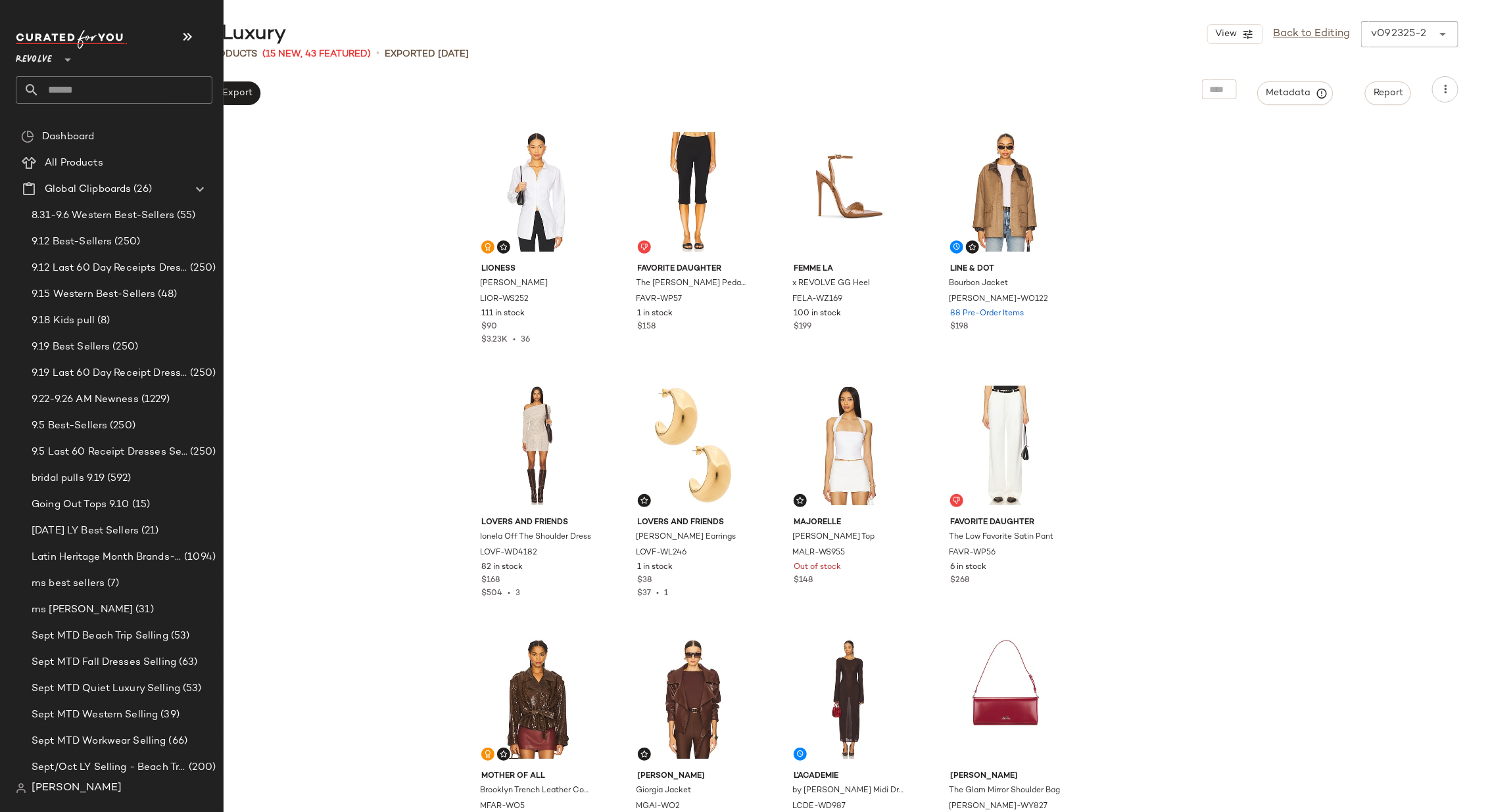
click at [119, 93] on input "text" at bounding box center [126, 89] width 173 height 28
type input "*******"
click at [77, 96] on input "text" at bounding box center [126, 89] width 173 height 28
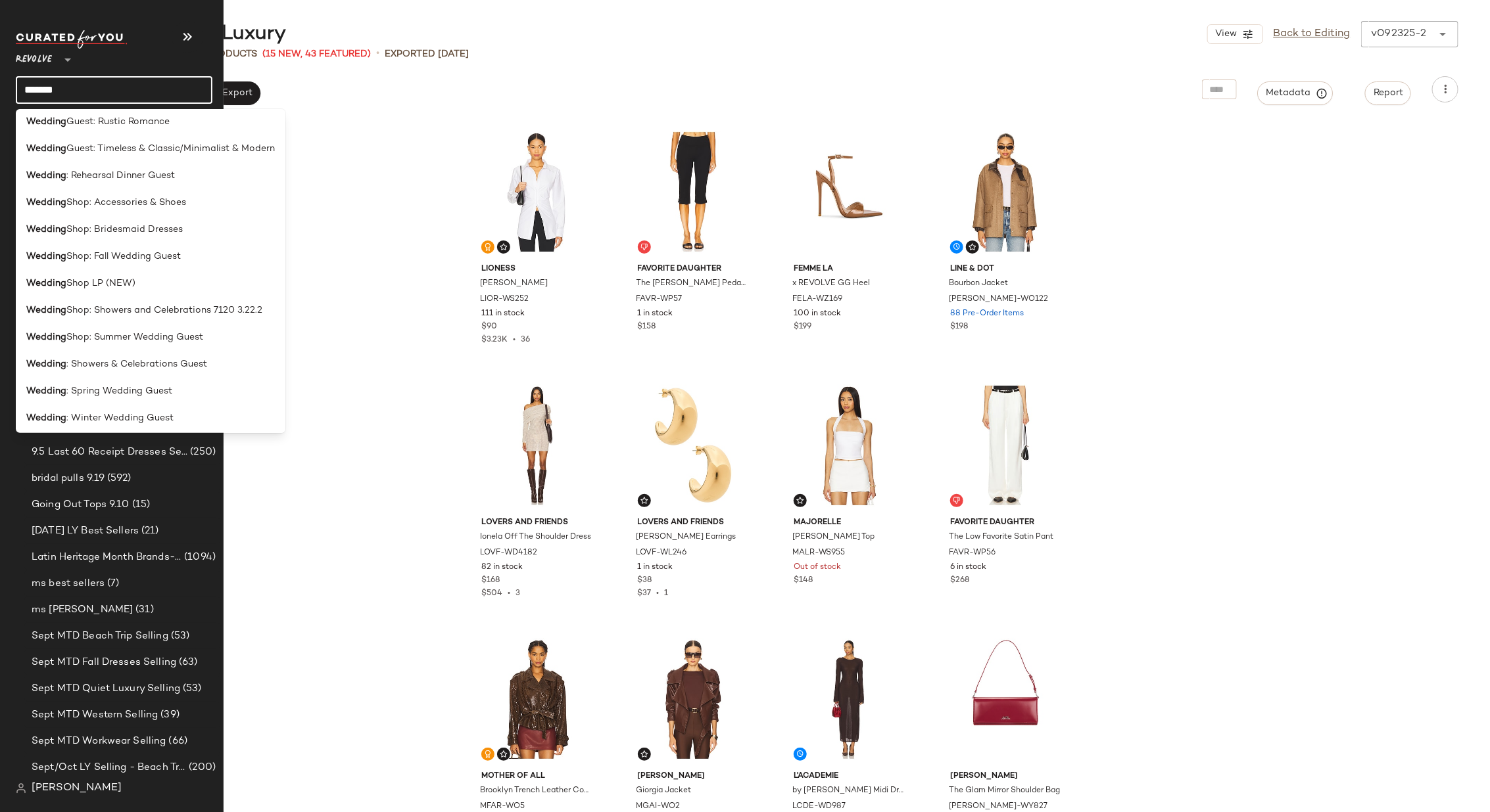
scroll to position [468, 0]
type input "*******"
click at [67, 277] on span "Shop LP (NEW)" at bounding box center [101, 280] width 69 height 13
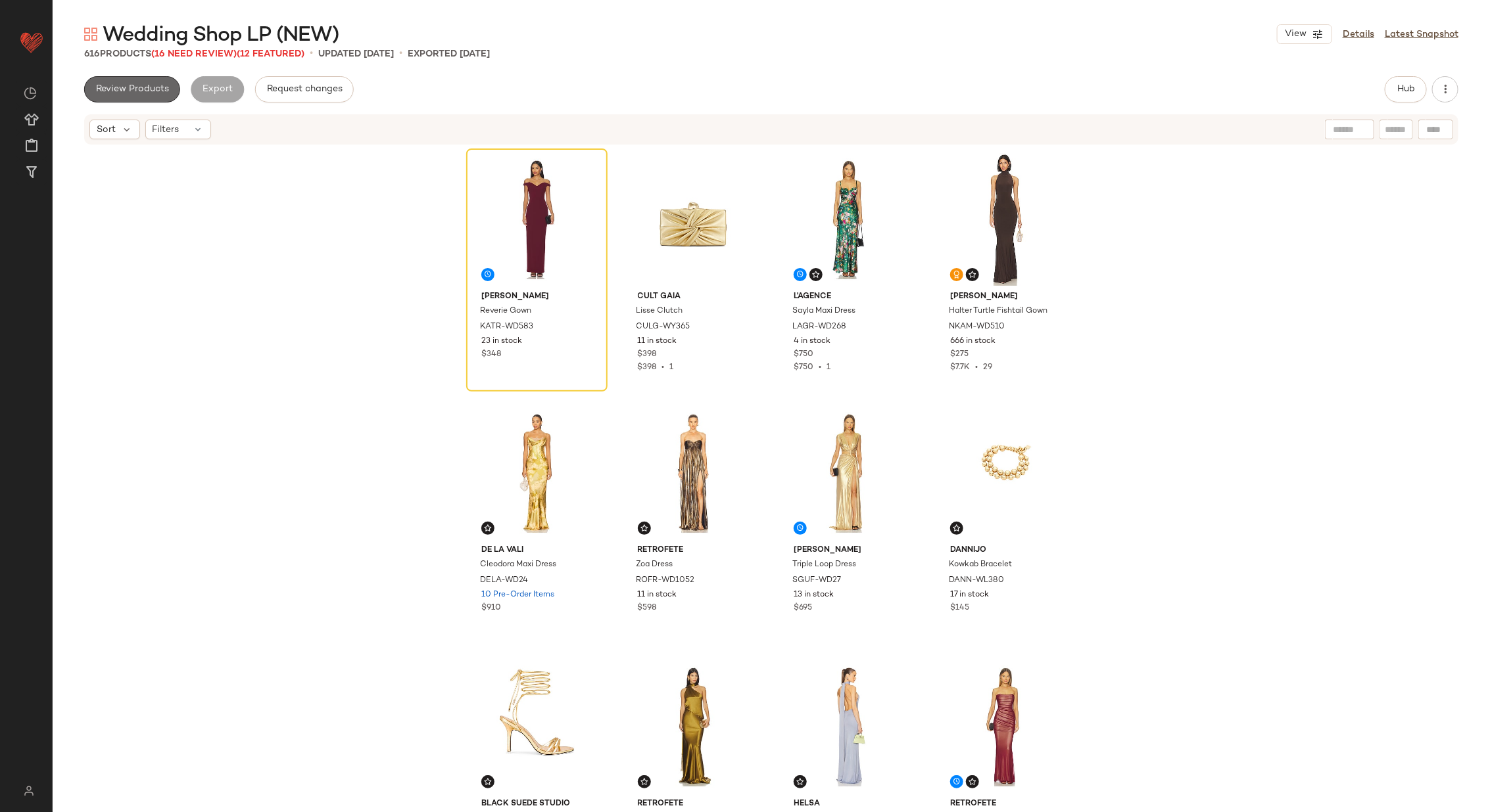
click at [141, 89] on span "Review Products" at bounding box center [132, 89] width 74 height 11
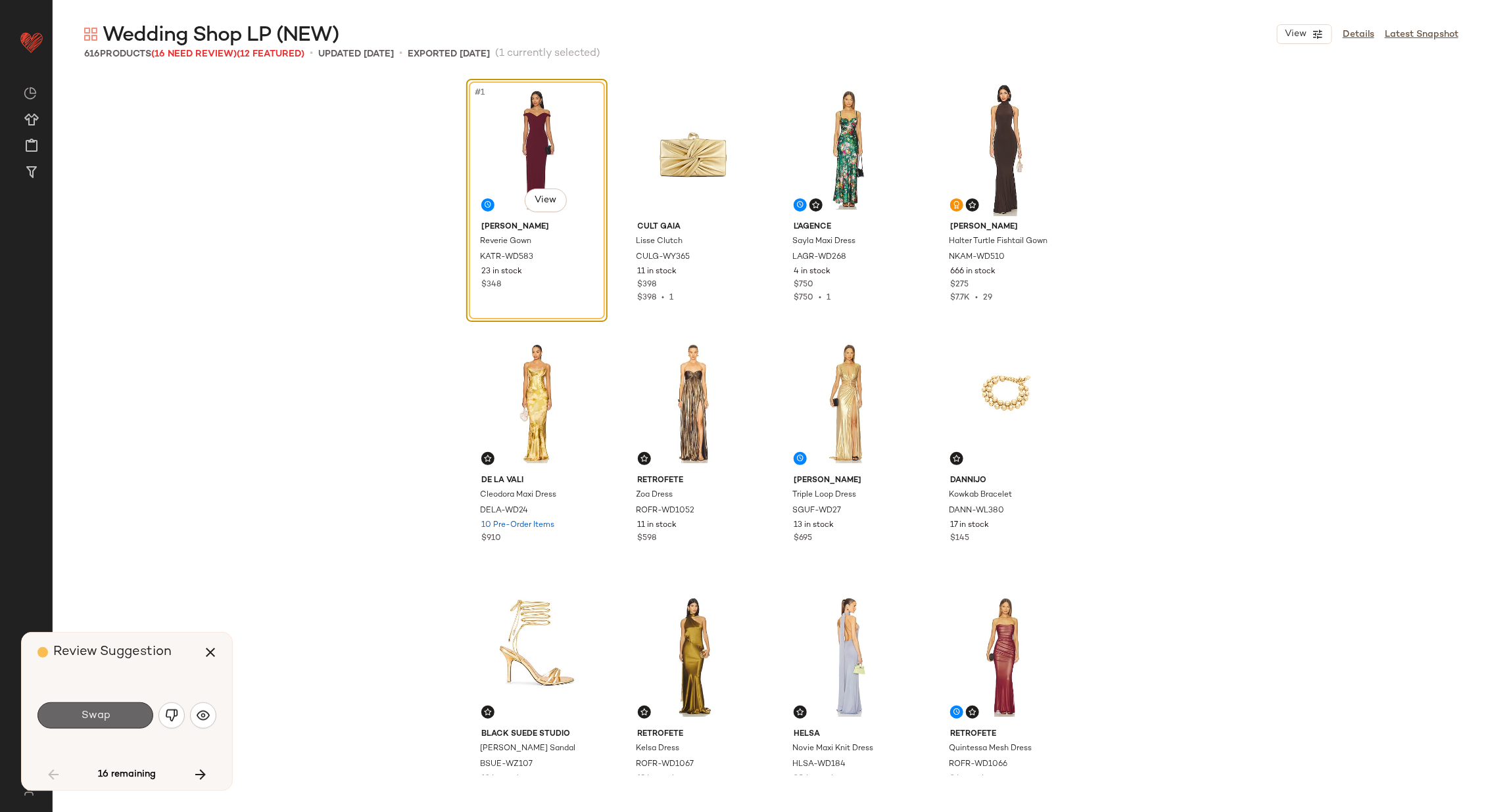
click at [104, 717] on span "Swap" at bounding box center [94, 716] width 30 height 13
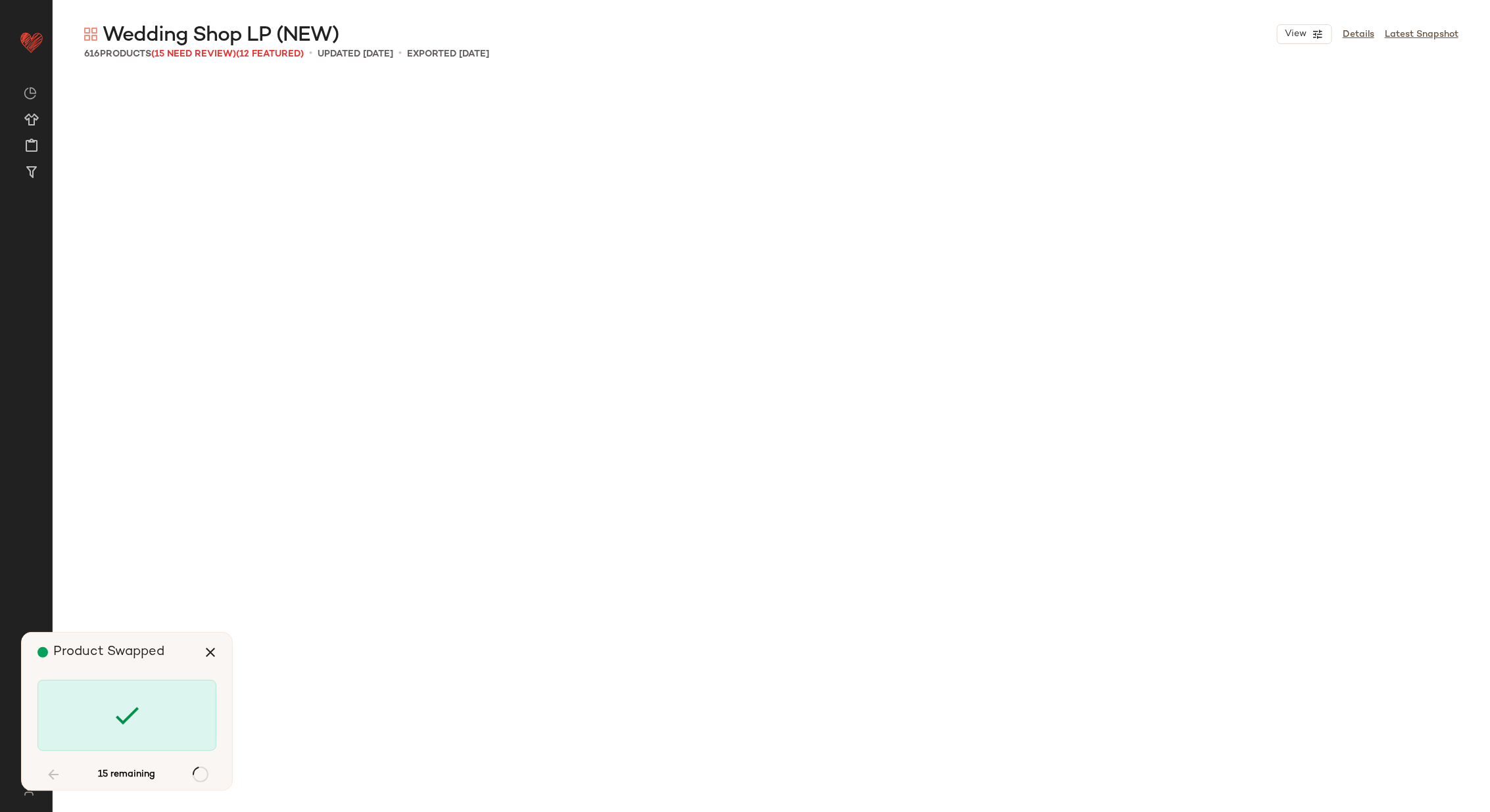
scroll to position [1268, 0]
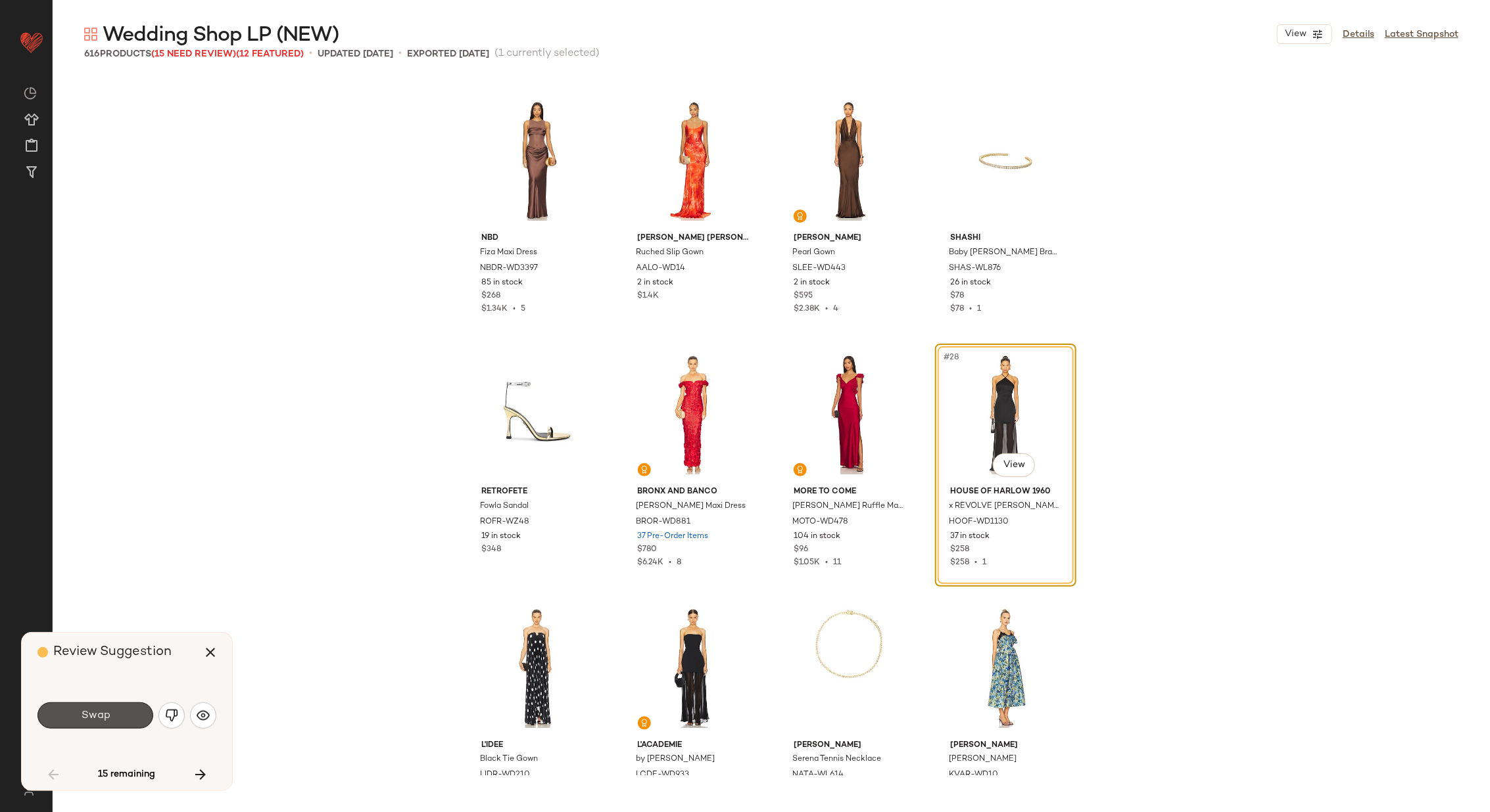
click at [104, 717] on span "Swap" at bounding box center [94, 716] width 30 height 13
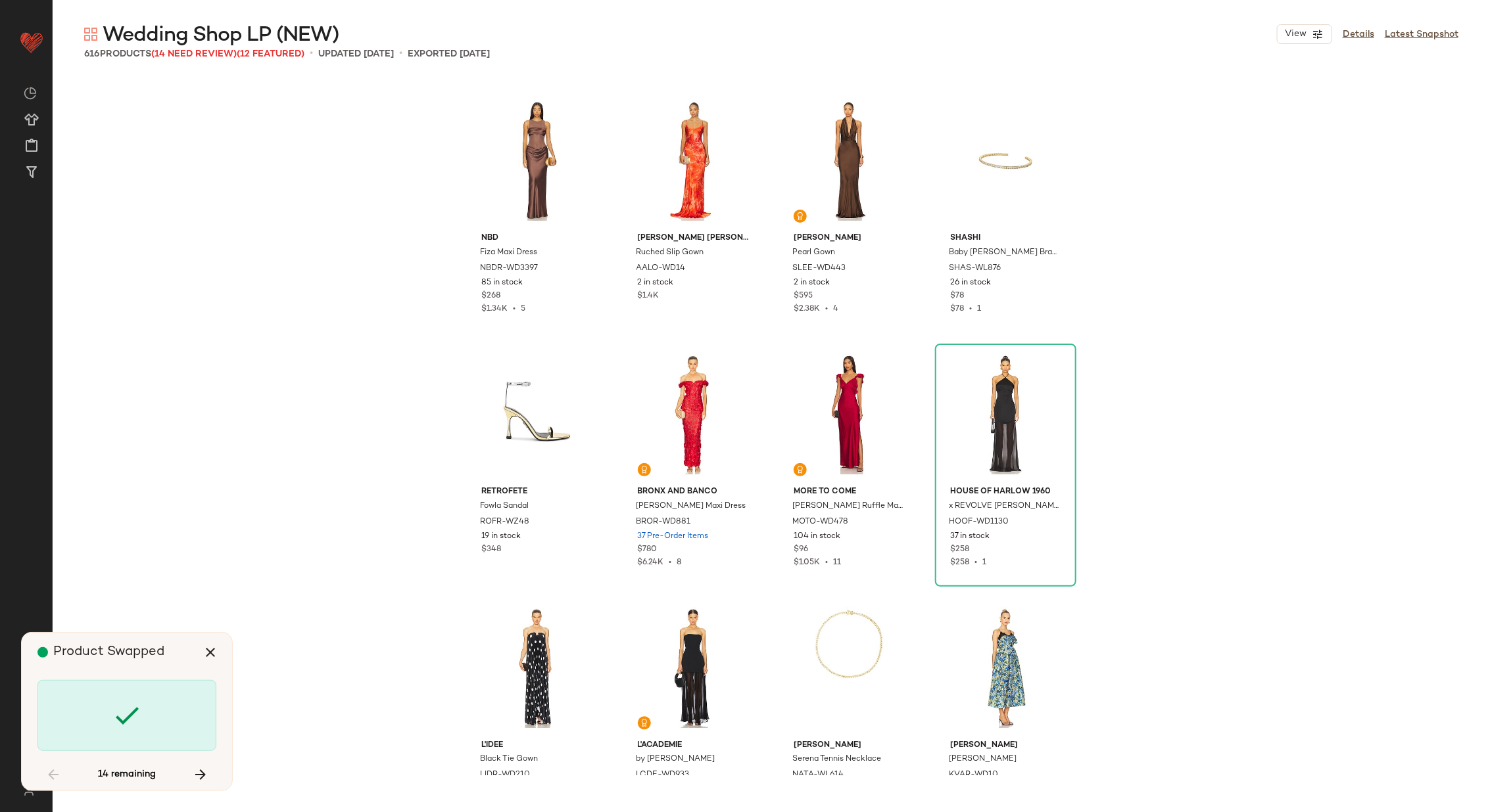
scroll to position [2283, 0]
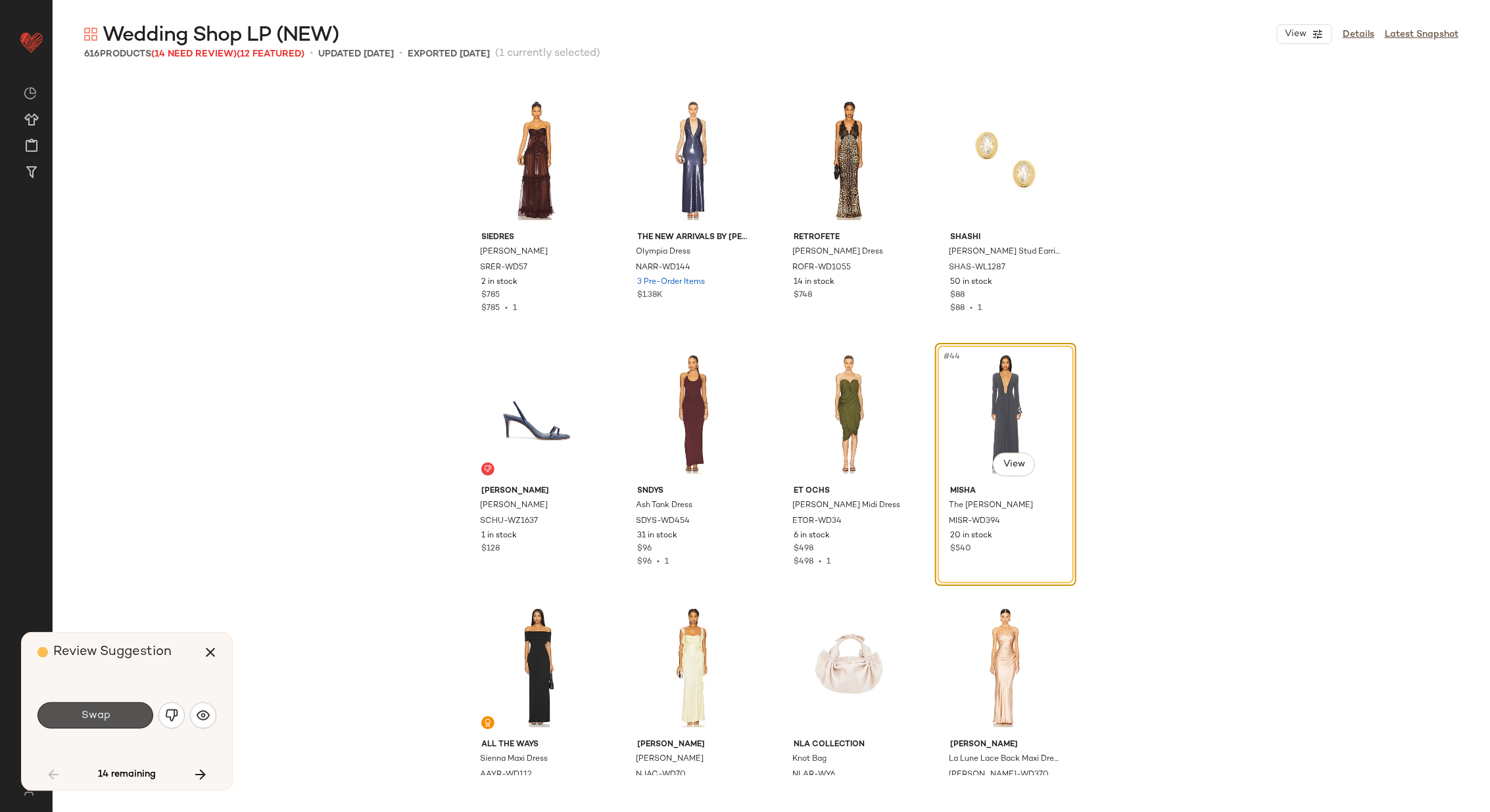
click at [104, 717] on span "Swap" at bounding box center [94, 716] width 30 height 13
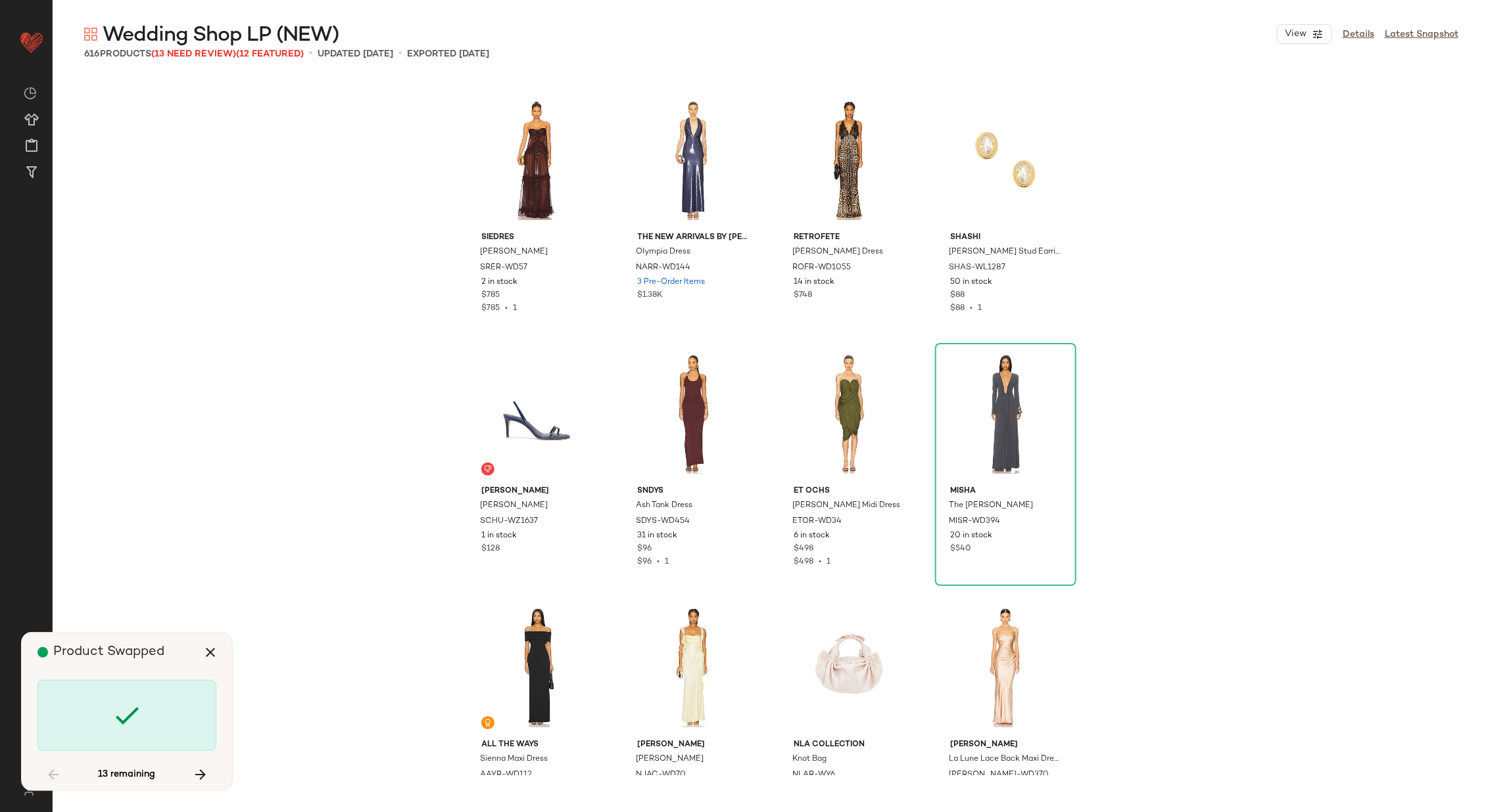
scroll to position [3298, 0]
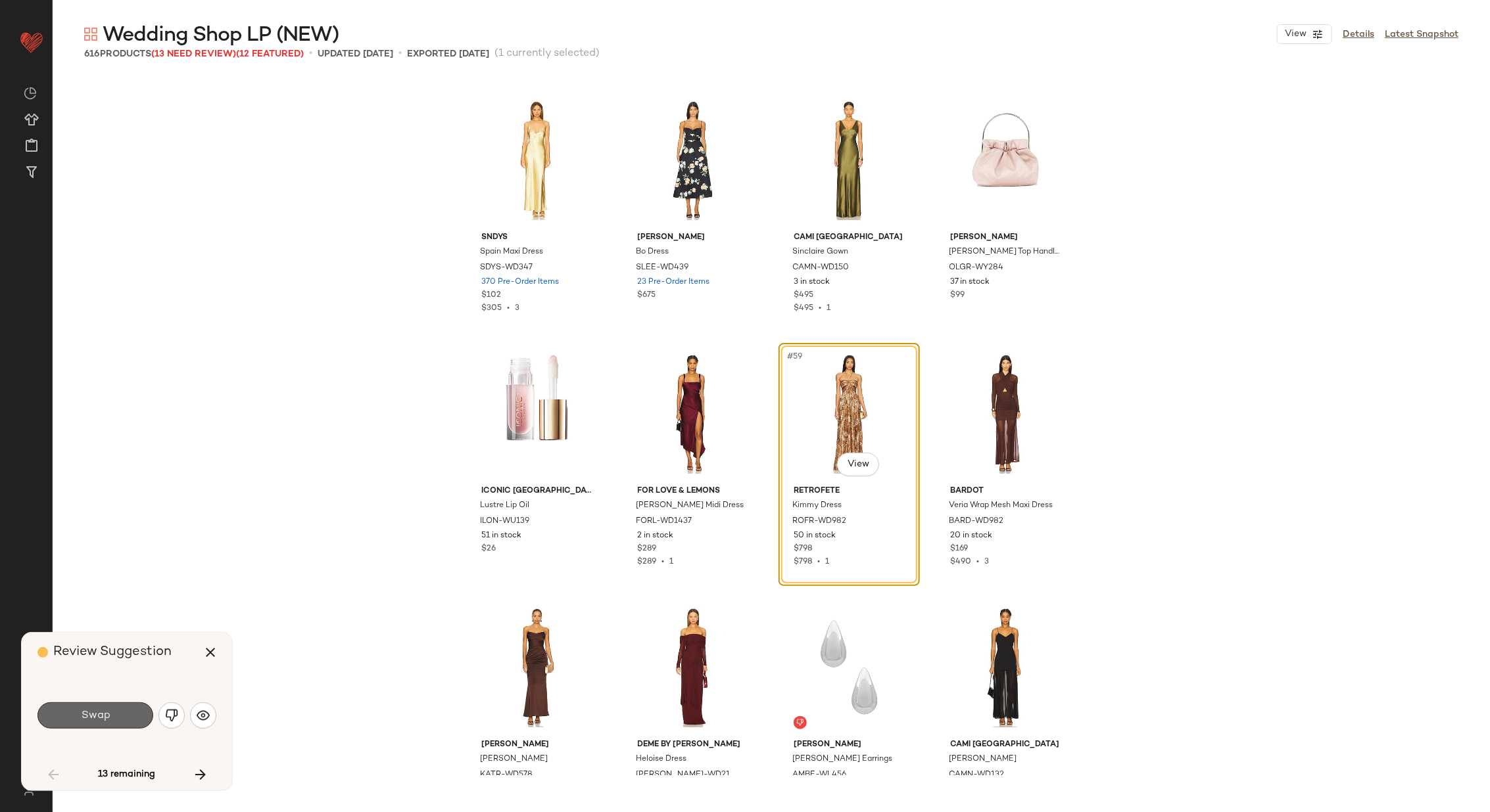
click at [105, 715] on span "Swap" at bounding box center [94, 716] width 30 height 13
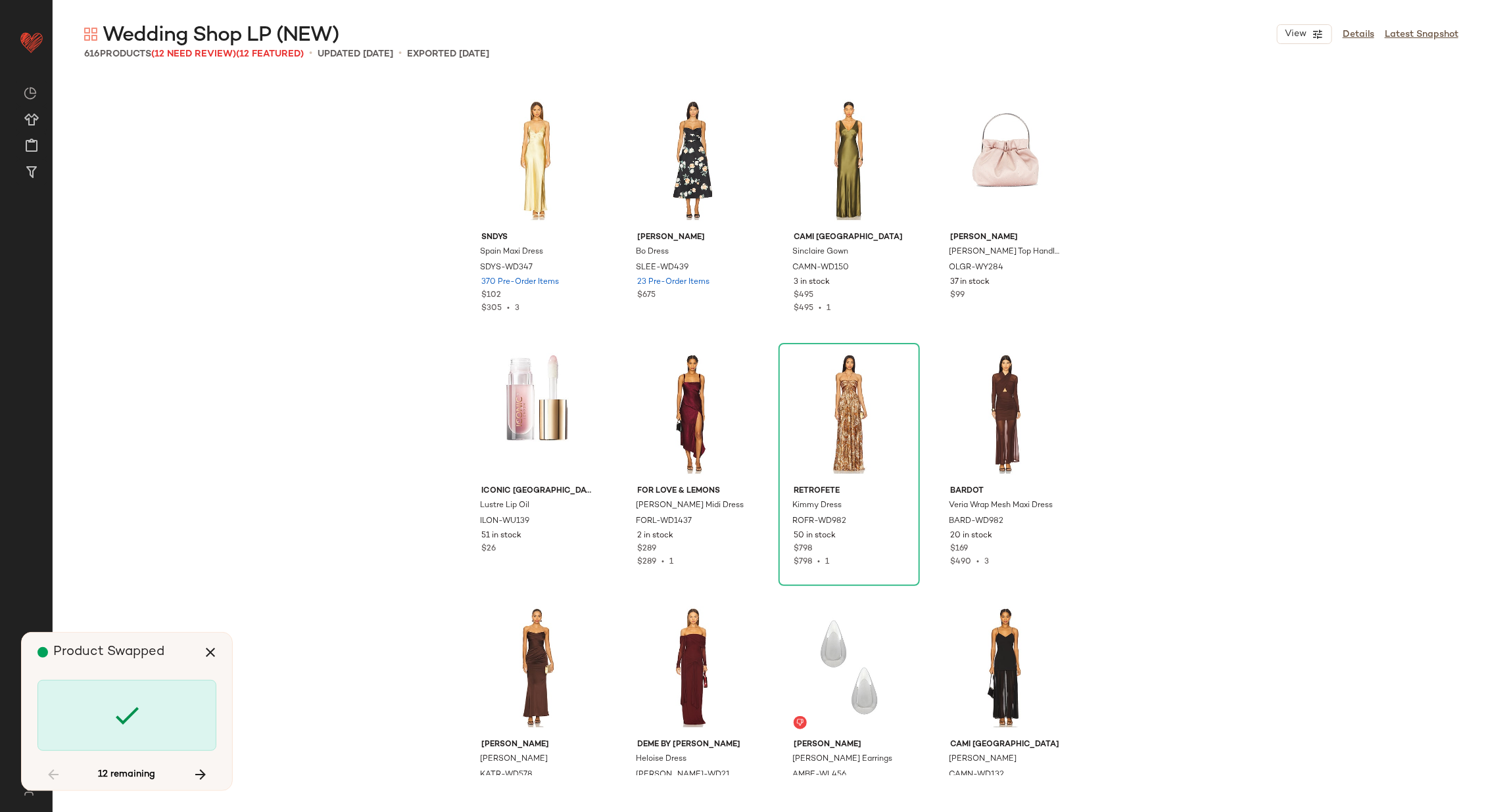
scroll to position [4059, 0]
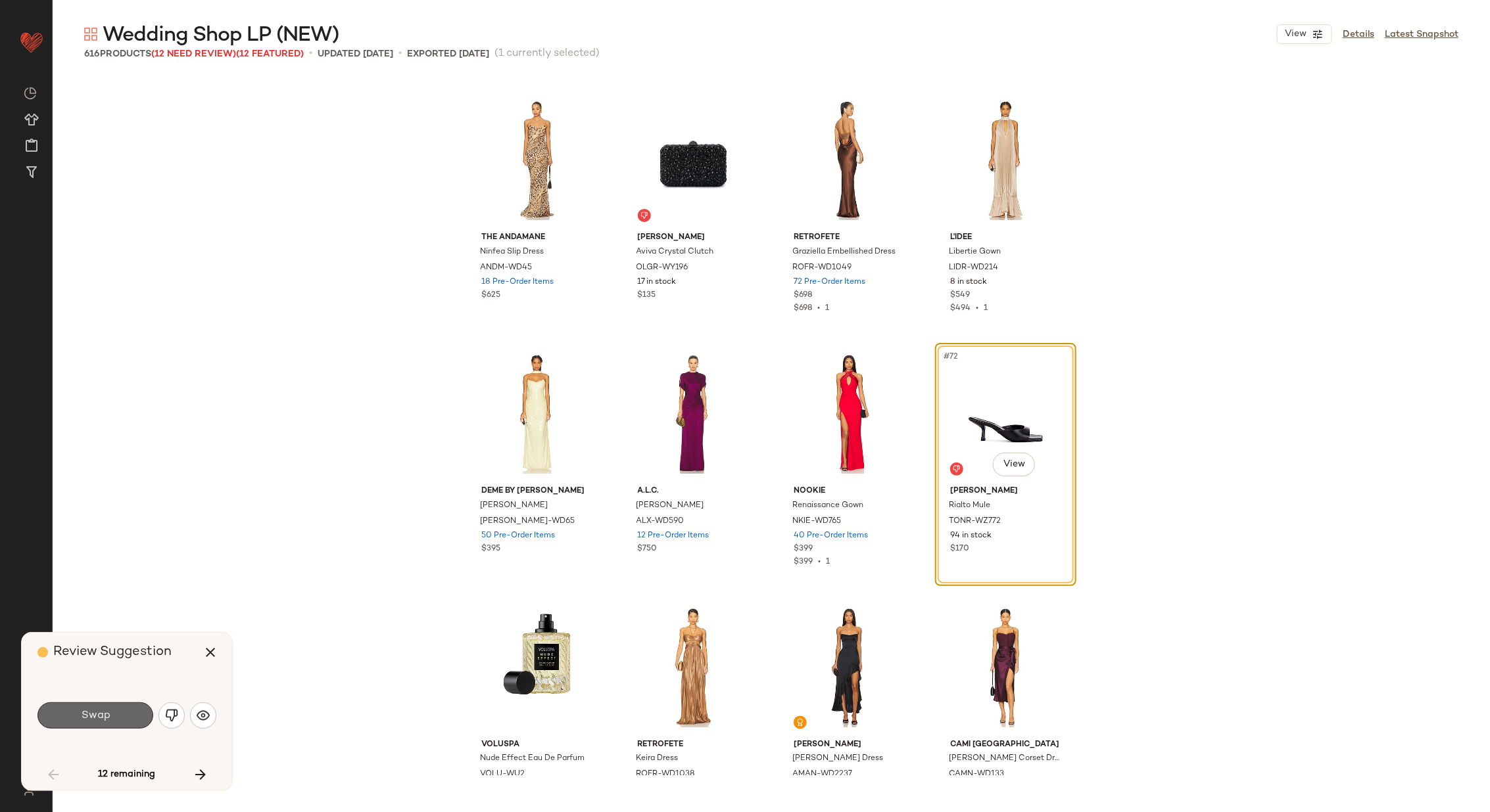
click at [106, 715] on span "Swap" at bounding box center [94, 716] width 30 height 13
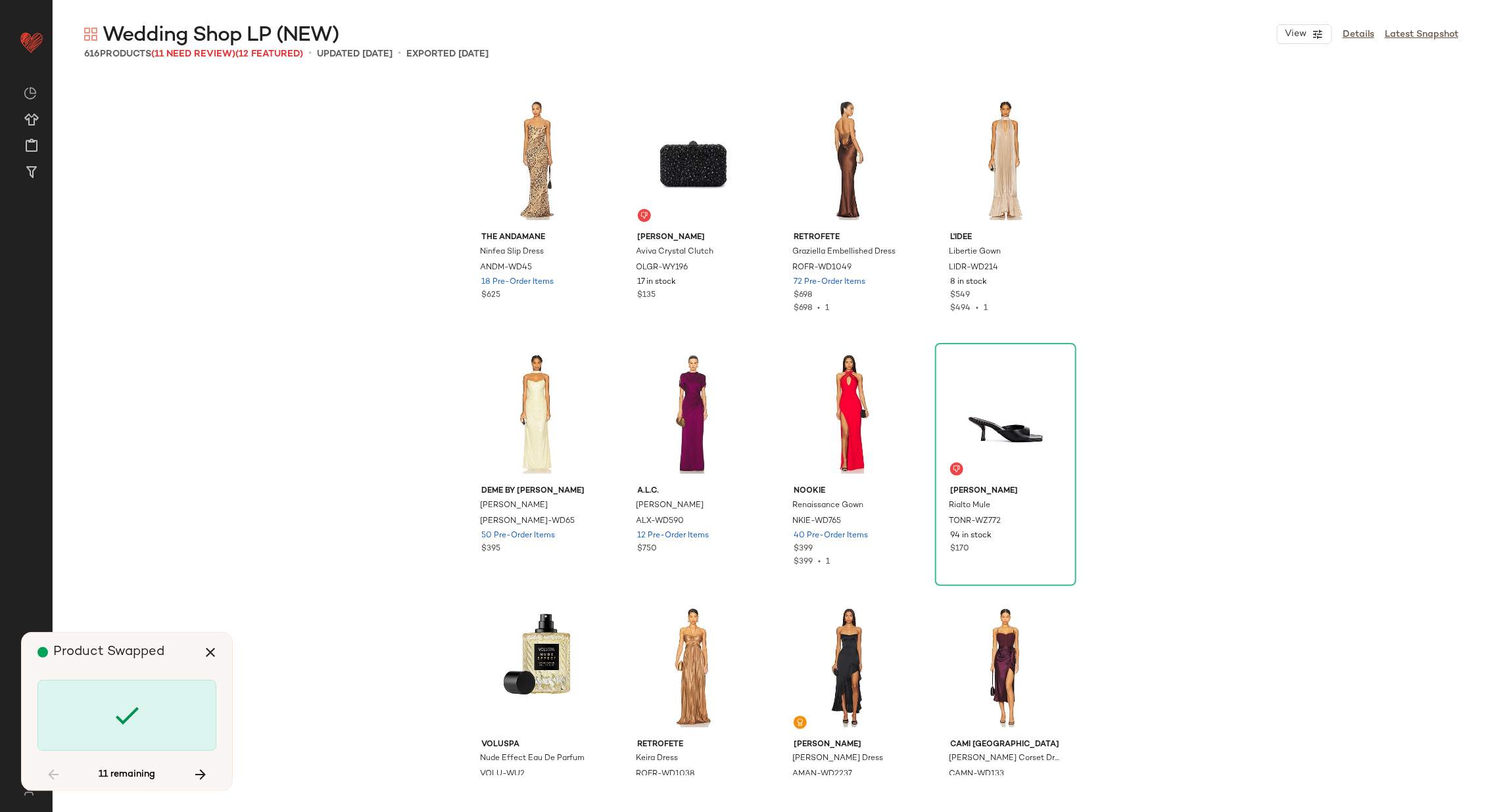
scroll to position [4820, 0]
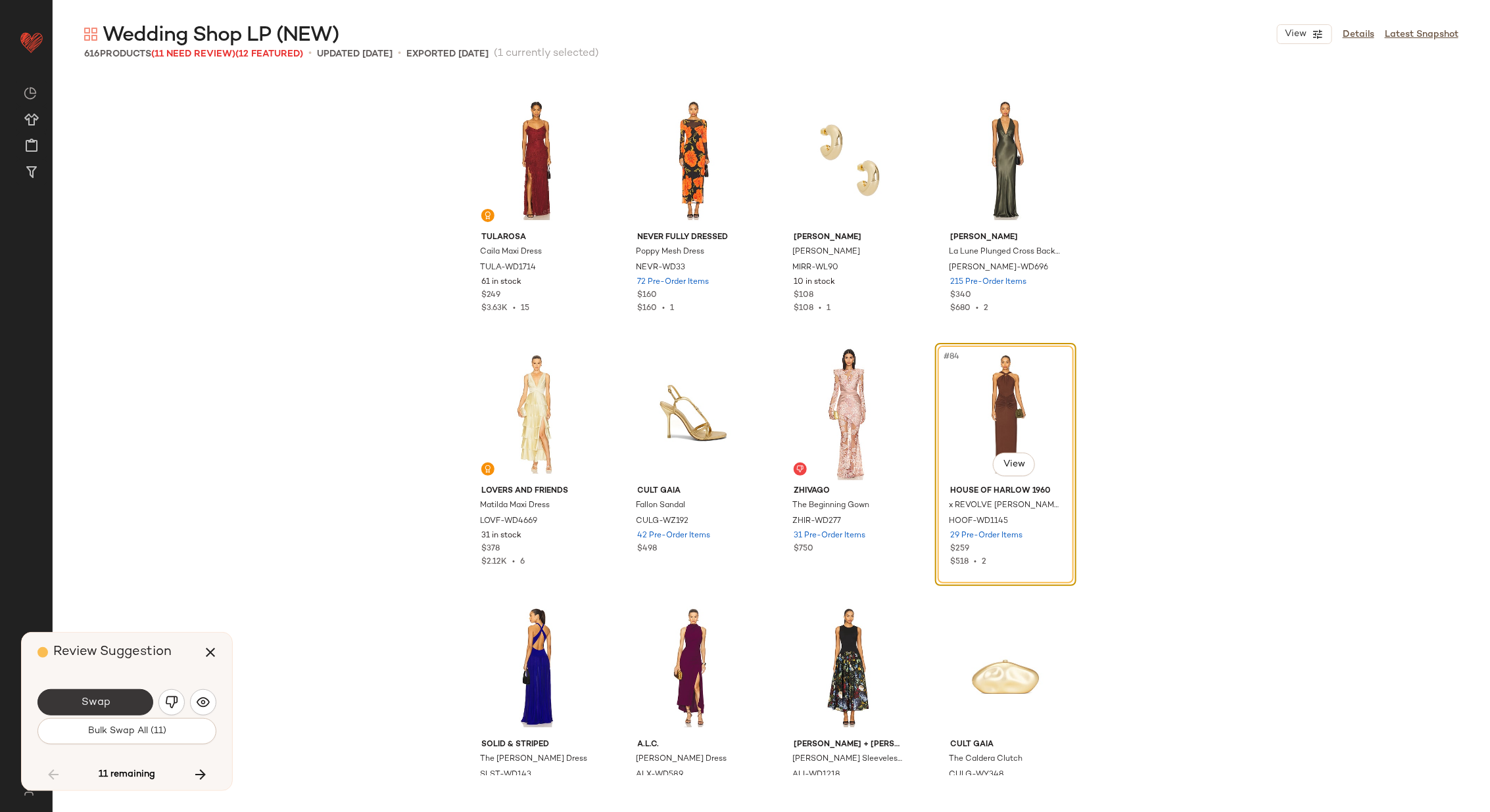
click at [104, 698] on span "Swap" at bounding box center [94, 702] width 30 height 13
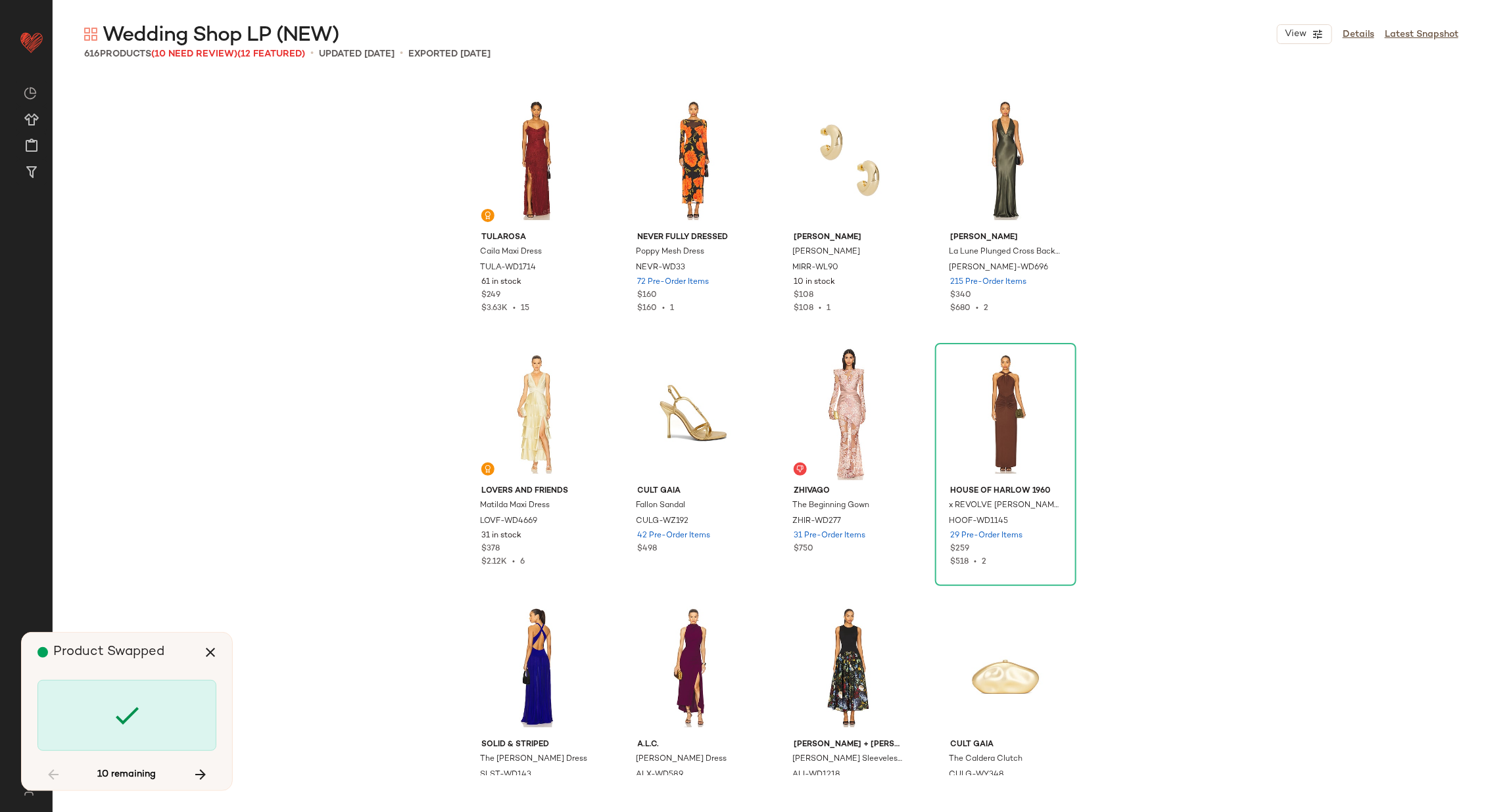
scroll to position [5835, 0]
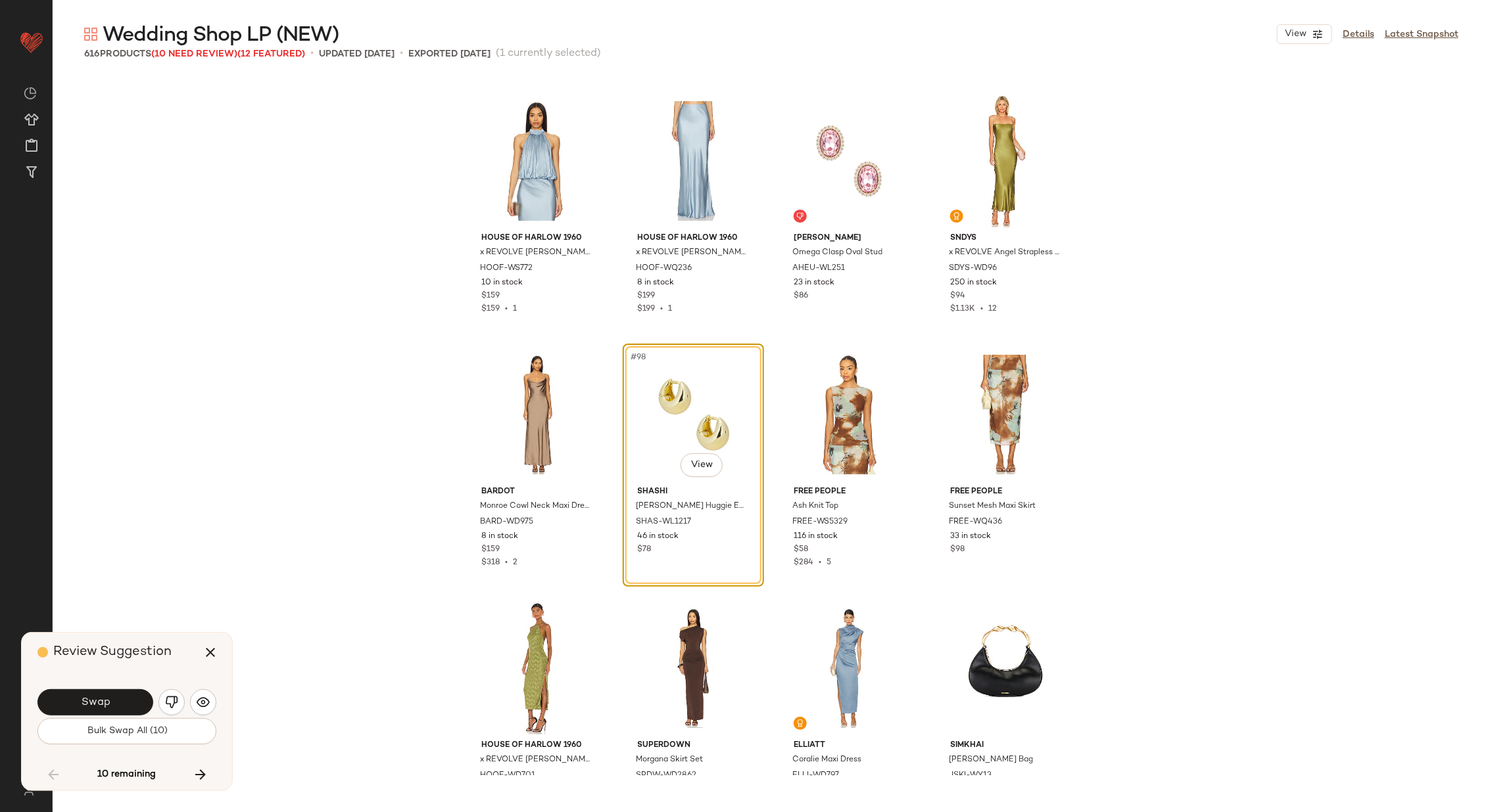
click at [104, 698] on span "Swap" at bounding box center [94, 702] width 30 height 13
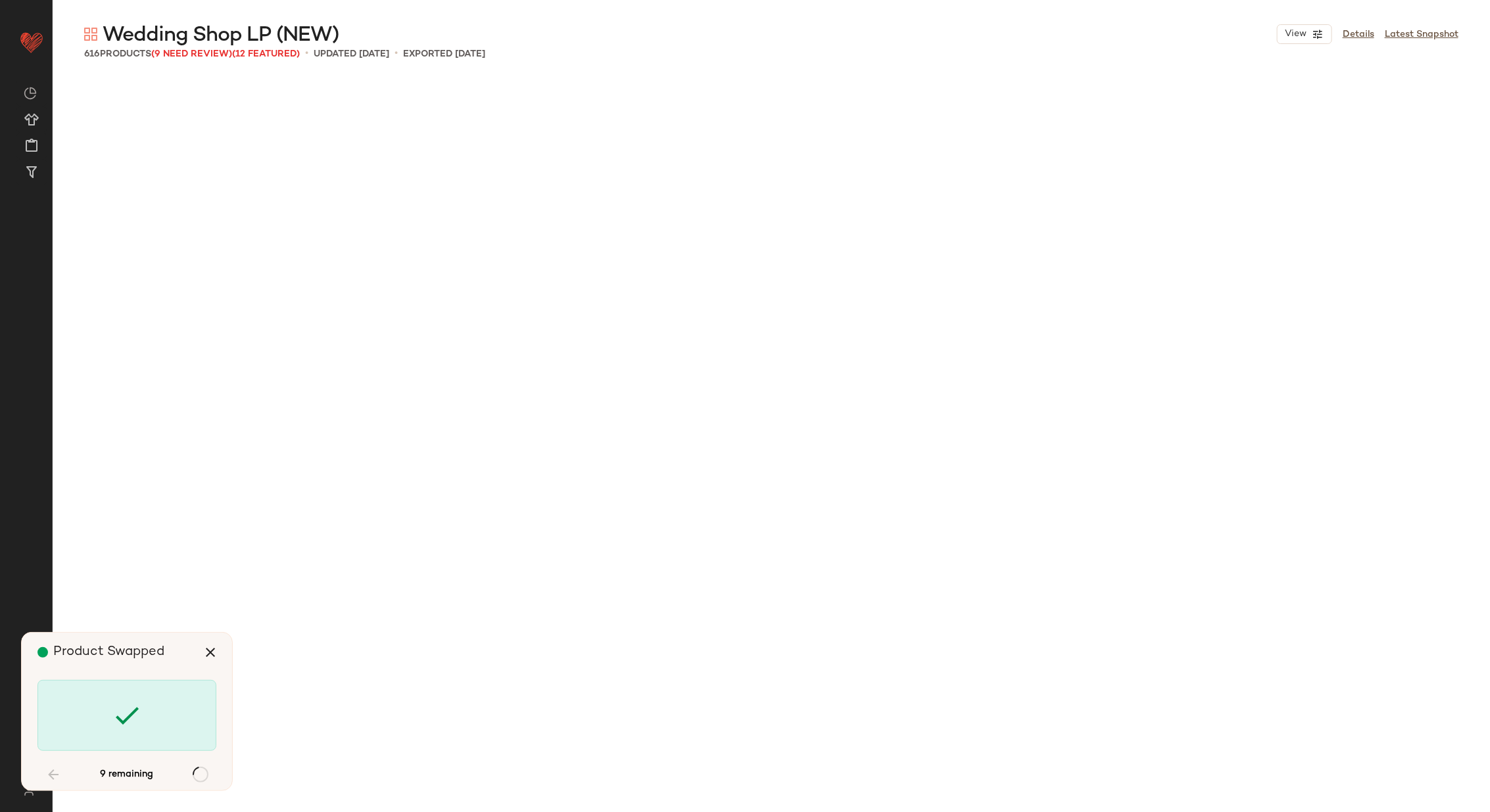
scroll to position [6850, 0]
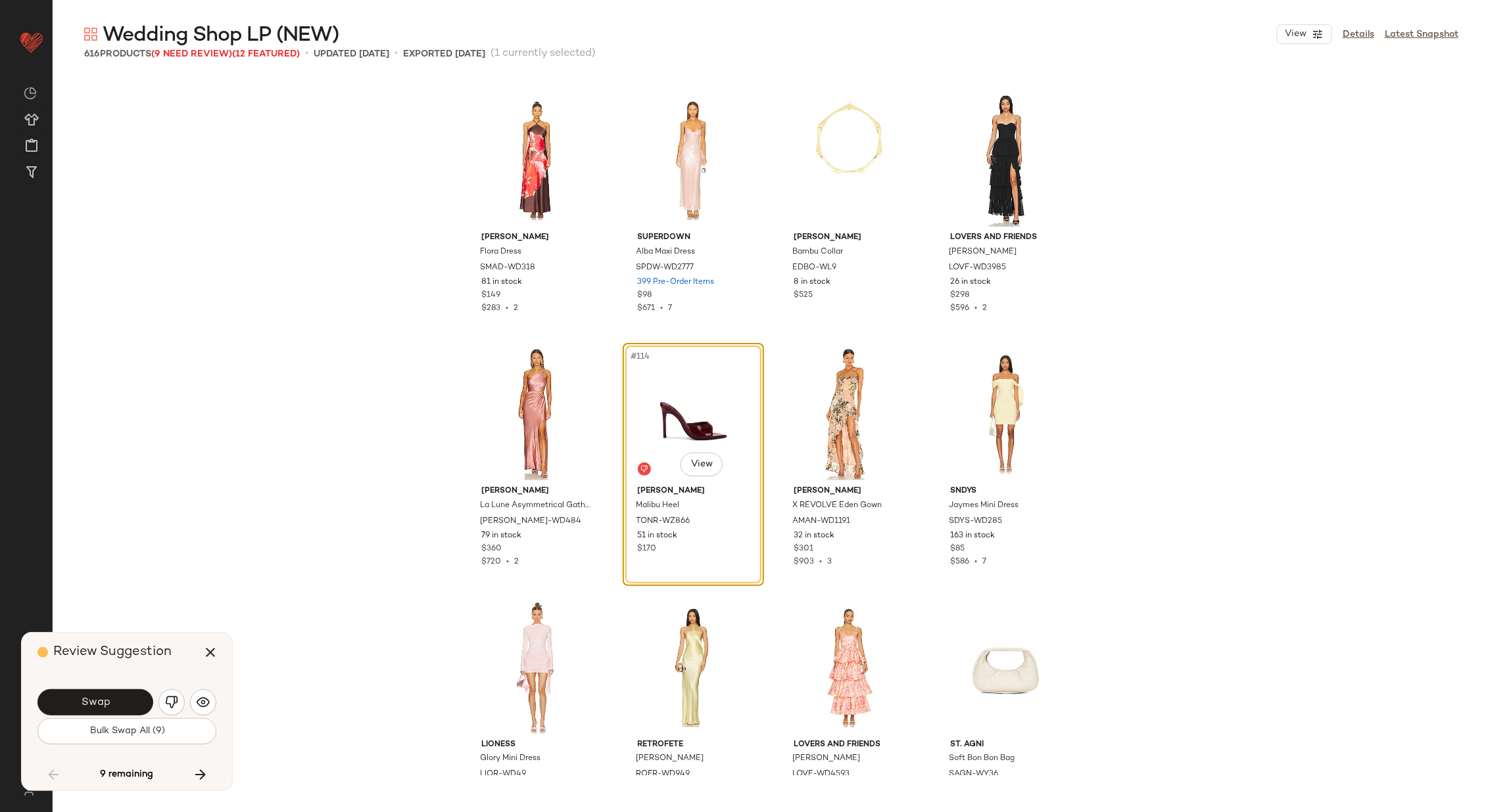
click at [104, 698] on span "Swap" at bounding box center [94, 702] width 30 height 13
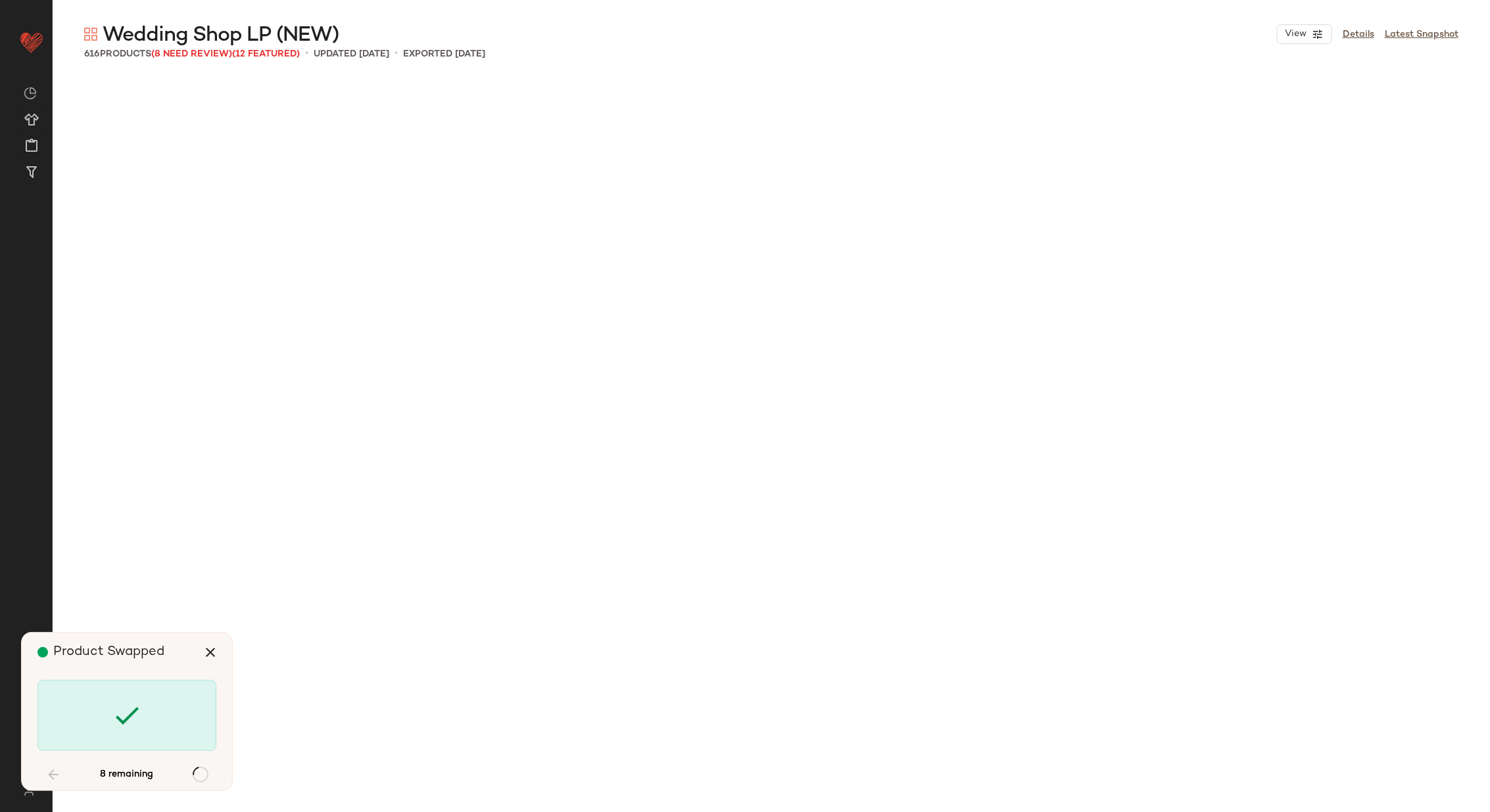
scroll to position [8118, 0]
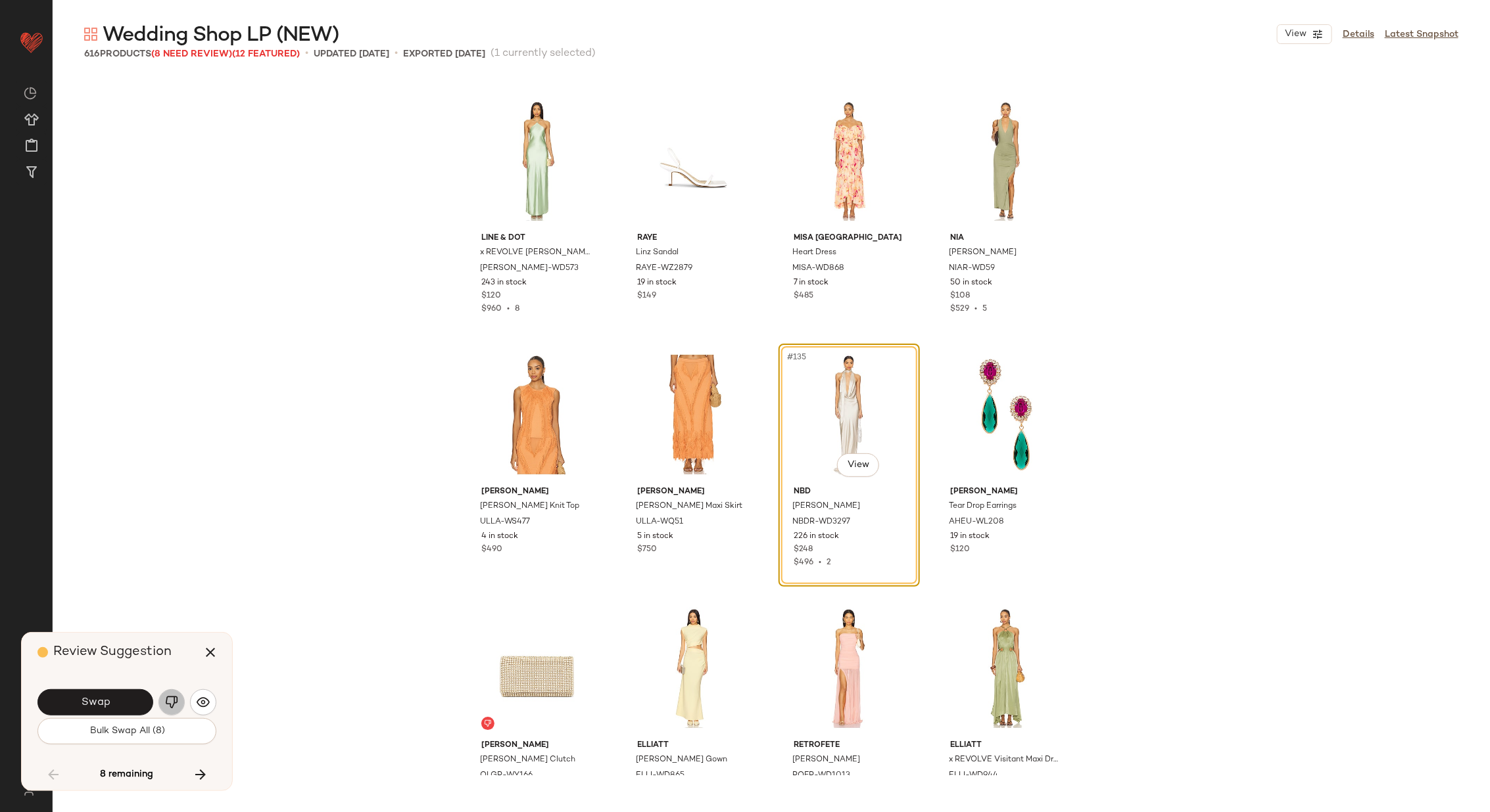
click at [169, 697] on img "button" at bounding box center [171, 702] width 13 height 13
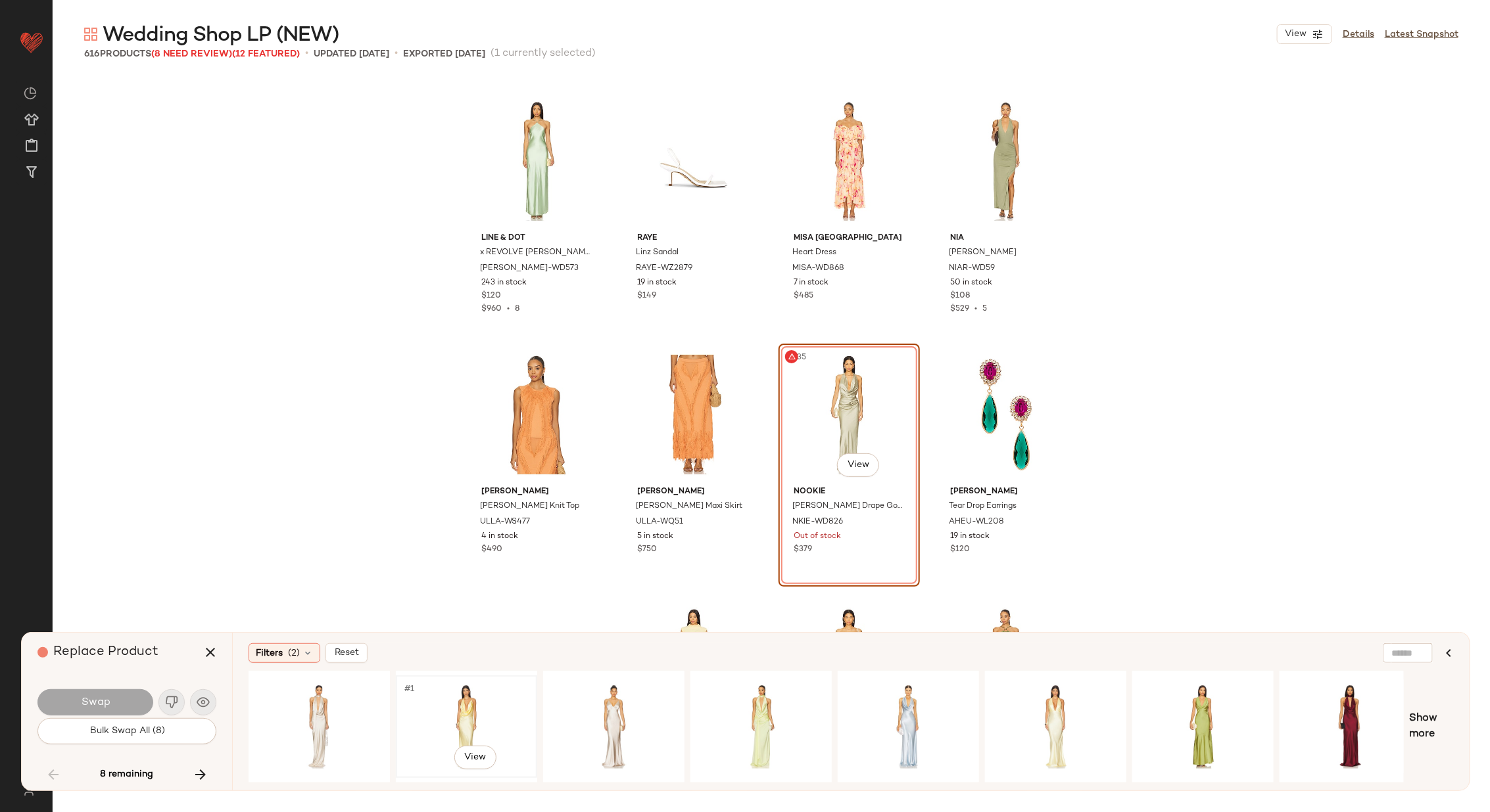
click at [460, 704] on div "#1 View" at bounding box center [466, 726] width 132 height 93
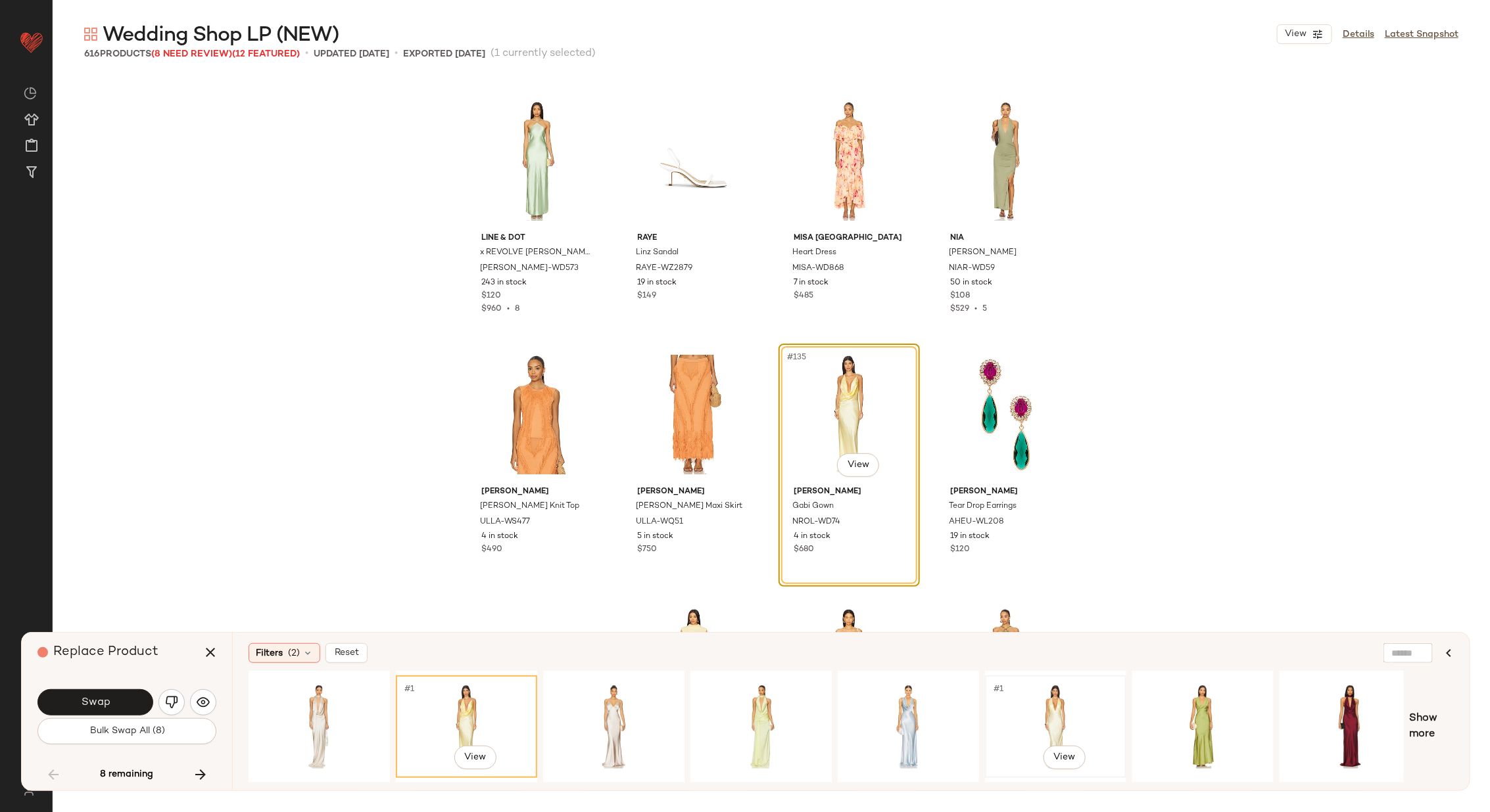
click at [1018, 699] on div "#1 View" at bounding box center [1055, 726] width 132 height 93
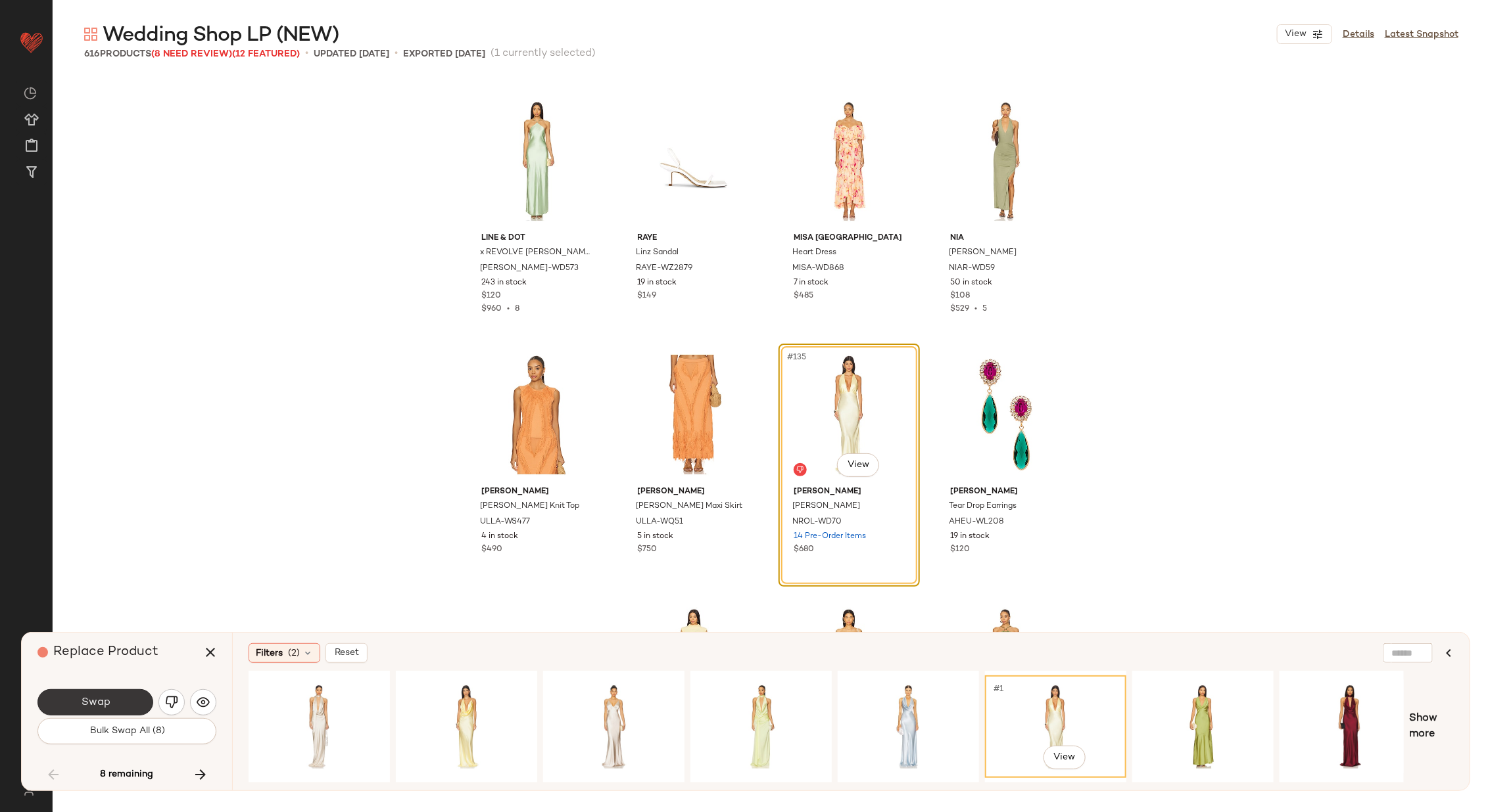
click at [115, 697] on button "Swap" at bounding box center [95, 702] width 116 height 26
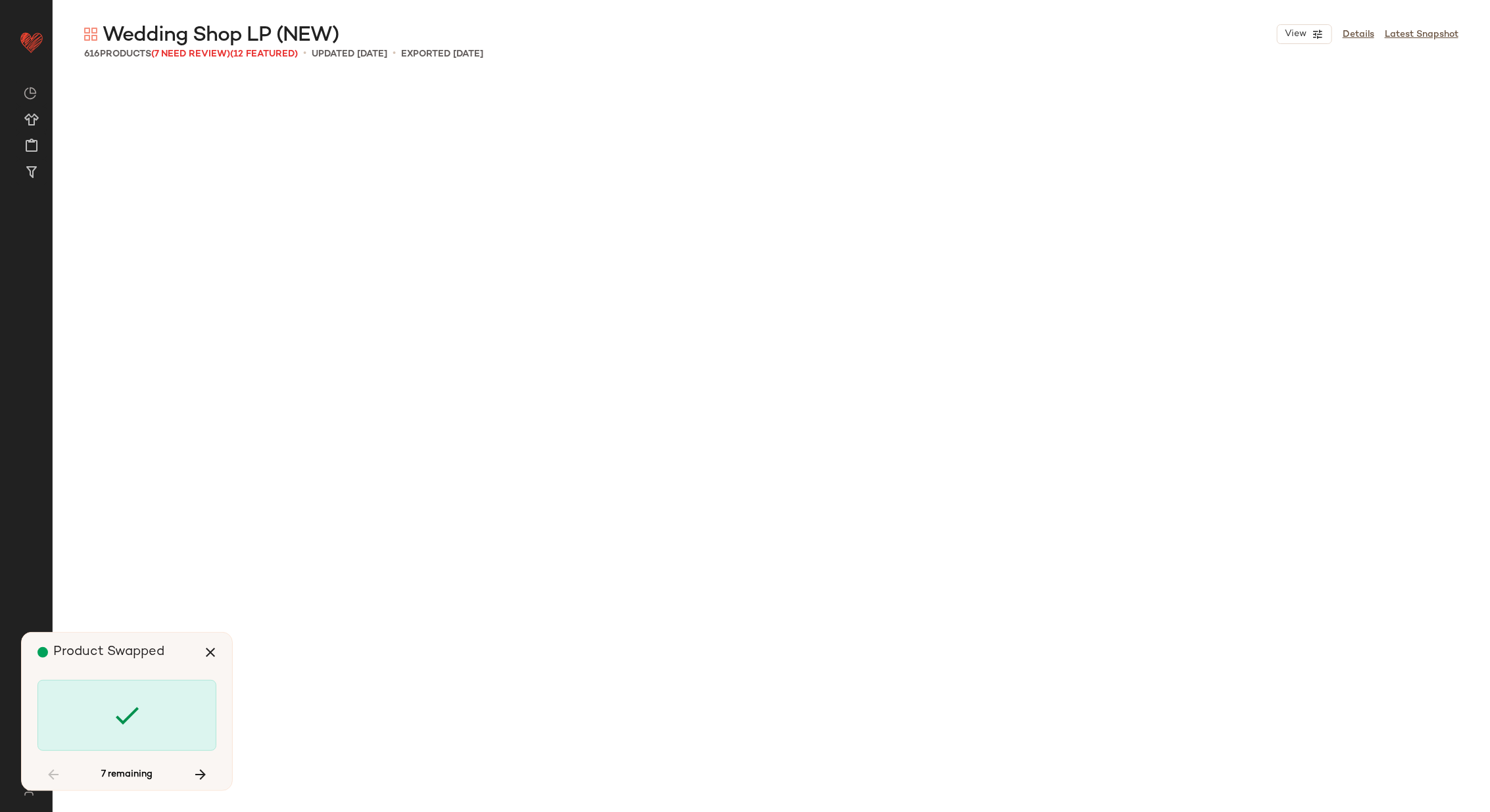
scroll to position [10909, 0]
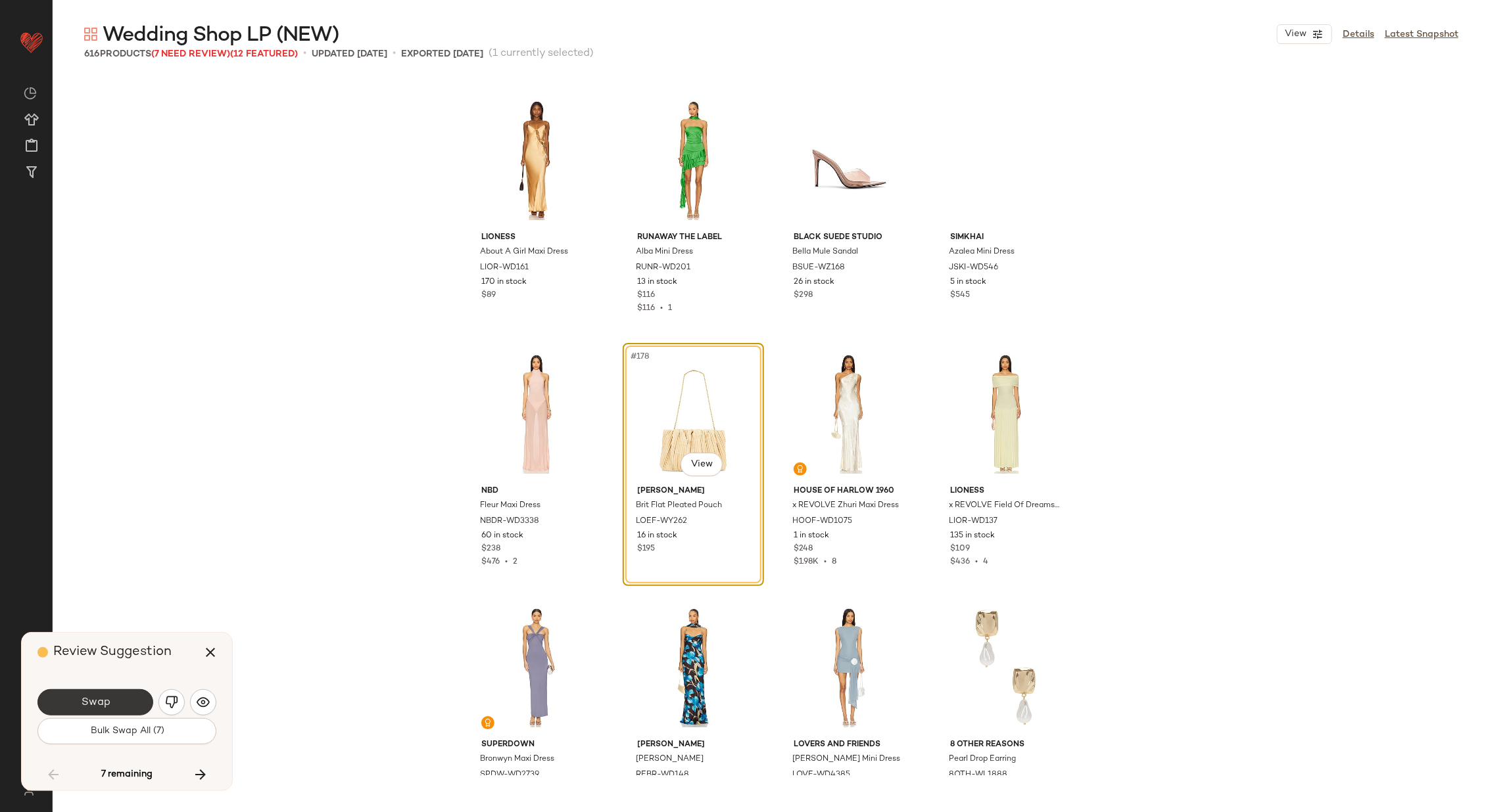
click at [117, 695] on button "Swap" at bounding box center [95, 702] width 116 height 26
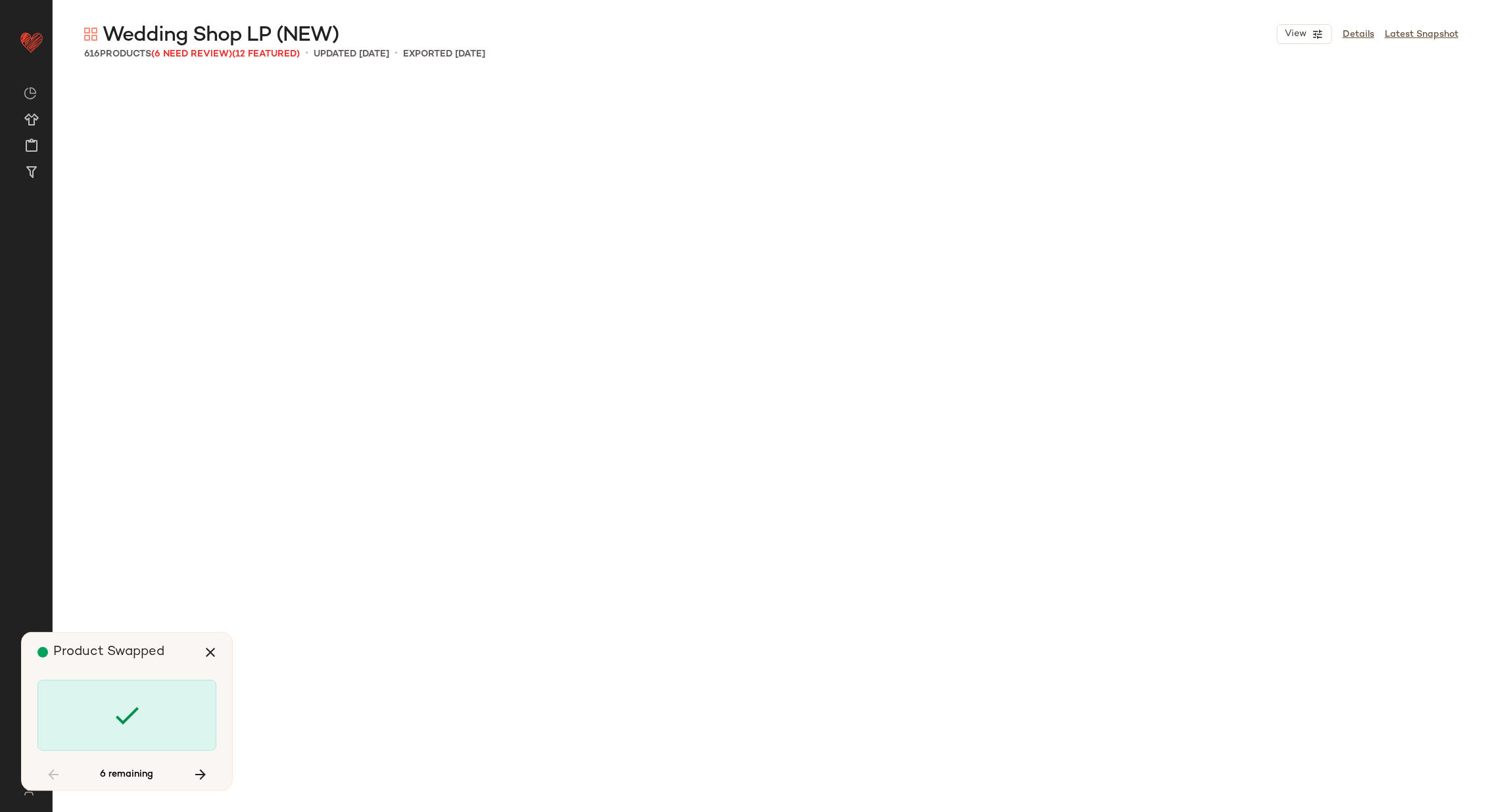
scroll to position [12432, 0]
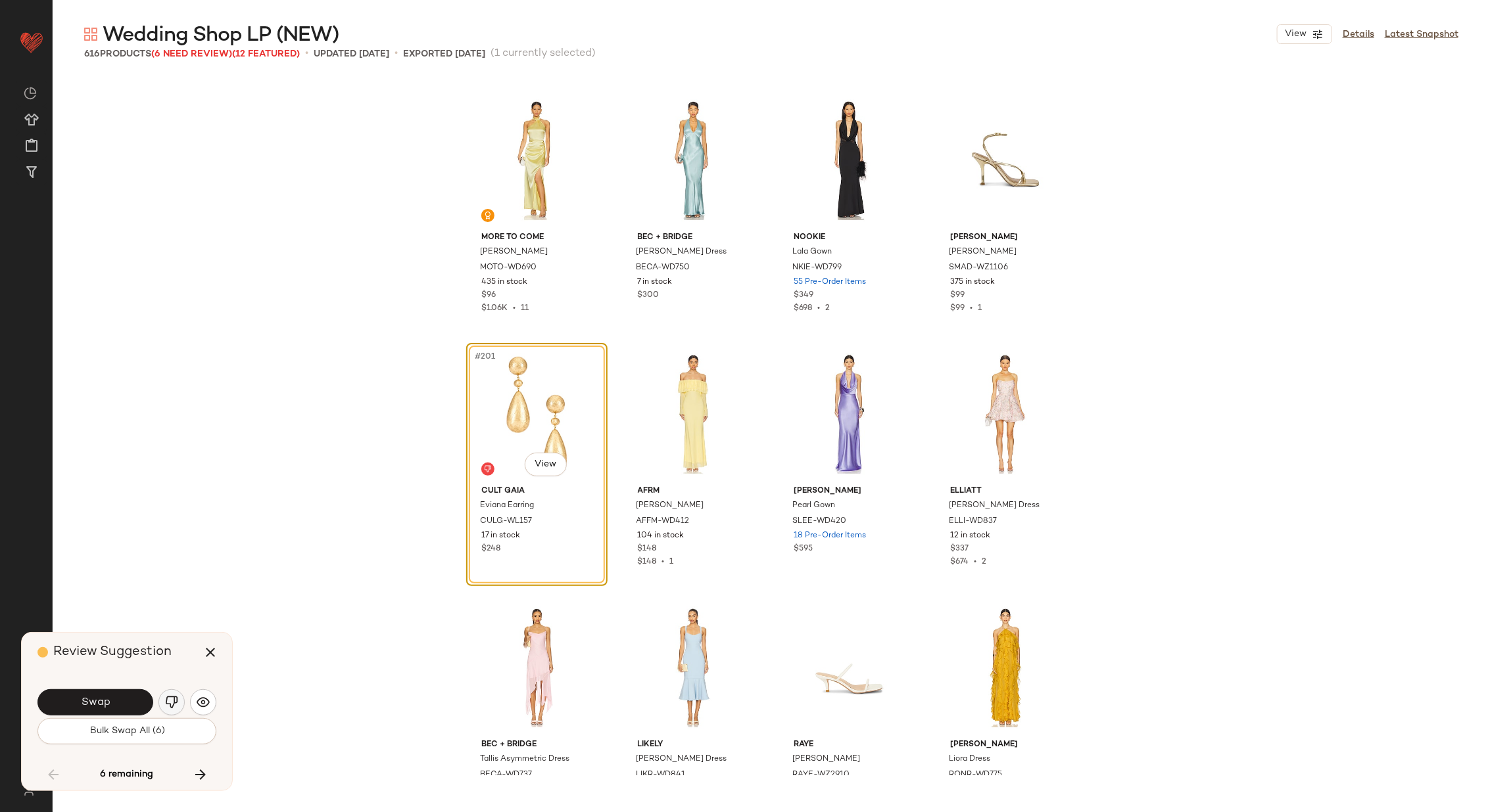
click at [167, 703] on img "button" at bounding box center [171, 702] width 13 height 13
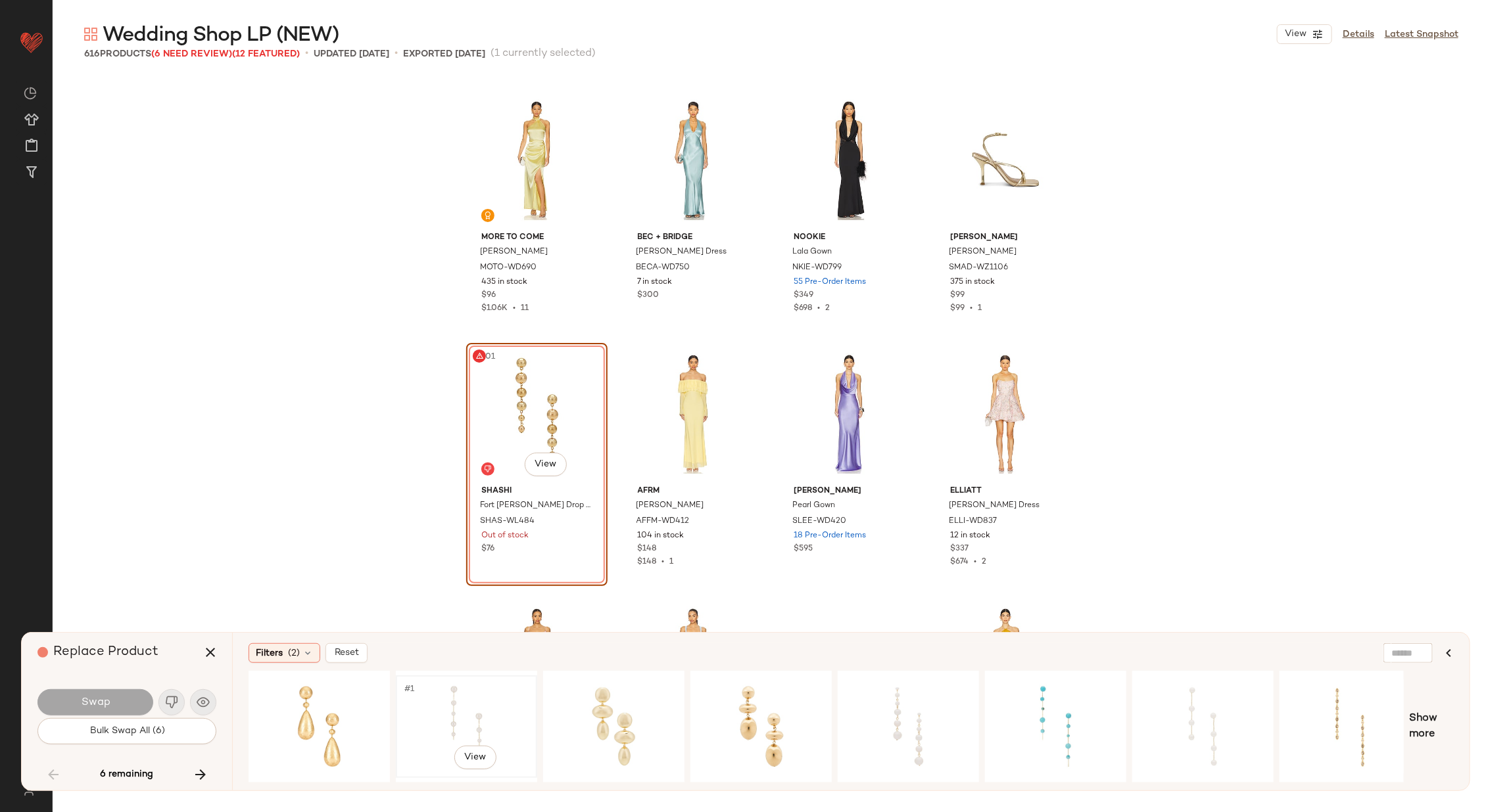
click at [440, 706] on div "#1 View" at bounding box center [466, 726] width 132 height 93
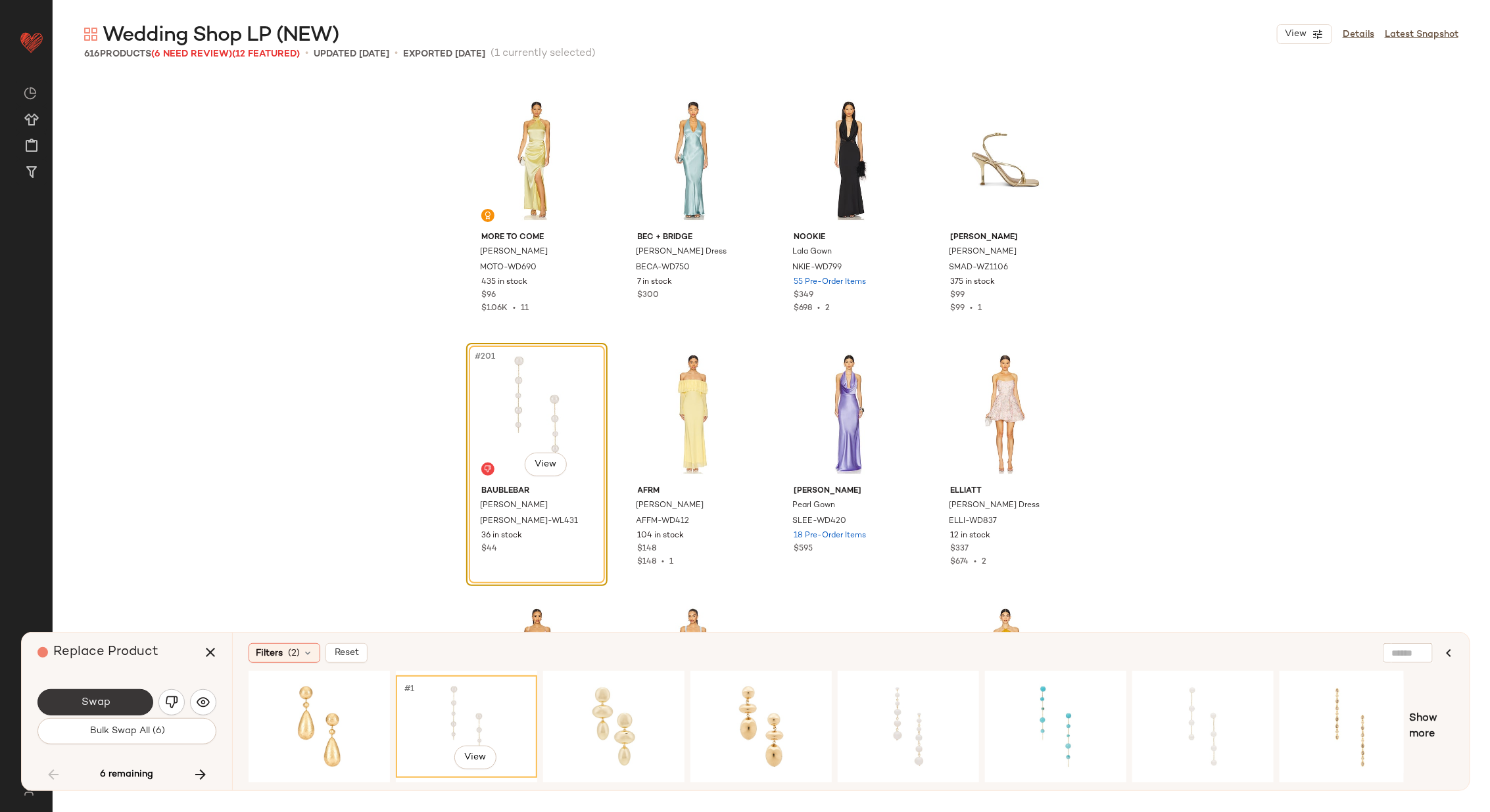
click at [121, 700] on button "Swap" at bounding box center [95, 702] width 116 height 26
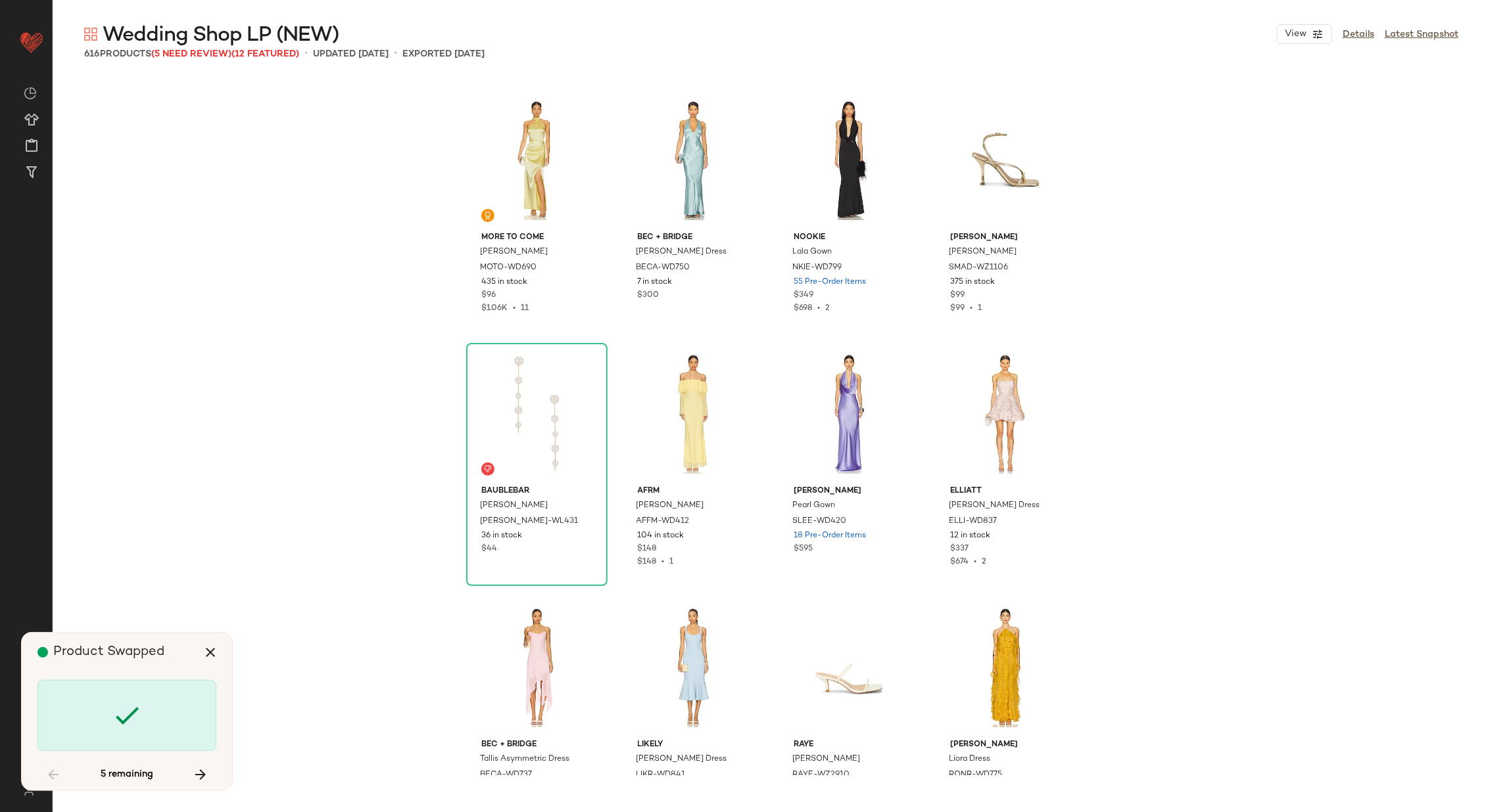
scroll to position [15222, 0]
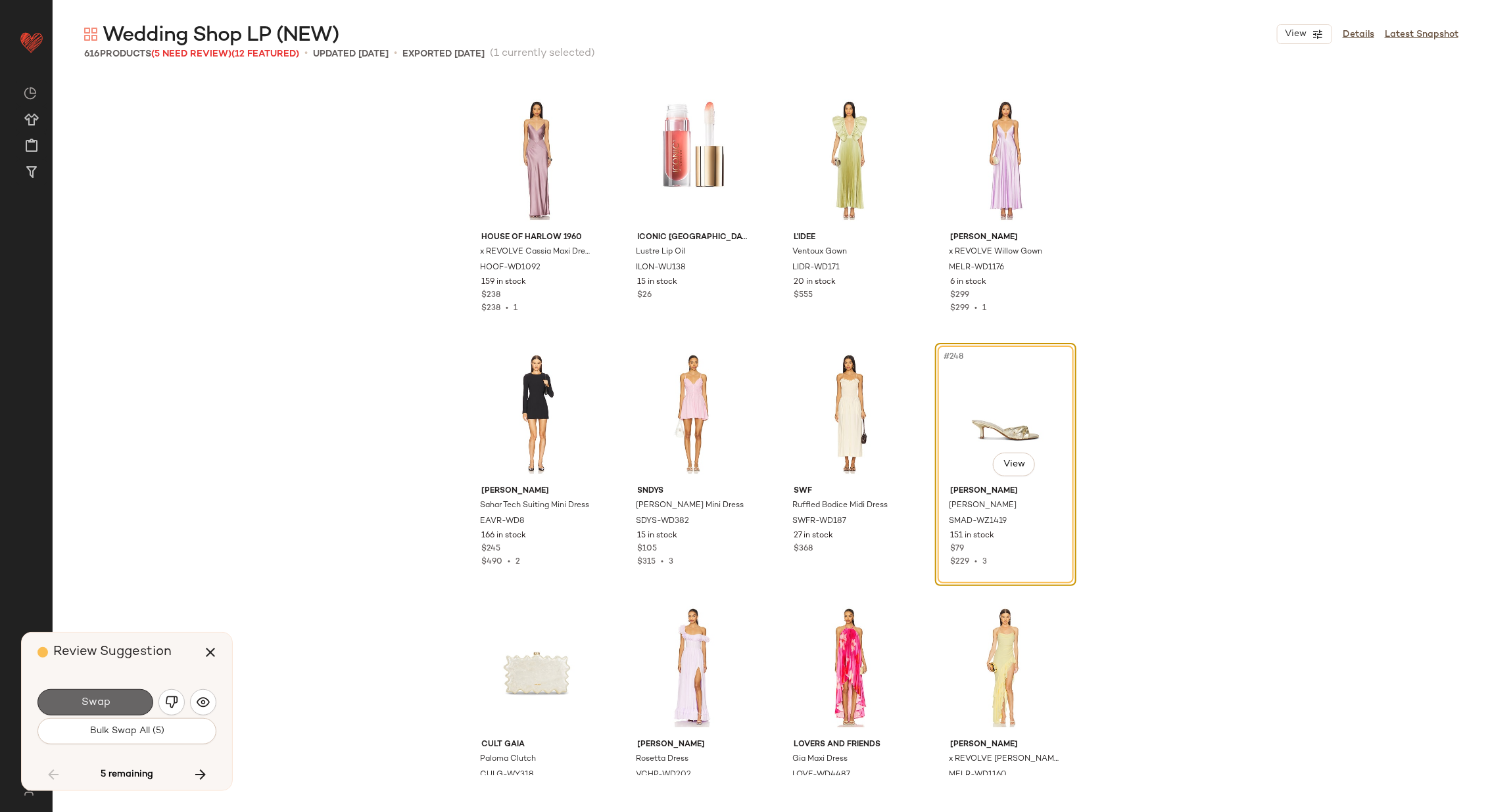
click at [123, 701] on button "Swap" at bounding box center [95, 702] width 116 height 26
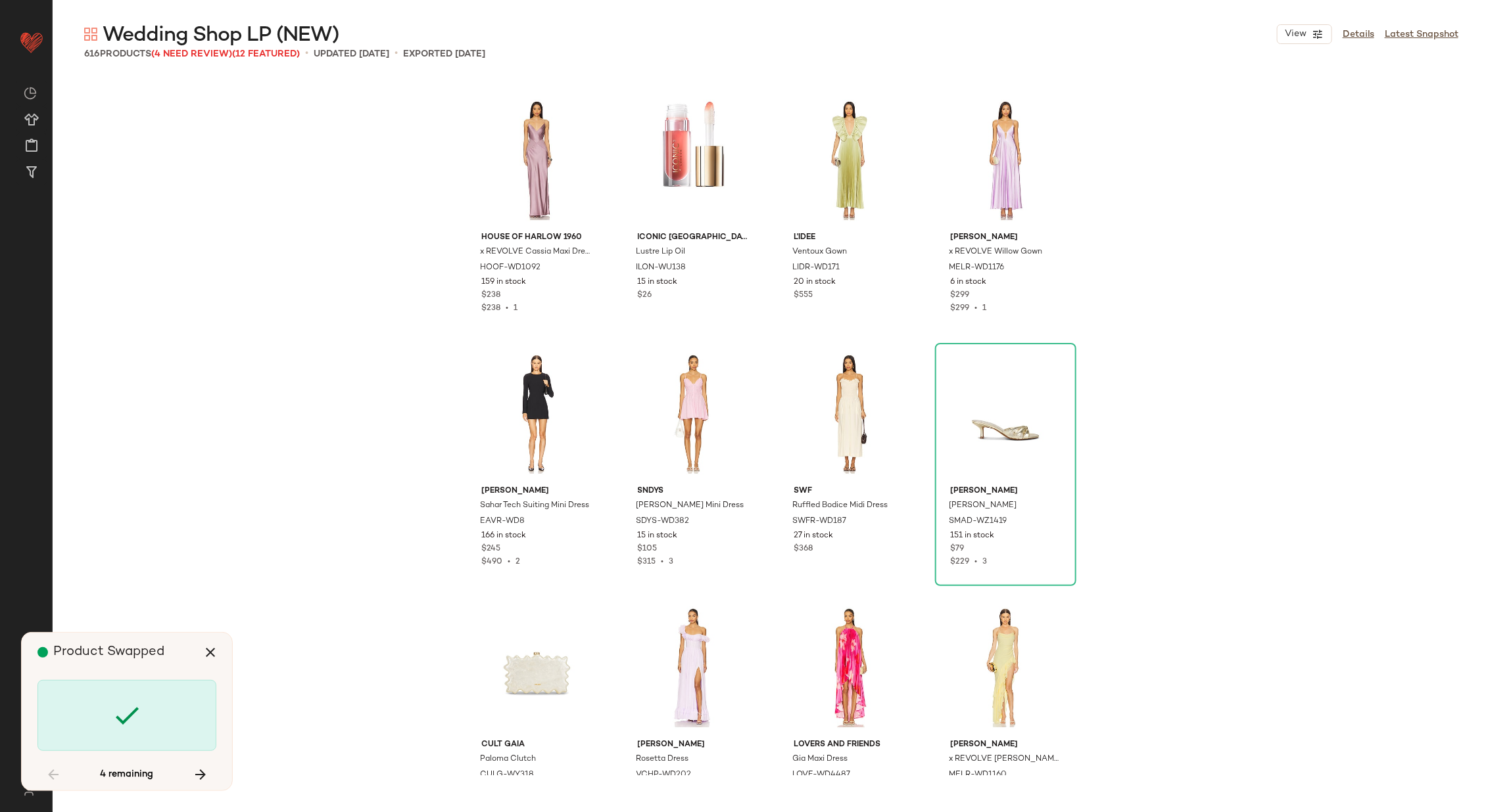
scroll to position [26893, 0]
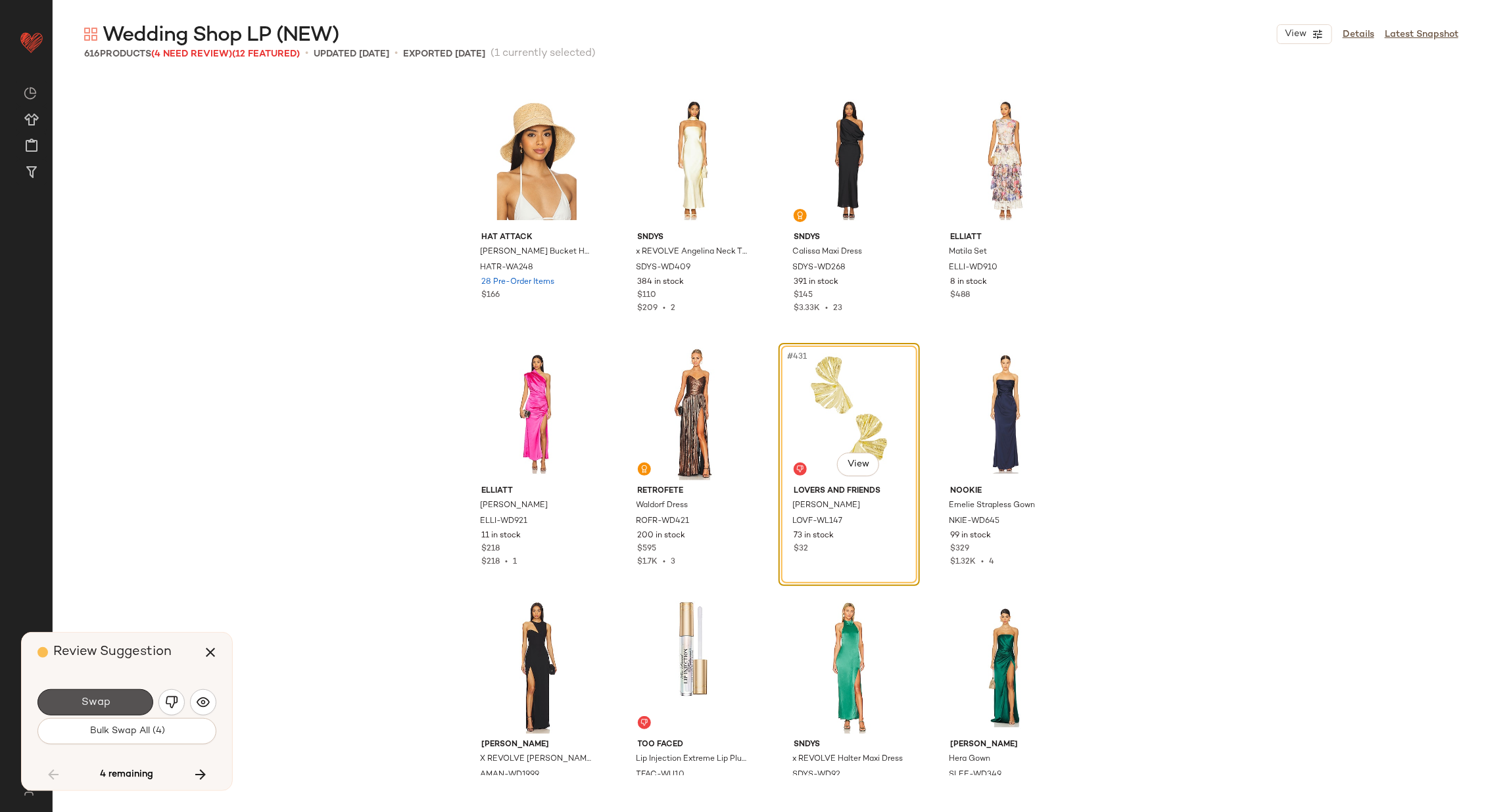
click at [123, 701] on button "Swap" at bounding box center [95, 702] width 116 height 26
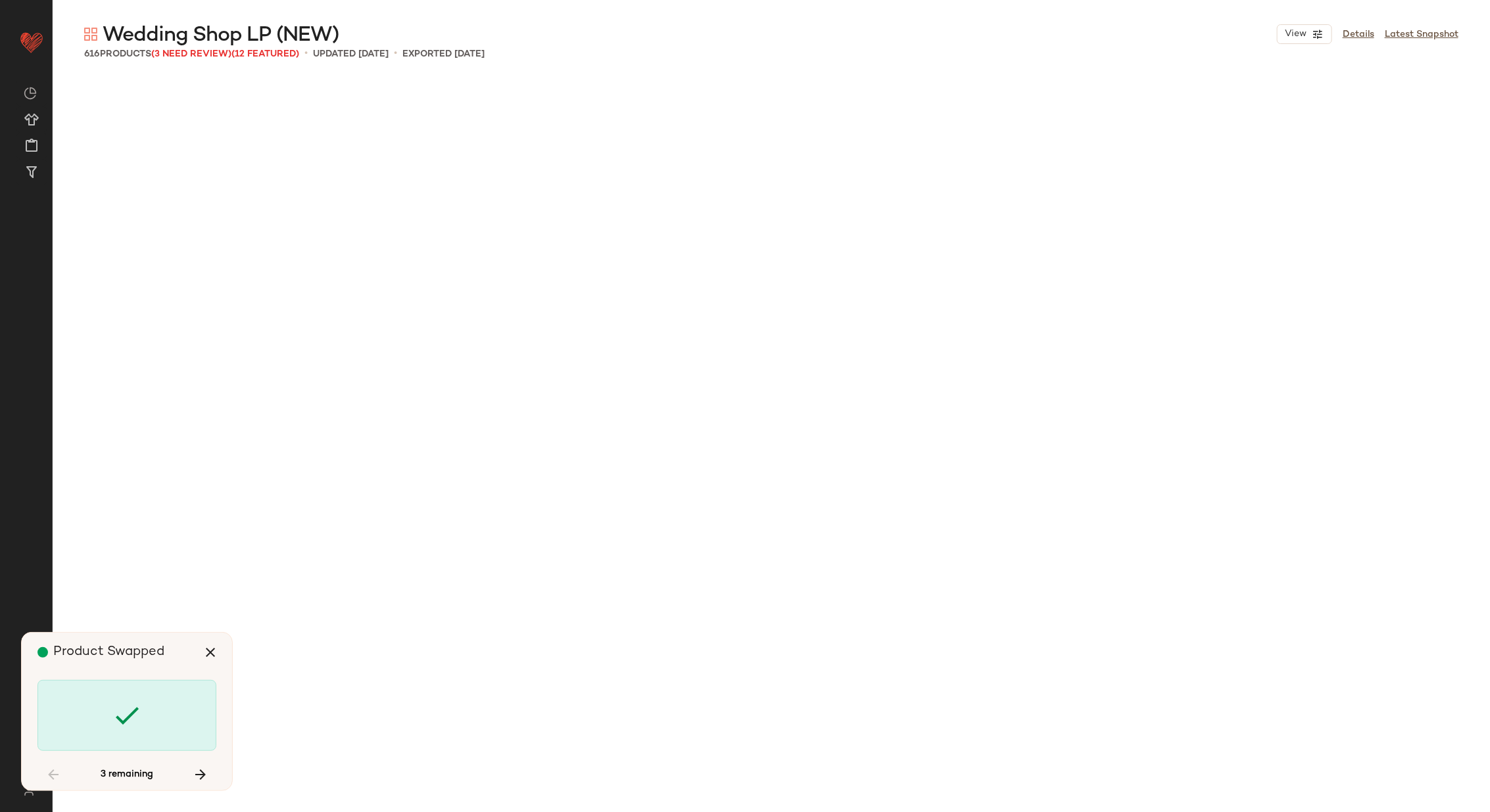
scroll to position [29684, 0]
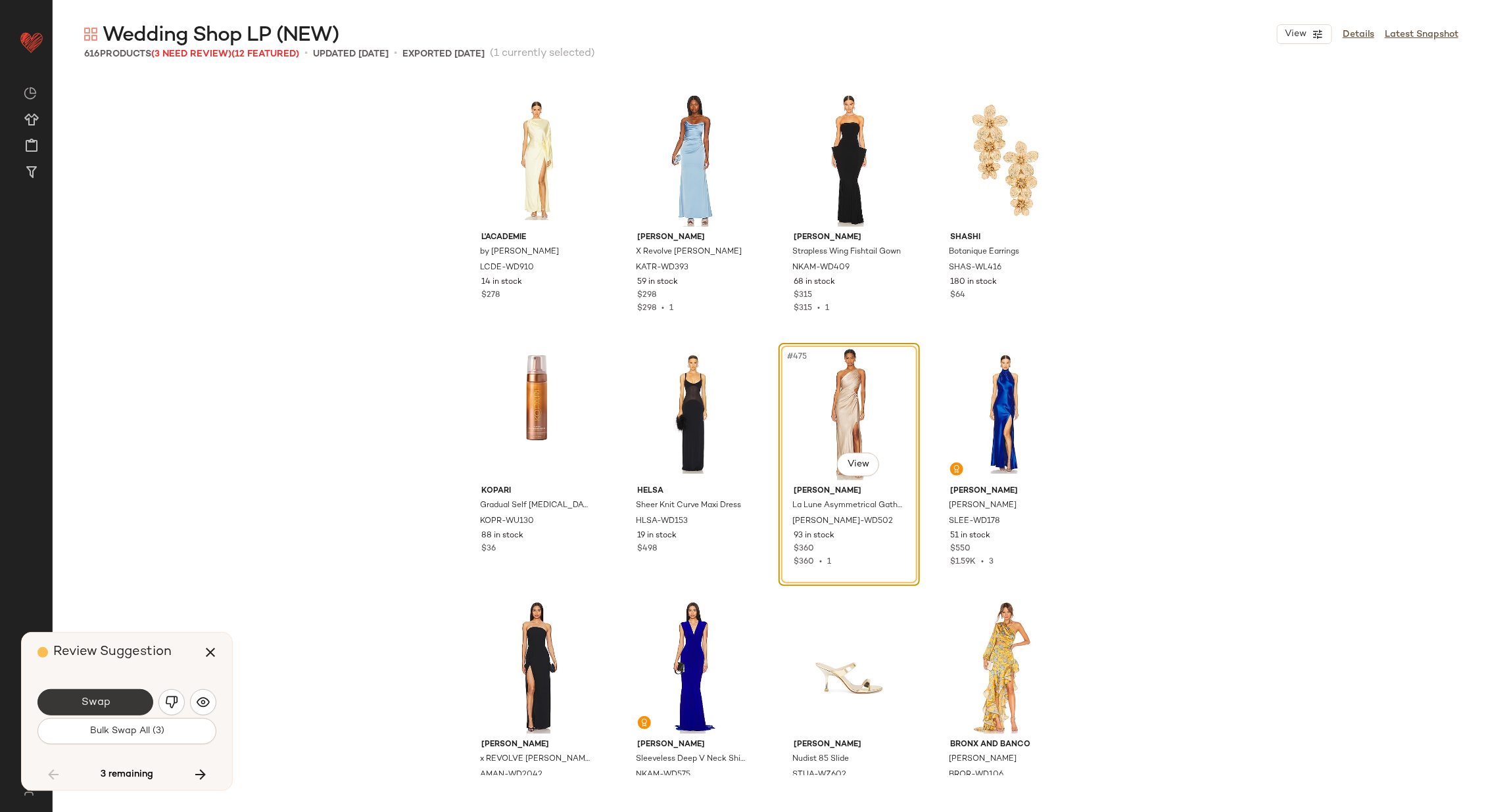
click at [125, 697] on button "Swap" at bounding box center [95, 702] width 116 height 26
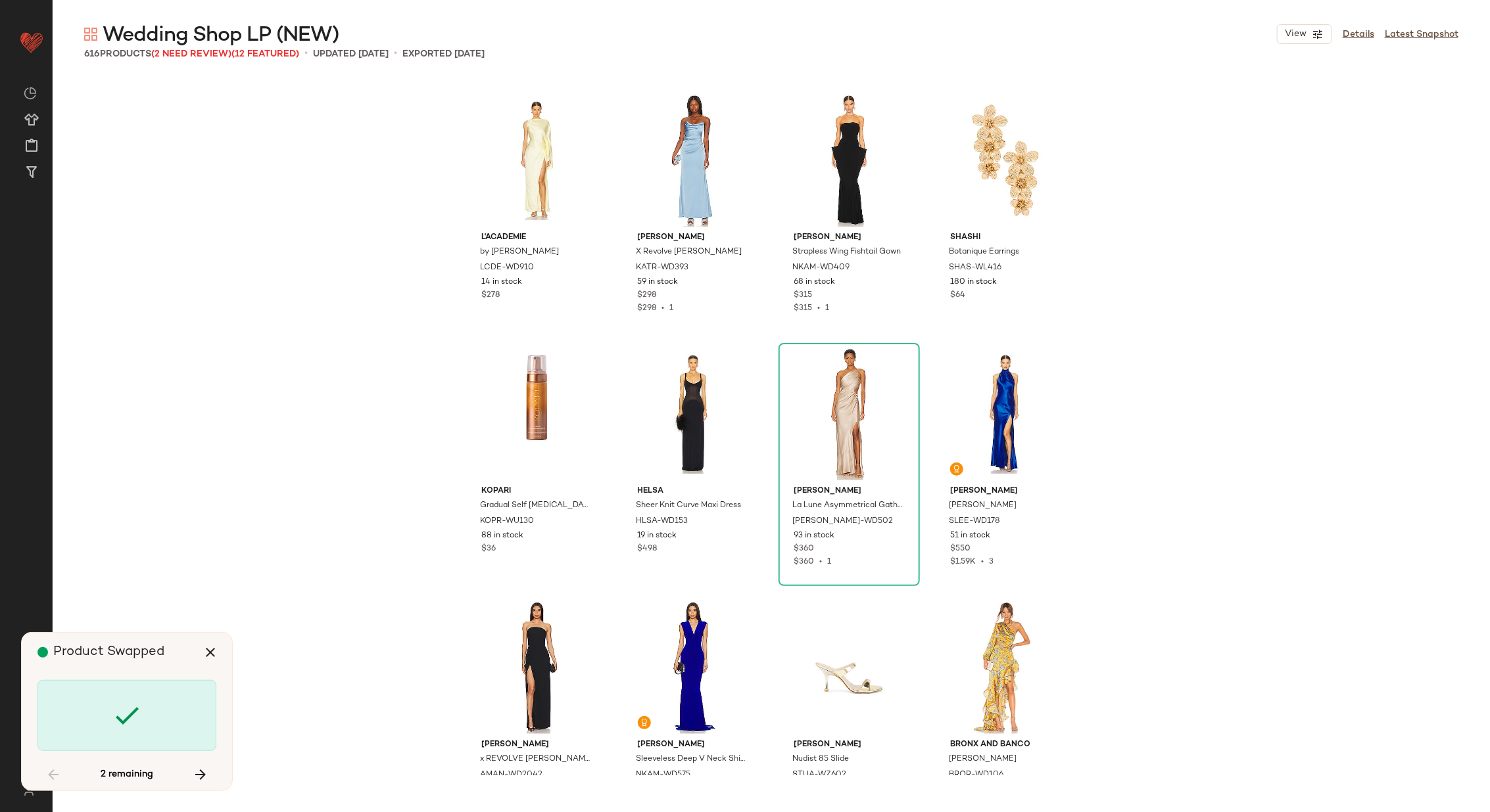
scroll to position [35011, 0]
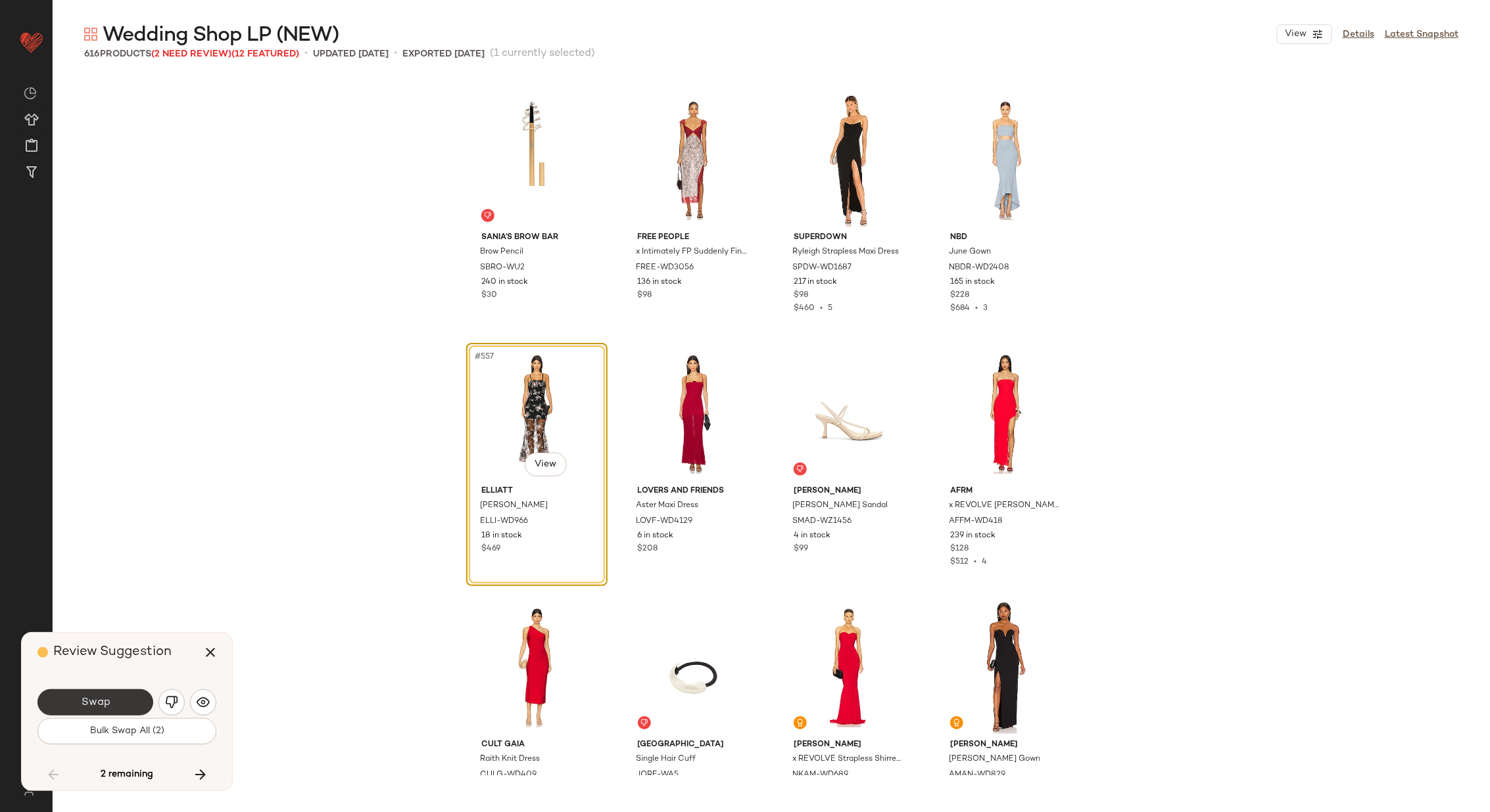
click at [125, 697] on button "Swap" at bounding box center [95, 702] width 116 height 26
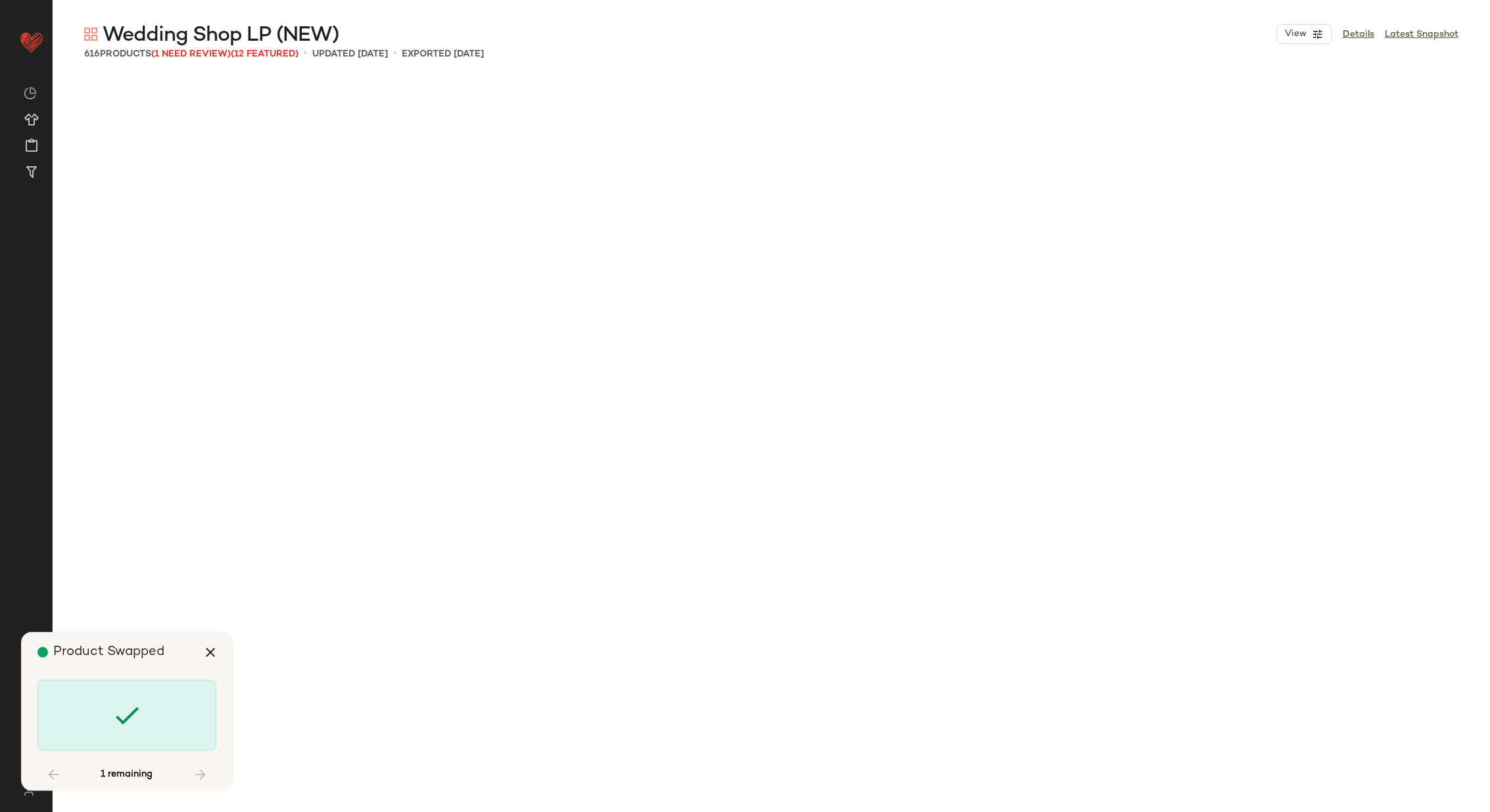
scroll to position [36787, 0]
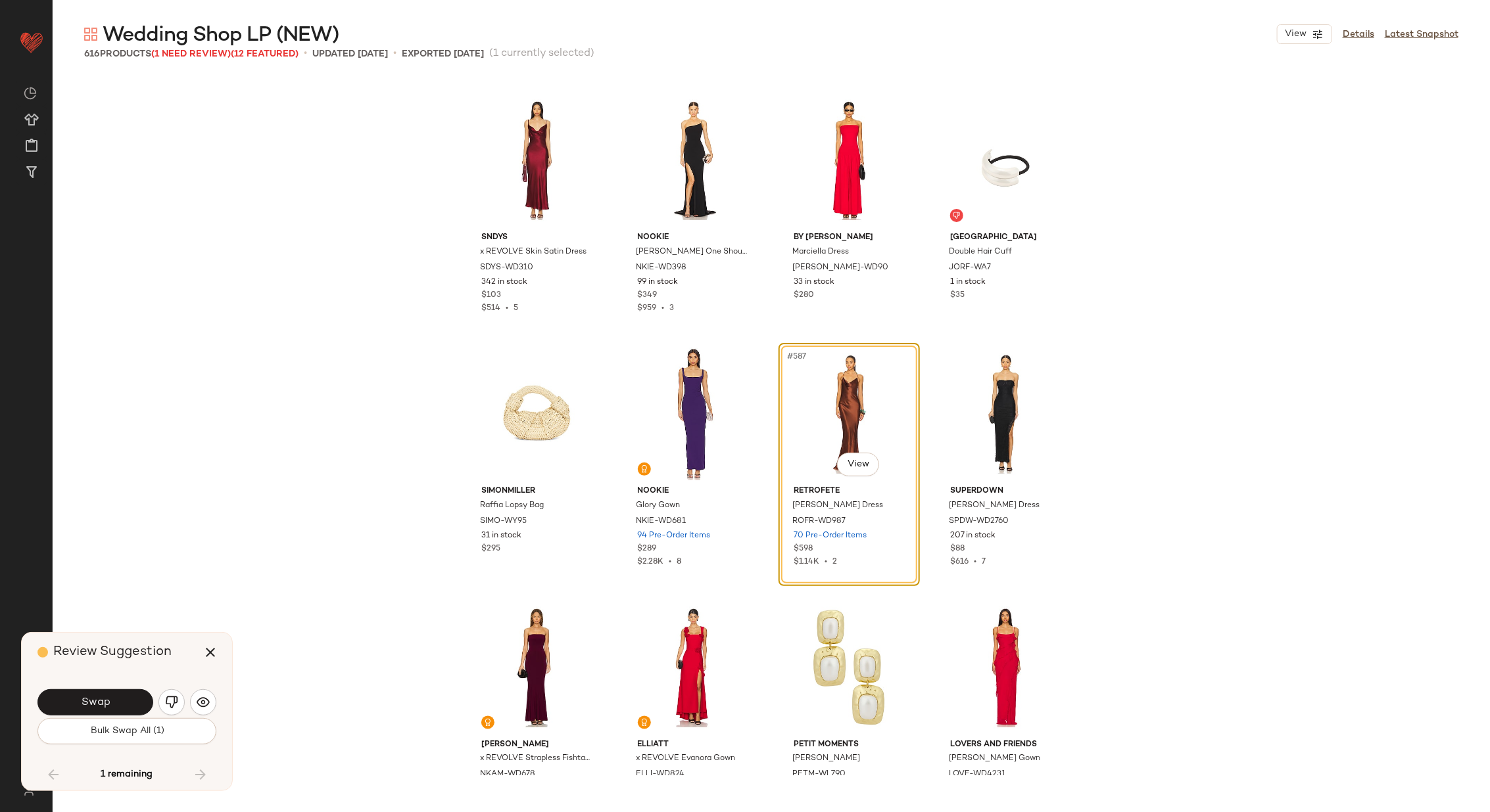
click at [125, 697] on button "Swap" at bounding box center [95, 702] width 116 height 26
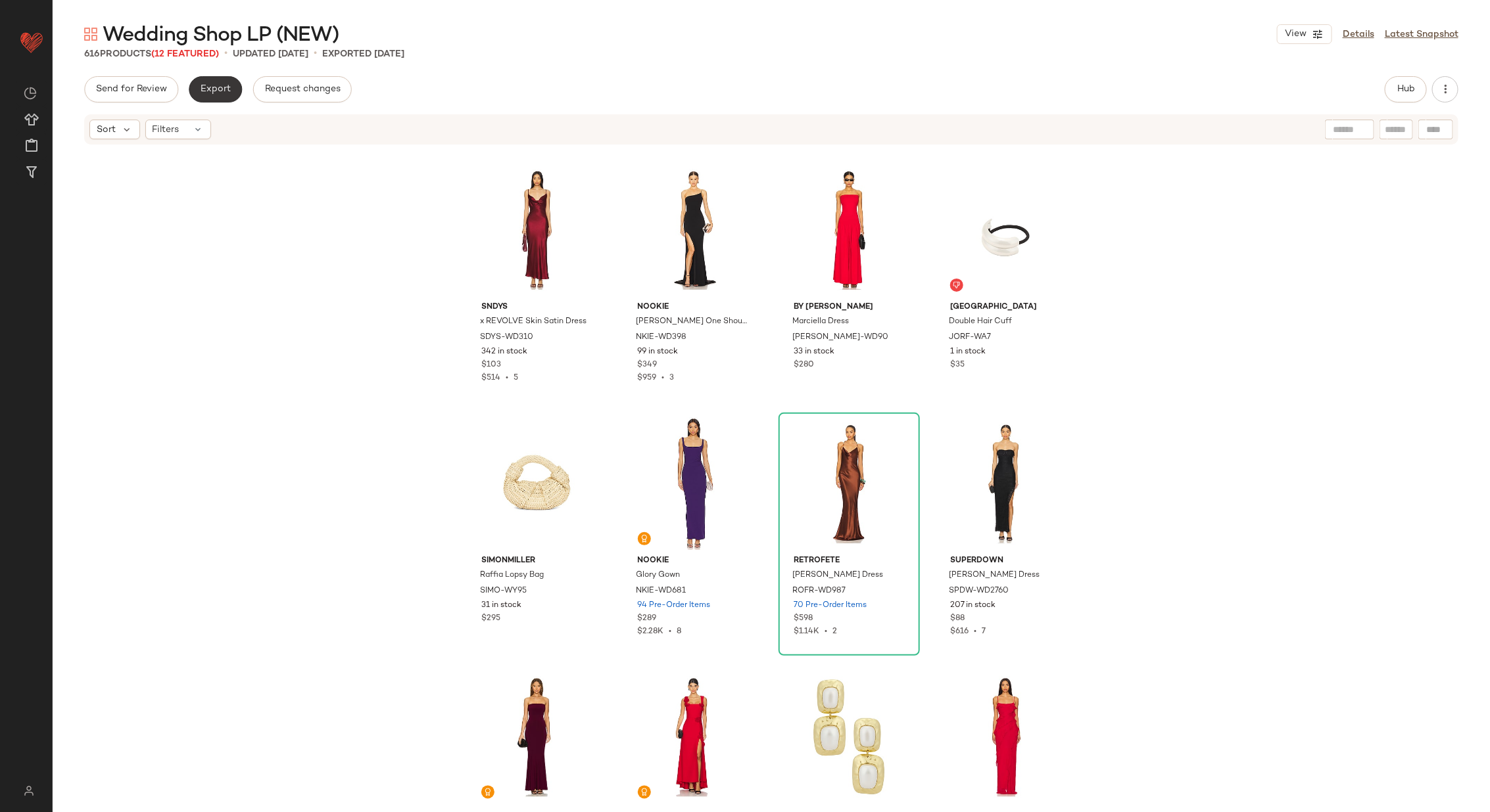
click at [211, 88] on span "Export" at bounding box center [216, 89] width 31 height 11
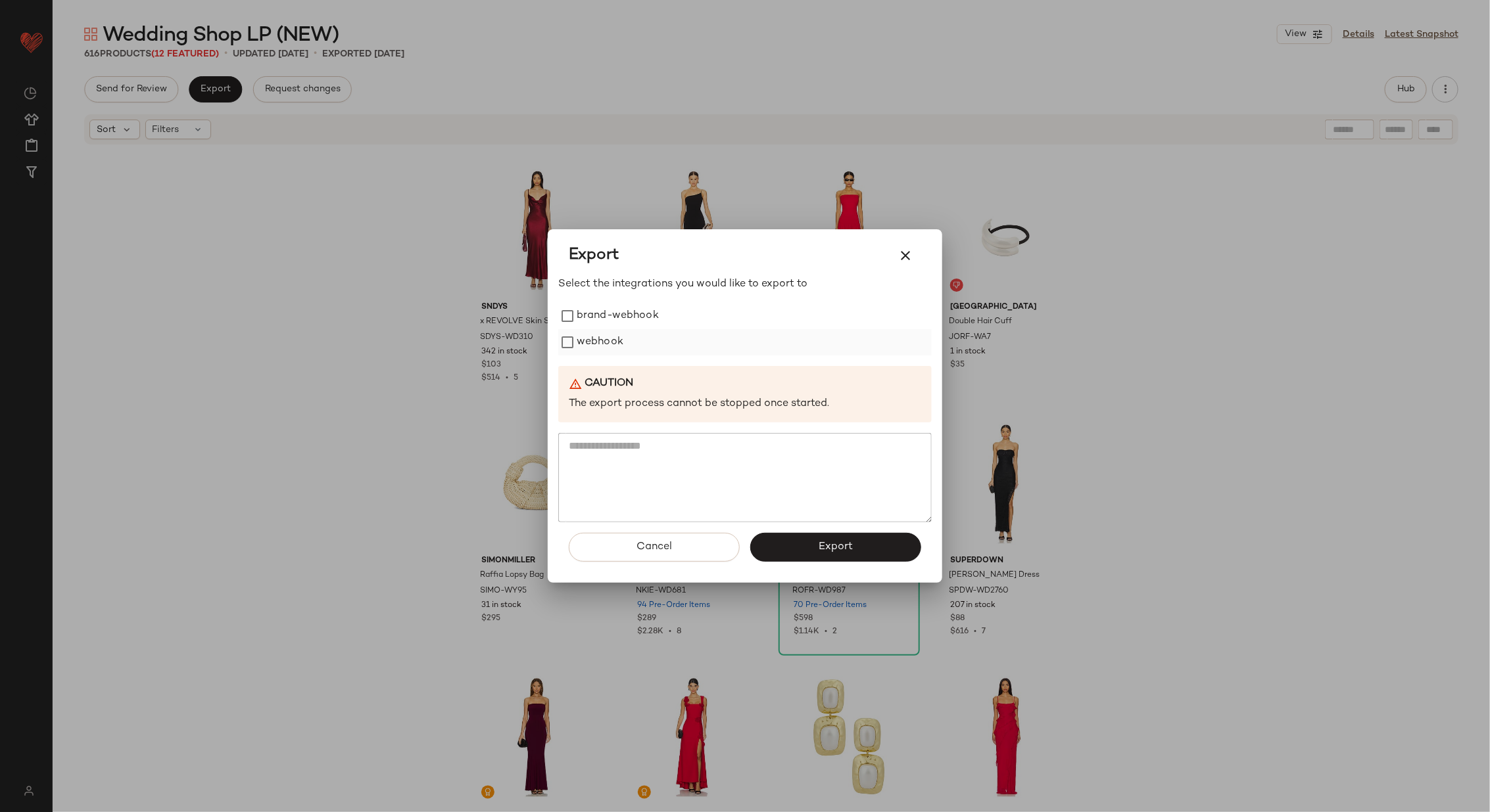
click at [593, 335] on label "webhook" at bounding box center [600, 342] width 47 height 26
click at [835, 546] on span "Export" at bounding box center [835, 546] width 35 height 13
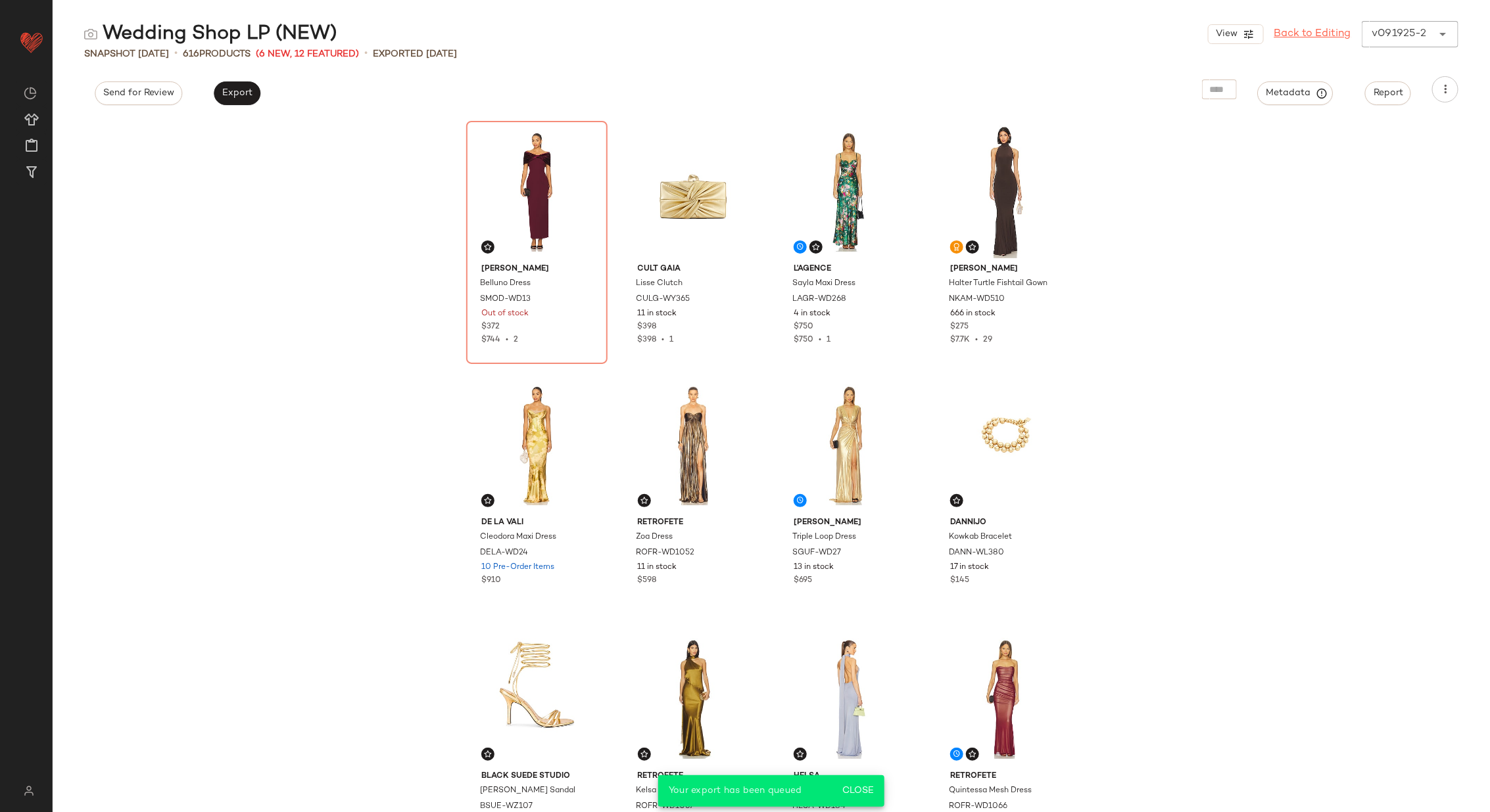
click at [1297, 31] on link "Back to Editing" at bounding box center [1313, 34] width 77 height 15
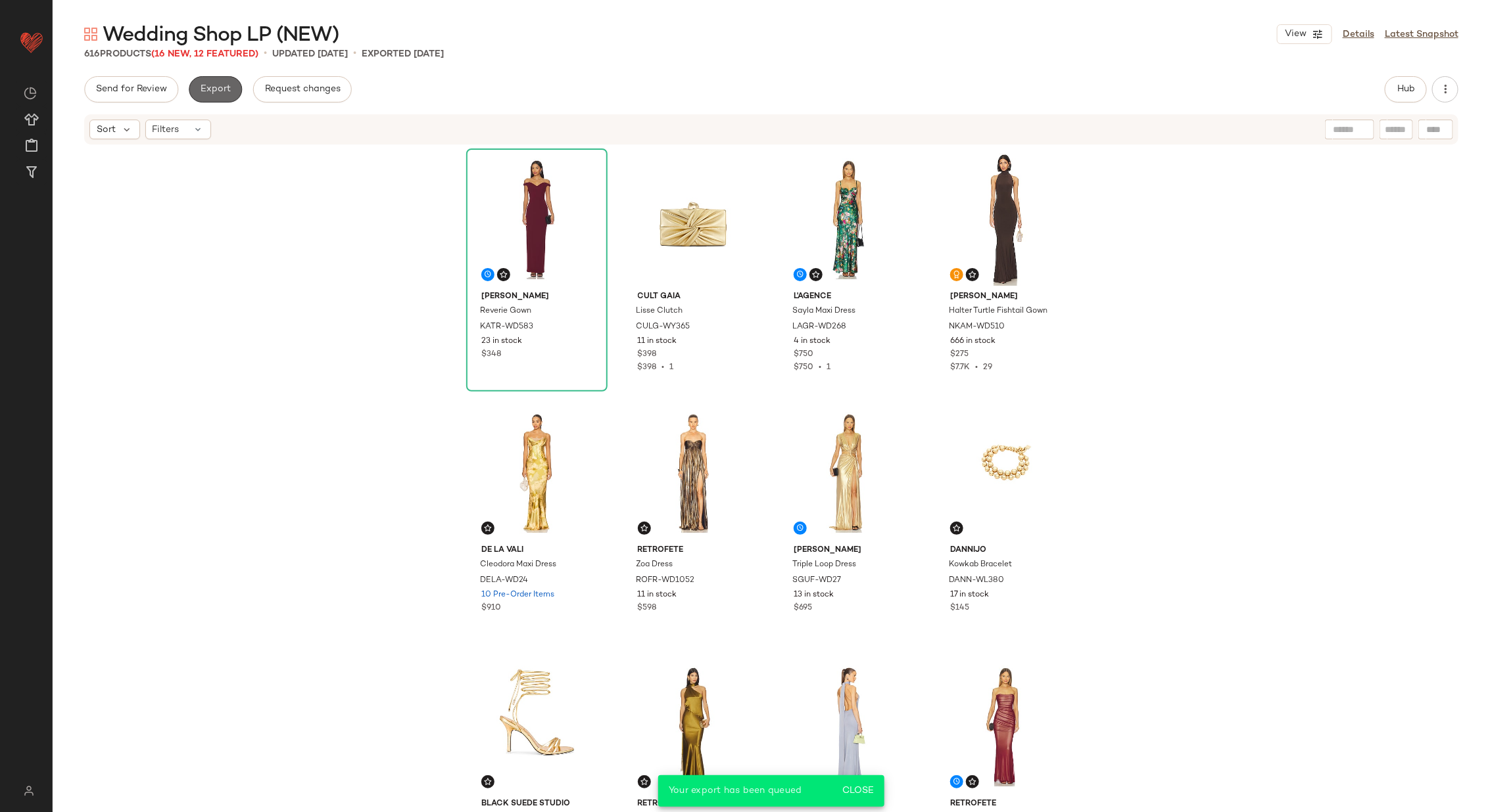
click at [212, 93] on span "Export" at bounding box center [216, 89] width 31 height 11
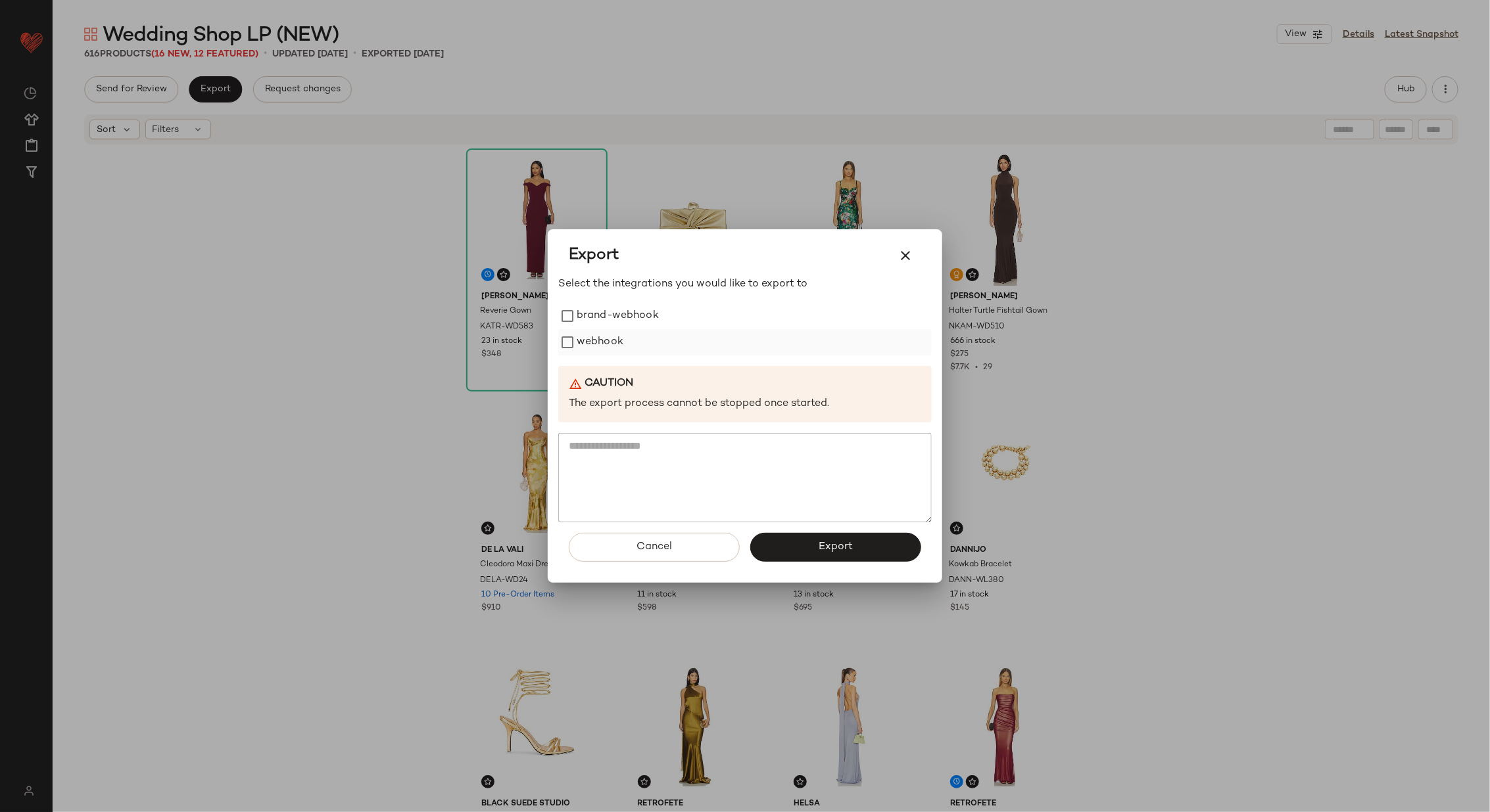
click at [601, 340] on label "webhook" at bounding box center [600, 342] width 47 height 26
click at [832, 541] on span "Export" at bounding box center [835, 546] width 35 height 13
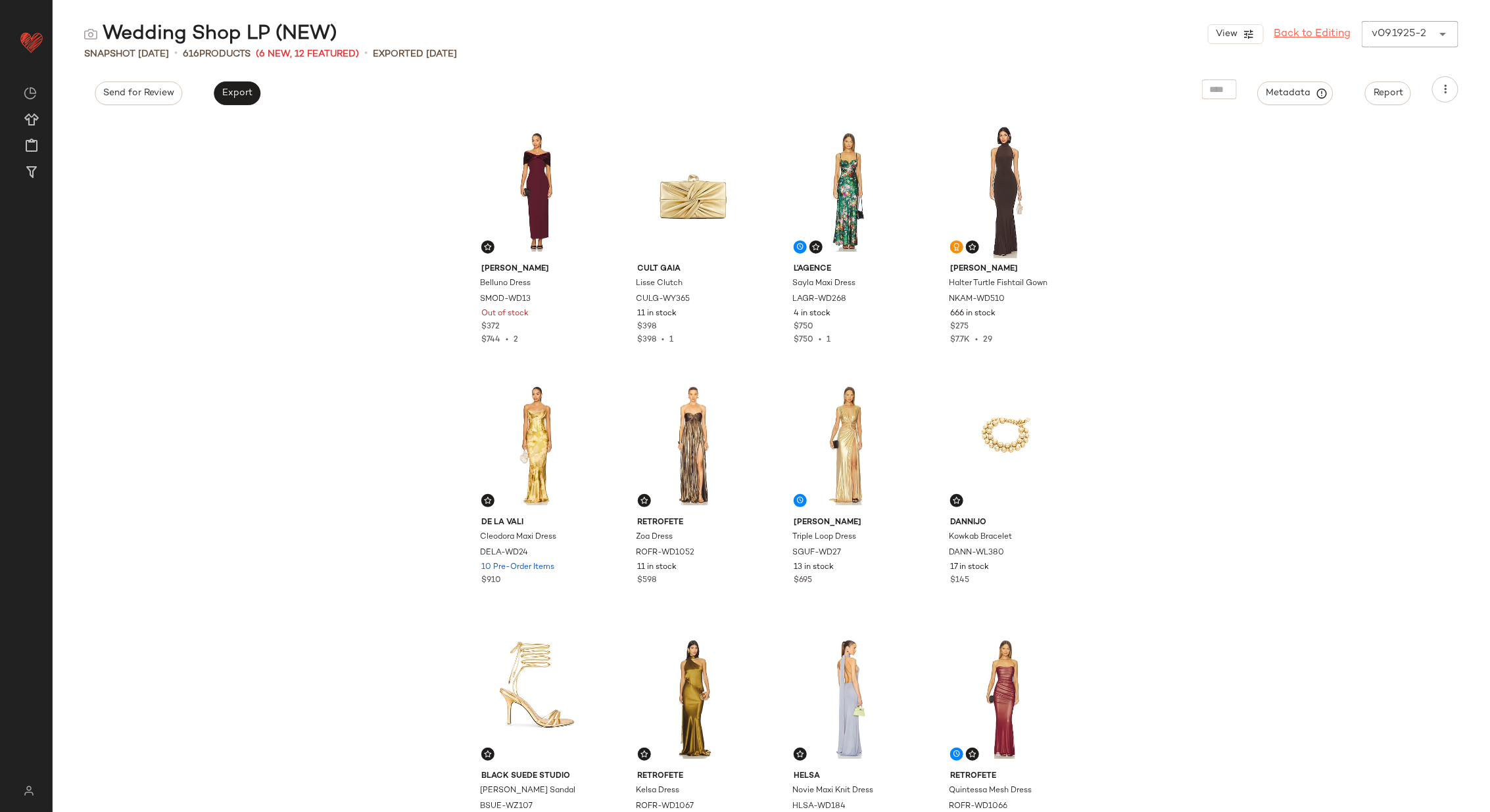
click at [1317, 37] on link "Back to Editing" at bounding box center [1313, 34] width 77 height 15
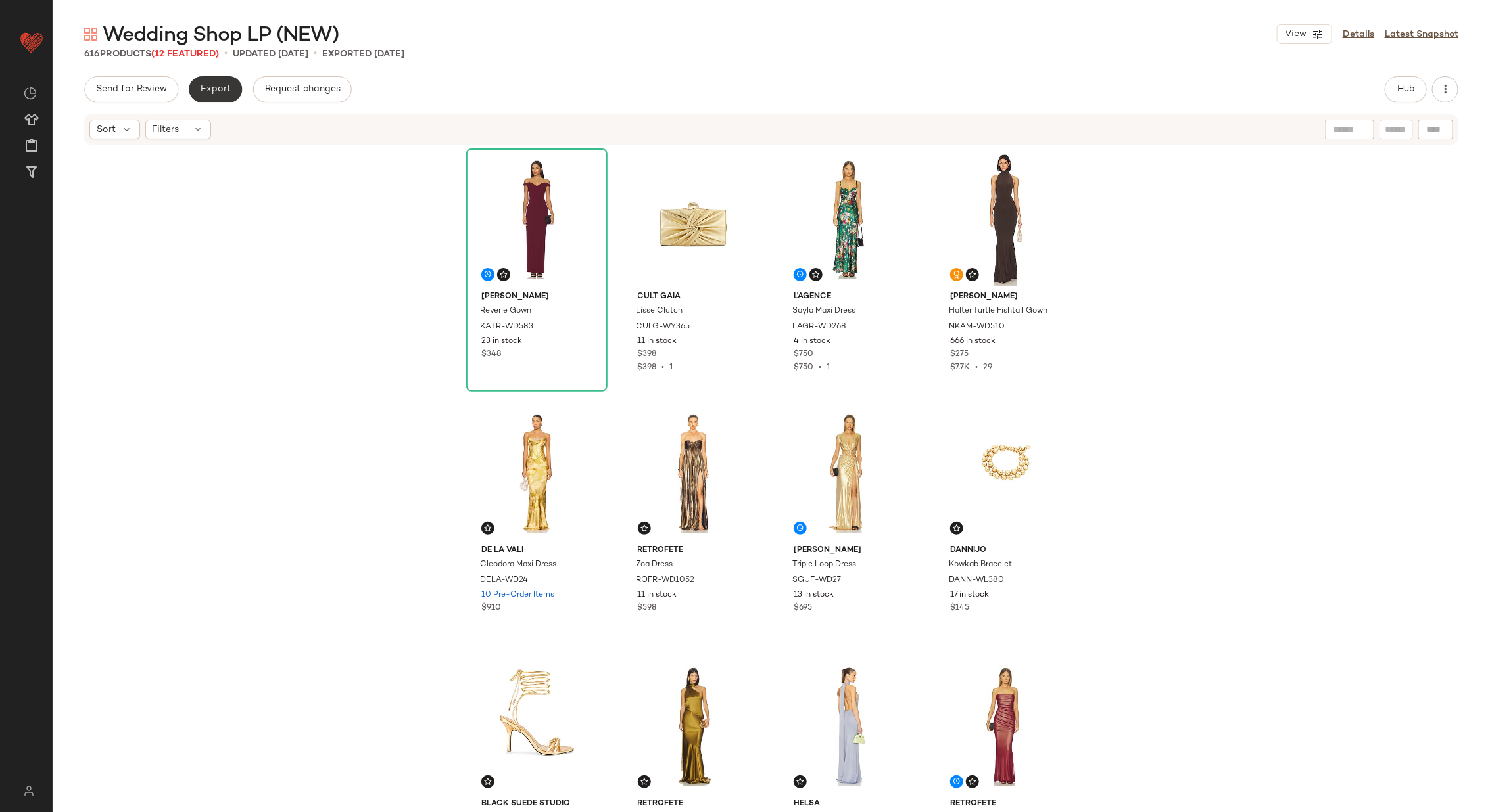
click at [216, 89] on span "Export" at bounding box center [216, 89] width 31 height 11
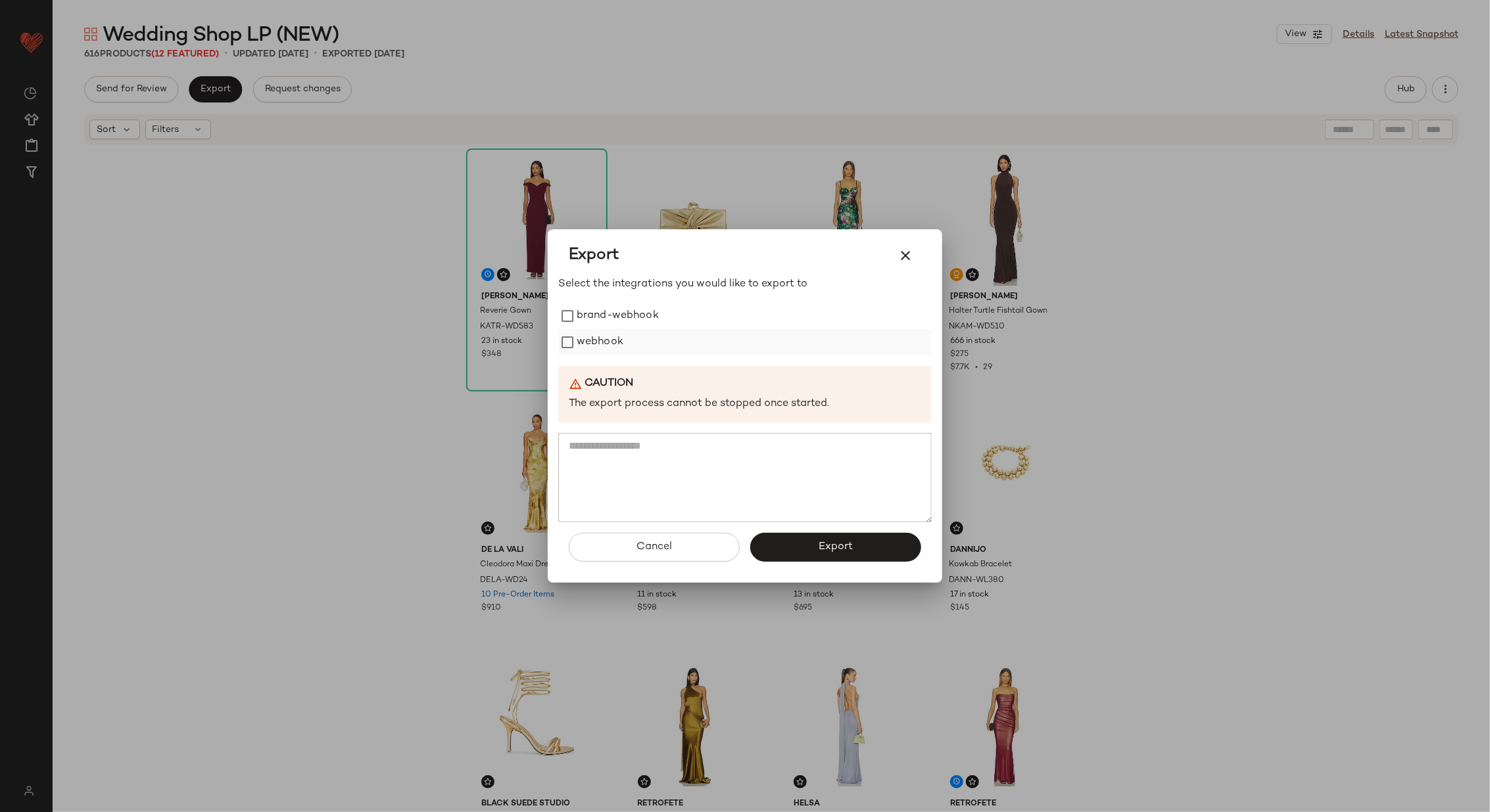
click at [613, 345] on label "webhook" at bounding box center [600, 342] width 47 height 26
click at [843, 546] on span "Export" at bounding box center [835, 546] width 35 height 13
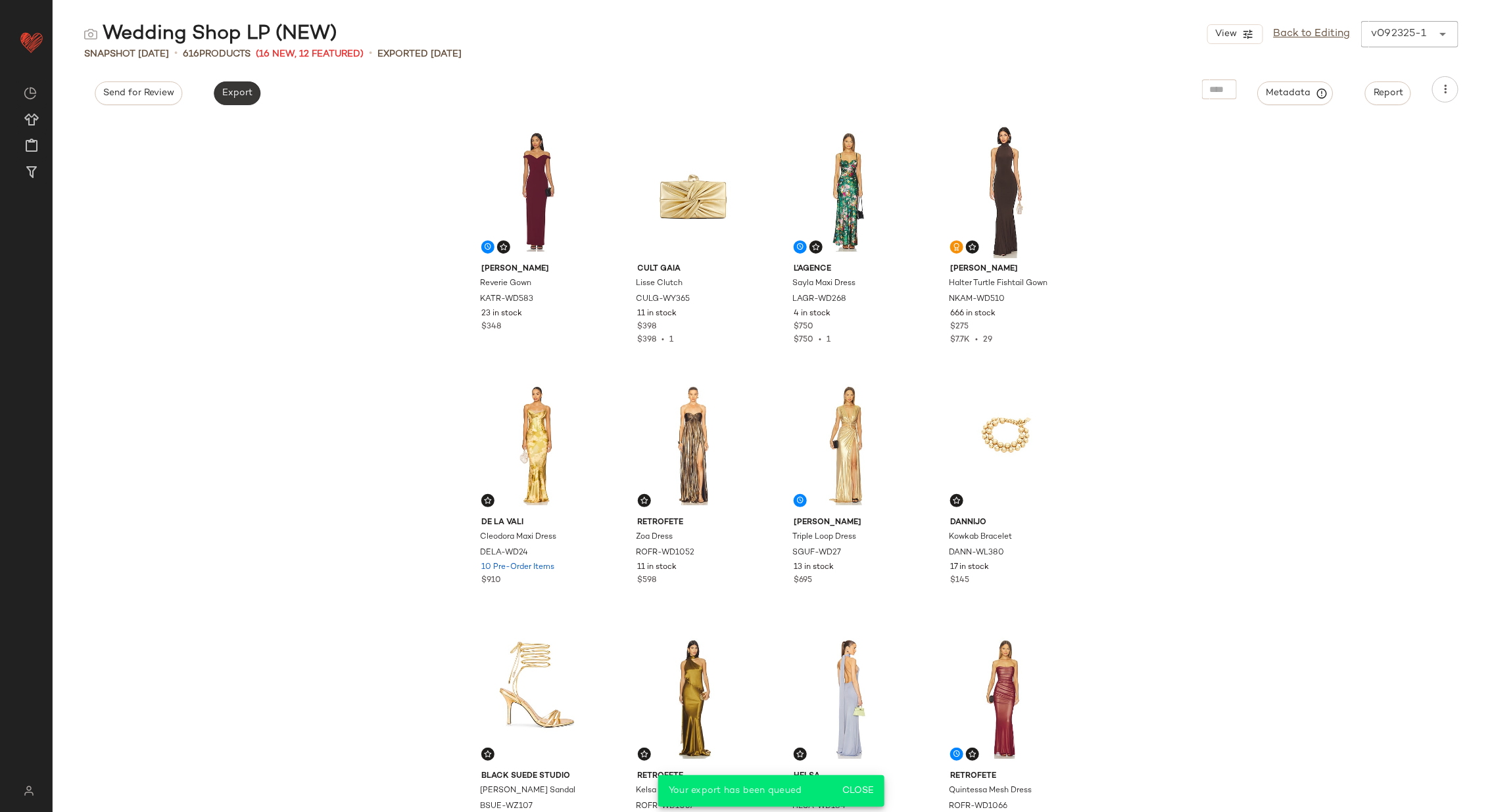
click at [240, 100] on button "Export" at bounding box center [237, 93] width 47 height 24
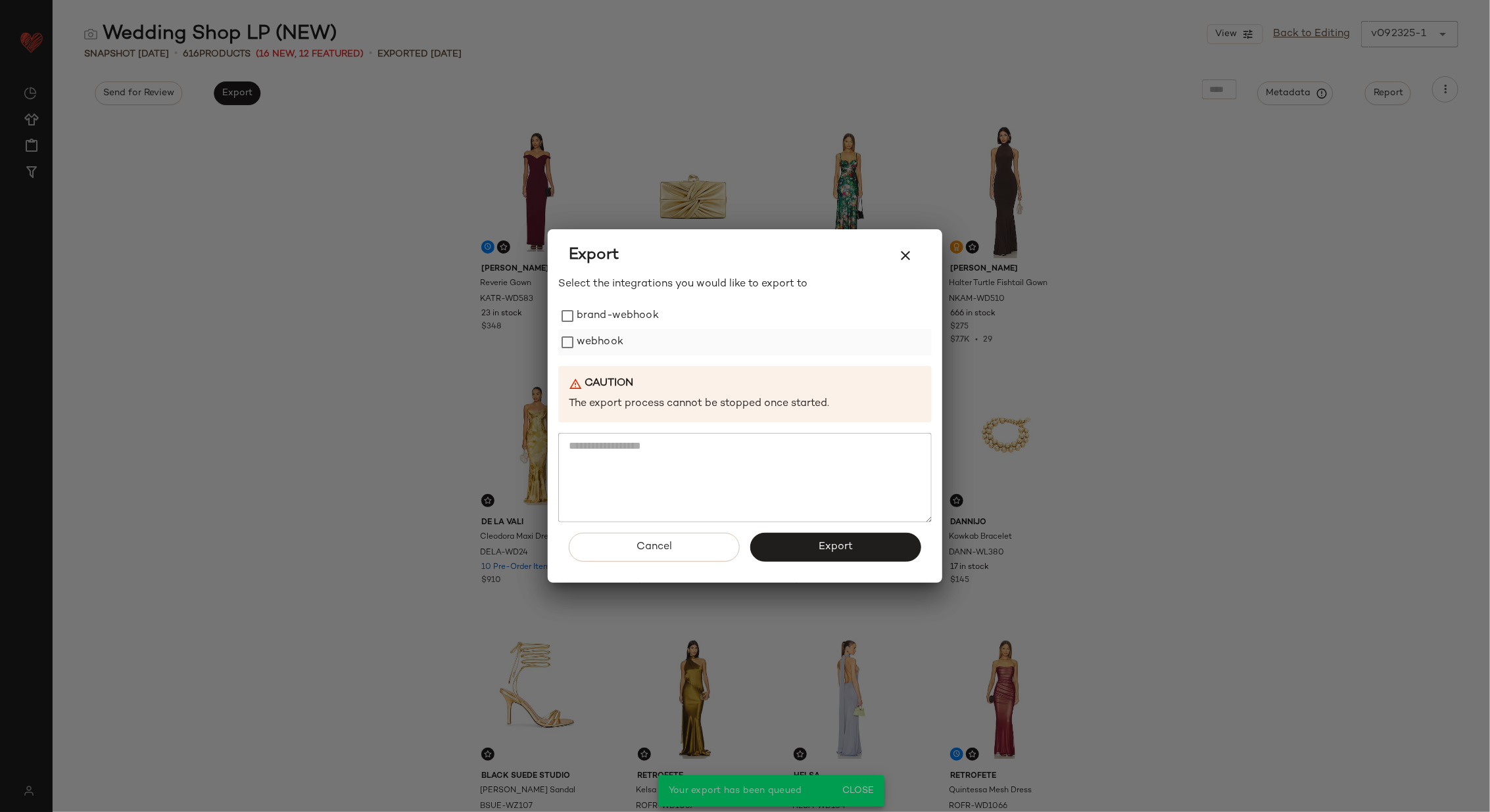
click at [625, 343] on div "webhook" at bounding box center [745, 342] width 373 height 26
click at [592, 339] on label "webhook" at bounding box center [600, 342] width 47 height 26
click at [778, 543] on button "Export" at bounding box center [836, 547] width 171 height 29
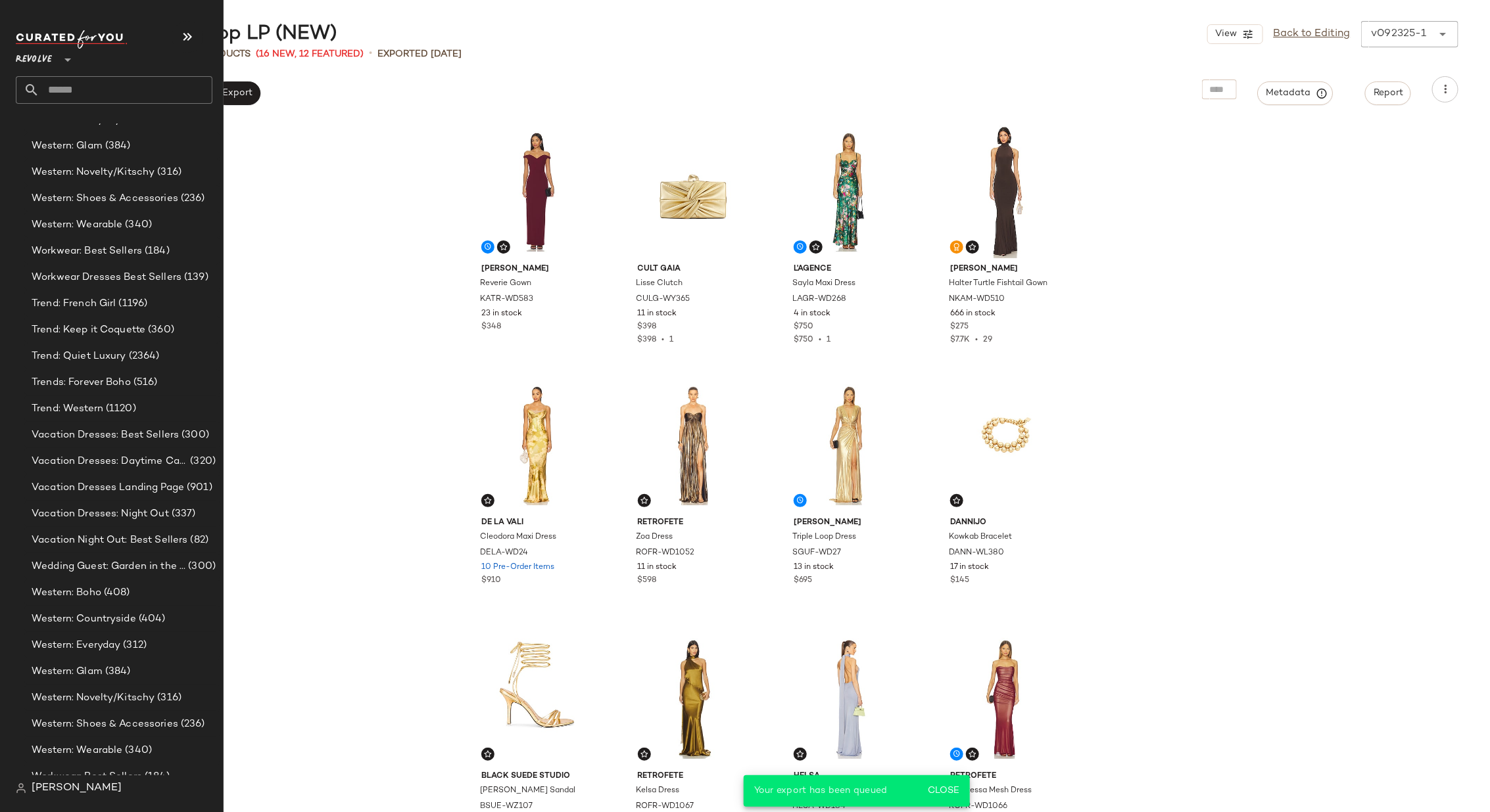
scroll to position [3554, 0]
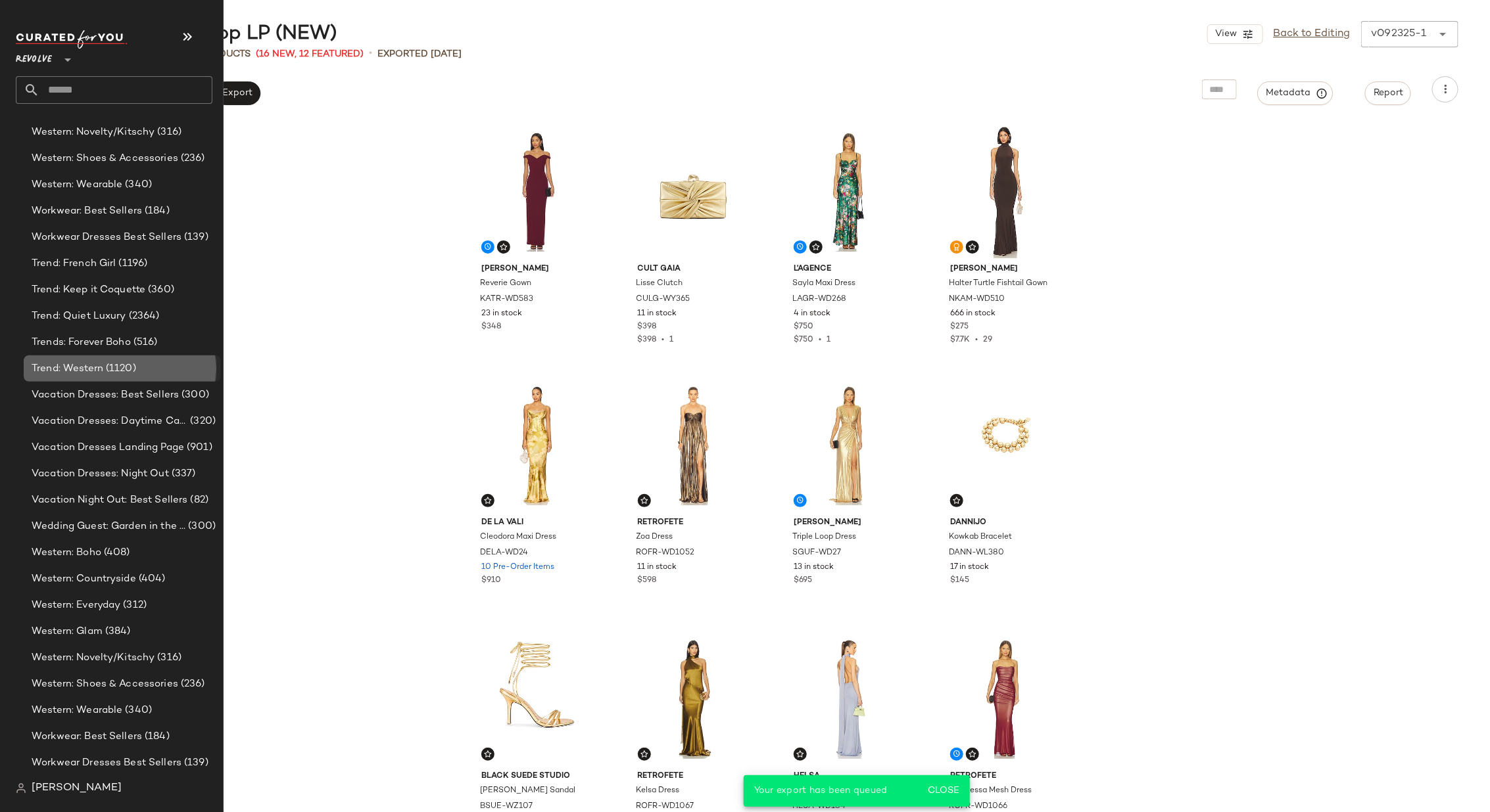
click at [98, 359] on div "Trend: Western (1120)" at bounding box center [122, 368] width 197 height 26
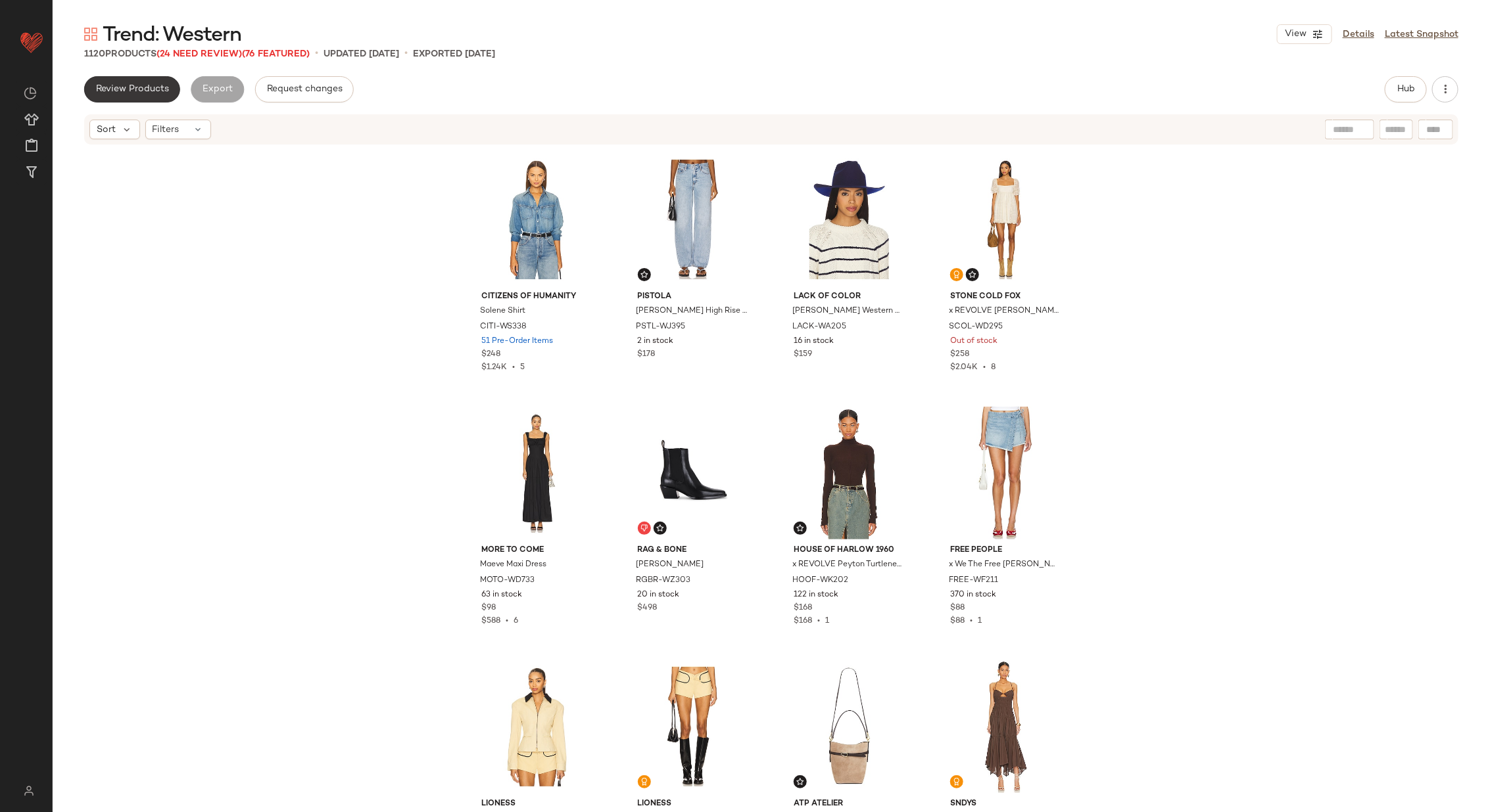
click at [126, 89] on span "Review Products" at bounding box center [132, 89] width 74 height 11
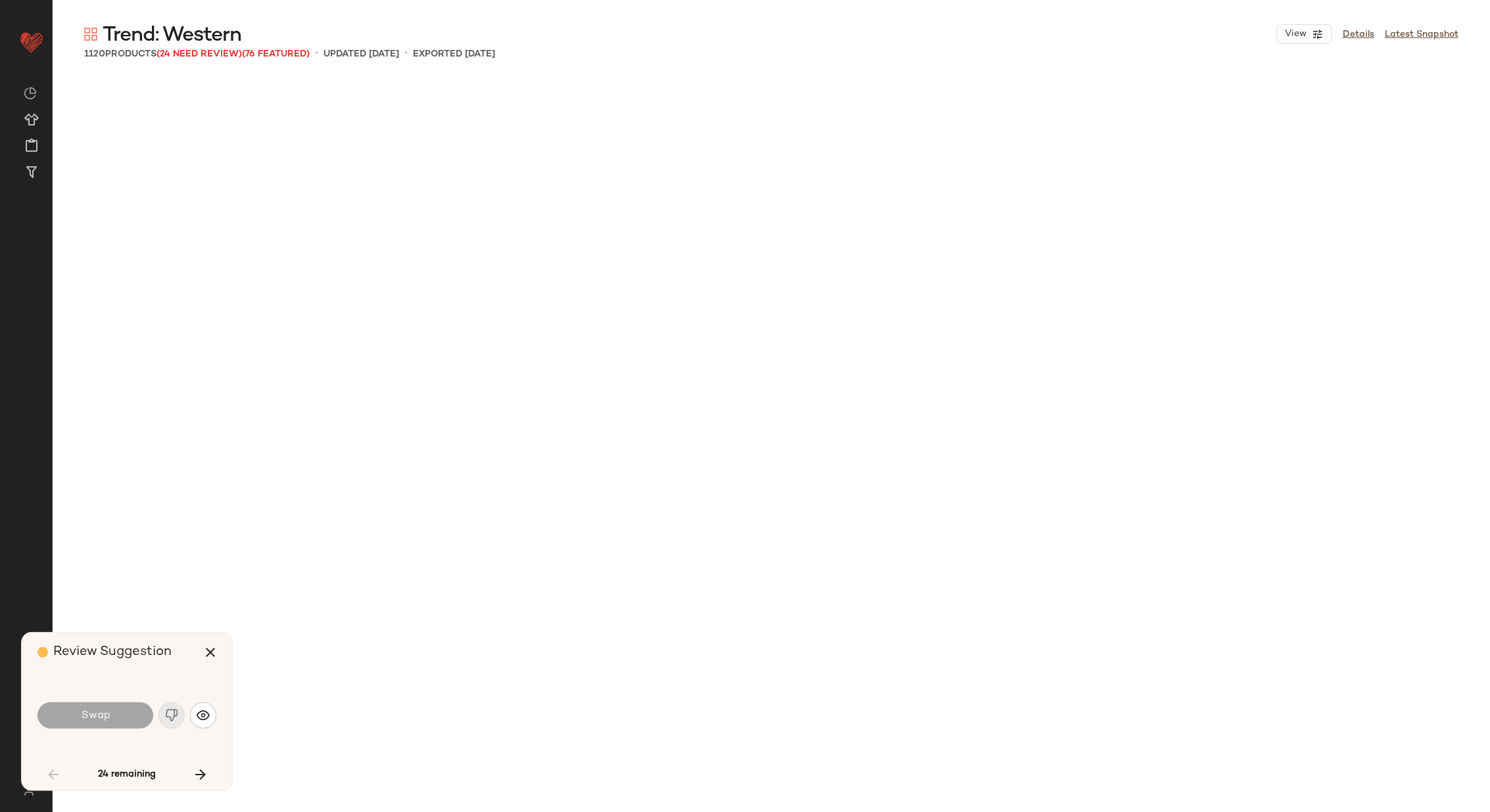
scroll to position [1268, 0]
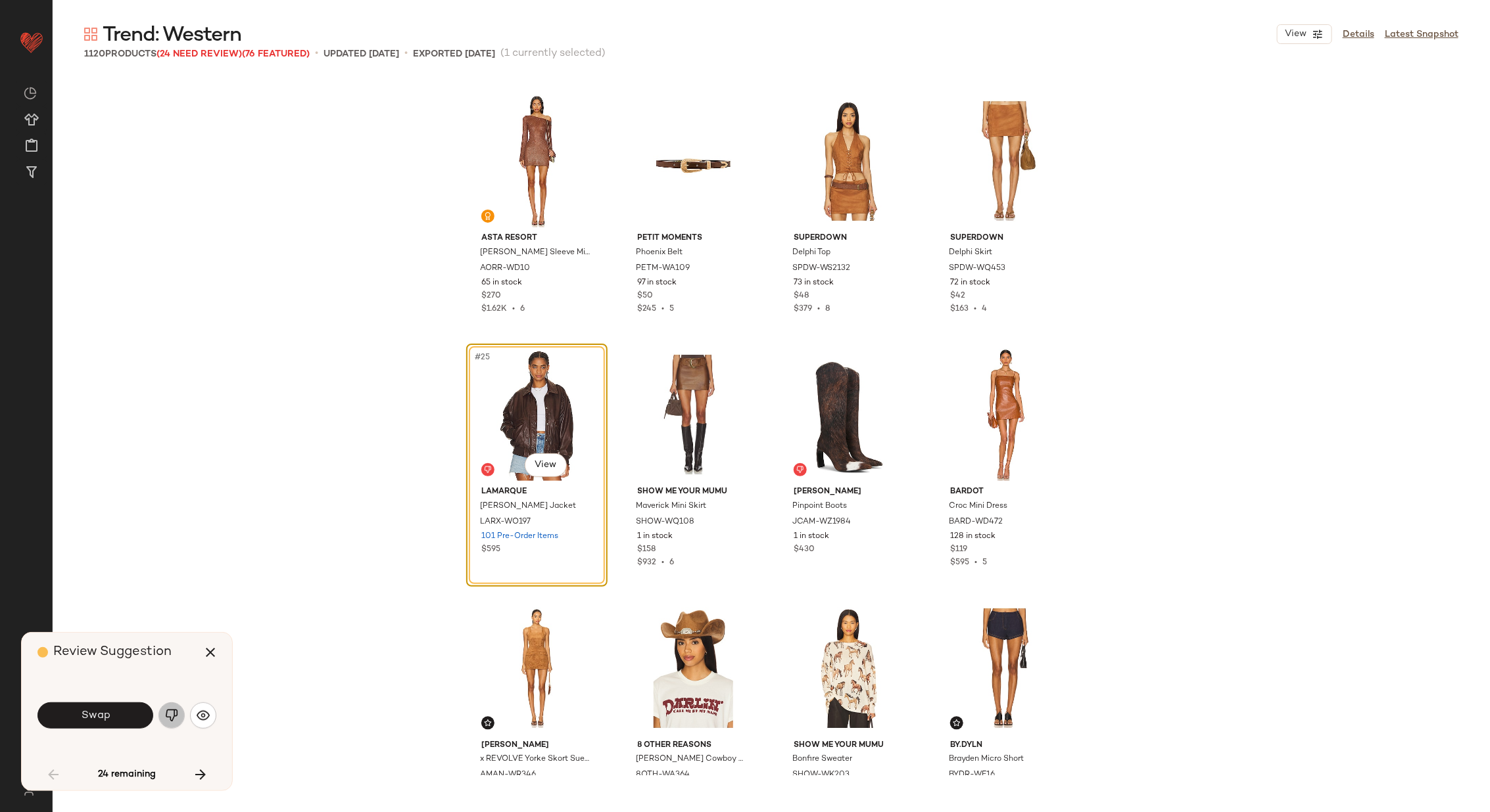
click at [168, 719] on img "button" at bounding box center [171, 716] width 13 height 13
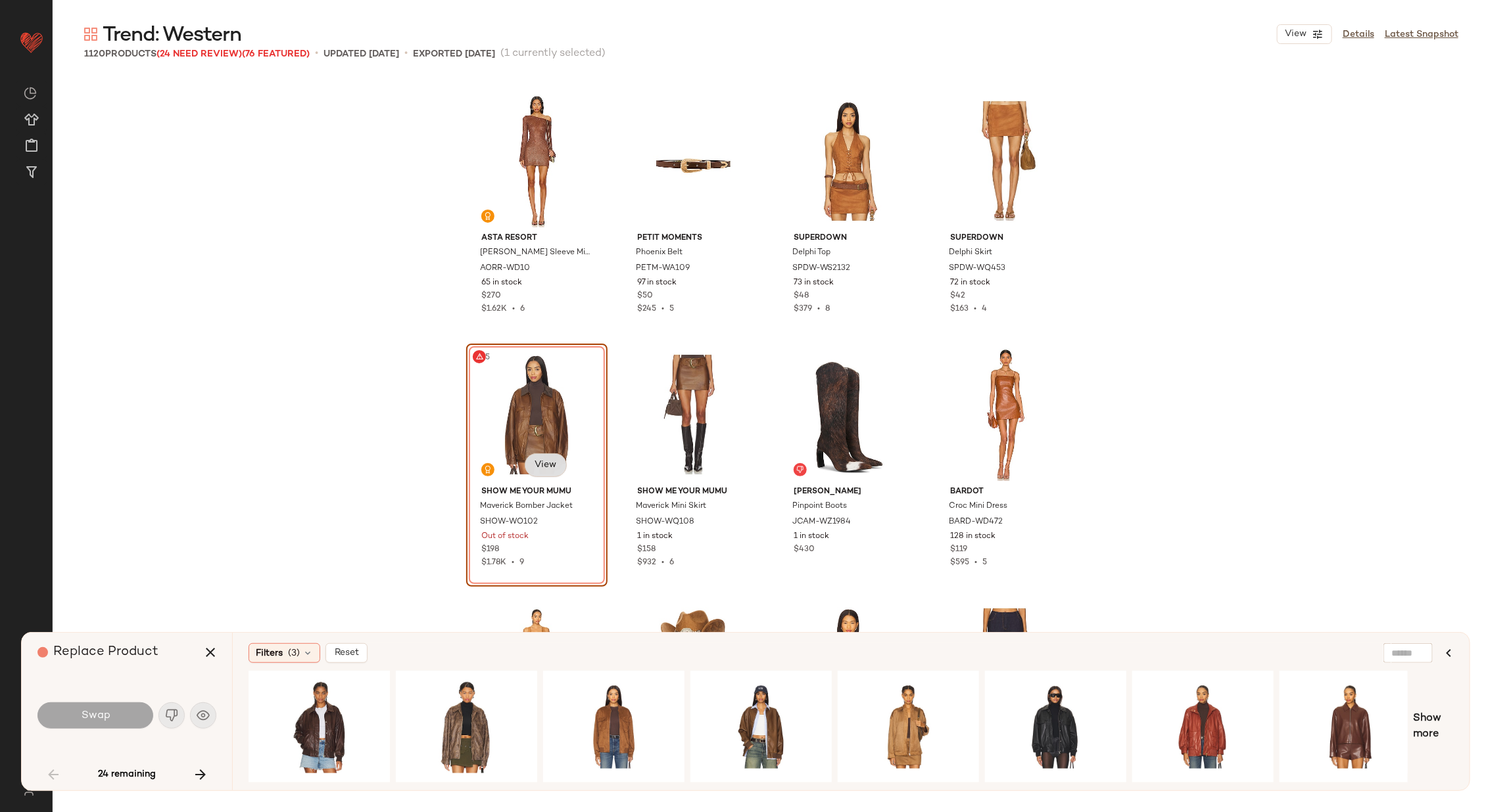
click at [551, 459] on body "Revolve ** Dashboard All Products Global Clipboards (26) Curations (70) [PERSON…" at bounding box center [745, 460] width 1490 height 920
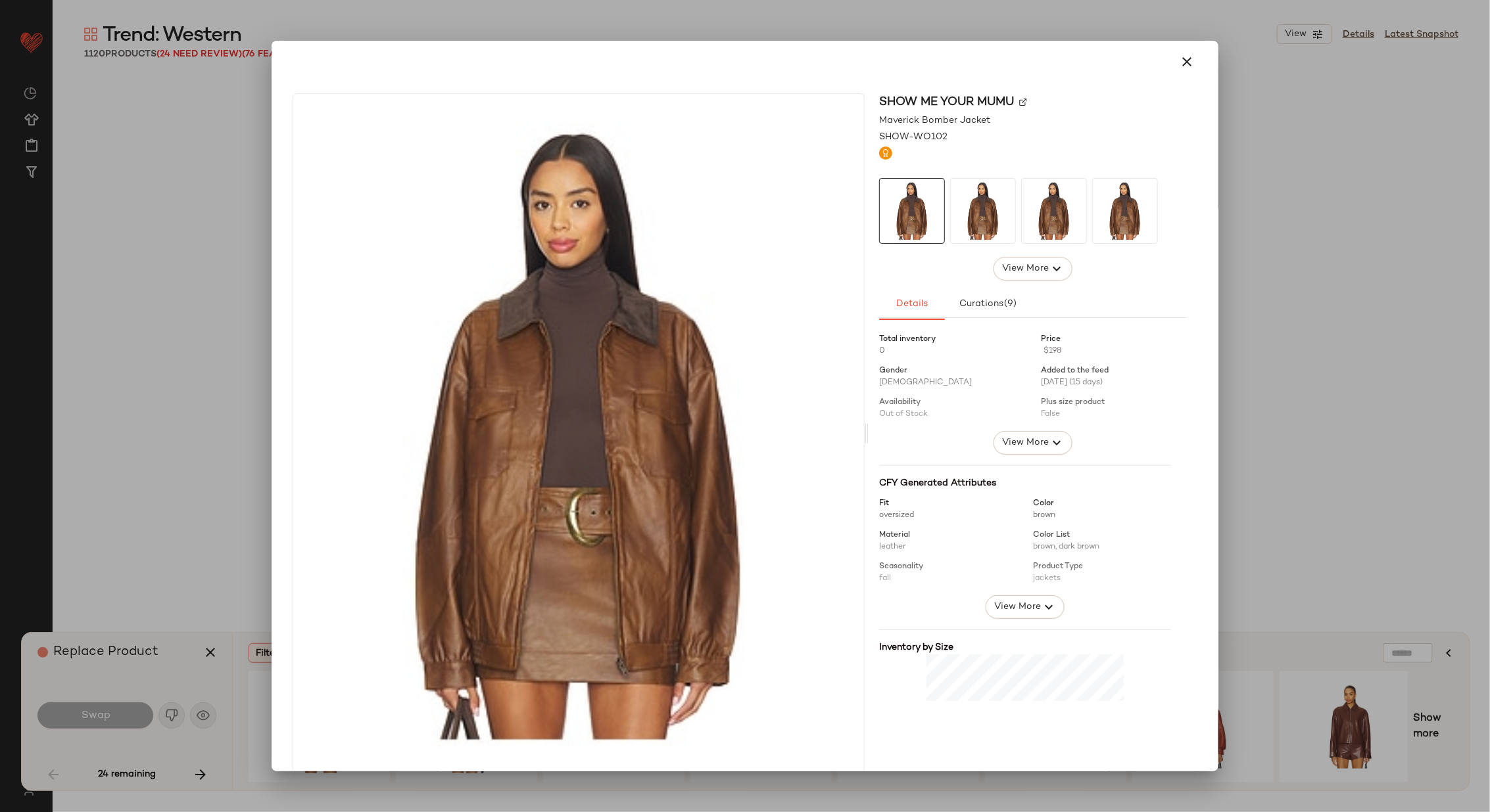
click at [1019, 101] on img at bounding box center [1023, 102] width 8 height 8
click at [1180, 66] on icon "button" at bounding box center [1187, 62] width 15 height 15
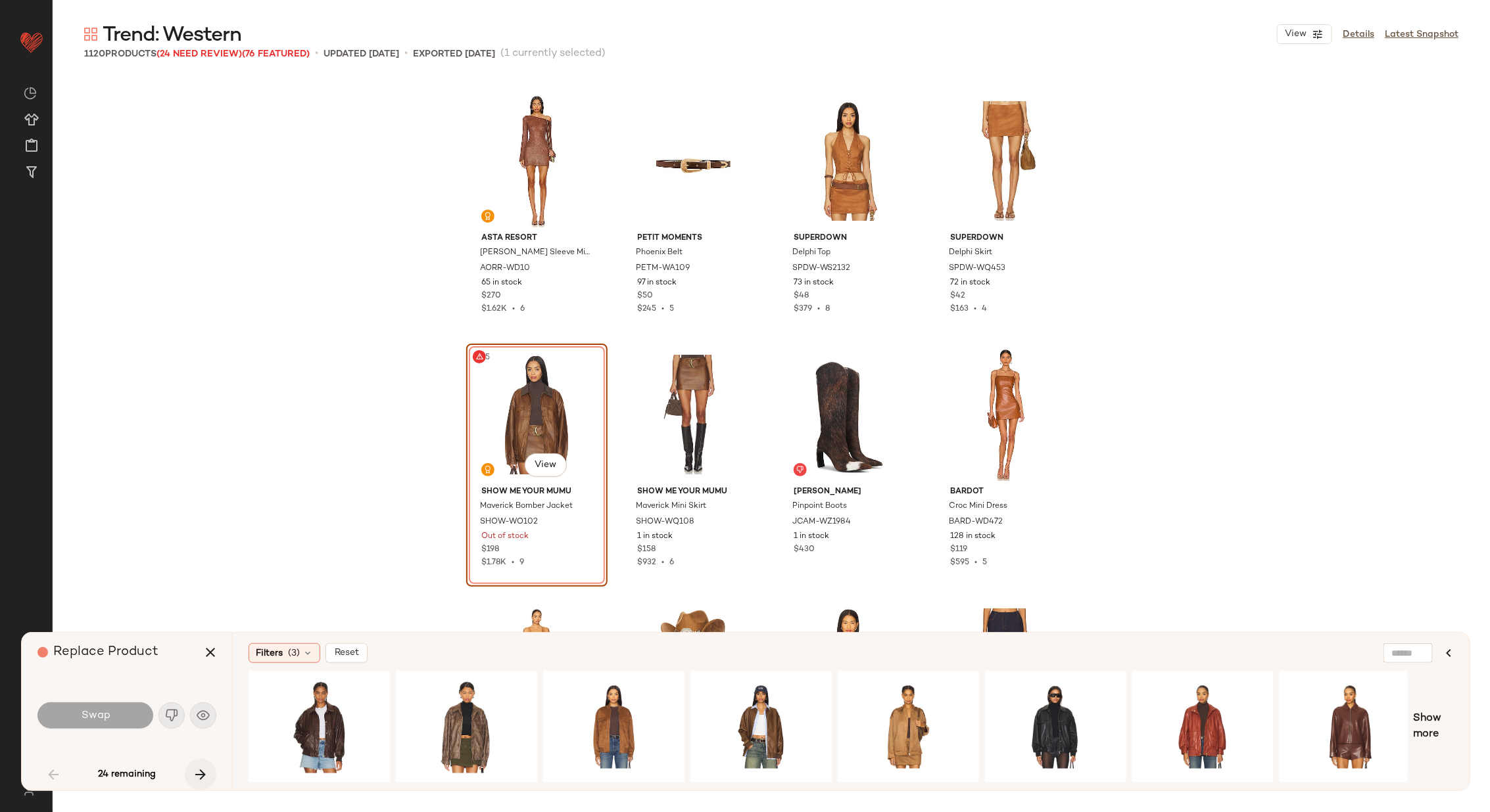
click at [199, 777] on icon "button" at bounding box center [200, 774] width 15 height 15
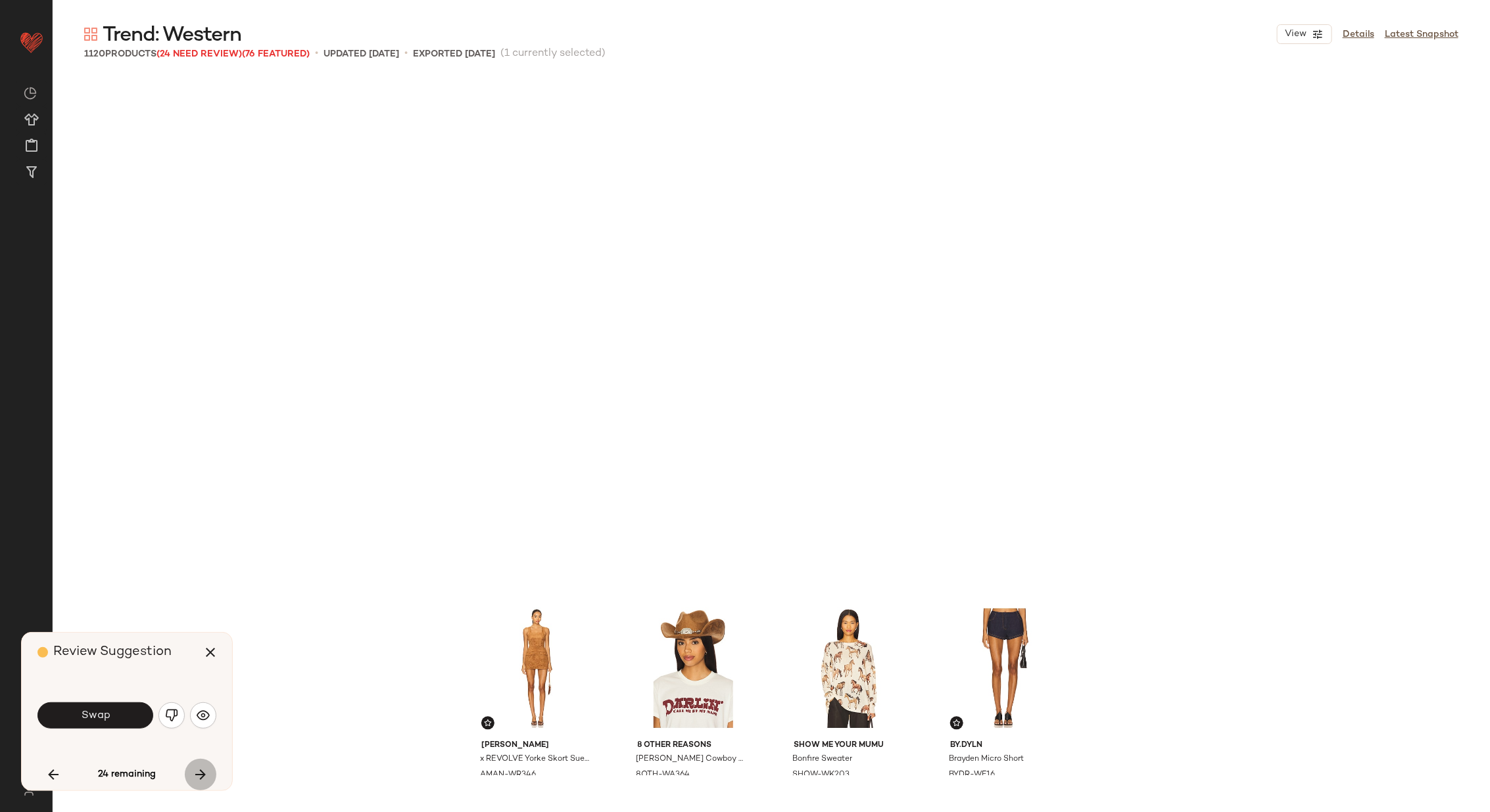
scroll to position [1776, 0]
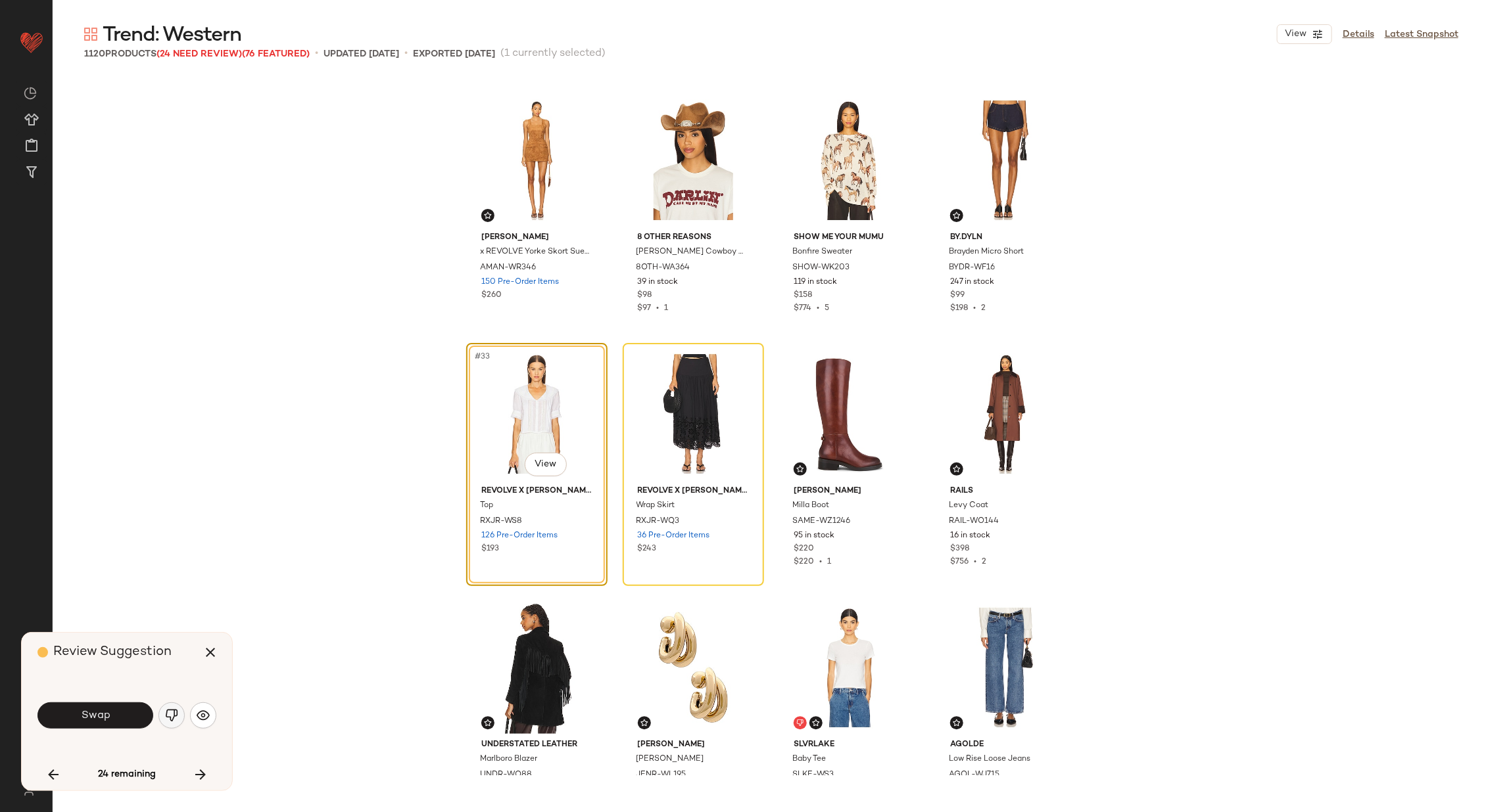
click at [172, 717] on img "button" at bounding box center [171, 716] width 13 height 13
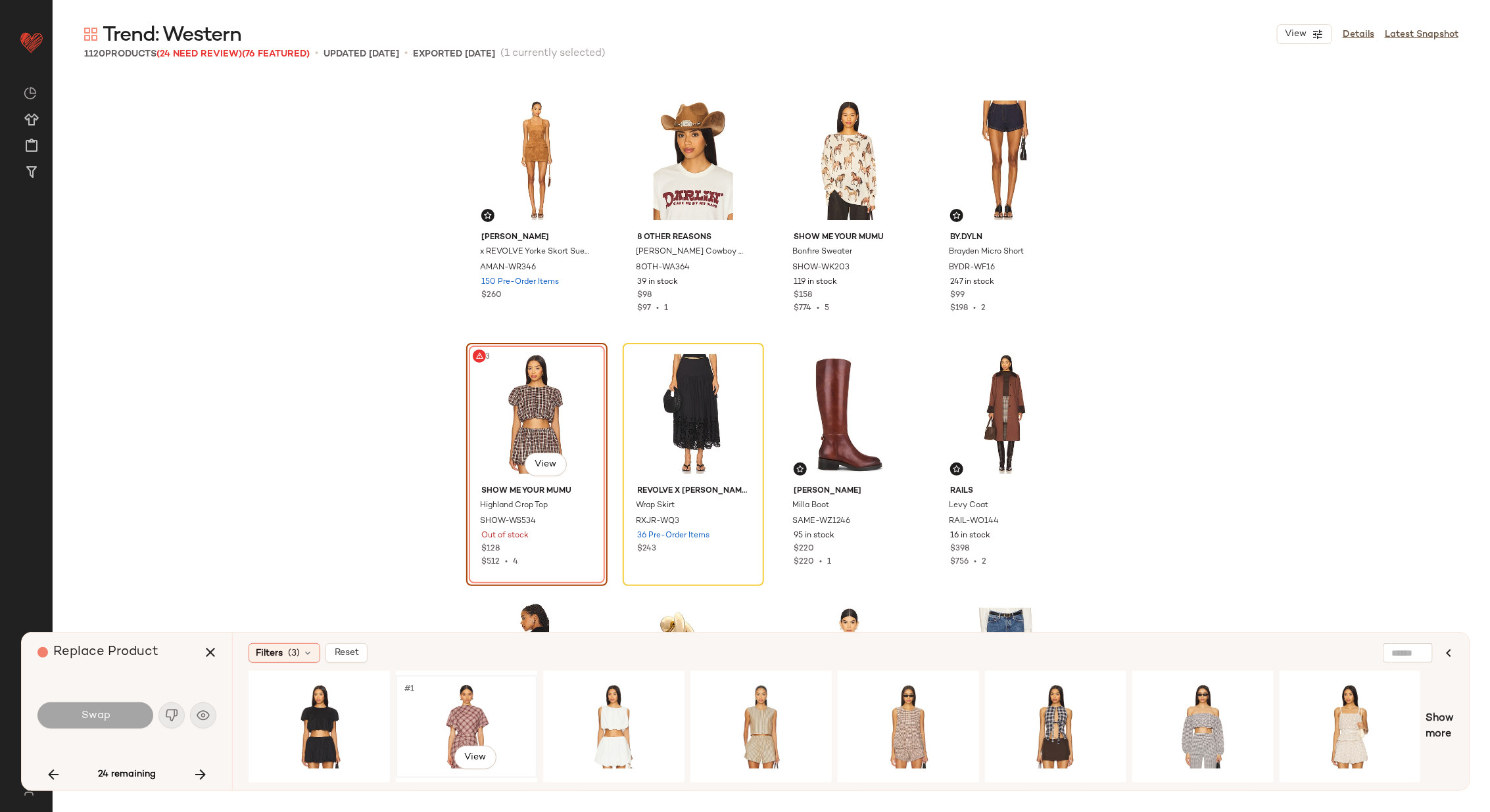
click at [488, 708] on div "#1 View" at bounding box center [466, 726] width 132 height 93
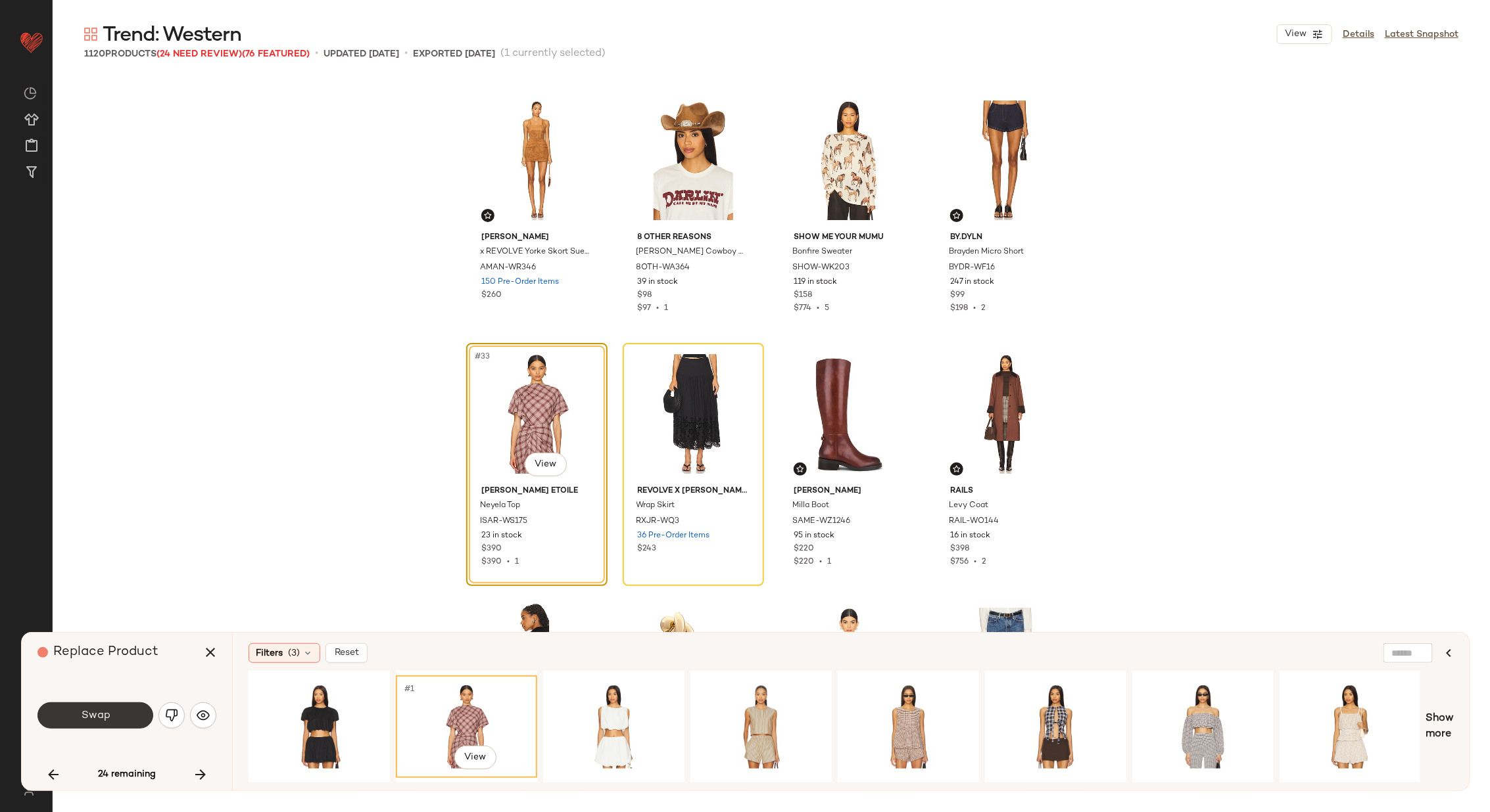
click at [132, 713] on button "Swap" at bounding box center [95, 715] width 116 height 26
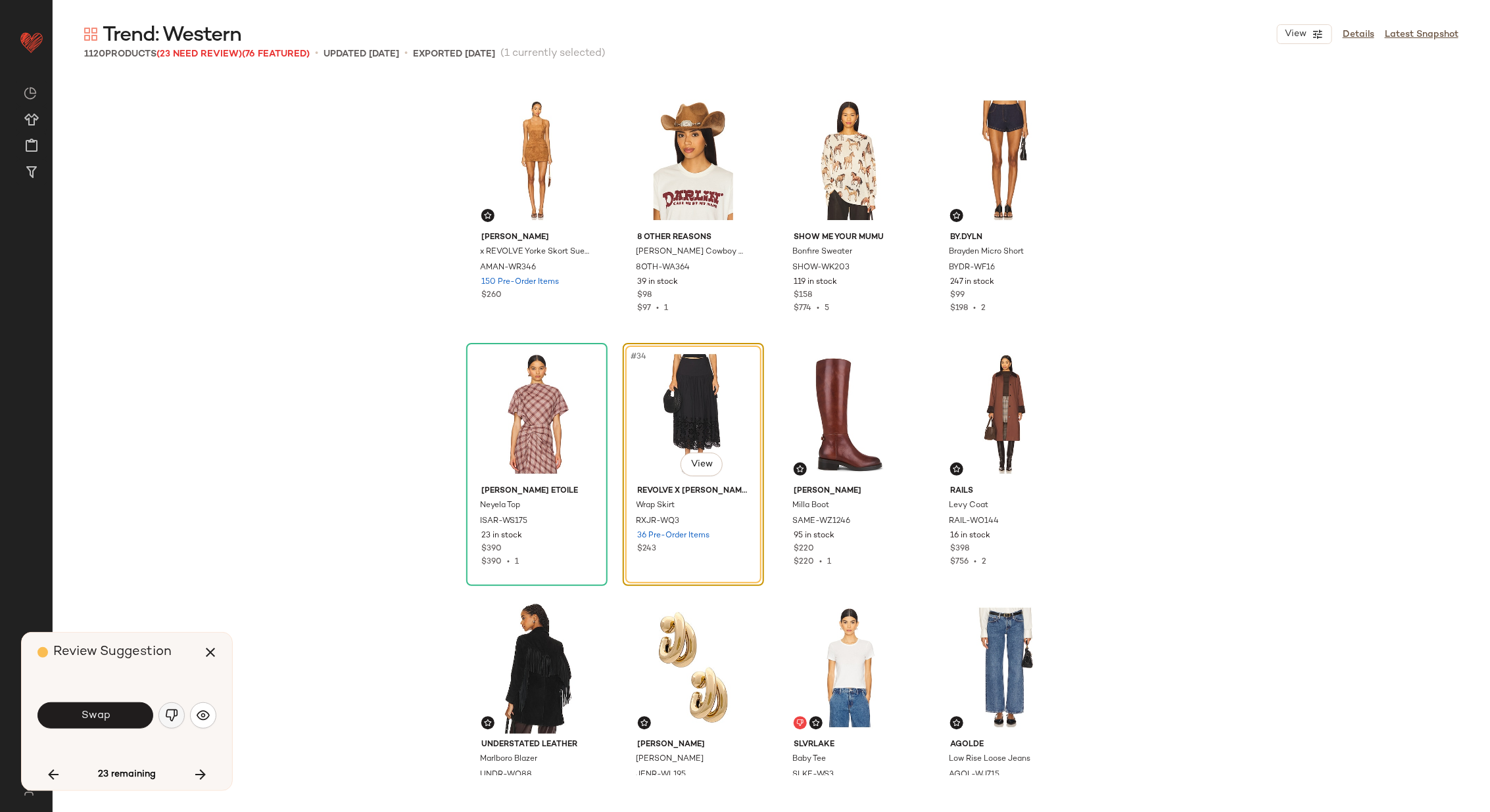
click at [170, 712] on img "button" at bounding box center [171, 716] width 13 height 13
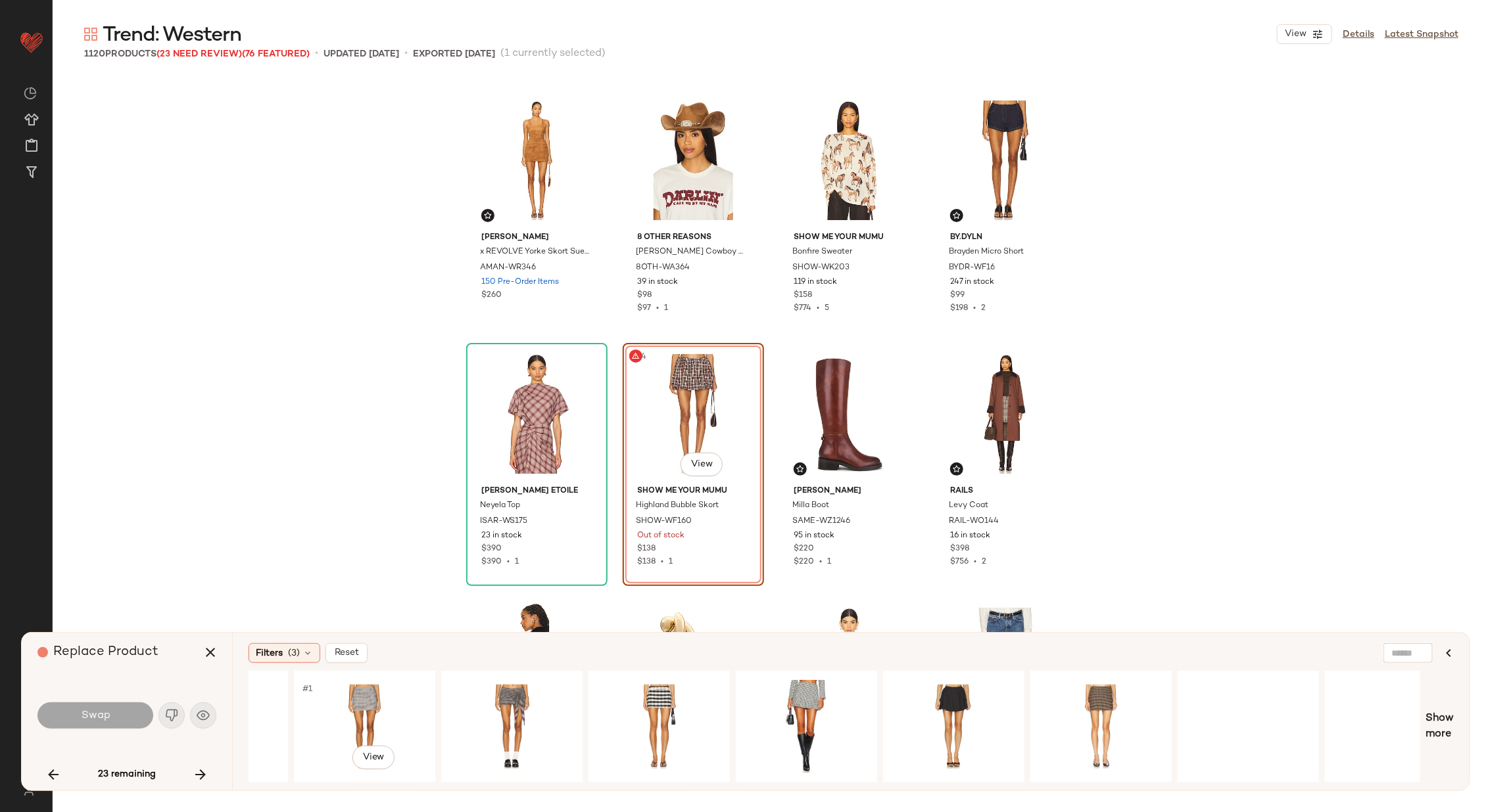
scroll to position [0, 1618]
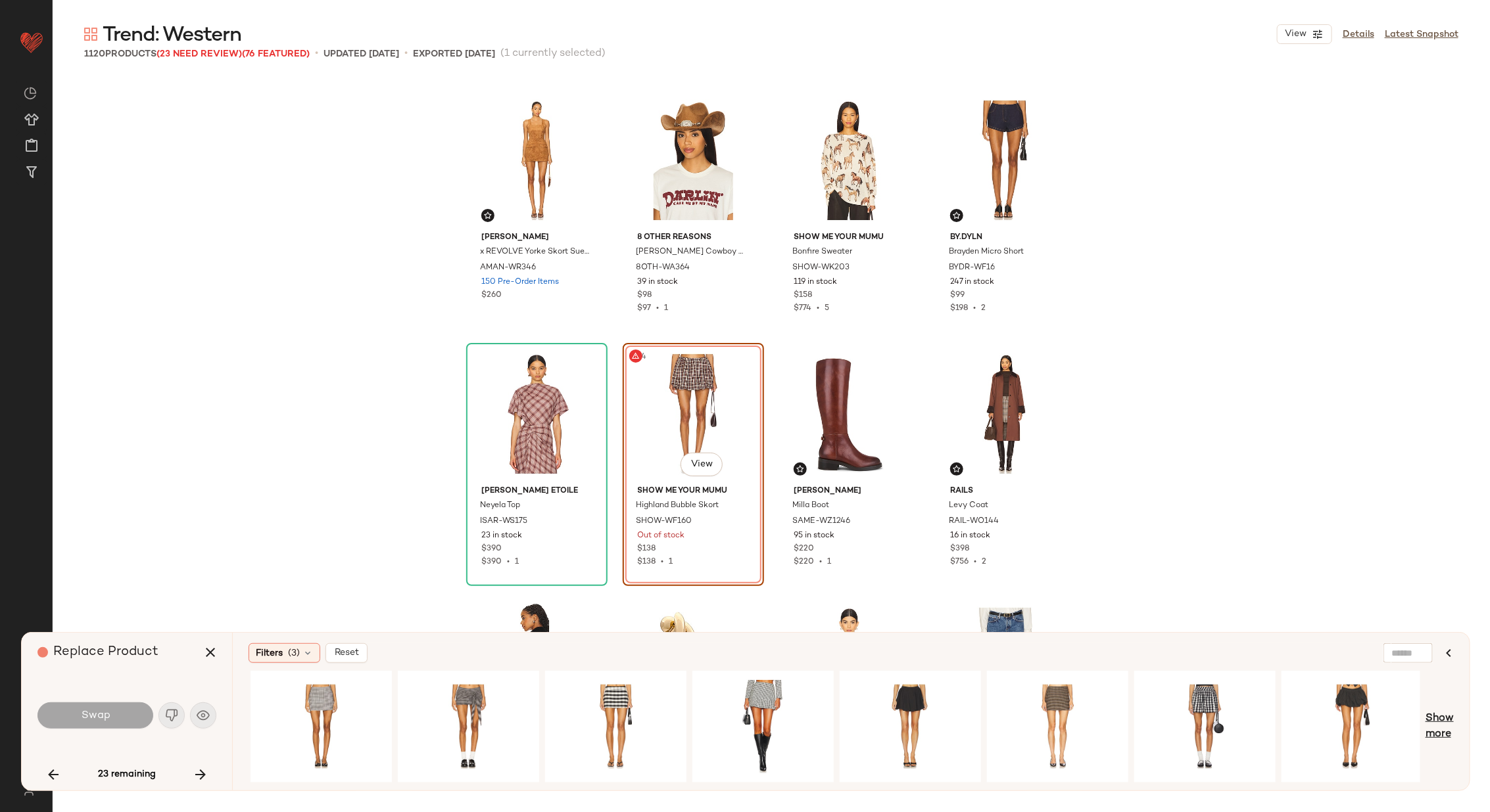
click at [1452, 719] on span "Show more" at bounding box center [1439, 726] width 28 height 32
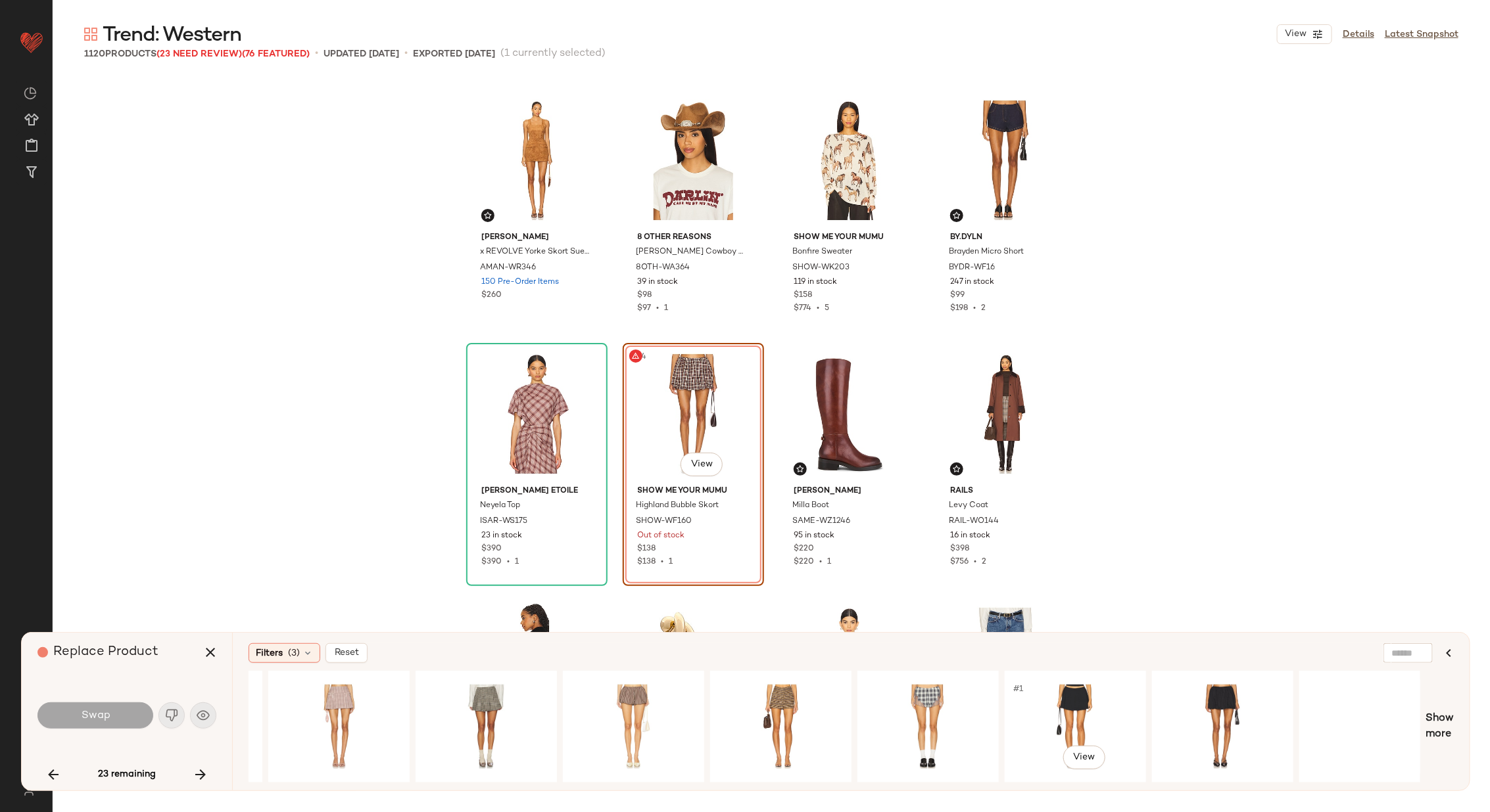
scroll to position [0, 2944]
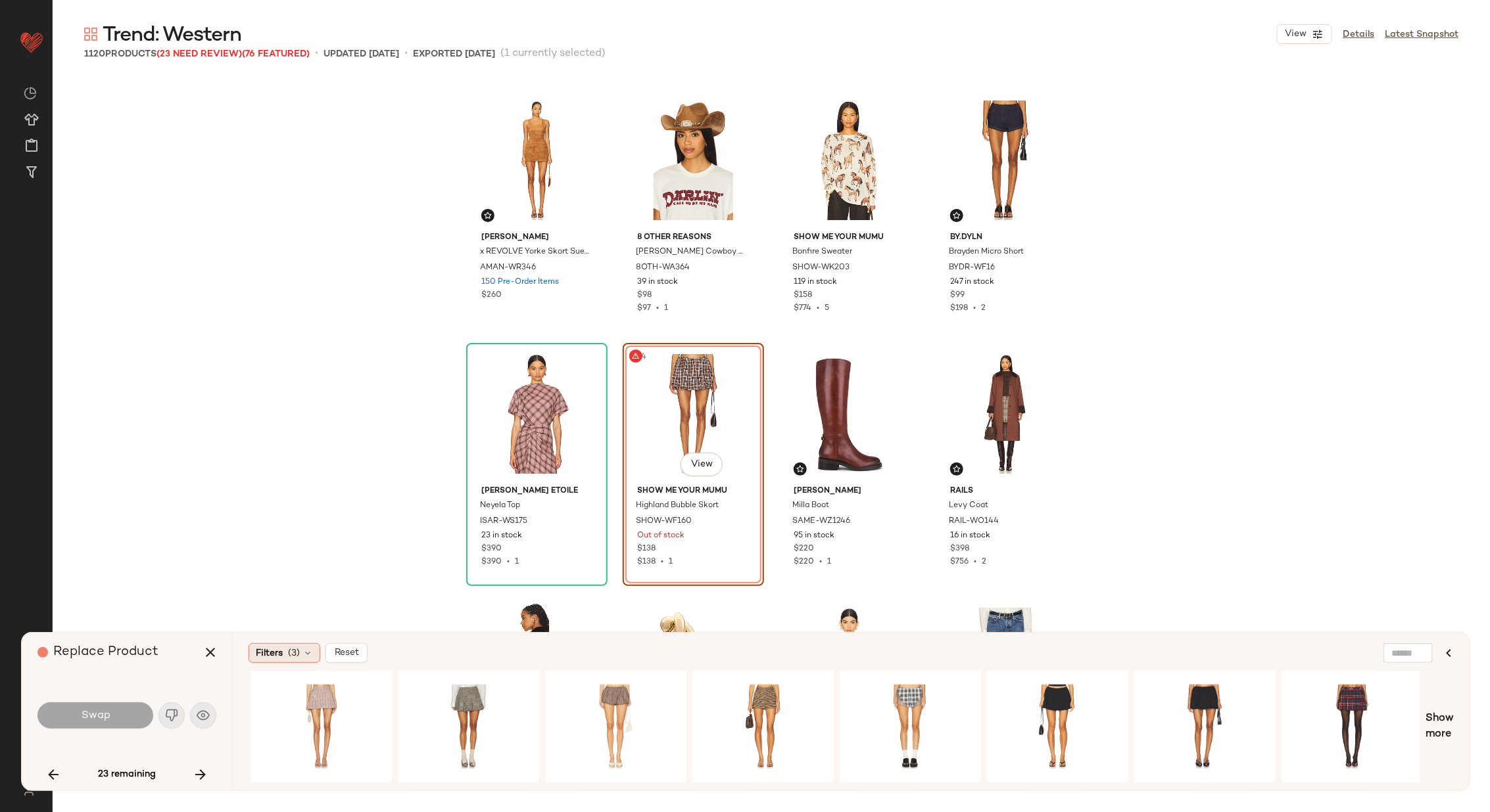
click at [300, 646] on div "Filters (3)" at bounding box center [284, 653] width 71 height 19
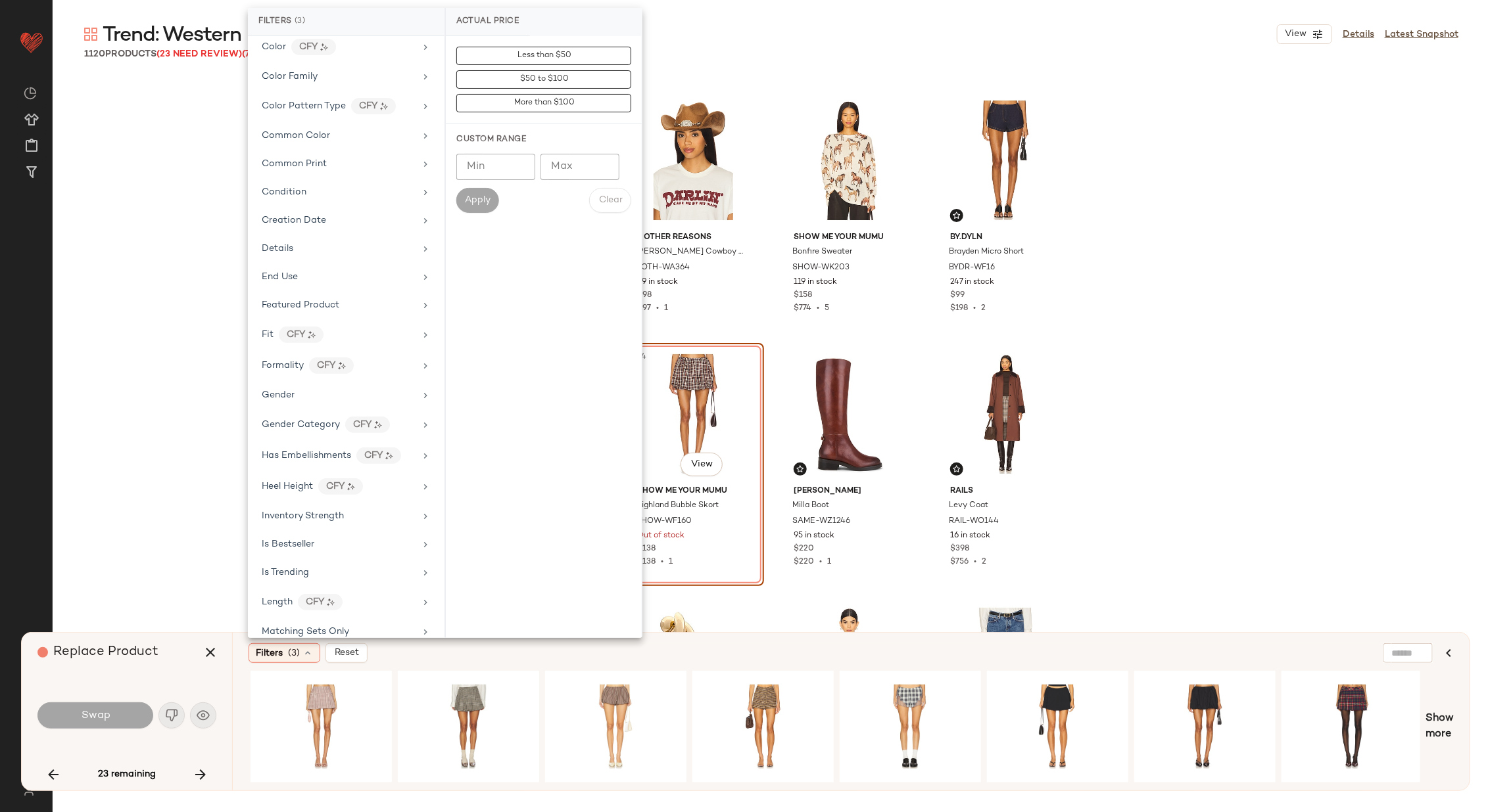
scroll to position [0, 0]
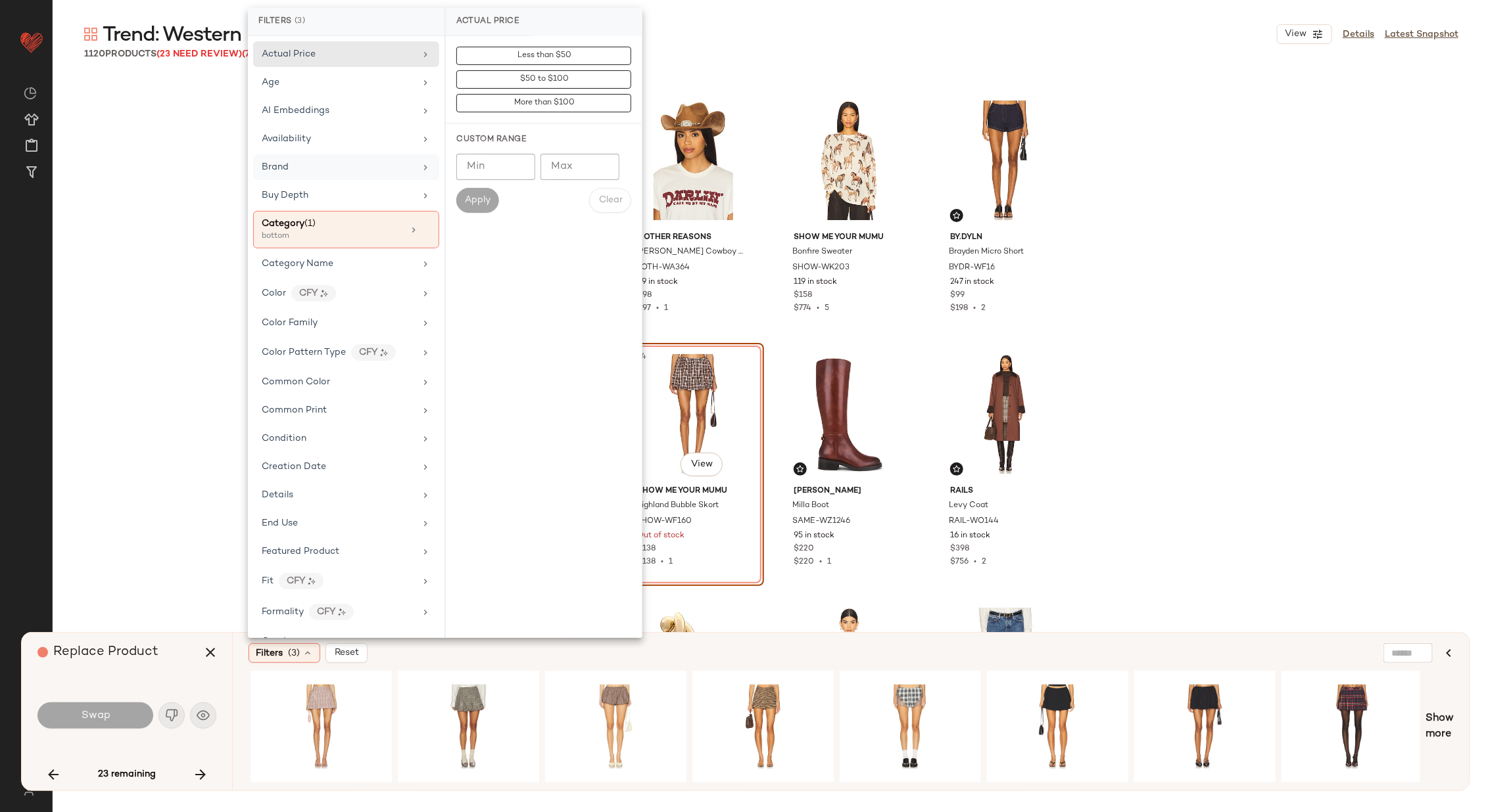
click at [392, 158] on div "Brand" at bounding box center [346, 167] width 186 height 26
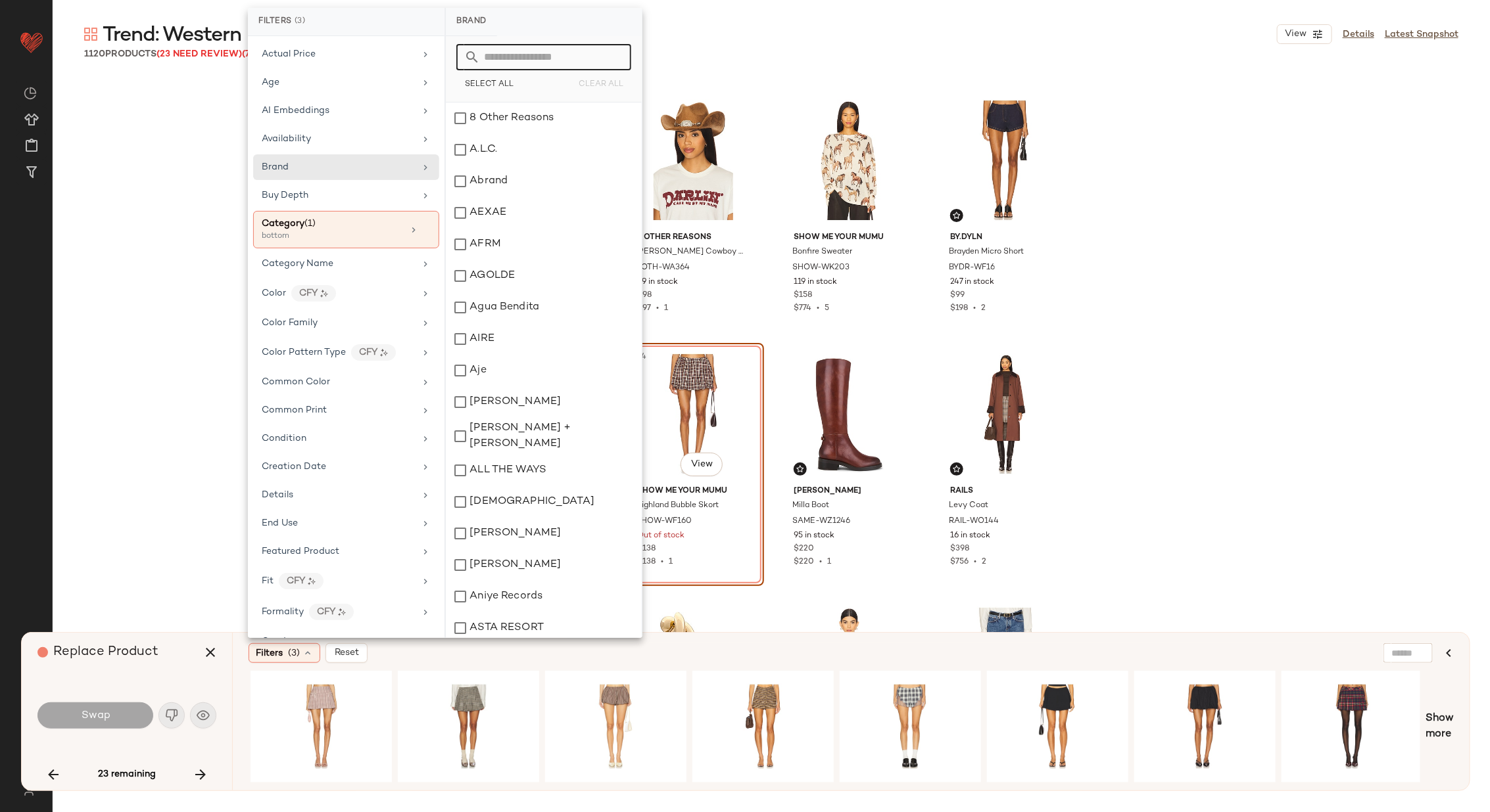
click at [520, 67] on input "text" at bounding box center [552, 57] width 143 height 26
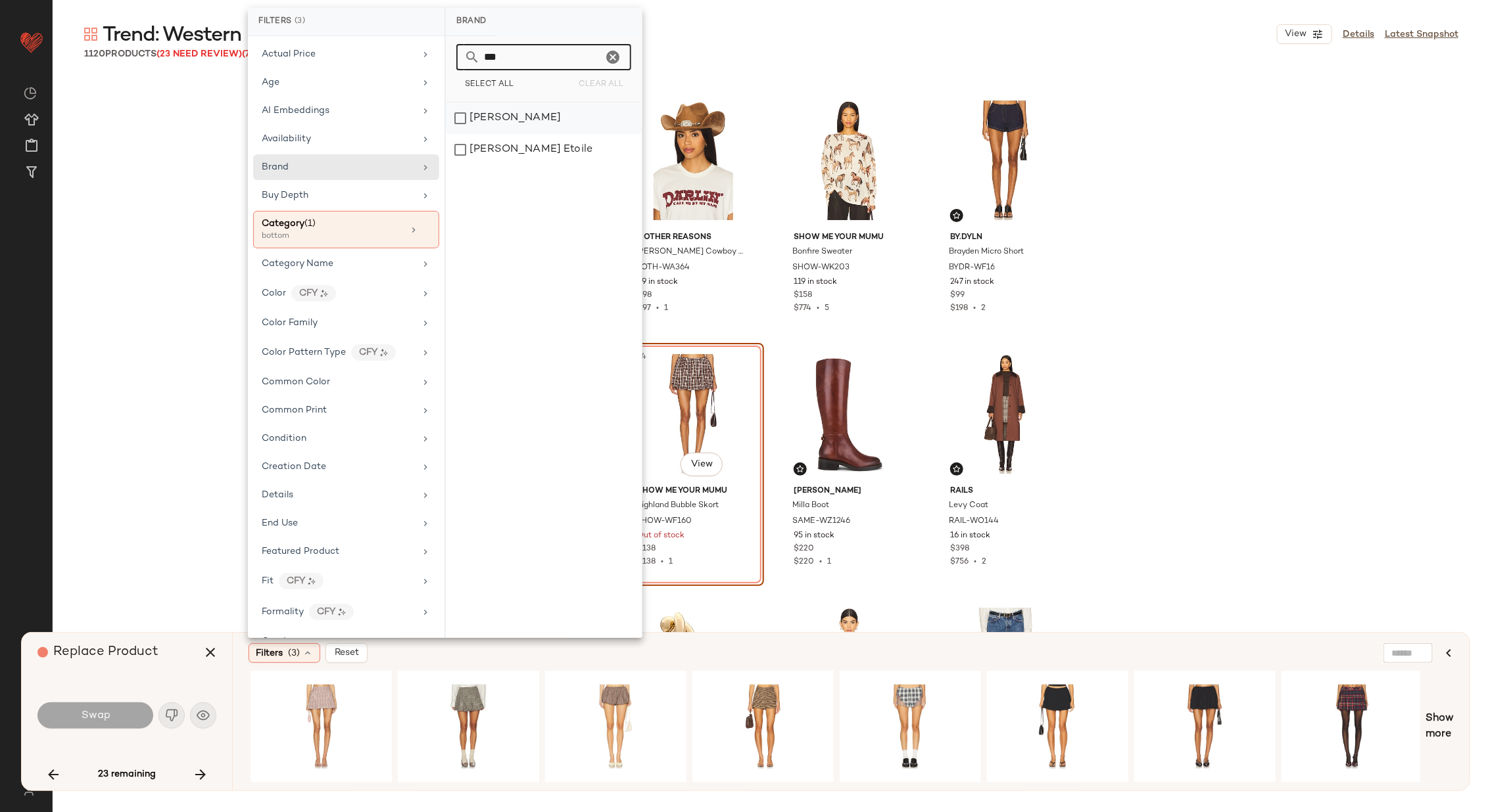
type input "***"
click at [575, 114] on div "[PERSON_NAME]" at bounding box center [544, 118] width 196 height 32
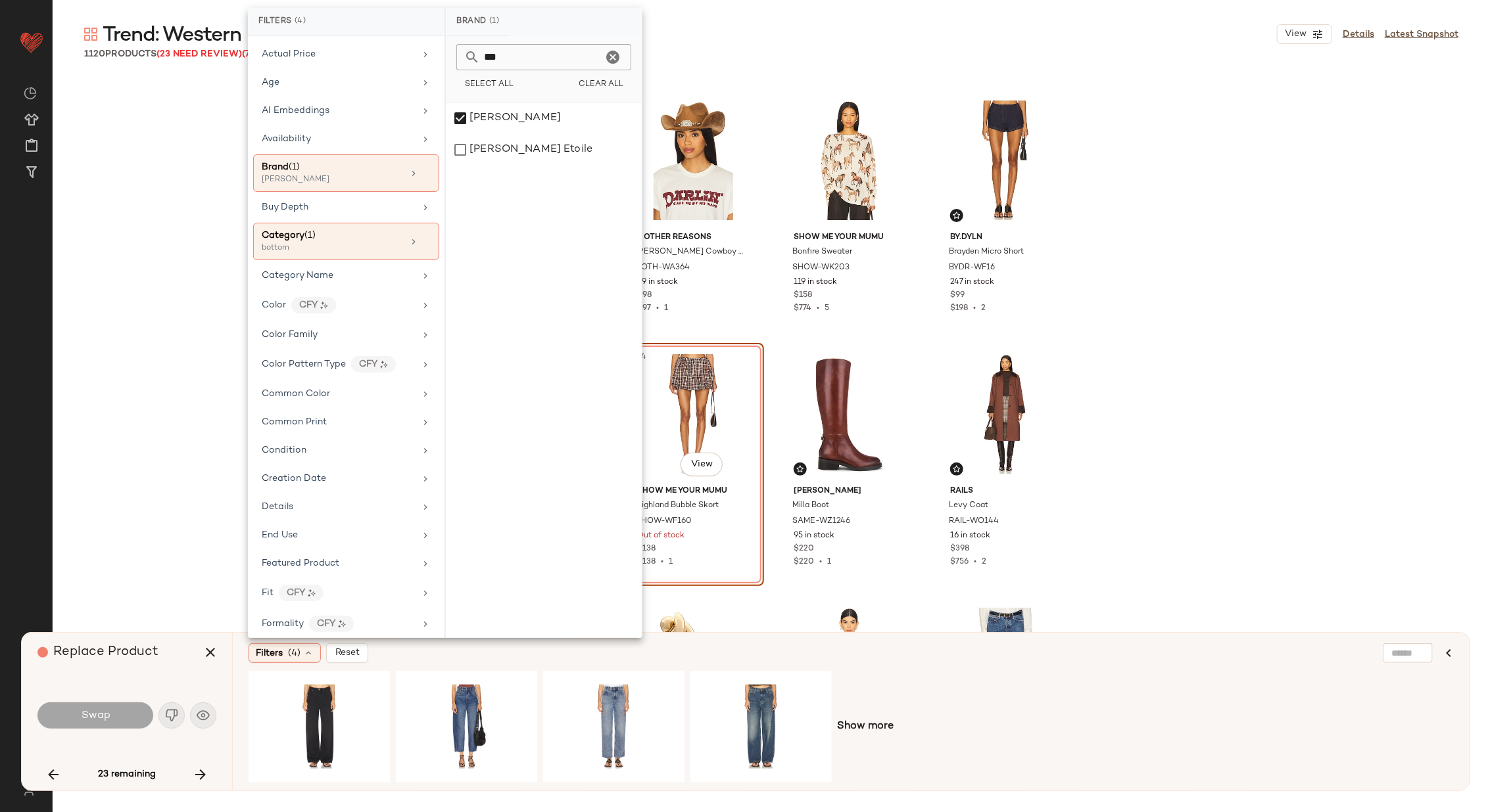
click at [602, 661] on div "Filters (4) Reset" at bounding box center [787, 653] width 1078 height 19
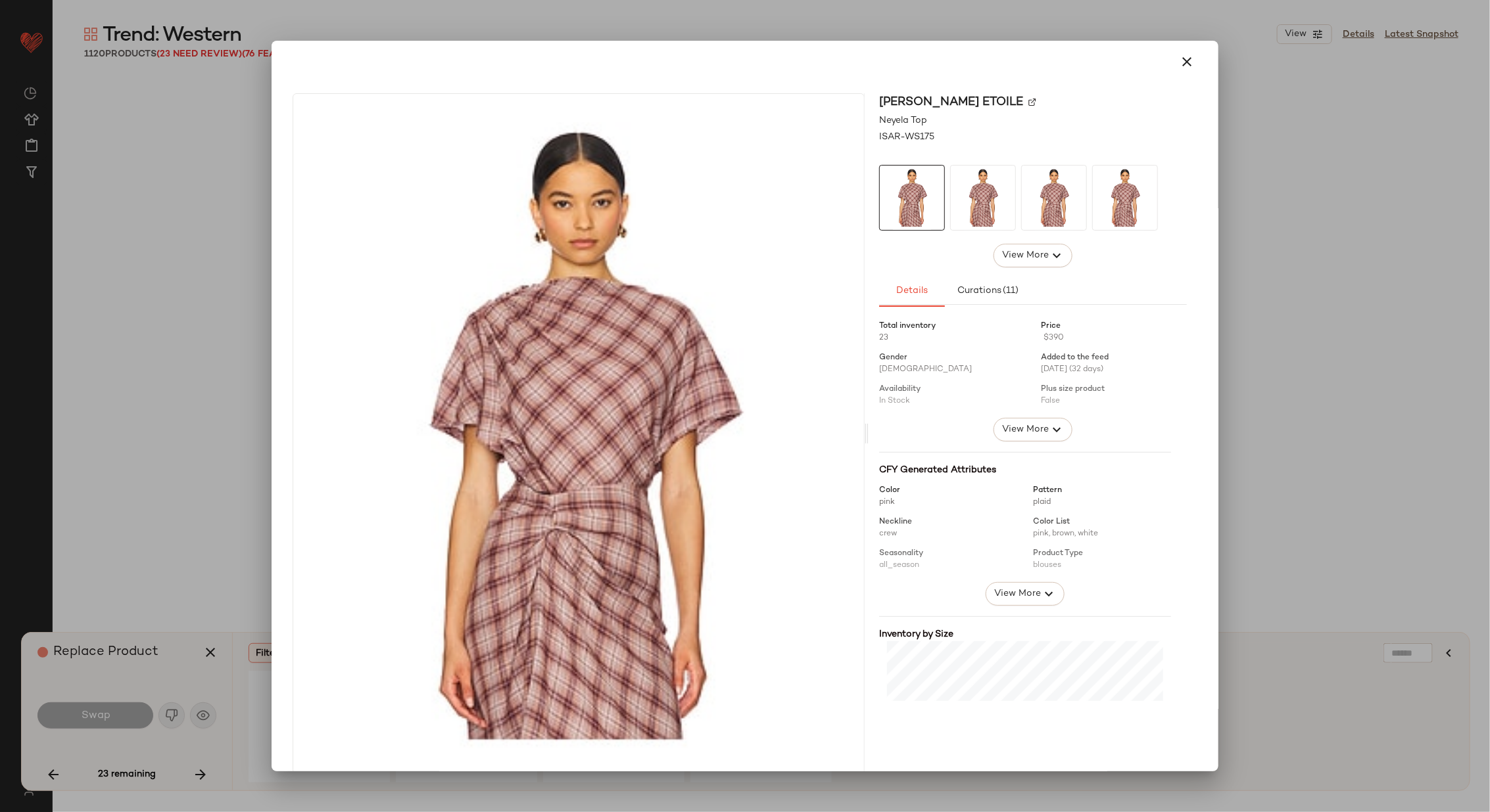
click at [1028, 98] on img at bounding box center [1032, 102] width 8 height 8
click at [1184, 65] on icon "button" at bounding box center [1187, 62] width 15 height 15
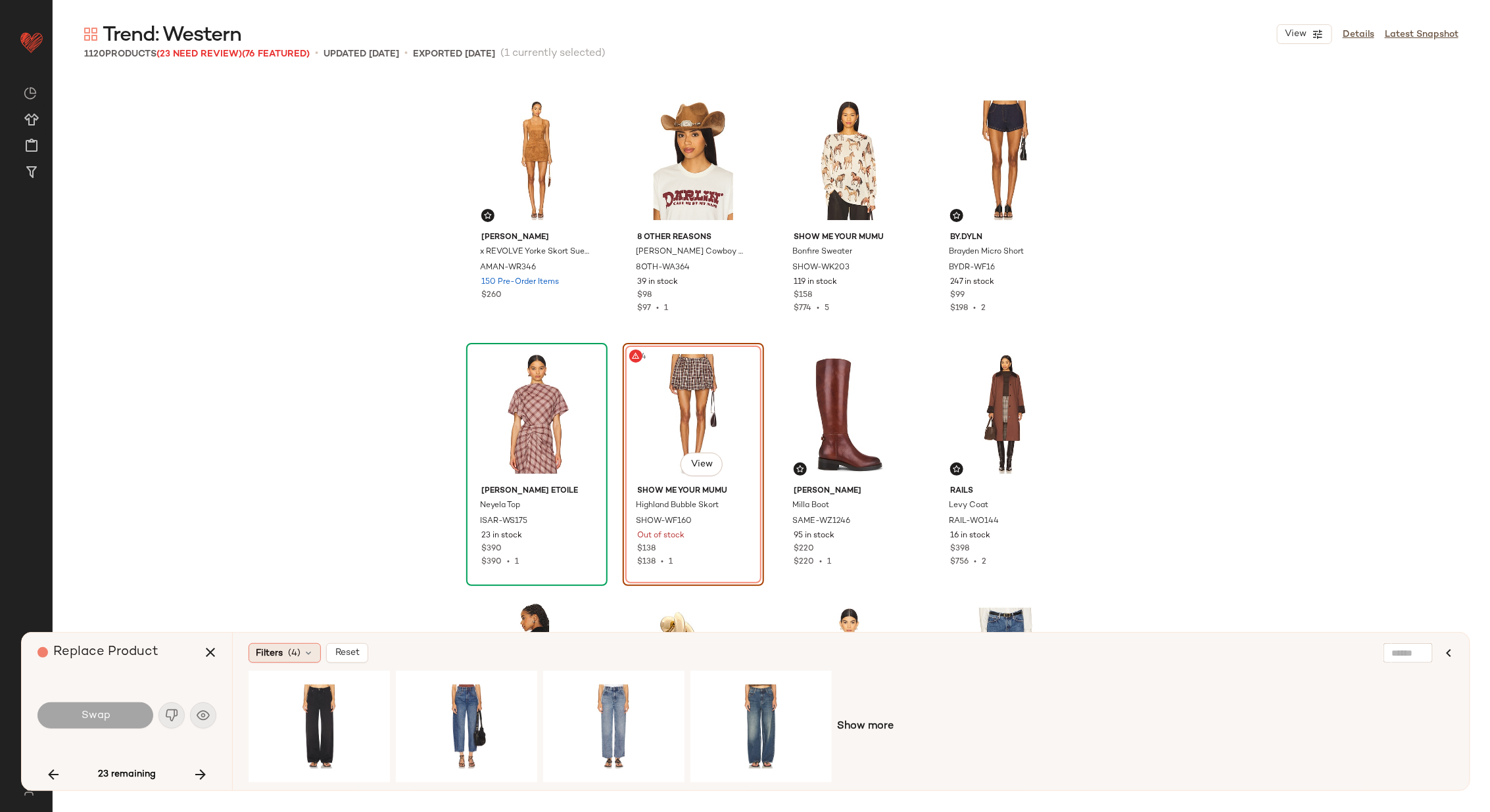
click at [302, 645] on div "Filters (4)" at bounding box center [284, 653] width 72 height 19
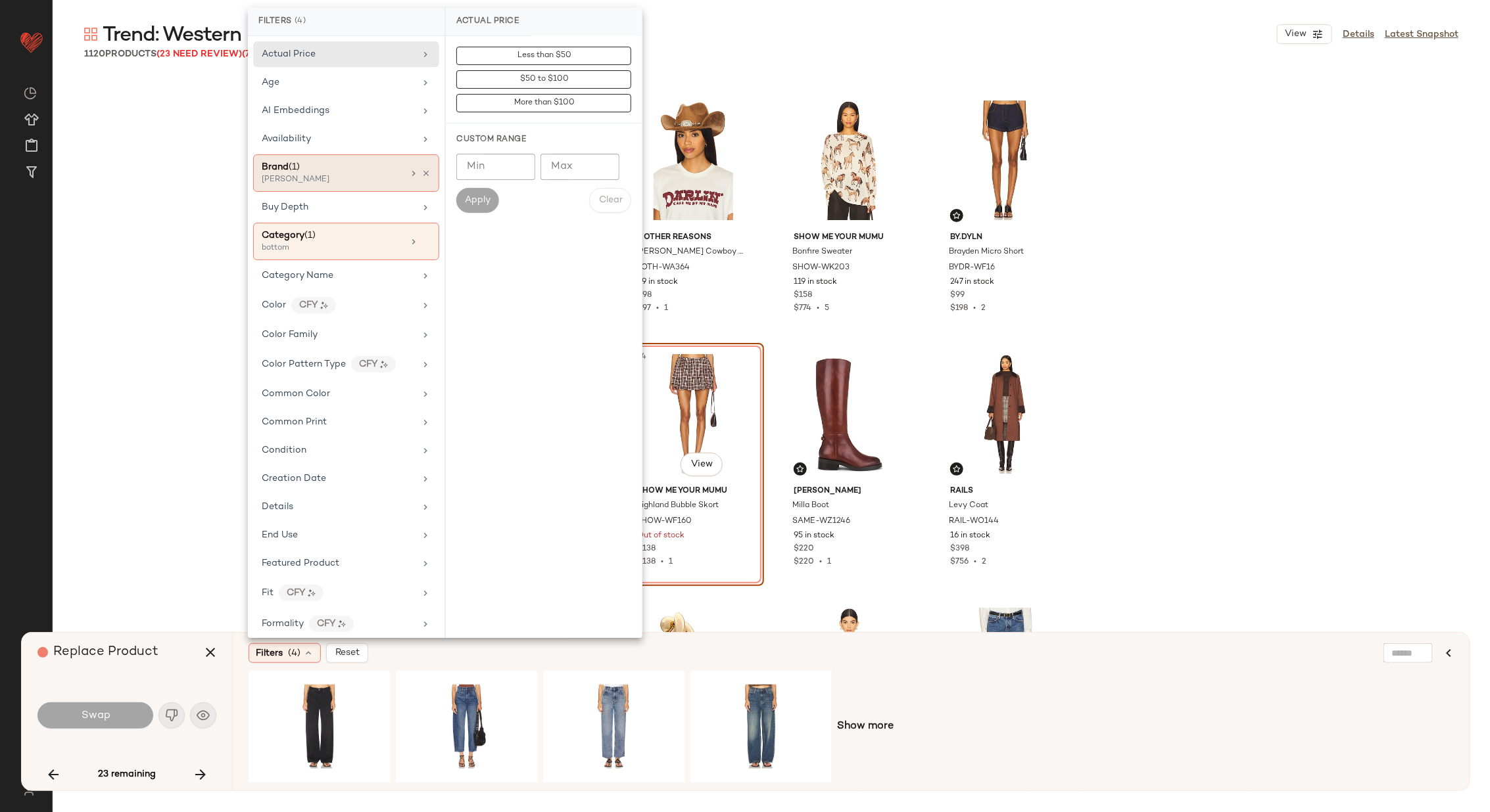
click at [389, 171] on div "Brand (1)" at bounding box center [332, 167] width 141 height 13
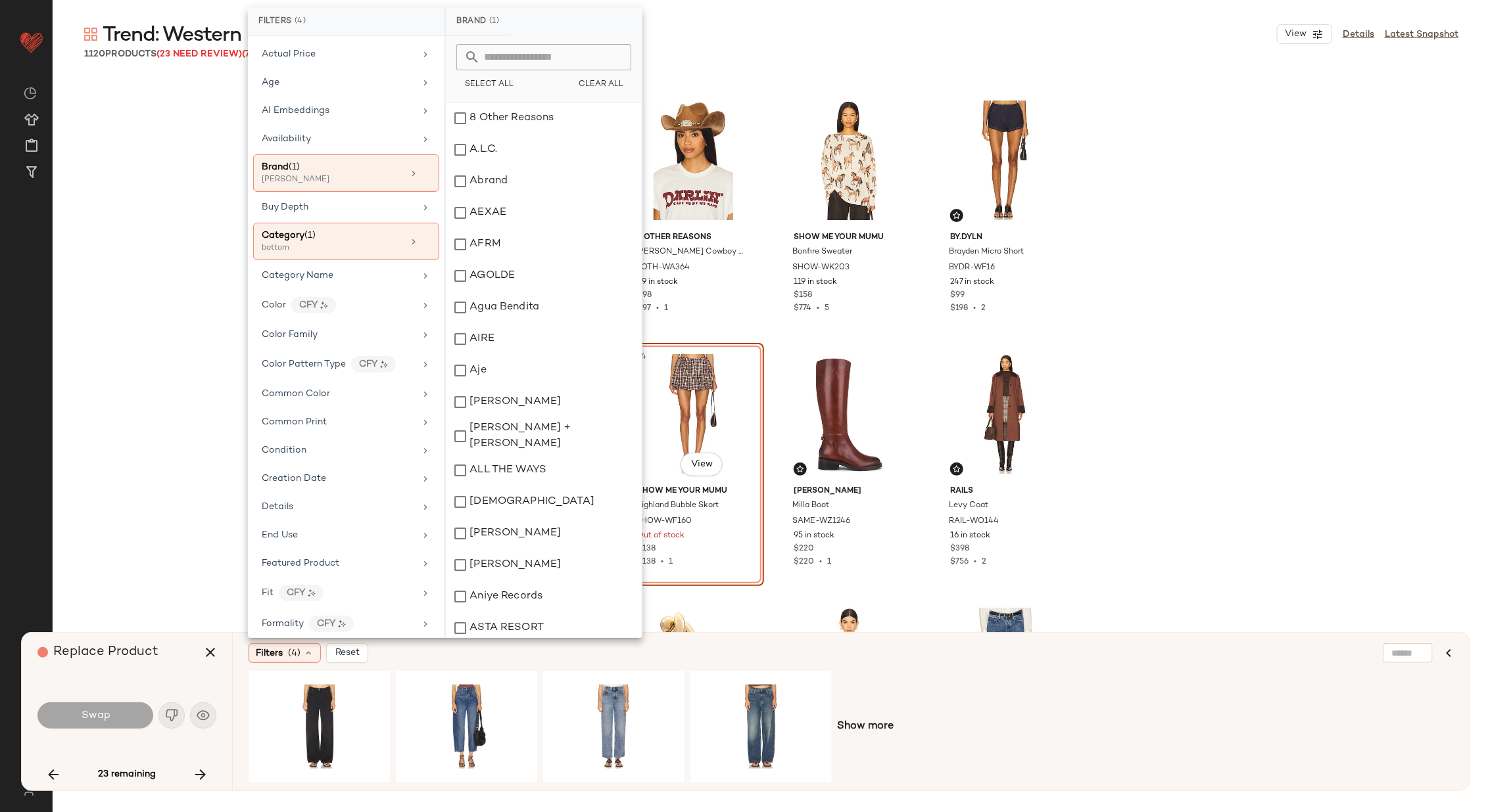
click at [530, 57] on input "text" at bounding box center [552, 57] width 143 height 26
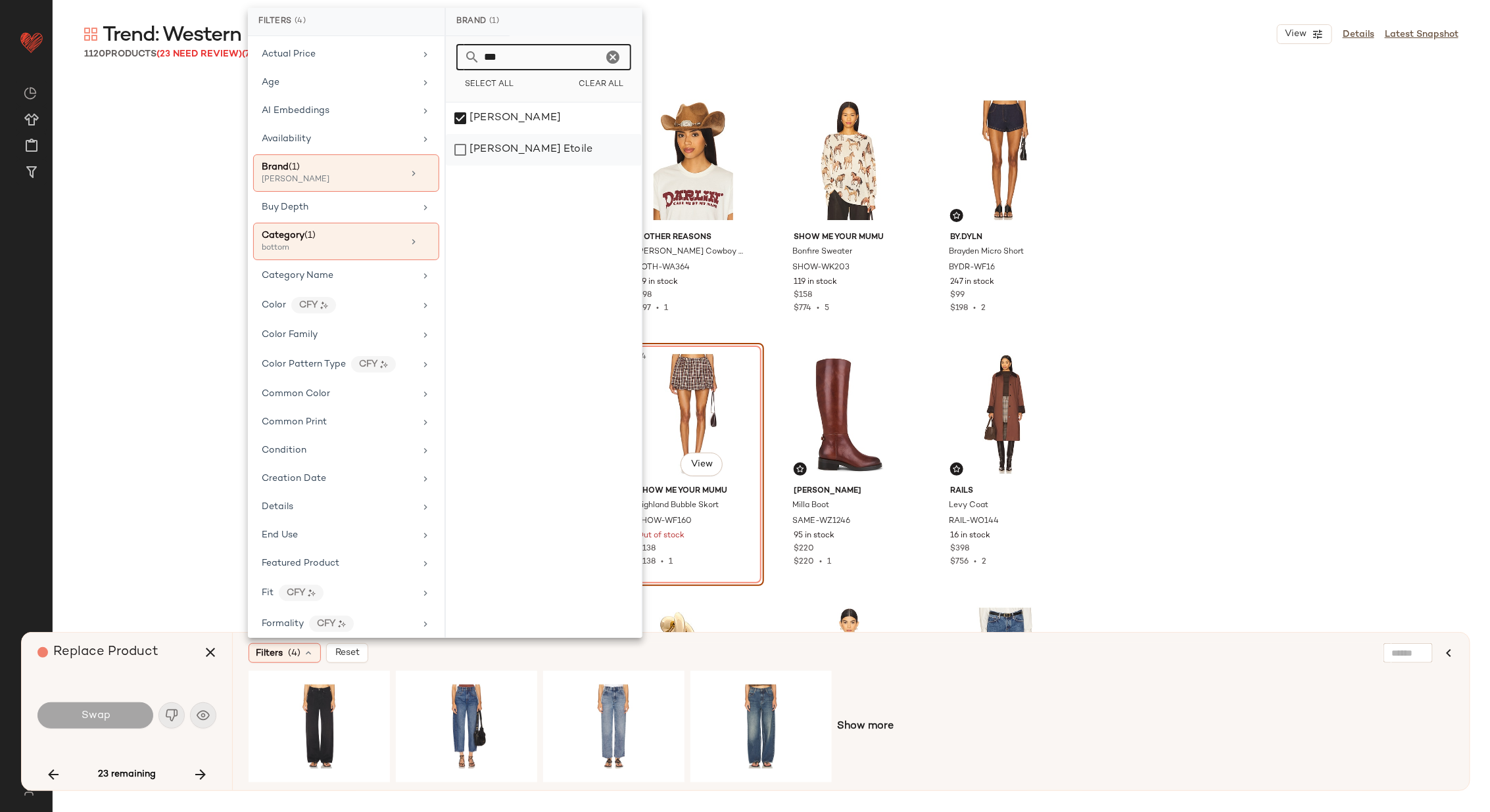
type input "***"
click at [543, 148] on div "[PERSON_NAME] Etoile" at bounding box center [544, 149] width 196 height 32
click at [543, 125] on div "[PERSON_NAME]" at bounding box center [544, 118] width 196 height 32
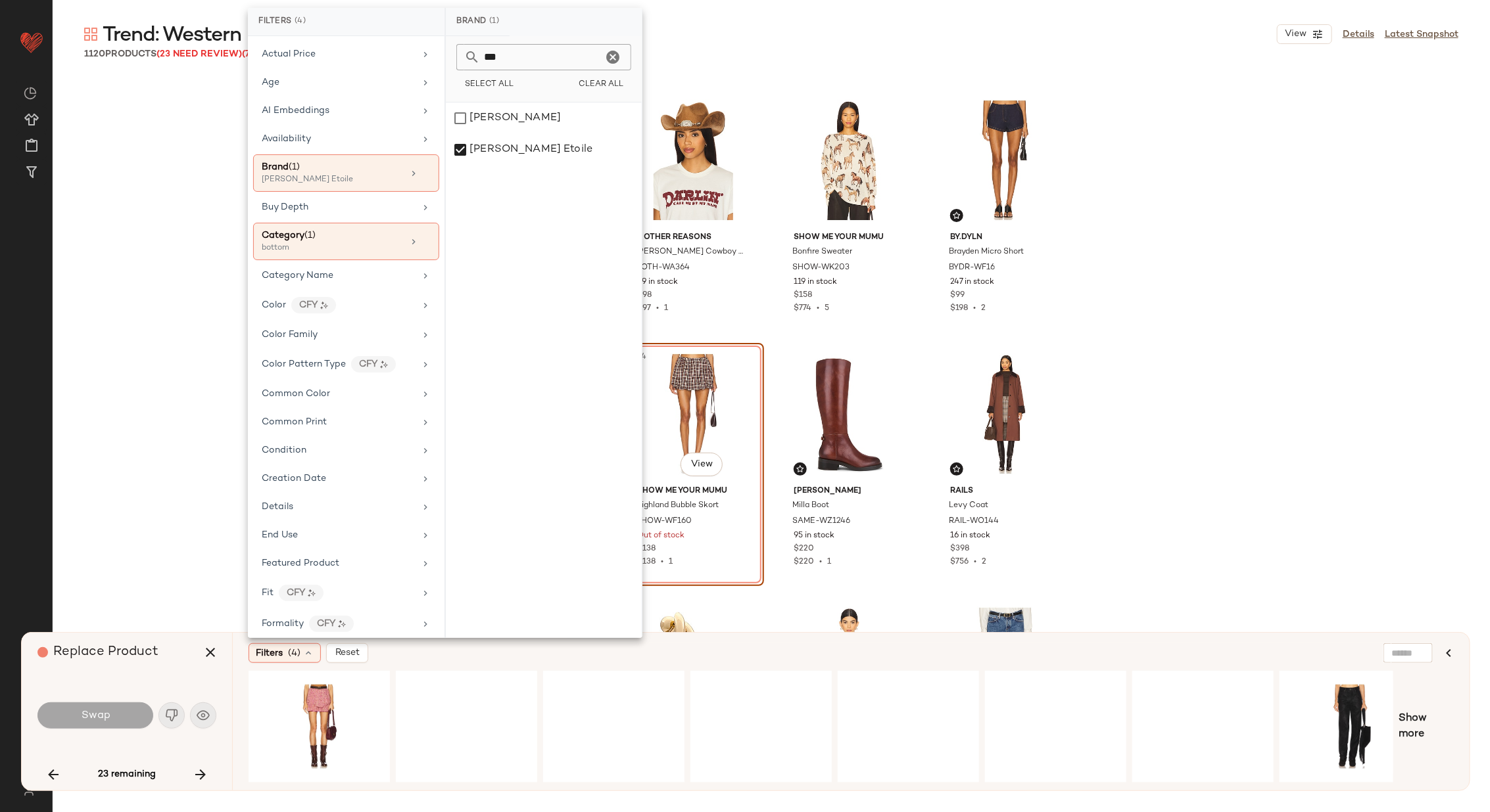
click at [441, 652] on div "Filters (4) Reset" at bounding box center [787, 653] width 1078 height 19
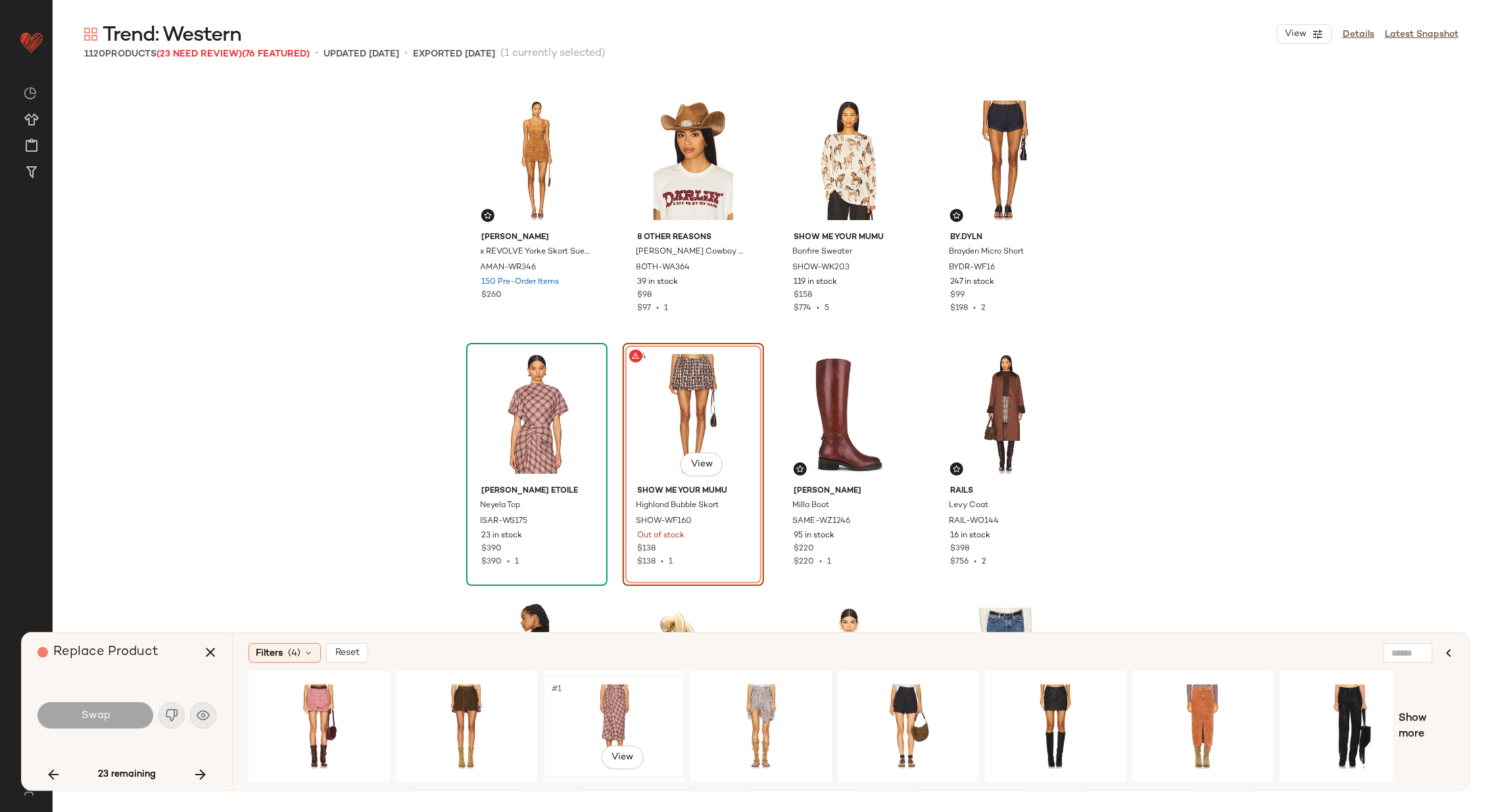
click at [586, 721] on div "#1 View" at bounding box center [613, 726] width 132 height 93
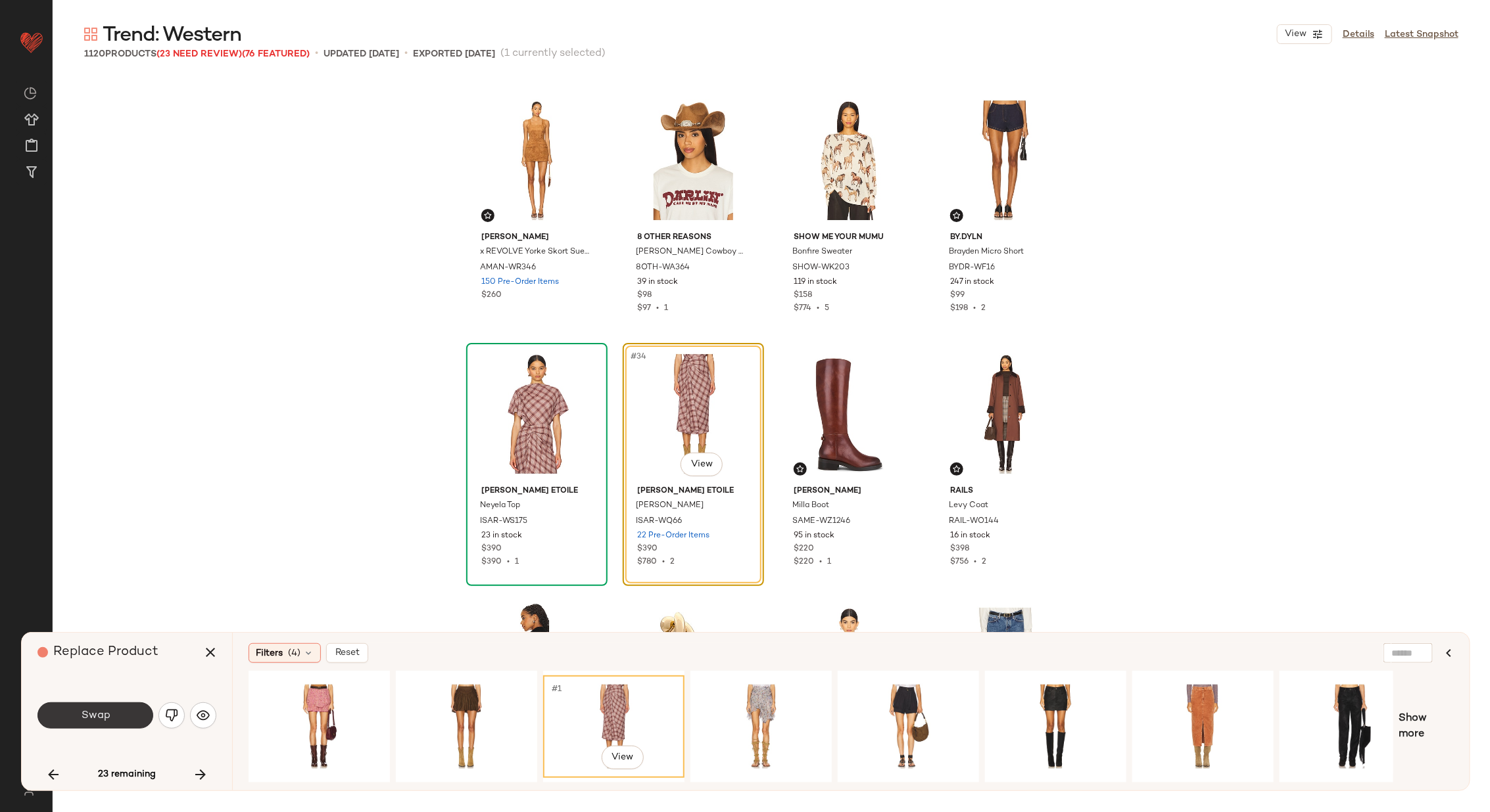
click at [112, 708] on button "Swap" at bounding box center [95, 715] width 116 height 26
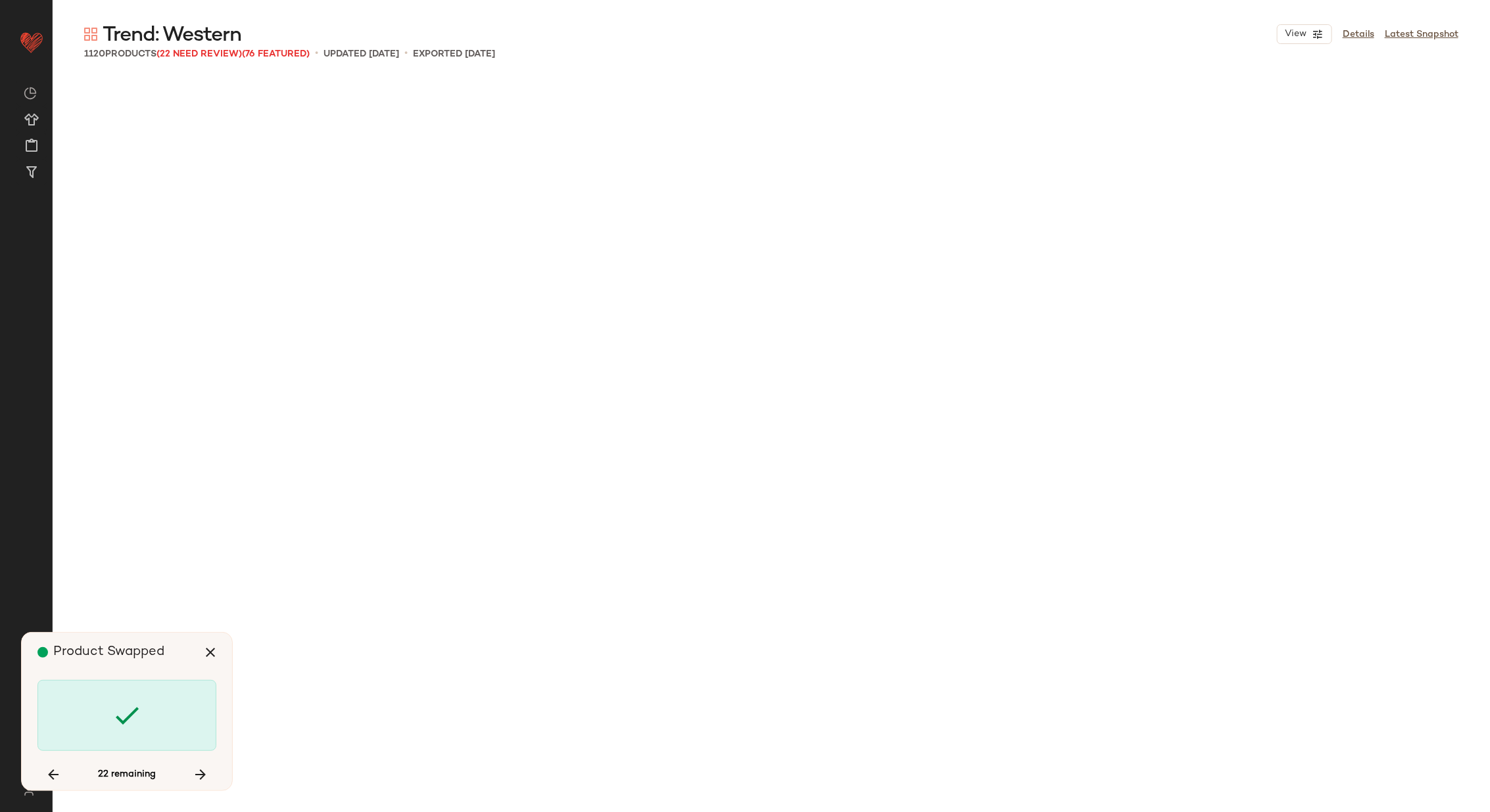
scroll to position [3298, 0]
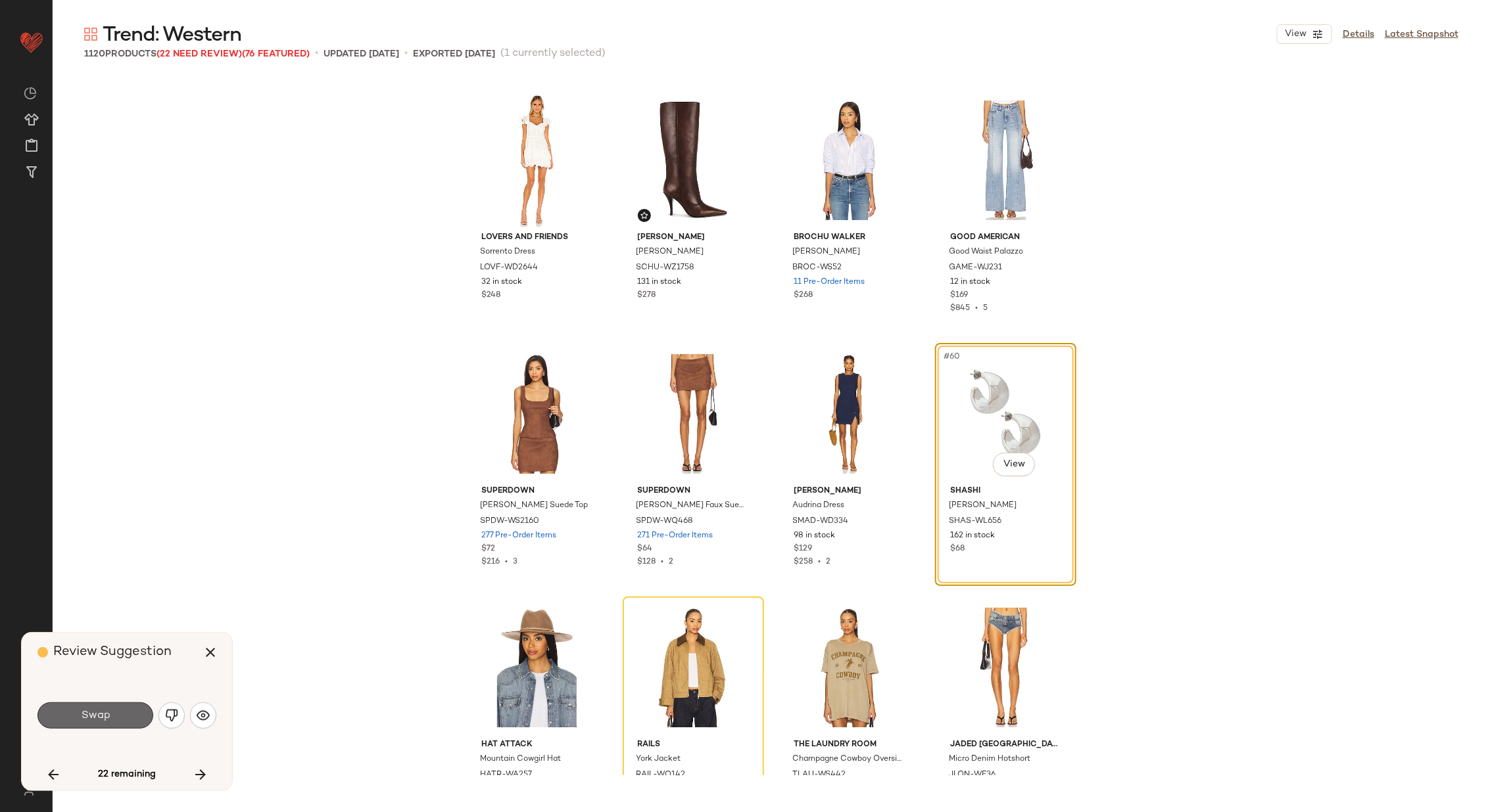
click at [107, 706] on button "Swap" at bounding box center [95, 715] width 116 height 26
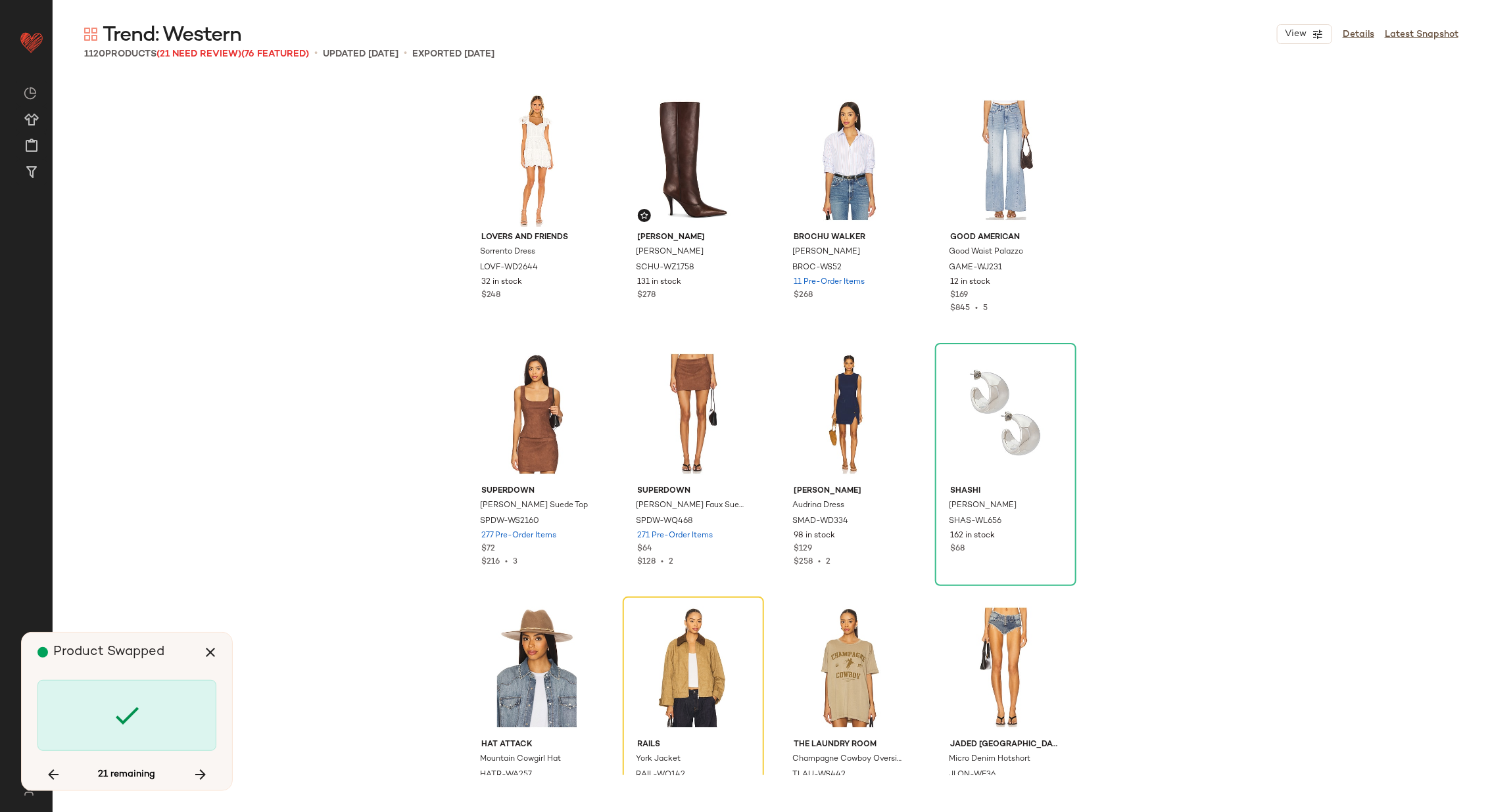
scroll to position [3551, 0]
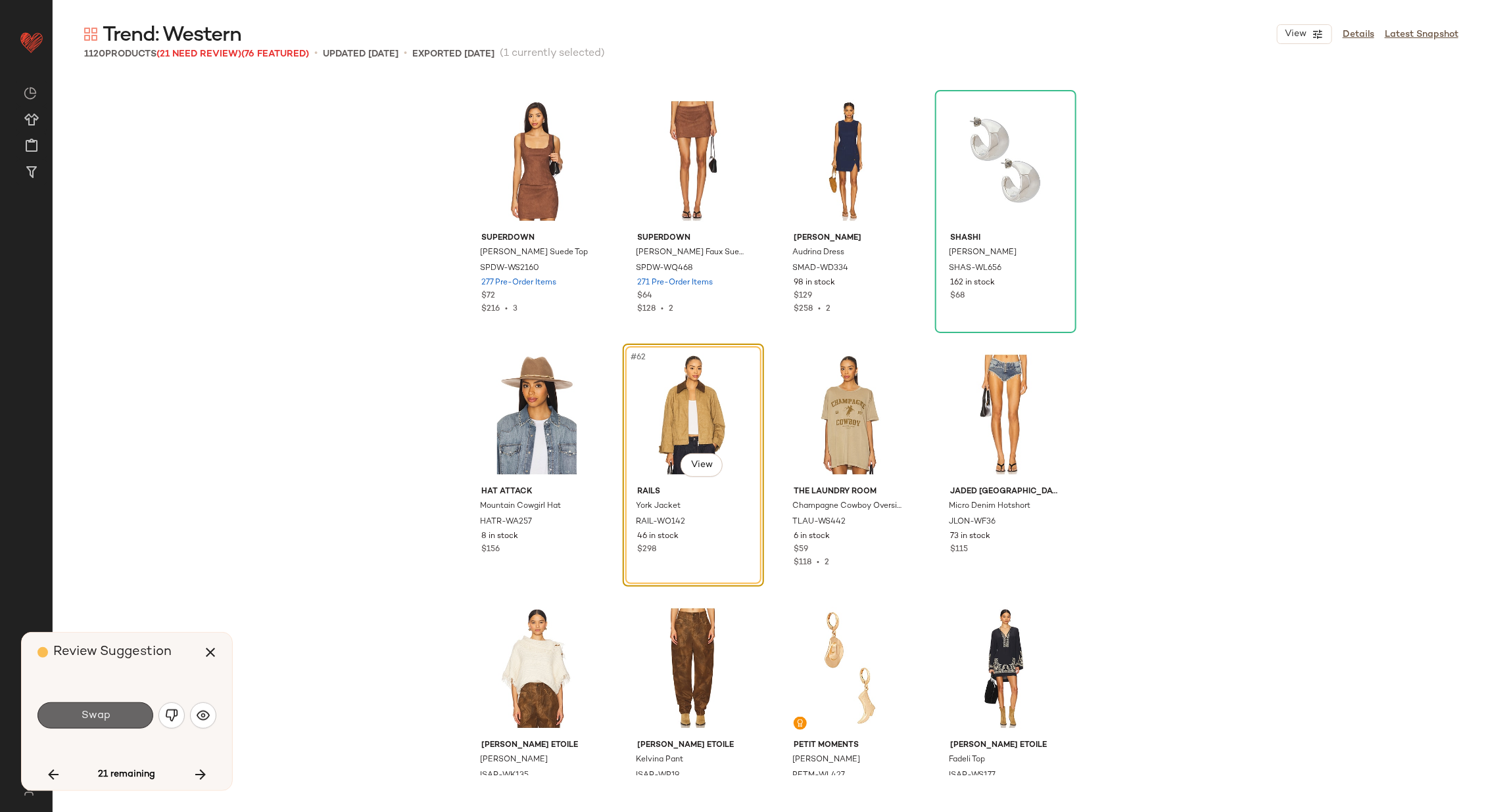
click at [109, 711] on span "Swap" at bounding box center [94, 716] width 30 height 13
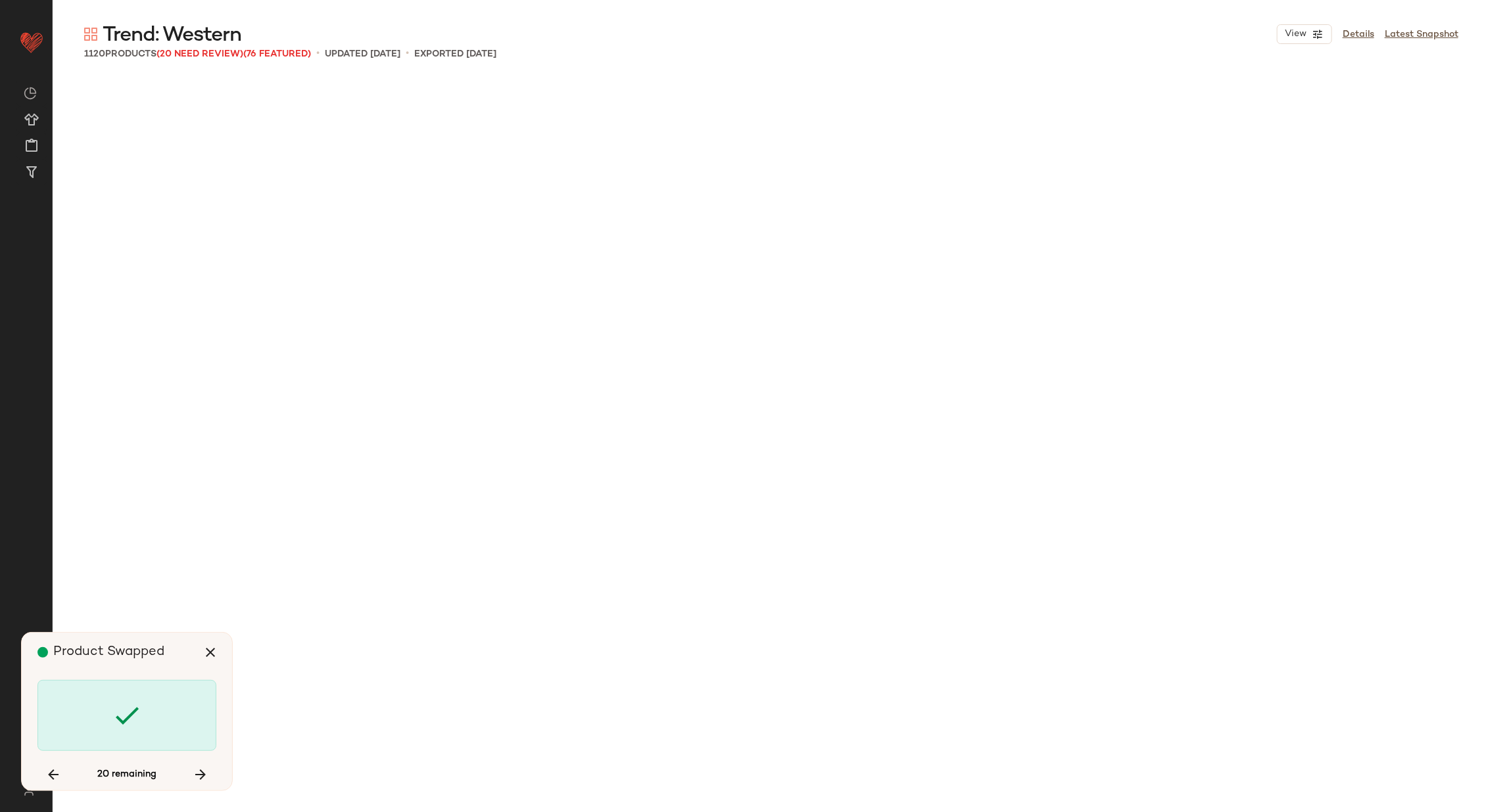
scroll to position [7104, 0]
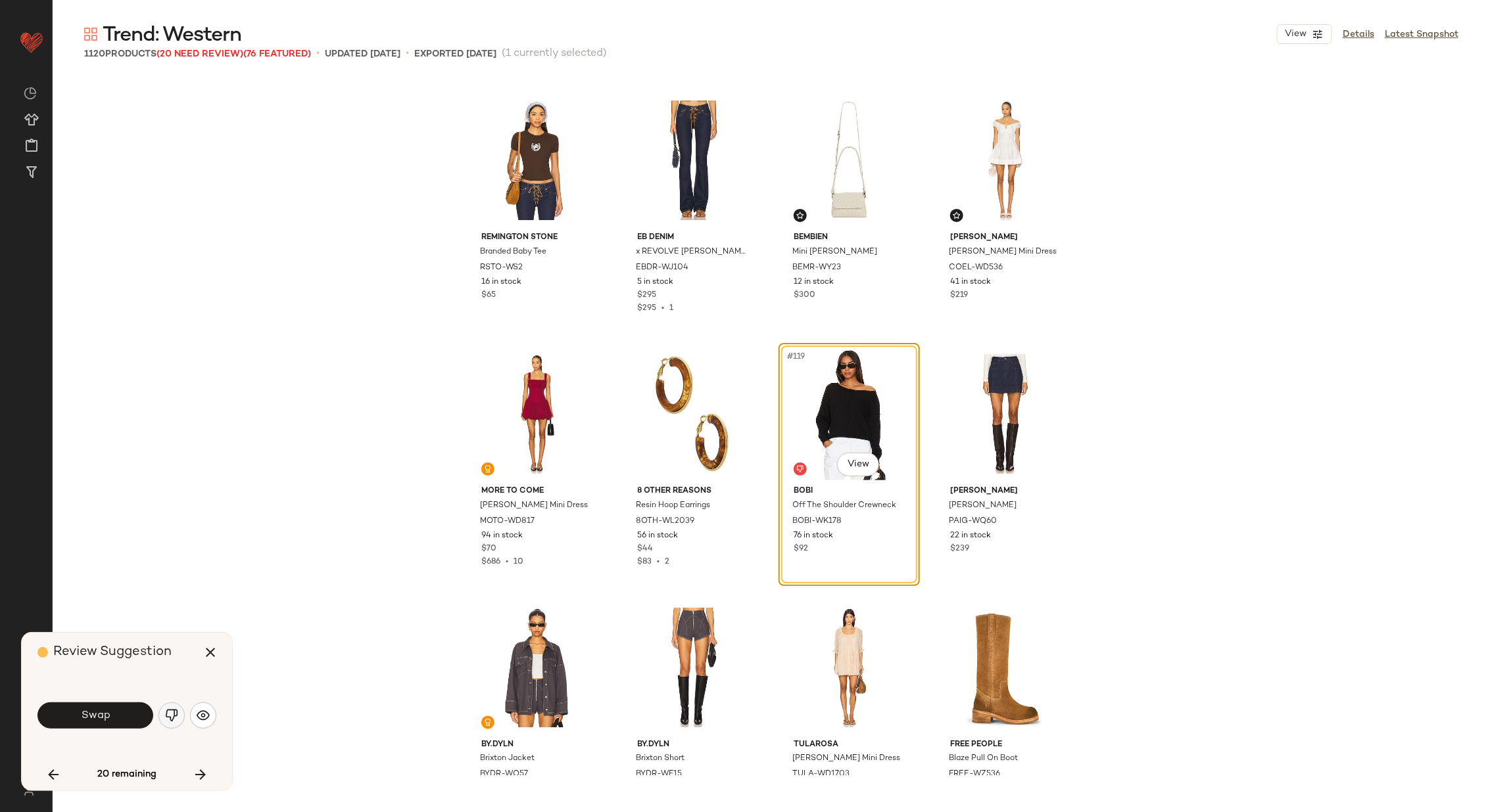
click at [169, 714] on img "button" at bounding box center [171, 716] width 13 height 13
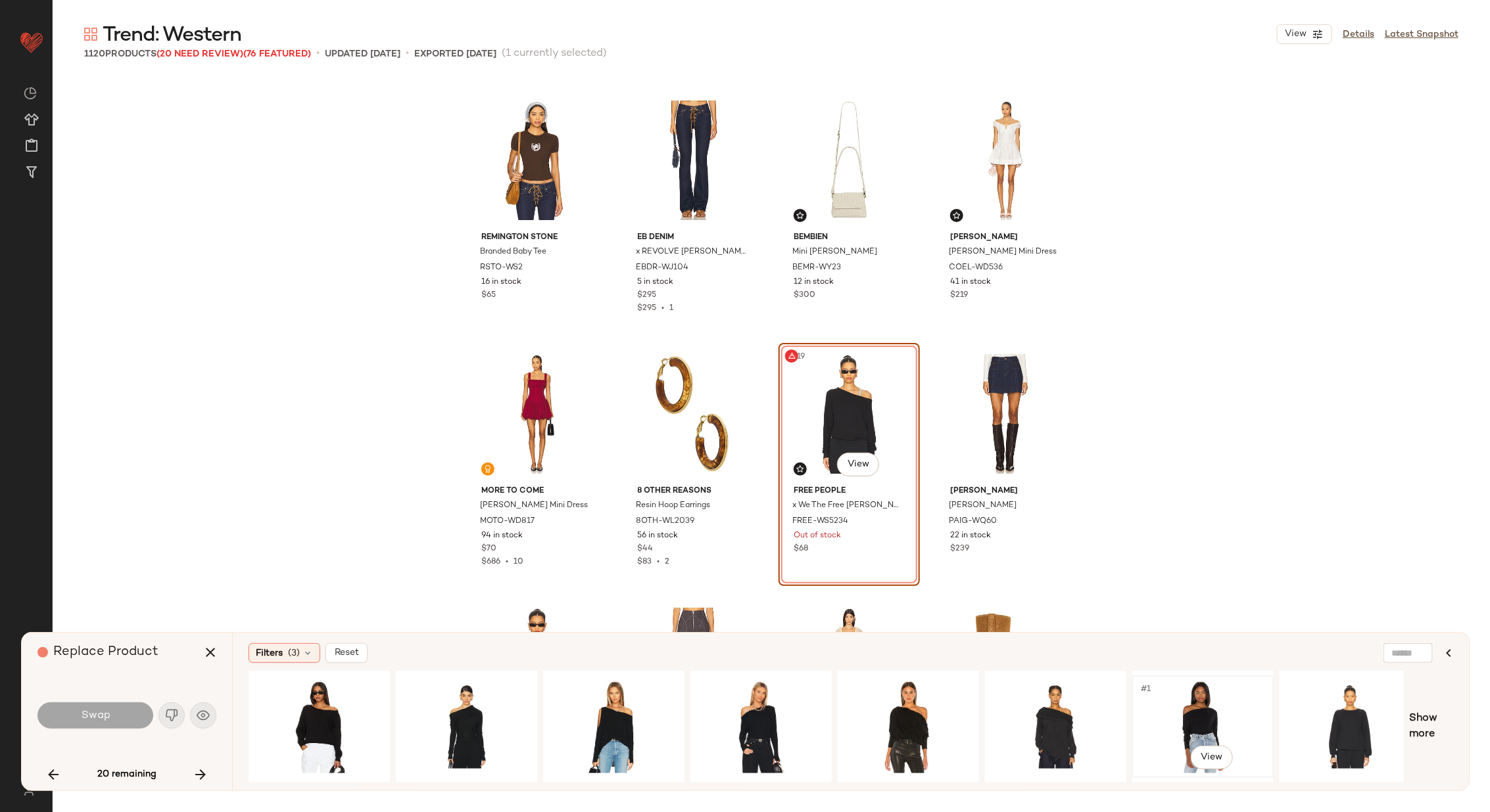
click at [1200, 717] on div "#1 View" at bounding box center [1202, 726] width 132 height 93
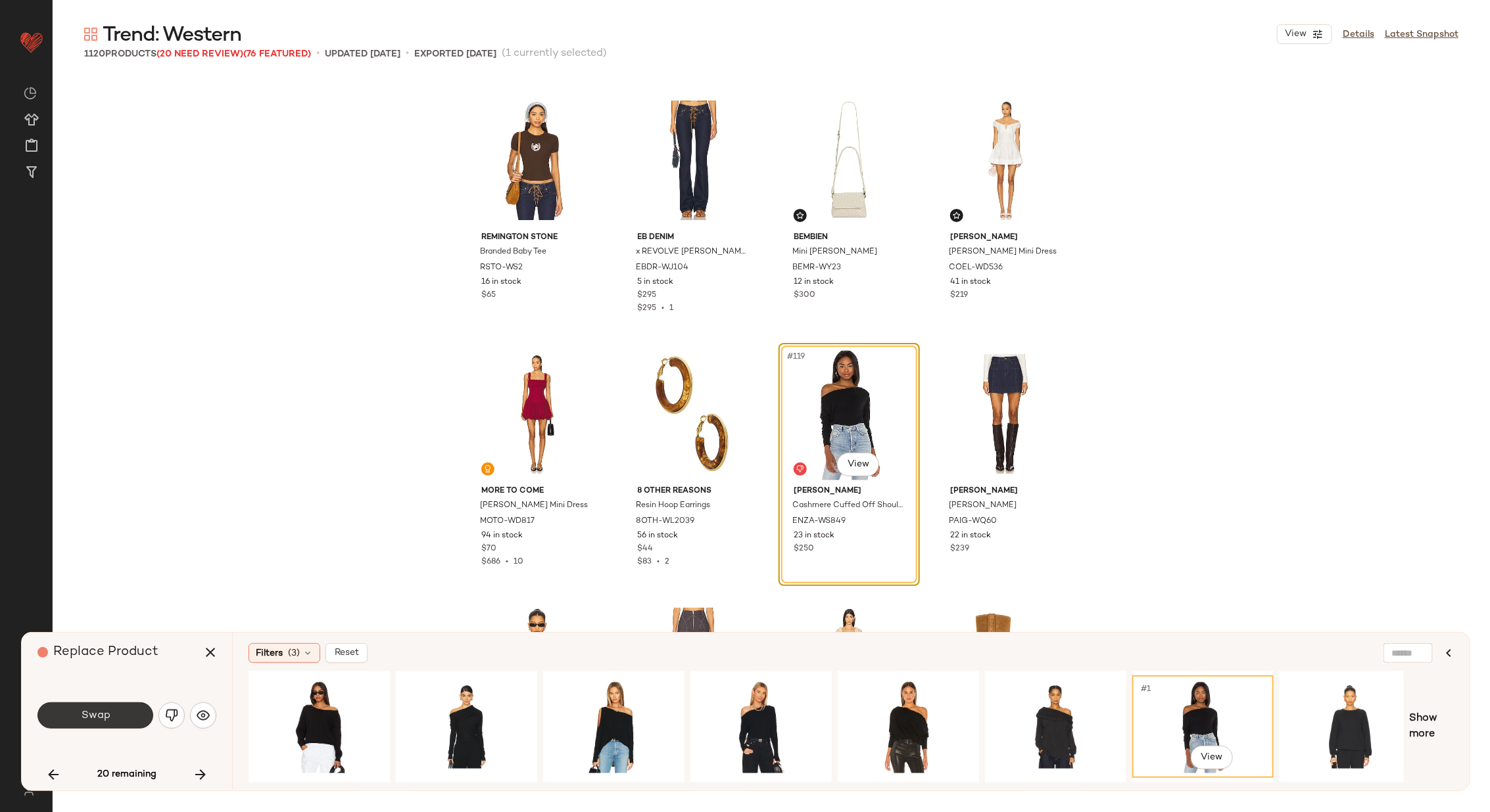
click at [105, 717] on span "Swap" at bounding box center [94, 716] width 30 height 13
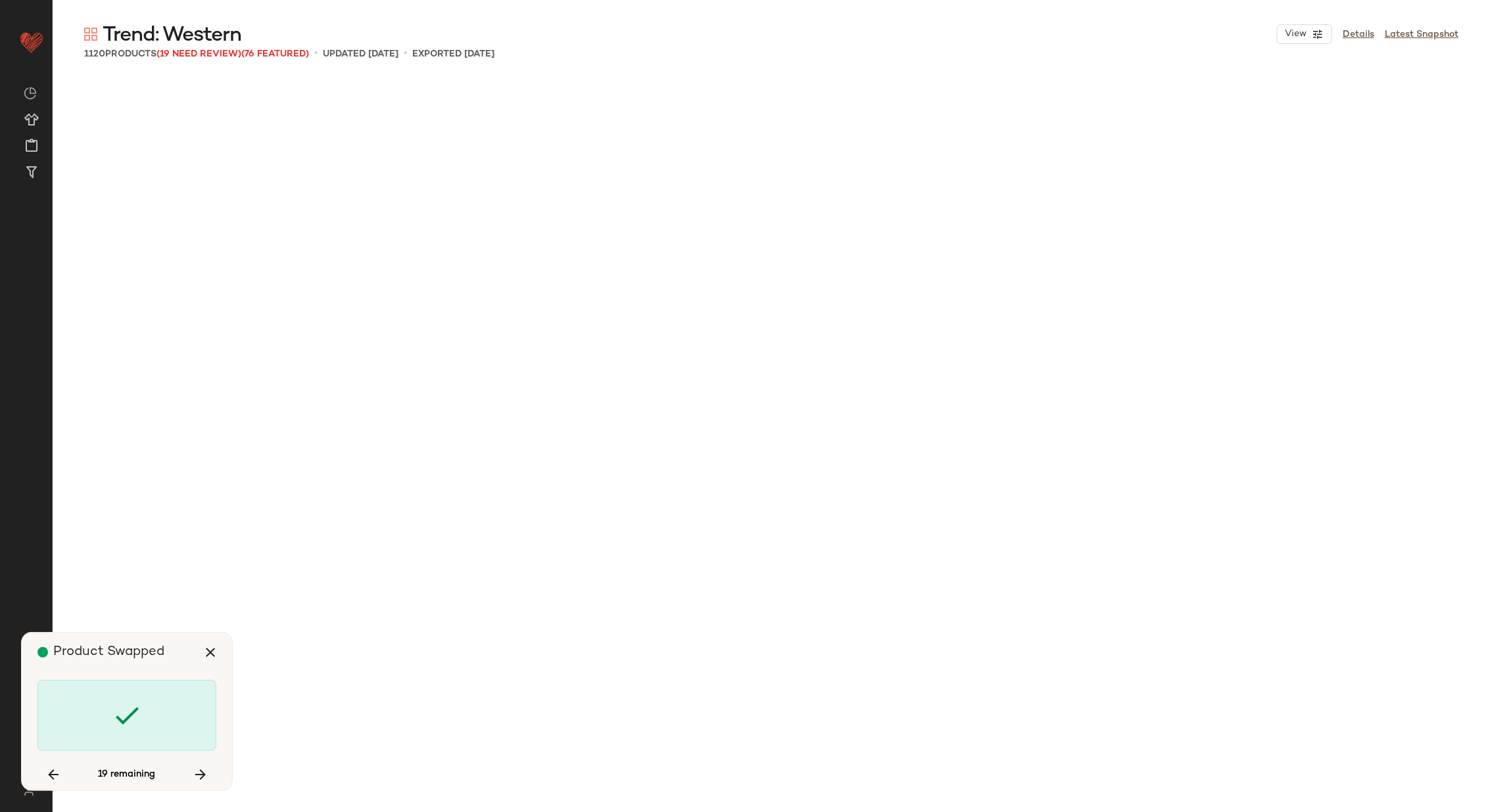
scroll to position [9640, 0]
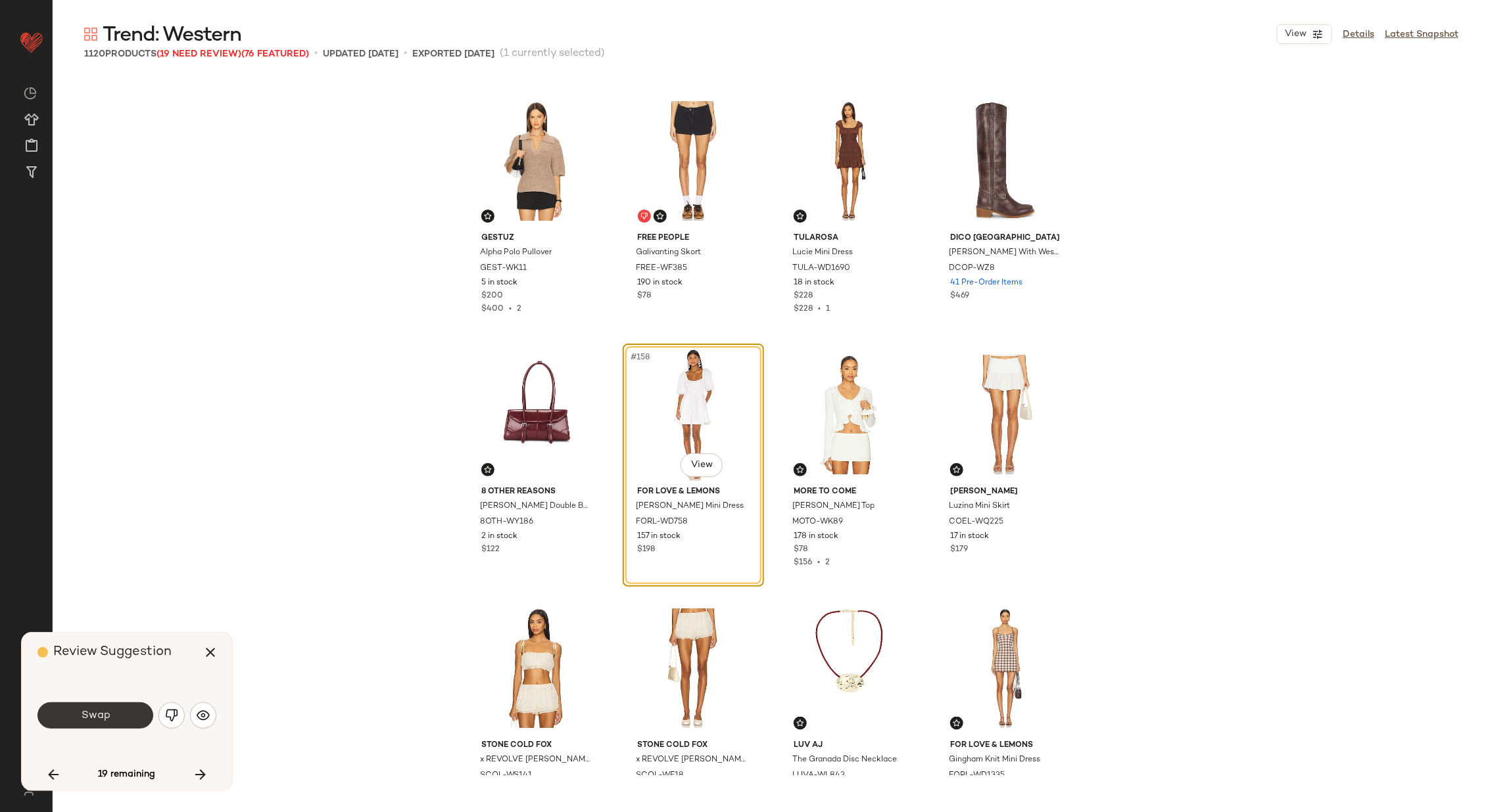
click at [133, 702] on div "Swap" at bounding box center [127, 716] width 179 height 32
click at [131, 713] on button "Swap" at bounding box center [95, 715] width 116 height 26
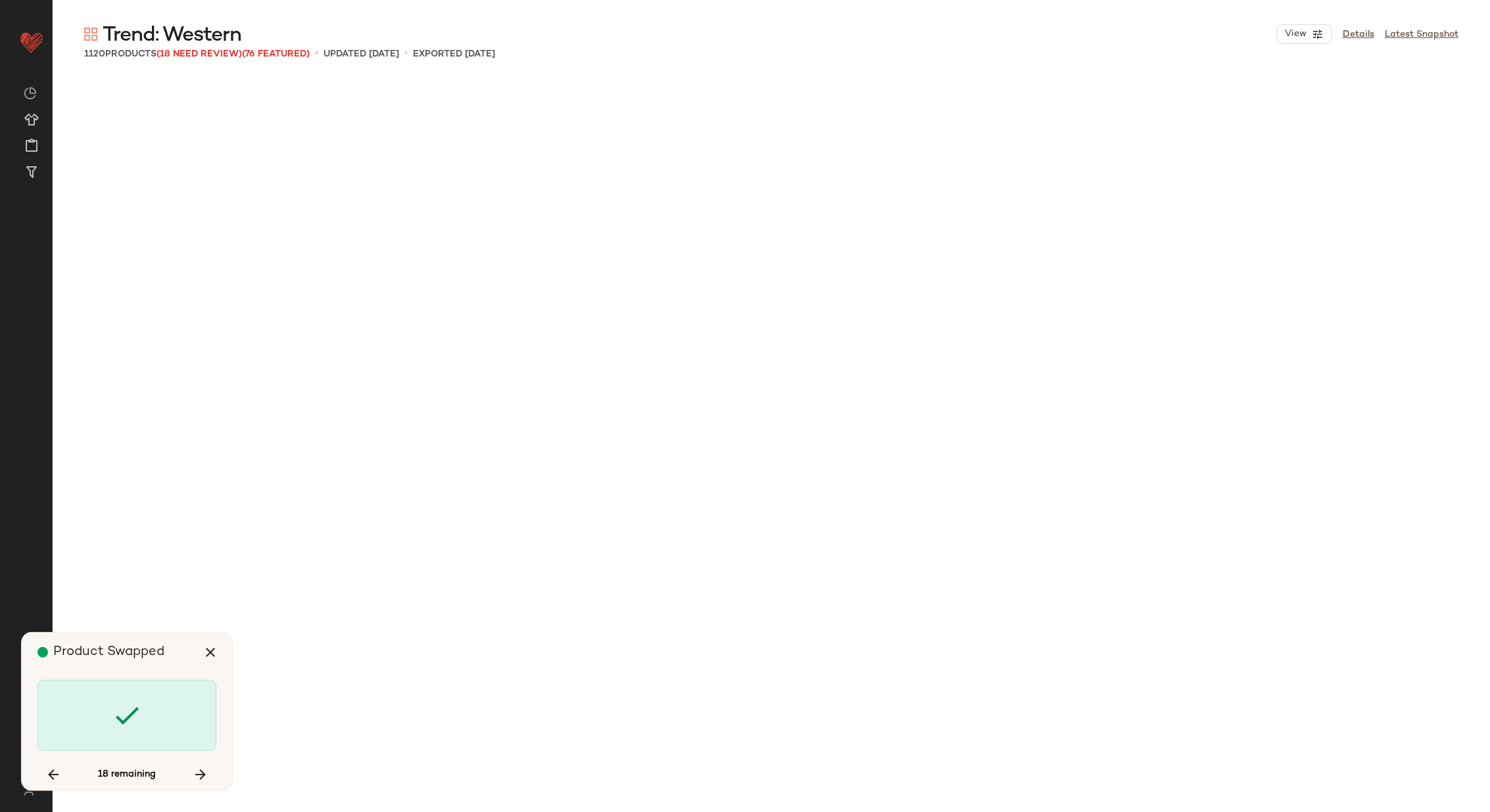
scroll to position [15222, 0]
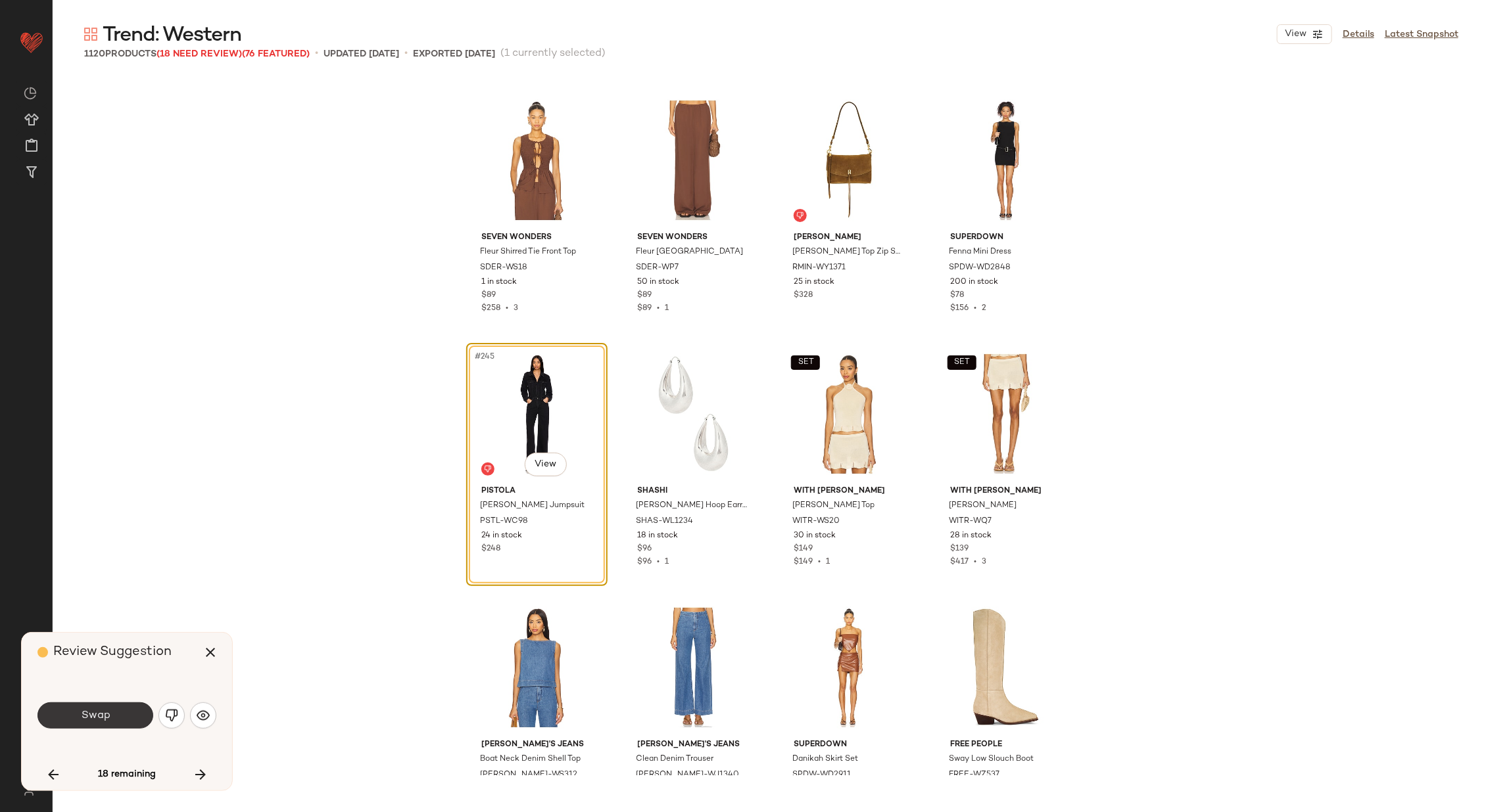
click at [133, 714] on button "Swap" at bounding box center [95, 715] width 116 height 26
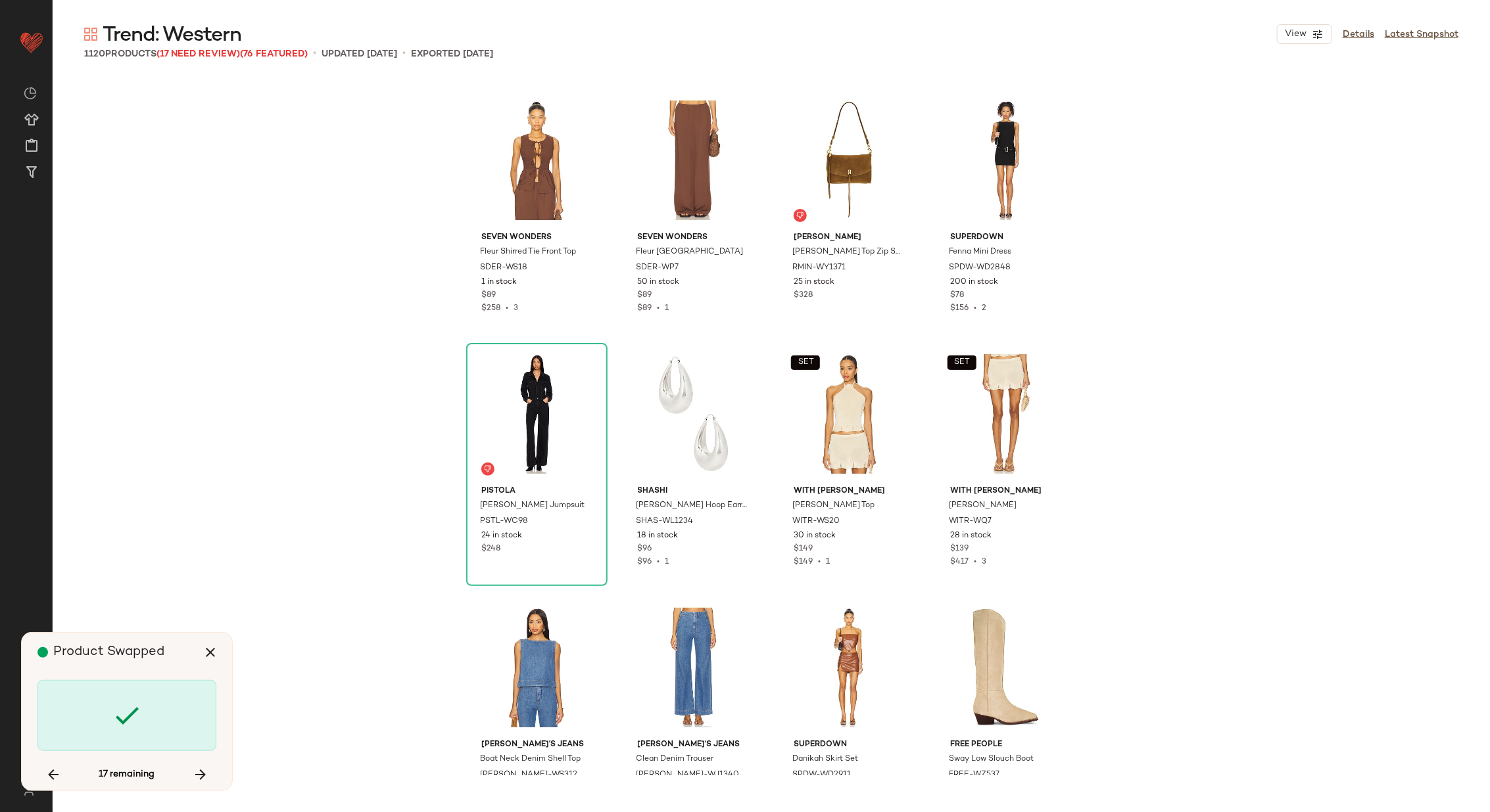
scroll to position [21057, 0]
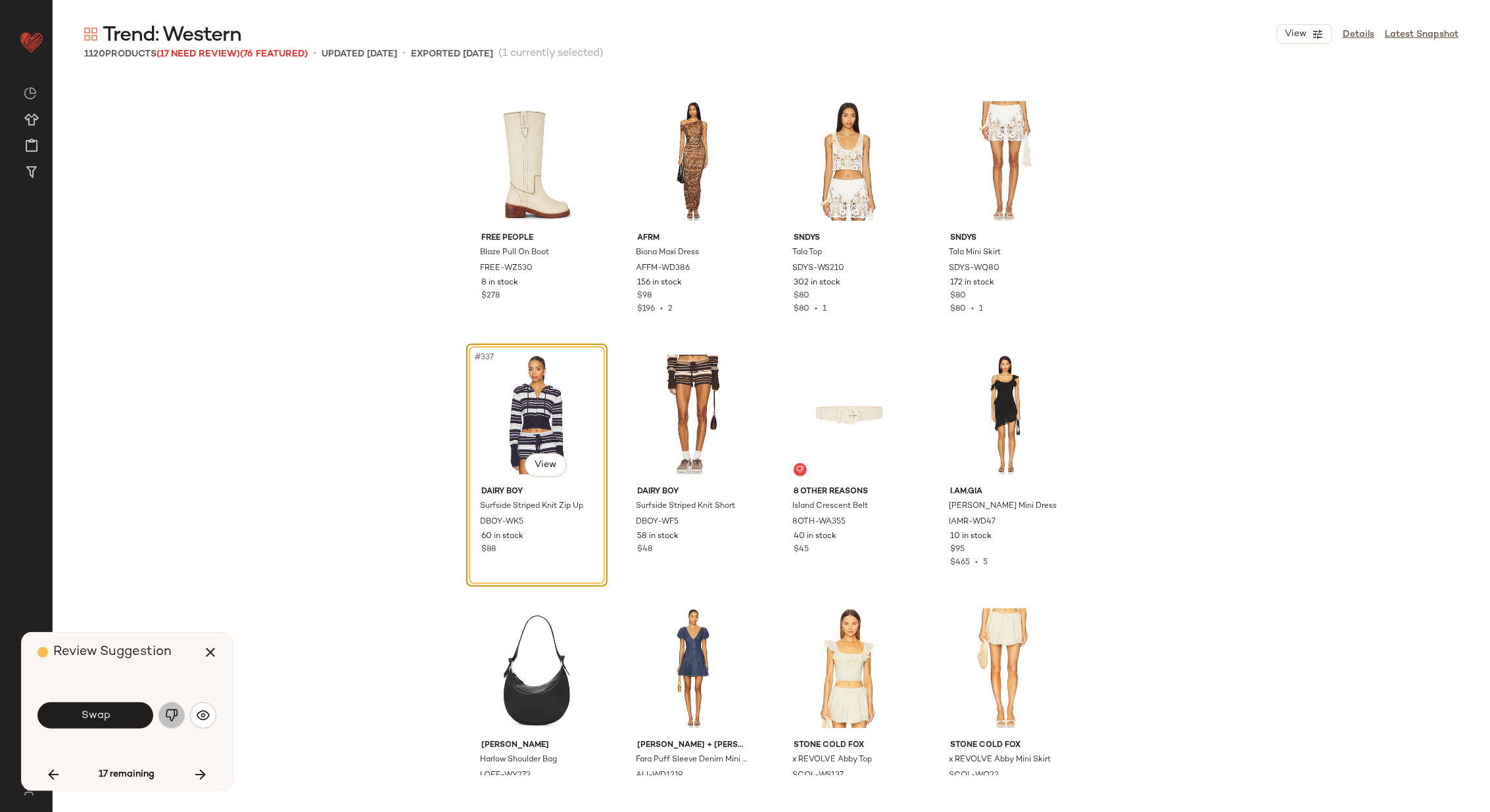
click at [171, 712] on img "button" at bounding box center [171, 716] width 13 height 13
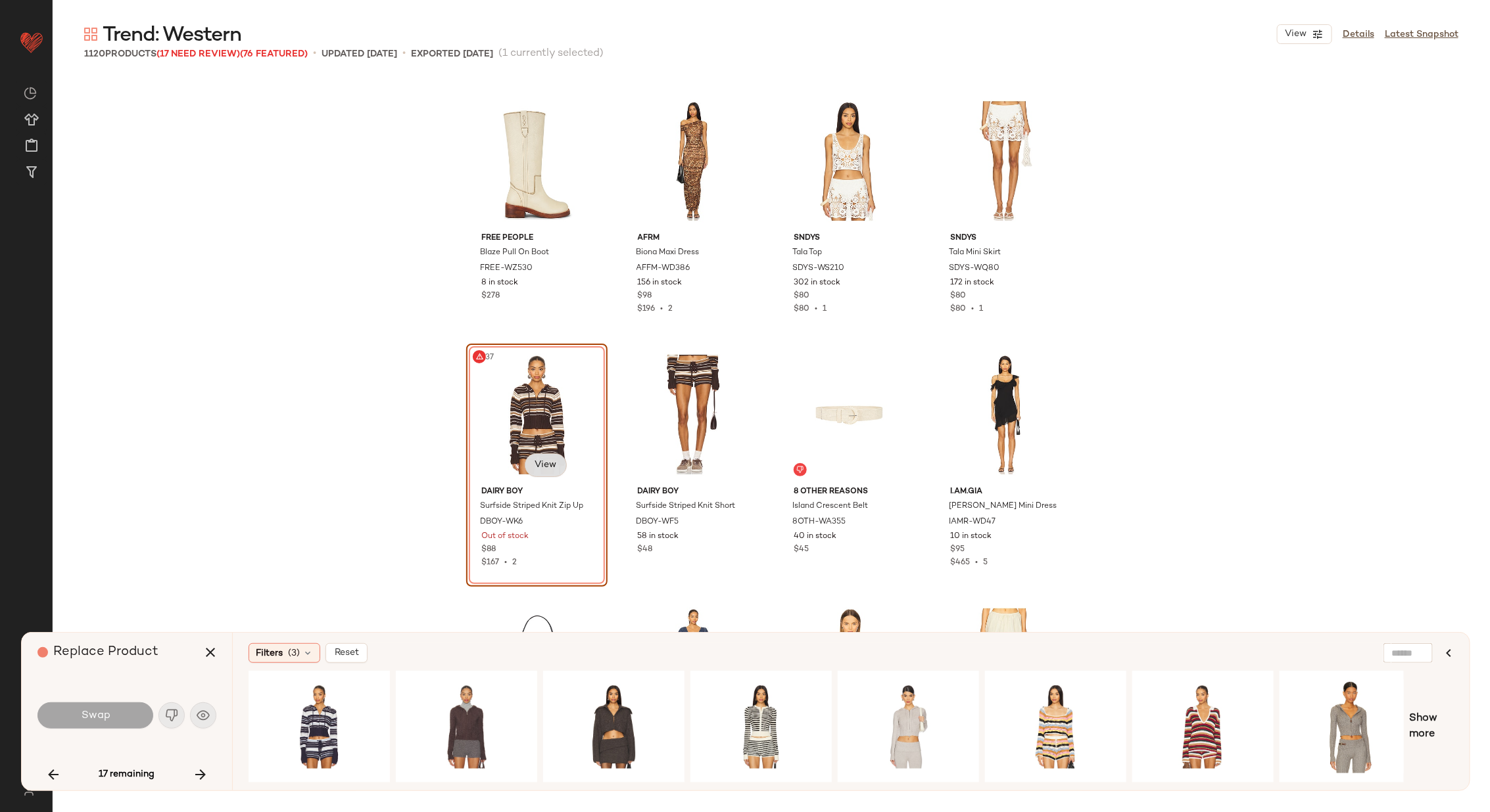
click at [537, 469] on body "Revolve ** Dashboard All Products Global Clipboards (26) Curations (70) [PERSON…" at bounding box center [745, 460] width 1490 height 920
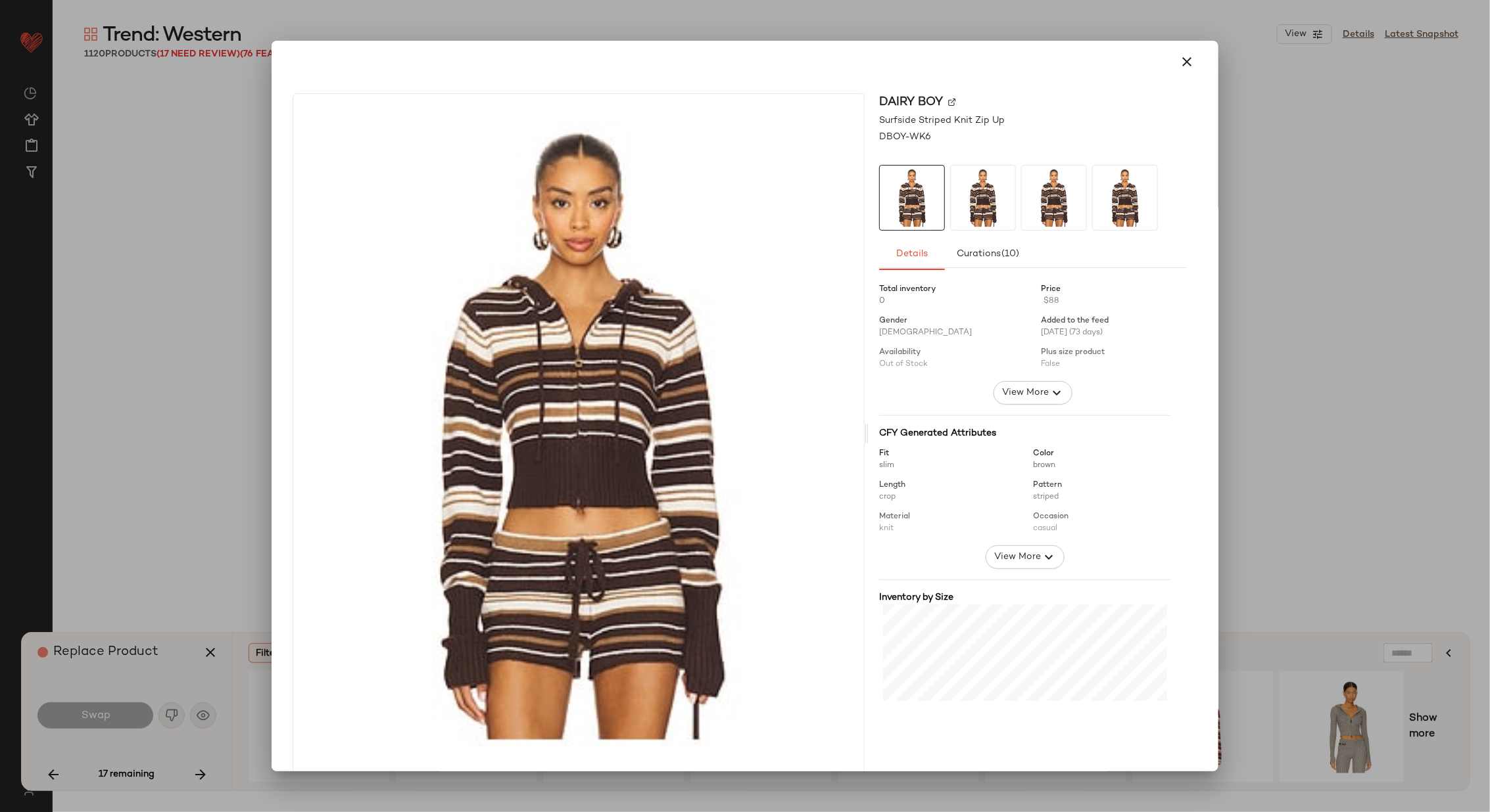
click at [948, 100] on img at bounding box center [952, 102] width 8 height 8
click at [1179, 55] on icon "button" at bounding box center [1187, 62] width 15 height 15
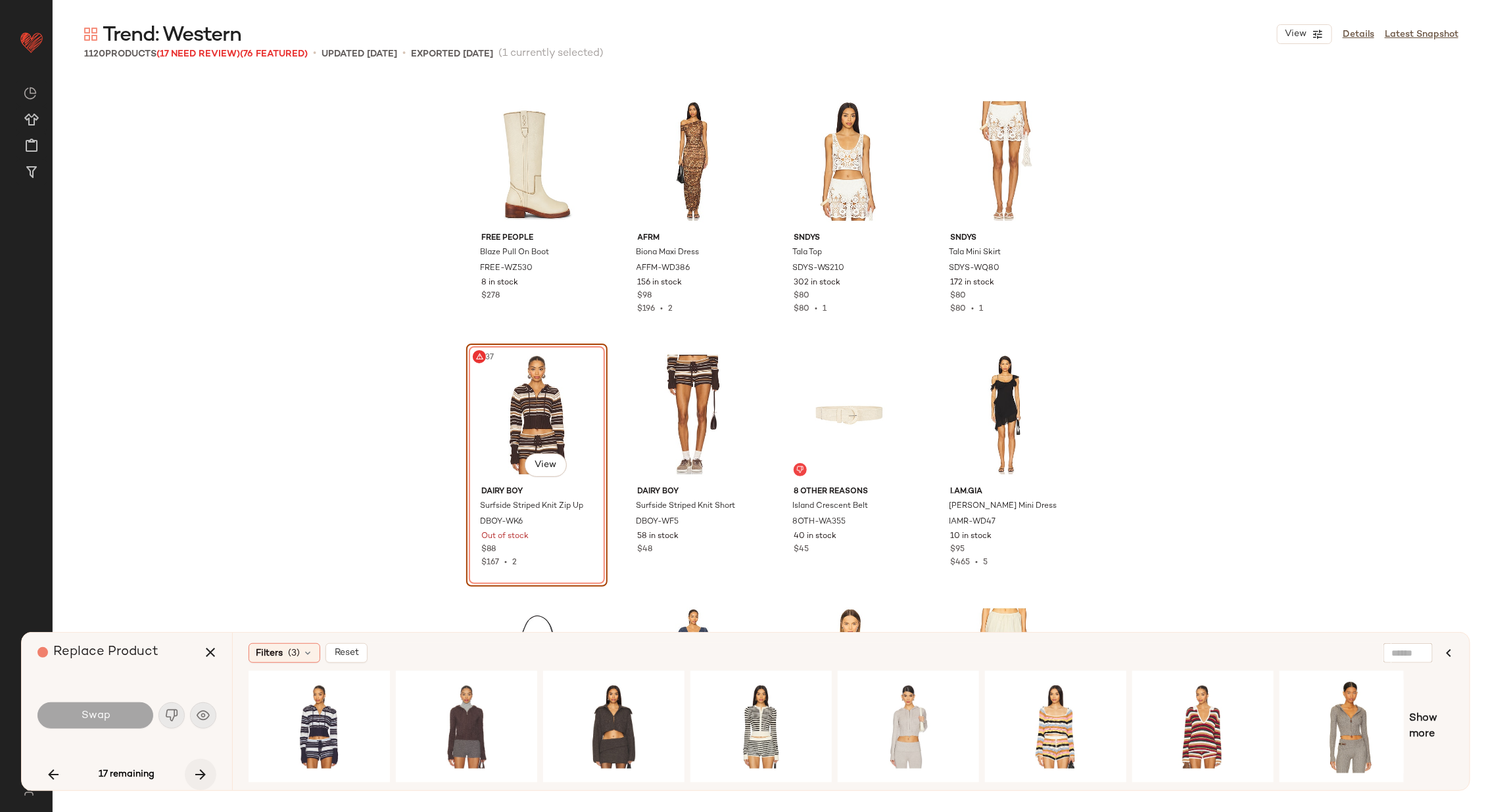
click at [204, 770] on icon "button" at bounding box center [200, 774] width 15 height 15
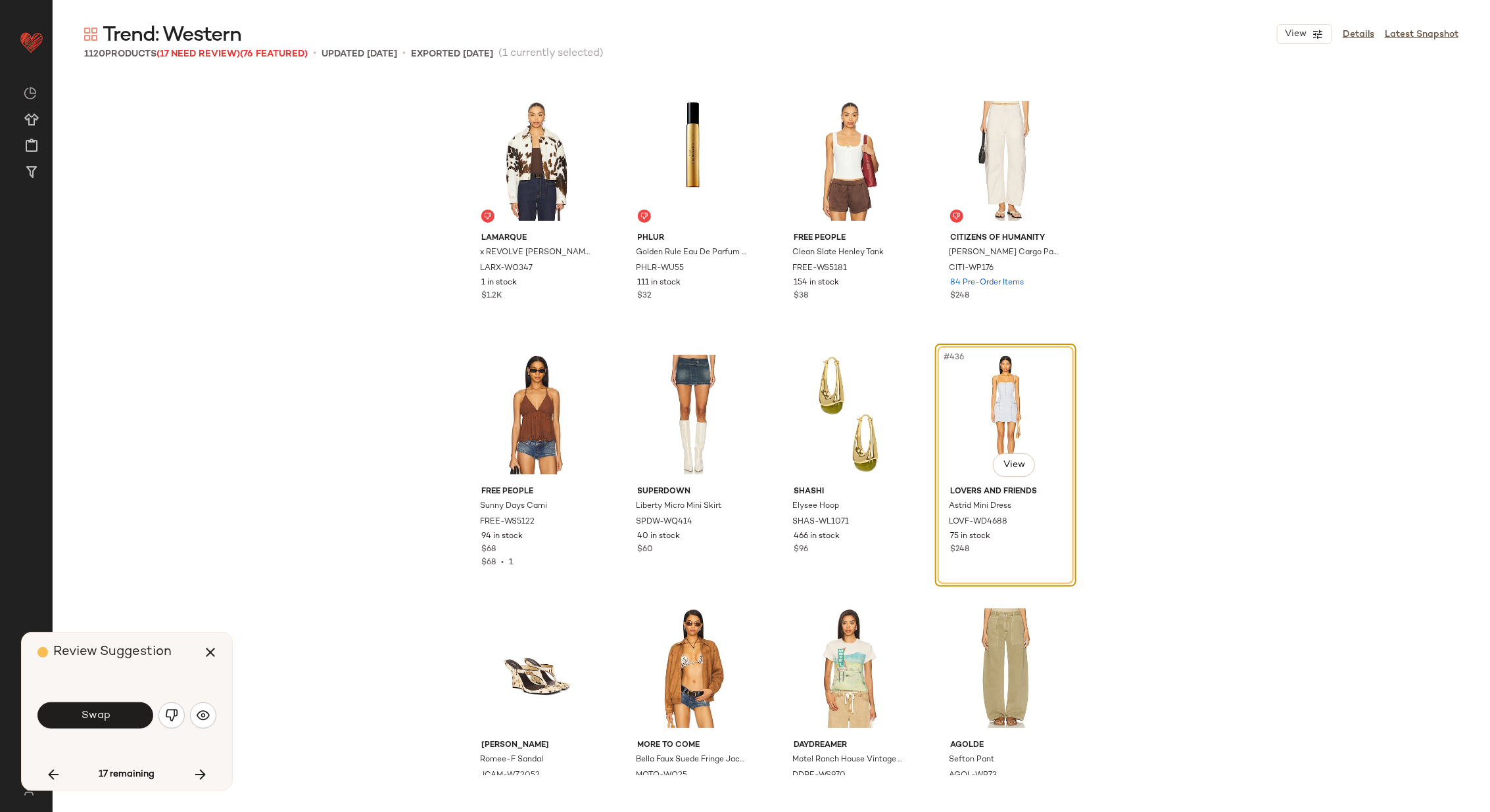
click at [78, 729] on div "Swap" at bounding box center [127, 716] width 179 height 32
click at [78, 720] on button "Swap" at bounding box center [95, 715] width 116 height 26
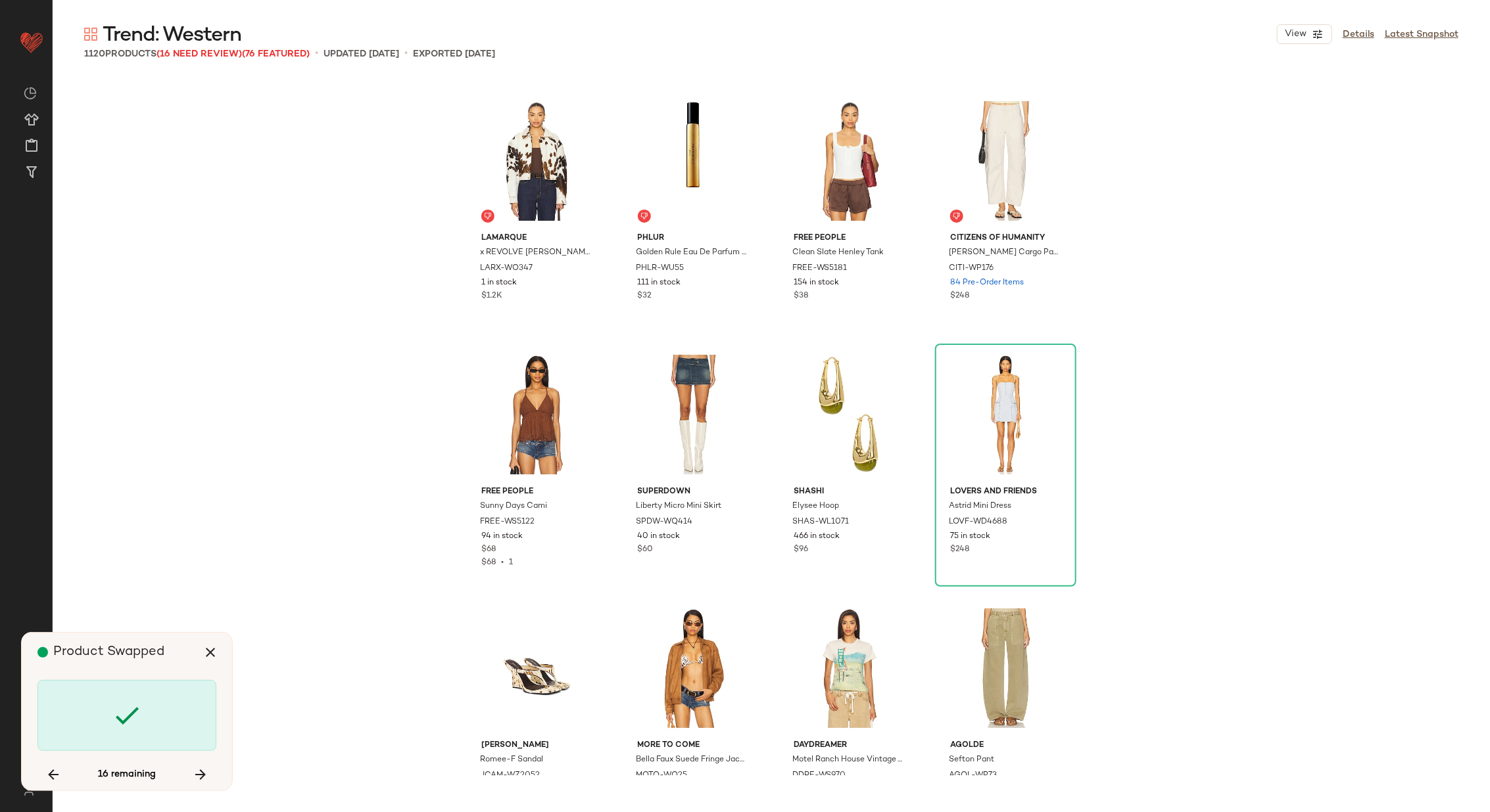
scroll to position [27654, 0]
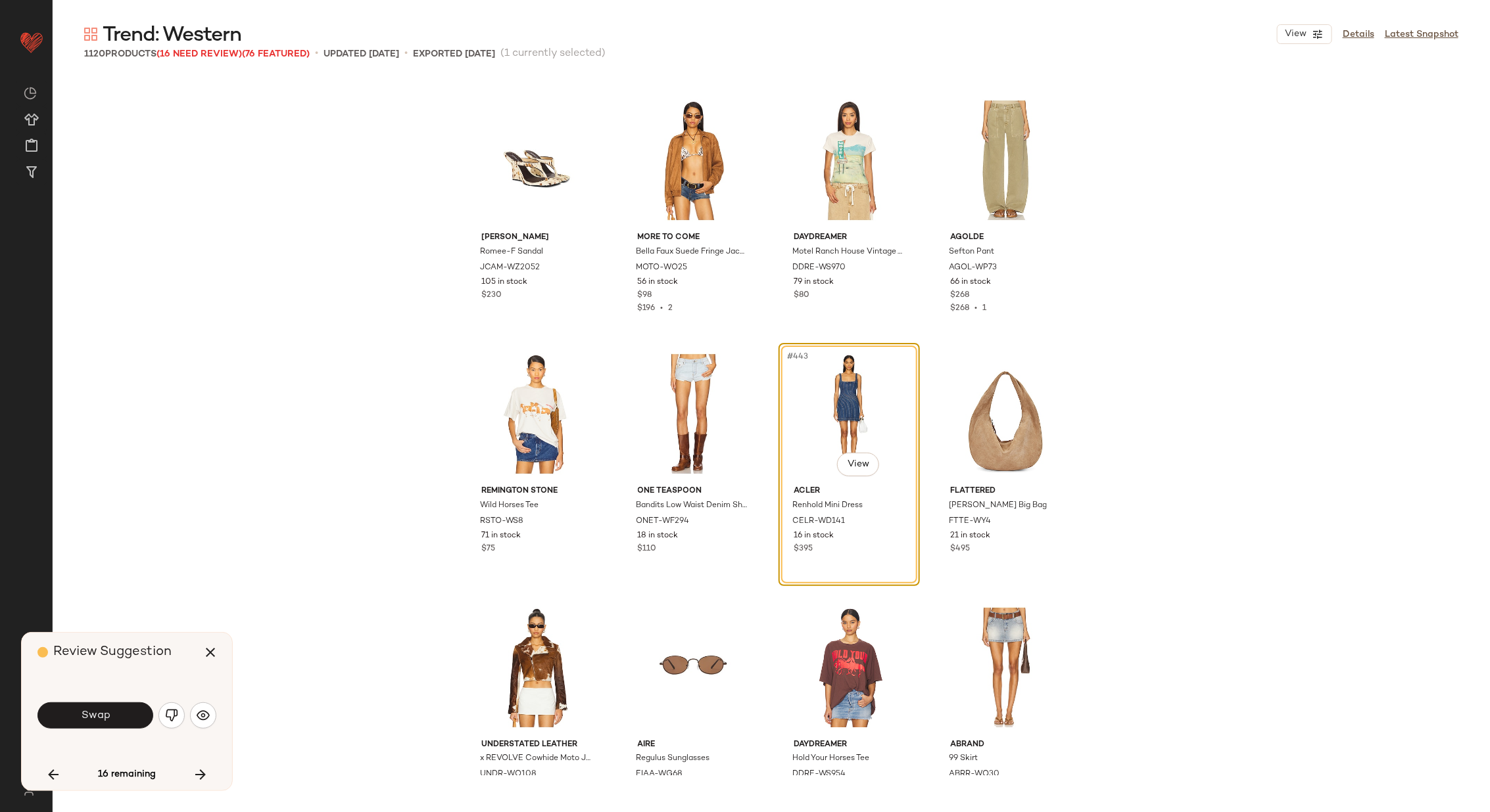
click at [327, 485] on div "[PERSON_NAME] Romee-F Sandal JCAM-WZ2052 105 in stock $230 MORE TO COME Bella F…" at bounding box center [771, 425] width 1437 height 699
click at [104, 712] on span "Swap" at bounding box center [94, 716] width 30 height 13
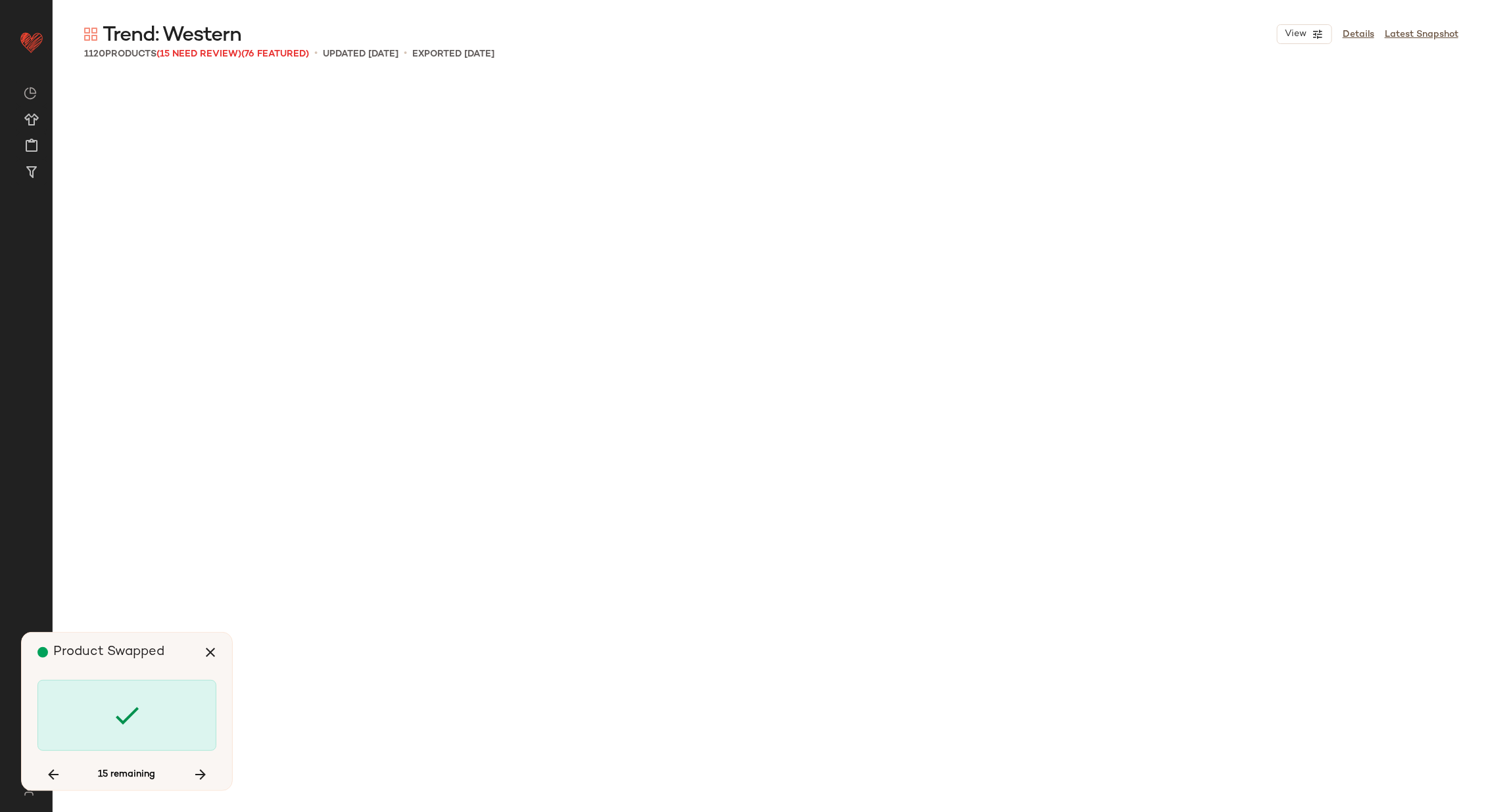
scroll to position [29937, 0]
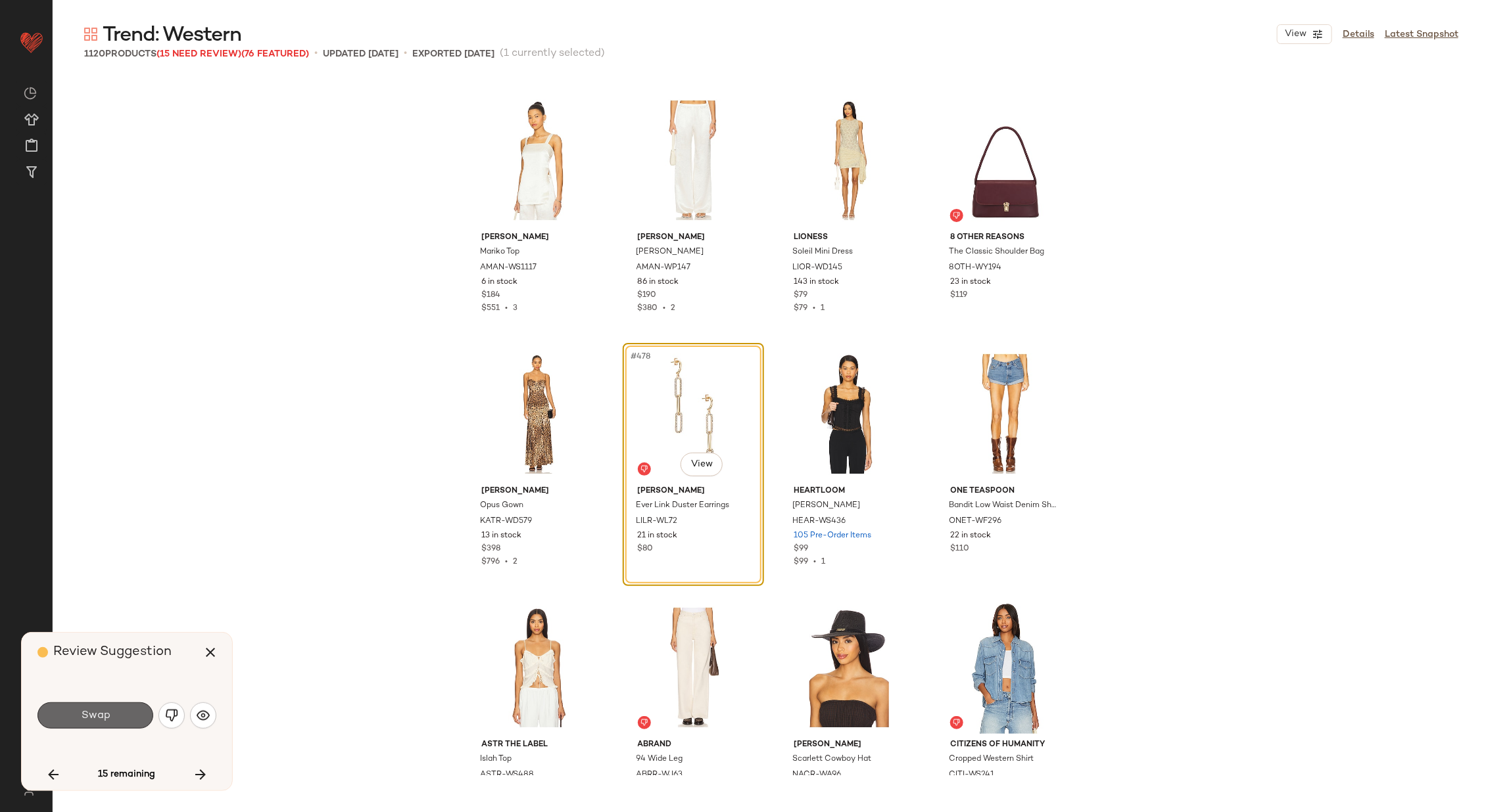
click at [106, 711] on span "Swap" at bounding box center [94, 716] width 30 height 13
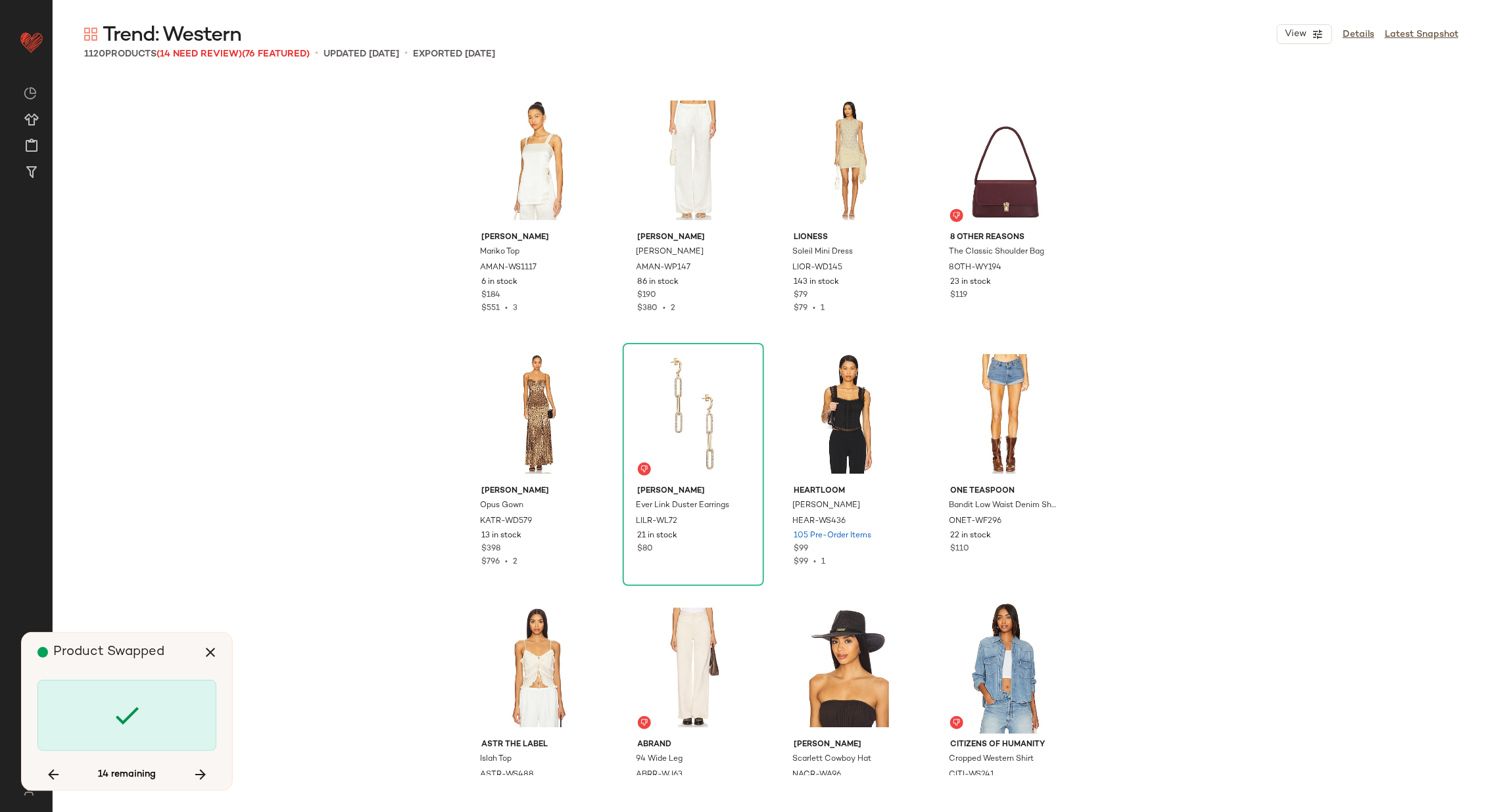
scroll to position [32221, 0]
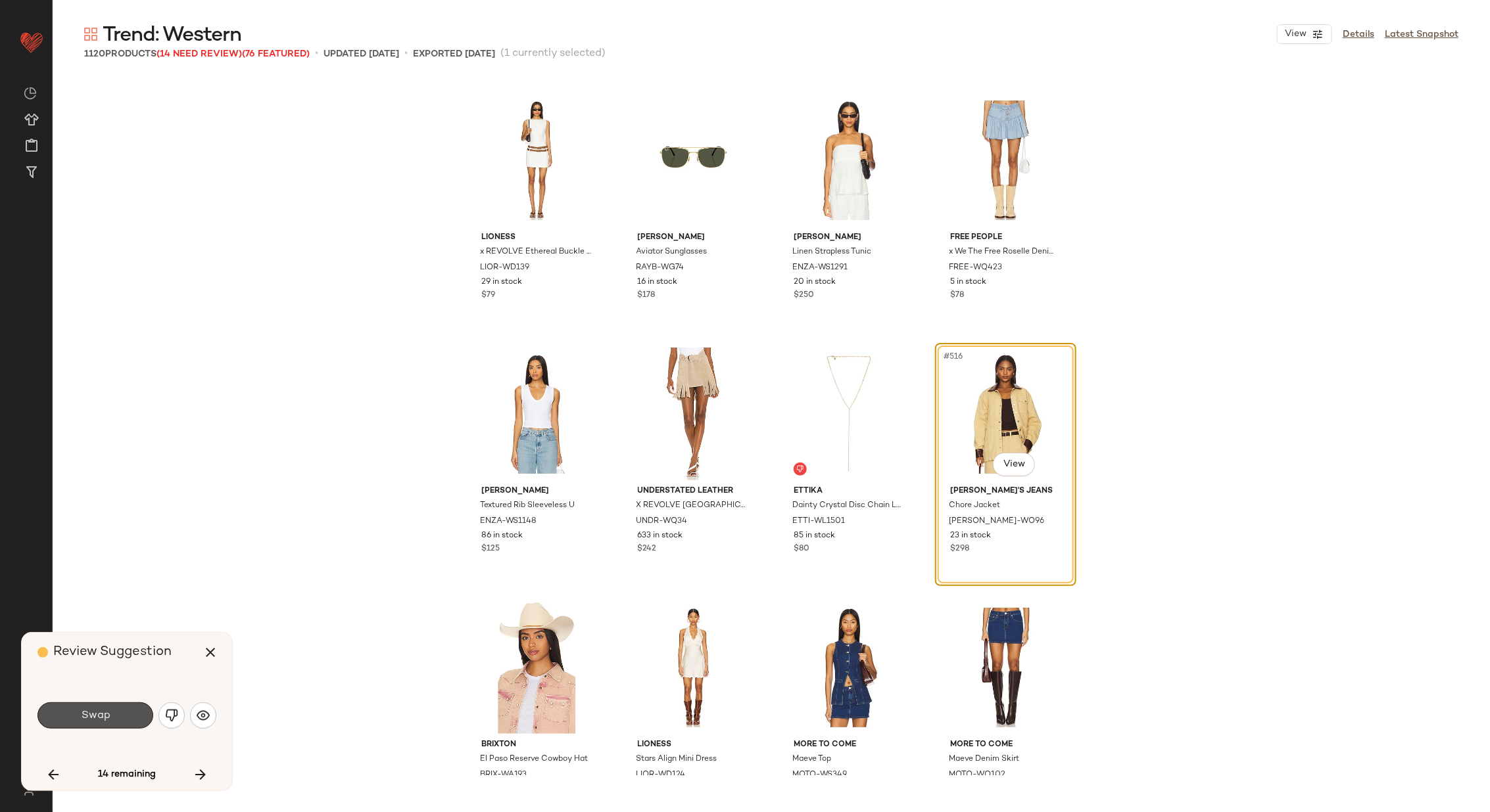
click at [106, 711] on span "Swap" at bounding box center [94, 716] width 30 height 13
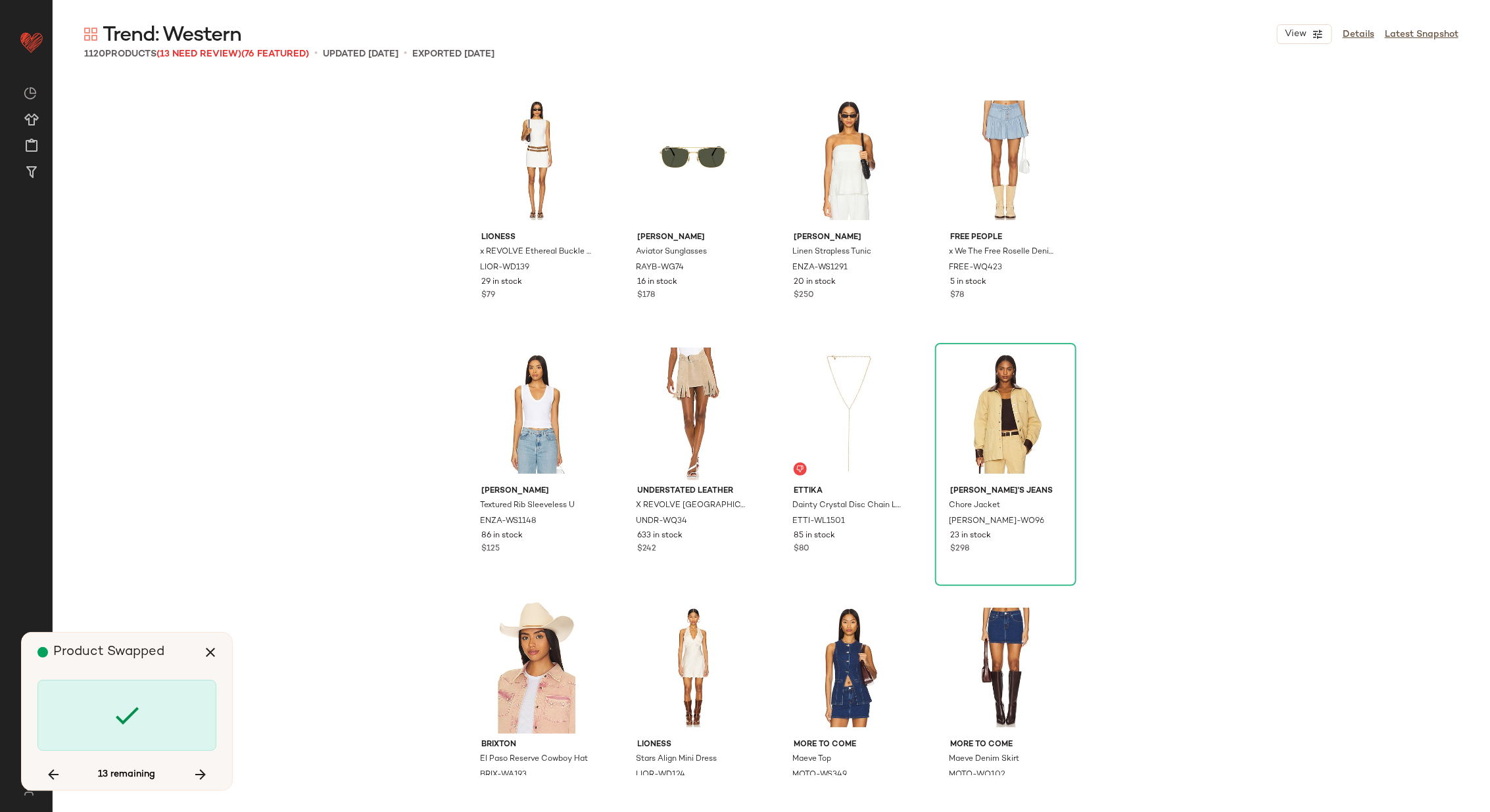
scroll to position [33743, 0]
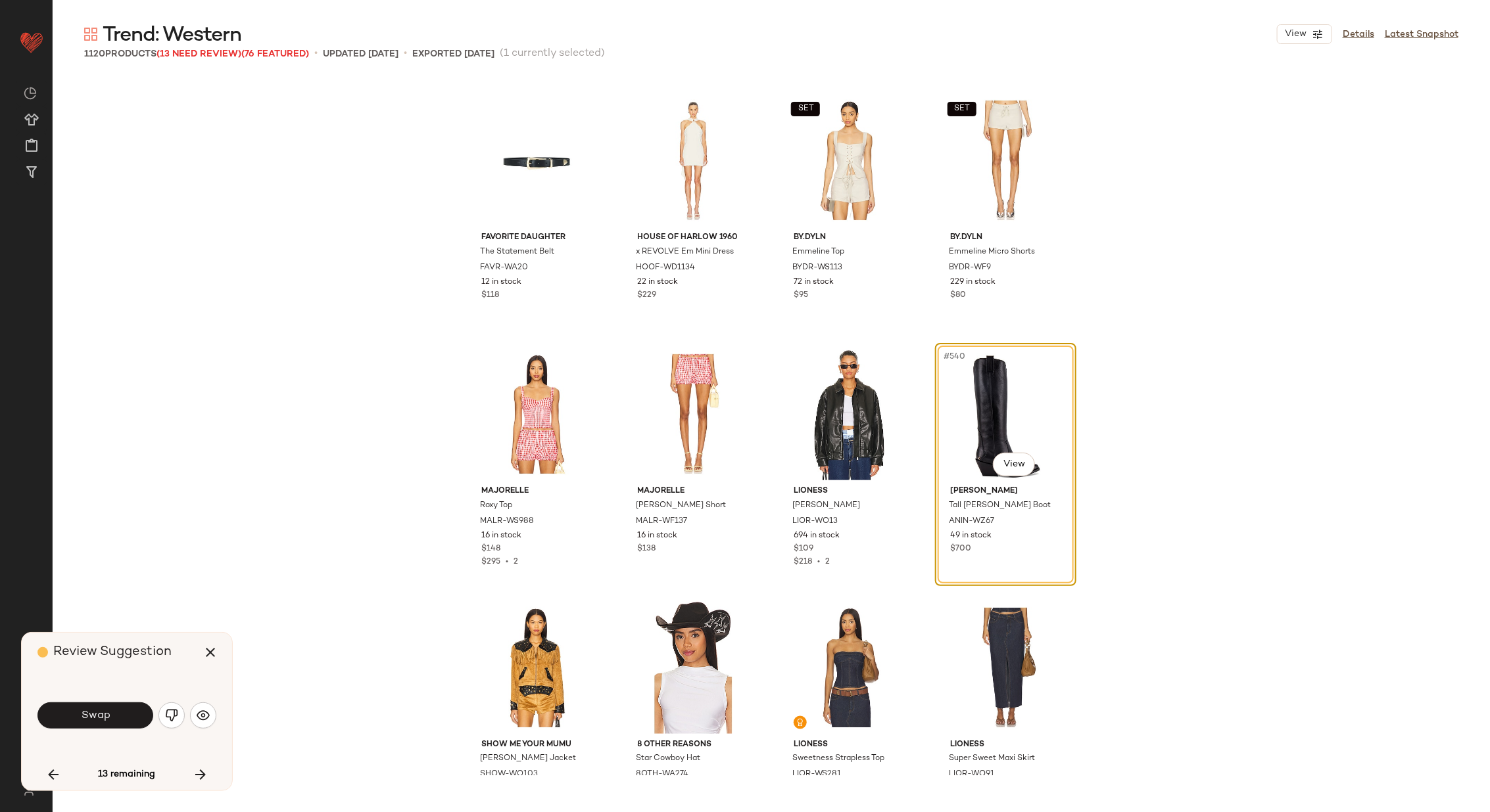
click at [106, 711] on span "Swap" at bounding box center [94, 716] width 30 height 13
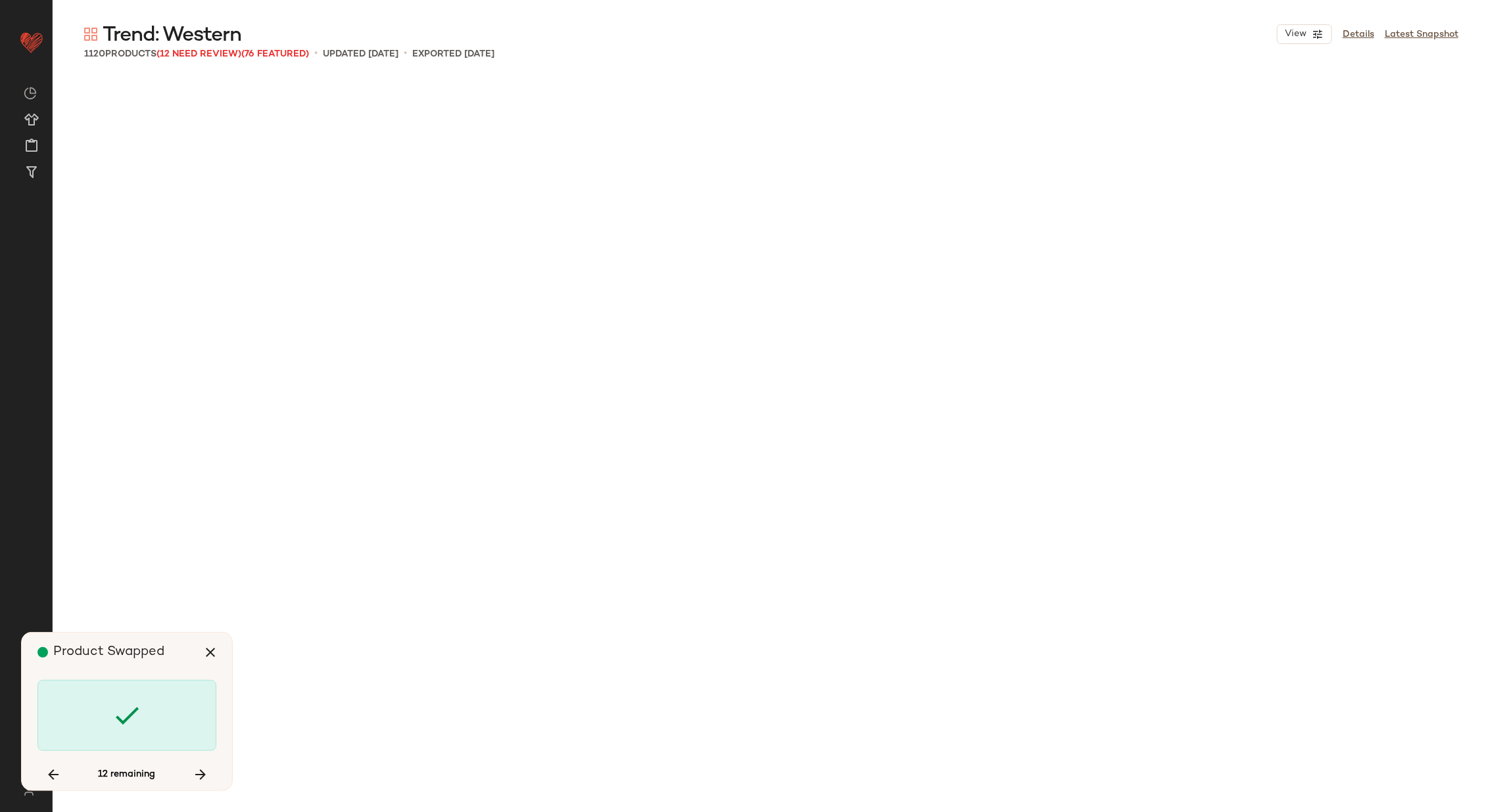
scroll to position [35265, 0]
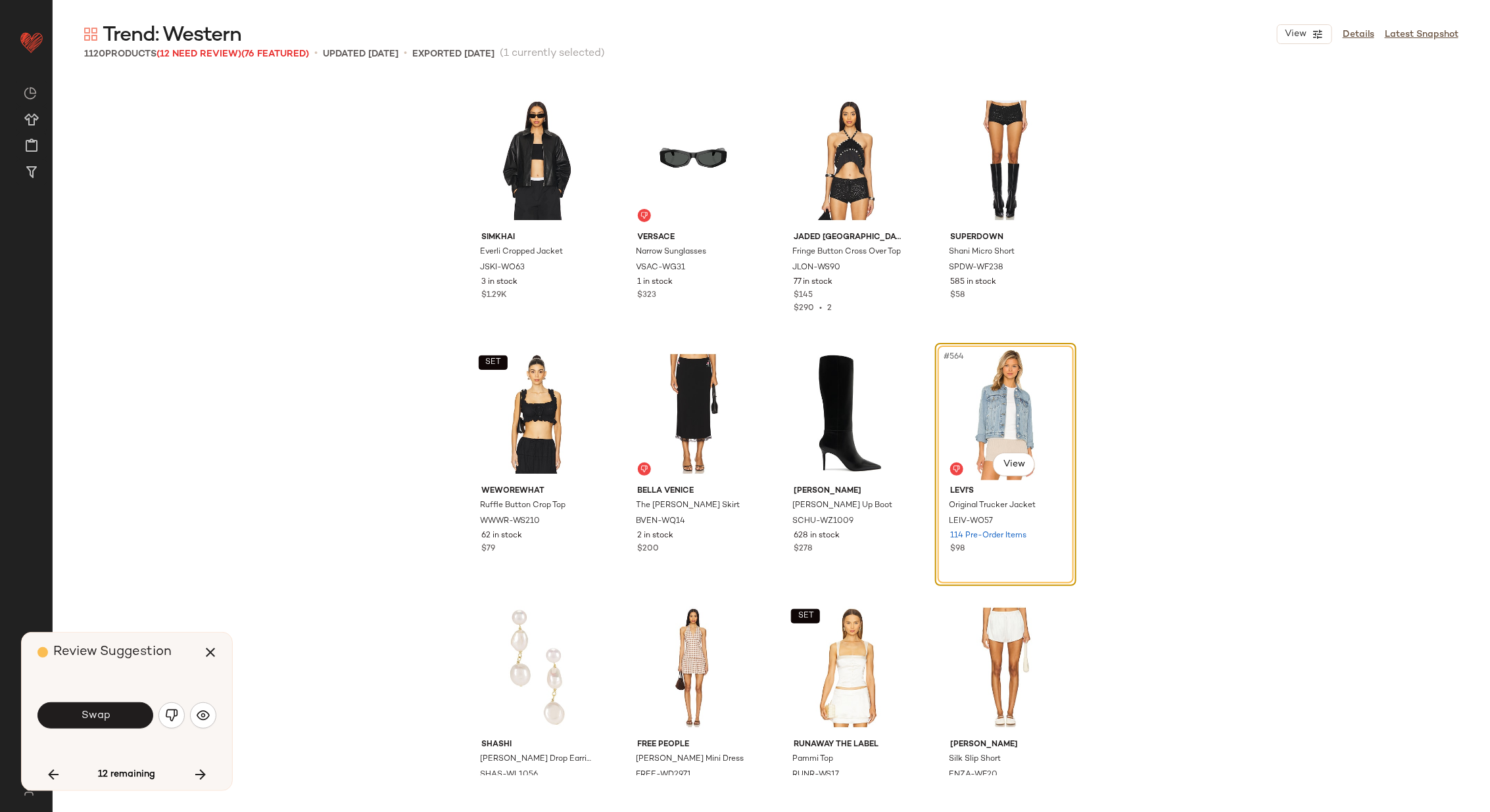
click at [106, 711] on span "Swap" at bounding box center [94, 716] width 30 height 13
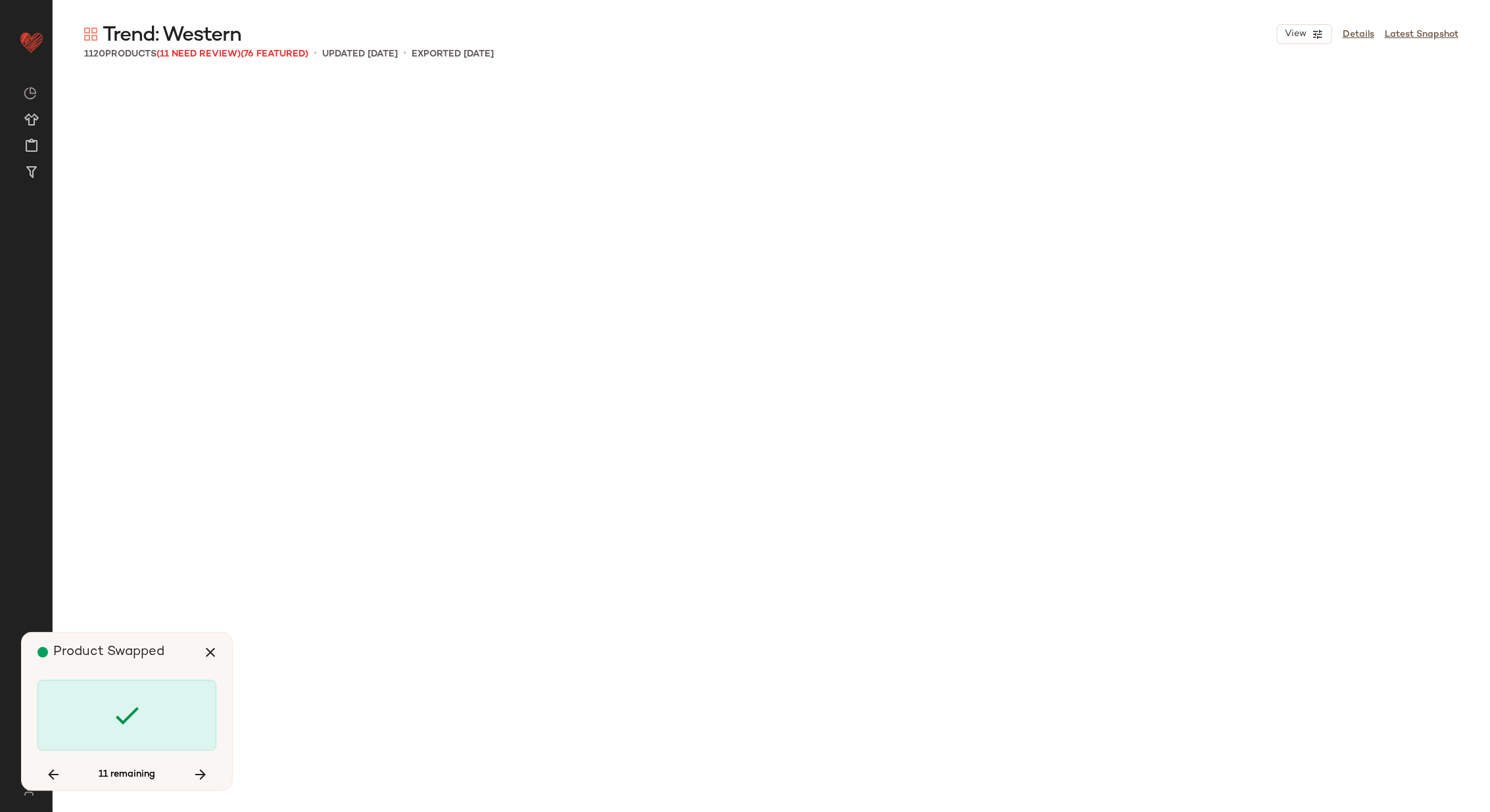
scroll to position [37295, 0]
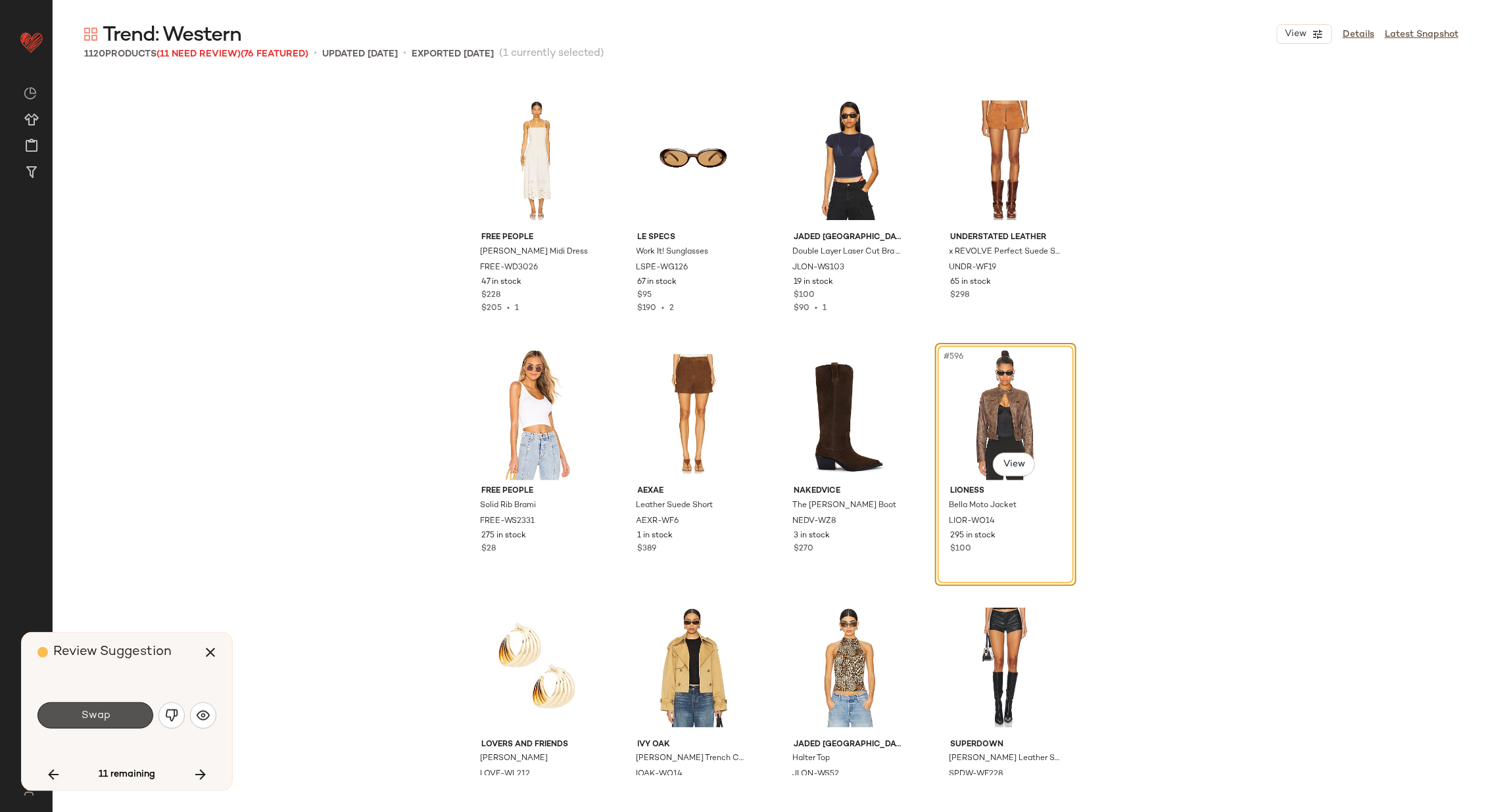
click at [106, 711] on span "Swap" at bounding box center [94, 716] width 30 height 13
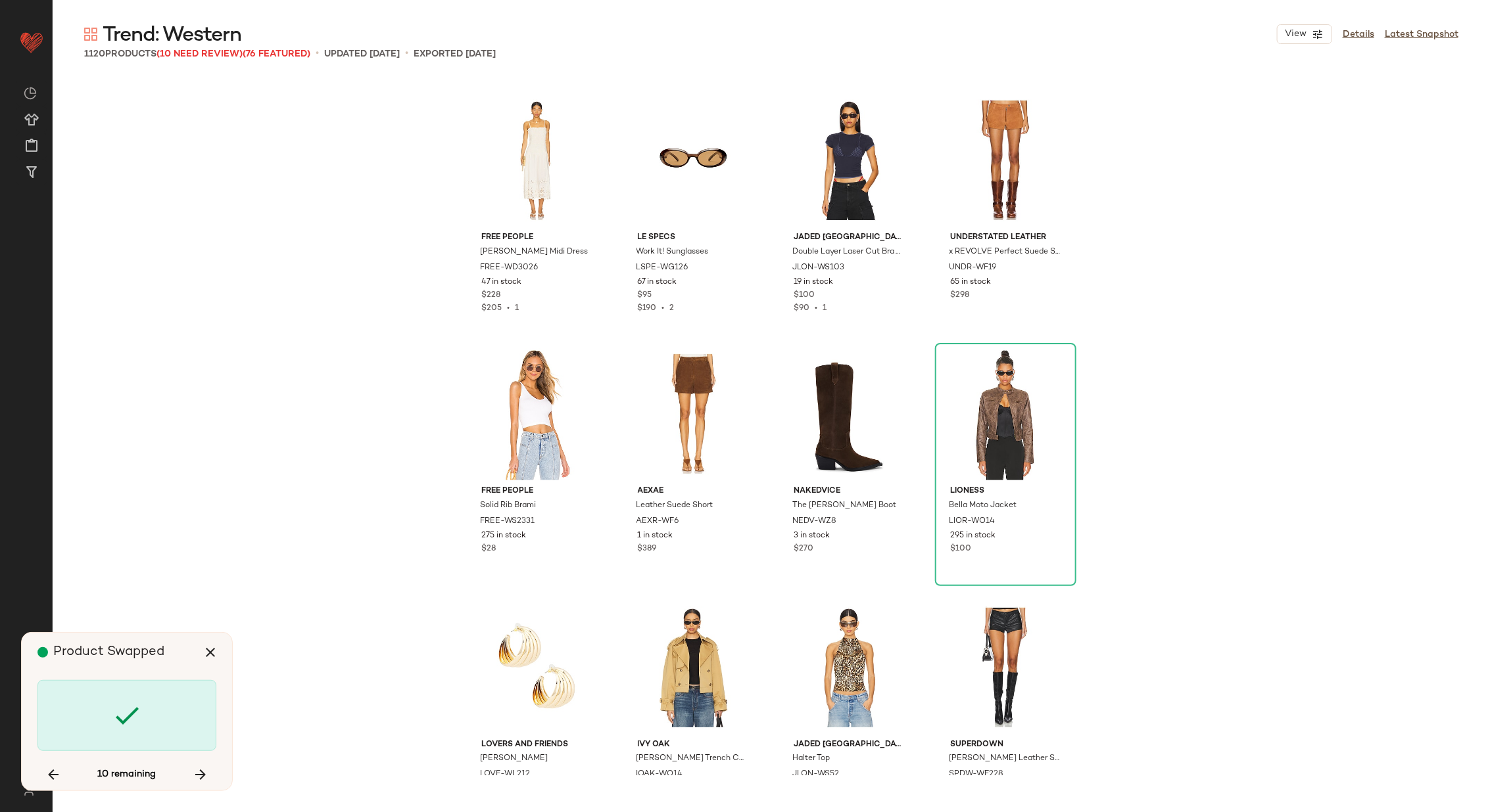
scroll to position [50487, 0]
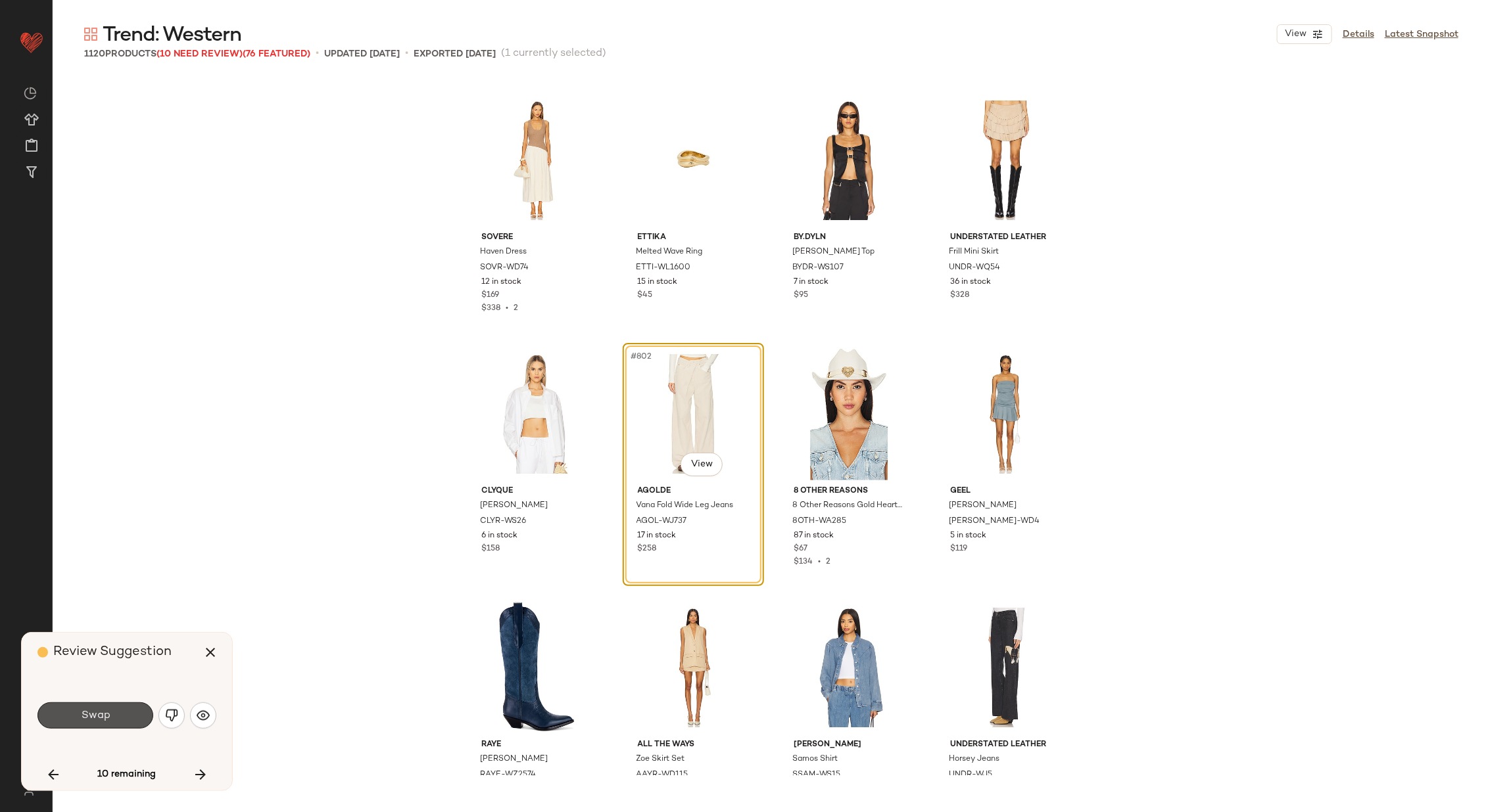
click at [106, 711] on span "Swap" at bounding box center [94, 716] width 30 height 13
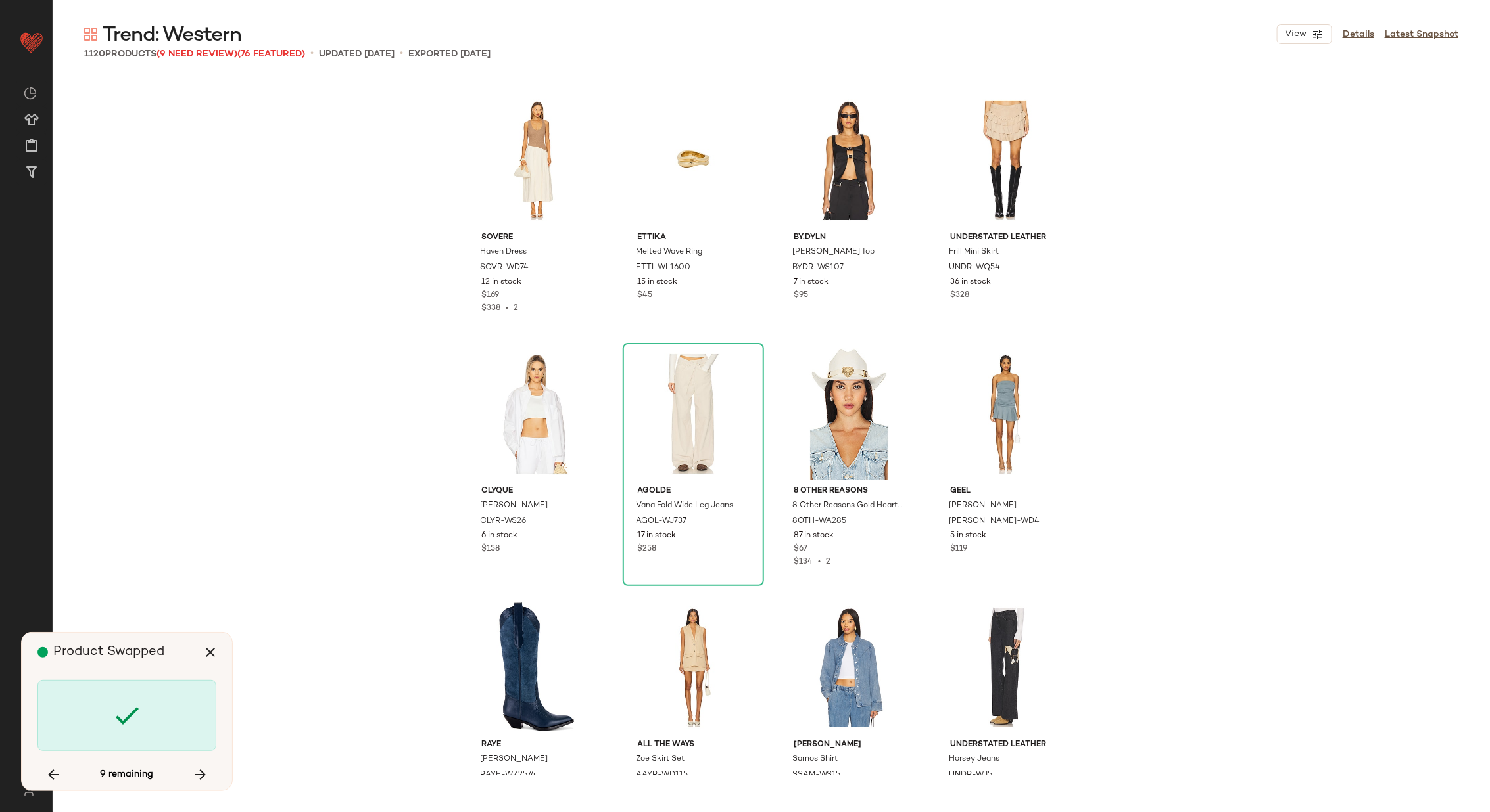
scroll to position [52771, 0]
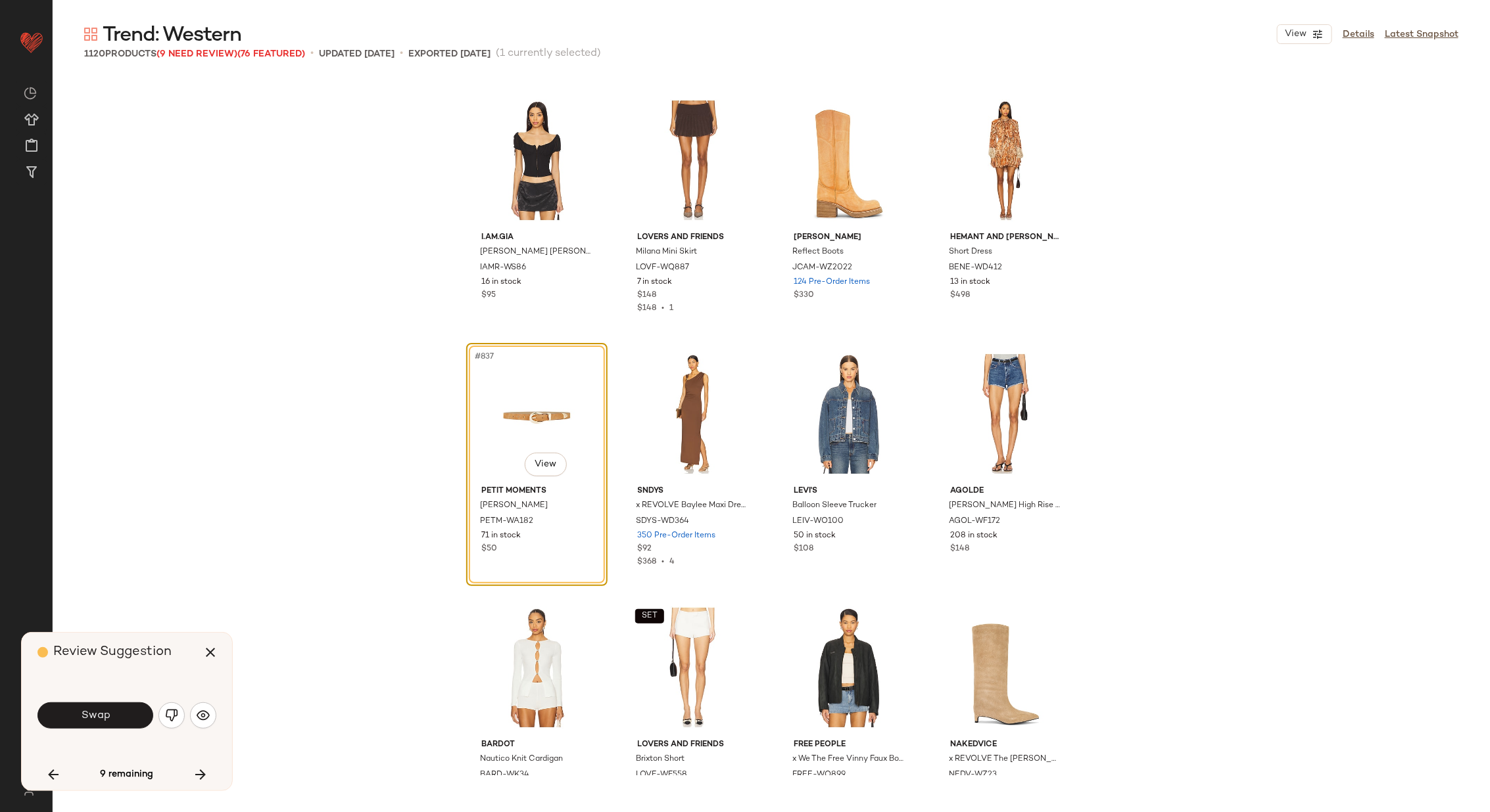
click at [106, 711] on span "Swap" at bounding box center [94, 716] width 30 height 13
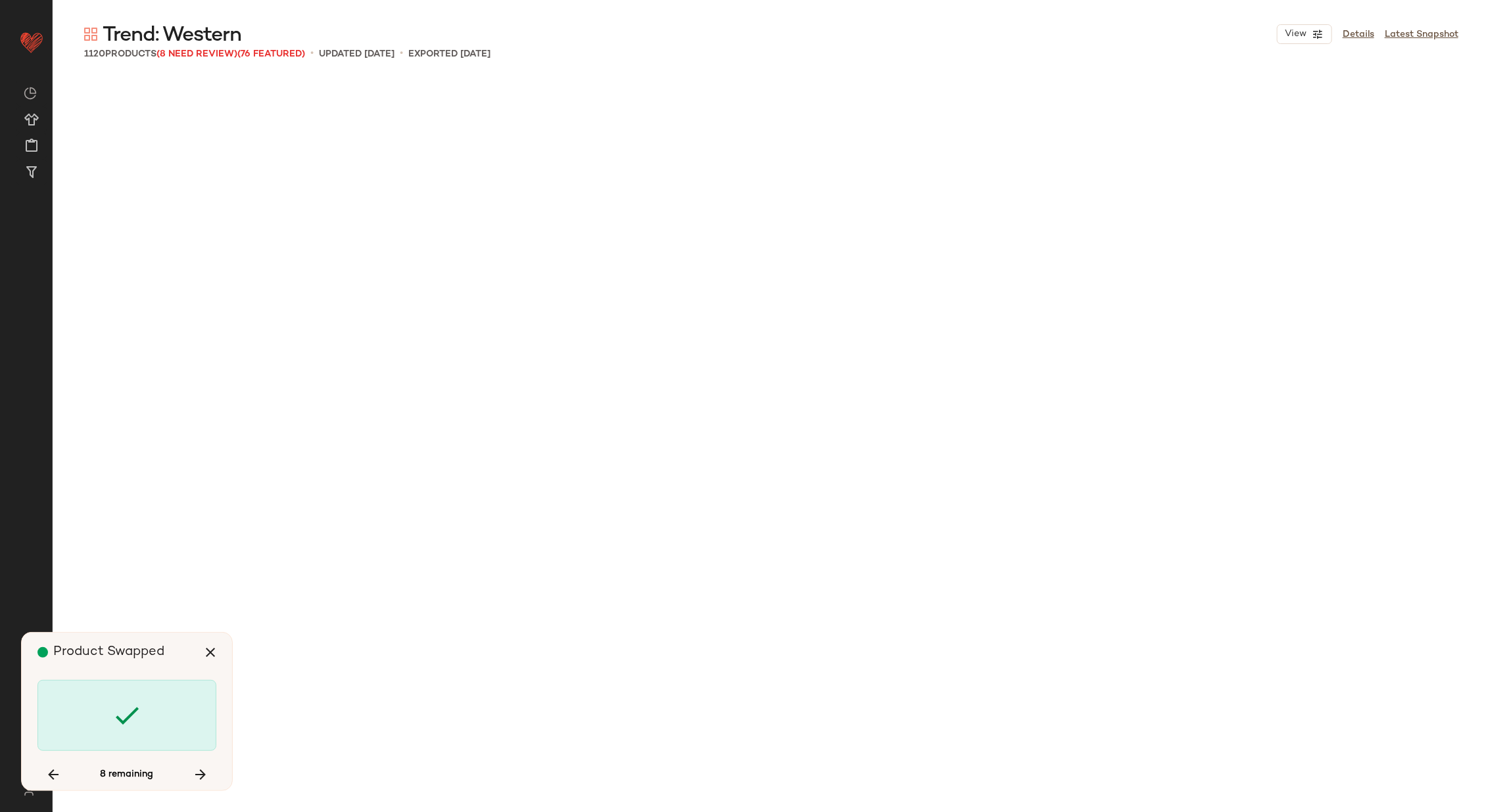
scroll to position [63680, 0]
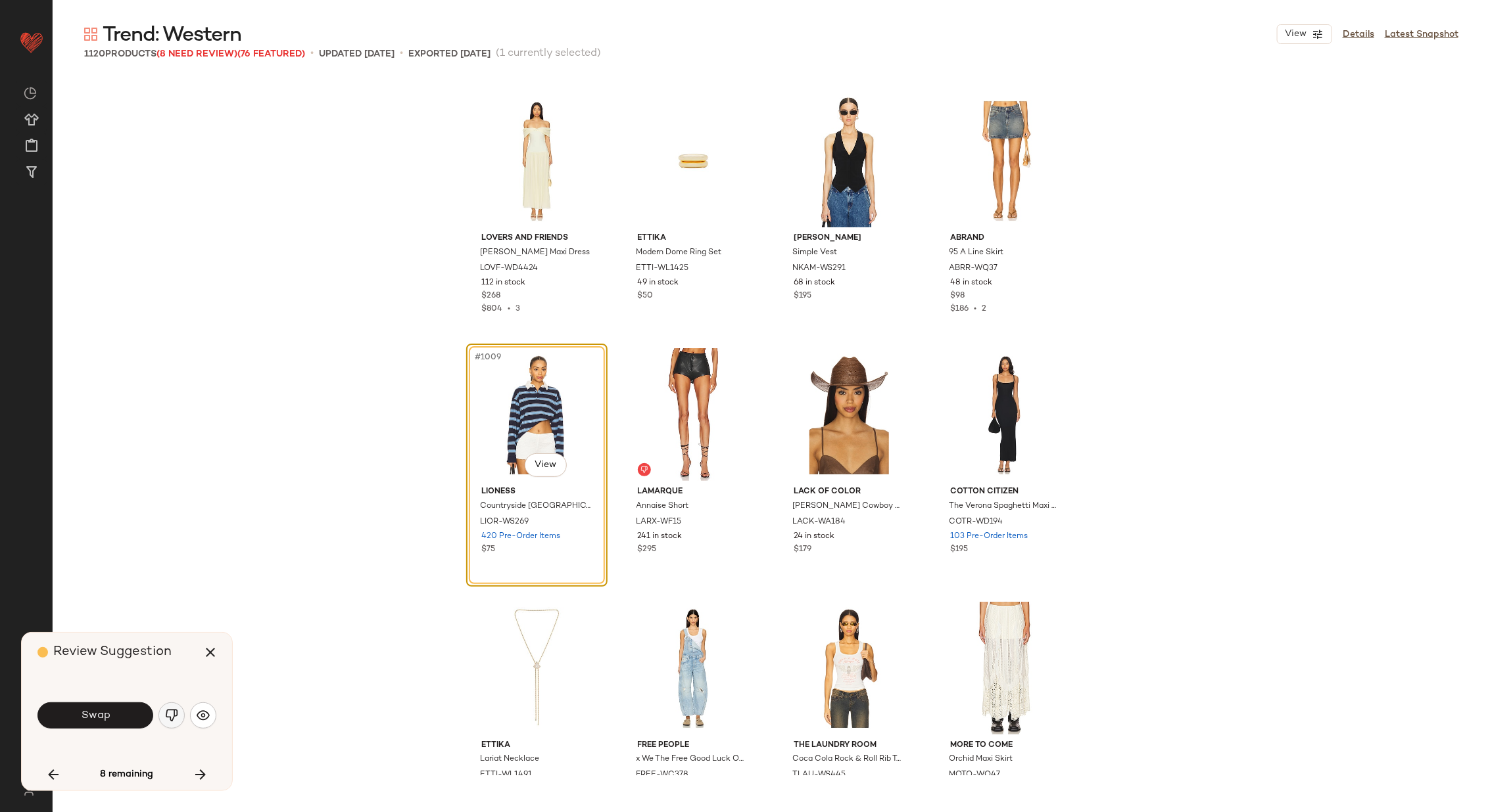
click at [171, 716] on img "button" at bounding box center [171, 716] width 13 height 13
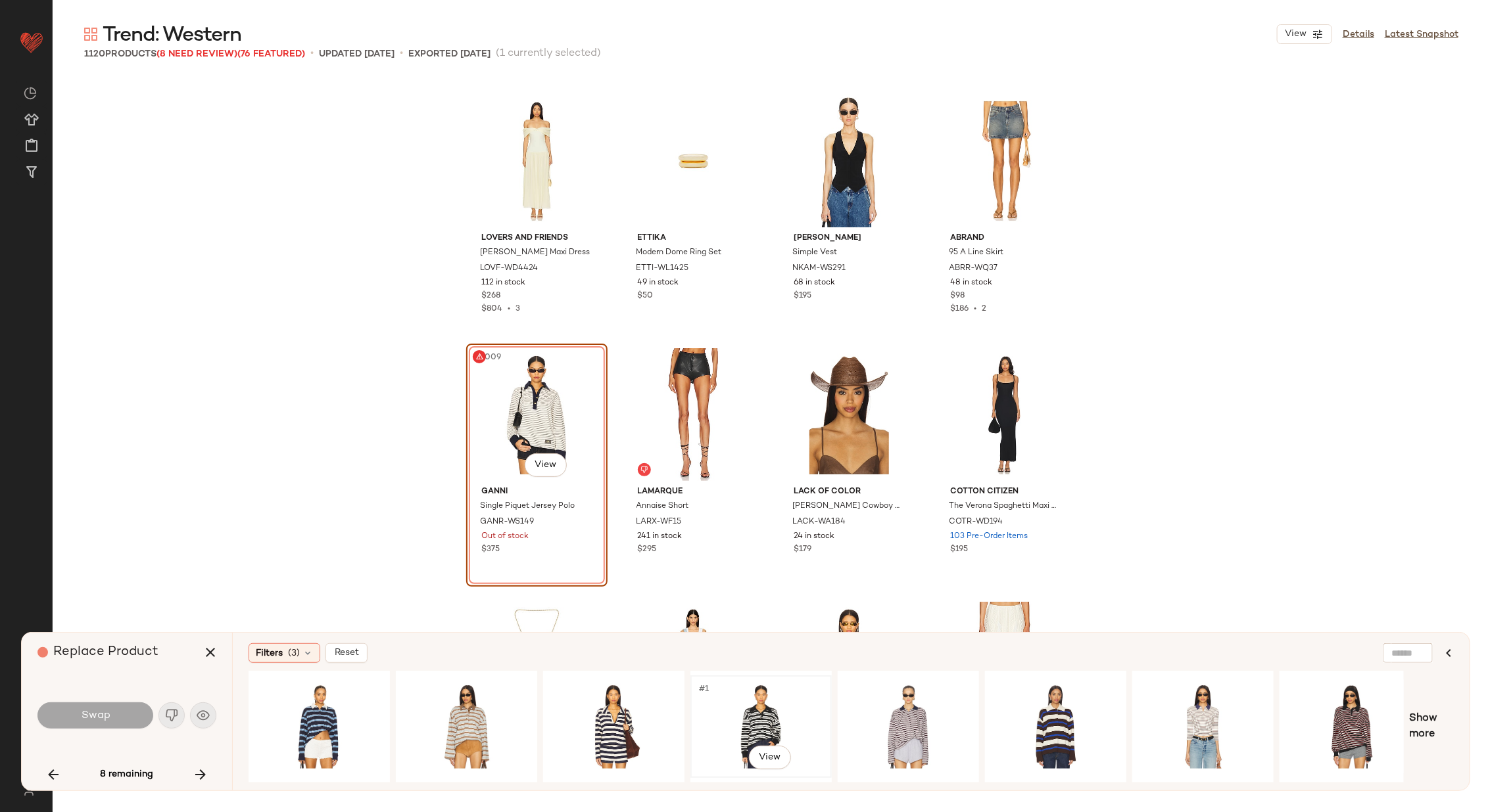
click at [734, 720] on div "#1 View" at bounding box center [760, 726] width 132 height 93
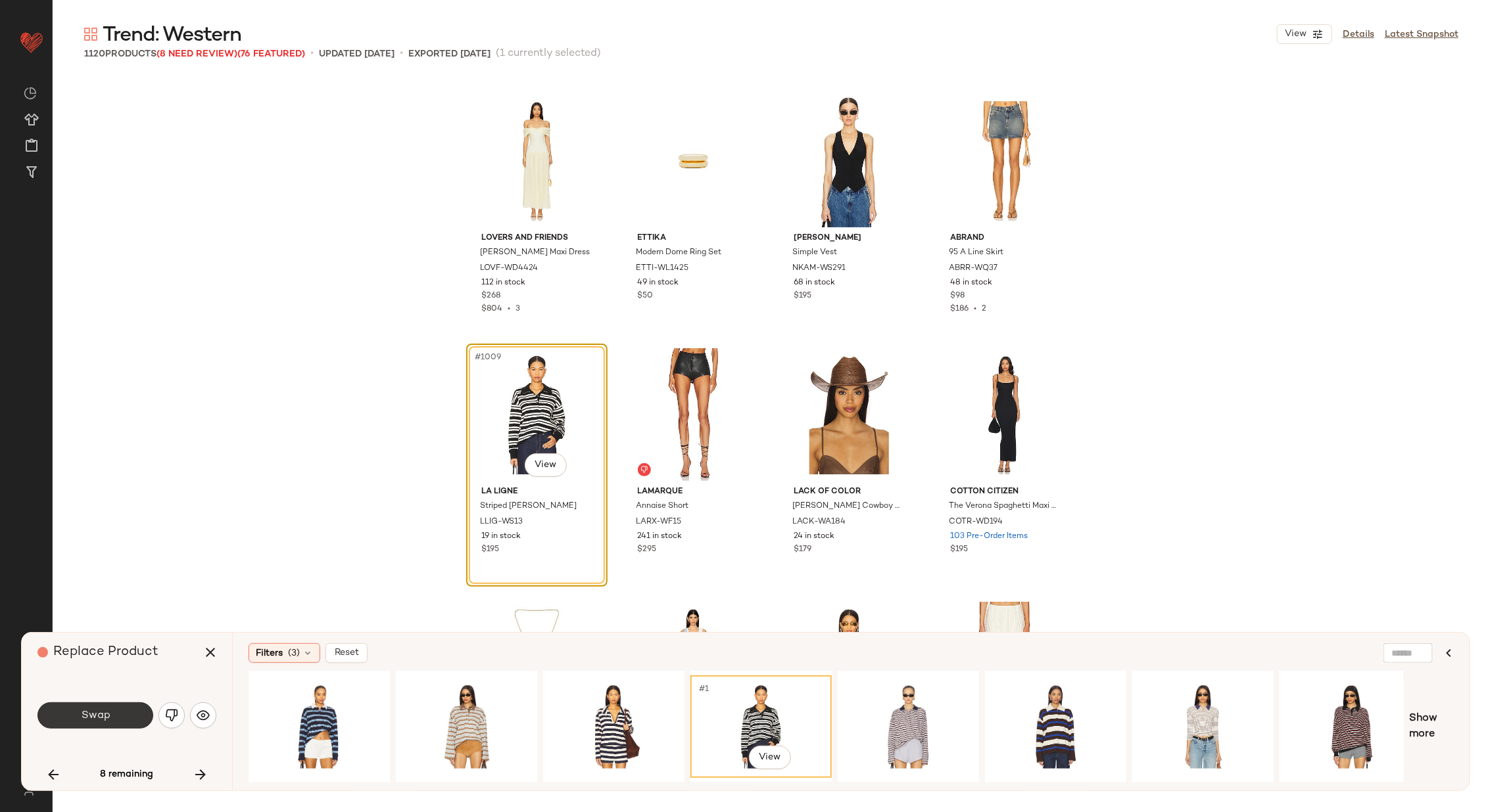
click at [99, 712] on span "Swap" at bounding box center [94, 716] width 30 height 13
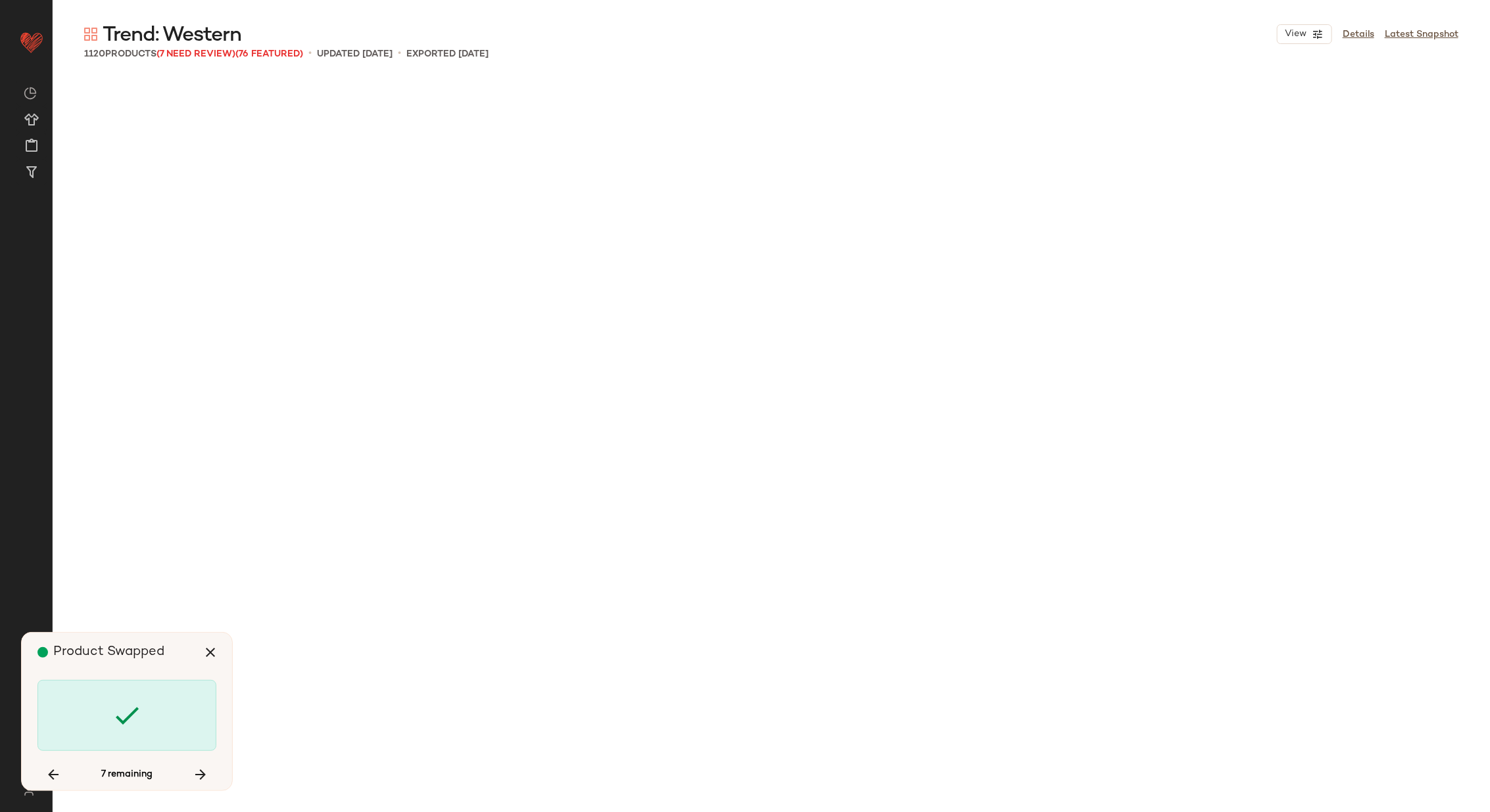
scroll to position [64695, 0]
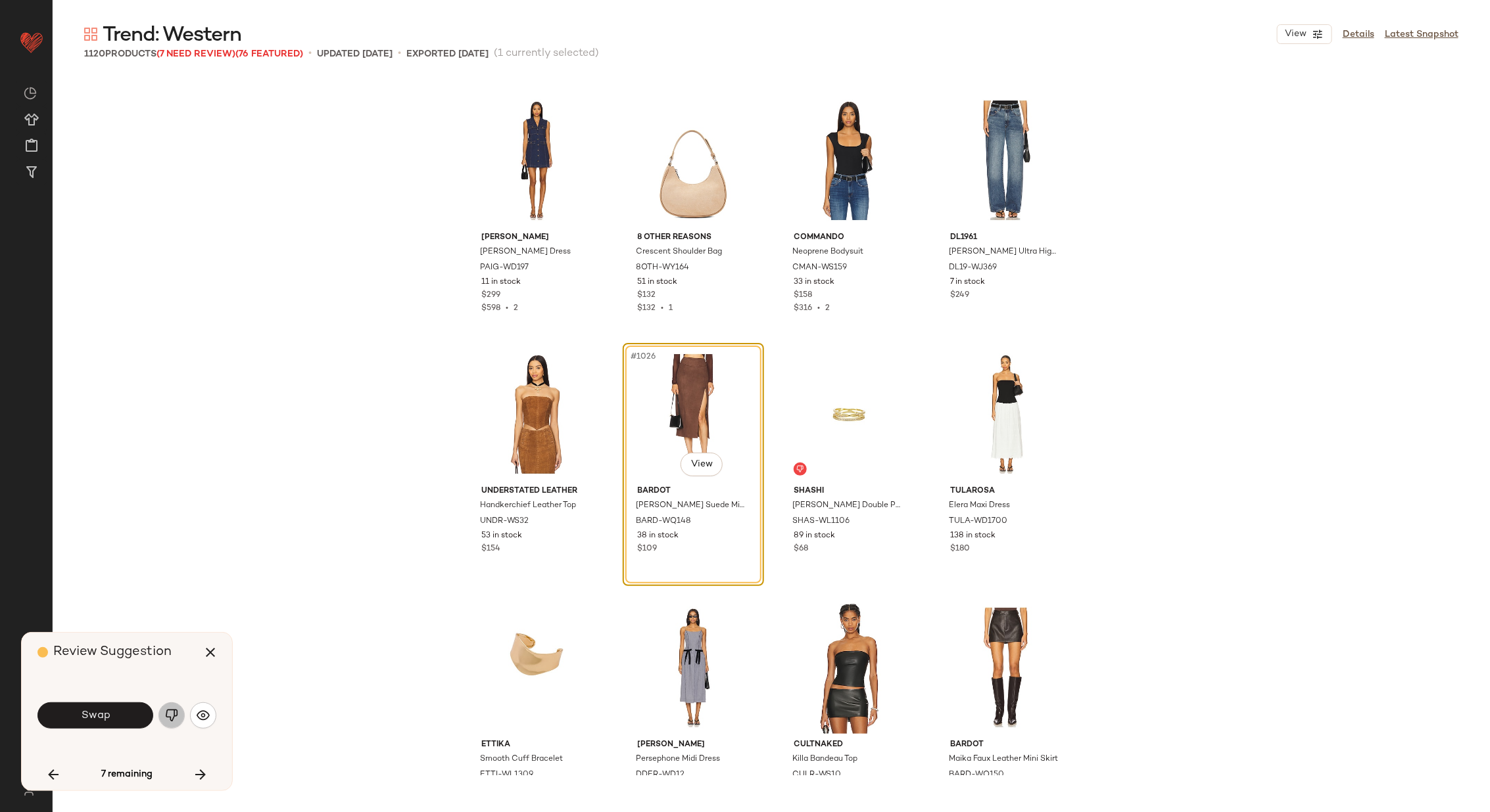
click at [174, 716] on img "button" at bounding box center [171, 716] width 13 height 13
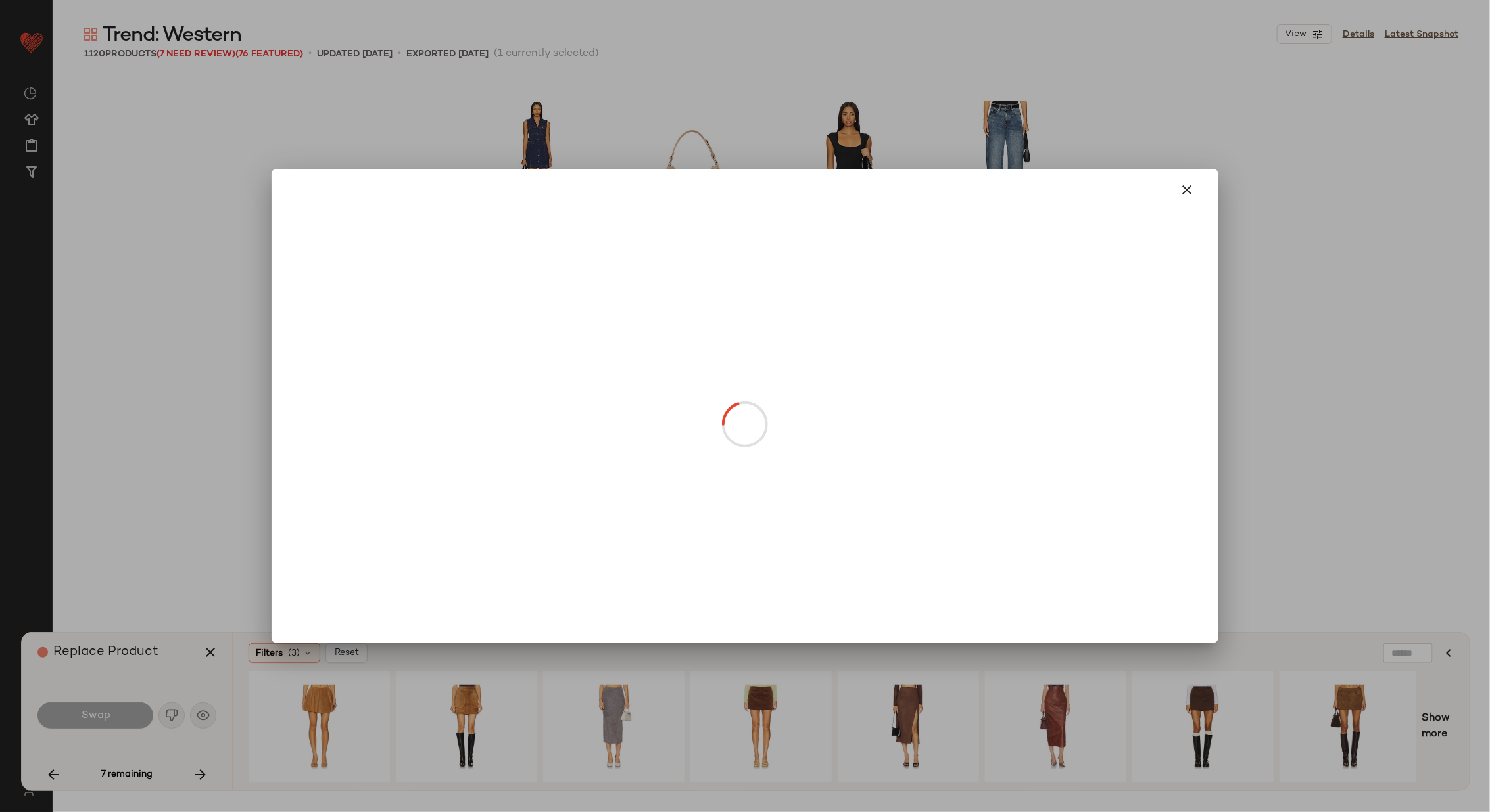
click at [699, 462] on body "Revolve ** Dashboard All Products Global Clipboards (26) Curations (70) [PERSON…" at bounding box center [745, 460] width 1490 height 920
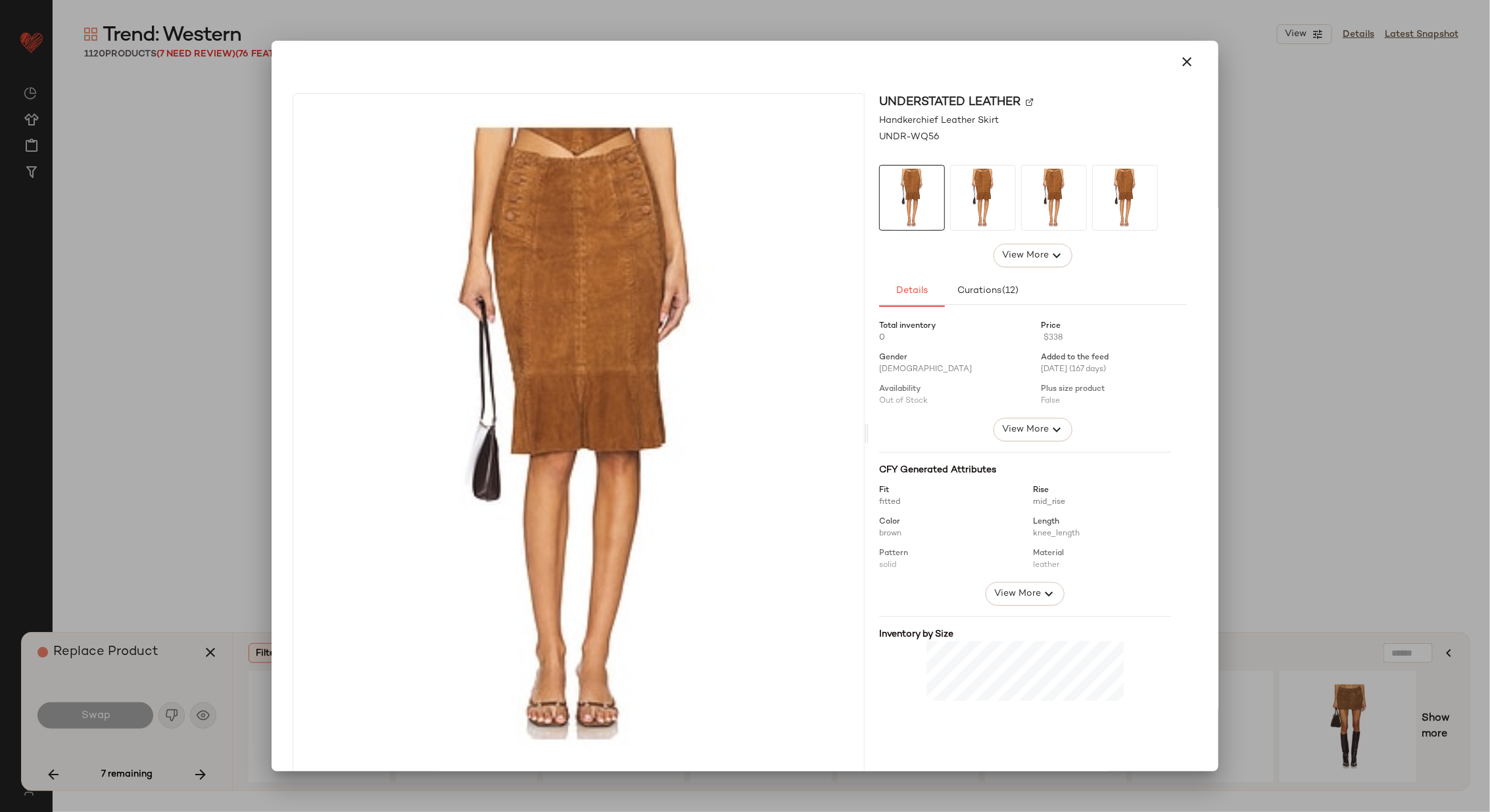
click at [1026, 98] on img at bounding box center [1030, 102] width 8 height 8
click at [1179, 59] on icon "button" at bounding box center [1187, 62] width 15 height 15
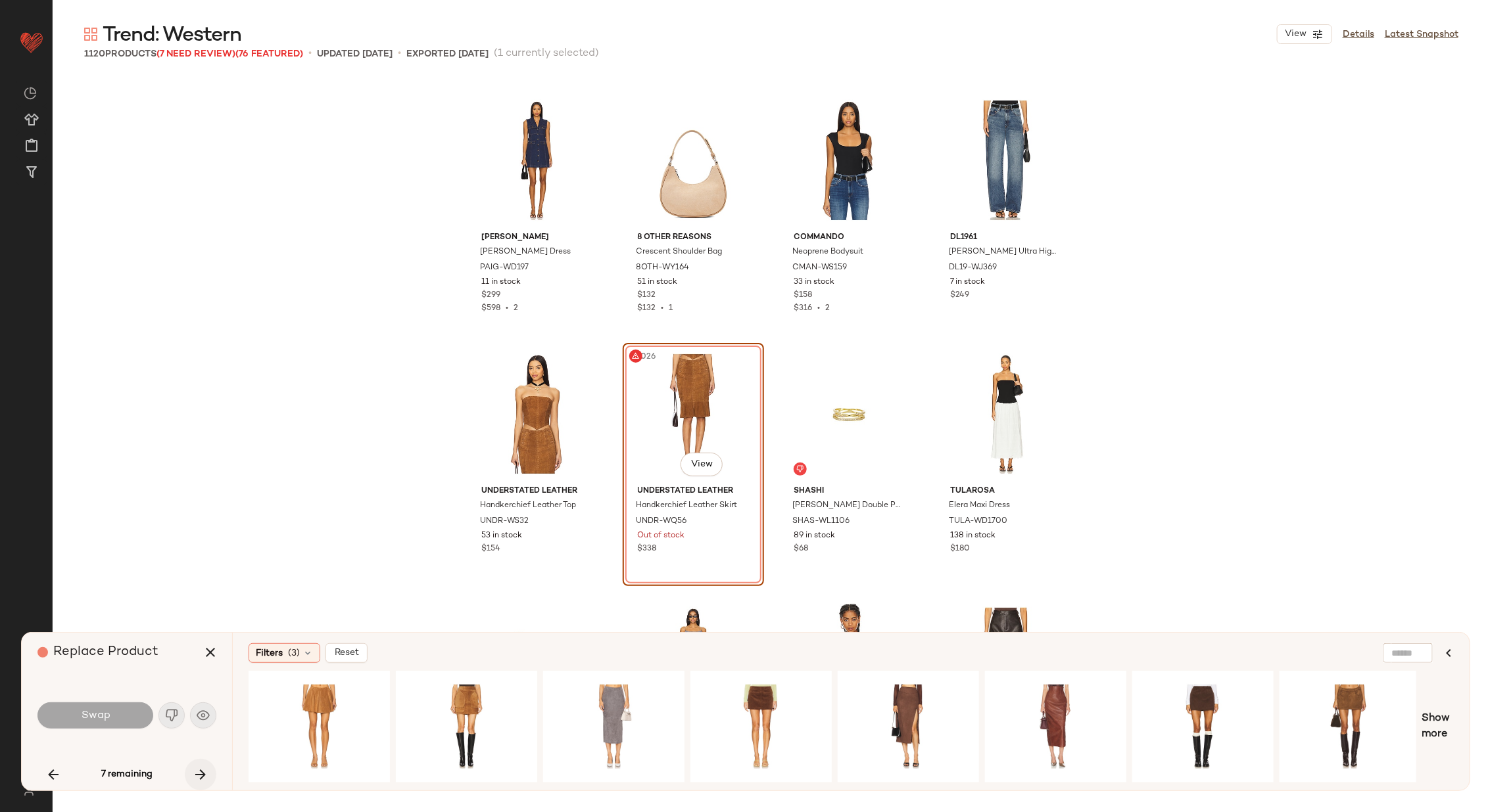
click at [207, 774] on icon "button" at bounding box center [200, 774] width 15 height 15
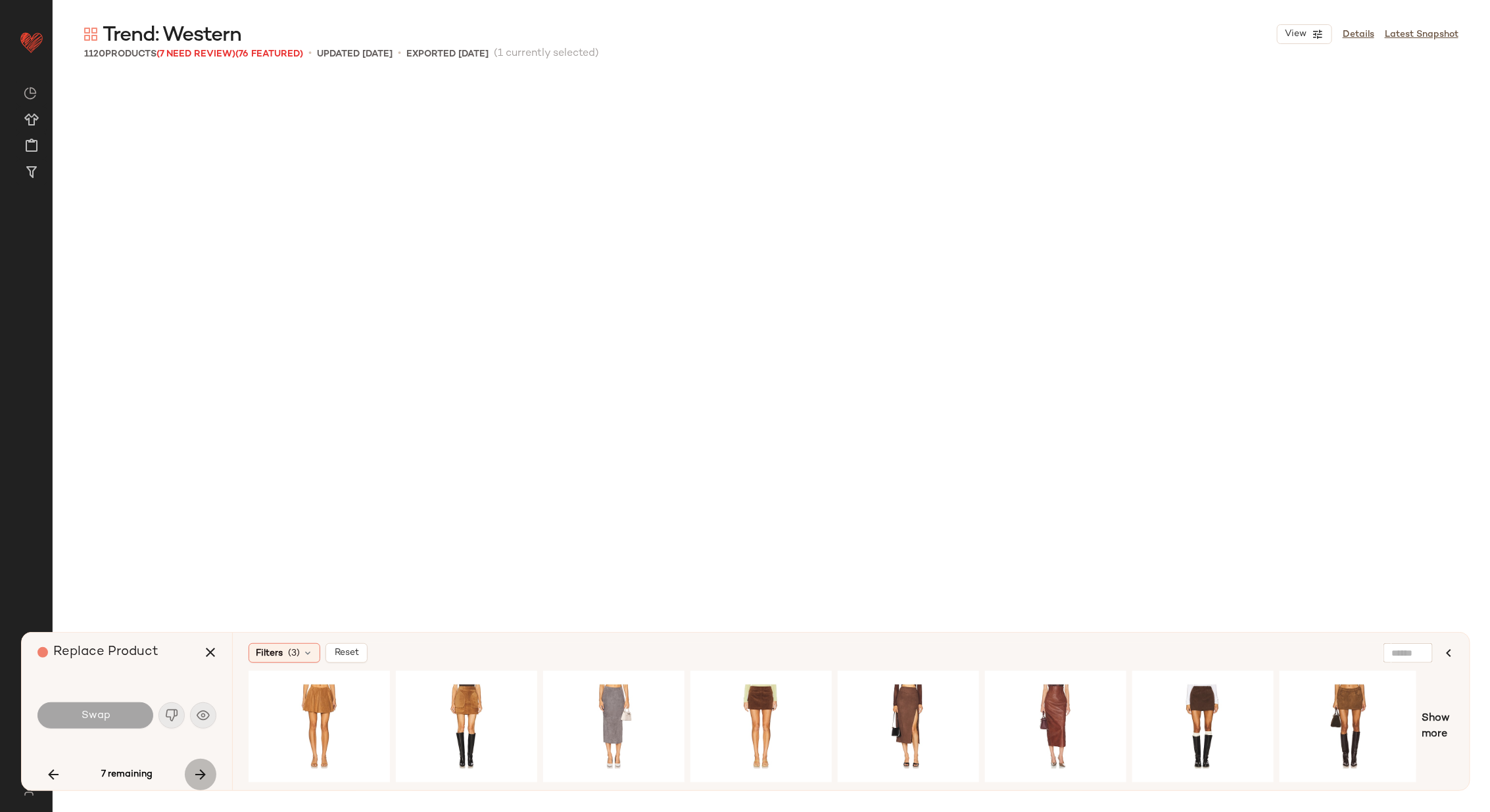
scroll to position [66724, 0]
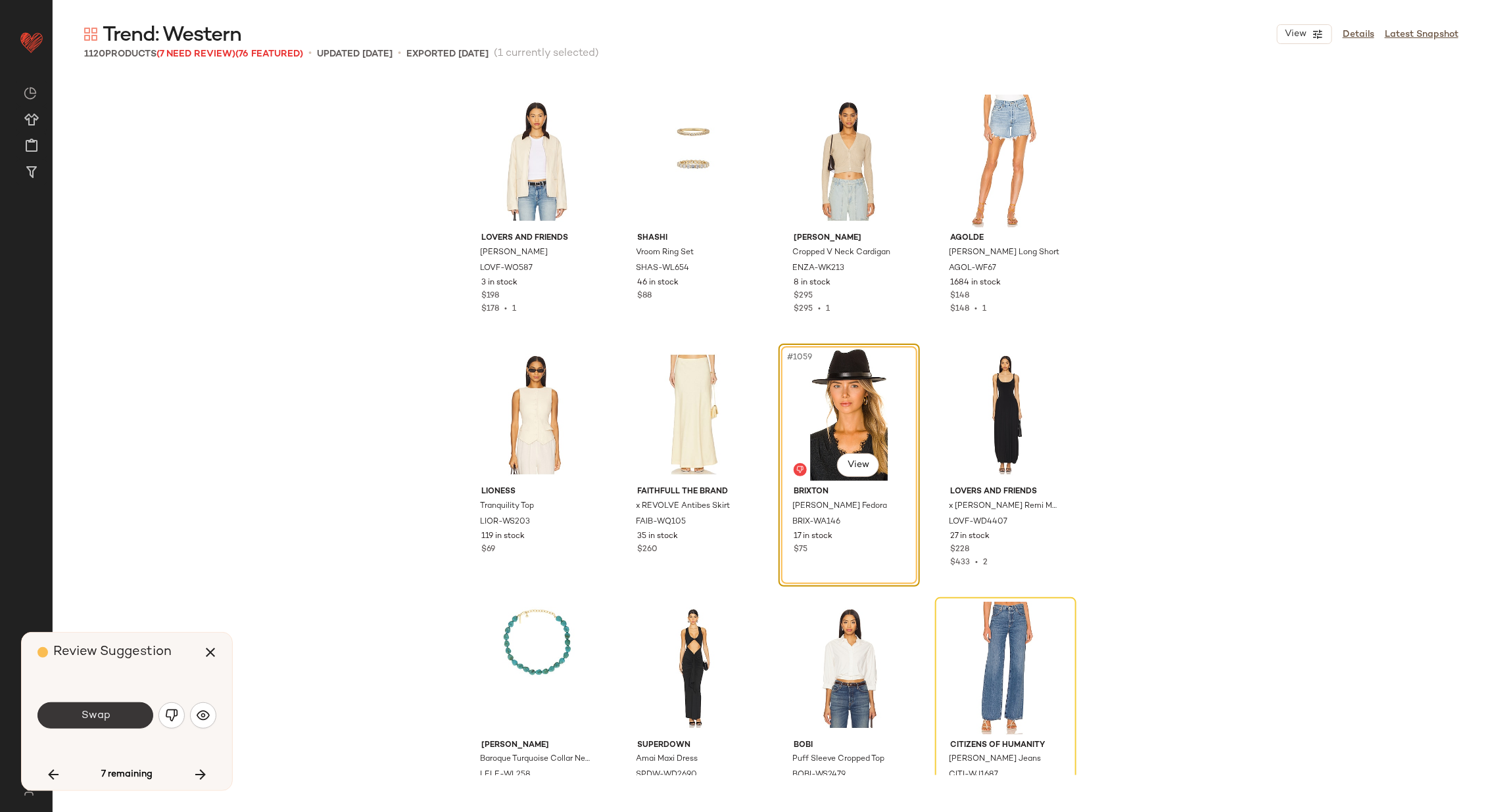
click at [105, 713] on span "Swap" at bounding box center [94, 716] width 30 height 13
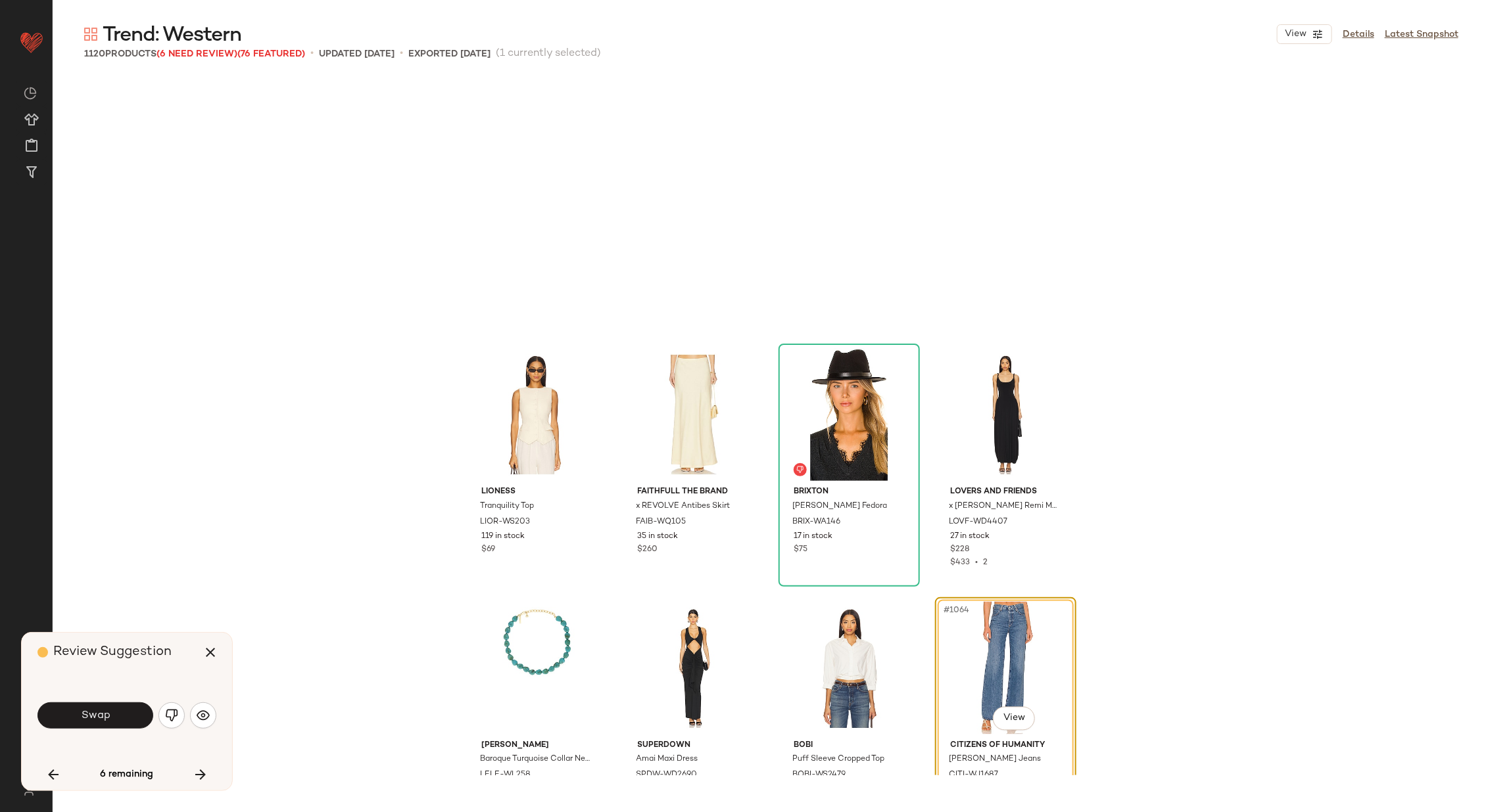
scroll to position [66978, 0]
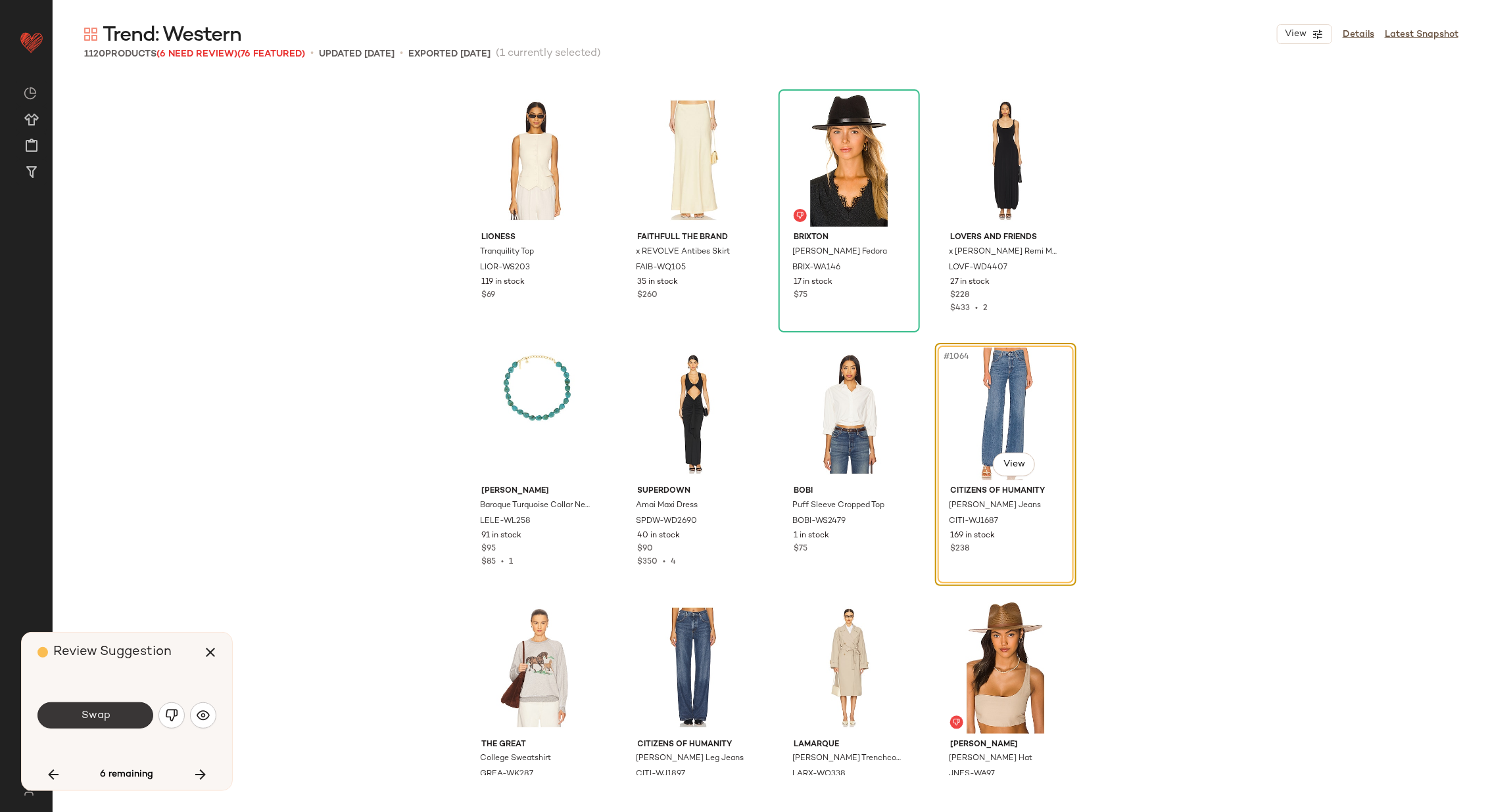
click at [109, 713] on span "Swap" at bounding box center [94, 716] width 30 height 13
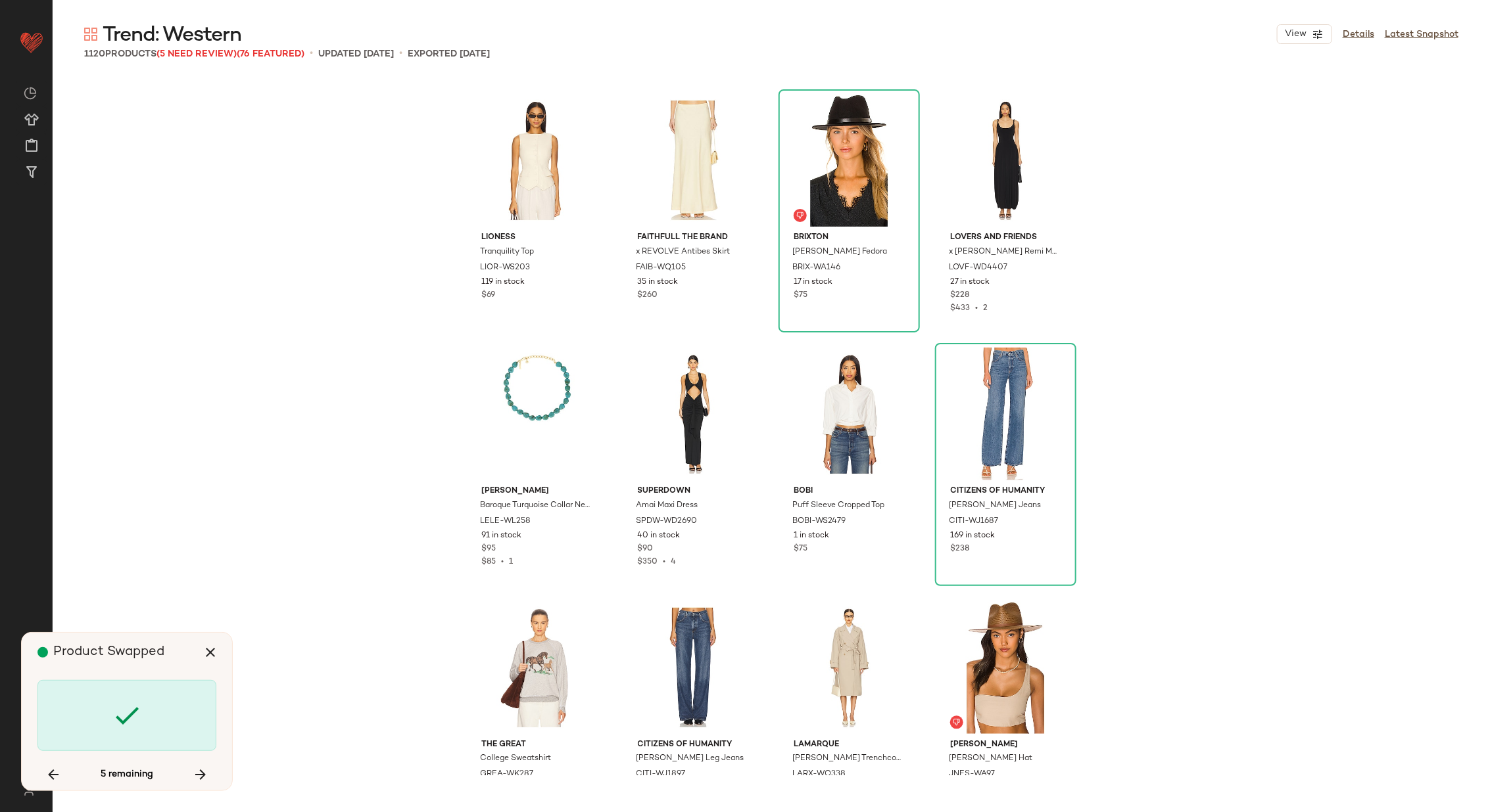
scroll to position [67740, 0]
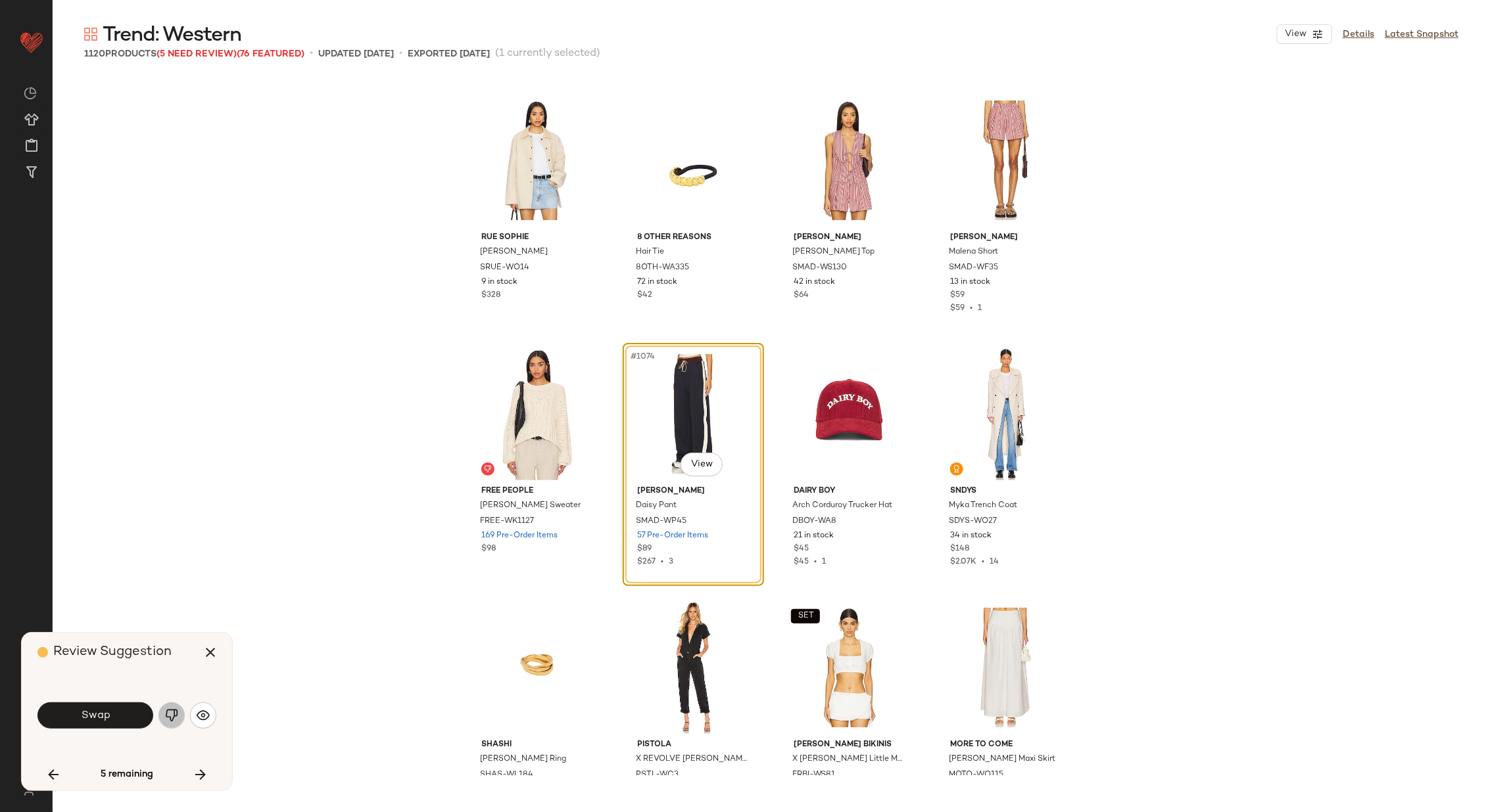
click at [171, 713] on img "button" at bounding box center [171, 716] width 13 height 13
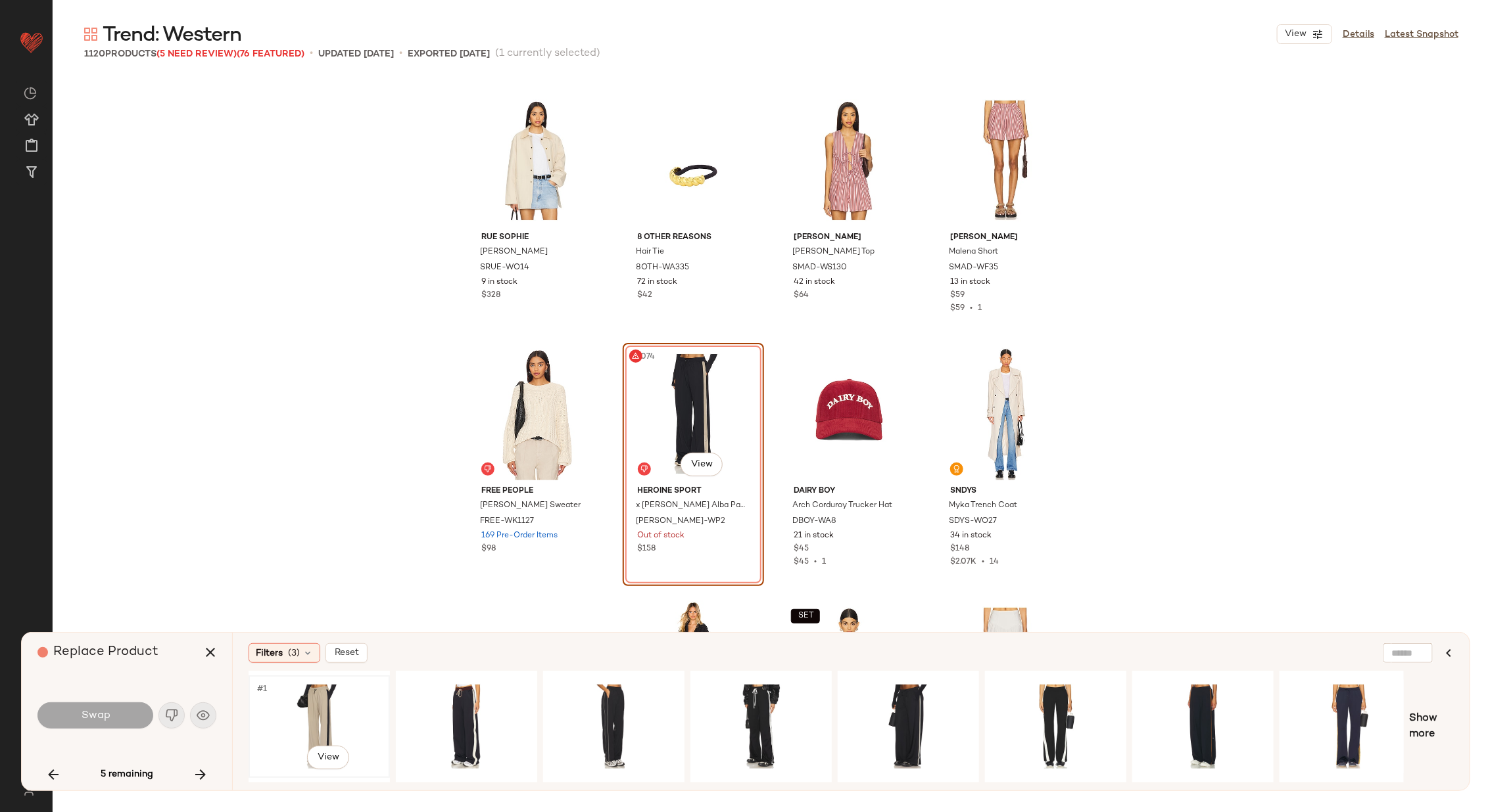
click at [337, 694] on div "#1 View" at bounding box center [319, 726] width 132 height 93
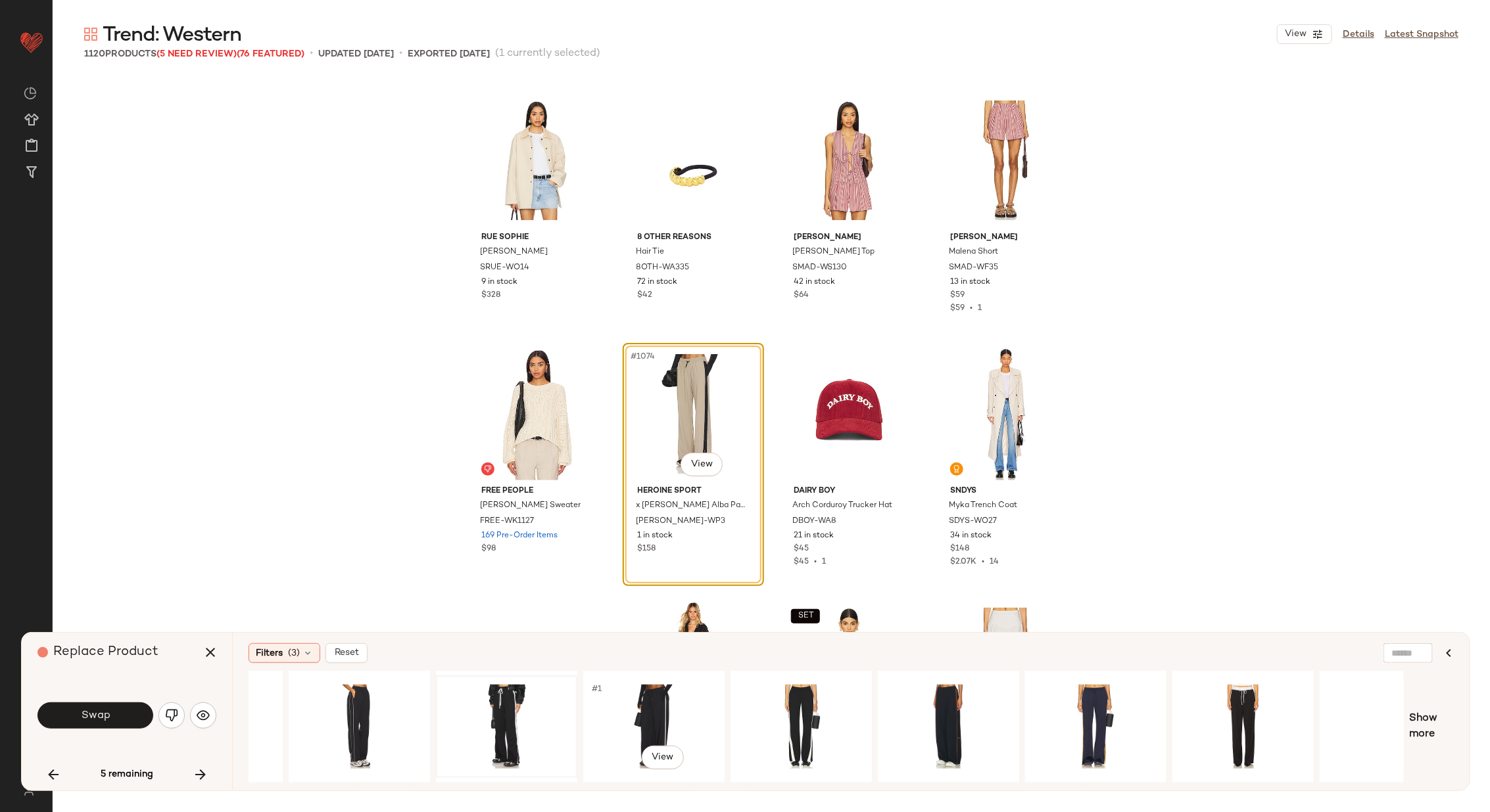
scroll to position [0, 310]
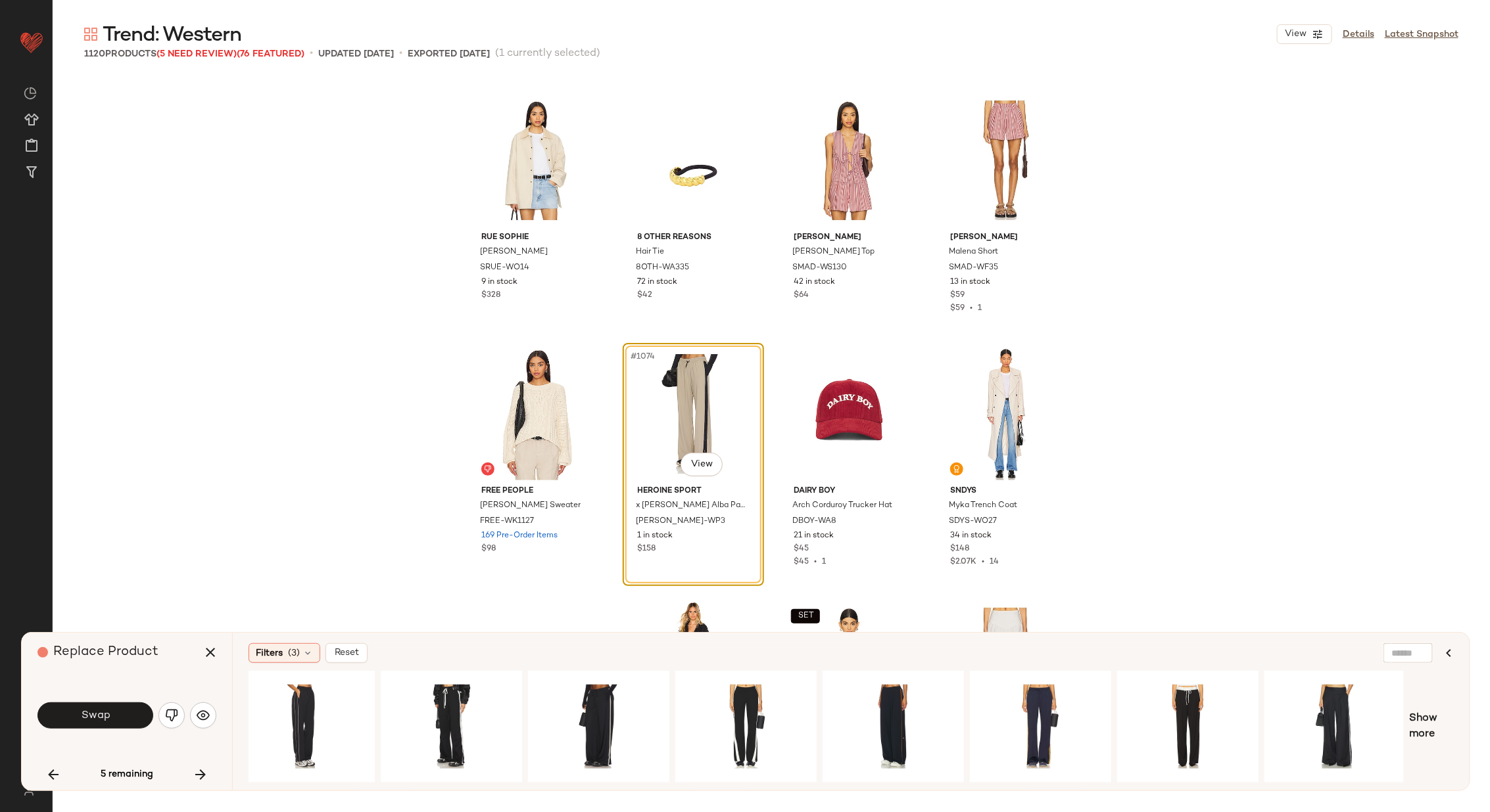
click at [1400, 656] on input "text" at bounding box center [1408, 653] width 34 height 13
type input "*******"
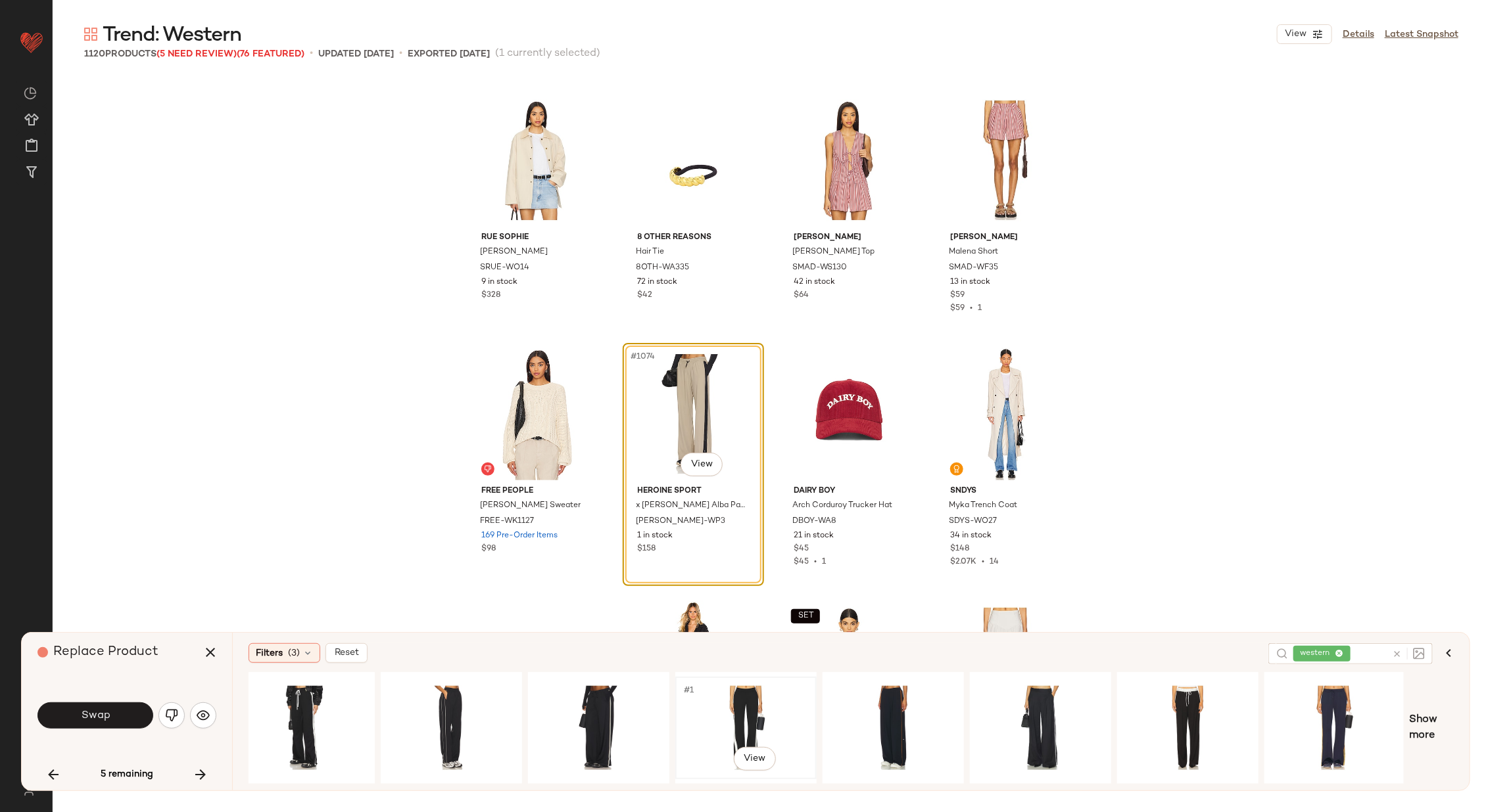
click at [701, 710] on div "#1 View" at bounding box center [745, 727] width 132 height 93
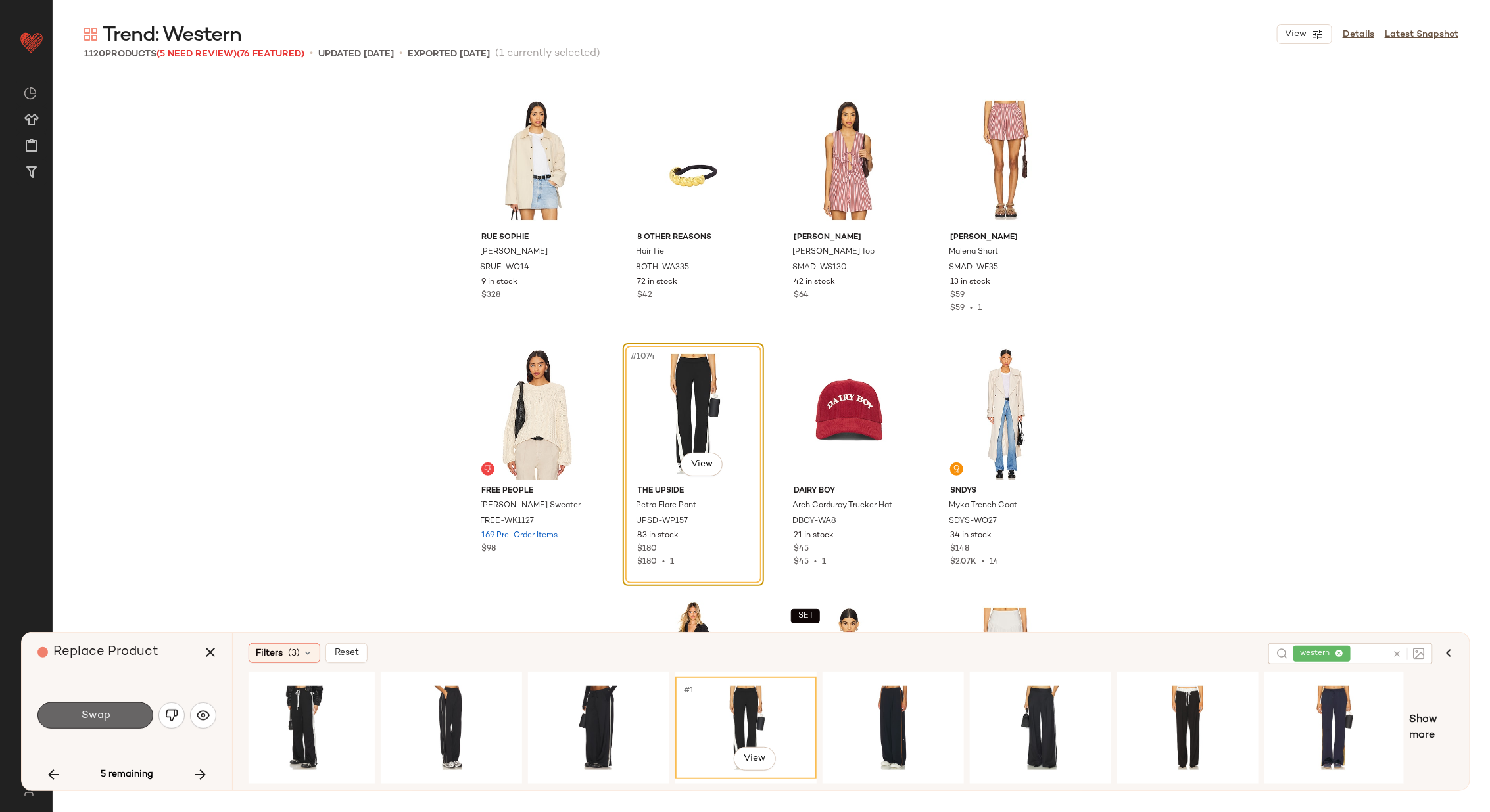
click at [121, 708] on button "Swap" at bounding box center [95, 715] width 116 height 26
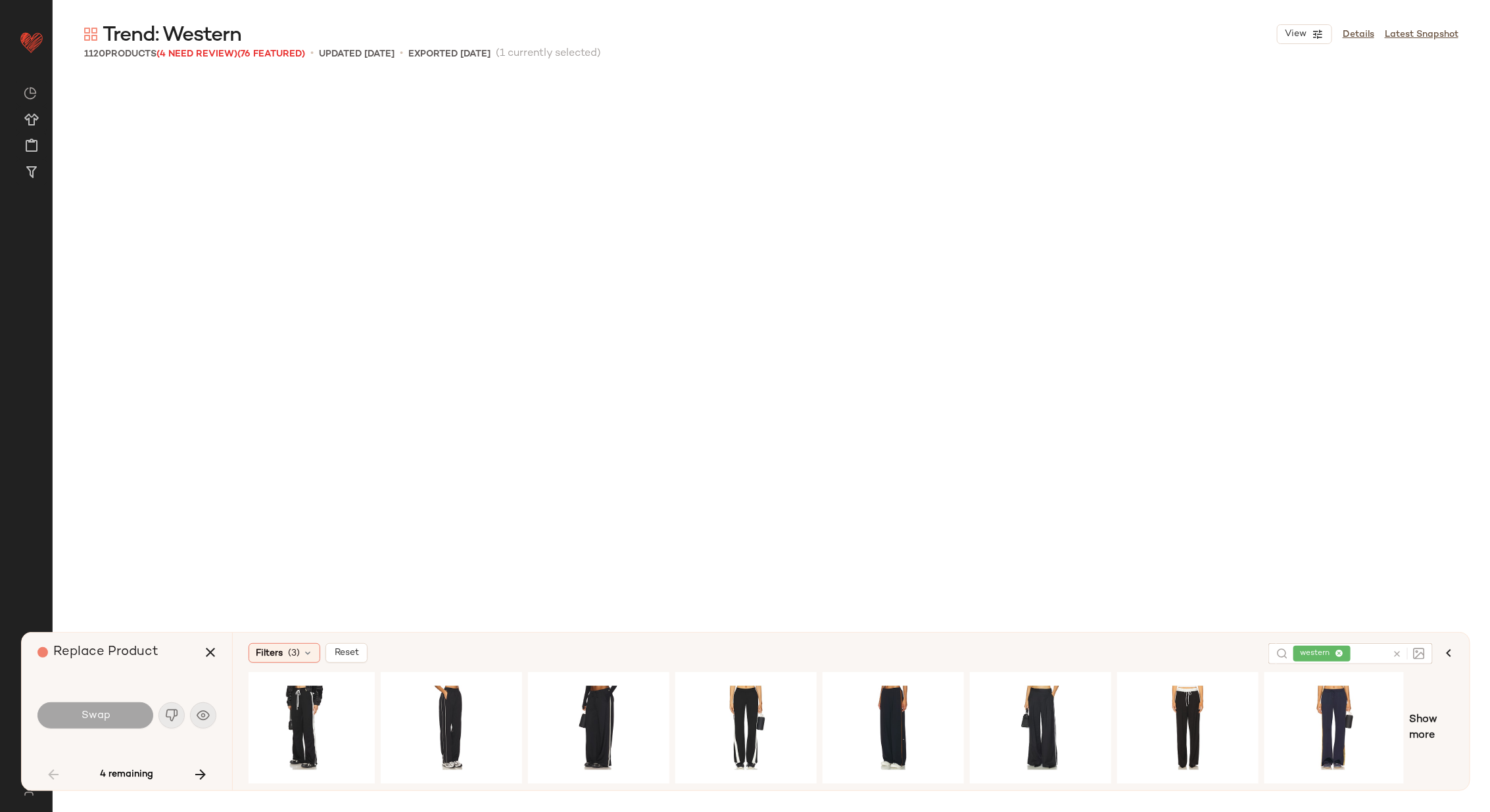
scroll to position [1268, 0]
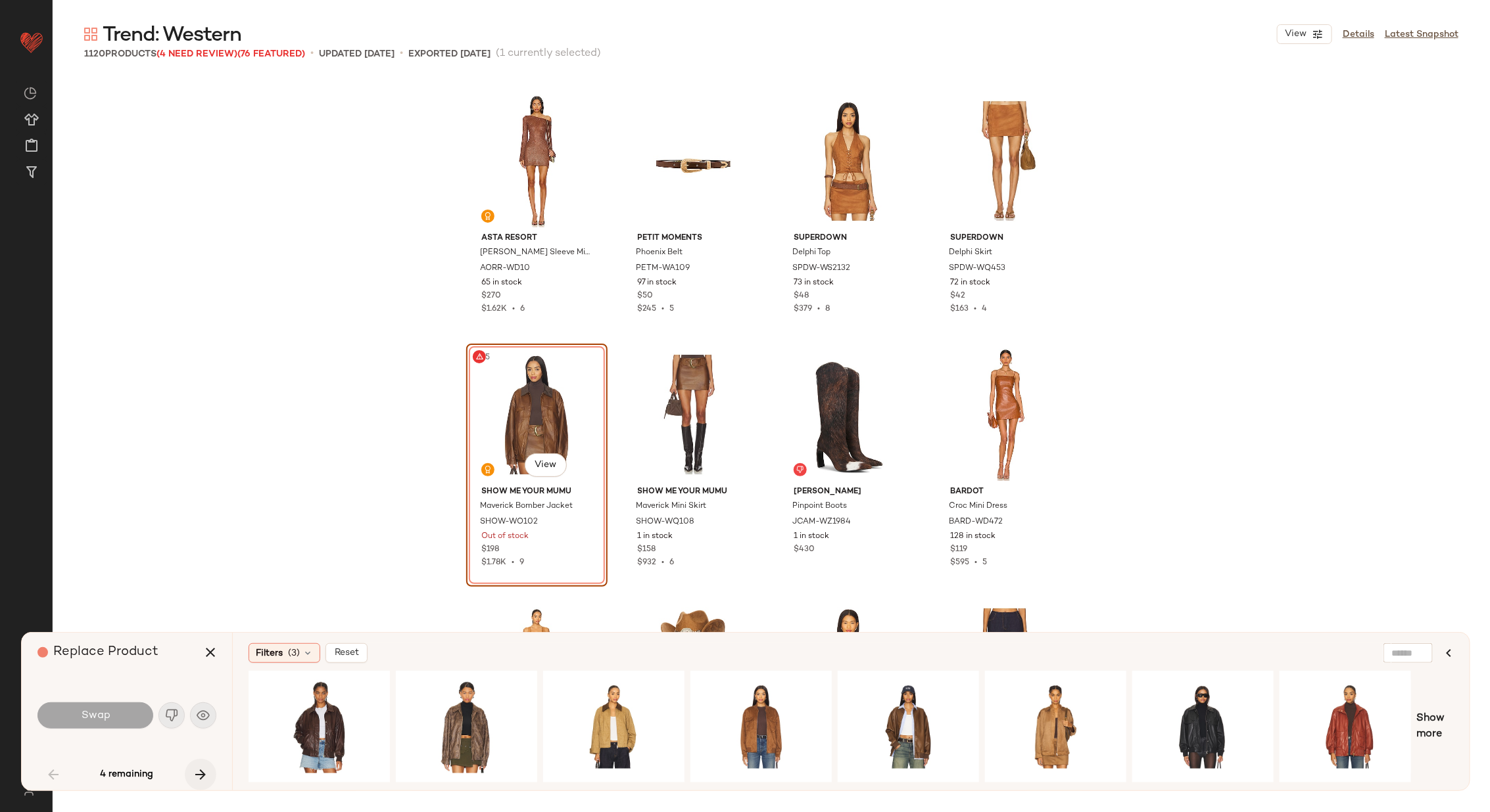
click at [202, 771] on icon "button" at bounding box center [200, 774] width 15 height 15
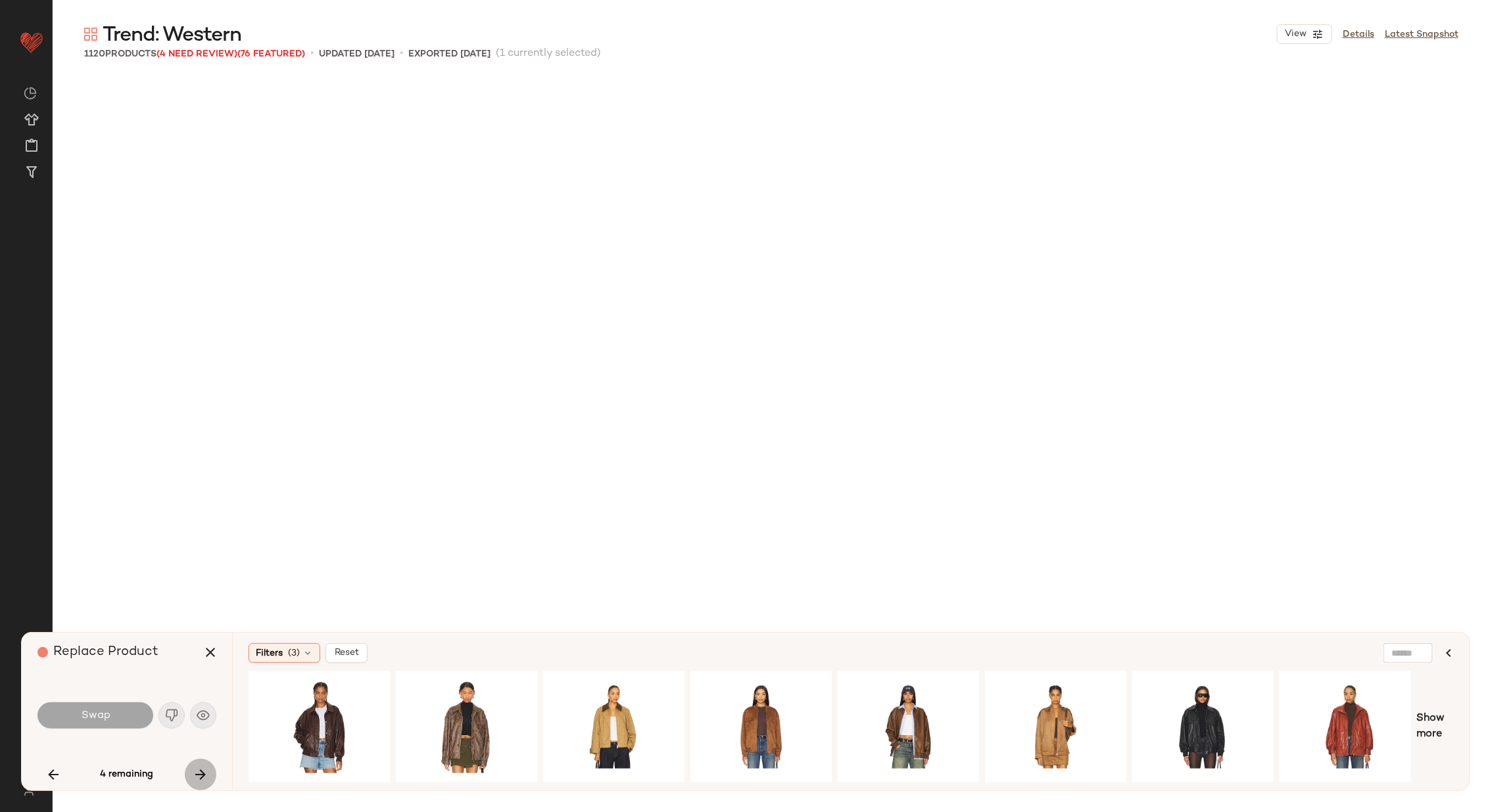
scroll to position [21057, 0]
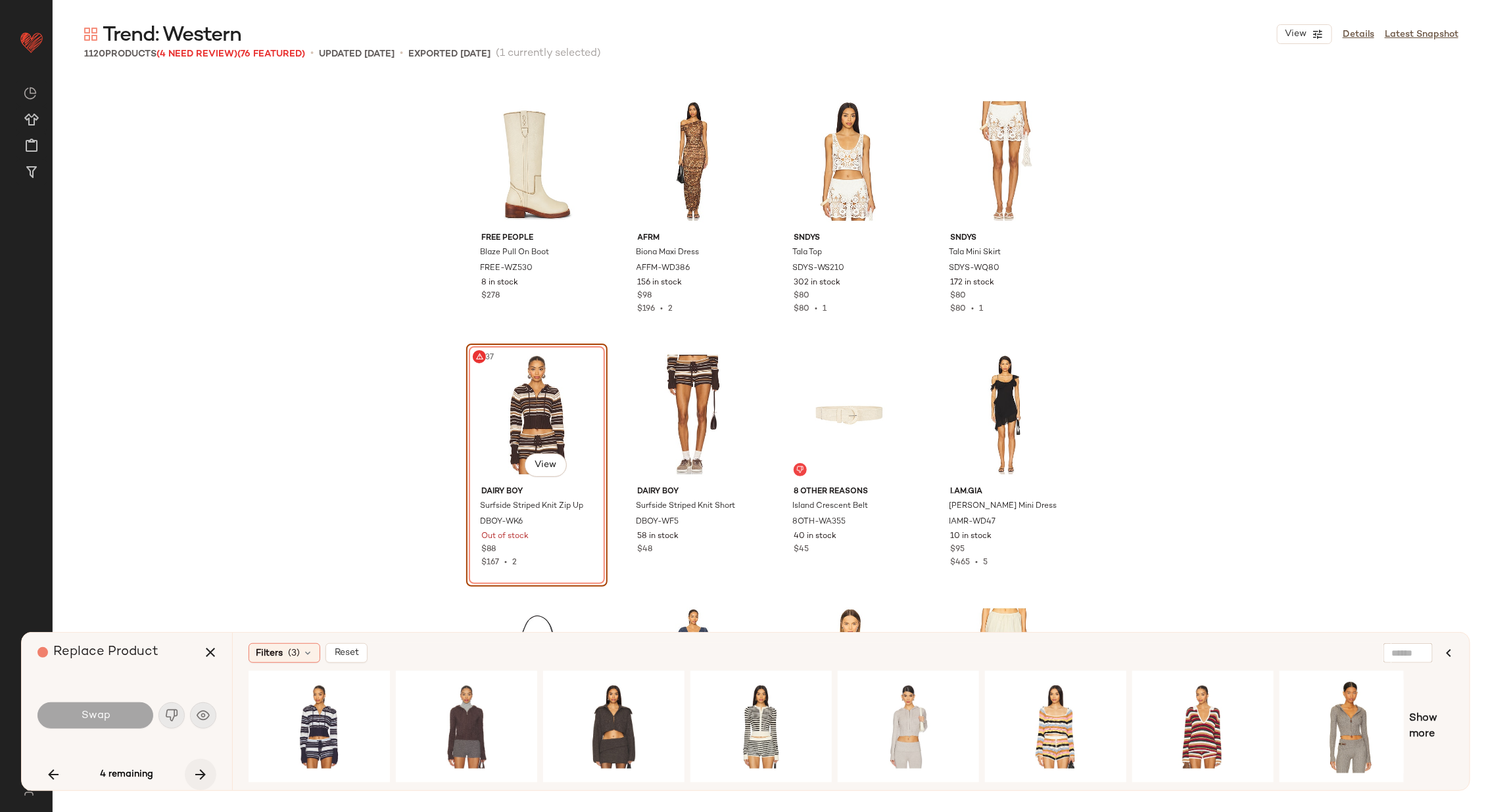
click at [202, 771] on icon "button" at bounding box center [200, 774] width 15 height 15
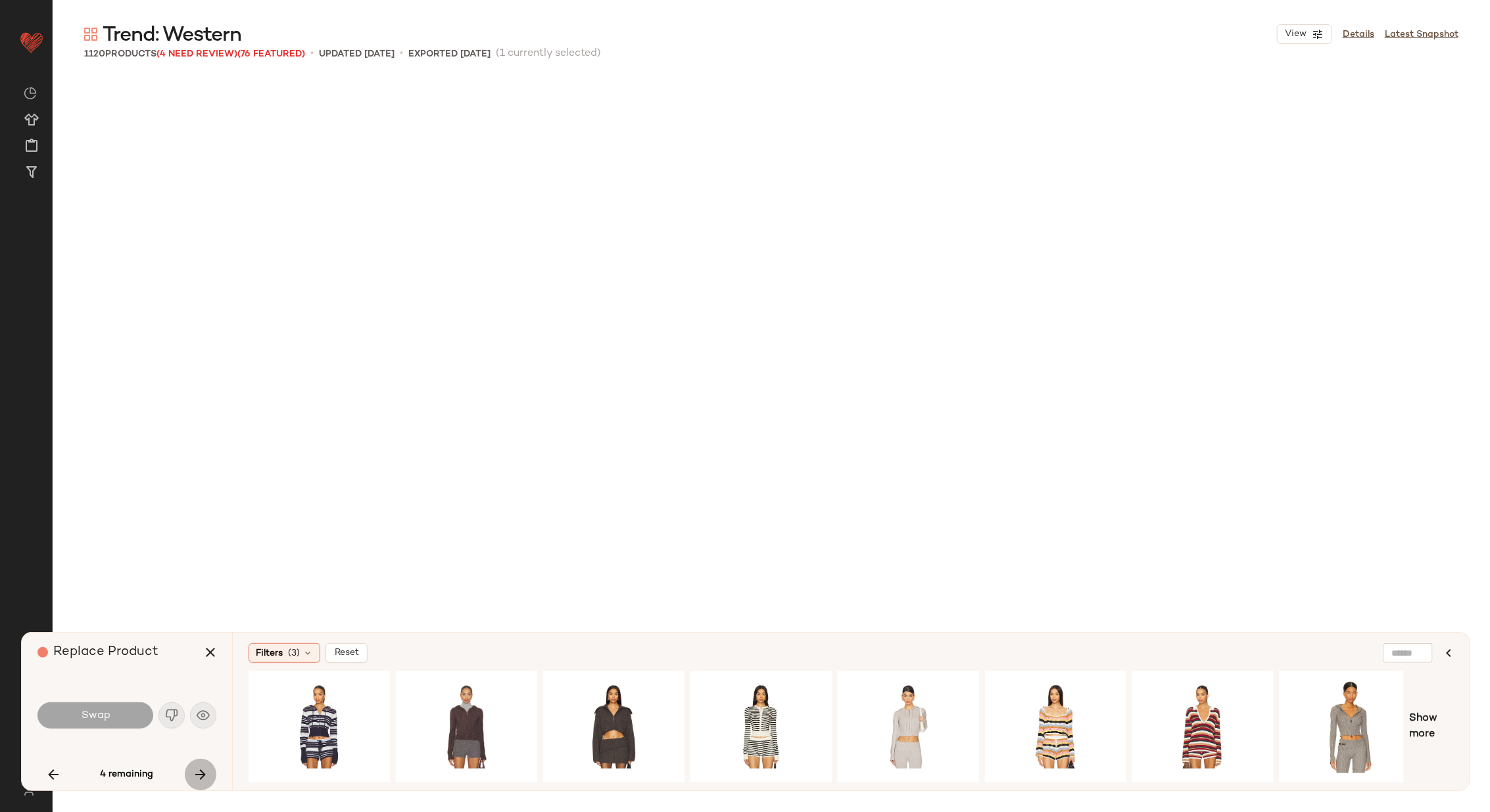
scroll to position [64695, 0]
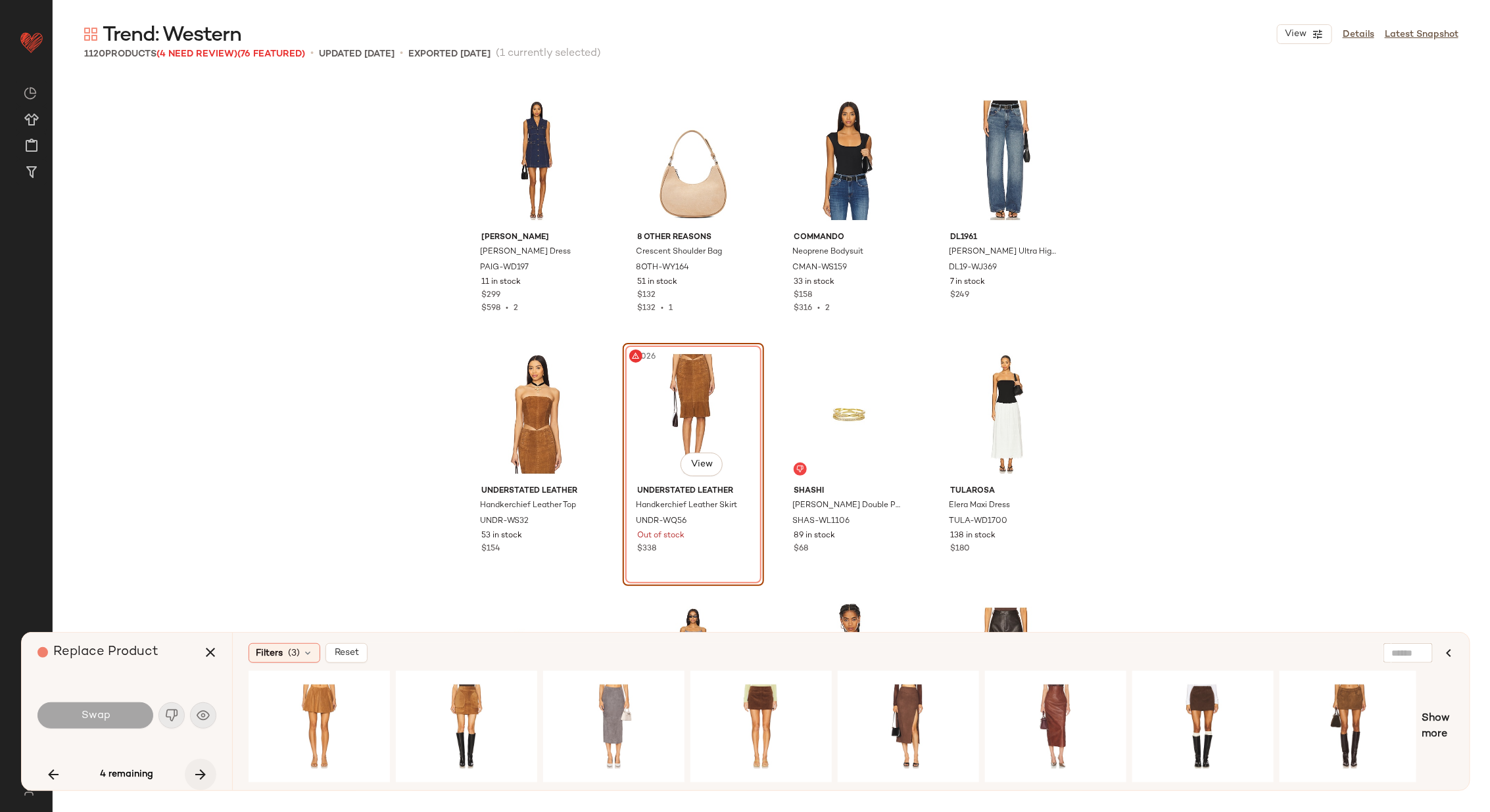
click at [202, 771] on icon "button" at bounding box center [200, 774] width 15 height 15
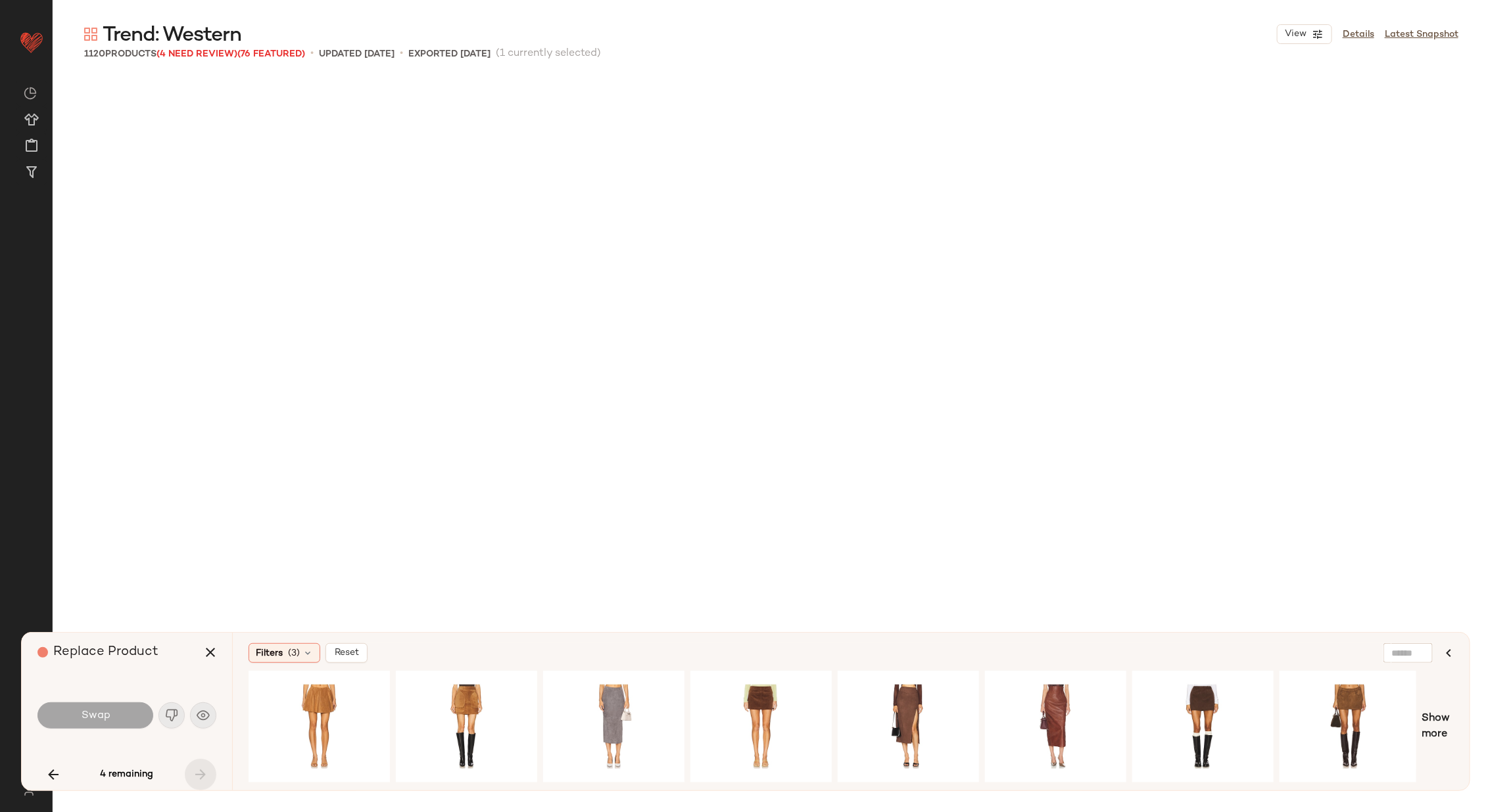
scroll to position [70277, 0]
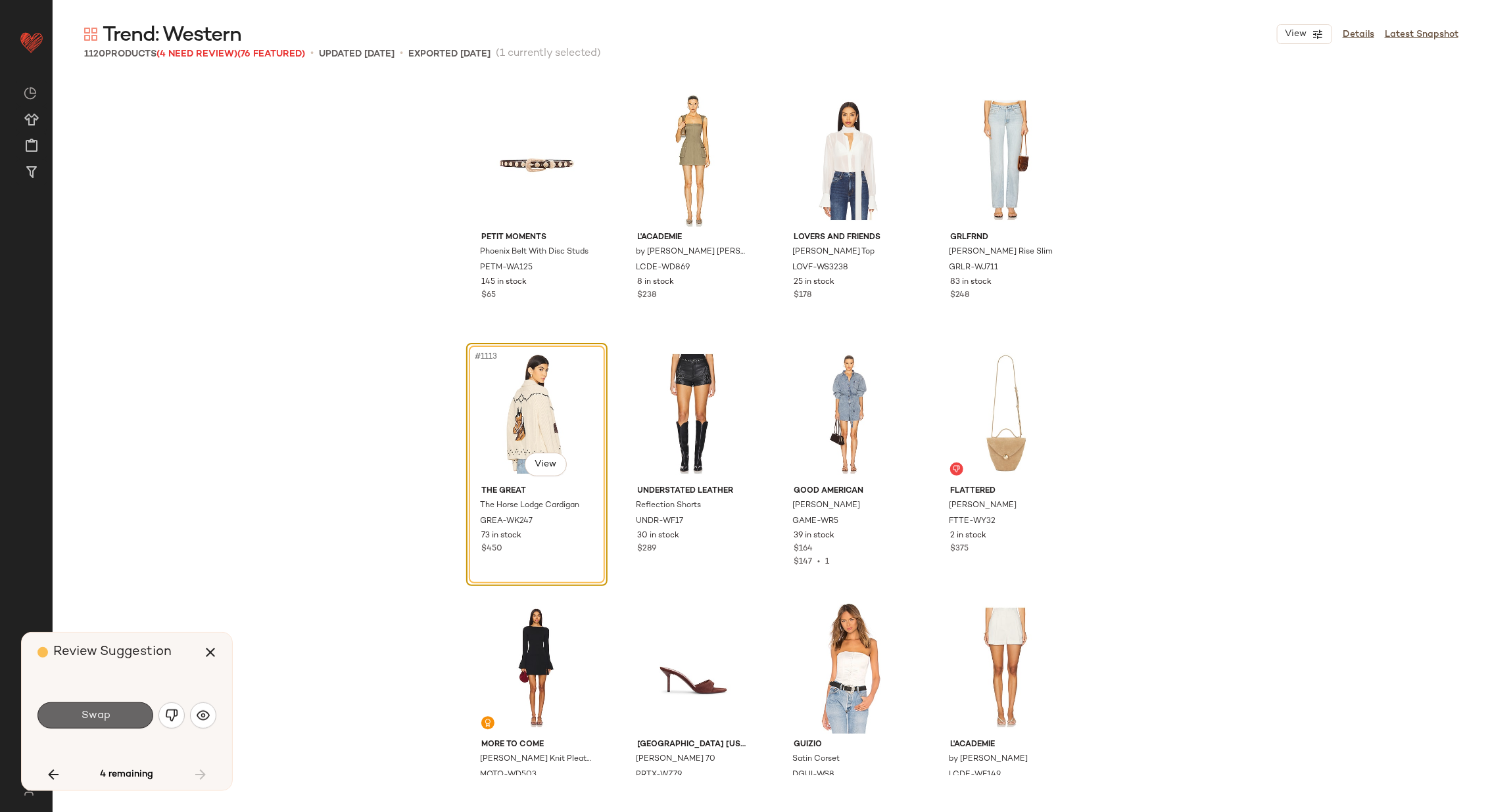
click at [127, 712] on button "Swap" at bounding box center [95, 715] width 116 height 26
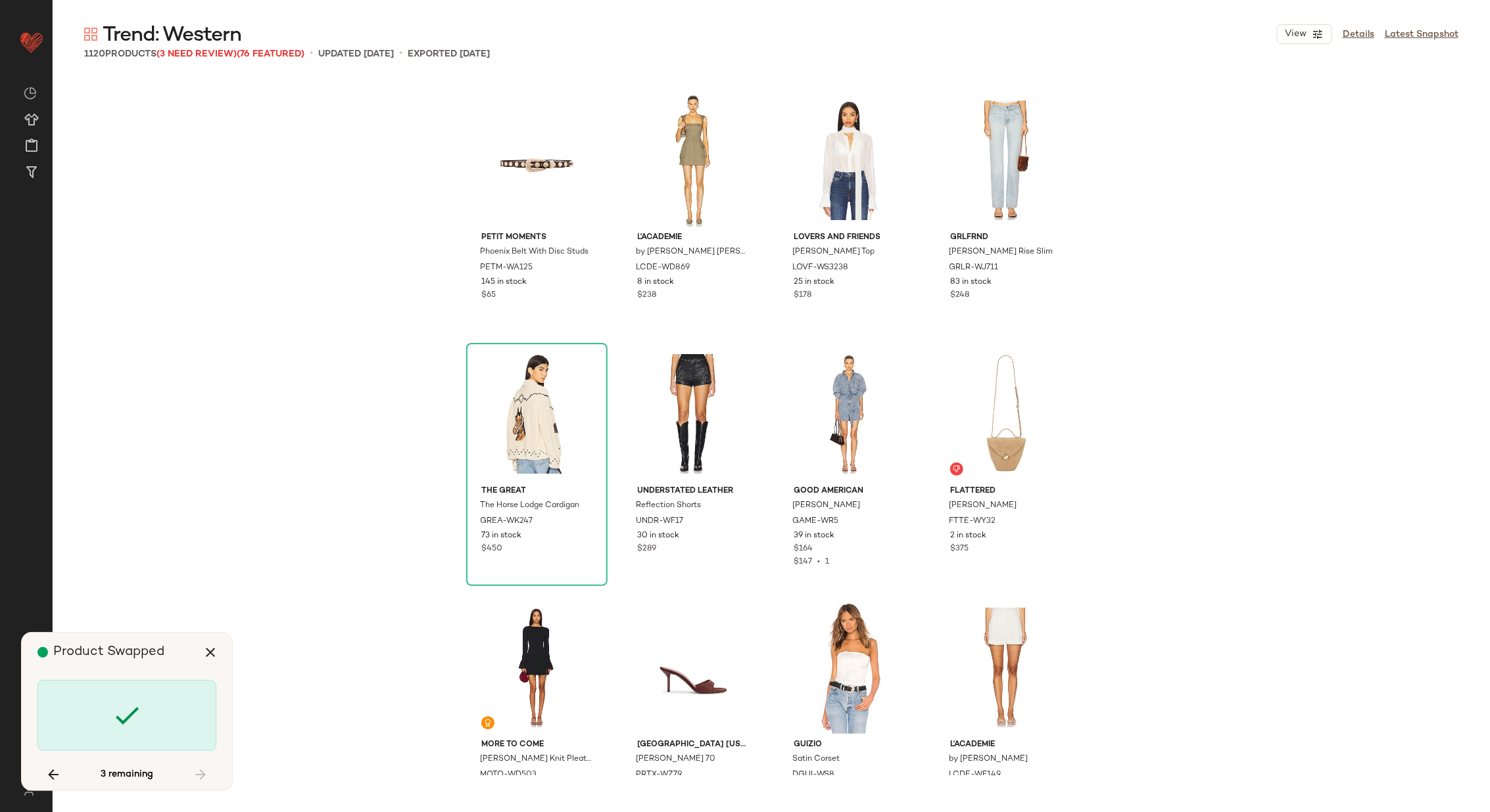
scroll to position [1268, 0]
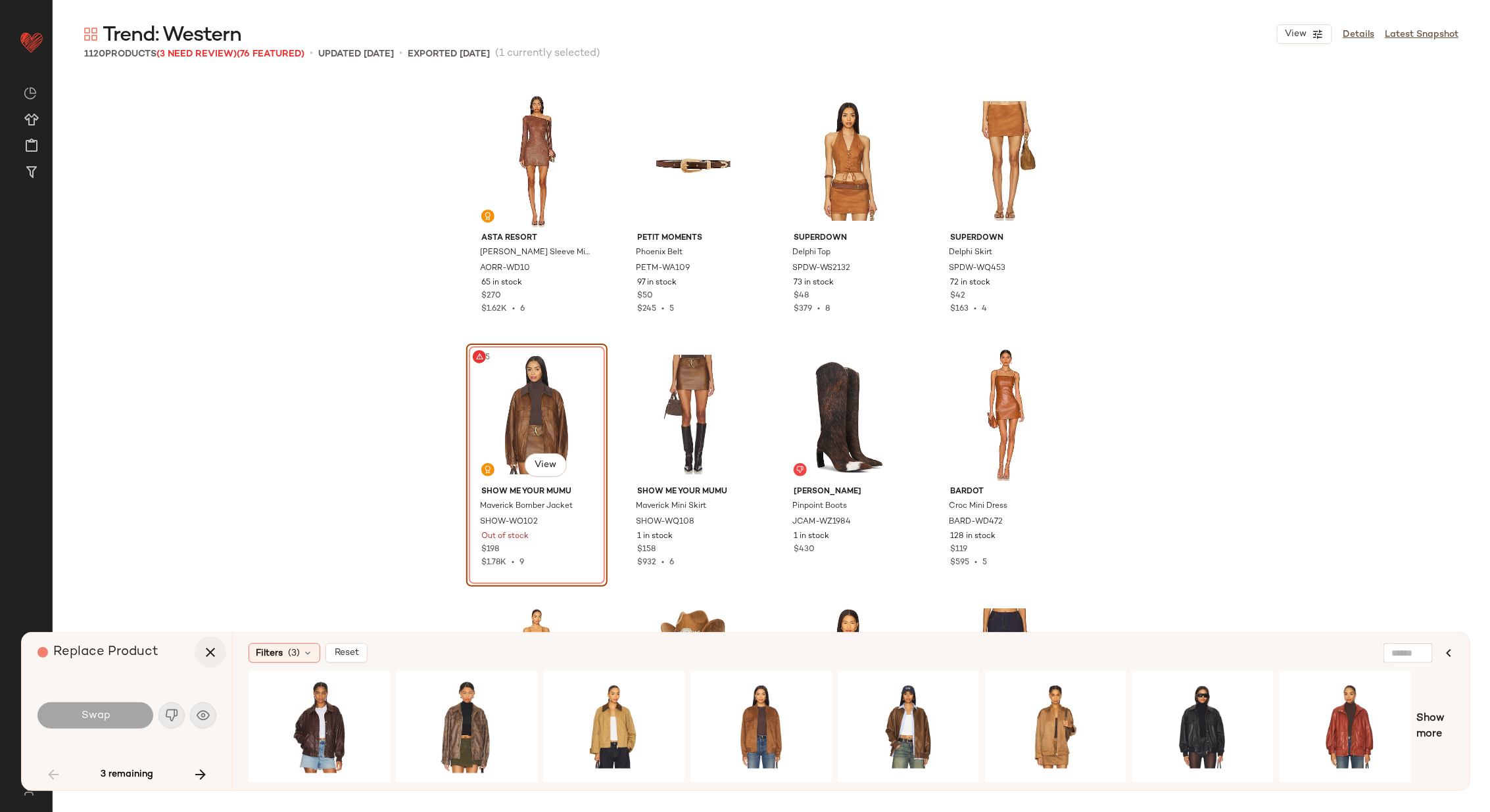
click at [210, 649] on icon "button" at bounding box center [210, 652] width 15 height 15
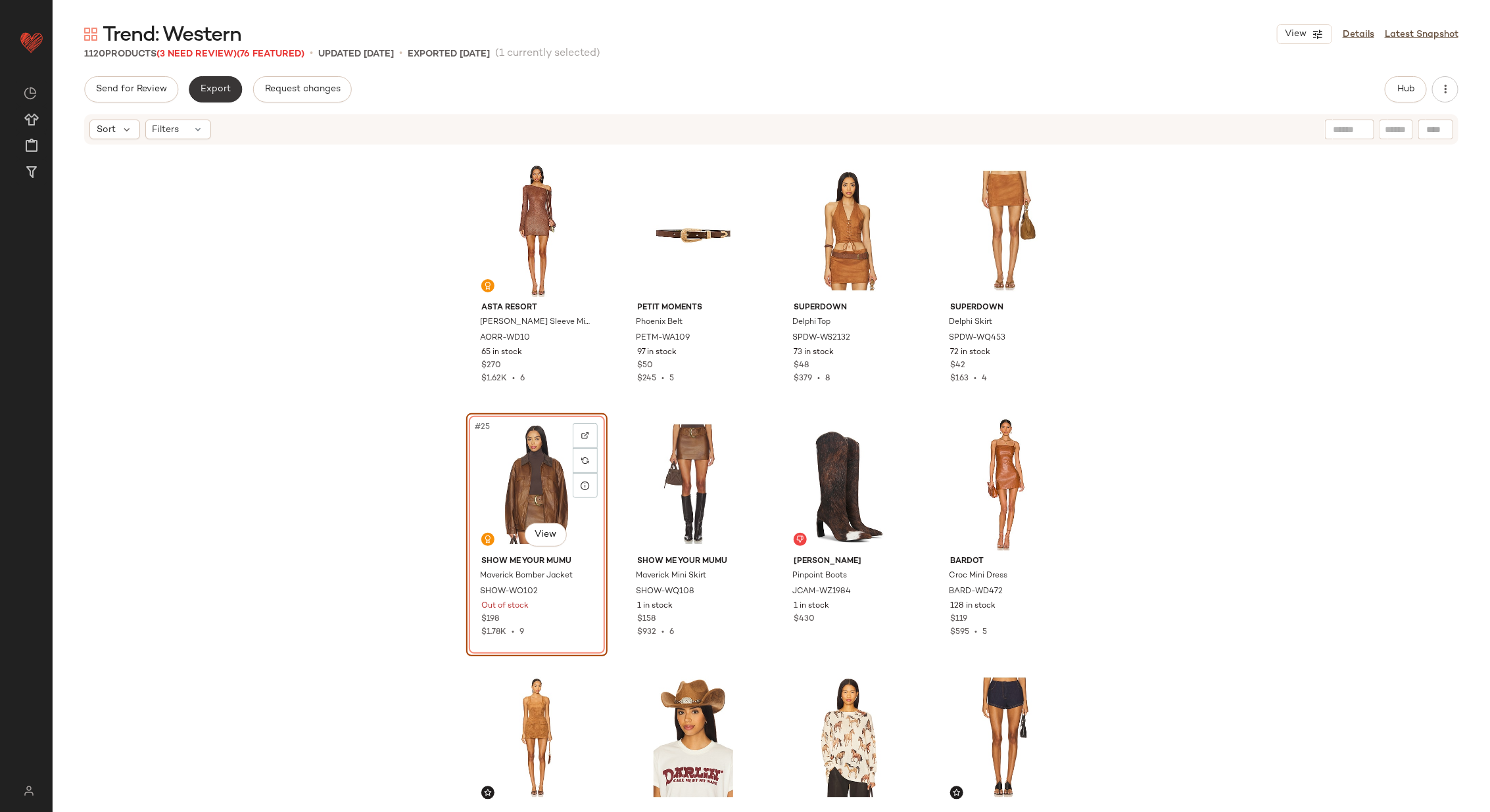
click at [221, 92] on span "Export" at bounding box center [216, 89] width 31 height 11
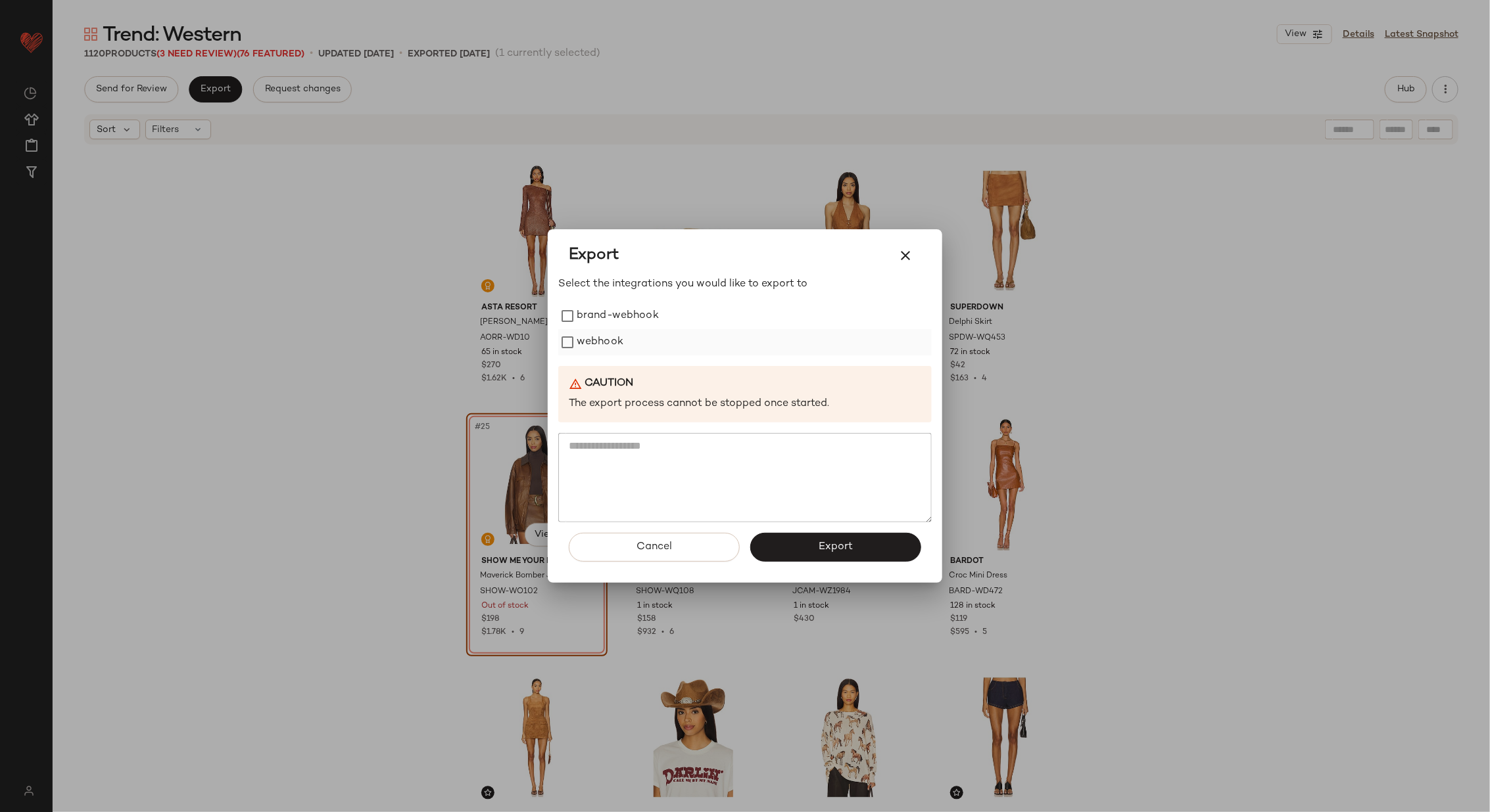
click at [605, 343] on label "webhook" at bounding box center [600, 342] width 47 height 26
click at [859, 546] on button "Export" at bounding box center [836, 547] width 171 height 29
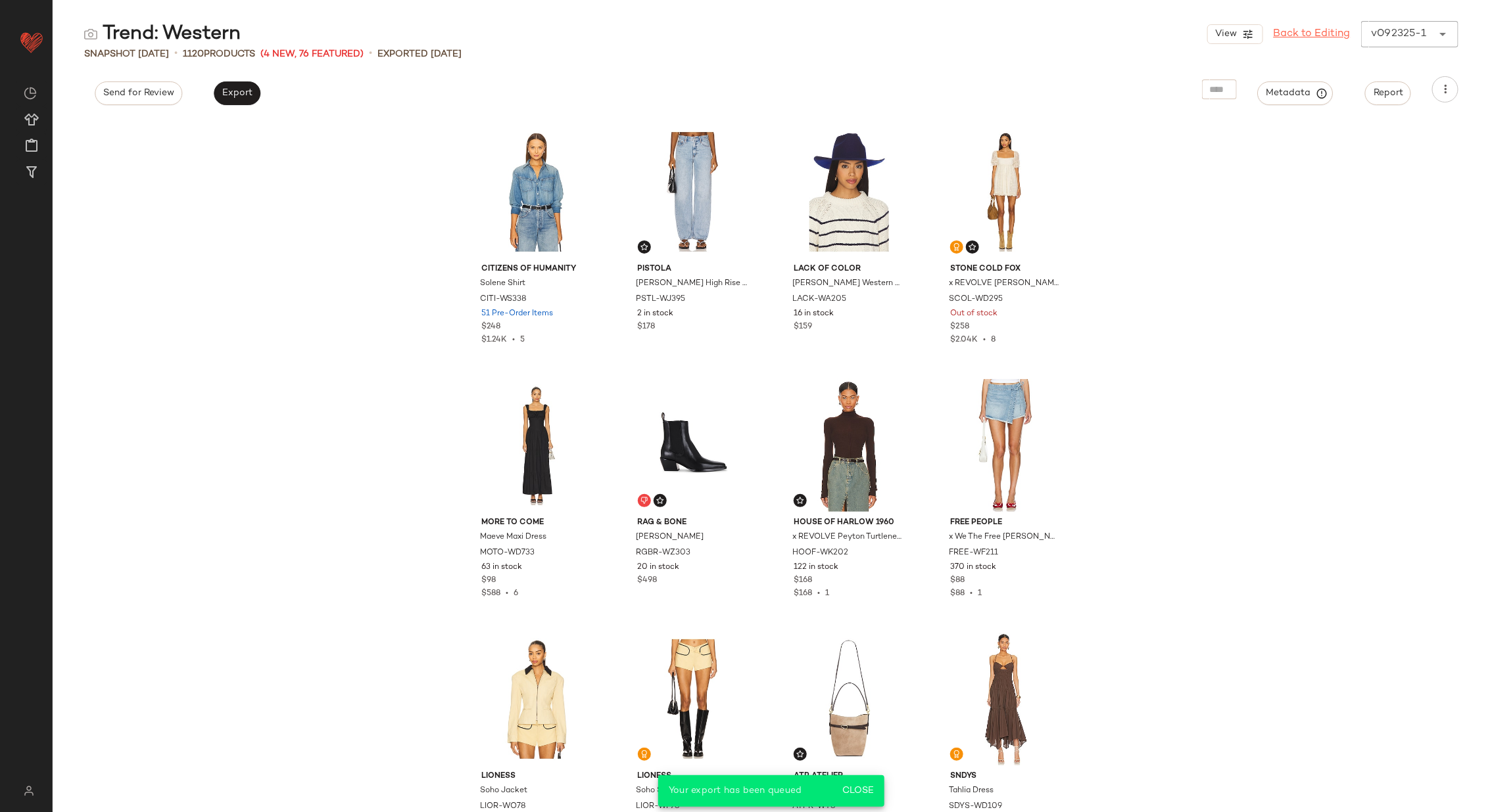
click at [1308, 37] on link "Back to Editing" at bounding box center [1312, 34] width 77 height 15
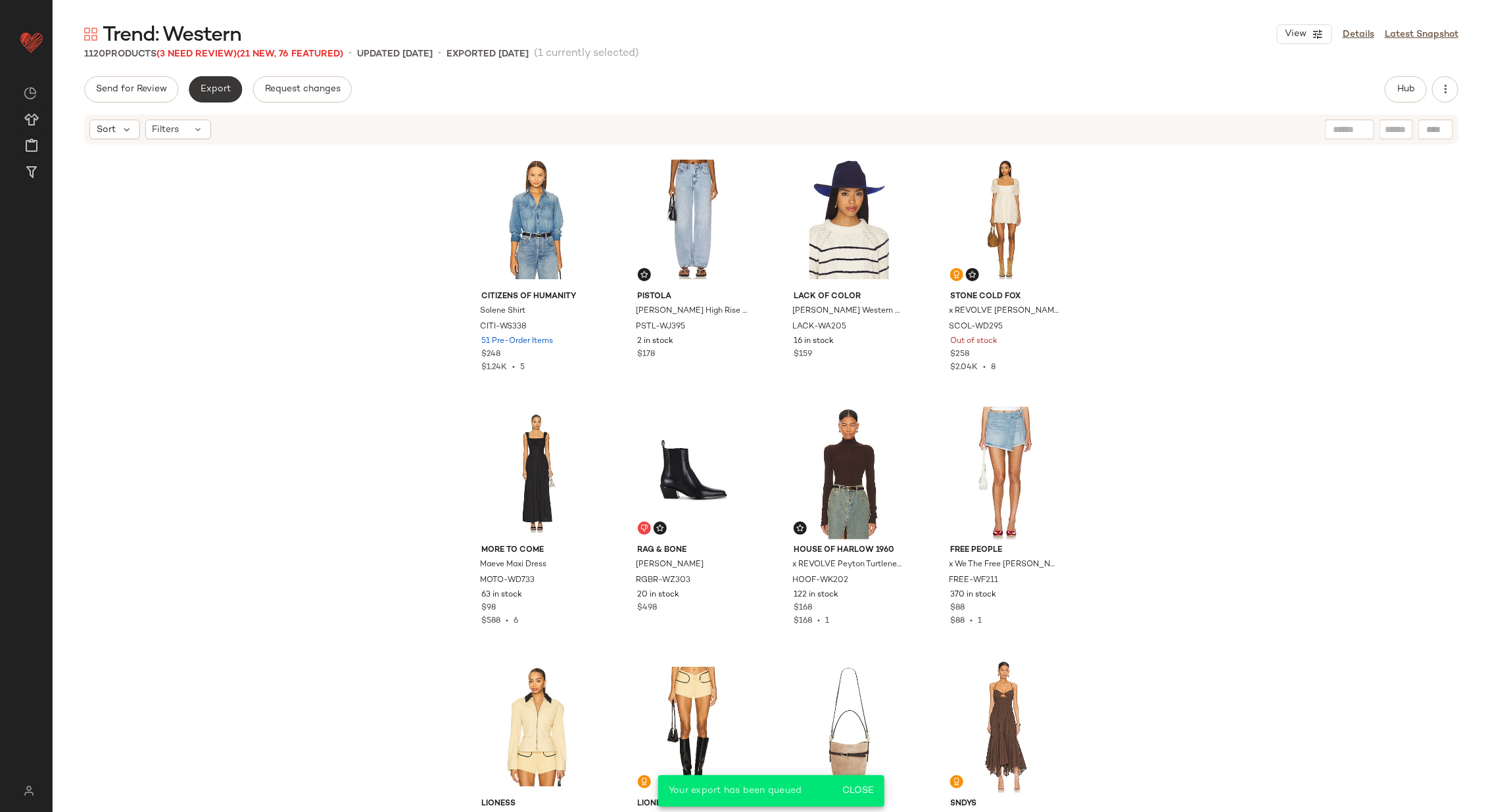
click at [211, 86] on span "Export" at bounding box center [216, 89] width 31 height 11
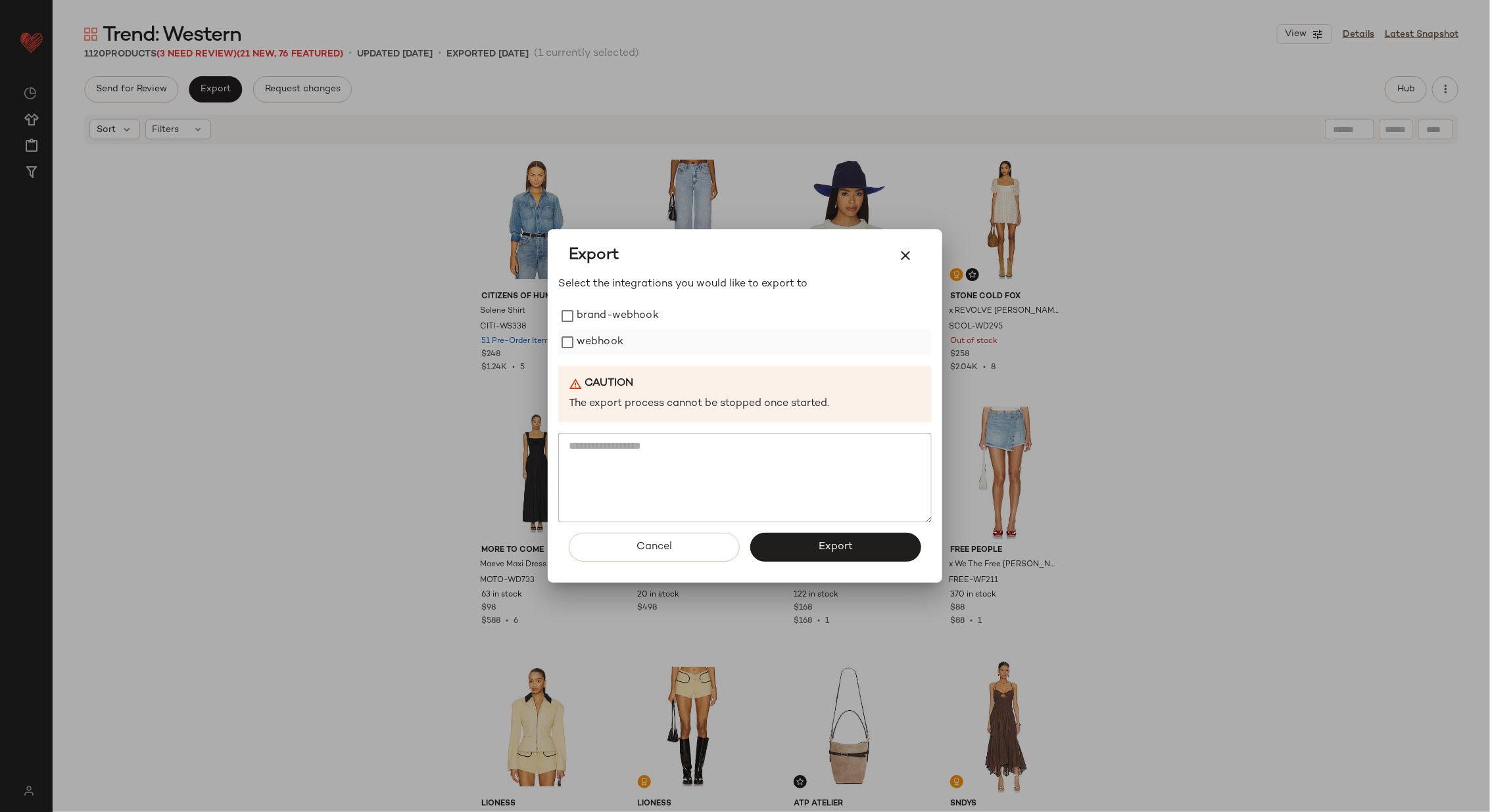
click at [605, 340] on label "webhook" at bounding box center [600, 342] width 47 height 26
click at [829, 541] on button "Export" at bounding box center [836, 547] width 171 height 29
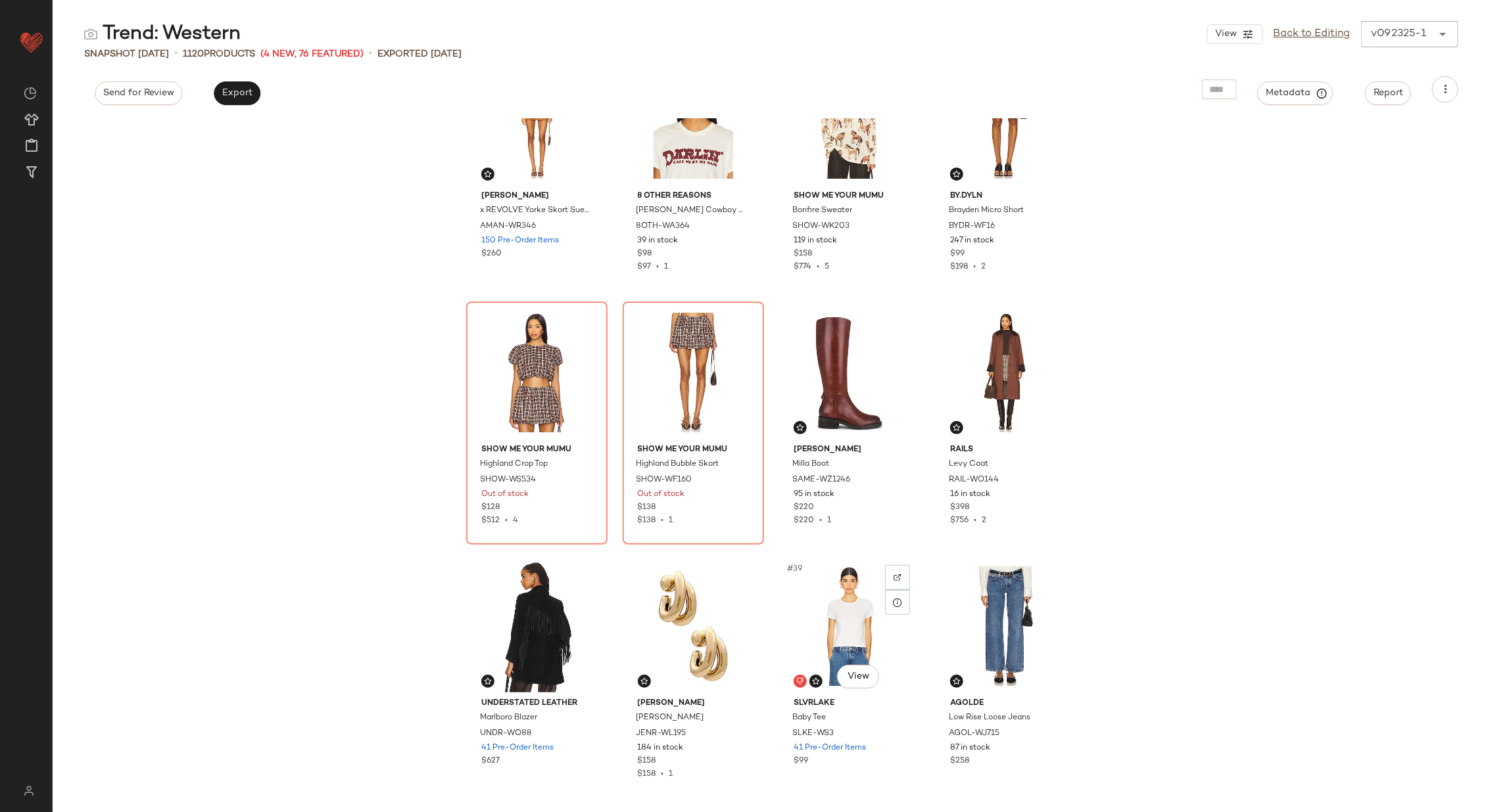
scroll to position [1864, 0]
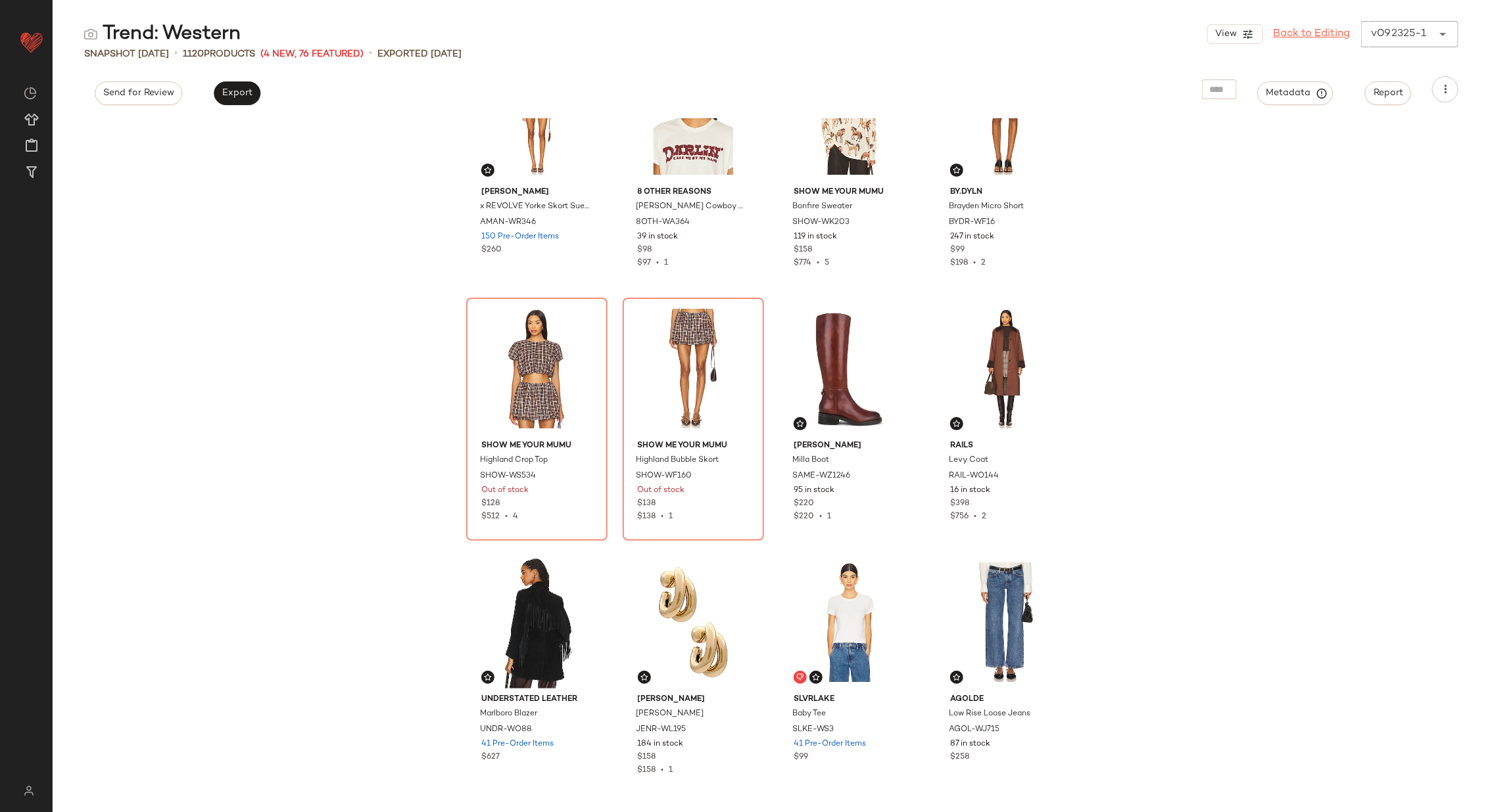
click at [1300, 34] on link "Back to Editing" at bounding box center [1312, 34] width 77 height 15
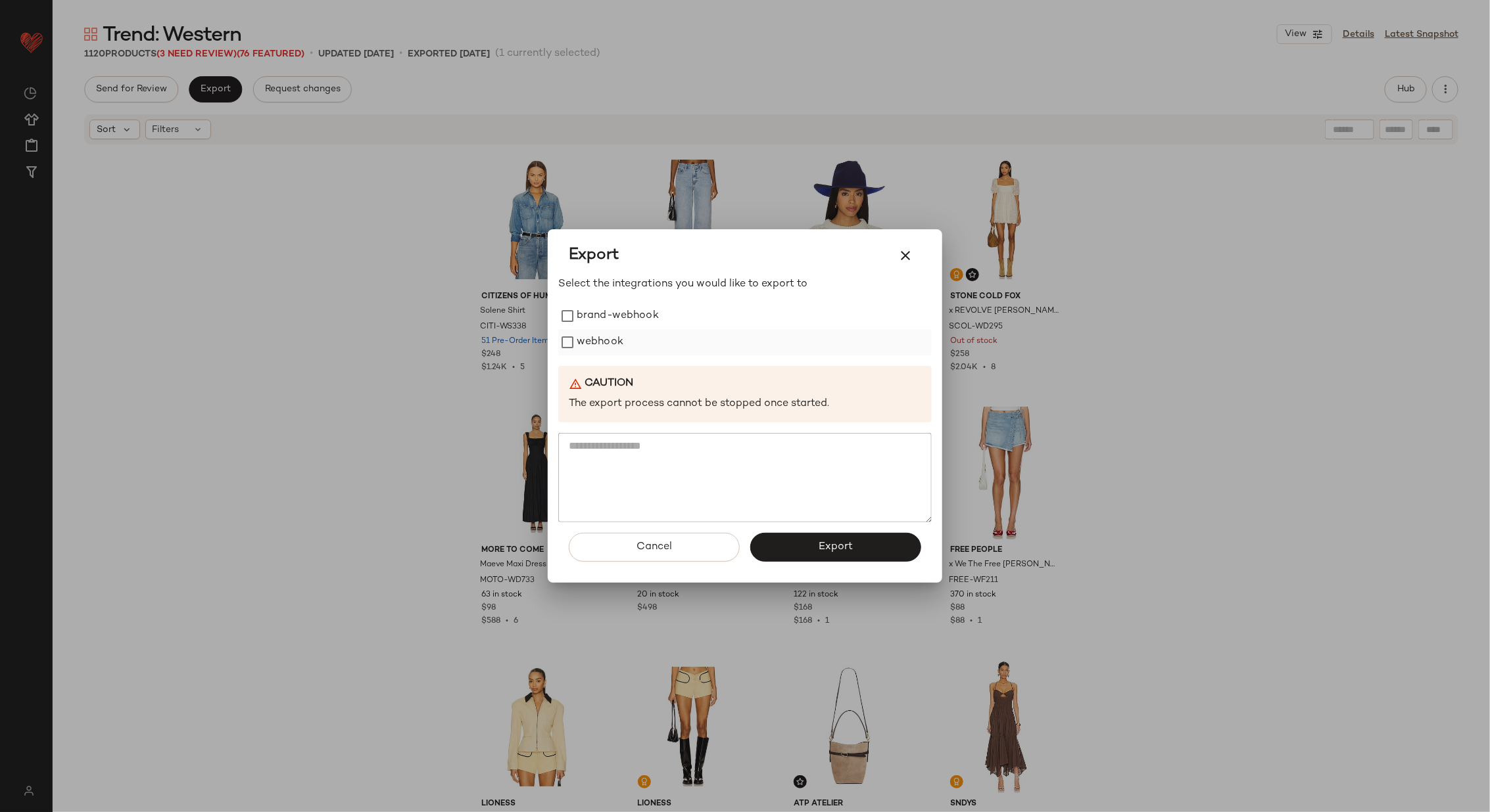
click at [628, 342] on div "webhook" at bounding box center [745, 342] width 373 height 26
click at [614, 340] on label "webhook" at bounding box center [600, 342] width 47 height 26
click at [825, 552] on span "Export" at bounding box center [835, 546] width 35 height 13
